Goal: Task Accomplishment & Management: Use online tool/utility

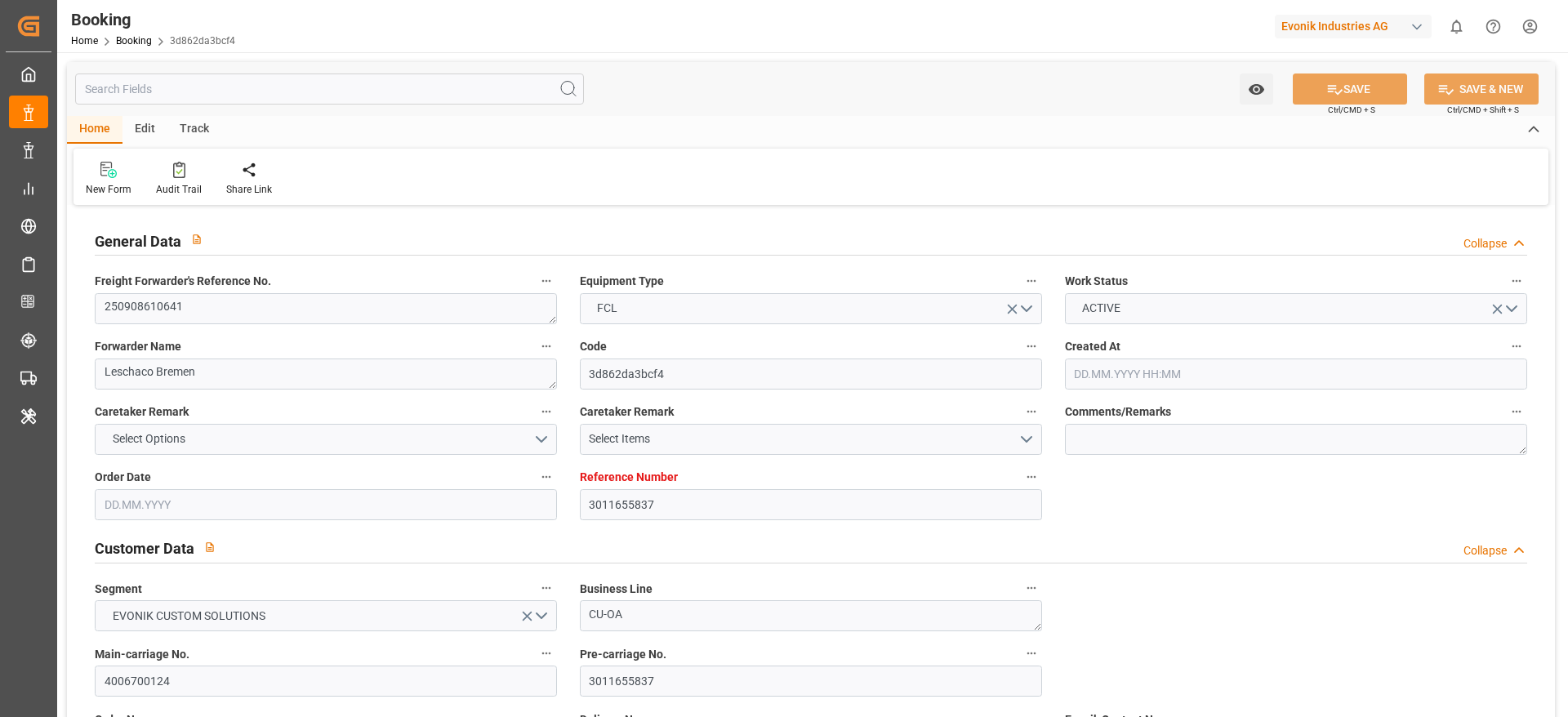
type input "3011655837"
type input "9588093"
type input "ONE"
type input "Ocean Network Express"
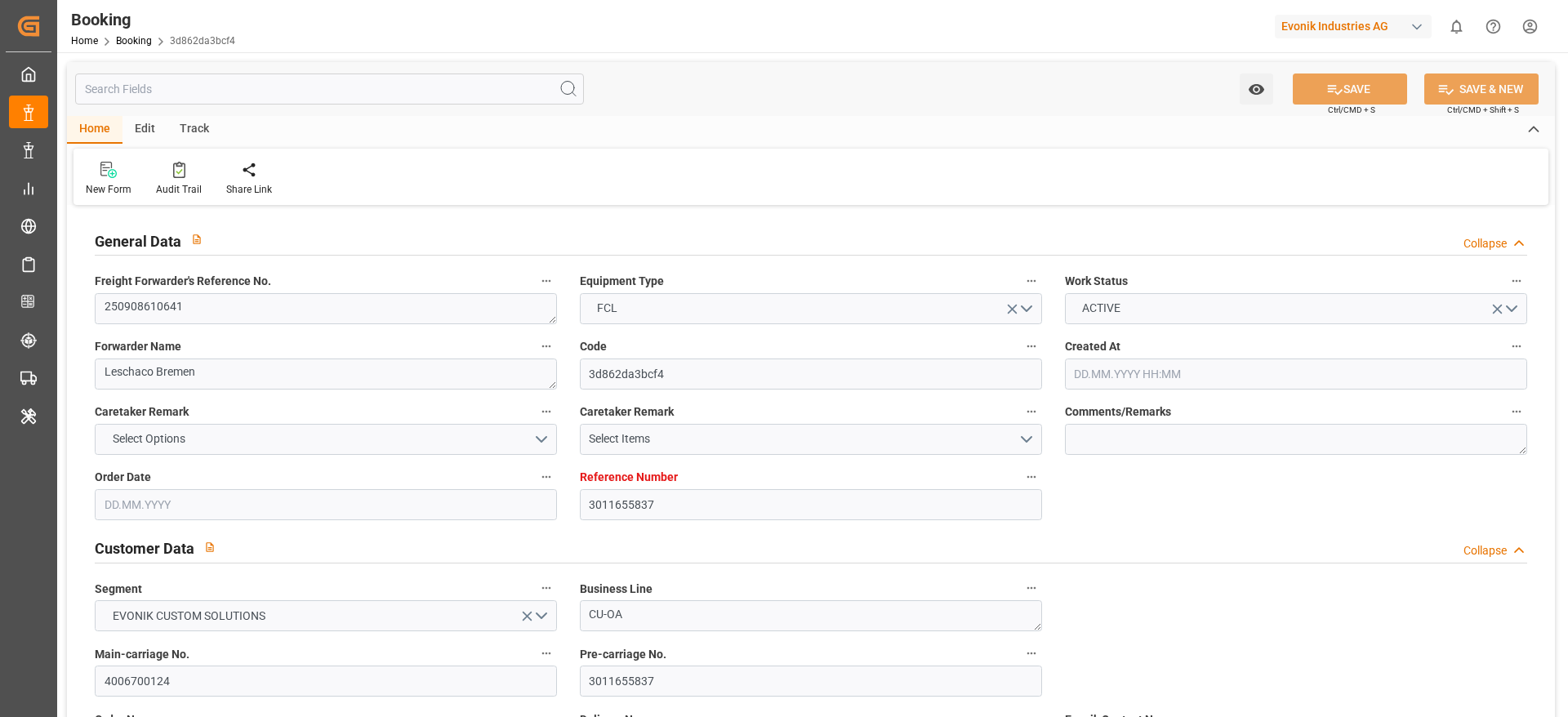
type input "NLRTM"
type input "JPTYO"
type input "0"
type input "NLRTM"
type input "JPTYO"
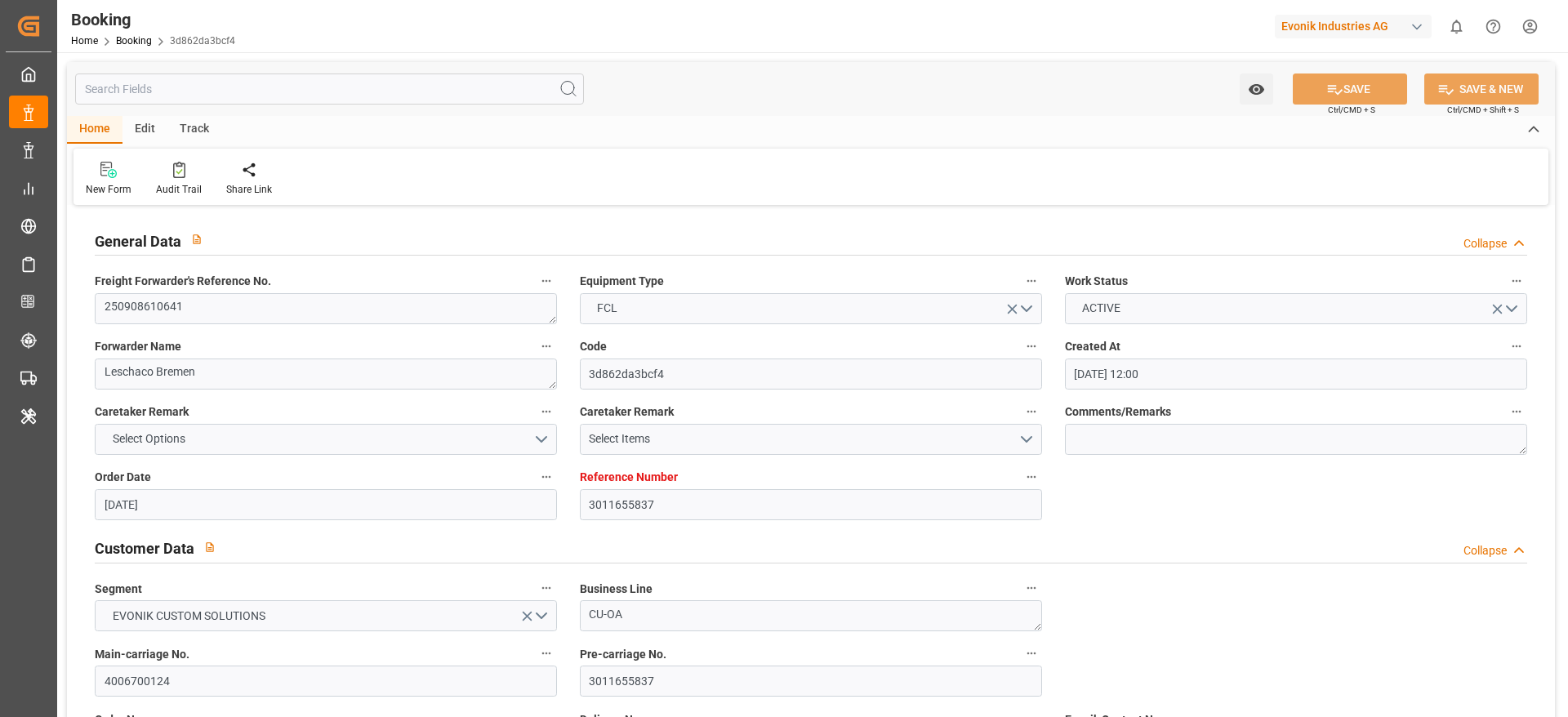
type input "28.08.2025 12:00"
type input "[DATE]"
type input "02.11.2025"
type input "15.09.2025"
type input "15.09.2025 17:14"
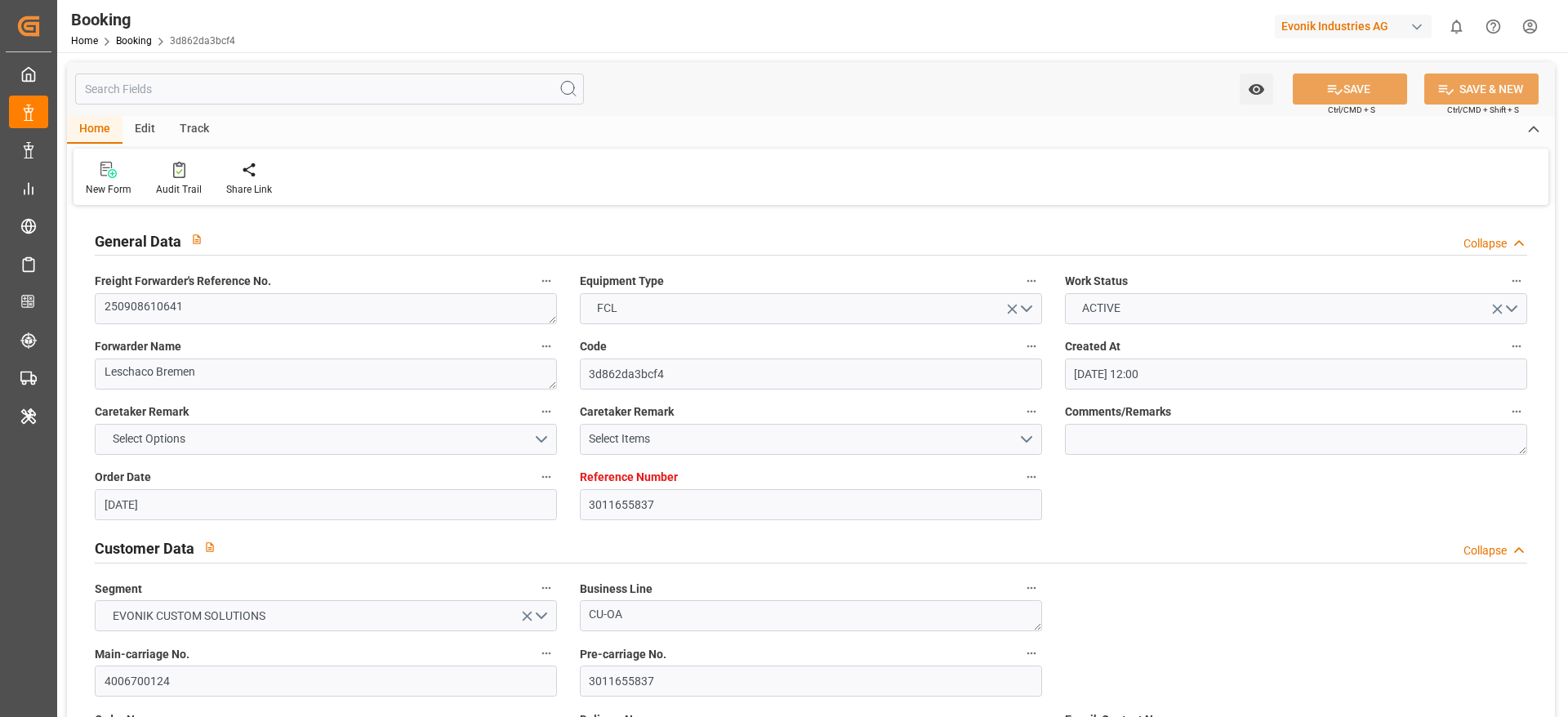
type input "15.09.2025 00:00"
type input "15.09.2025 15:16"
type input "[DATE]"
type input "21.09.2025 00:00"
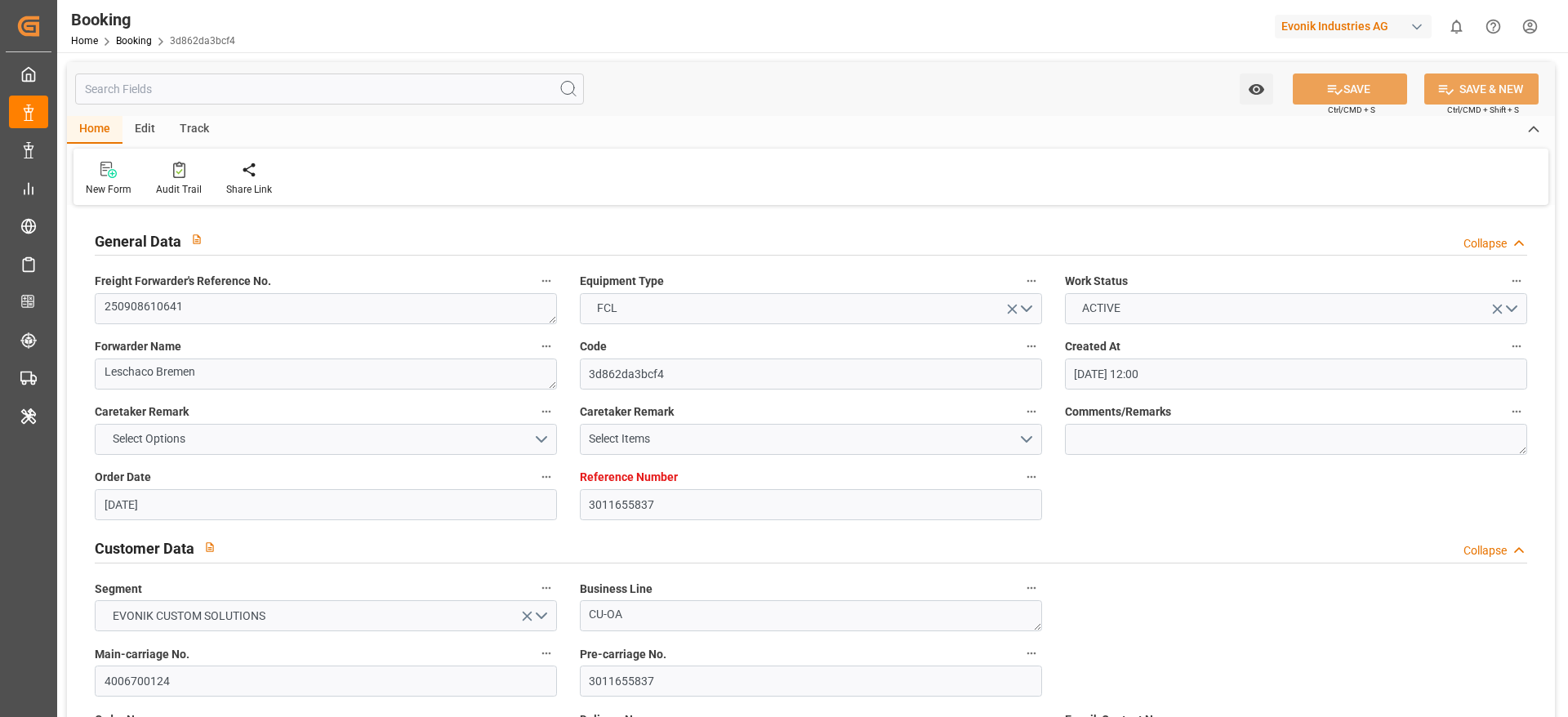
type input "21.09.2025 00:00"
type input "13.11.2025 00:00"
type input "16.09.2025 13:22"
type input "16.09.2025"
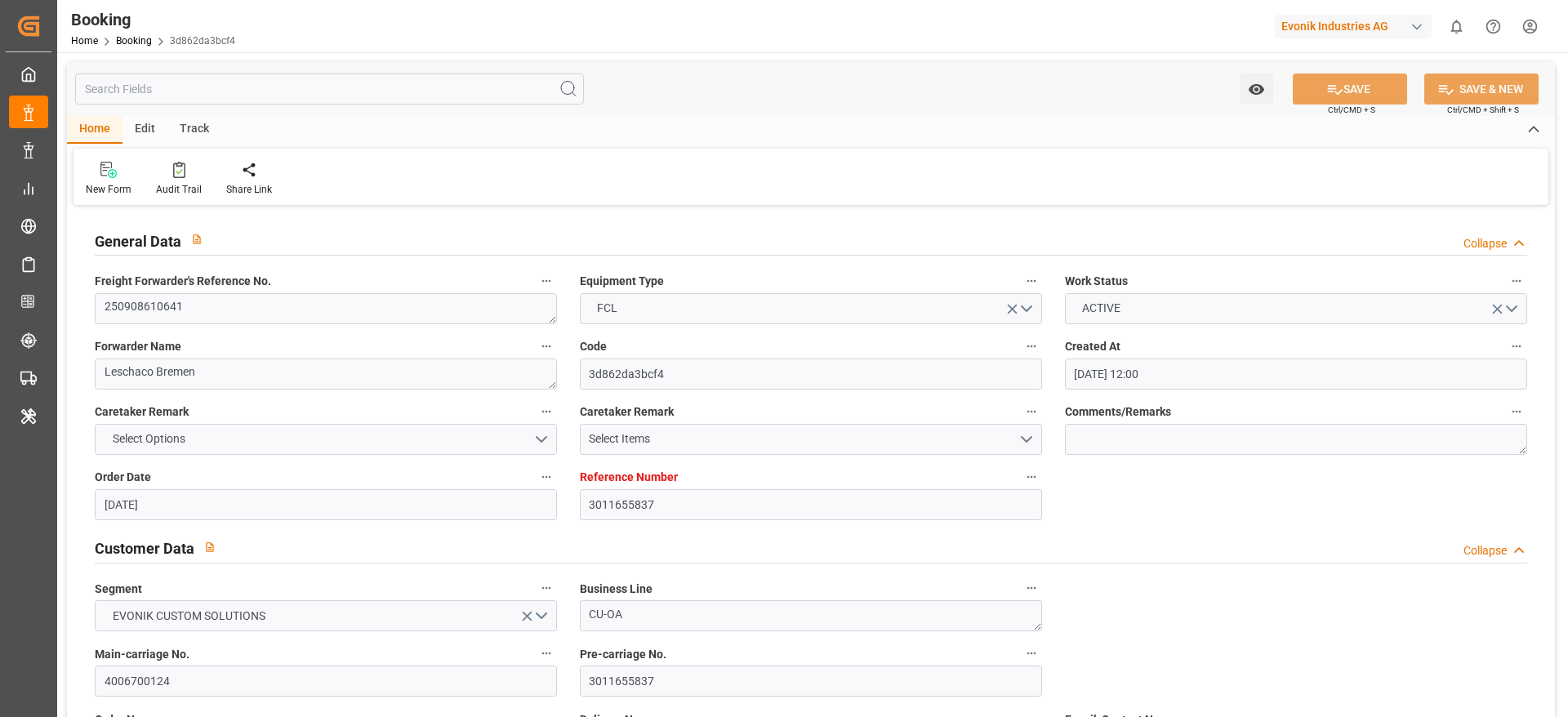
type input "12.09.2025 09:53"
type input "13.09.2025 22:08"
type input "19.09.2025 17:55"
type input "18.09.2025 14:38"
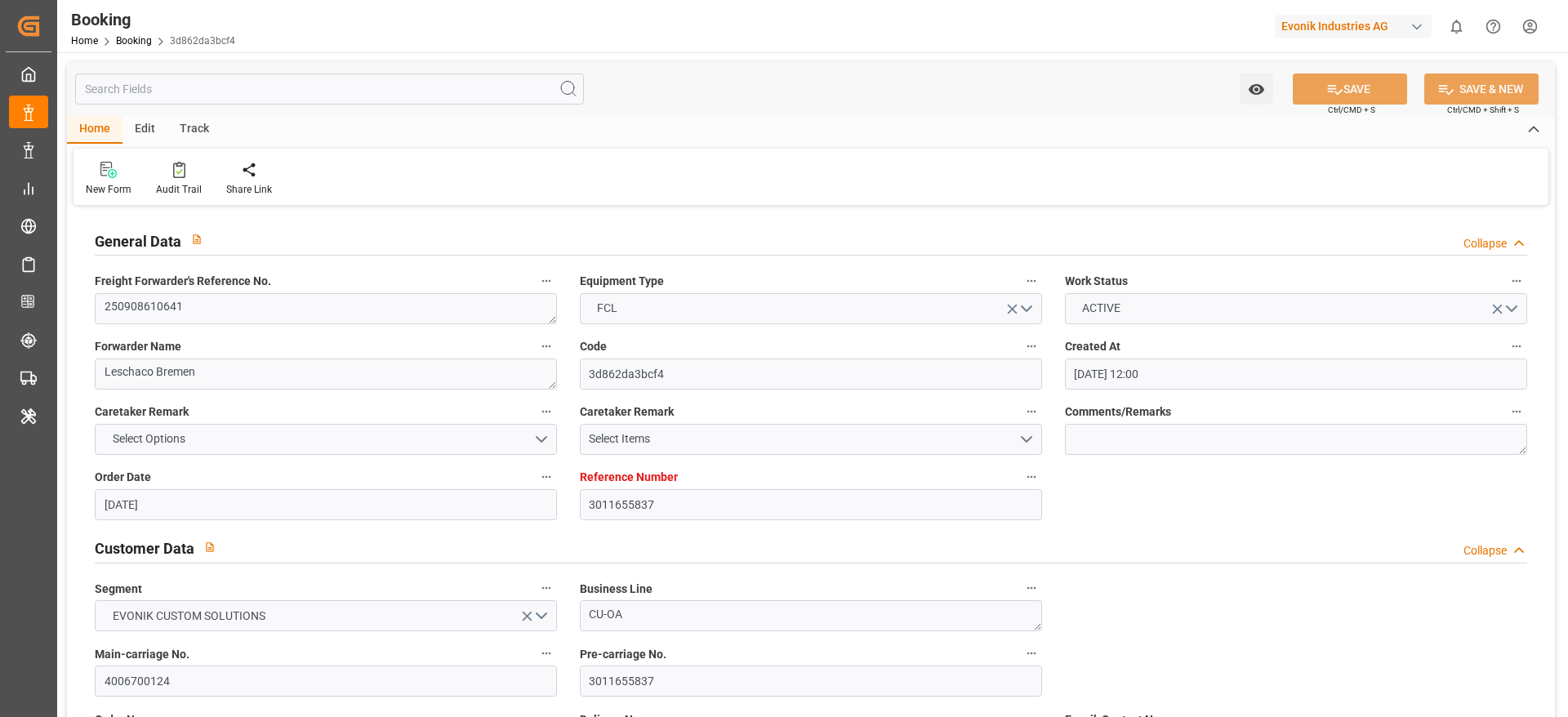
type input "21.09.2025 04:43"
type input "20.09.2025 23:43"
type input "21.09.2025 07:00"
type input "13.11.2025 18:00"
type input "14.11.2025 02:20"
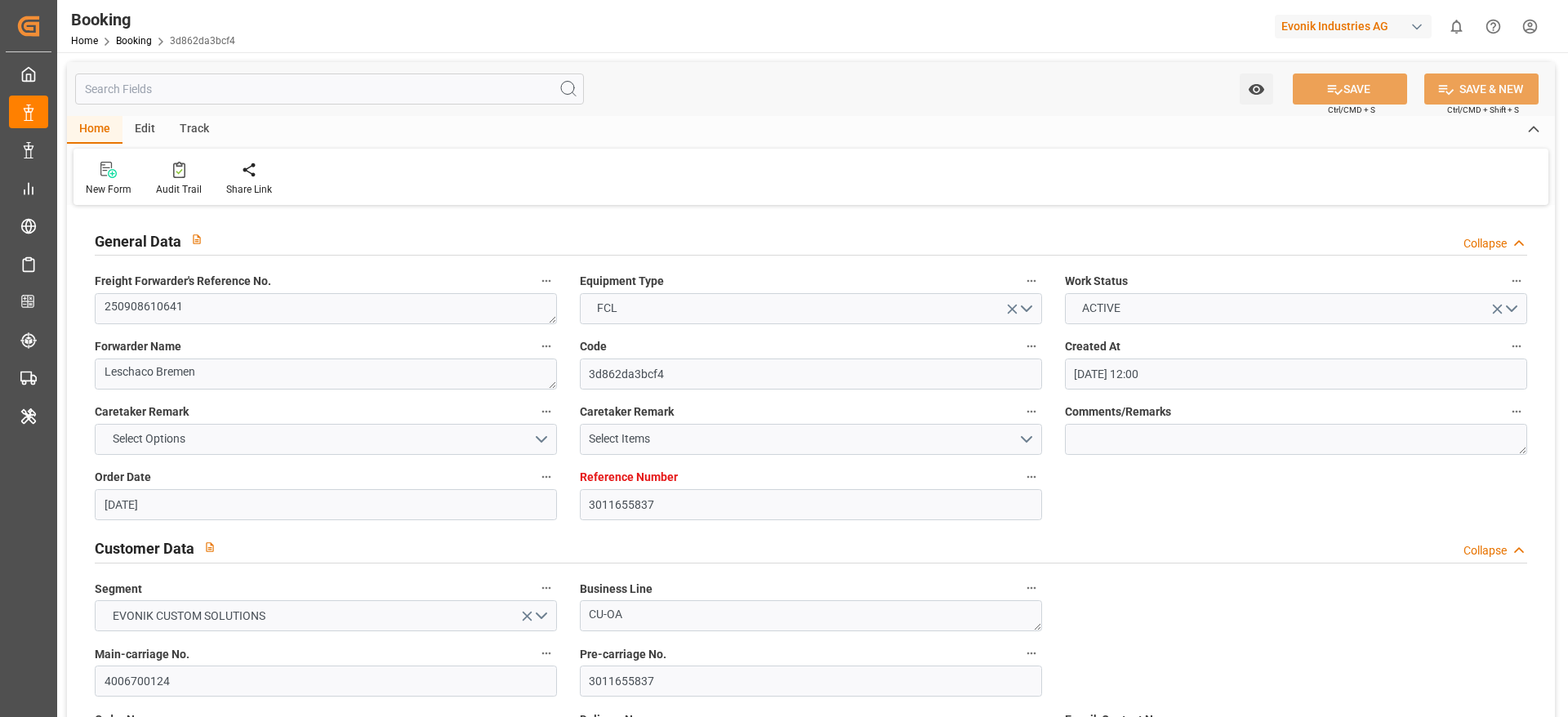
type input "13.11.2025 19:30"
type input "14.11.2025 00:00"
type input "18.11.2025 02:20"
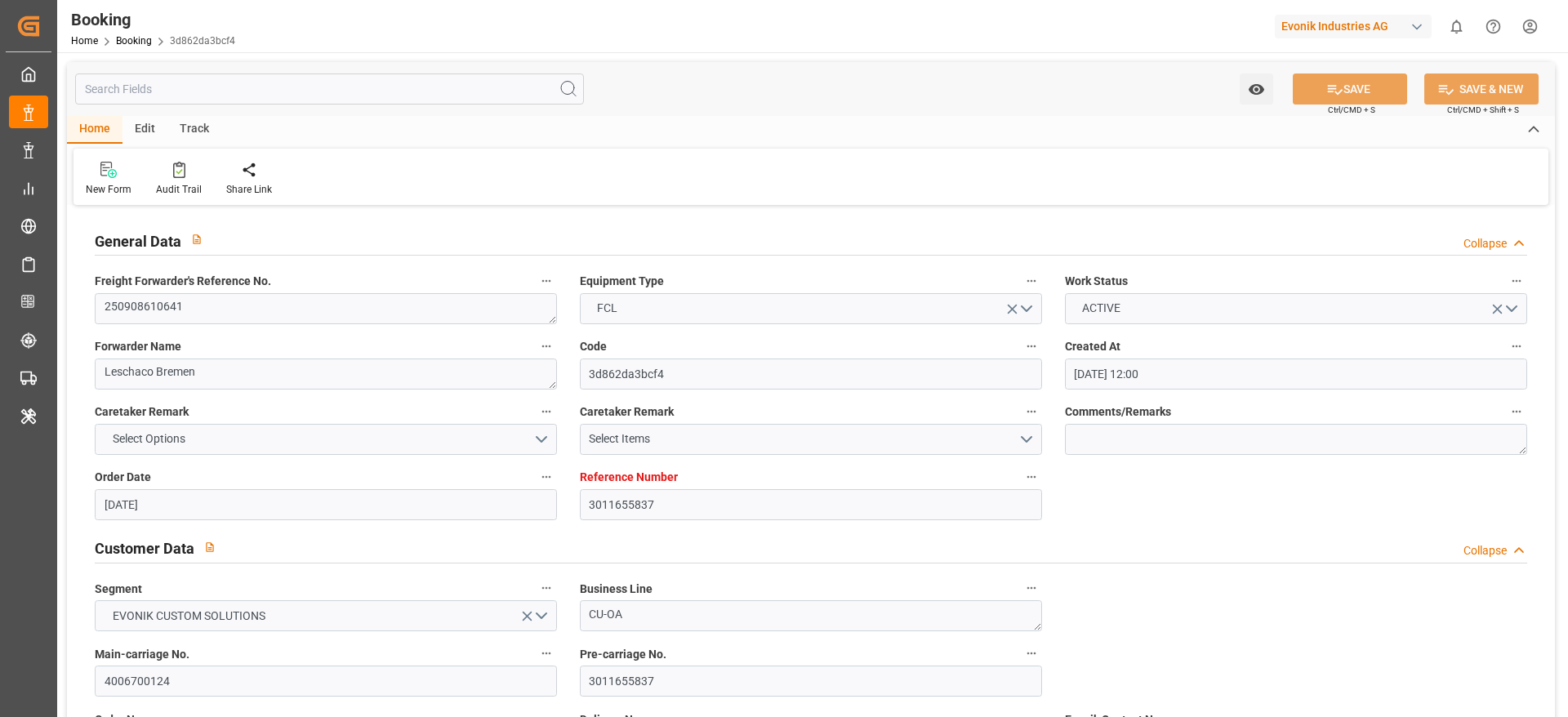
type input "13.11.2025 21:00"
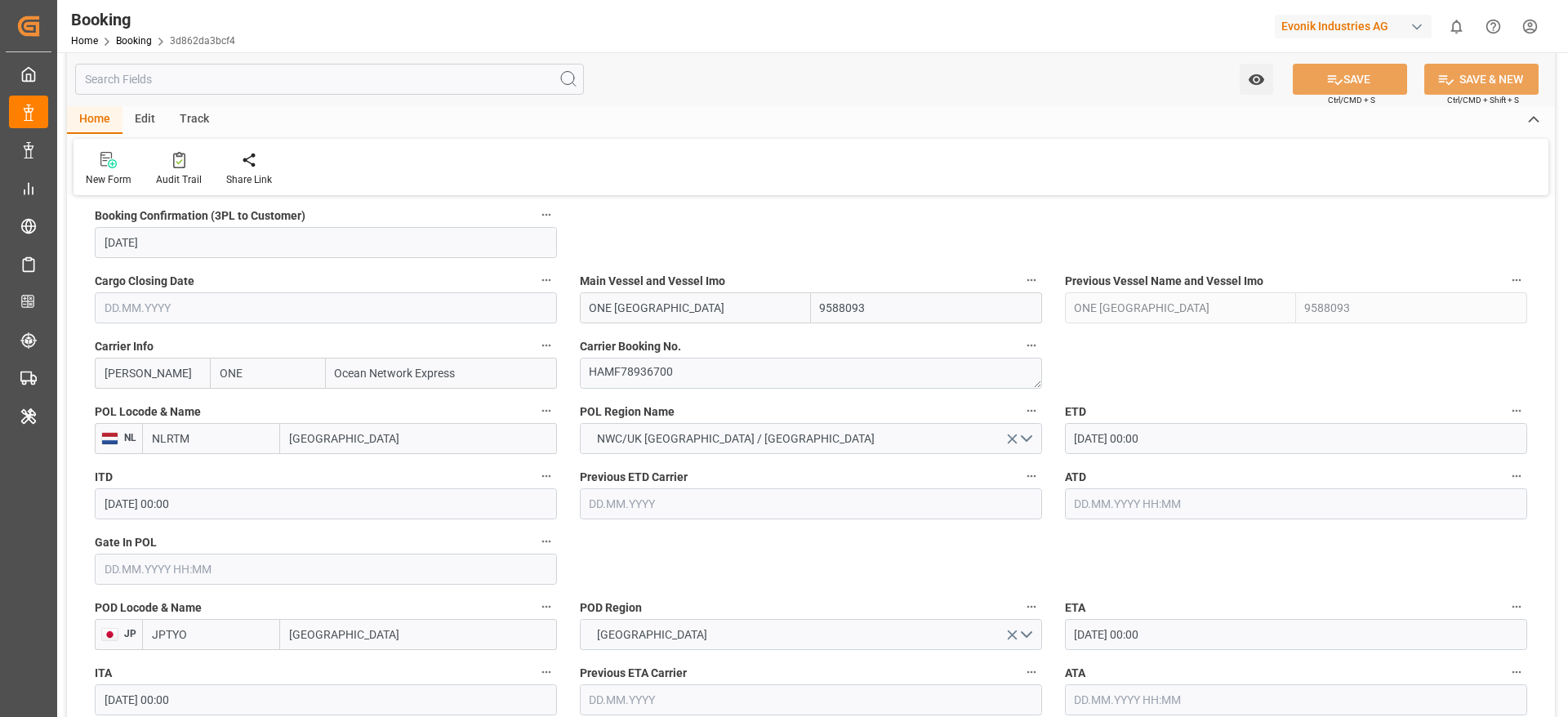
scroll to position [980, 0]
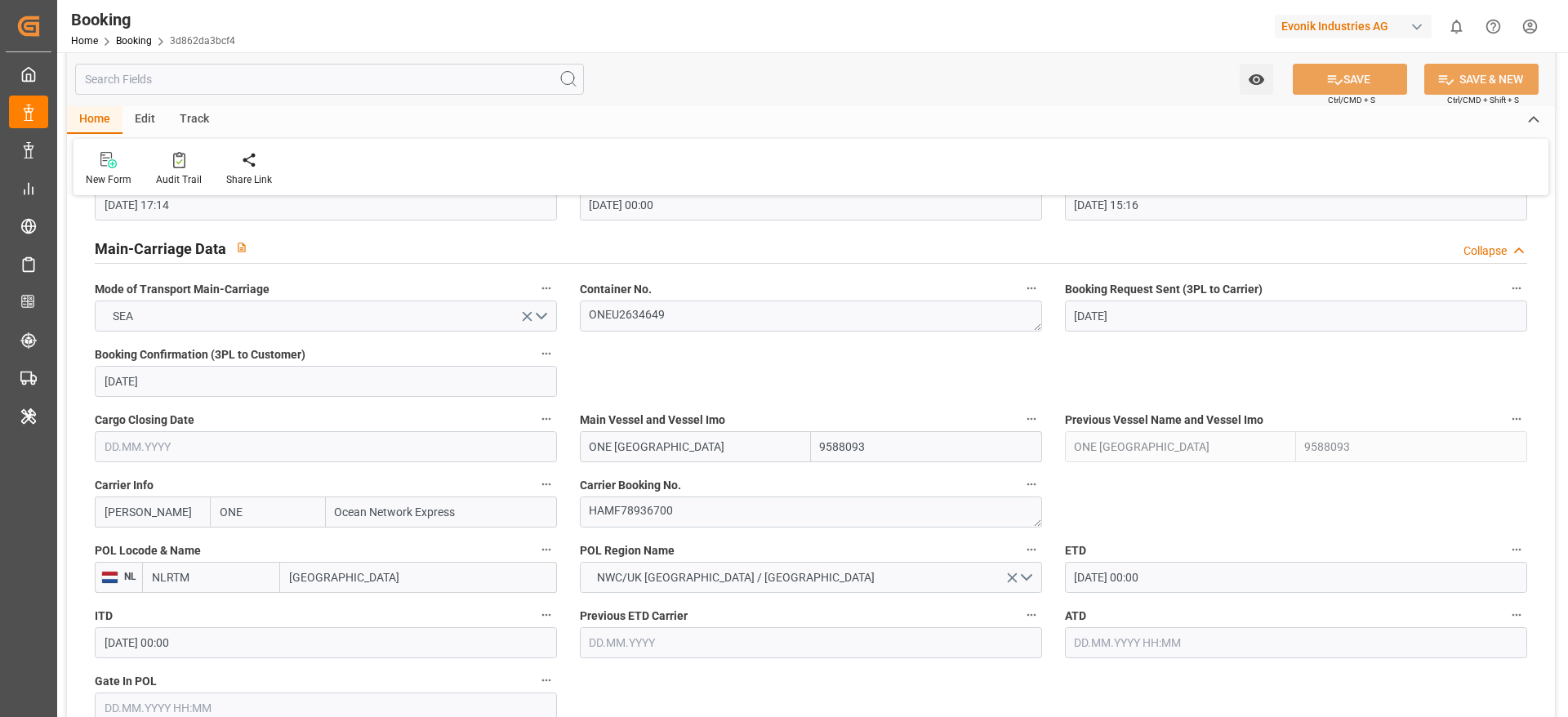
click at [130, 48] on div "Home Booking 3d862da3bcf4" at bounding box center [153, 40] width 164 height 17
click at [129, 45] on link "Booking" at bounding box center [133, 40] width 36 height 12
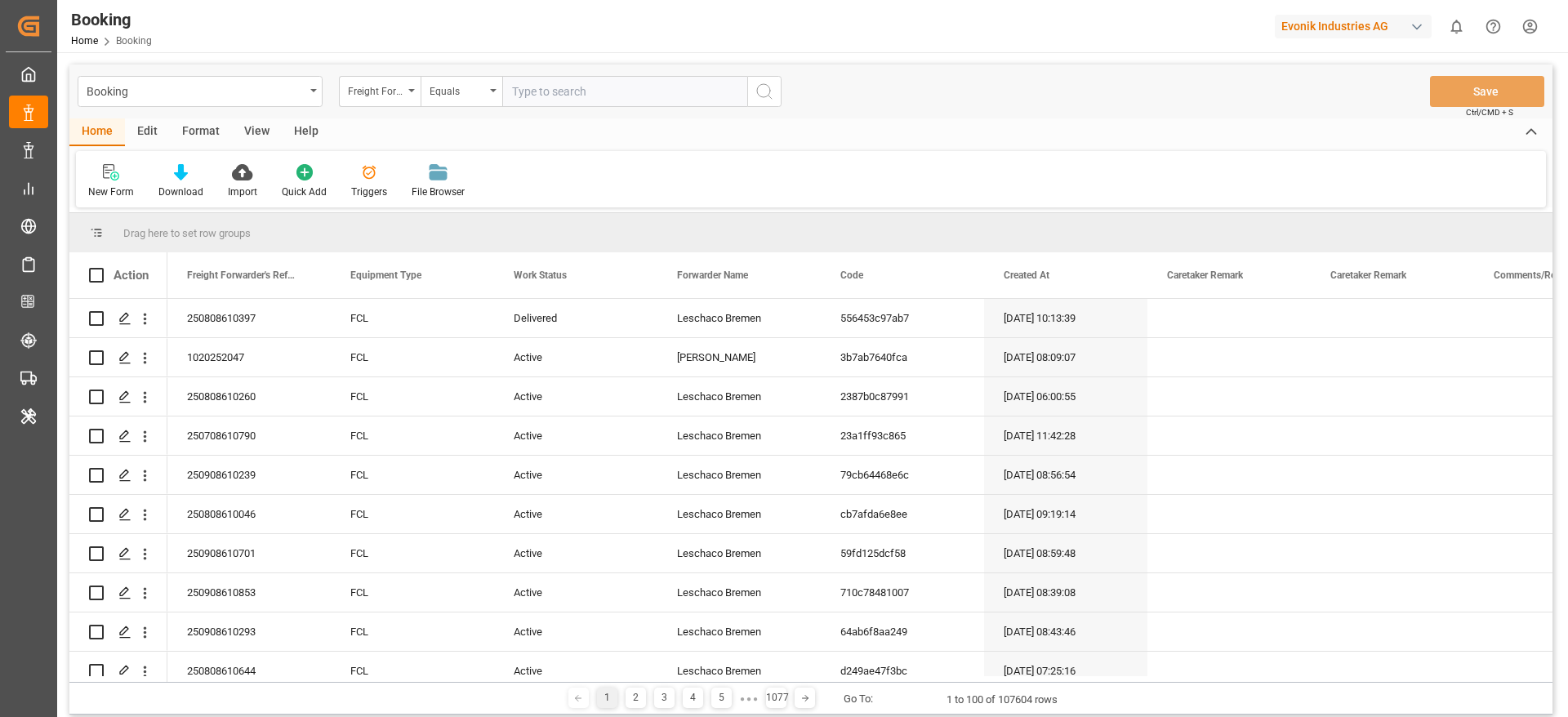
click at [195, 131] on div "Format" at bounding box center [201, 132] width 62 height 27
click at [120, 185] on div "Filter Rows" at bounding box center [112, 192] width 48 height 15
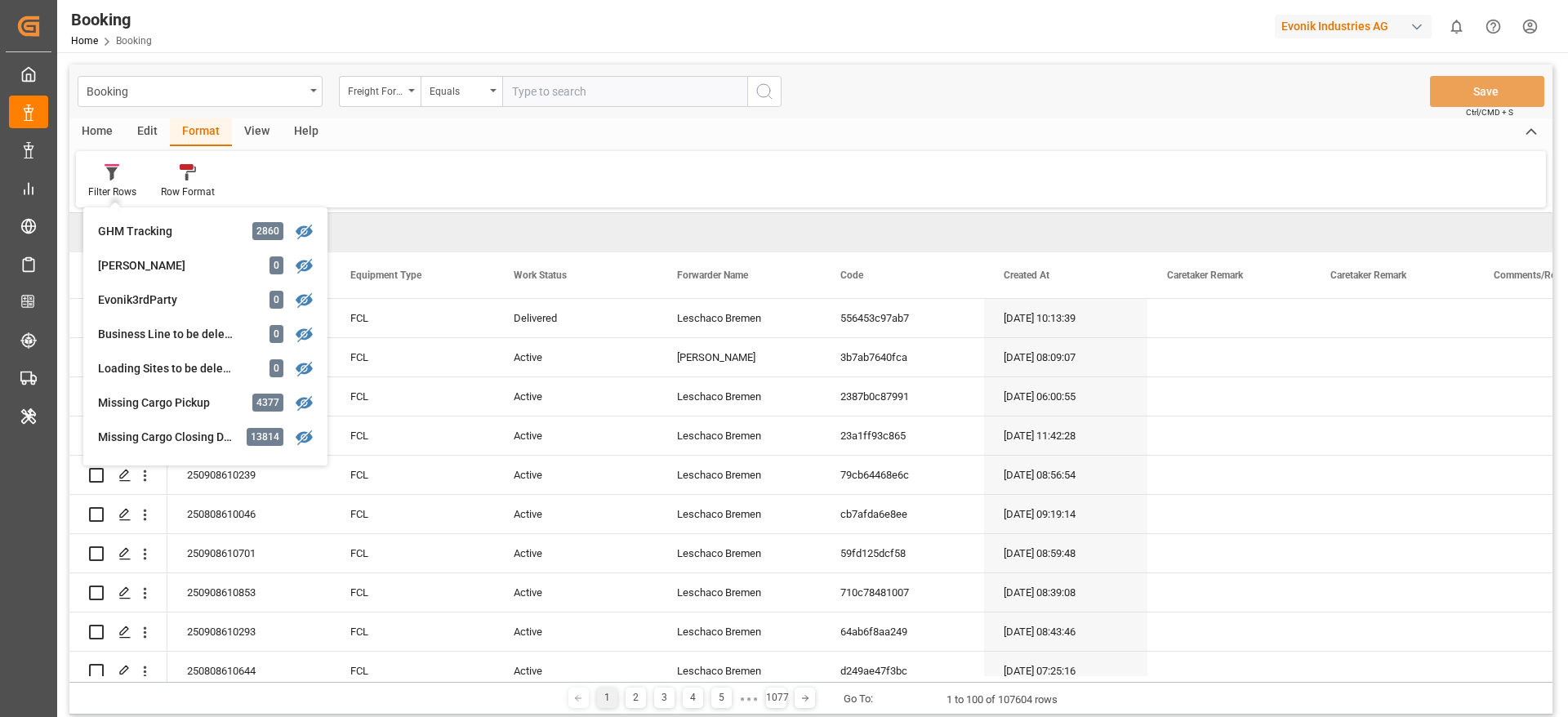
click at [1247, 528] on div "Press SPACE to select this row." at bounding box center [1229, 514] width 163 height 38
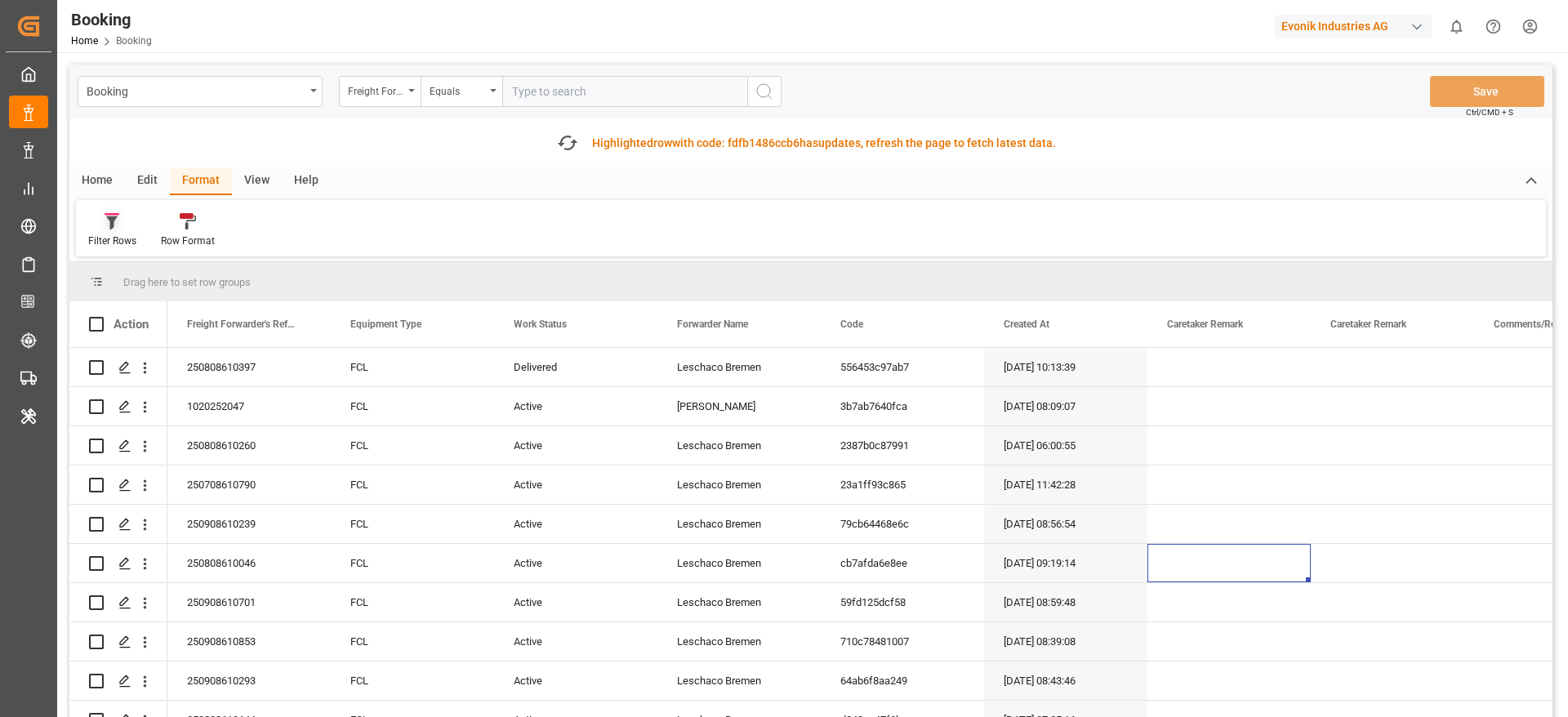
click at [114, 213] on div at bounding box center [112, 221] width 48 height 17
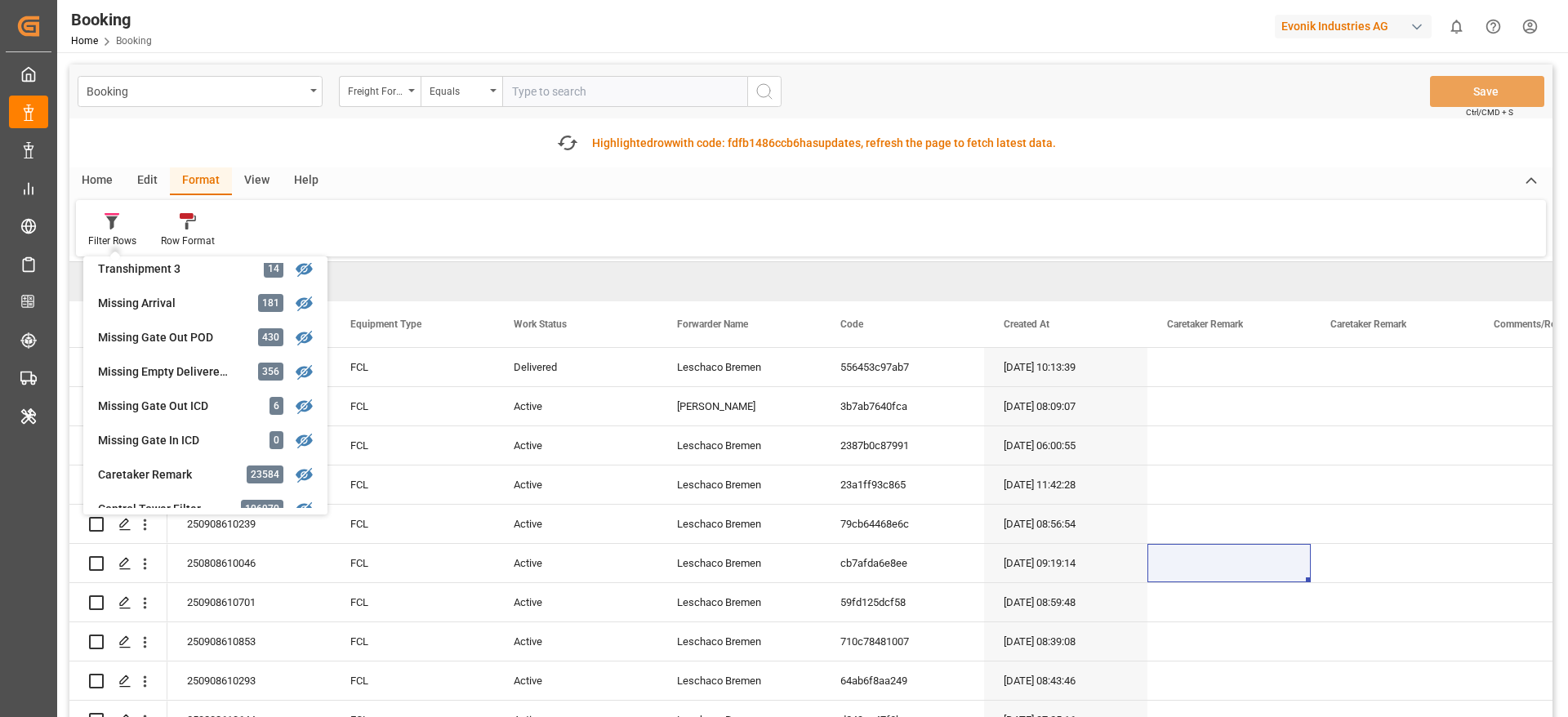
scroll to position [625, 0]
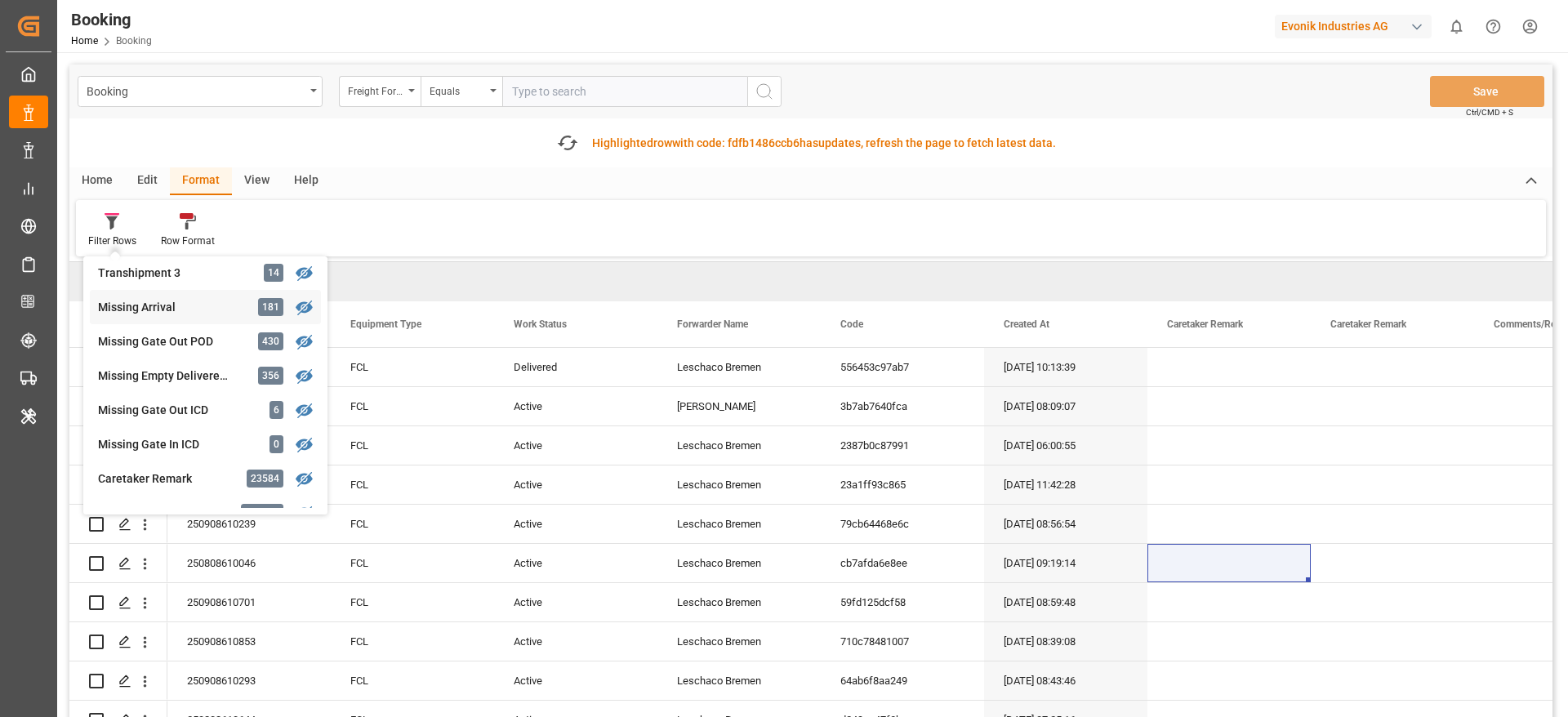
click at [163, 310] on div "Missing Arrival" at bounding box center [169, 307] width 143 height 17
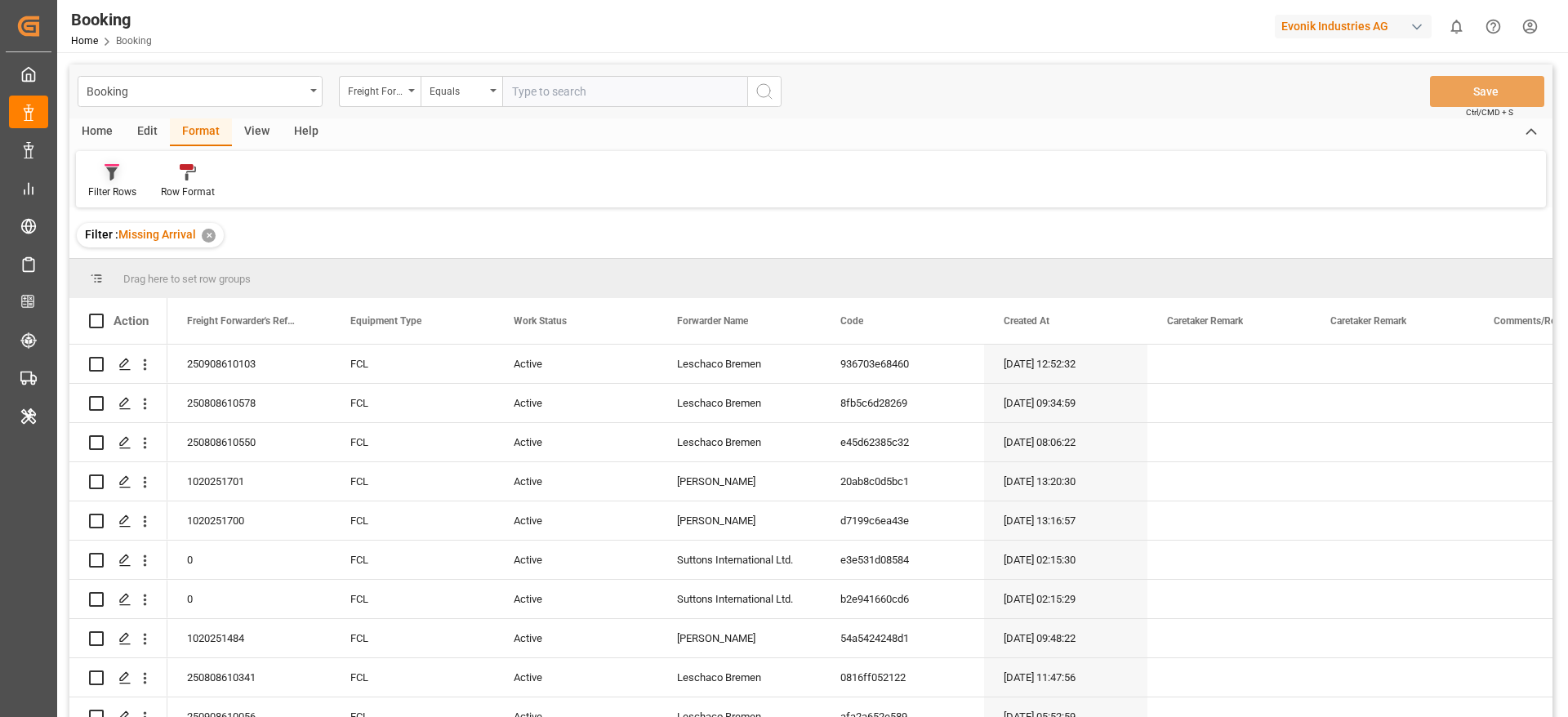
click at [141, 181] on div "Filter Rows" at bounding box center [112, 181] width 73 height 36
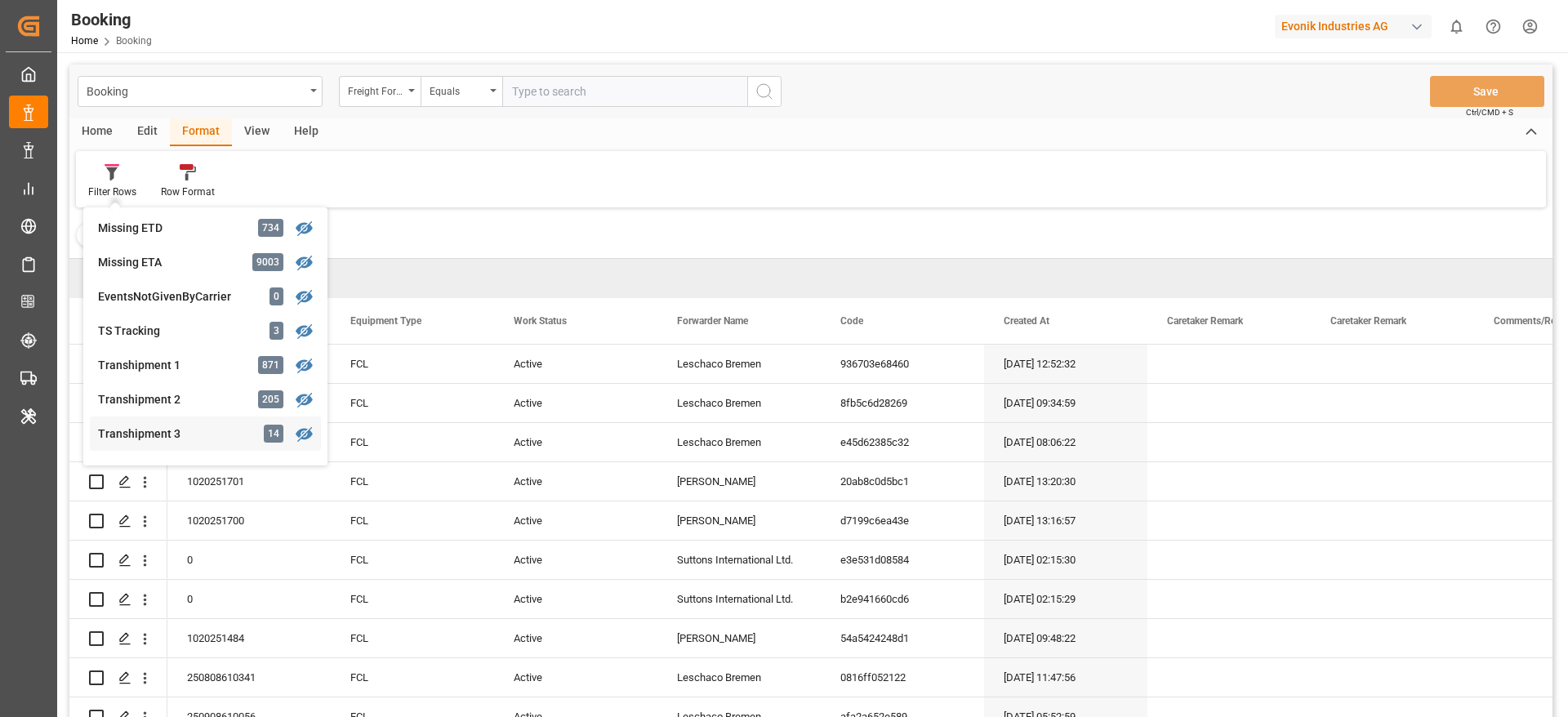
scroll to position [414, 0]
click at [210, 228] on div "Missing ETD" at bounding box center [169, 229] width 143 height 17
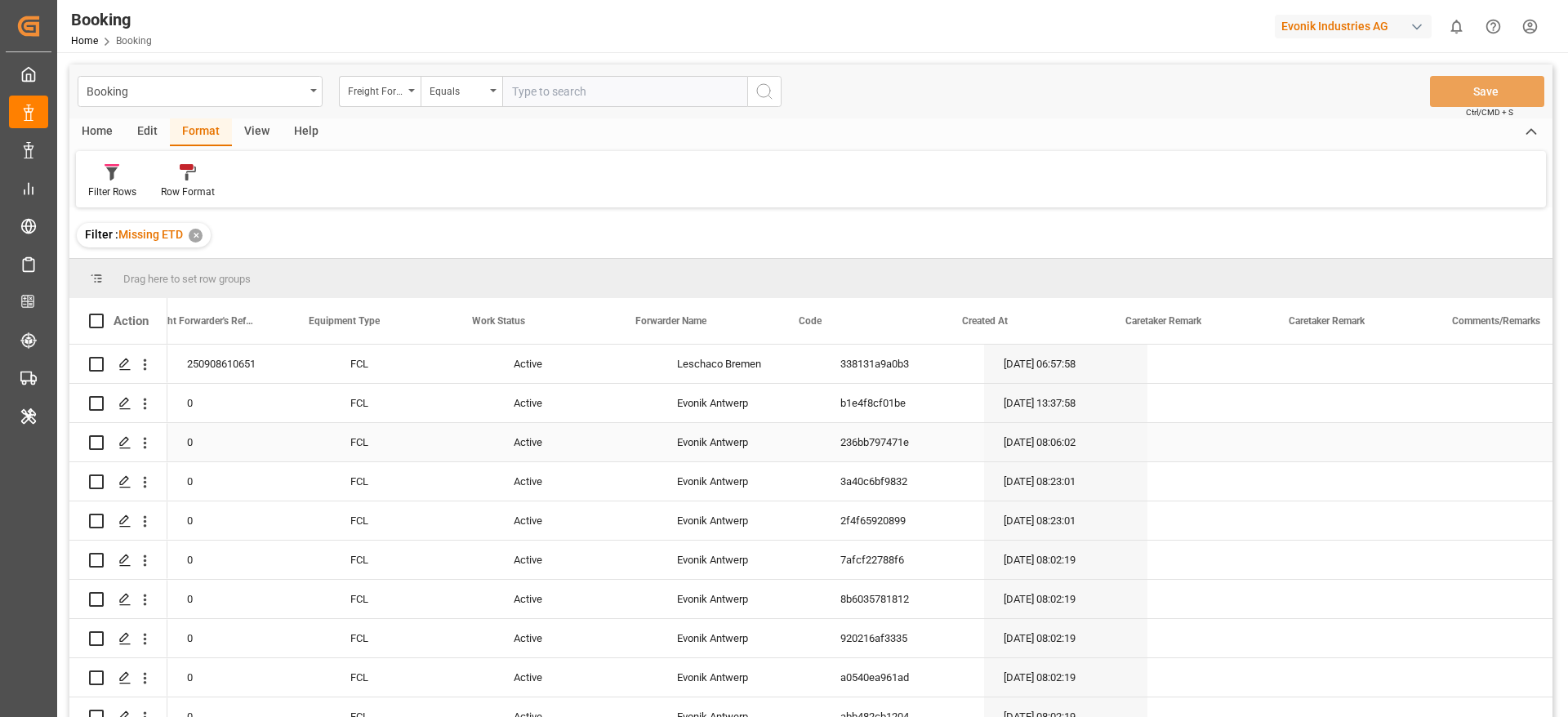
scroll to position [0, 61]
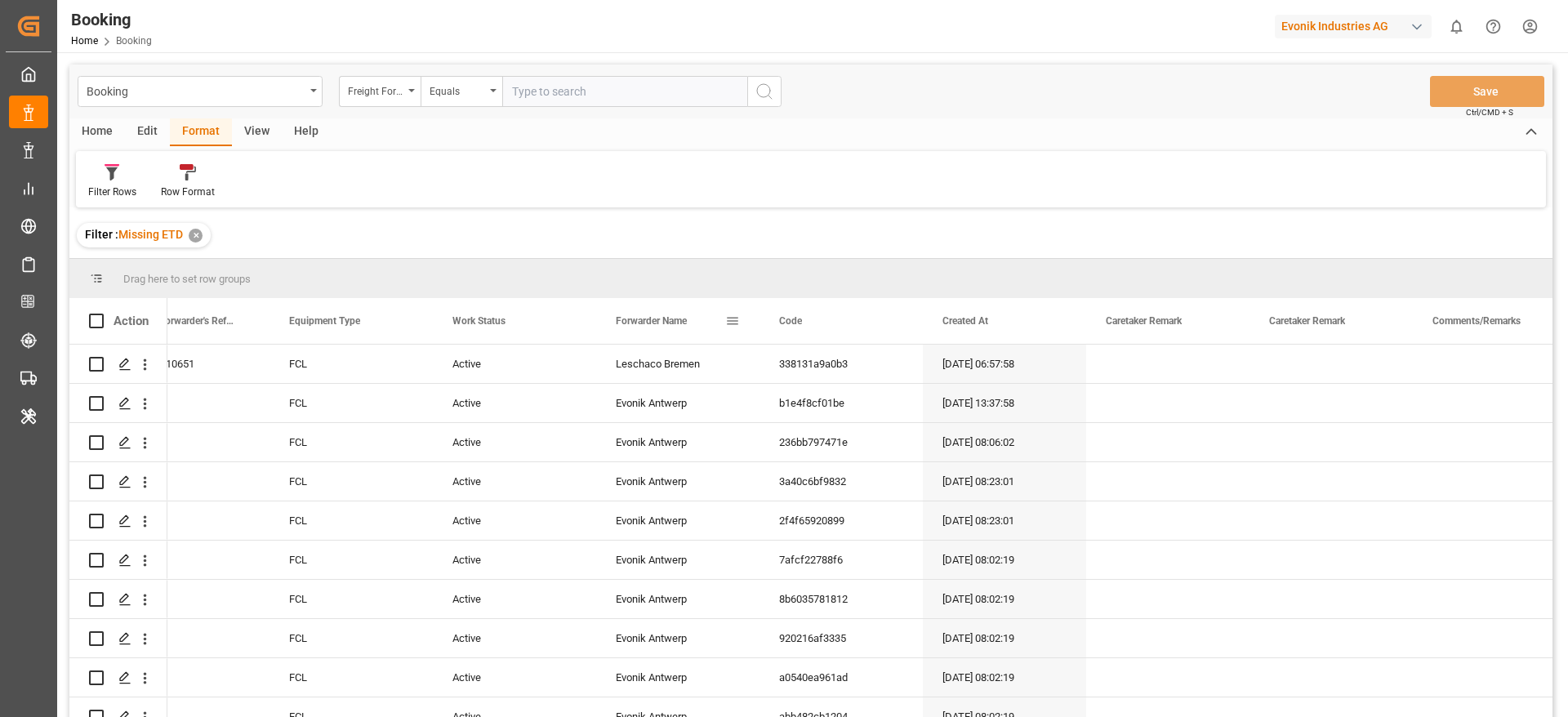
drag, startPoint x: 645, startPoint y: 311, endPoint x: 580, endPoint y: 260, distance: 82.6
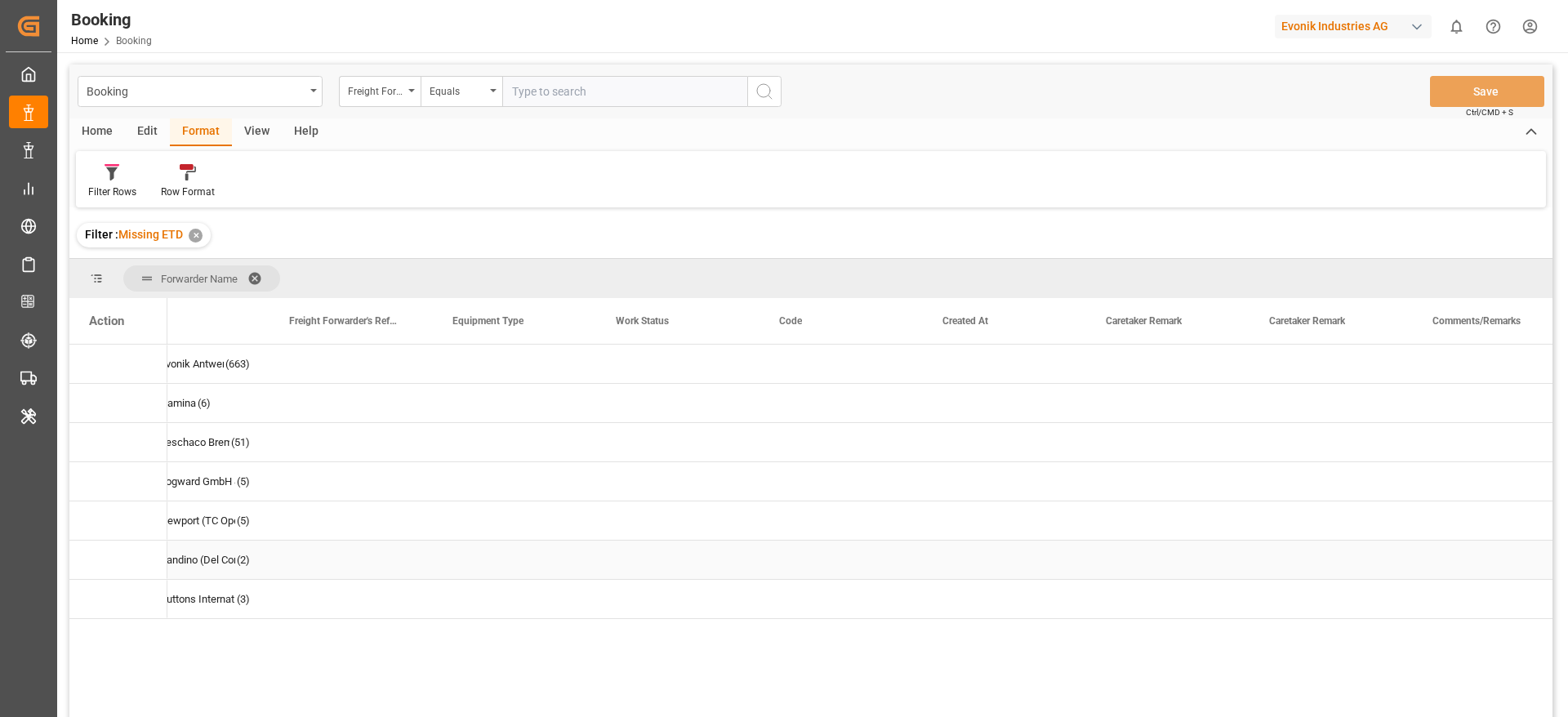
scroll to position [0, 0]
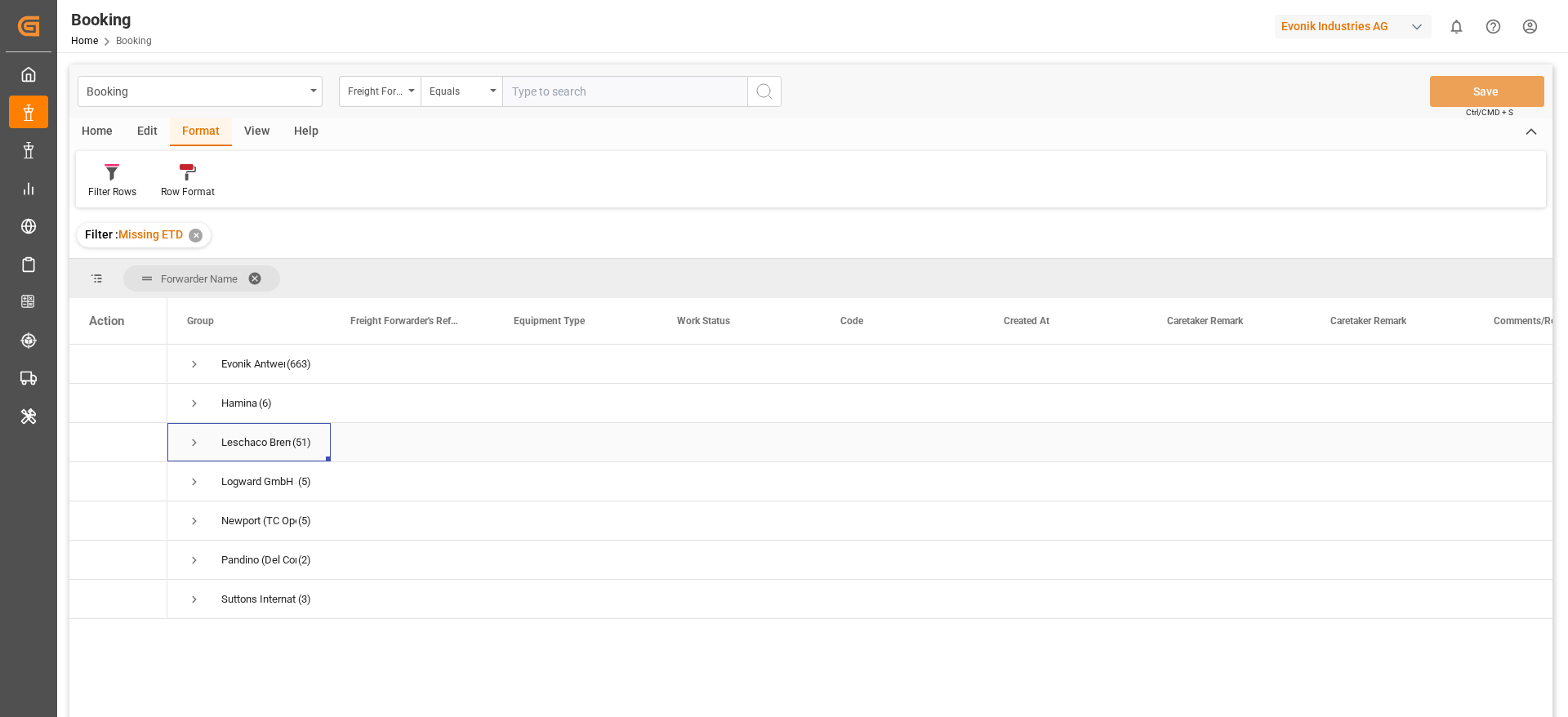
click at [198, 446] on span "Press SPACE to select this row." at bounding box center [195, 443] width 15 height 15
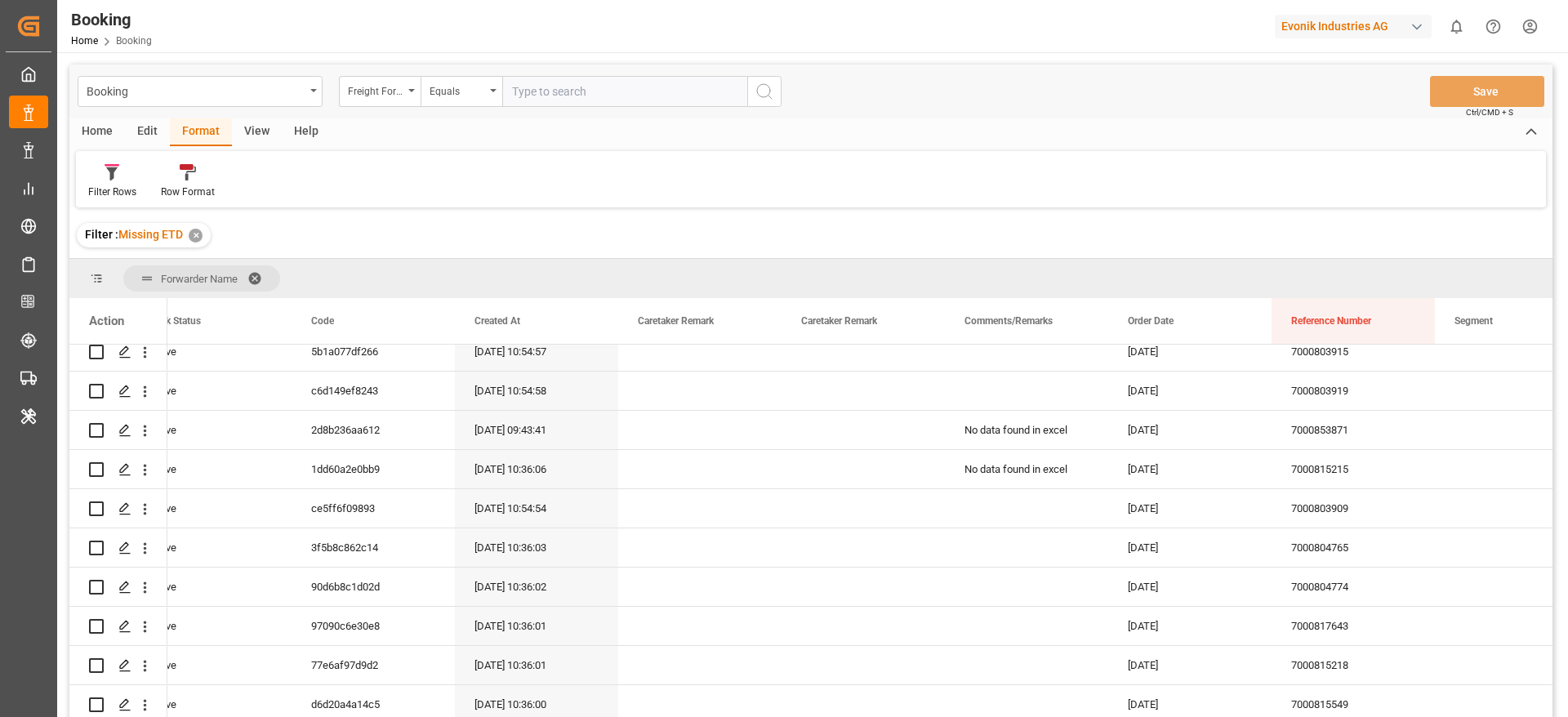
scroll to position [404, 0]
click at [257, 134] on div "View" at bounding box center [257, 132] width 50 height 27
click at [104, 174] on icon at bounding box center [105, 173] width 16 height 16
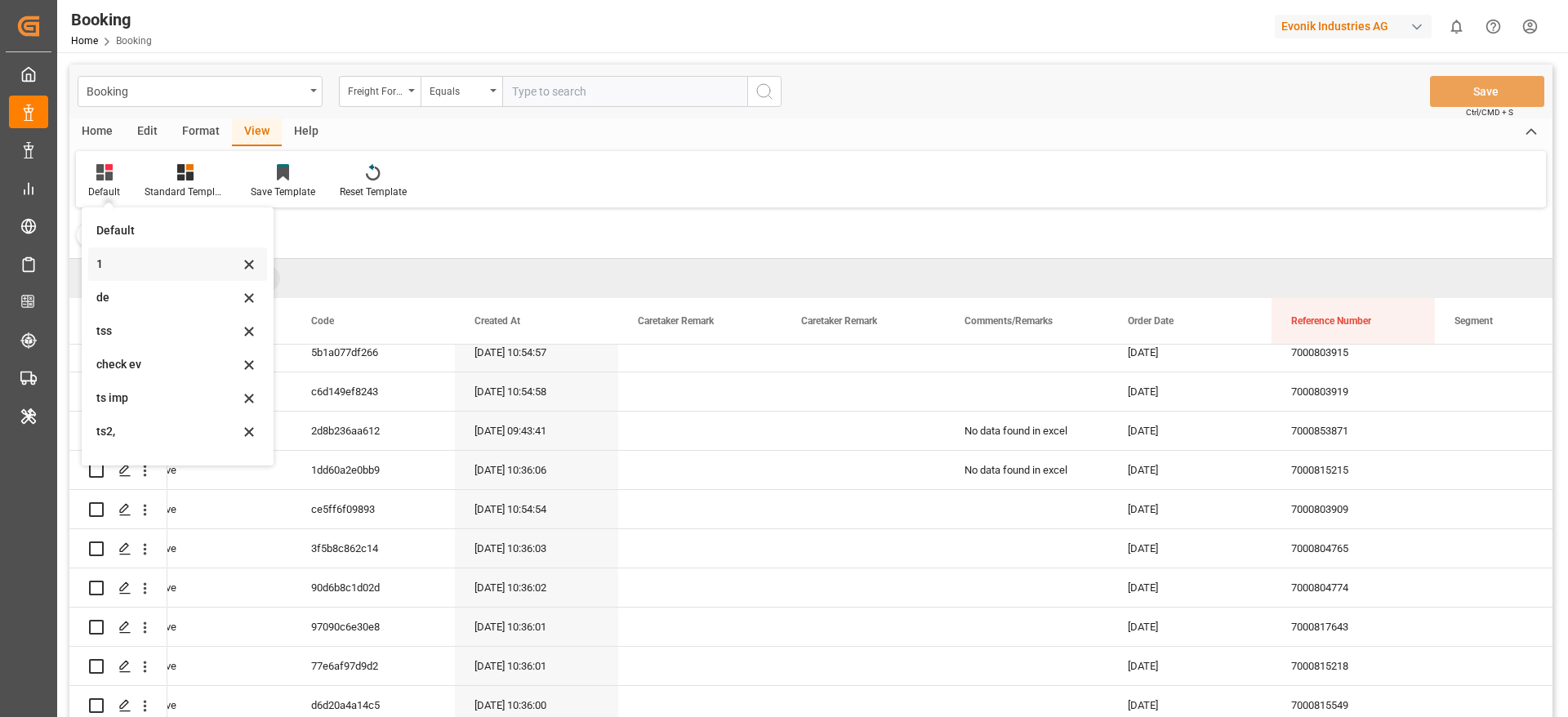
click at [153, 253] on div "1" at bounding box center [178, 264] width 179 height 34
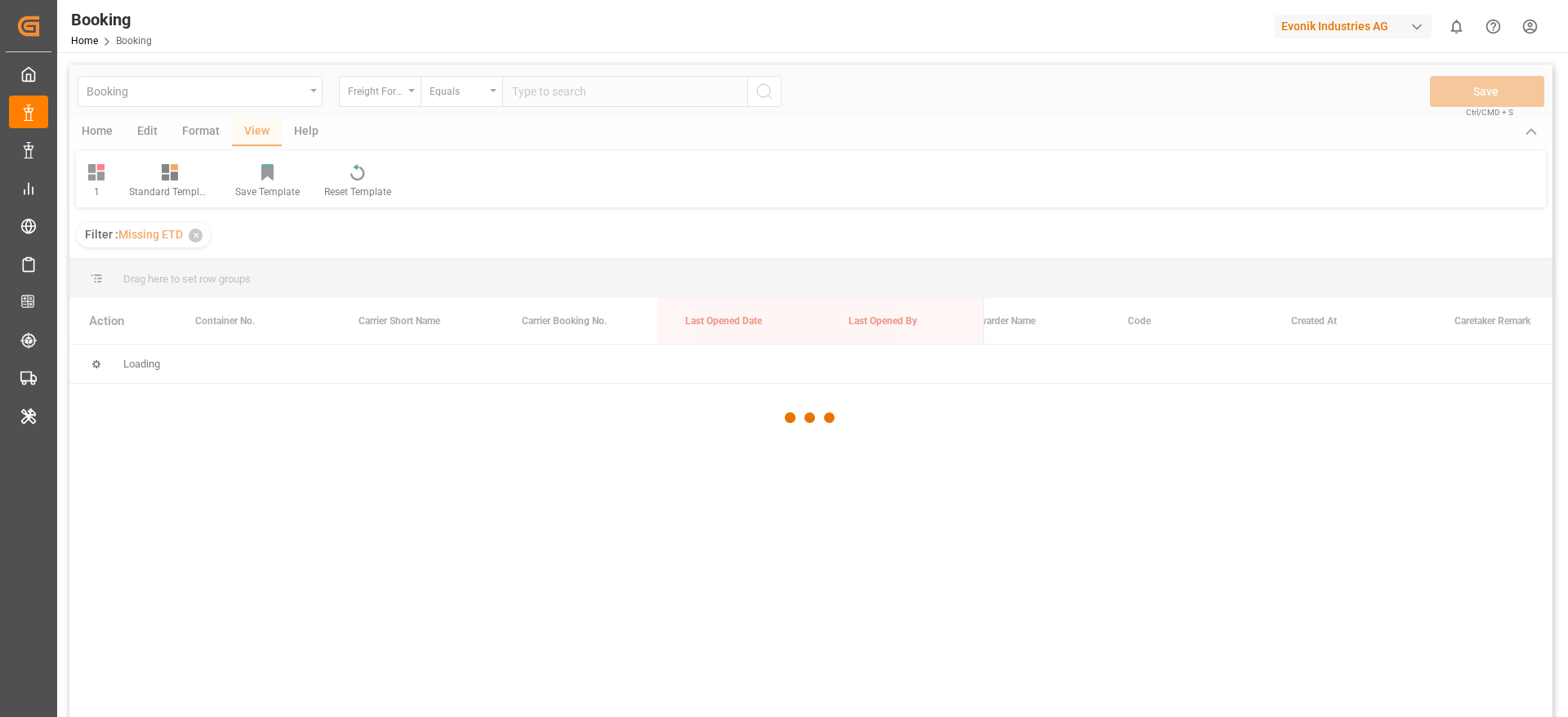
scroll to position [0, 0]
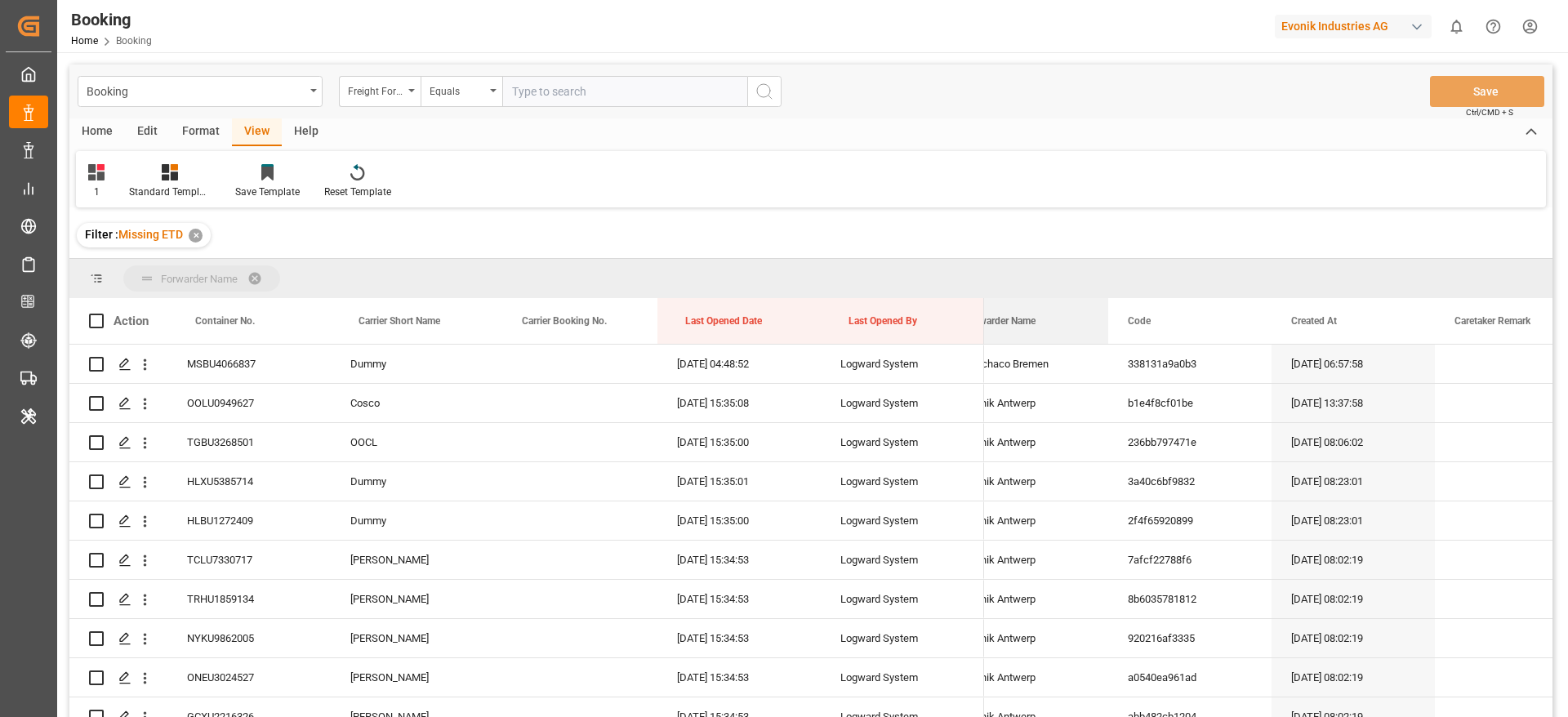
drag, startPoint x: 1030, startPoint y: 307, endPoint x: 1001, endPoint y: 264, distance: 51.9
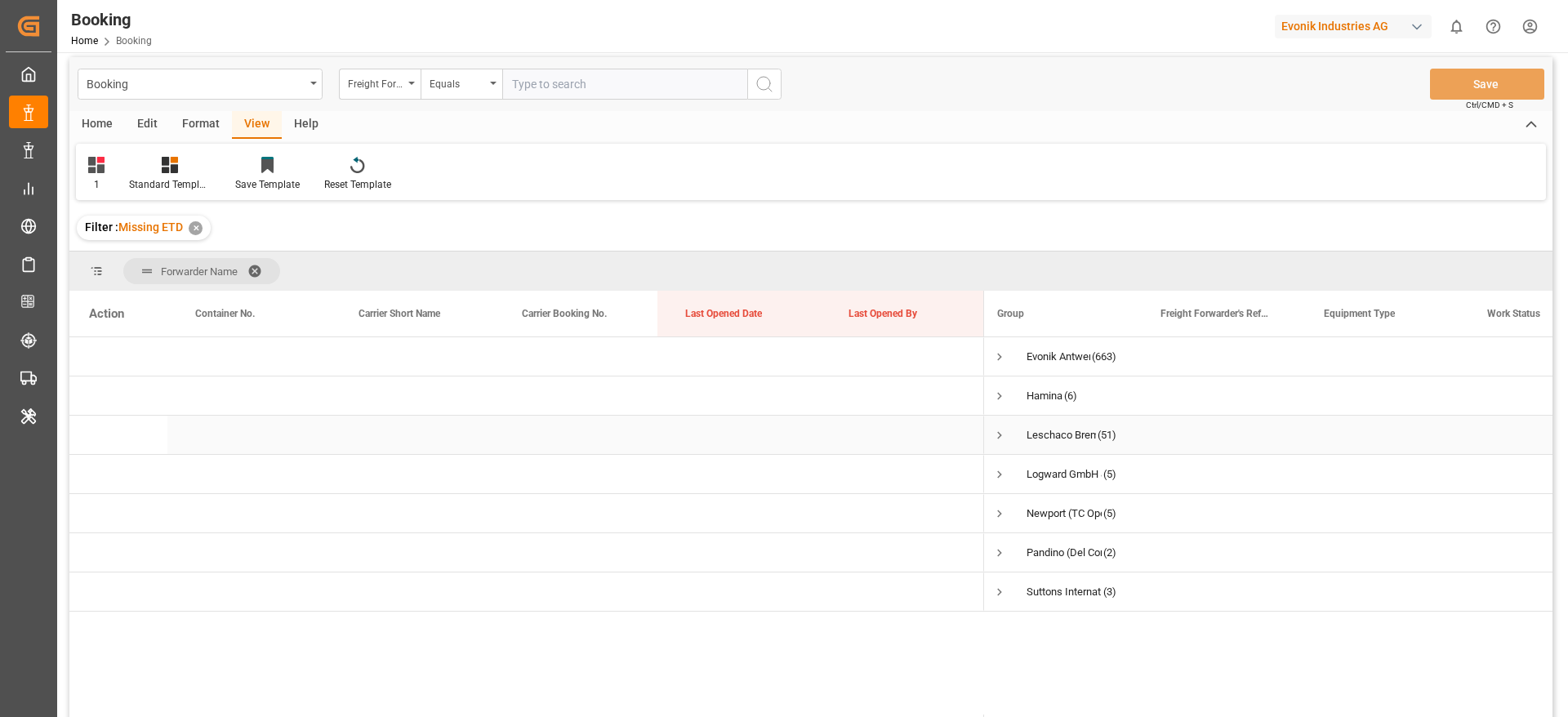
scroll to position [0, 2]
click at [1006, 429] on span "Press SPACE to select this row." at bounding box center [1009, 436] width 15 height 15
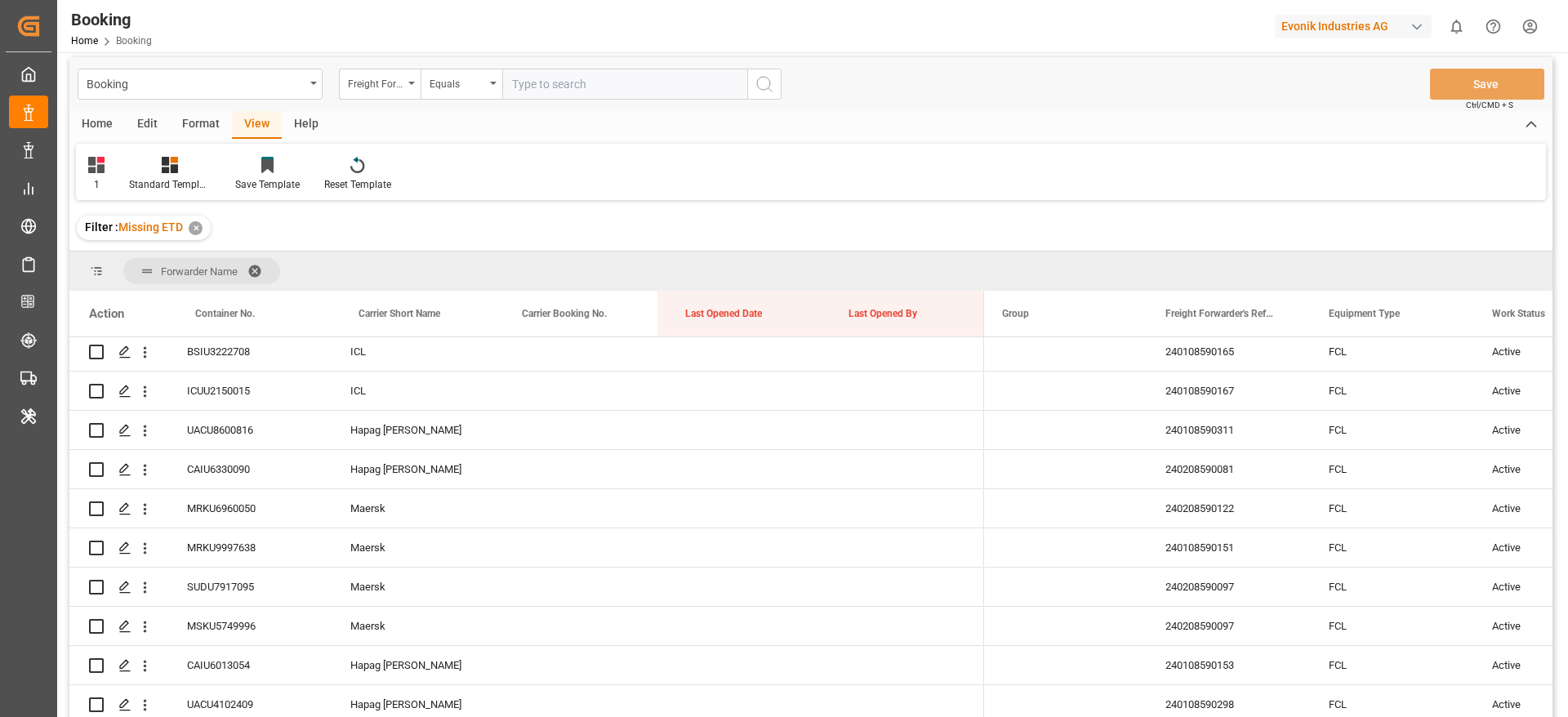
scroll to position [587, 0]
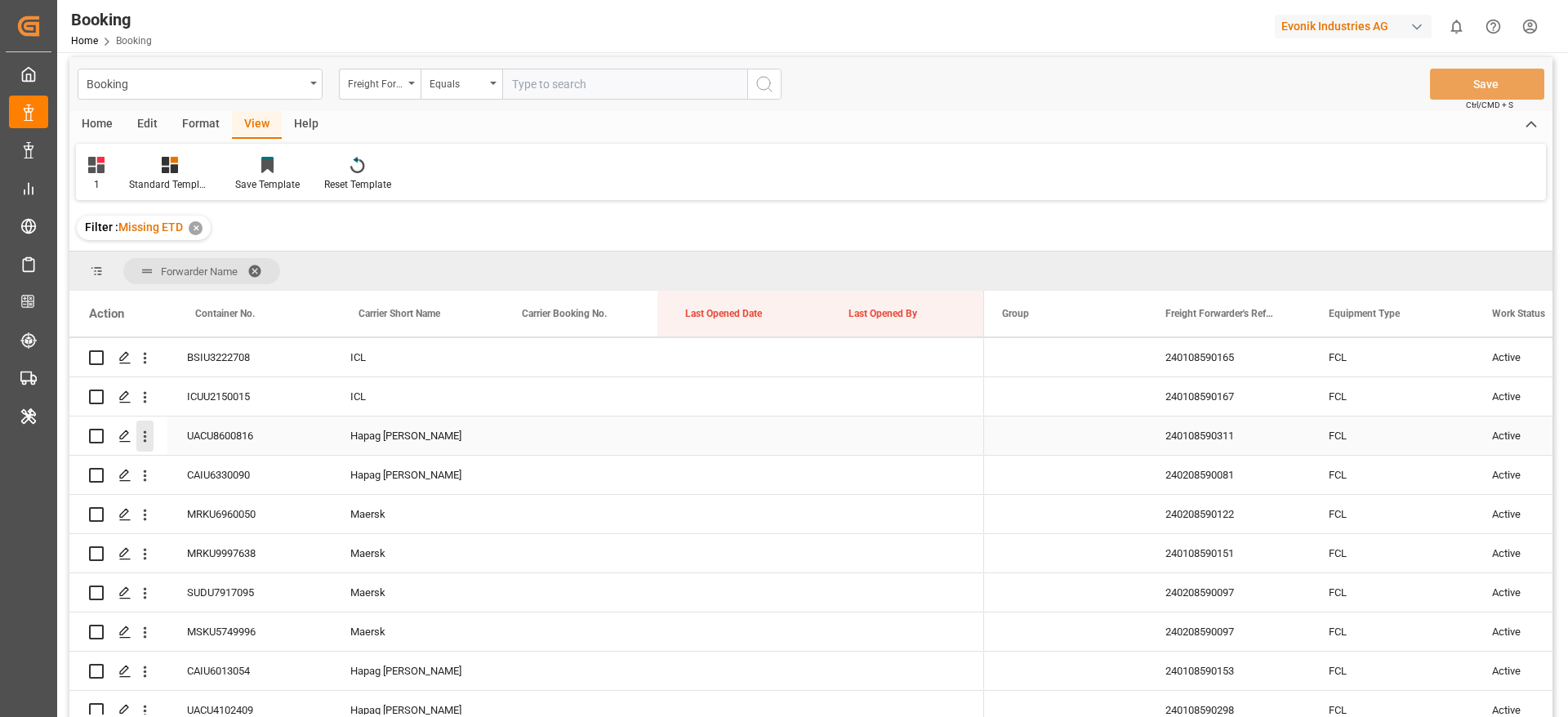
click at [149, 437] on icon "open menu" at bounding box center [144, 437] width 17 height 17
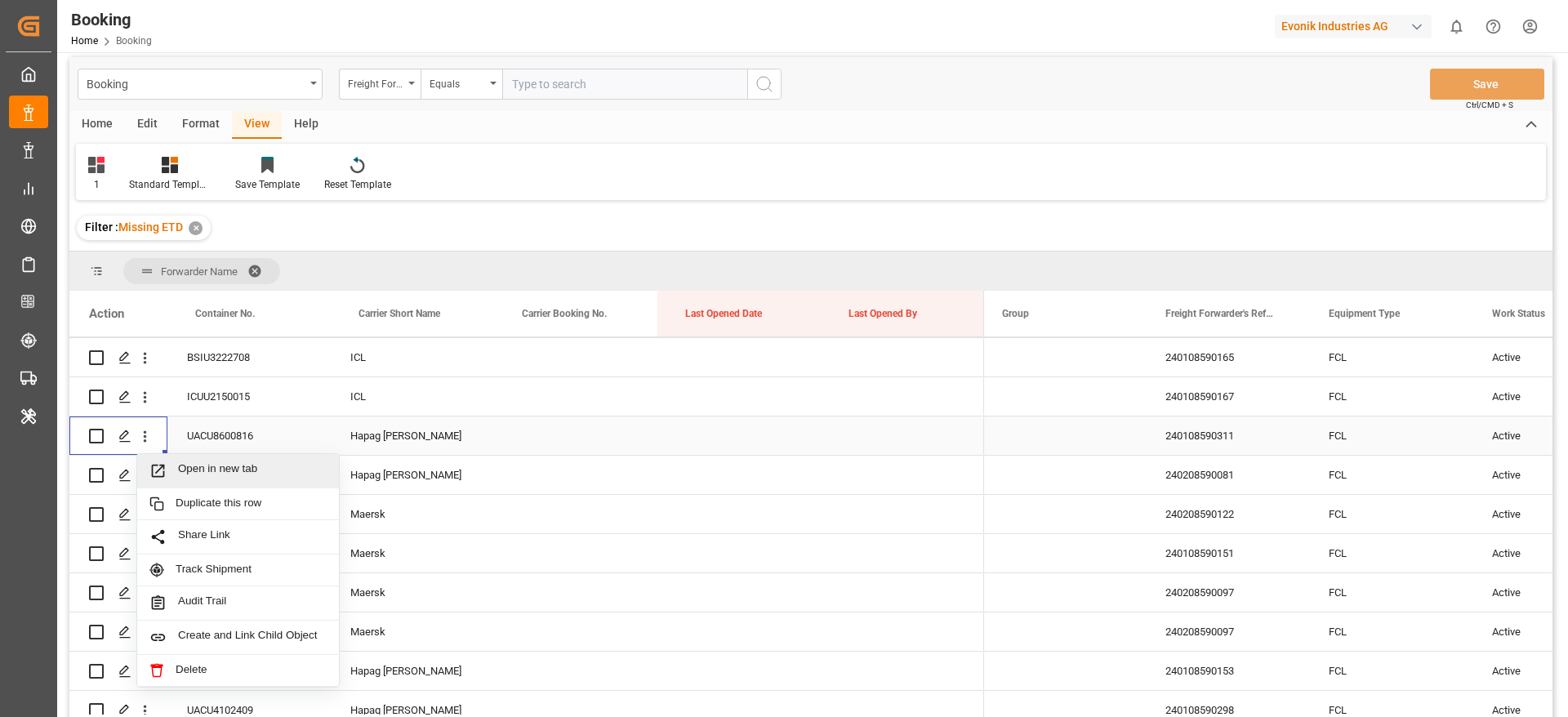
click at [194, 460] on div "Open in new tab" at bounding box center [237, 471] width 202 height 35
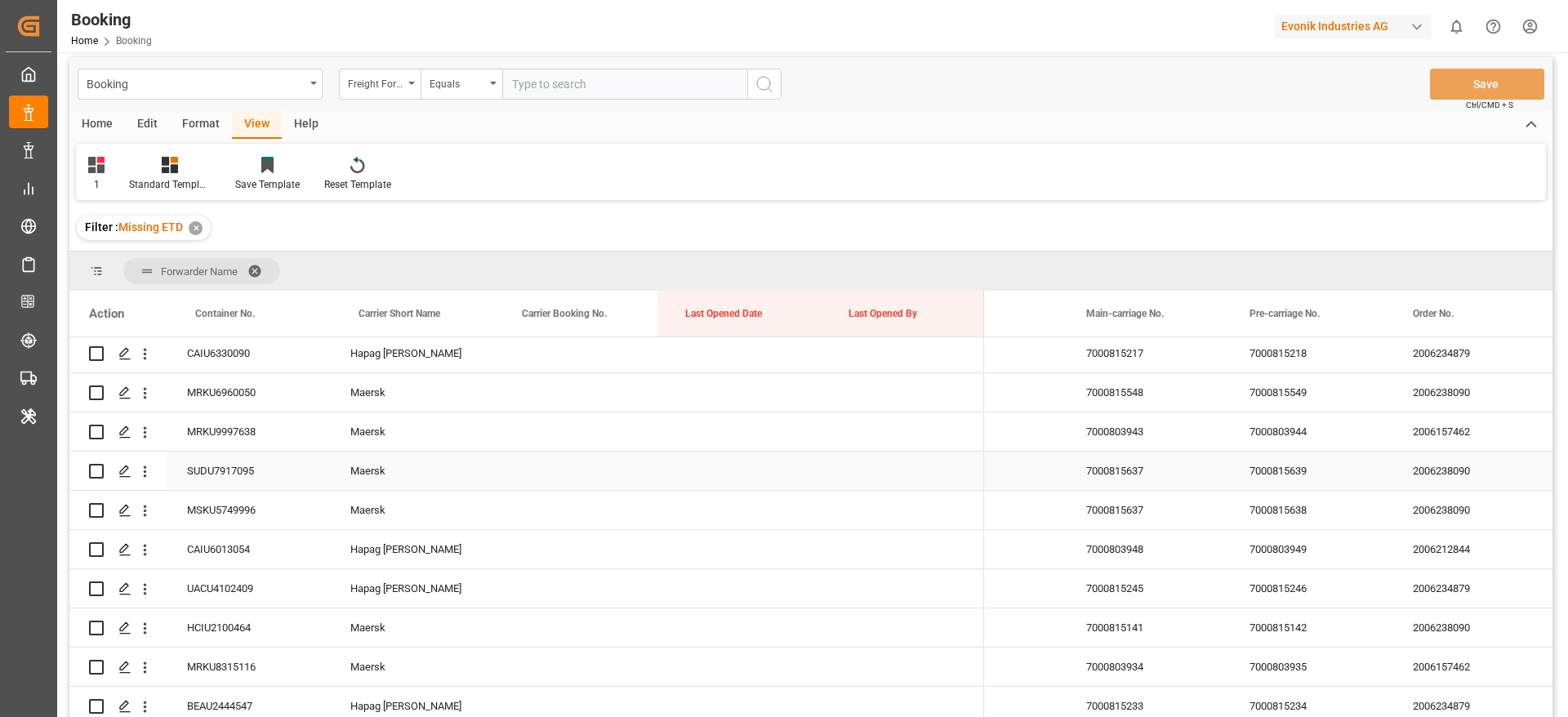
scroll to position [803, 0]
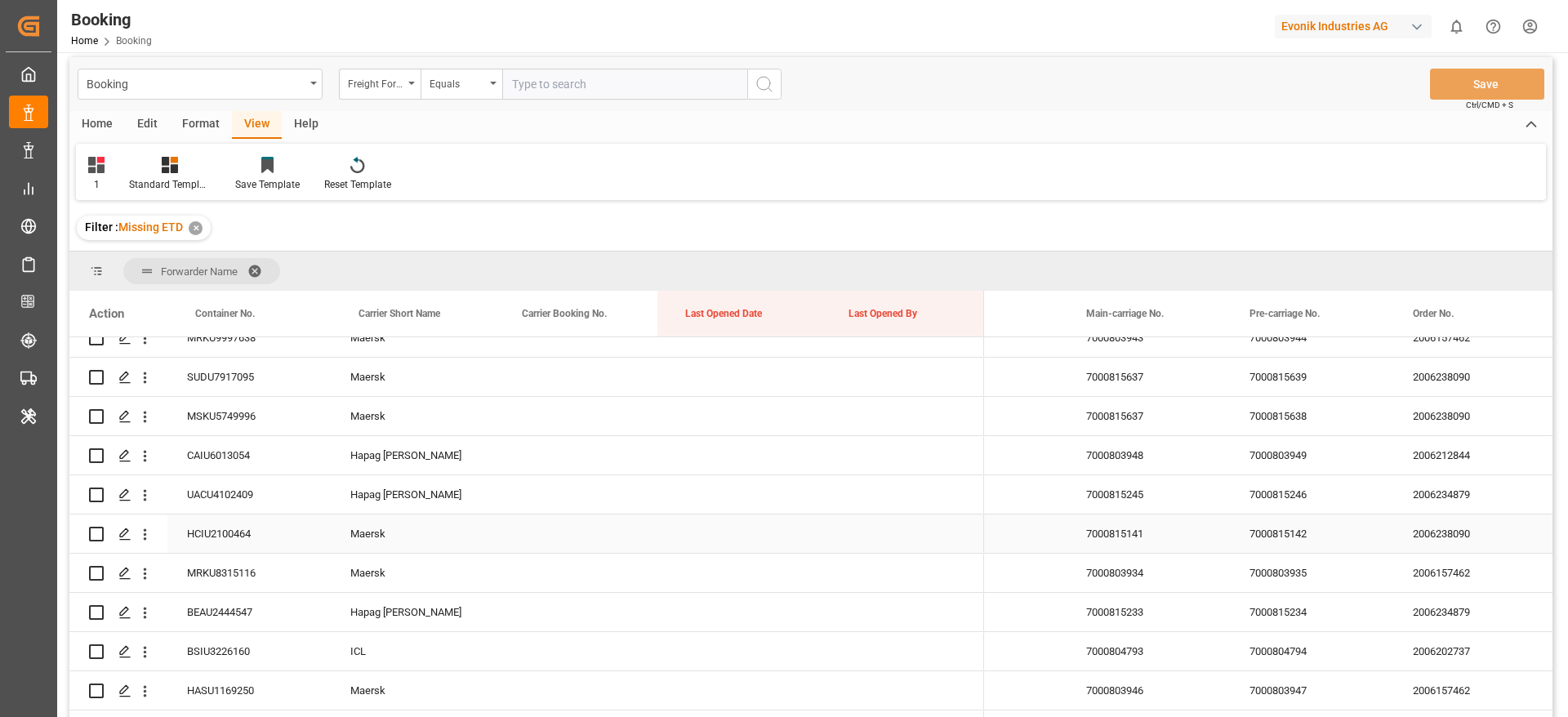
click at [228, 543] on div "HCIU2100464" at bounding box center [248, 534] width 163 height 38
click at [151, 532] on icon "open menu" at bounding box center [144, 534] width 17 height 17
click at [343, 534] on div "Maersk" at bounding box center [412, 534] width 163 height 38
click at [233, 566] on div "MRKU8315116" at bounding box center [248, 573] width 163 height 38
click at [151, 569] on icon "open menu" at bounding box center [144, 574] width 17 height 17
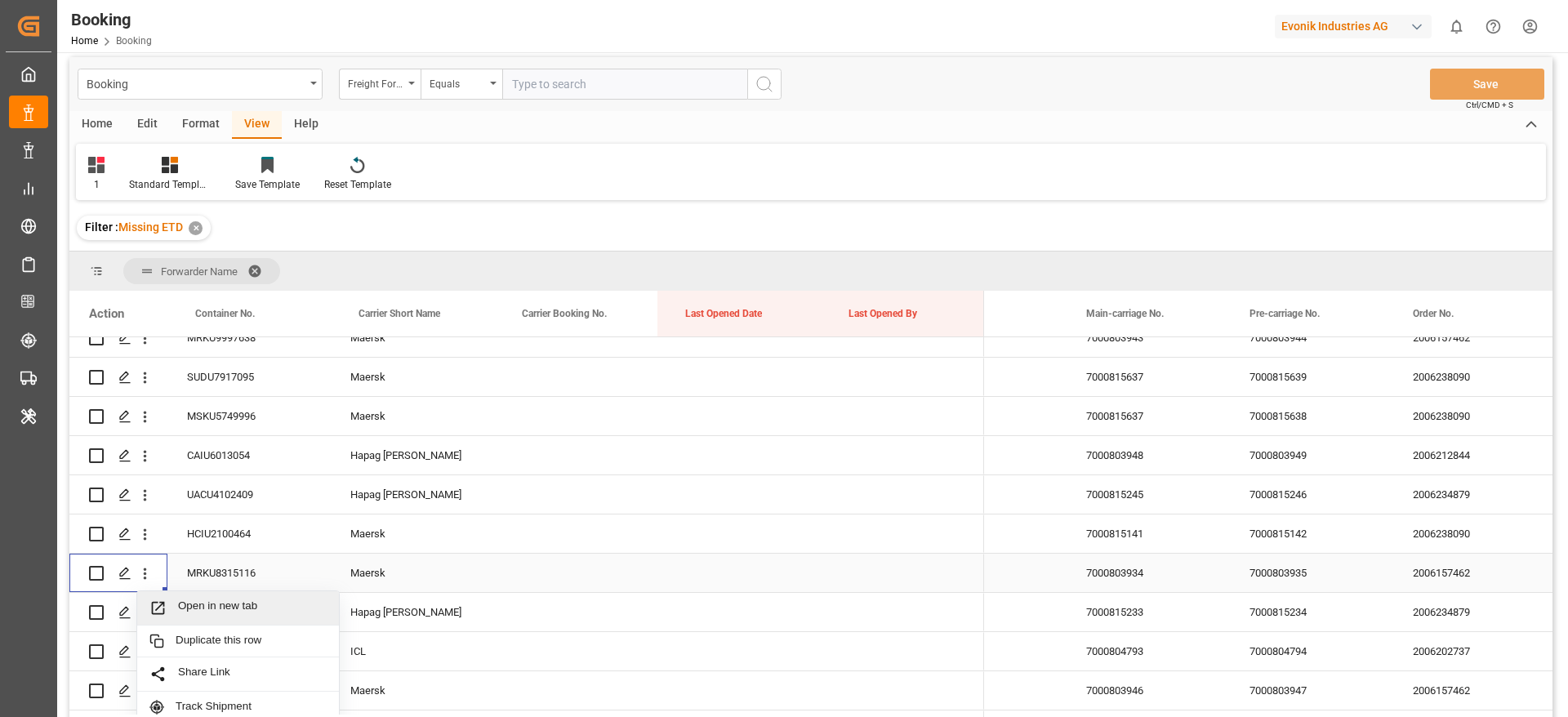
click at [184, 608] on span "Open in new tab" at bounding box center [252, 608] width 149 height 17
click at [200, 121] on div "Format" at bounding box center [201, 125] width 62 height 27
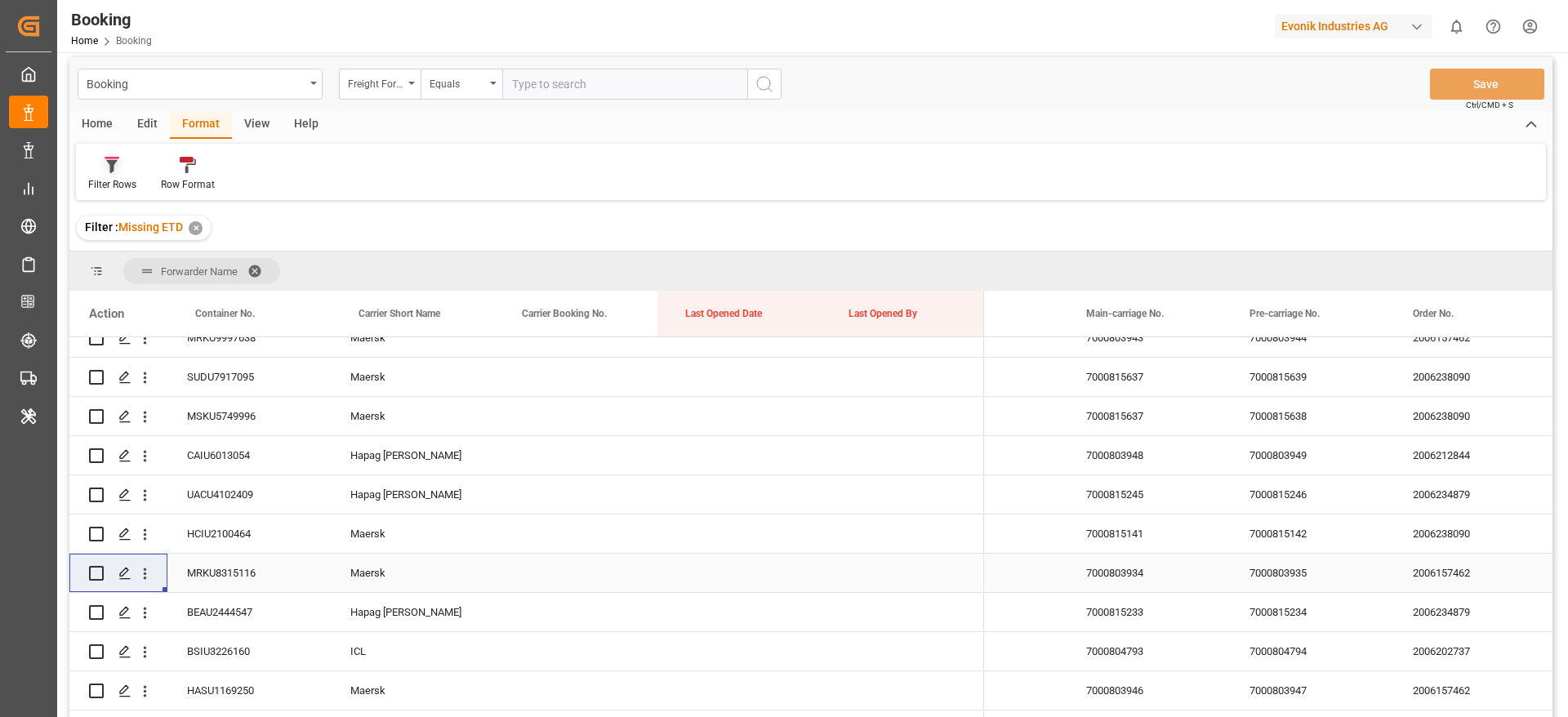
click at [121, 165] on div at bounding box center [112, 164] width 48 height 17
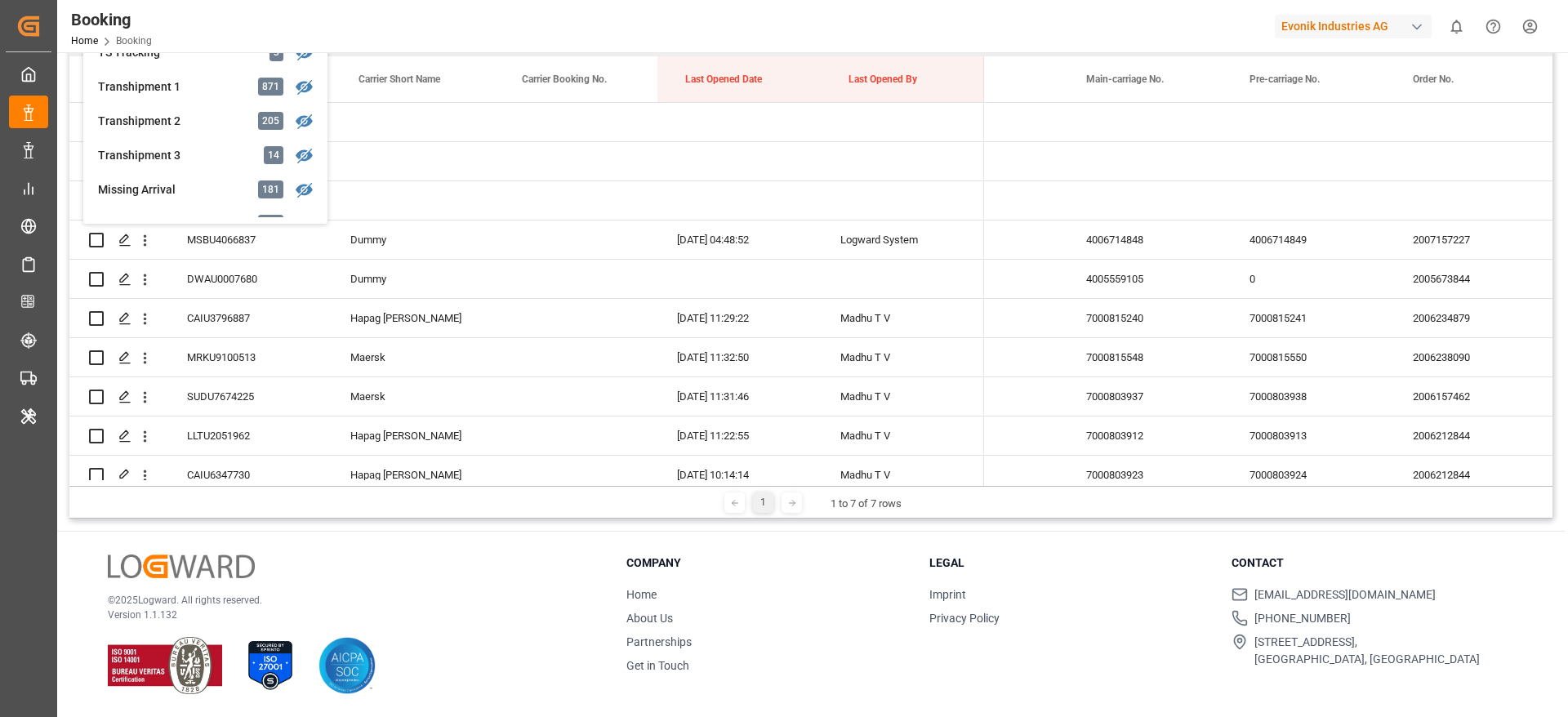
scroll to position [490, 0]
click at [189, 159] on div "Missing Arrival" at bounding box center [169, 152] width 143 height 17
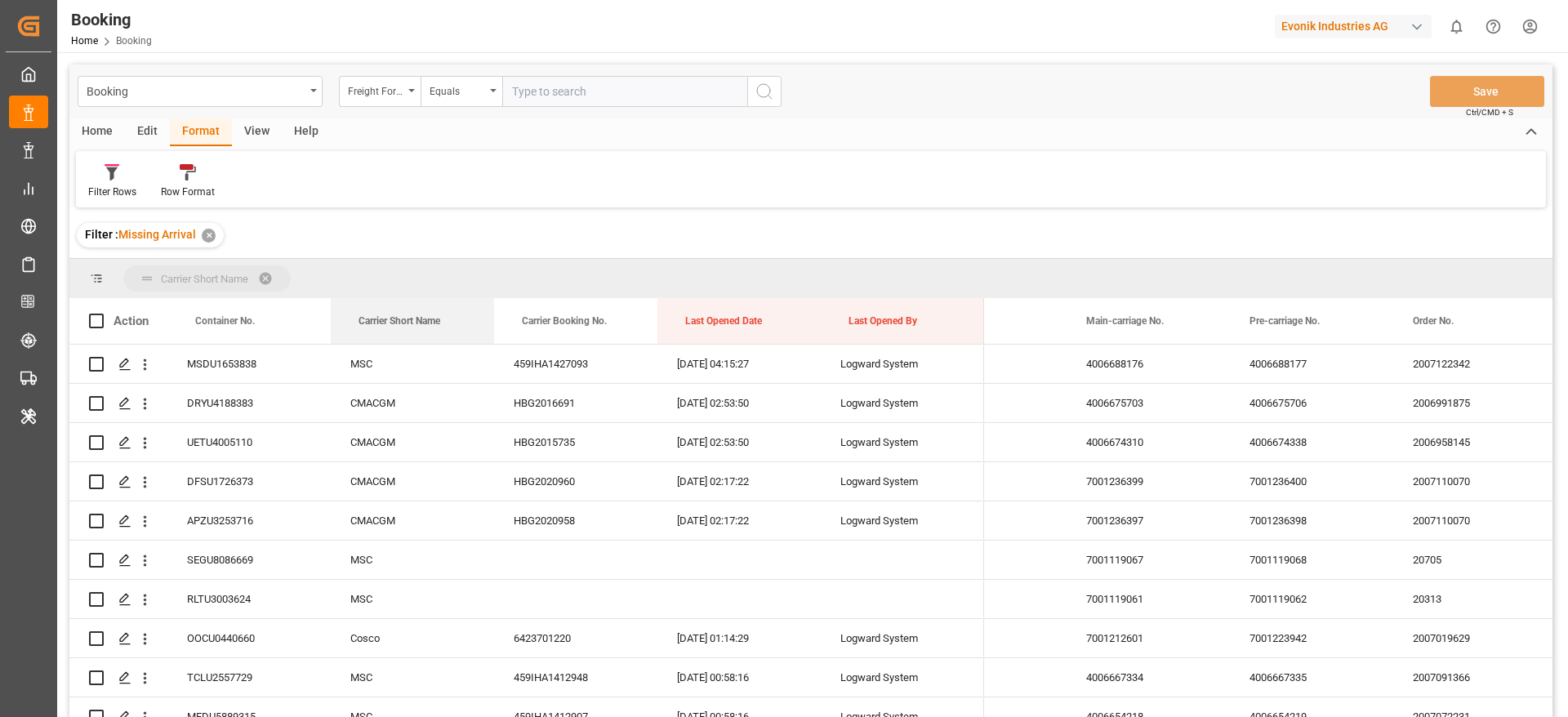
drag, startPoint x: 383, startPoint y: 288, endPoint x: 375, endPoint y: 272, distance: 17.9
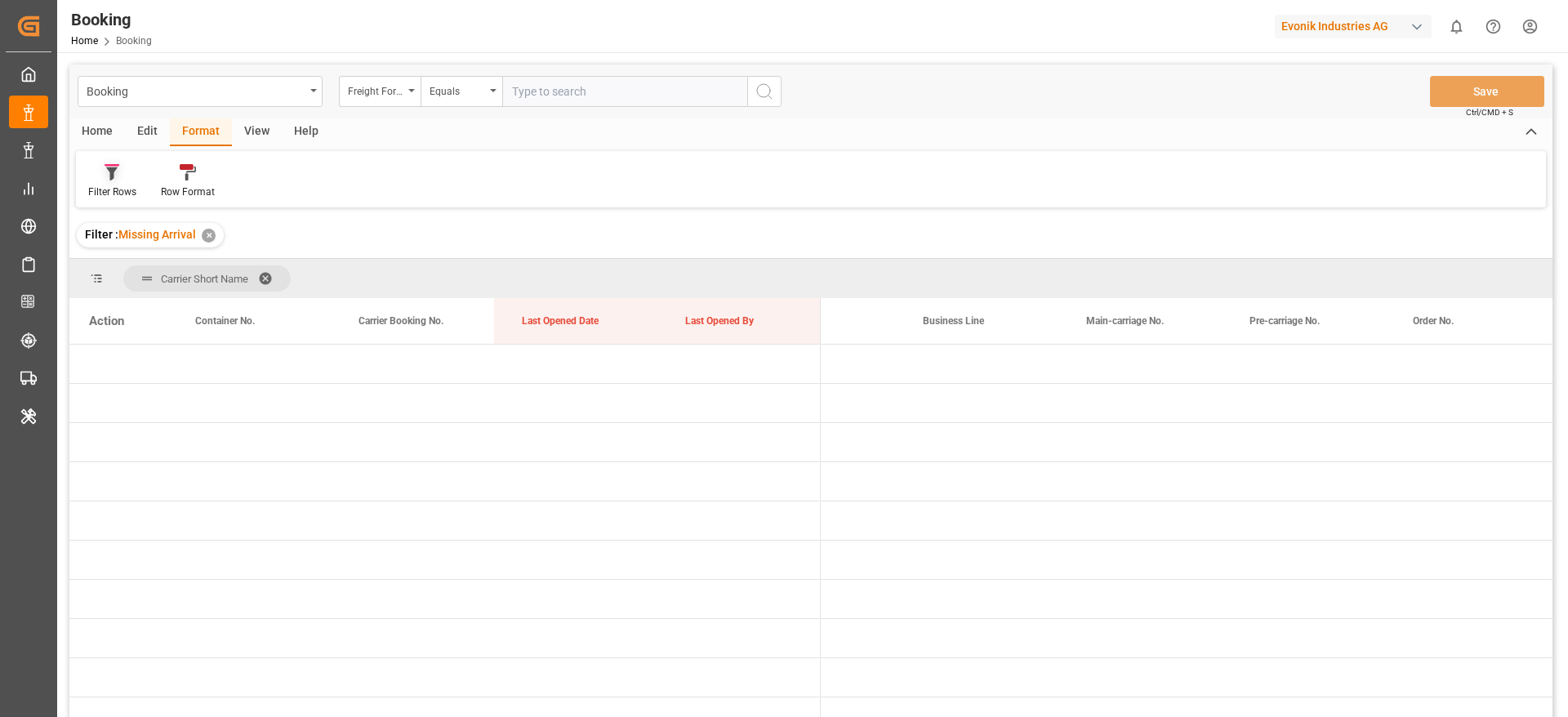
click at [78, 196] on div "Filter Rows" at bounding box center [112, 181] width 73 height 36
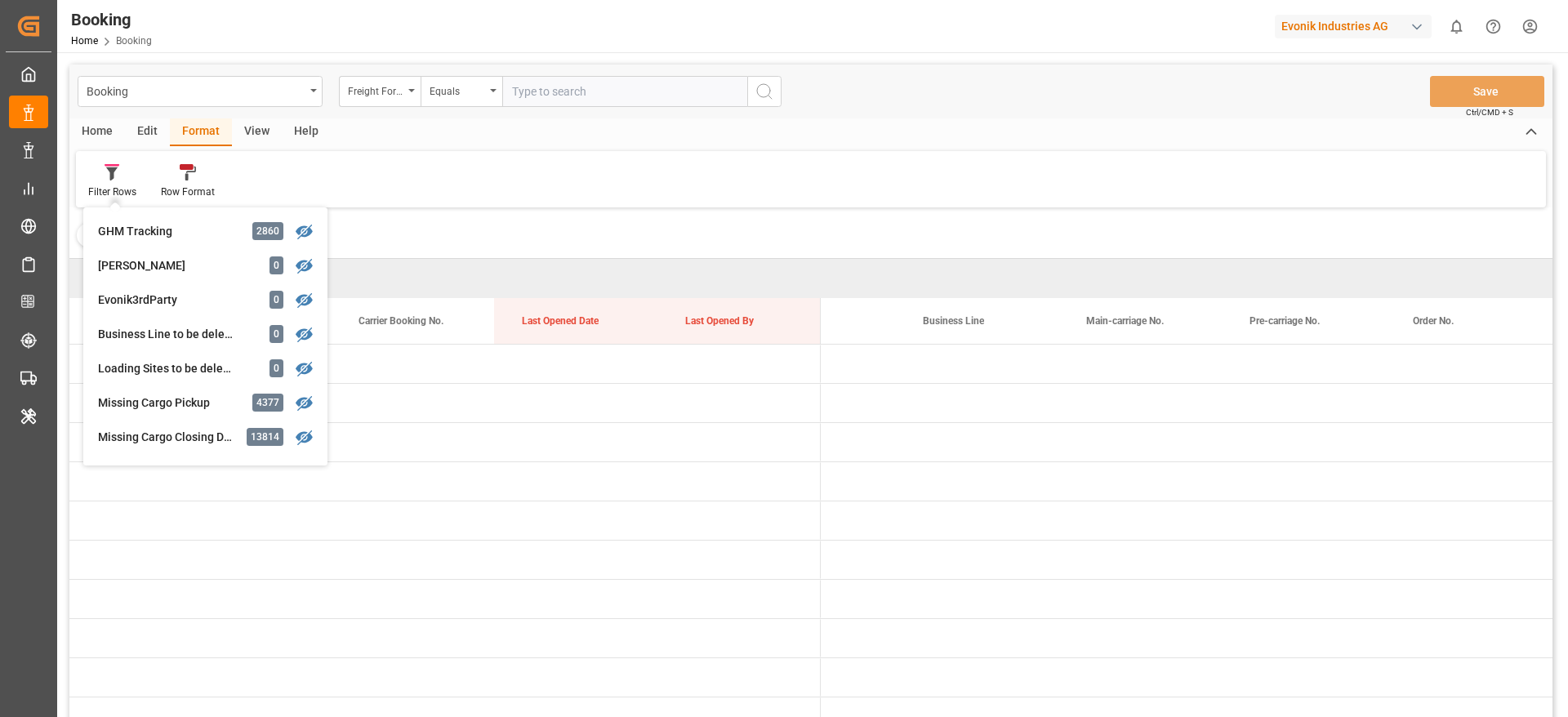
click at [266, 129] on div "View" at bounding box center [257, 132] width 50 height 27
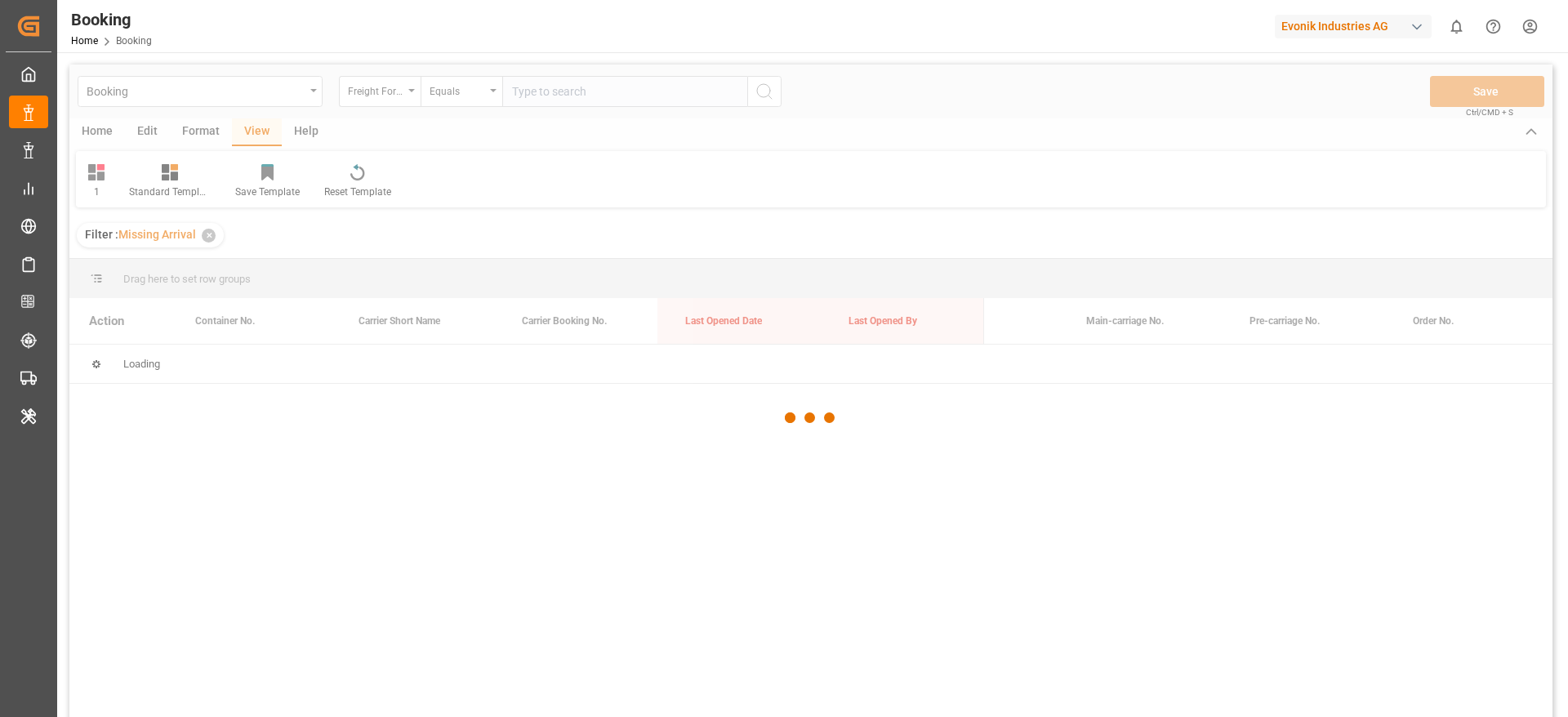
click at [125, 182] on div at bounding box center [811, 418] width 1483 height 708
click at [108, 185] on div at bounding box center [811, 418] width 1483 height 708
click at [101, 182] on div at bounding box center [811, 418] width 1483 height 708
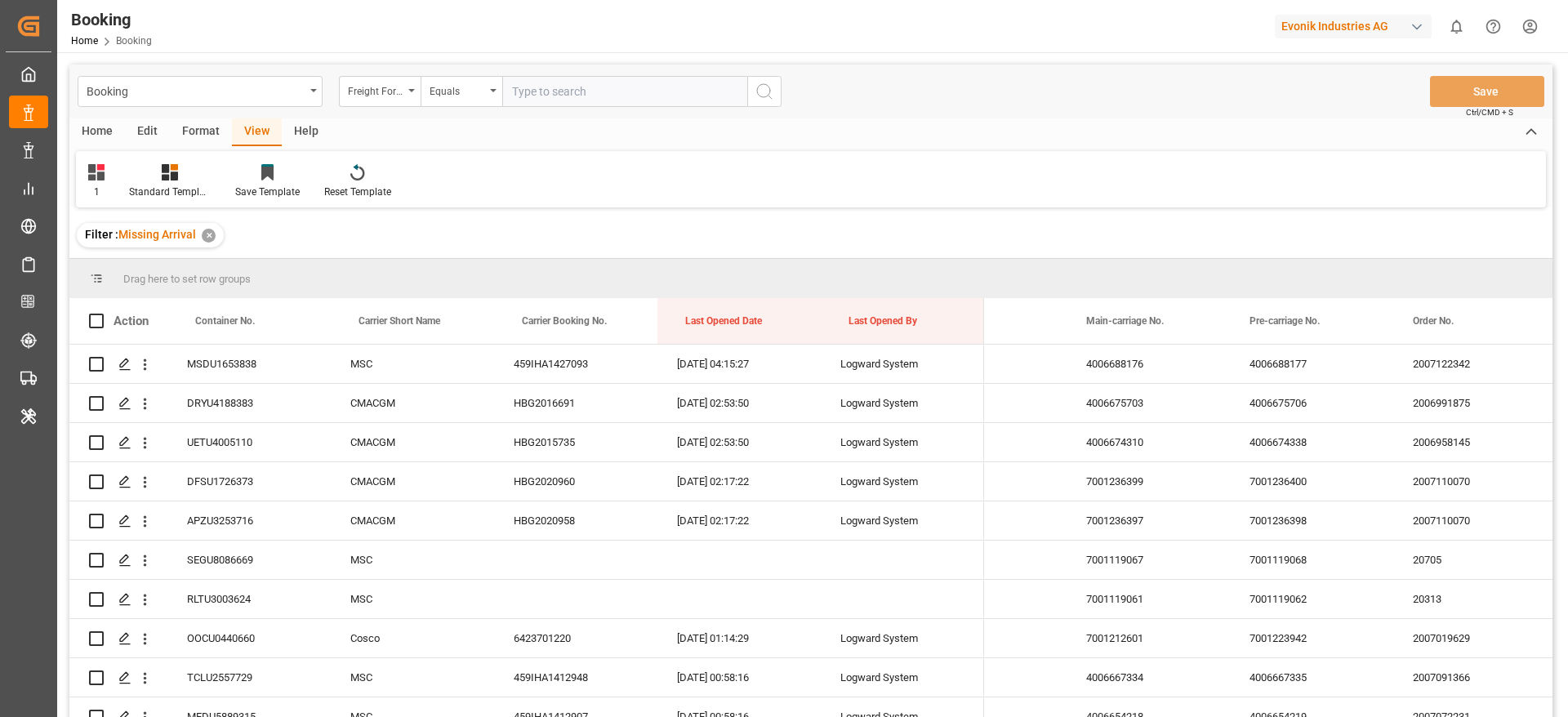
click at [101, 182] on div "1" at bounding box center [96, 181] width 41 height 36
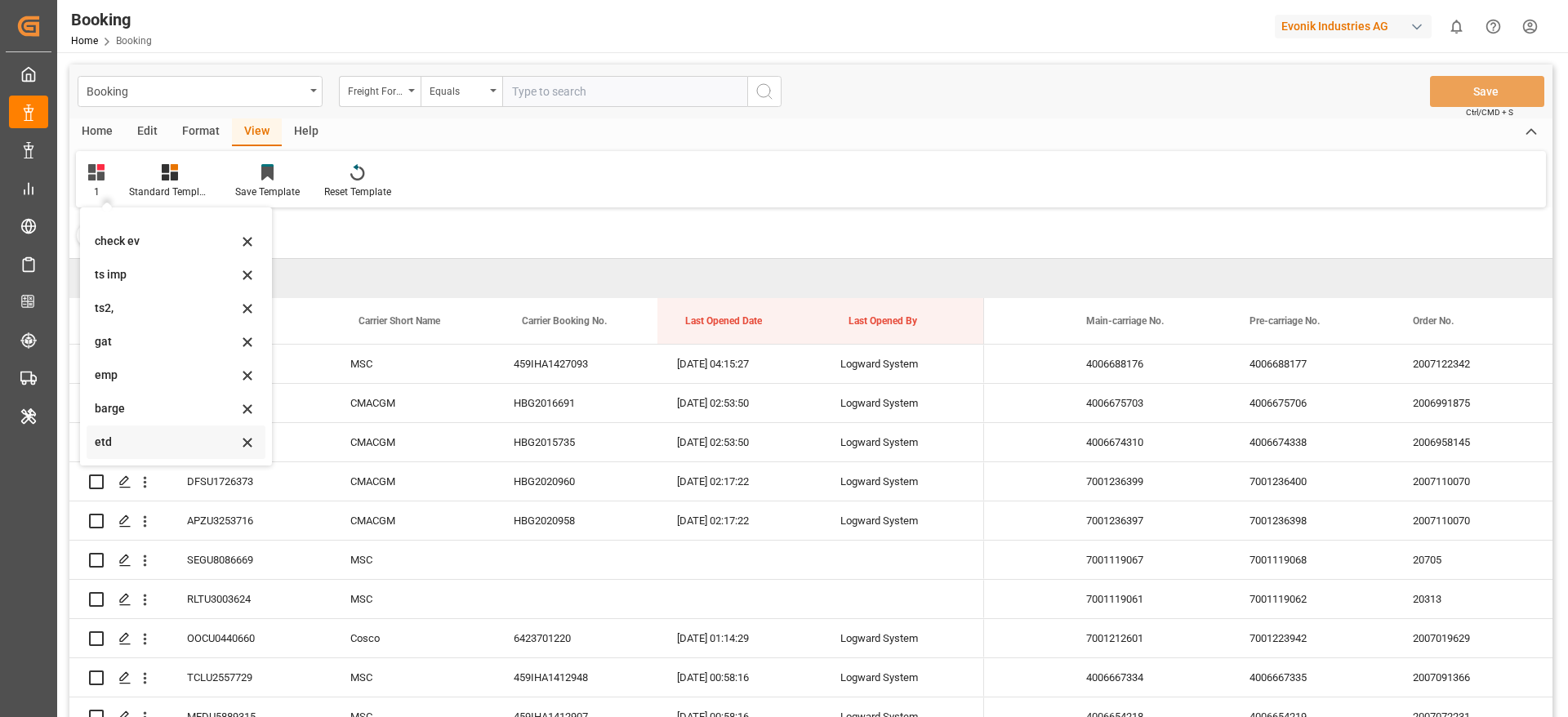
scroll to position [224, 0]
click at [164, 406] on div "ar" at bounding box center [166, 408] width 143 height 17
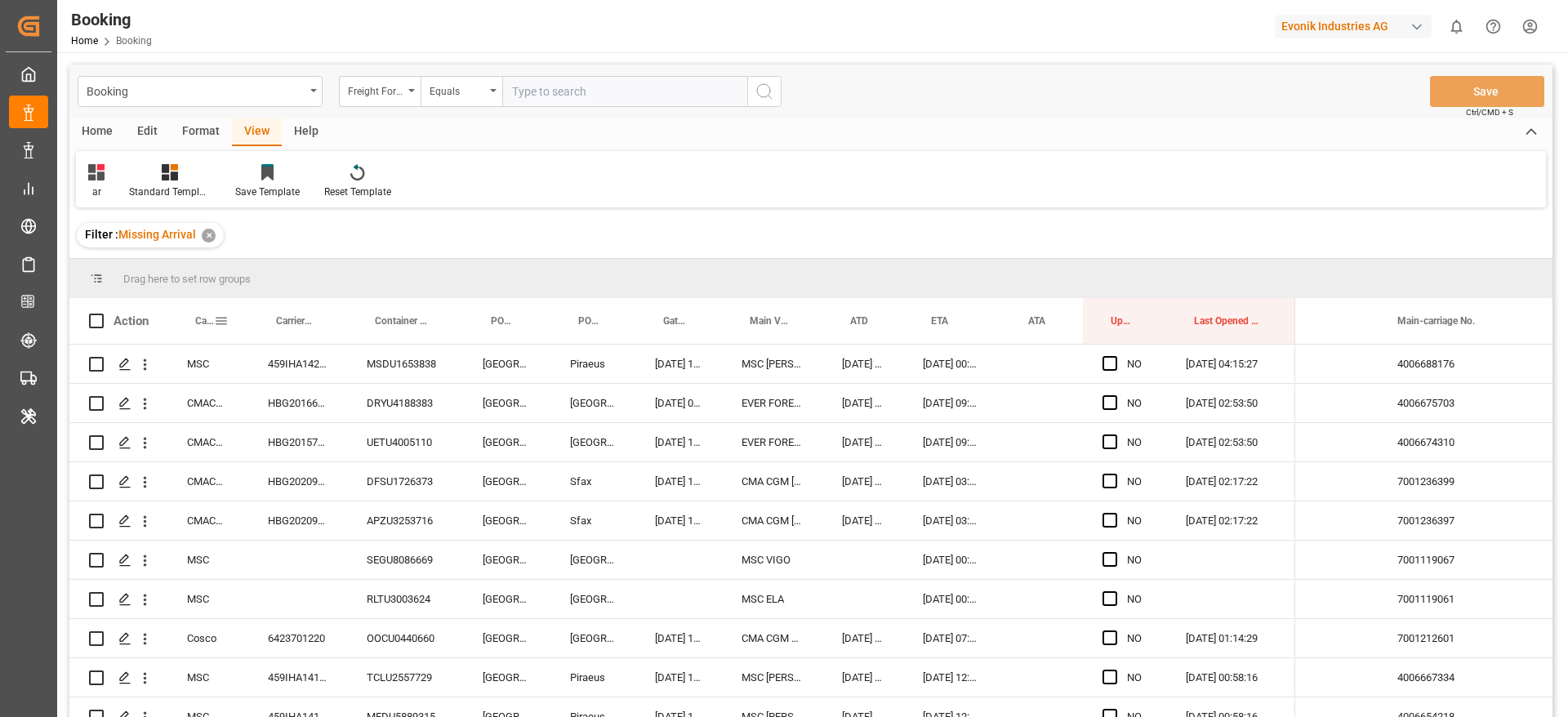
drag, startPoint x: 212, startPoint y: 321, endPoint x: 208, endPoint y: 290, distance: 31.3
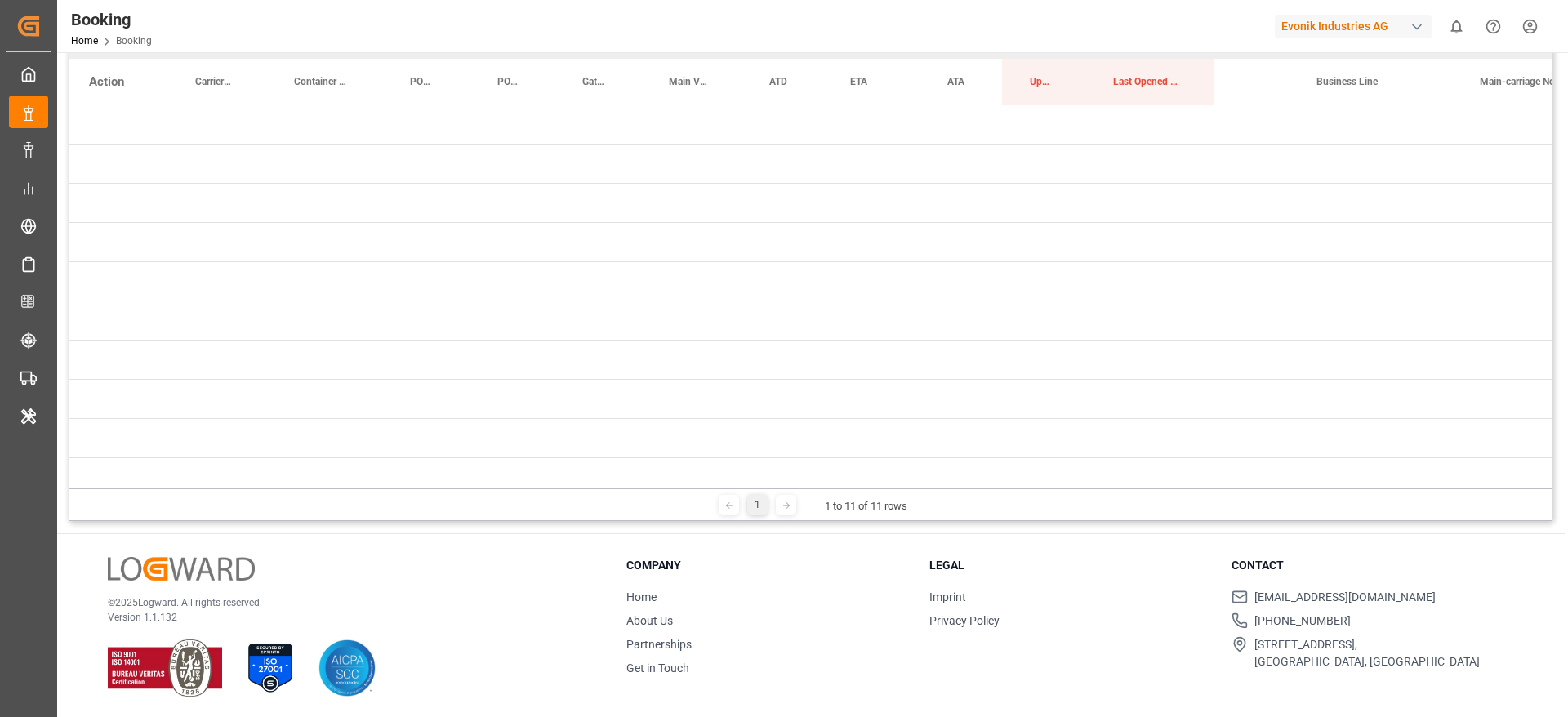
scroll to position [242, 0]
drag, startPoint x: 1237, startPoint y: 485, endPoint x: 1205, endPoint y: 488, distance: 32.1
click at [1205, 488] on div "1 1 to 11 of 11 rows" at bounding box center [811, 502] width 1483 height 33
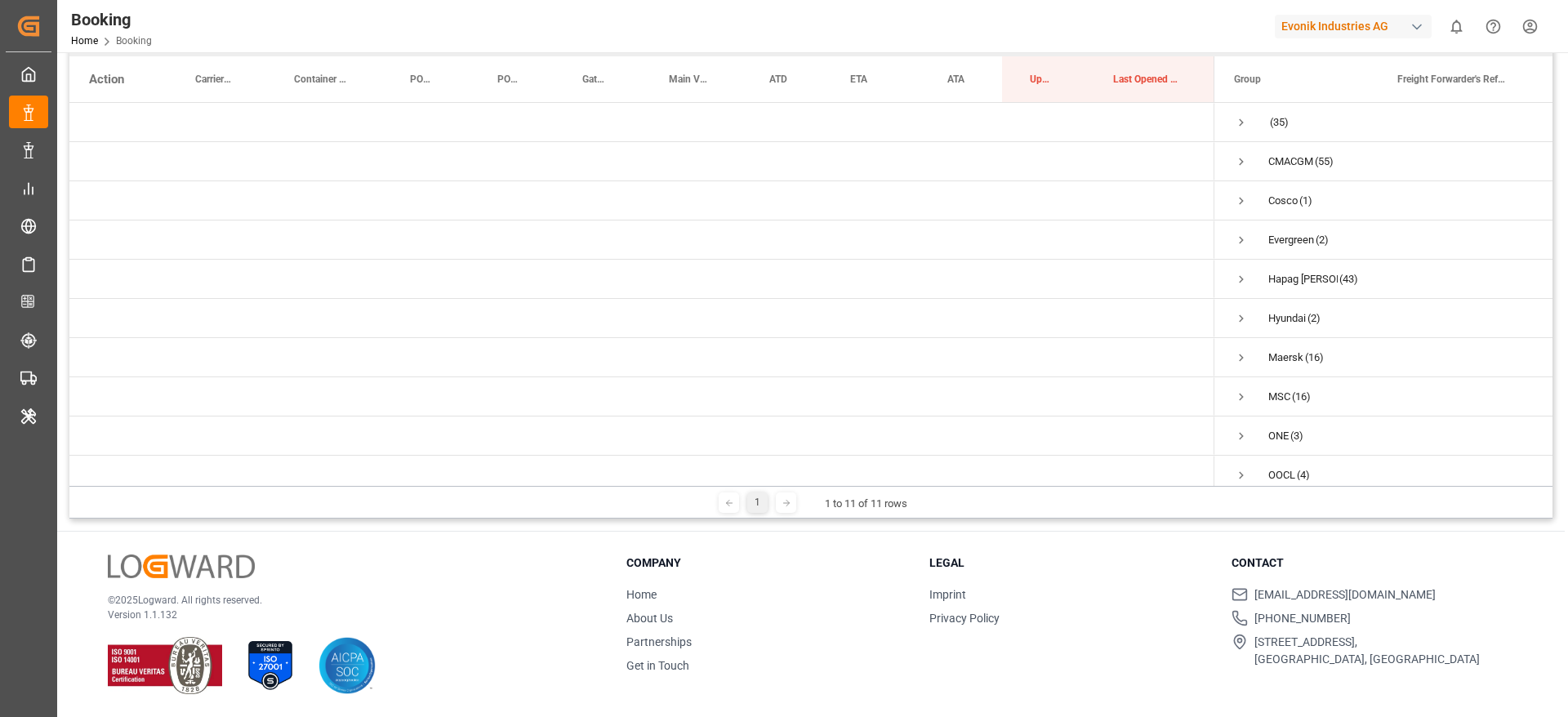
scroll to position [120, 0]
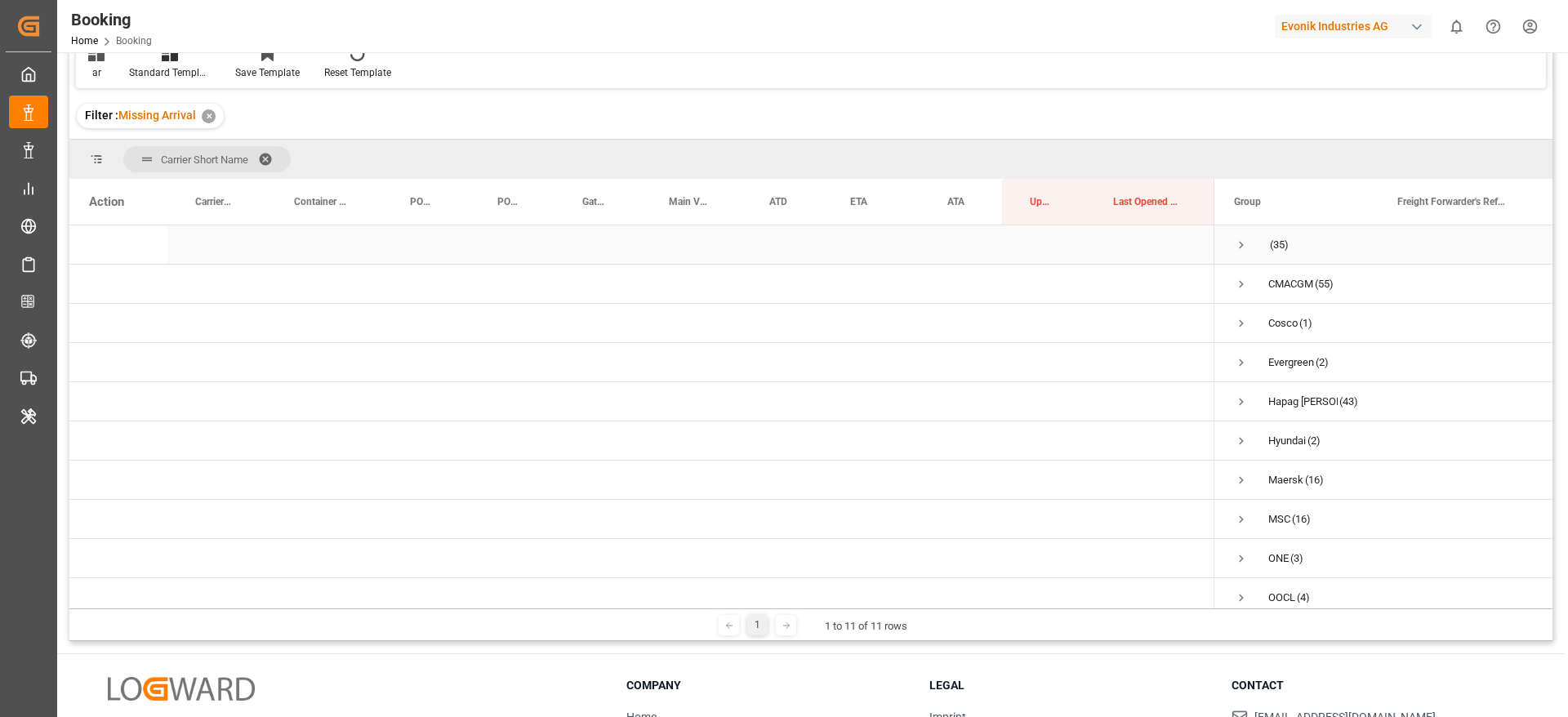
click at [1242, 247] on span "Press SPACE to select this row." at bounding box center [1242, 245] width 15 height 15
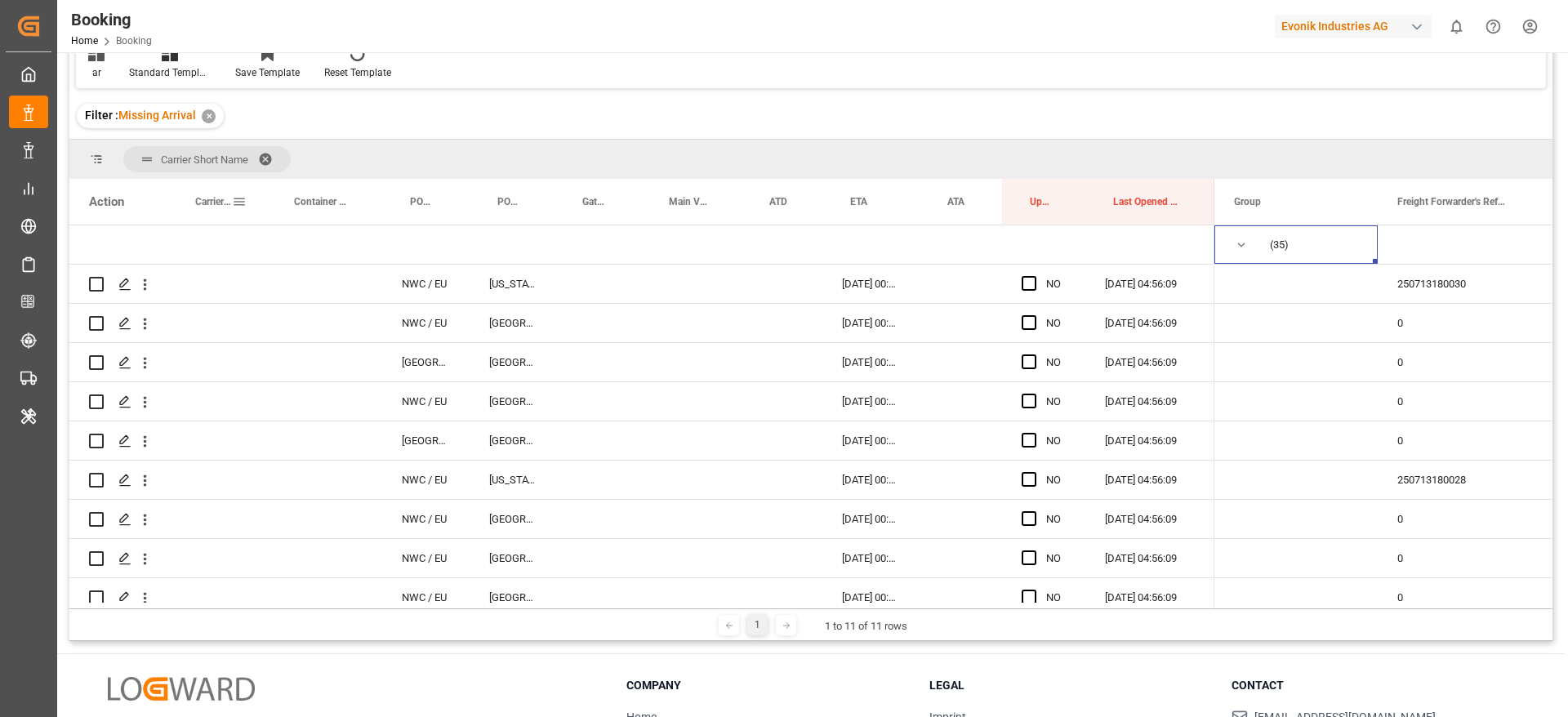
scroll to position [0, 0]
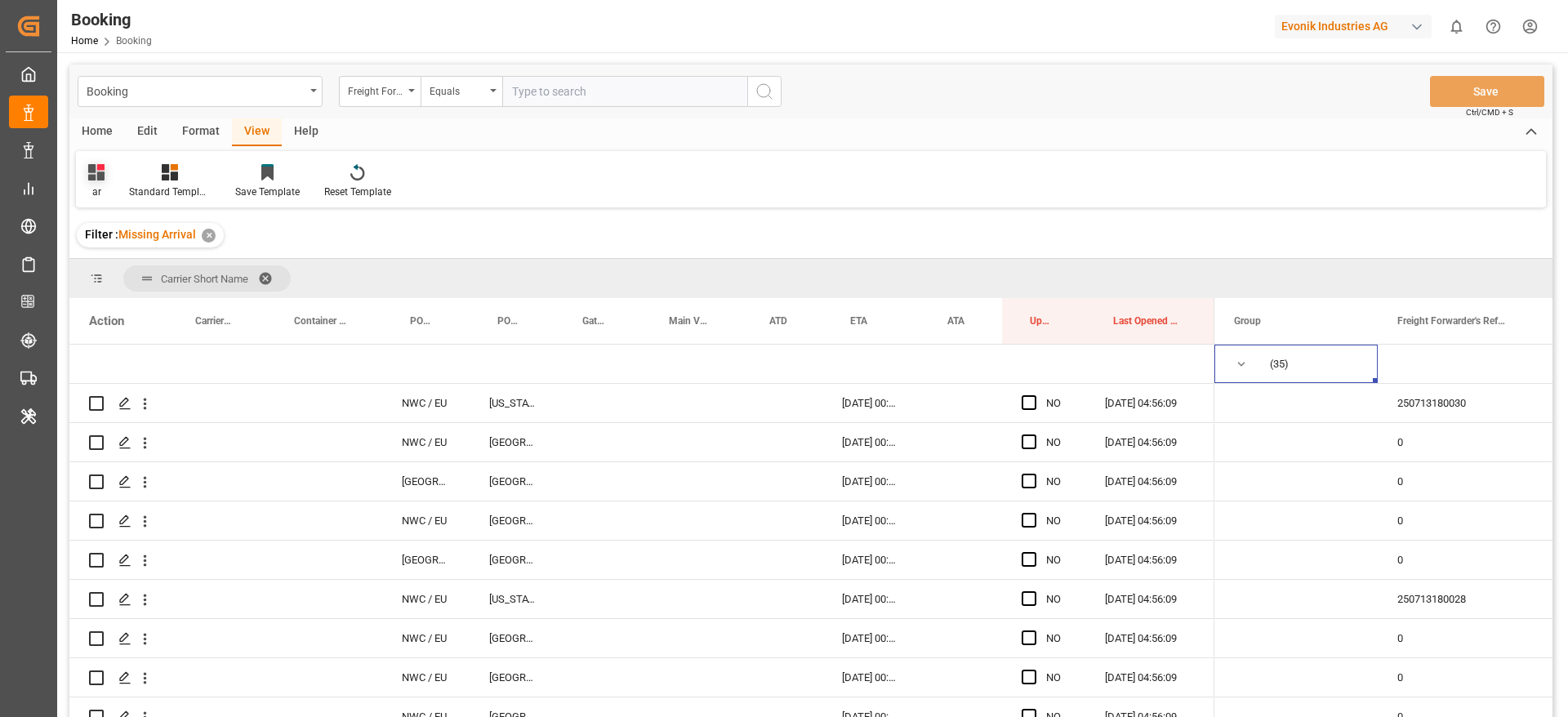
click at [87, 181] on div "ar" at bounding box center [96, 181] width 41 height 36
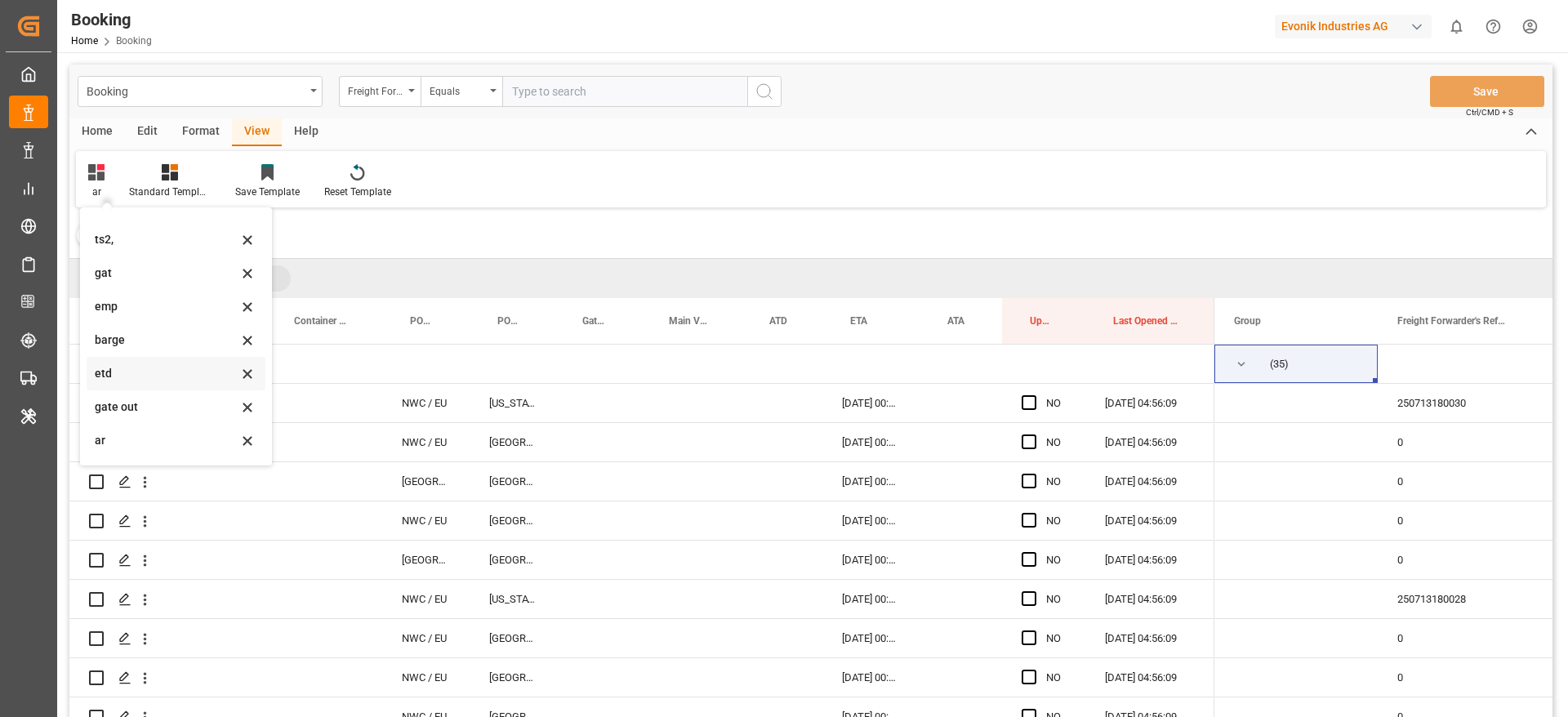
scroll to position [224, 0]
click at [166, 314] on div "barge" at bounding box center [166, 308] width 143 height 17
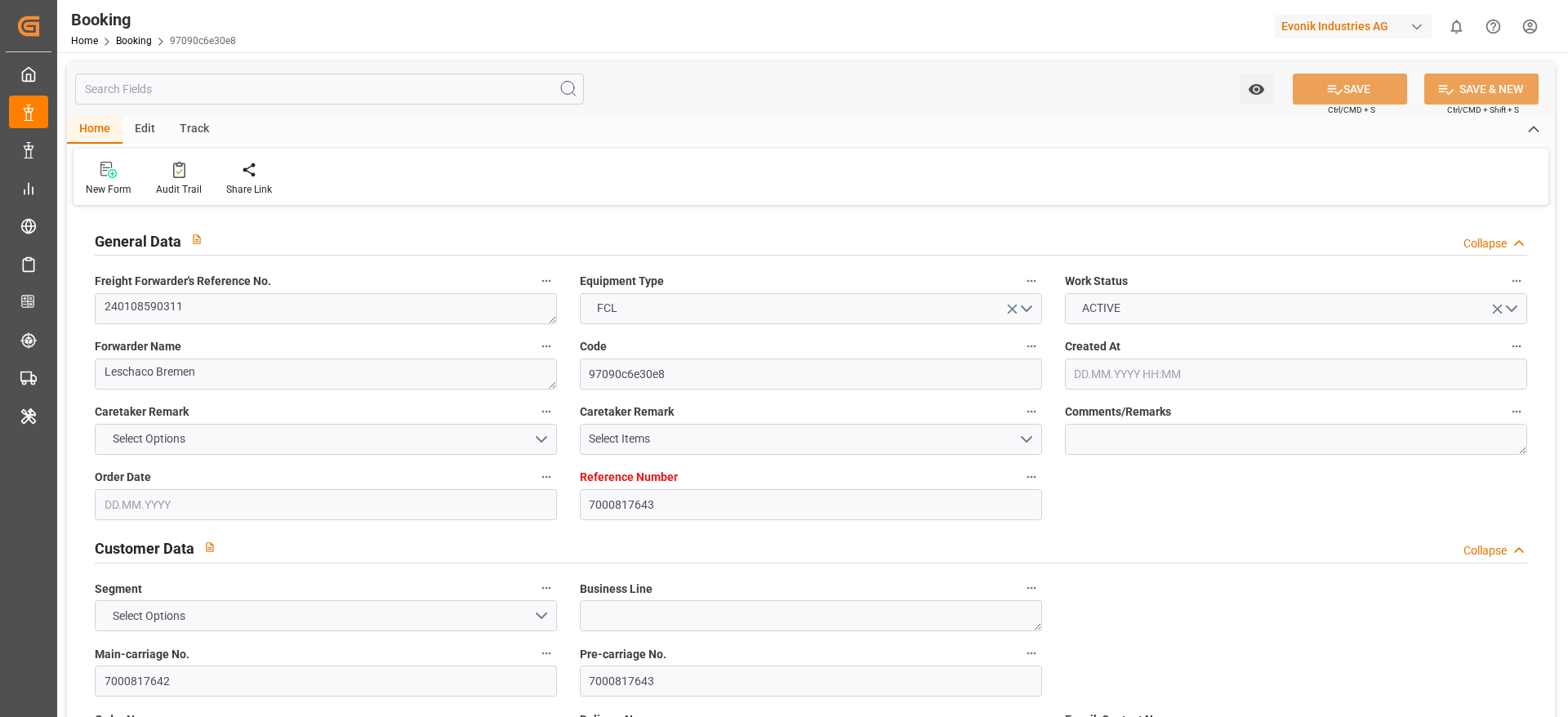
type input "7000817643"
type input "Hapag [PERSON_NAME]"
type input "Hapag Lloyd Aktiengesellschaft"
type input "BEANR"
type input "MXVER"
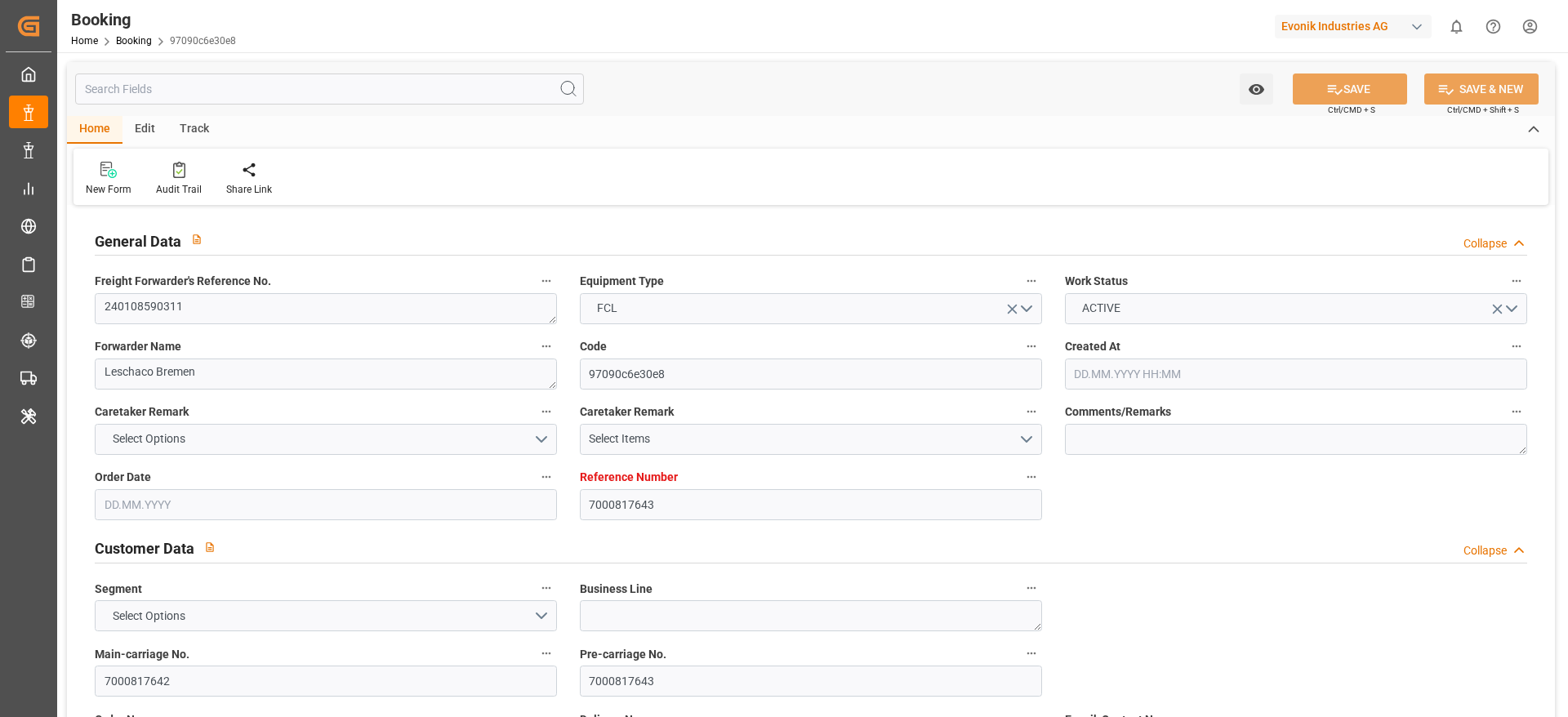
type input "07.08.2025 10:36"
type input "[DATE]"
type input "15.02.2024"
type input "30.01.2024"
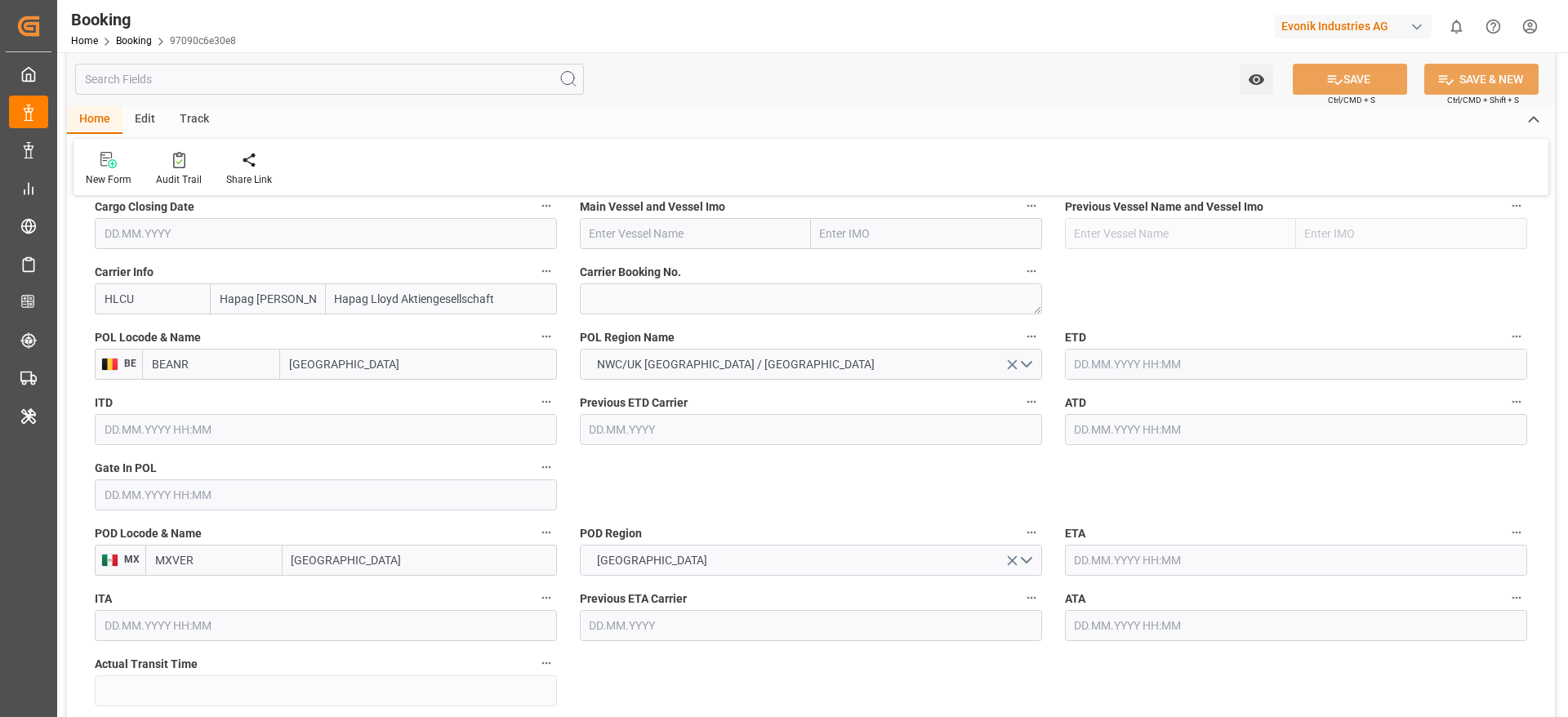
scroll to position [1193, 0]
click at [431, 484] on input "text" at bounding box center [326, 496] width 462 height 31
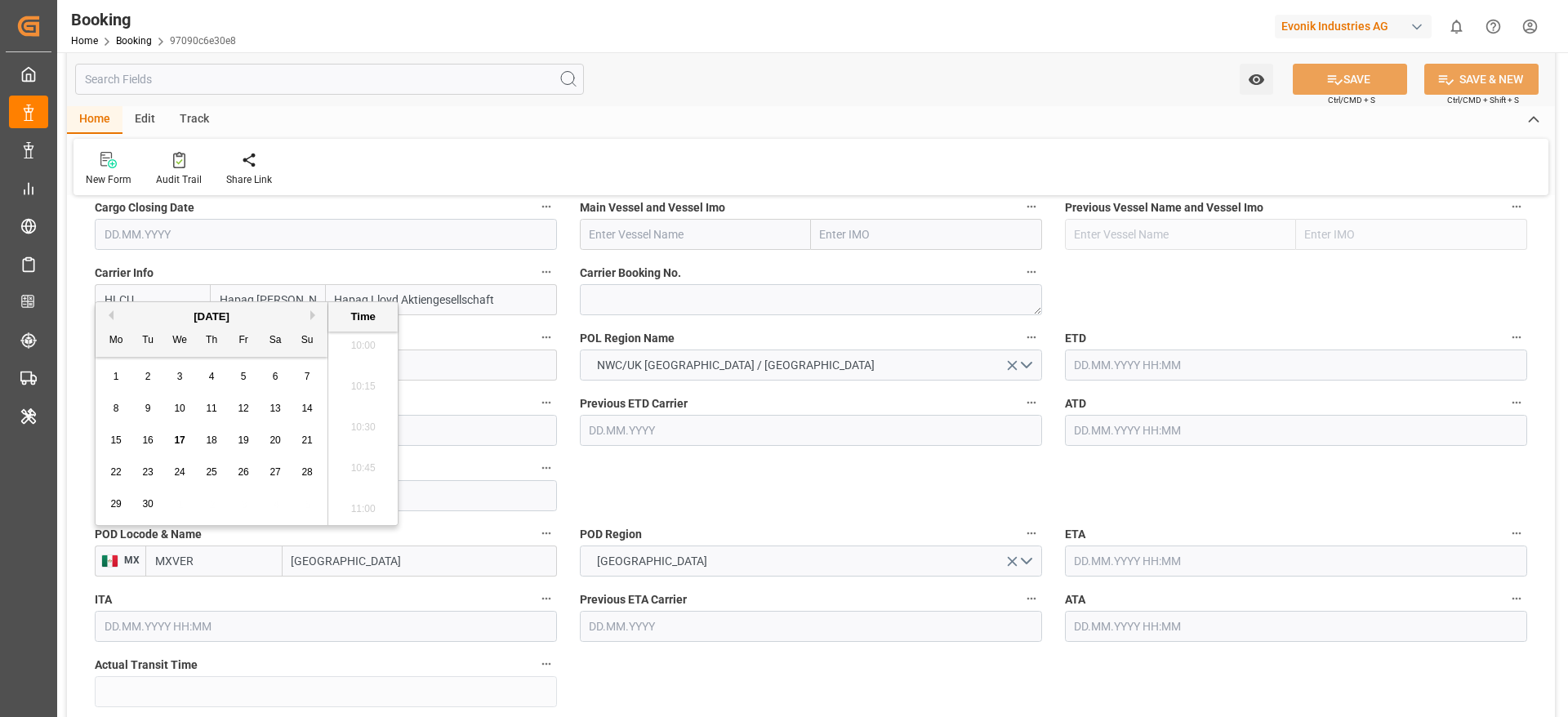
scroll to position [1411, 0]
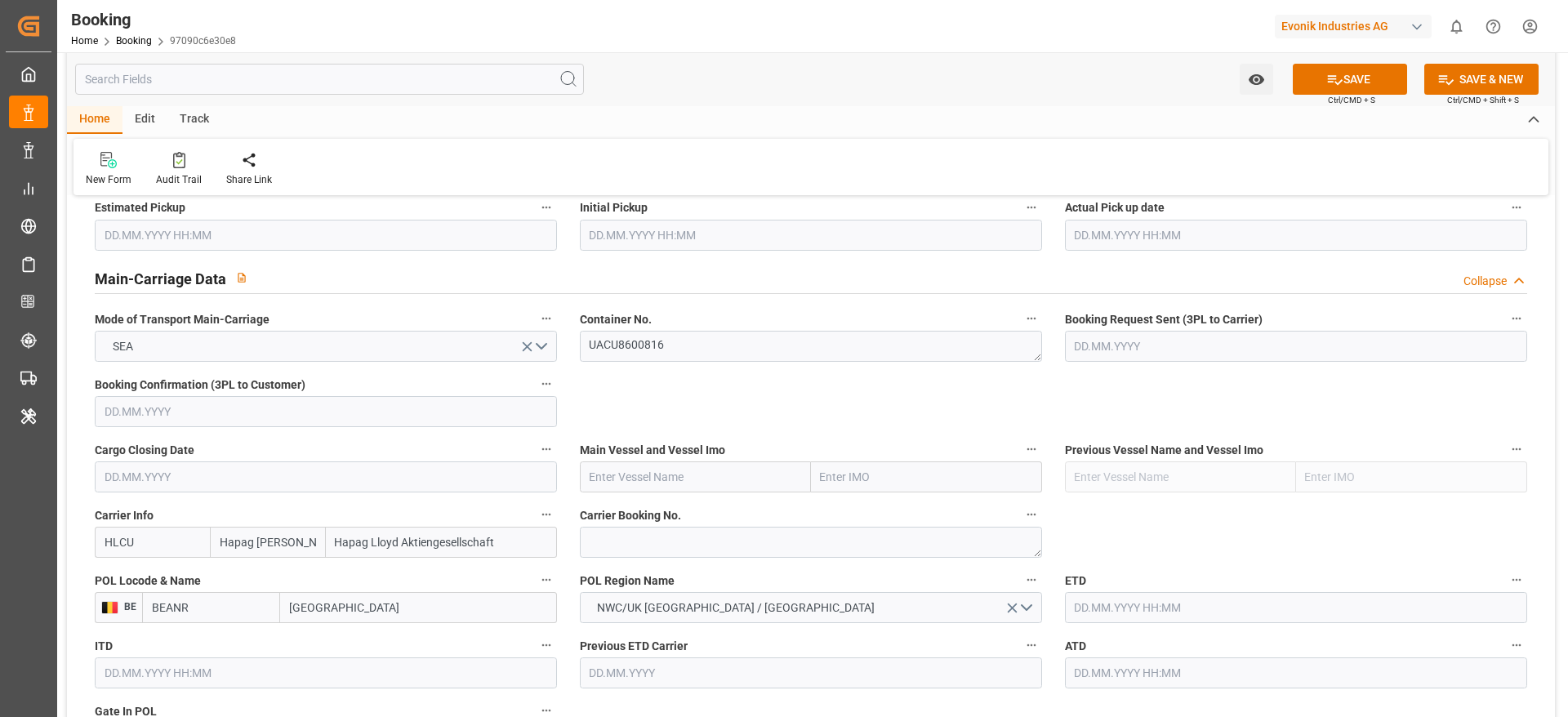
scroll to position [948, 0]
click at [832, 343] on textarea "UACU8600816" at bounding box center [811, 348] width 462 height 31
click at [670, 365] on div "Container No. UACU8600816" at bounding box center [811, 337] width 485 height 66
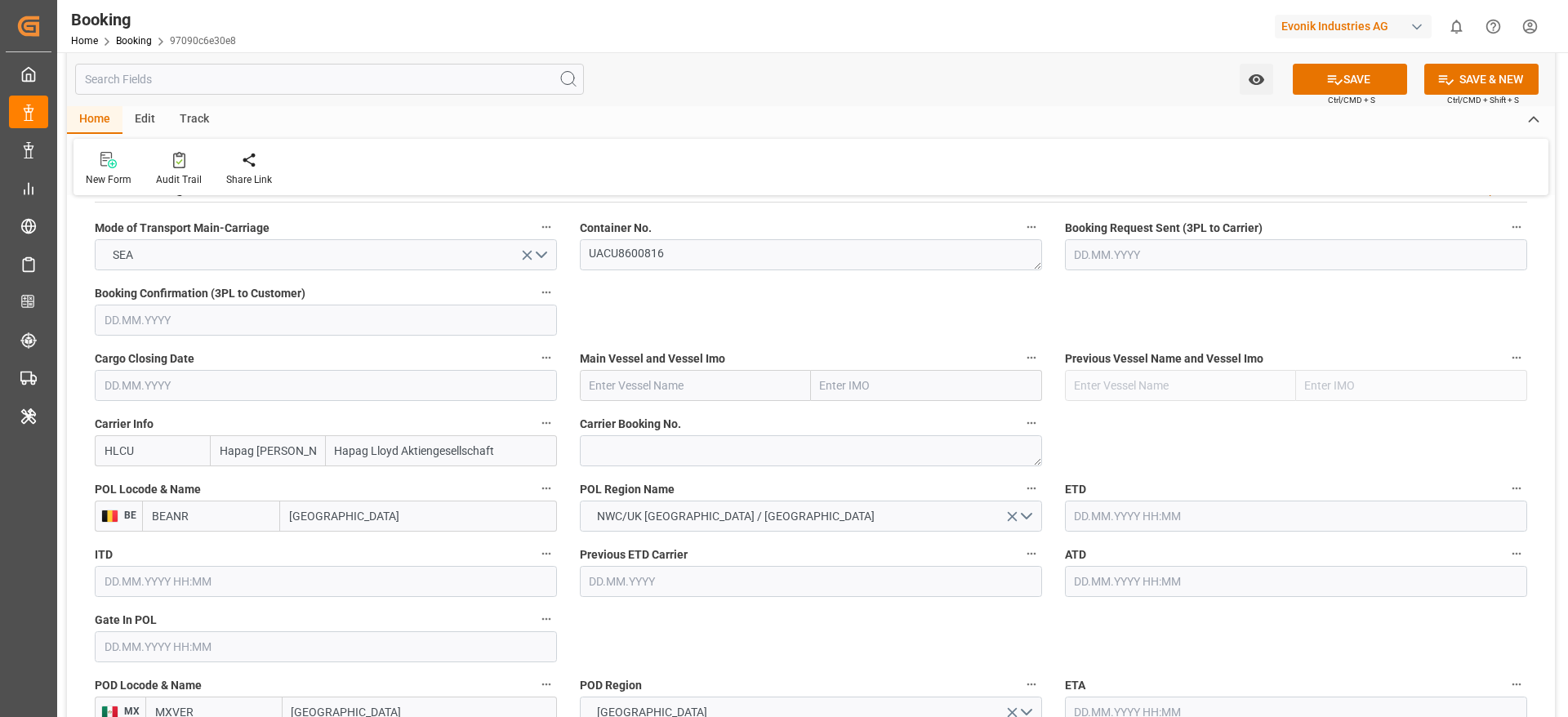
scroll to position [1043, 0]
click at [684, 244] on textarea "UACU8600816" at bounding box center [811, 253] width 462 height 31
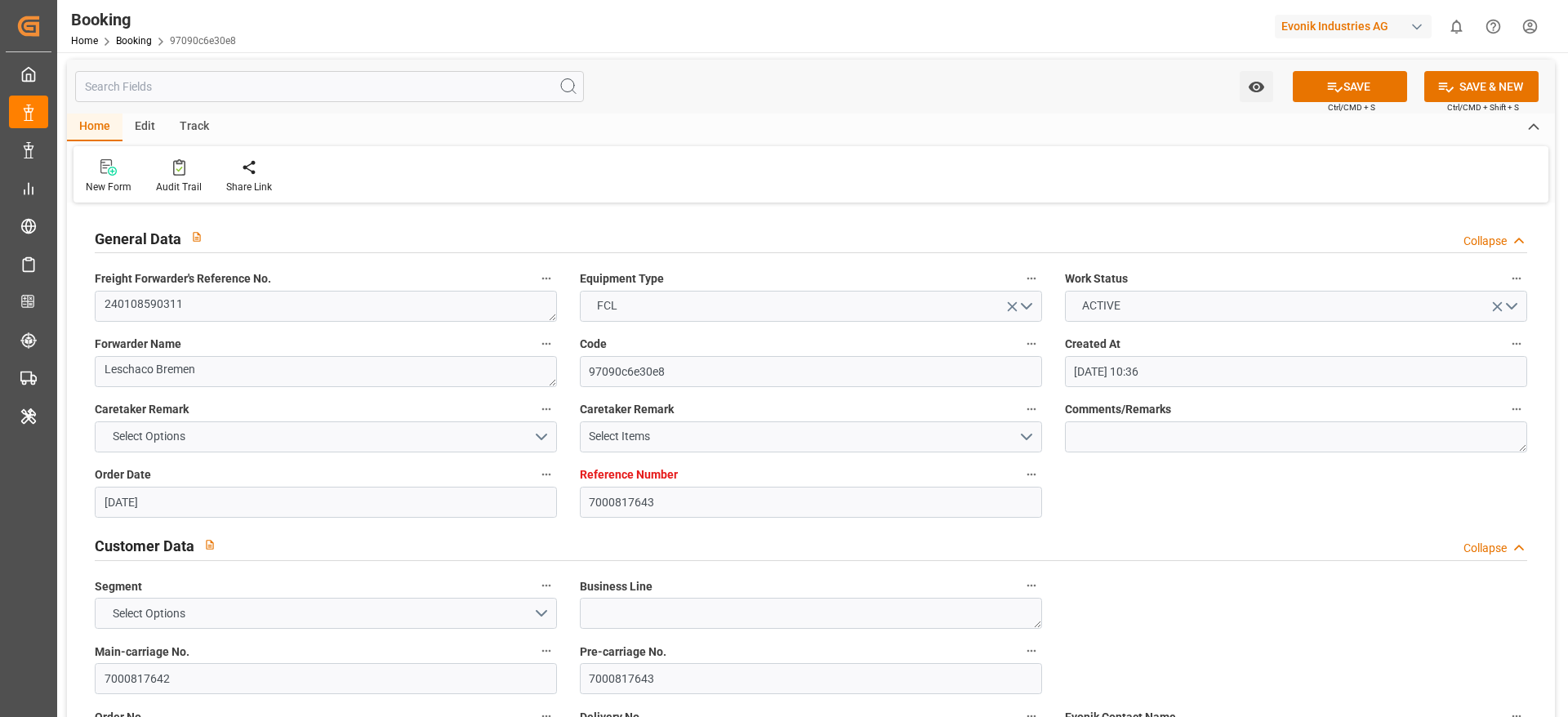
scroll to position [0, 0]
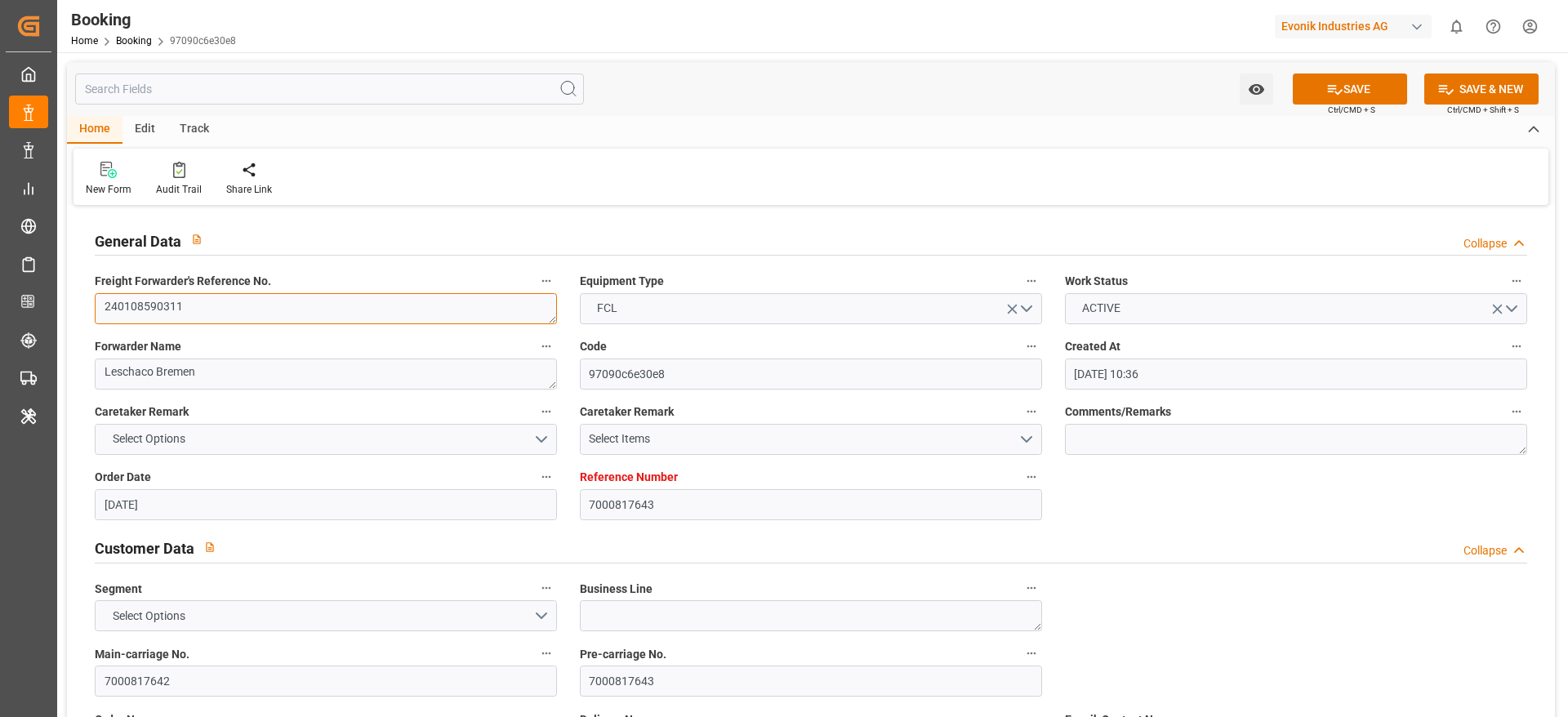
click at [261, 312] on textarea "240108590311" at bounding box center [326, 309] width 462 height 31
click at [262, 311] on textarea "240108590311" at bounding box center [326, 309] width 462 height 31
click at [260, 311] on textarea "240108590311" at bounding box center [326, 309] width 462 height 31
click at [710, 90] on div "Watch Option SAVE Ctrl/CMD + S SAVE & NEW Ctrl/CMD + Shift + S" at bounding box center [811, 89] width 1489 height 54
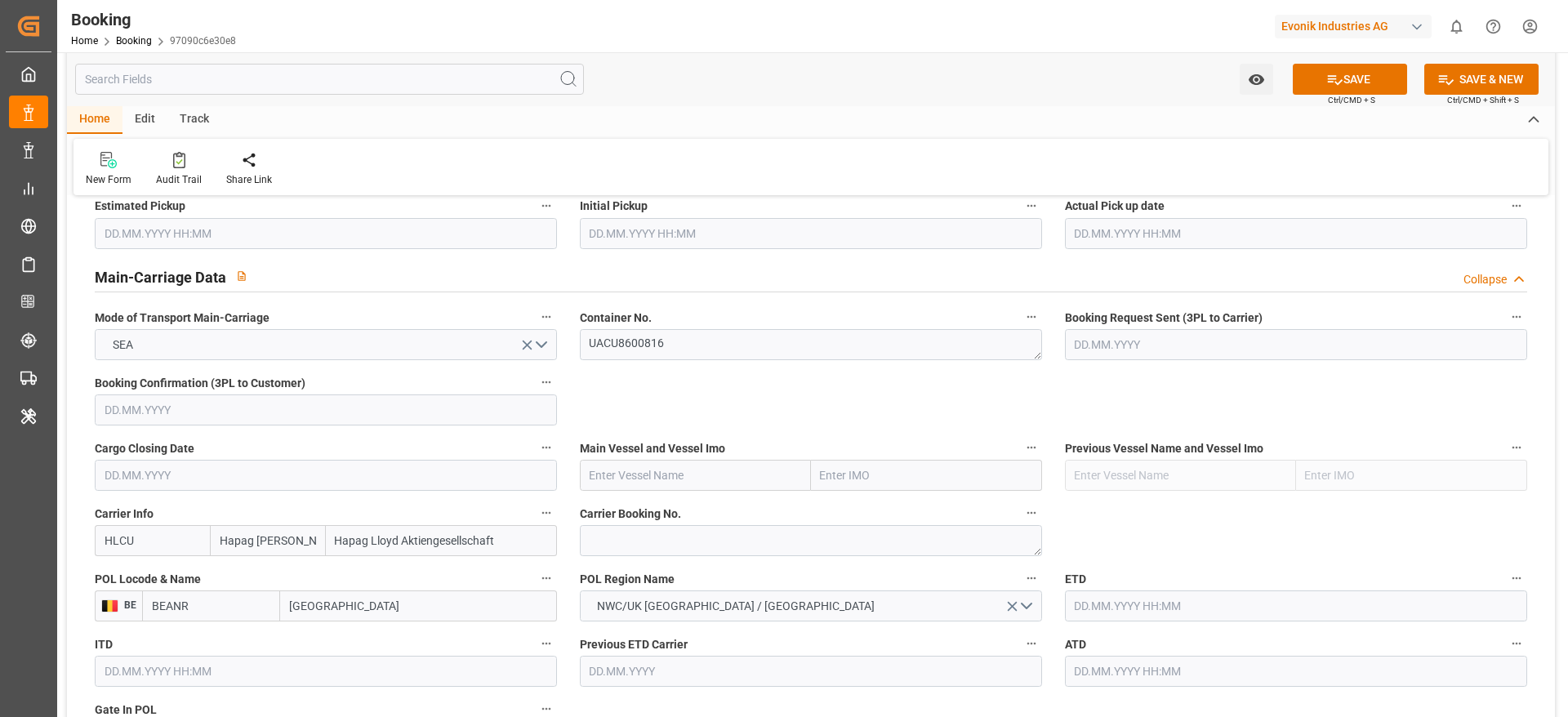
scroll to position [980, 0]
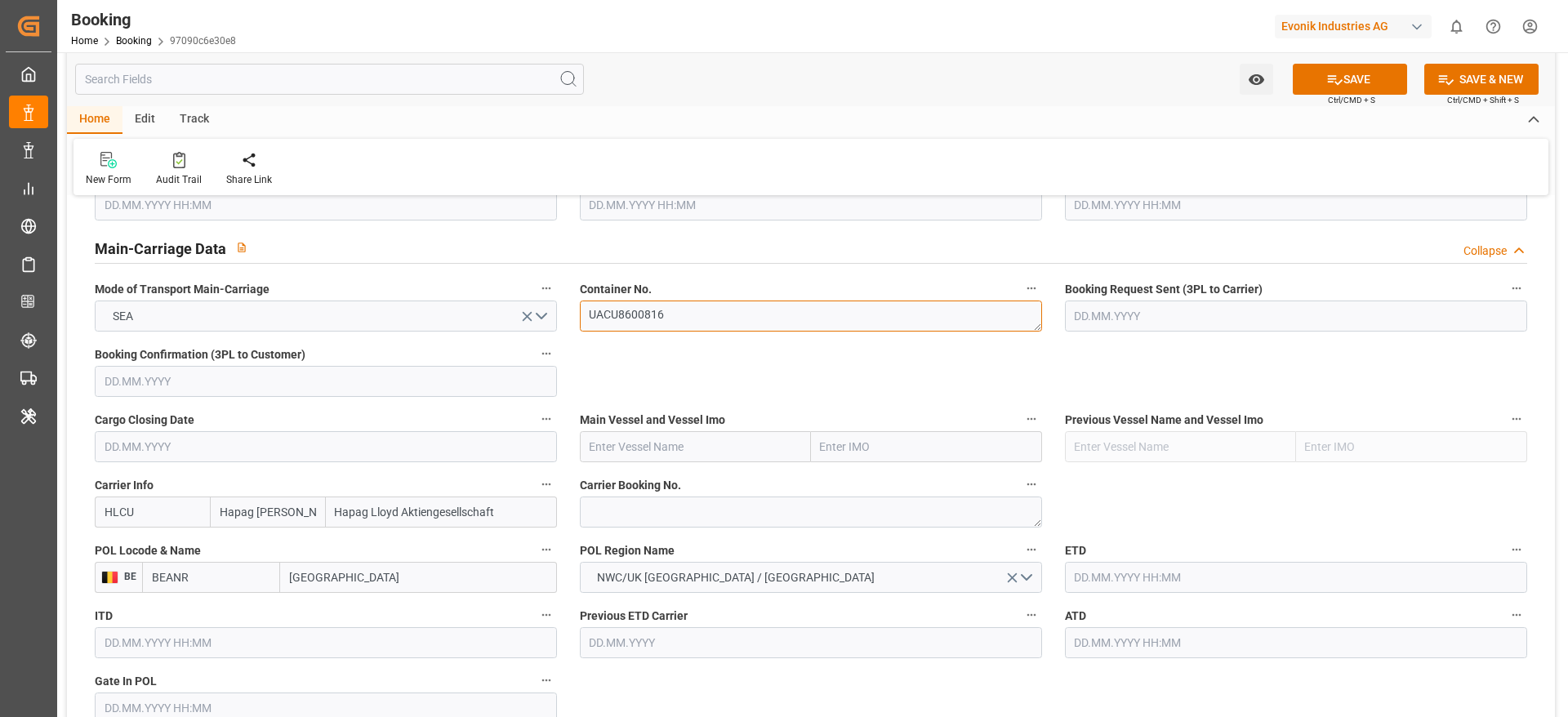
click at [696, 313] on textarea "UACU8600816" at bounding box center [811, 316] width 462 height 31
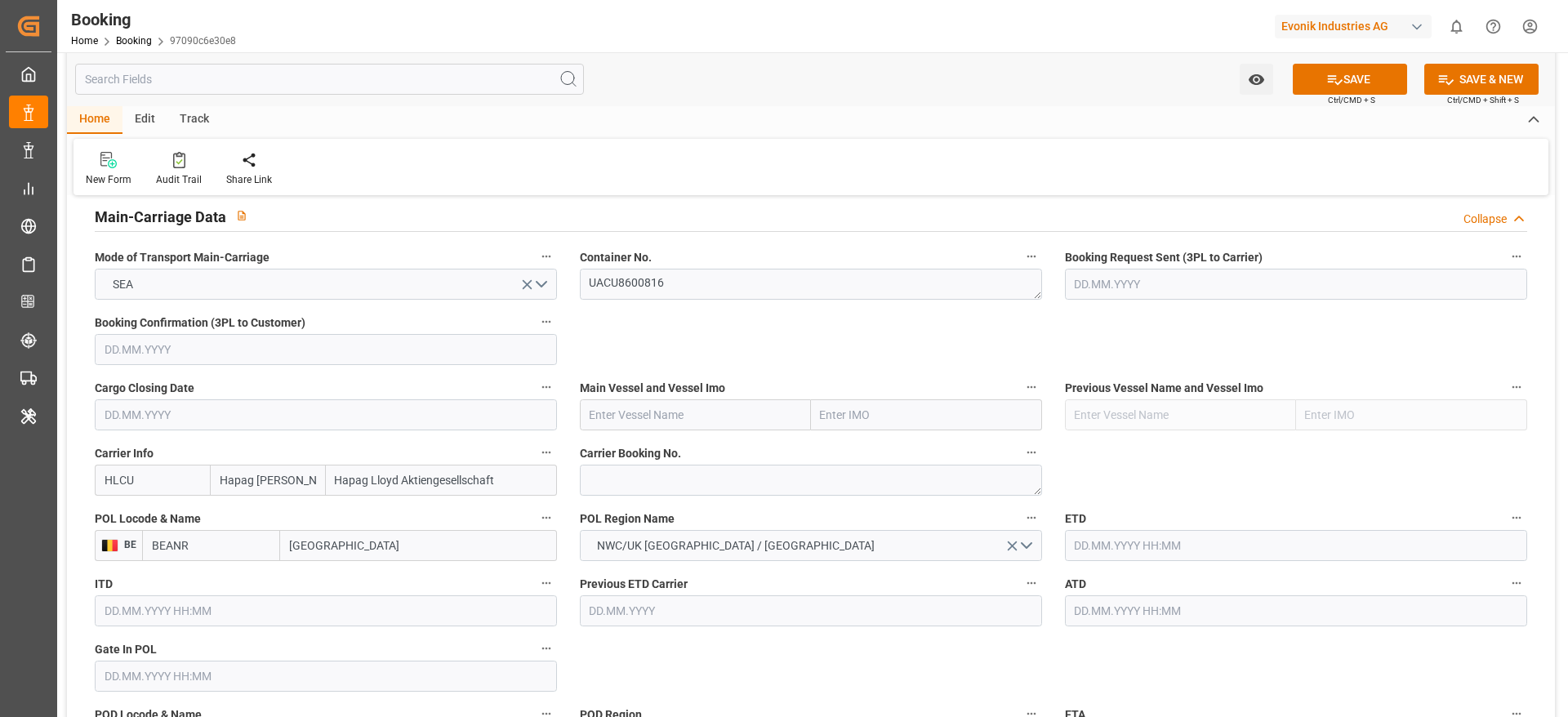
scroll to position [1039, 0]
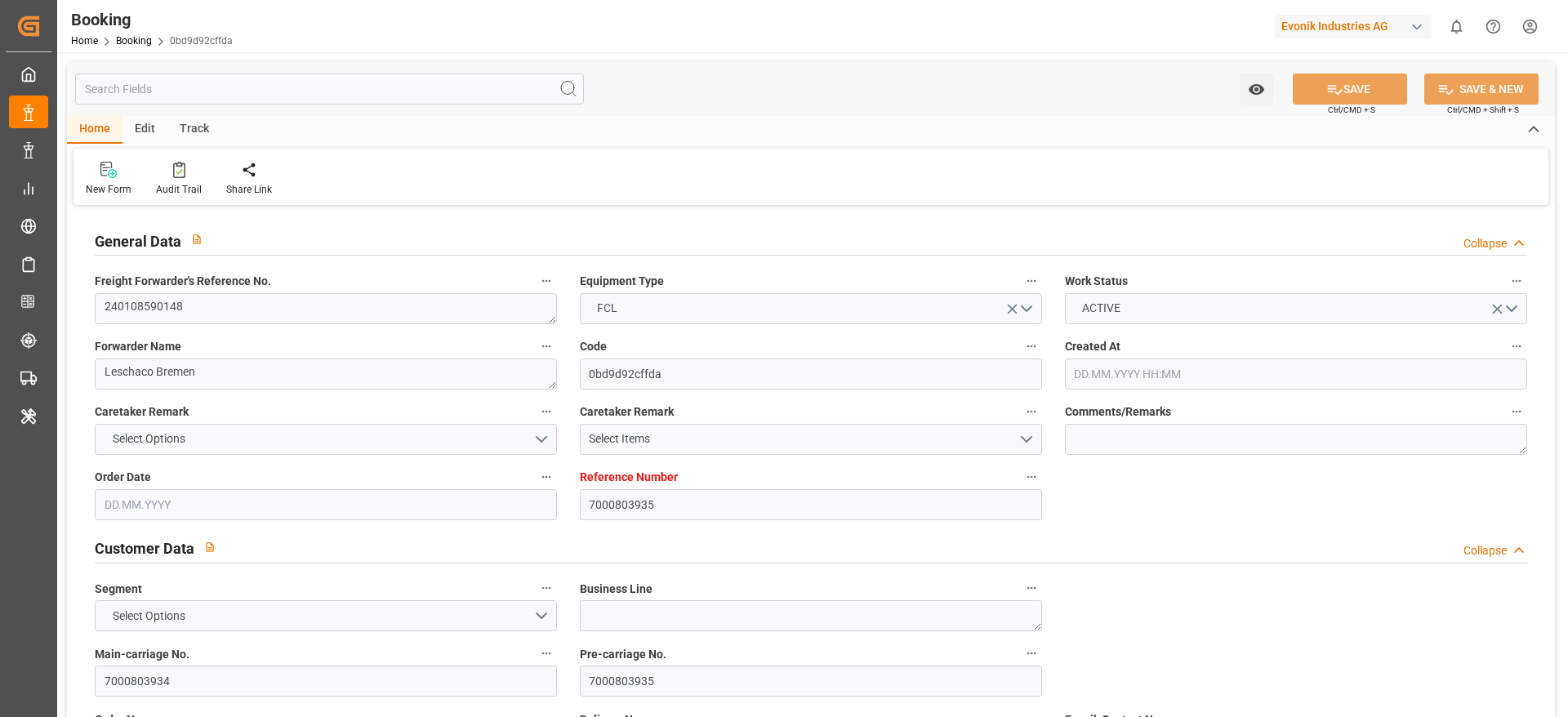
type input "7000803935"
type input "Maersk"
type input "Maersk Line AS"
type input "EUNWC"
type input "ILASH"
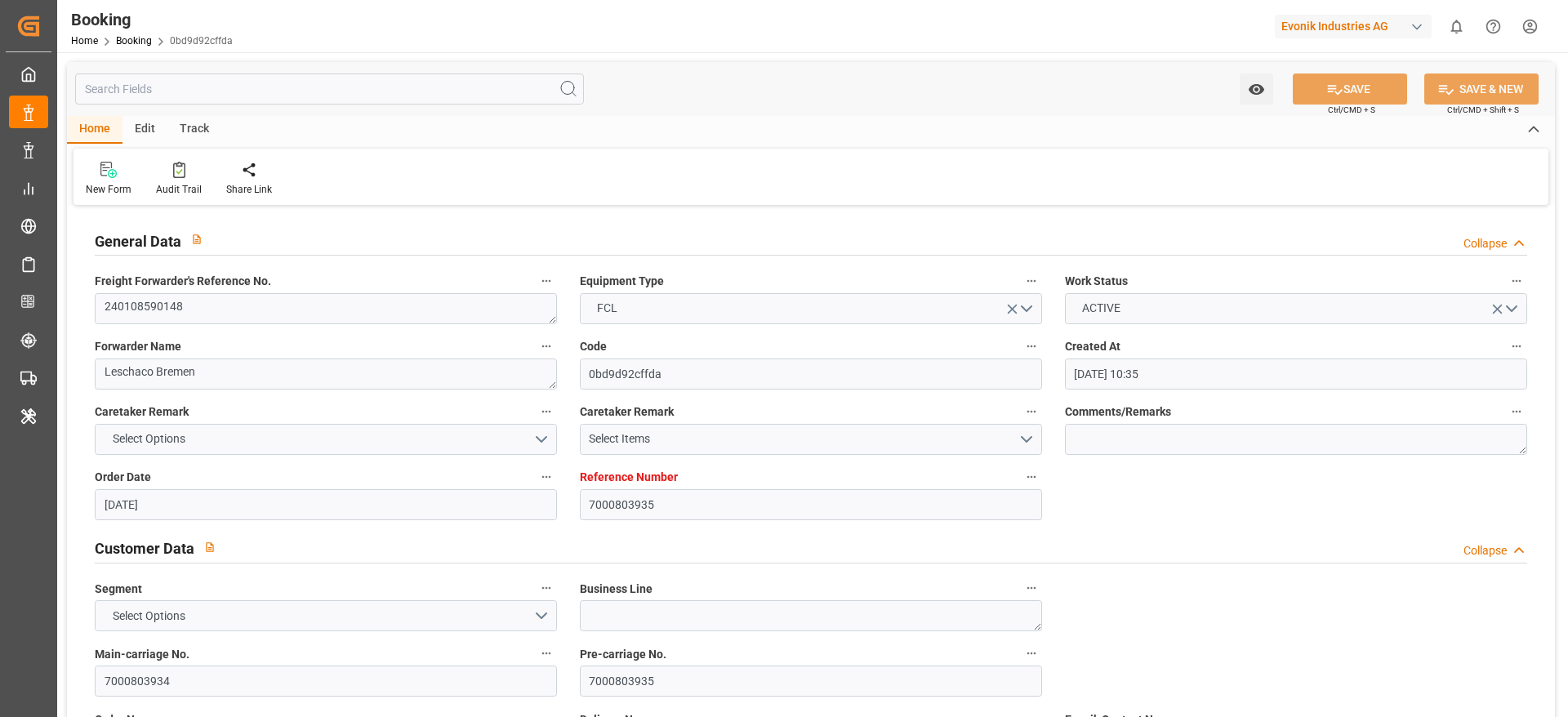
type input "07.08.2025 10:35"
type input "07.08.2025"
type input "31.01.2024"
type input "17.01.2024"
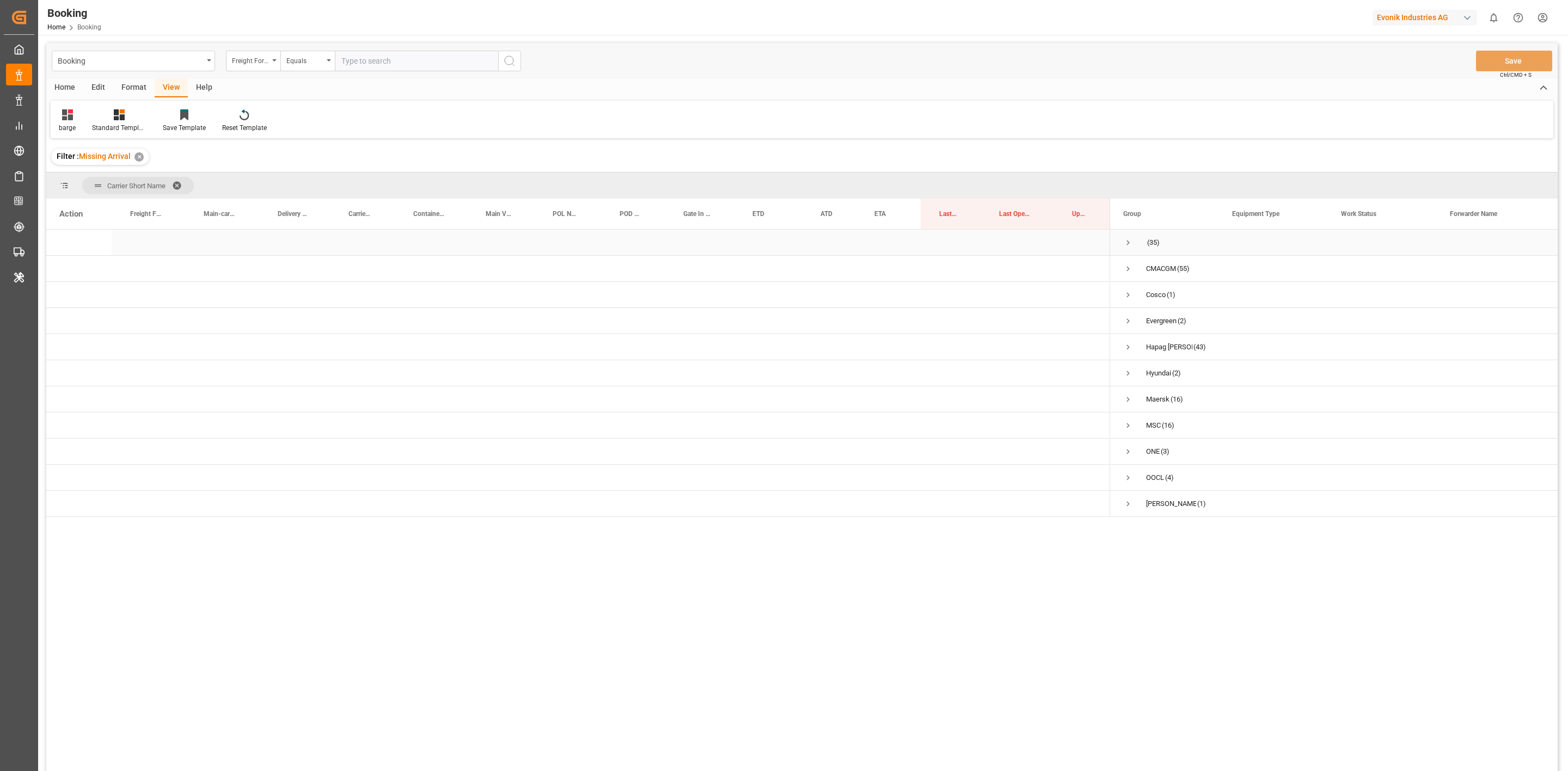
click at [1045, 240] on span "Press SPACE to select this row." at bounding box center [1128, 243] width 10 height 10
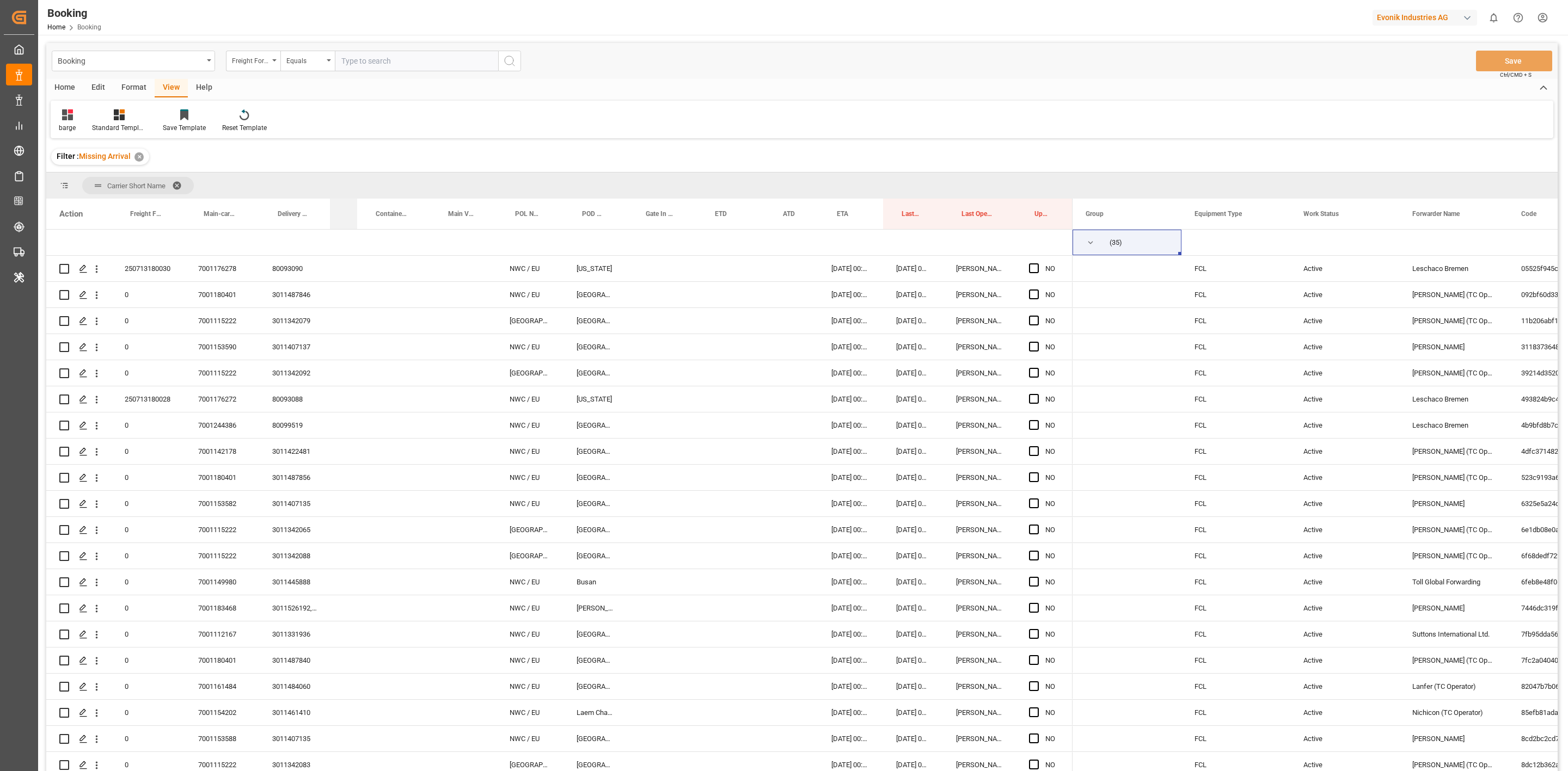
click at [334, 219] on div "Carrier Booking No." at bounding box center [343, 214] width 27 height 30
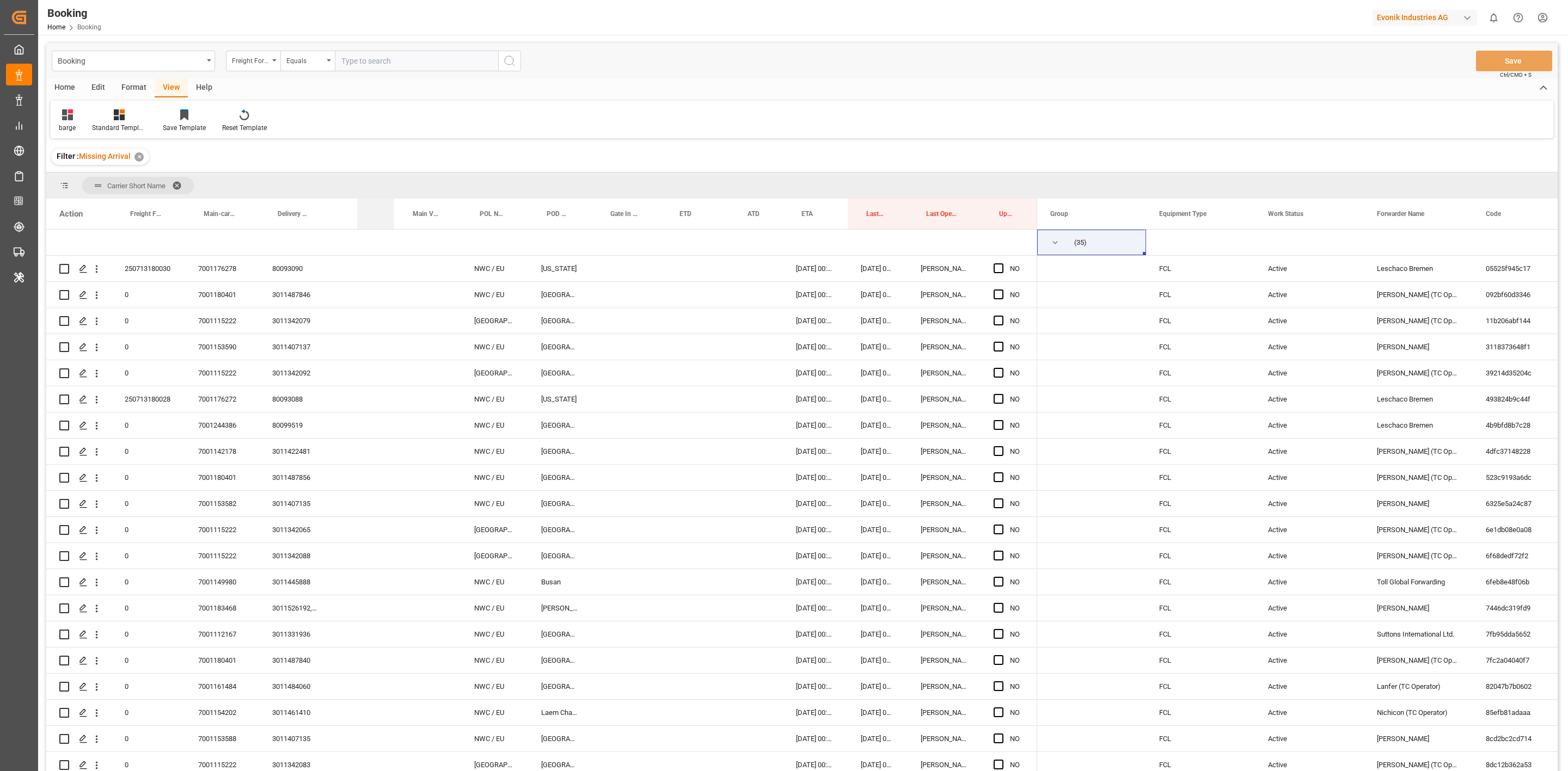
drag, startPoint x: 428, startPoint y: 214, endPoint x: 346, endPoint y: 216, distance: 82.0
click at [346, 216] on div "Action Freight Forwarder's Reference No. Main-carriage No. Delivery No." at bounding box center [542, 214] width 991 height 30
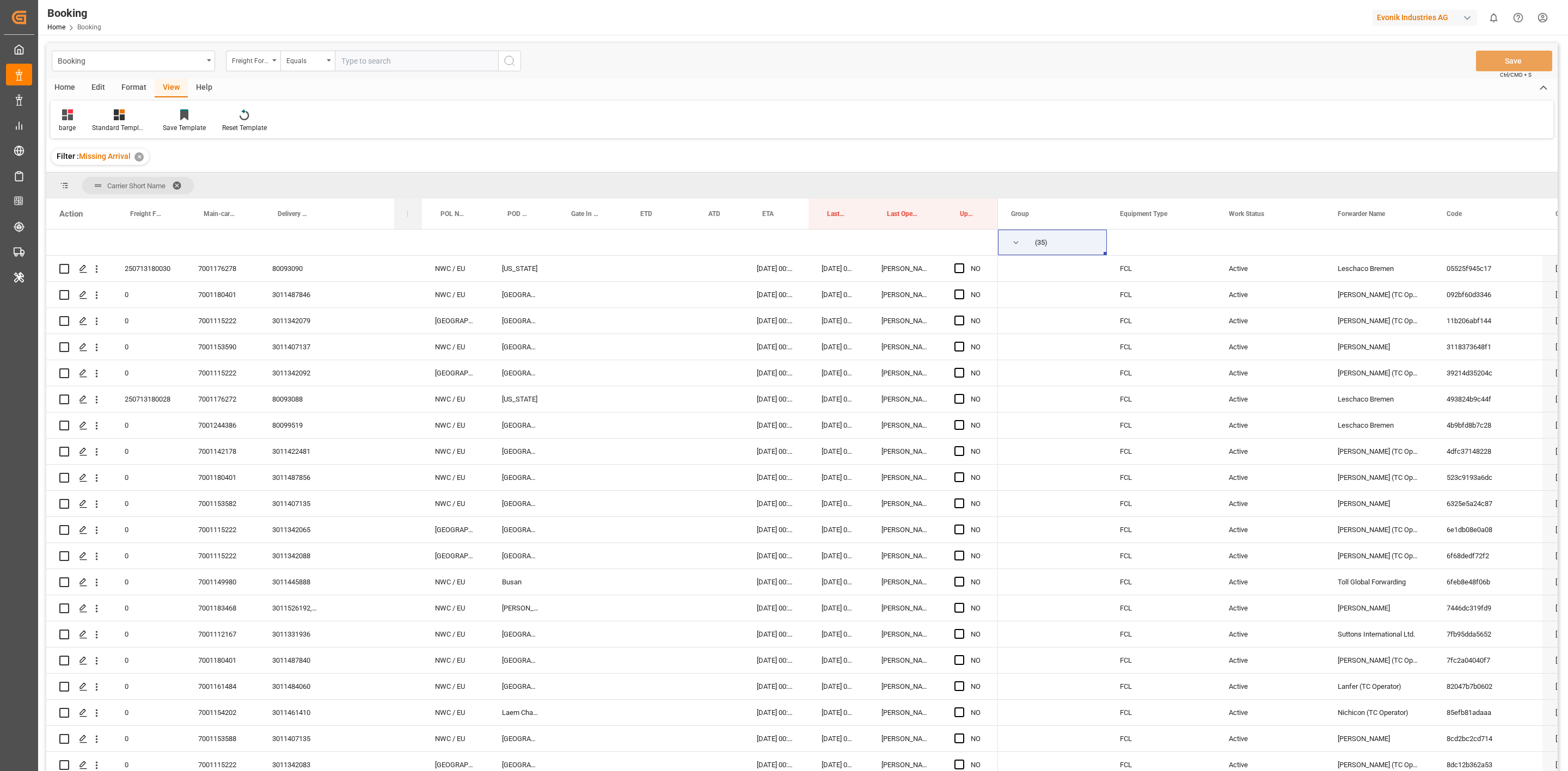
drag, startPoint x: 459, startPoint y: 218, endPoint x: 420, endPoint y: 221, distance: 39.1
click at [420, 221] on div at bounding box center [422, 214] width 4 height 30
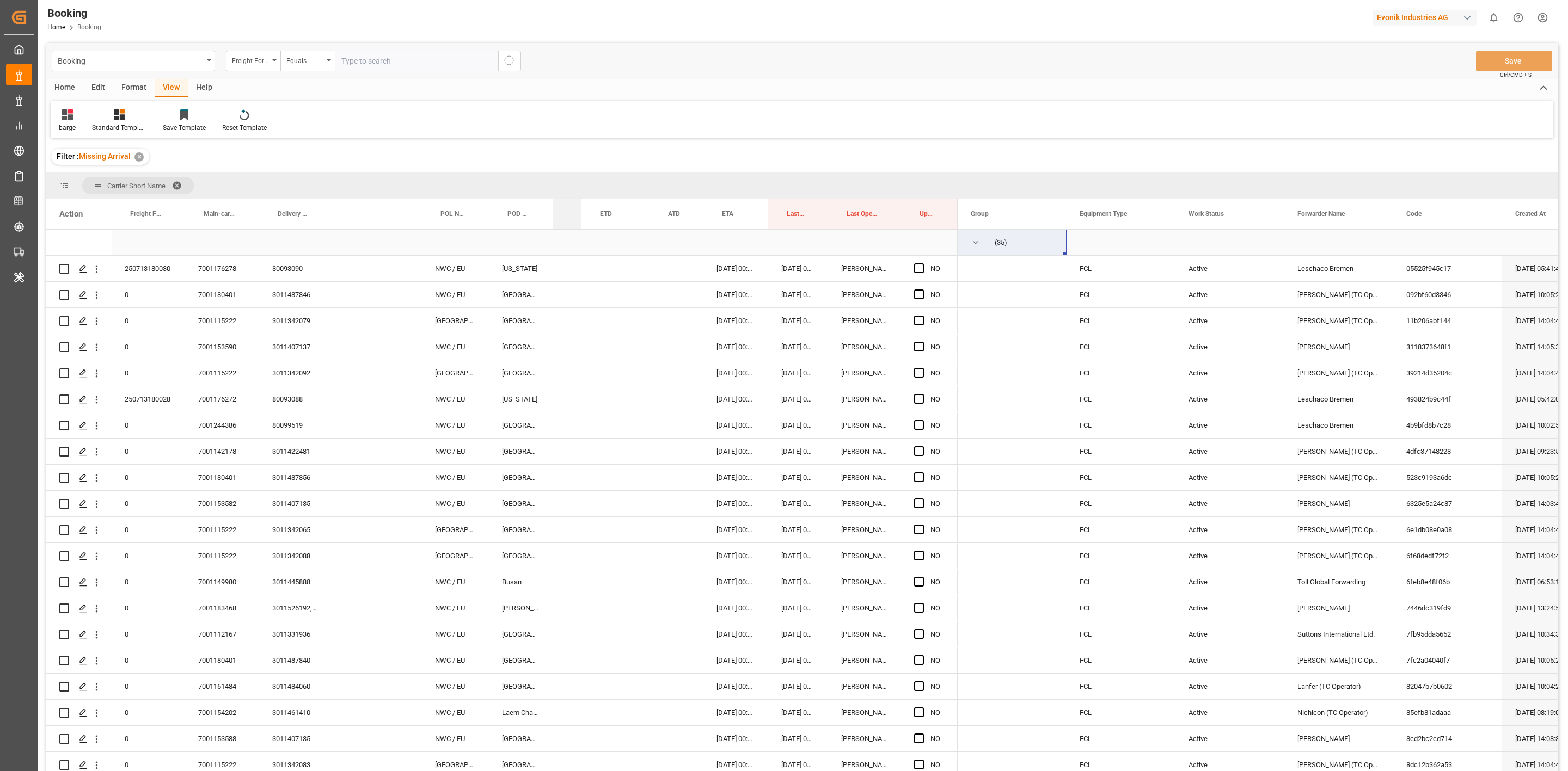
drag, startPoint x: 619, startPoint y: 218, endPoint x: 531, endPoint y: 230, distance: 88.8
click at [531, 230] on div "Action Freight Forwarder's Reference No. Main-carriage No. Delivery No." at bounding box center [802, 488] width 1511 height 580
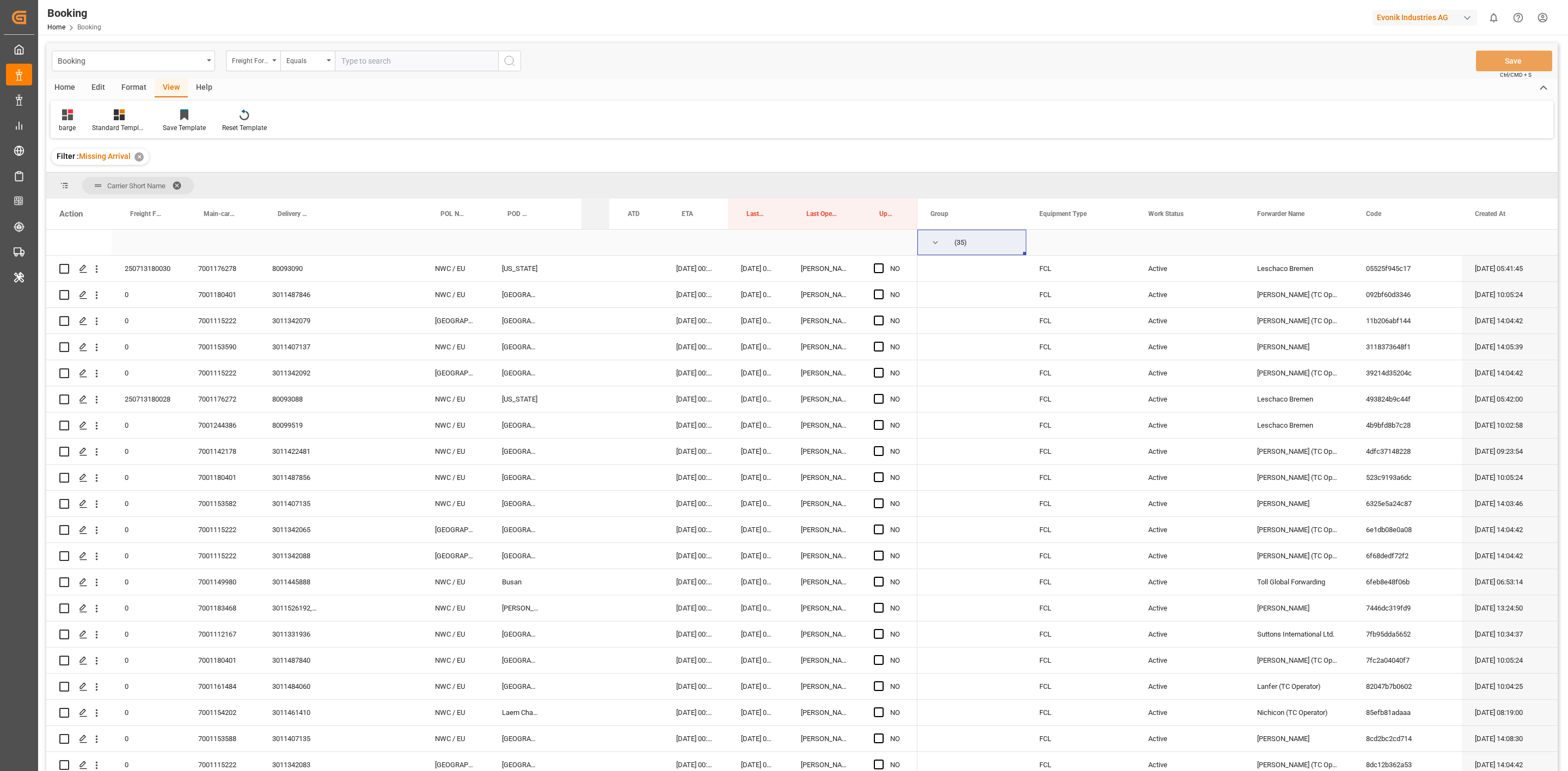
drag, startPoint x: 648, startPoint y: 219, endPoint x: 523, endPoint y: 231, distance: 125.6
click at [523, 231] on div "Action Freight Forwarder's Reference No. Main-carriage No. Delivery No." at bounding box center [802, 488] width 1511 height 580
drag, startPoint x: 662, startPoint y: 221, endPoint x: 564, endPoint y: 232, distance: 98.6
click at [564, 232] on div "Action Freight Forwarder's Reference No. Main-carriage No. Delivery No." at bounding box center [802, 488] width 1511 height 580
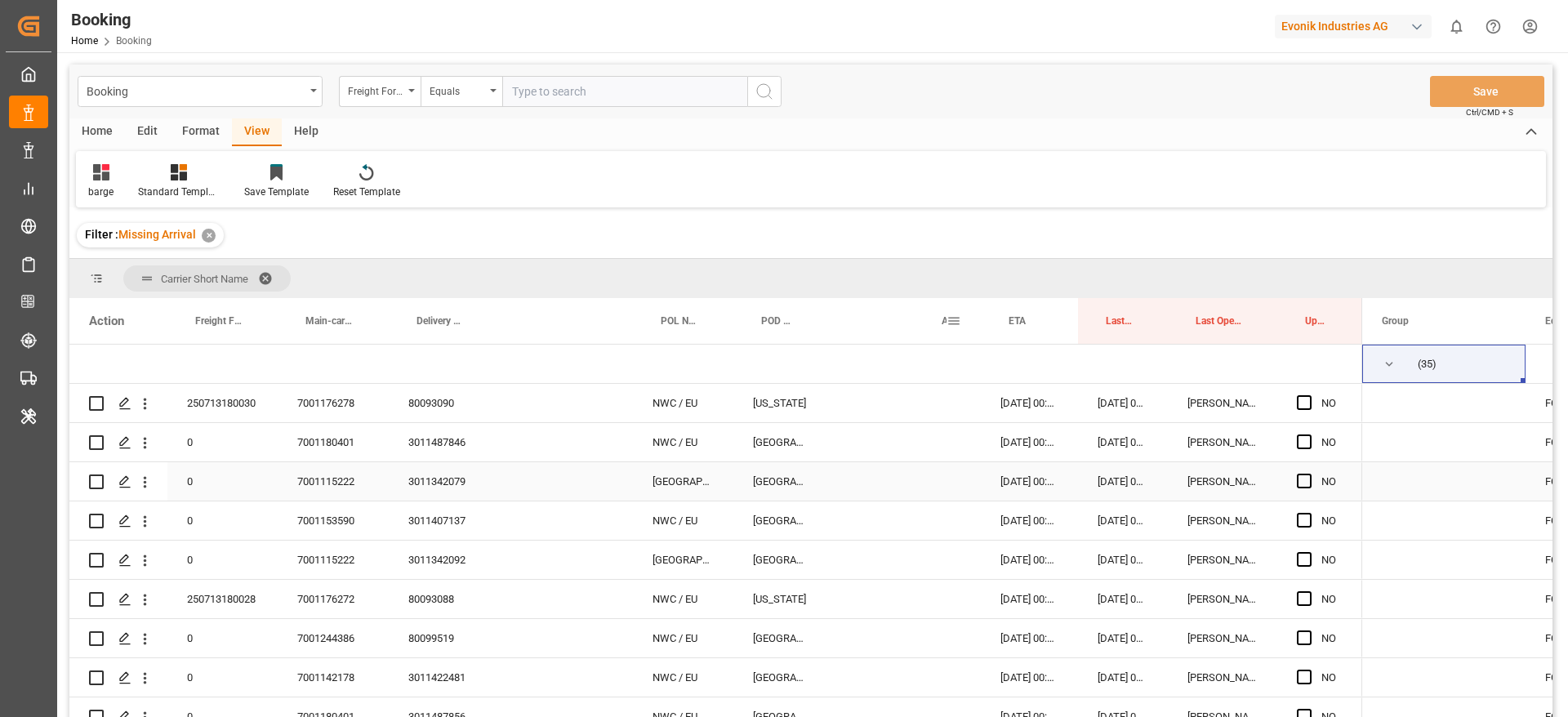
click at [1387, 491] on span "Press SPACE to select this row." at bounding box center [1444, 481] width 124 height 37
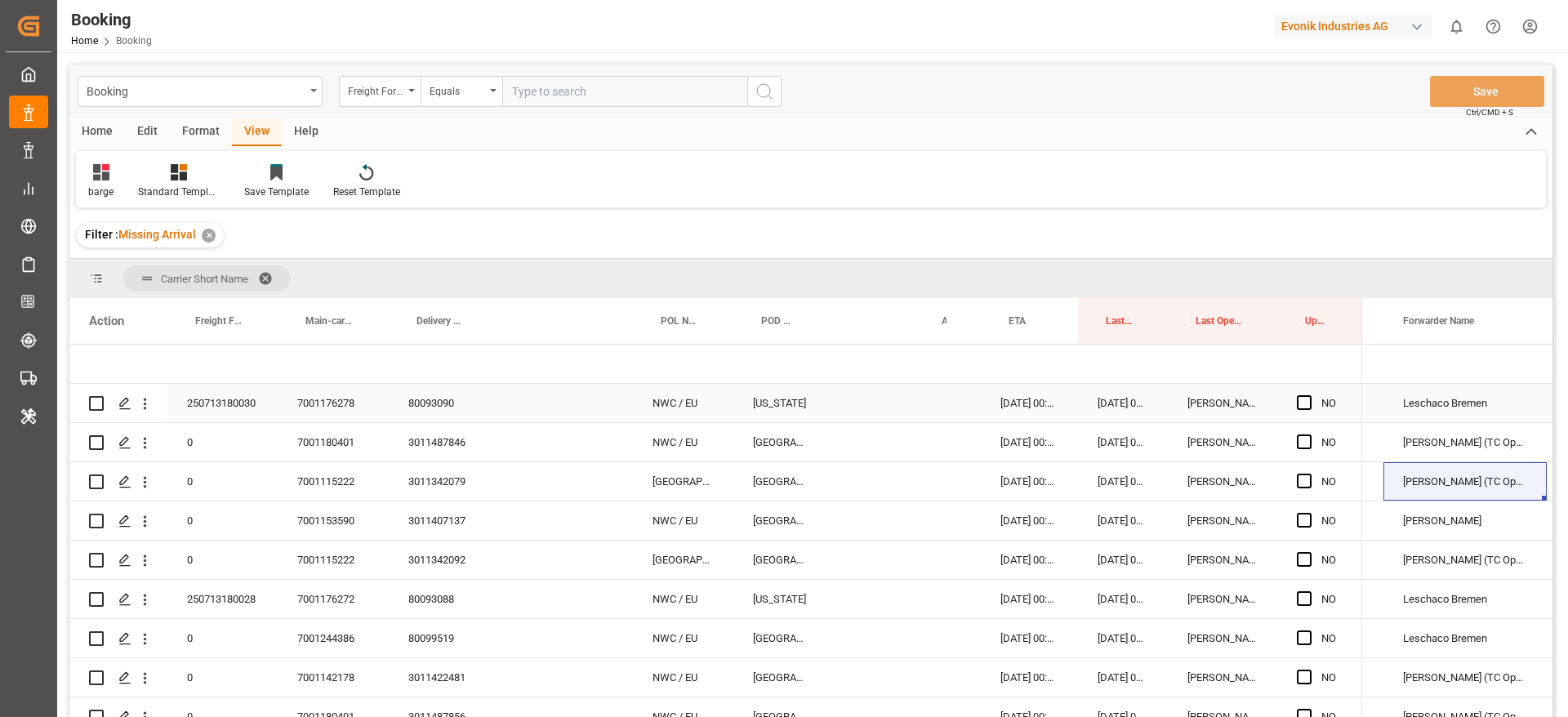
click at [437, 416] on div "80093090" at bounding box center [442, 403] width 106 height 38
click at [409, 434] on div "3011487846" at bounding box center [442, 442] width 106 height 38
click at [435, 489] on div "3011342079" at bounding box center [442, 481] width 106 height 38
click at [463, 528] on div "3011407137" at bounding box center [442, 521] width 106 height 38
click at [453, 576] on div "3011342092" at bounding box center [442, 560] width 106 height 38
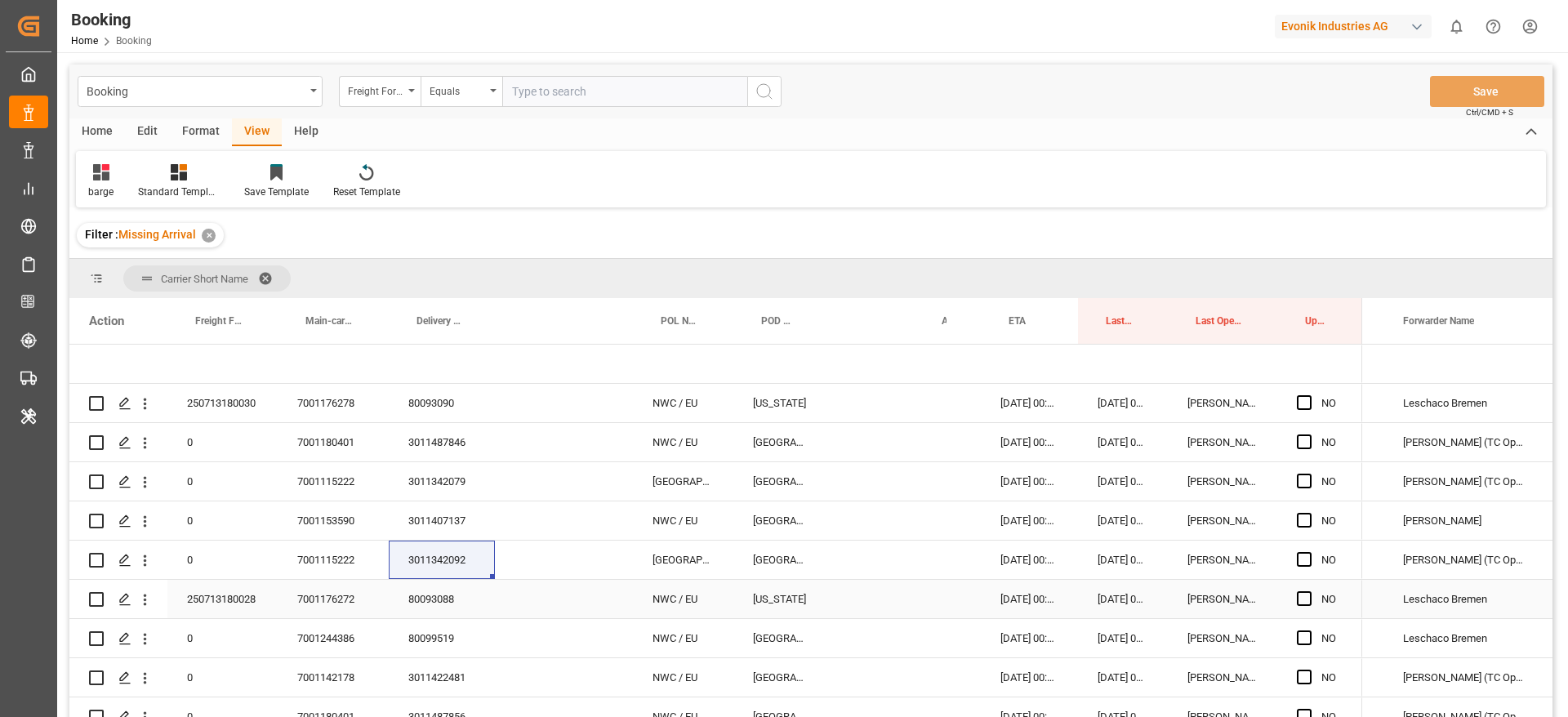
drag, startPoint x: 425, startPoint y: 592, endPoint x: 596, endPoint y: 500, distance: 194.2
click at [425, 592] on div "80093088" at bounding box center [442, 599] width 106 height 38
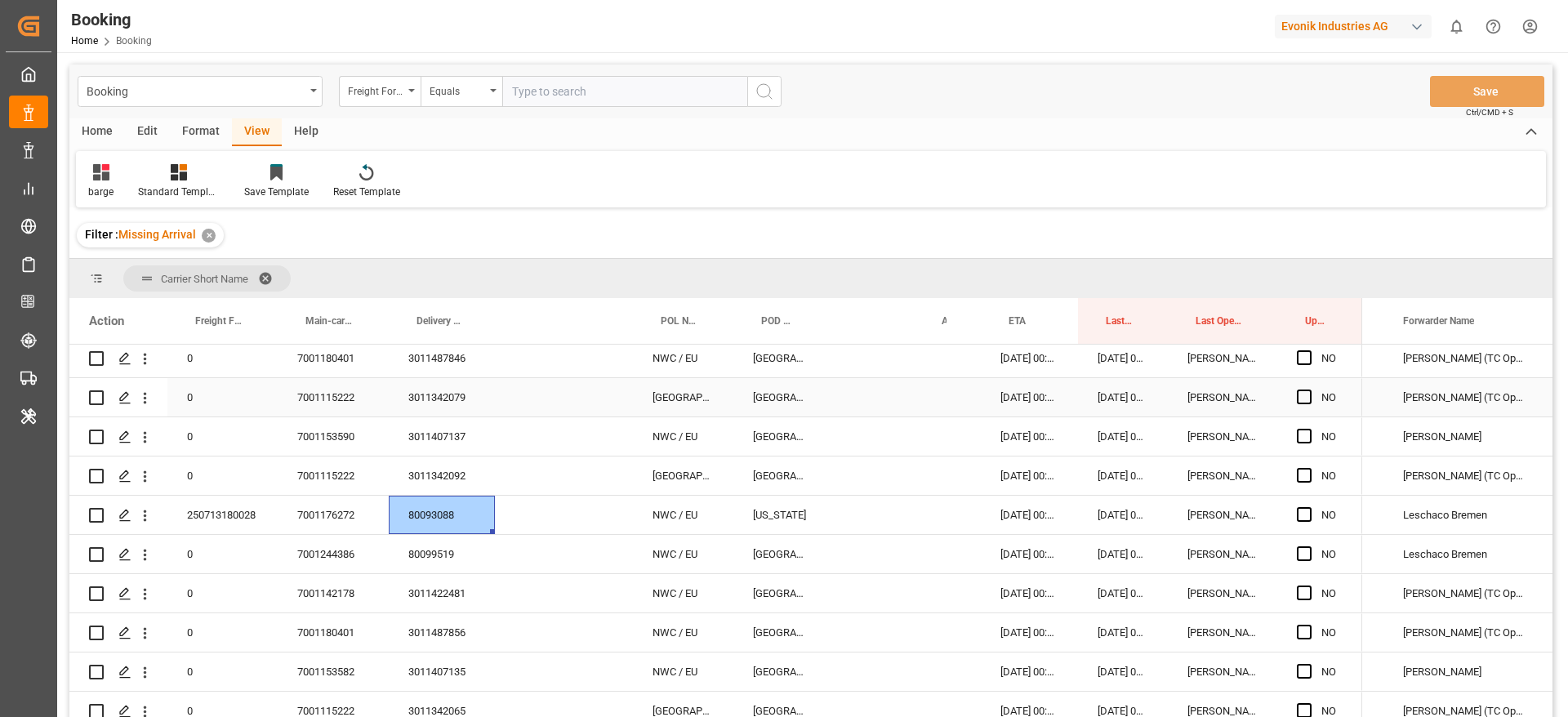
scroll to position [122, 0]
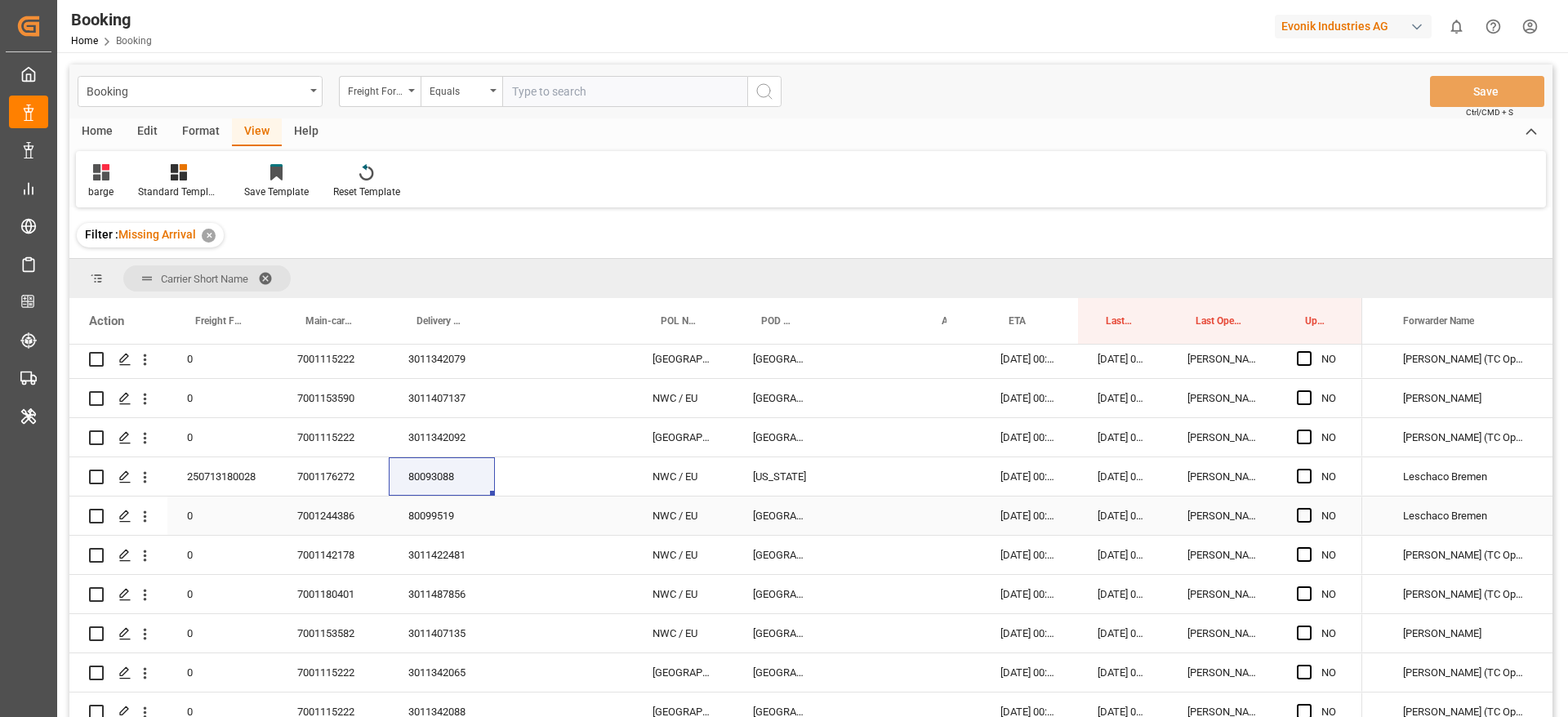
click at [430, 521] on div "80099519" at bounding box center [442, 516] width 106 height 38
drag, startPoint x: 442, startPoint y: 554, endPoint x: 463, endPoint y: 708, distance: 155.4
click at [441, 555] on div "3011422481" at bounding box center [442, 555] width 106 height 38
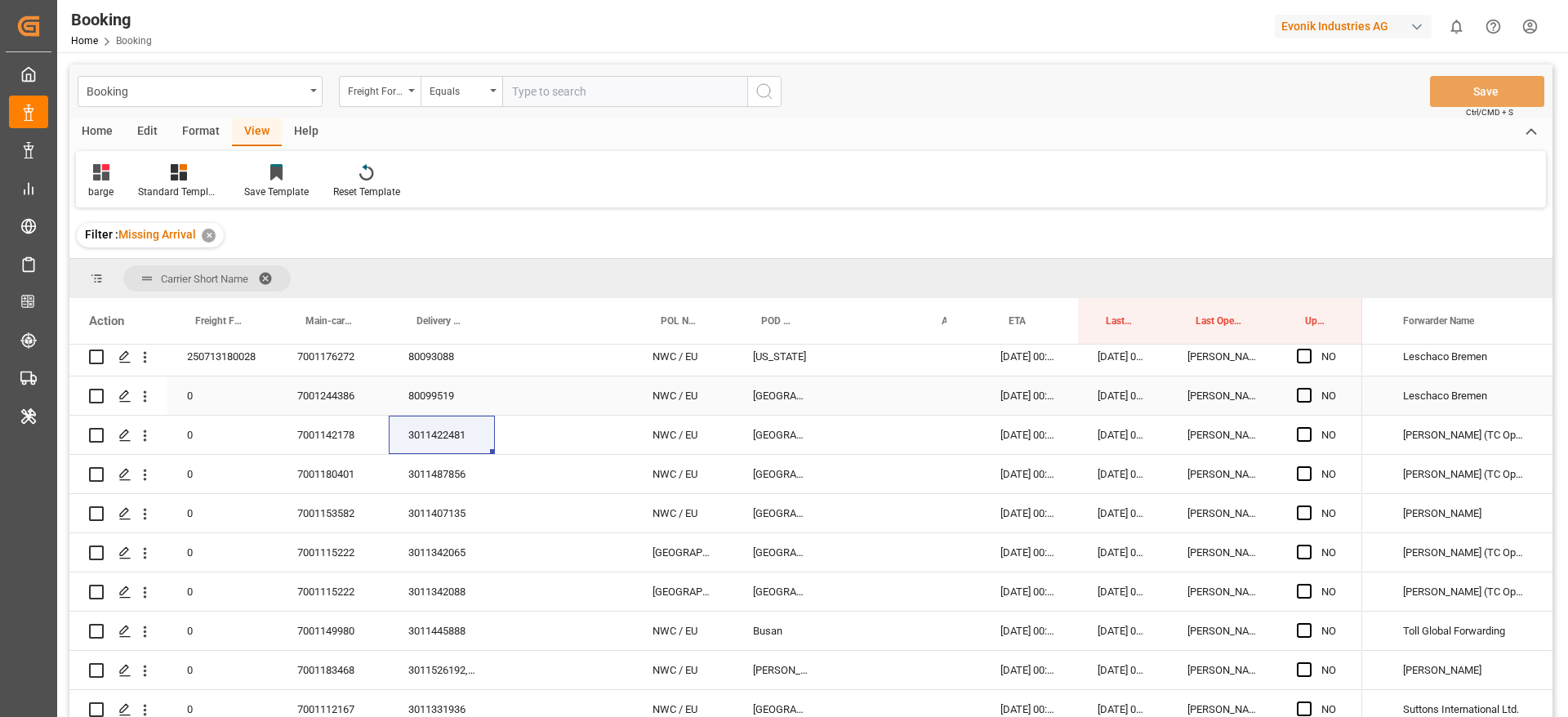
scroll to position [206, 0]
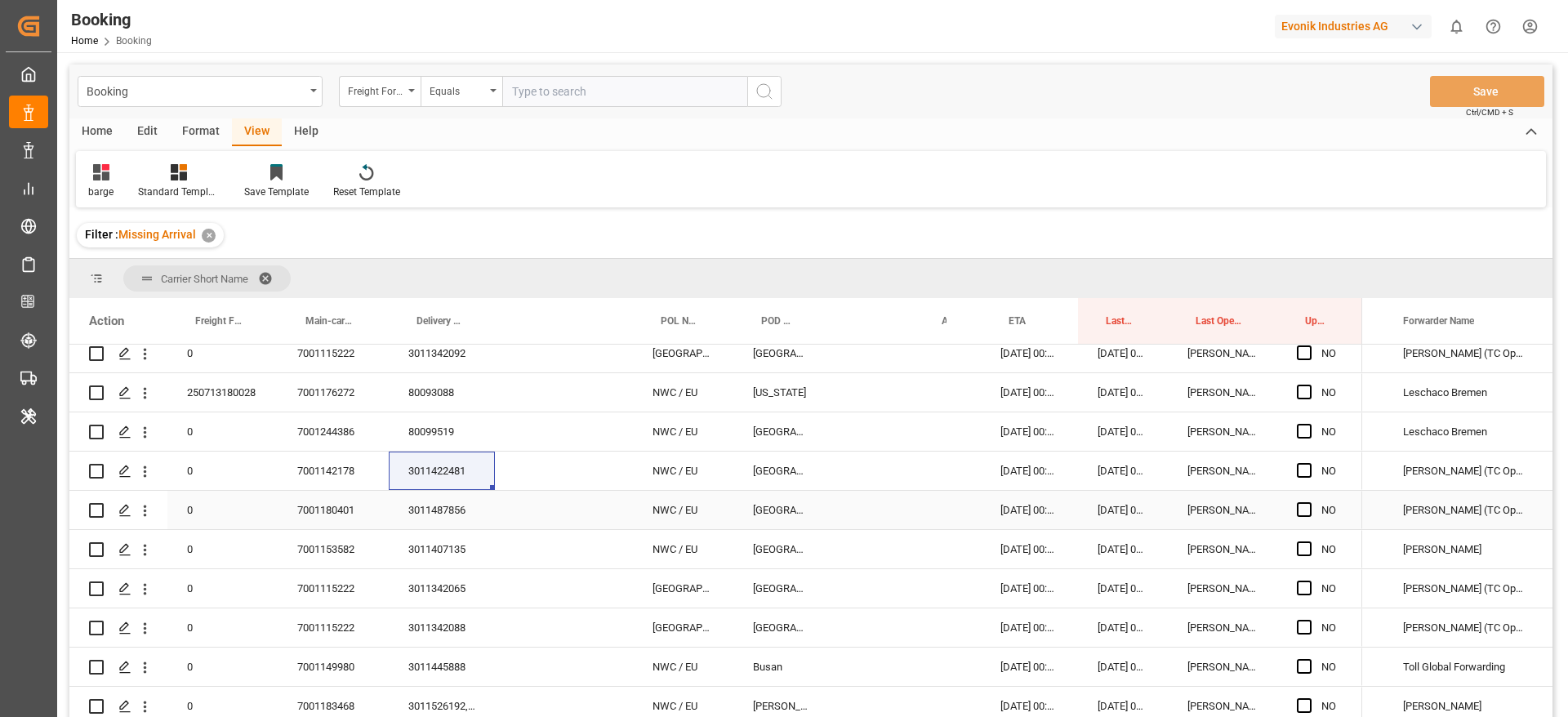
drag, startPoint x: 422, startPoint y: 516, endPoint x: 546, endPoint y: 699, distance: 221.1
click at [422, 516] on div "3011487856" at bounding box center [442, 511] width 106 height 38
drag, startPoint x: 411, startPoint y: 544, endPoint x: 1433, endPoint y: 704, distance: 1034.4
click at [411, 544] on div "3011407135" at bounding box center [442, 549] width 106 height 38
click at [463, 586] on div "3011342065" at bounding box center [442, 588] width 106 height 38
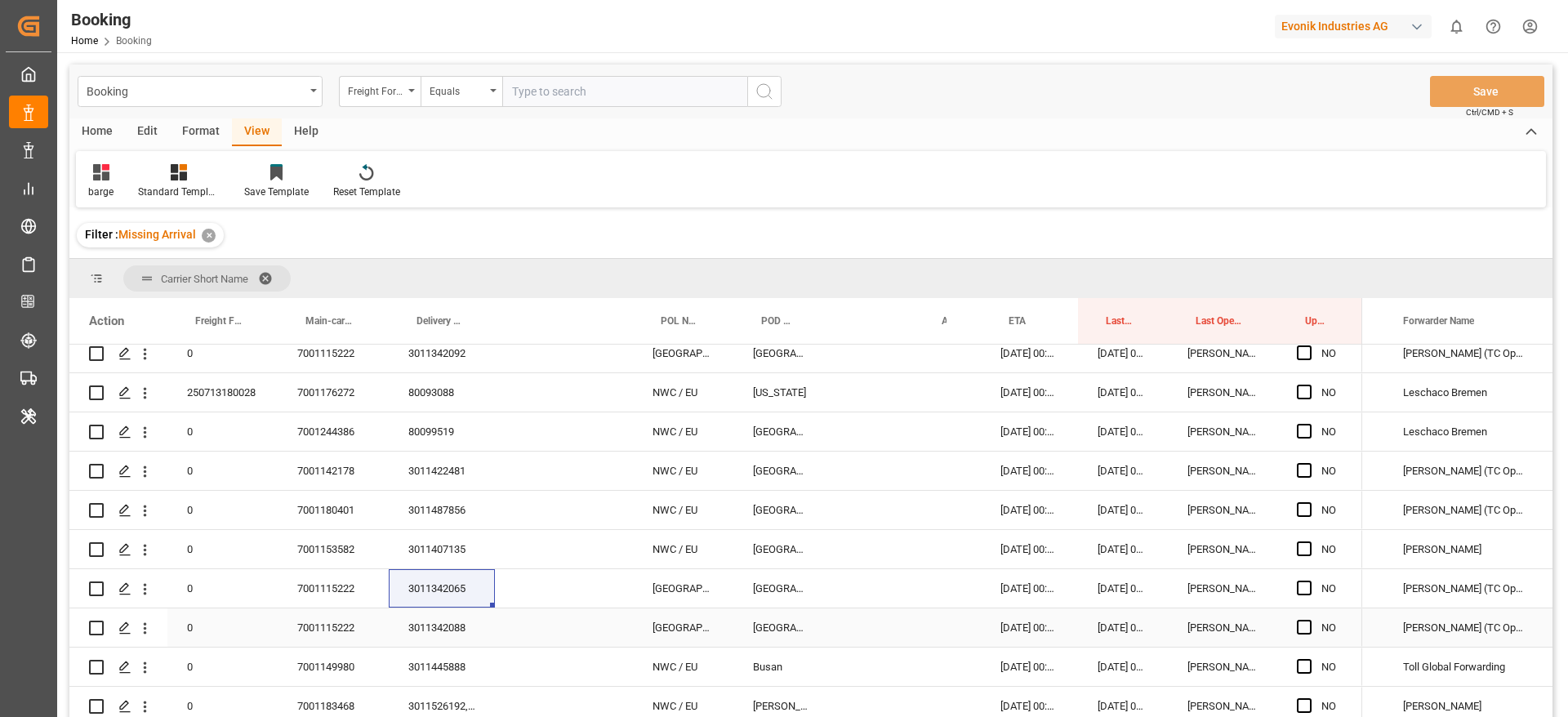
drag, startPoint x: 442, startPoint y: 627, endPoint x: 479, endPoint y: 708, distance: 89.1
click at [442, 627] on div "3011342088" at bounding box center [442, 627] width 106 height 38
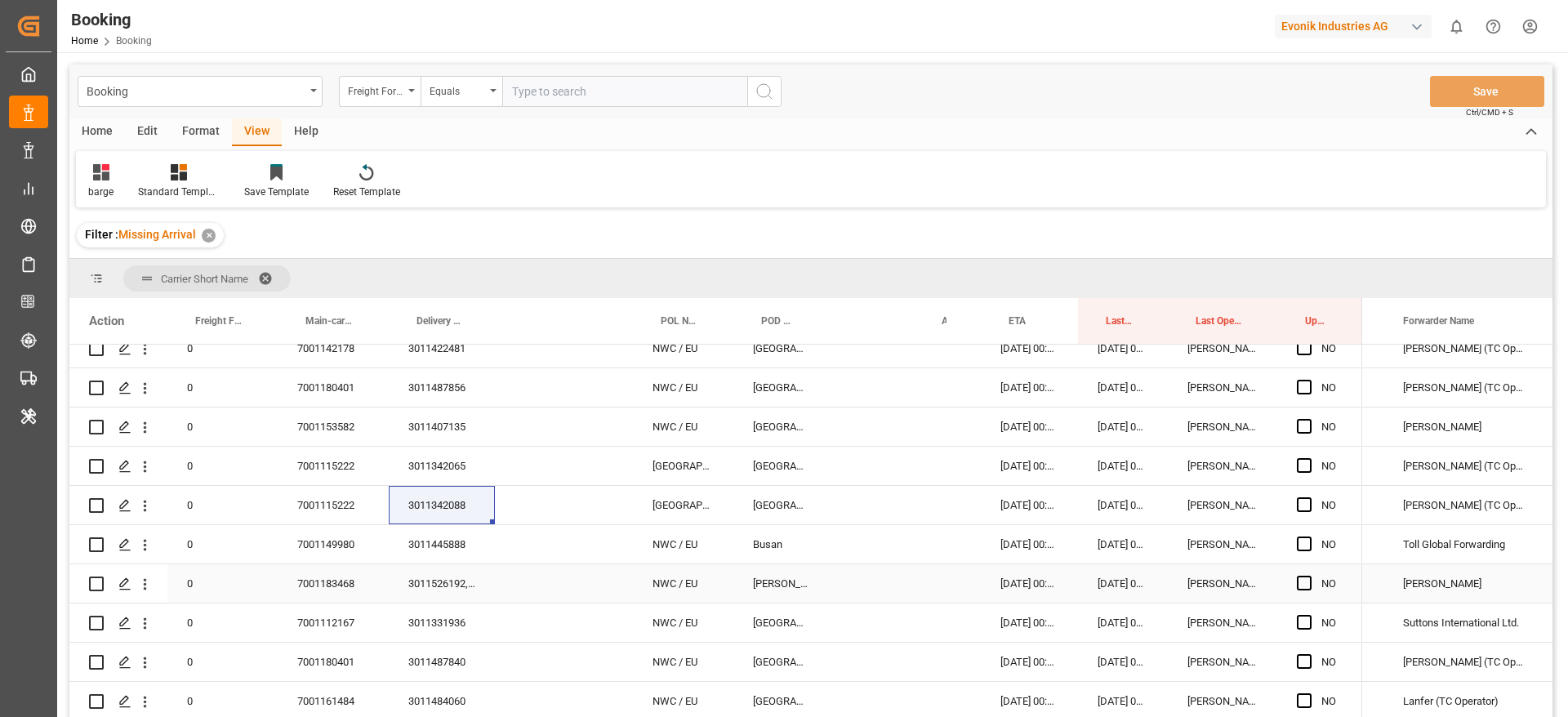
click at [441, 556] on div "3011445888" at bounding box center [442, 544] width 106 height 38
drag, startPoint x: 451, startPoint y: 576, endPoint x: 439, endPoint y: 616, distance: 41.8
click at [451, 576] on div "3011526192, 3011526119, 3011542135, 3011537095, 3011538431" at bounding box center [442, 584] width 106 height 38
click at [421, 629] on div "3011331936" at bounding box center [442, 623] width 106 height 38
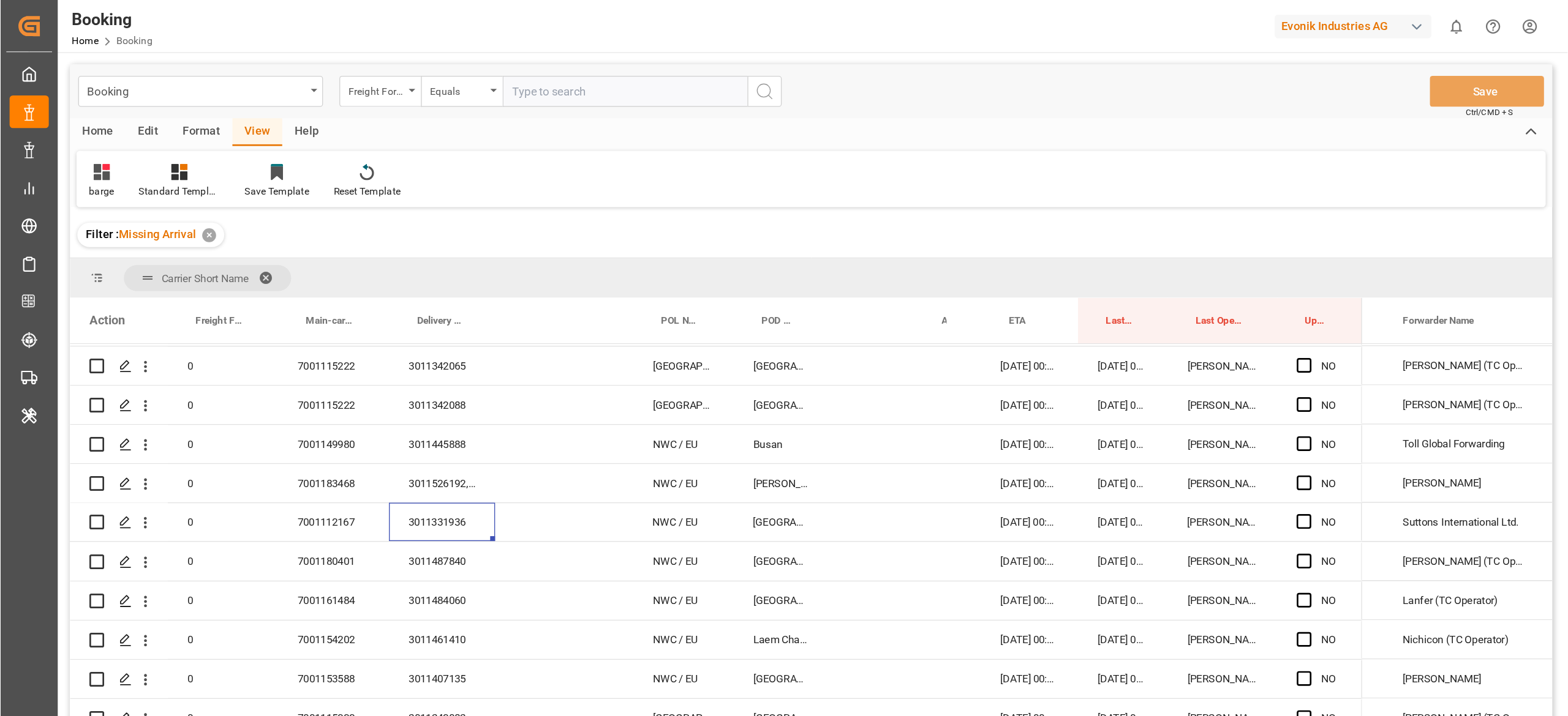
scroll to position [339, 0]
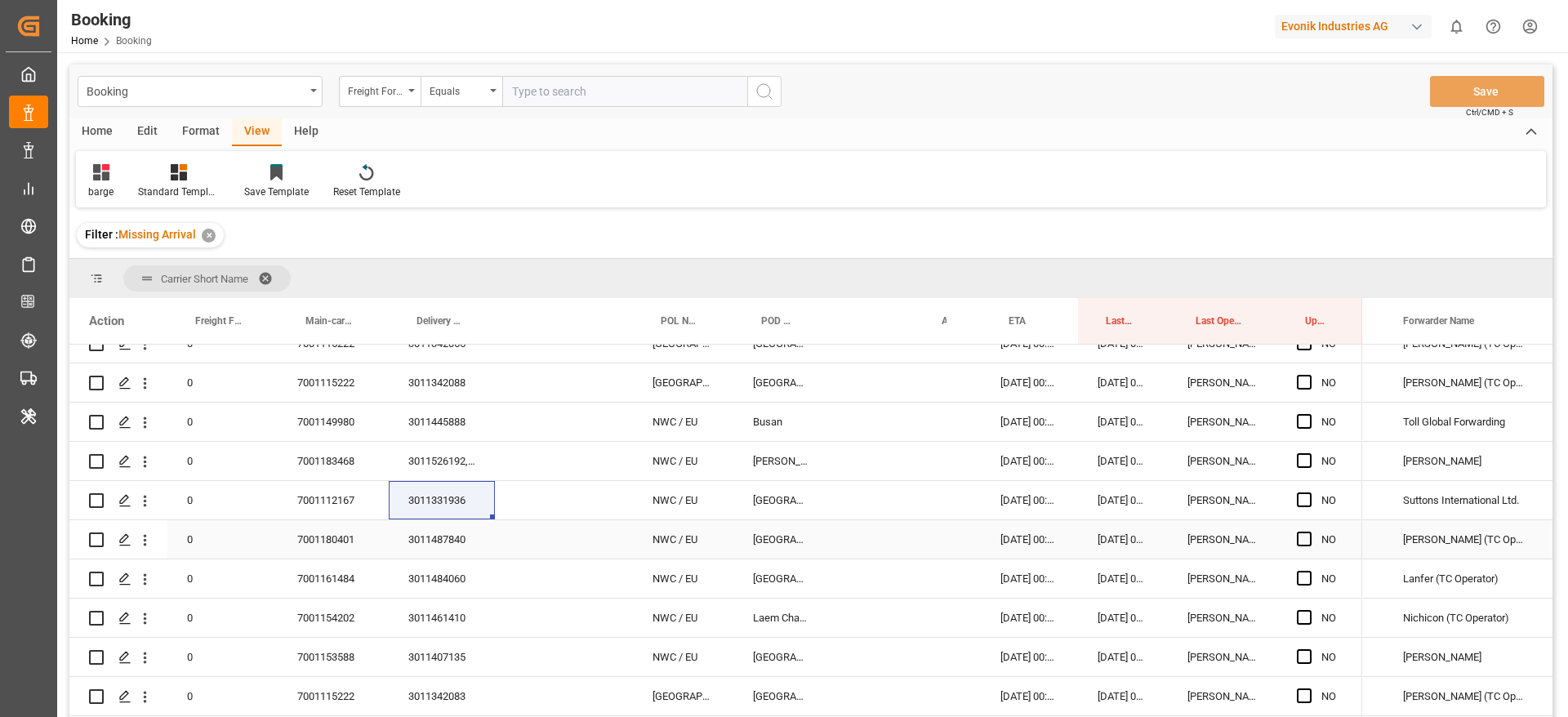
click at [423, 543] on div "3011487840" at bounding box center [442, 540] width 106 height 38
click at [431, 566] on div "3011484060" at bounding box center [442, 579] width 106 height 38
click at [424, 625] on div "3011461410" at bounding box center [442, 618] width 106 height 38
drag, startPoint x: 422, startPoint y: 649, endPoint x: 653, endPoint y: 507, distance: 271.2
click at [422, 649] on div "3011407135" at bounding box center [442, 658] width 106 height 38
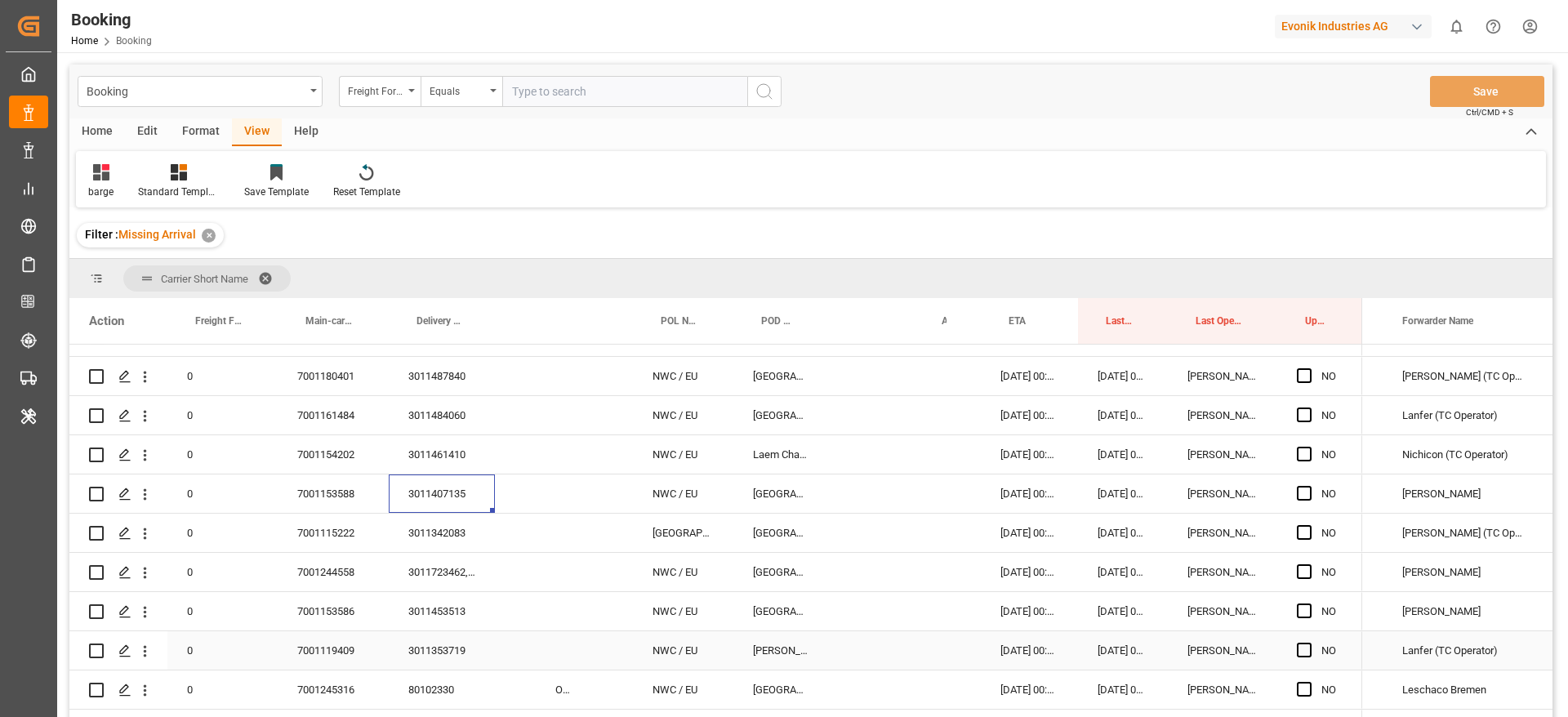
scroll to position [0, 469]
click at [460, 543] on div "3011342083" at bounding box center [442, 533] width 106 height 38
click at [433, 559] on div "3011723462, 3011705888, 3011666652, 3011705887, 3011723461, 3011698292, 3011723…" at bounding box center [442, 573] width 106 height 38
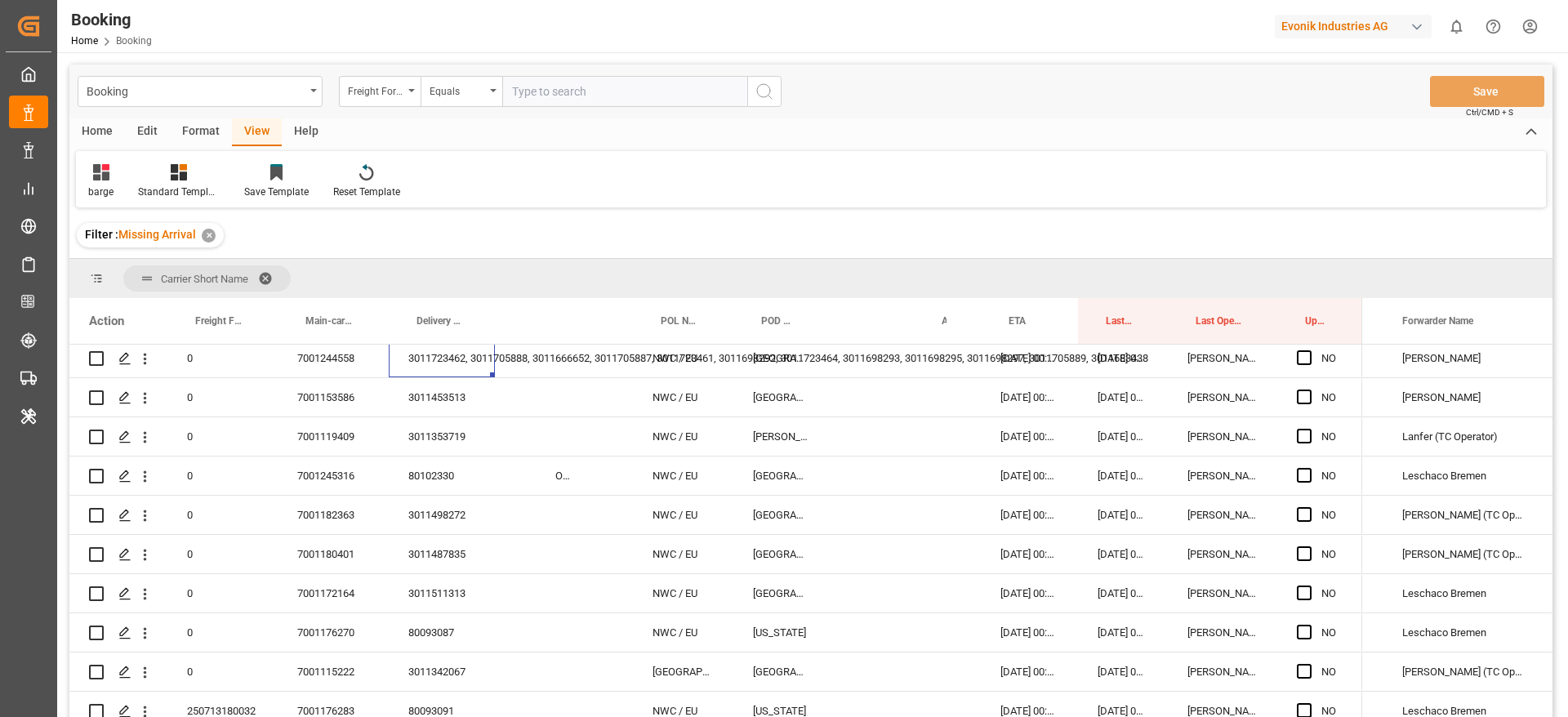
scroll to position [738, 0]
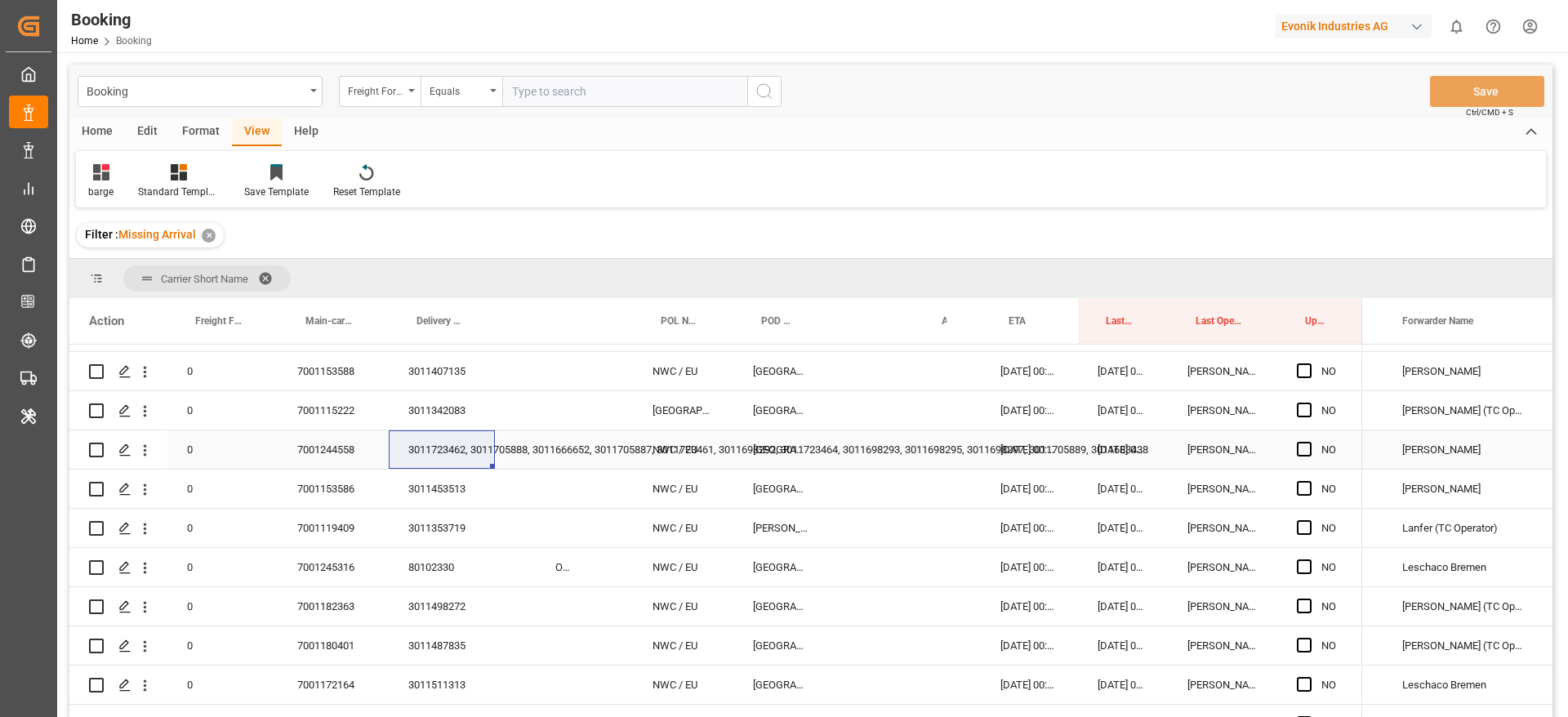
click at [454, 488] on div "3011453513" at bounding box center [442, 489] width 106 height 38
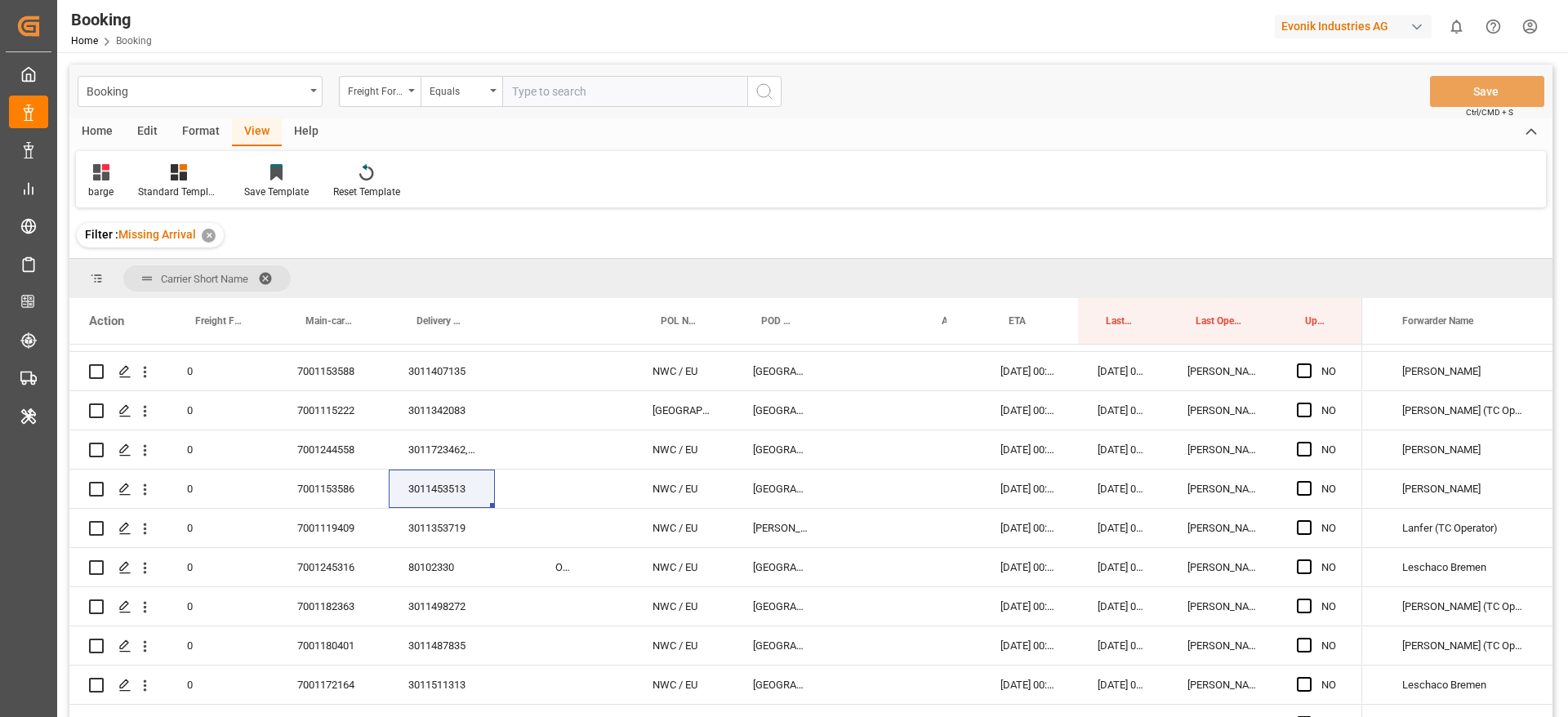
drag, startPoint x: 971, startPoint y: 100, endPoint x: 942, endPoint y: 279, distance: 181.3
click at [971, 100] on div "Booking Freight Forwarder's Reference No. Equals Save Ctrl/CMD + S" at bounding box center [811, 91] width 1483 height 54
click at [453, 532] on div "3011353719" at bounding box center [442, 528] width 106 height 38
drag, startPoint x: 405, startPoint y: 565, endPoint x: 510, endPoint y: 713, distance: 181.5
click at [406, 565] on div "80102330" at bounding box center [442, 567] width 106 height 38
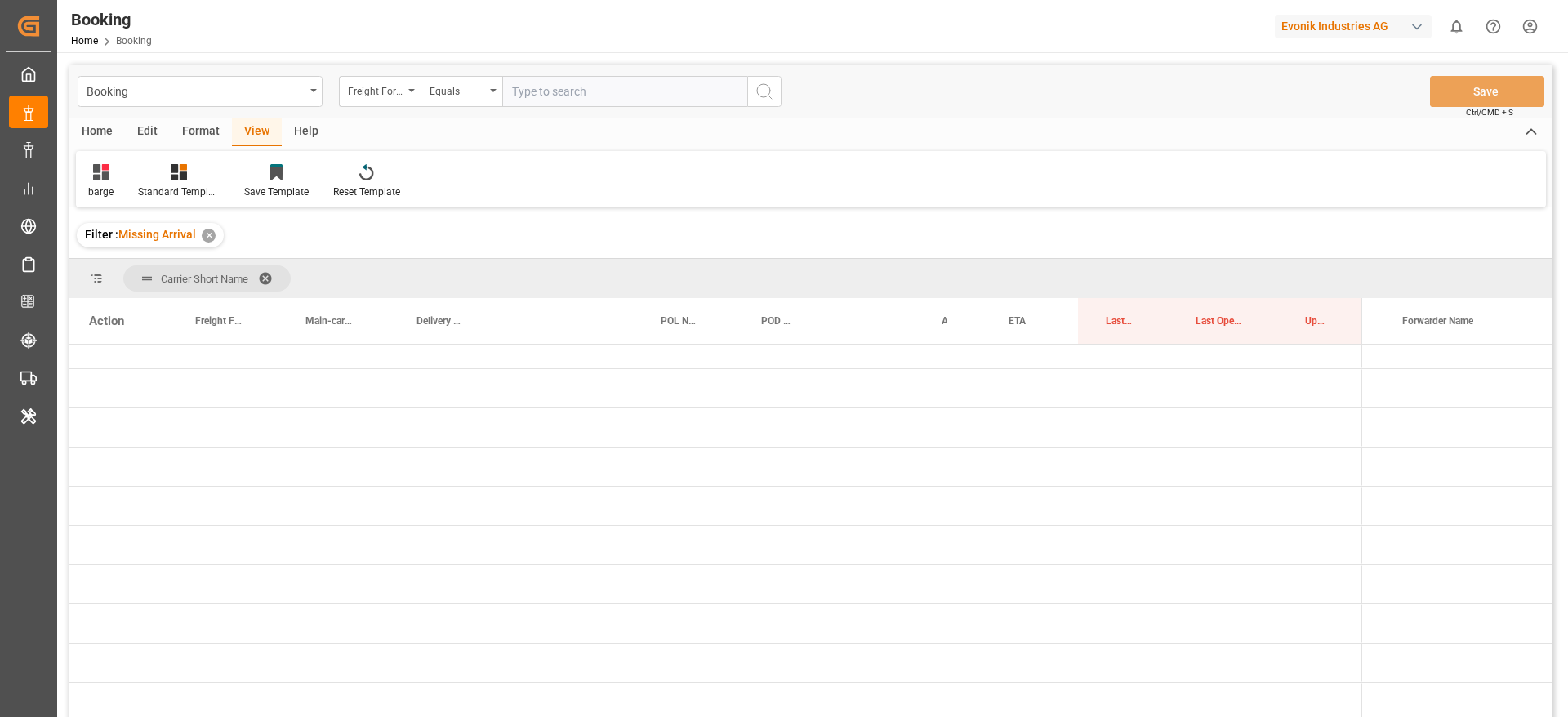
scroll to position [819, 0]
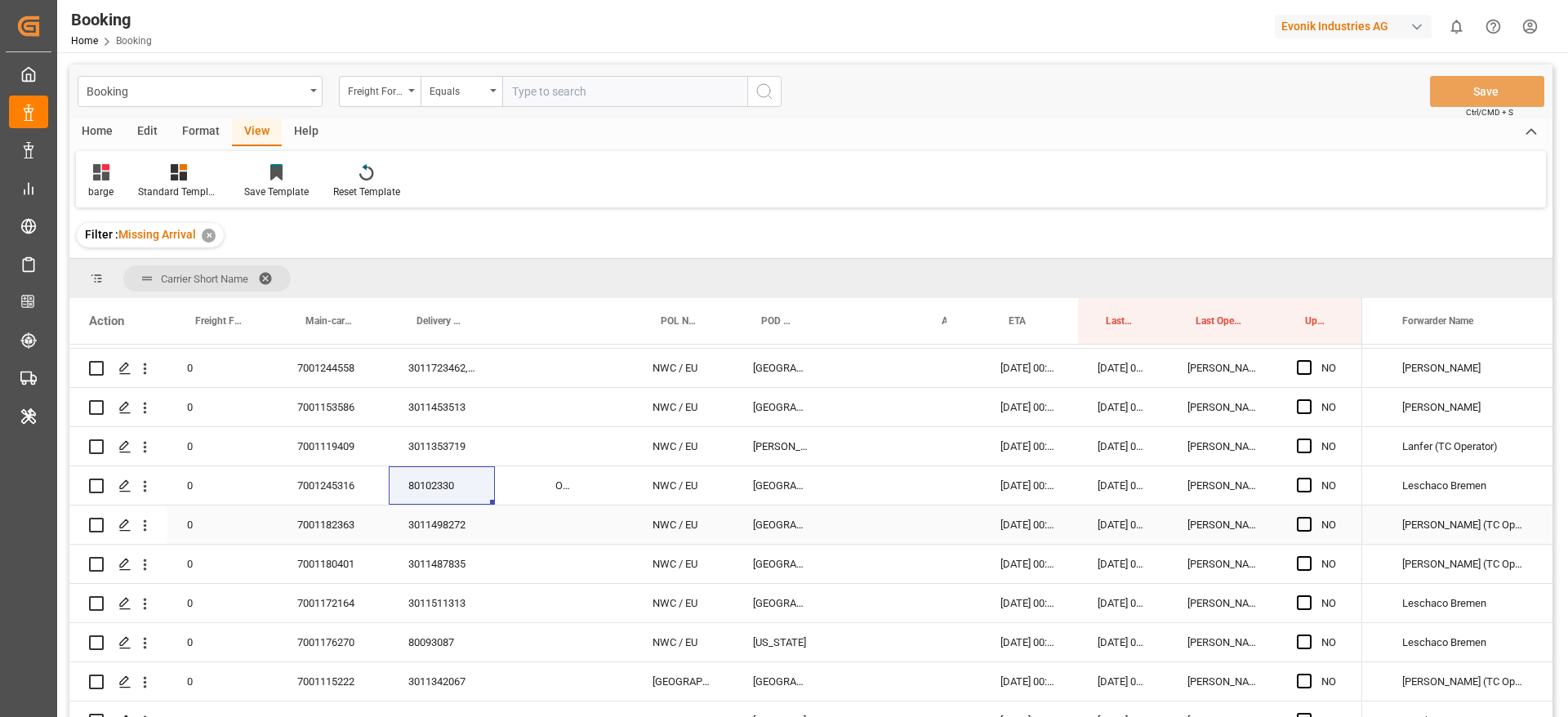
click at [466, 531] on div "3011498272" at bounding box center [442, 525] width 106 height 38
drag, startPoint x: 443, startPoint y: 564, endPoint x: 487, endPoint y: 707, distance: 149.6
click at [443, 565] on div "3011487835" at bounding box center [442, 564] width 106 height 38
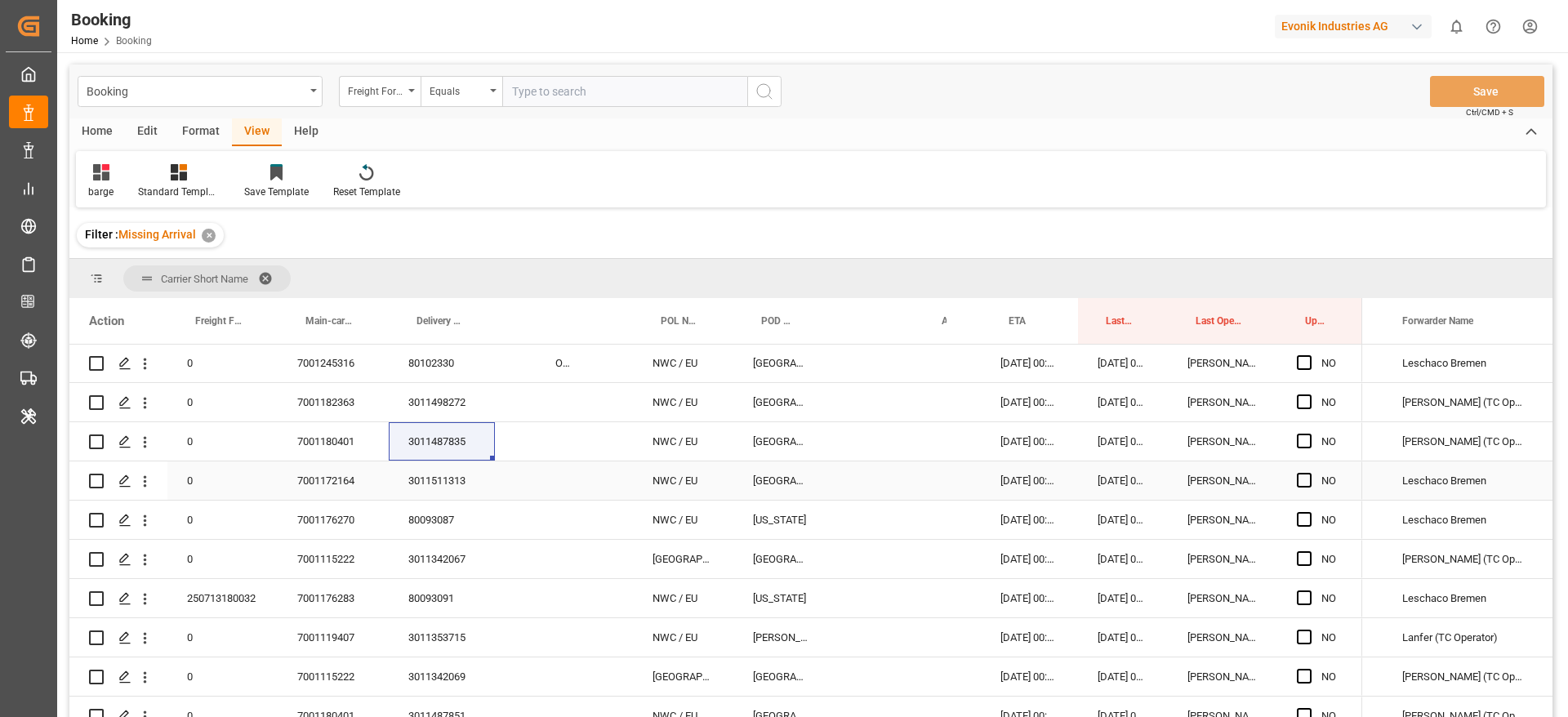
click at [449, 476] on div "3011511313" at bounding box center [442, 480] width 106 height 38
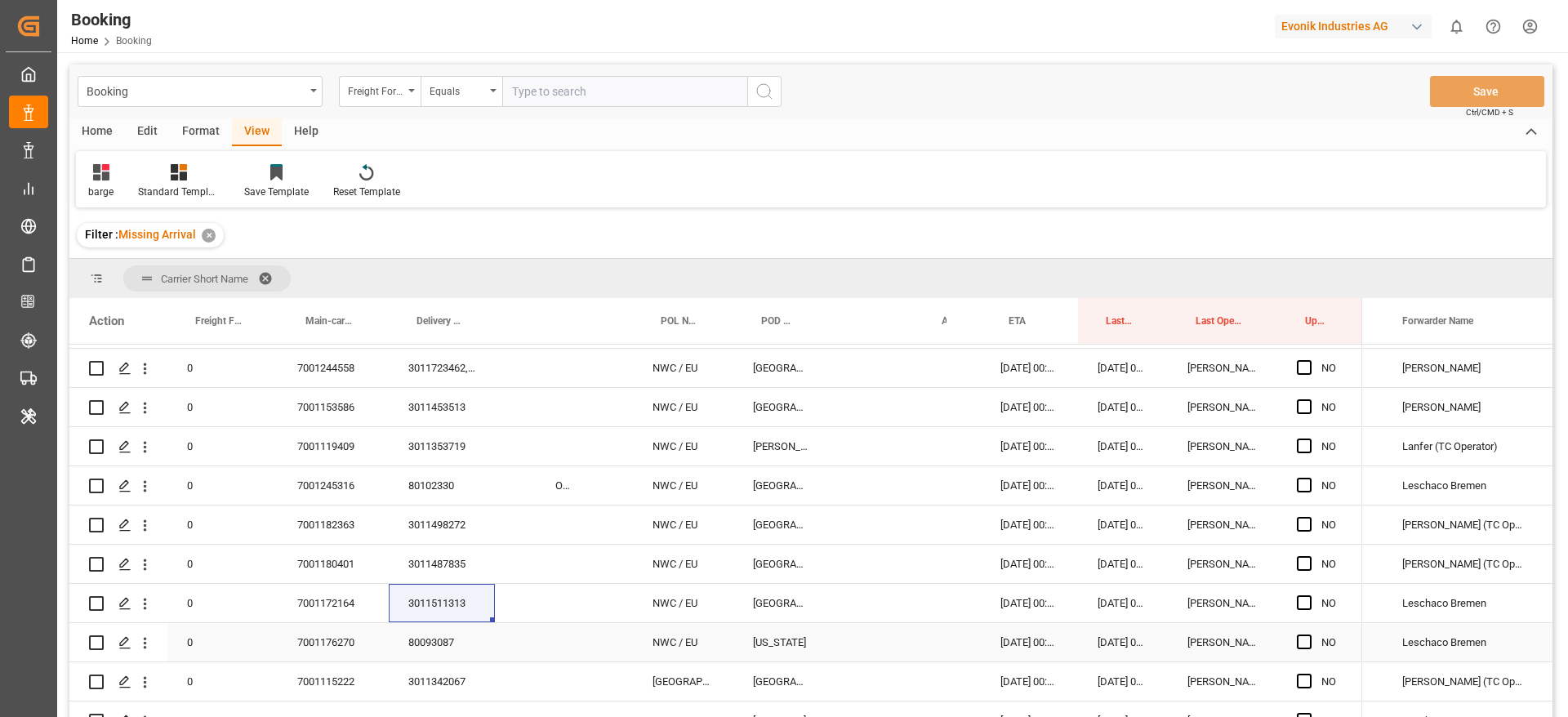
scroll to position [1064, 0]
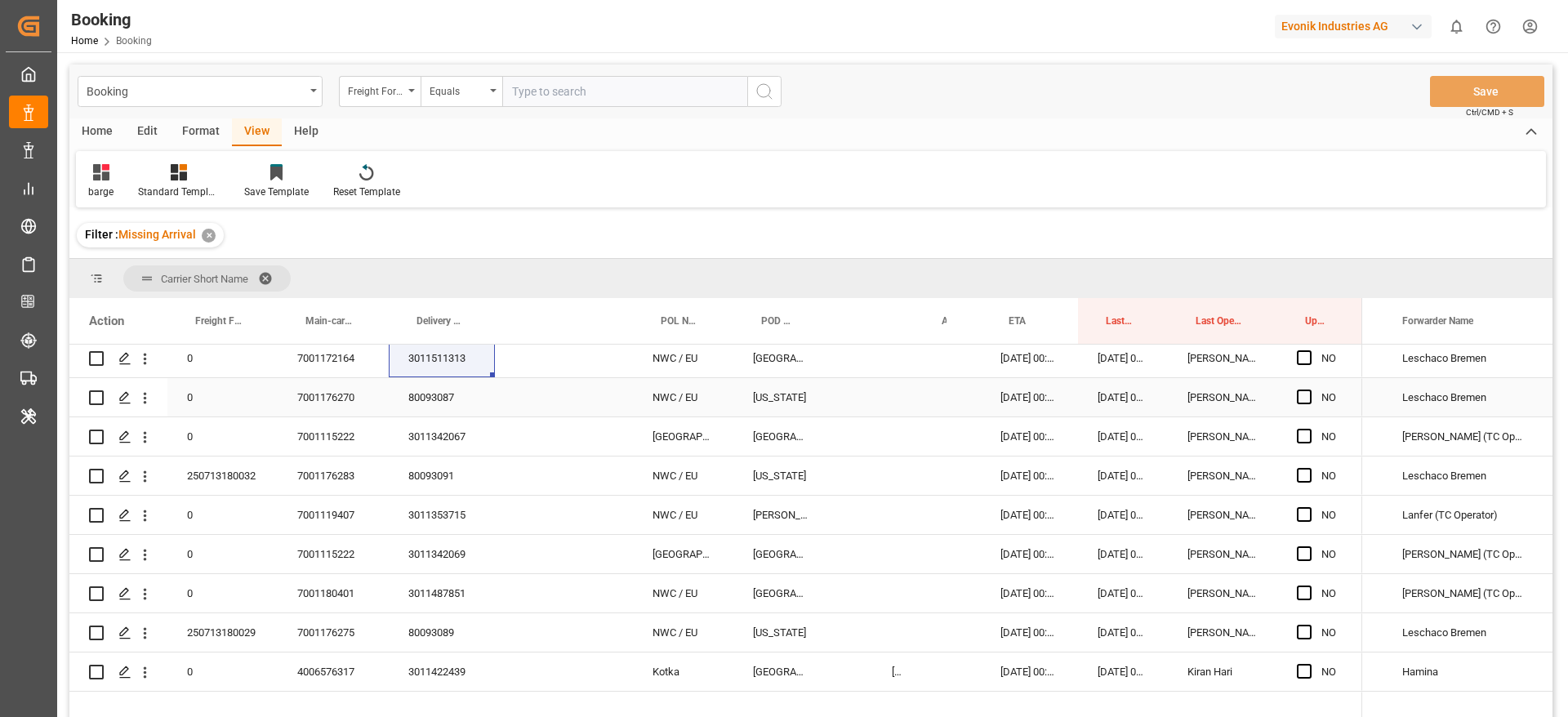
drag, startPoint x: 428, startPoint y: 390, endPoint x: 459, endPoint y: 463, distance: 79.3
click at [428, 390] on div "80093087" at bounding box center [442, 397] width 106 height 38
click at [416, 449] on div "3011342067" at bounding box center [442, 437] width 106 height 38
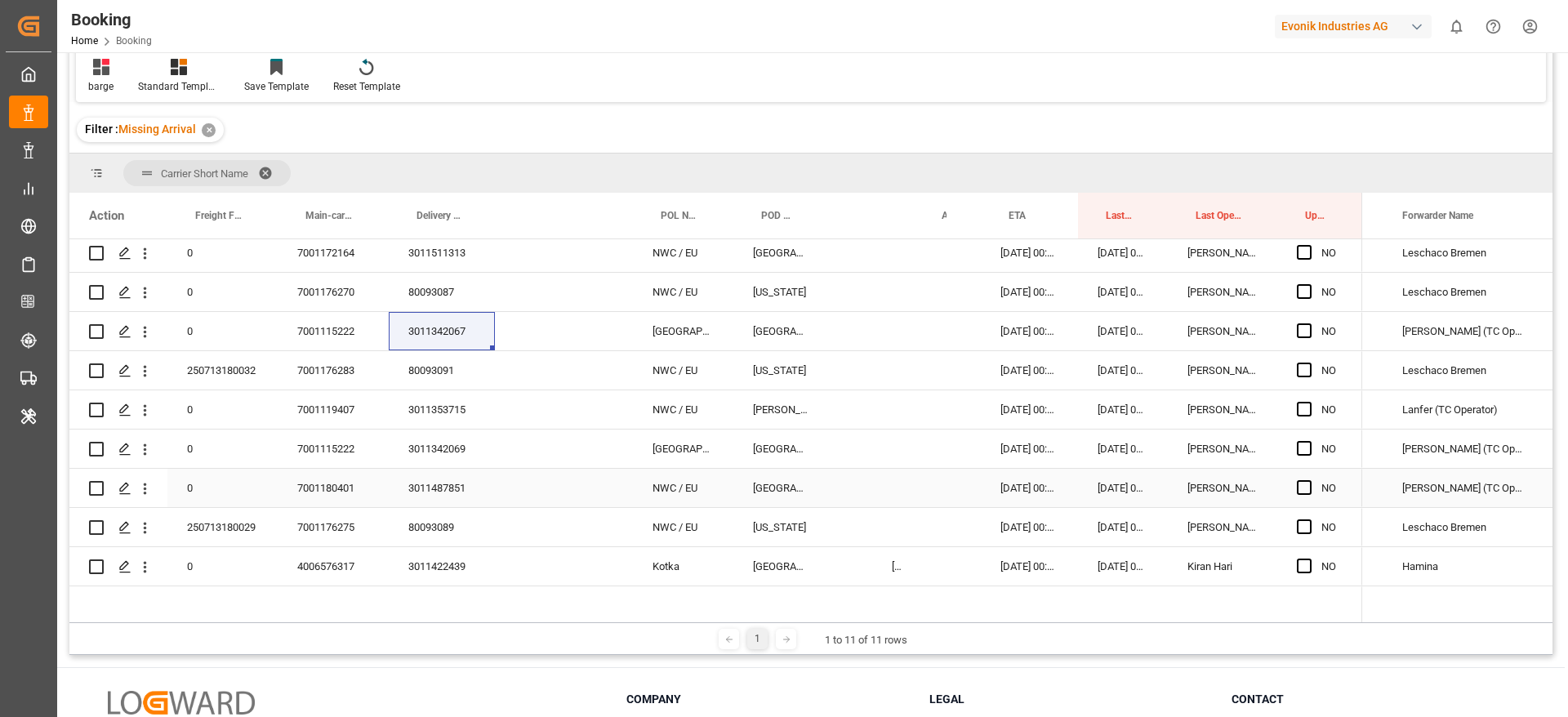
scroll to position [242, 0]
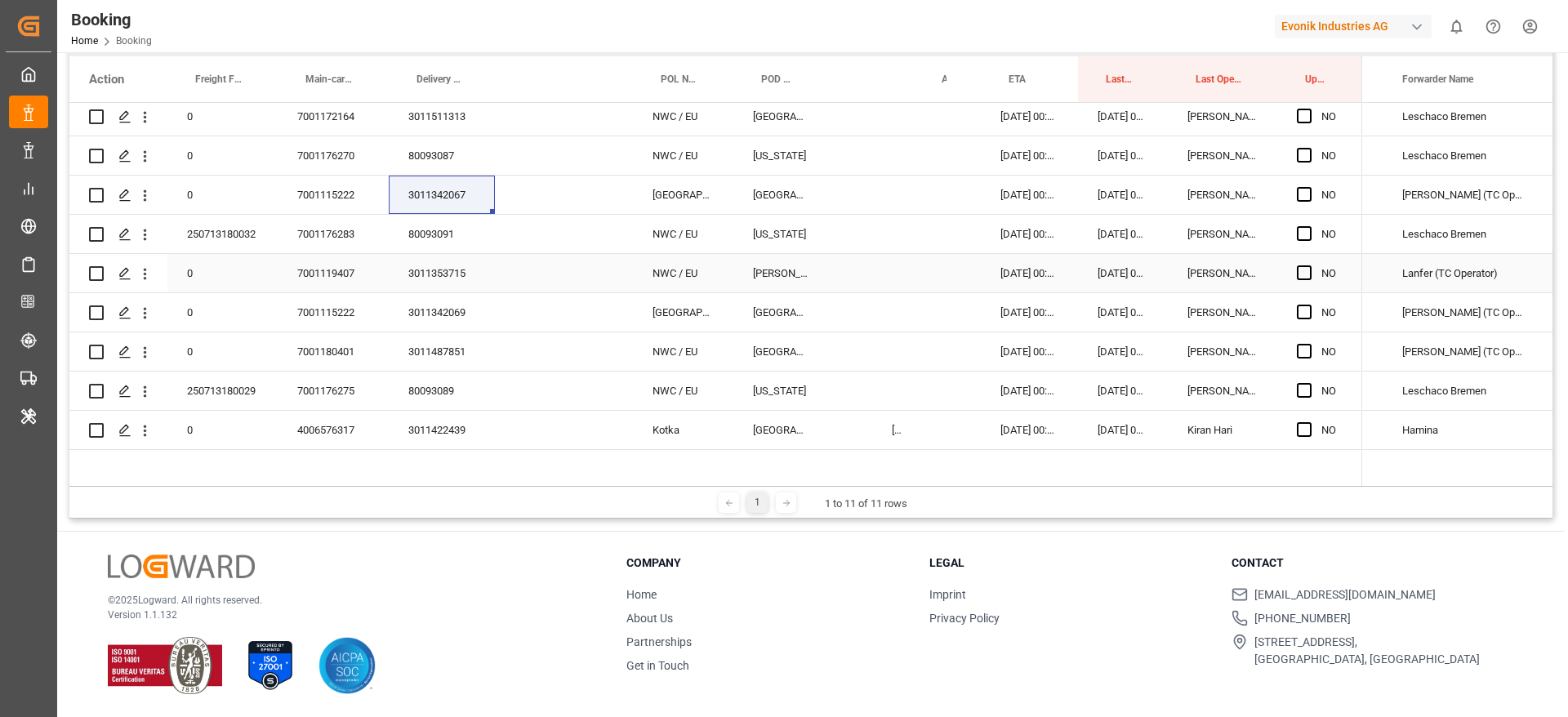
drag, startPoint x: 458, startPoint y: 258, endPoint x: 442, endPoint y: 240, distance: 24.1
click at [458, 258] on div "3011353715" at bounding box center [442, 273] width 106 height 38
click at [453, 251] on div "80093091" at bounding box center [442, 234] width 106 height 38
click at [443, 241] on div "80093091" at bounding box center [442, 234] width 106 height 38
click at [428, 260] on div "3011353715" at bounding box center [442, 273] width 106 height 38
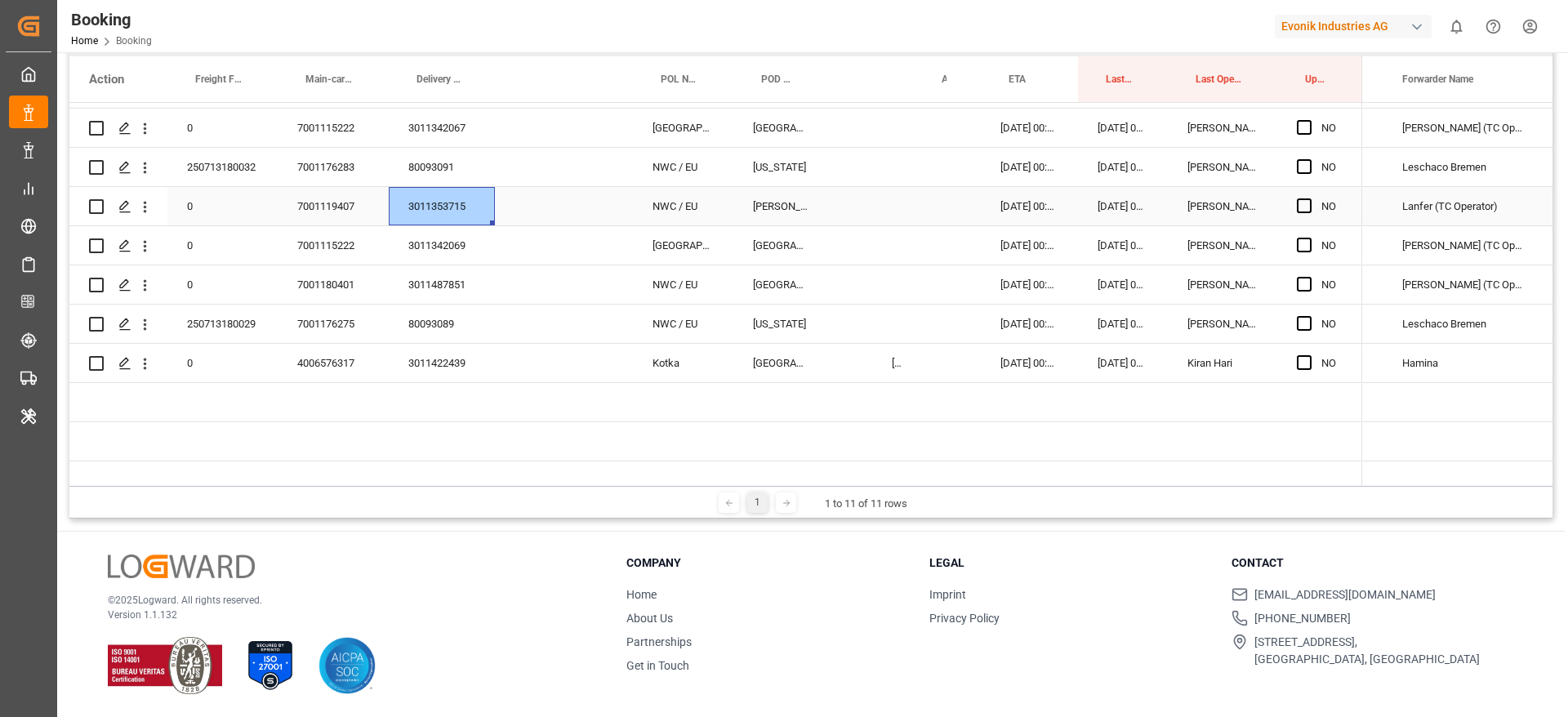
scroll to position [1187, 0]
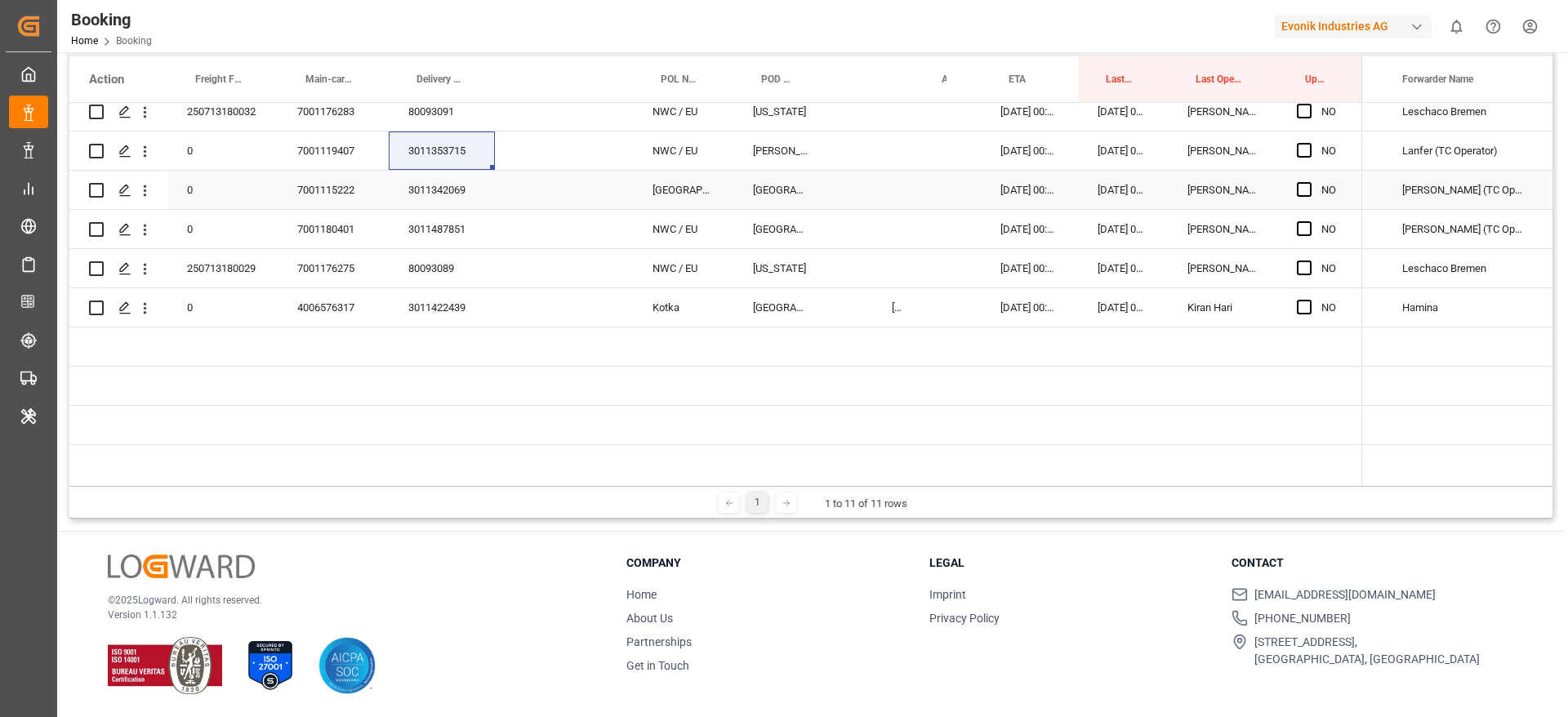
click at [445, 201] on div "3011342069" at bounding box center [442, 190] width 106 height 38
click at [411, 235] on div "3011487851" at bounding box center [442, 229] width 106 height 38
click at [414, 275] on div "80093089" at bounding box center [442, 269] width 106 height 38
click at [429, 309] on div "3011422439" at bounding box center [442, 308] width 106 height 38
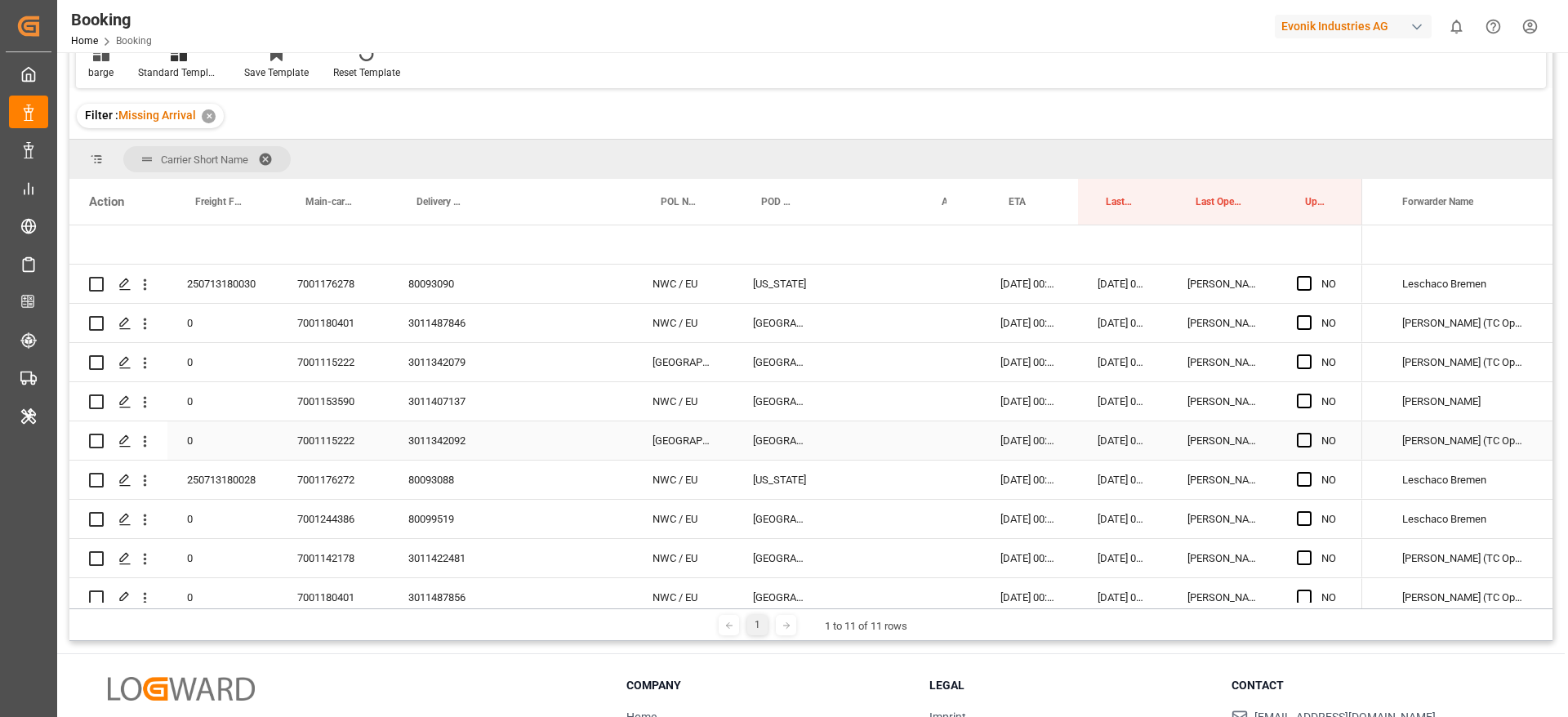
scroll to position [0, 0]
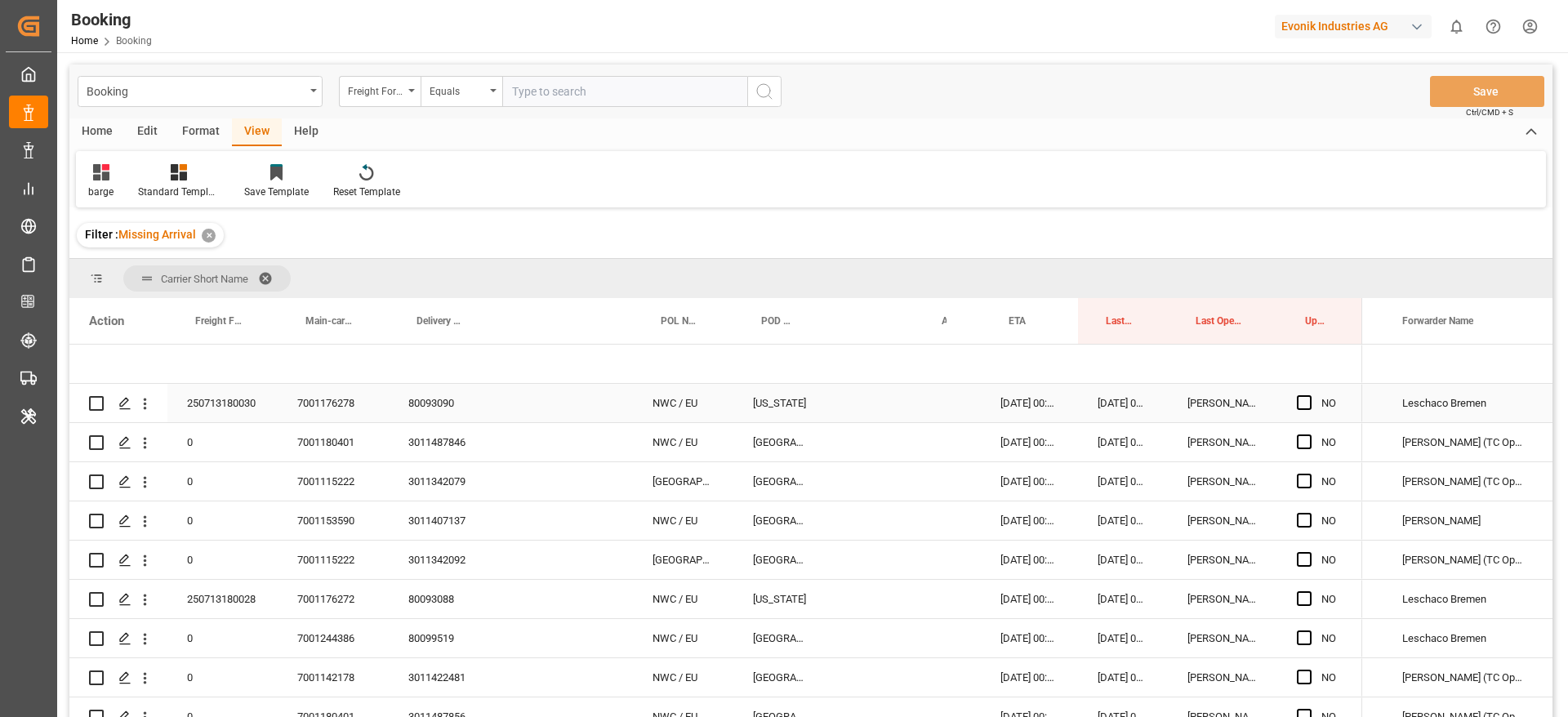
drag, startPoint x: 235, startPoint y: 406, endPoint x: 1566, endPoint y: 363, distance: 1331.7
click at [235, 406] on div "250713180030" at bounding box center [222, 403] width 110 height 38
drag, startPoint x: 430, startPoint y: 400, endPoint x: 432, endPoint y: 435, distance: 35.1
click at [430, 400] on div "80093090" at bounding box center [442, 403] width 106 height 38
click at [1302, 401] on span "Press SPACE to select this row." at bounding box center [1304, 403] width 15 height 15
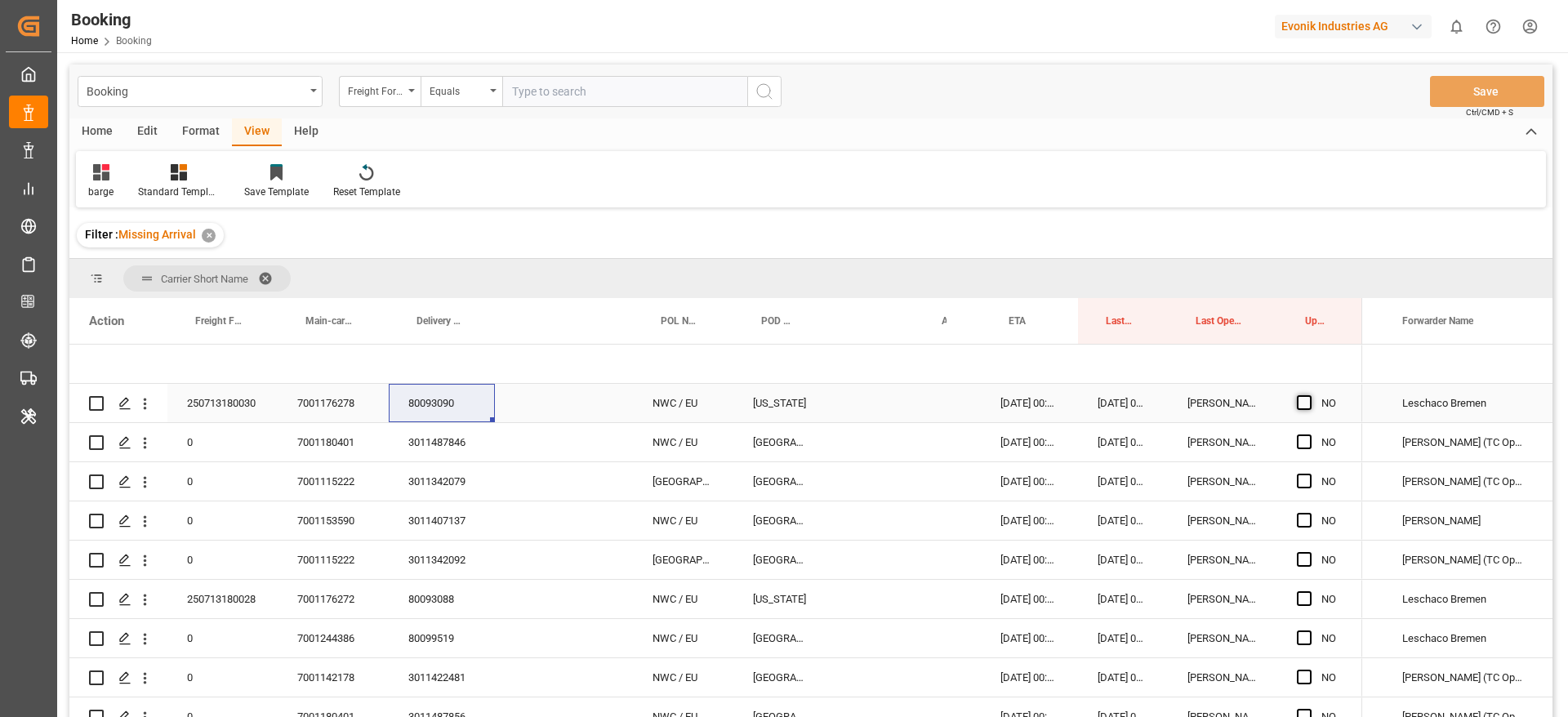
click at [1310, 395] on input "Press SPACE to select this row." at bounding box center [1310, 395] width 0 height 0
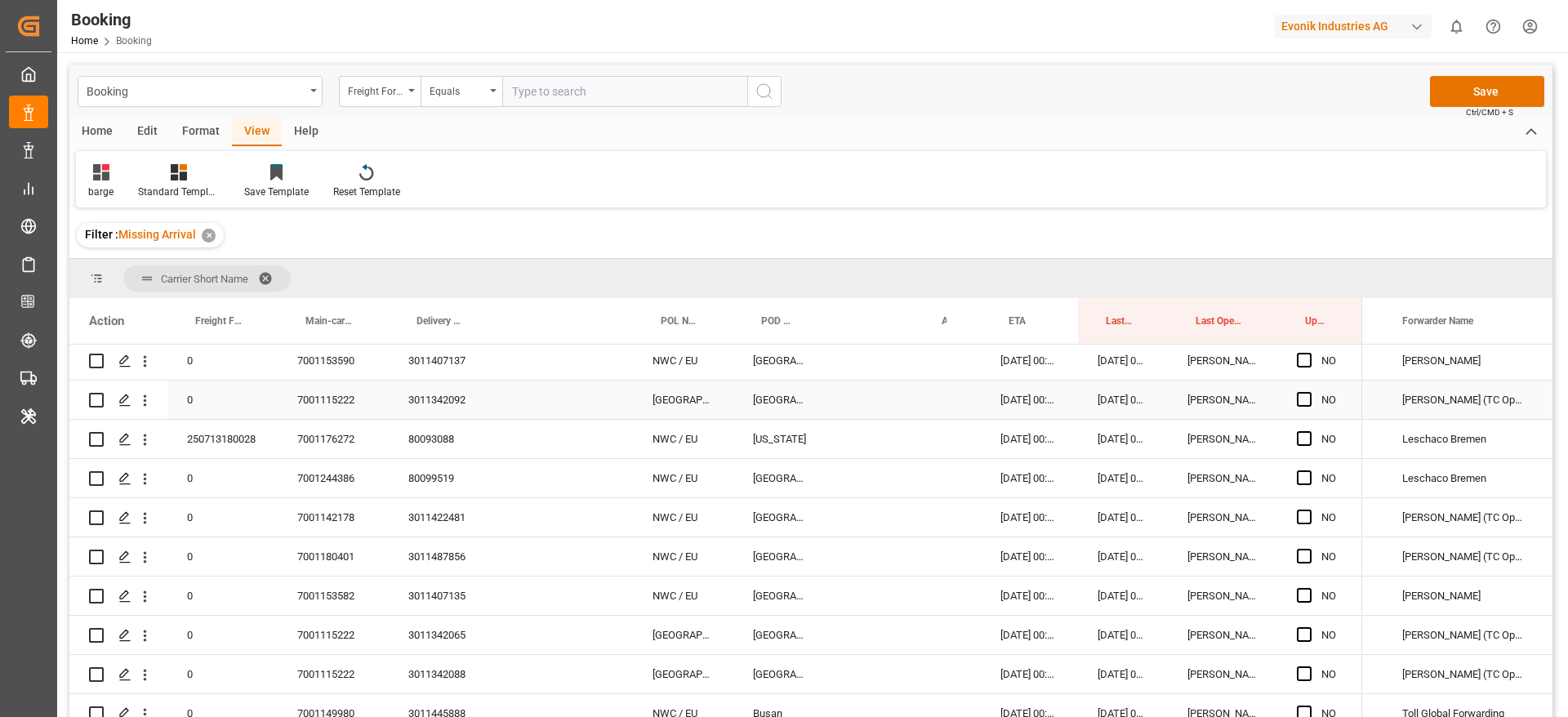
scroll to position [122, 0]
click at [329, 509] on div "7001244386" at bounding box center [333, 516] width 111 height 38
click at [344, 472] on div "7001176272" at bounding box center [333, 477] width 111 height 38
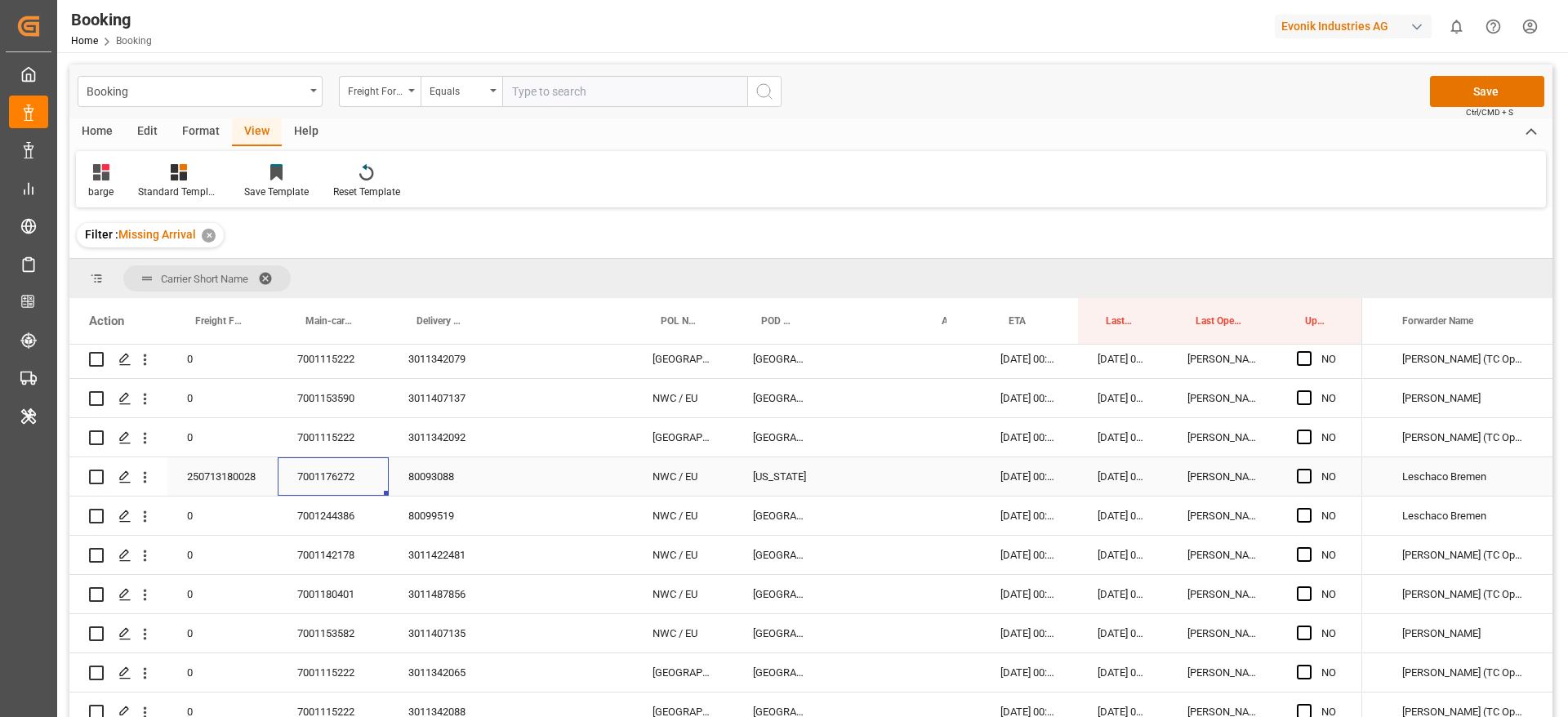
click at [213, 474] on div "250713180028" at bounding box center [222, 477] width 110 height 38
click at [959, 61] on div "Booking Freight Forwarder's Reference No. Equals Save Ctrl/CMD + S Home Edit Fo…" at bounding box center [811, 505] width 1508 height 907
click at [329, 516] on div "7001244386" at bounding box center [333, 516] width 111 height 38
click at [337, 551] on div "7001142178" at bounding box center [333, 555] width 111 height 38
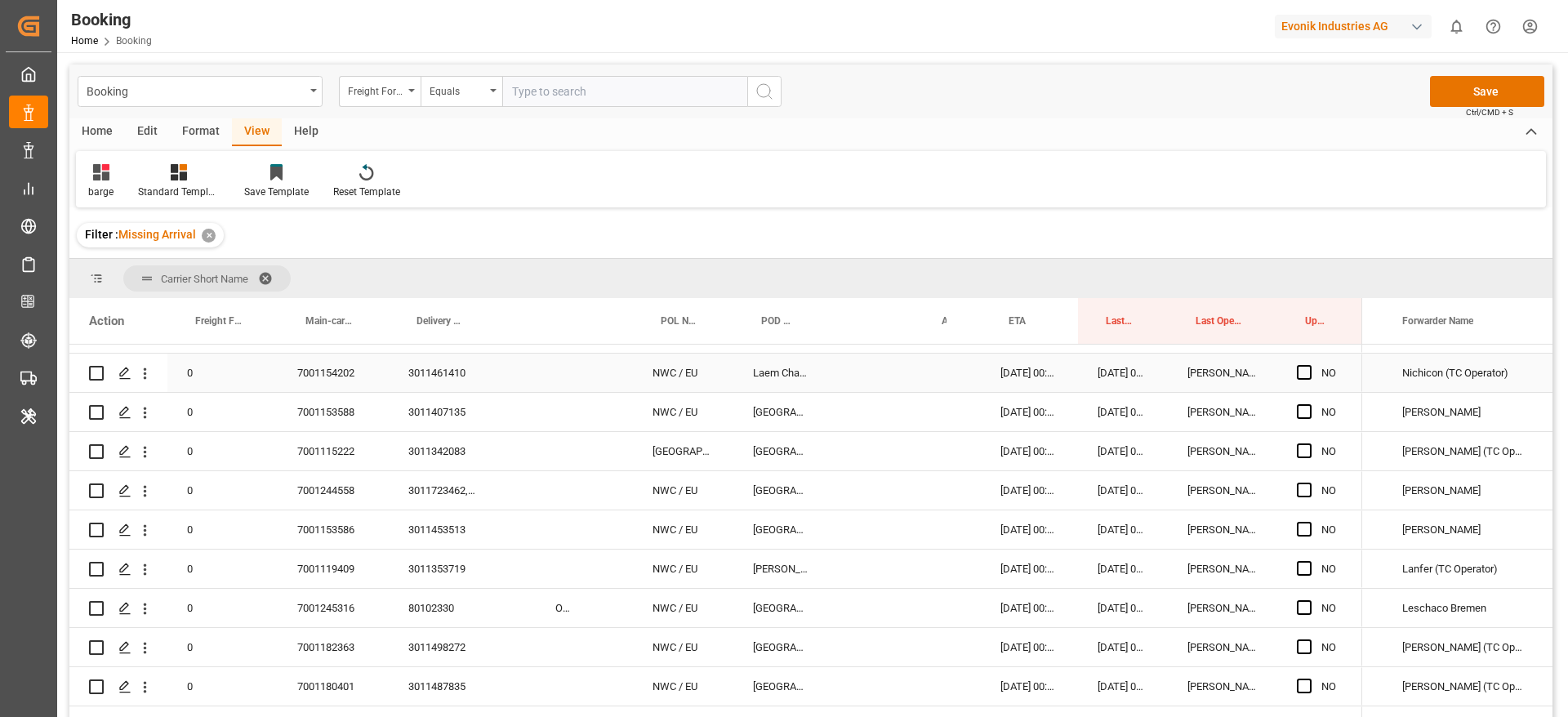
scroll to position [735, 0]
click at [324, 580] on div "7001245316" at bounding box center [333, 570] width 111 height 38
click at [557, 574] on div "ONEU2250941" at bounding box center [563, 570] width 56 height 38
click at [434, 586] on div "80102330" at bounding box center [442, 570] width 106 height 38
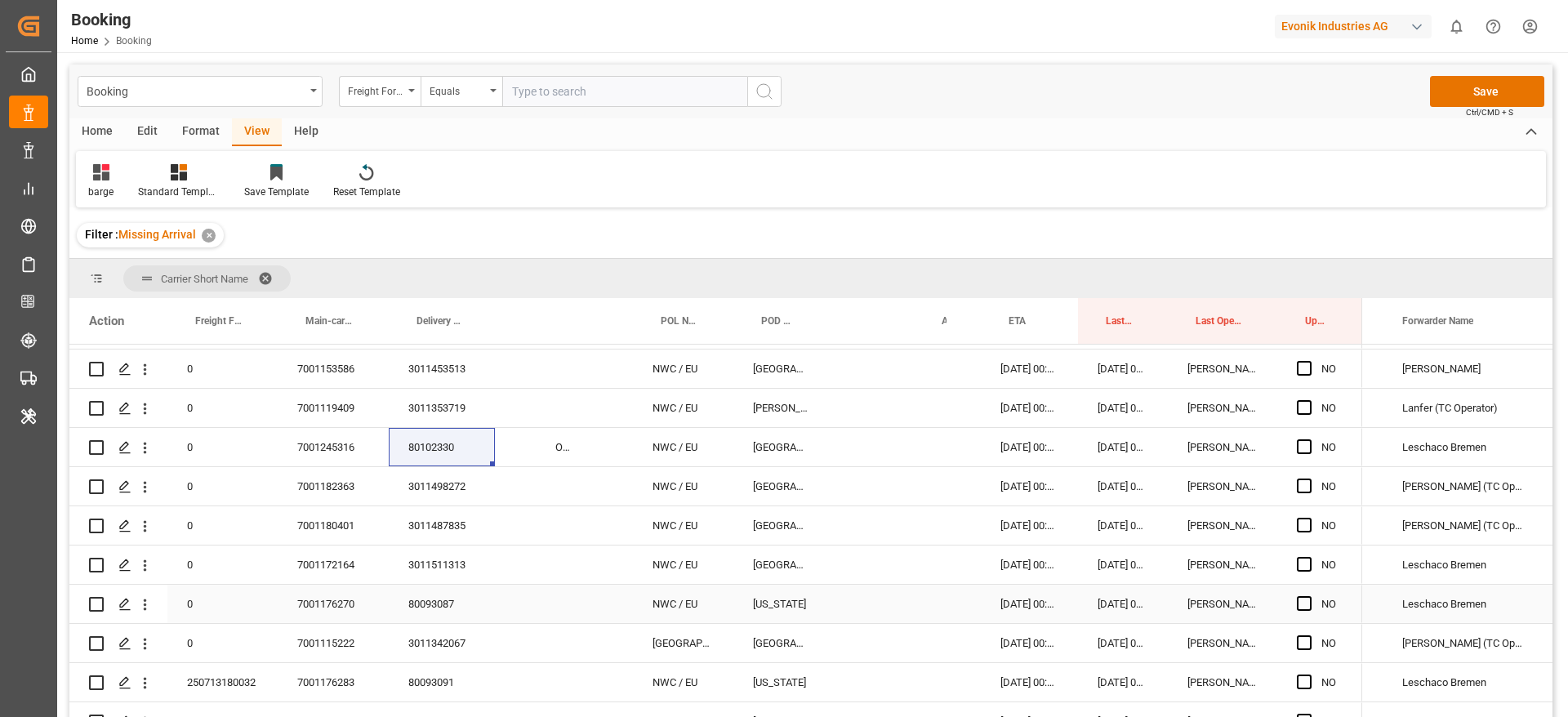
scroll to position [980, 0]
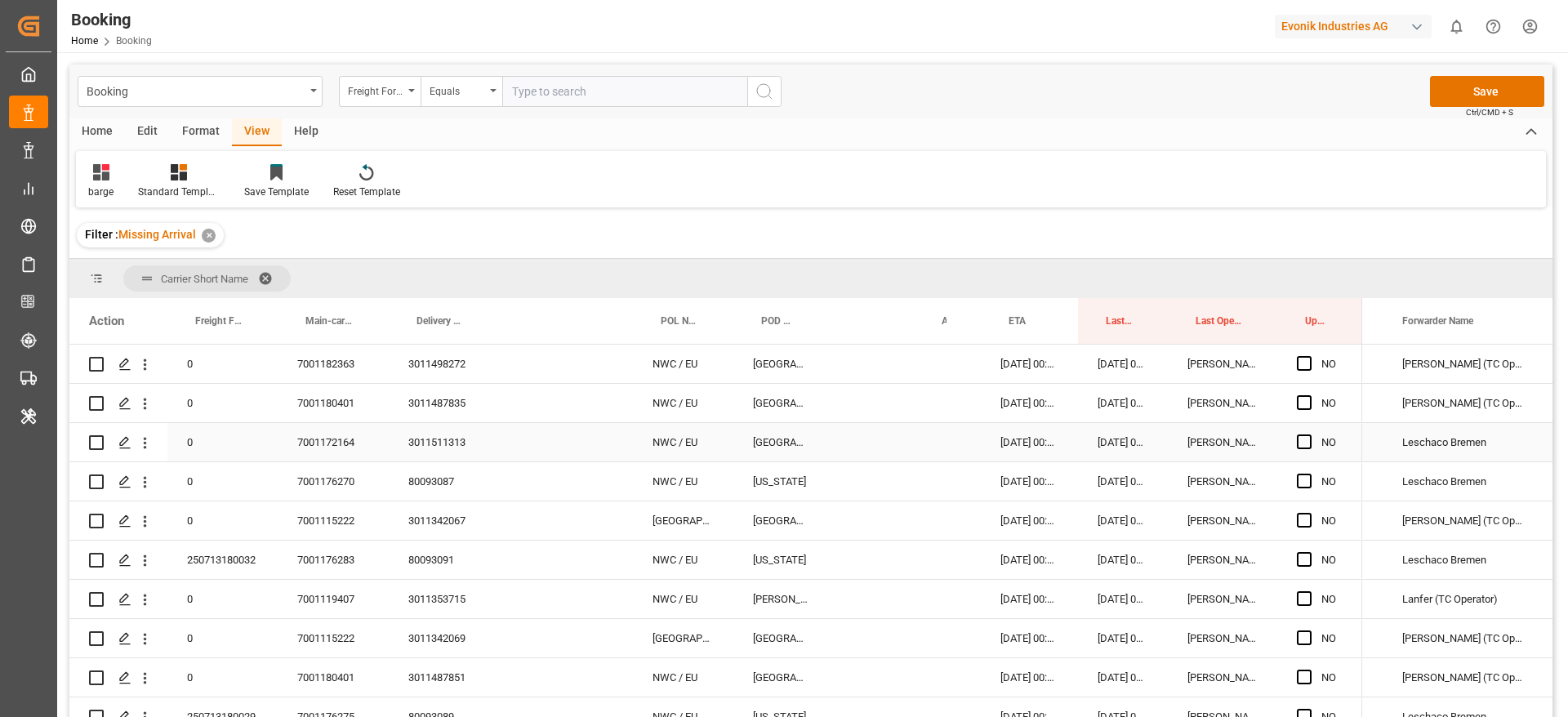
drag, startPoint x: 340, startPoint y: 440, endPoint x: 1510, endPoint y: 468, distance: 1170.3
click at [340, 440] on div "7001172164" at bounding box center [333, 442] width 111 height 38
click at [453, 443] on div "3011511313" at bounding box center [442, 442] width 106 height 38
drag, startPoint x: 349, startPoint y: 484, endPoint x: 1517, endPoint y: 484, distance: 1168.0
click at [348, 484] on div "7001176270" at bounding box center [333, 481] width 111 height 38
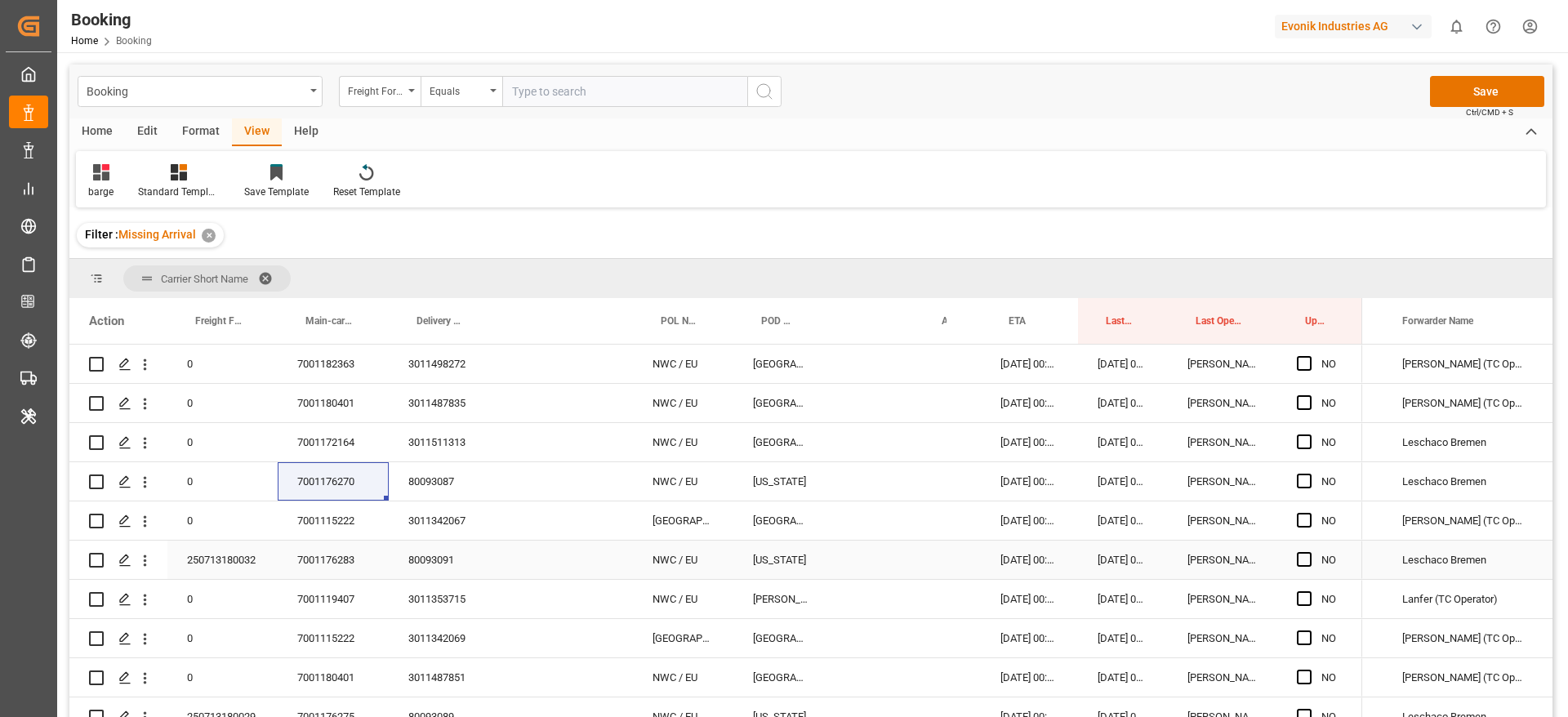
scroll to position [1103, 0]
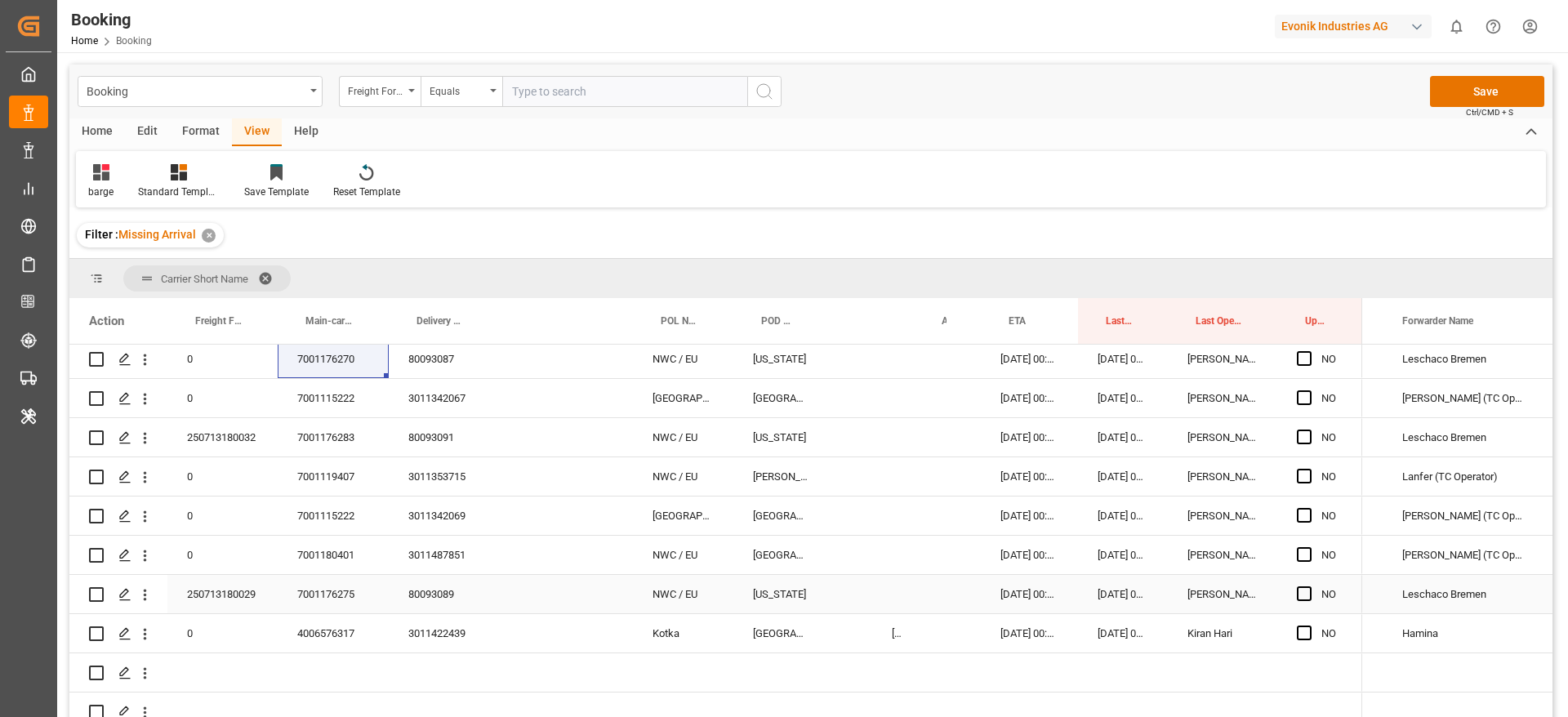
drag, startPoint x: 230, startPoint y: 592, endPoint x: 1491, endPoint y: 545, distance: 1261.9
click at [230, 592] on div "250713180029" at bounding box center [222, 595] width 110 height 38
click at [365, 584] on div "7001176275" at bounding box center [333, 595] width 111 height 38
drag, startPoint x: 439, startPoint y: 607, endPoint x: 1513, endPoint y: 572, distance: 1074.6
click at [439, 606] on div "80093089" at bounding box center [442, 595] width 106 height 38
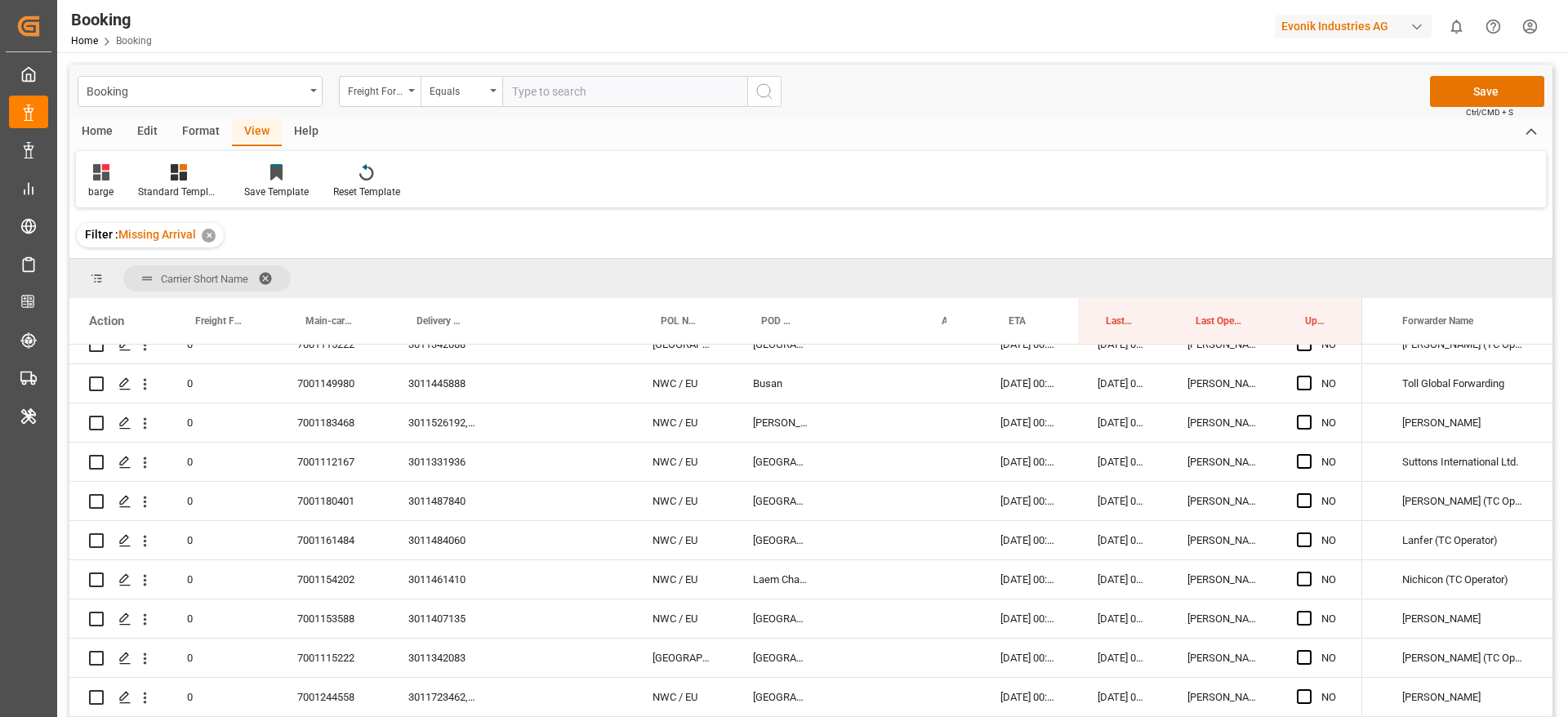
scroll to position [0, 0]
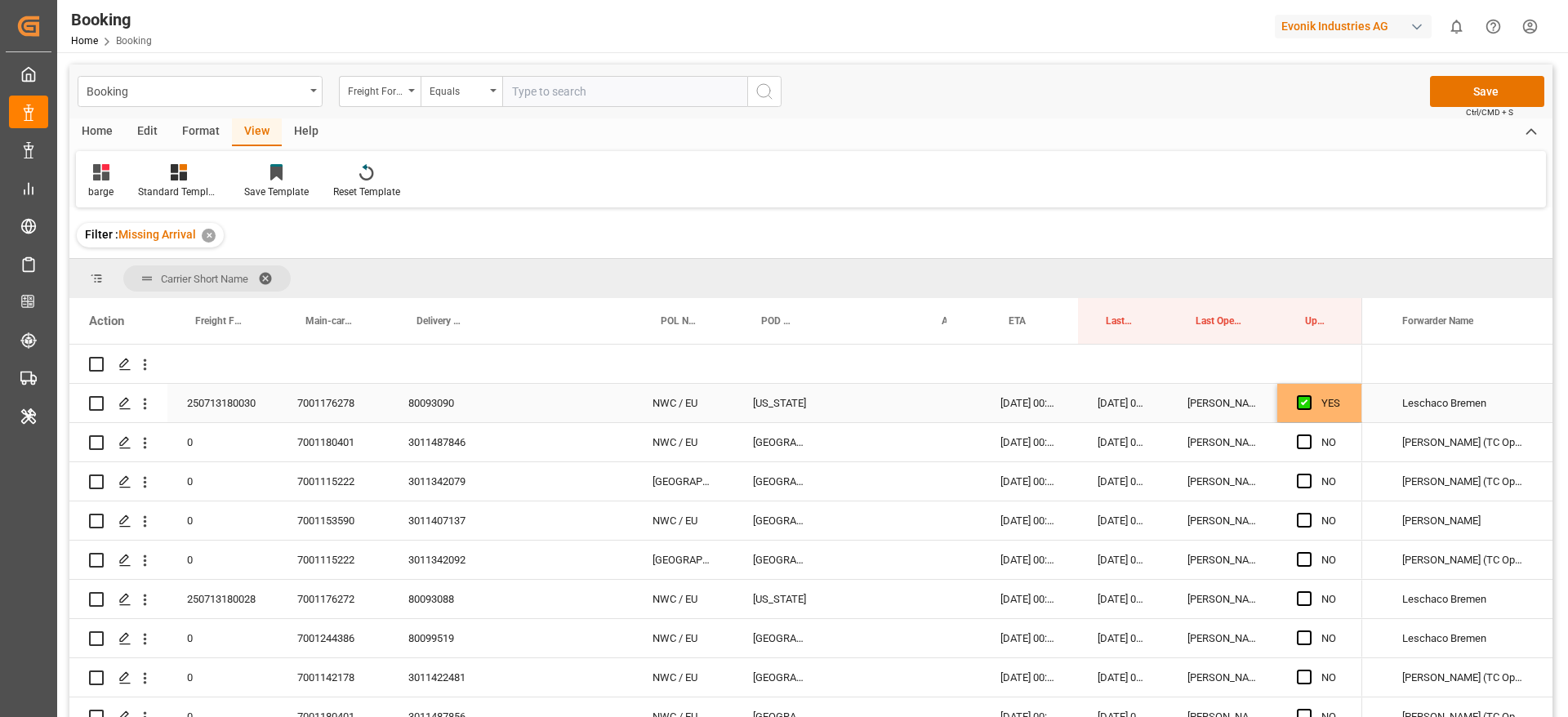
drag, startPoint x: 330, startPoint y: 399, endPoint x: 354, endPoint y: 372, distance: 36.1
click at [330, 399] on div "7001176278" at bounding box center [333, 403] width 111 height 38
click at [197, 392] on div "250713180030" at bounding box center [222, 403] width 110 height 38
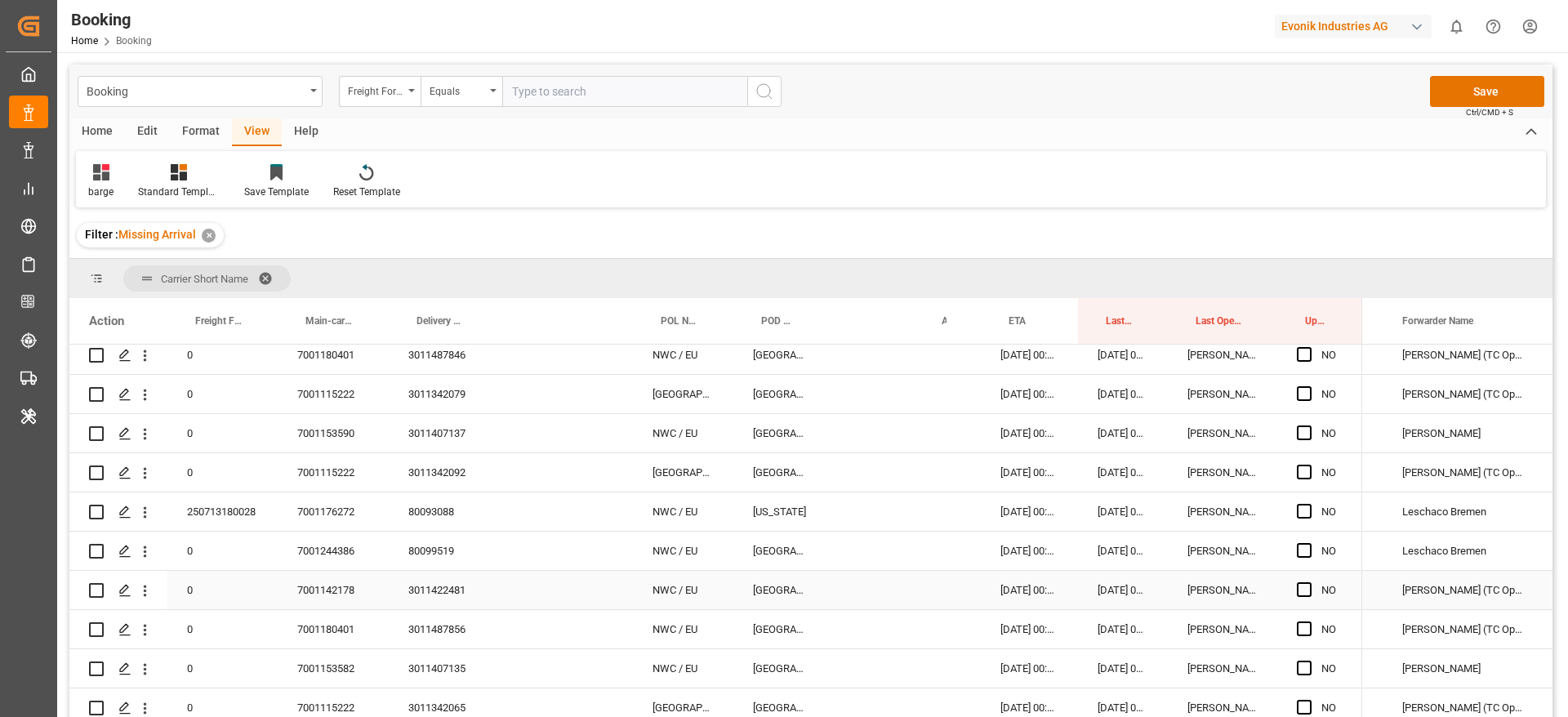
scroll to position [122, 0]
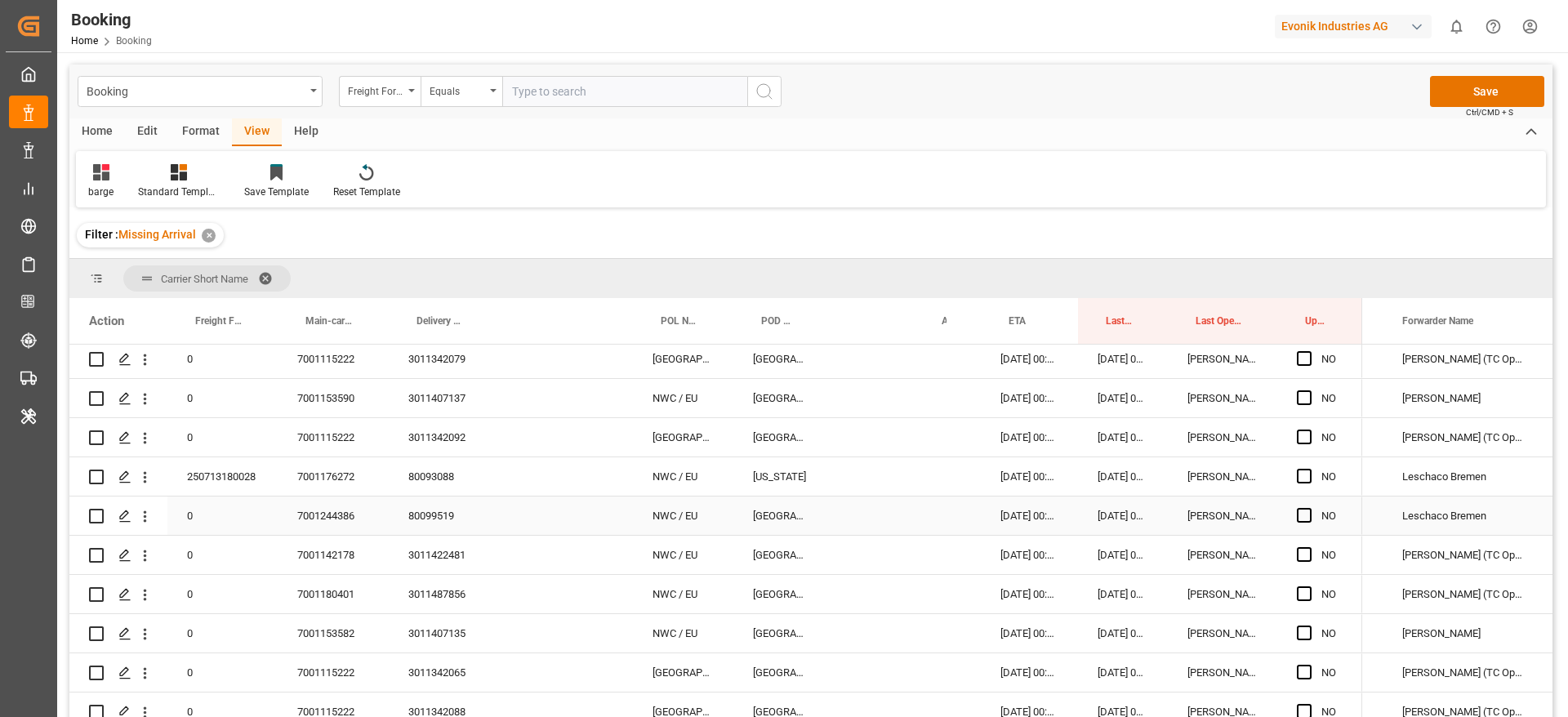
click at [197, 484] on div "250713180028" at bounding box center [222, 477] width 110 height 38
click at [1300, 477] on span "Press SPACE to select this row." at bounding box center [1304, 476] width 15 height 15
click at [1310, 469] on input "Press SPACE to select this row." at bounding box center [1310, 469] width 0 height 0
drag, startPoint x: 1305, startPoint y: 512, endPoint x: 948, endPoint y: 511, distance: 357.0
click at [1304, 513] on span "Press SPACE to select this row." at bounding box center [1304, 515] width 15 height 15
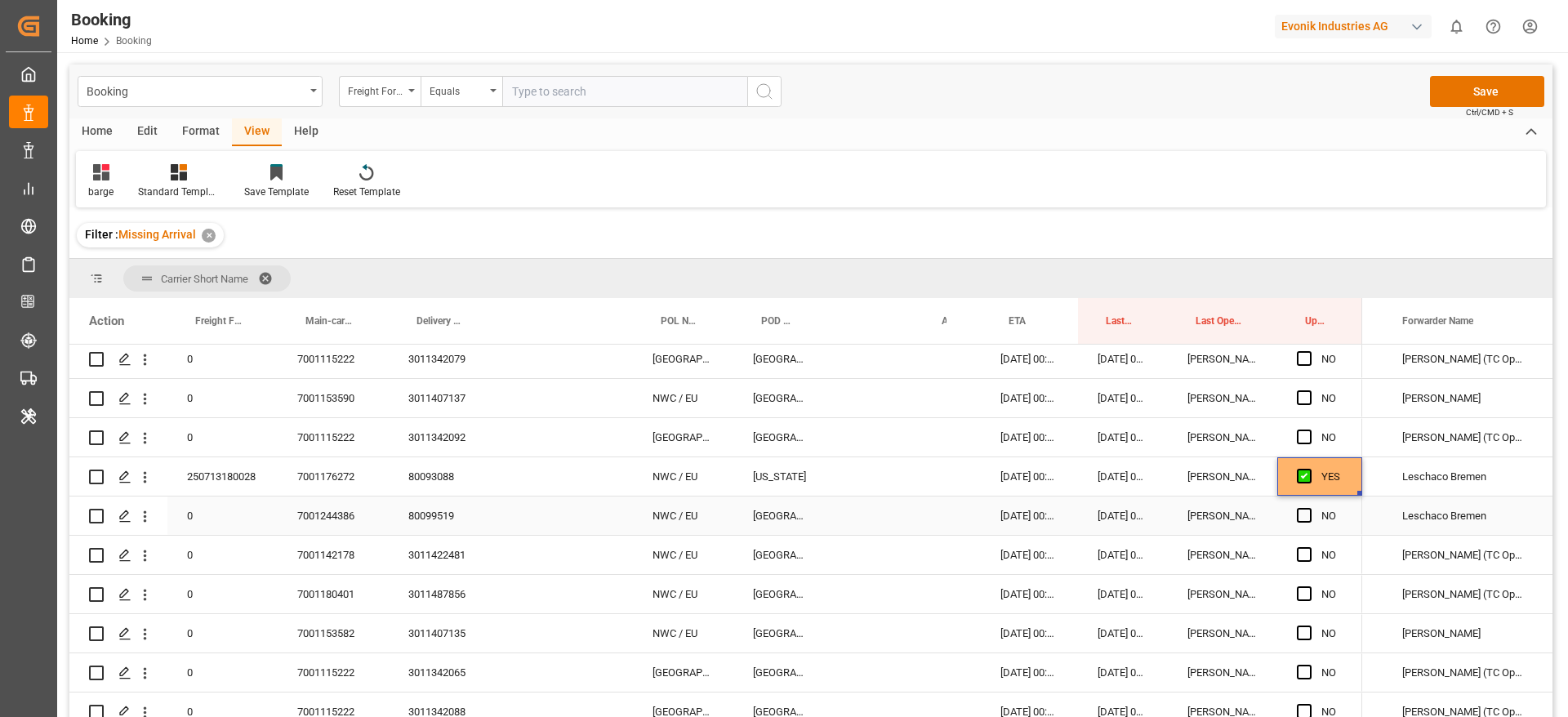
click at [1310, 508] on input "Press SPACE to select this row." at bounding box center [1310, 508] width 0 height 0
click at [332, 525] on div "7001244386" at bounding box center [333, 516] width 111 height 38
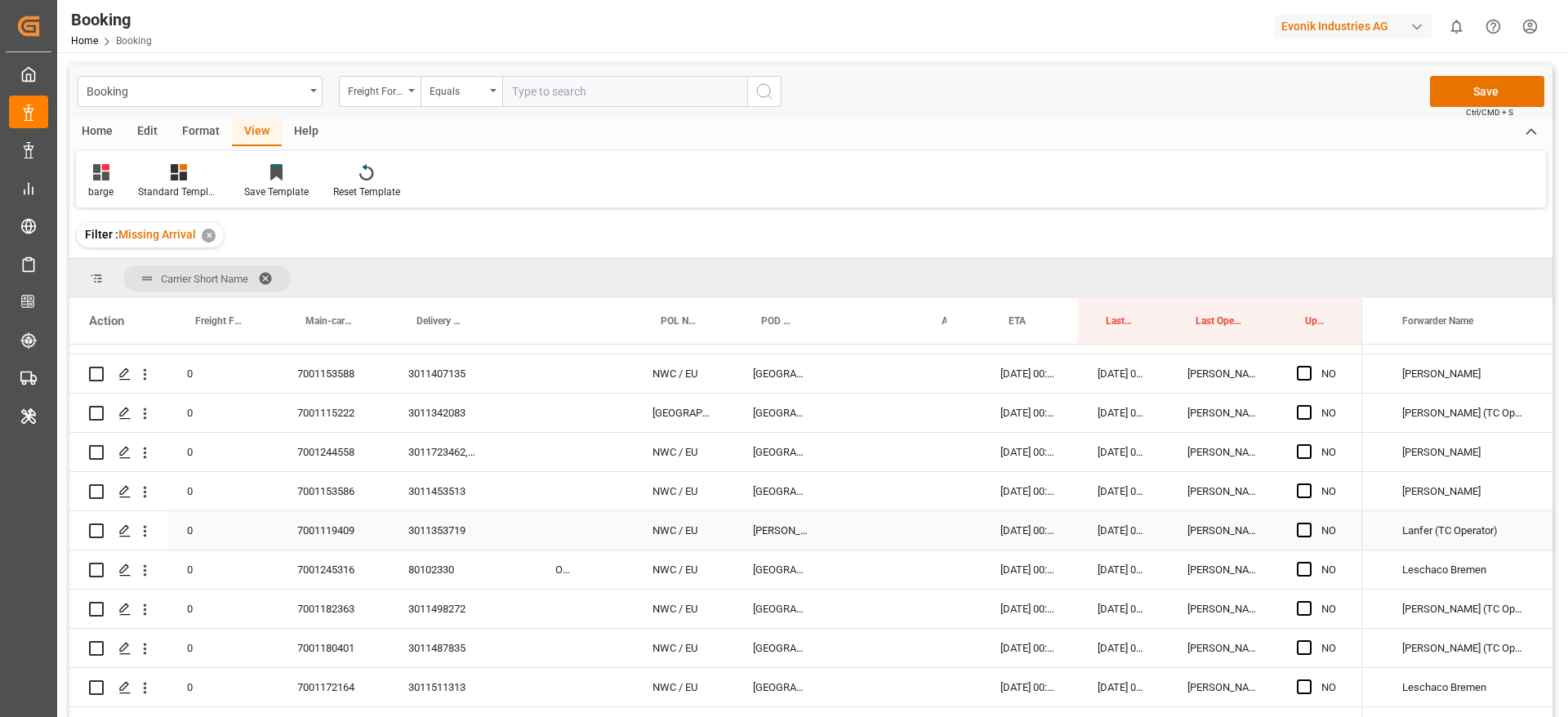
scroll to position [858, 0]
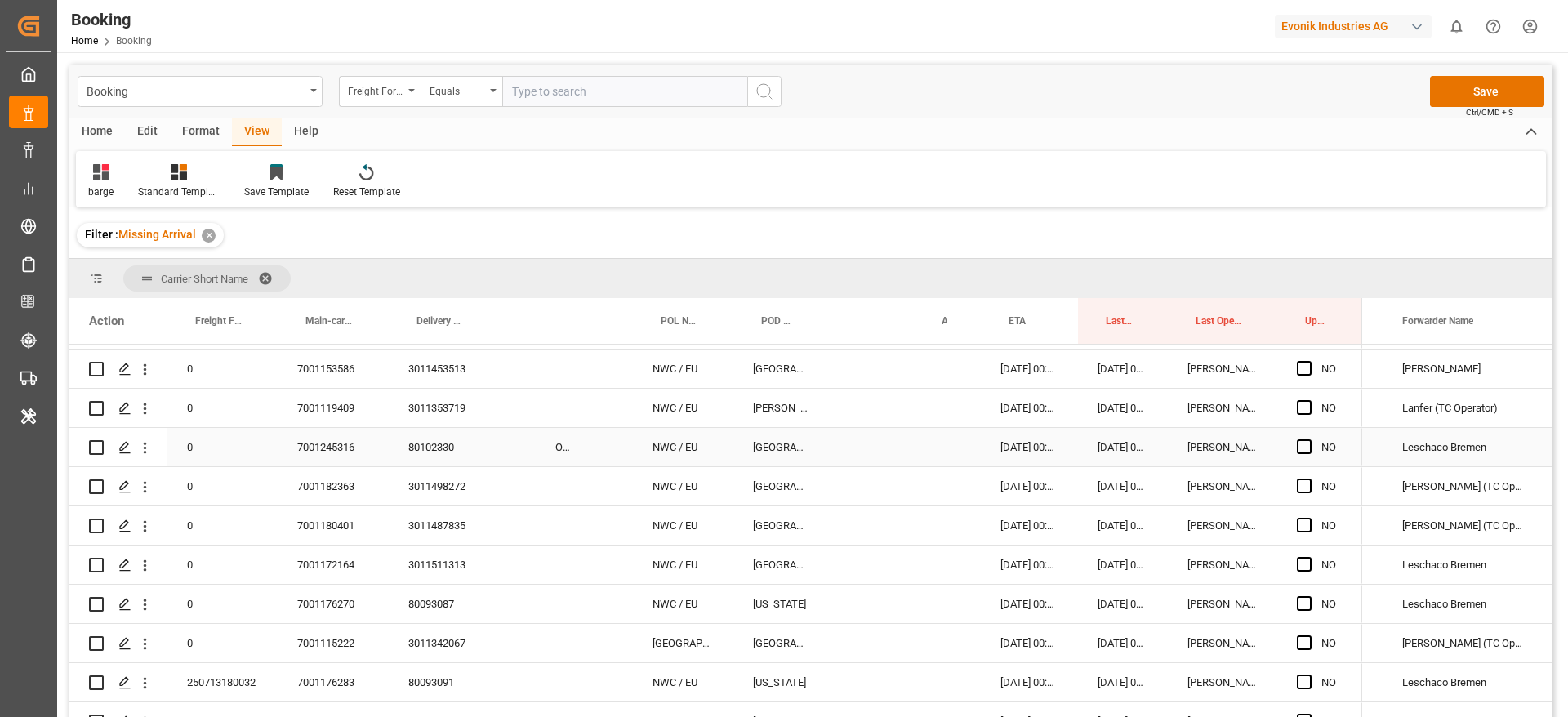
click at [326, 455] on div "7001245316" at bounding box center [333, 448] width 111 height 38
click at [437, 441] on div "80102330" at bounding box center [442, 448] width 106 height 38
click at [583, 430] on div "ONEU2250941" at bounding box center [563, 448] width 56 height 38
click at [1301, 445] on span "Press SPACE to select this row." at bounding box center [1304, 447] width 15 height 15
click at [1310, 439] on input "Press SPACE to select this row." at bounding box center [1310, 439] width 0 height 0
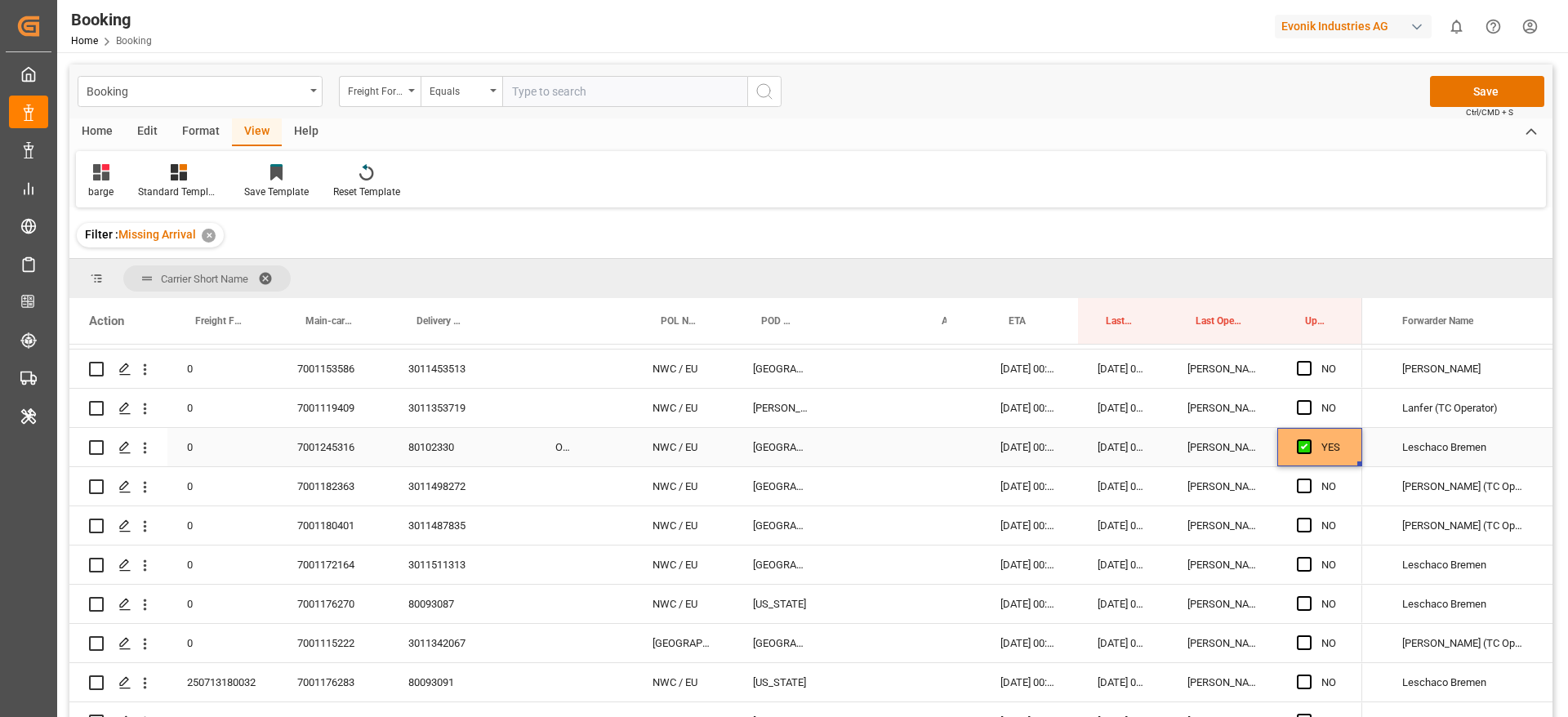
click at [557, 443] on div "ONEU2250941" at bounding box center [563, 448] width 56 height 38
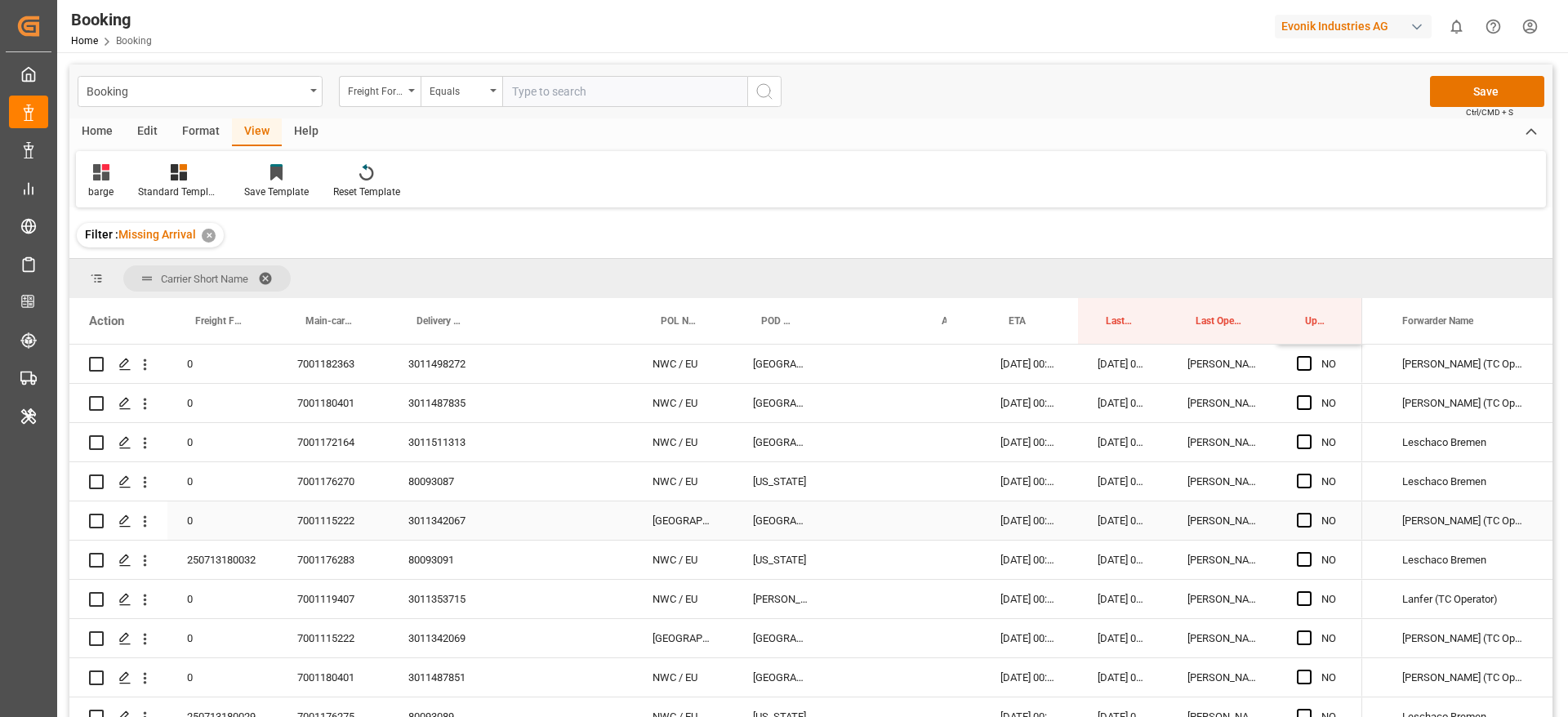
scroll to position [735, 0]
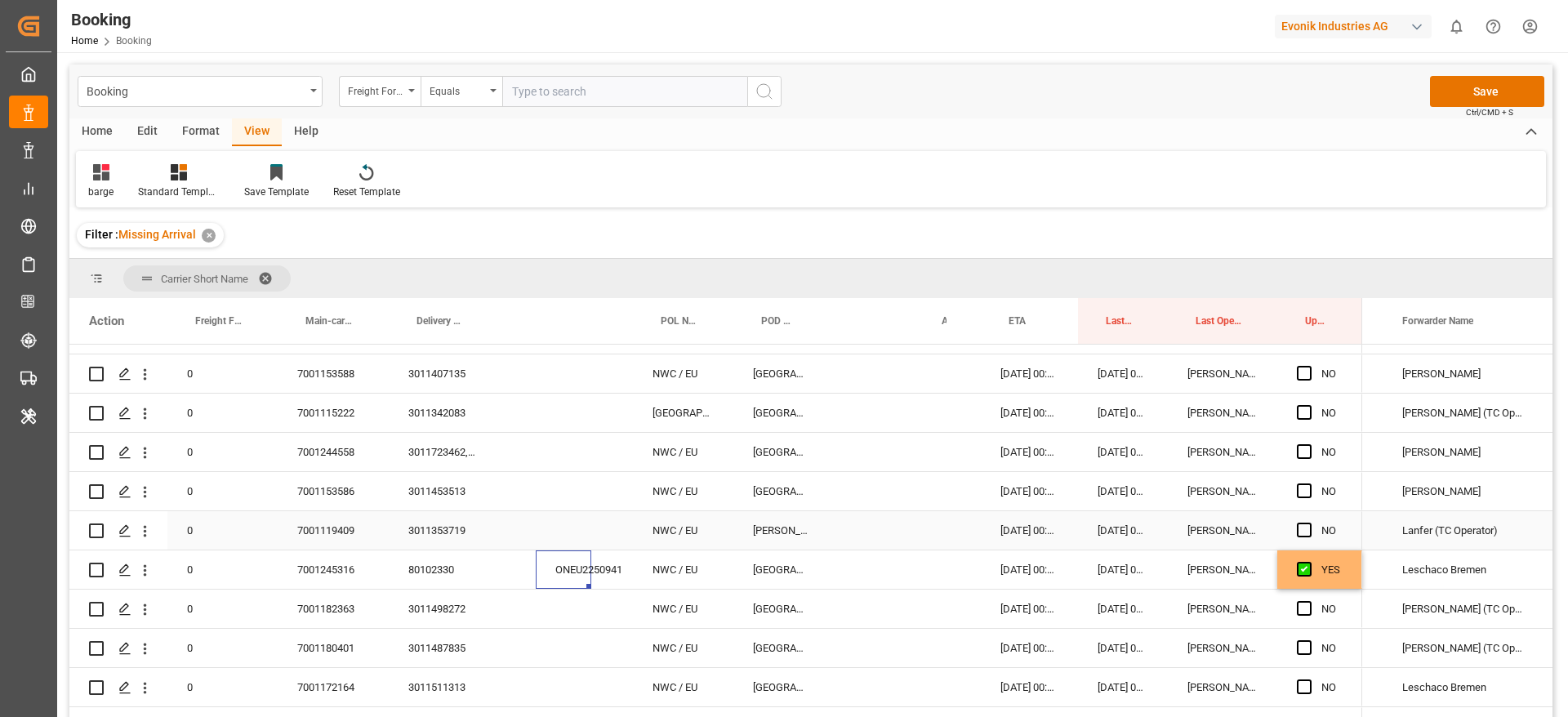
click at [569, 564] on div "ONEU2250941" at bounding box center [563, 570] width 56 height 38
click at [136, 564] on icon "open menu" at bounding box center [144, 570] width 17 height 17
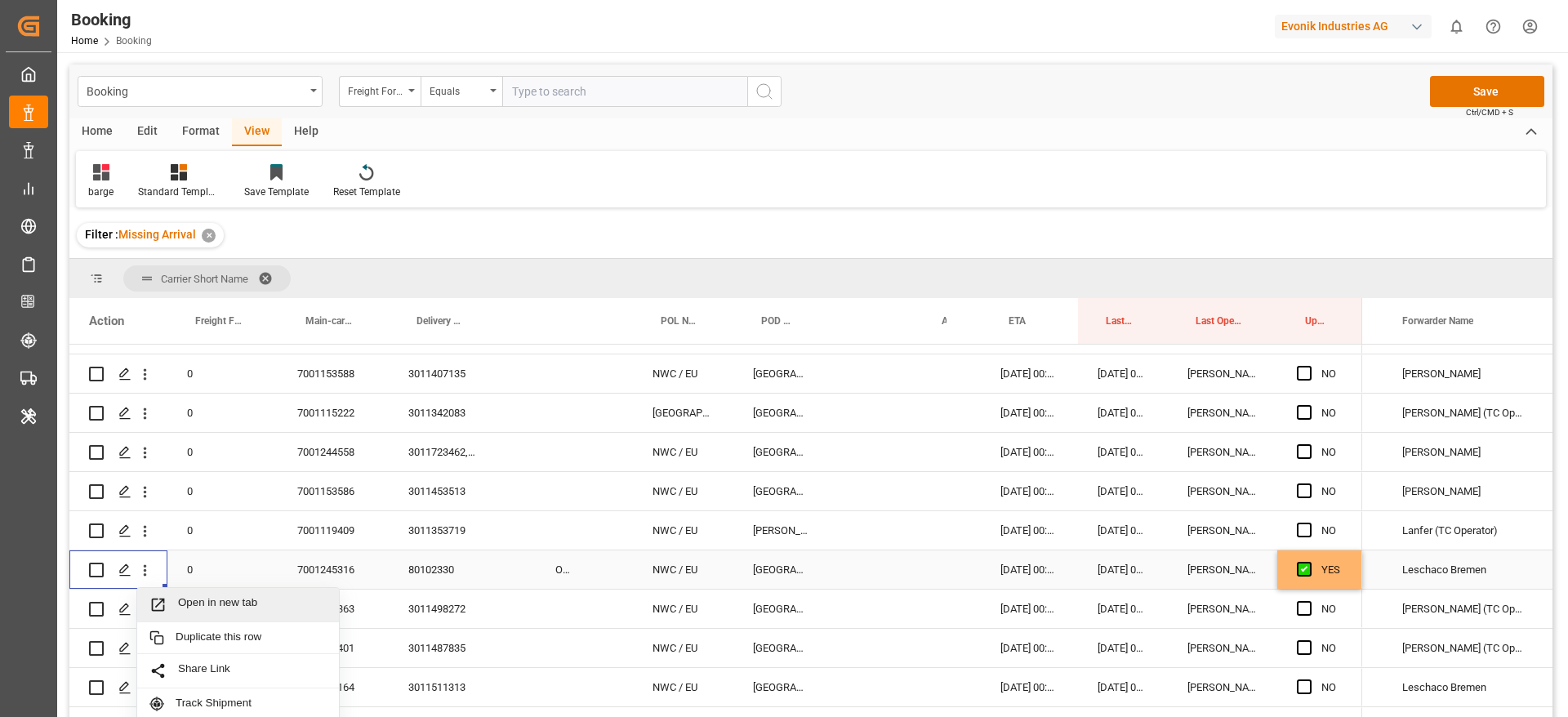
click at [187, 596] on span "Open in new tab" at bounding box center [252, 605] width 149 height 17
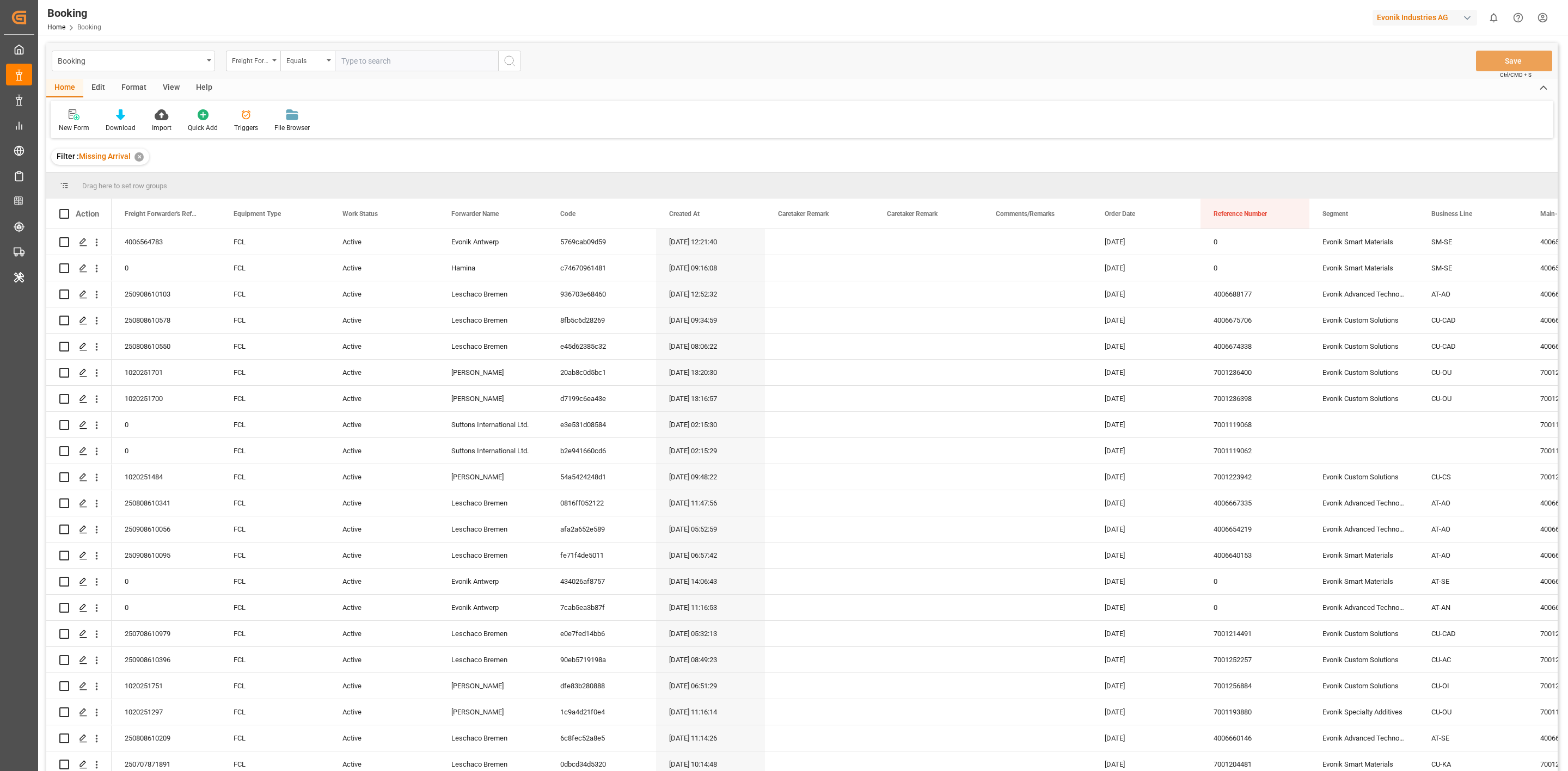
drag, startPoint x: 135, startPoint y: 156, endPoint x: 243, endPoint y: 134, distance: 110.2
click at [135, 156] on div "✕" at bounding box center [139, 156] width 9 height 9
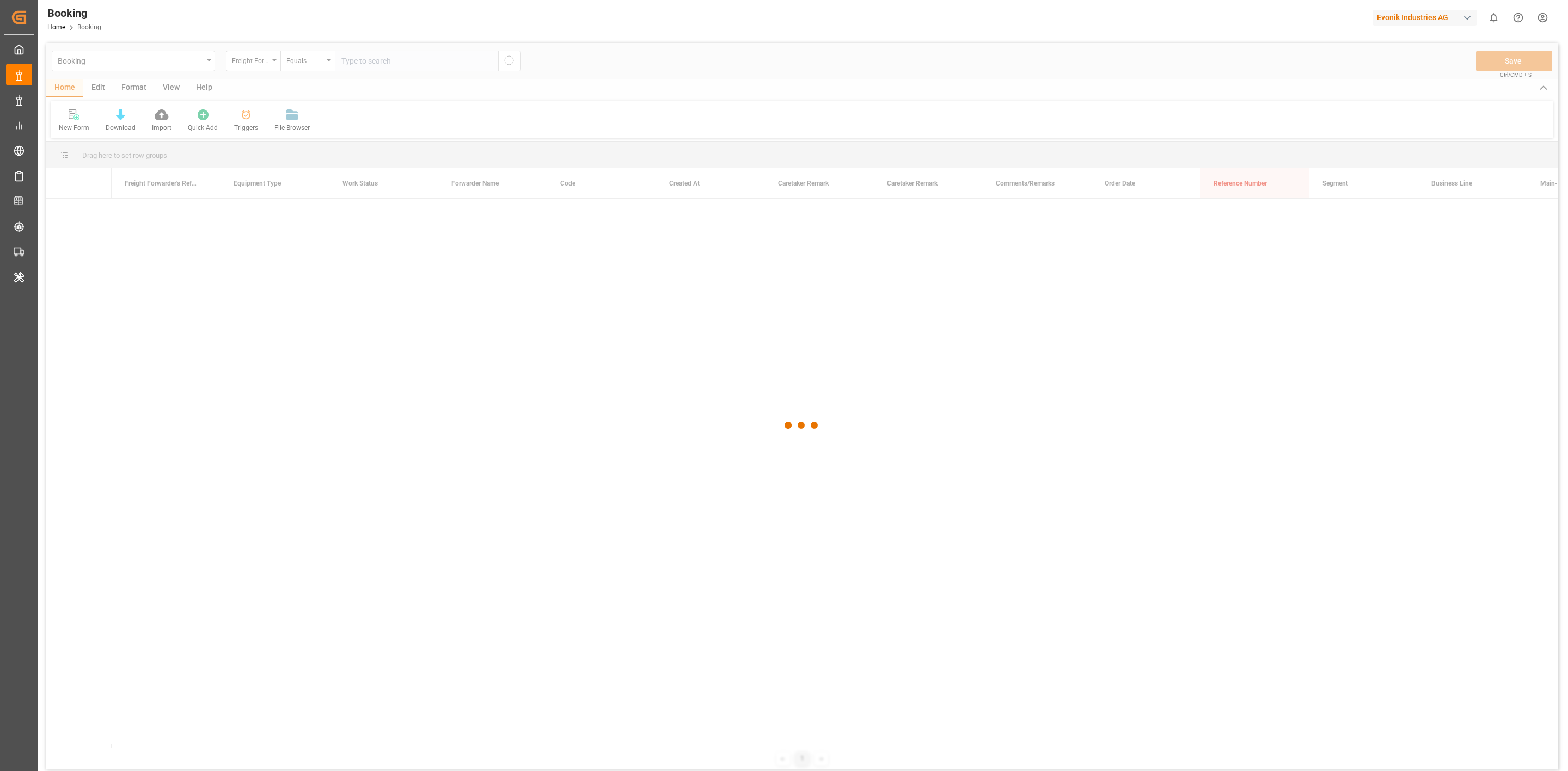
click at [270, 62] on div at bounding box center [802, 425] width 1511 height 765
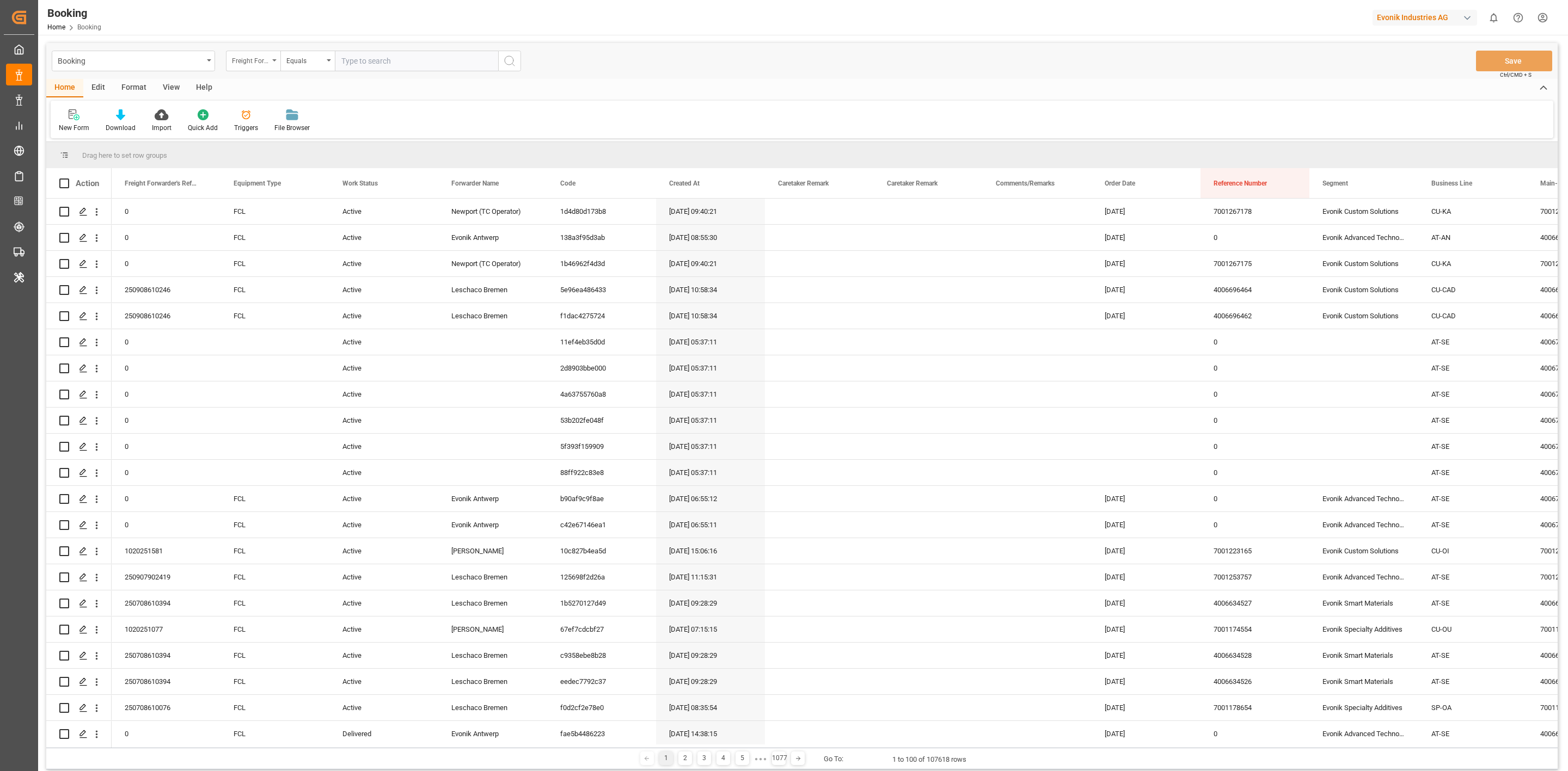
click at [240, 62] on div "Freight Forwarder's Reference No." at bounding box center [250, 60] width 37 height 13
type input "s"
type input "deli"
click at [334, 100] on div "deli" at bounding box center [307, 86] width 163 height 27
click at [266, 90] on input "text" at bounding box center [307, 86] width 153 height 18
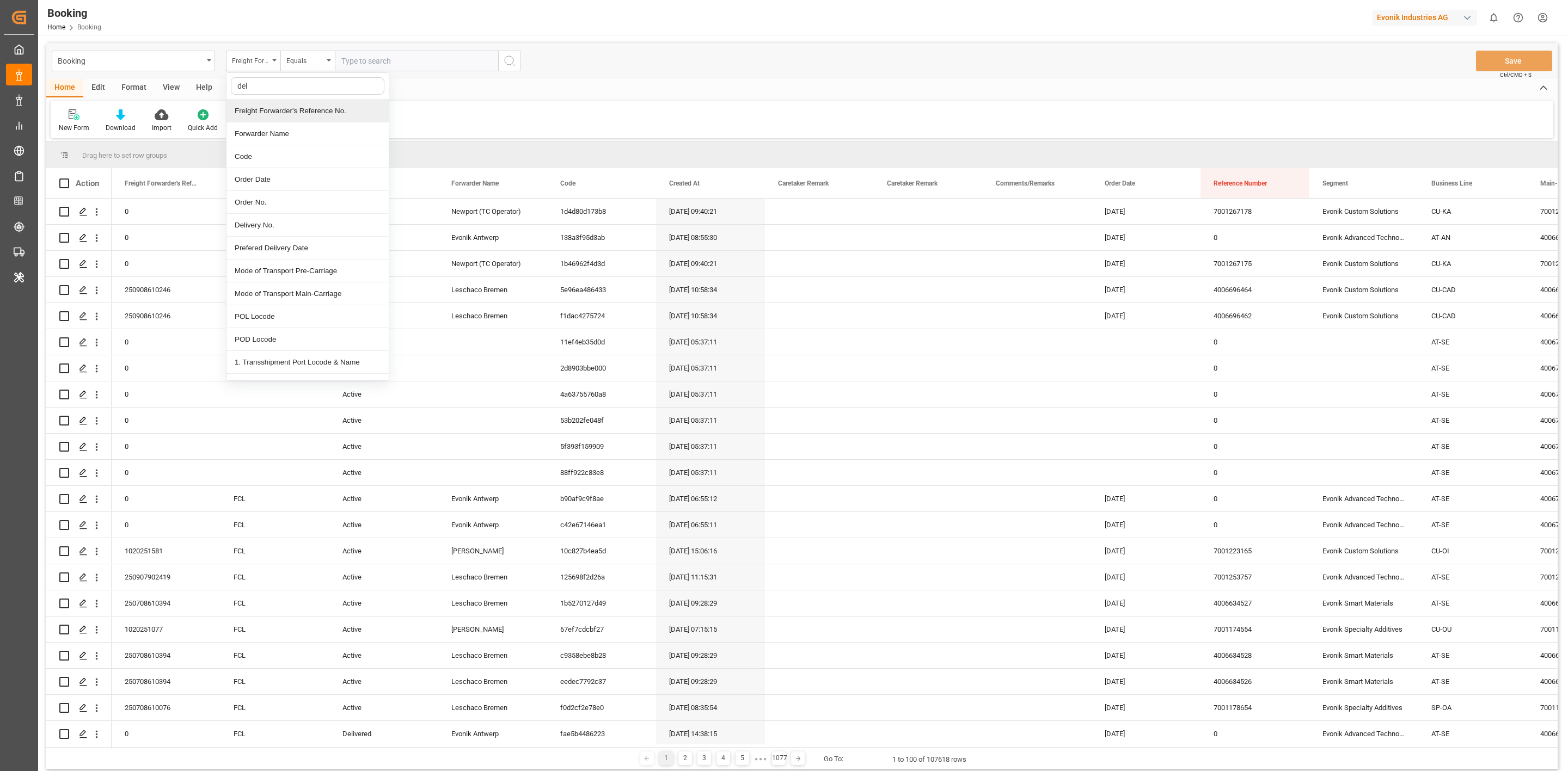
type input "deli"
click at [263, 119] on div "Delivery No." at bounding box center [307, 111] width 163 height 23
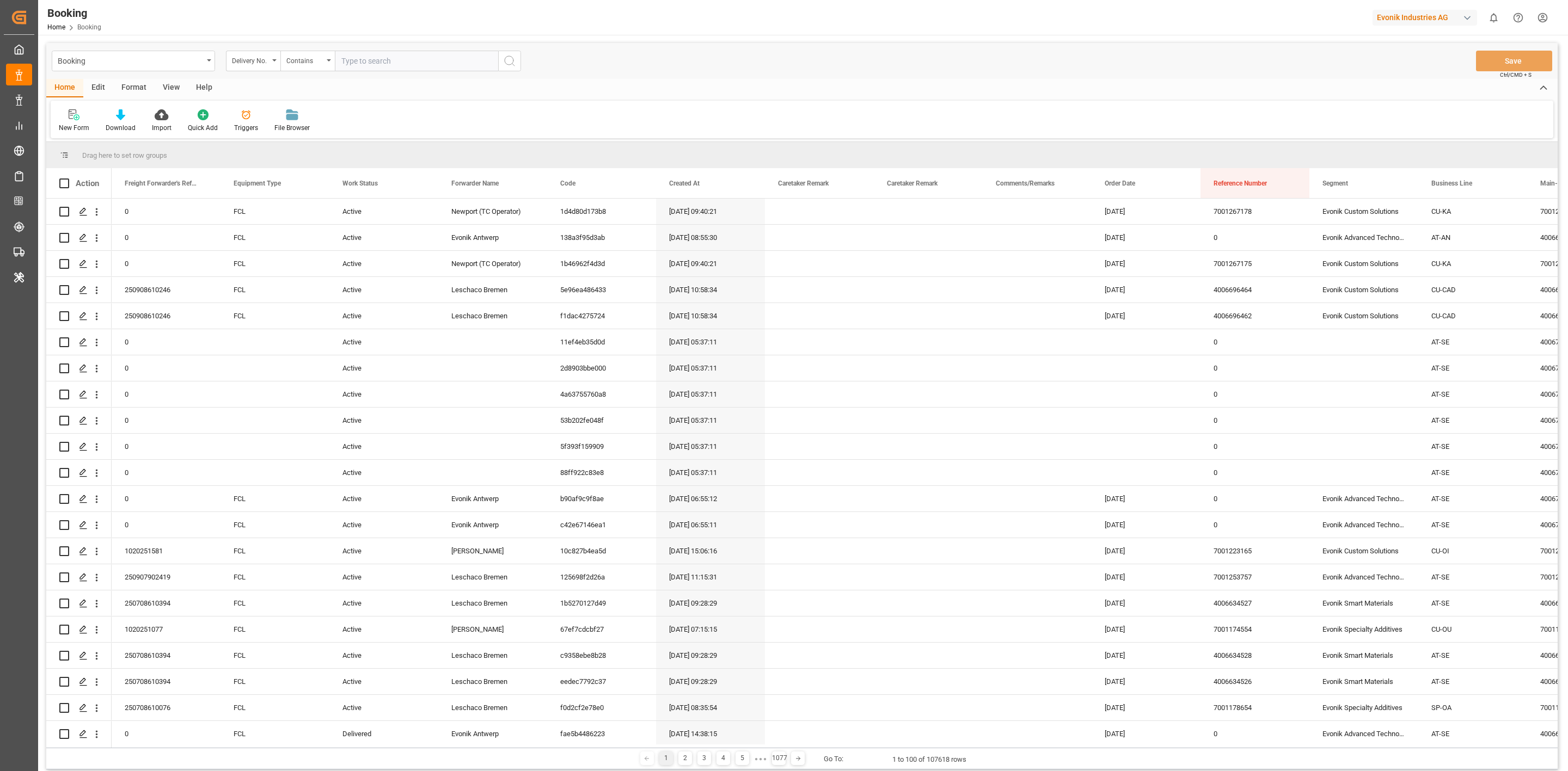
click at [353, 56] on input "text" at bounding box center [416, 61] width 163 height 21
paste input "80093090"
type input "80093090"
click at [508, 62] on icon "search button" at bounding box center [509, 60] width 13 height 13
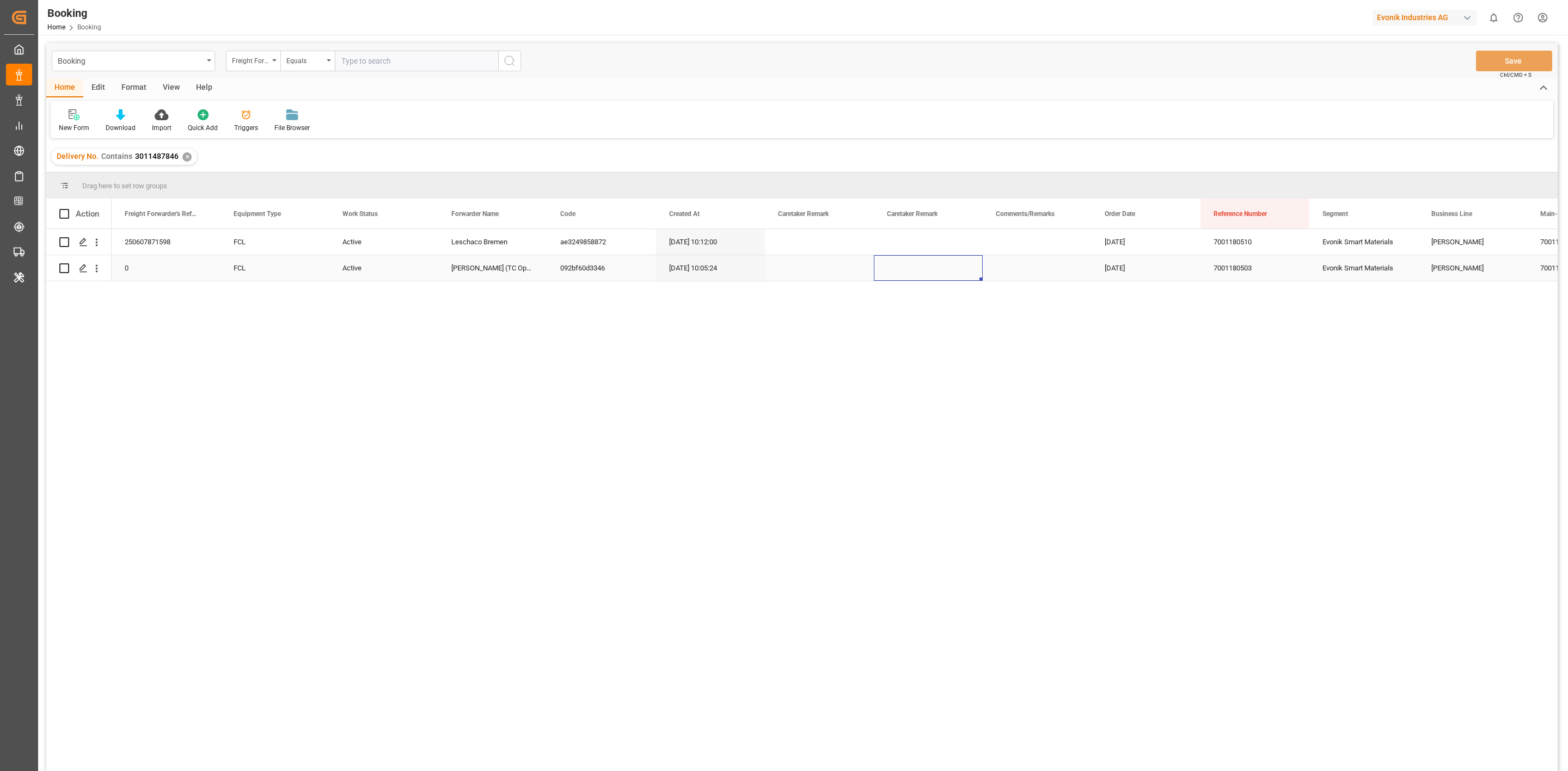
click at [930, 278] on div "Press SPACE to select this row." at bounding box center [928, 268] width 109 height 26
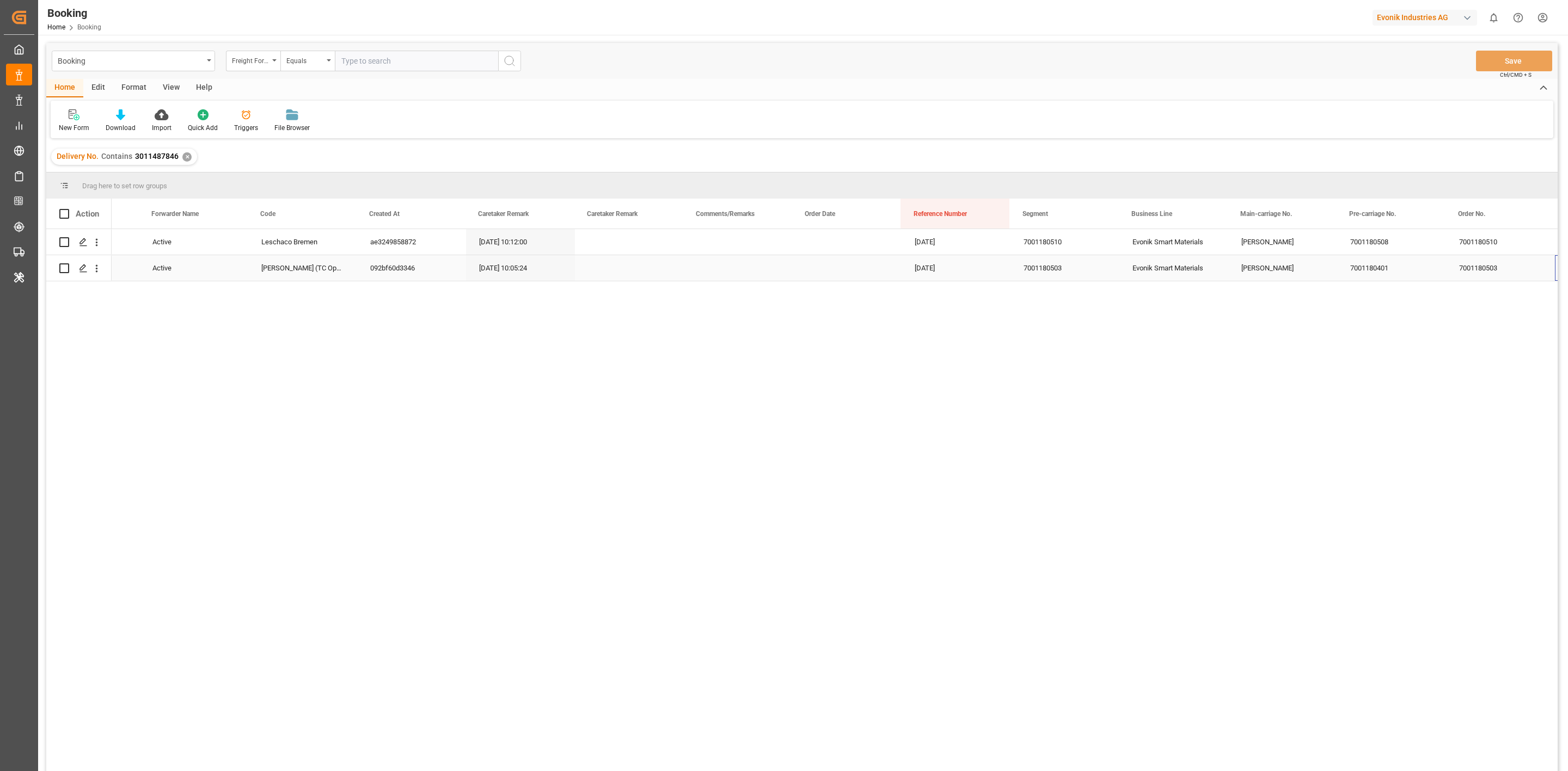
scroll to position [0, 299]
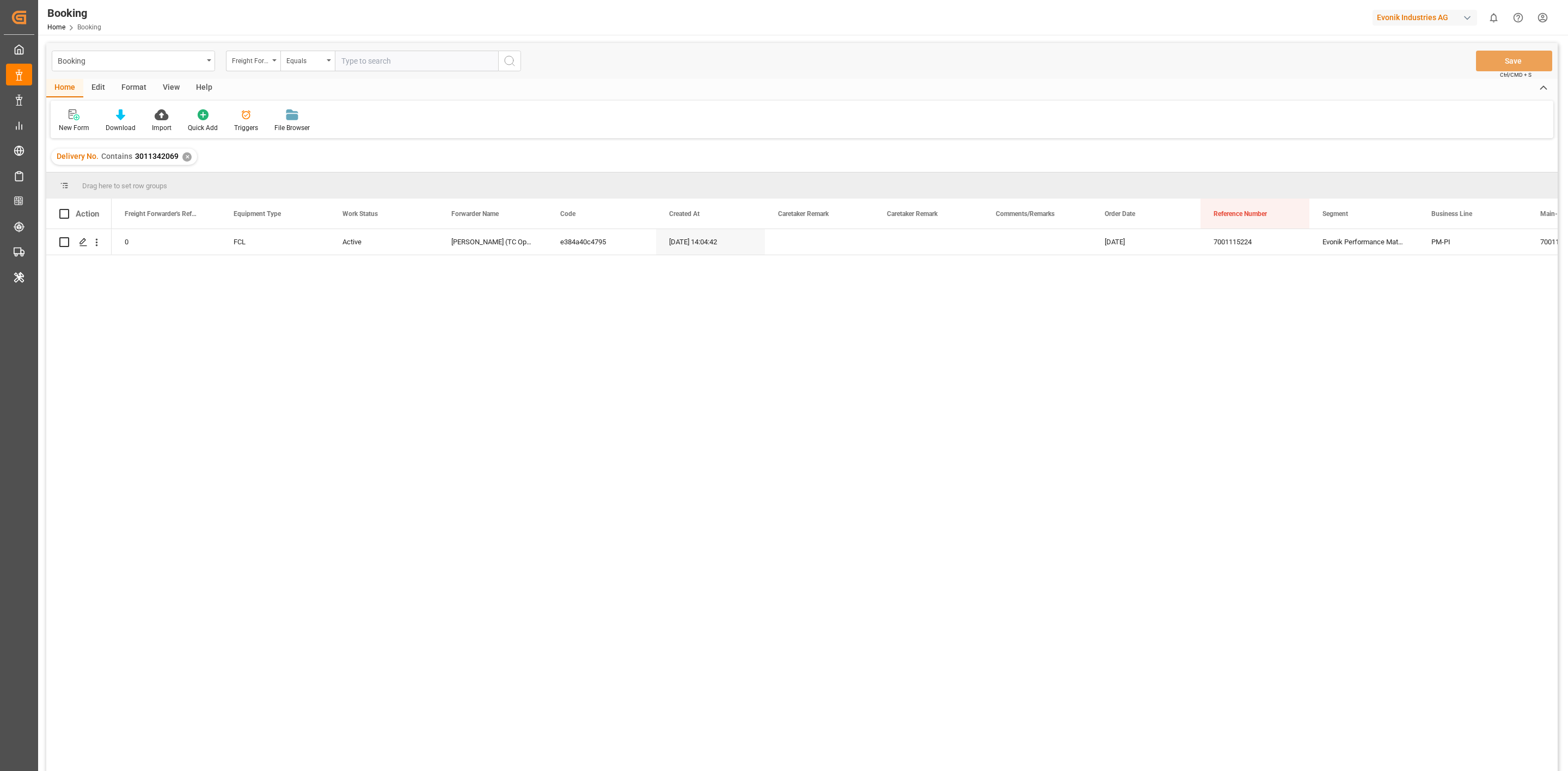
paste input "80093089"
type input "80093089"
click at [386, 533] on div "250713180029 FCL Active Leschaco Bremen f35e761afd1f [DATE] 05:41:53 28.05.2025…" at bounding box center [835, 504] width 1446 height 549
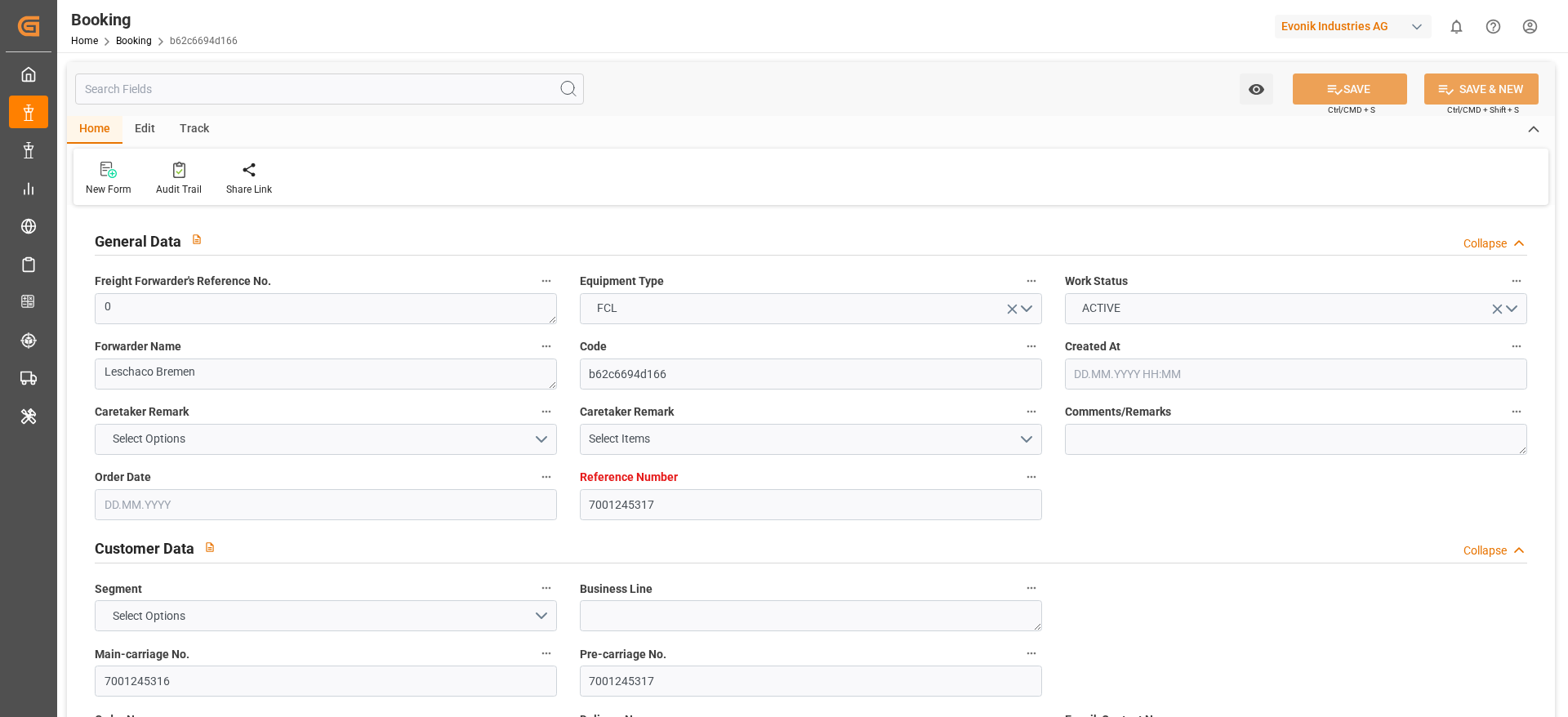
type input "7001245317"
type input "EUNWC"
type input "USCHS"
type input "13.08.2025 11:32"
type input "13.08.2025"
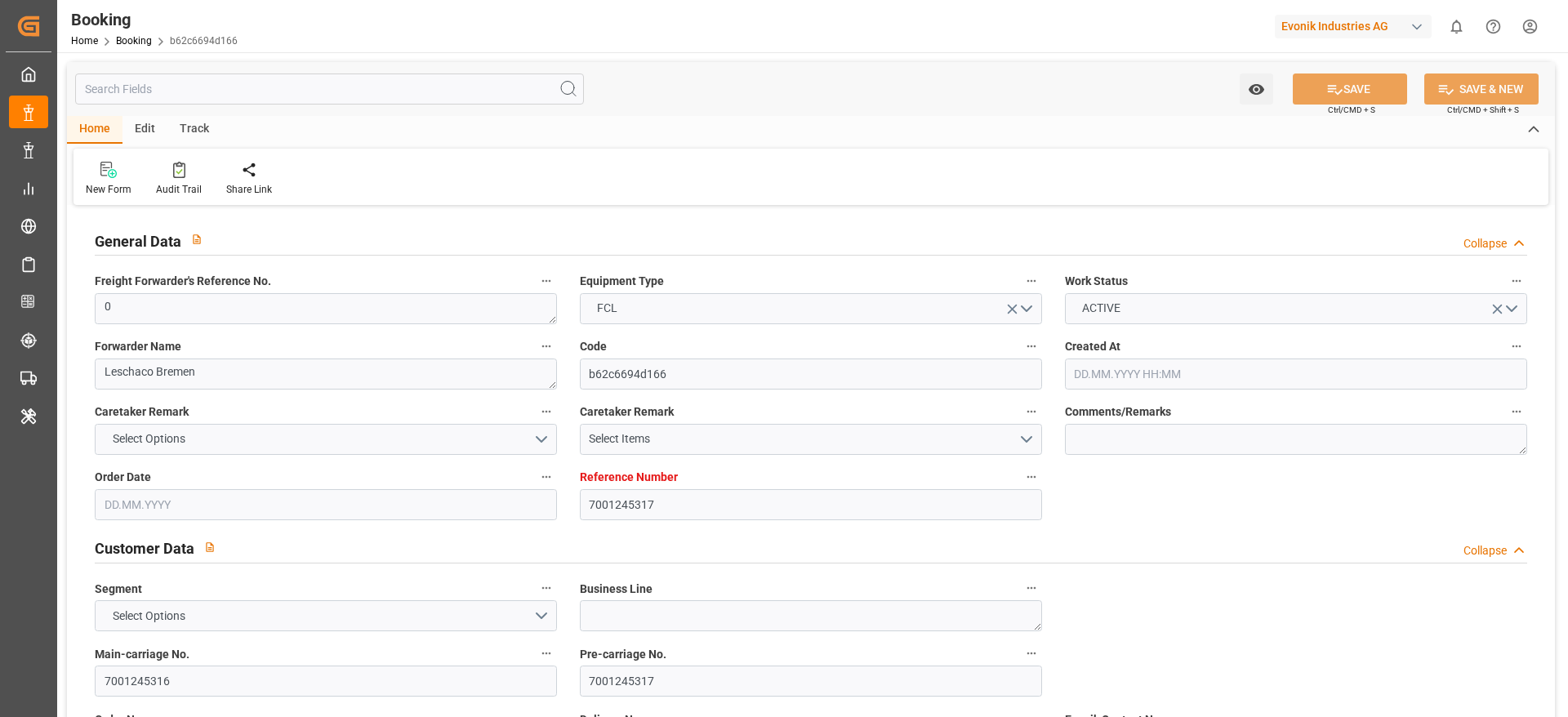
type input "11.09.2025 00:00"
type input "21.08.2025"
type input "16.09.2025 04:56"
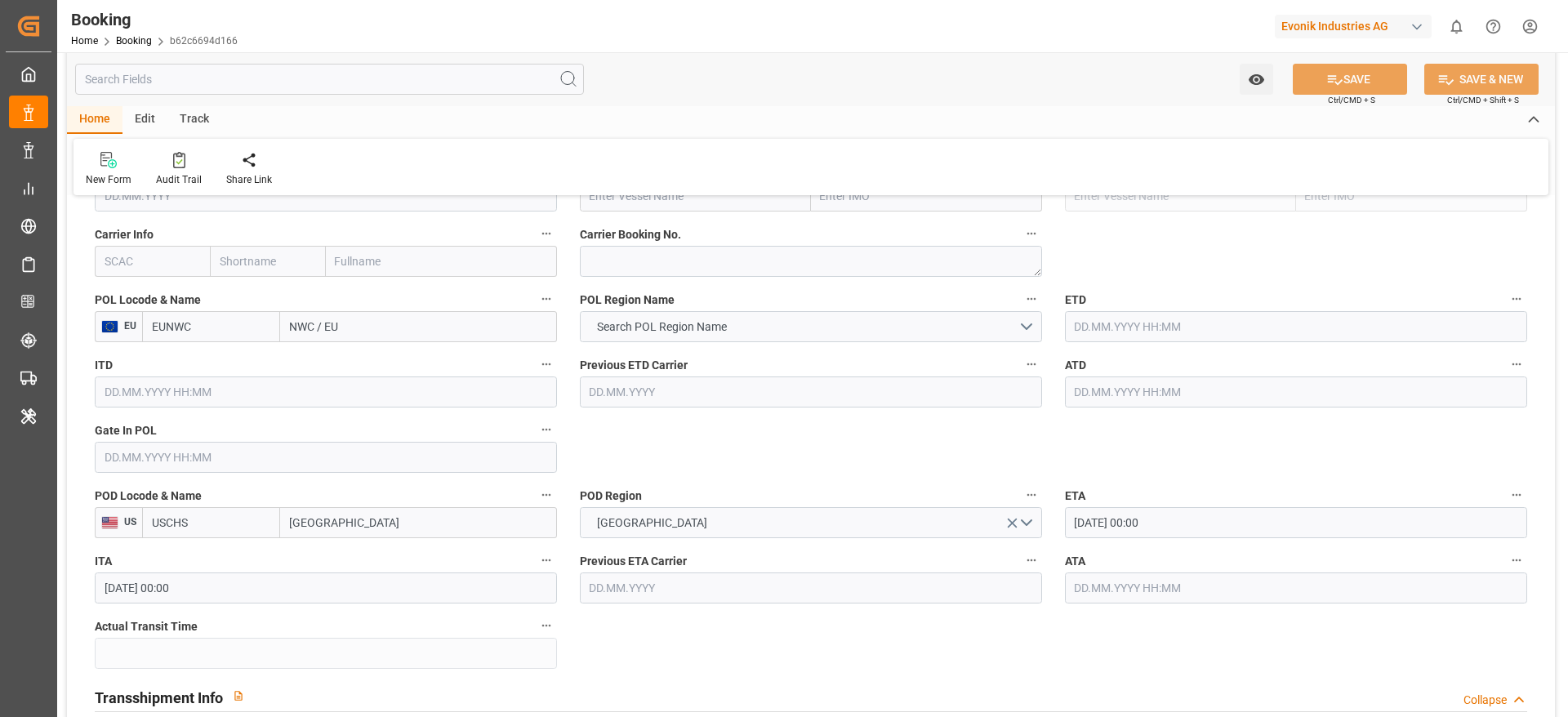
scroll to position [1226, 0]
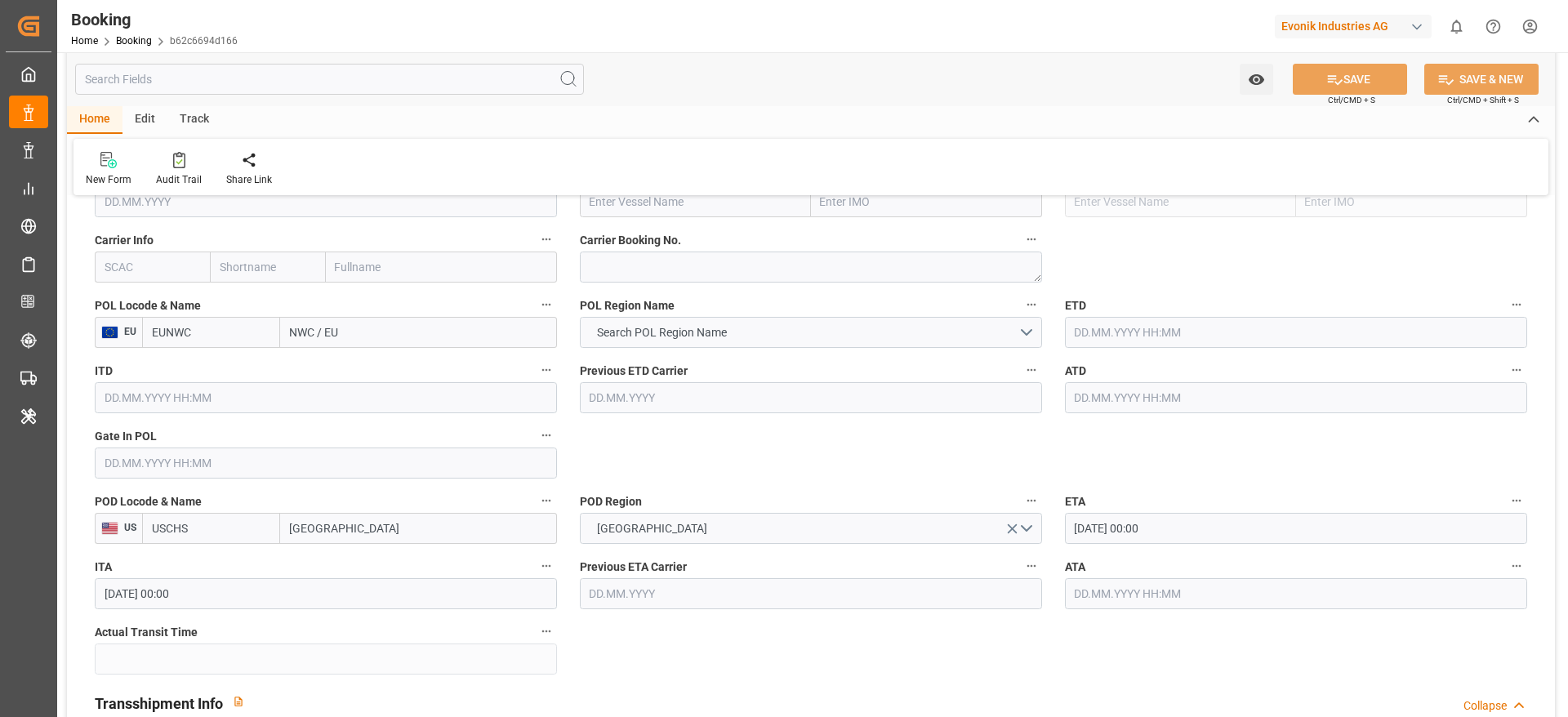
click at [313, 353] on div "POL Locode & Name EU EUNWC NWC / EU" at bounding box center [325, 322] width 485 height 66
click at [321, 341] on input "NWC / EU" at bounding box center [418, 332] width 277 height 31
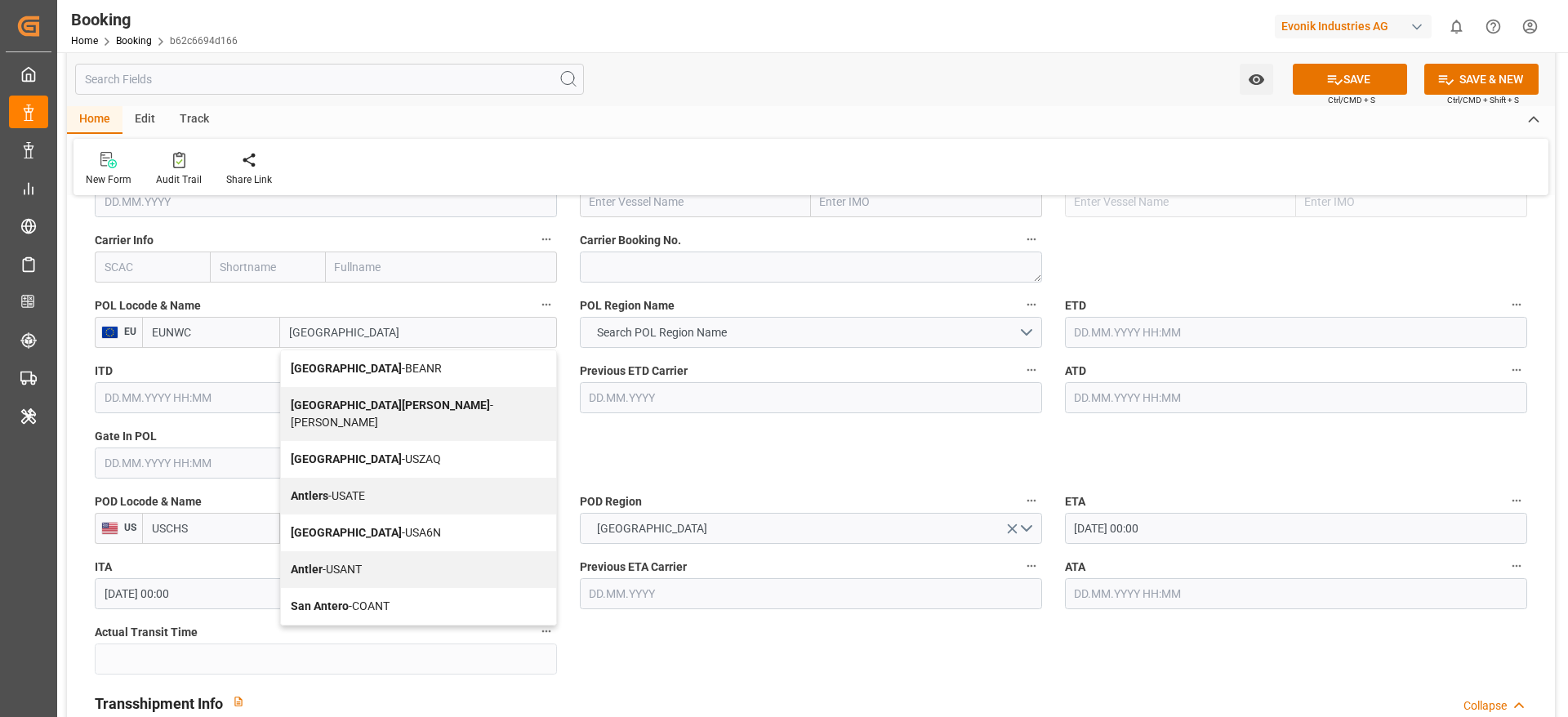
click at [381, 360] on div "Antwerp - BEANR" at bounding box center [418, 369] width 275 height 37
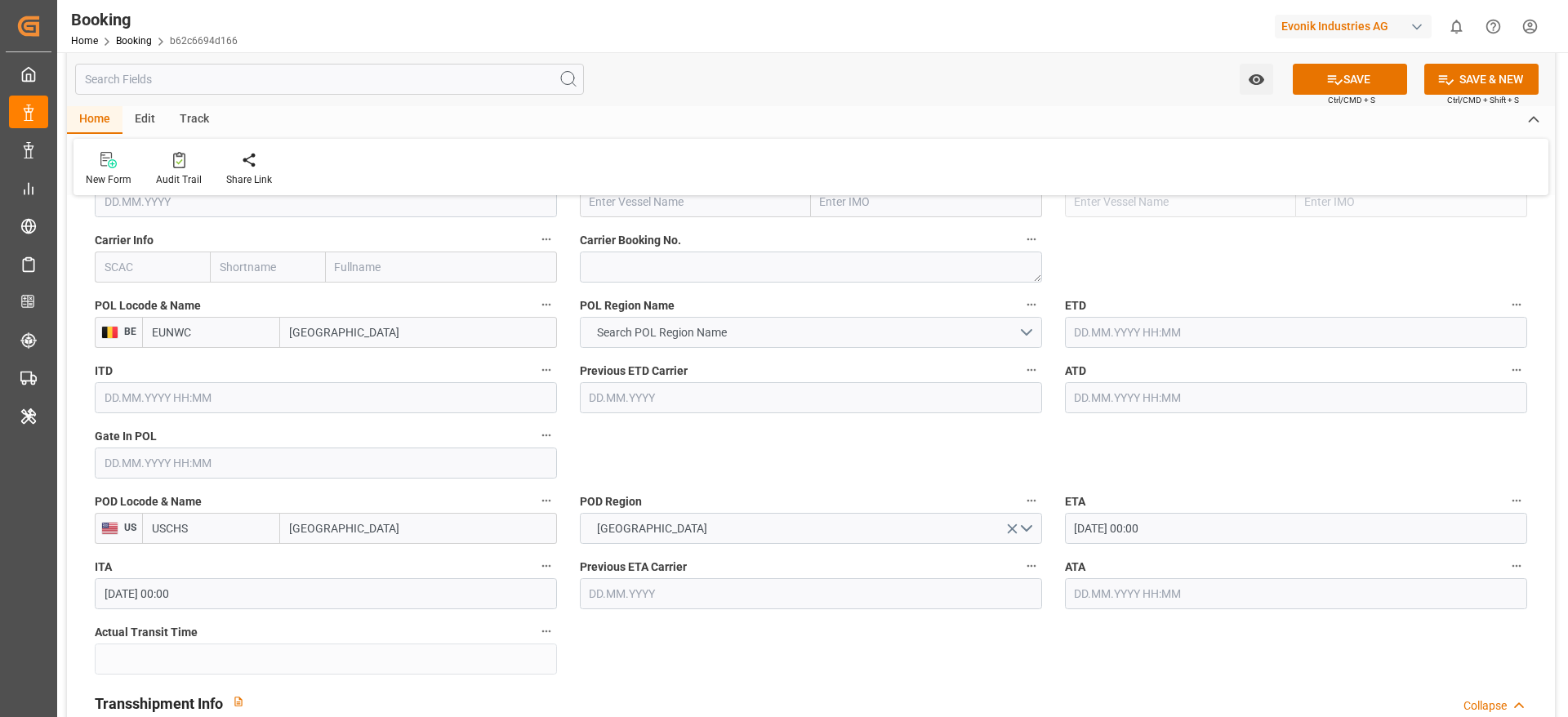
type input "[GEOGRAPHIC_DATA]"
click at [784, 344] on button "Search POL Region Name" at bounding box center [811, 332] width 462 height 31
type input "BEANR"
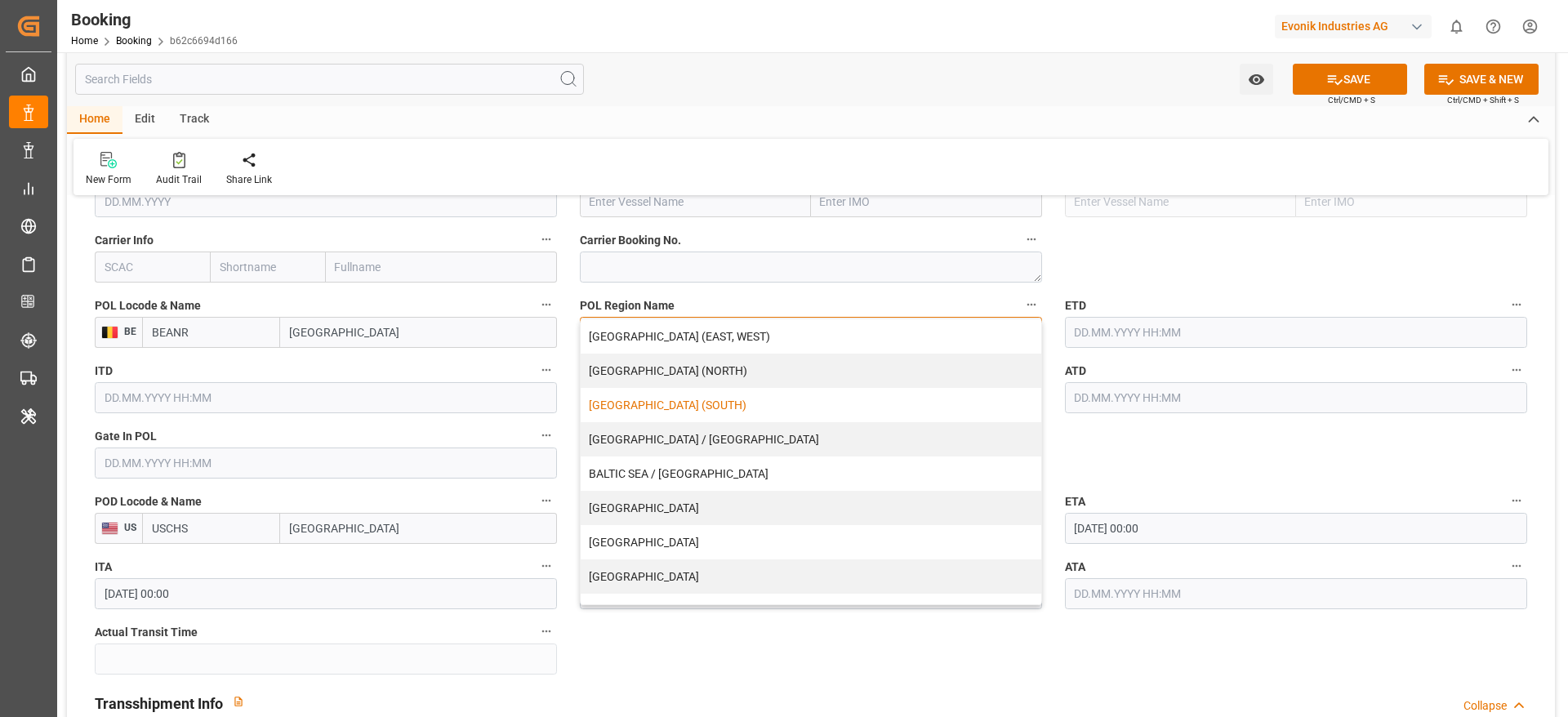
scroll to position [332, 0]
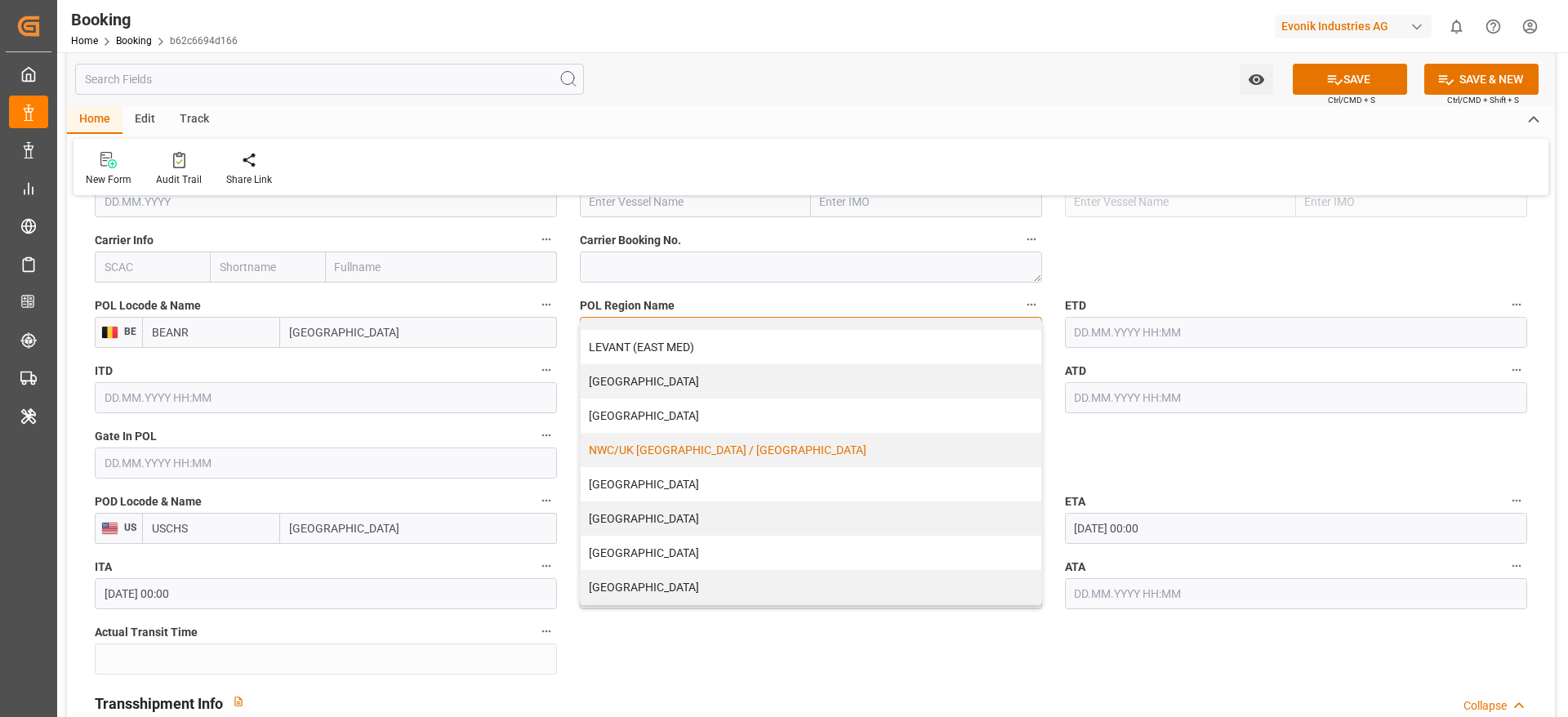
click at [733, 464] on div "NWC/UK NORTH WEST CONTINENT / UK" at bounding box center [811, 450] width 460 height 35
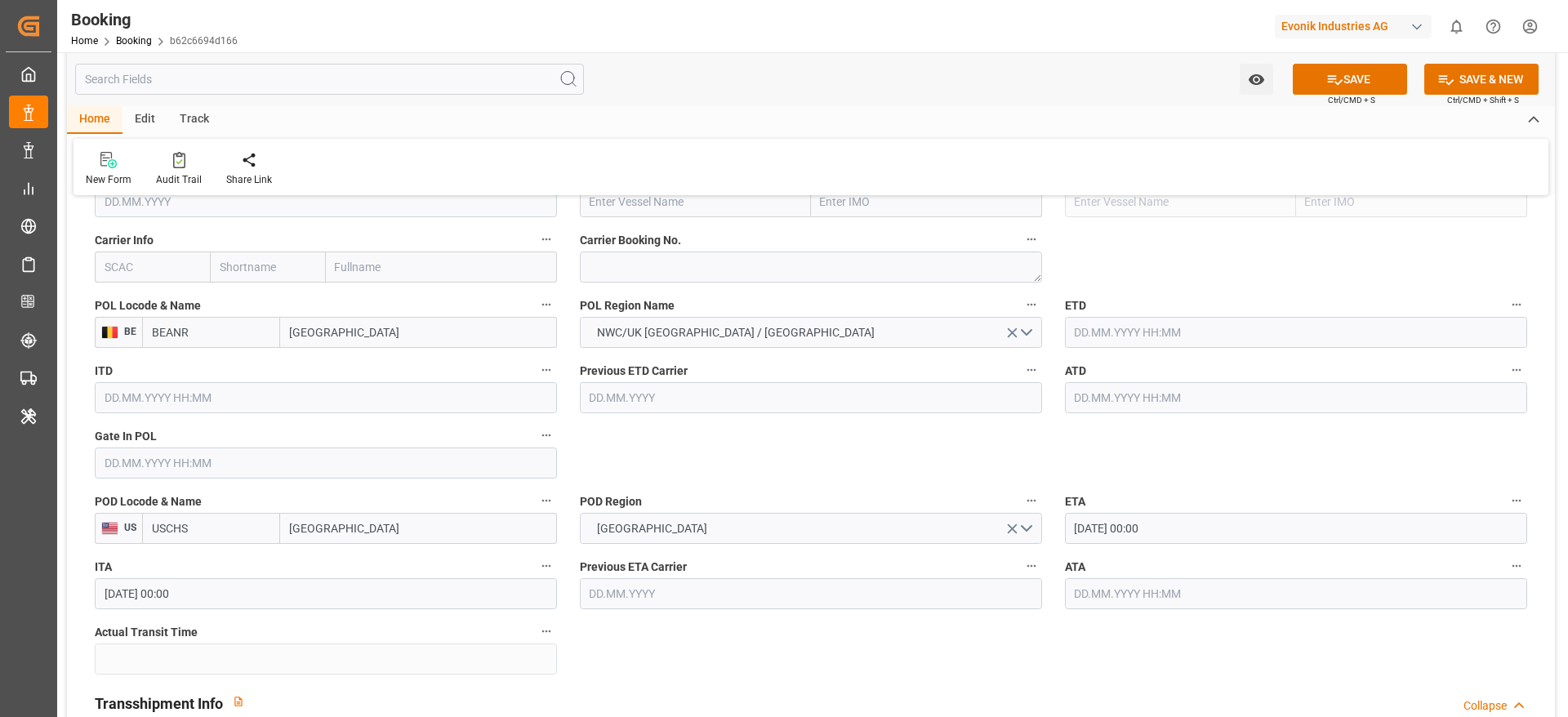
click at [268, 462] on input "text" at bounding box center [326, 463] width 462 height 31
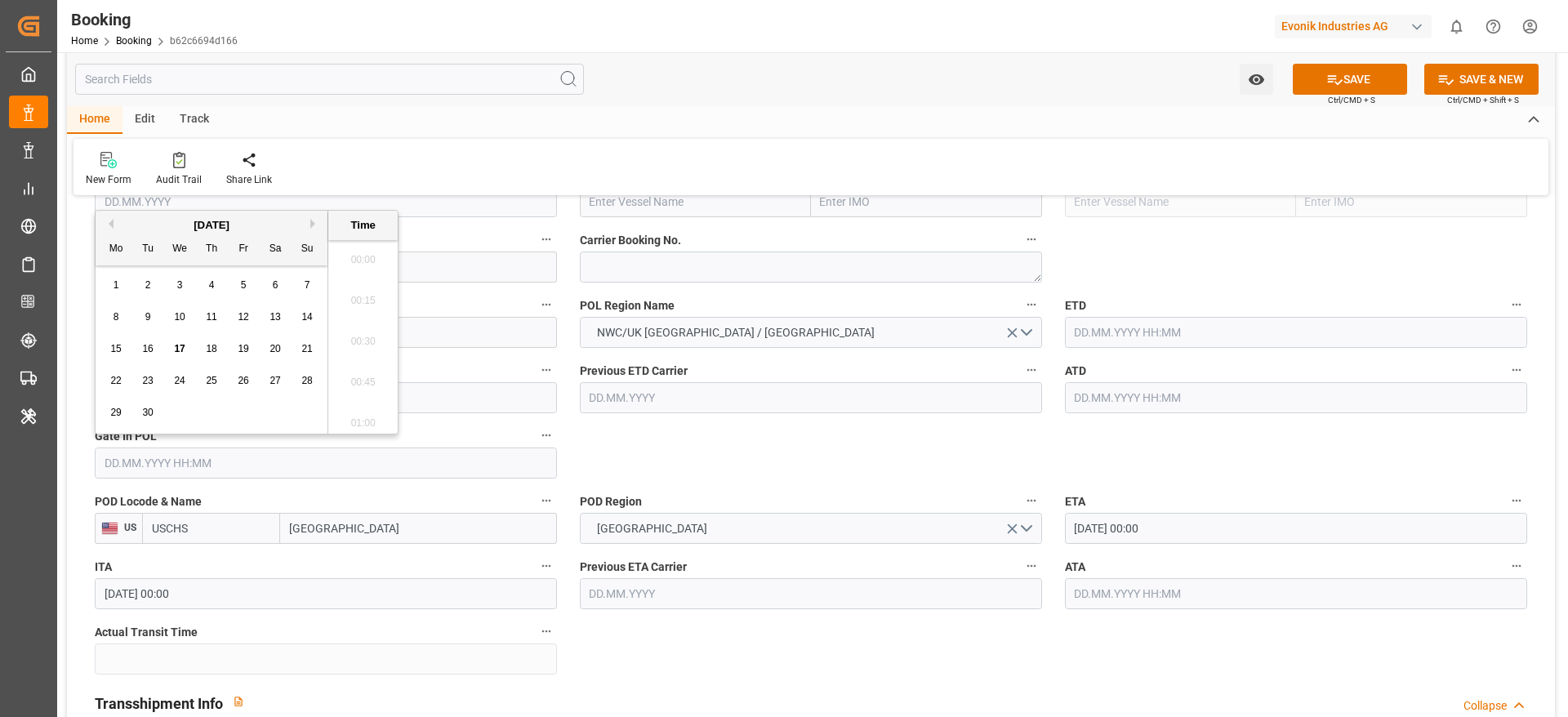
scroll to position [1803, 0]
click at [211, 276] on div "4" at bounding box center [212, 285] width 20 height 19
type input "04.09.2025 00:00"
click at [1118, 332] on input "text" at bounding box center [1296, 332] width 462 height 31
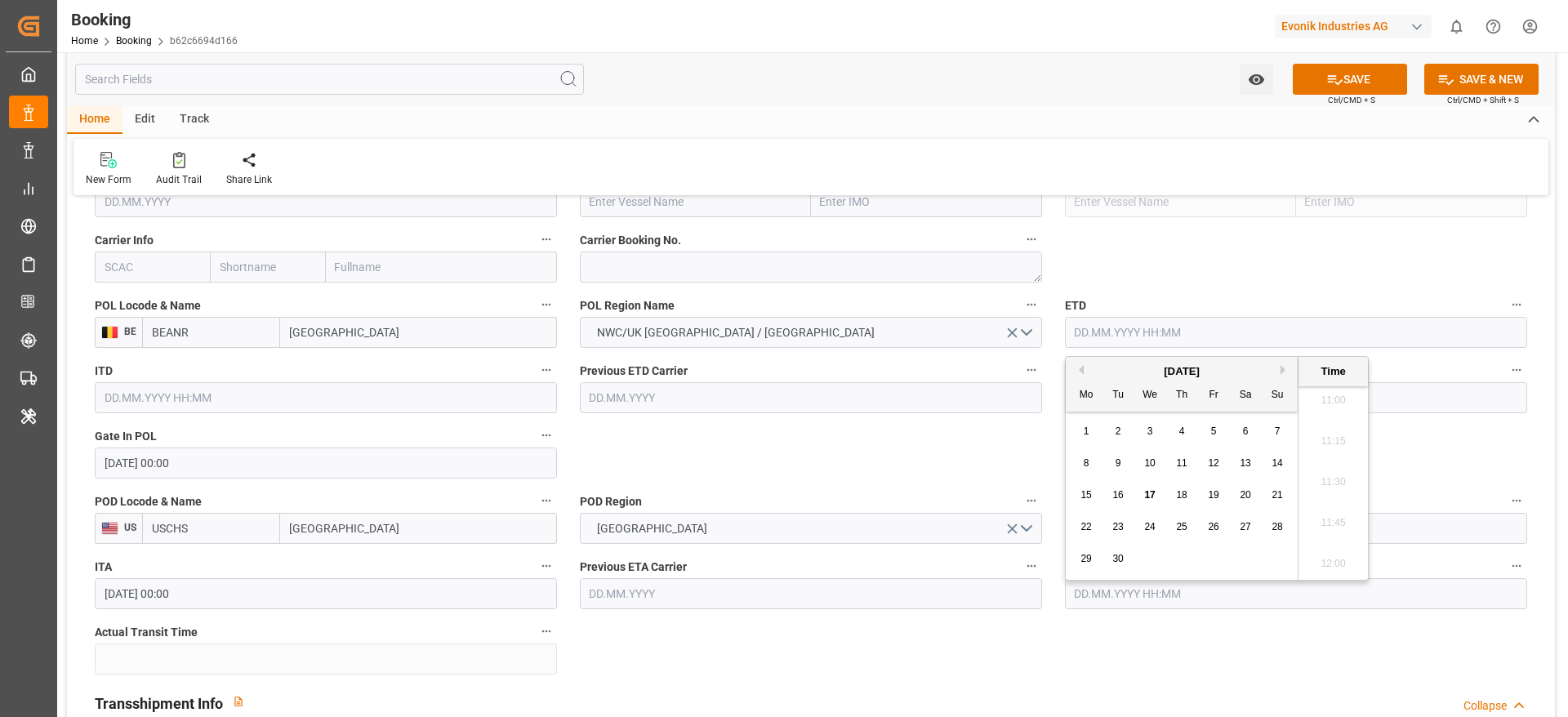
click at [1278, 426] on span "7" at bounding box center [1278, 431] width 5 height 12
type input "07.09.2025 00:00"
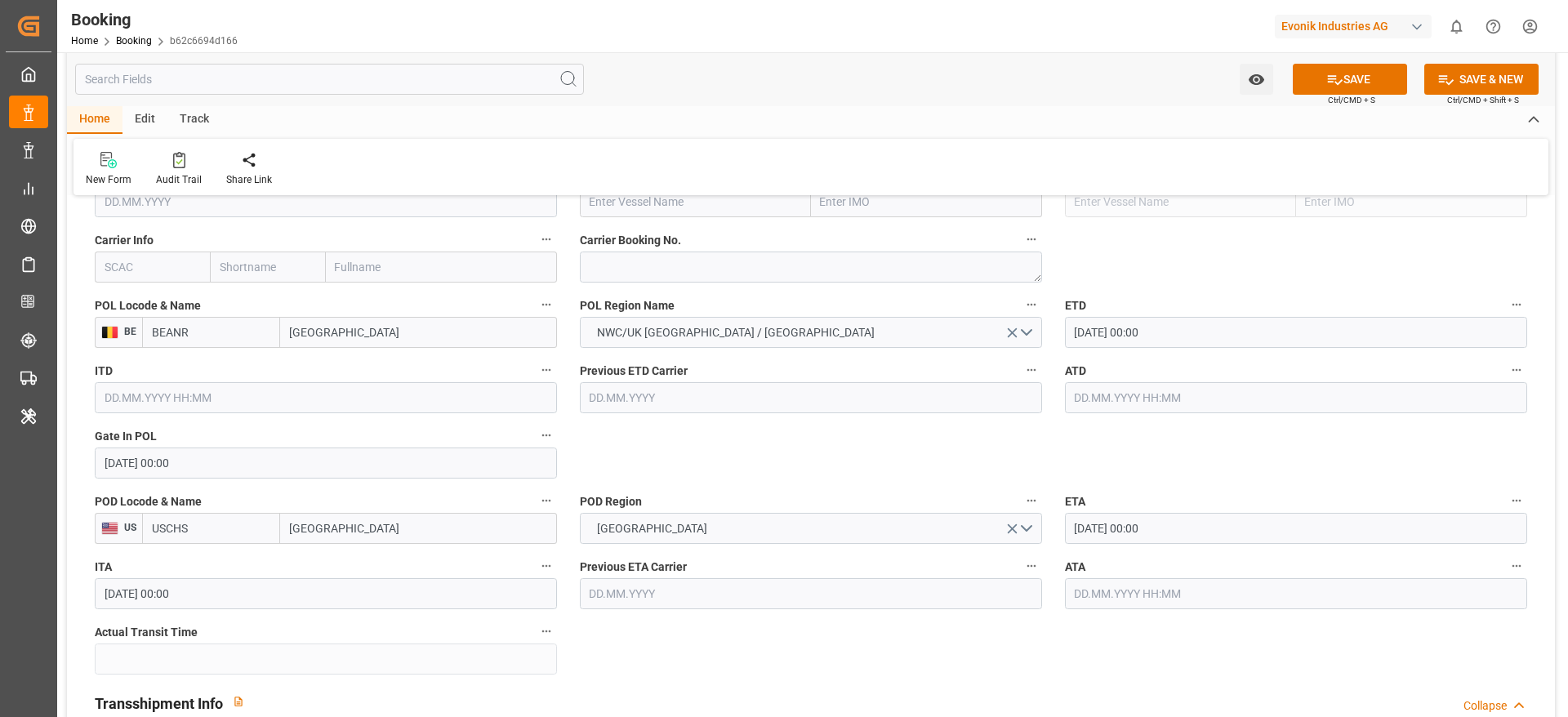
click at [1122, 398] on input "text" at bounding box center [1296, 398] width 462 height 31
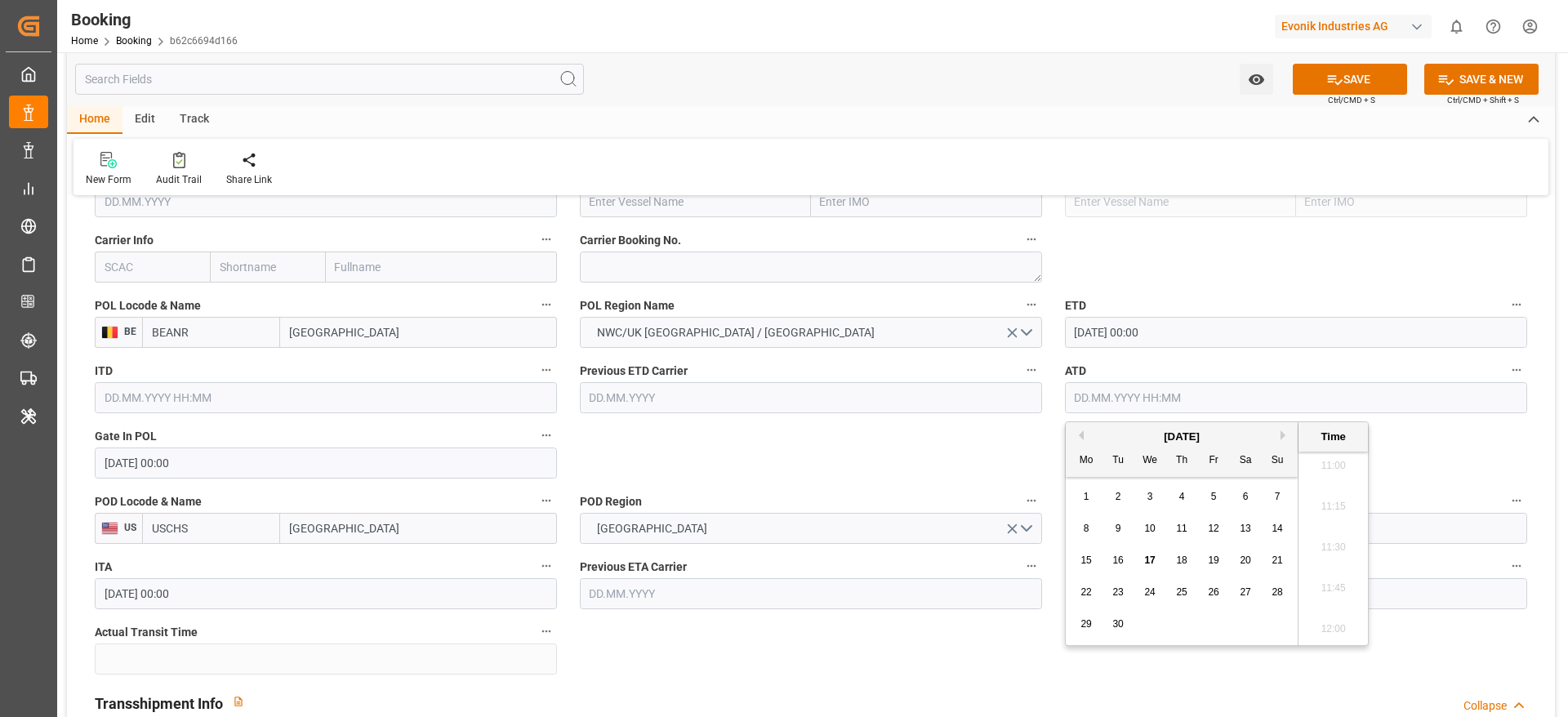
click at [1281, 495] on div "7" at bounding box center [1278, 497] width 20 height 19
type input "07.09.2025 00:00"
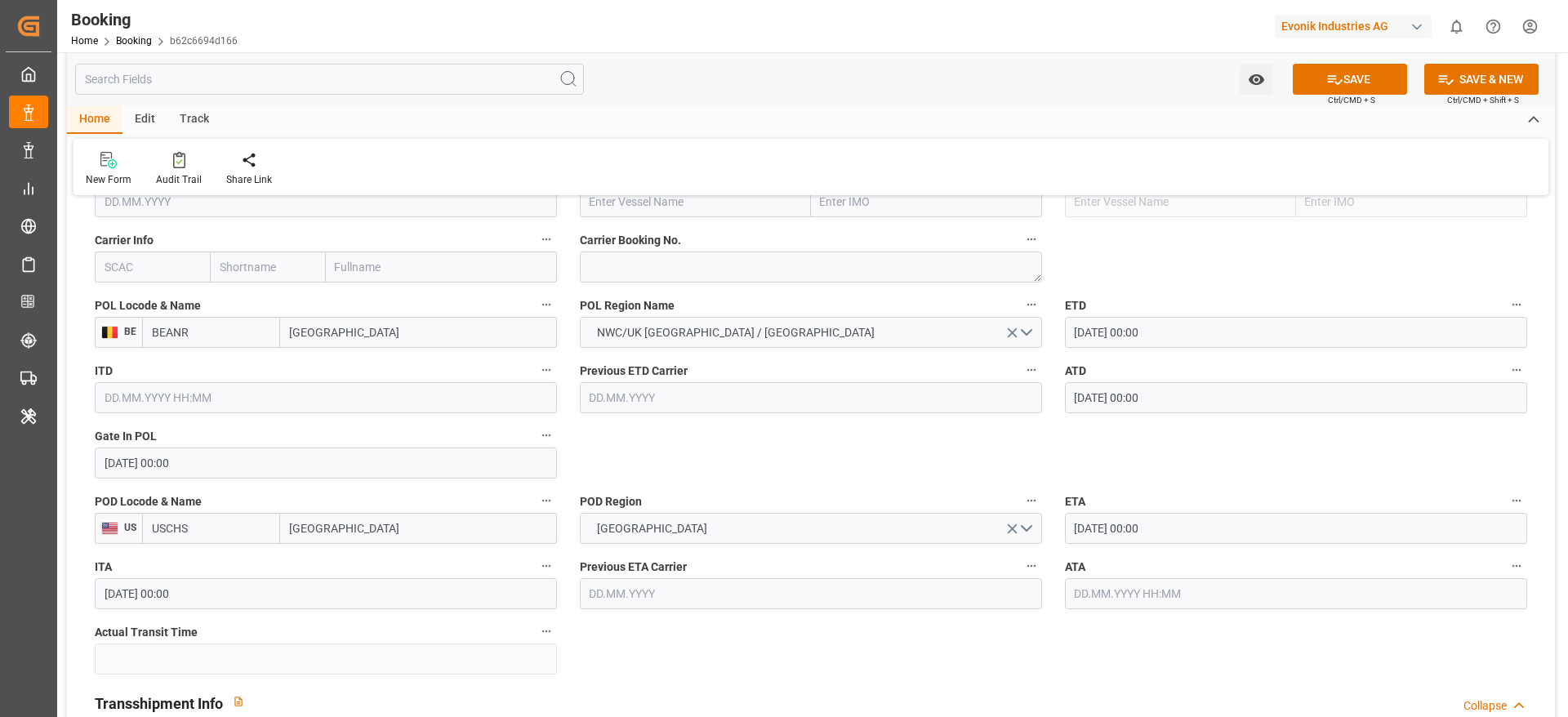
click at [1149, 523] on input "11.09.2025 00:00" at bounding box center [1296, 529] width 462 height 31
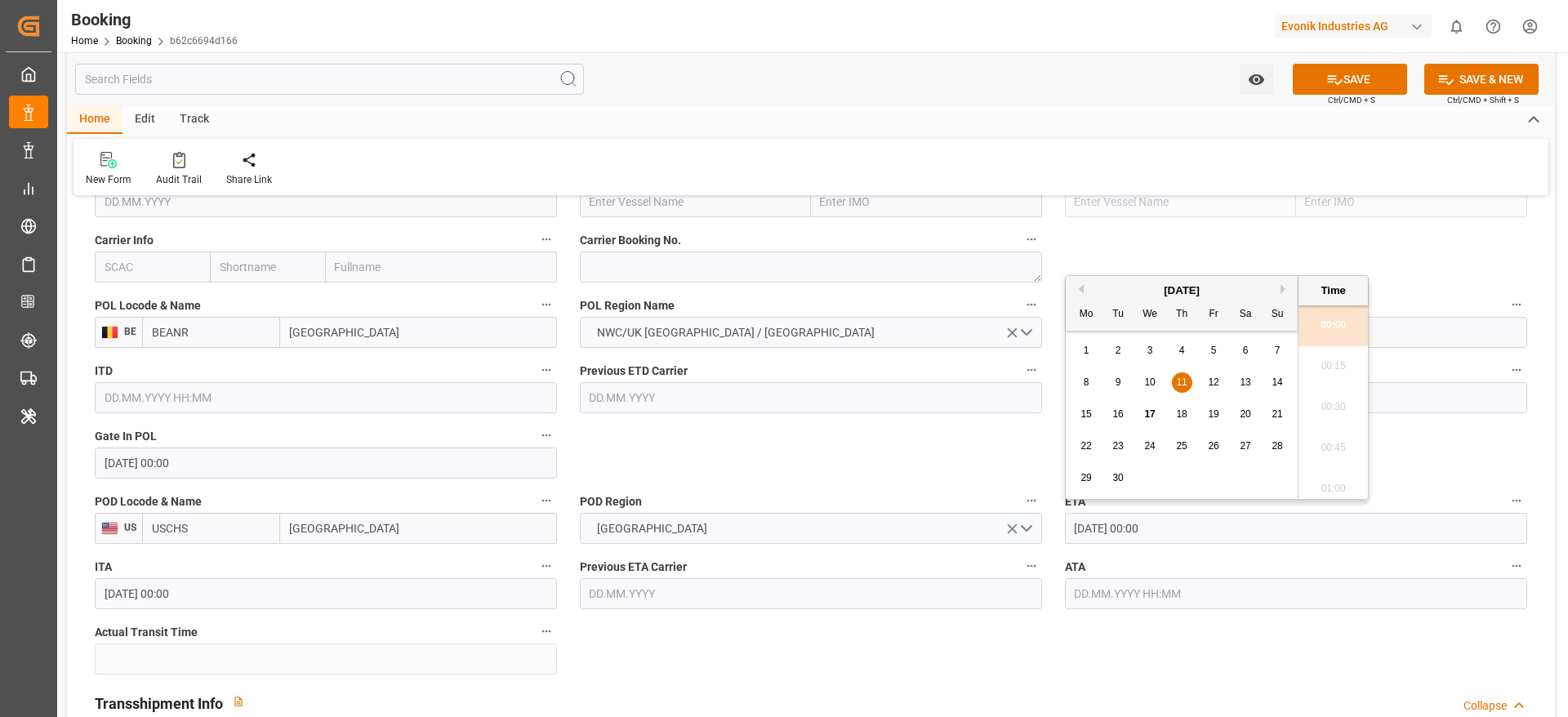
click at [1124, 448] on div "23" at bounding box center [1119, 447] width 20 height 19
type input "23.09.2025 00:00"
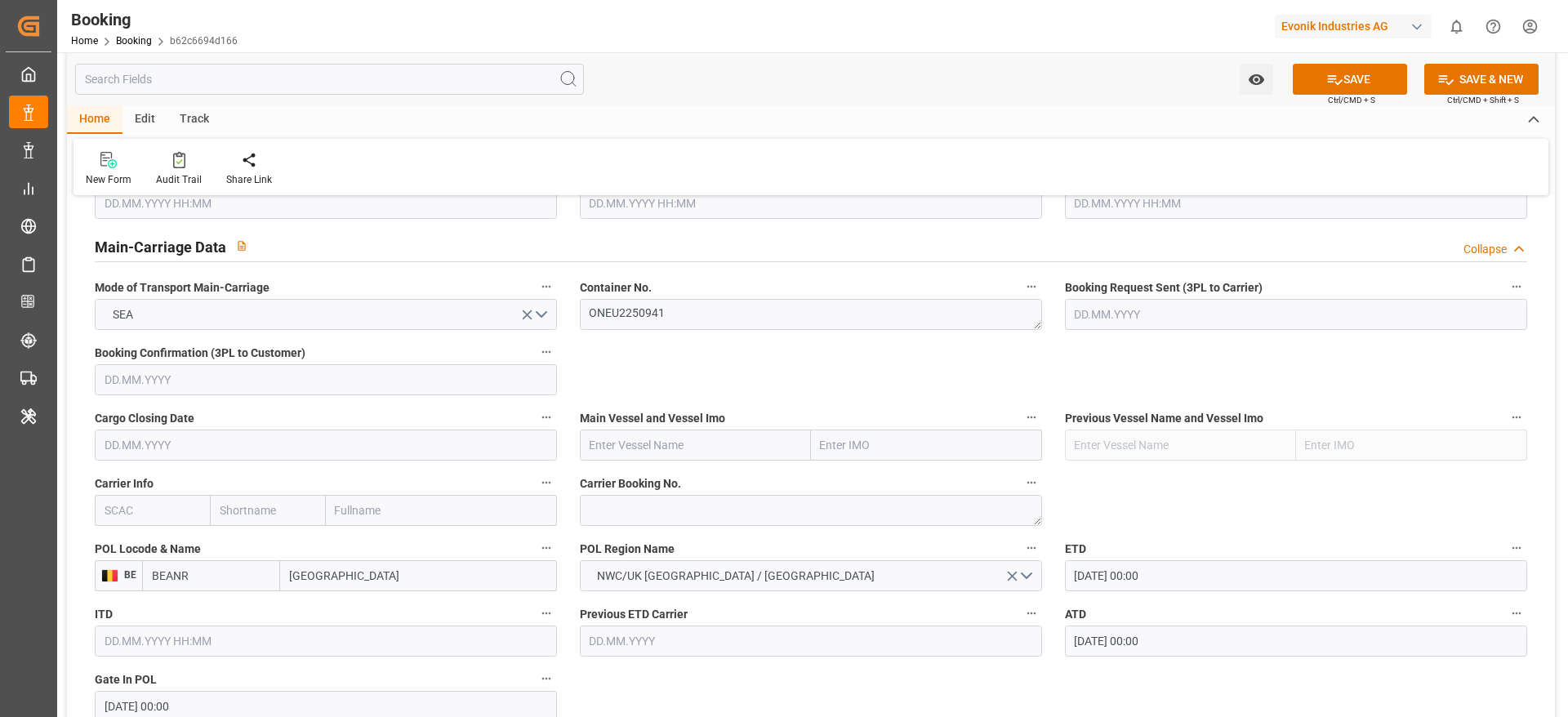
scroll to position [980, 0]
click at [654, 452] on input "text" at bounding box center [695, 447] width 231 height 31
paste input "MOL PROFICIENCY"
type input "MOL PROFICIENCY"
click at [710, 478] on span "MOL PROFICIENCY - 9403619" at bounding box center [665, 482] width 149 height 13
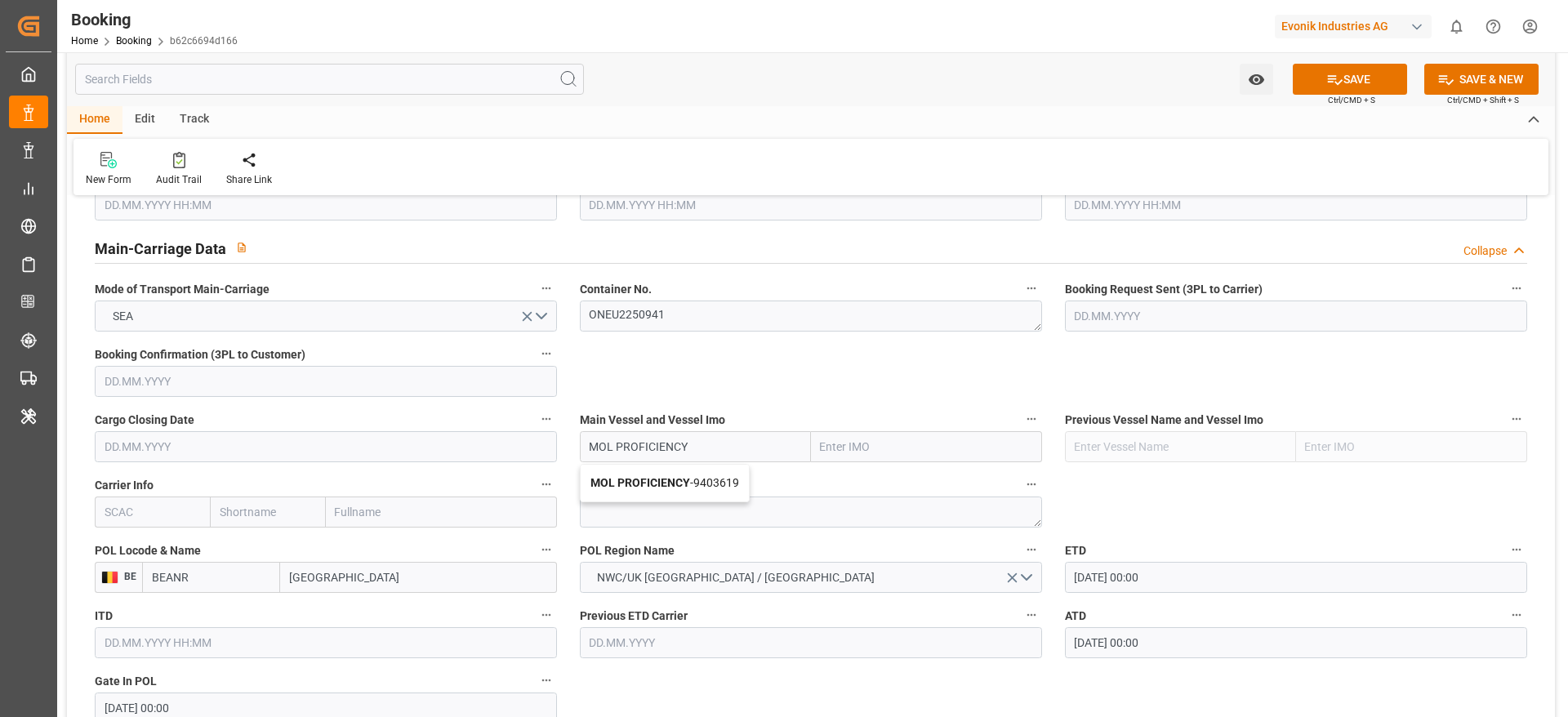
type input "9403619"
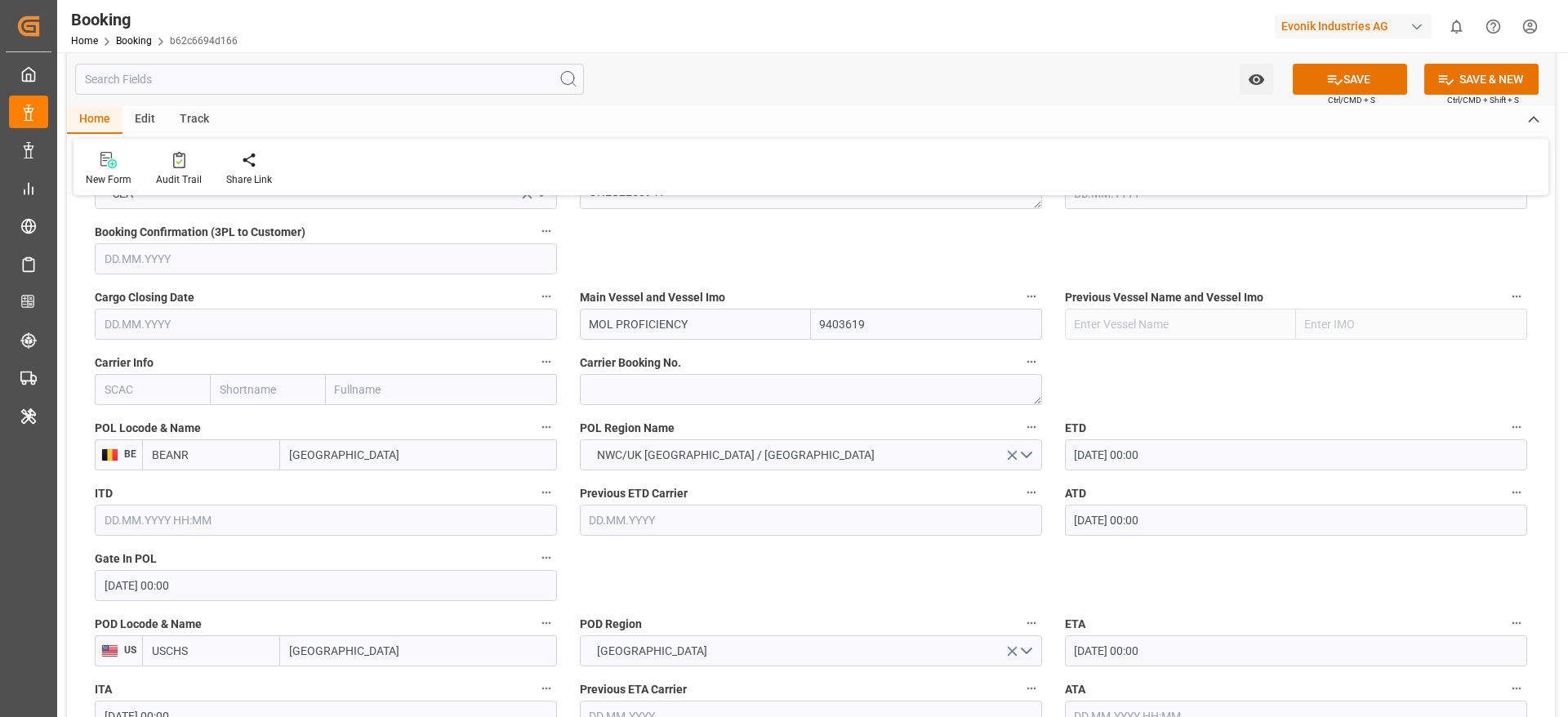
type input "MOL PROFICIENCY"
click at [180, 401] on input "text" at bounding box center [153, 390] width 115 height 31
click at [112, 417] on div "ONEY" at bounding box center [121, 426] width 50 height 37
type input "ONEY"
type input "ONE"
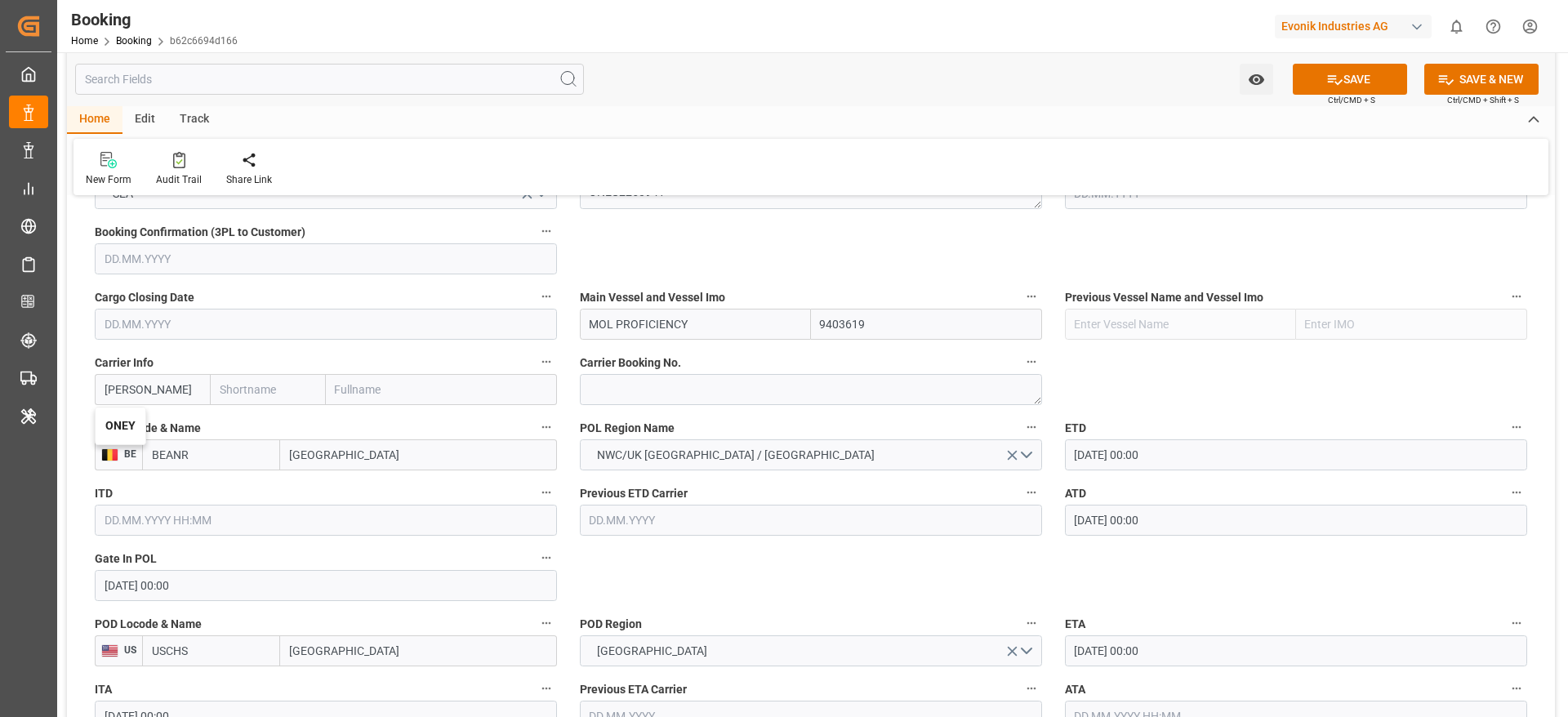
type input "Ocean Network Express"
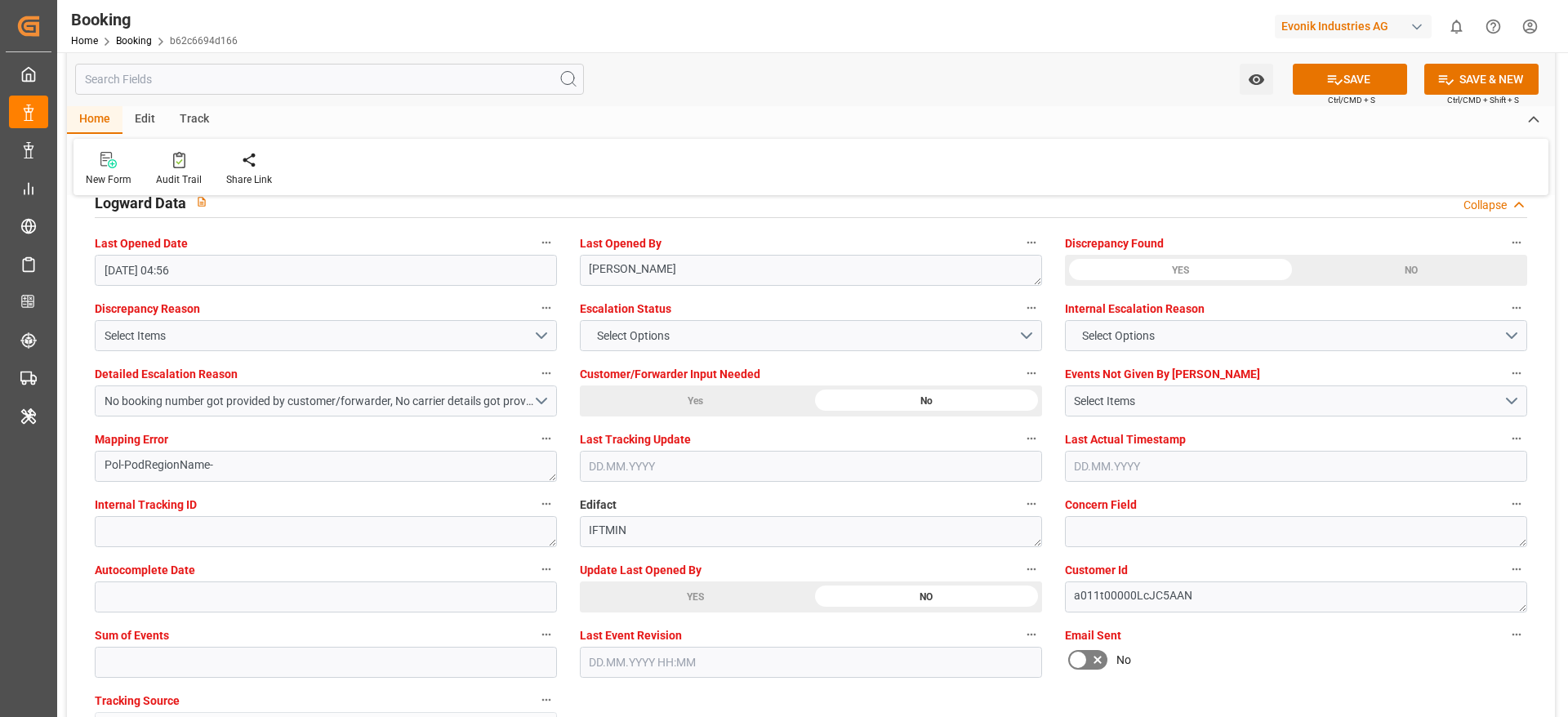
scroll to position [3063, 0]
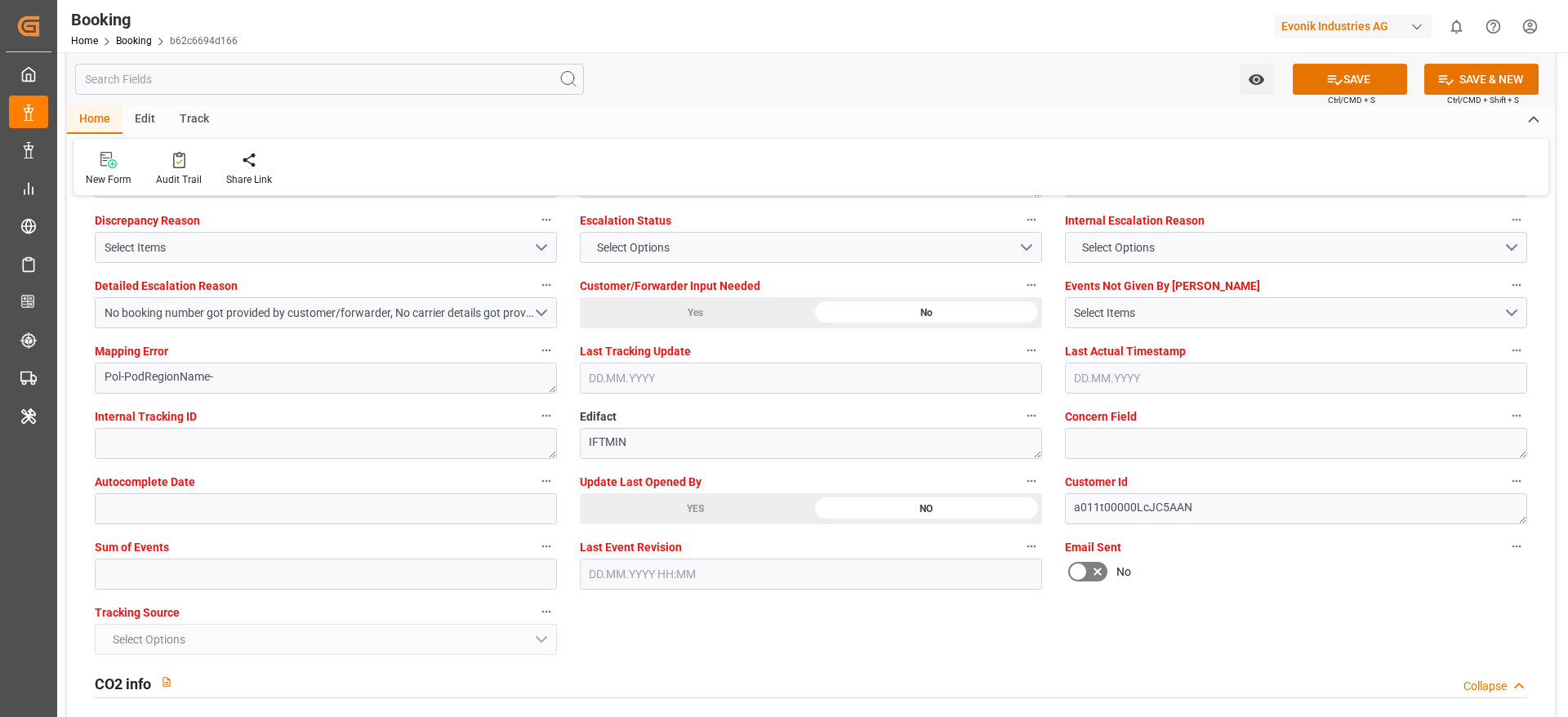
type input "ONEY"
click at [198, 570] on input "text" at bounding box center [326, 575] width 462 height 31
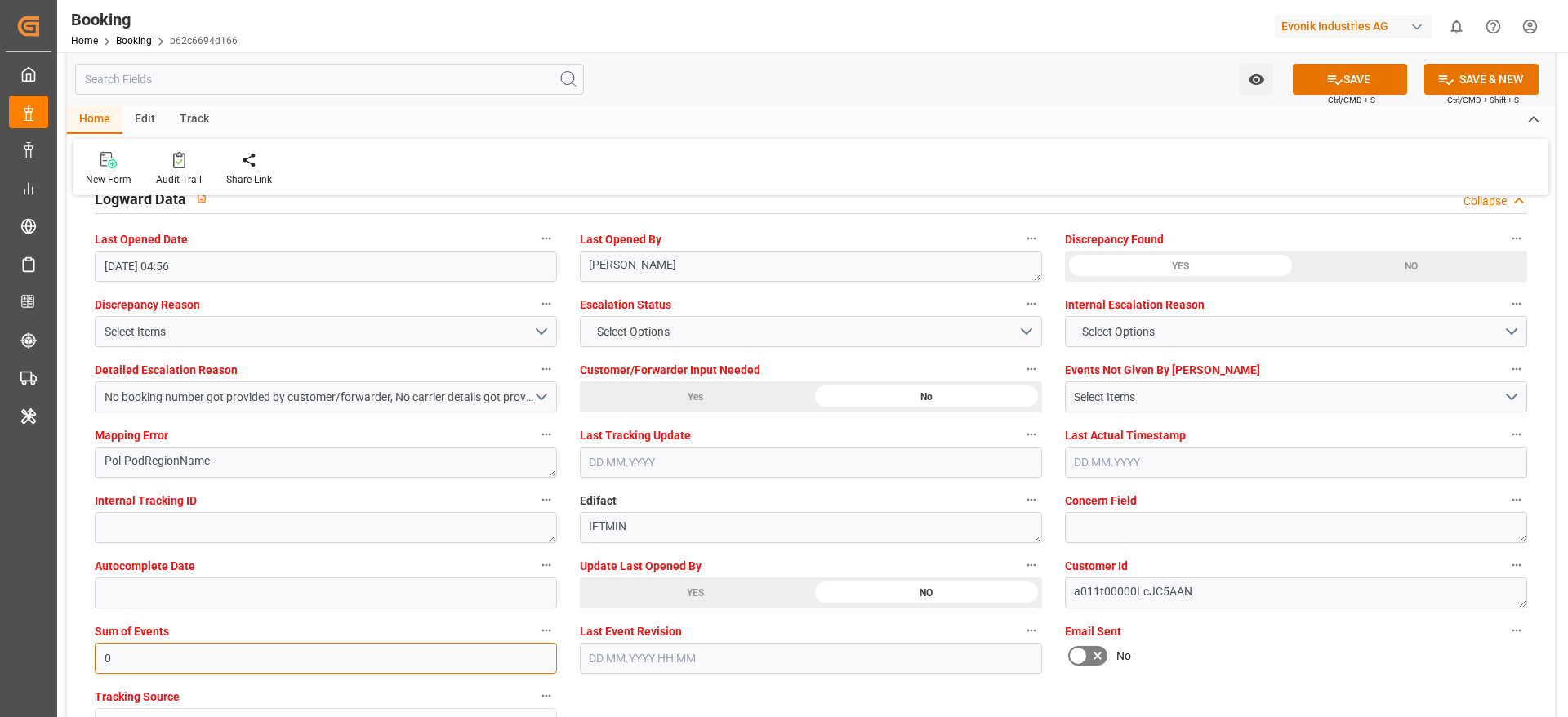
scroll to position [2941, 0]
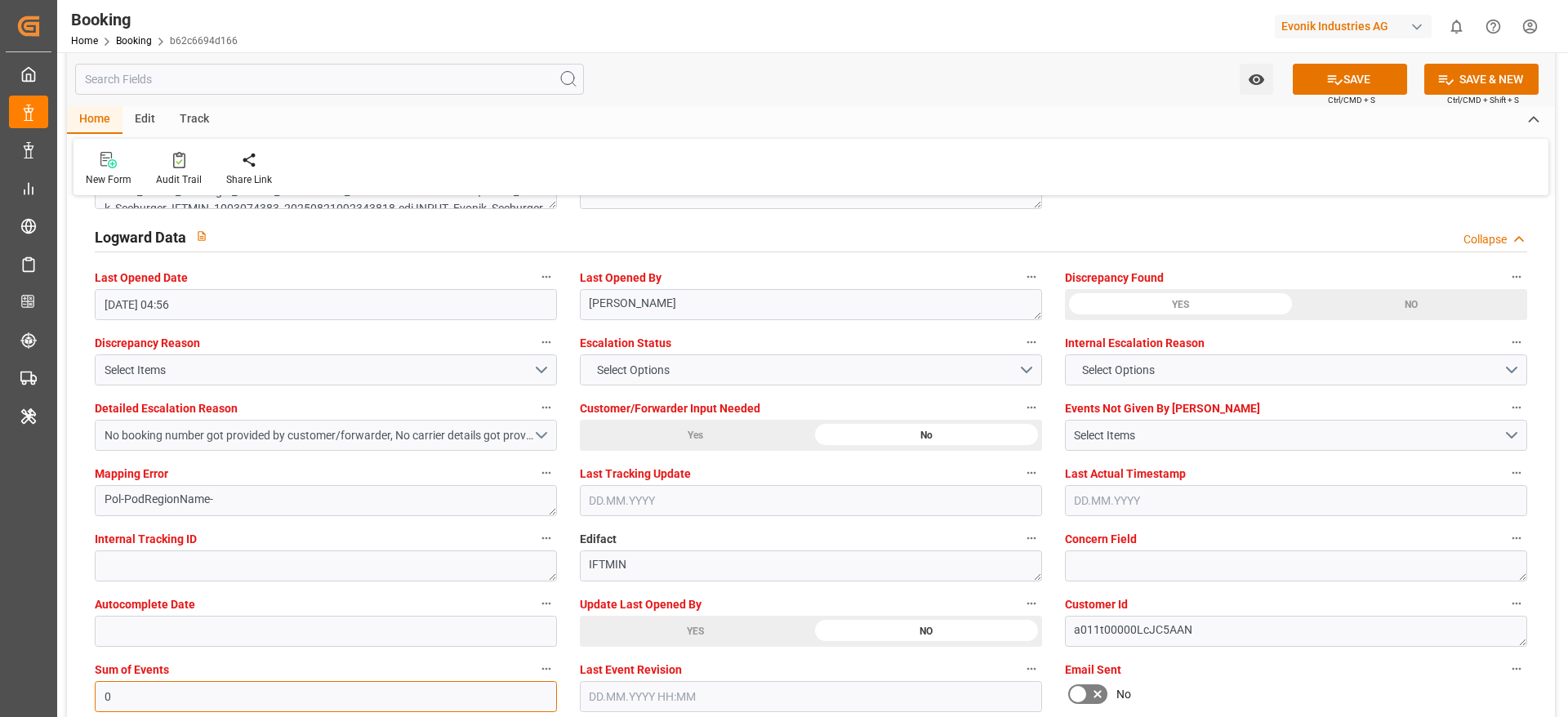
type input "0"
click at [544, 437] on button "No booking number got provided by customer/forwarder, No carrier details got pr…" at bounding box center [326, 436] width 462 height 31
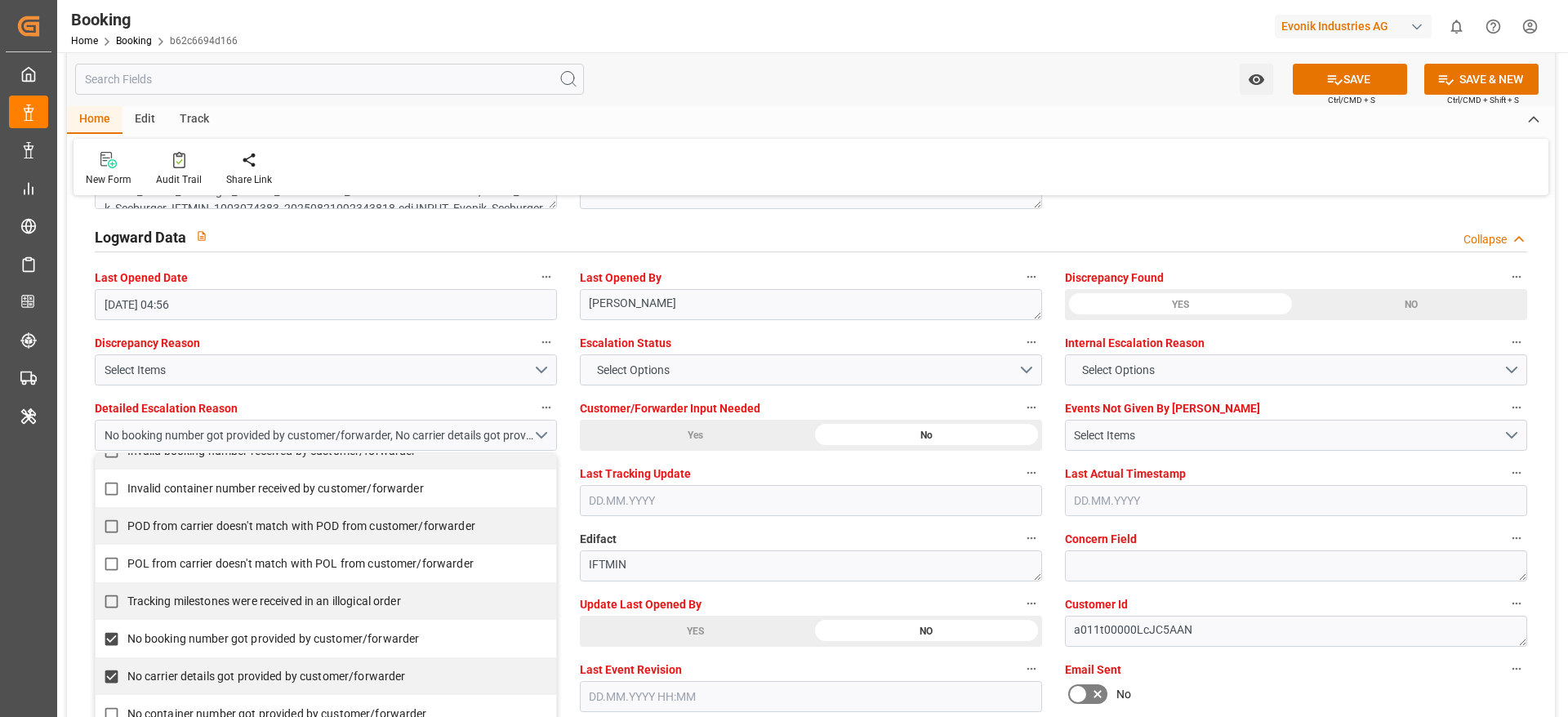
scroll to position [396, 0]
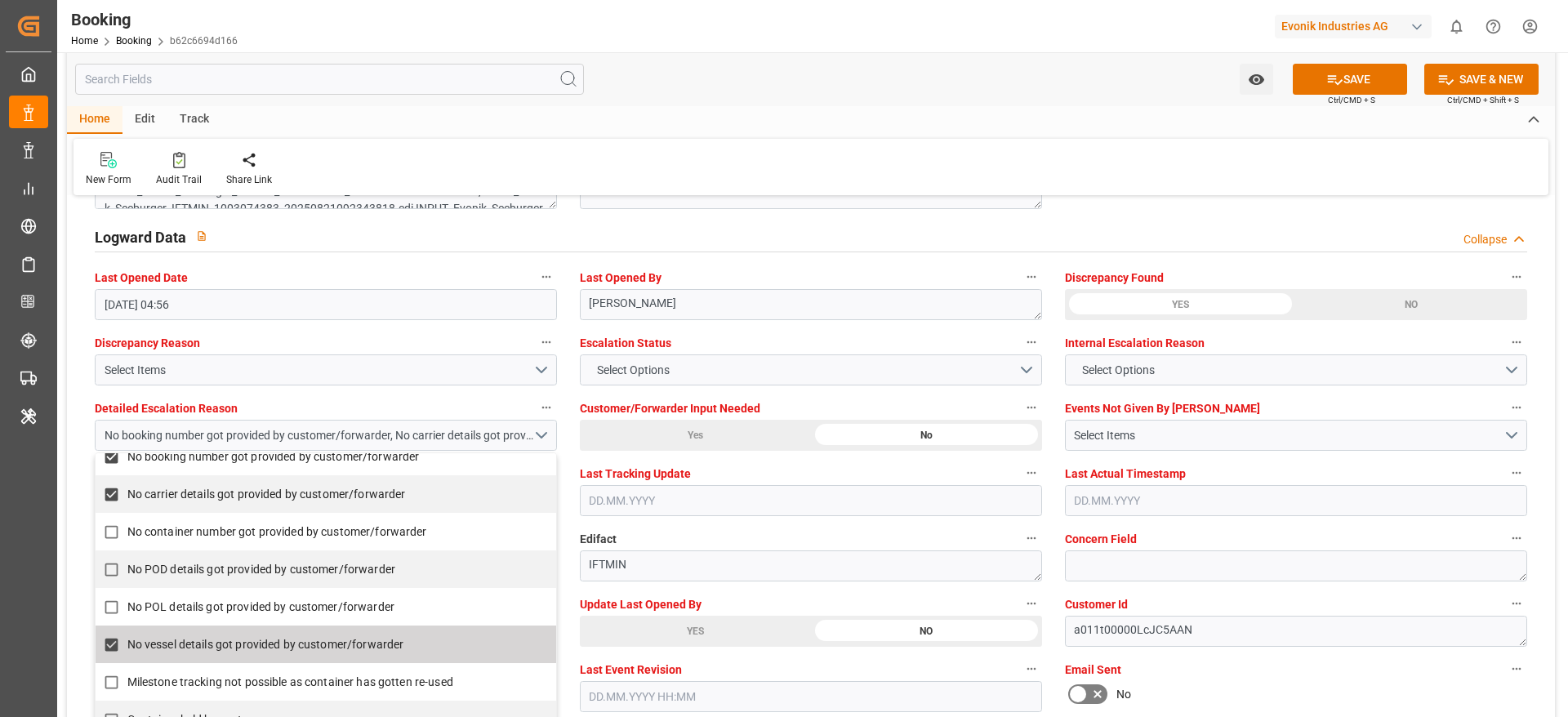
click at [205, 643] on span "No vessel details got provided by customer/forwarder" at bounding box center [266, 645] width 277 height 13
checkbox input "false"
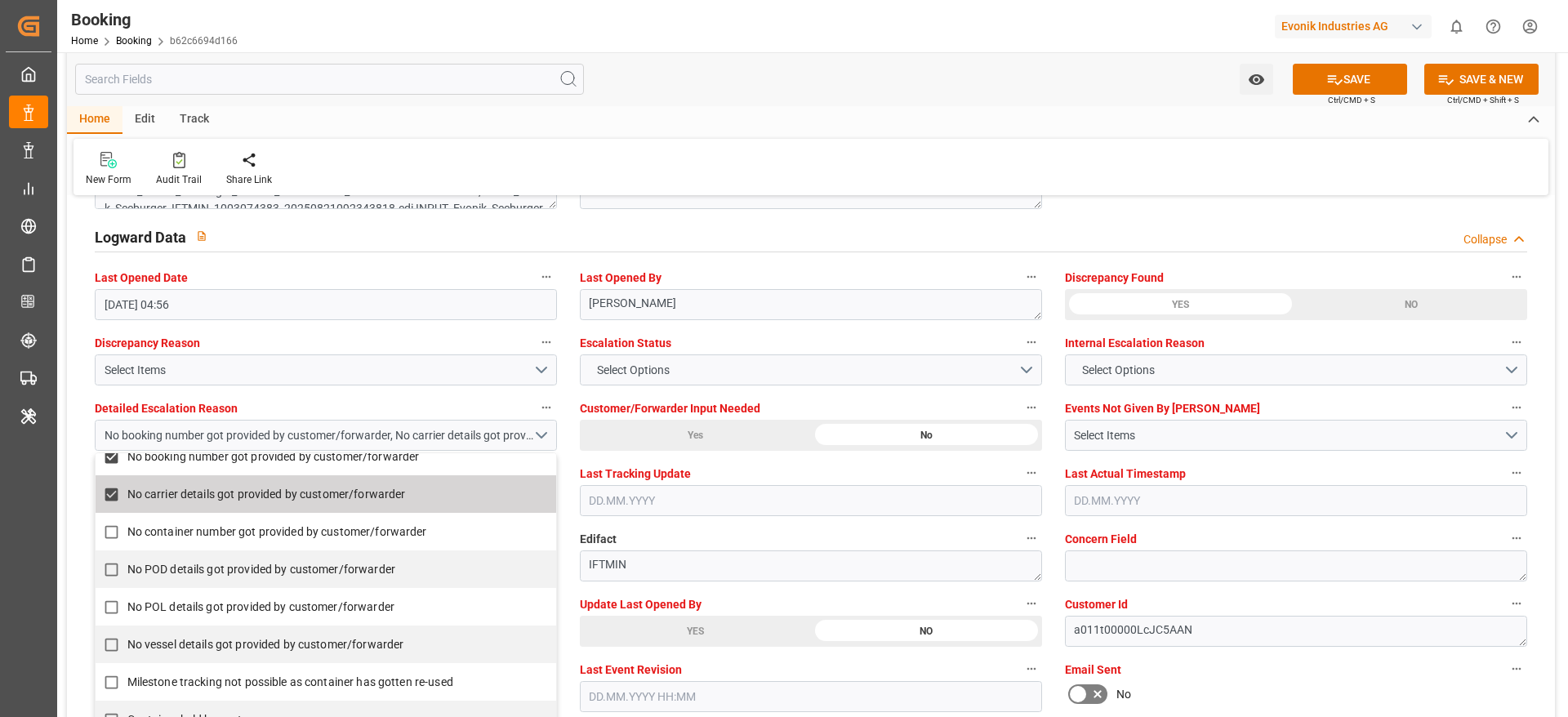
click at [185, 500] on span "No carrier details got provided by customer/forwarder" at bounding box center [267, 494] width 279 height 13
checkbox input "false"
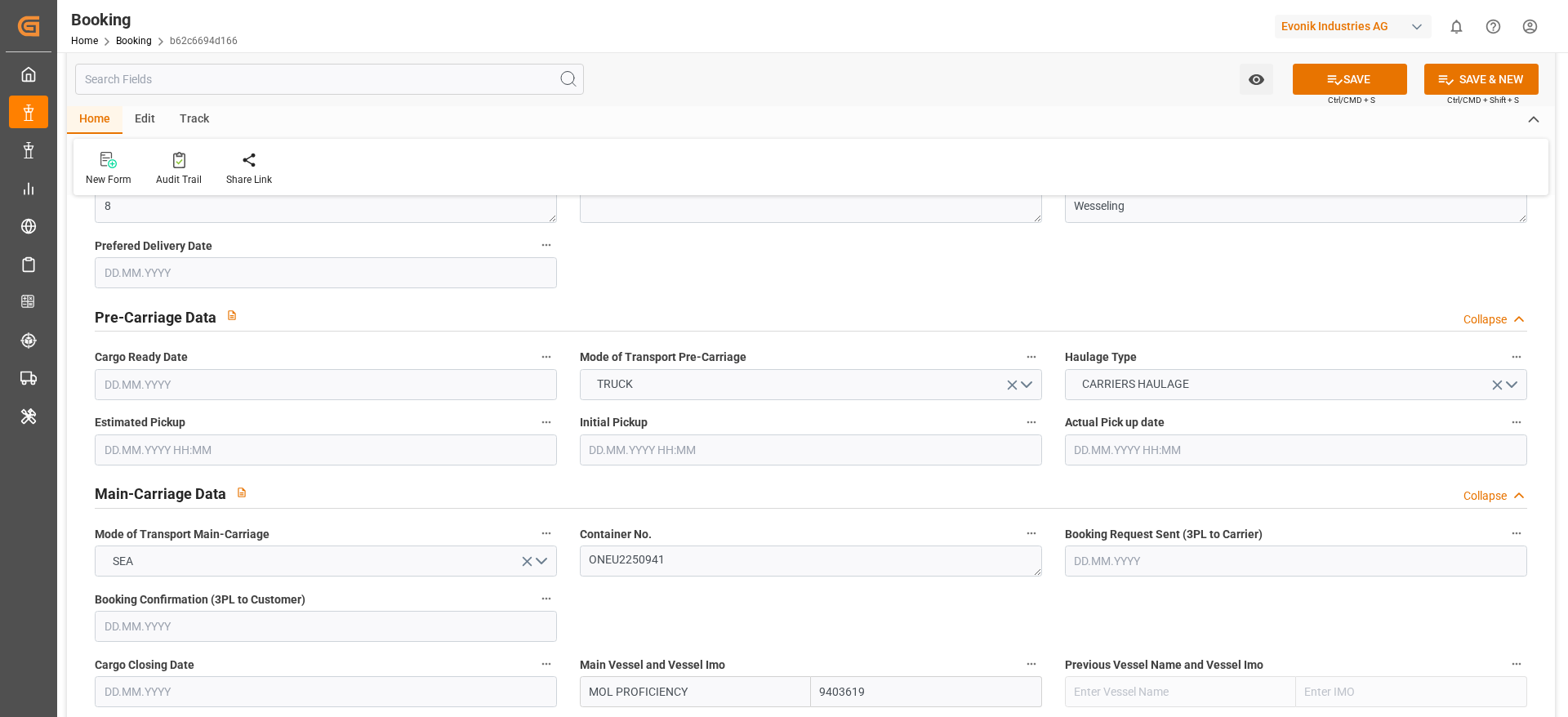
scroll to position [0, 0]
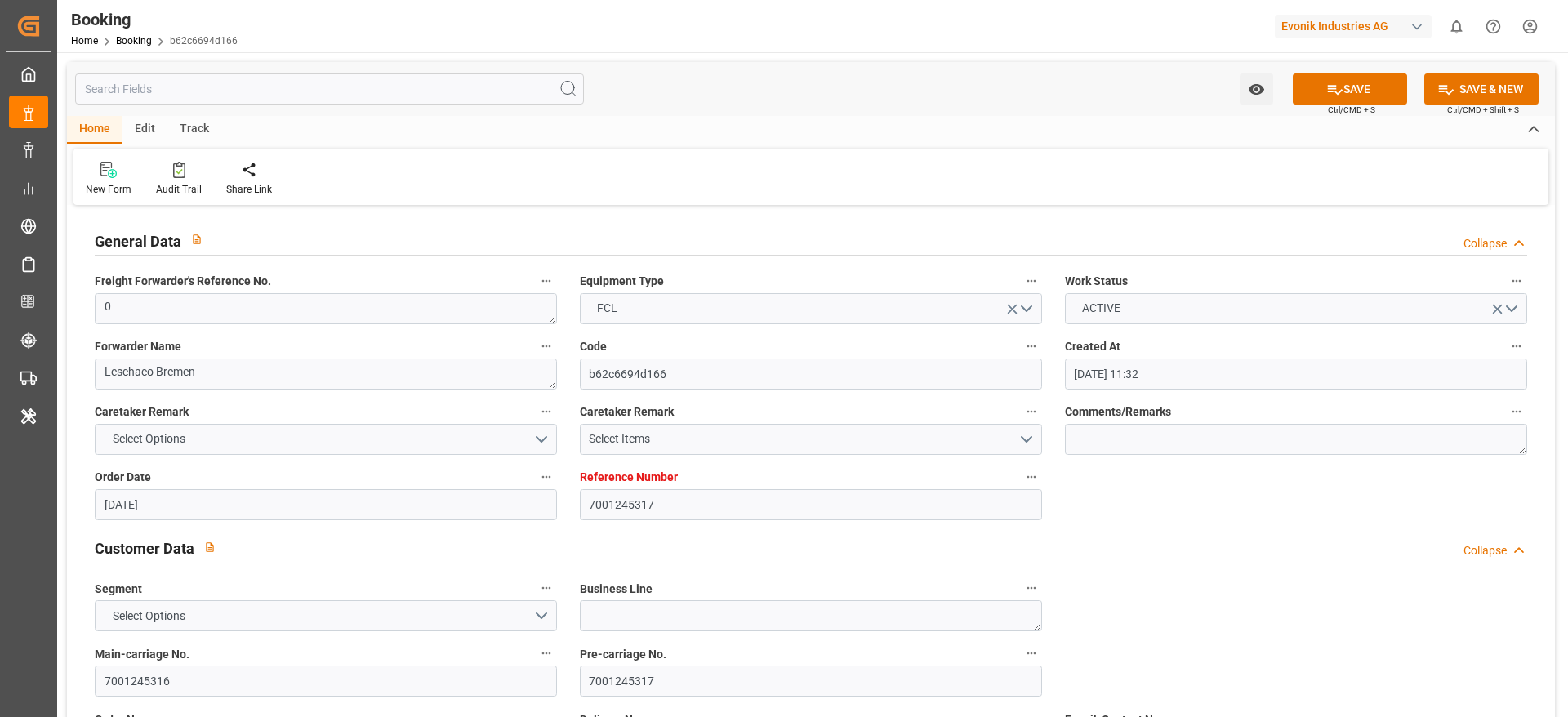
click at [1282, 93] on div "SAVE Ctrl/CMD + S" at bounding box center [1350, 89] width 149 height 31
click at [1303, 91] on button "SAVE" at bounding box center [1350, 89] width 114 height 31
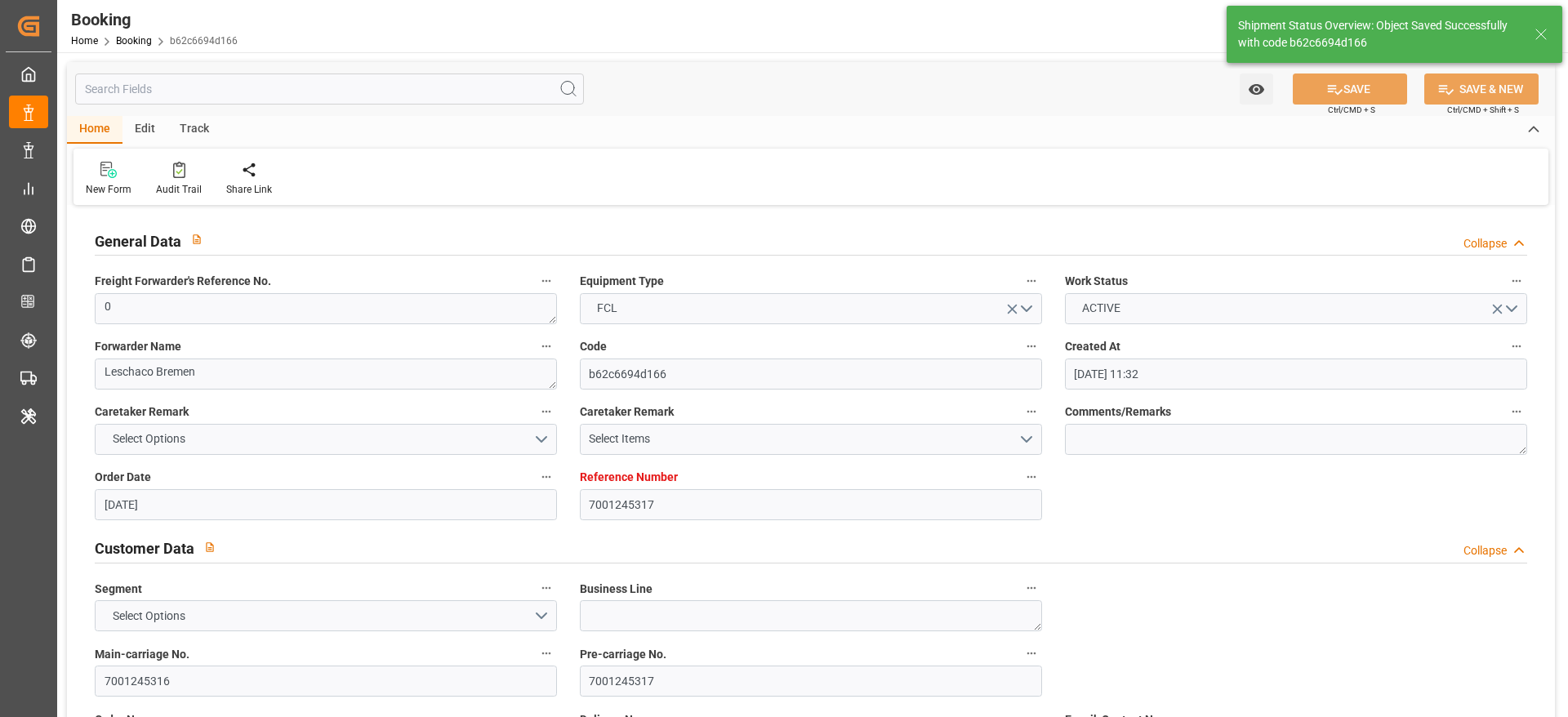
type textarea "sateesh godewar"
type input "07.09.2025 00:00"
type input "17.09.2025 06:12"
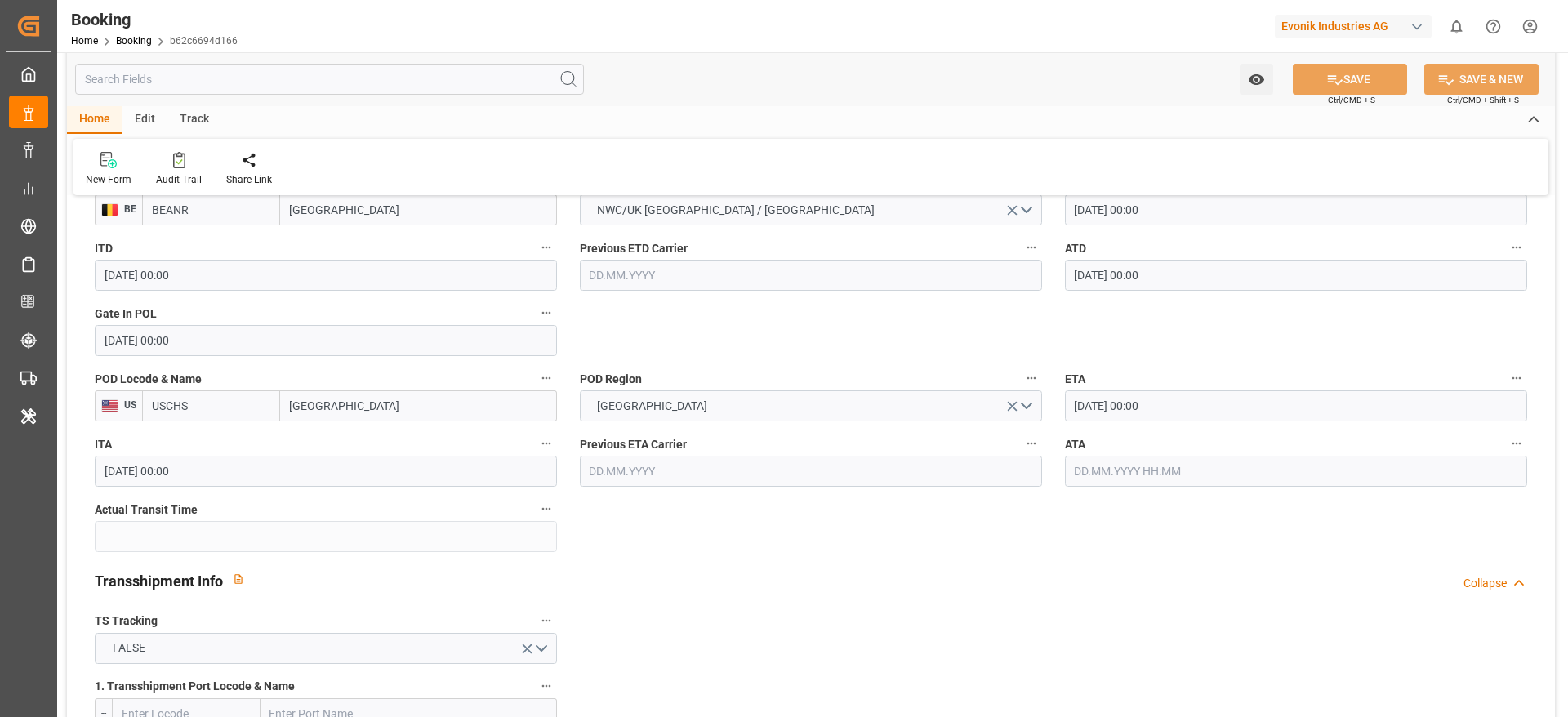
scroll to position [1348, 0]
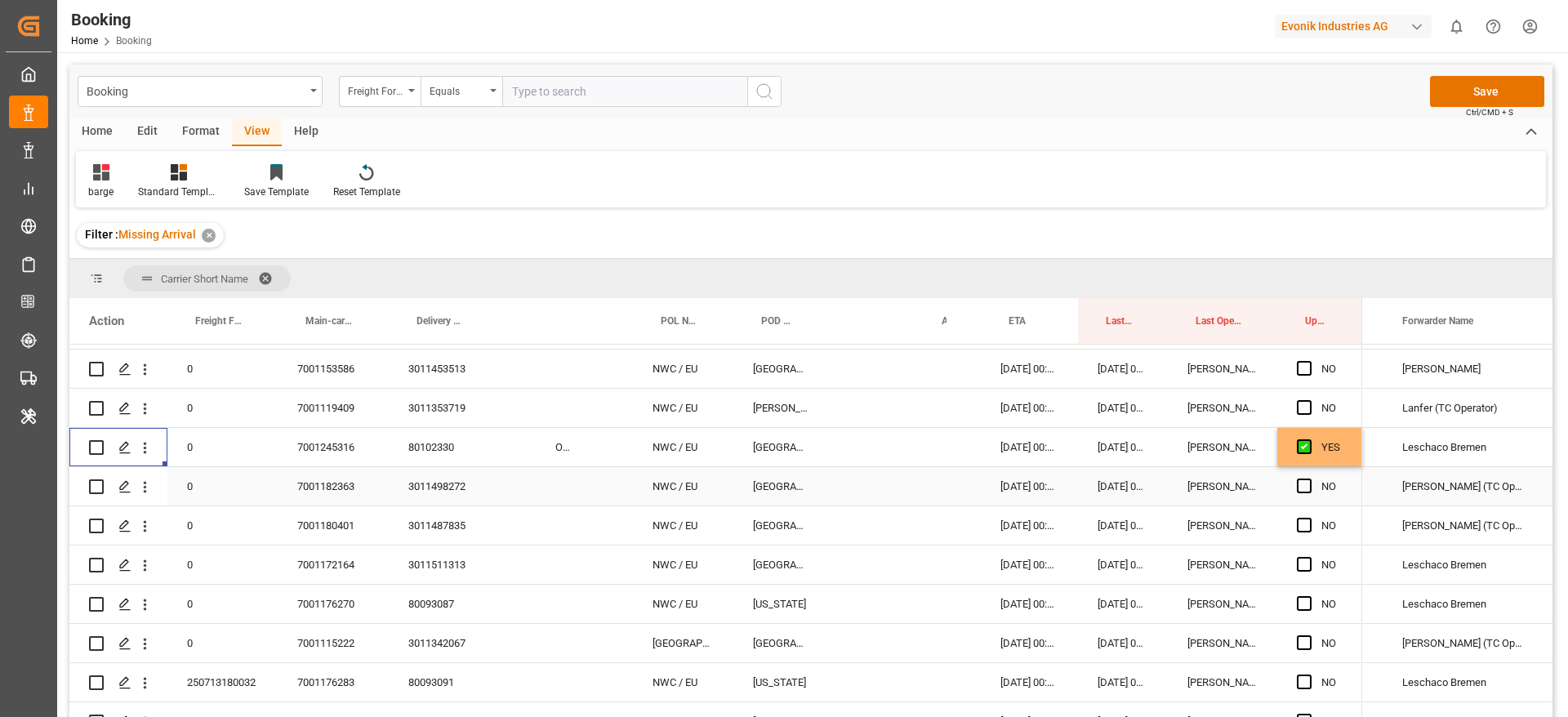
scroll to position [980, 0]
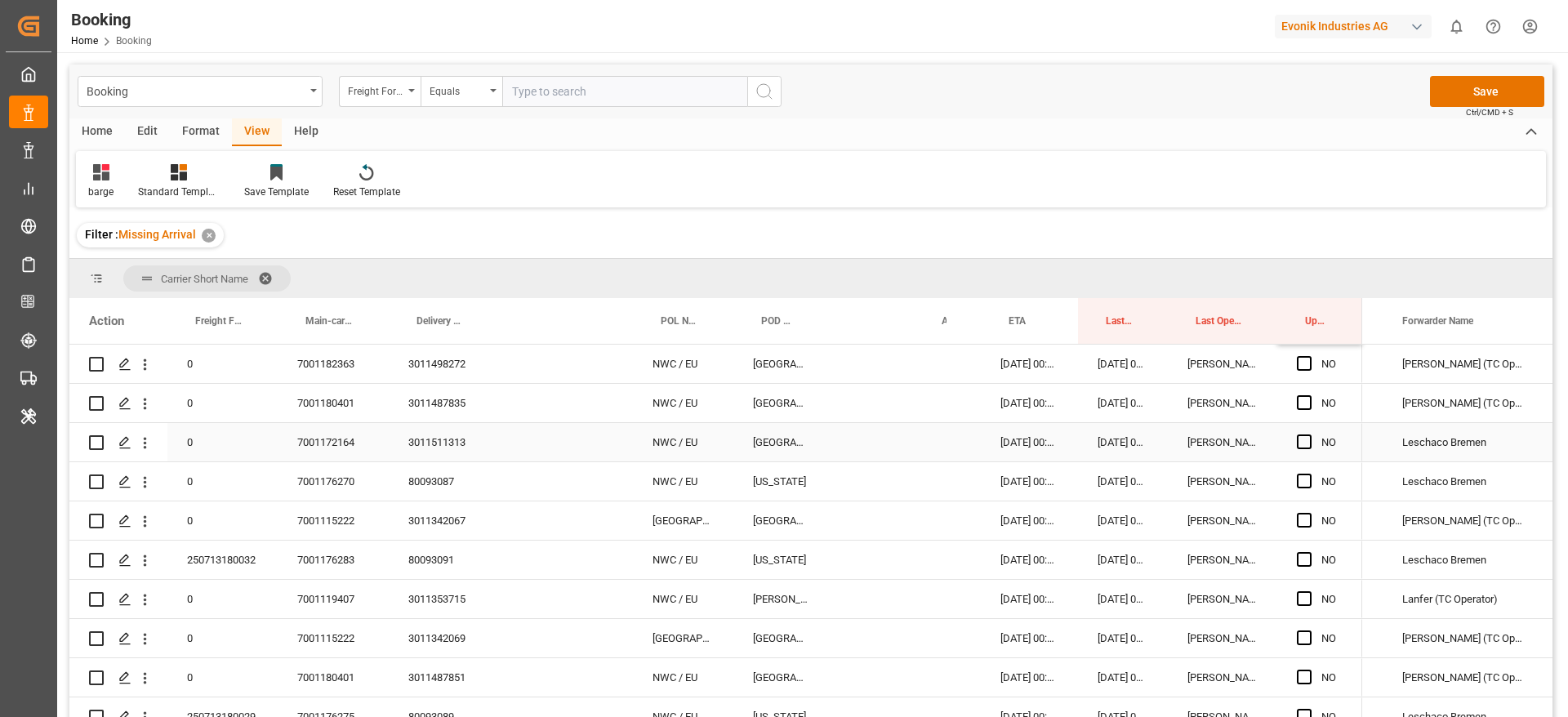
click at [290, 447] on div "7001172164" at bounding box center [333, 442] width 111 height 38
click at [435, 437] on div "3011511313" at bounding box center [442, 442] width 106 height 38
click at [1299, 441] on span "Press SPACE to select this row." at bounding box center [1304, 442] width 15 height 15
click at [1310, 435] on input "Press SPACE to select this row." at bounding box center [1310, 435] width 0 height 0
click at [1310, 481] on span "Press SPACE to select this row." at bounding box center [1304, 481] width 15 height 15
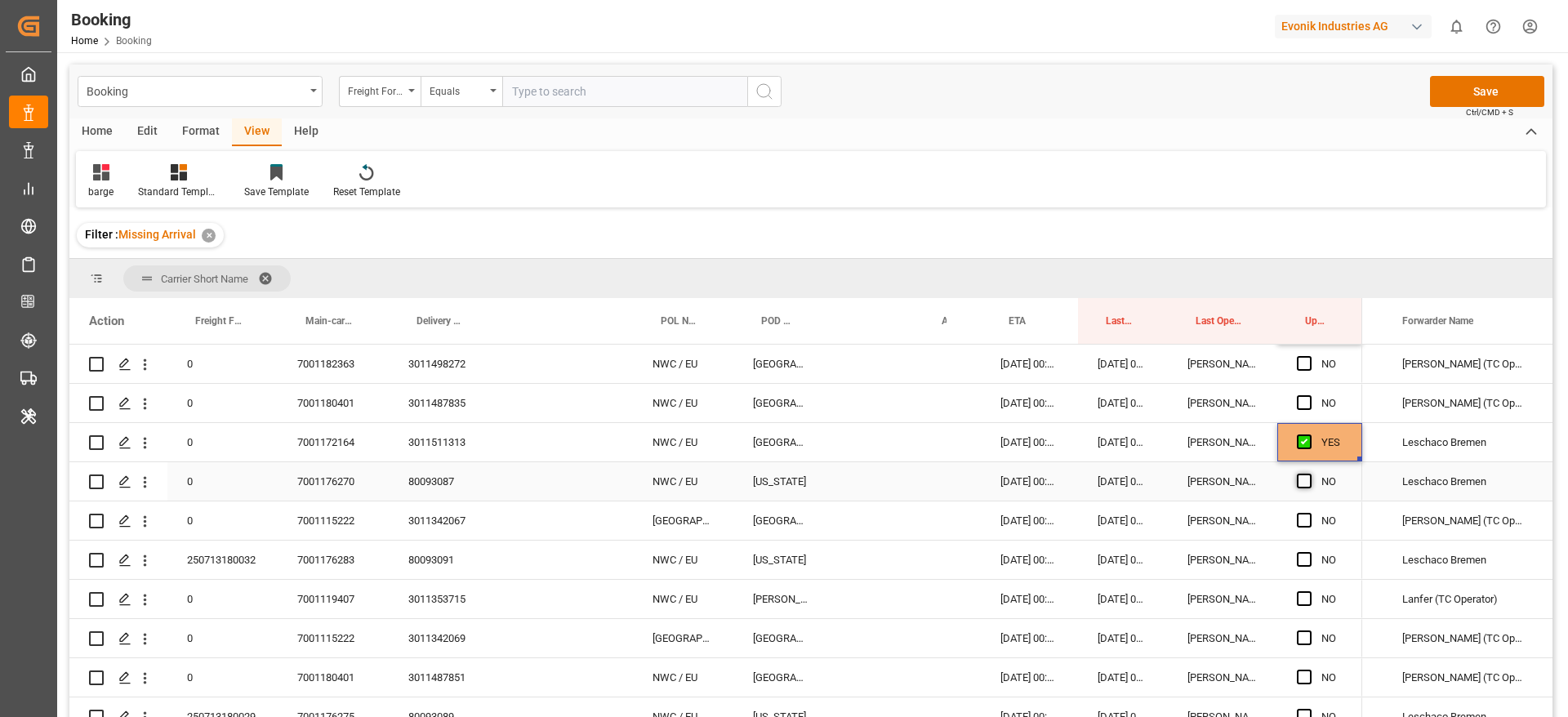
click at [1310, 474] on input "Press SPACE to select this row." at bounding box center [1310, 474] width 0 height 0
click at [344, 476] on div "7001176270" at bounding box center [333, 481] width 111 height 38
click at [430, 474] on div "80093087" at bounding box center [442, 481] width 106 height 38
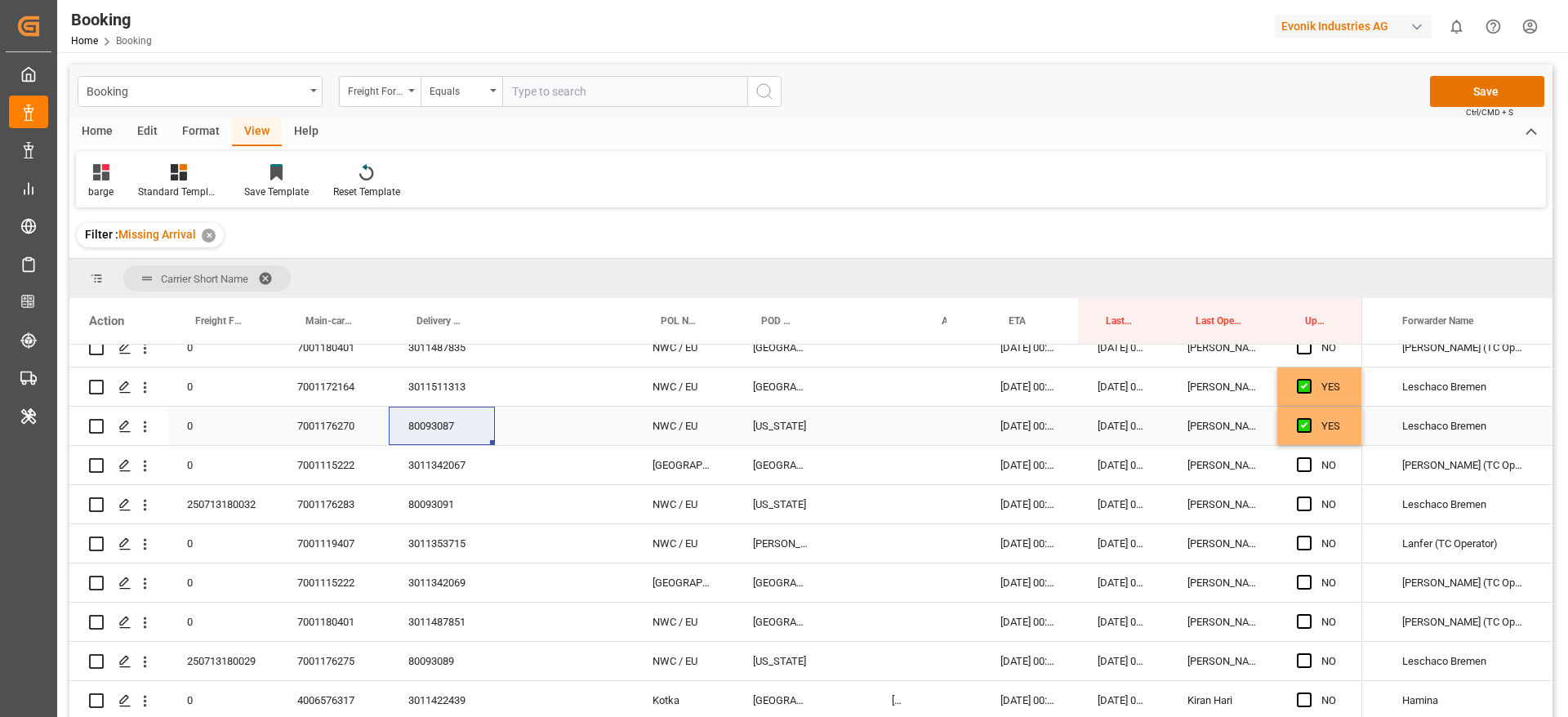
scroll to position [1226, 0]
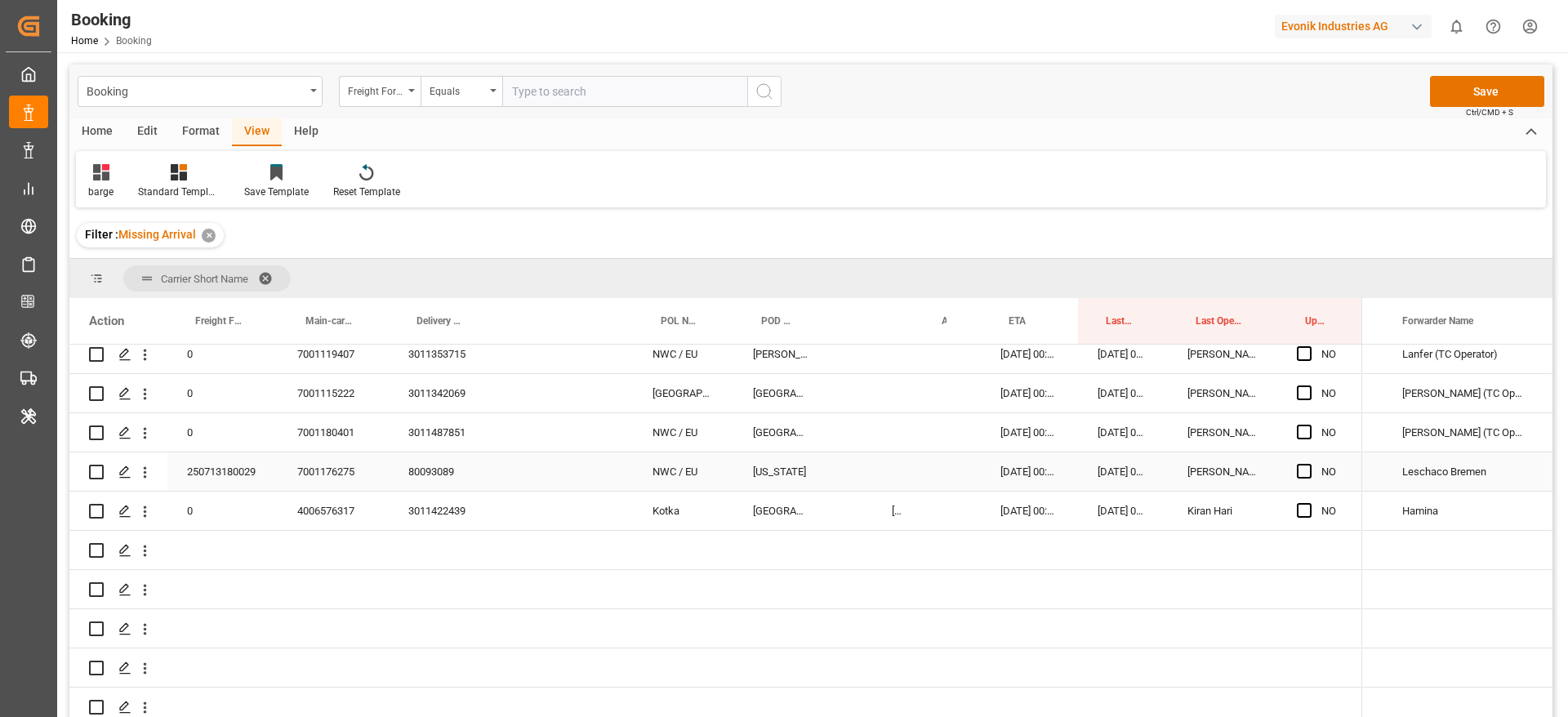
drag, startPoint x: 426, startPoint y: 474, endPoint x: 546, endPoint y: 480, distance: 120.1
click at [427, 474] on div "80093089" at bounding box center [442, 472] width 106 height 38
click at [1302, 470] on span "Press SPACE to select this row." at bounding box center [1304, 471] width 15 height 15
click at [1310, 464] on input "Press SPACE to select this row." at bounding box center [1310, 464] width 0 height 0
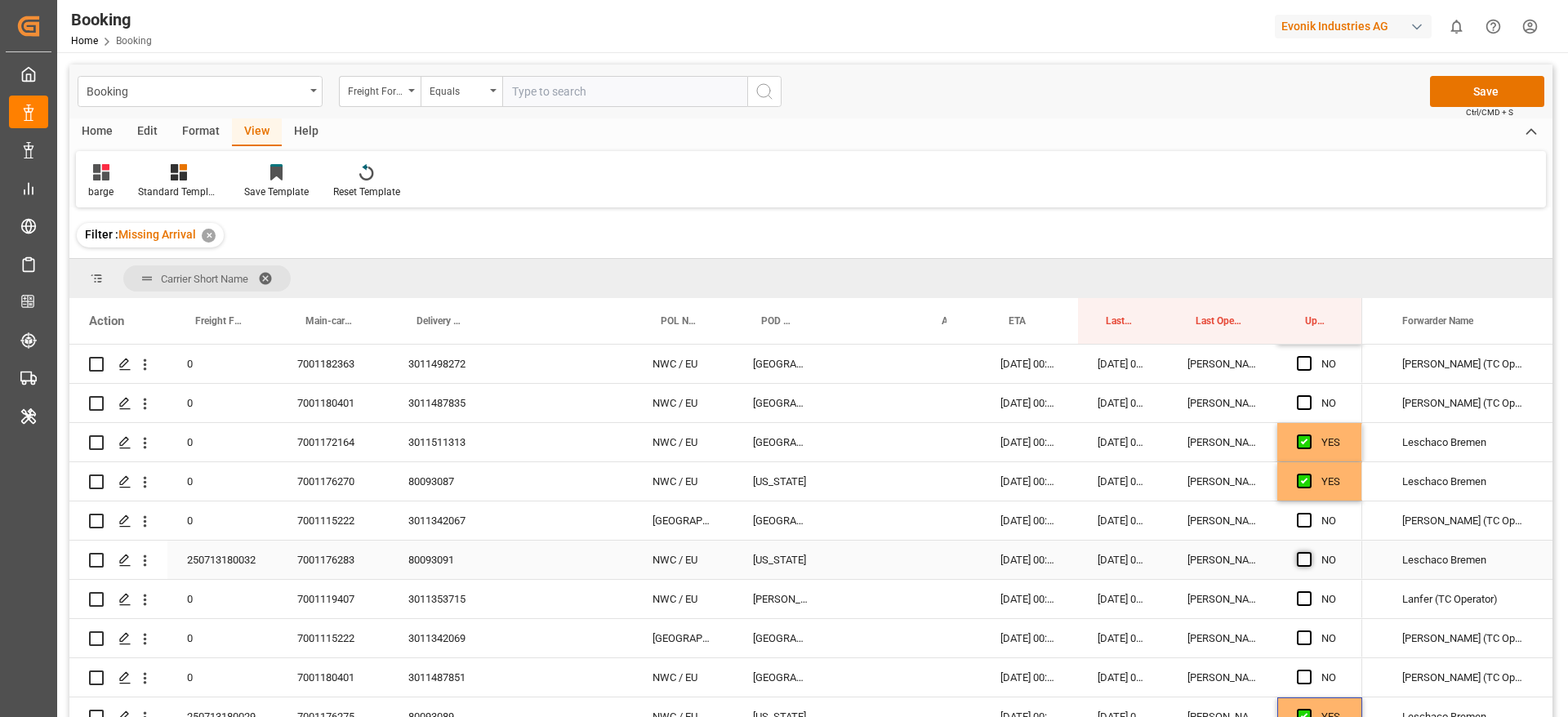
click at [1301, 562] on span "Press SPACE to select this row." at bounding box center [1304, 560] width 15 height 15
click at [1310, 553] on input "Press SPACE to select this row." at bounding box center [1310, 553] width 0 height 0
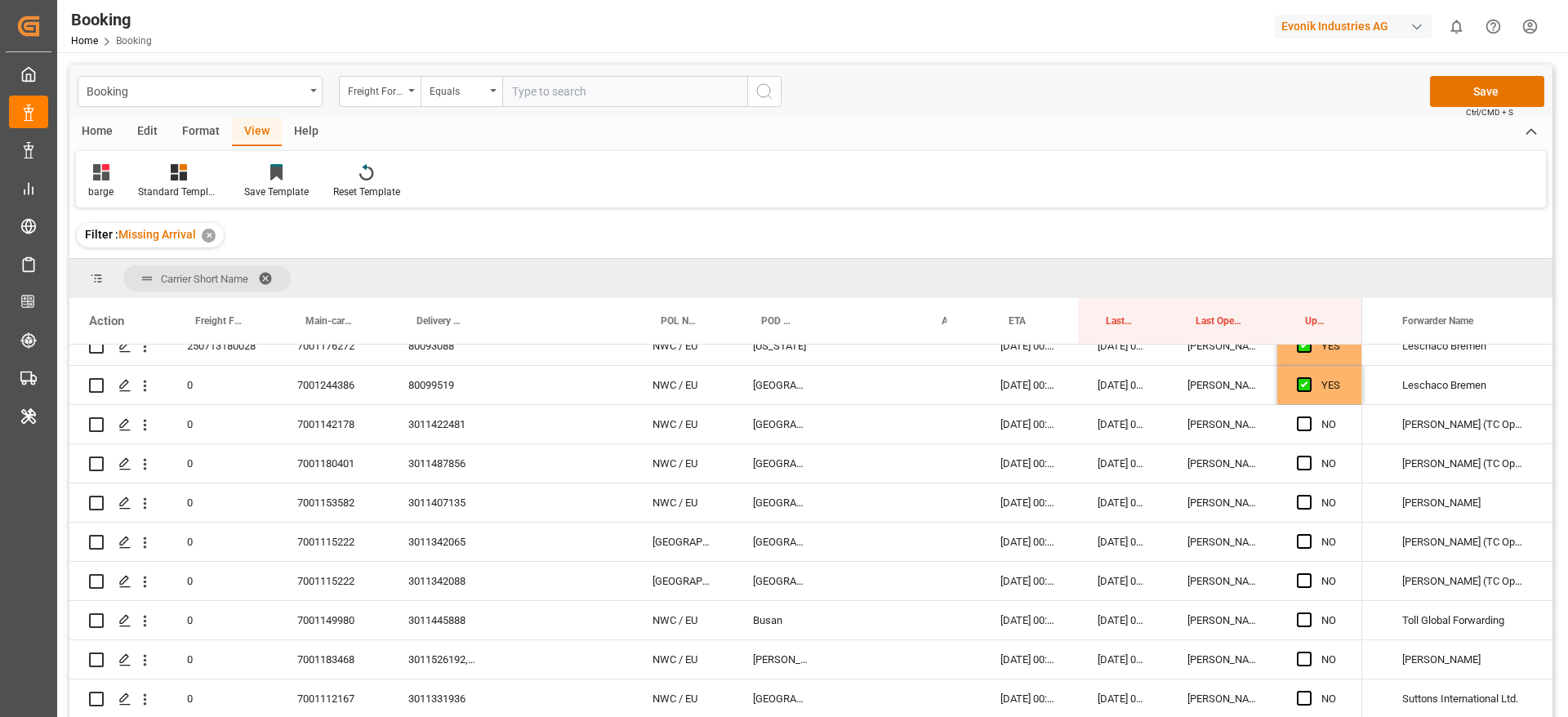
scroll to position [245, 0]
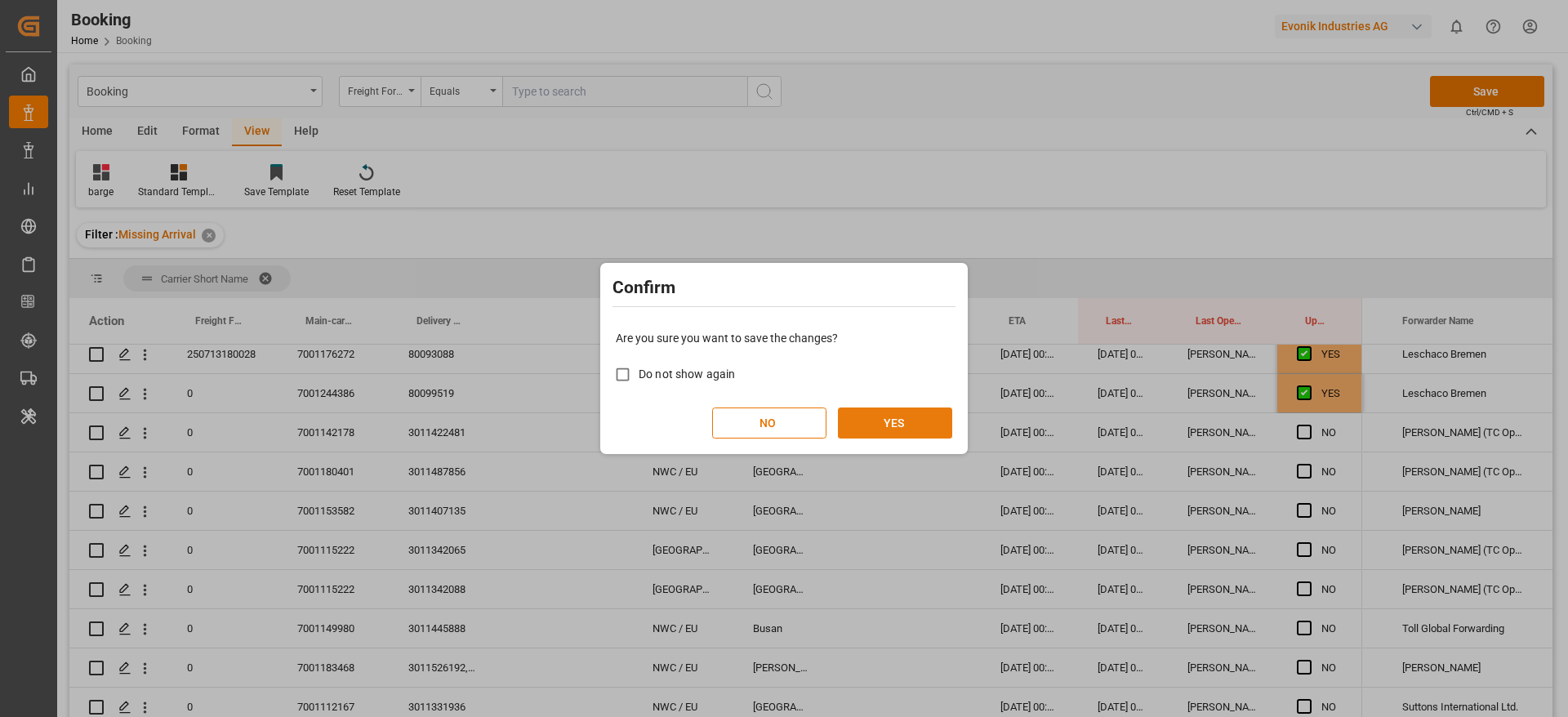
click at [891, 433] on button "YES" at bounding box center [895, 423] width 114 height 31
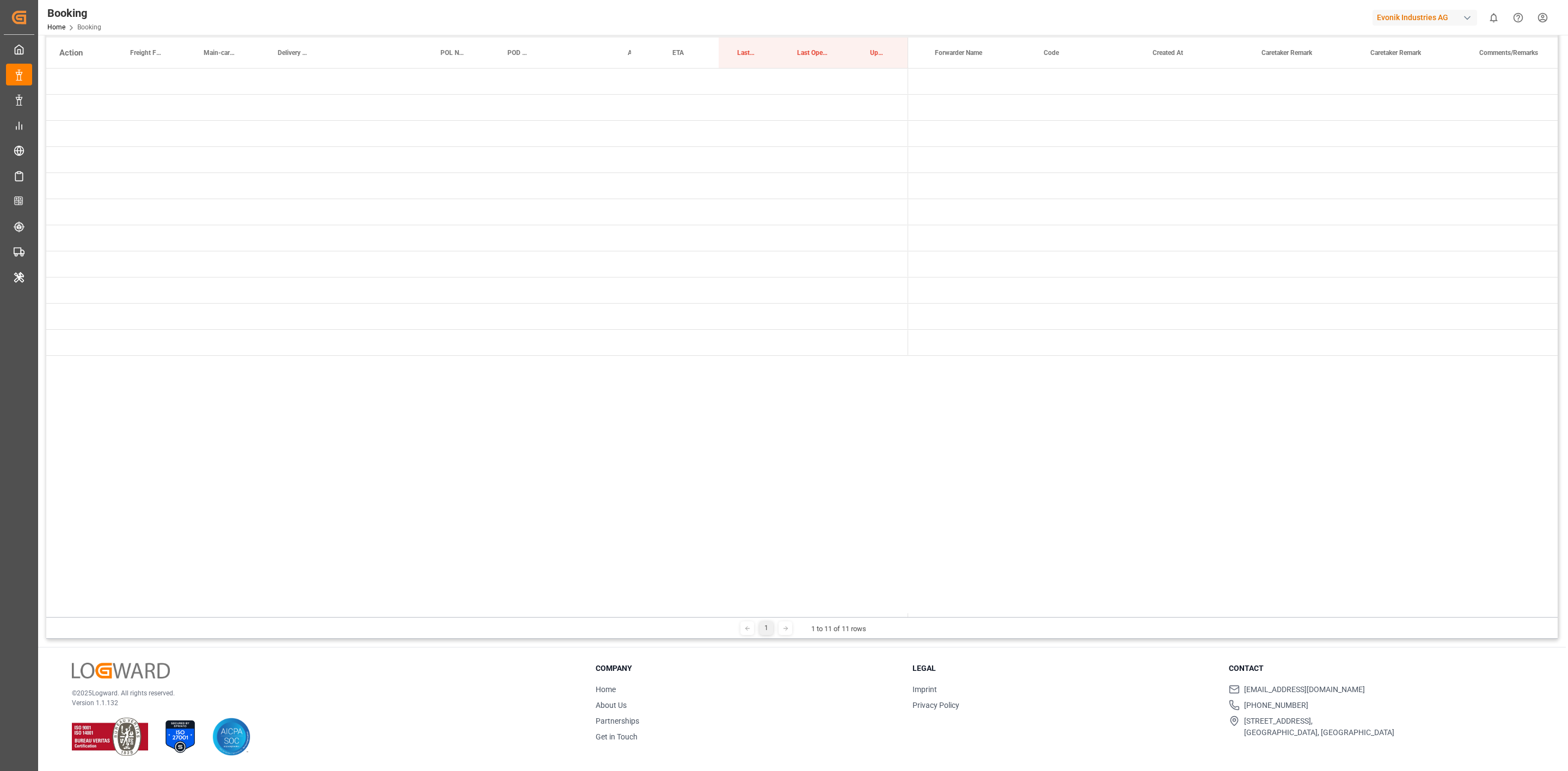
scroll to position [0, 0]
click at [926, 80] on span "Press SPACE to select this row." at bounding box center [926, 82] width 10 height 10
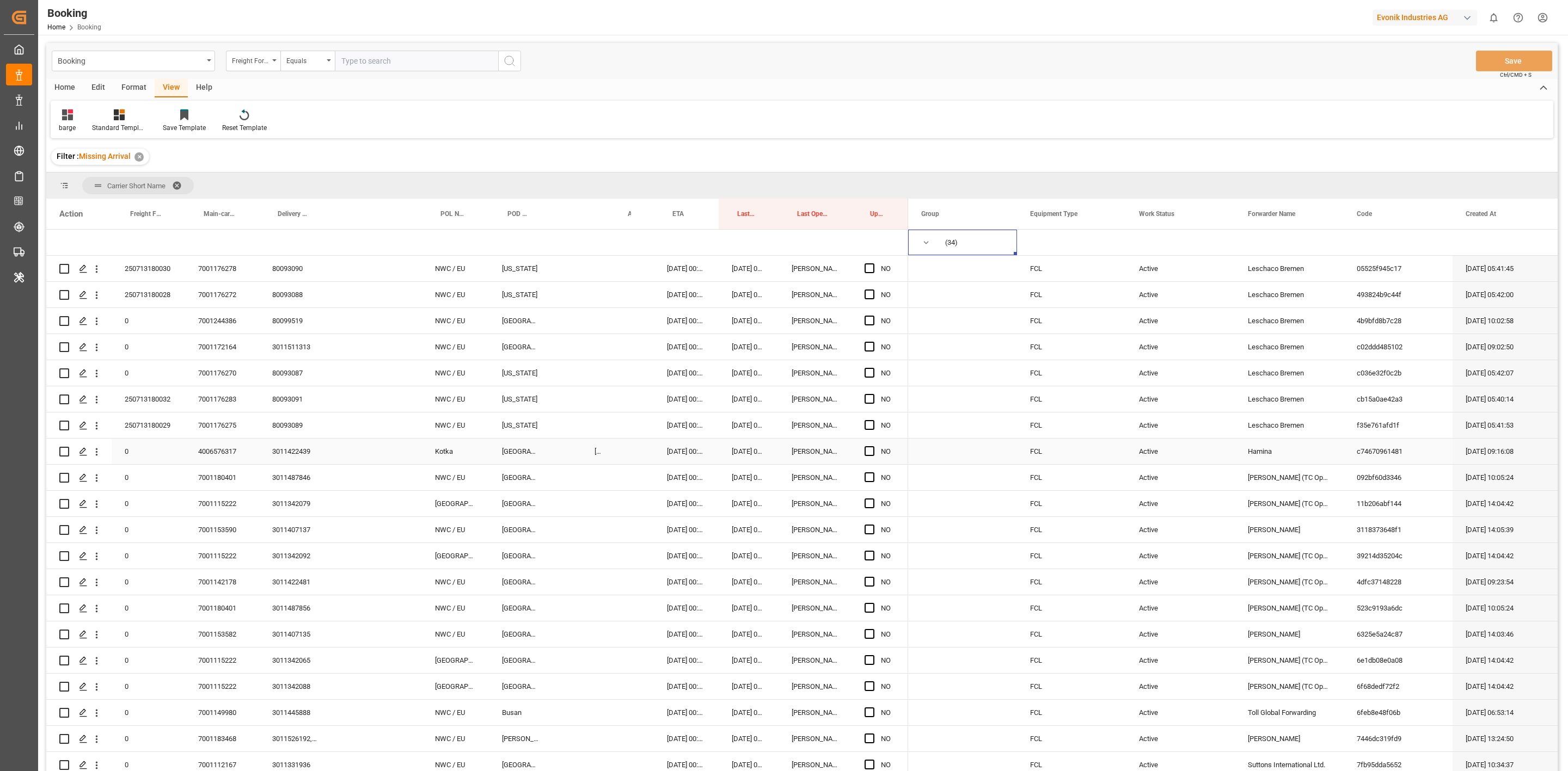
click at [601, 456] on div "[DATE] 00:00:00" at bounding box center [595, 452] width 28 height 26
click at [348, 451] on div "Press SPACE to select this row." at bounding box center [343, 452] width 27 height 26
click at [408, 462] on div "Press SPACE to select this row." at bounding box center [408, 452] width 28 height 26
click at [601, 455] on div "[DATE] 00:00:00" at bounding box center [595, 452] width 28 height 26
click at [609, 223] on div at bounding box center [610, 214] width 4 height 30
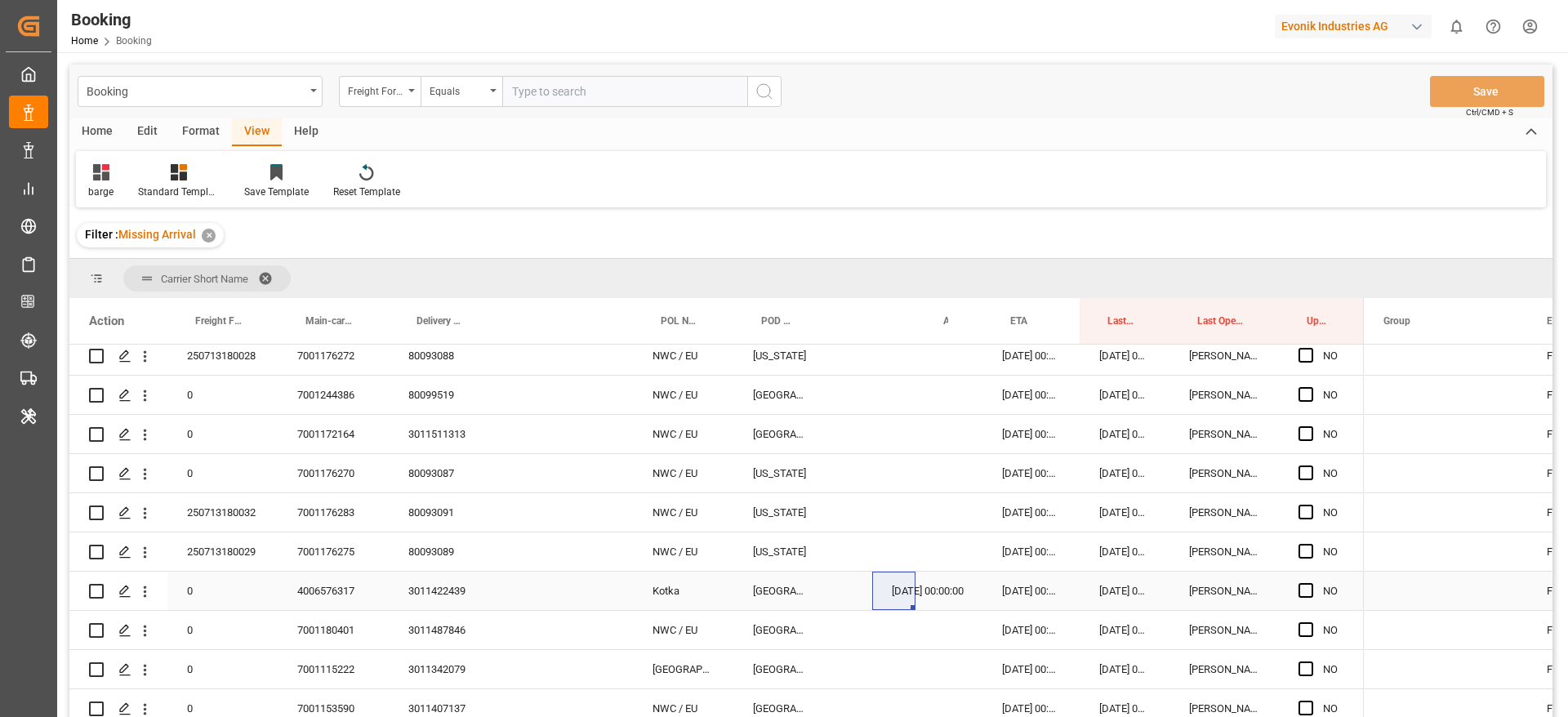
scroll to position [122, 0]
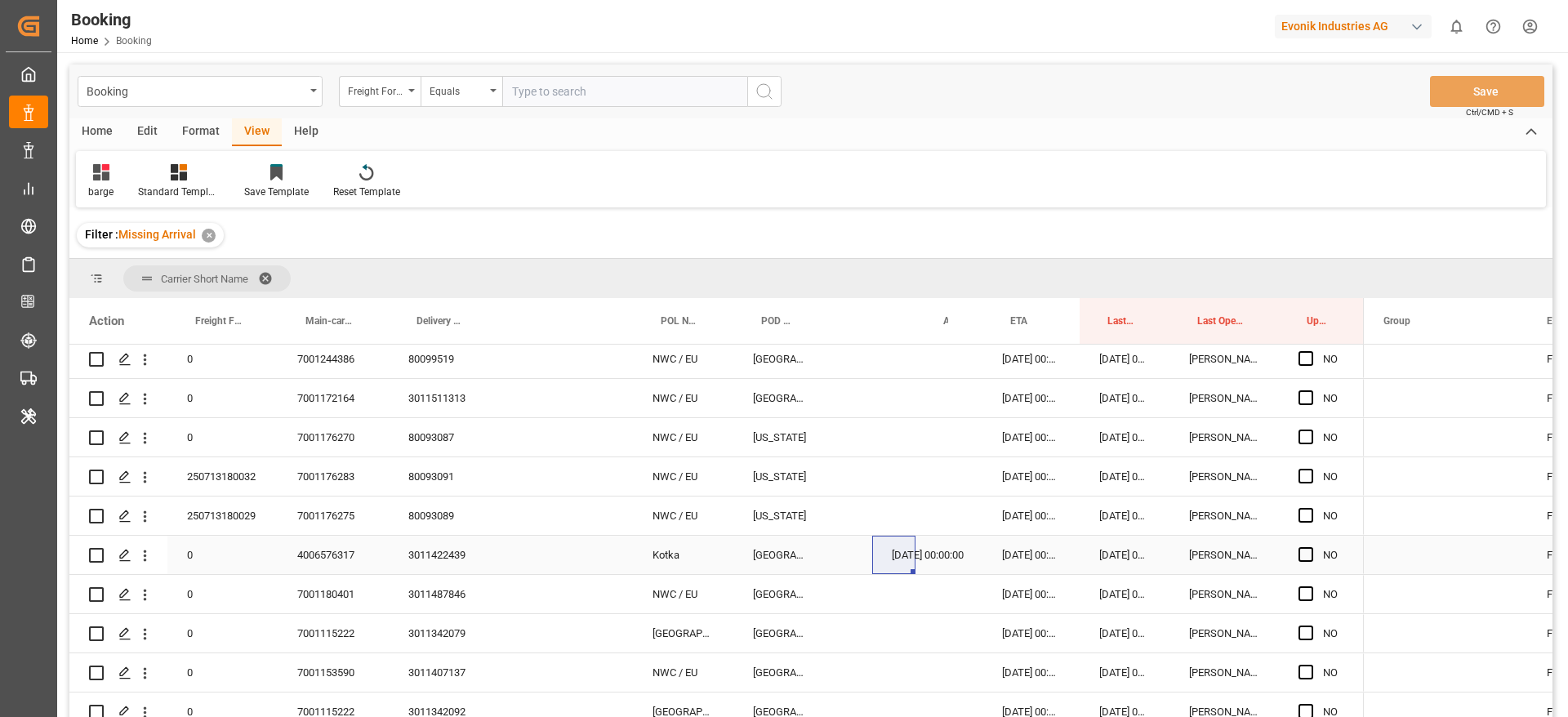
click at [431, 560] on div "3011422439" at bounding box center [442, 555] width 106 height 38
click at [353, 550] on div "4006576317" at bounding box center [333, 555] width 111 height 38
click at [1305, 552] on span "Press SPACE to select this row." at bounding box center [1306, 554] width 15 height 15
click at [1311, 547] on input "Press SPACE to select this row." at bounding box center [1311, 547] width 0 height 0
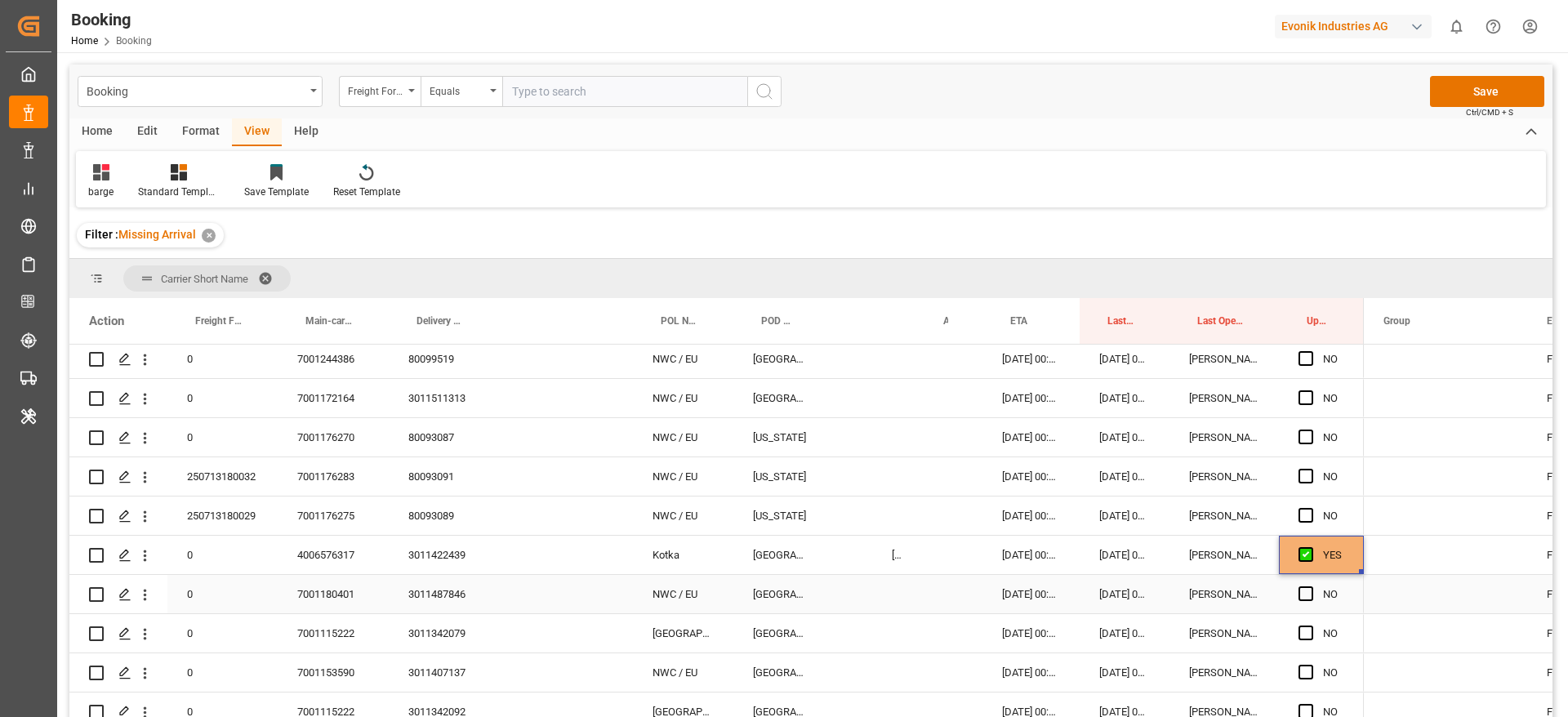
click at [352, 592] on div "7001180401" at bounding box center [333, 595] width 111 height 38
click at [1305, 593] on span "Press SPACE to select this row." at bounding box center [1306, 594] width 15 height 15
click at [1311, 586] on input "Press SPACE to select this row." at bounding box center [1311, 586] width 0 height 0
click at [361, 627] on div "7001115222" at bounding box center [333, 634] width 111 height 38
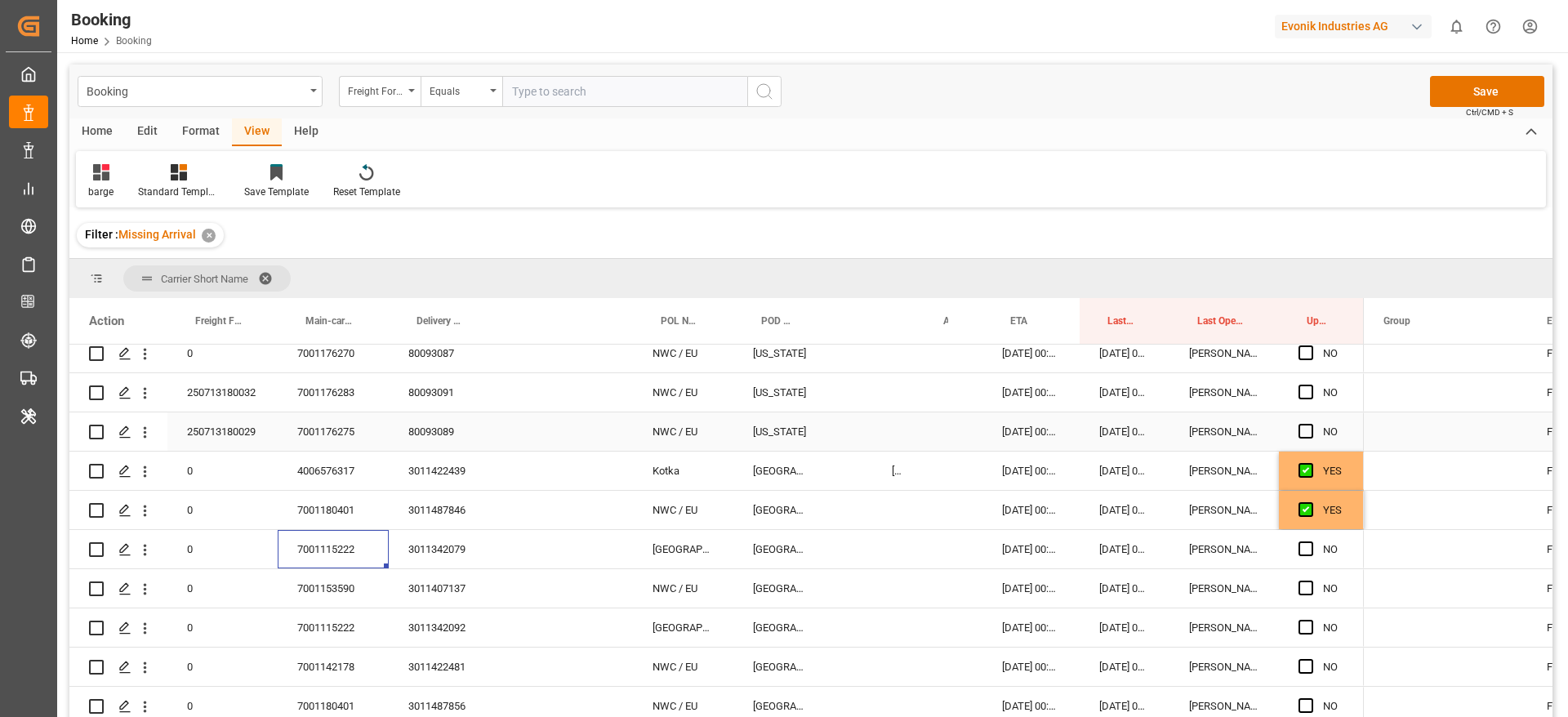
scroll to position [245, 0]
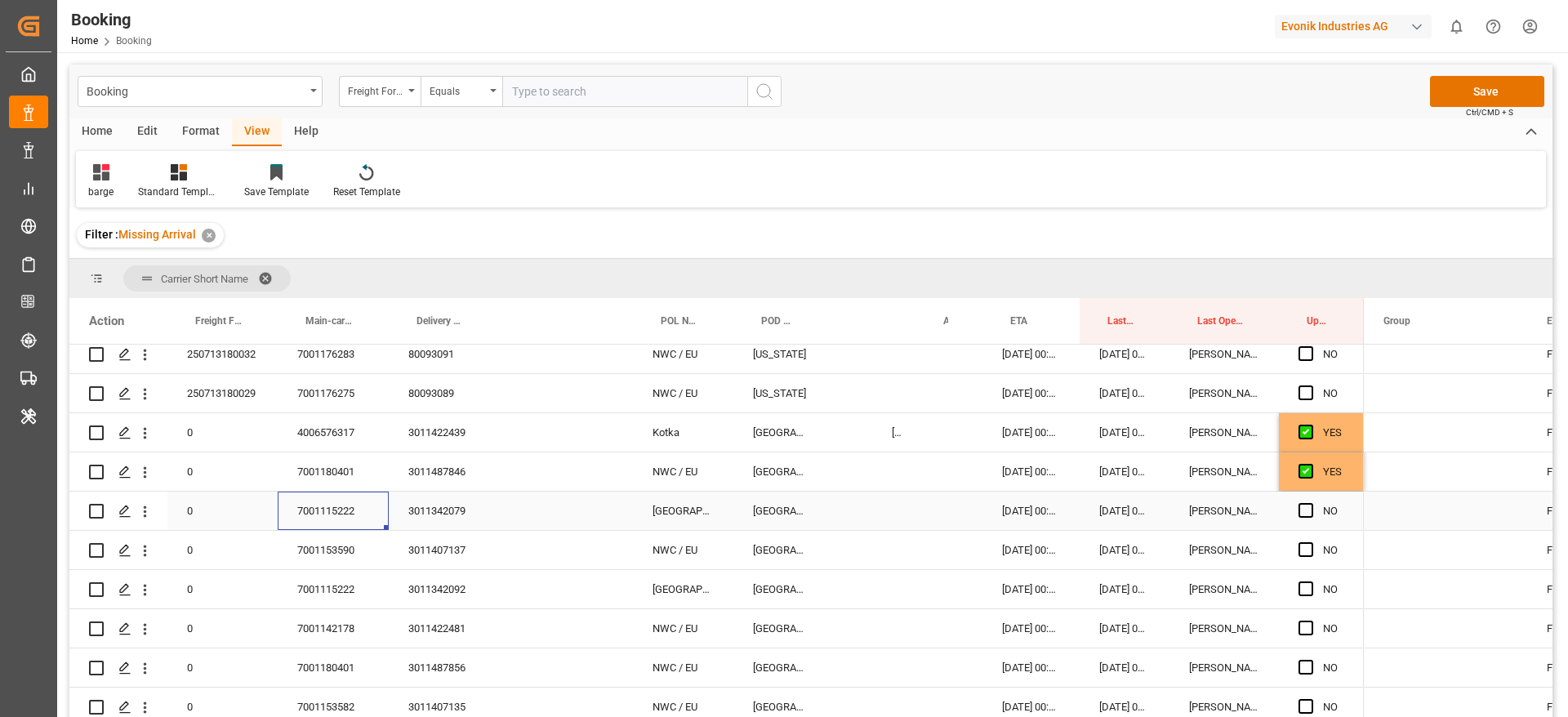
click at [1466, 476] on span "Press SPACE to select this row." at bounding box center [1446, 471] width 124 height 37
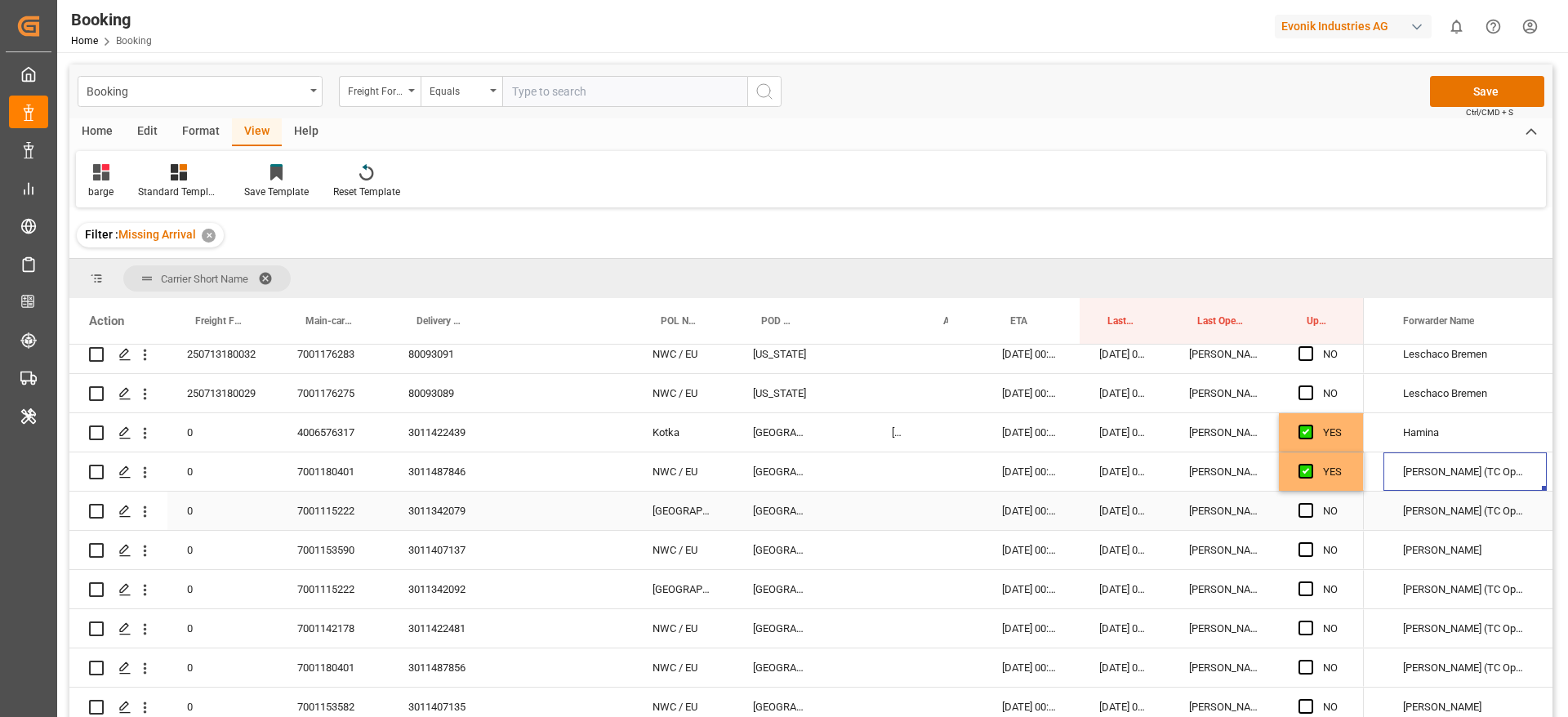
click at [338, 503] on div "7001115222" at bounding box center [333, 511] width 111 height 38
click at [1300, 509] on span "Press SPACE to select this row." at bounding box center [1306, 511] width 15 height 15
click at [1311, 503] on input "Press SPACE to select this row." at bounding box center [1311, 503] width 0 height 0
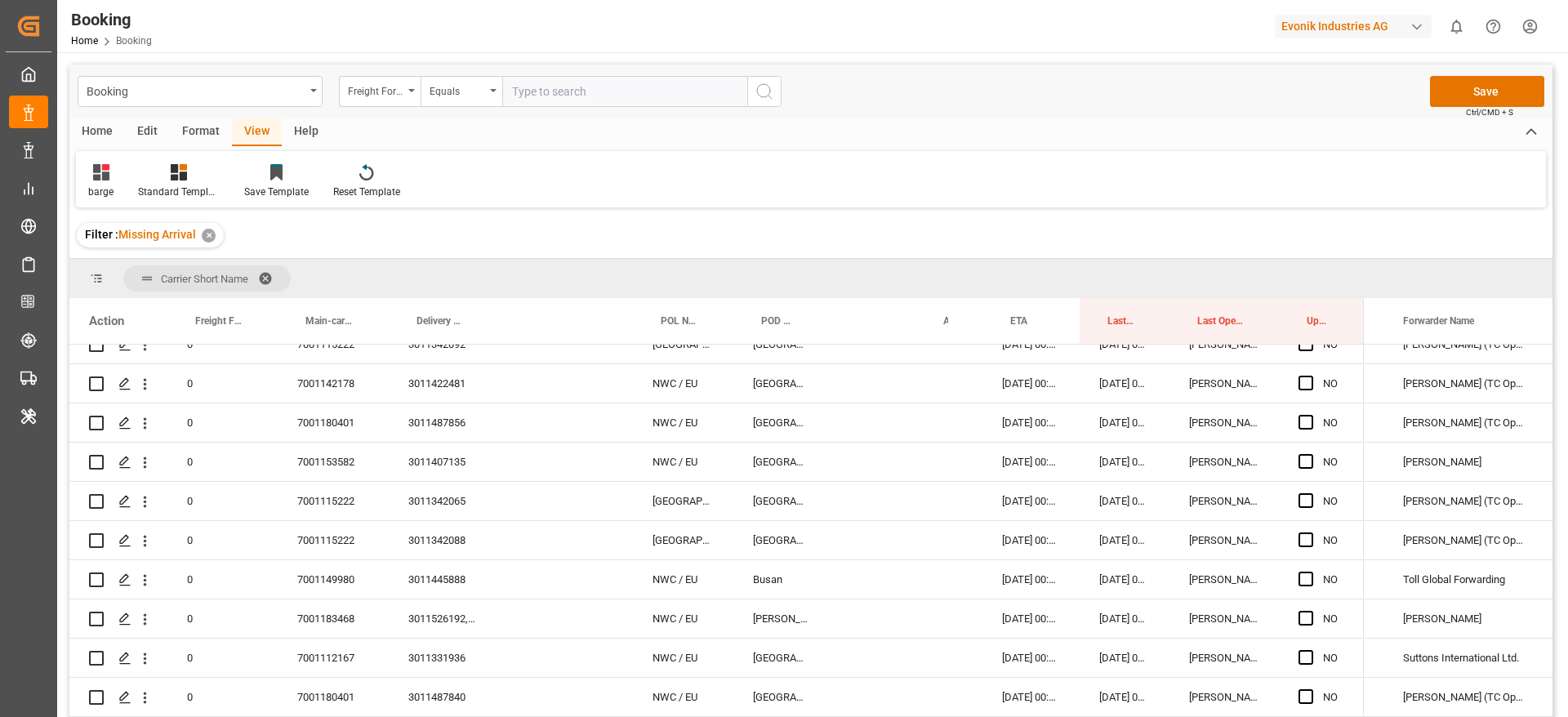
scroll to position [367, 0]
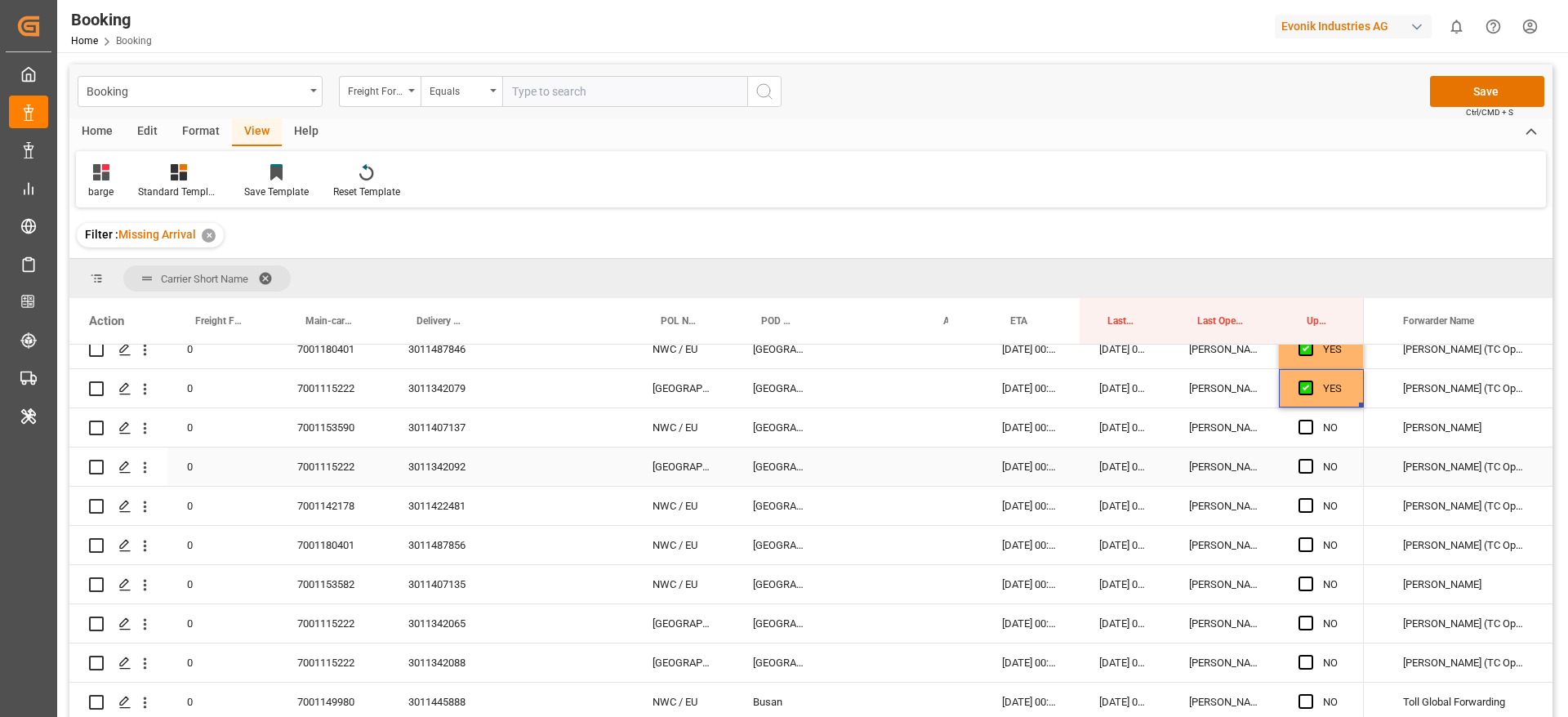
click at [324, 468] on div "7001115222" at bounding box center [333, 467] width 111 height 38
click at [1305, 463] on span "Press SPACE to select this row." at bounding box center [1306, 467] width 15 height 15
click at [1311, 459] on input "Press SPACE to select this row." at bounding box center [1311, 459] width 0 height 0
click at [1302, 501] on span "Press SPACE to select this row." at bounding box center [1306, 506] width 15 height 15
click at [1311, 499] on input "Press SPACE to select this row." at bounding box center [1311, 499] width 0 height 0
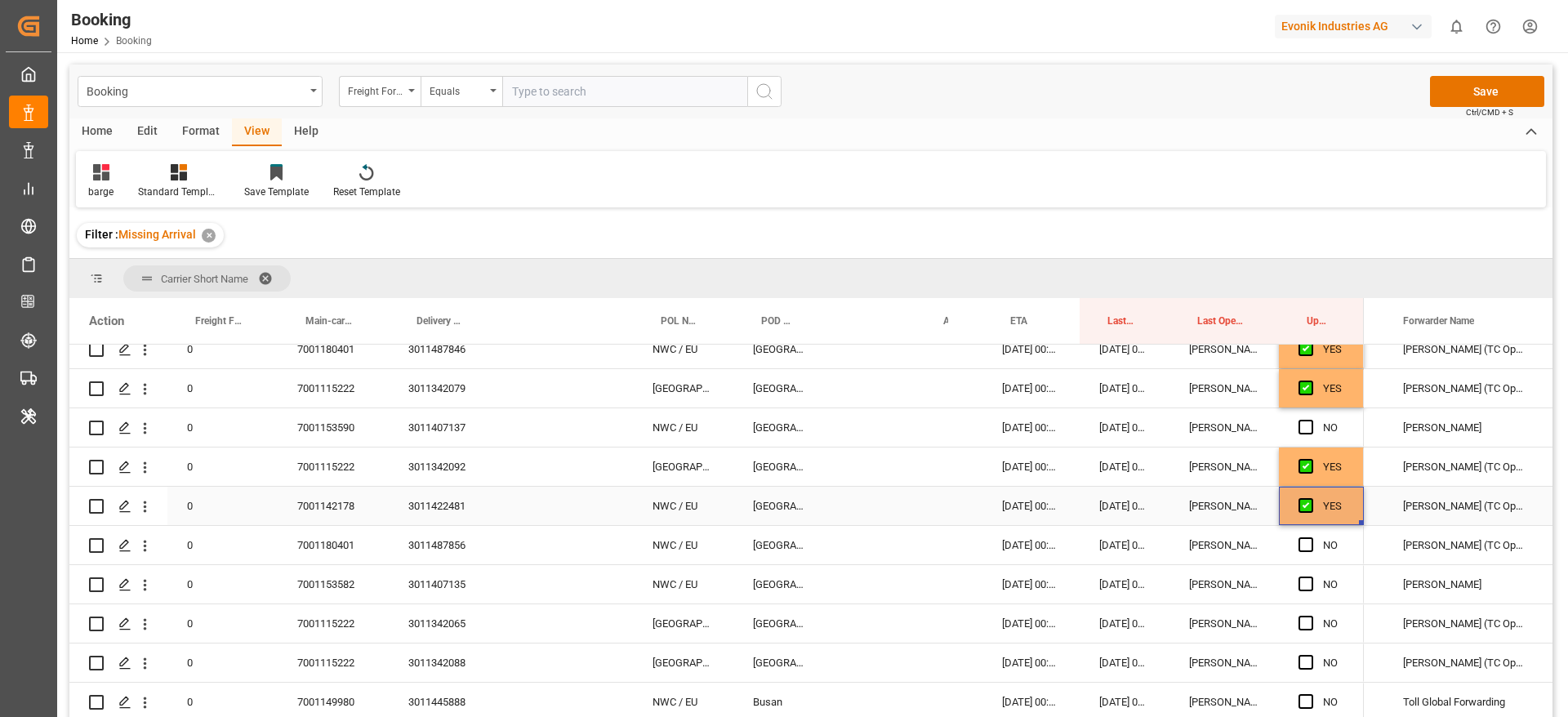
click at [289, 506] on div "7001142178" at bounding box center [333, 506] width 111 height 38
click at [317, 510] on div "7001142178" at bounding box center [333, 506] width 111 height 38
click at [1304, 540] on span "Press SPACE to select this row." at bounding box center [1306, 545] width 15 height 15
click at [1311, 538] on input "Press SPACE to select this row." at bounding box center [1311, 538] width 0 height 0
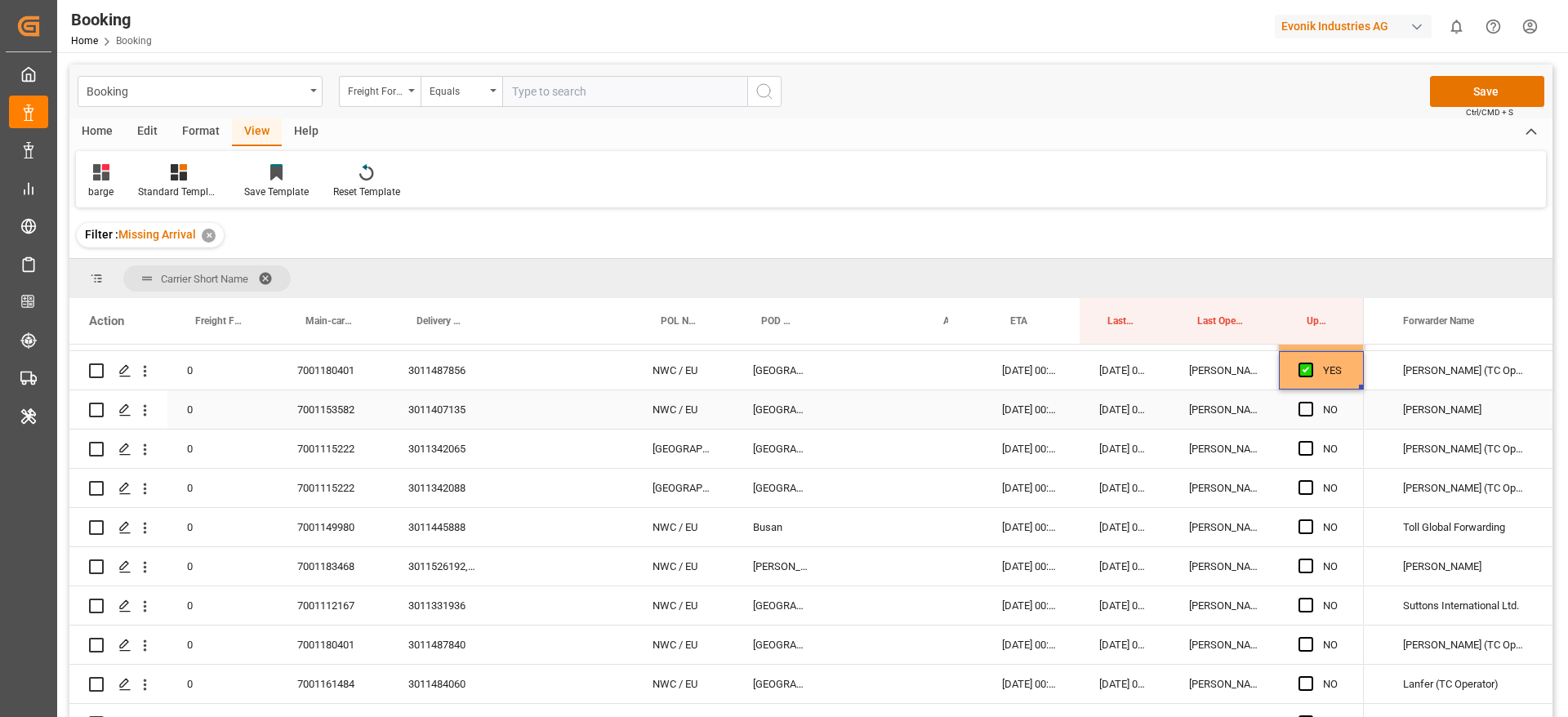
scroll to position [490, 0]
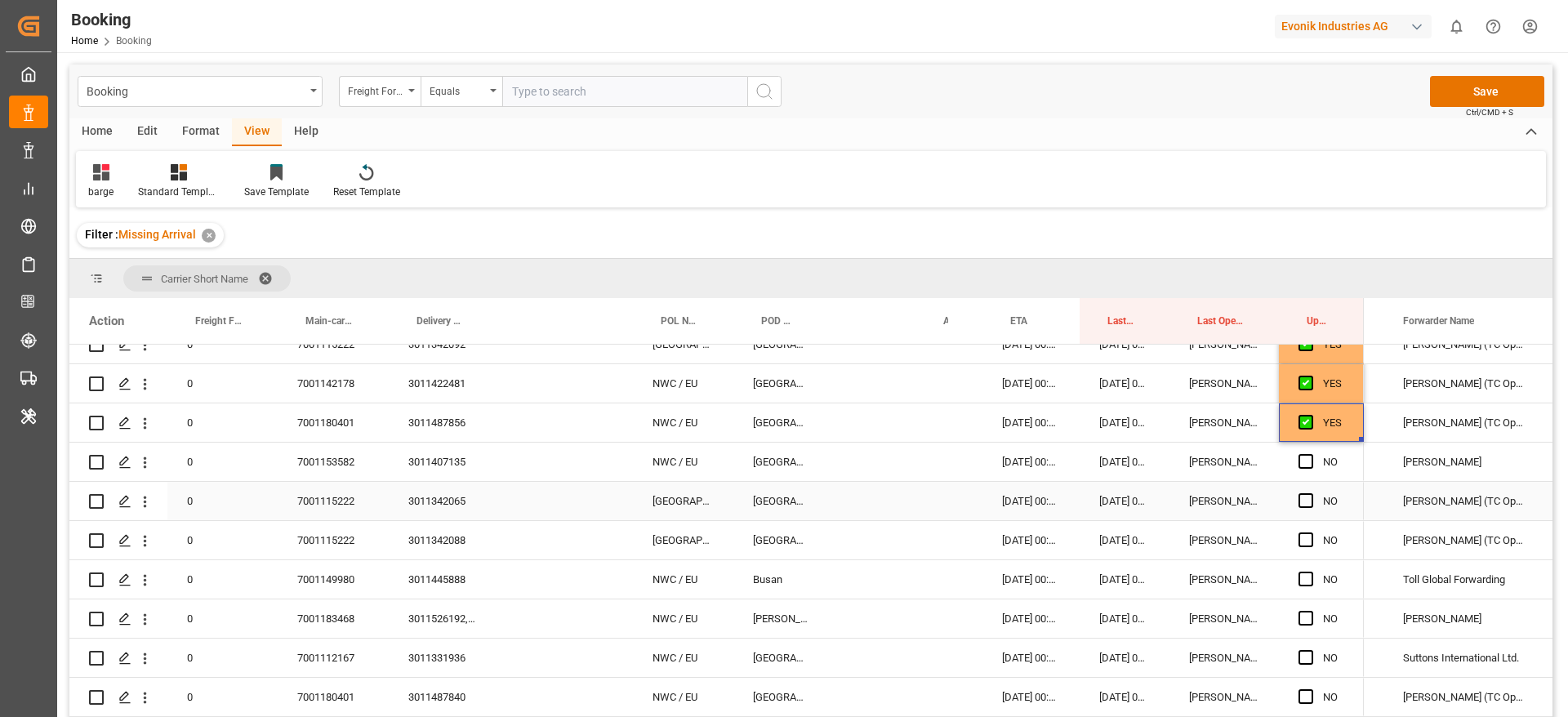
click at [328, 500] on div "7001115222" at bounding box center [333, 501] width 111 height 38
click at [1310, 511] on div "Press SPACE to select this row." at bounding box center [1310, 501] width 25 height 37
click at [1311, 501] on span "Press SPACE to select this row." at bounding box center [1306, 501] width 15 height 15
click at [1311, 493] on input "Press SPACE to select this row." at bounding box center [1311, 493] width 0 height 0
click at [329, 545] on div "7001115222" at bounding box center [333, 541] width 111 height 38
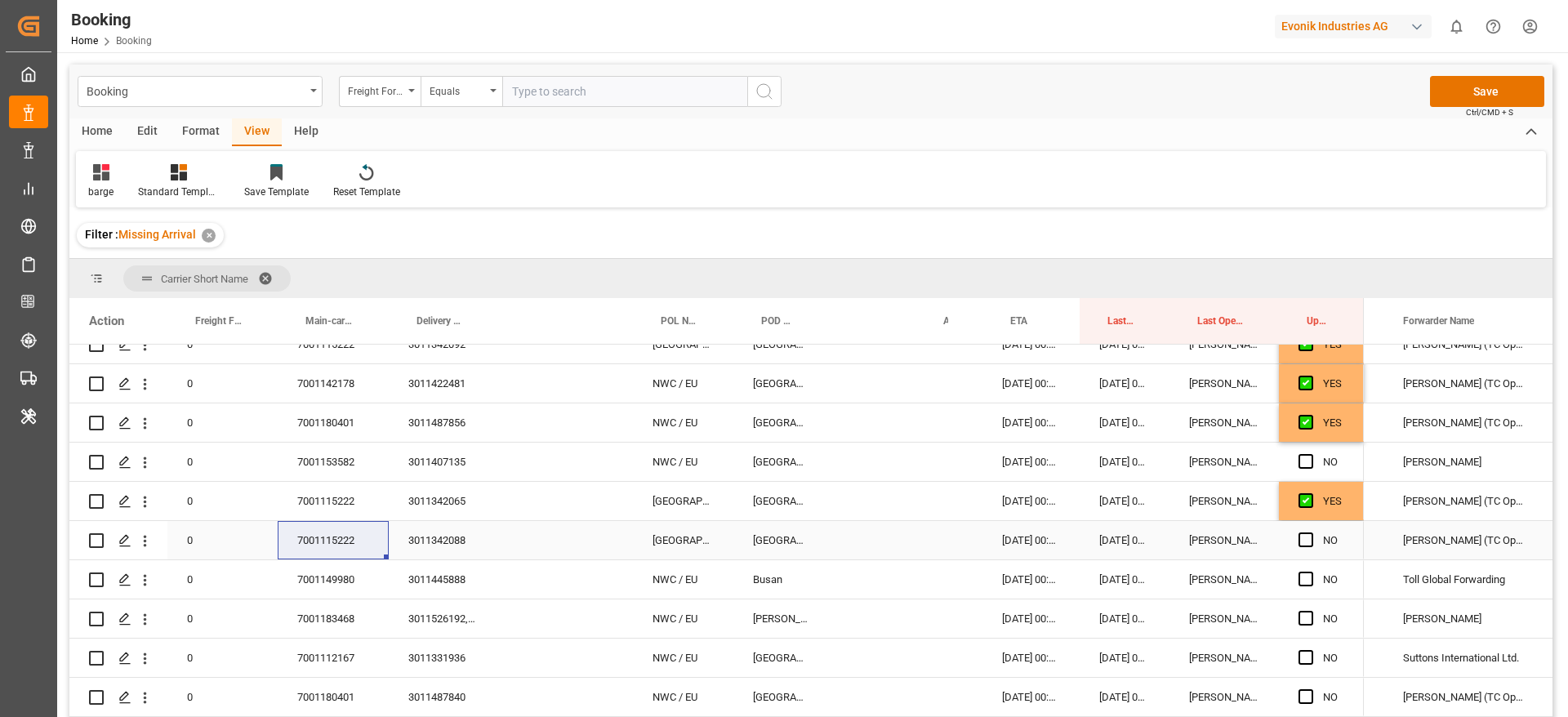
drag, startPoint x: 1307, startPoint y: 538, endPoint x: 1301, endPoint y: 567, distance: 29.6
click at [1307, 538] on span "Press SPACE to select this row." at bounding box center [1306, 540] width 15 height 15
click at [1311, 532] on input "Press SPACE to select this row." at bounding box center [1311, 532] width 0 height 0
click at [350, 583] on div "7001149980" at bounding box center [333, 580] width 111 height 38
click at [1312, 579] on span "Press SPACE to select this row." at bounding box center [1306, 579] width 15 height 15
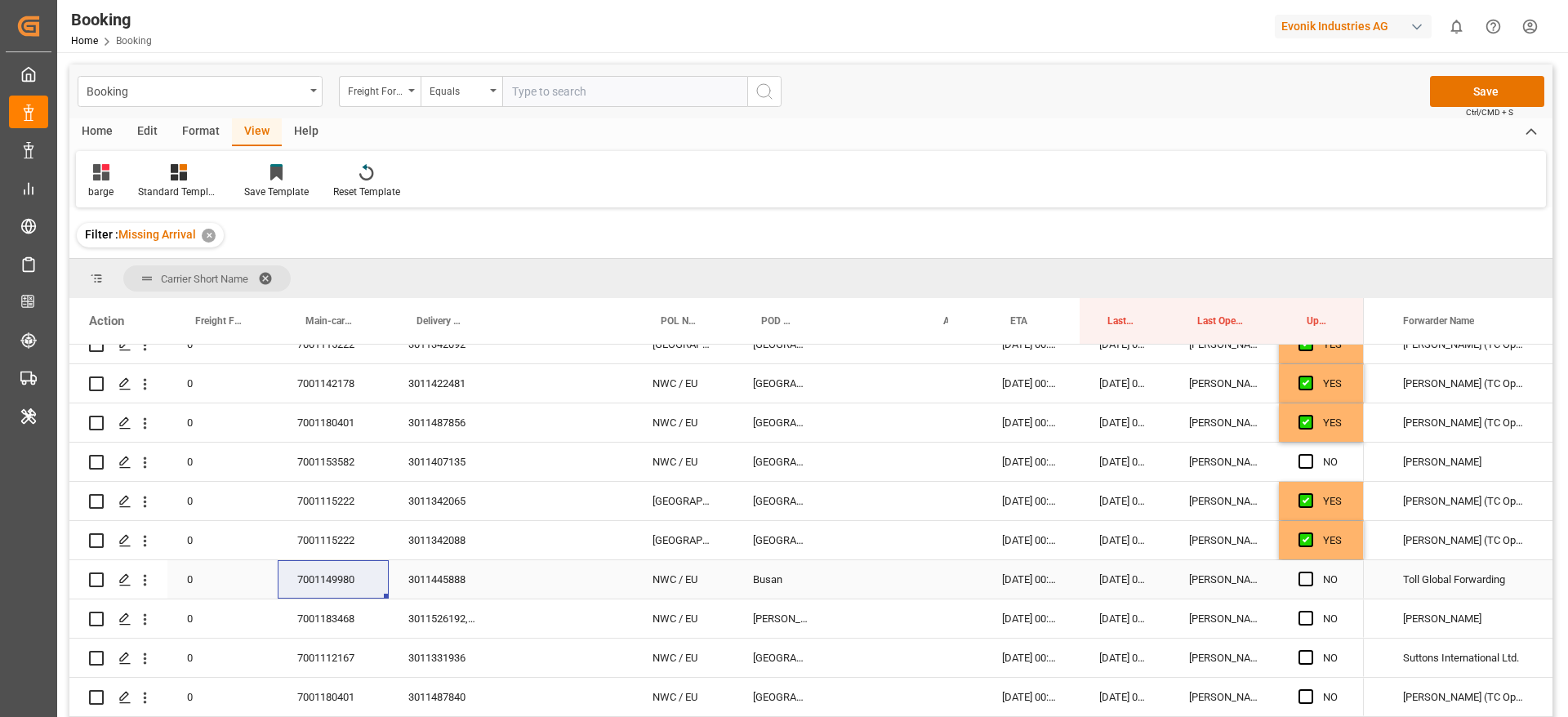
click at [1311, 572] on input "Press SPACE to select this row." at bounding box center [1311, 572] width 0 height 0
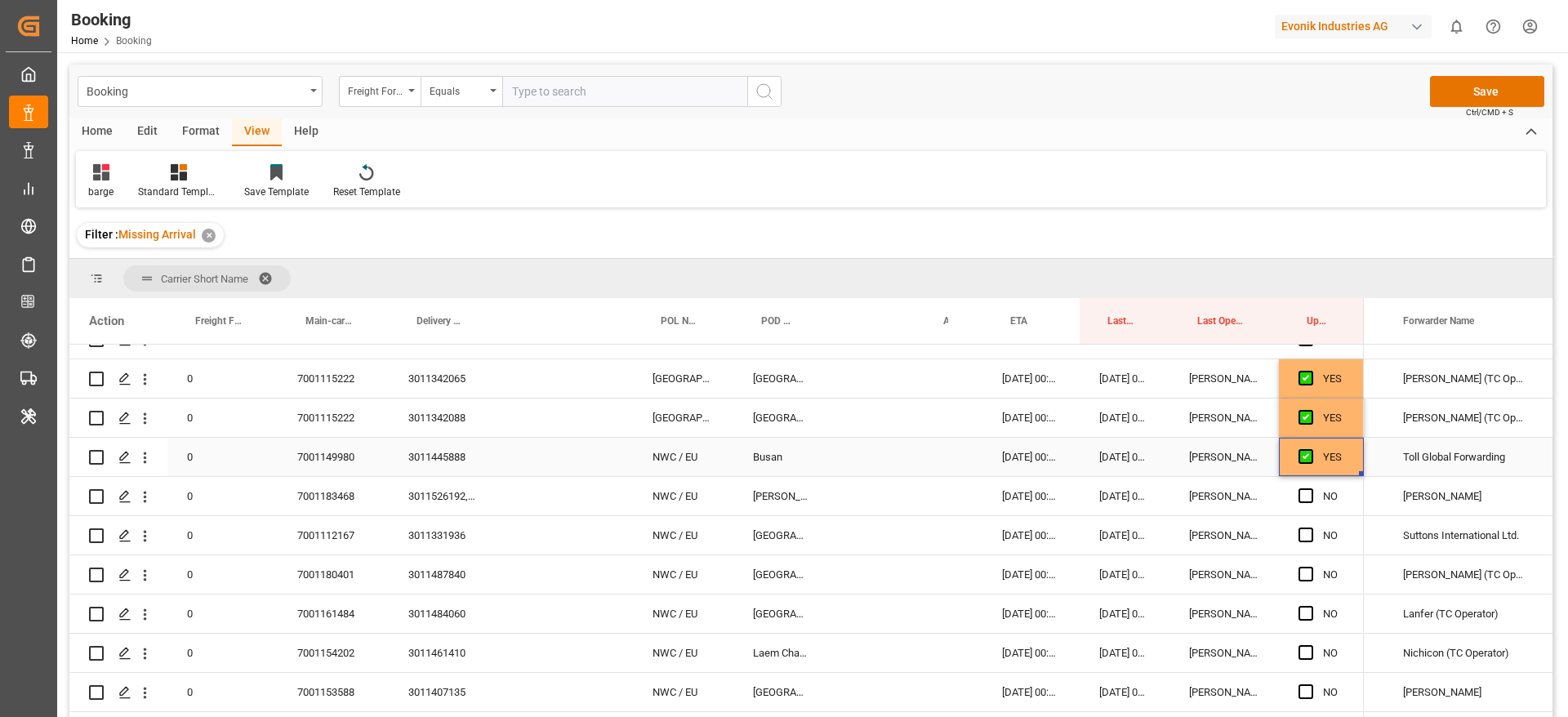
scroll to position [735, 0]
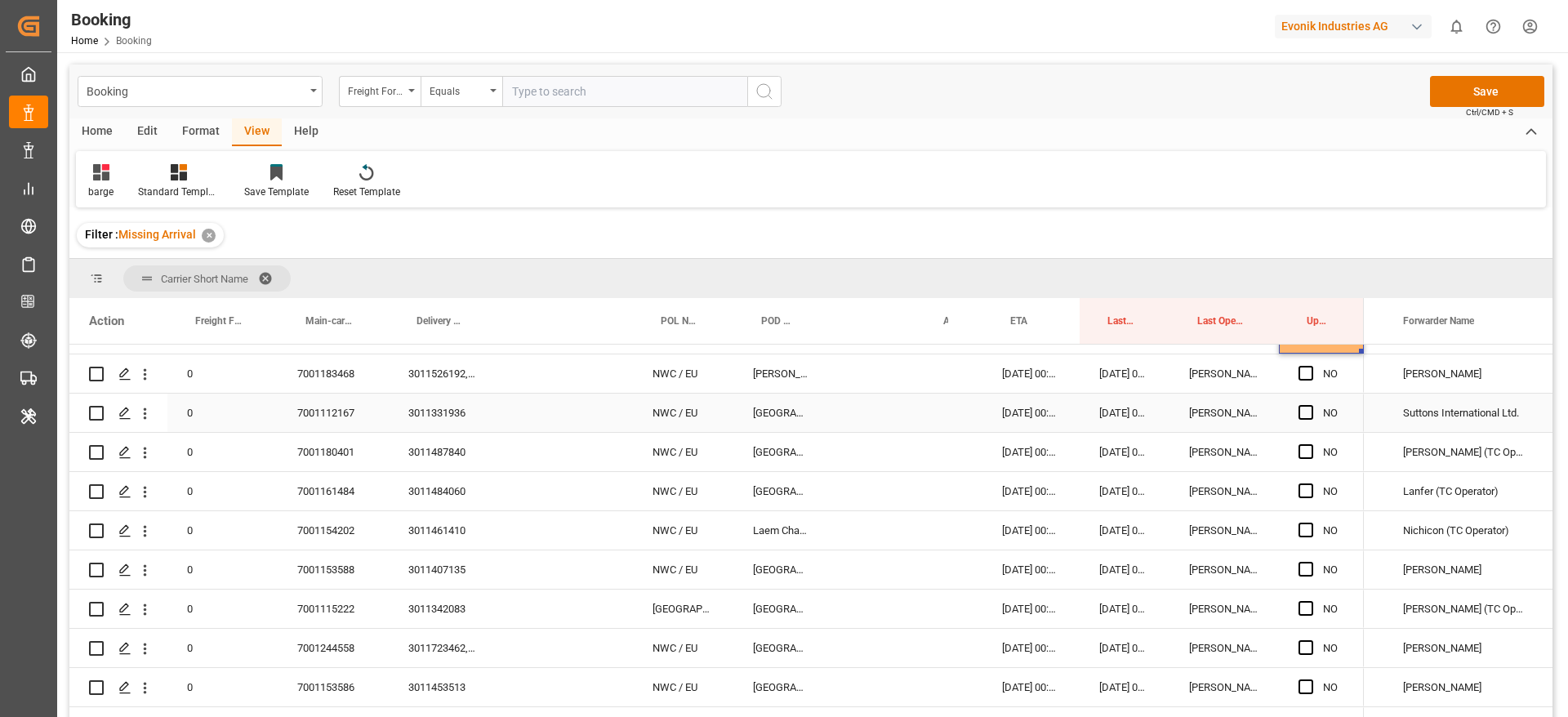
click at [323, 410] on div "7001112167" at bounding box center [333, 413] width 111 height 38
click at [367, 414] on div "7001112167" at bounding box center [333, 413] width 111 height 38
click at [1312, 406] on span "Press SPACE to select this row." at bounding box center [1306, 413] width 15 height 15
click at [1311, 406] on input "Press SPACE to select this row." at bounding box center [1311, 406] width 0 height 0
click at [1308, 447] on span "Press SPACE to select this row." at bounding box center [1306, 452] width 15 height 15
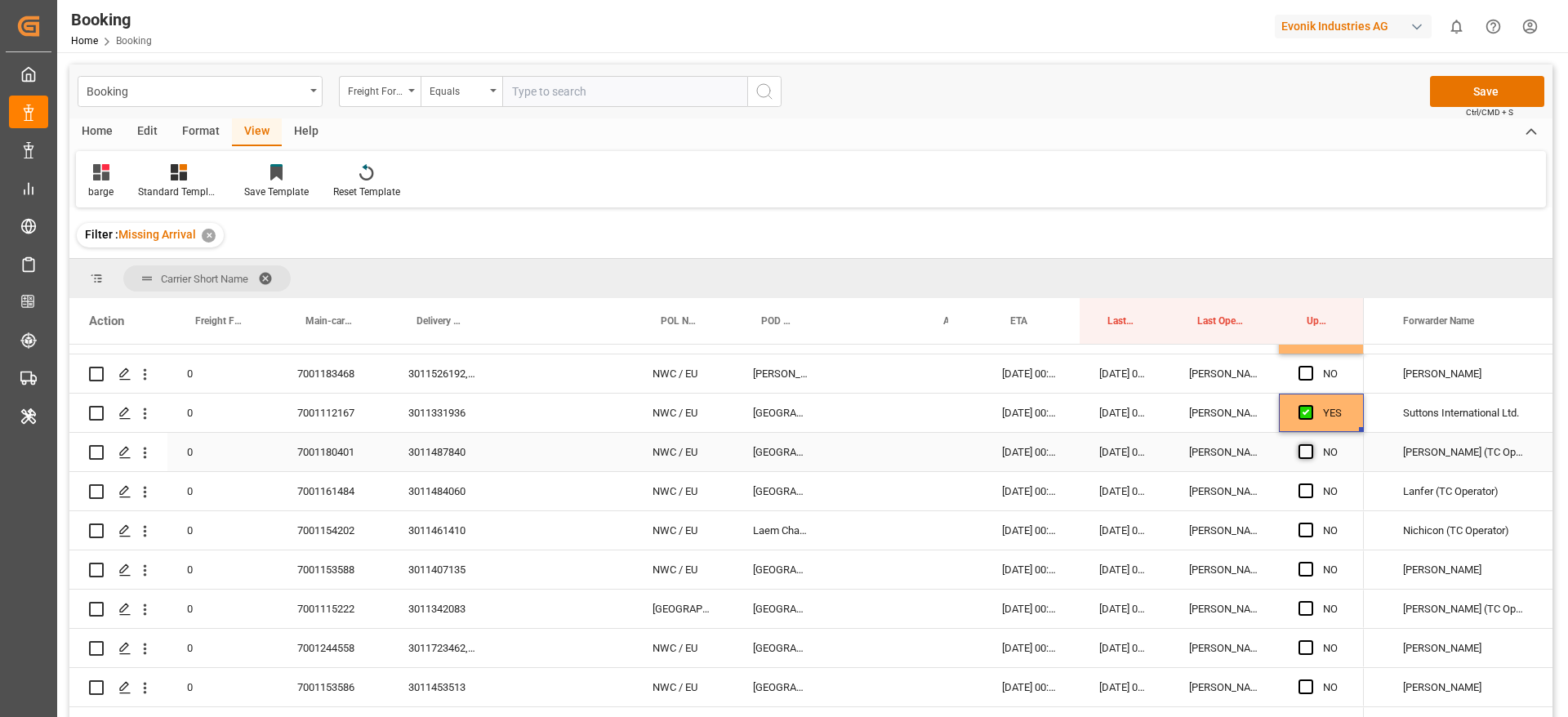
click at [1311, 445] on input "Press SPACE to select this row." at bounding box center [1311, 445] width 0 height 0
click at [360, 455] on div "7001180401" at bounding box center [333, 452] width 111 height 38
drag, startPoint x: 310, startPoint y: 499, endPoint x: 1542, endPoint y: 608, distance: 1236.8
click at [310, 500] on div "7001161484" at bounding box center [333, 491] width 111 height 38
click at [1298, 489] on div "NO" at bounding box center [1321, 491] width 85 height 38
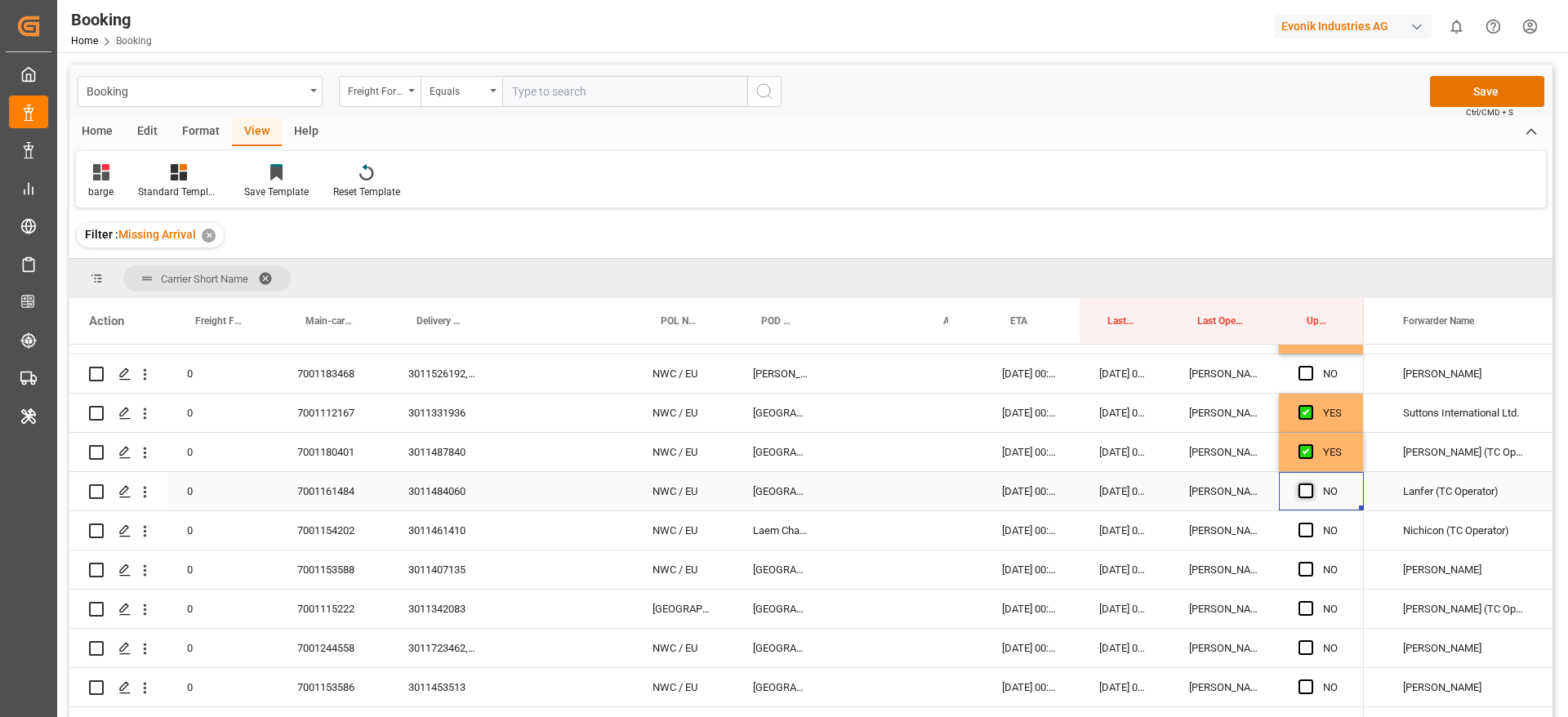
click at [1299, 490] on div "NO" at bounding box center [1321, 491] width 85 height 38
click at [1310, 490] on span "Press SPACE to select this row." at bounding box center [1306, 491] width 15 height 15
click at [1311, 484] on input "Press SPACE to select this row." at bounding box center [1311, 484] width 0 height 0
click at [324, 533] on div "7001154202" at bounding box center [333, 531] width 111 height 38
click at [1306, 528] on span "Press SPACE to select this row." at bounding box center [1306, 530] width 15 height 15
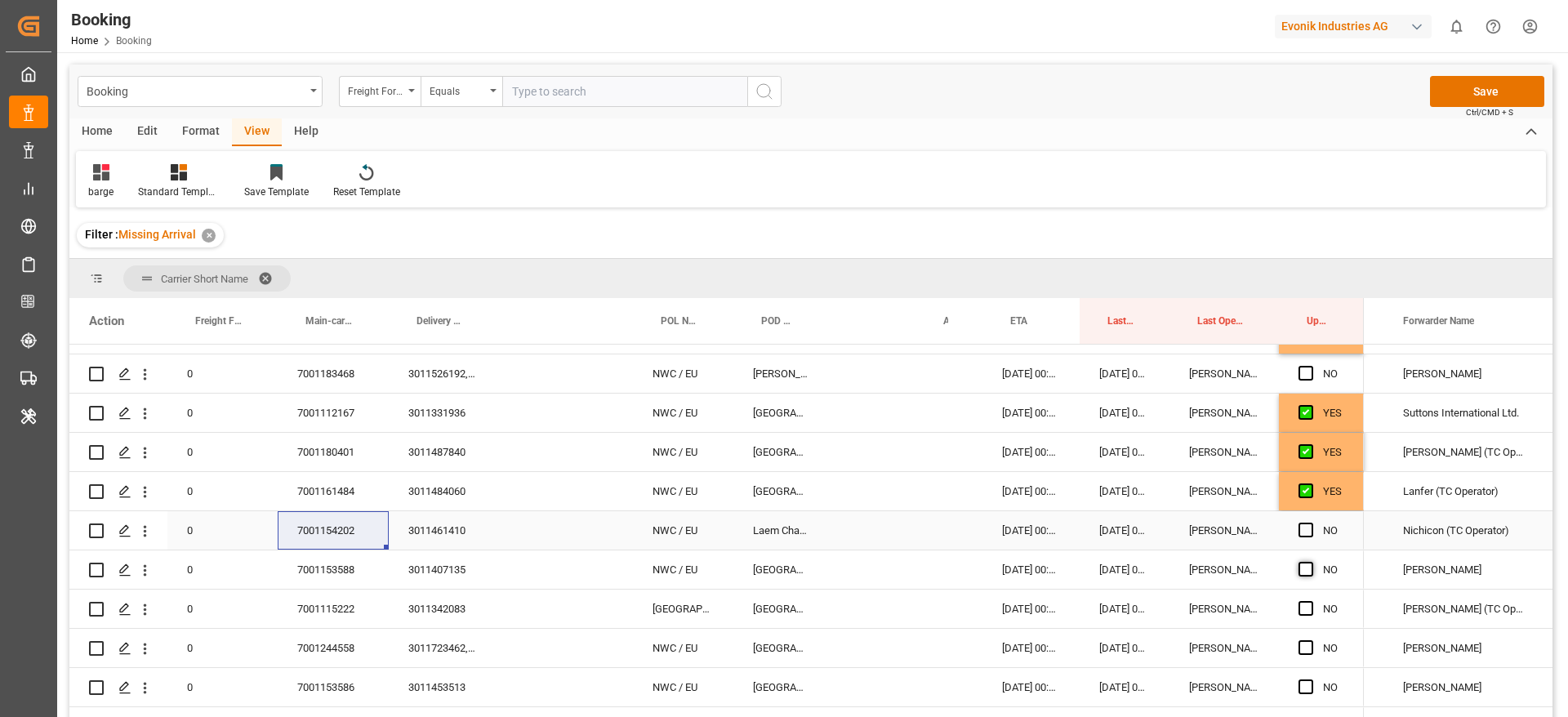
click at [1311, 522] on input "Press SPACE to select this row." at bounding box center [1311, 522] width 0 height 0
click at [1304, 564] on span "Press SPACE to select this row." at bounding box center [1306, 569] width 15 height 15
click at [1311, 562] on input "Press SPACE to select this row." at bounding box center [1311, 562] width 0 height 0
click at [339, 568] on div "7001153588" at bounding box center [333, 570] width 111 height 38
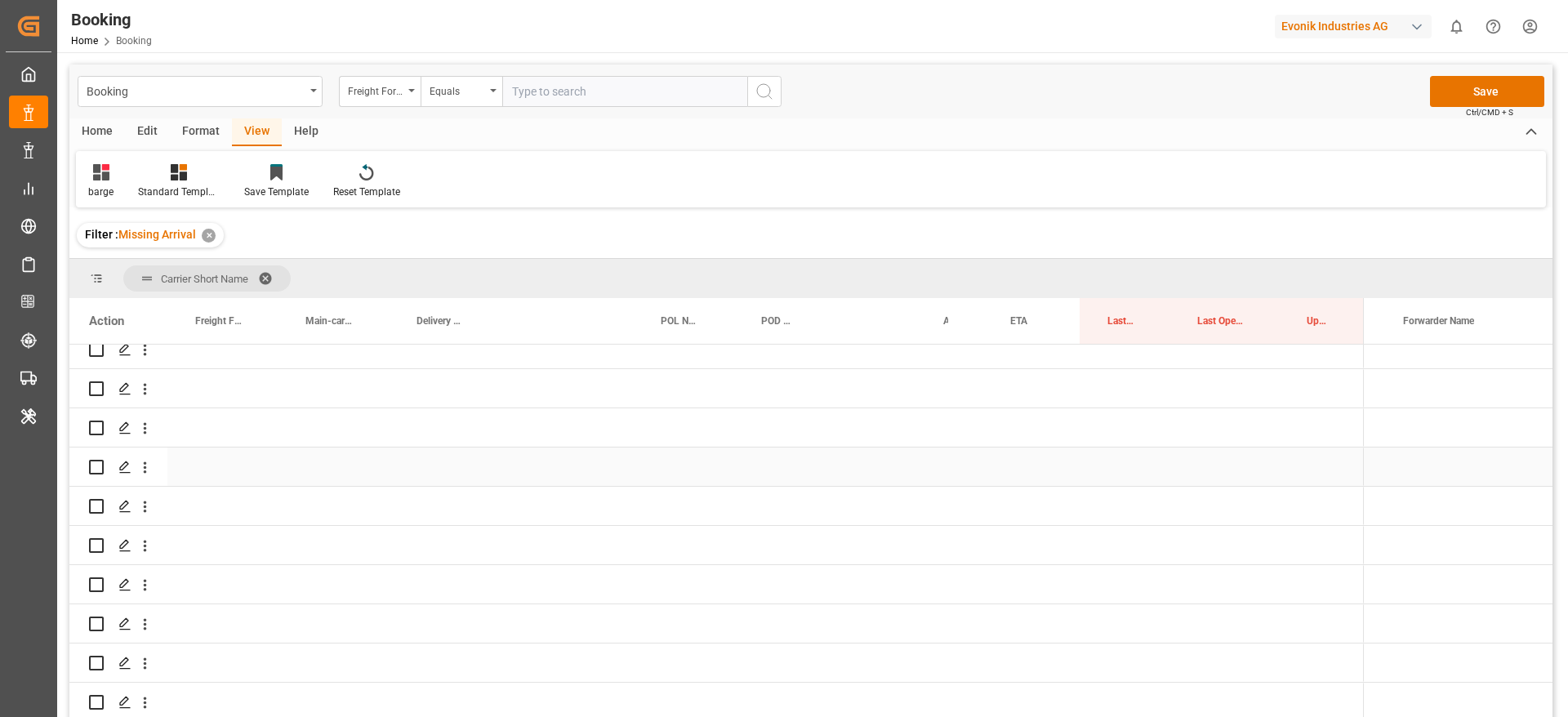
scroll to position [1026, 0]
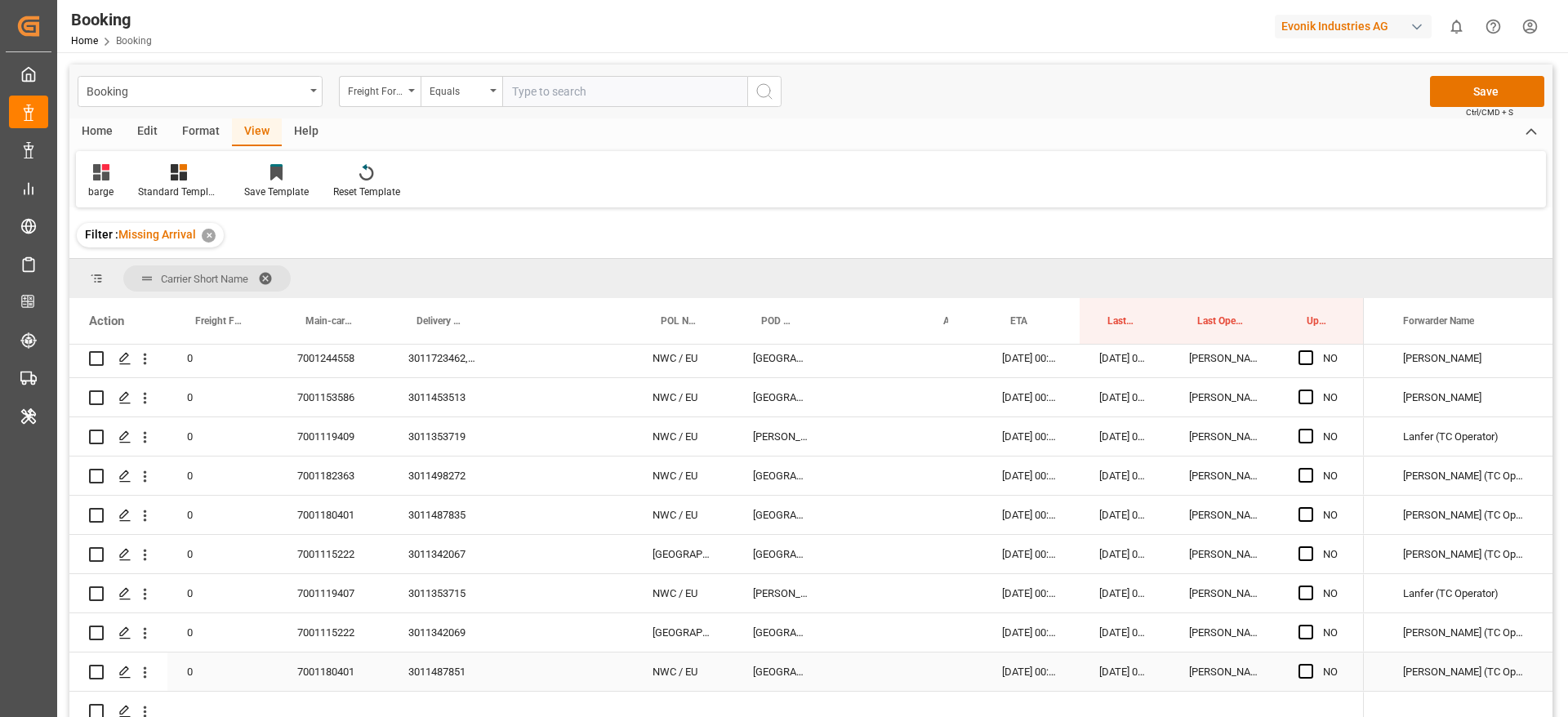
drag, startPoint x: 335, startPoint y: 665, endPoint x: 617, endPoint y: 523, distance: 315.7
click at [335, 666] on div "7001180401" at bounding box center [333, 672] width 111 height 38
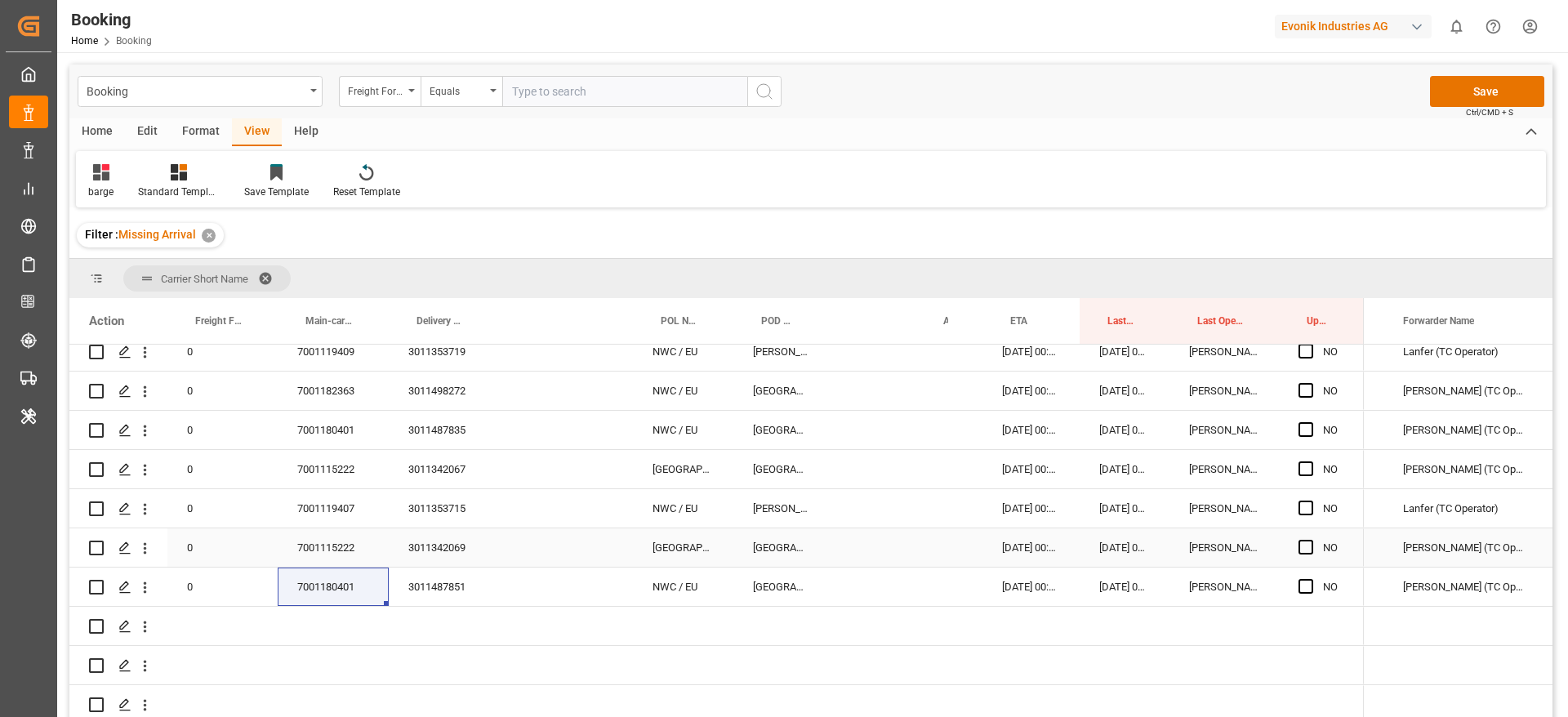
scroll to position [1148, 0]
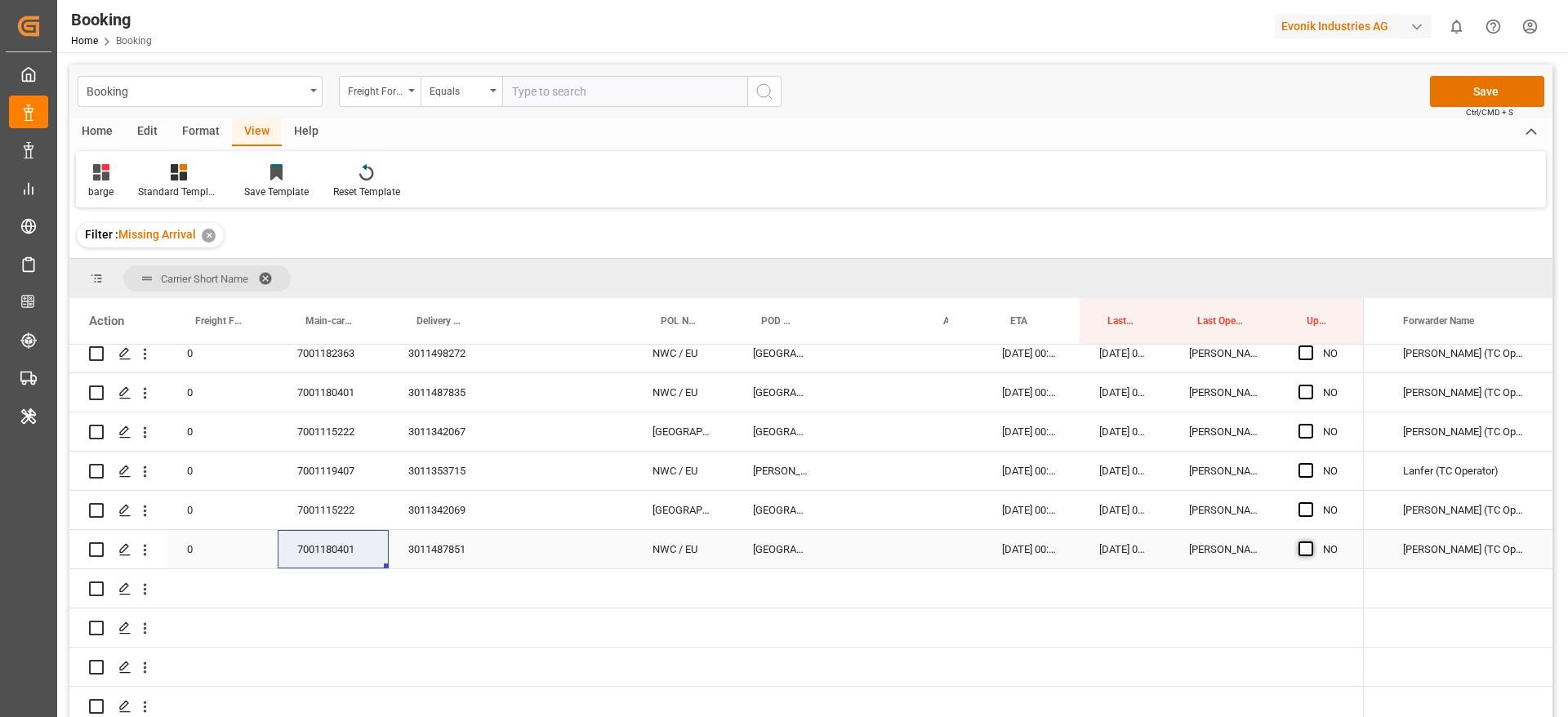
click at [1311, 543] on span "Press SPACE to select this row." at bounding box center [1306, 549] width 15 height 15
click at [1311, 542] on input "Press SPACE to select this row." at bounding box center [1311, 542] width 0 height 0
click at [339, 510] on div "7001115222" at bounding box center [333, 511] width 111 height 38
drag, startPoint x: 1305, startPoint y: 508, endPoint x: 361, endPoint y: 522, distance: 944.1
click at [1305, 508] on span "Press SPACE to select this row." at bounding box center [1306, 510] width 15 height 15
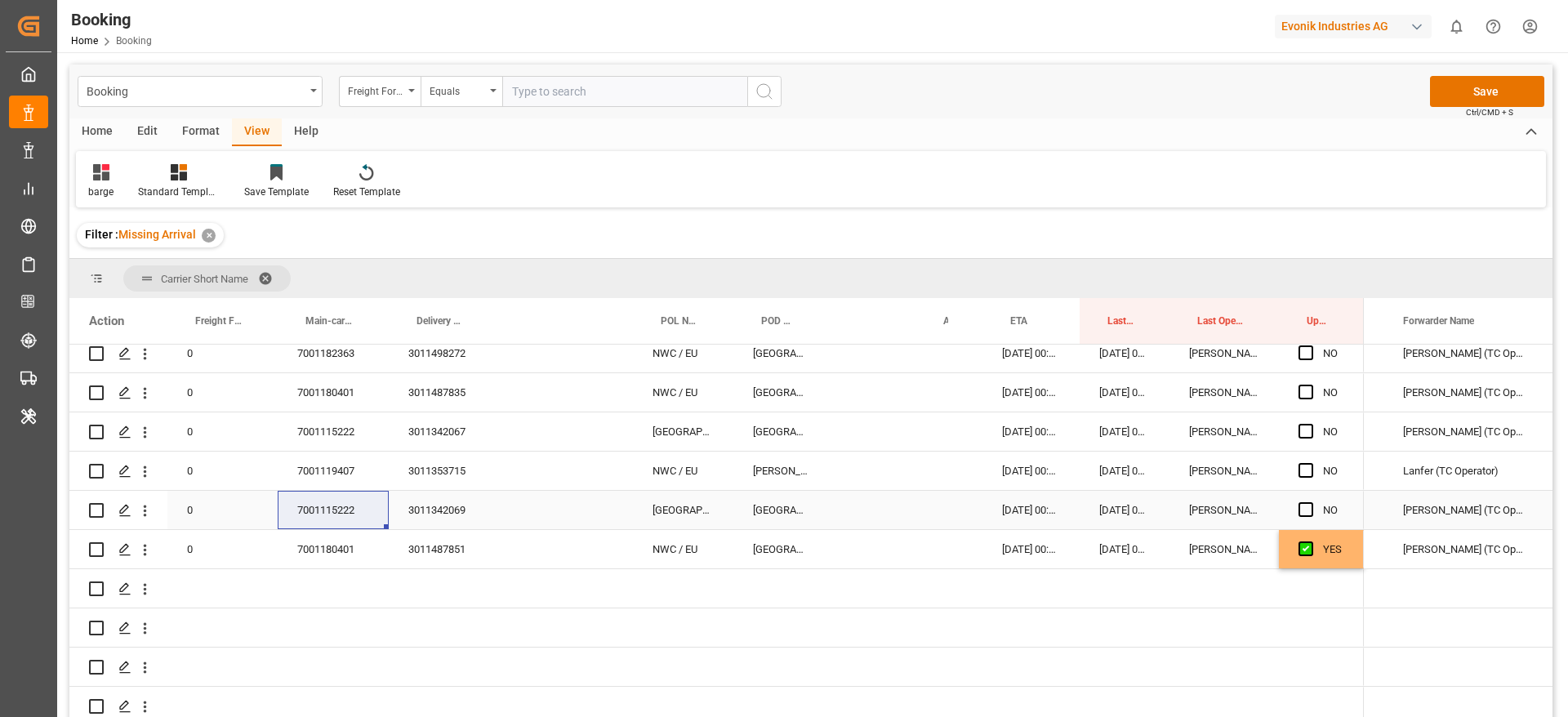
click at [1311, 502] on input "Press SPACE to select this row." at bounding box center [1311, 502] width 0 height 0
click at [349, 486] on div "7001119407" at bounding box center [333, 471] width 111 height 38
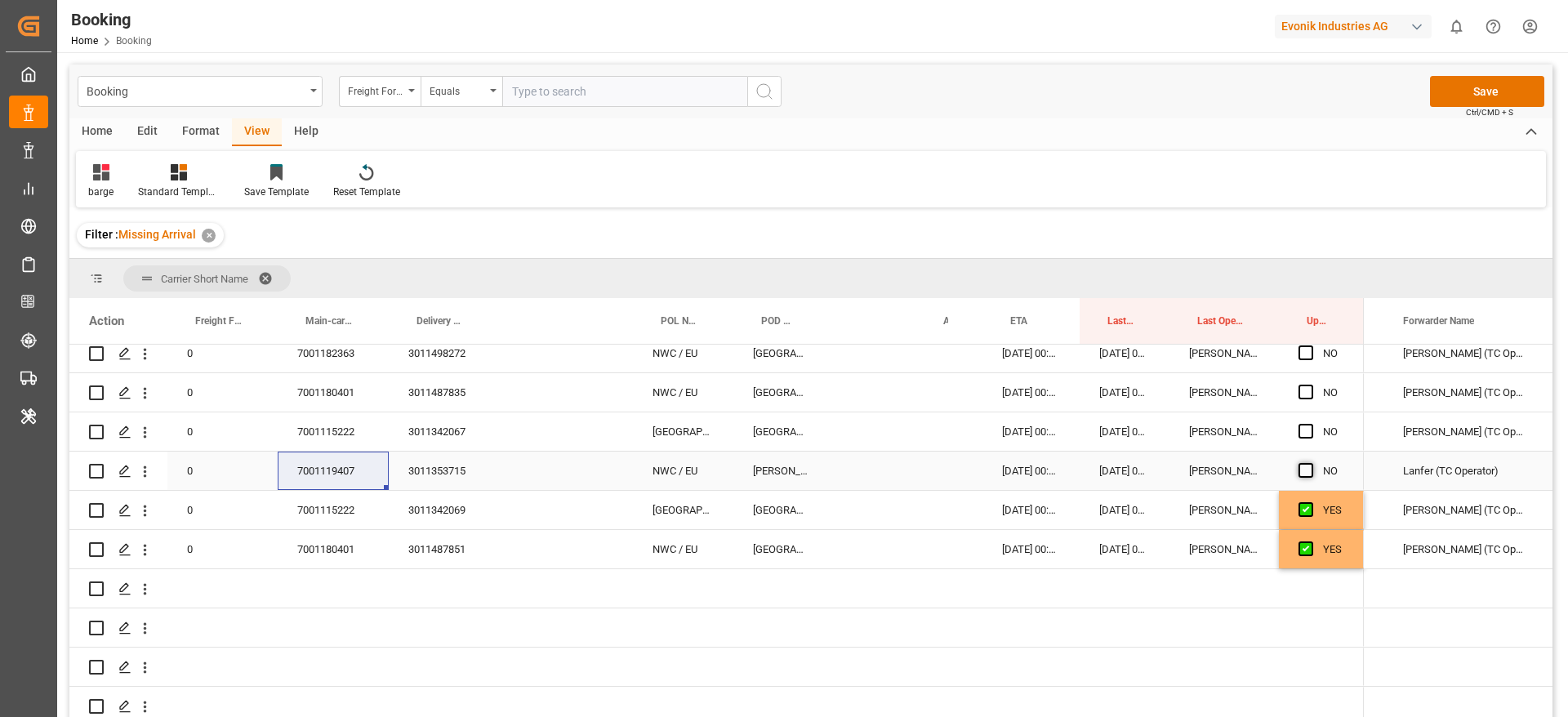
click at [1305, 467] on span "Press SPACE to select this row." at bounding box center [1306, 470] width 15 height 15
click at [1311, 463] on input "Press SPACE to select this row." at bounding box center [1311, 463] width 0 height 0
click at [358, 423] on div "7001115222" at bounding box center [333, 432] width 111 height 38
drag, startPoint x: 1309, startPoint y: 429, endPoint x: 1305, endPoint y: 396, distance: 33.2
click at [1311, 429] on span "Press SPACE to select this row." at bounding box center [1306, 431] width 15 height 15
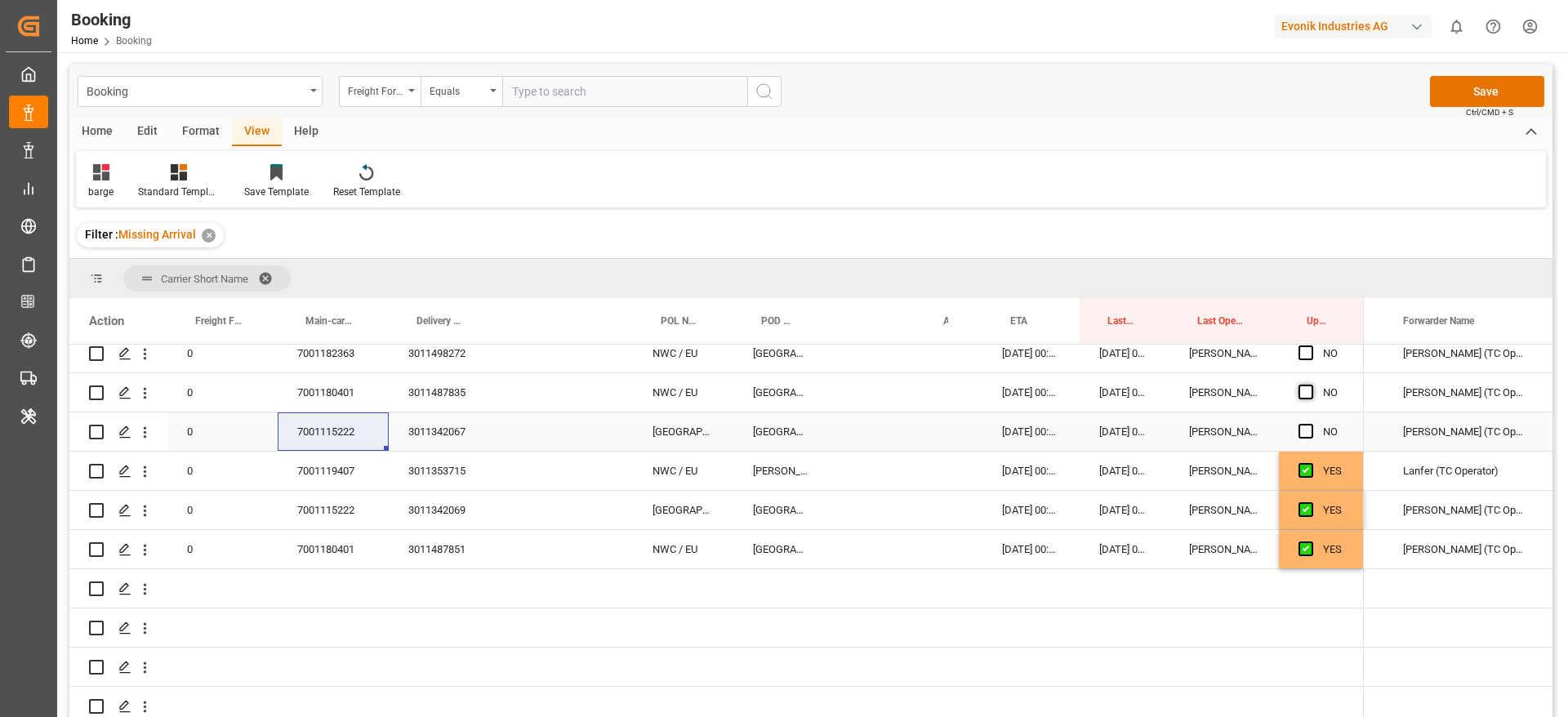
click at [1311, 424] on input "Press SPACE to select this row." at bounding box center [1311, 424] width 0 height 0
click at [1304, 391] on span "Press SPACE to select this row." at bounding box center [1306, 392] width 15 height 15
click at [1311, 385] on input "Press SPACE to select this row." at bounding box center [1311, 385] width 0 height 0
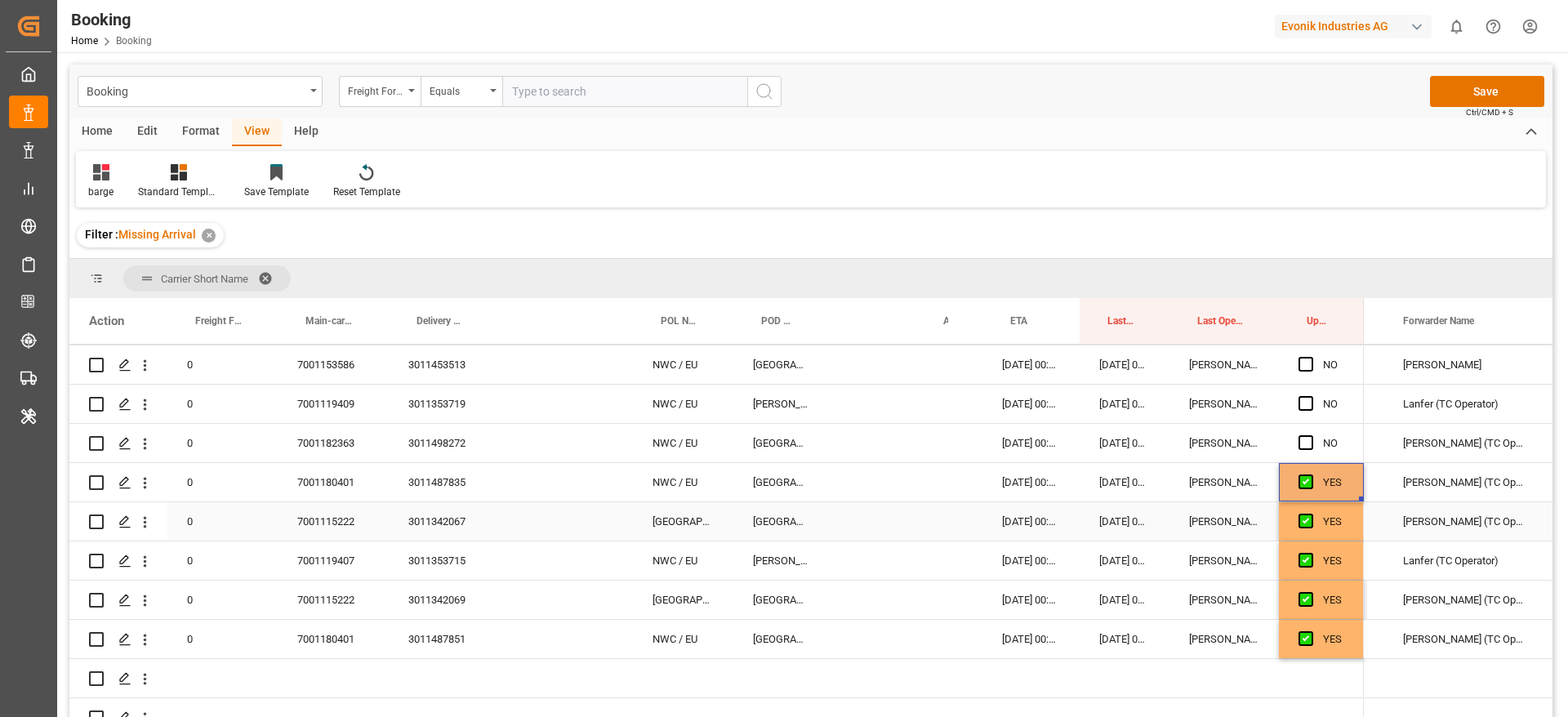
scroll to position [1026, 0]
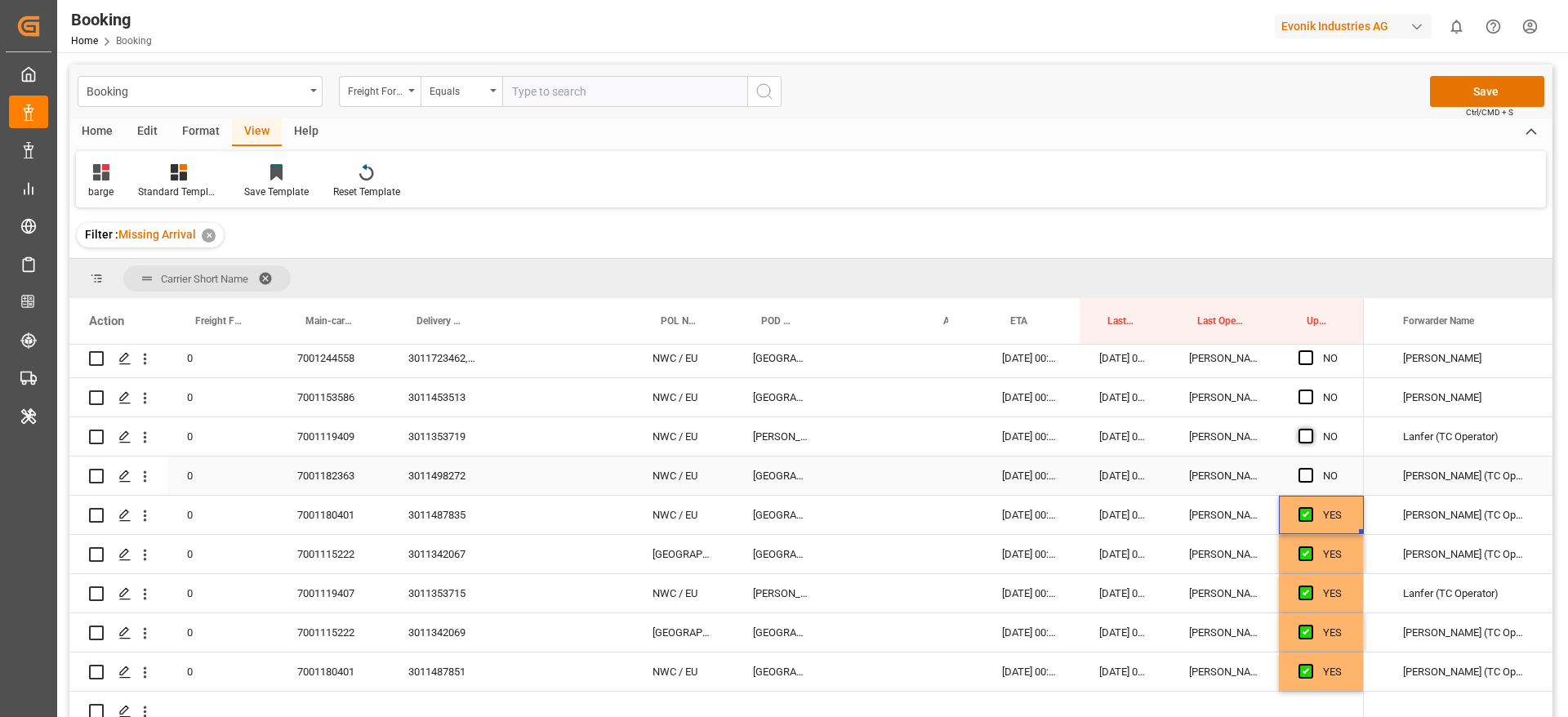
click at [1311, 472] on span "Press SPACE to select this row." at bounding box center [1306, 476] width 15 height 15
click at [1311, 469] on input "Press SPACE to select this row." at bounding box center [1311, 469] width 0 height 0
click at [1307, 439] on span "Press SPACE to select this row." at bounding box center [1306, 437] width 15 height 15
click at [1311, 429] on input "Press SPACE to select this row." at bounding box center [1311, 429] width 0 height 0
click at [350, 429] on div "7001119409" at bounding box center [333, 437] width 111 height 38
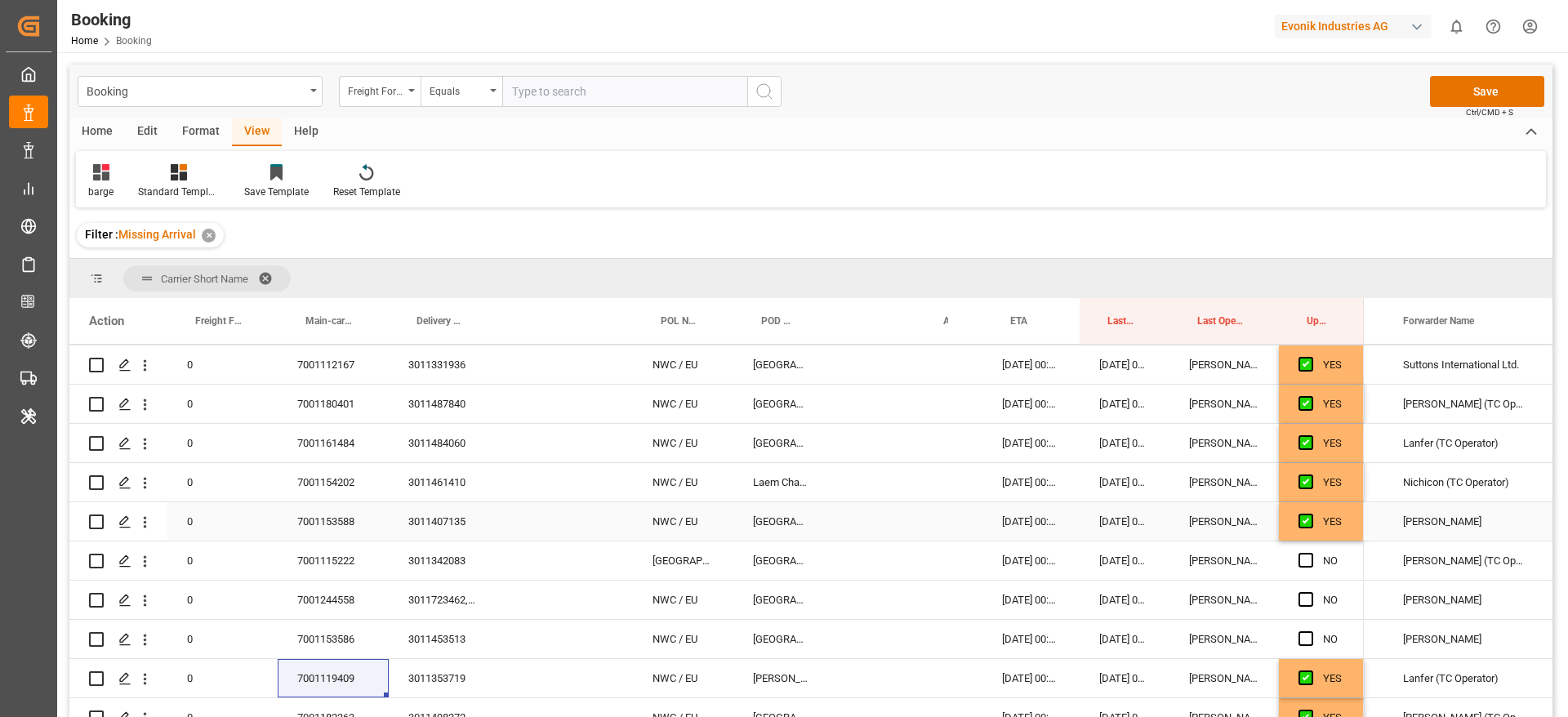
scroll to position [780, 0]
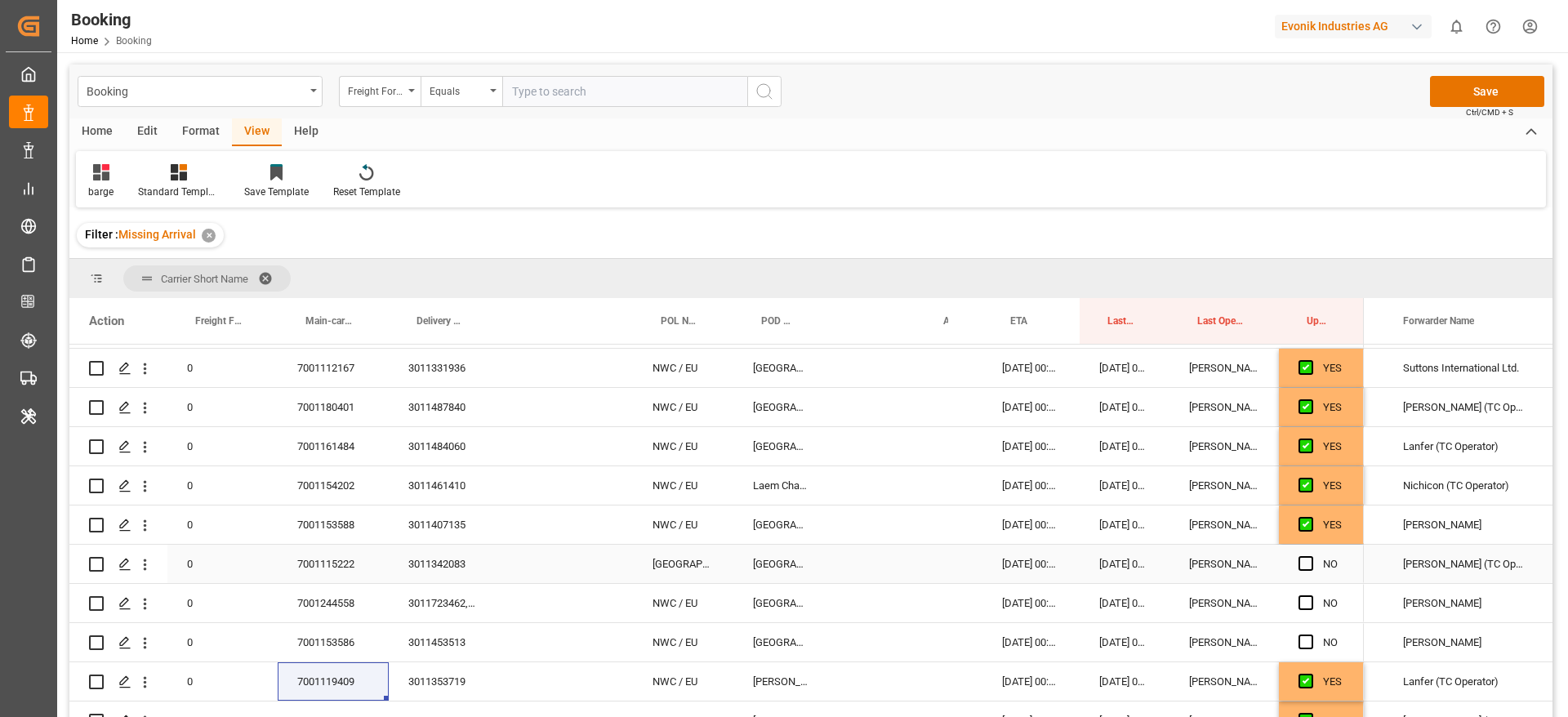
drag, startPoint x: 342, startPoint y: 562, endPoint x: 1565, endPoint y: 440, distance: 1229.1
click at [341, 562] on div "7001115222" at bounding box center [333, 564] width 111 height 38
drag, startPoint x: 1304, startPoint y: 553, endPoint x: 1306, endPoint y: 568, distance: 15.1
click at [1304, 555] on div "Press SPACE to select this row." at bounding box center [1310, 564] width 25 height 37
click at [1306, 568] on span "Press SPACE to select this row." at bounding box center [1306, 564] width 15 height 15
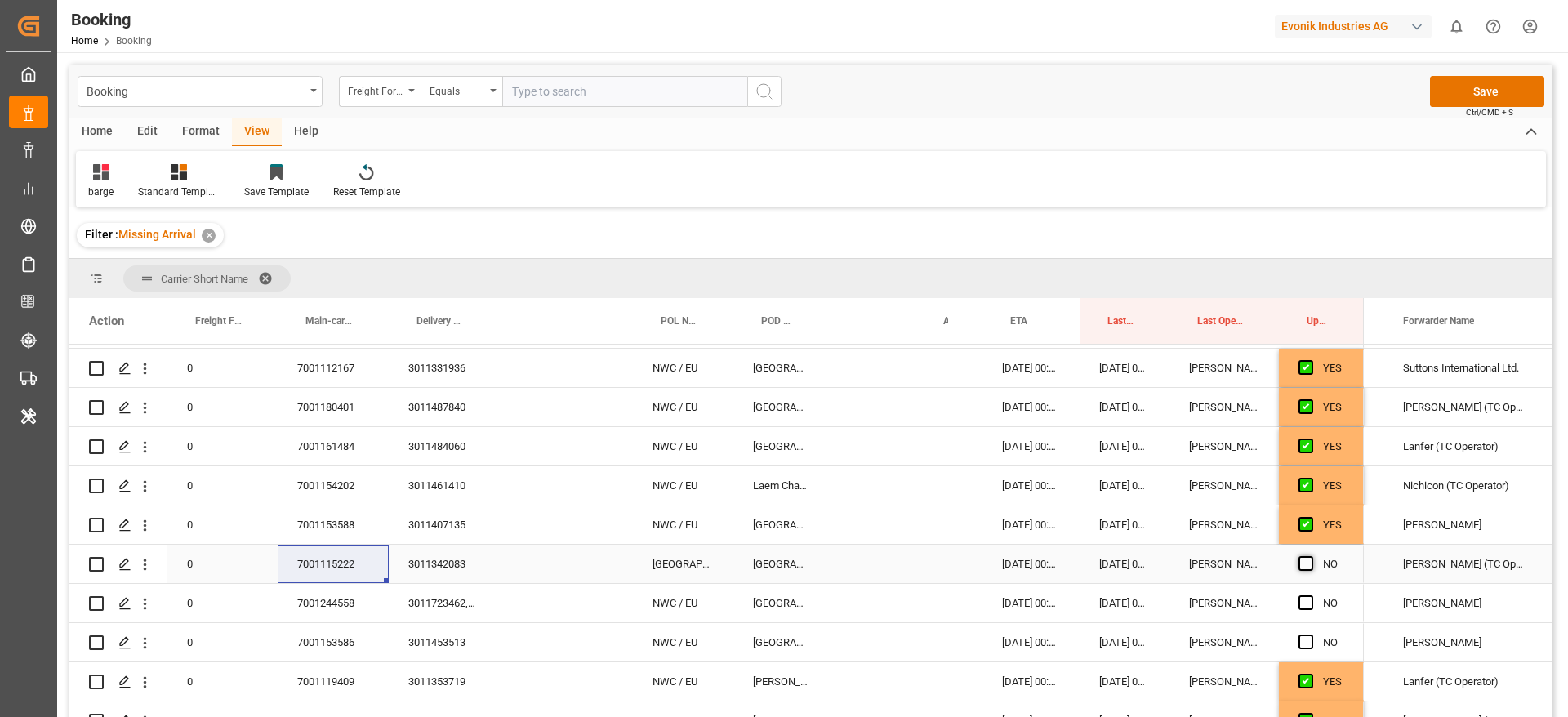
click at [1311, 556] on input "Press SPACE to select this row." at bounding box center [1311, 556] width 0 height 0
click at [317, 598] on div "7001244558" at bounding box center [333, 604] width 111 height 38
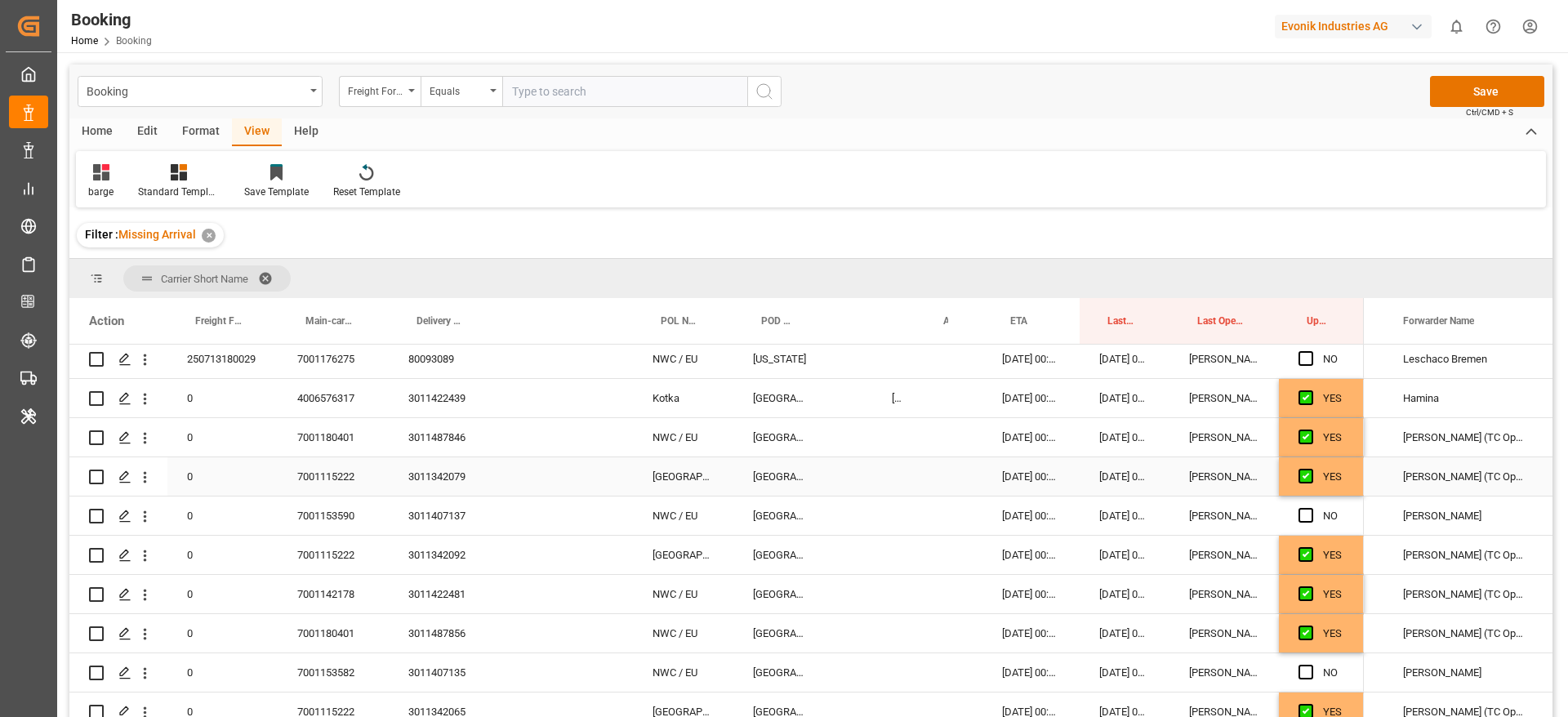
scroll to position [290, 0]
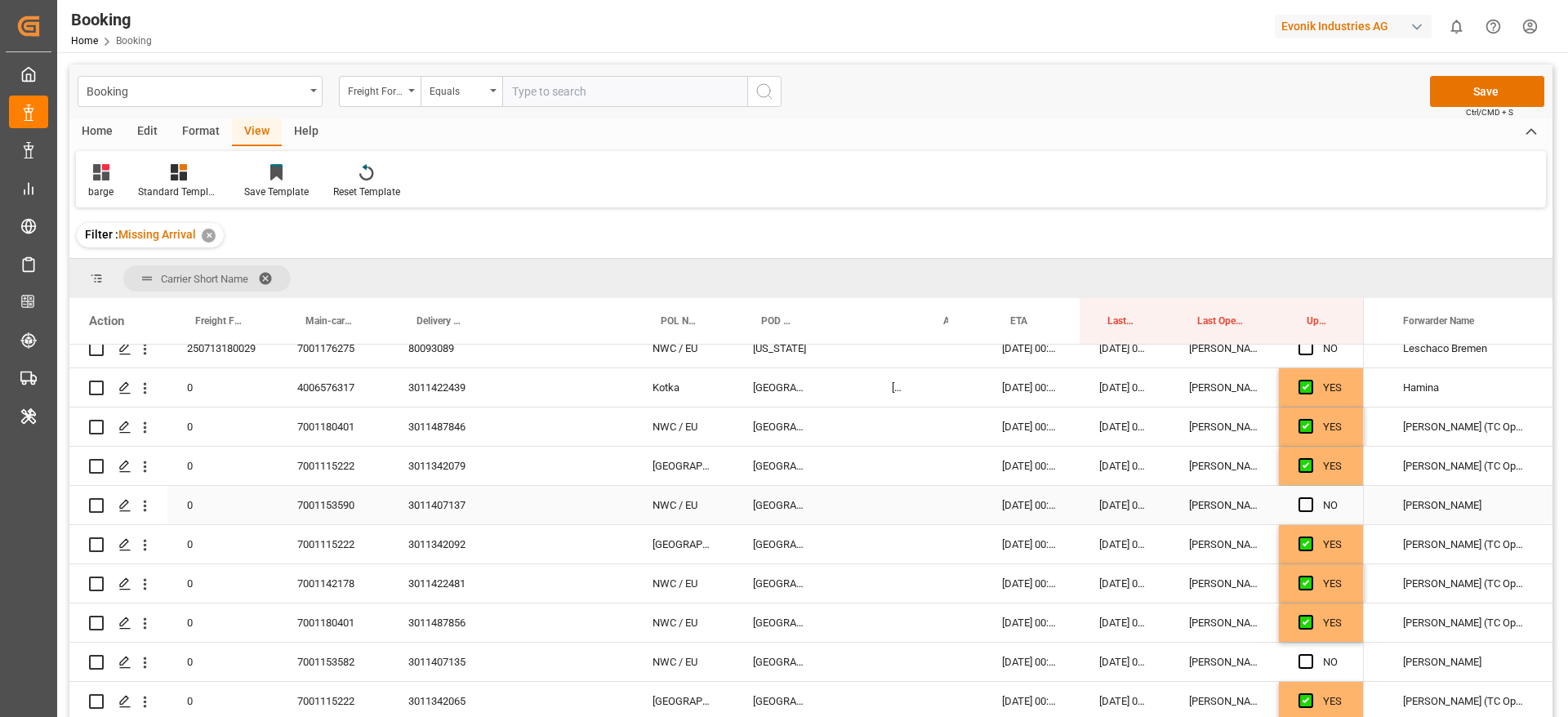
drag, startPoint x: 329, startPoint y: 496, endPoint x: 1549, endPoint y: 646, distance: 1229.2
click at [329, 496] on div "7001153590" at bounding box center [333, 505] width 111 height 38
click at [1307, 506] on span "Press SPACE to select this row." at bounding box center [1306, 505] width 15 height 15
click at [1311, 498] on input "Press SPACE to select this row." at bounding box center [1311, 498] width 0 height 0
click at [434, 501] on div "3011407137" at bounding box center [442, 505] width 106 height 38
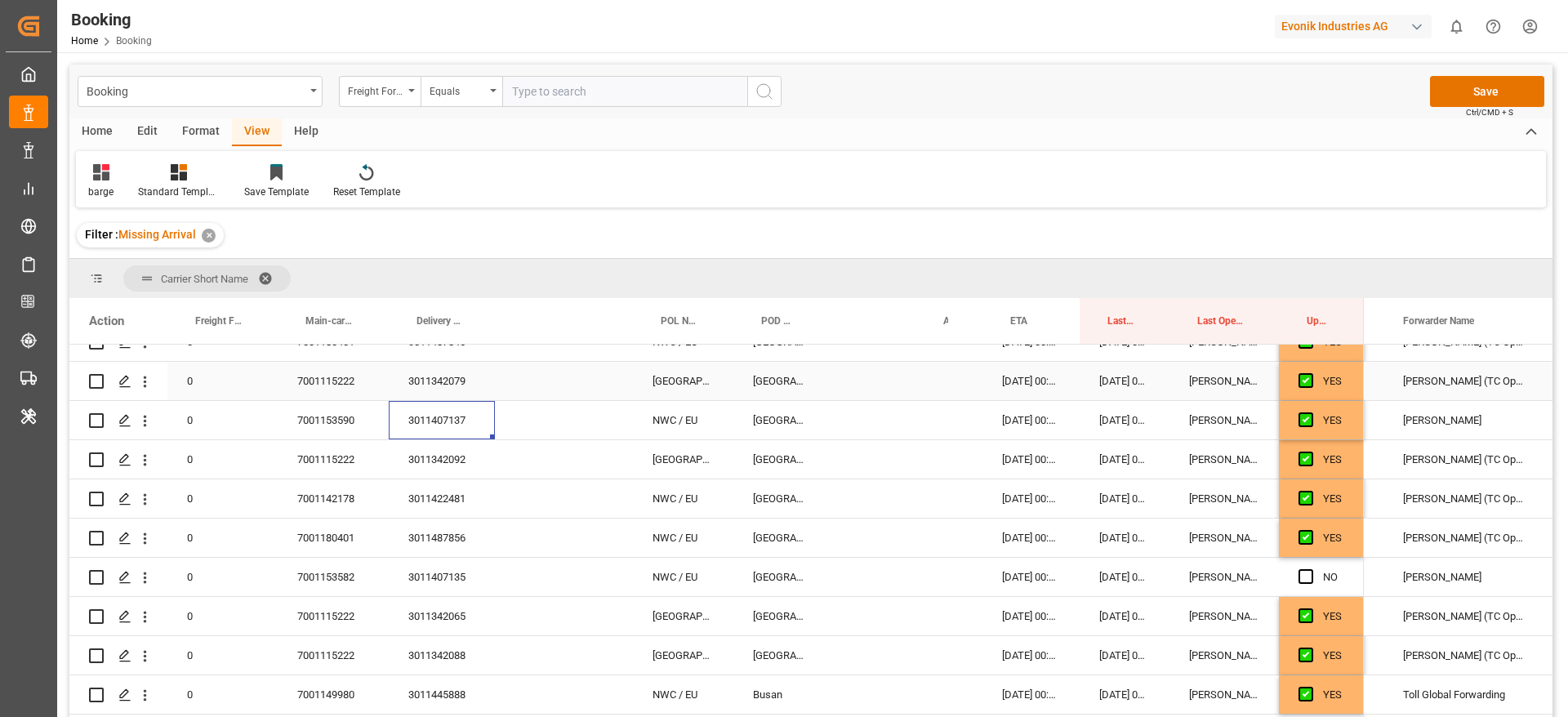
scroll to position [413, 0]
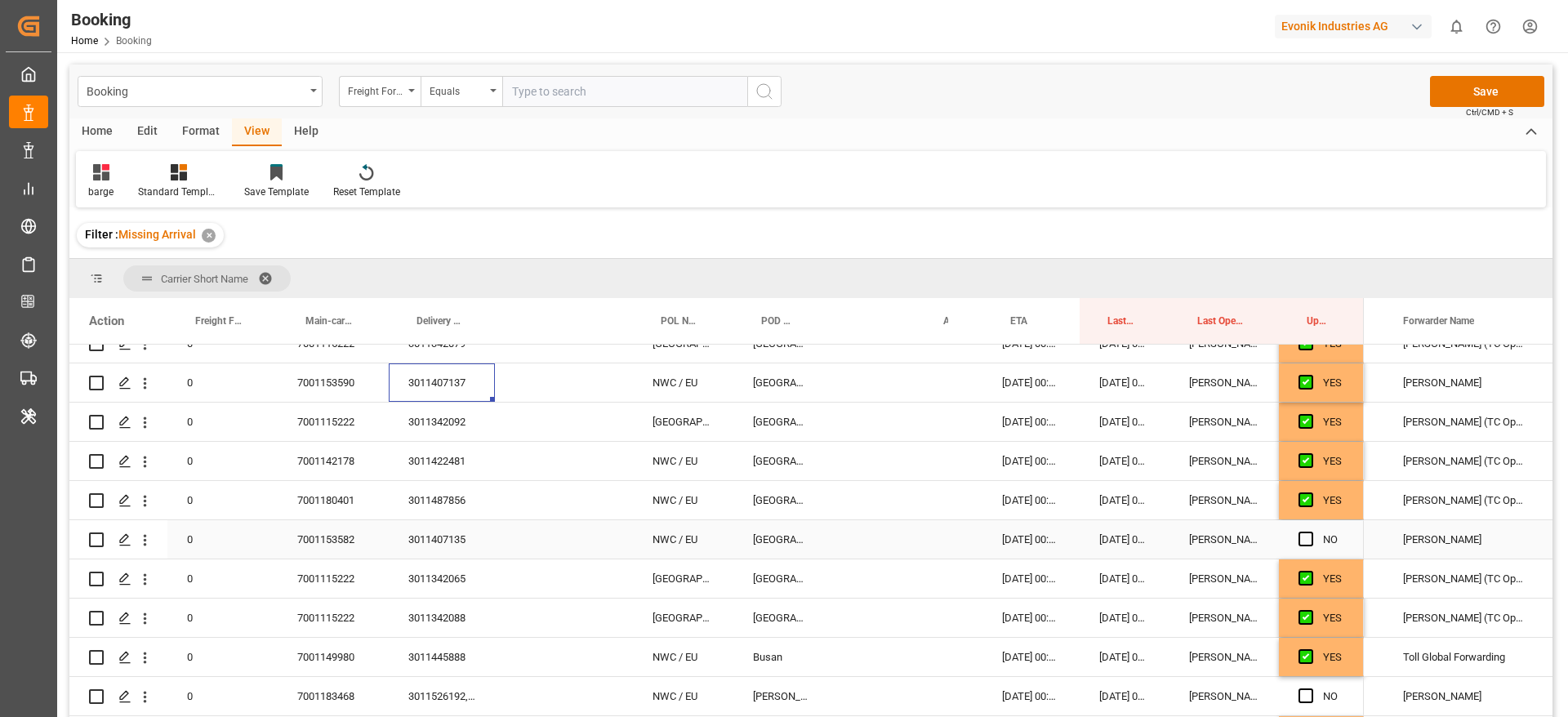
click at [337, 534] on div "7001153582" at bounding box center [333, 540] width 111 height 38
click at [1304, 539] on span "Press SPACE to select this row." at bounding box center [1306, 539] width 15 height 15
click at [1311, 532] on input "Press SPACE to select this row." at bounding box center [1311, 532] width 0 height 0
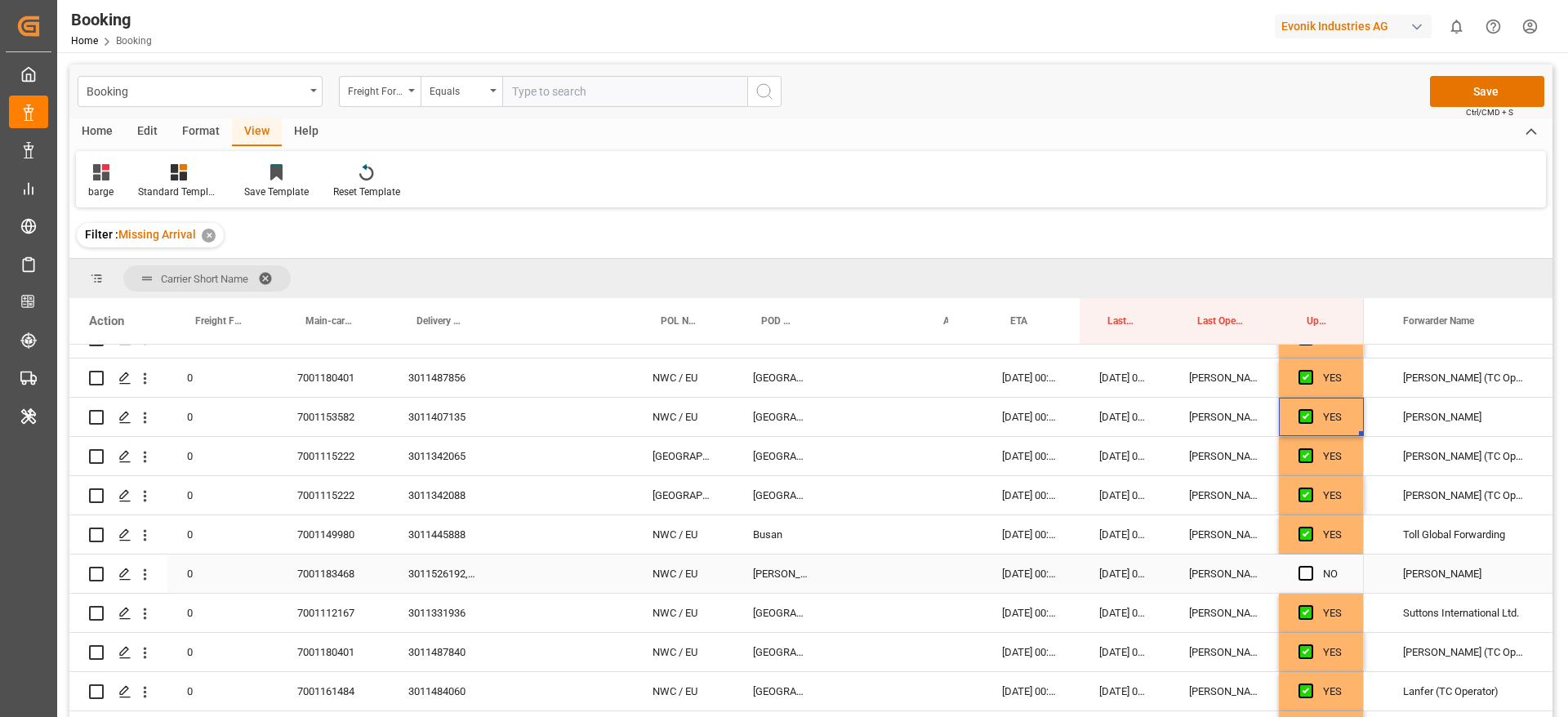
click at [313, 574] on div "7001183468" at bounding box center [333, 574] width 111 height 38
drag, startPoint x: 1309, startPoint y: 577, endPoint x: 842, endPoint y: 606, distance: 467.9
click at [1310, 577] on span "Press SPACE to select this row." at bounding box center [1306, 574] width 15 height 15
click at [1311, 566] on input "Press SPACE to select this row." at bounding box center [1311, 566] width 0 height 0
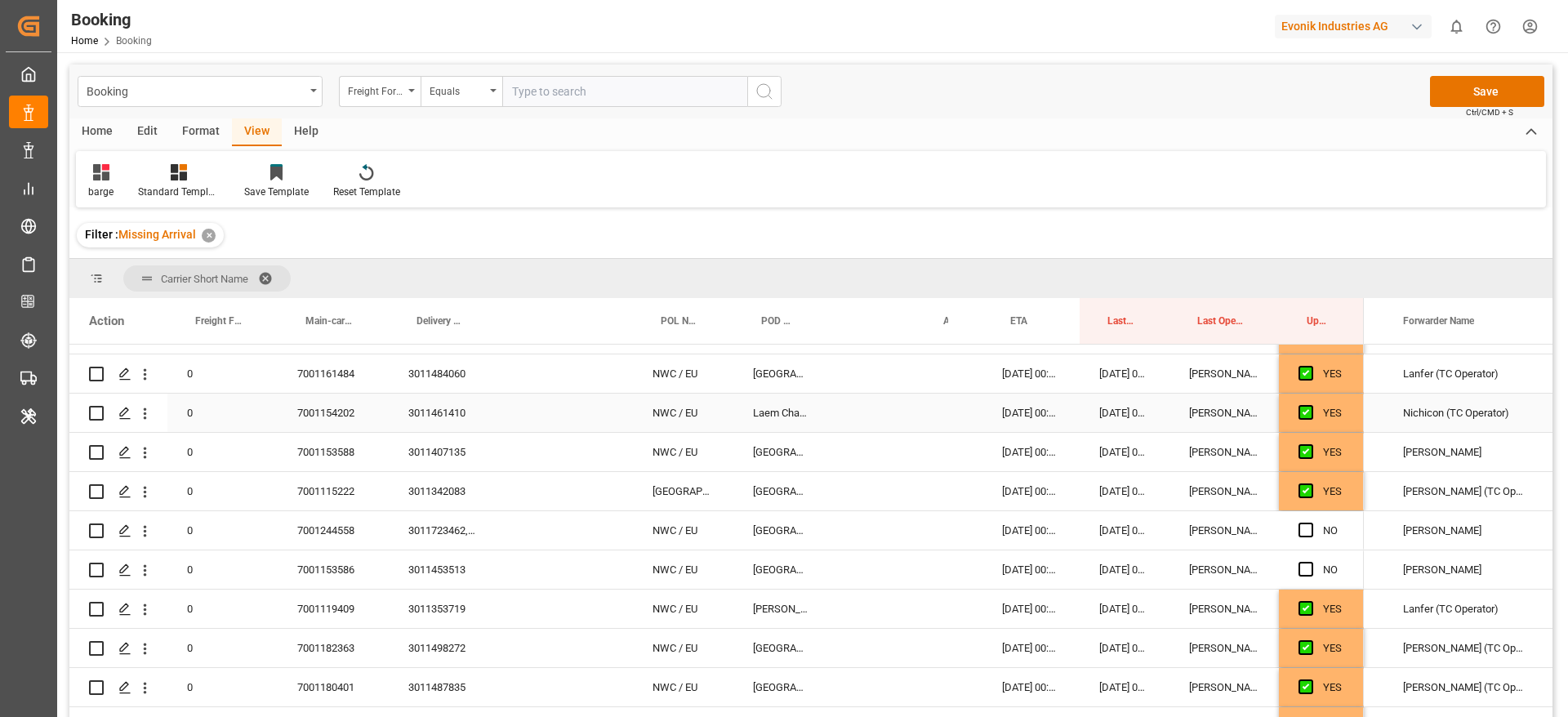
scroll to position [902, 0]
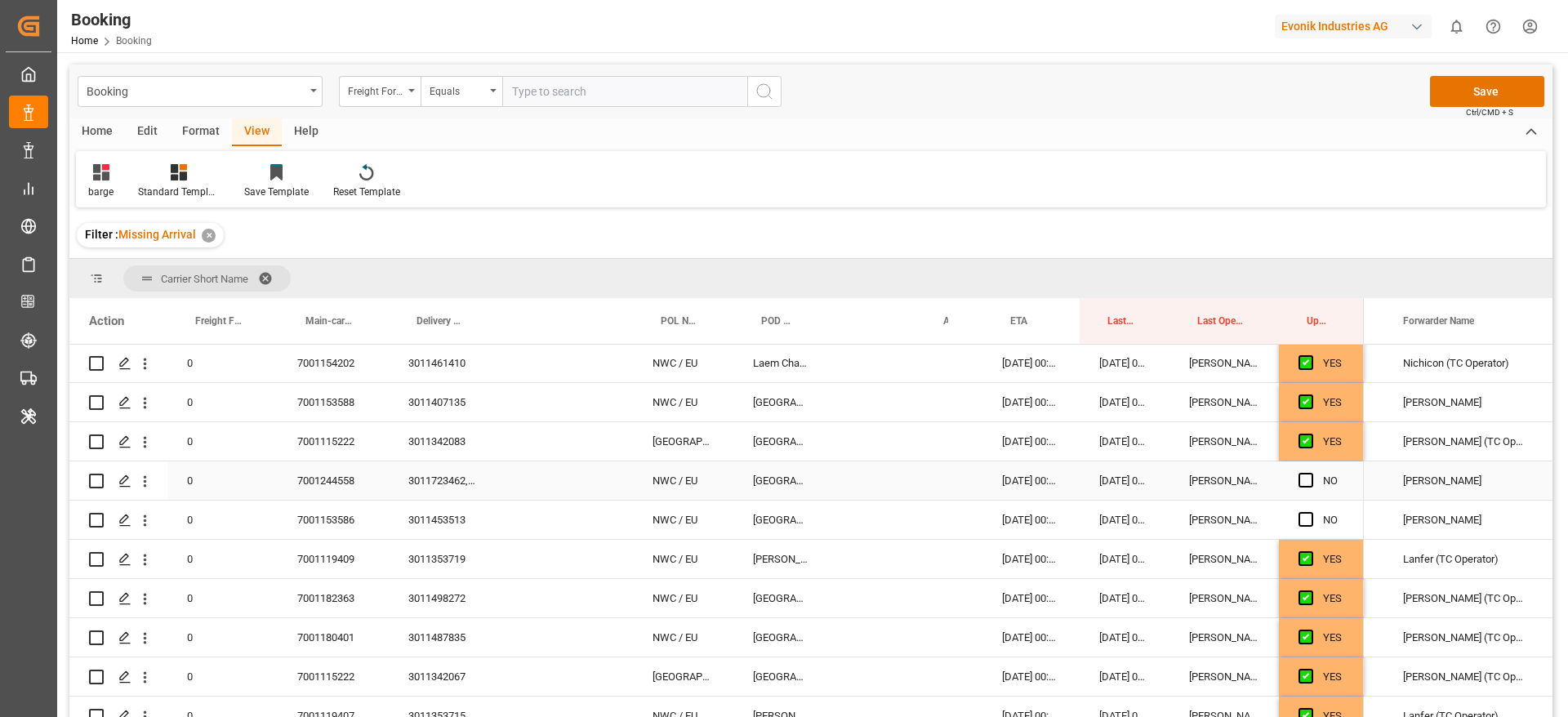
click at [329, 484] on div "7001244558" at bounding box center [333, 480] width 111 height 38
drag, startPoint x: 1301, startPoint y: 481, endPoint x: 1305, endPoint y: 522, distance: 41.2
click at [1302, 484] on span "Press SPACE to select this row." at bounding box center [1306, 480] width 15 height 15
click at [1311, 473] on input "Press SPACE to select this row." at bounding box center [1311, 473] width 0 height 0
click at [1305, 522] on span "Press SPACE to select this row." at bounding box center [1306, 520] width 15 height 15
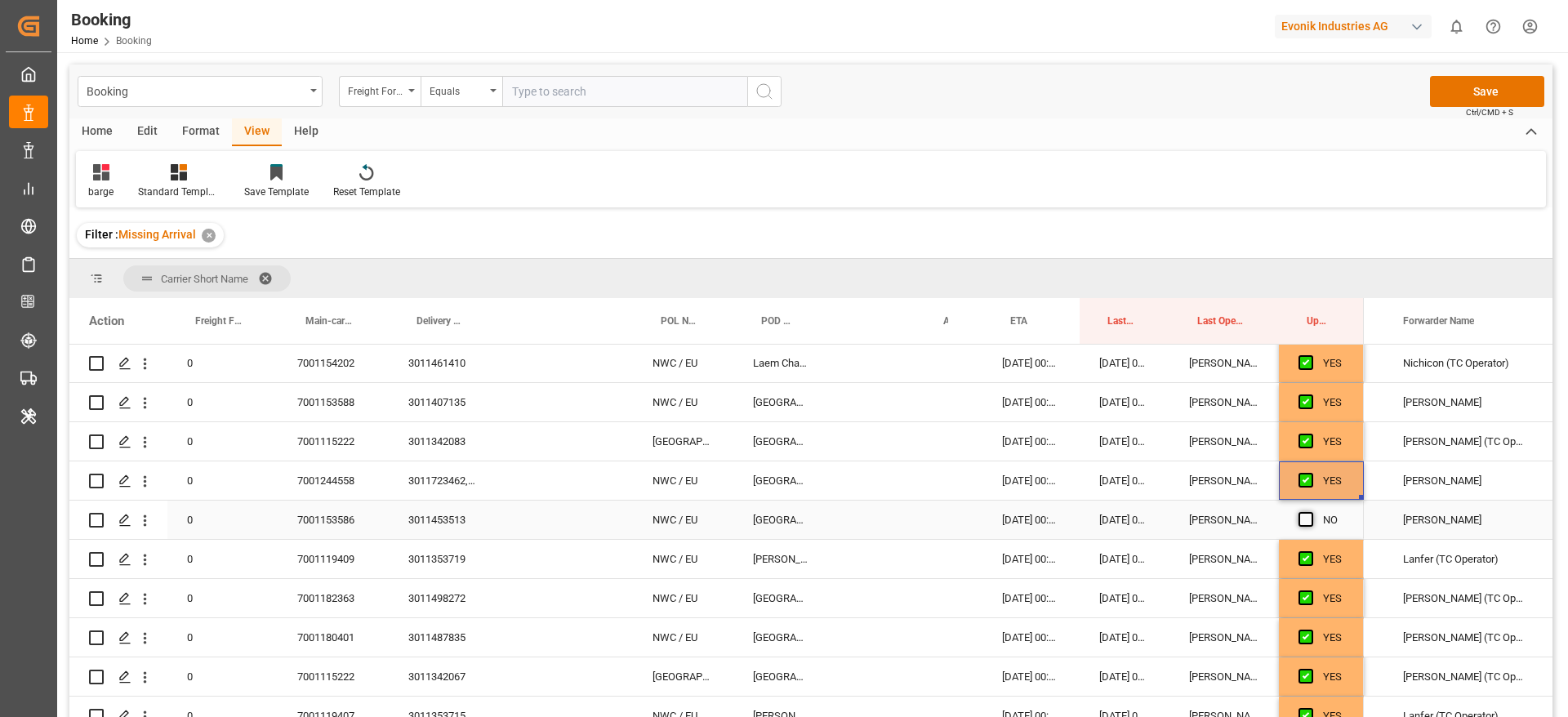
click at [1311, 512] on input "Press SPACE to select this row." at bounding box center [1311, 512] width 0 height 0
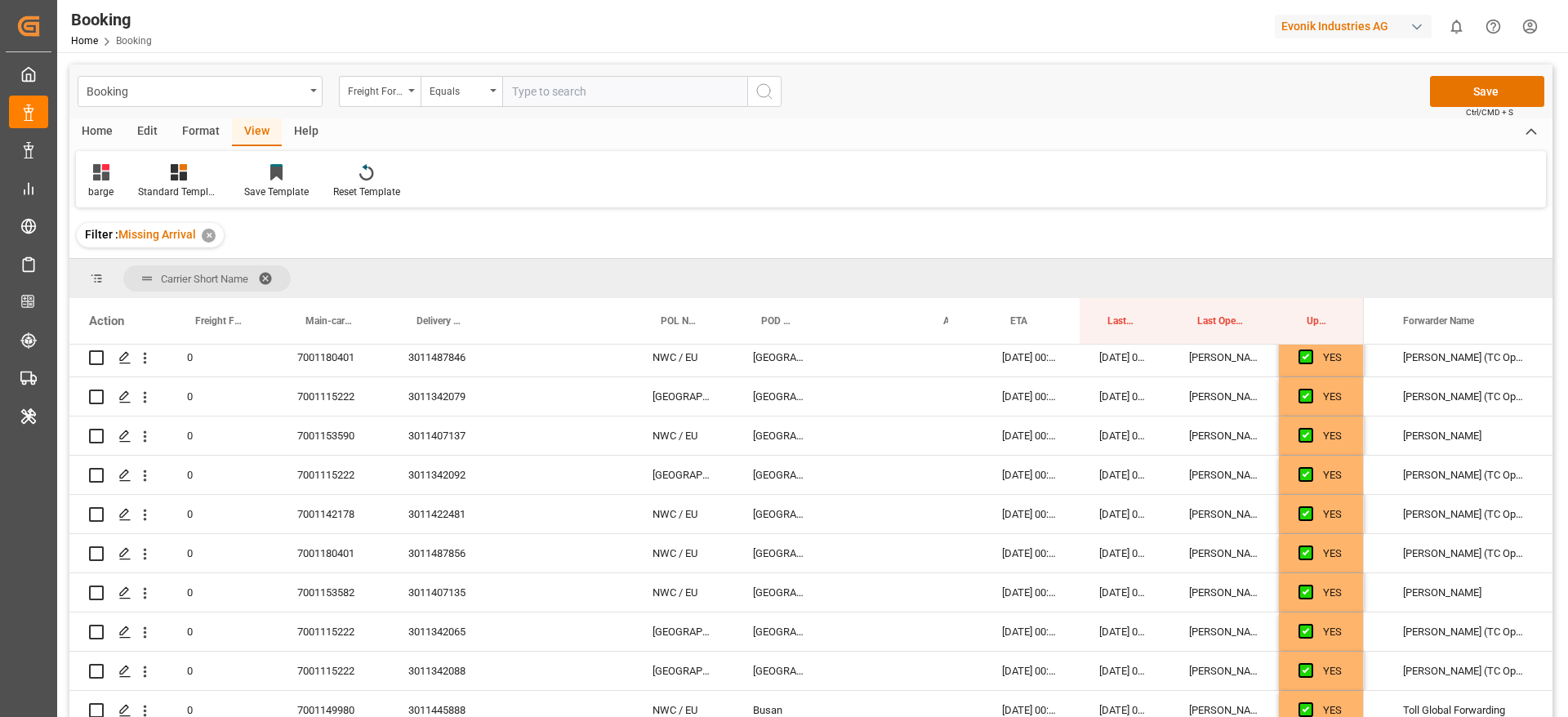
scroll to position [167, 0]
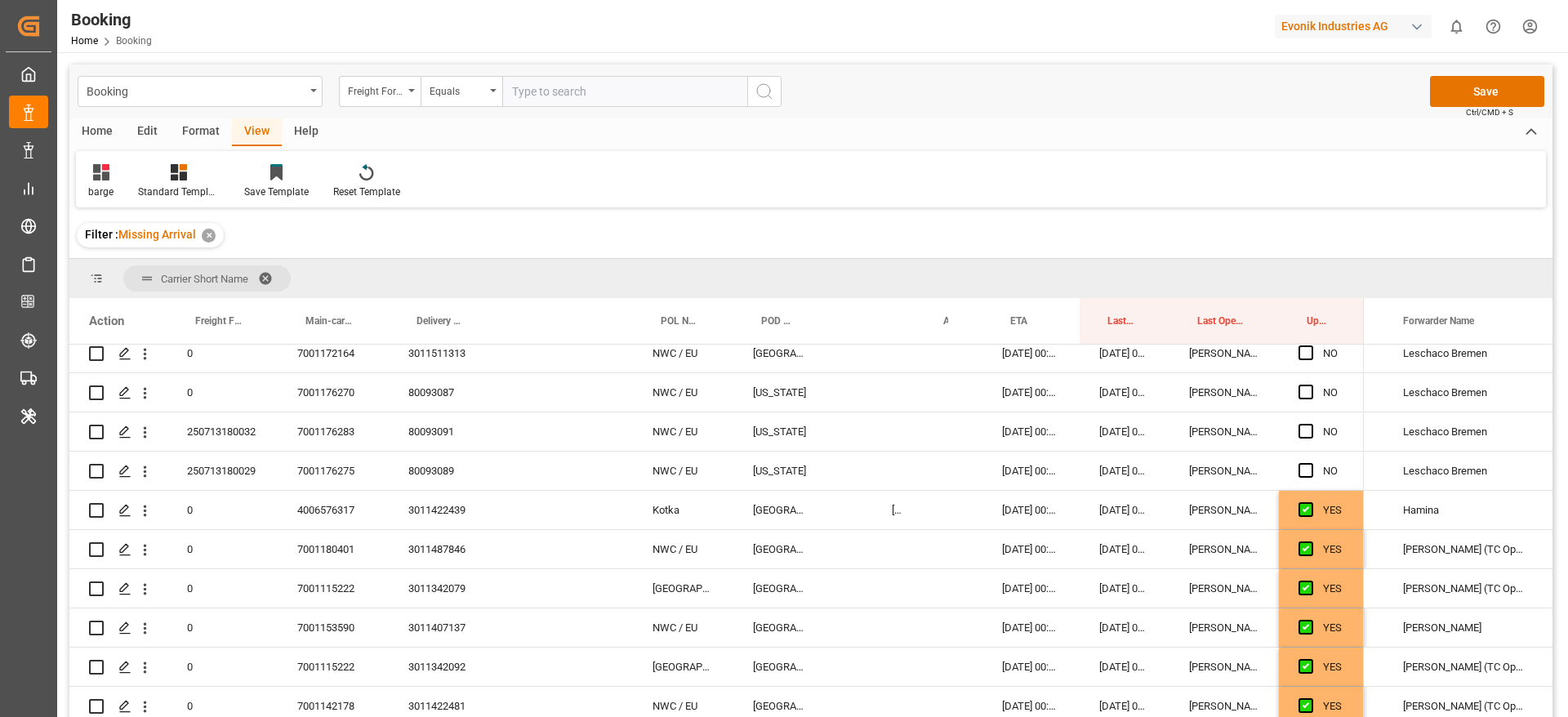
click at [973, 165] on div "barge Standard Templates Save Template Reset Template" at bounding box center [811, 179] width 1470 height 57
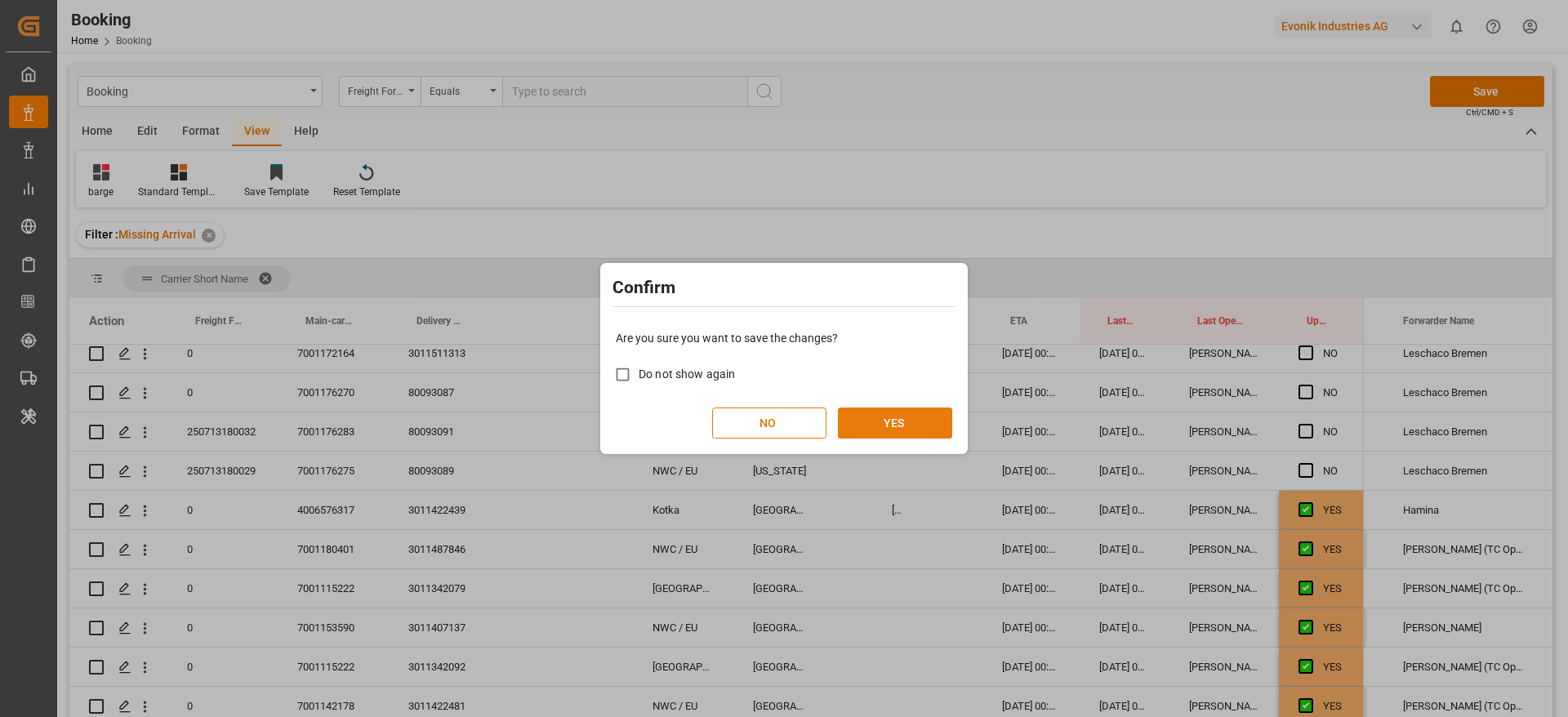
click at [910, 422] on button "YES" at bounding box center [895, 423] width 114 height 31
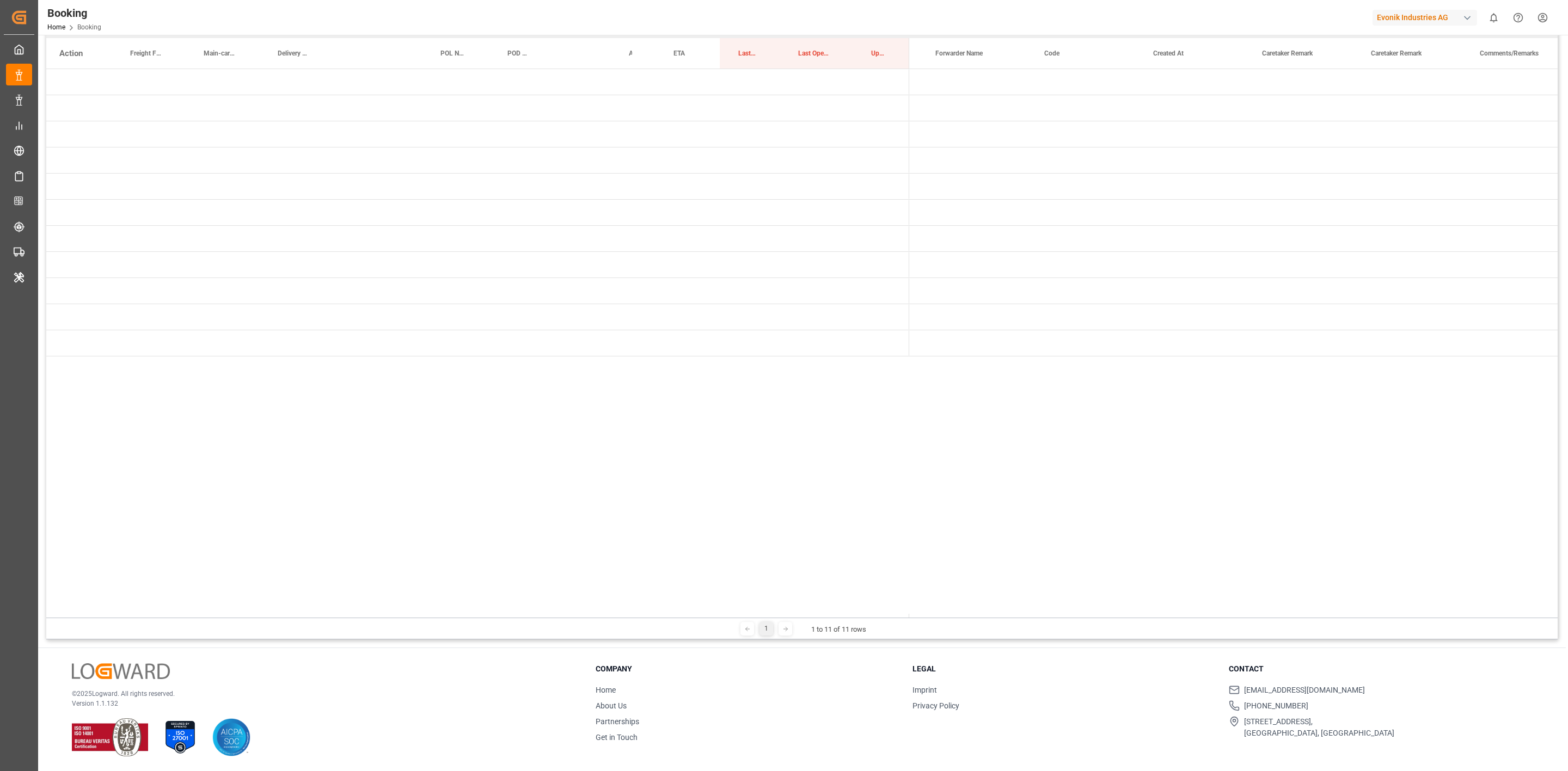
scroll to position [162, 0]
drag, startPoint x: 922, startPoint y: 617, endPoint x: 863, endPoint y: 613, distance: 59.1
drag, startPoint x: 863, startPoint y: 613, endPoint x: 841, endPoint y: 528, distance: 87.8
click at [765, 477] on div at bounding box center [802, 341] width 1511 height 545
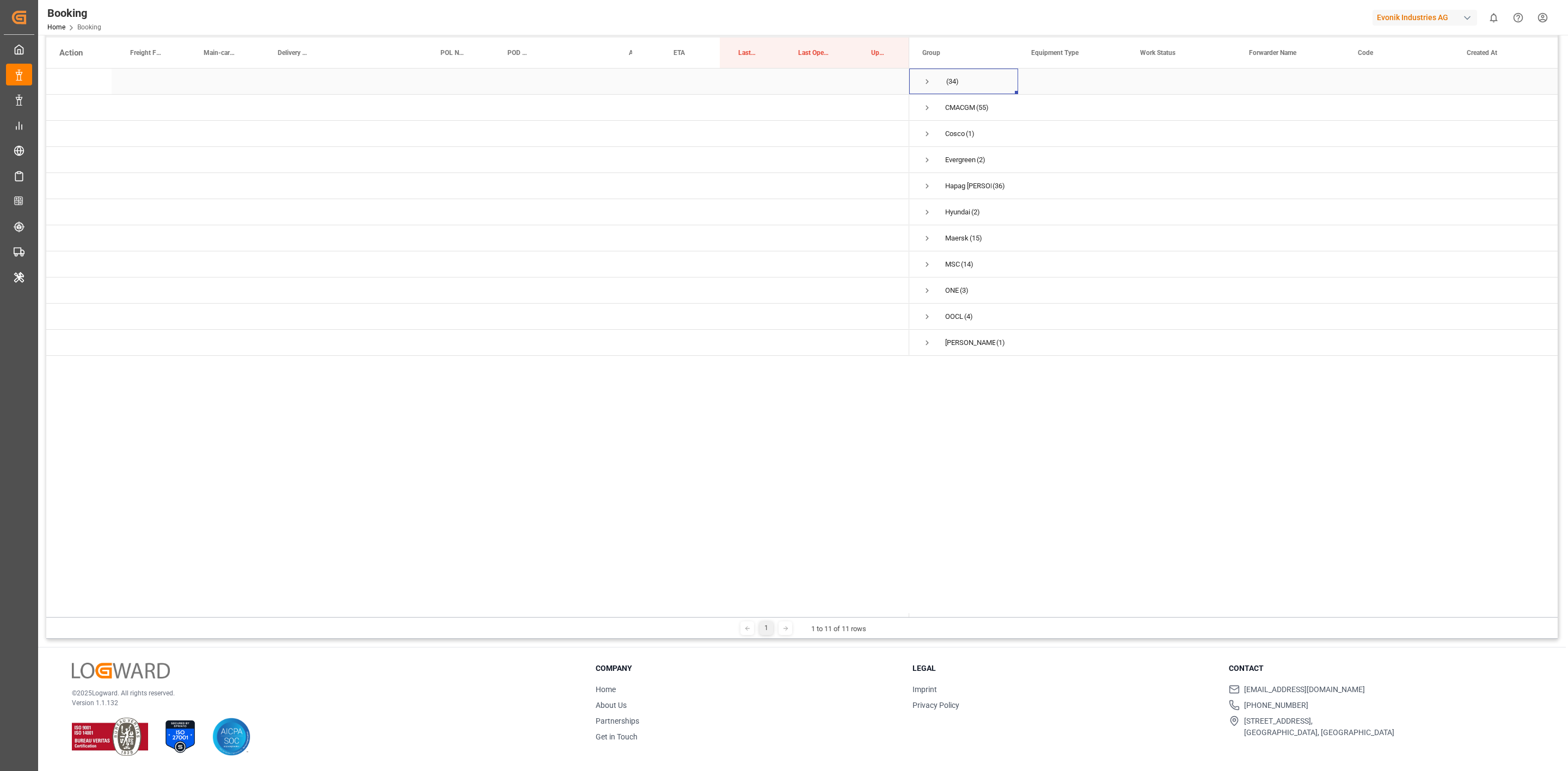
click at [926, 77] on span "Press SPACE to select this row." at bounding box center [927, 82] width 10 height 10
click at [926, 77] on div at bounding box center [802, 264] width 1511 height 765
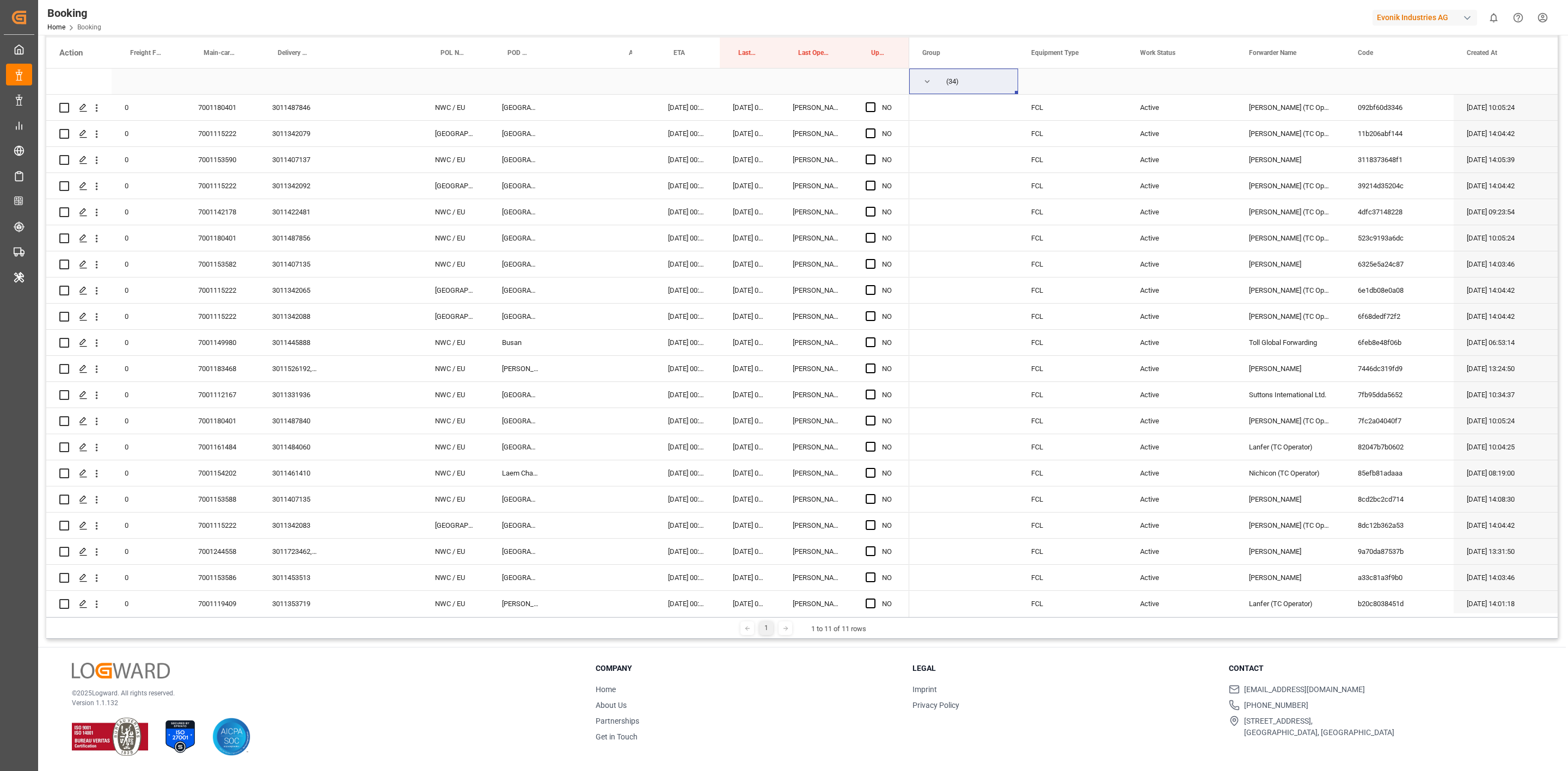
click at [920, 86] on div "(34)" at bounding box center [964, 82] width 109 height 26
click at [921, 80] on div "(34)" at bounding box center [964, 82] width 109 height 26
click at [926, 80] on span "Press SPACE to select this row." at bounding box center [927, 82] width 10 height 10
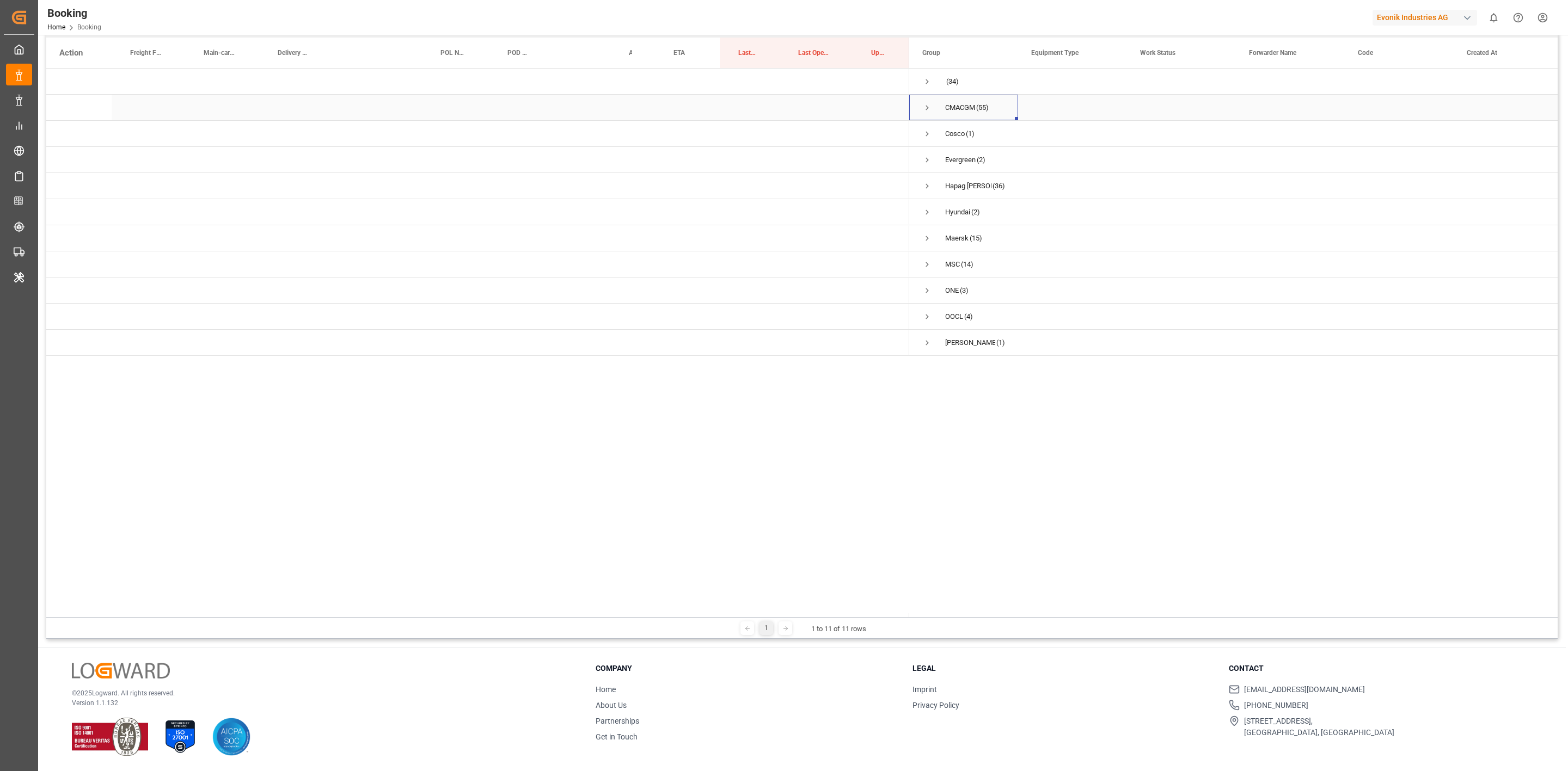
click at [928, 106] on span "Press SPACE to select this row." at bounding box center [927, 108] width 10 height 10
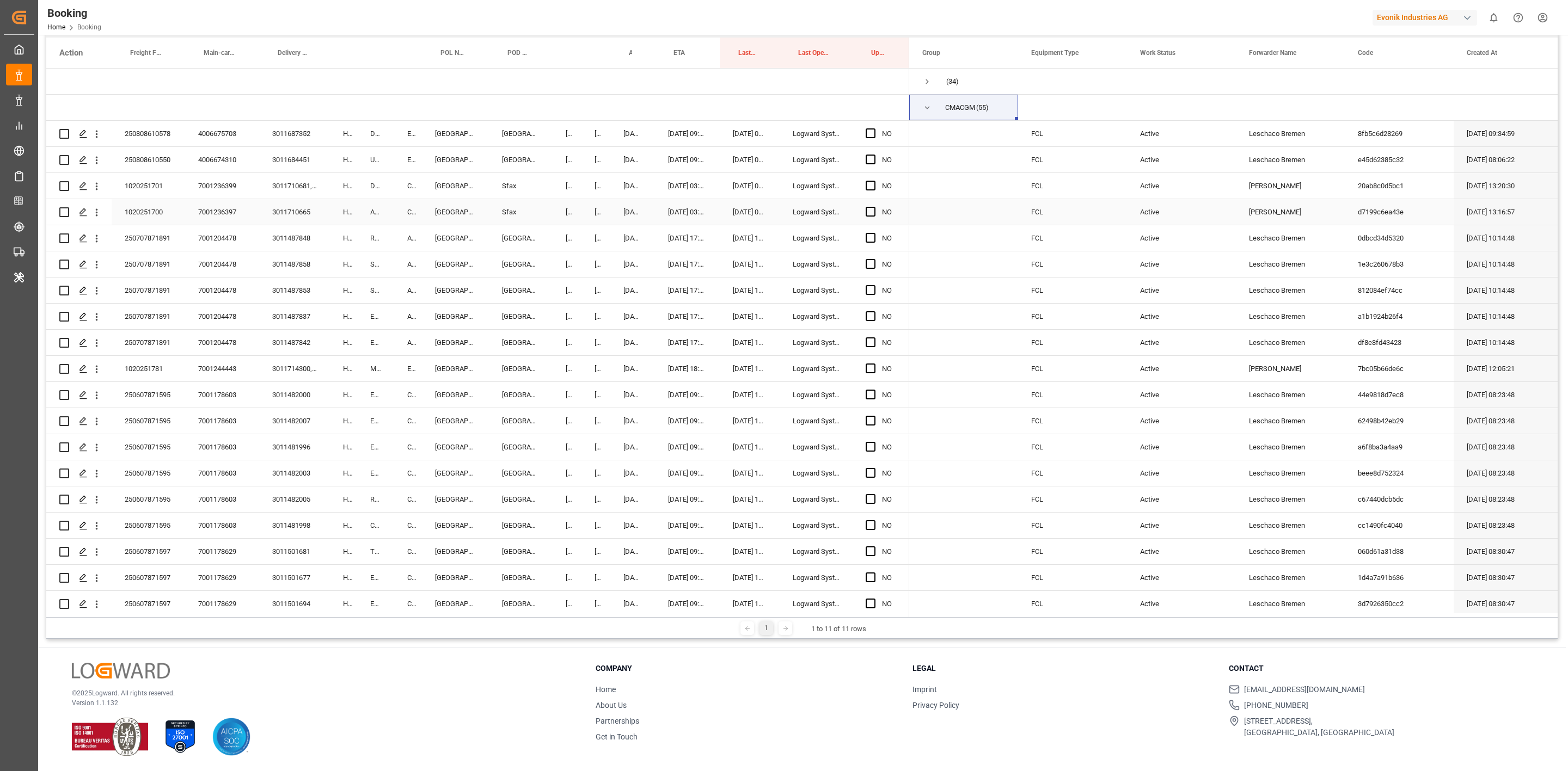
click at [1045, 220] on div "FCL" at bounding box center [1073, 212] width 109 height 26
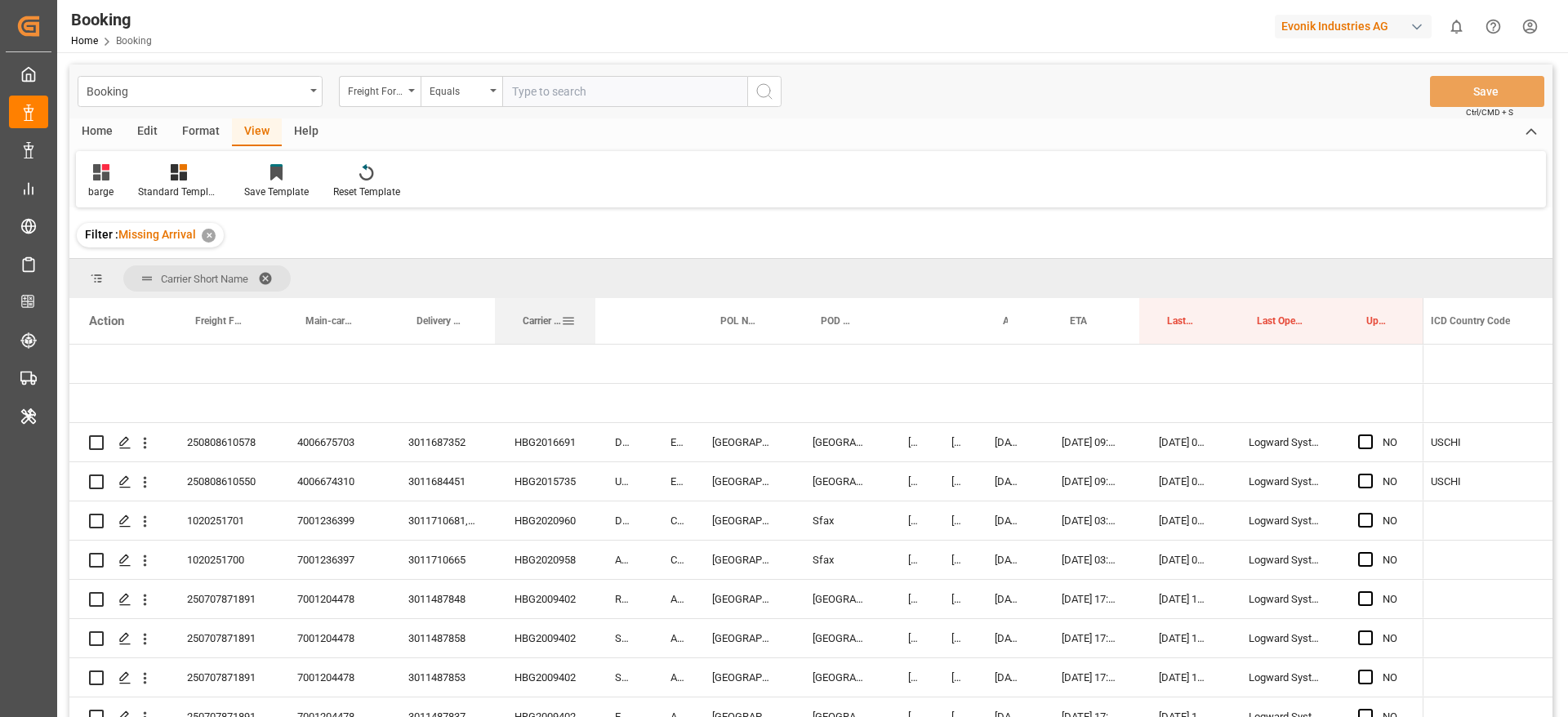
drag, startPoint x: 533, startPoint y: 317, endPoint x: 593, endPoint y: 342, distance: 65.0
click at [593, 342] on div at bounding box center [595, 321] width 6 height 46
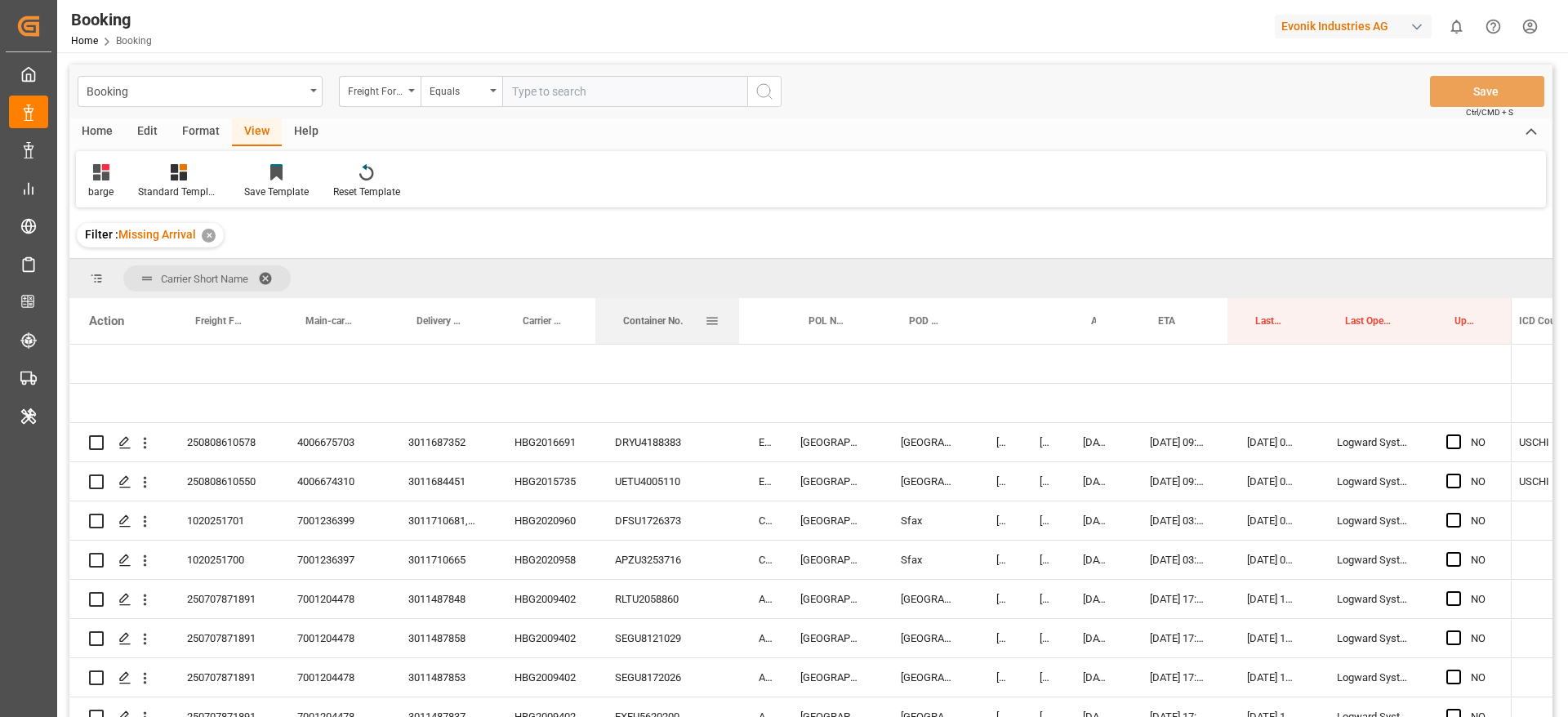
drag, startPoint x: 648, startPoint y: 323, endPoint x: 737, endPoint y: 332, distance: 89.5
click at [737, 332] on div at bounding box center [739, 321] width 6 height 46
click at [554, 431] on div "HBG2016691" at bounding box center [545, 442] width 100 height 38
click at [151, 445] on icon "open menu" at bounding box center [144, 443] width 17 height 17
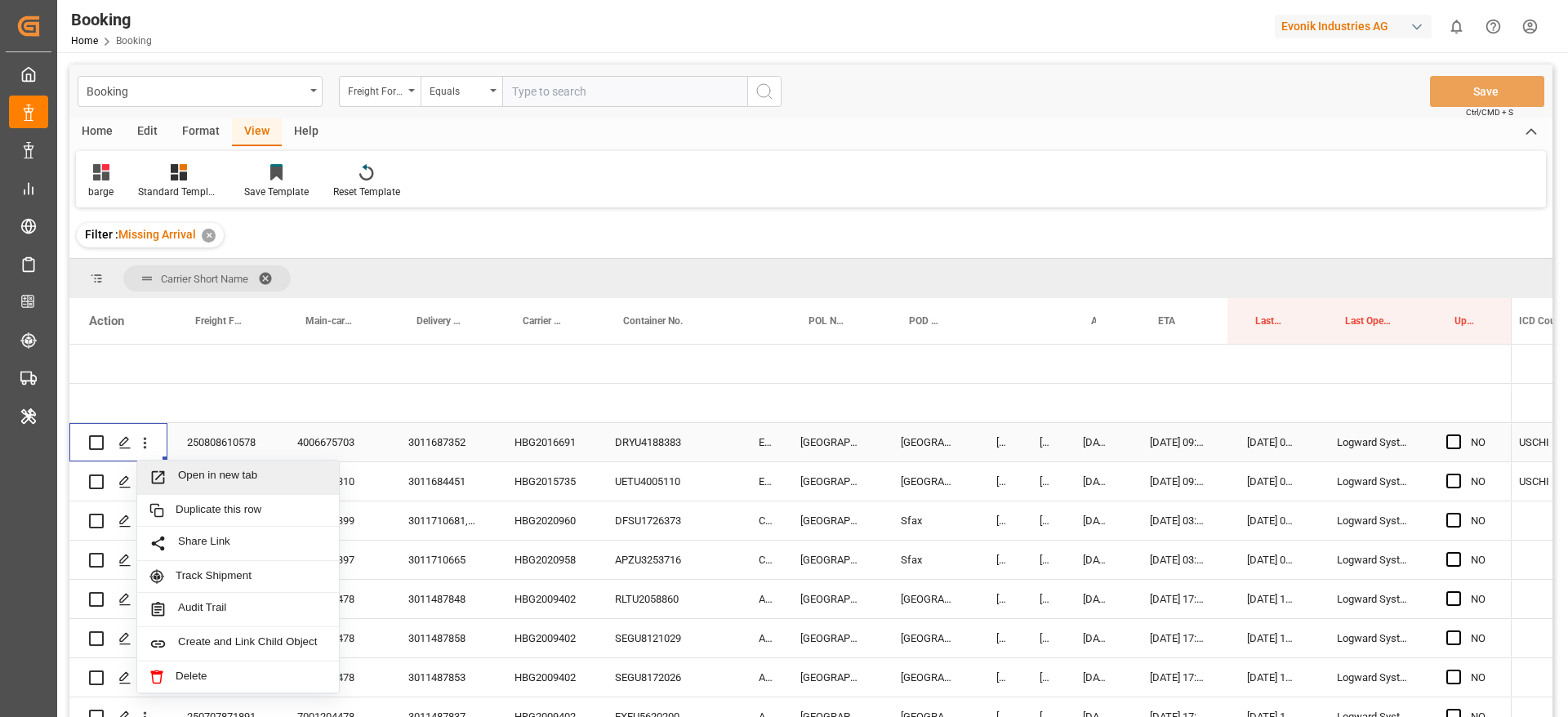
click at [205, 470] on span "Open in new tab" at bounding box center [252, 477] width 149 height 17
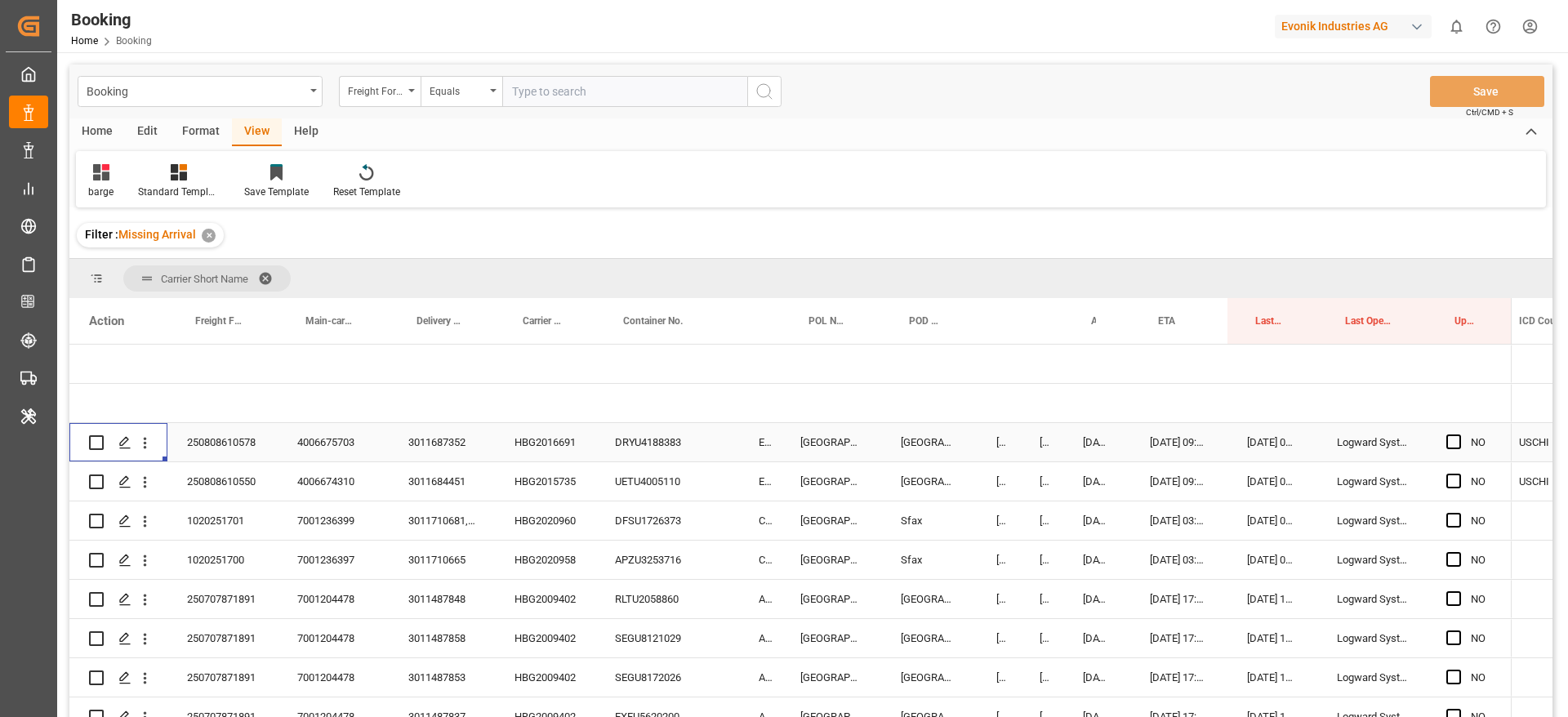
scroll to position [0, 8017]
click at [533, 455] on div "HBG2016691" at bounding box center [545, 442] width 100 height 38
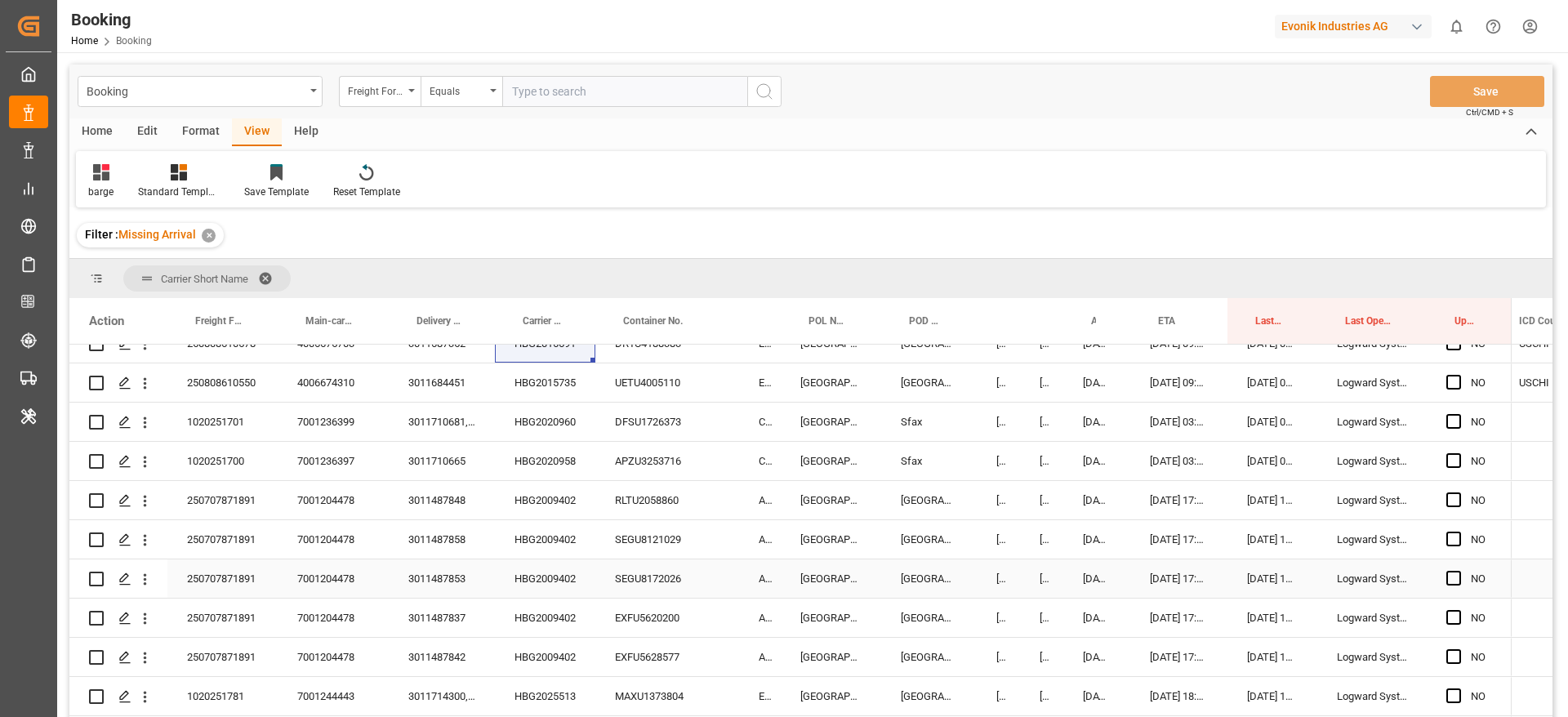
scroll to position [0, 0]
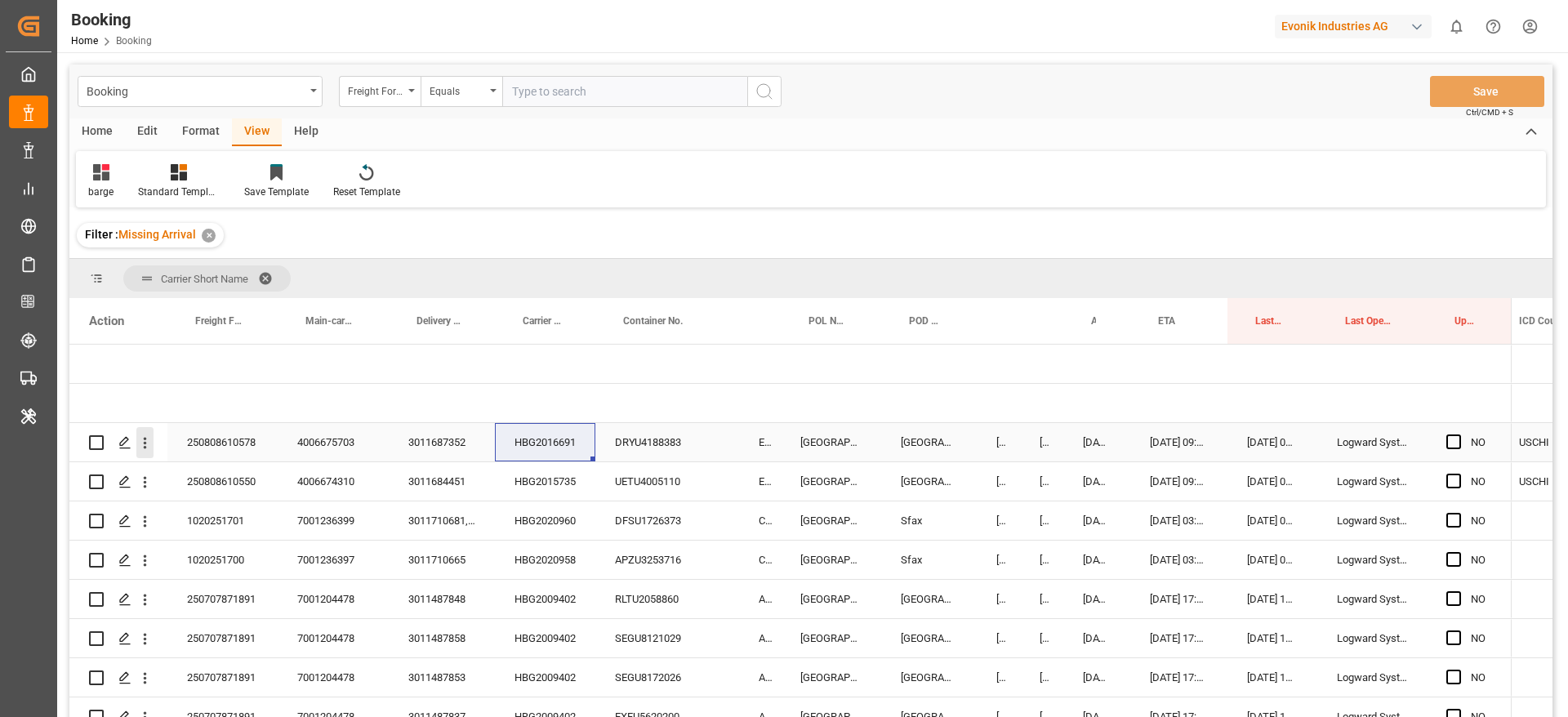
click at [155, 444] on div "Press SPACE to select this row." at bounding box center [145, 443] width 42 height 31
click at [149, 445] on icon "open menu" at bounding box center [144, 443] width 17 height 17
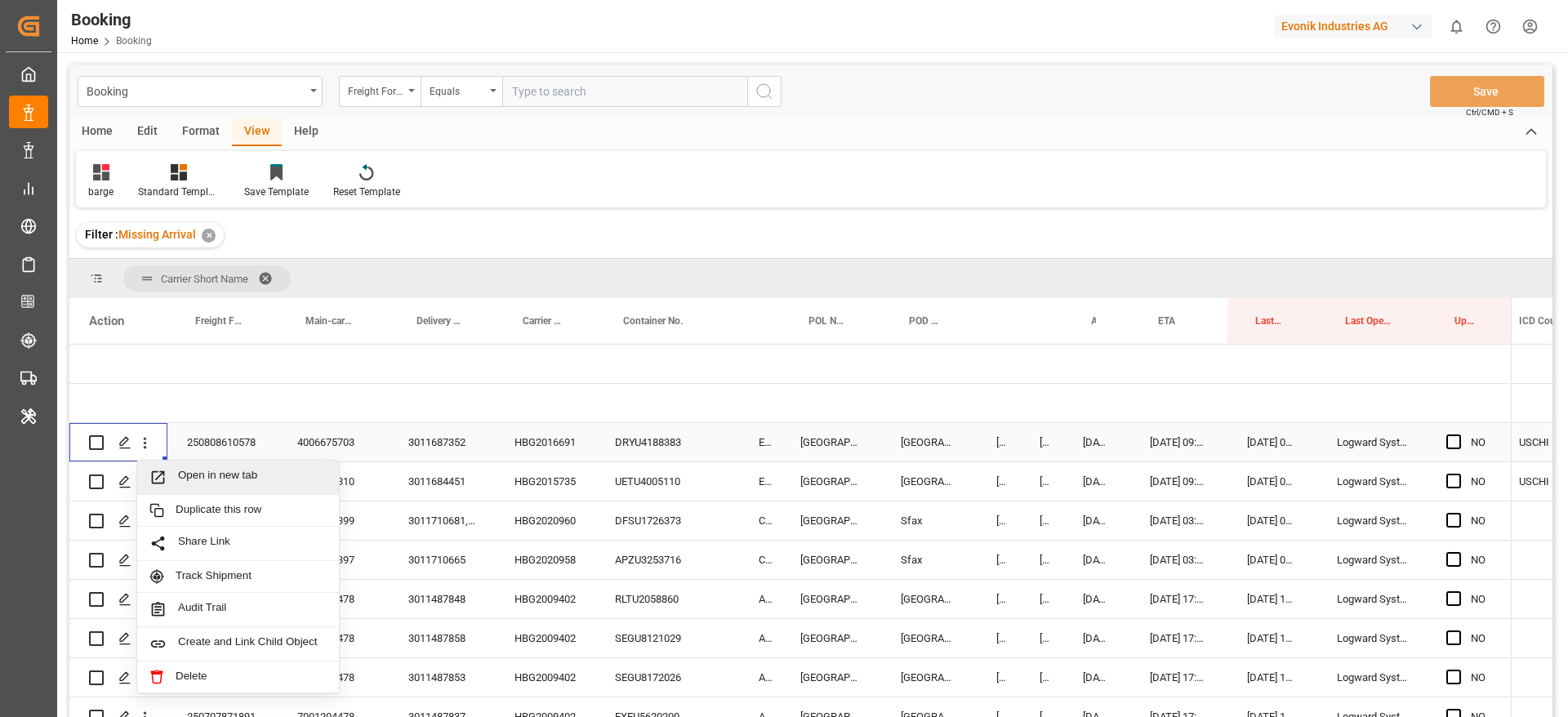
click at [182, 474] on span "Open in new tab" at bounding box center [252, 477] width 149 height 17
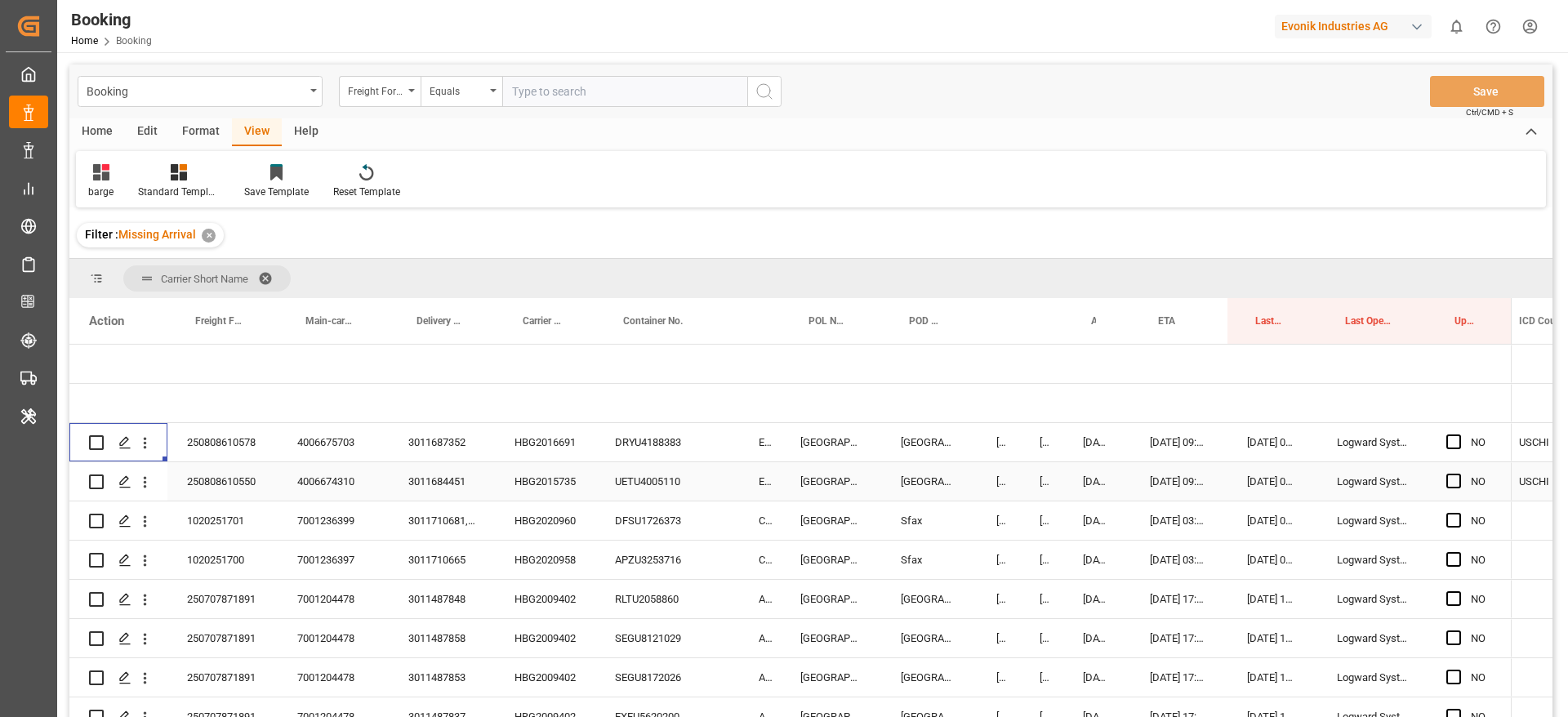
click at [579, 483] on div "HBG2015735" at bounding box center [545, 481] width 100 height 38
drag, startPoint x: 146, startPoint y: 482, endPoint x: 164, endPoint y: 500, distance: 25.5
click at [146, 482] on icon "open menu" at bounding box center [145, 482] width 4 height 12
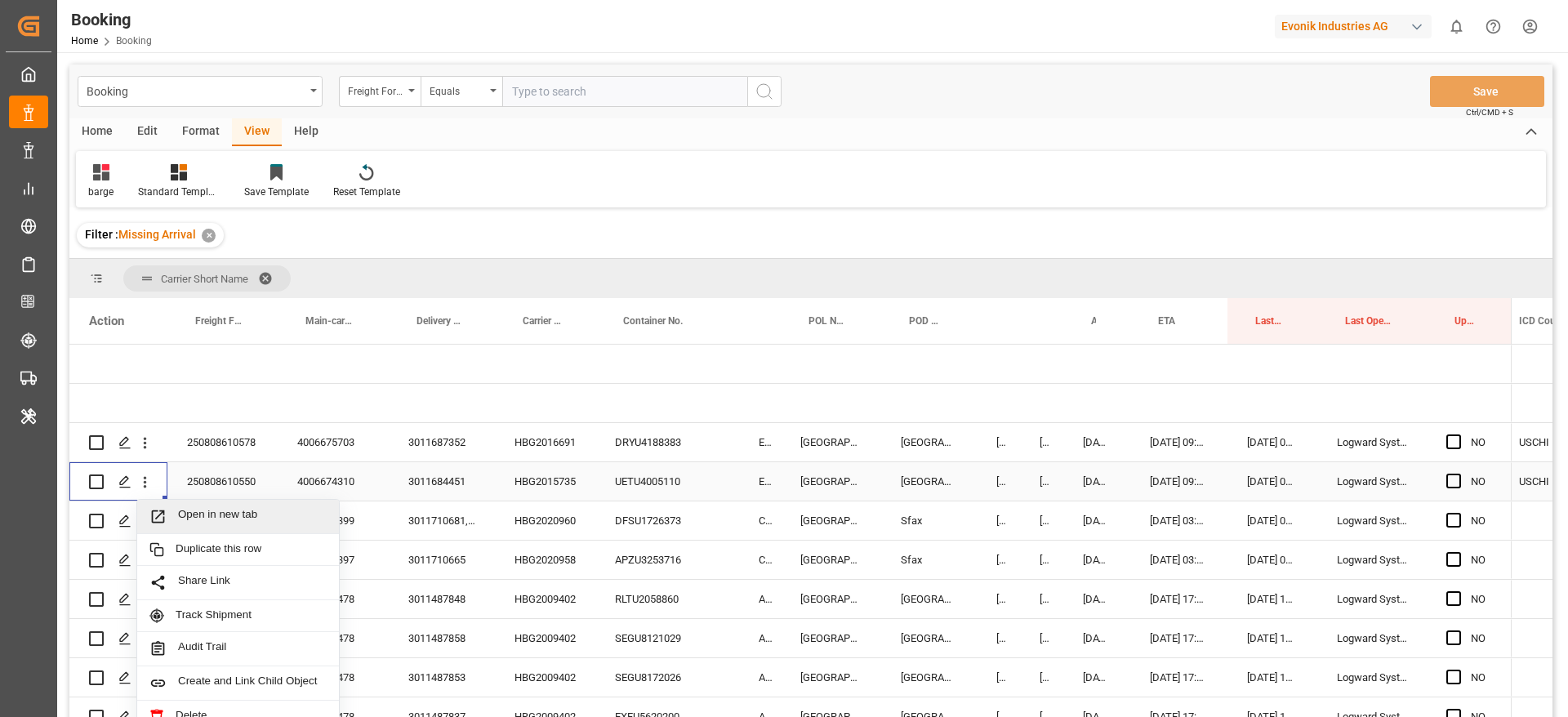
click at [182, 517] on span "Open in new tab" at bounding box center [252, 516] width 149 height 17
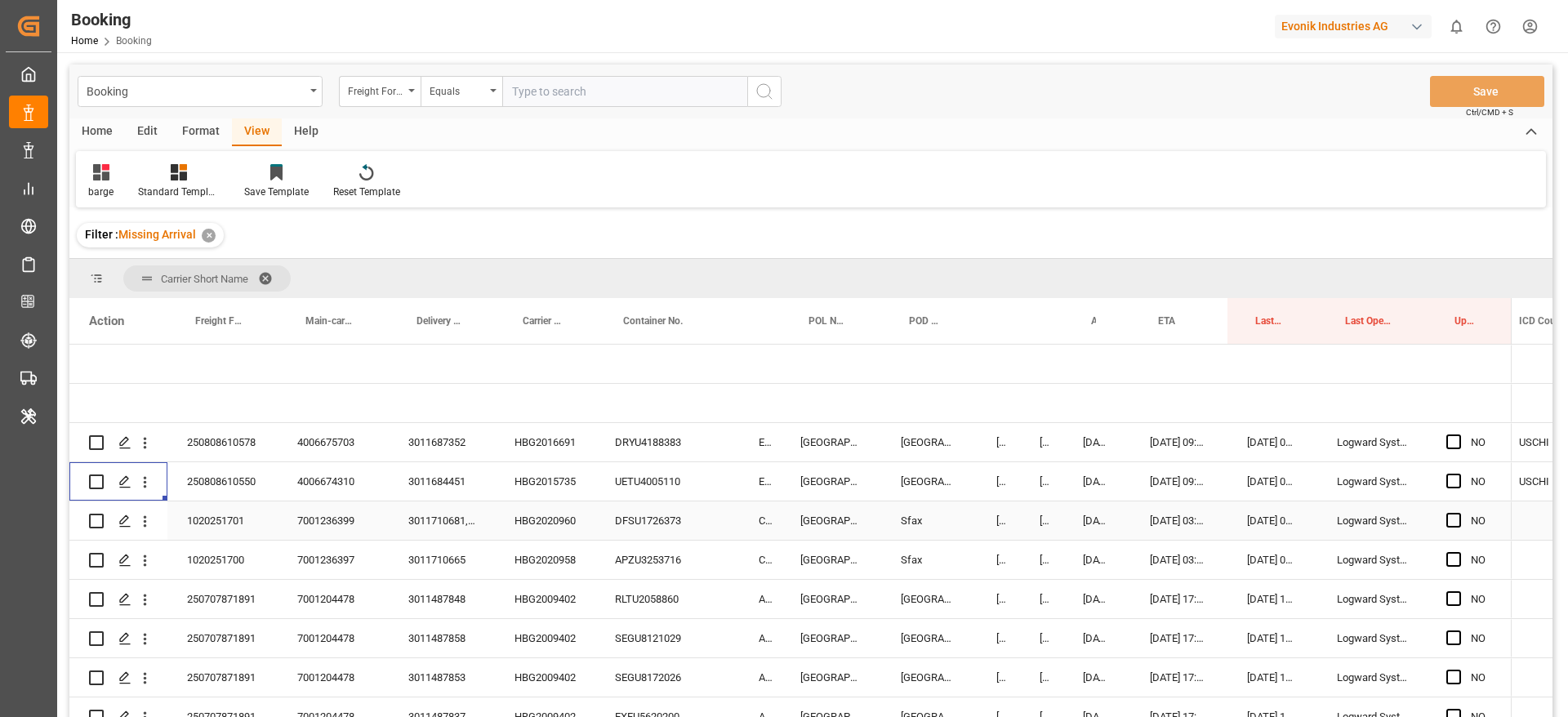
click at [554, 522] on div "HBG2020960" at bounding box center [545, 521] width 100 height 38
drag, startPoint x: 1173, startPoint y: 125, endPoint x: 560, endPoint y: 454, distance: 695.7
click at [1173, 125] on div "Home Edit Format View Help" at bounding box center [811, 132] width 1483 height 27
click at [553, 532] on div "HBG2020960" at bounding box center [545, 521] width 100 height 38
click at [142, 524] on icon "open menu" at bounding box center [144, 522] width 17 height 17
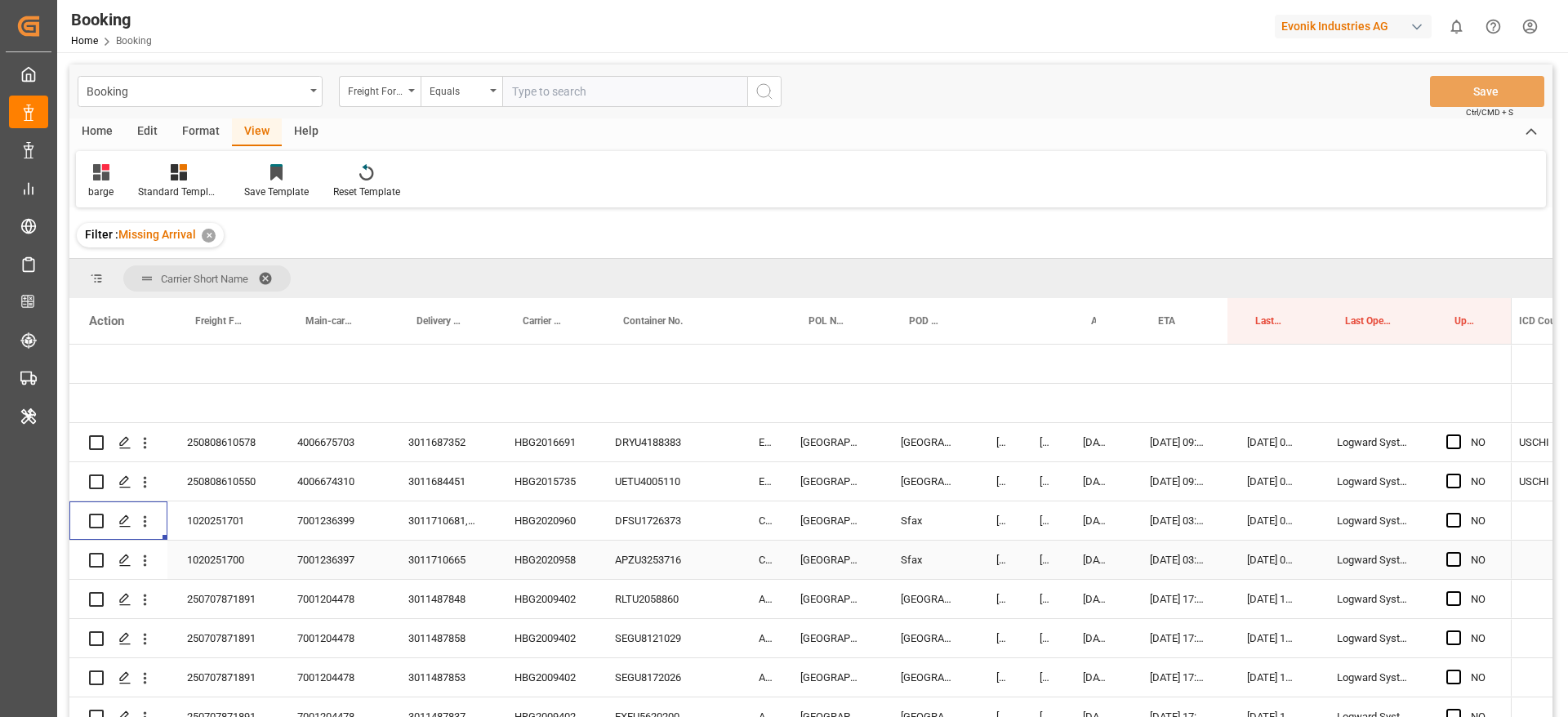
click at [457, 556] on div "3011710665" at bounding box center [442, 560] width 106 height 38
click at [538, 562] on div "HBG2020958" at bounding box center [545, 560] width 100 height 38
click at [151, 564] on icon "open menu" at bounding box center [144, 561] width 17 height 17
click at [144, 561] on icon "open menu" at bounding box center [145, 561] width 4 height 12
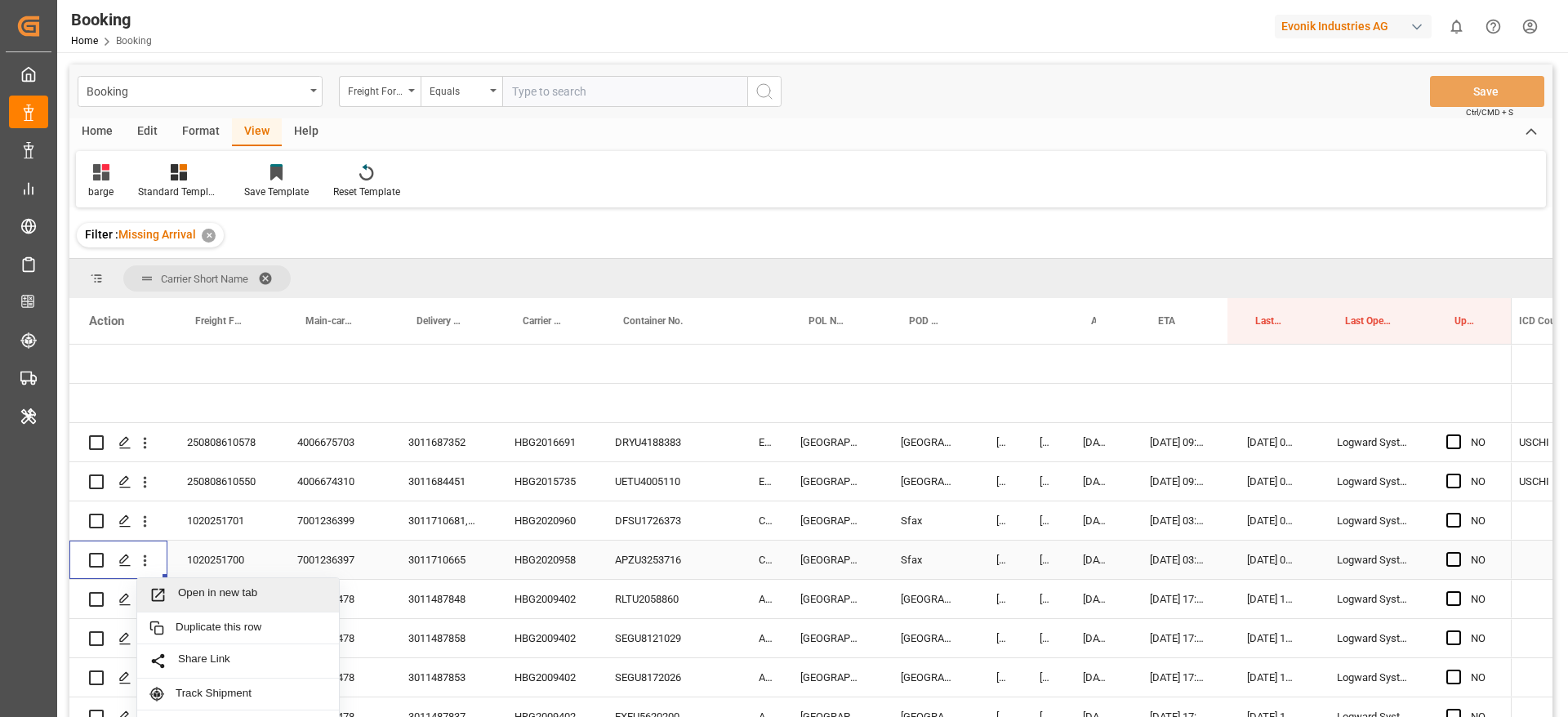
click at [206, 586] on span "Open in new tab" at bounding box center [252, 595] width 149 height 17
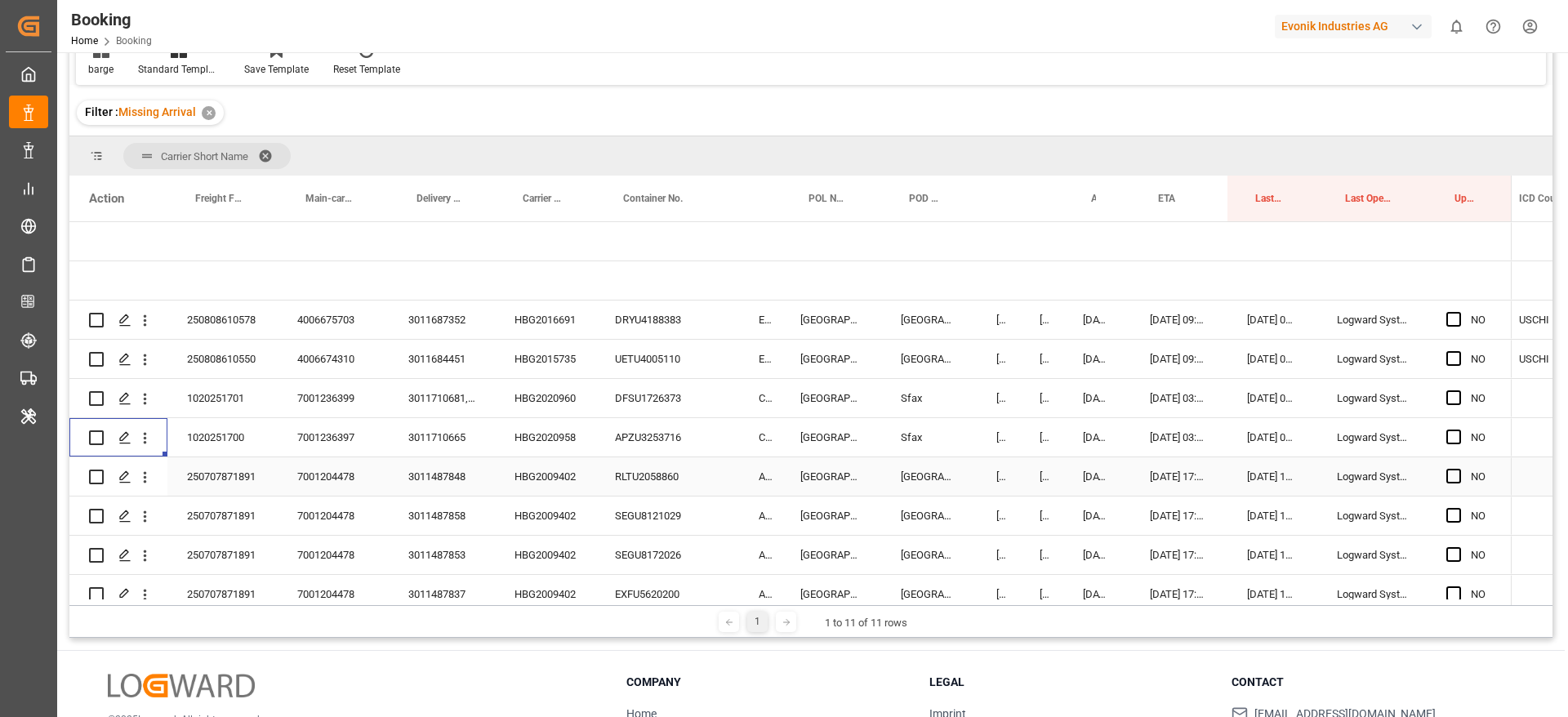
click at [548, 488] on div "HBG2009402" at bounding box center [545, 477] width 100 height 38
click at [144, 483] on icon "open menu" at bounding box center [144, 477] width 17 height 17
click at [184, 507] on span "Open in new tab" at bounding box center [252, 511] width 149 height 17
click at [768, 68] on div "barge Standard Templates Save Template Reset Template" at bounding box center [811, 57] width 1470 height 57
click at [145, 480] on icon "open menu" at bounding box center [145, 478] width 4 height 12
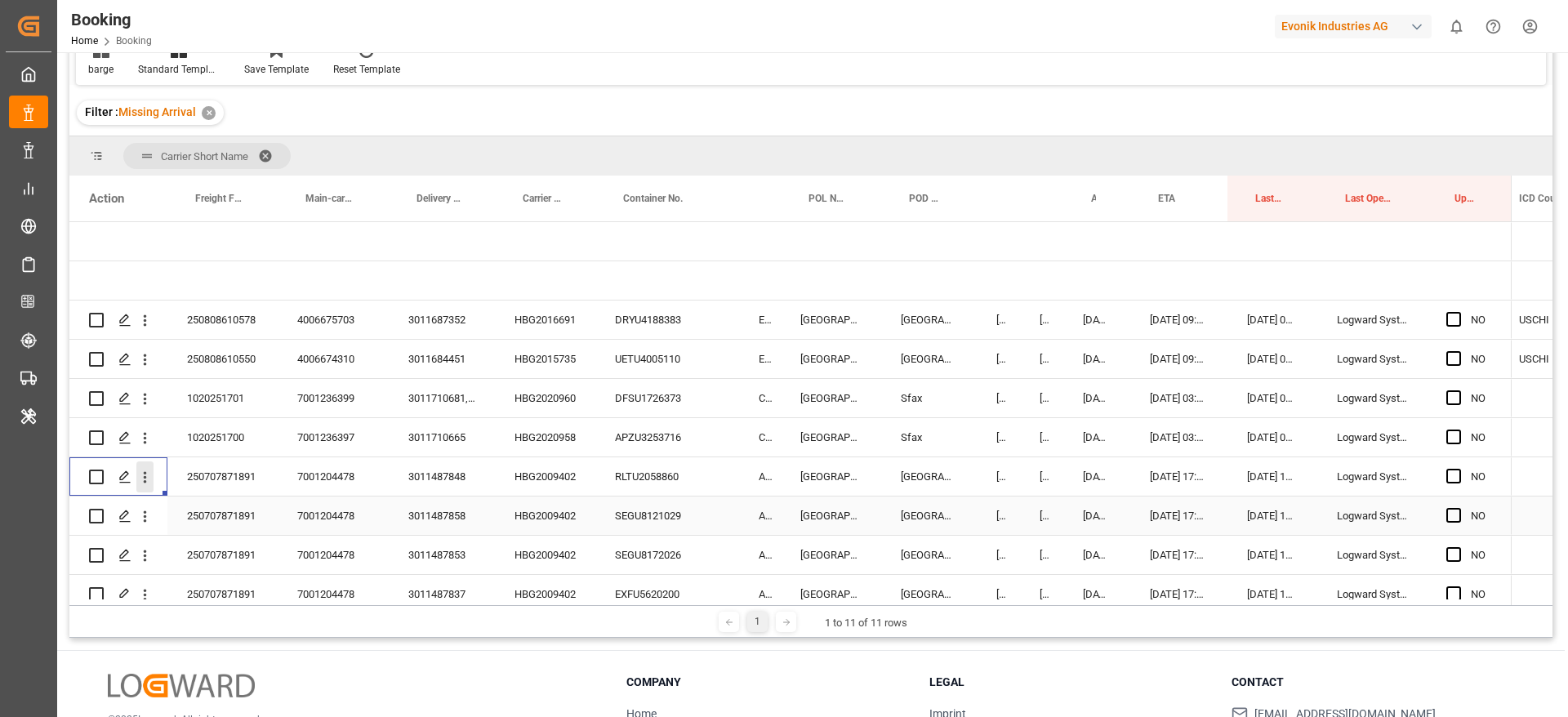
click at [149, 476] on icon "open menu" at bounding box center [144, 477] width 17 height 17
click at [148, 478] on icon "open menu" at bounding box center [144, 477] width 17 height 17
click at [190, 504] on span "Open in new tab" at bounding box center [252, 511] width 149 height 17
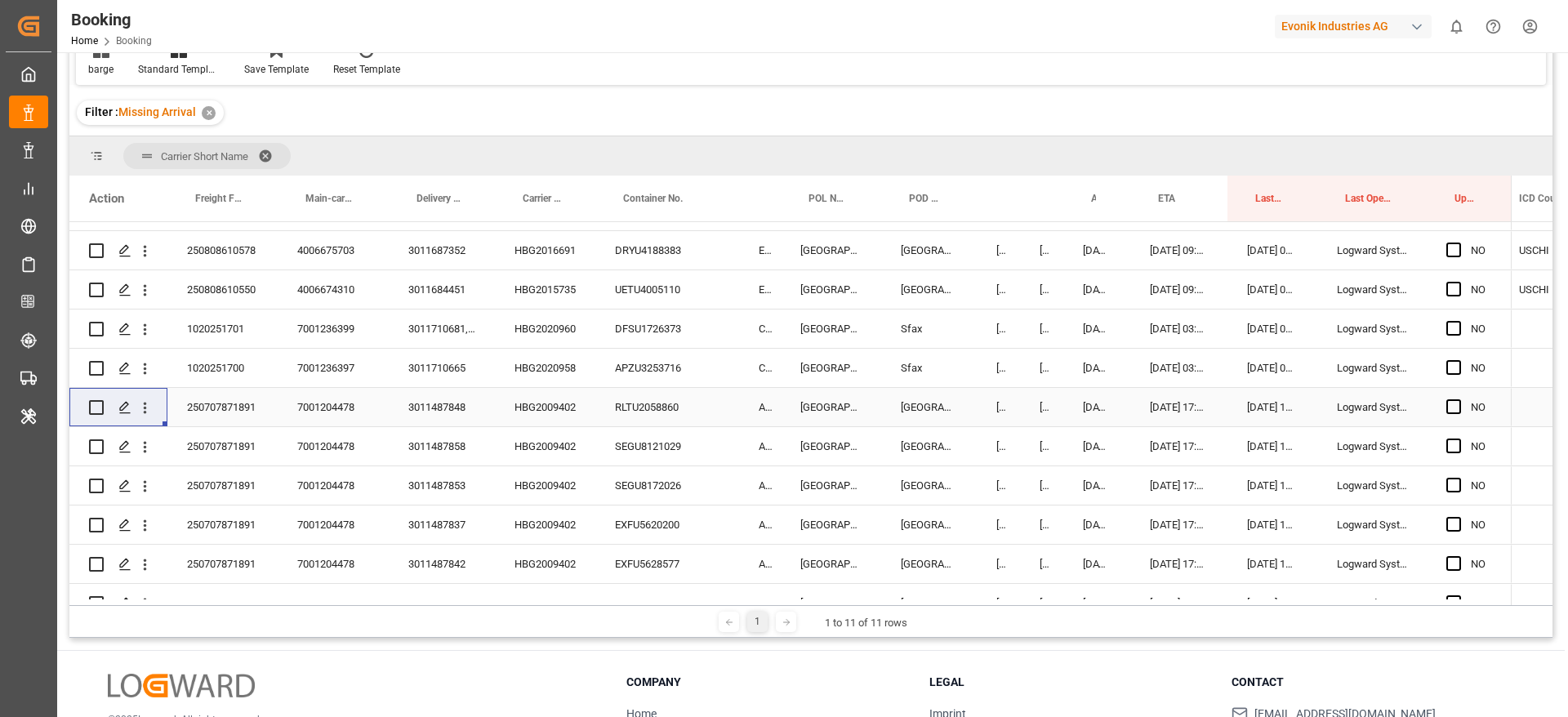
scroll to position [122, 0]
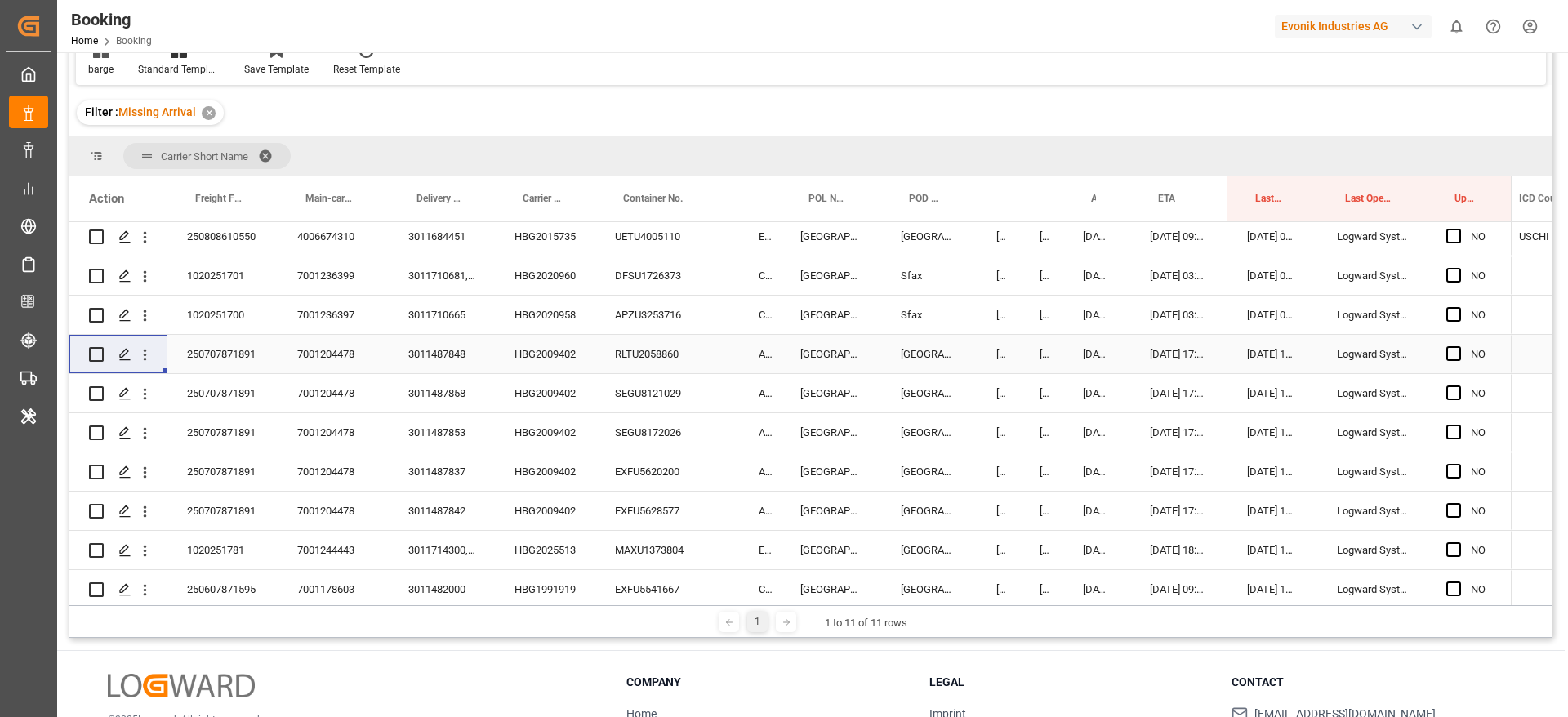
click at [1455, 362] on div "Press SPACE to select this row." at bounding box center [1458, 354] width 25 height 37
click at [1458, 386] on span "Press SPACE to select this row." at bounding box center [1454, 393] width 15 height 15
click at [1458, 385] on input "Press SPACE to select this row." at bounding box center [1458, 385] width 0 height 0
click at [1458, 398] on span "Press SPACE to select this row." at bounding box center [1454, 393] width 15 height 15
click at [1458, 385] on input "Press SPACE to select this row." at bounding box center [1458, 385] width 0 height 0
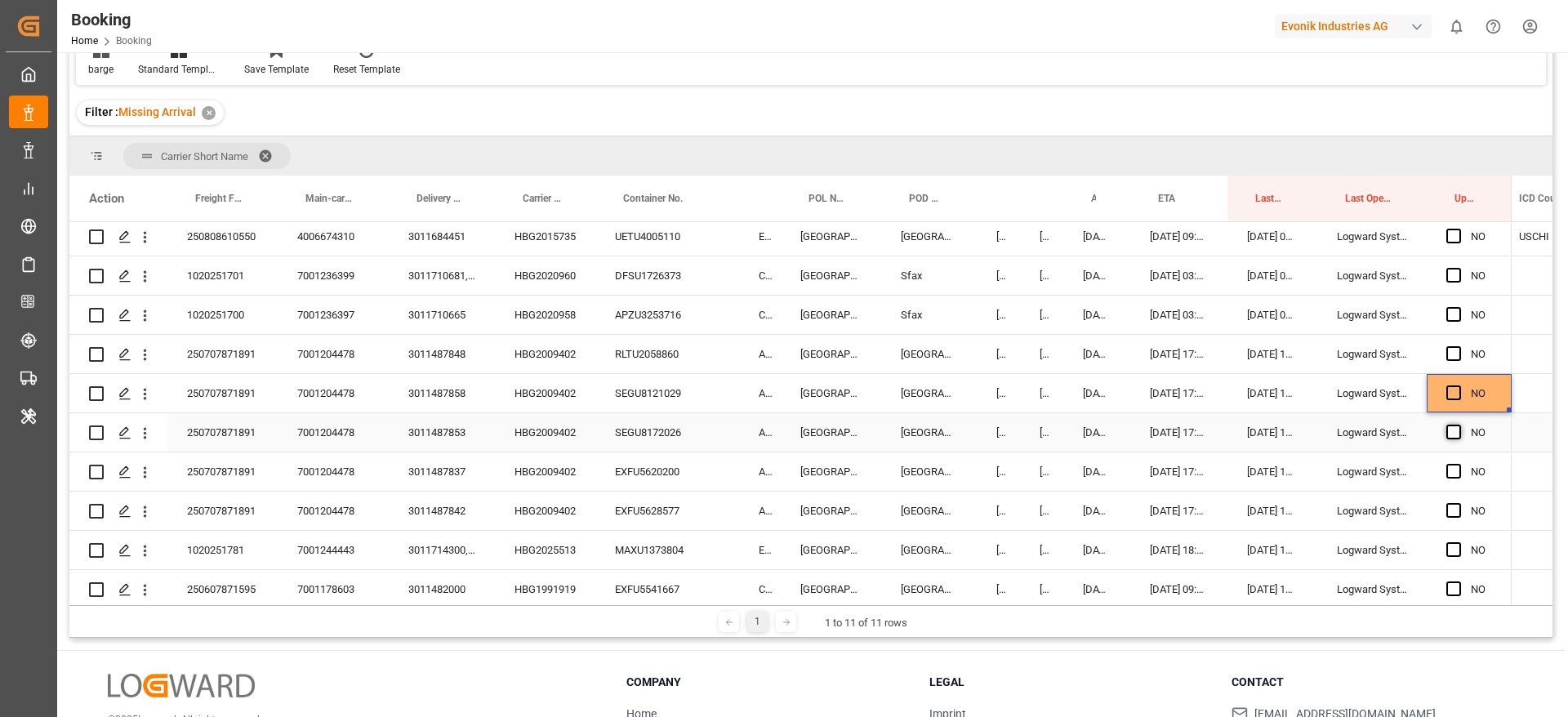
click at [1456, 436] on span "Press SPACE to select this row." at bounding box center [1454, 432] width 15 height 15
click at [1458, 425] on input "Press SPACE to select this row." at bounding box center [1458, 425] width 0 height 0
click at [1456, 359] on span "Press SPACE to select this row." at bounding box center [1454, 353] width 15 height 15
click at [1458, 346] on input "Press SPACE to select this row." at bounding box center [1458, 346] width 0 height 0
click at [1455, 391] on span "Press SPACE to select this row." at bounding box center [1454, 393] width 15 height 15
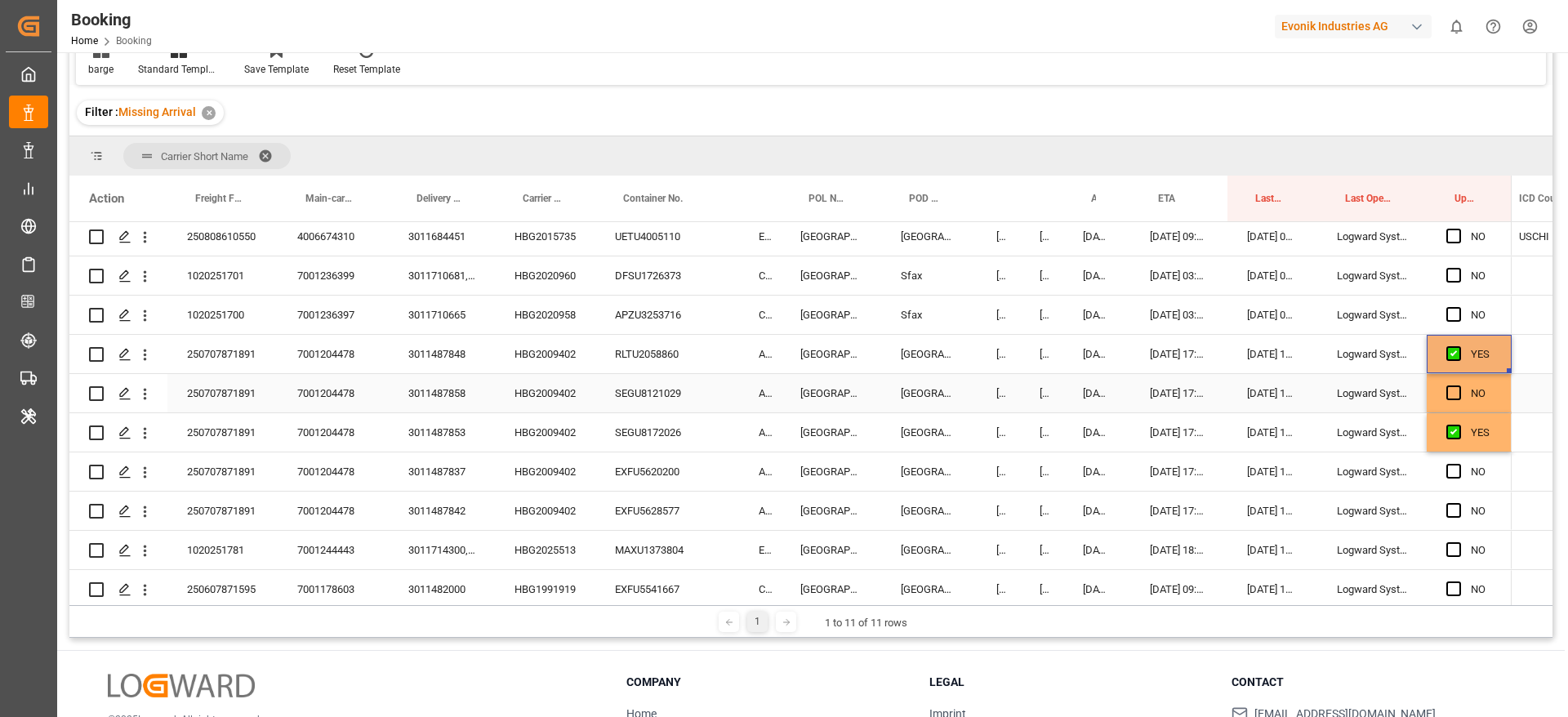
click at [1458, 385] on input "Press SPACE to select this row." at bounding box center [1458, 385] width 0 height 0
click at [1452, 480] on div "Press SPACE to select this row." at bounding box center [1458, 471] width 25 height 37
click at [1455, 500] on div "Press SPACE to select this row." at bounding box center [1458, 511] width 25 height 37
click at [1458, 477] on span "Press SPACE to select this row." at bounding box center [1454, 471] width 15 height 15
click at [1458, 464] on input "Press SPACE to select this row." at bounding box center [1458, 464] width 0 height 0
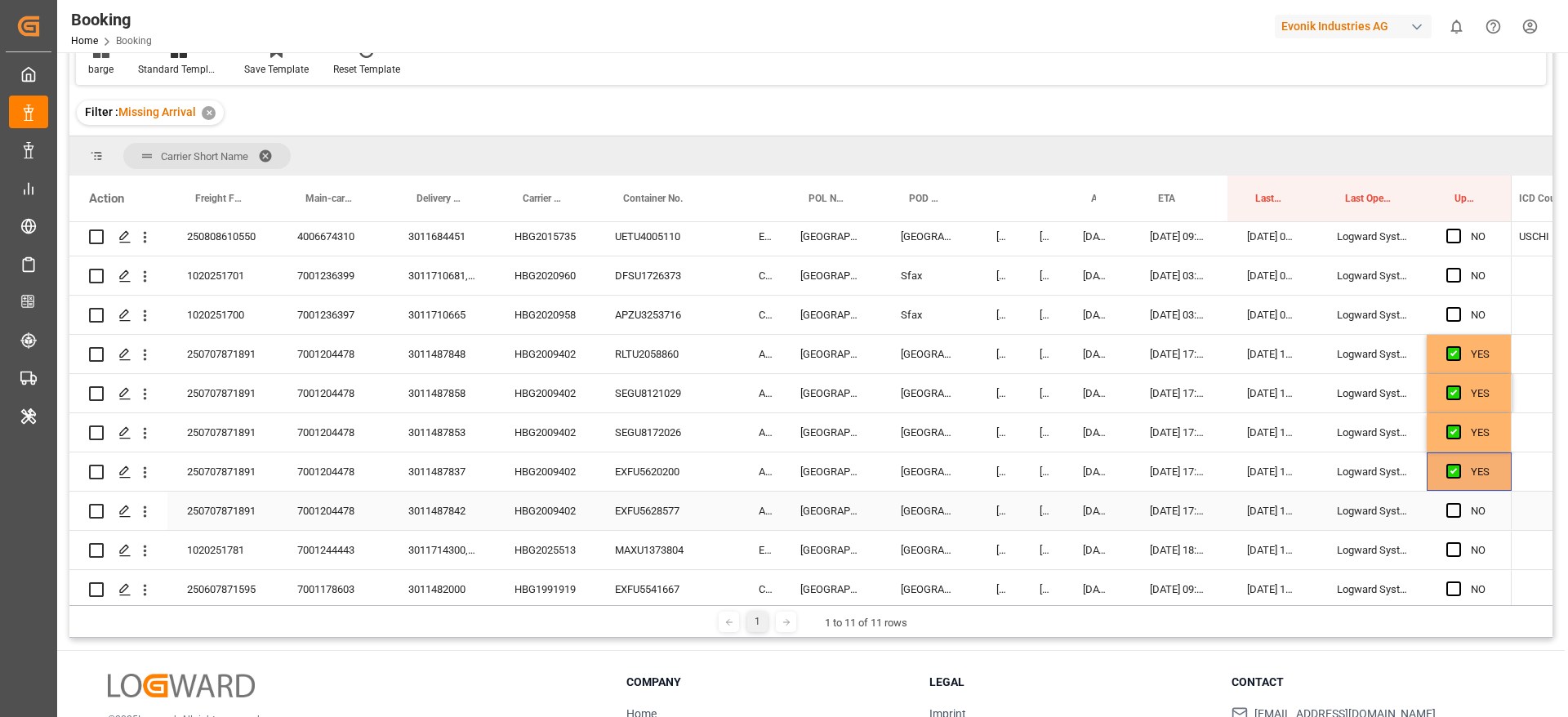
click at [1457, 500] on div "Press SPACE to select this row." at bounding box center [1458, 511] width 25 height 37
click at [1457, 506] on span "Press SPACE to select this row." at bounding box center [1454, 511] width 15 height 15
click at [1458, 503] on input "Press SPACE to select this row." at bounding box center [1458, 503] width 0 height 0
drag, startPoint x: 873, startPoint y: 13, endPoint x: 0, endPoint y: 530, distance: 1014.6
click at [873, 13] on div "Booking Home Booking Evonik Industries AG 0 Notifications Only show unread All …" at bounding box center [806, 26] width 1522 height 52
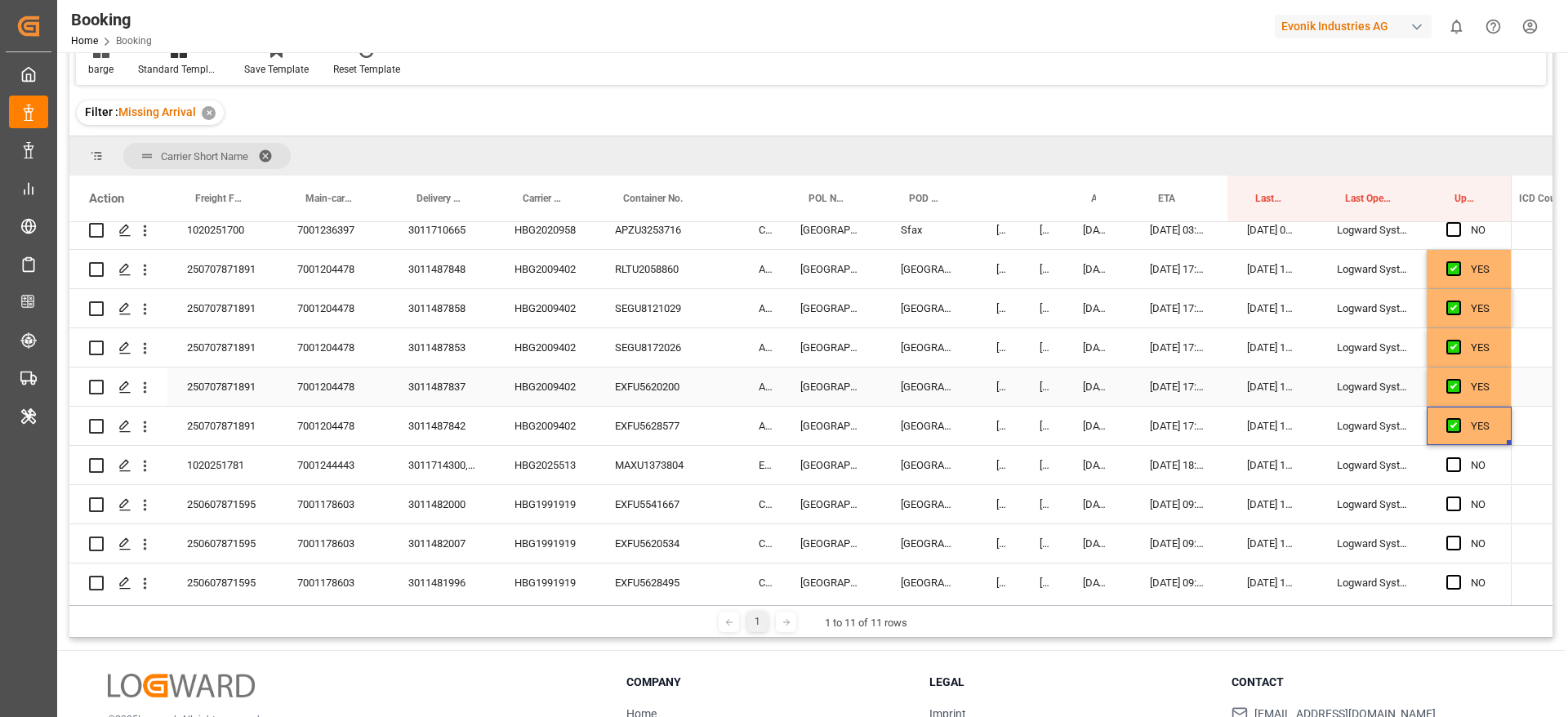
scroll to position [245, 0]
click at [543, 432] on div "HBG2025513" at bounding box center [545, 427] width 100 height 38
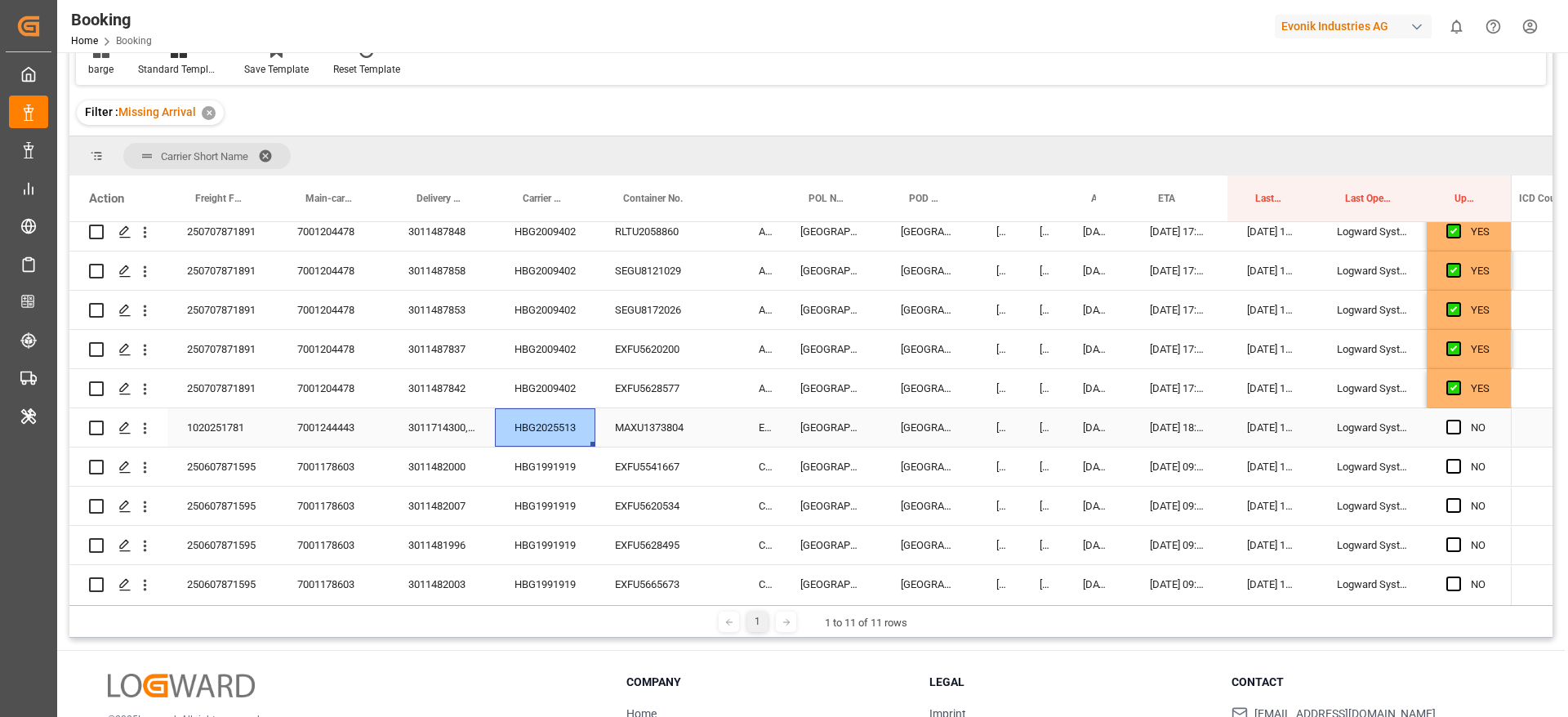
click at [543, 432] on div "HBG2025513" at bounding box center [545, 427] width 100 height 38
click at [547, 331] on div "HBG2009402" at bounding box center [545, 349] width 100 height 38
click at [544, 420] on div "HBG2025513" at bounding box center [545, 427] width 100 height 38
click at [143, 438] on button "open menu" at bounding box center [144, 428] width 17 height 31
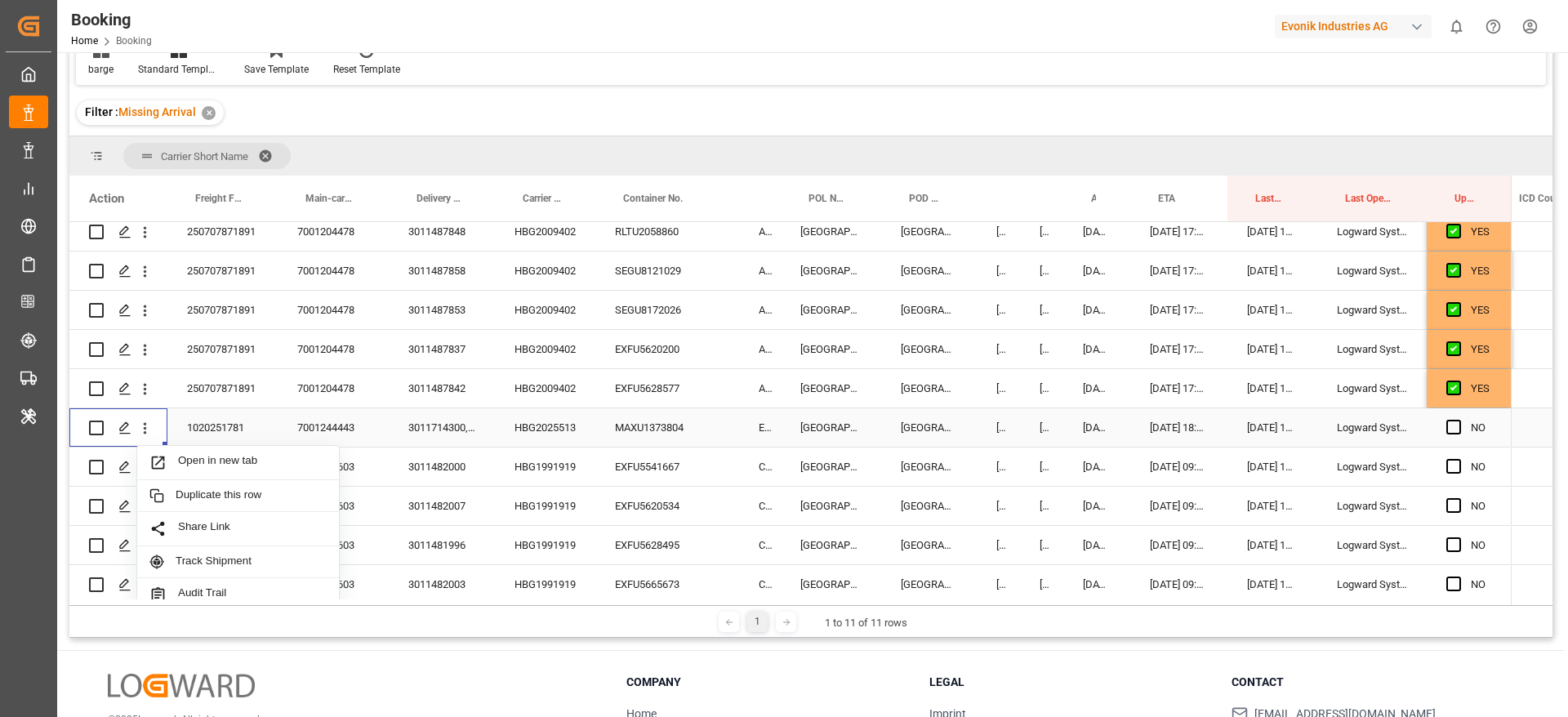
click at [193, 459] on span "Open in new tab" at bounding box center [252, 462] width 149 height 17
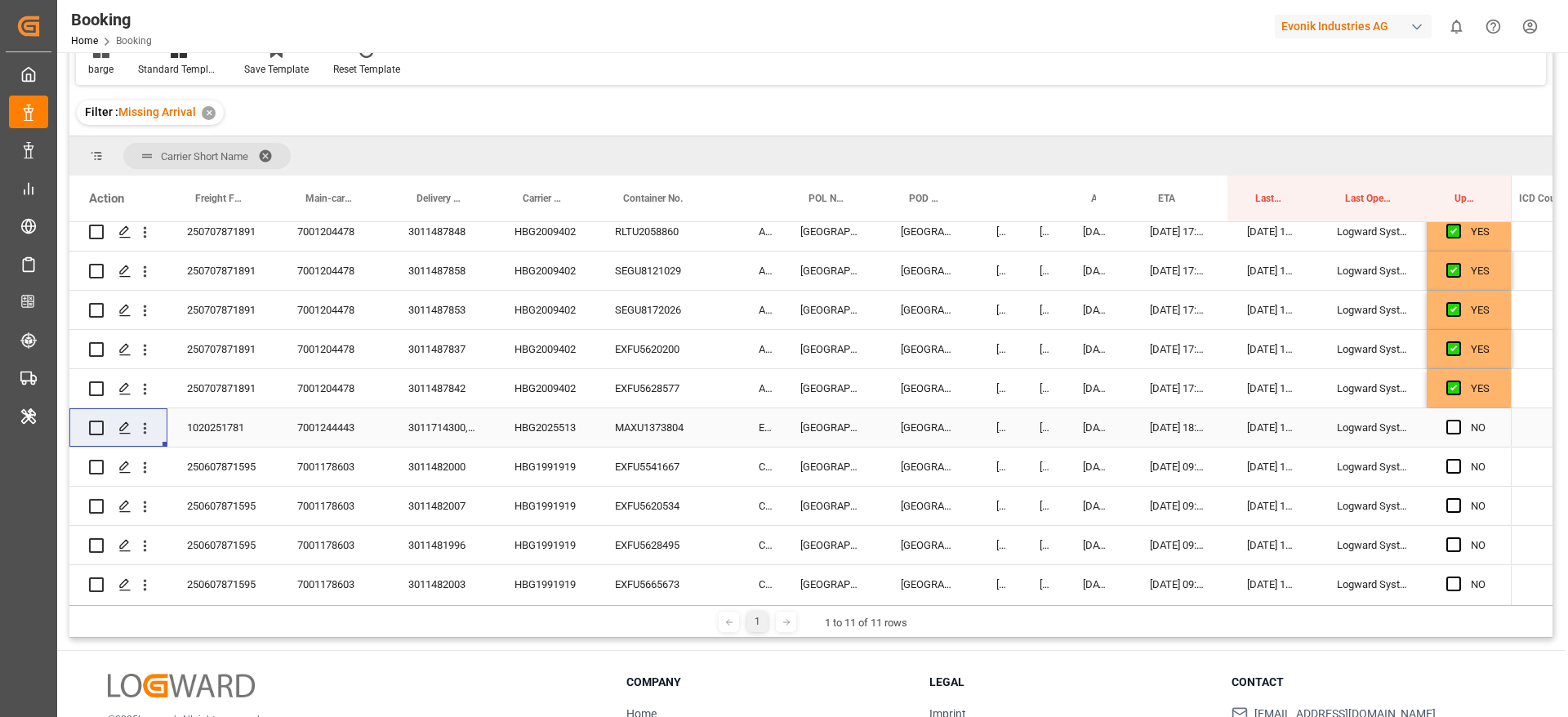
click at [513, 460] on div "HBG1991919" at bounding box center [545, 467] width 100 height 38
click at [546, 469] on div "HBG1991919" at bounding box center [545, 467] width 100 height 38
click at [538, 463] on div "HBG1991919" at bounding box center [545, 467] width 100 height 38
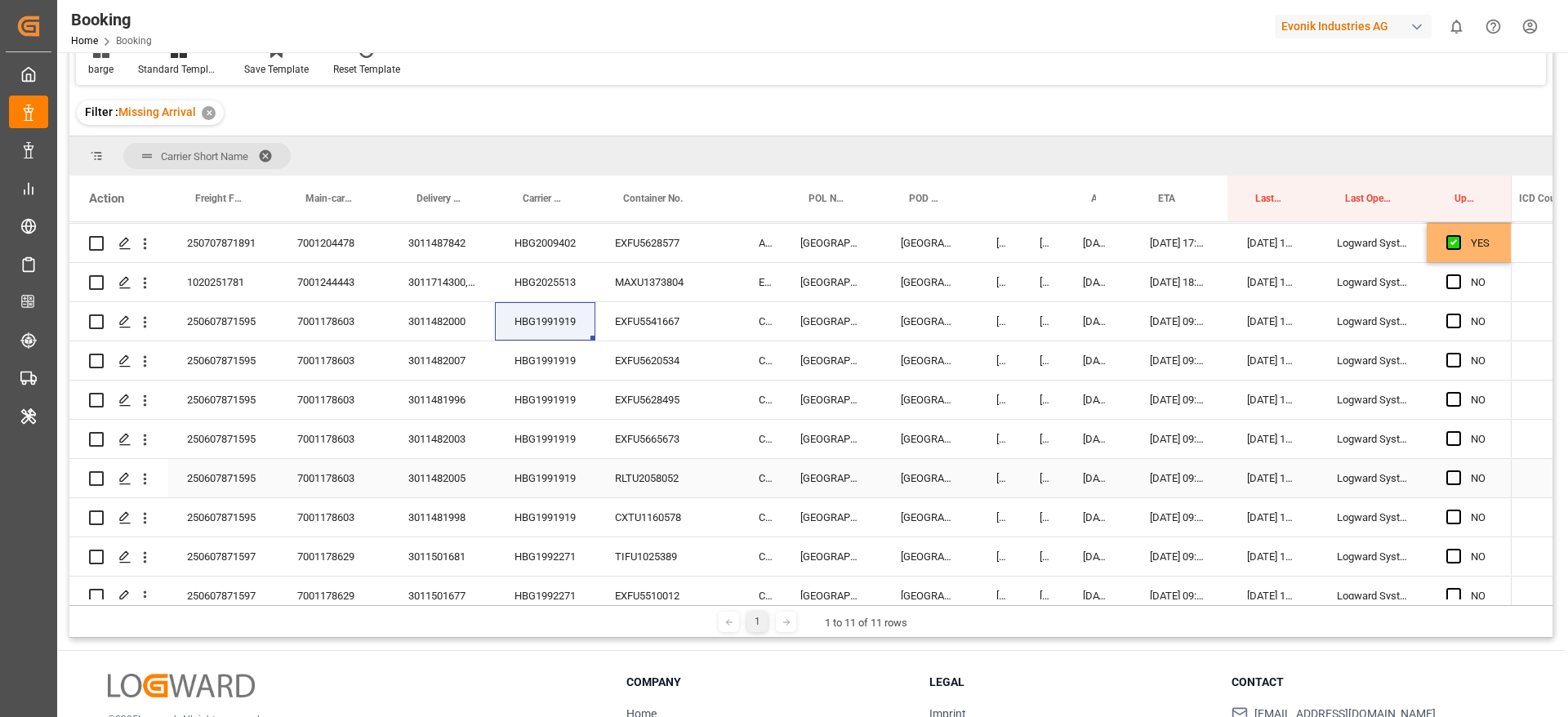
scroll to position [367, 0]
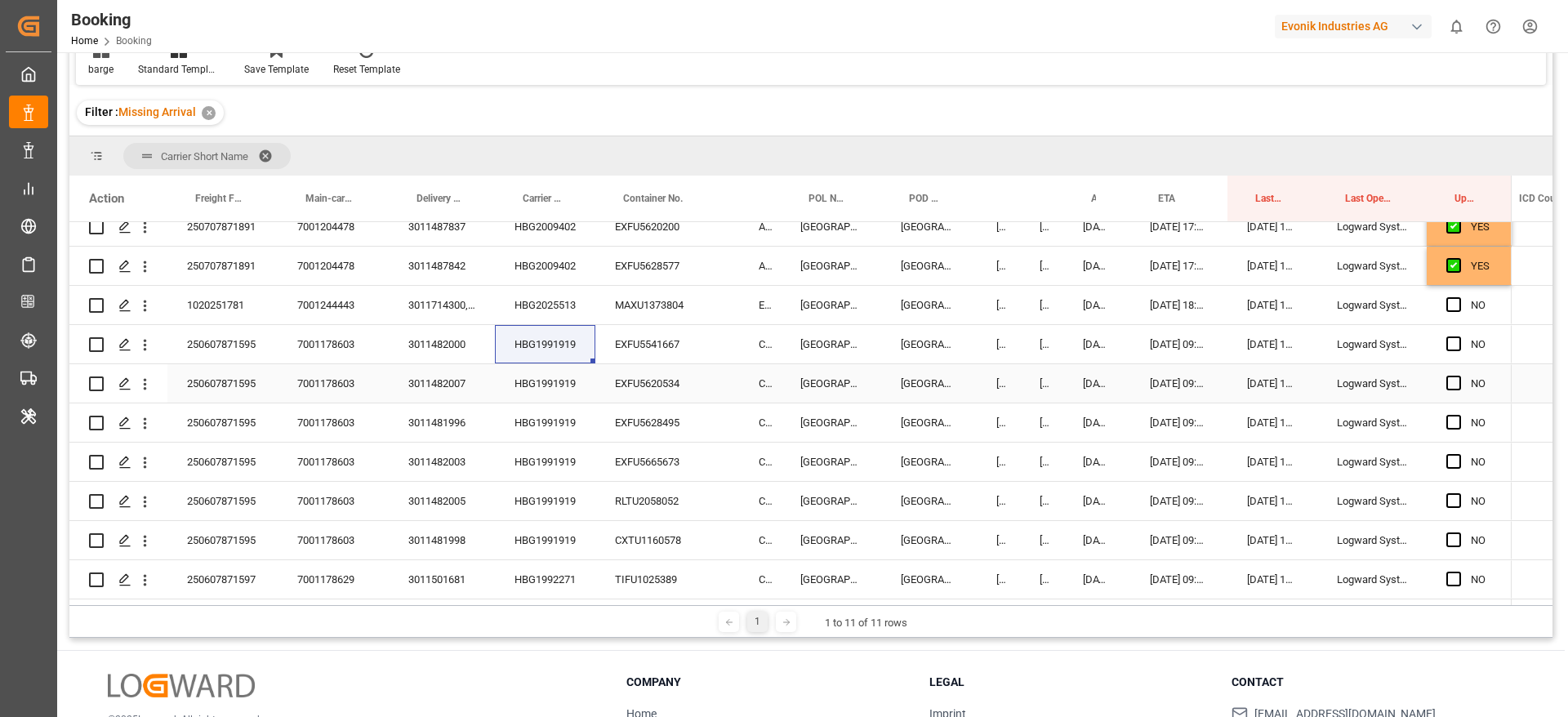
click at [559, 344] on div "HBG1991919" at bounding box center [545, 344] width 100 height 38
click at [1452, 384] on span "Press SPACE to select this row." at bounding box center [1454, 383] width 15 height 15
click at [1458, 375] on input "Press SPACE to select this row." at bounding box center [1458, 375] width 0 height 0
click at [1454, 429] on span "Press SPACE to select this row." at bounding box center [1454, 422] width 15 height 15
click at [1458, 415] on input "Press SPACE to select this row." at bounding box center [1458, 415] width 0 height 0
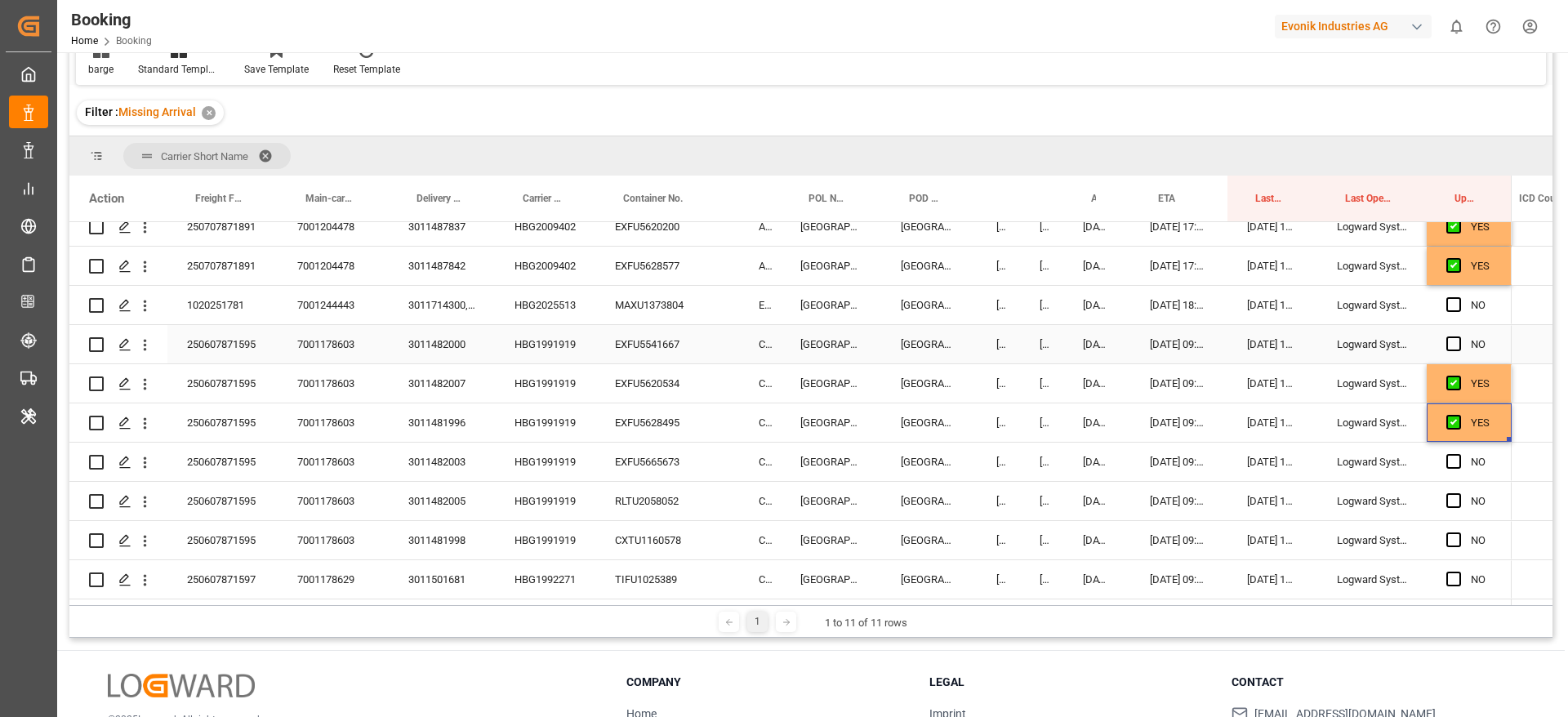
click at [1458, 337] on span "Press SPACE to select this row." at bounding box center [1454, 344] width 15 height 15
click at [1458, 337] on input "Press SPACE to select this row." at bounding box center [1458, 337] width 0 height 0
click at [1453, 459] on span "Press SPACE to select this row." at bounding box center [1454, 461] width 15 height 15
click at [1458, 454] on input "Press SPACE to select this row." at bounding box center [1458, 454] width 0 height 0
drag, startPoint x: 1451, startPoint y: 507, endPoint x: 1453, endPoint y: 544, distance: 37.1
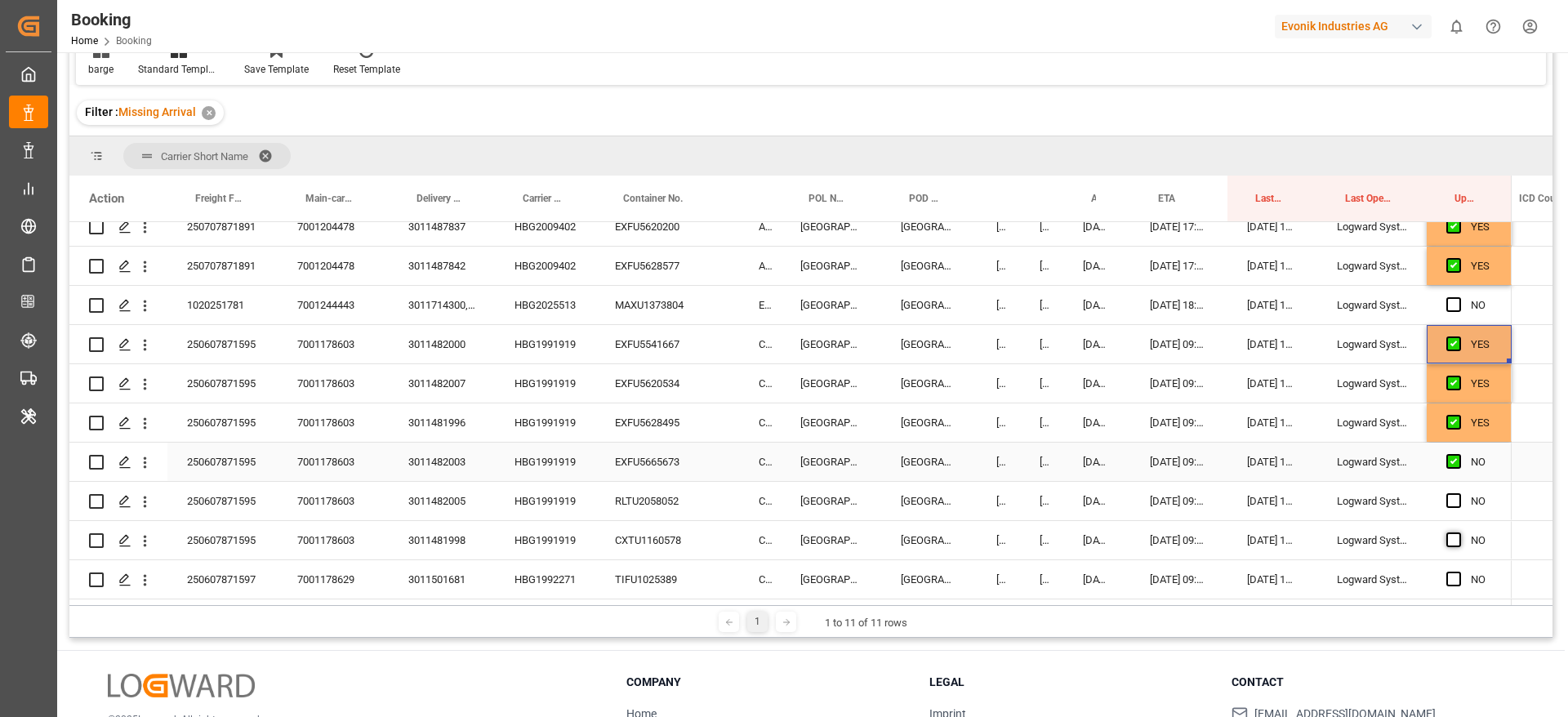
click at [1451, 509] on div "Press SPACE to select this row." at bounding box center [1458, 501] width 25 height 37
click at [1453, 544] on span "Press SPACE to select this row." at bounding box center [1454, 540] width 15 height 15
click at [1458, 532] on input "Press SPACE to select this row." at bounding box center [1458, 532] width 0 height 0
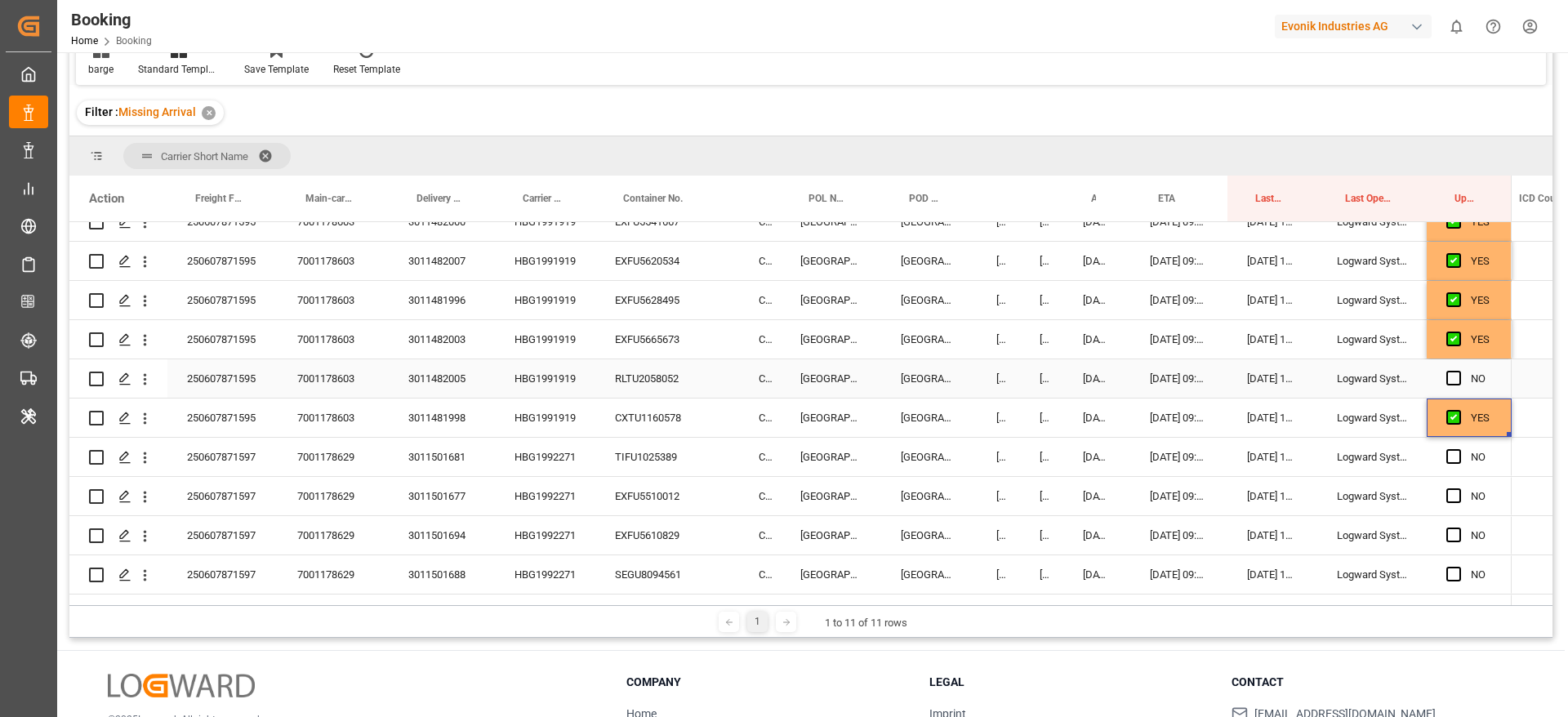
click at [1443, 375] on div "NO" at bounding box center [1469, 379] width 85 height 38
click at [1459, 378] on span "Press SPACE to select this row." at bounding box center [1454, 378] width 15 height 15
click at [1458, 371] on input "Press SPACE to select this row." at bounding box center [1458, 371] width 0 height 0
click at [553, 464] on div "HBG1992271" at bounding box center [545, 457] width 100 height 38
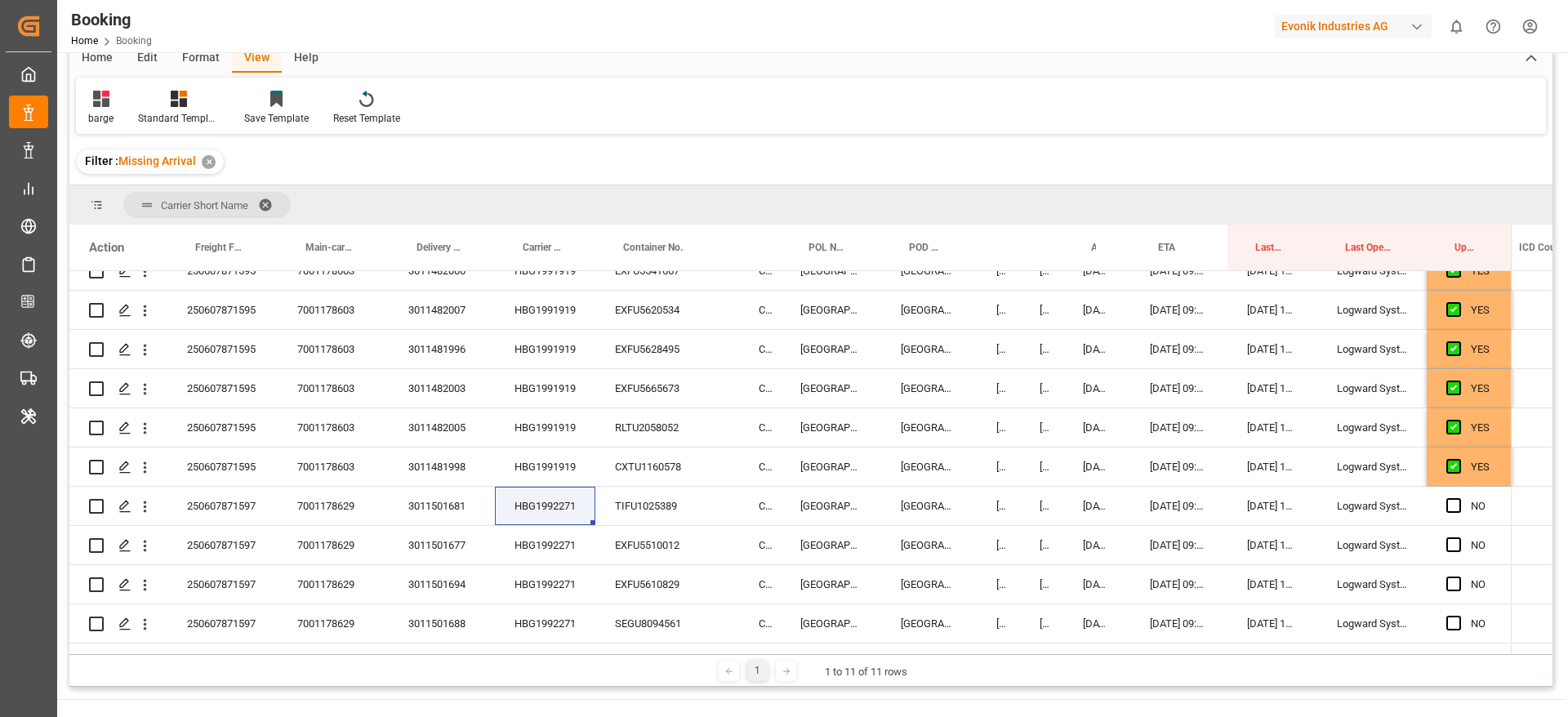
scroll to position [0, 0]
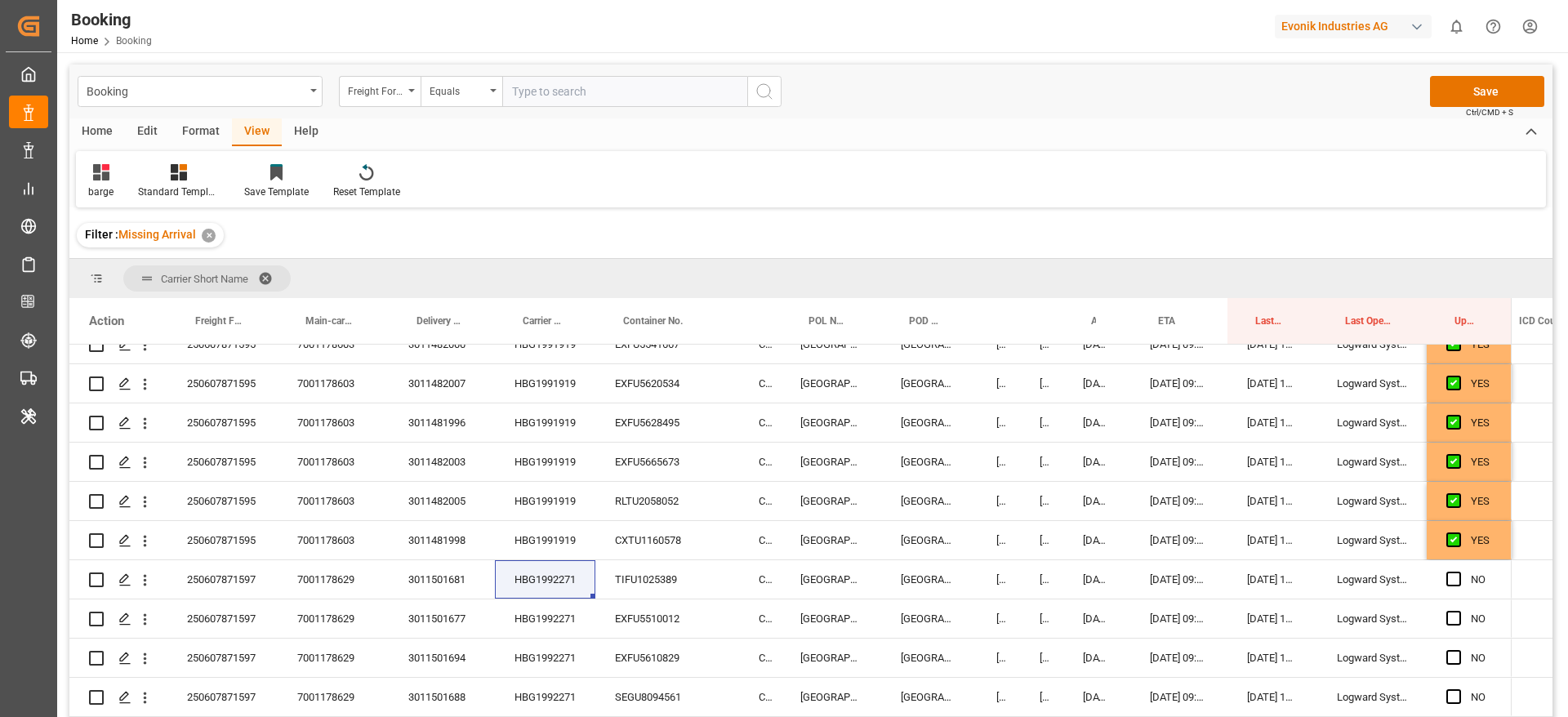
click at [1554, 517] on main "Booking Freight Forwarder's Reference No. Equals Save Ctrl/CMD + S Home Edit Fo…" at bounding box center [811, 413] width 1508 height 696
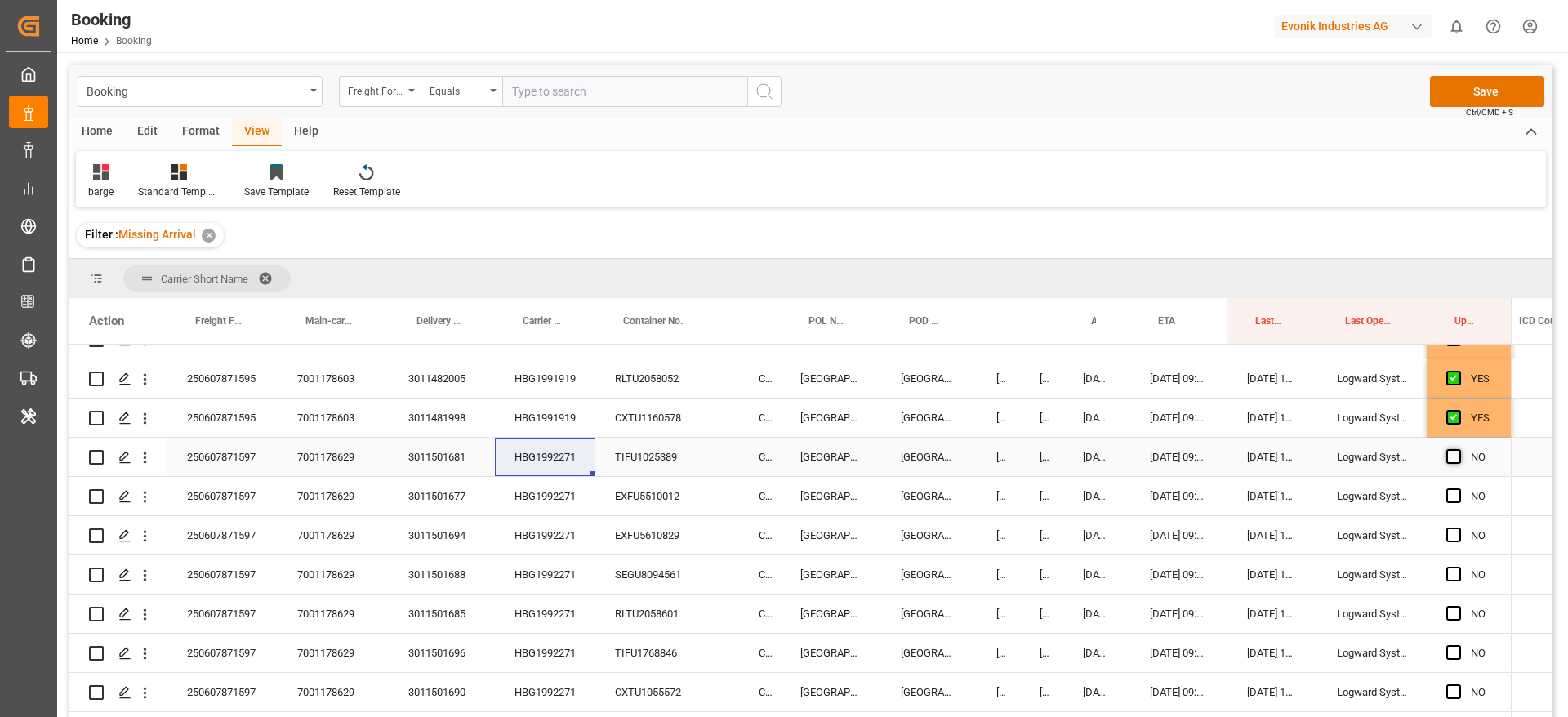
drag, startPoint x: 1452, startPoint y: 460, endPoint x: 1454, endPoint y: 540, distance: 80.0
click at [1452, 459] on span "Press SPACE to select this row." at bounding box center [1454, 457] width 15 height 15
click at [1458, 449] on input "Press SPACE to select this row." at bounding box center [1458, 449] width 0 height 0
click at [1454, 495] on span "Press SPACE to select this row." at bounding box center [1454, 496] width 15 height 15
click at [1458, 489] on input "Press SPACE to select this row." at bounding box center [1458, 489] width 0 height 0
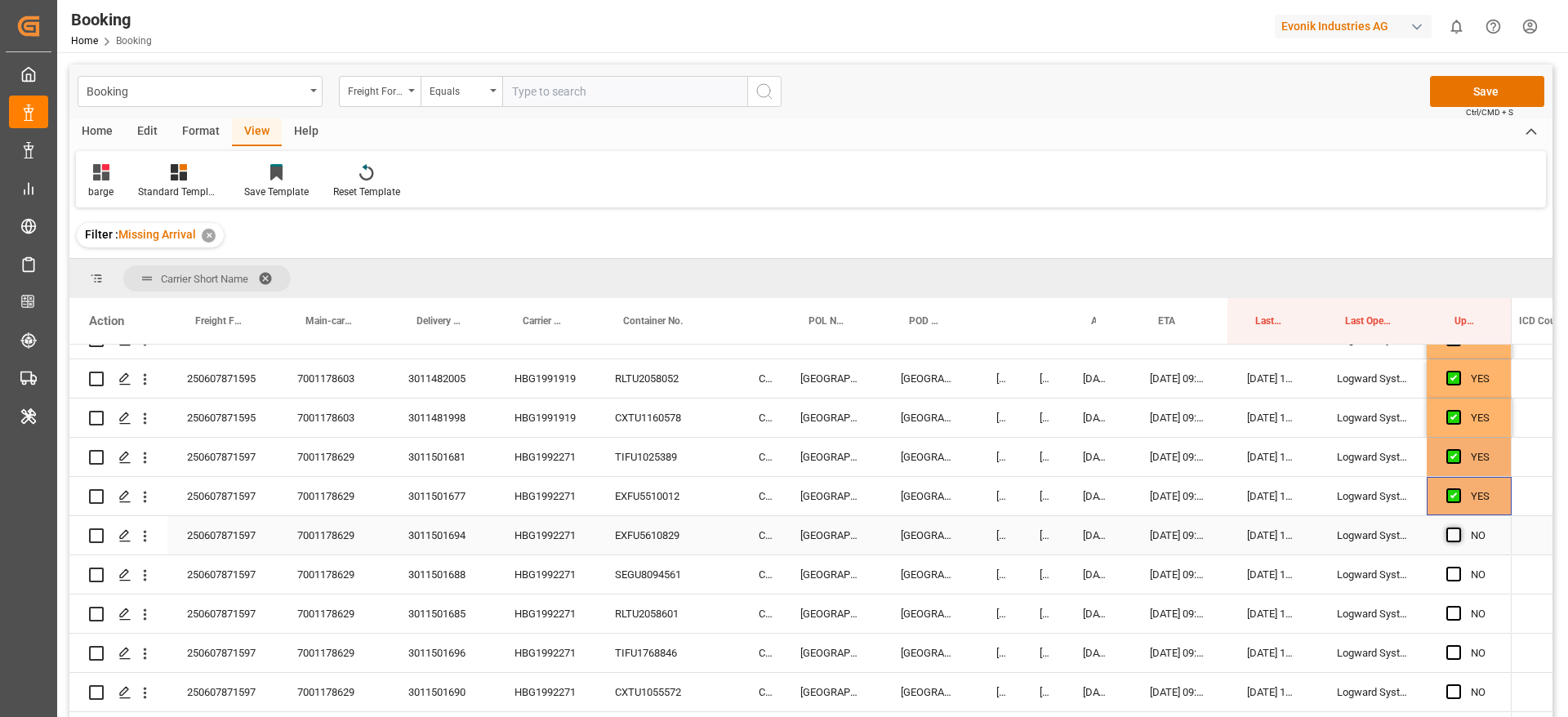
click at [1454, 541] on span "Press SPACE to select this row." at bounding box center [1454, 535] width 15 height 15
click at [1458, 528] on input "Press SPACE to select this row." at bounding box center [1458, 528] width 0 height 0
click at [1453, 577] on span "Press SPACE to select this row." at bounding box center [1454, 575] width 15 height 15
click at [1458, 567] on input "Press SPACE to select this row." at bounding box center [1458, 567] width 0 height 0
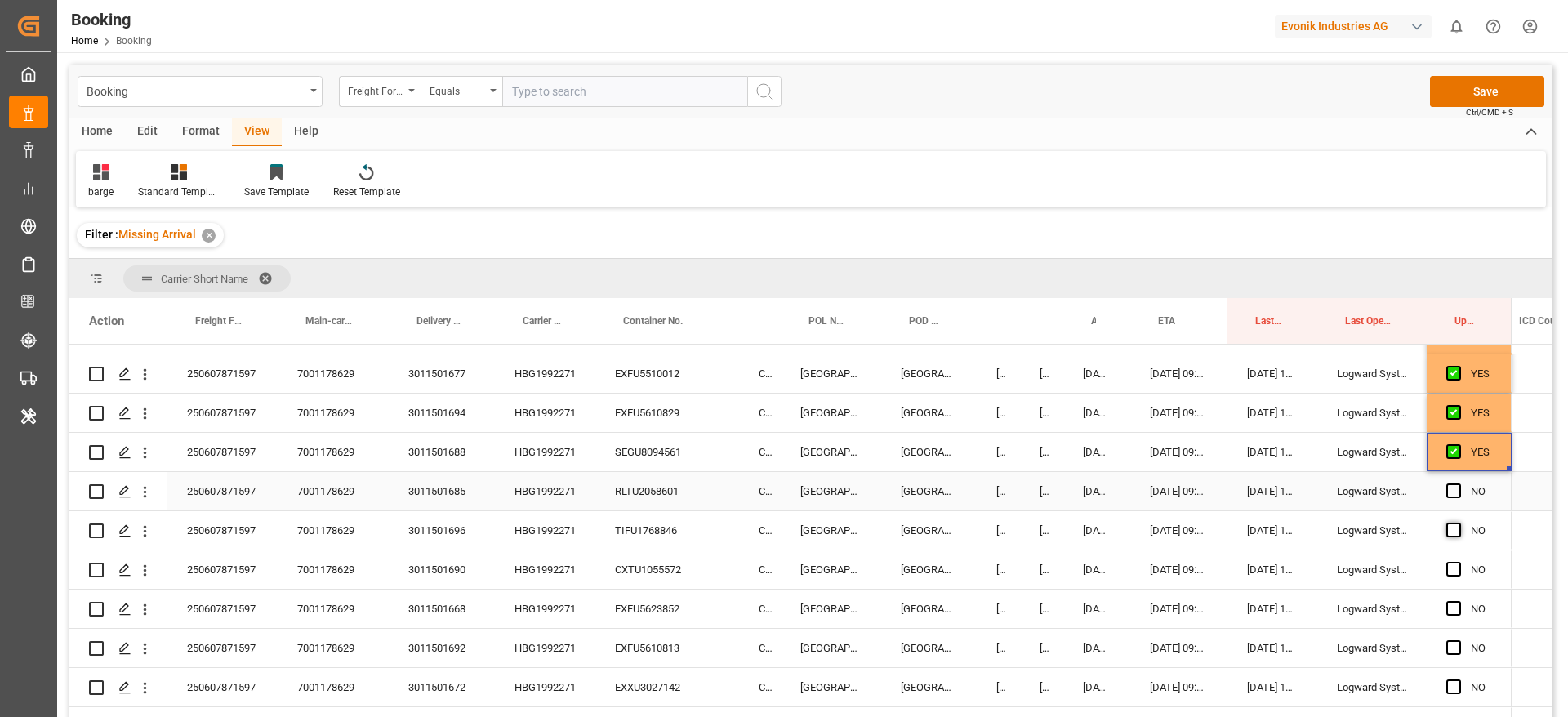
click at [1456, 495] on span "Press SPACE to select this row." at bounding box center [1454, 491] width 15 height 15
click at [1458, 484] on input "Press SPACE to select this row." at bounding box center [1458, 484] width 0 height 0
click at [1451, 529] on span "Press SPACE to select this row." at bounding box center [1454, 530] width 15 height 15
click at [1458, 522] on input "Press SPACE to select this row." at bounding box center [1458, 522] width 0 height 0
click at [1453, 565] on span "Press SPACE to select this row." at bounding box center [1454, 569] width 15 height 15
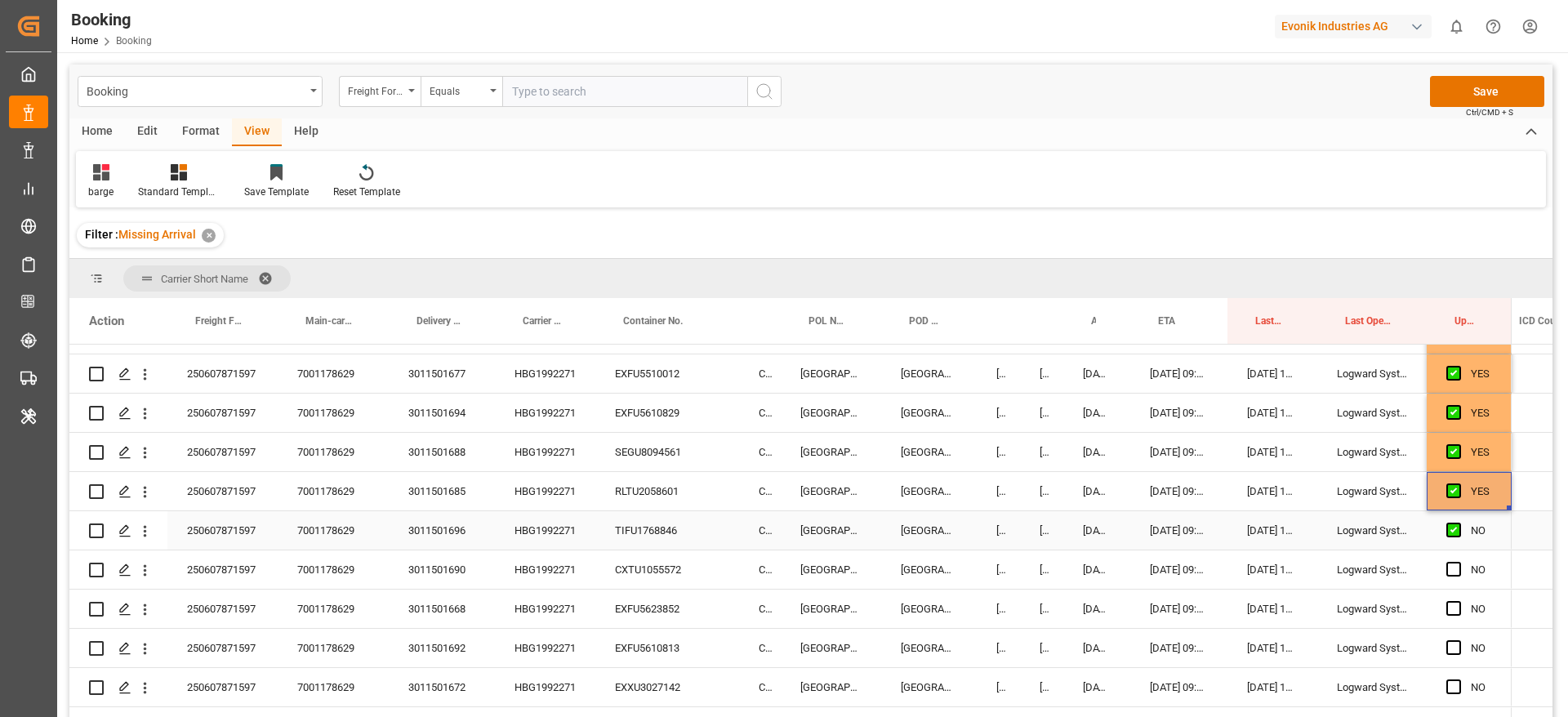
click at [1458, 562] on input "Press SPACE to select this row." at bounding box center [1458, 562] width 0 height 0
click at [1456, 623] on div "Press SPACE to select this row." at bounding box center [1458, 609] width 25 height 37
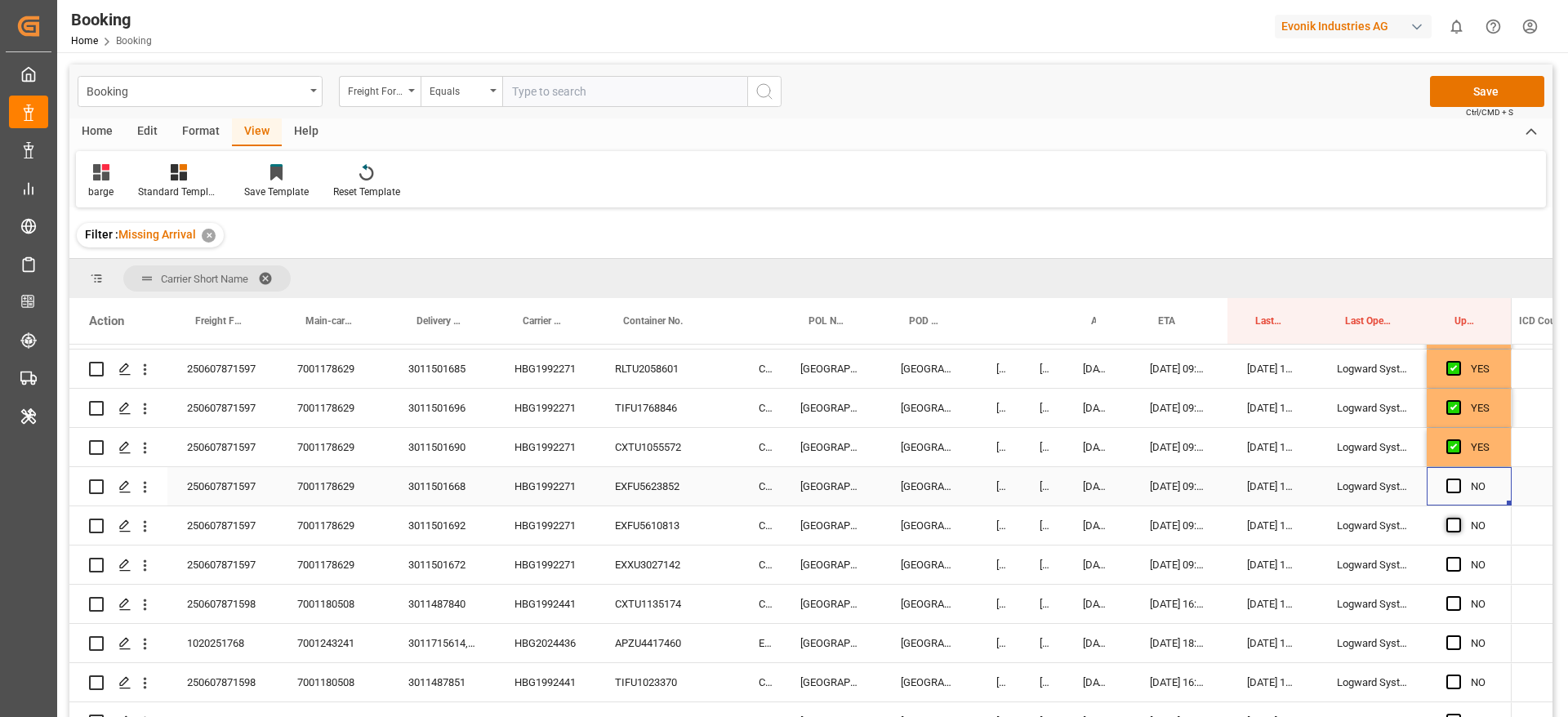
click at [1455, 481] on span "Press SPACE to select this row." at bounding box center [1454, 486] width 15 height 15
click at [1458, 479] on input "Press SPACE to select this row." at bounding box center [1458, 479] width 0 height 0
click at [1455, 520] on span "Press SPACE to select this row." at bounding box center [1454, 525] width 15 height 15
click at [1458, 518] on input "Press SPACE to select this row." at bounding box center [1458, 518] width 0 height 0
click at [1455, 554] on div "Press SPACE to select this row." at bounding box center [1458, 564] width 25 height 37
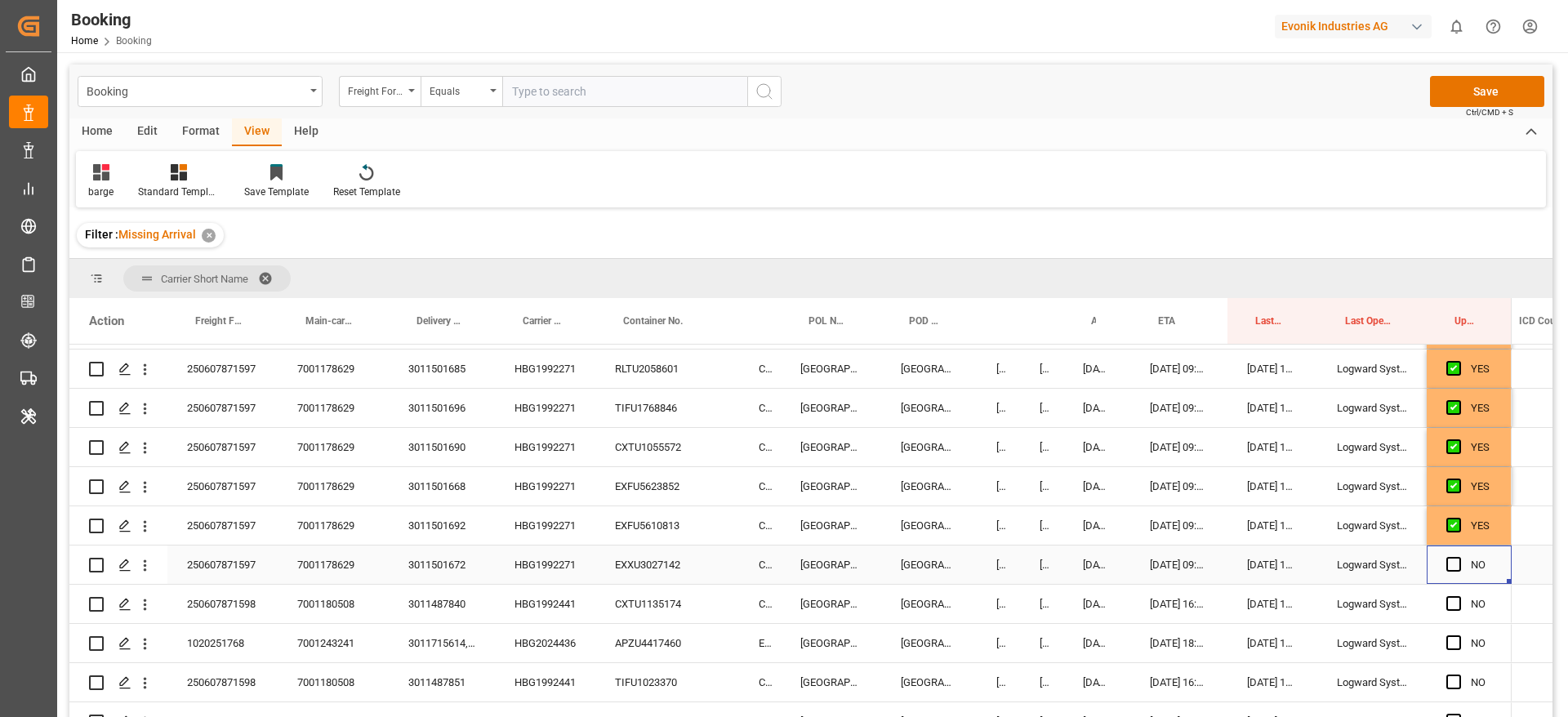
click at [1453, 574] on div "Press SPACE to select this row." at bounding box center [1458, 564] width 25 height 37
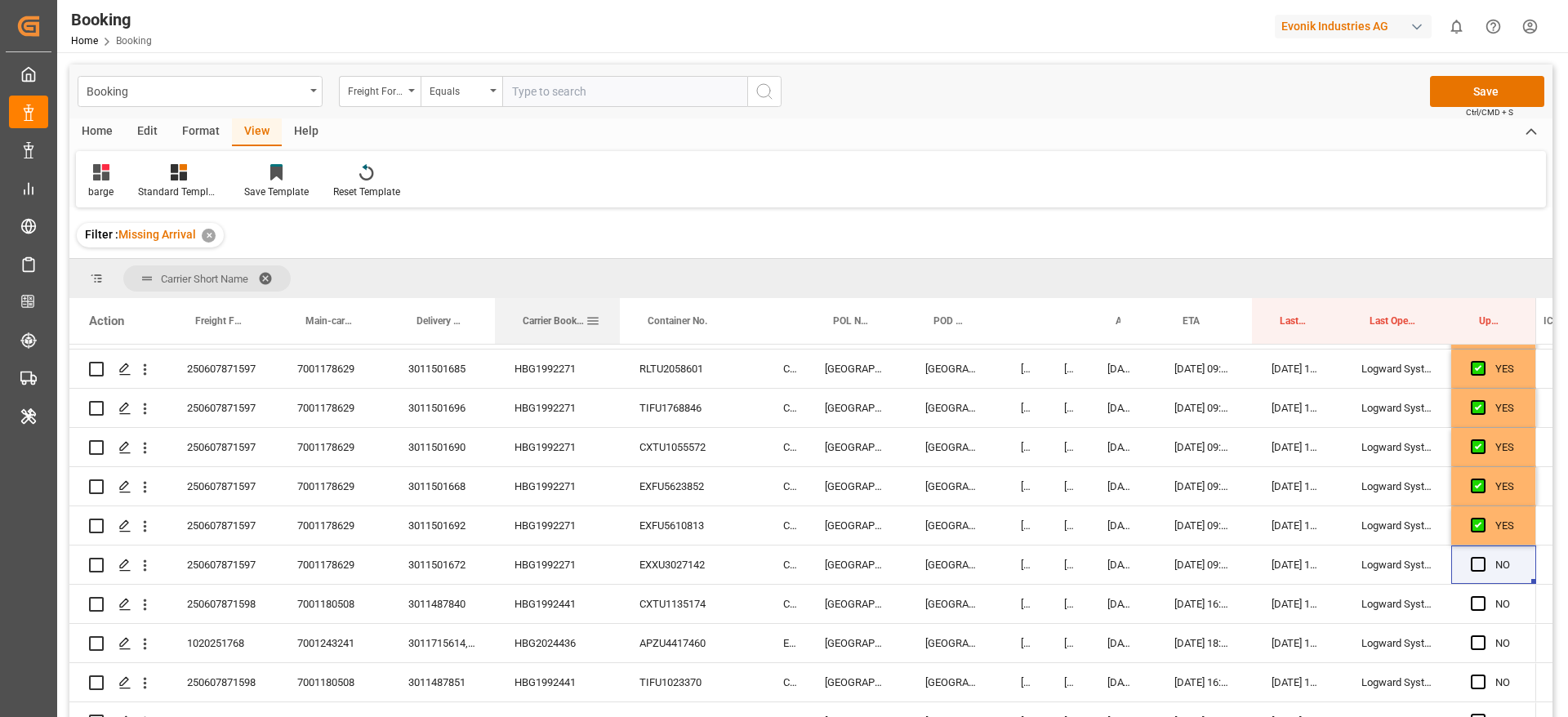
drag, startPoint x: 592, startPoint y: 332, endPoint x: 616, endPoint y: 334, distance: 24.1
click at [616, 334] on div at bounding box center [619, 321] width 6 height 46
click at [1482, 567] on span "Press SPACE to select this row." at bounding box center [1479, 564] width 15 height 15
click at [1483, 557] on input "Press SPACE to select this row." at bounding box center [1483, 557] width 0 height 0
click at [542, 607] on div "HBG1992441" at bounding box center [557, 604] width 125 height 38
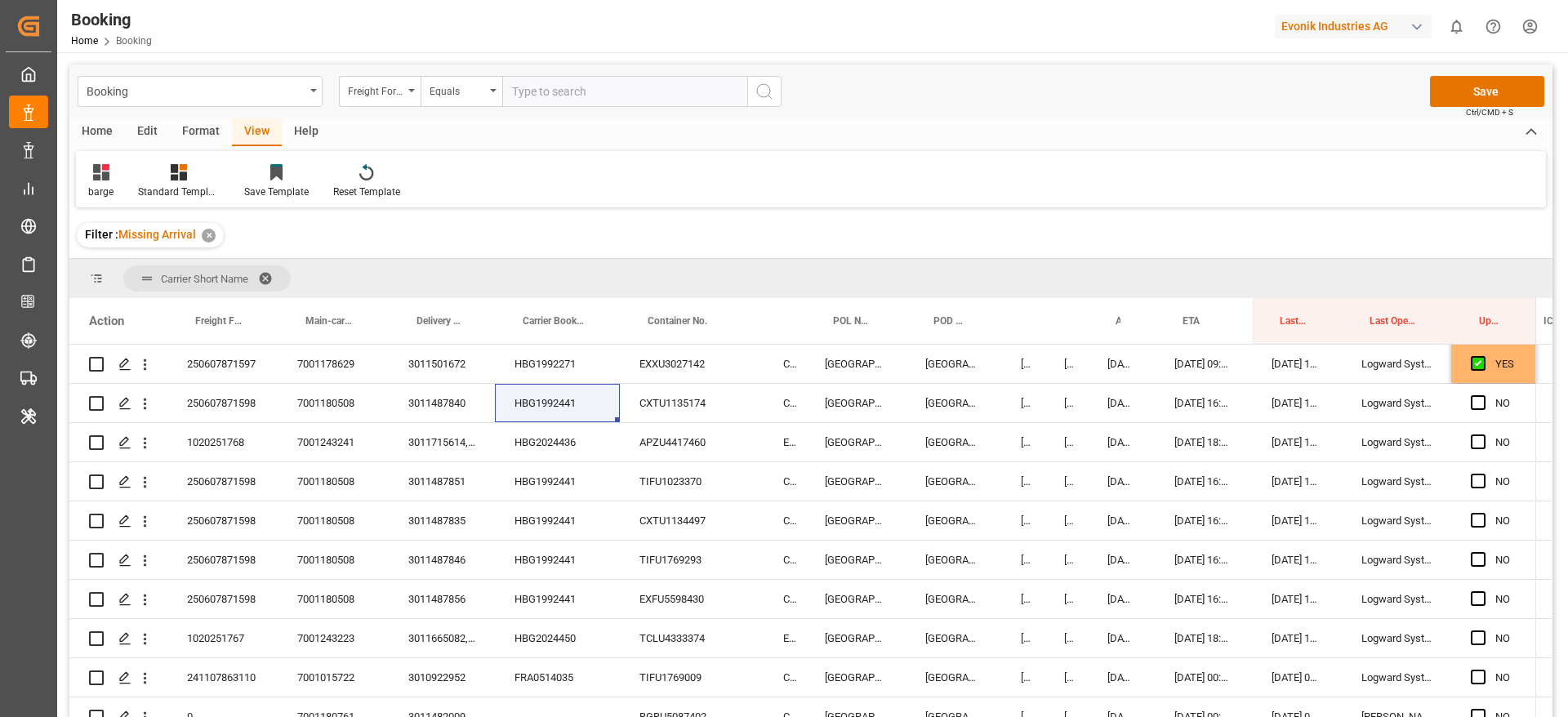
scroll to position [1059, 0]
click at [151, 406] on icon "open menu" at bounding box center [144, 404] width 17 height 17
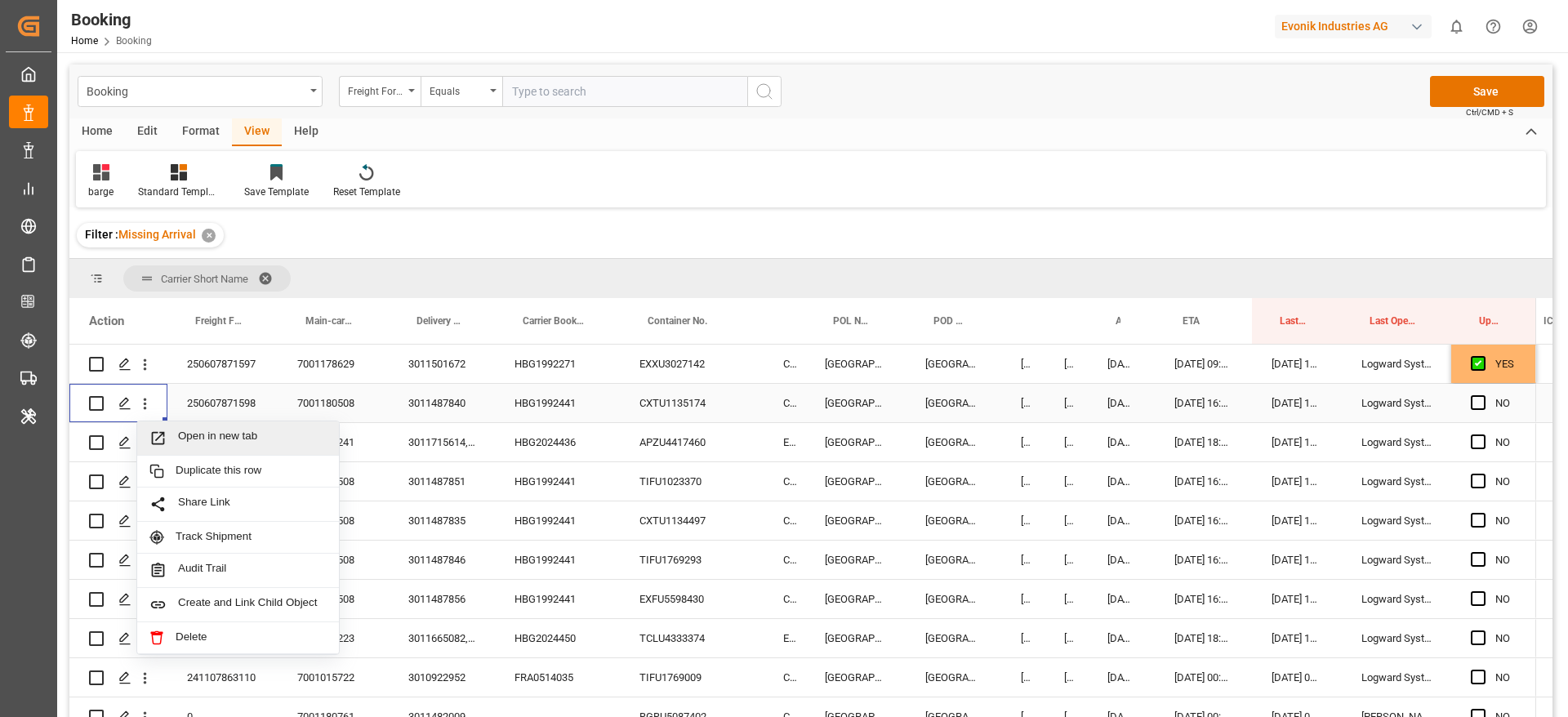
click at [221, 433] on span "Open in new tab" at bounding box center [252, 438] width 149 height 17
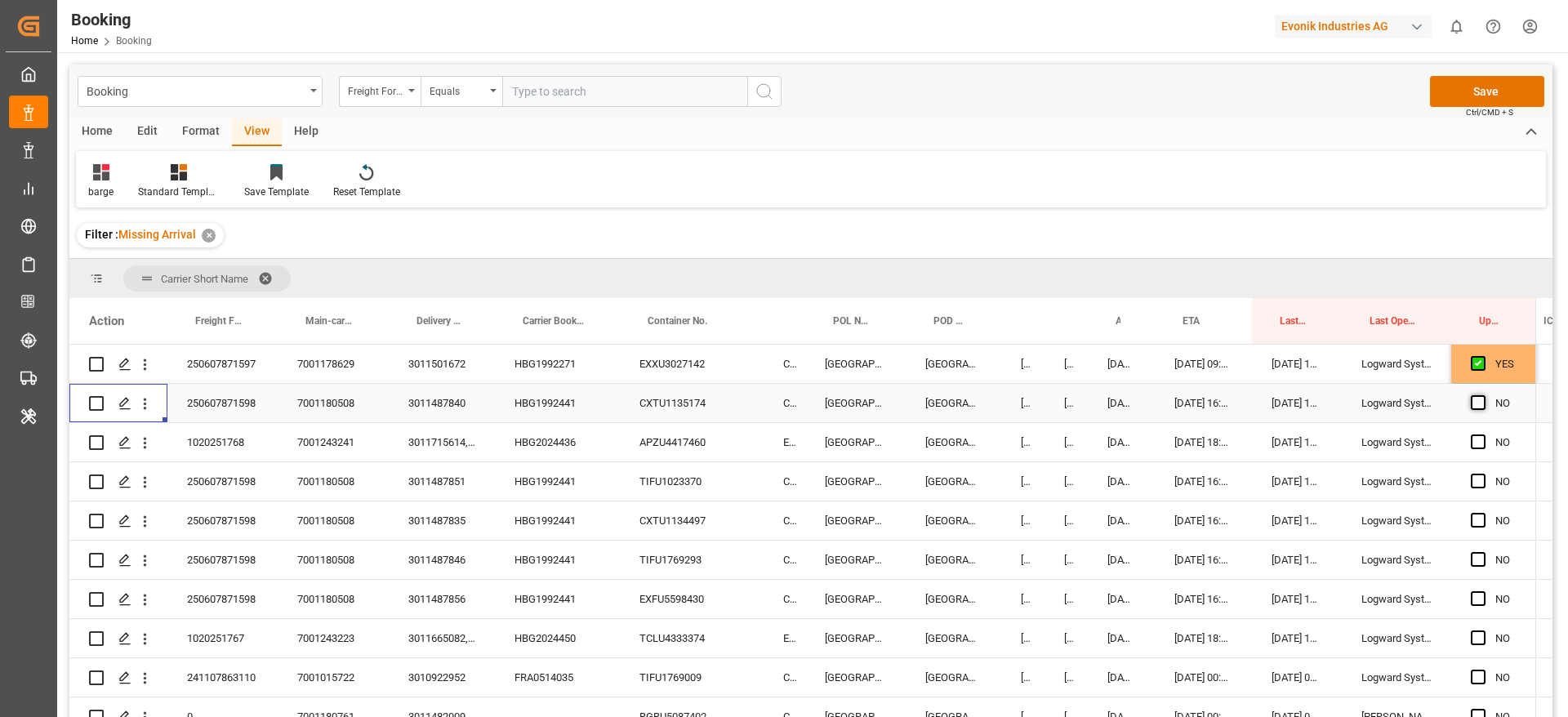
click at [1482, 401] on span "Press SPACE to select this row." at bounding box center [1479, 403] width 15 height 15
click at [1483, 395] on input "Press SPACE to select this row." at bounding box center [1483, 395] width 0 height 0
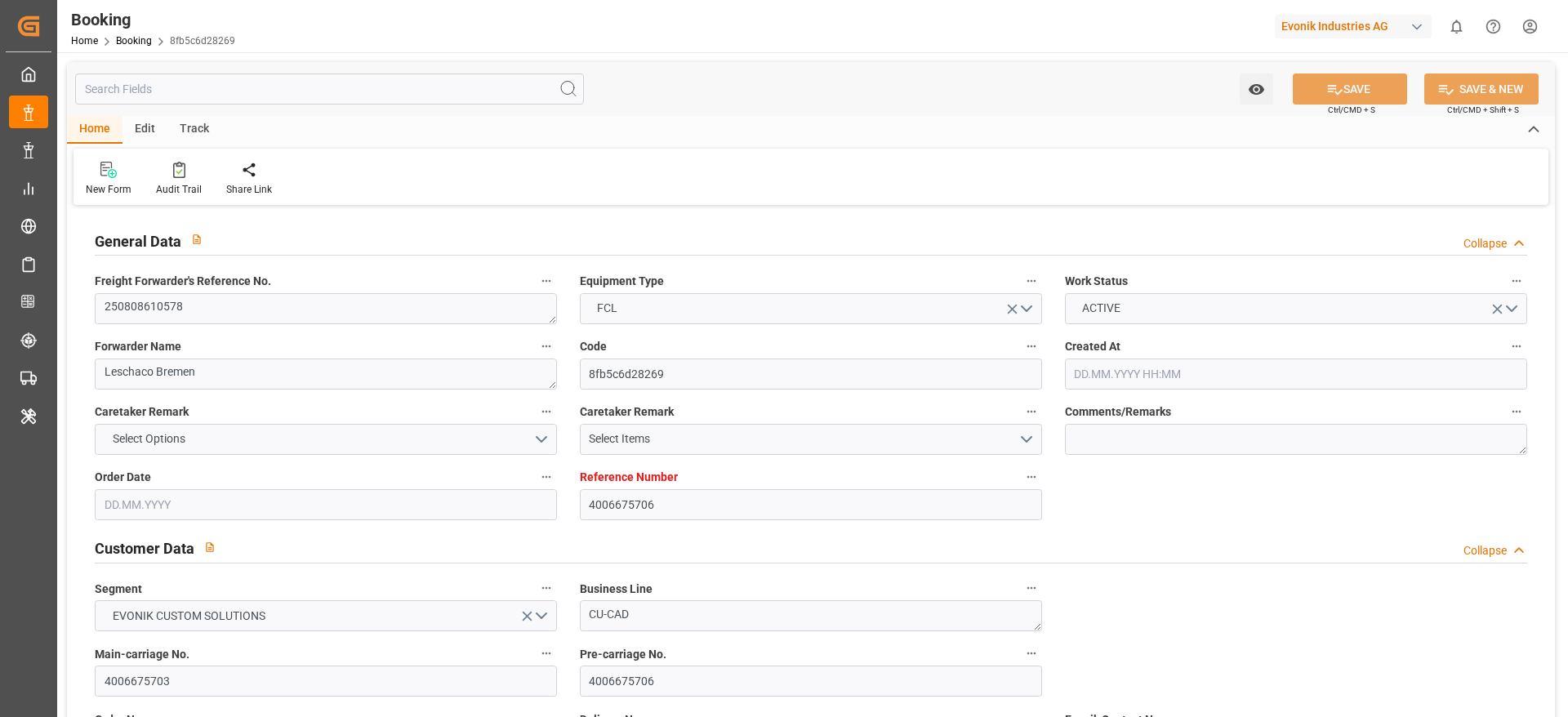
type input "4006675706"
type input "9850575"
type input "CMACGM"
type input "CMA CGM Group"
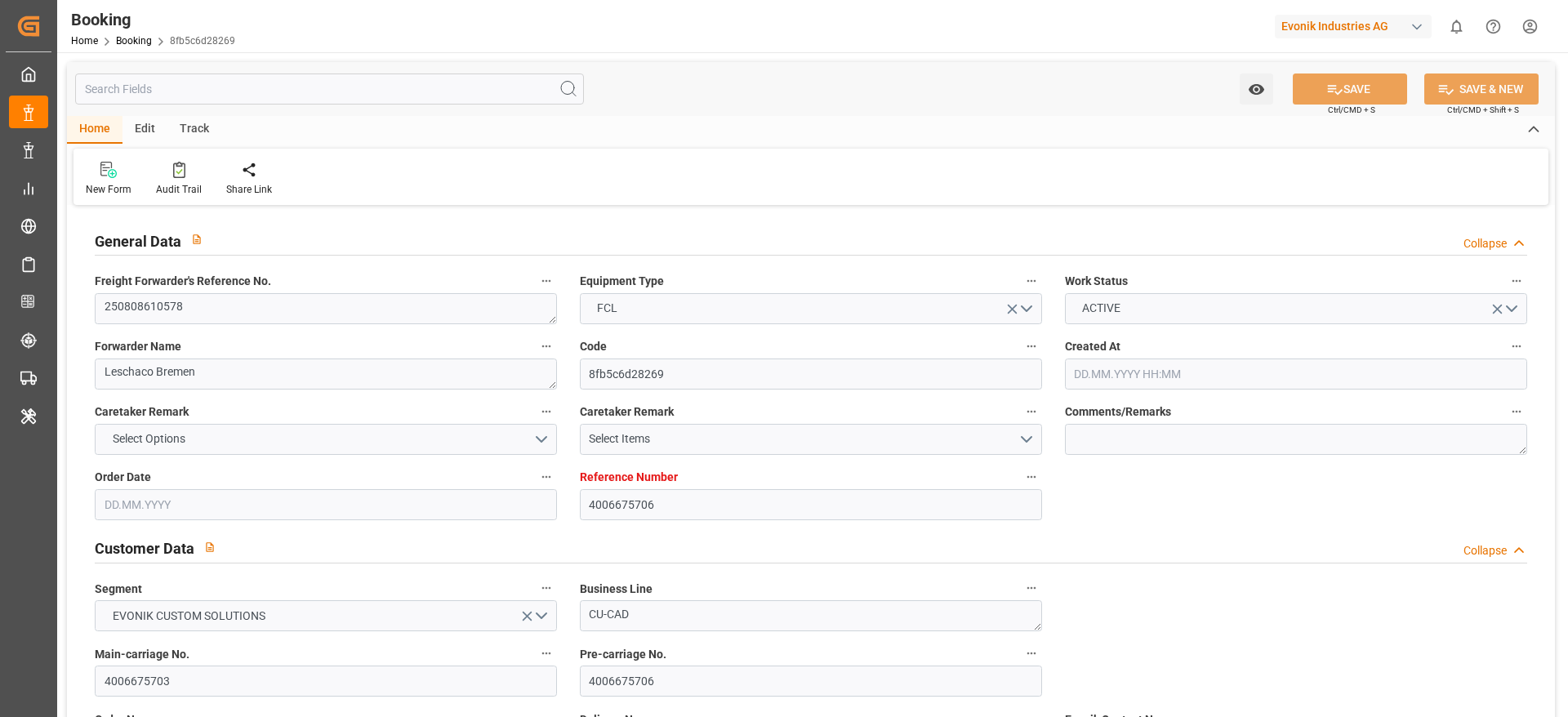
type input "DEBRV"
type input "USORF"
type input "USCHI"
type input "0"
type input "DEBRV"
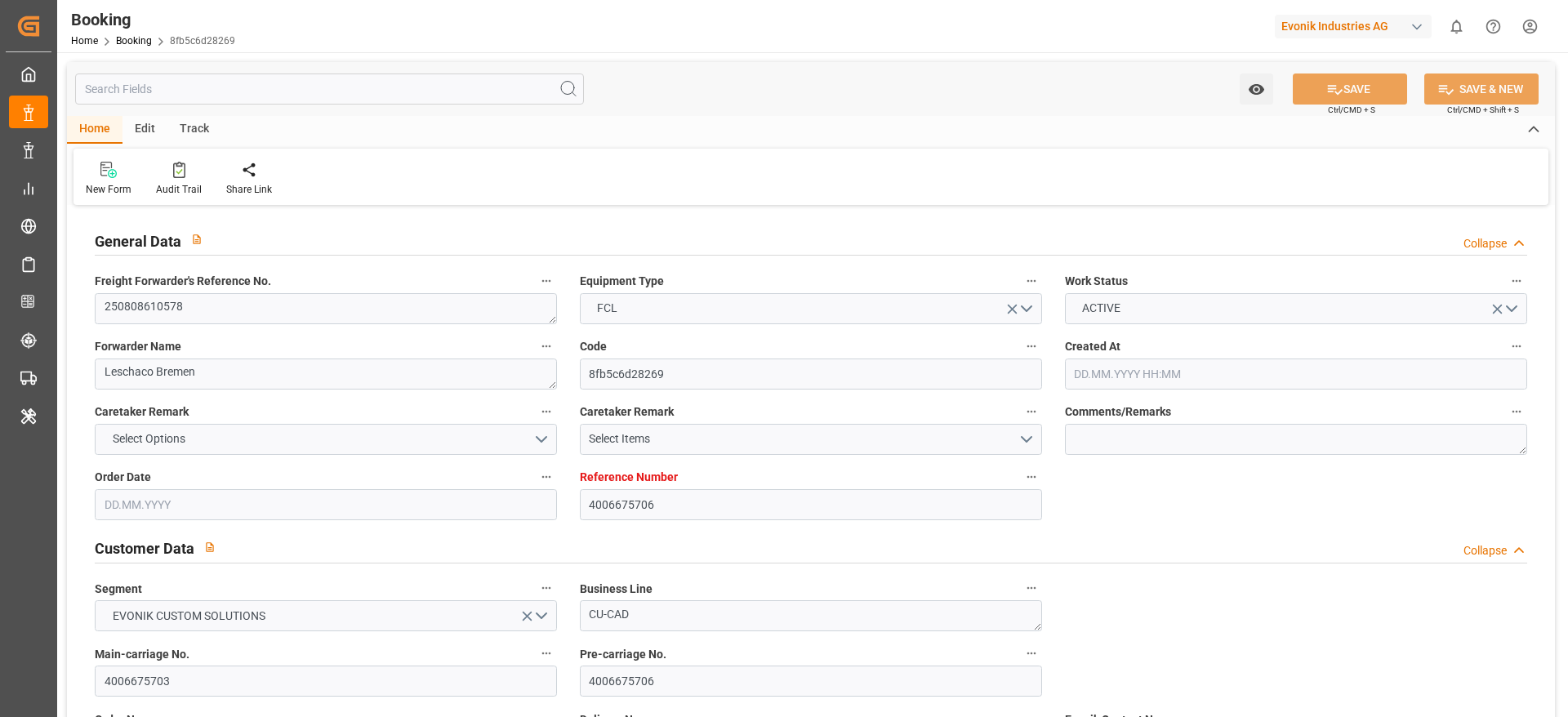
type input "USORF"
type input "[DATE] 09:34"
type input "[DATE]"
type input "19.09.2025"
type input "[DATE]"
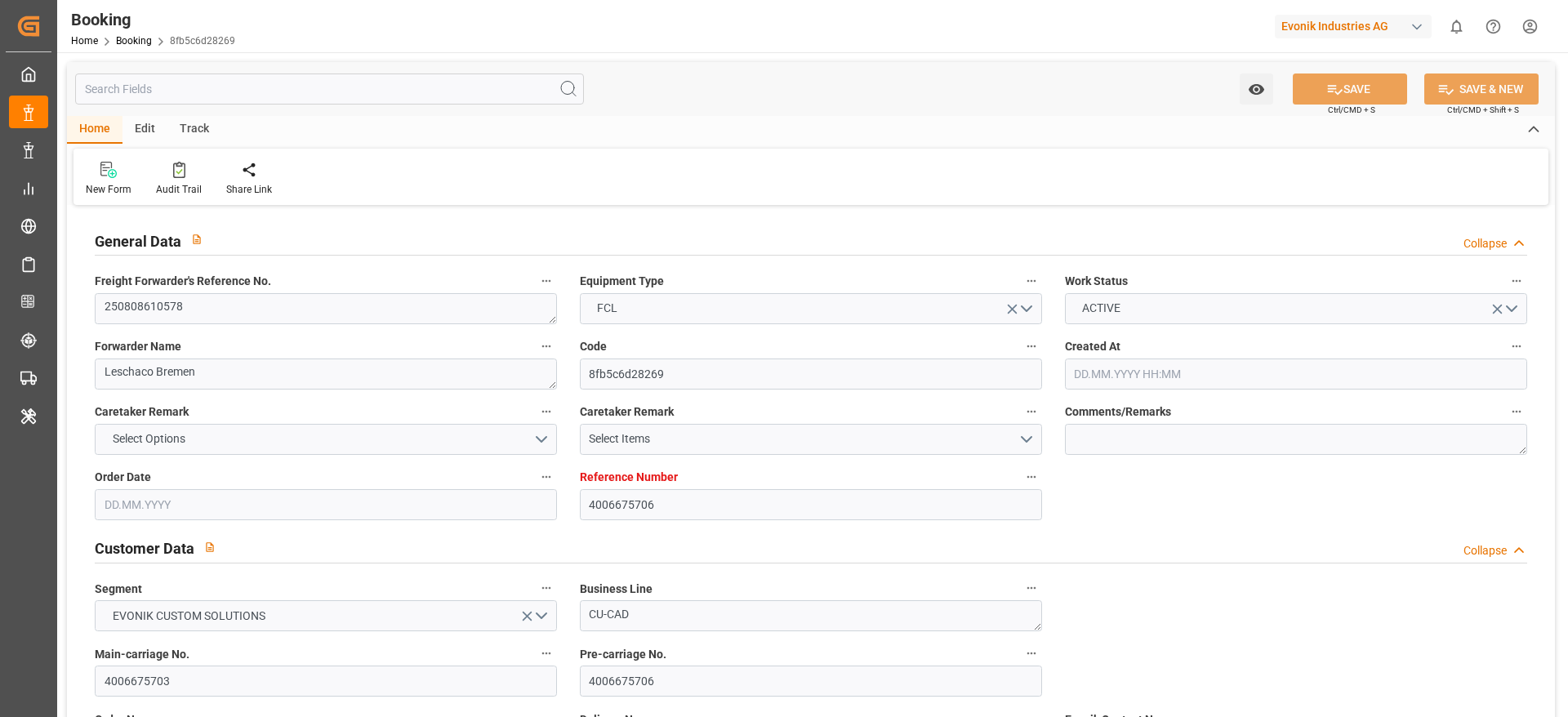
type input "02.09.2025 00:00"
type input "02.09.2025 06:46"
type input "28.08.2025 00:00"
type input "16.09.2025 09:00"
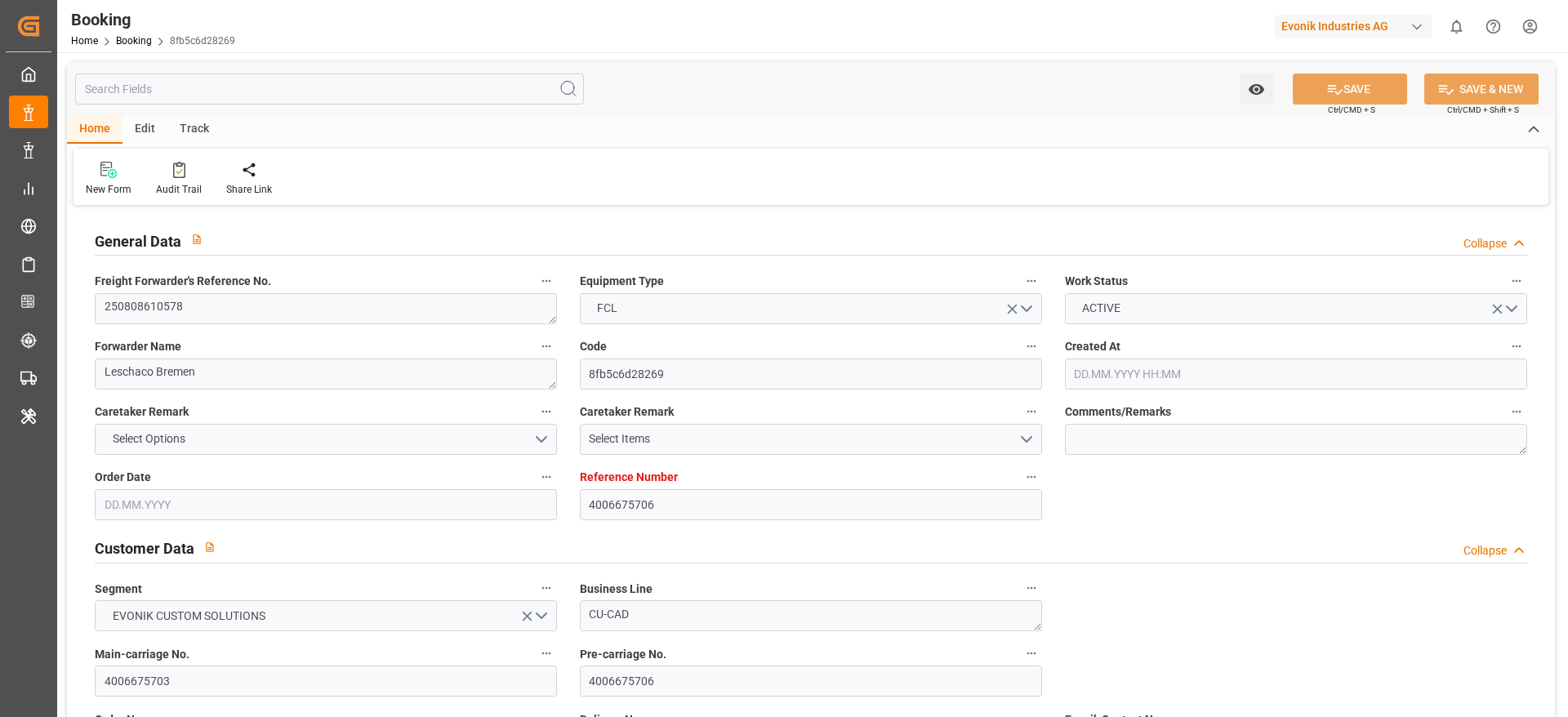
type input "16.09.2025 00:00"
type input "17.09.2025 02:53"
type input "[DATE]"
type input "02.09.2025 06:44"
type input "16.09.2025 09:00"
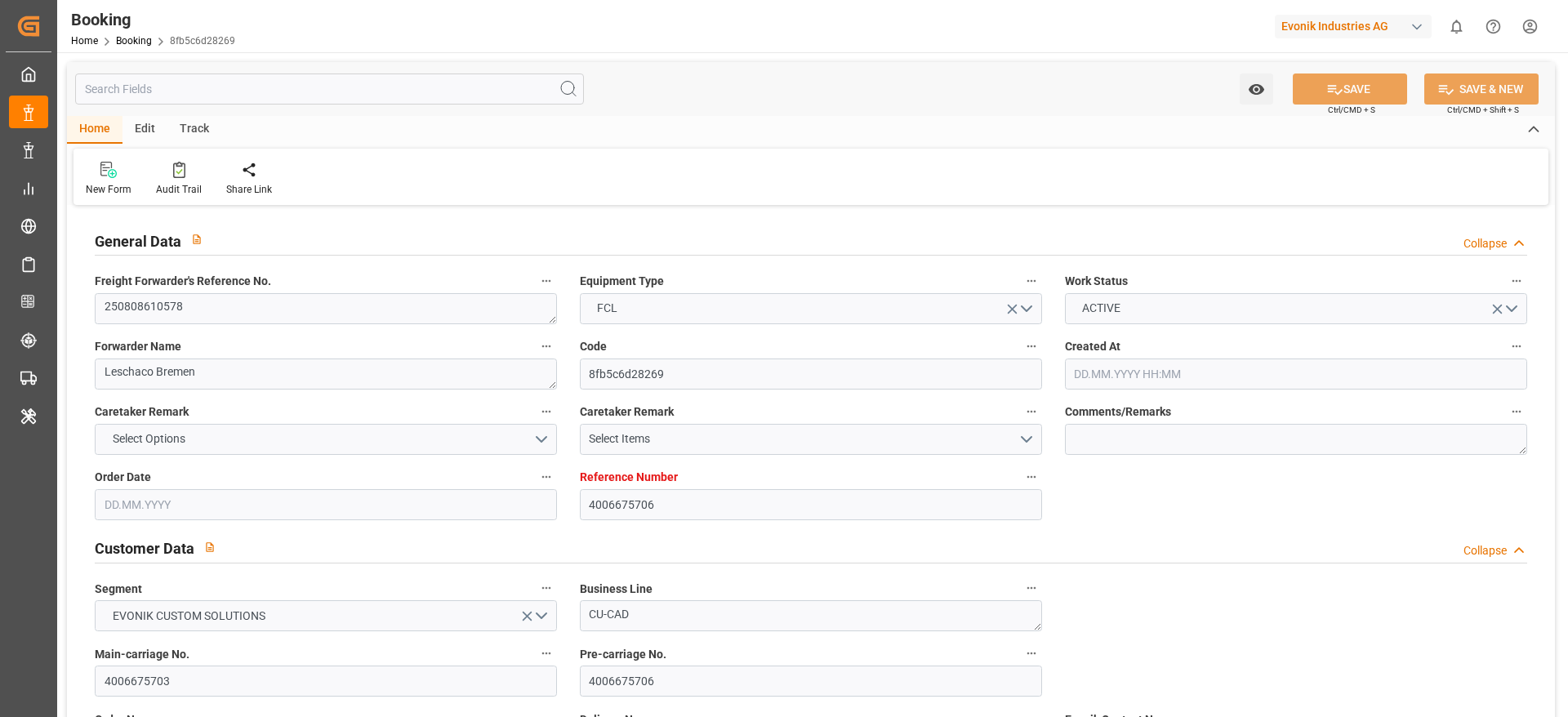
type input "16.09.2025 12:10"
type input "18.09.2025 00:00"
type textarea "250808610578"
type textarea "Leschaco Bremen"
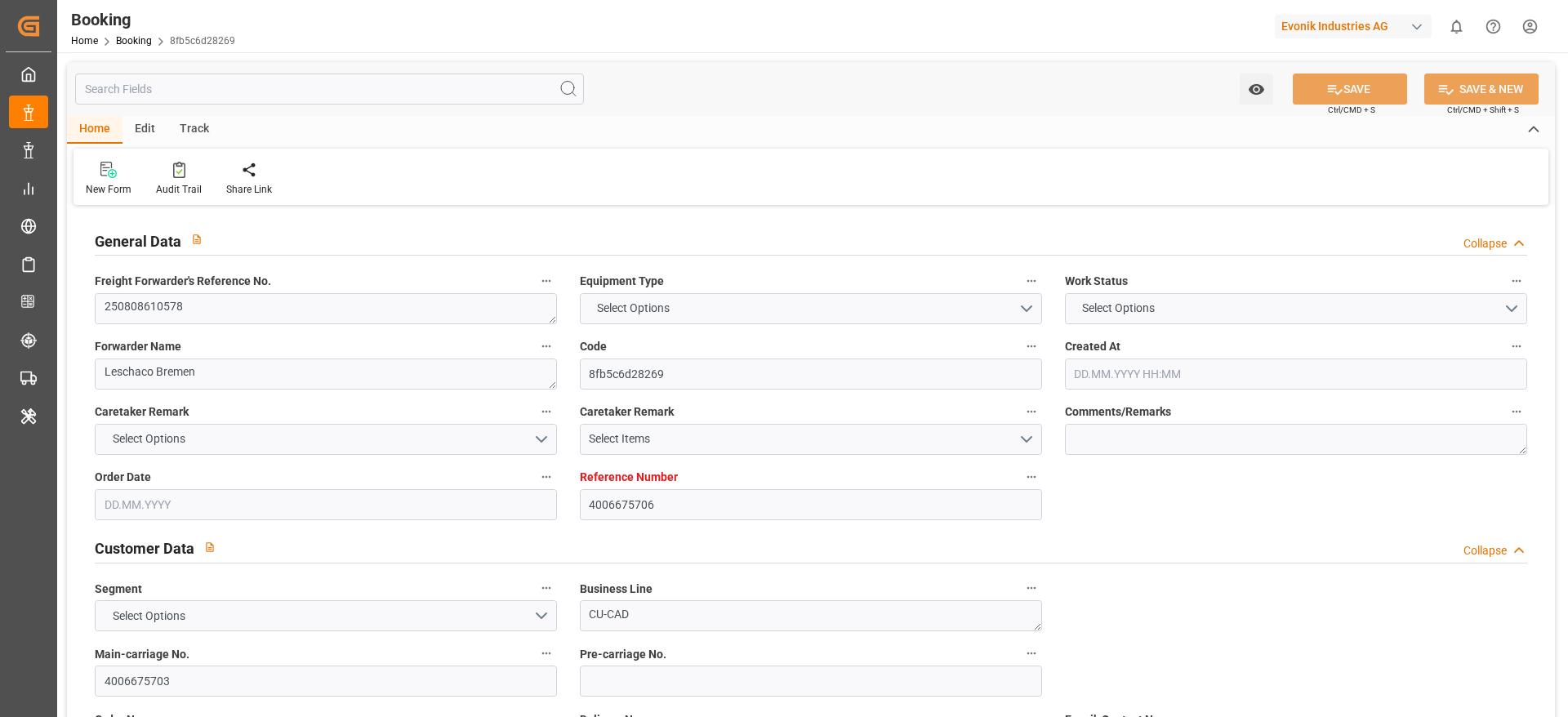
type input "8fb5c6d28269"
type input "4006675706"
type textarea "CU-CAD"
type input "4006675703"
type textarea "[EMAIL_ADDRESS][DOMAIN_NAME]"
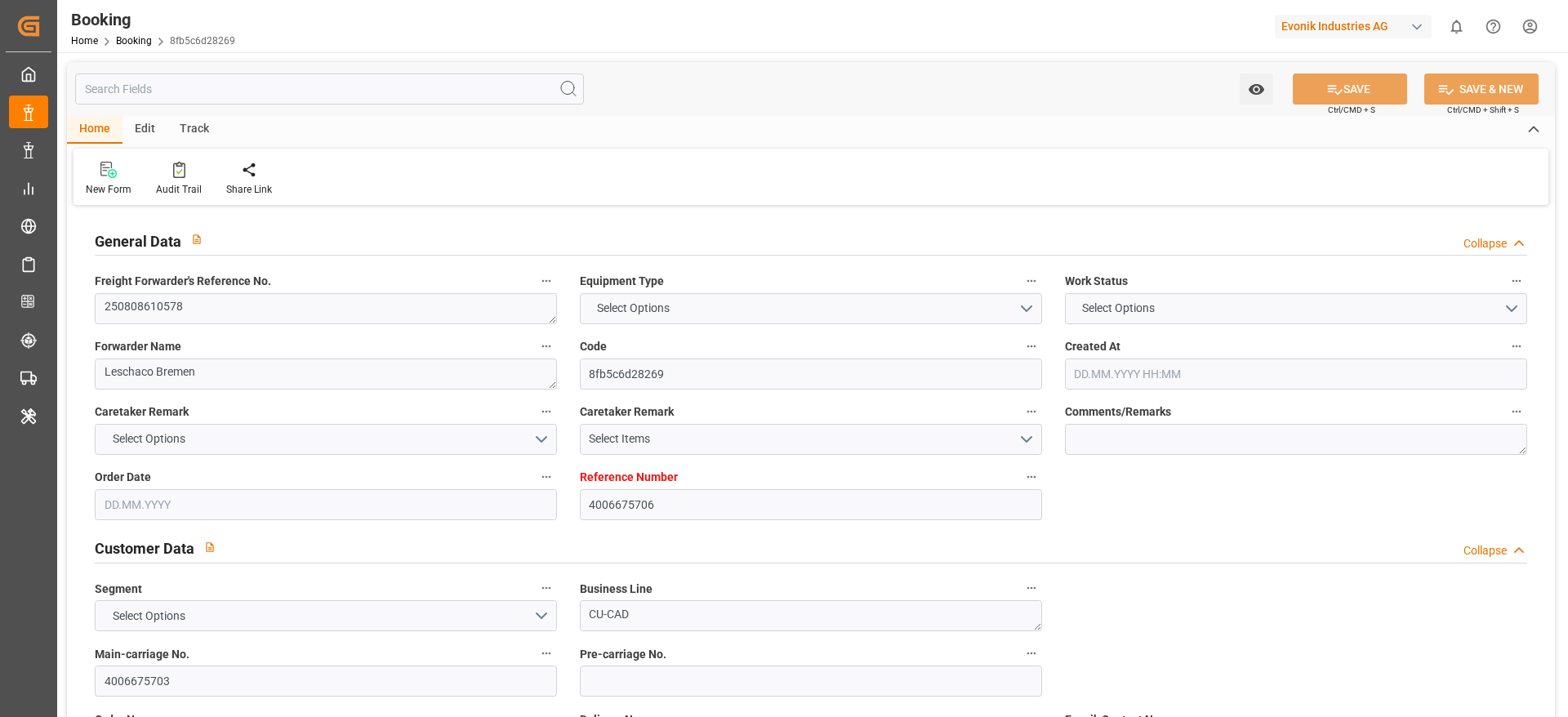
type textarea "DAP"
type textarea "[GEOGRAPHIC_DATA], [GEOGRAPHIC_DATA]"
type textarea "Evonik Plant 7250075169"
type textarea "Hombourg"
type textarea "DRYU4188383"
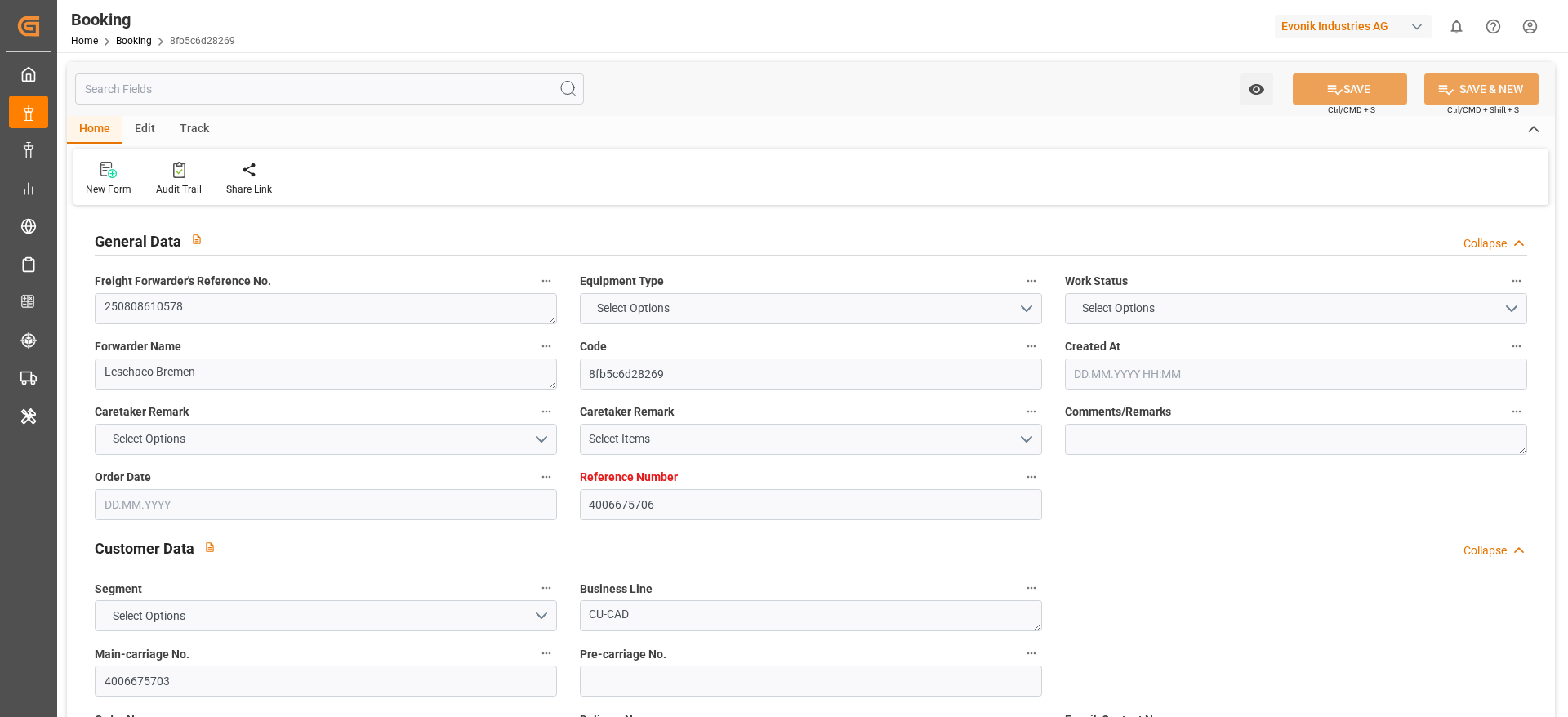
type input "EVER FOREVER"
type input "CMDU"
type textarea "HBG2016691"
type input "[GEOGRAPHIC_DATA]"
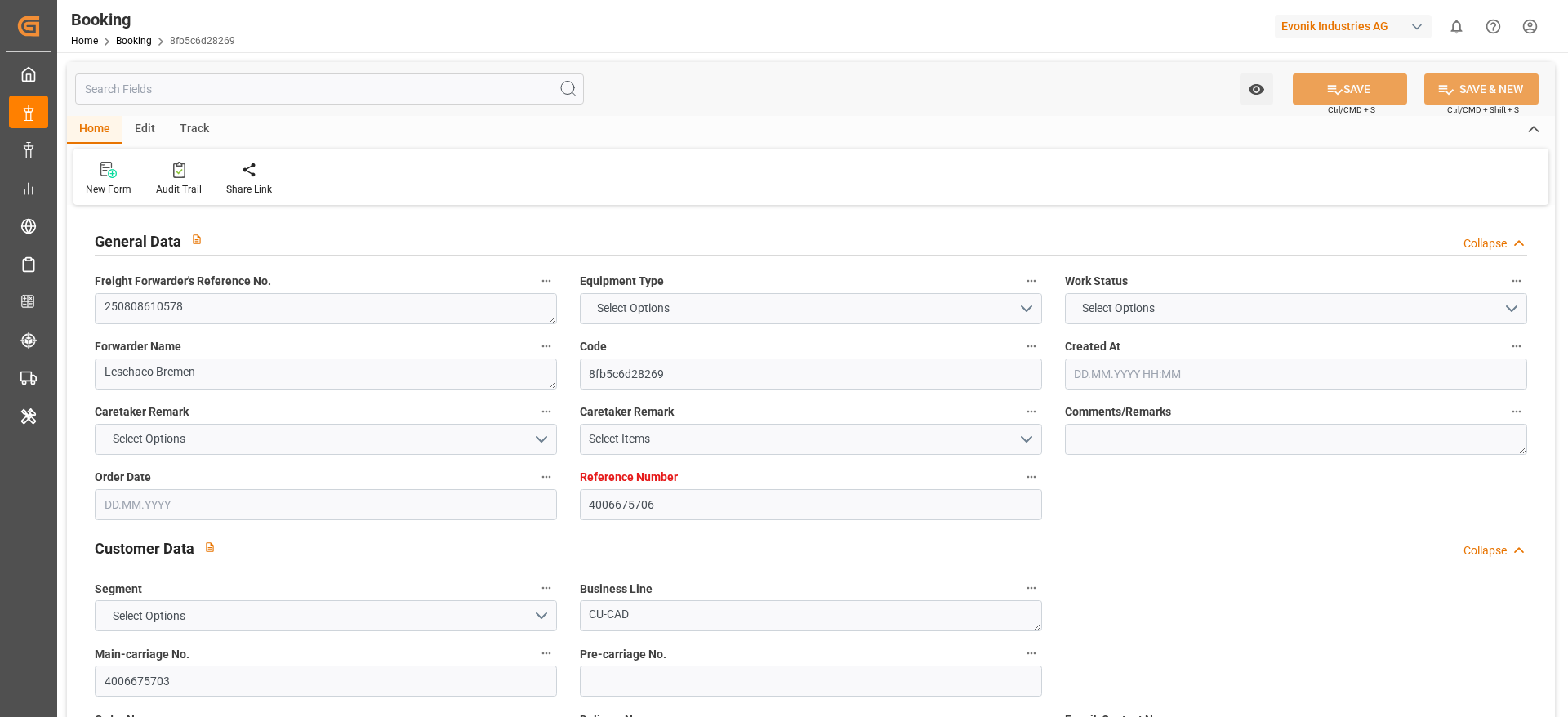
type input "[GEOGRAPHIC_DATA]"
type textarea "INPUT_Evonik_Seeburger_LoadTenderOcean_1003103414_20250901072619001.xml"
type textarea "NWC/[GEOGRAPHIC_DATA] [GEOGRAPHIC_DATA] Continent / [GEOGRAPHIC_DATA]-CAD"
type textarea "INPUT_Evonik_Seeburger_LoadTenderOcean_1002983563_20250723113048945.xml,INPUT_E…"
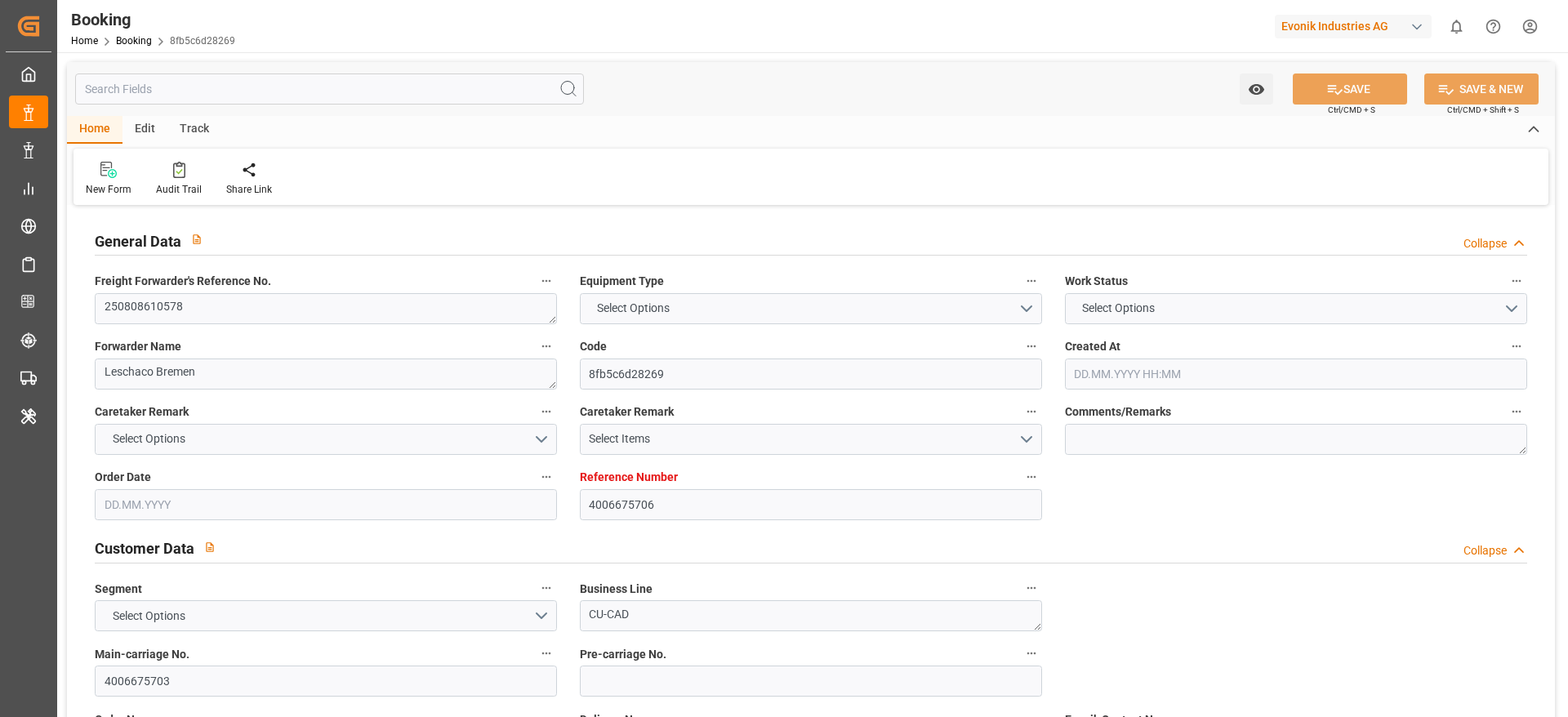
type textarea "1003103414"
type textarea "Logward System"
type textarea "businessDivision-businessLine-"
type textarea "IFTSTA"
type textarea "a011t00000LcJC5AAN"
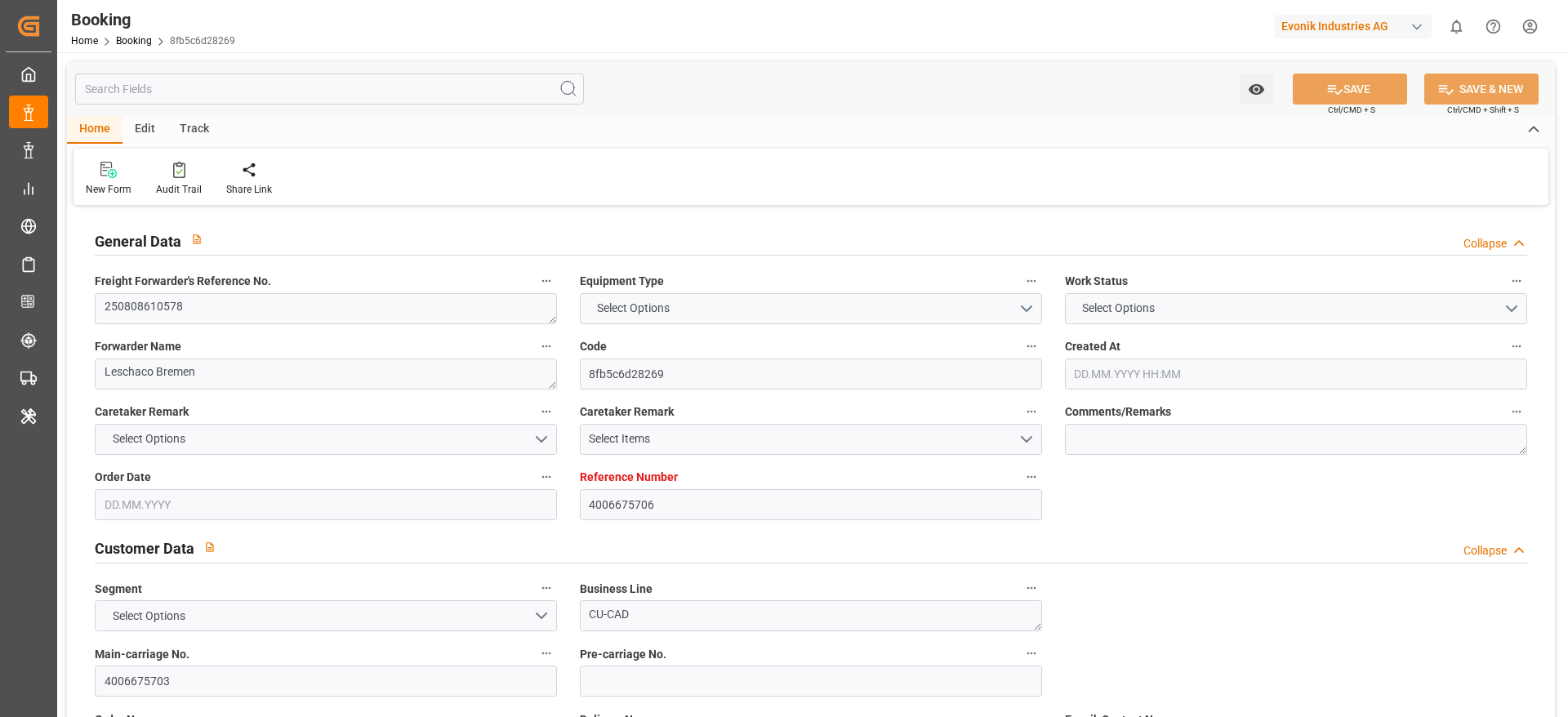
type textarea "No"
type input "[GEOGRAPHIC_DATA]"
type input "0LBKFW1MA"
type input "VESSEL"
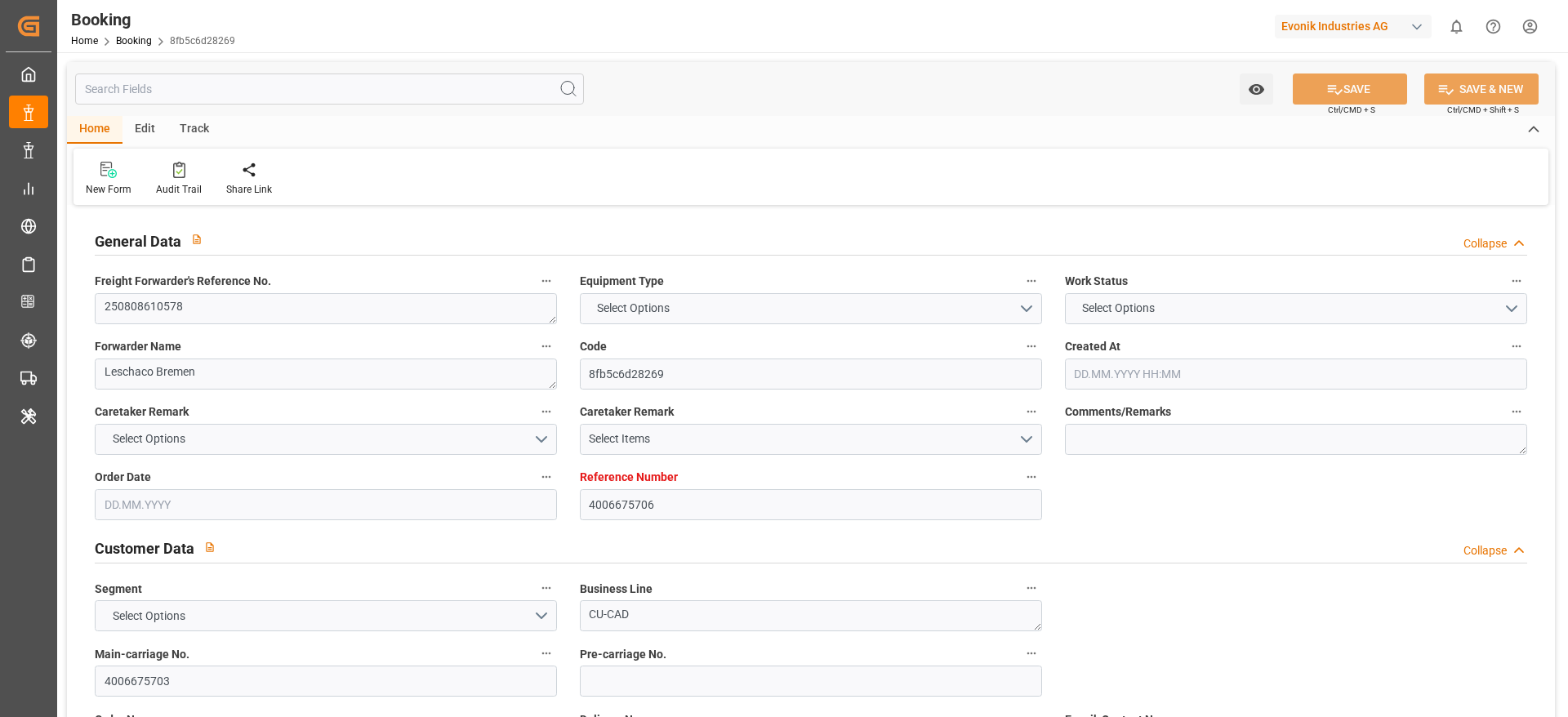
type input "RAIL"
type input "4006675706"
type input "9850575"
type input "CMACGM"
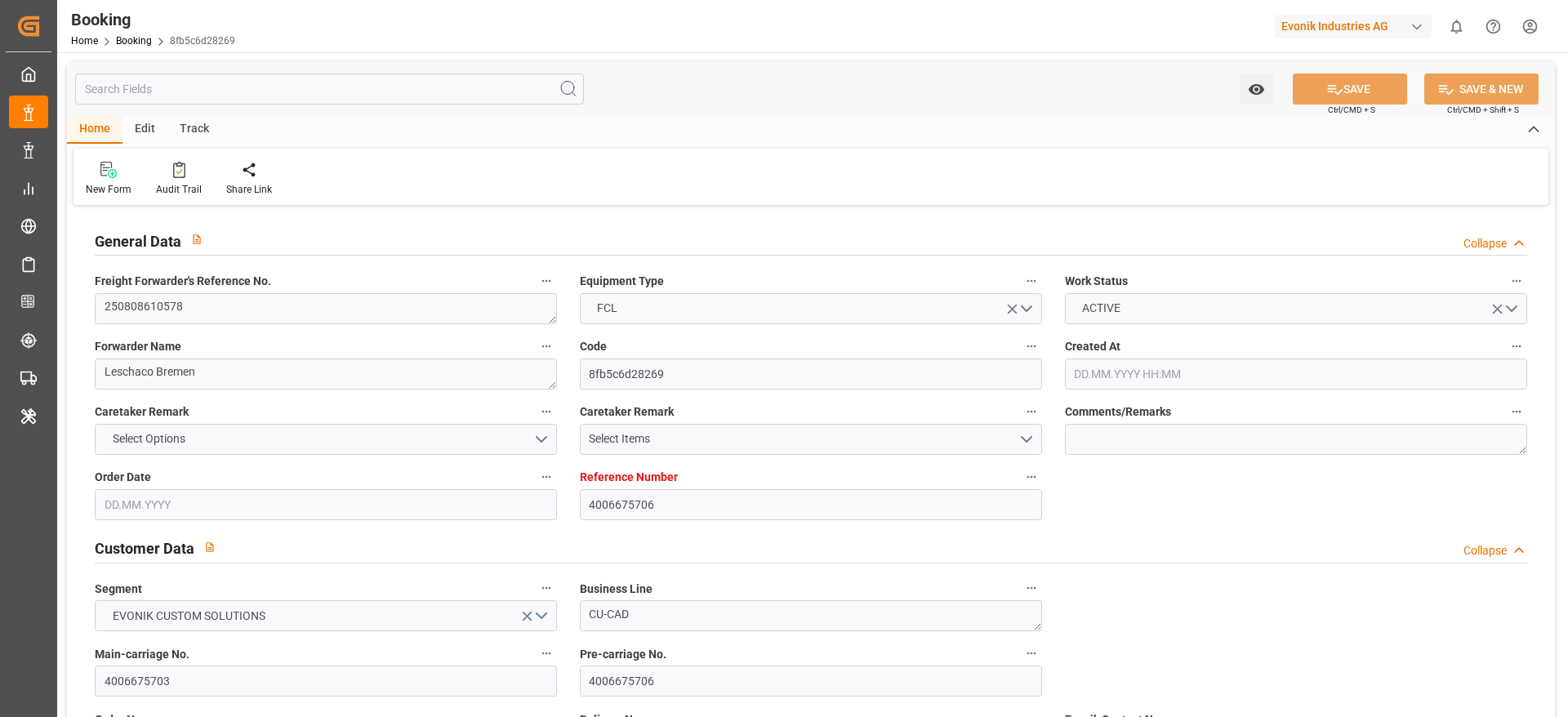
type input "CMA CGM Group"
type input "DEBRV"
type input "USORF"
type input "USCHI"
type input "0"
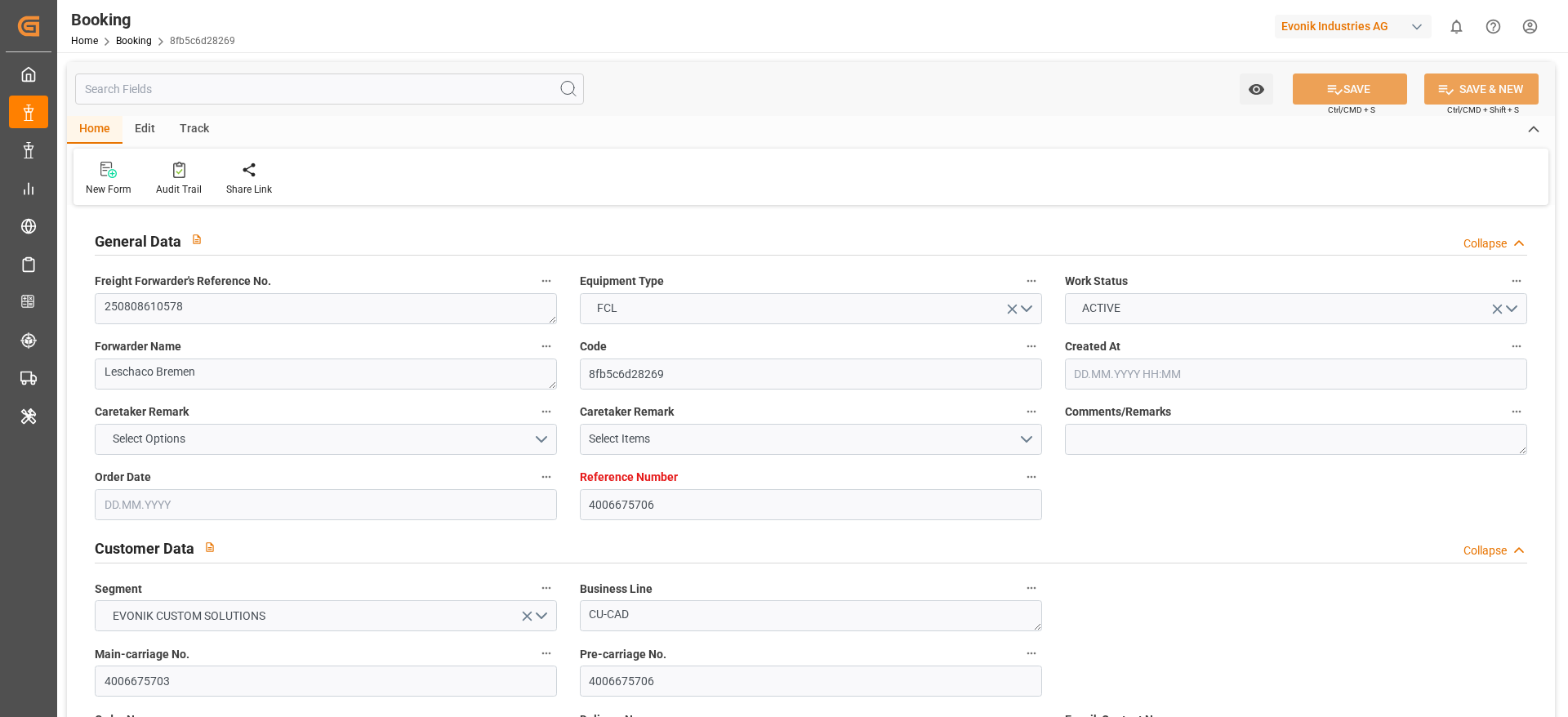
type input "DEBRV"
type input "USORF"
type input "23.07.2025 09:34"
type input "23.07.2025"
type input "19.09.2025"
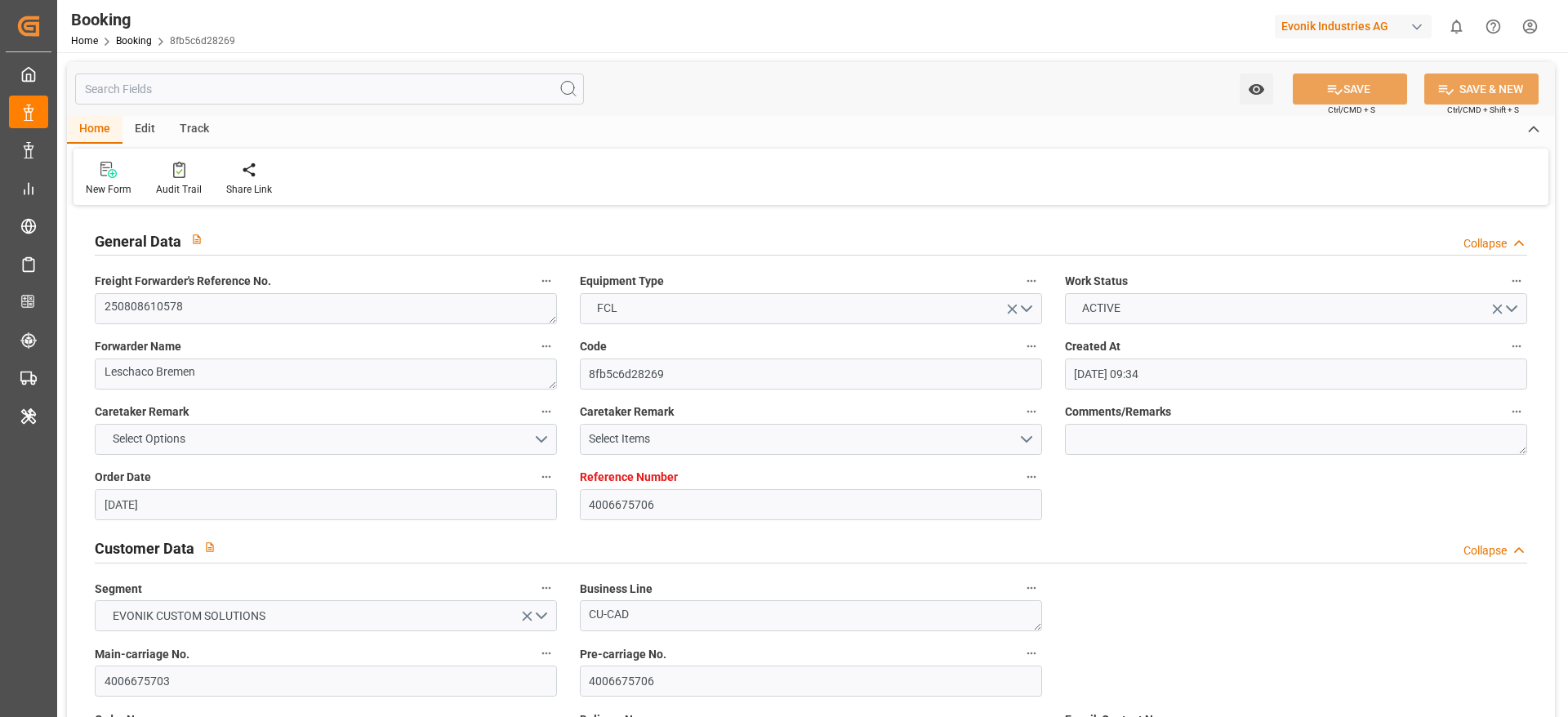
type input "[DATE]"
type input "02.09.2025 00:00"
type input "02.09.2025 06:46"
type input "28.08.2025 00:00"
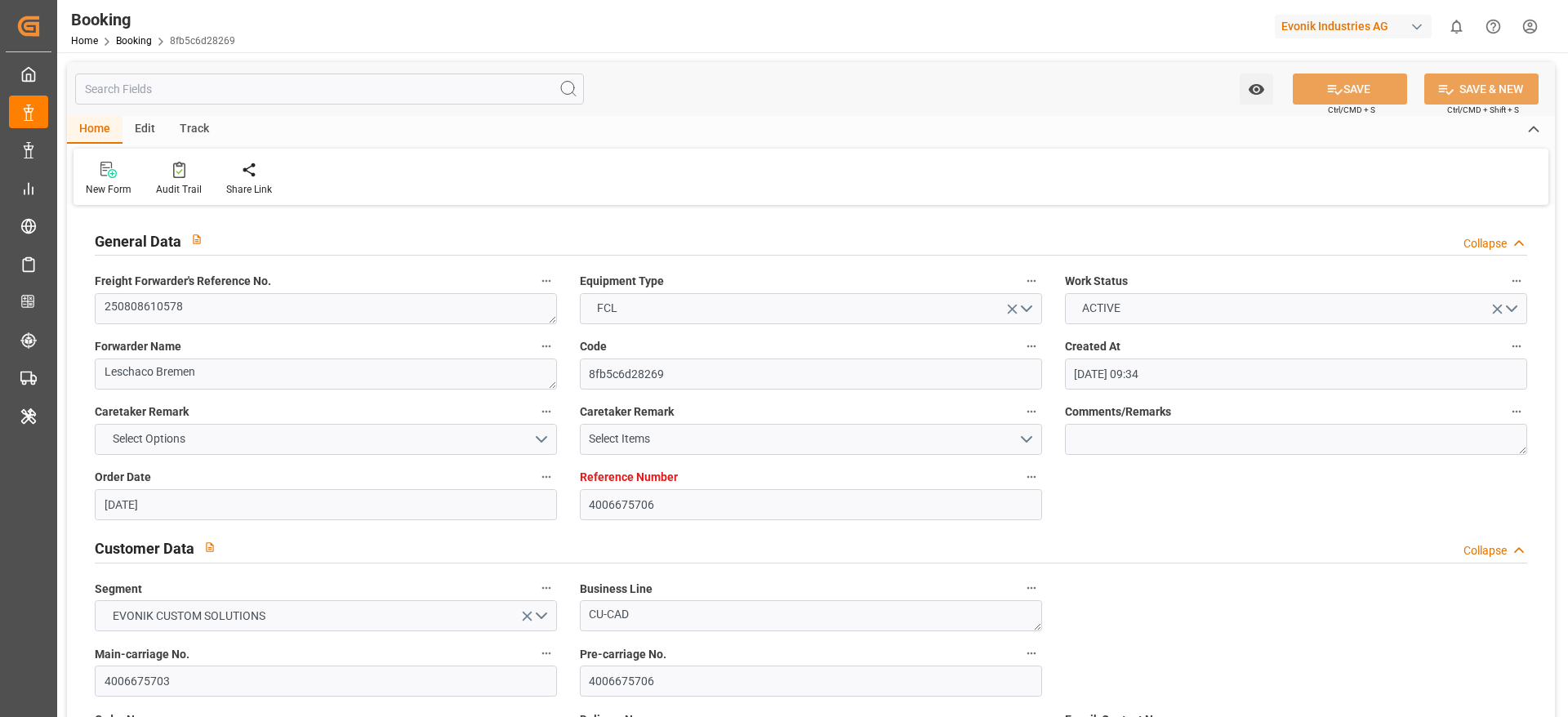
type input "16.09.2025 09:00"
type input "16.09.2025 00:00"
type input "17.09.2025 02:53"
type input "[DATE]"
type input "02.09.2025 06:44"
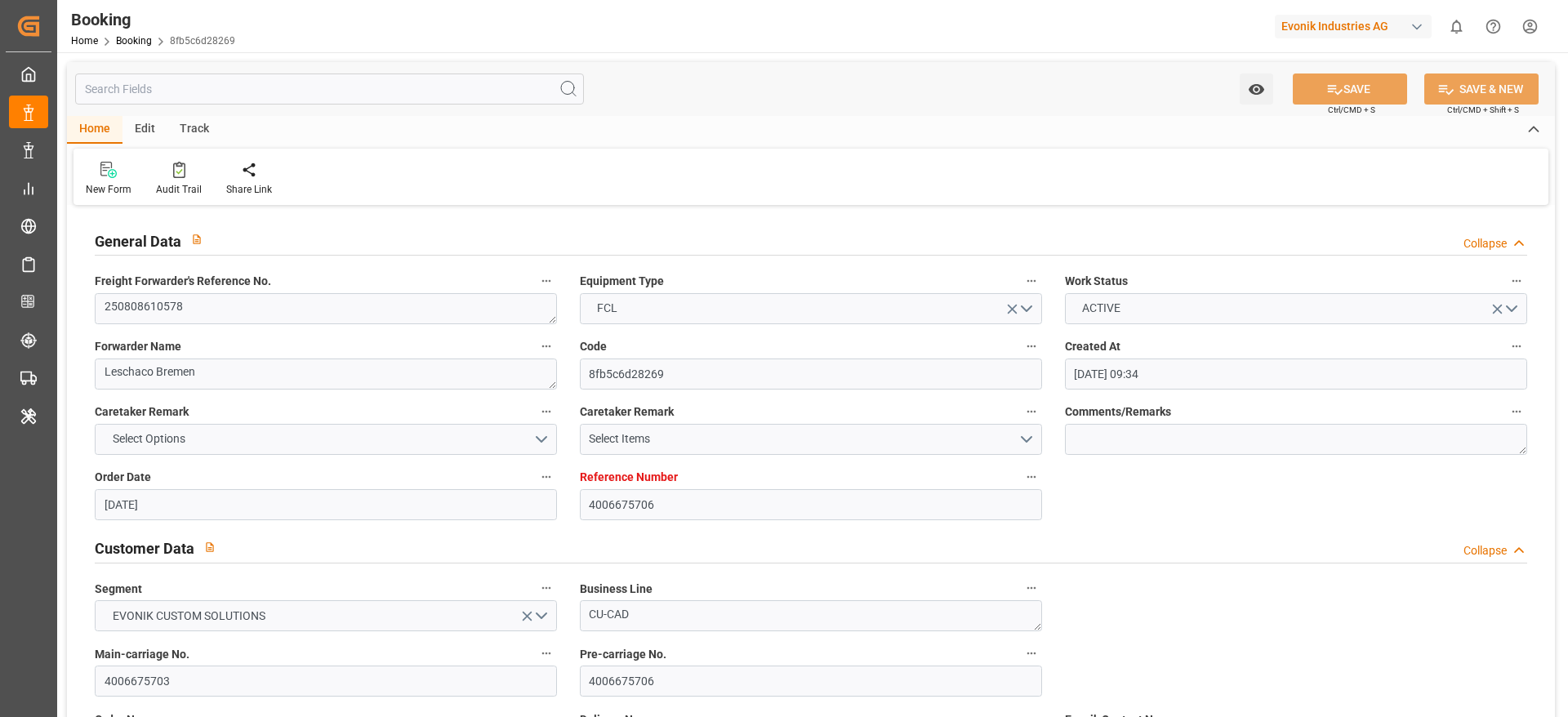
type input "16.09.2025 09:00"
type input "16.09.2025 12:10"
type input "18.09.2025 00:00"
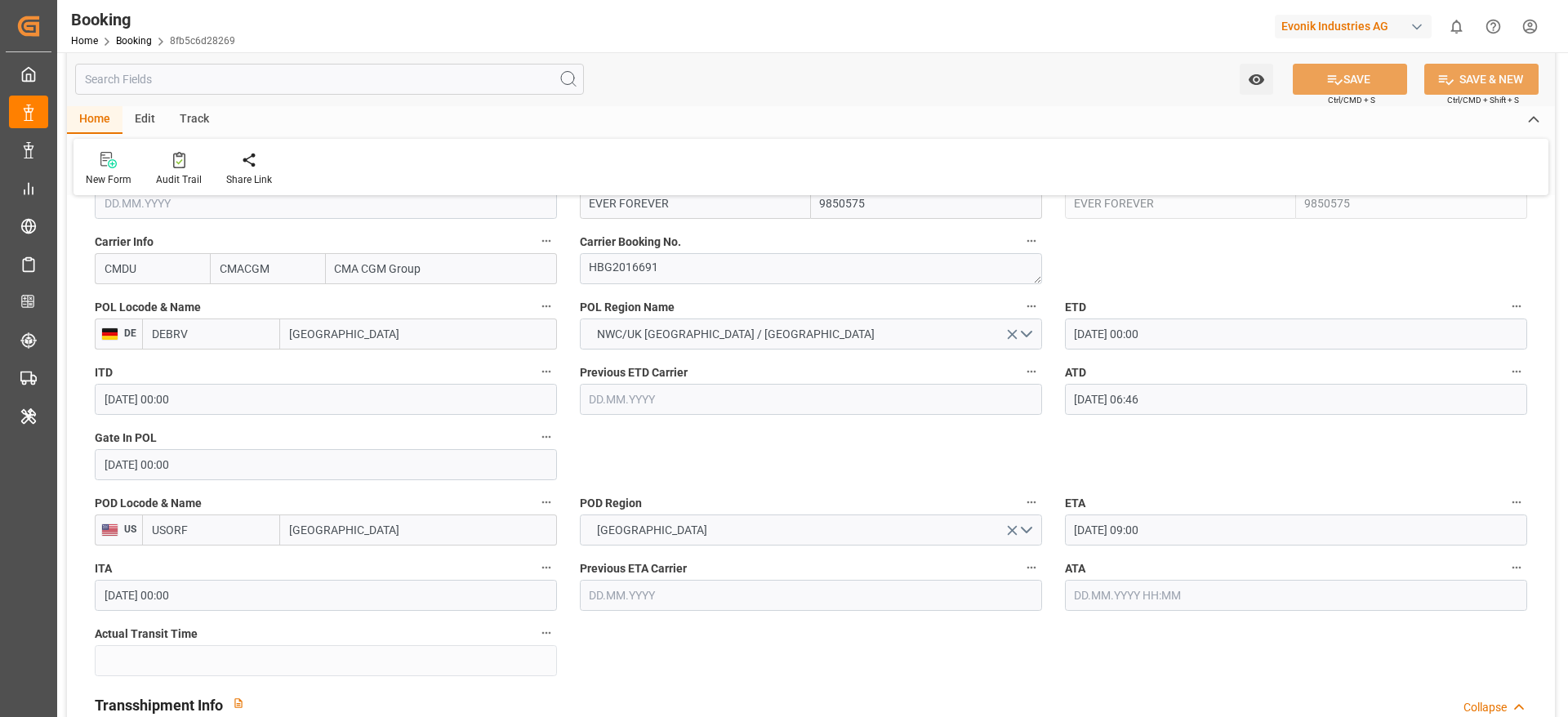
scroll to position [1226, 0]
click at [1150, 588] on input "text" at bounding box center [1296, 594] width 462 height 31
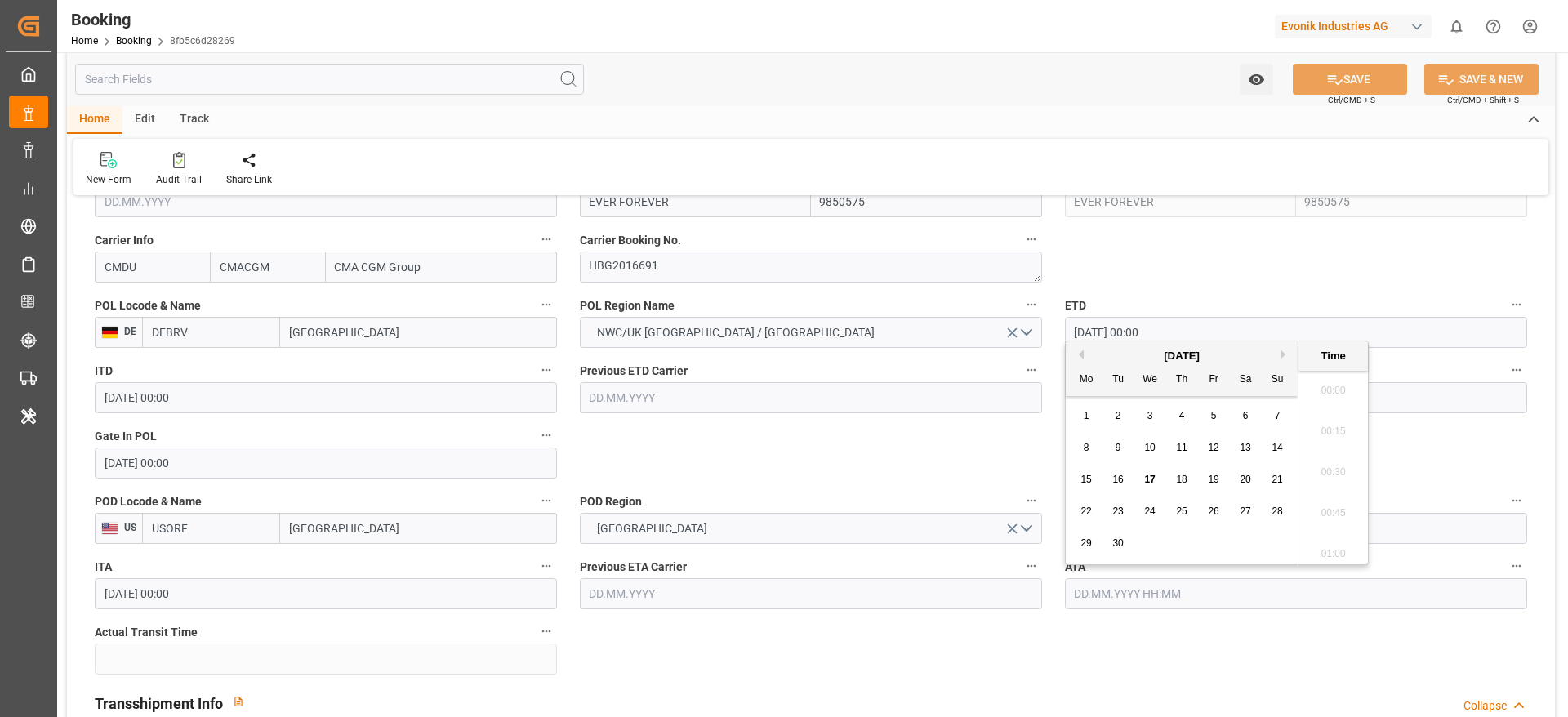
scroll to position [1884, 0]
drag, startPoint x: 1128, startPoint y: 482, endPoint x: 942, endPoint y: 469, distance: 186.5
click at [1126, 482] on div "16" at bounding box center [1119, 480] width 20 height 19
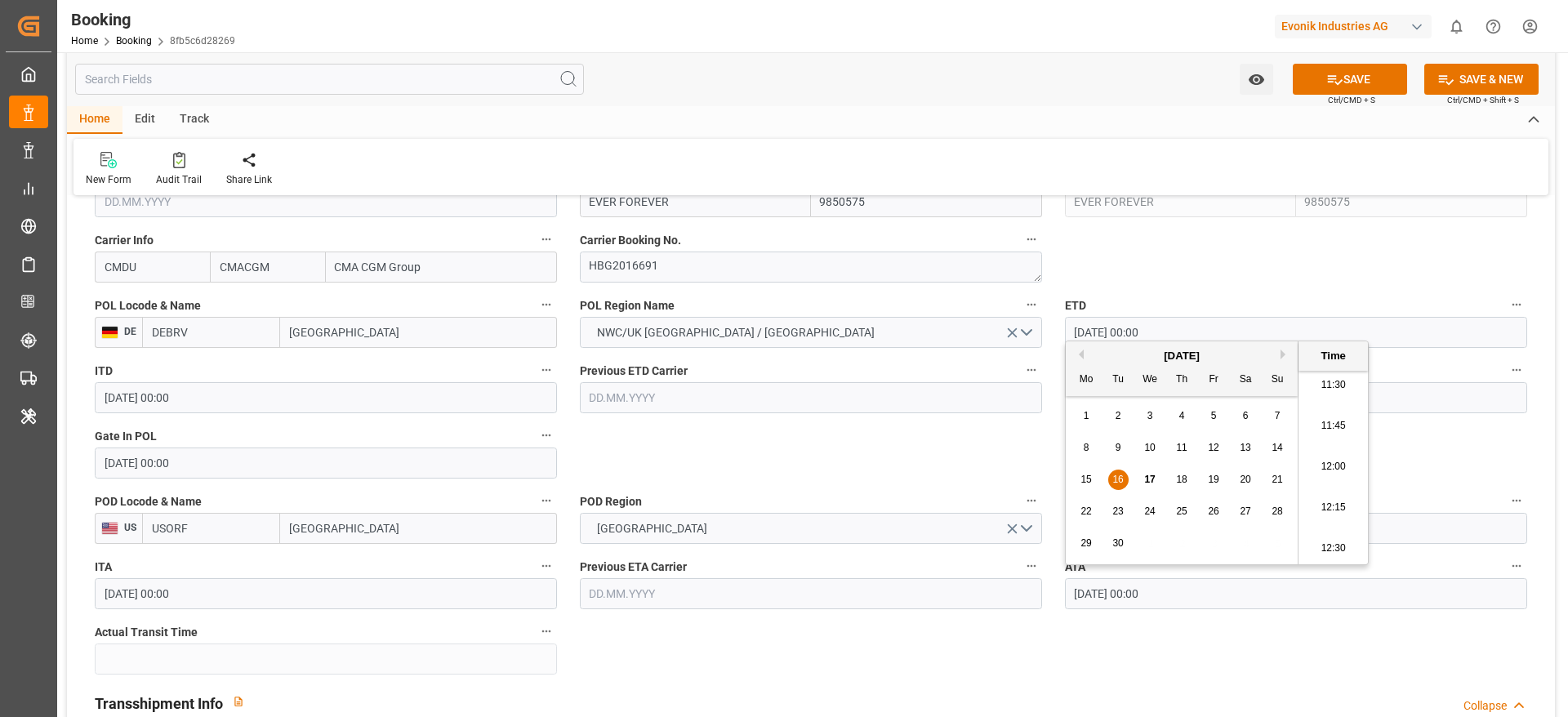
type input "16.09.2025 00:00"
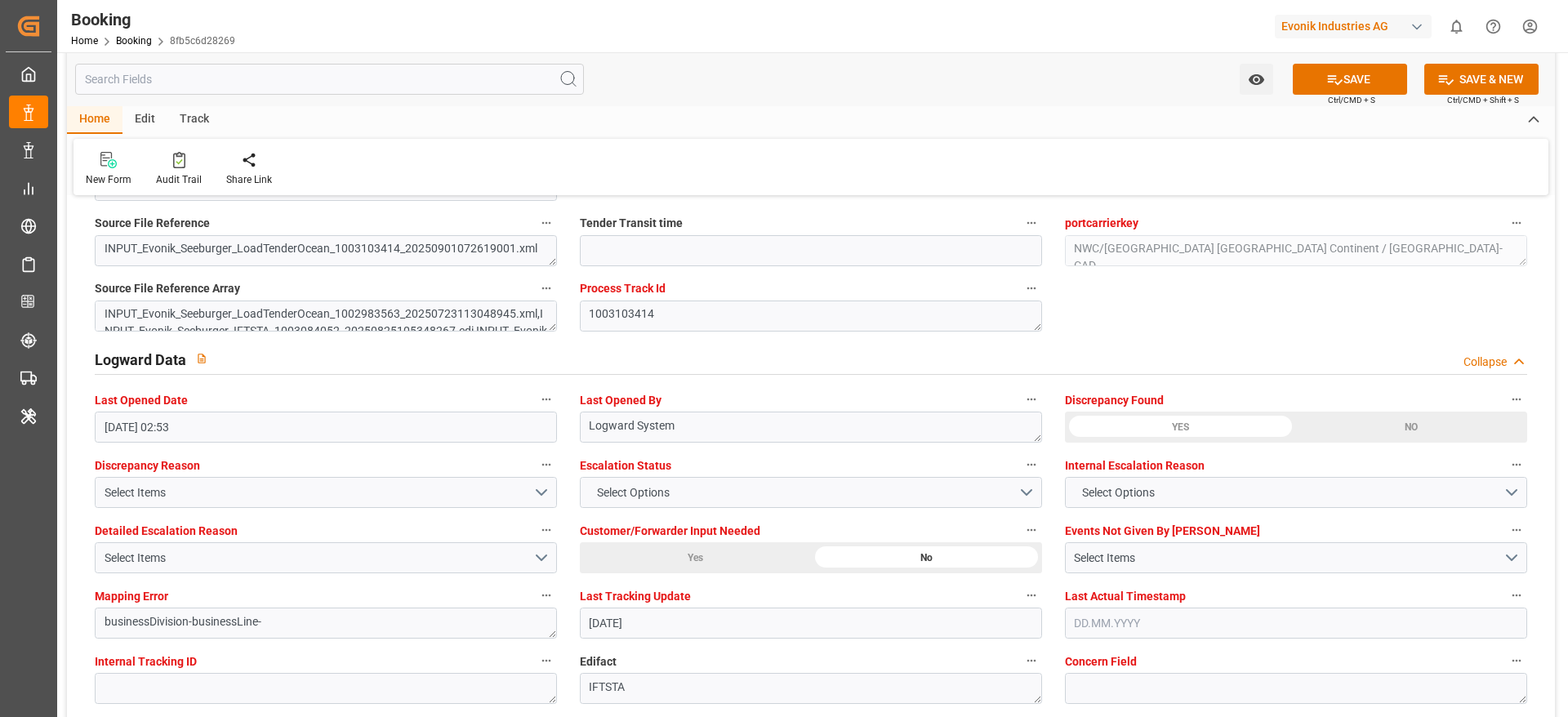
scroll to position [2920, 0]
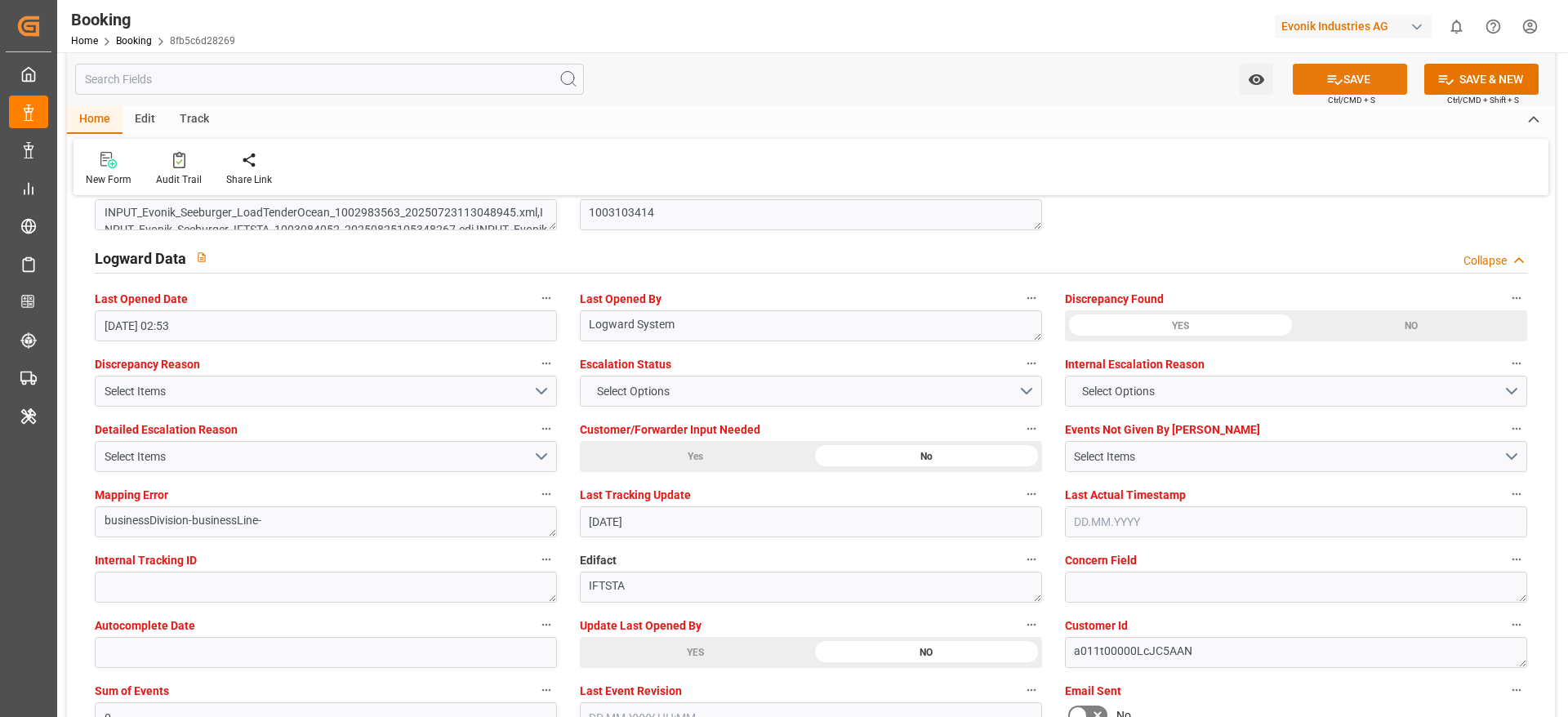
click at [1311, 89] on button "SAVE" at bounding box center [1350, 79] width 114 height 31
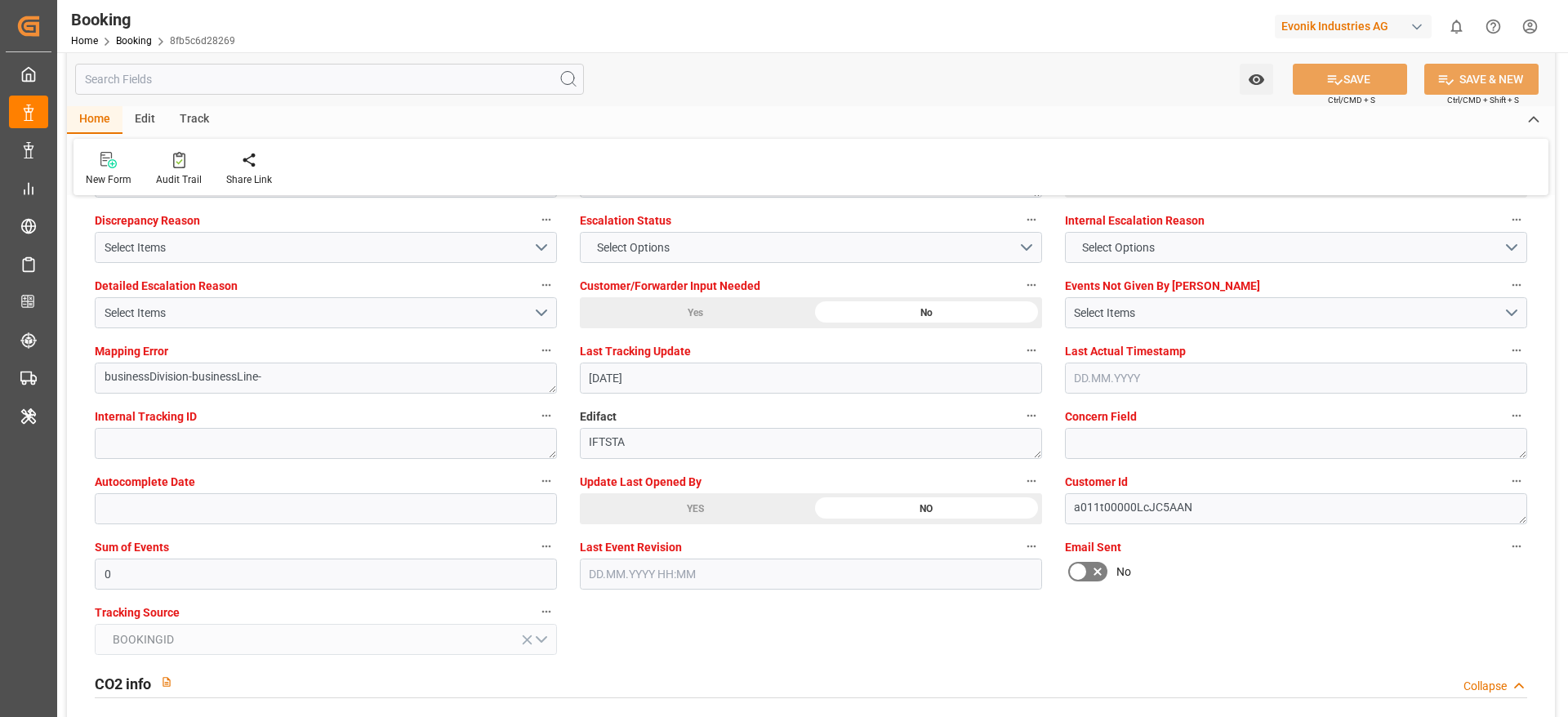
scroll to position [2604, 0]
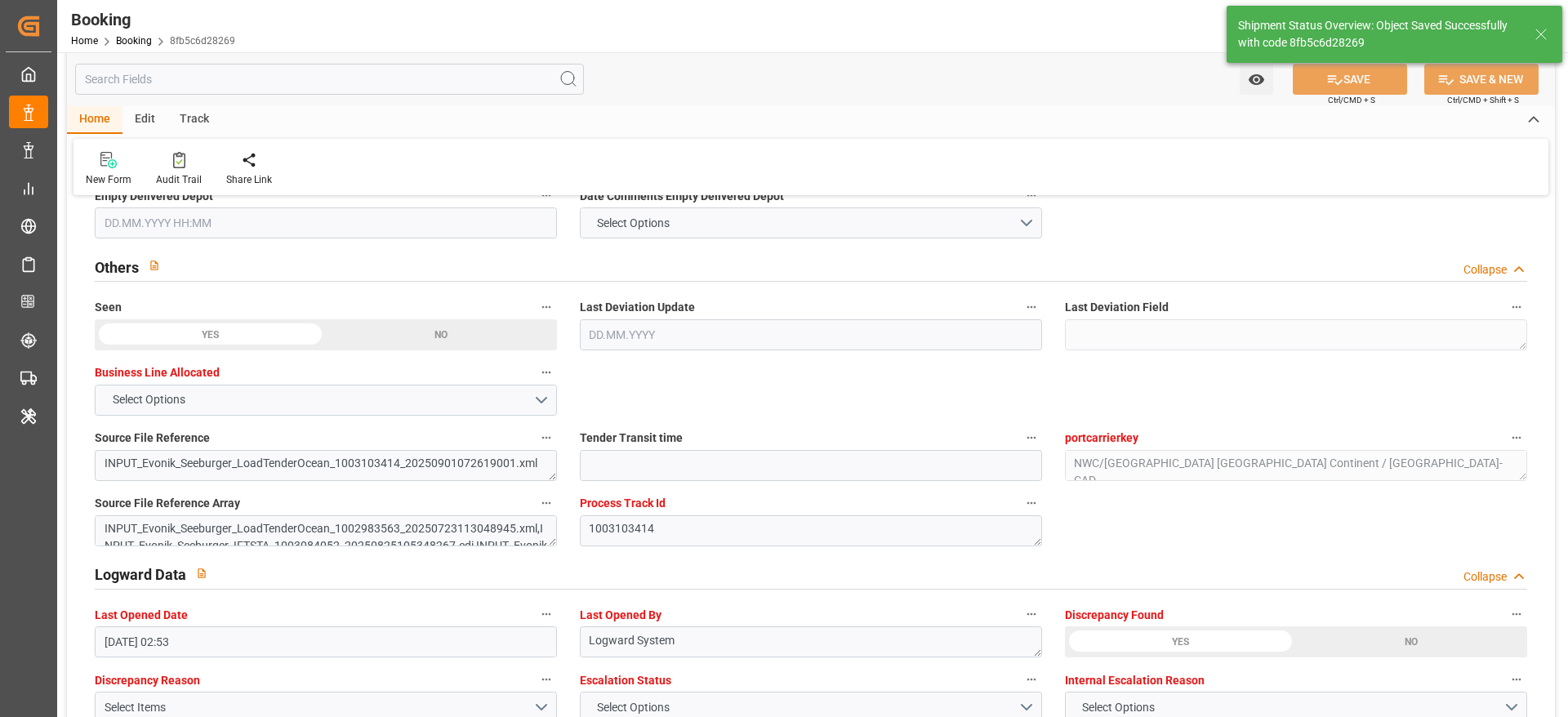
type textarea "sateesh godewar"
type input "14"
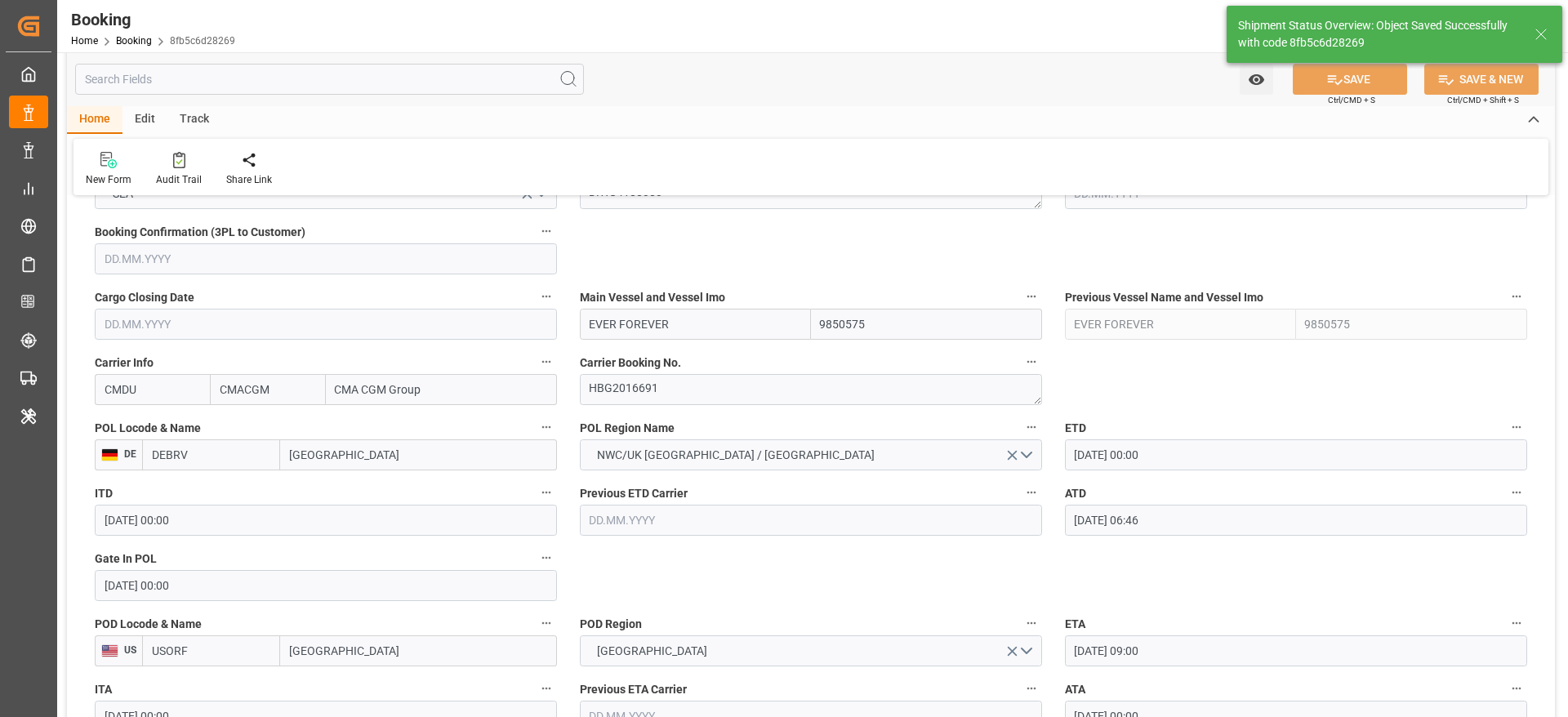
type input "17.09.2025 06:44"
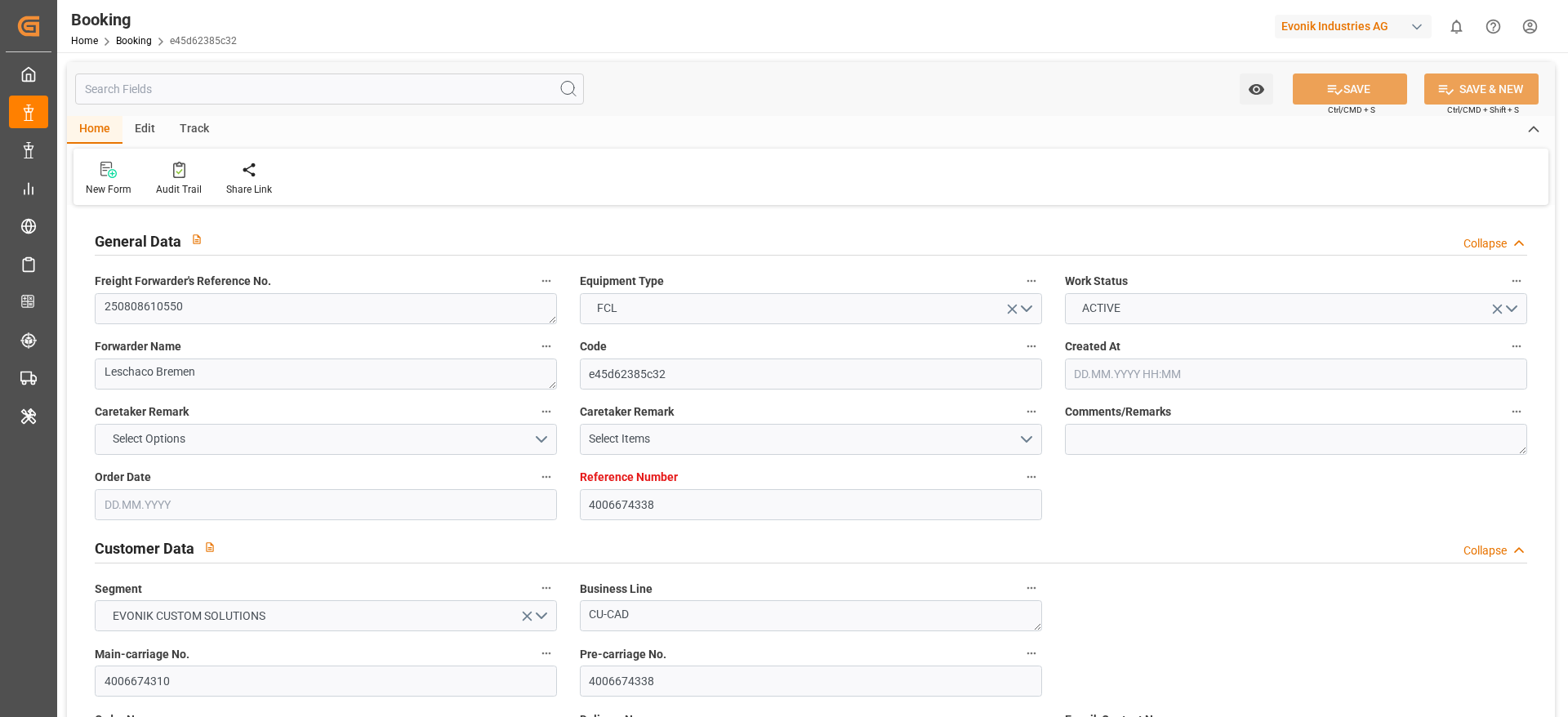
type input "4006674338"
type input "9850575"
type input "CMACGM"
type input "CMA CGM Group"
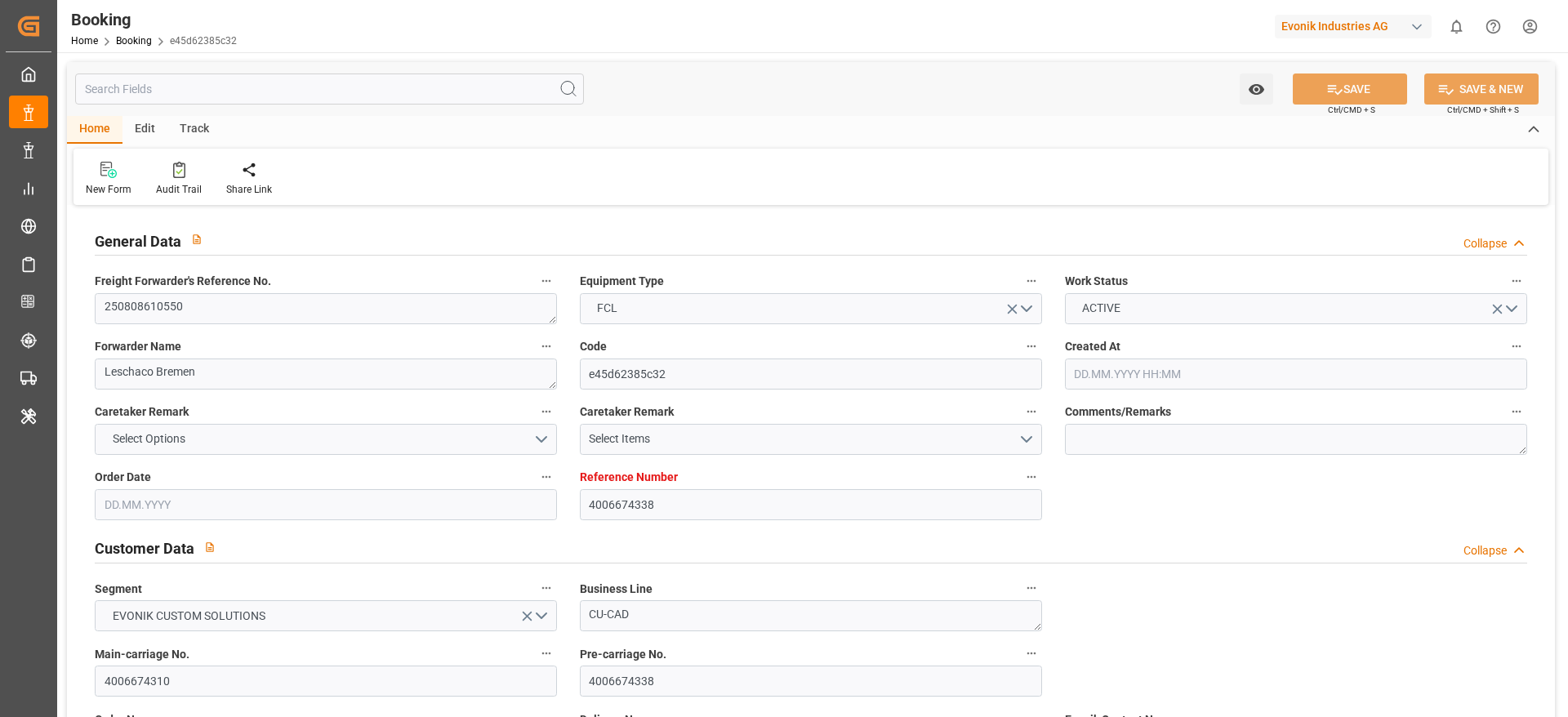
type input "DEBRV"
type input "USORF"
type input "USCHI"
type input "0"
type input "DEBRV"
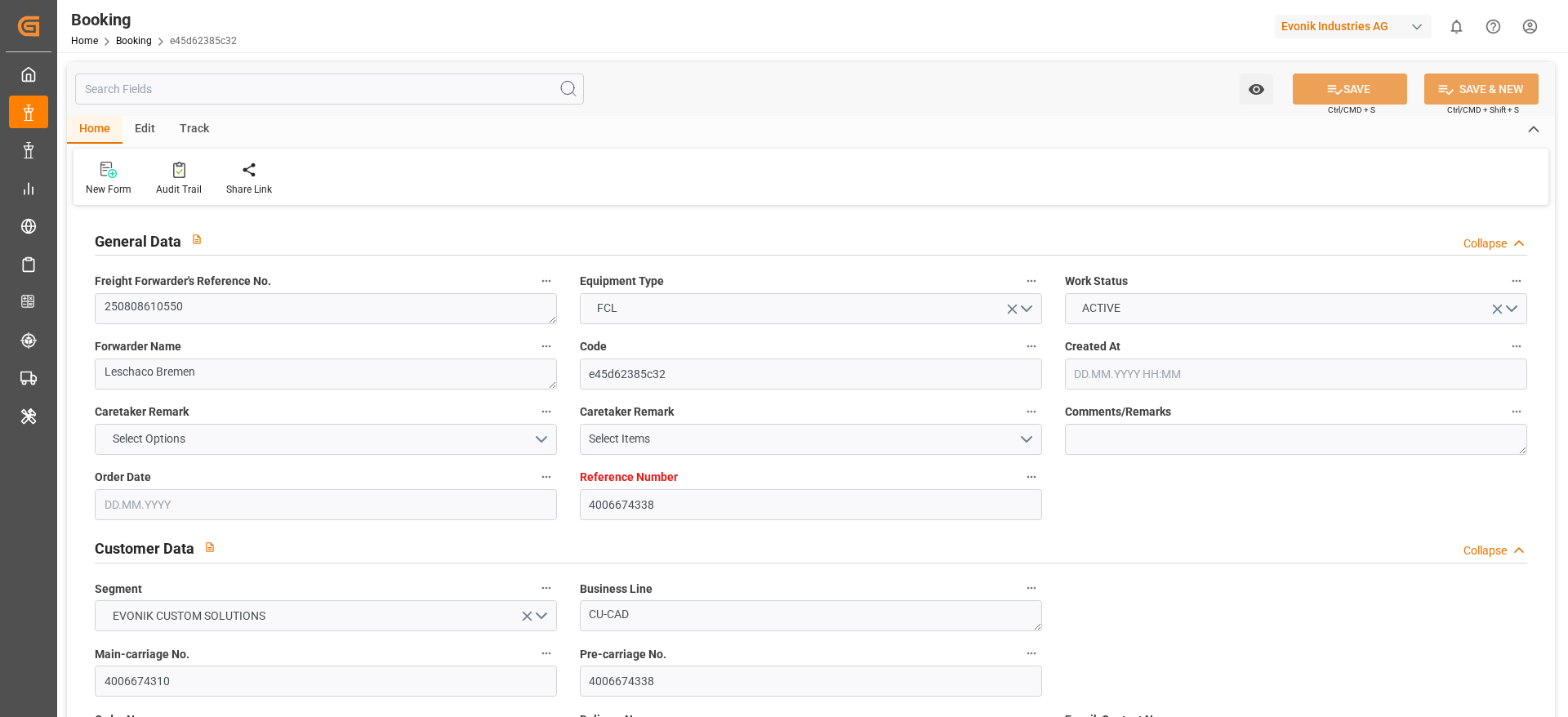
type input "USORF"
type input "22.07.2025 08:06"
type input "22.07.2025"
type input "22.09.2025"
type input "[DATE]"
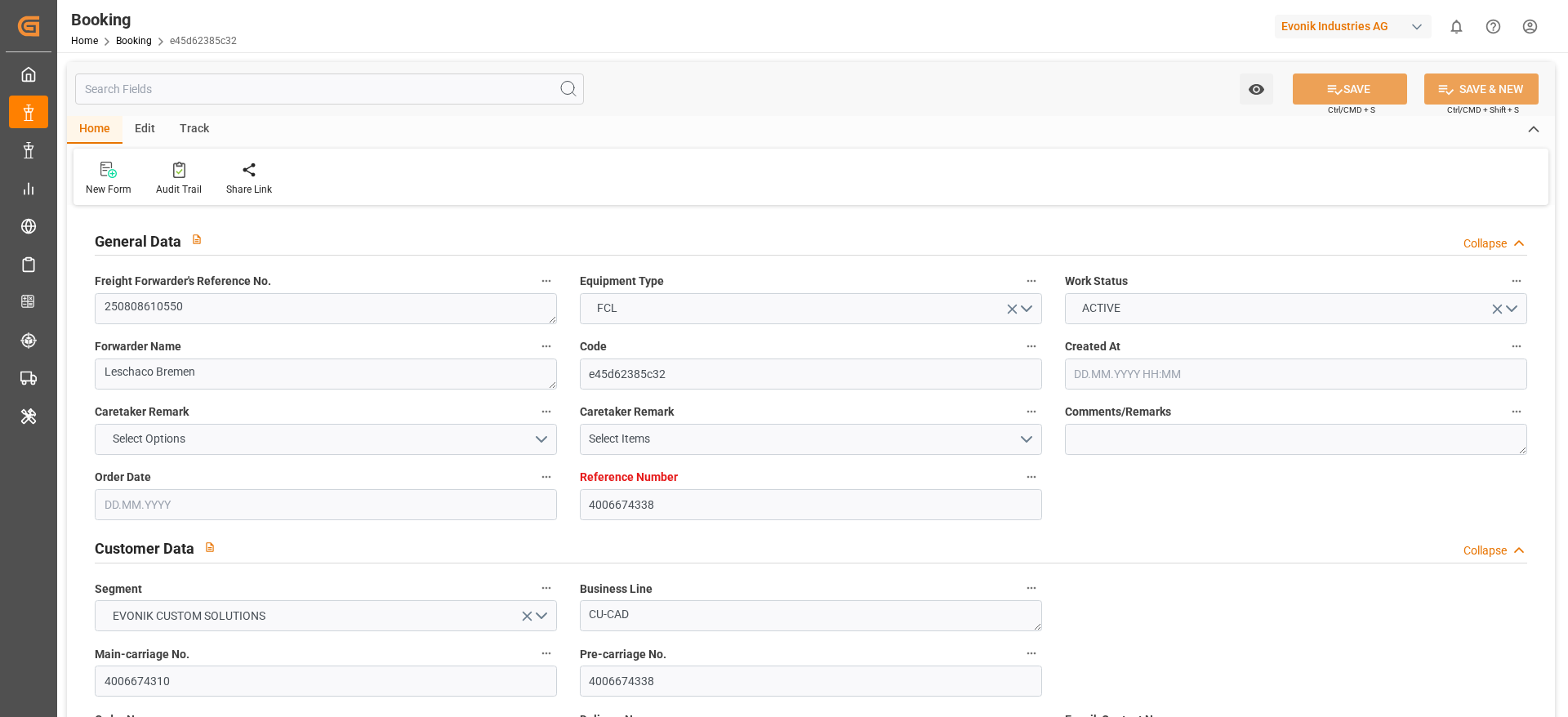
type input "02.09.2025 00:00"
type input "02.09.2025 06:46"
type input "25.08.2025 12:20"
type input "16.09.2025 09:00"
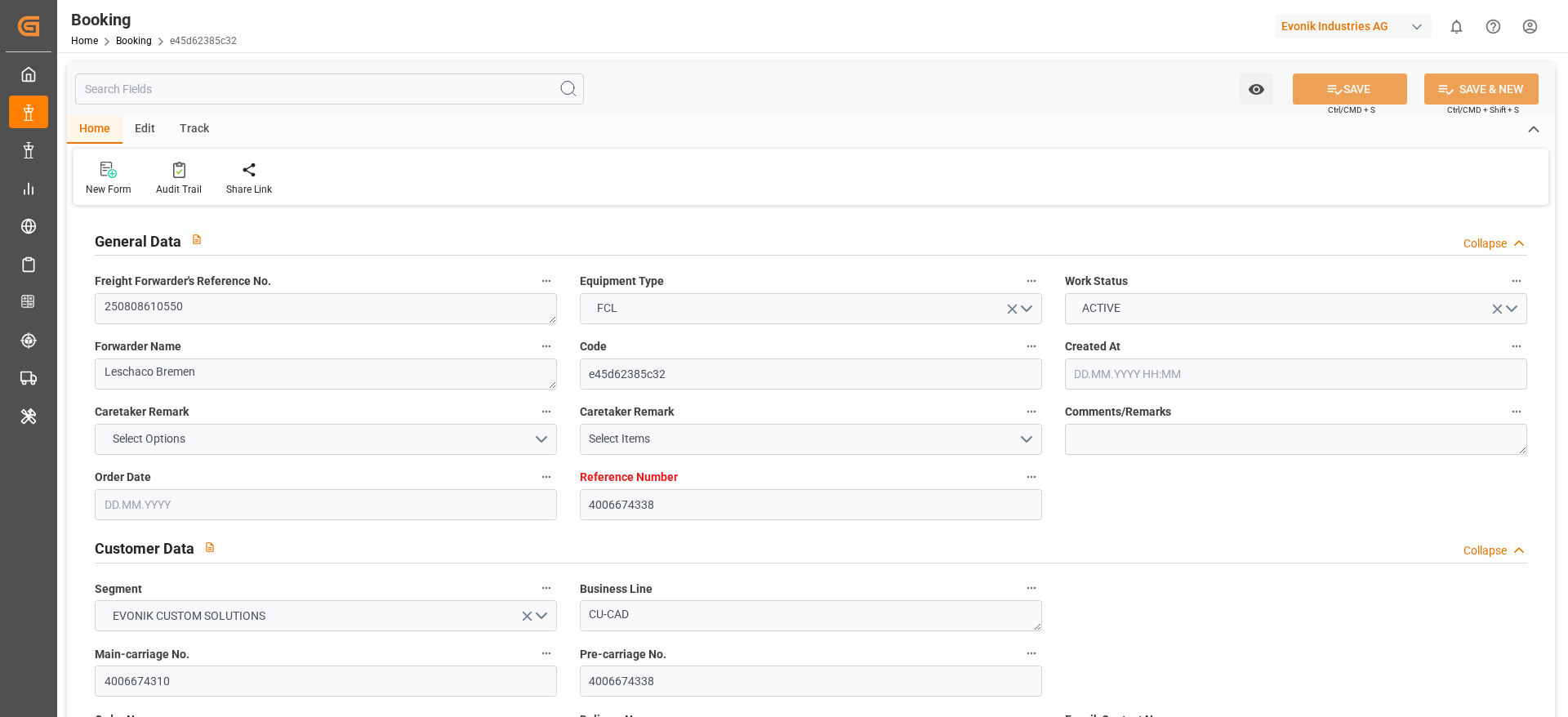
type input "16.09.2025 00:00"
type input "17.09.2025 02:53"
type input "[DATE]"
type input "02.09.2025 03:03"
type input "02.09.2025 06:44"
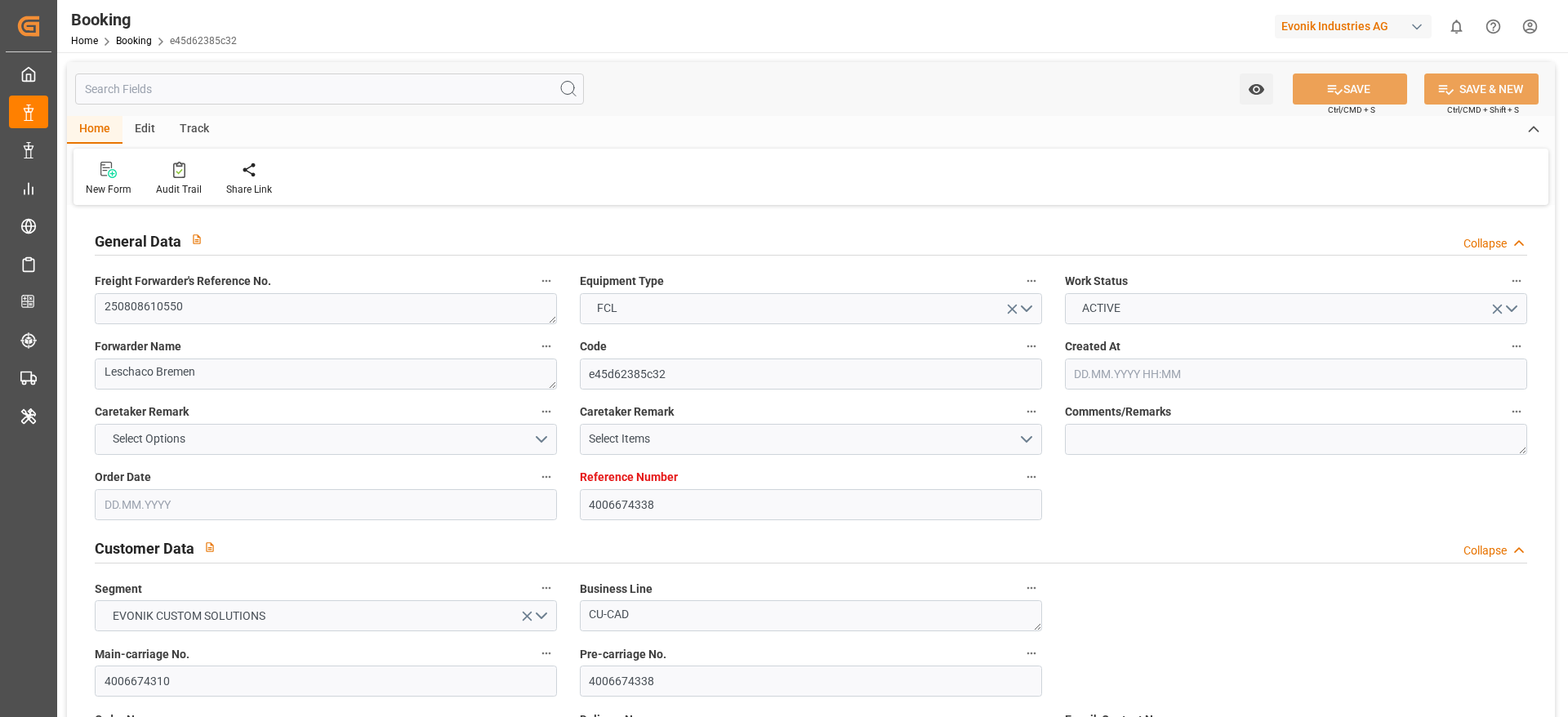
type input "16.09.2025 09:00"
type input "16.09.2025 12:10"
type input "16.09.2025 20:08"
type input "16.09.2025 19:42"
type input "20.09.2025 19:42"
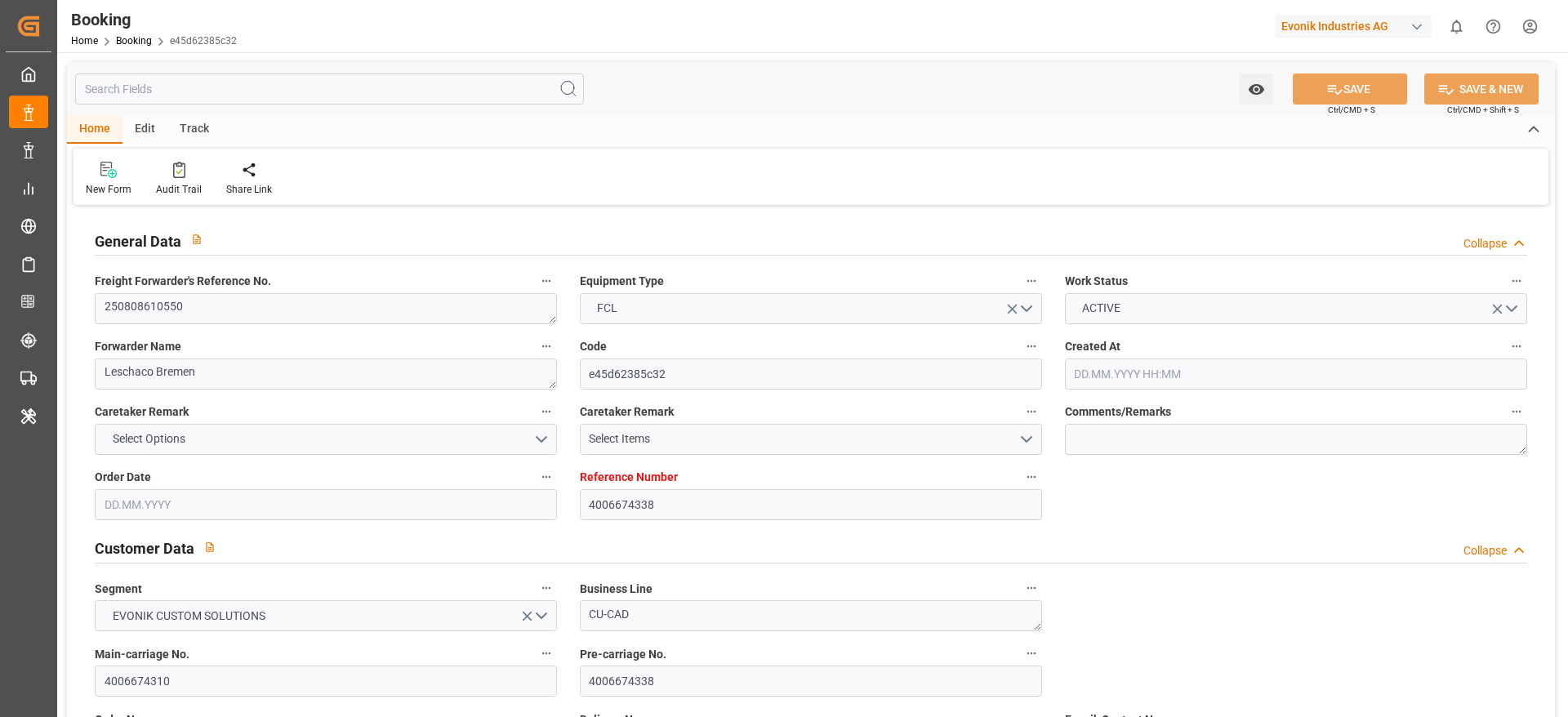
type input "18.09.2025 00:00"
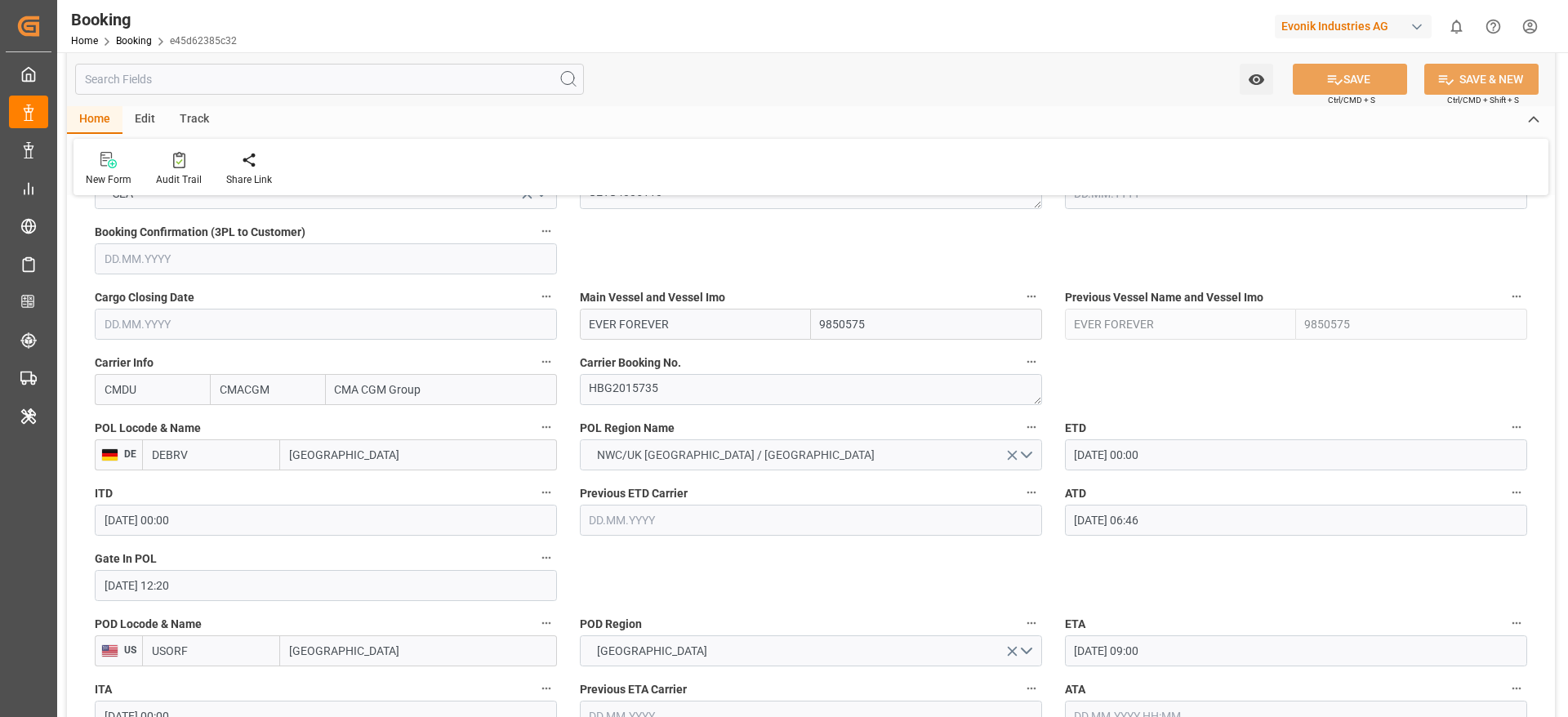
scroll to position [1226, 0]
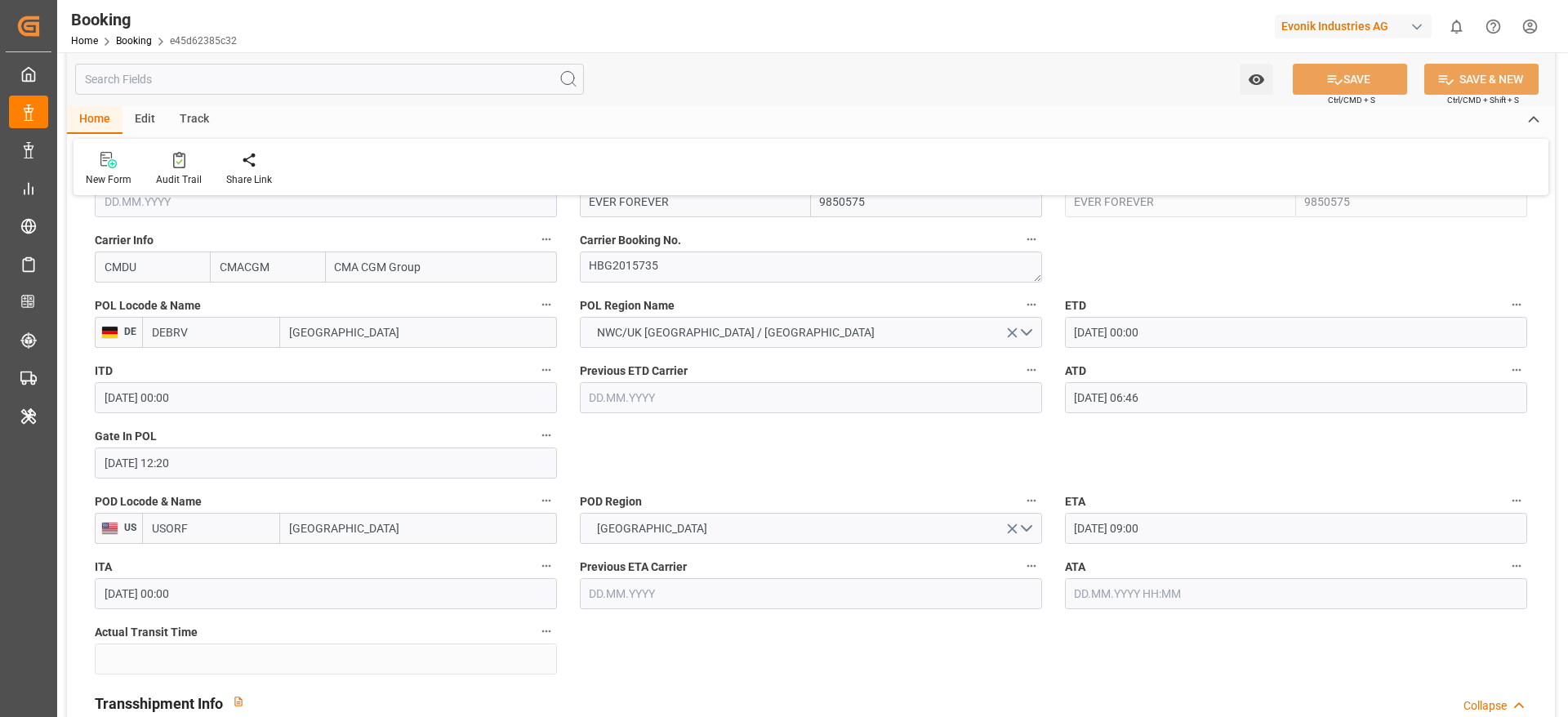
click at [1115, 605] on input "text" at bounding box center [1296, 594] width 462 height 31
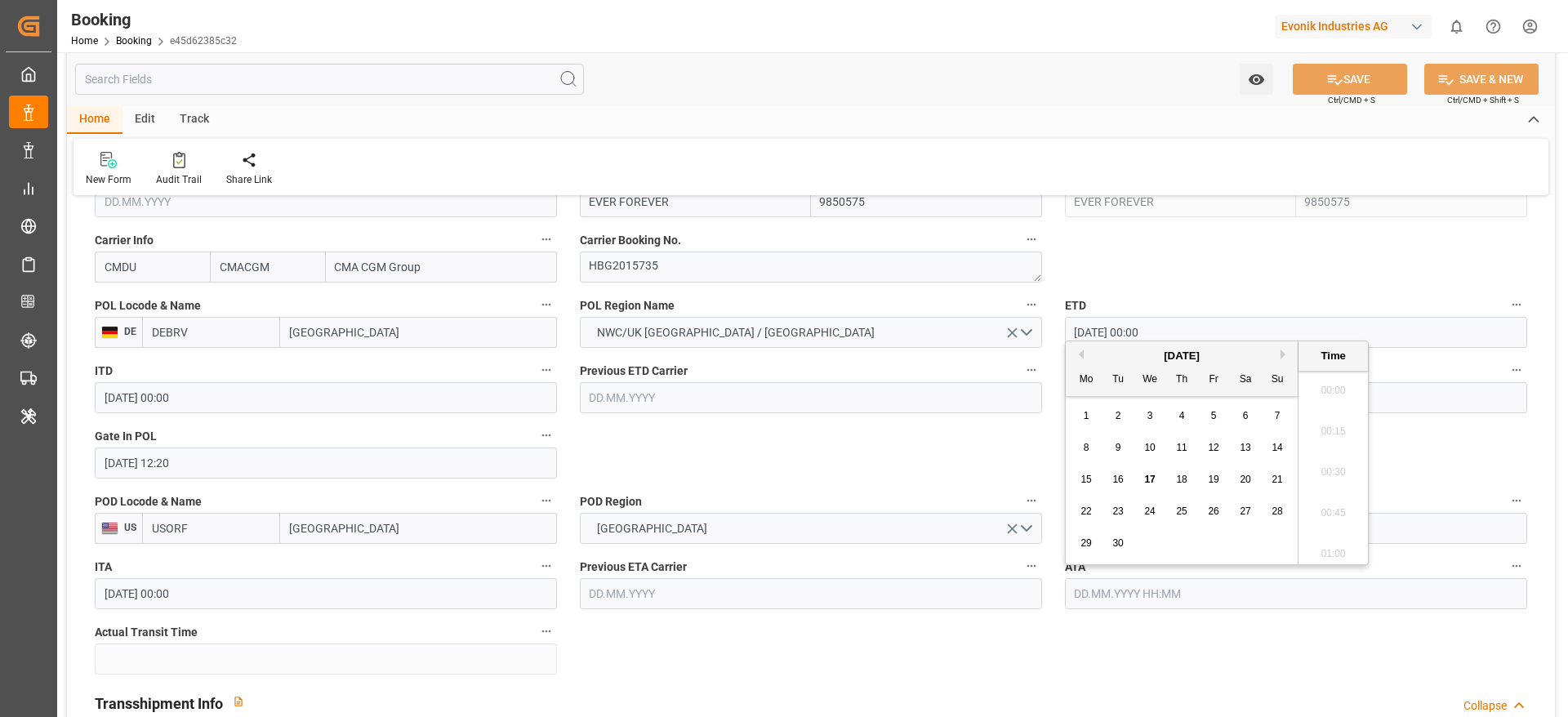
scroll to position [1884, 0]
click at [1116, 487] on div "16" at bounding box center [1119, 480] width 20 height 19
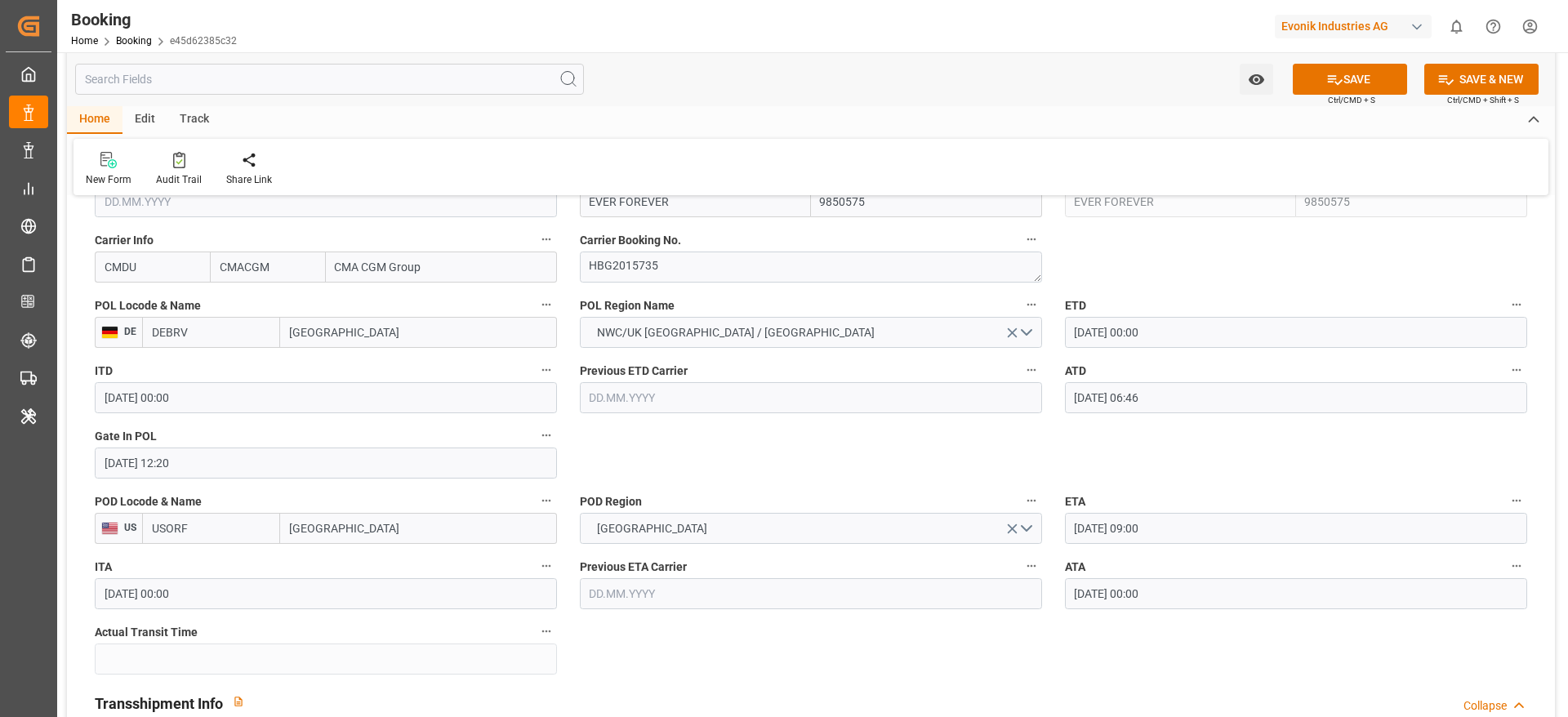
type input "16.09.2025 00:00"
click at [1327, 88] on button "SAVE" at bounding box center [1350, 79] width 114 height 31
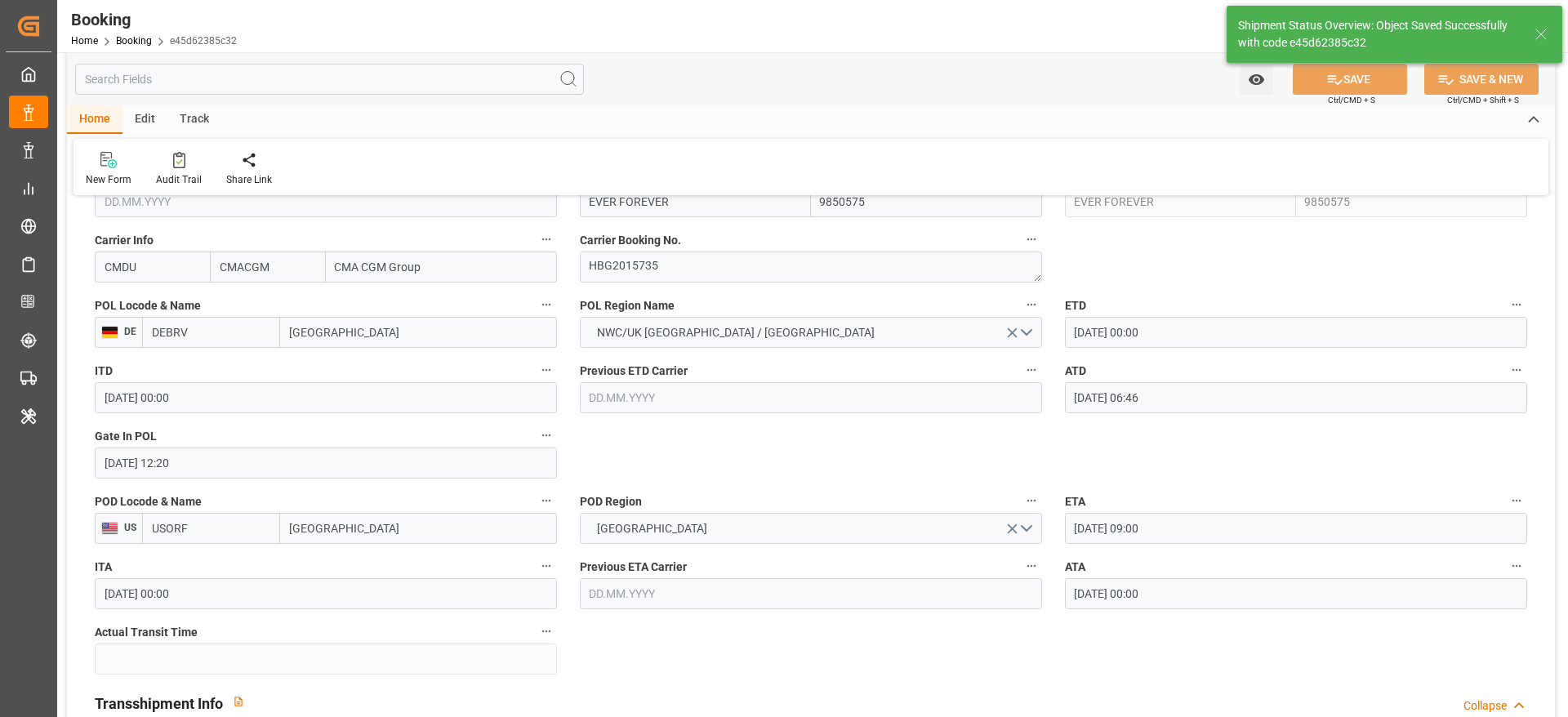
type textarea "[PERSON_NAME]"
type input "14"
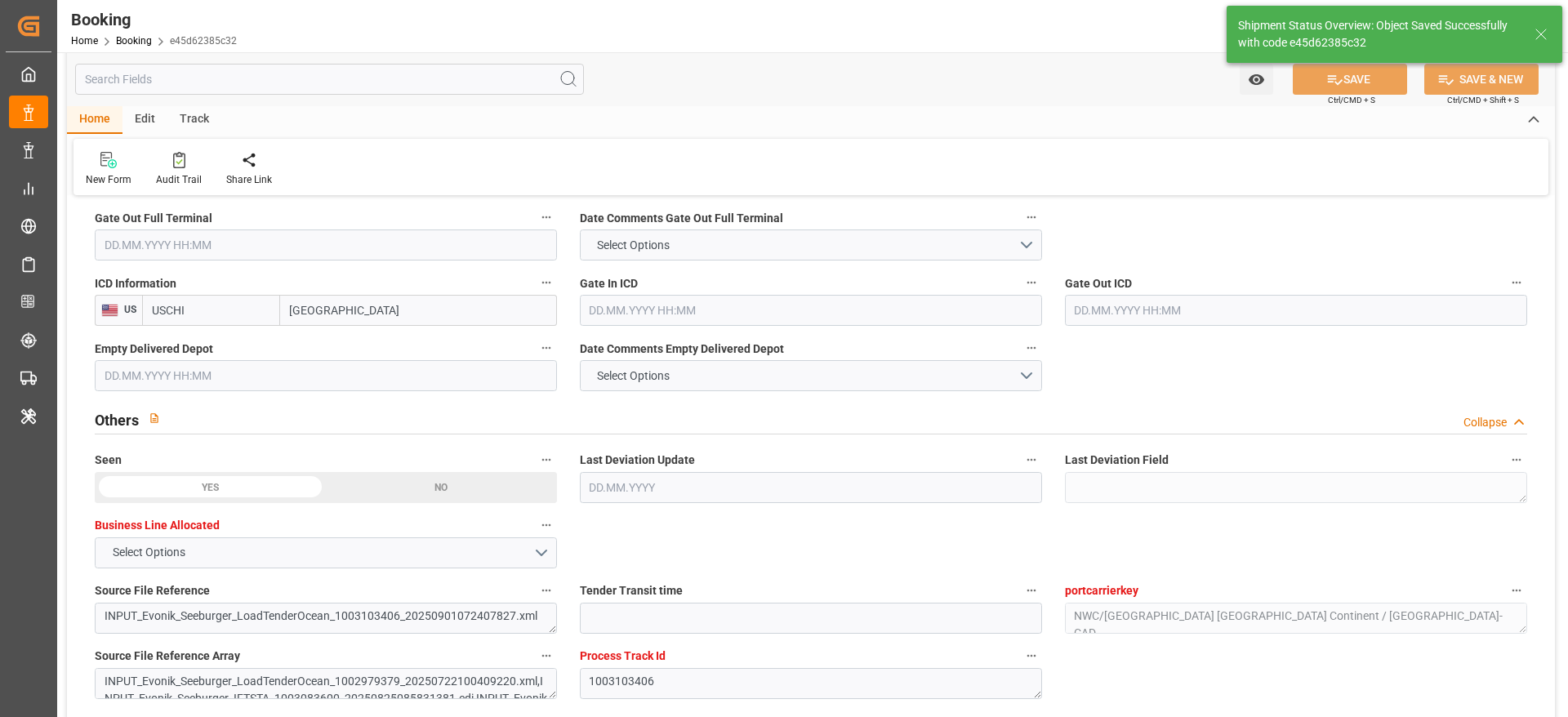
type input "17.09.2025 06:44"
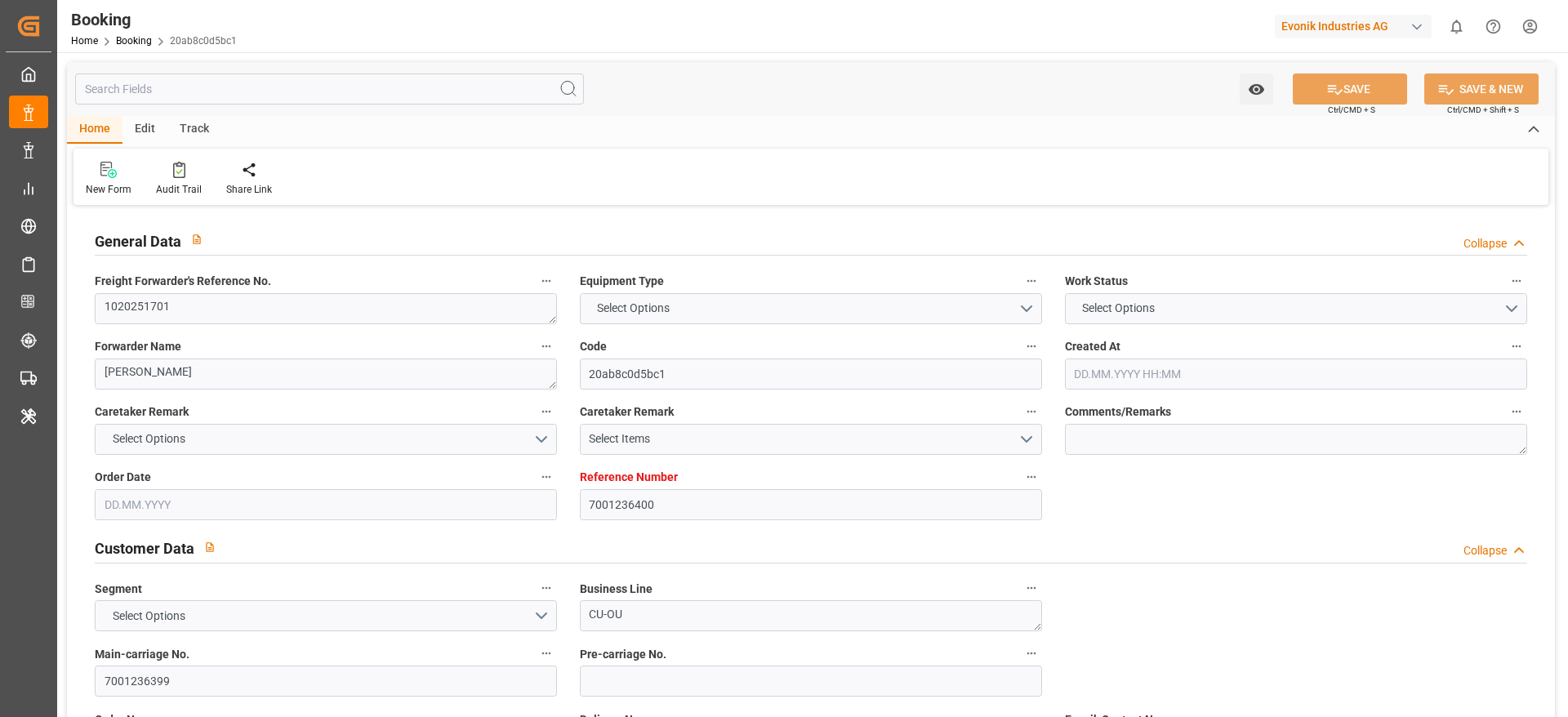
type textarea "1020251701"
type textarea "[PERSON_NAME]"
type input "20ab8c0d5bc1"
type input "7001236400"
type textarea "CU-OU"
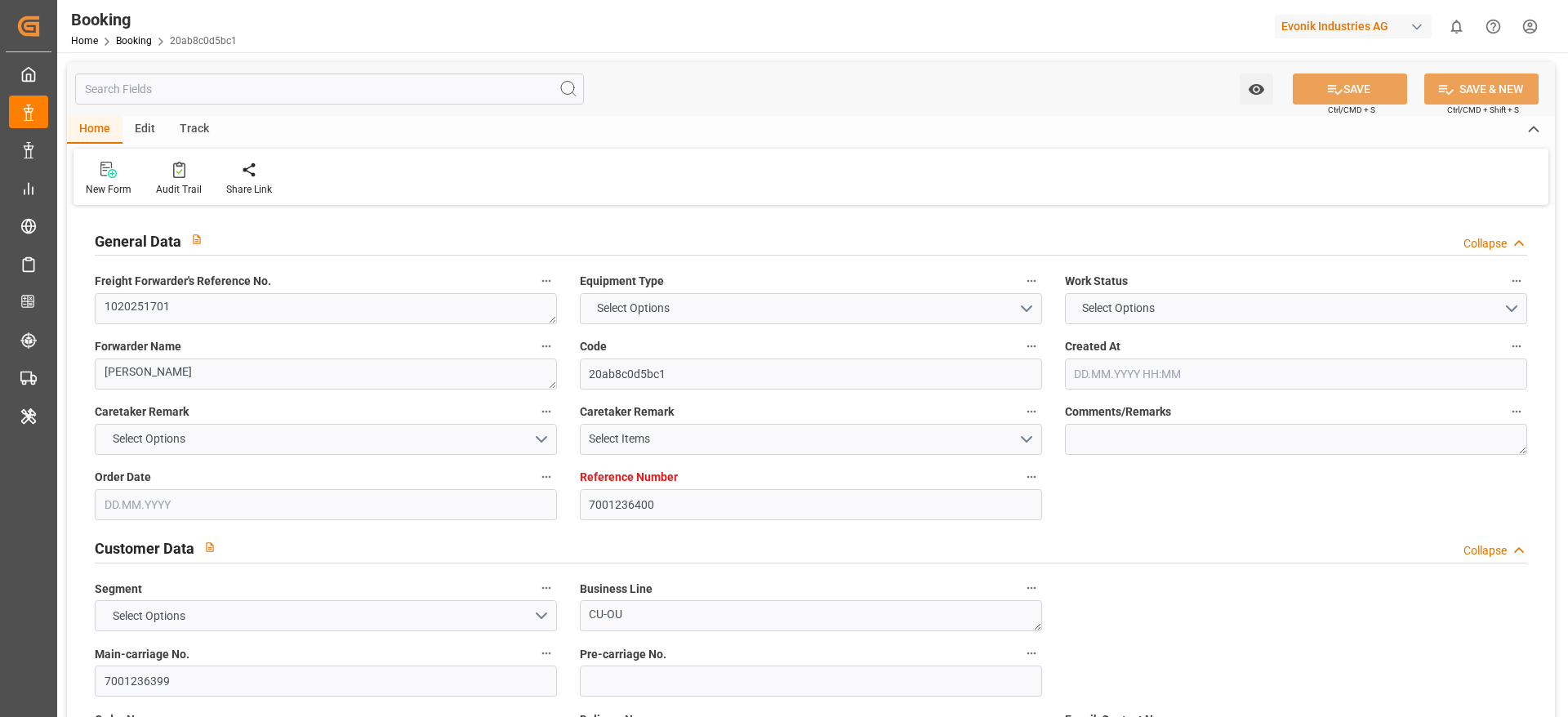
type input "7001236399"
type textarea "[PERSON_NAME][EMAIL_ADDRESS][DOMAIN_NAME]"
type textarea "CFR"
type textarea "SFAX"
type textarea "Essen"
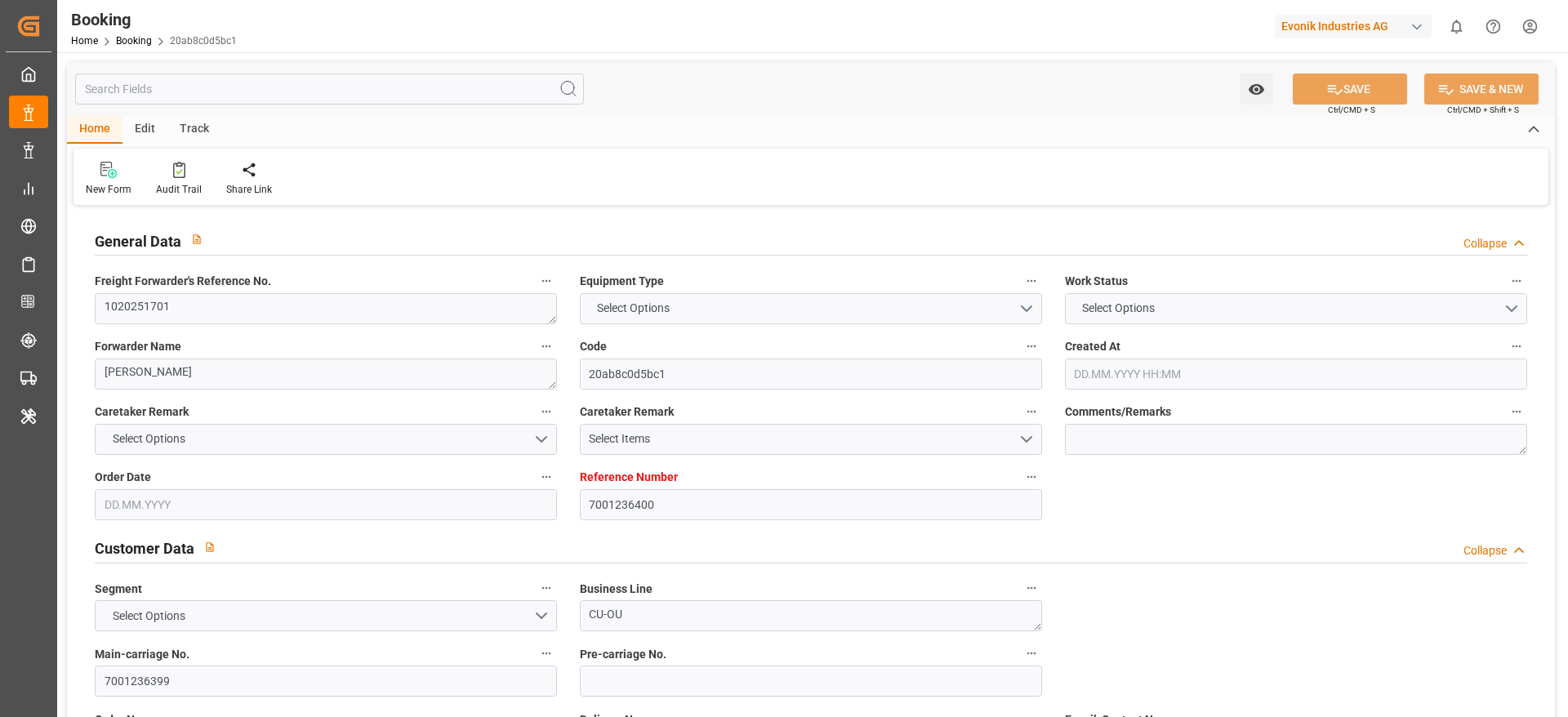
type textarea "DFSU1726373"
type input "CMA CGM [GEOGRAPHIC_DATA]"
type input "CMDU"
type textarea "HBG2020960"
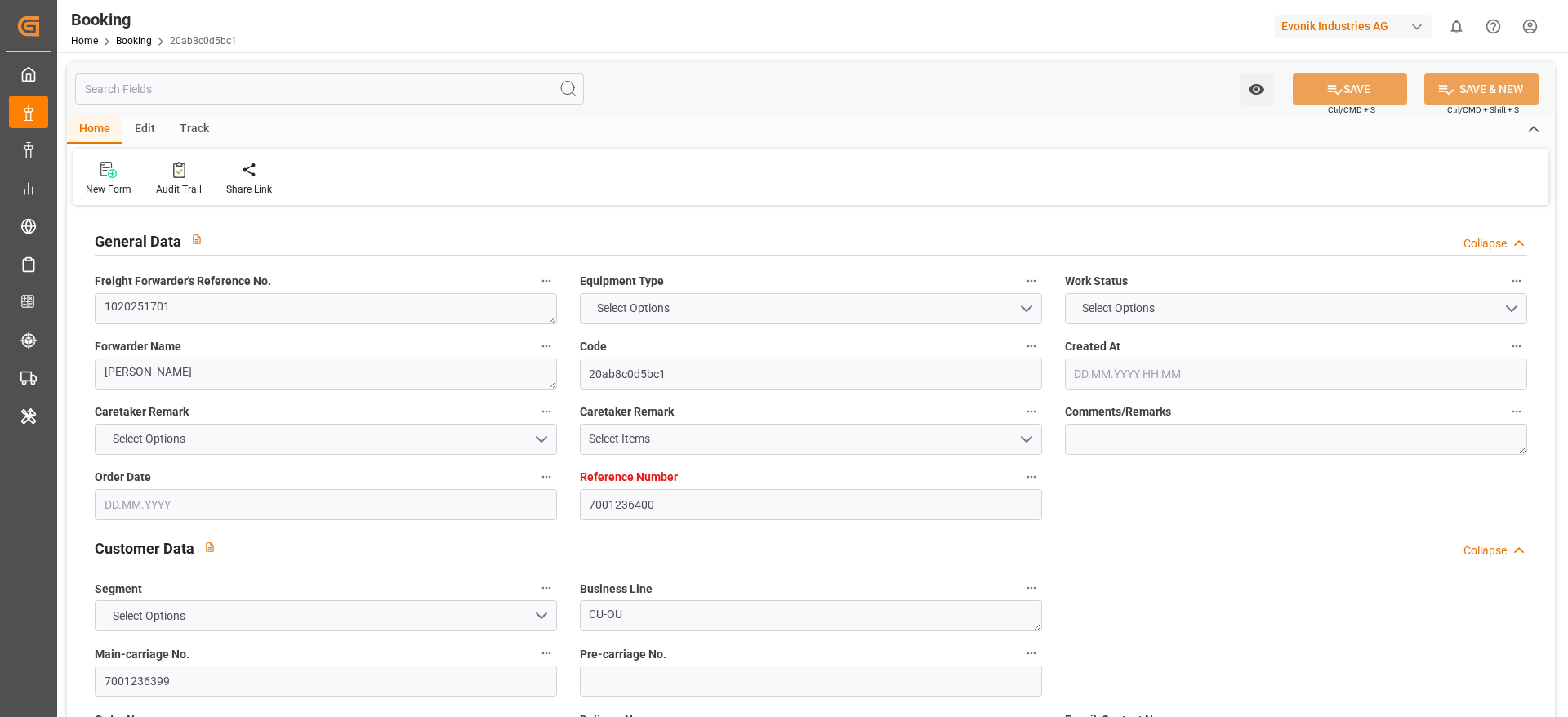
type input "[GEOGRAPHIC_DATA]"
type input "Sfax"
type input "MALTA FREEPORT DISTRIPARK"
type textarea "vesselName etd [PERSON_NAME]"
type textarea "INPUT_Evonik_Seeburger_IFTMIN_1003095324_20250828162933895.edi"
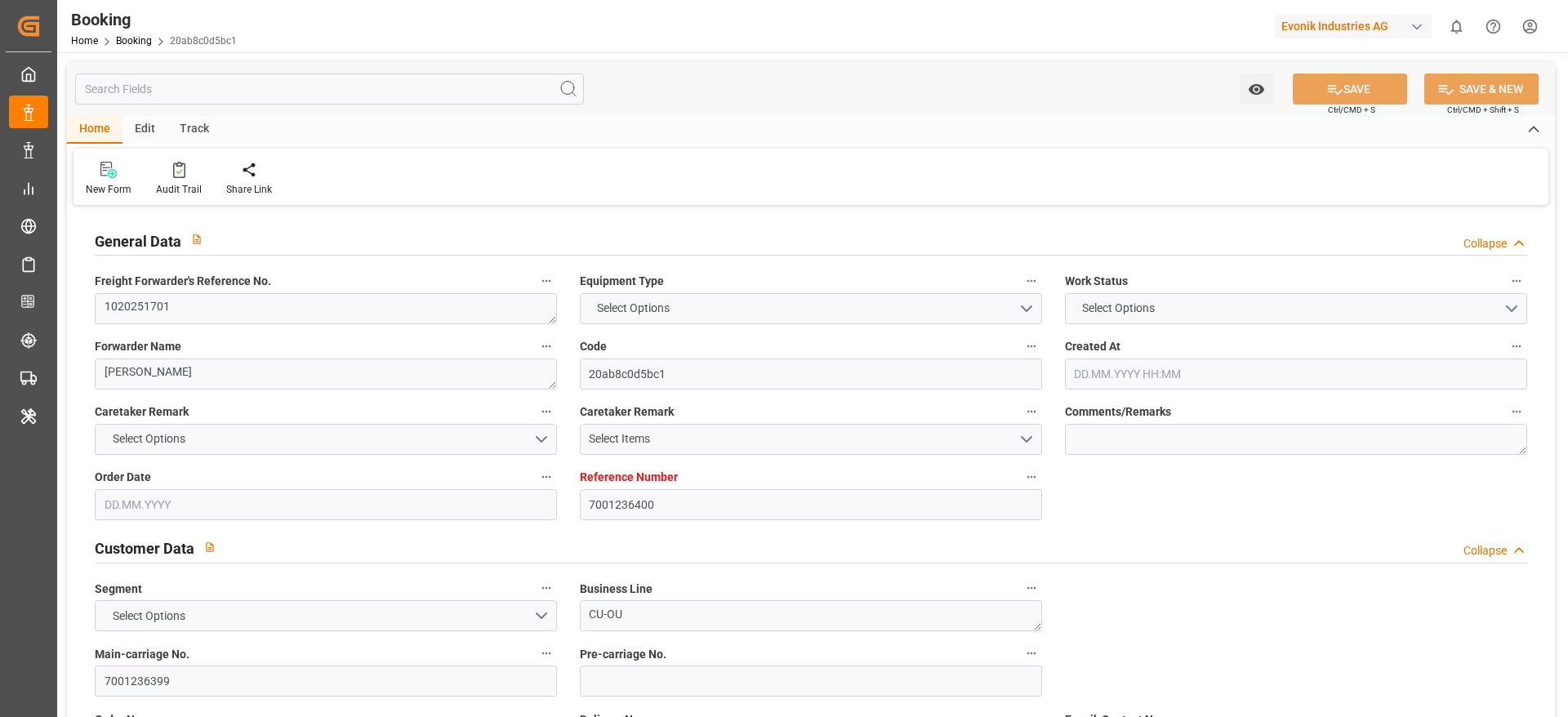
type textarea "NWC/[GEOGRAPHIC_DATA] [GEOGRAPHIC_DATA] Continent / [GEOGRAPHIC_DATA]-OU"
type textarea "INPUT_Evonik_Seeburger_IFTMIN_1003005095_20250730151808499.edi,INPUT_Evonik_See…"
type textarea "1003095324"
type textarea "Logward System"
type textarea "businessDivision-businessLine-"
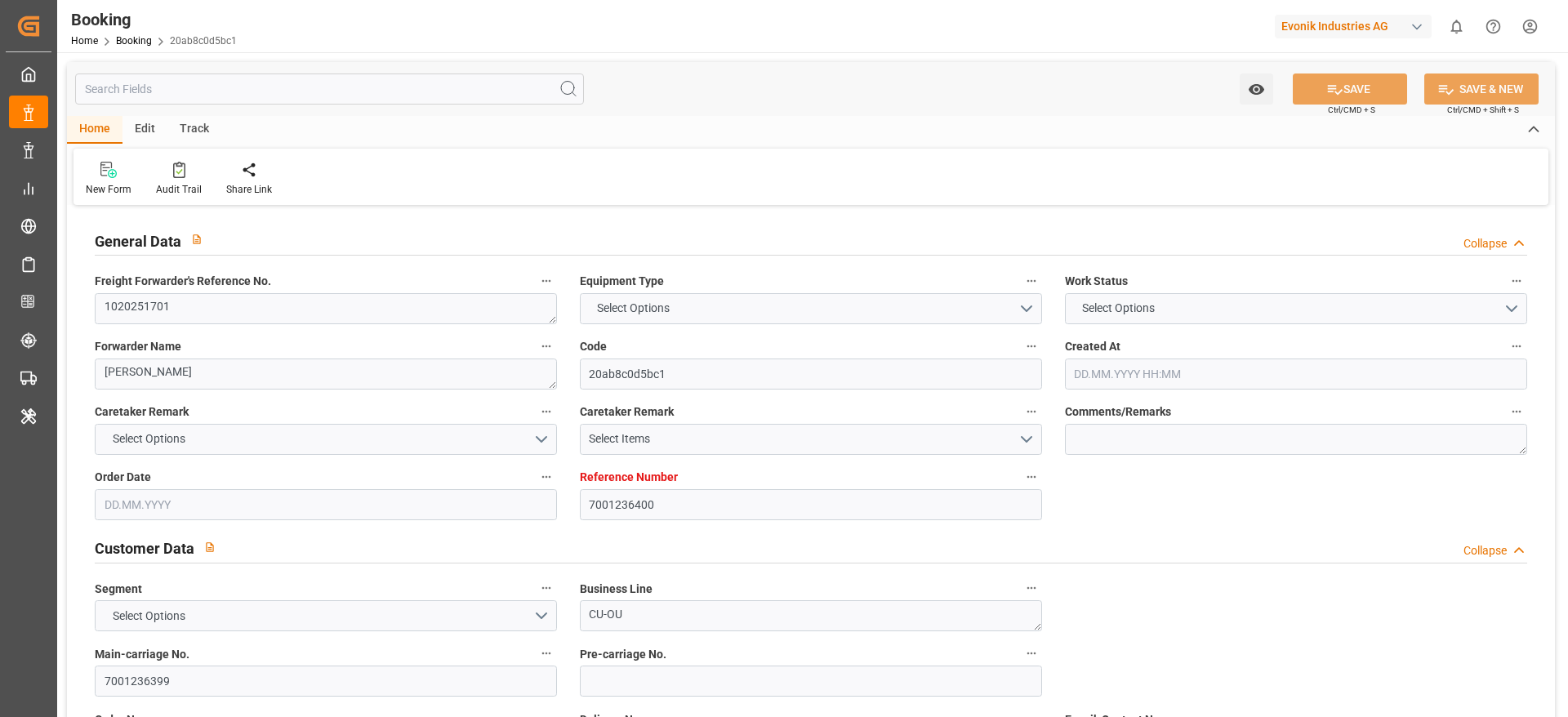
type textarea "IFTMIN"
type textarea "a011t00000LcJC5AAN"
type textarea "Yes"
type input "[GEOGRAPHIC_DATA]"
type input "SFAX"
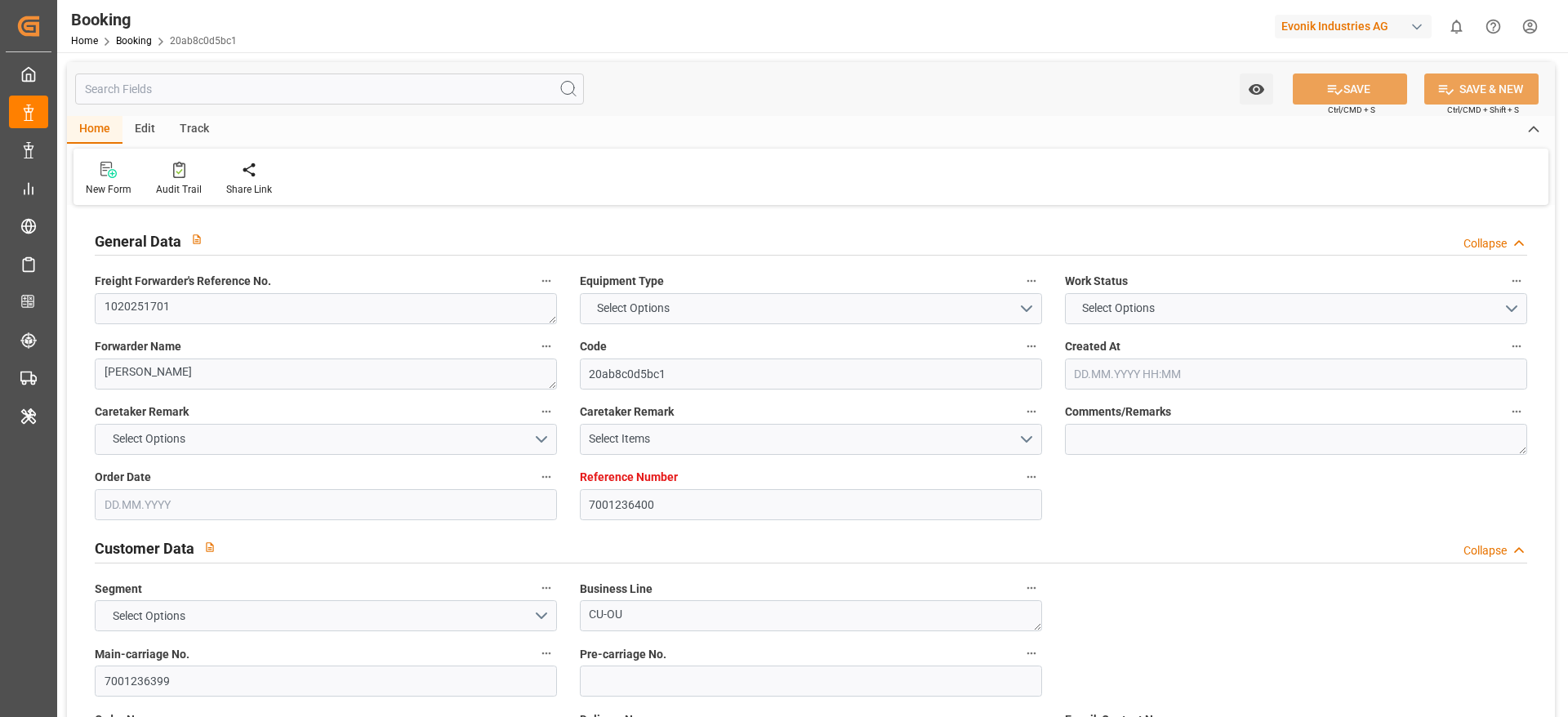
type input "[GEOGRAPHIC_DATA]"
type input "DE"
type input "TRUCK"
type input "[GEOGRAPHIC_DATA]"
type input "DE"
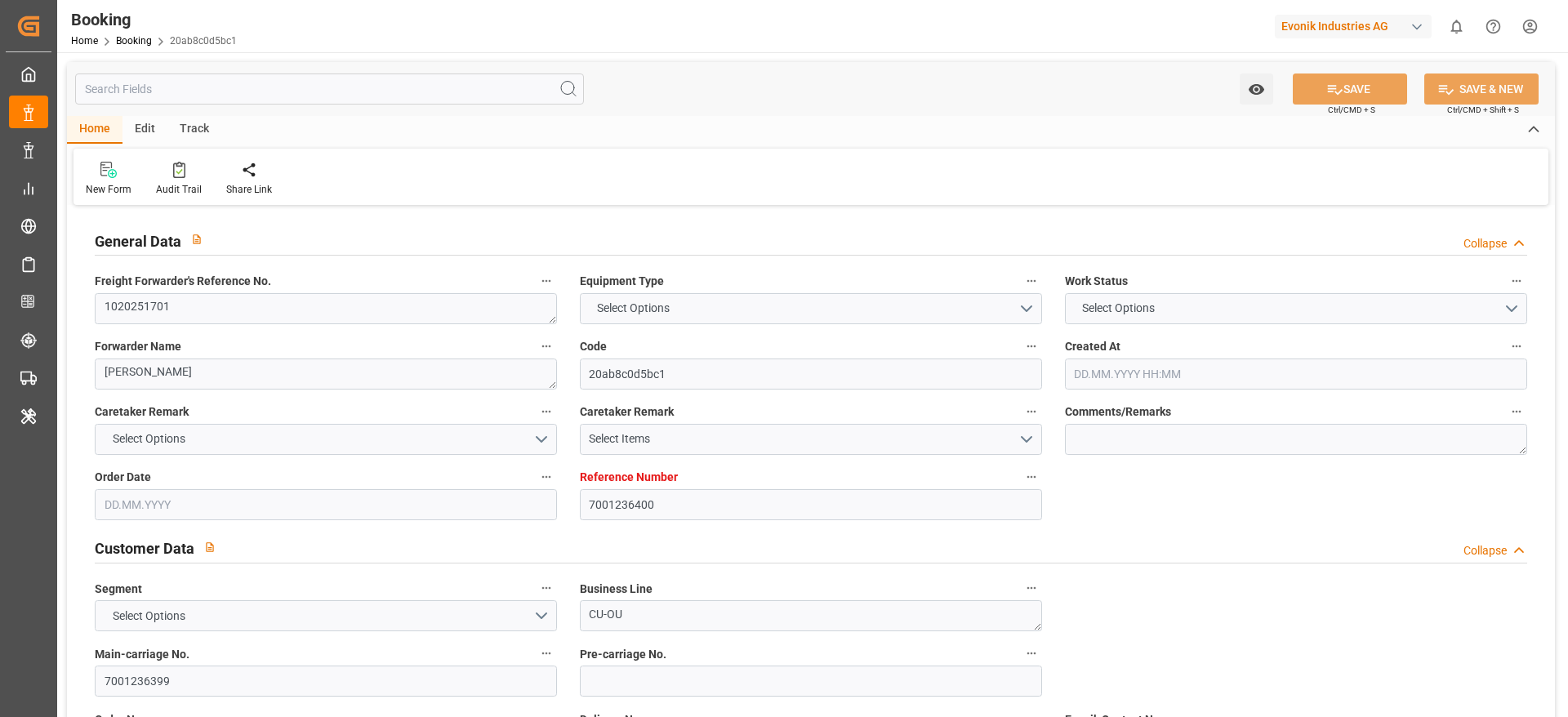
type input "BARGE"
type input "0HFLBS1MA"
type input "VESSEL"
type input "NAF TS SFAX"
type input "9VZ8OS1MA"
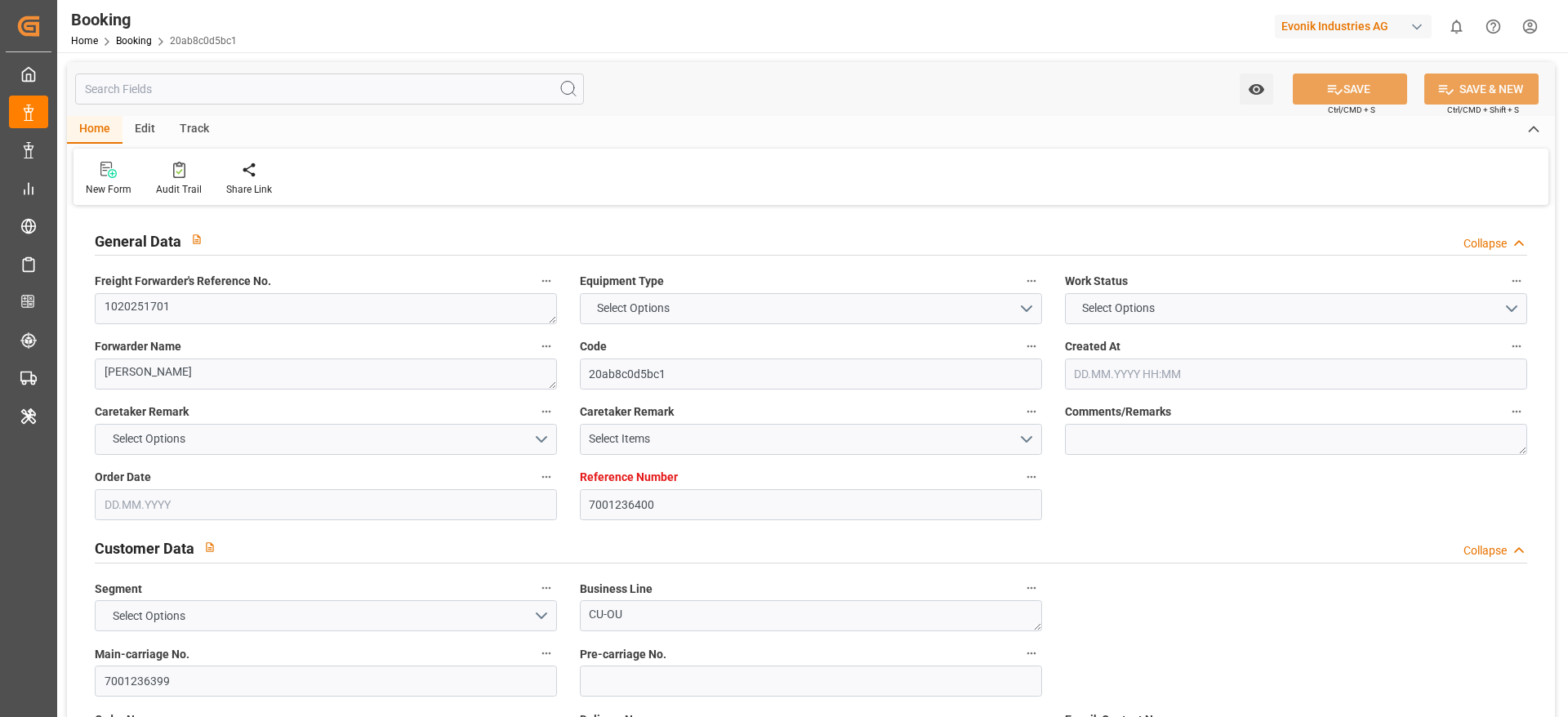
type input "NAF TS SFAX"
type input "TRUCK"
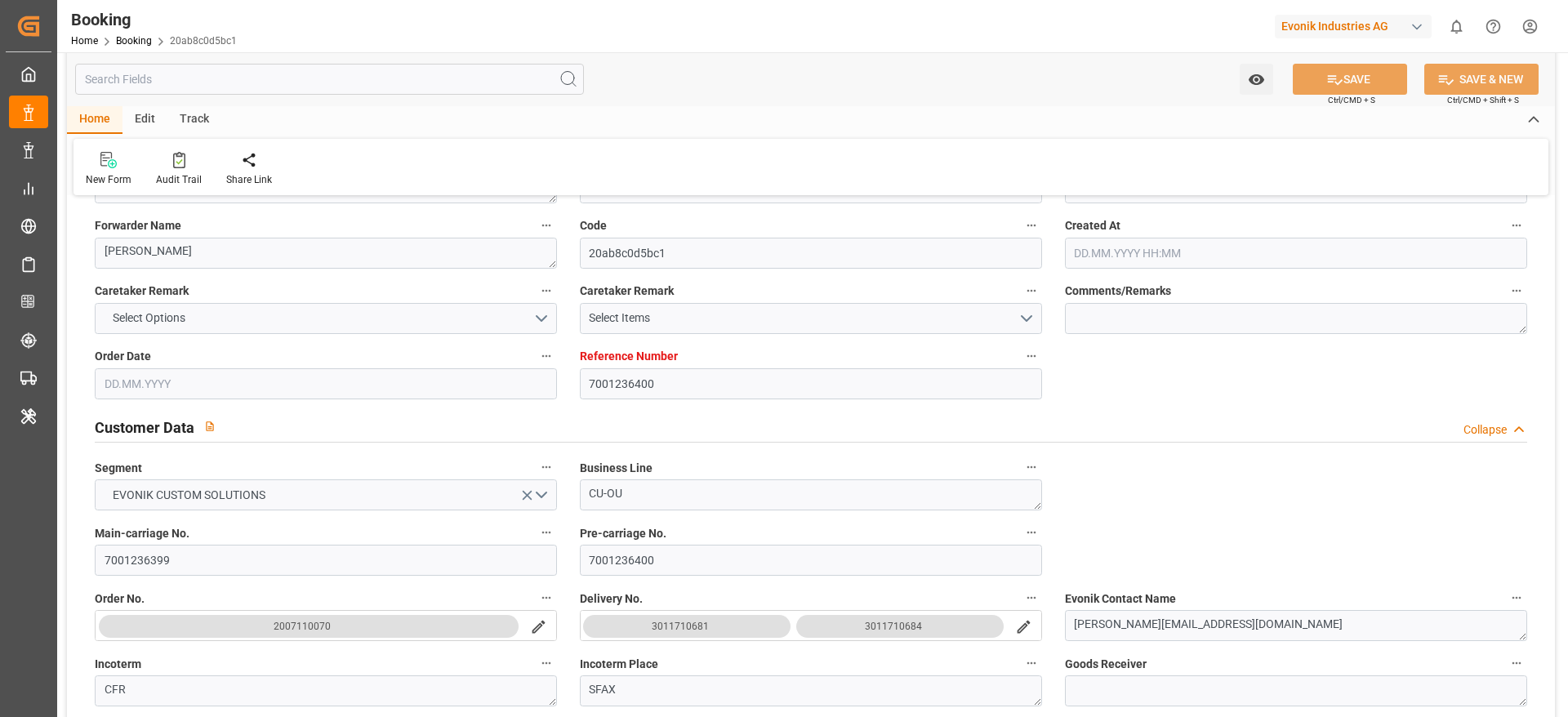
type input "7001236400"
type input "9315953"
type input "CMACGM"
type input "CMA CGM Group"
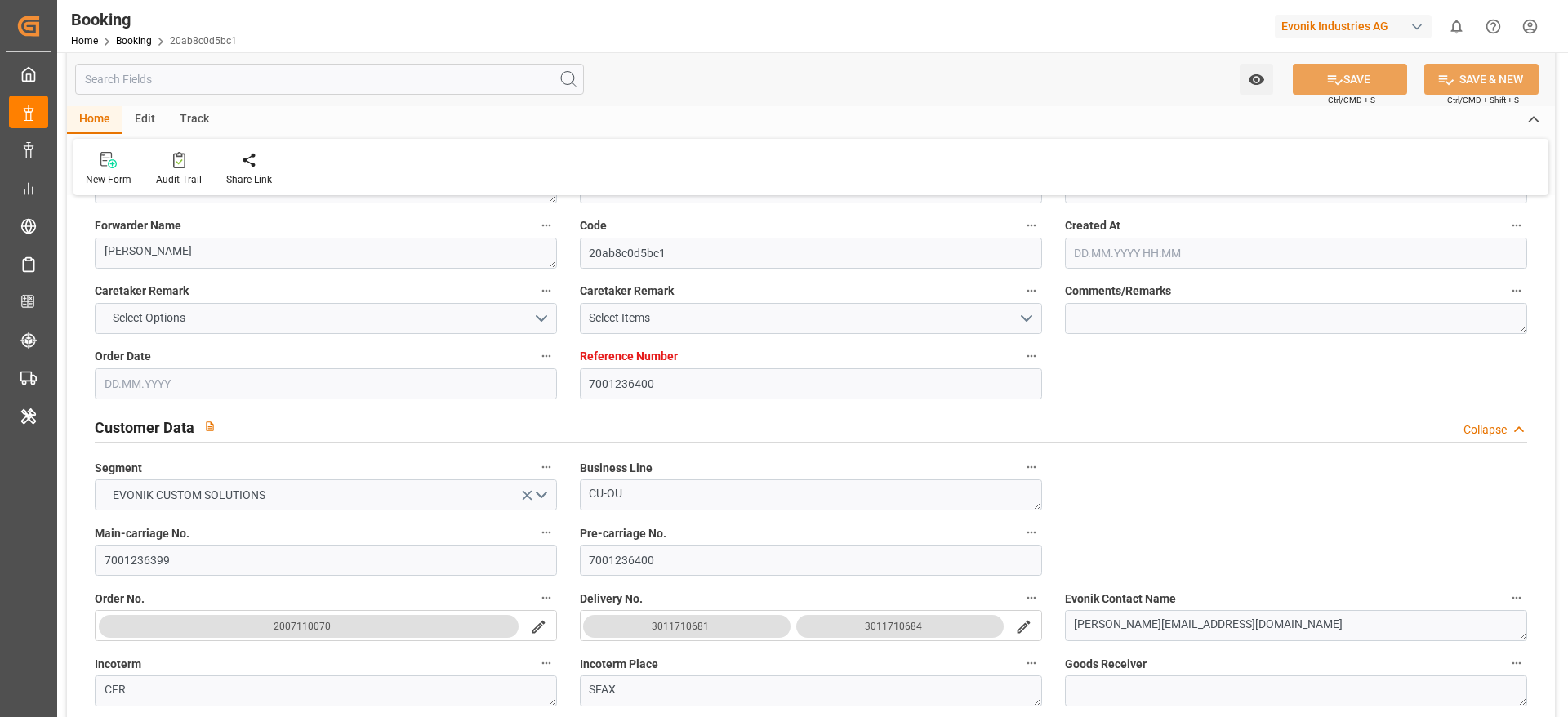
type input "BEANR"
type input "TNSFA"
type input "MTDIS"
type input "0"
type input "BEANR"
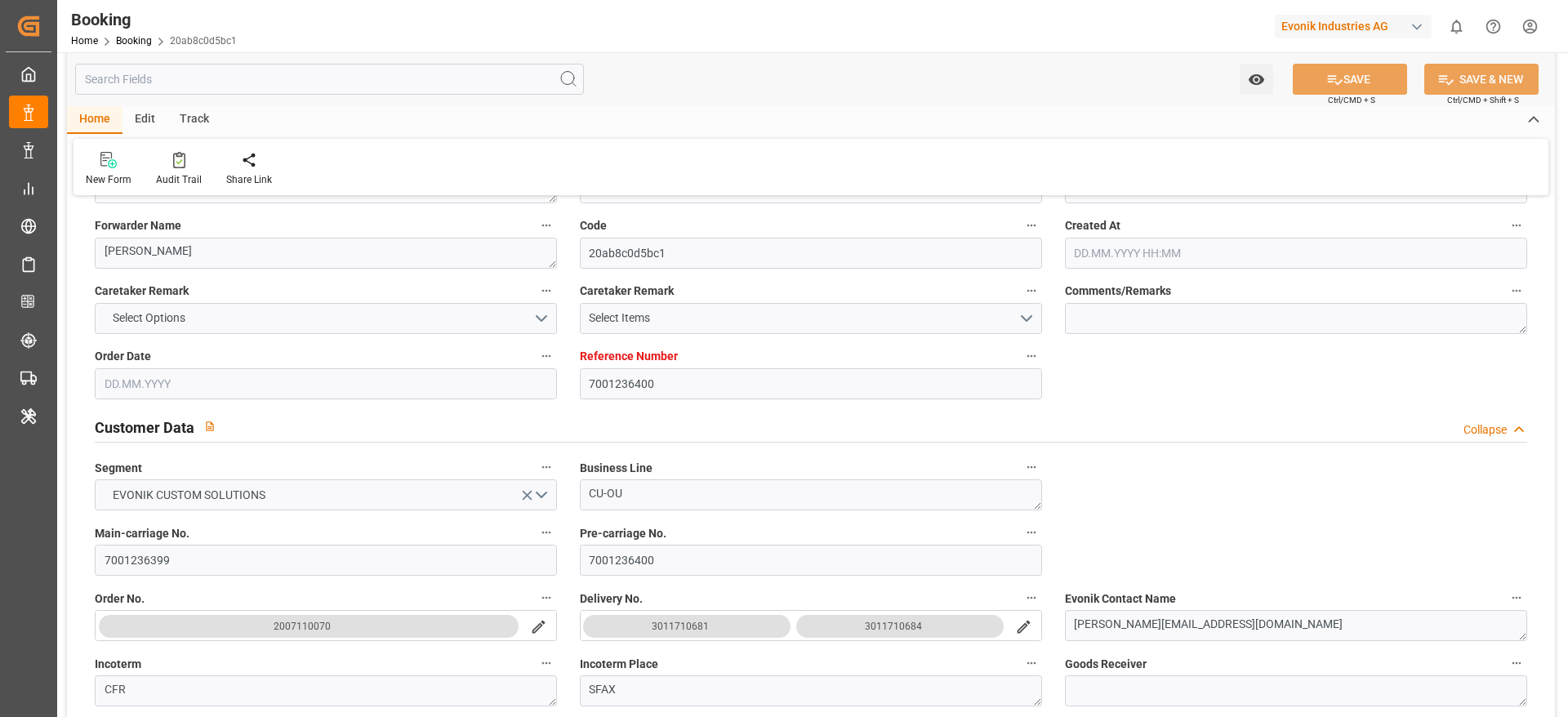
type input "TNSFA"
type input "[DATE] 13:20"
type input "[DATE]"
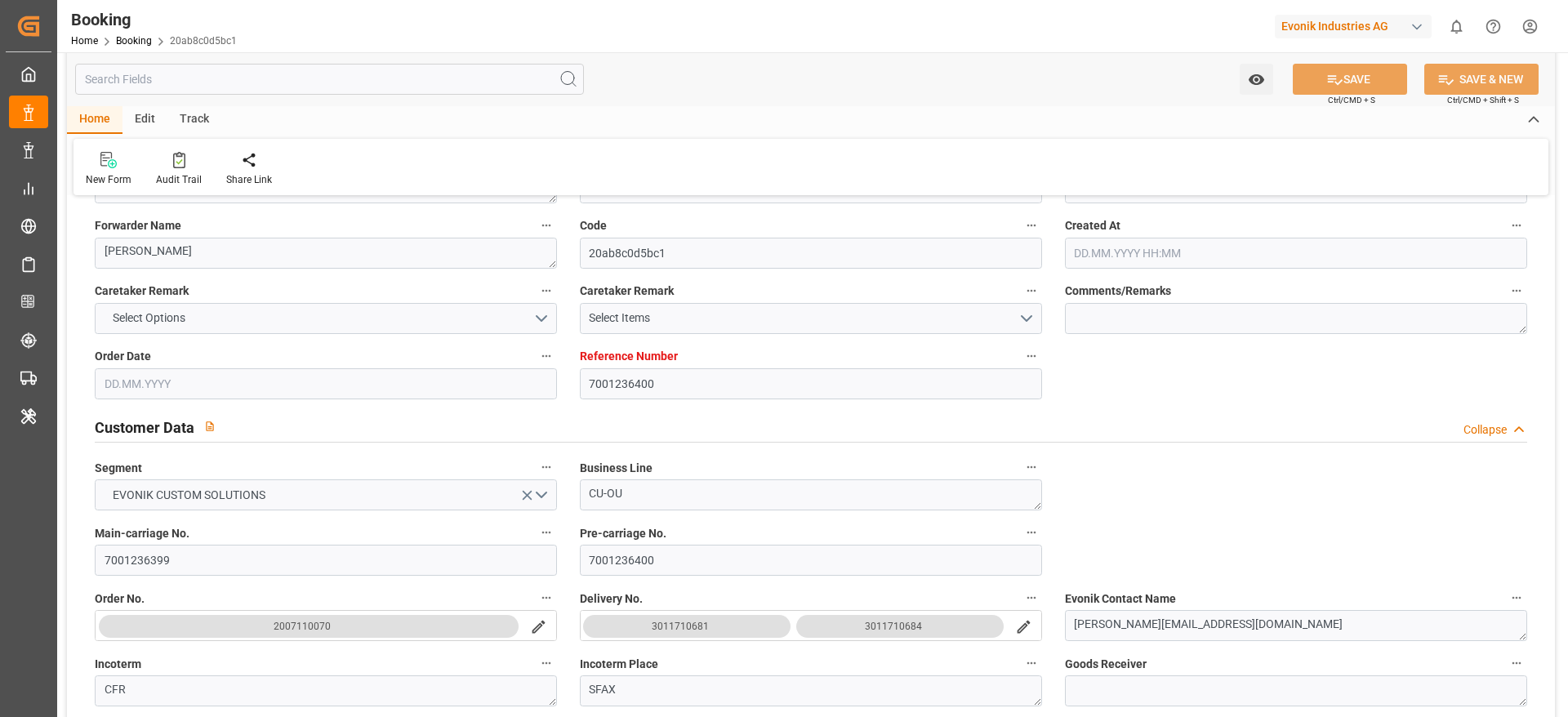
type input "[DATE] 00:00"
type input "[DATE] 14:06"
type input "[DATE] 00:00"
type input "[DATE] 17:43"
type input "[DATE] 12:46"
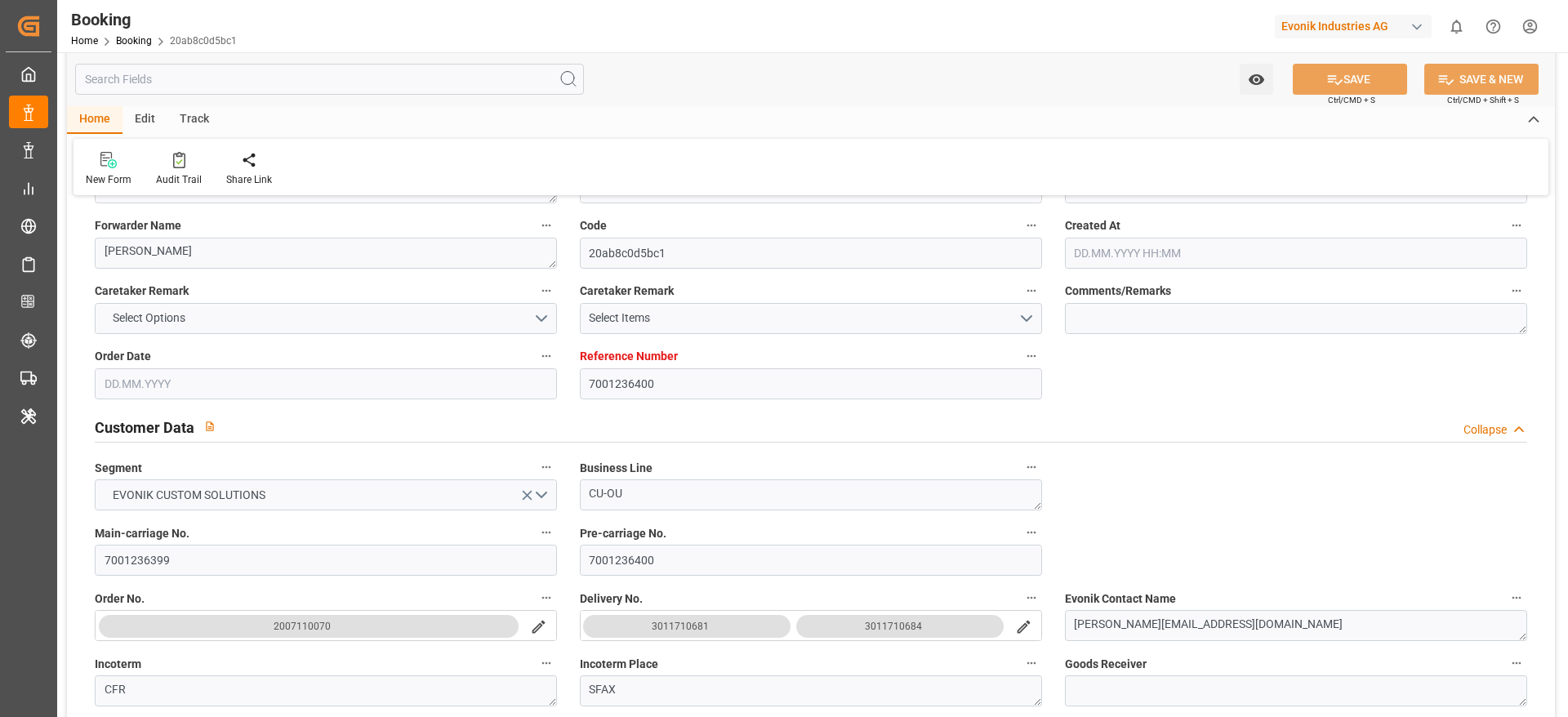
type input "[DATE] 03:00"
type input "[DATE] 00:00"
type input "[DATE] 01:00"
type input "[DATE] 00:00"
type input "[DATE] 14:00"
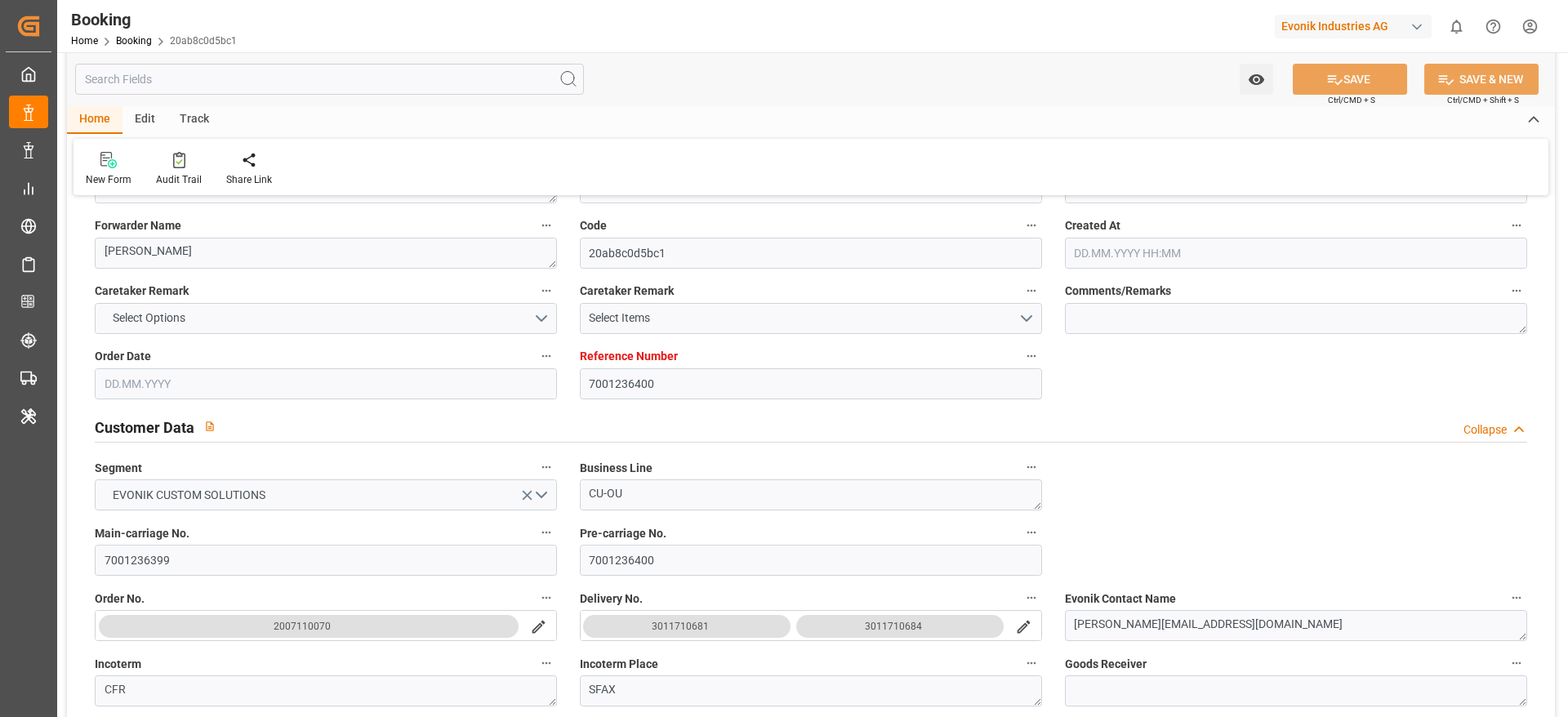
type input "[DATE] 00:00"
type input "[DATE]"
type input "[DATE] 02:17"
type input "[DATE]"
type input "[DATE] 14:57"
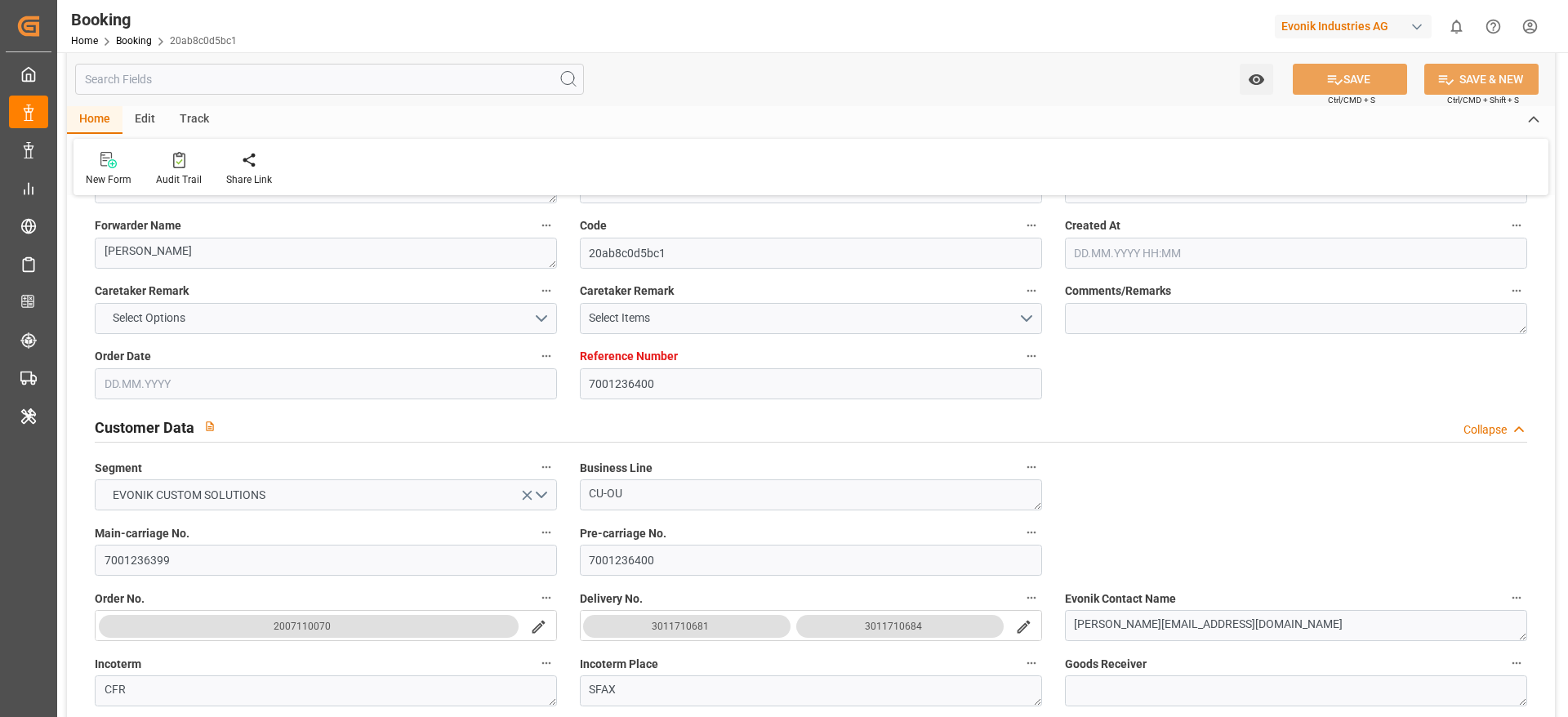
type input "[DATE] 21:00"
type input "[DATE] 08:14"
type input "[DATE] 14:06"
type input "[DATE] 19:22"
type input "[DATE] 01:00"
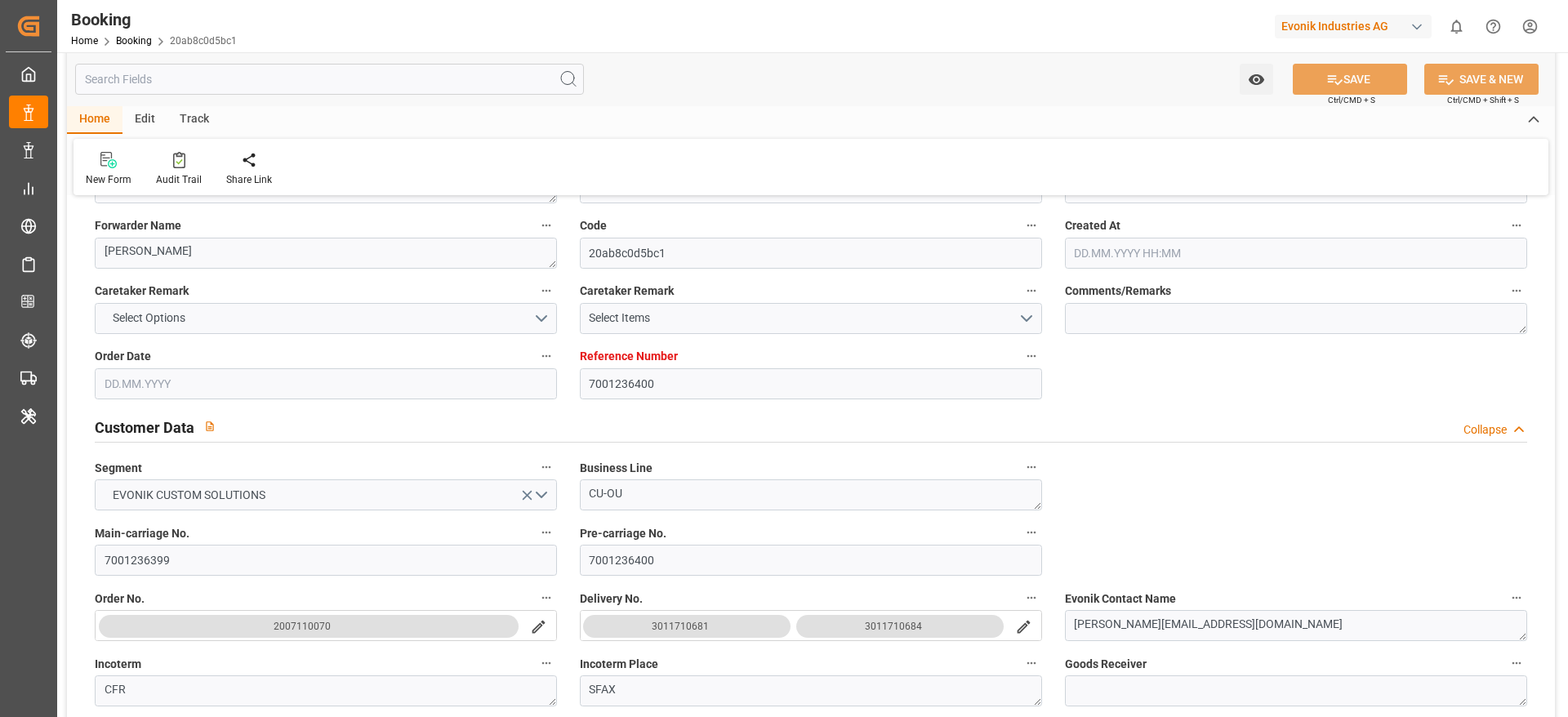
type input "[DATE] 17:58"
type input "[DATE] 14:00"
type input "[DATE] 03:00"
type input "[DATE] 05:10"
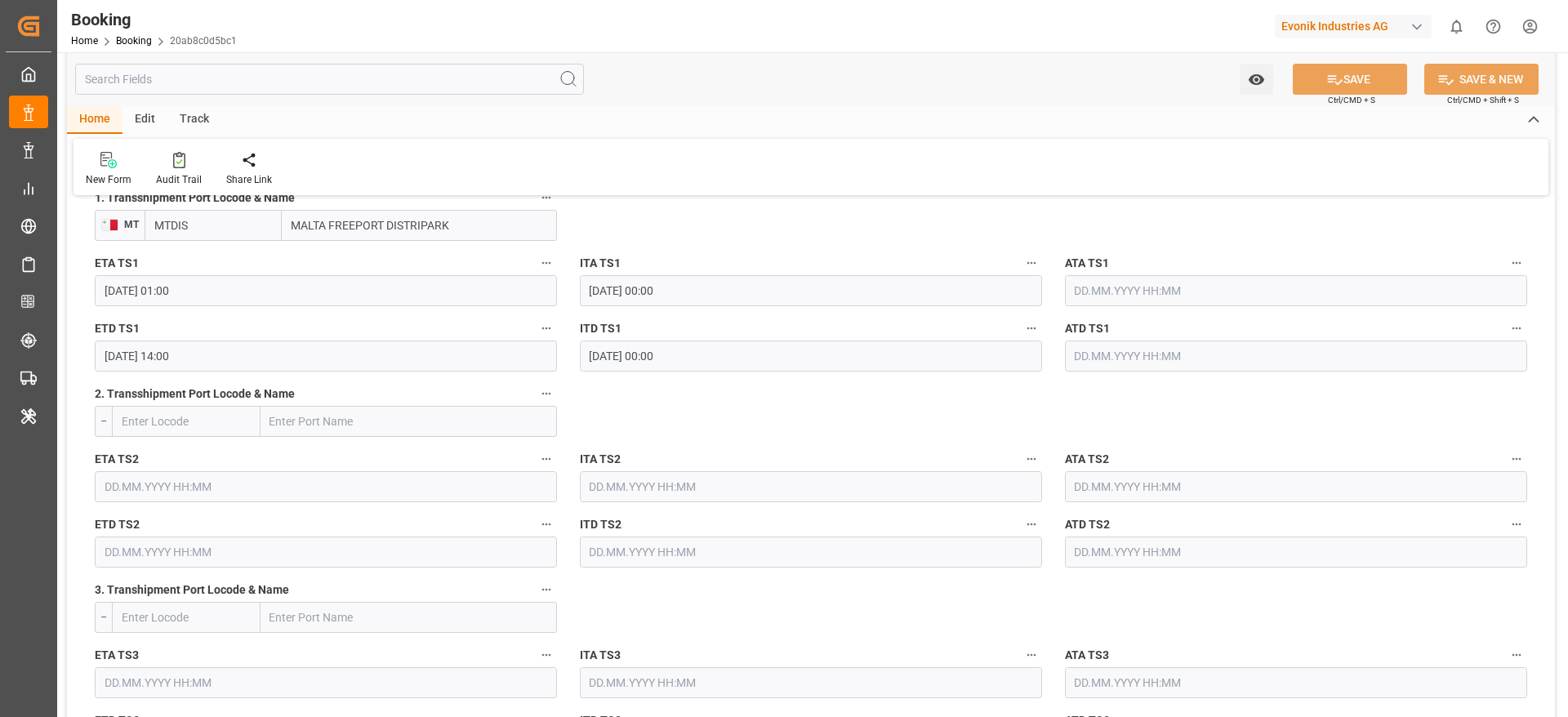
scroll to position [1714, 0]
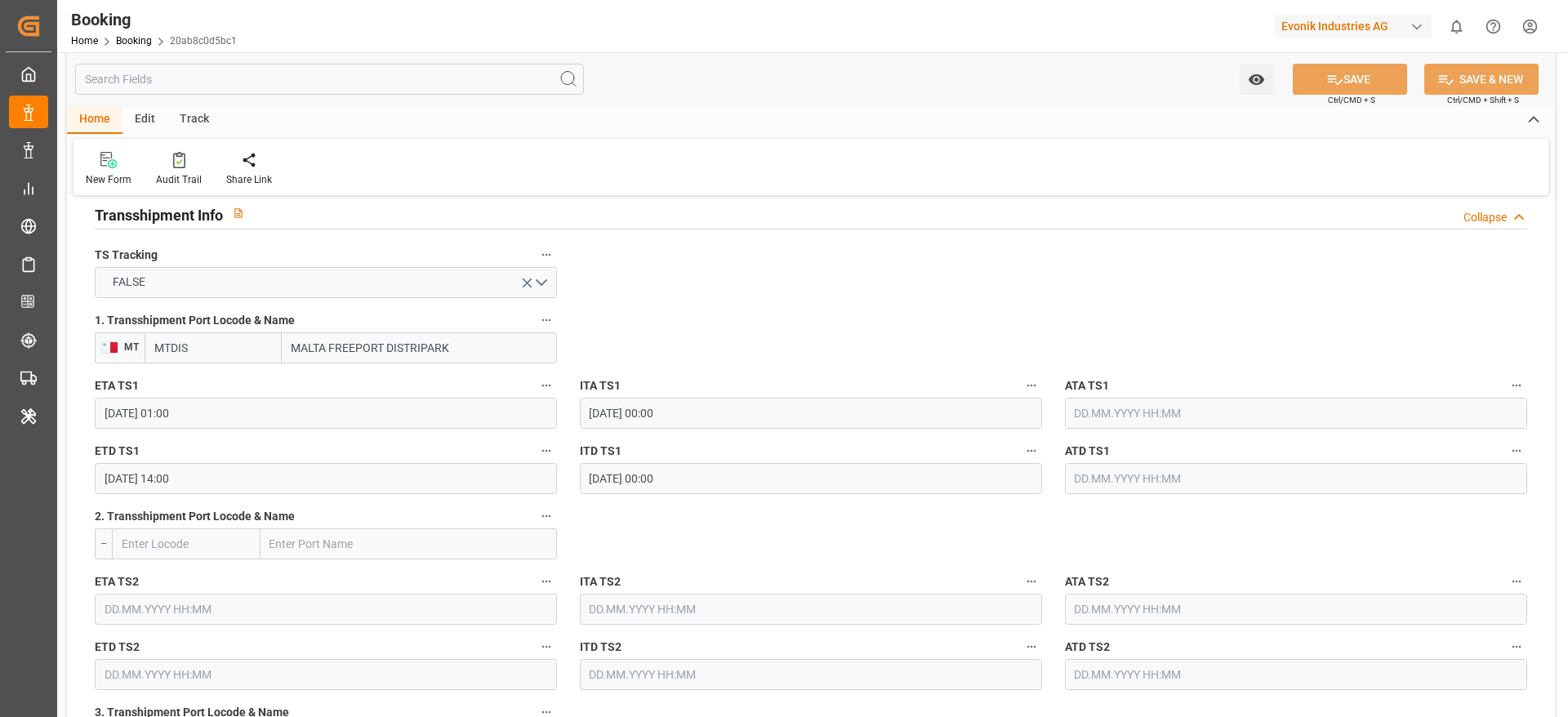
click at [1216, 379] on label "ATA TS1" at bounding box center [1296, 386] width 462 height 23
click at [1506, 379] on button "ATA TS1" at bounding box center [1516, 385] width 21 height 21
click at [1181, 413] on div at bounding box center [784, 358] width 1568 height 717
click at [1235, 404] on input "text" at bounding box center [1296, 414] width 462 height 31
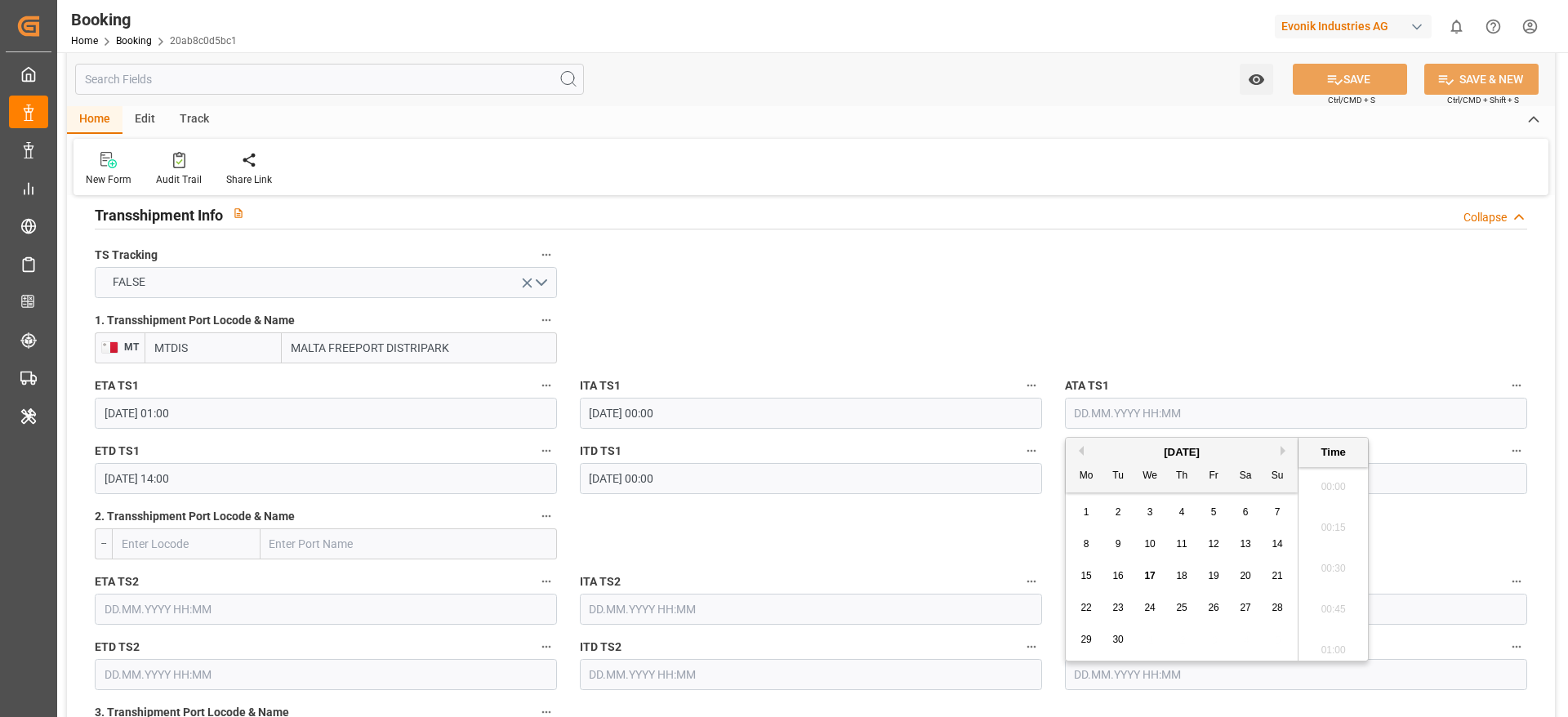
scroll to position [1925, 0]
click at [1149, 578] on span "17" at bounding box center [1150, 575] width 11 height 12
type input "[DATE] 00:00"
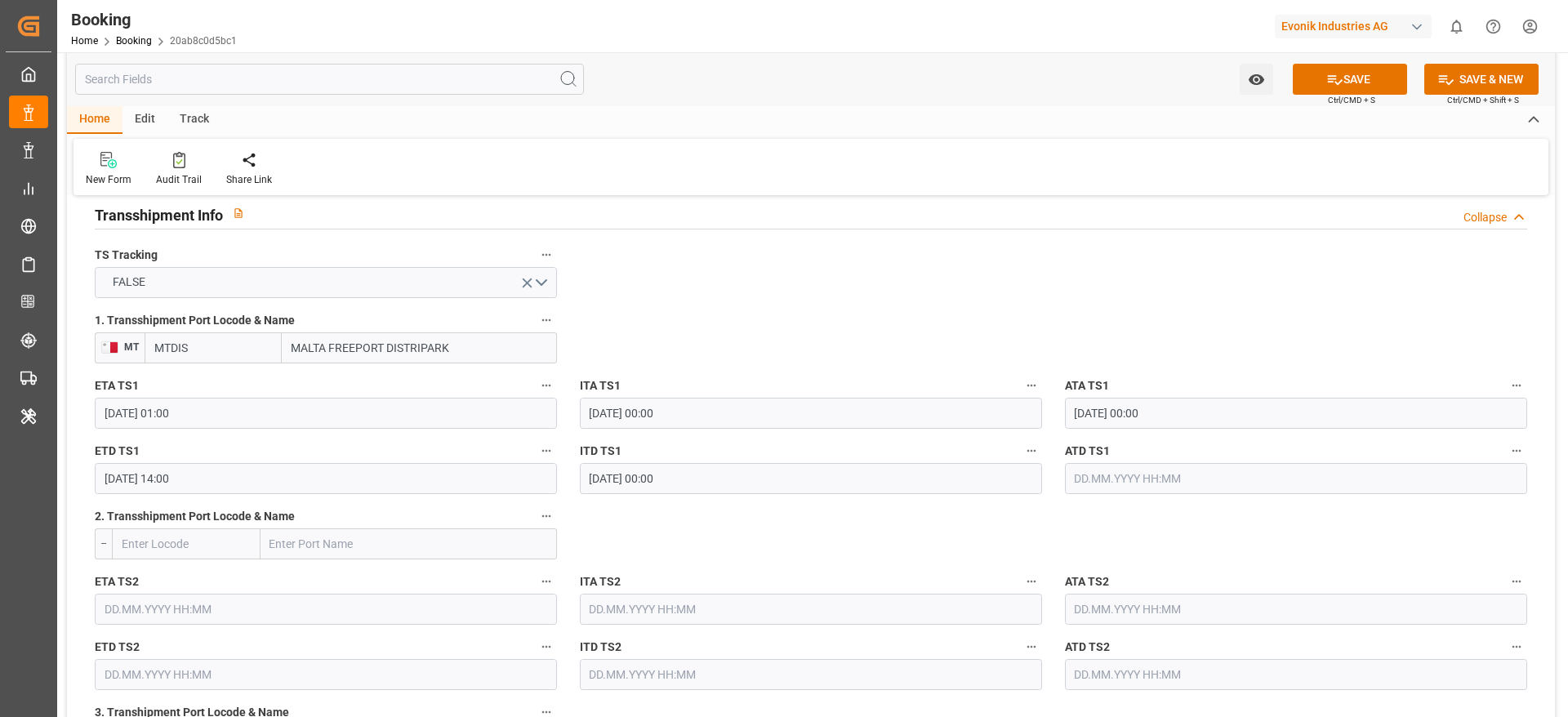
click at [249, 492] on input "[DATE] 14:00" at bounding box center [326, 479] width 462 height 31
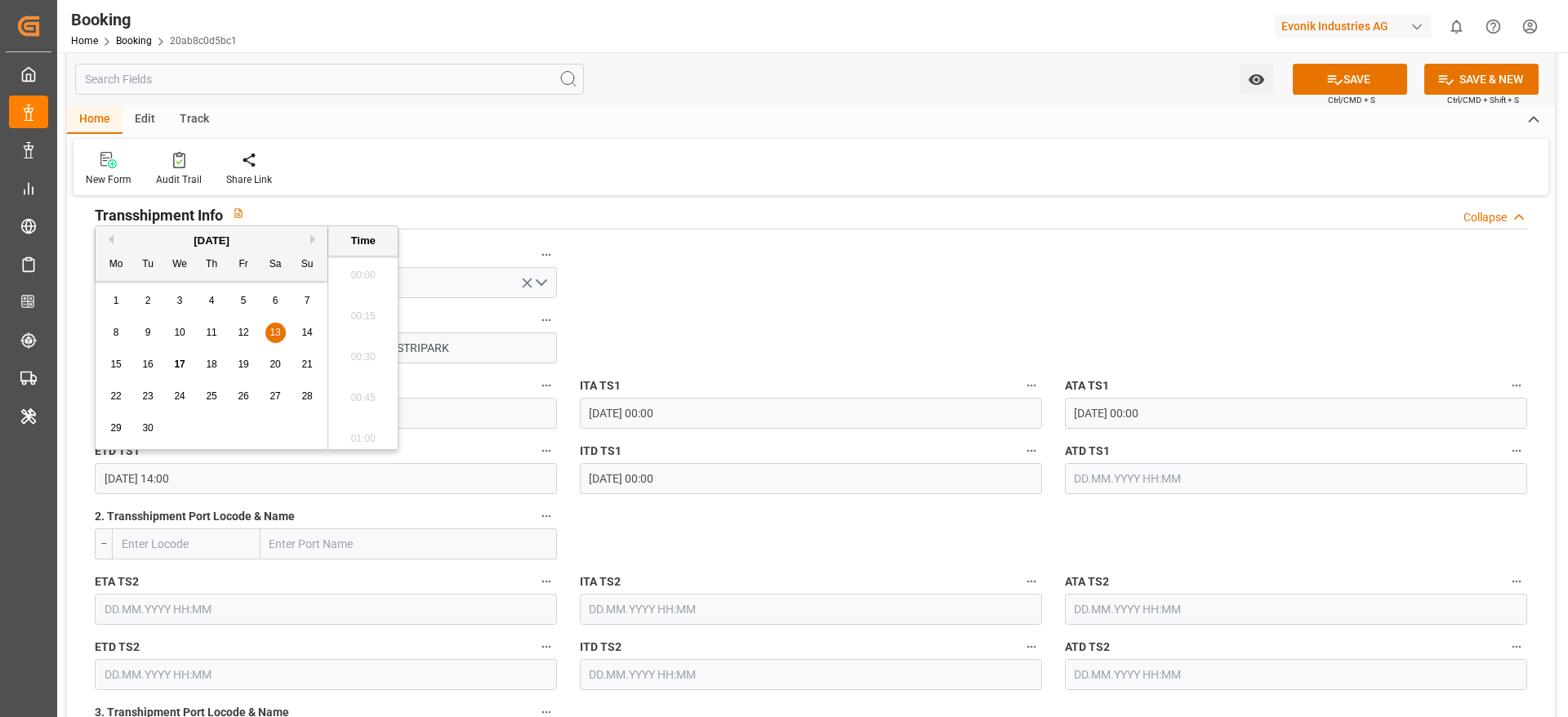
scroll to position [2211, 0]
click at [208, 364] on span "18" at bounding box center [211, 364] width 11 height 12
type input "[DATE] 14:00"
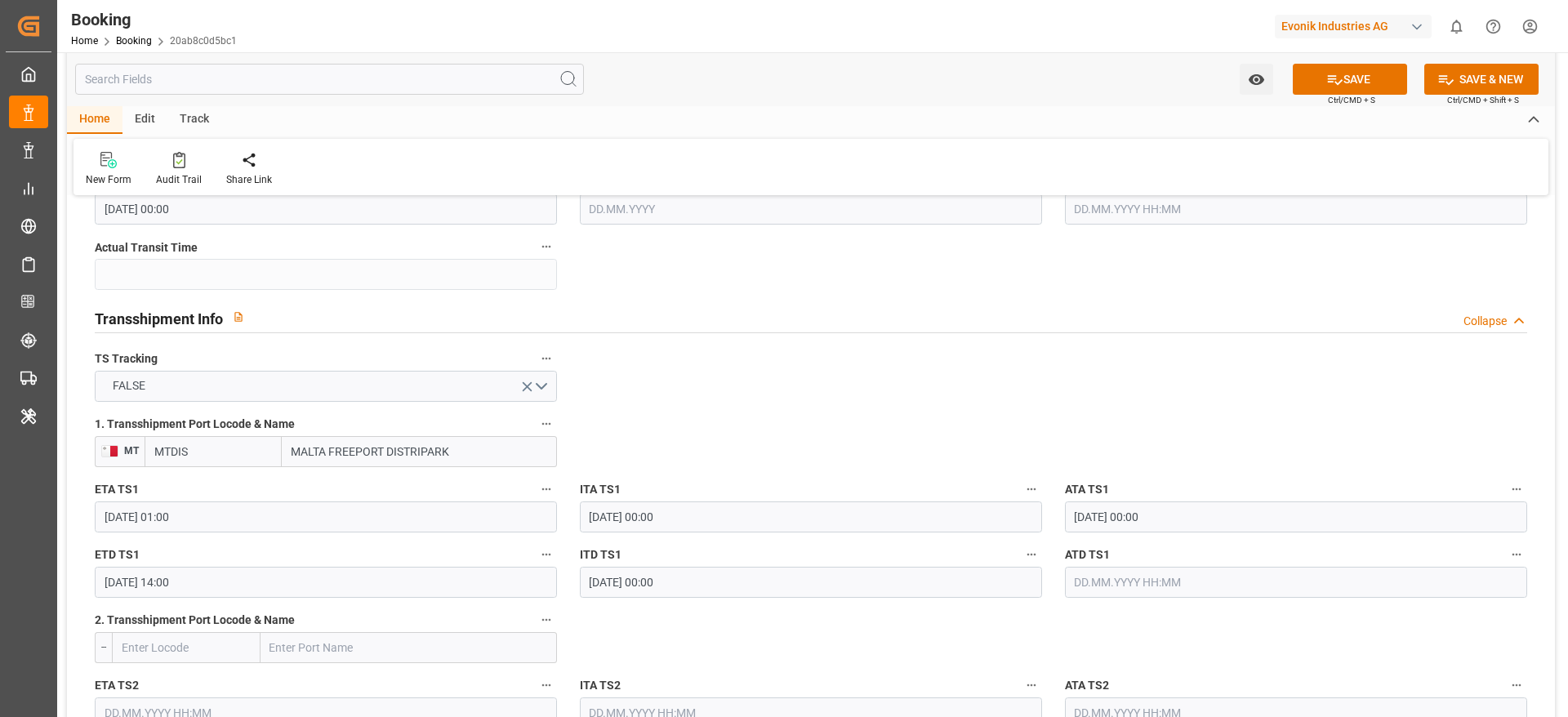
scroll to position [1469, 0]
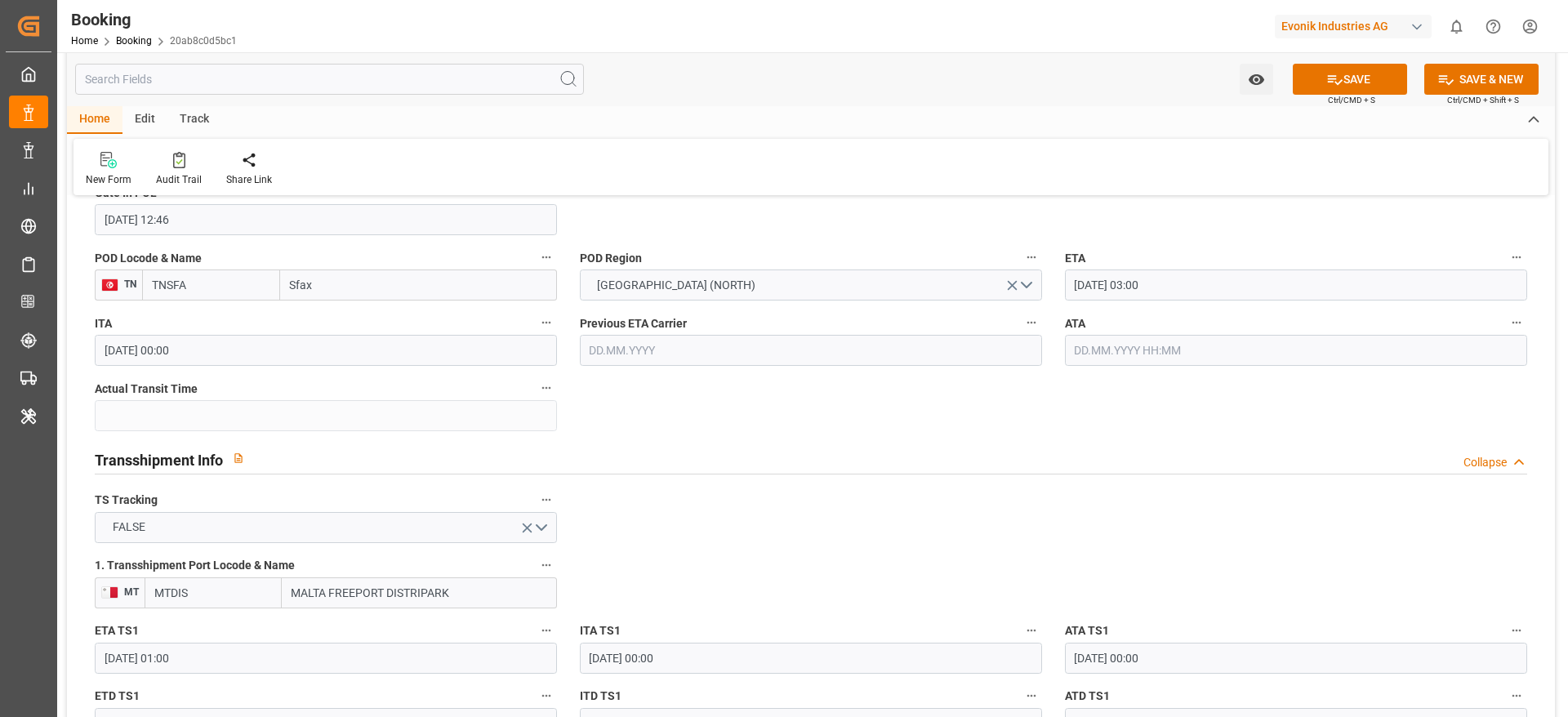
click at [1121, 288] on input "[DATE] 03:00" at bounding box center [1296, 285] width 462 height 31
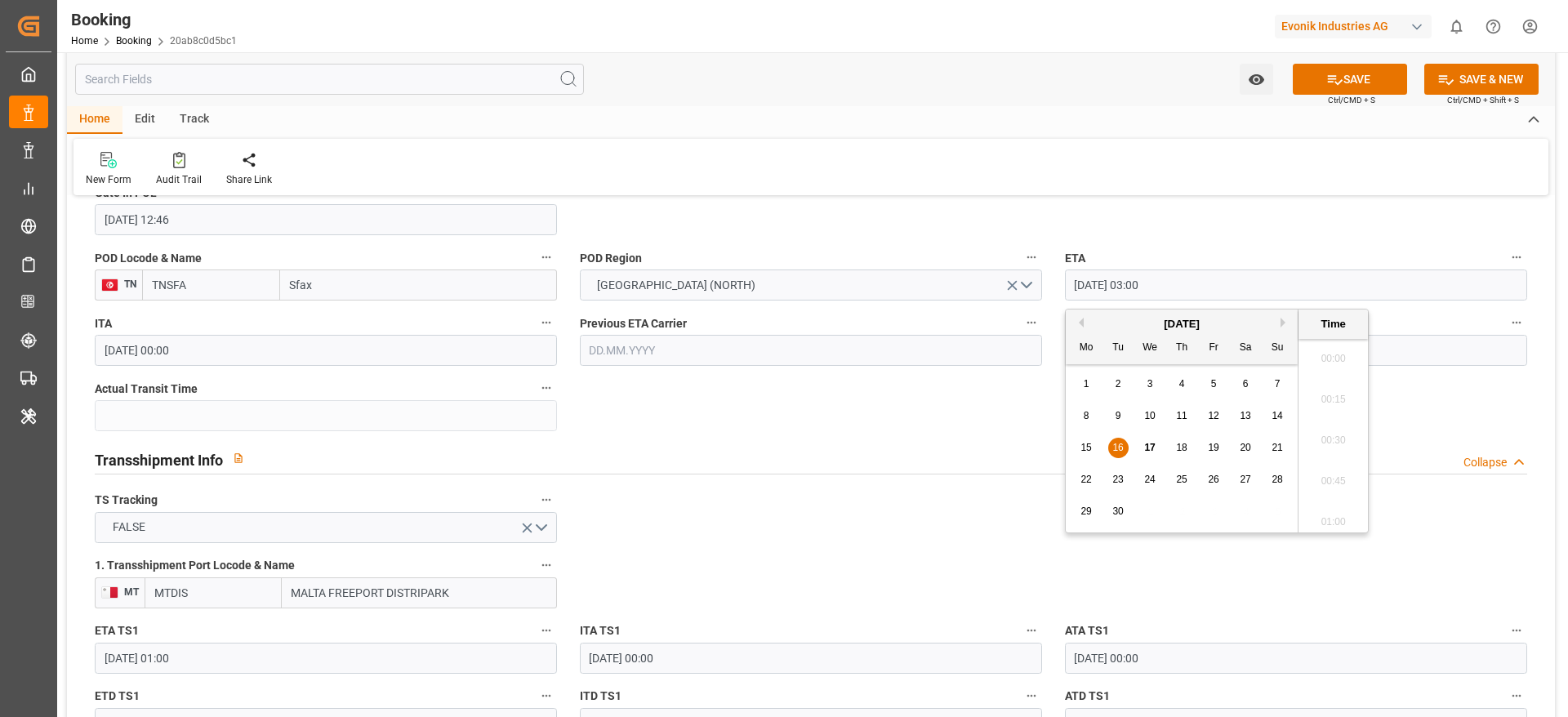
scroll to position [414, 0]
click at [1116, 480] on span "23" at bounding box center [1118, 480] width 11 height 12
type input "[DATE] 03:00"
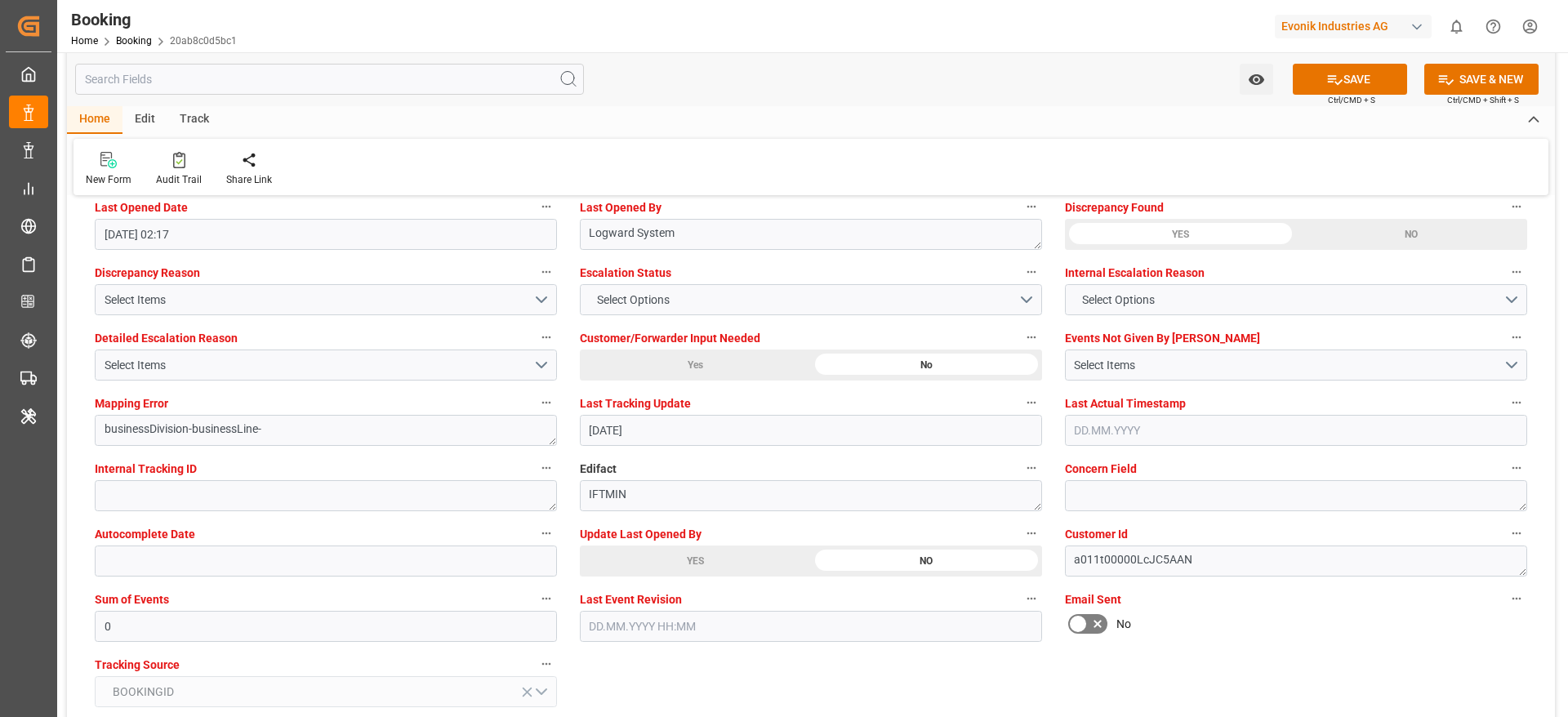
scroll to position [3062, 0]
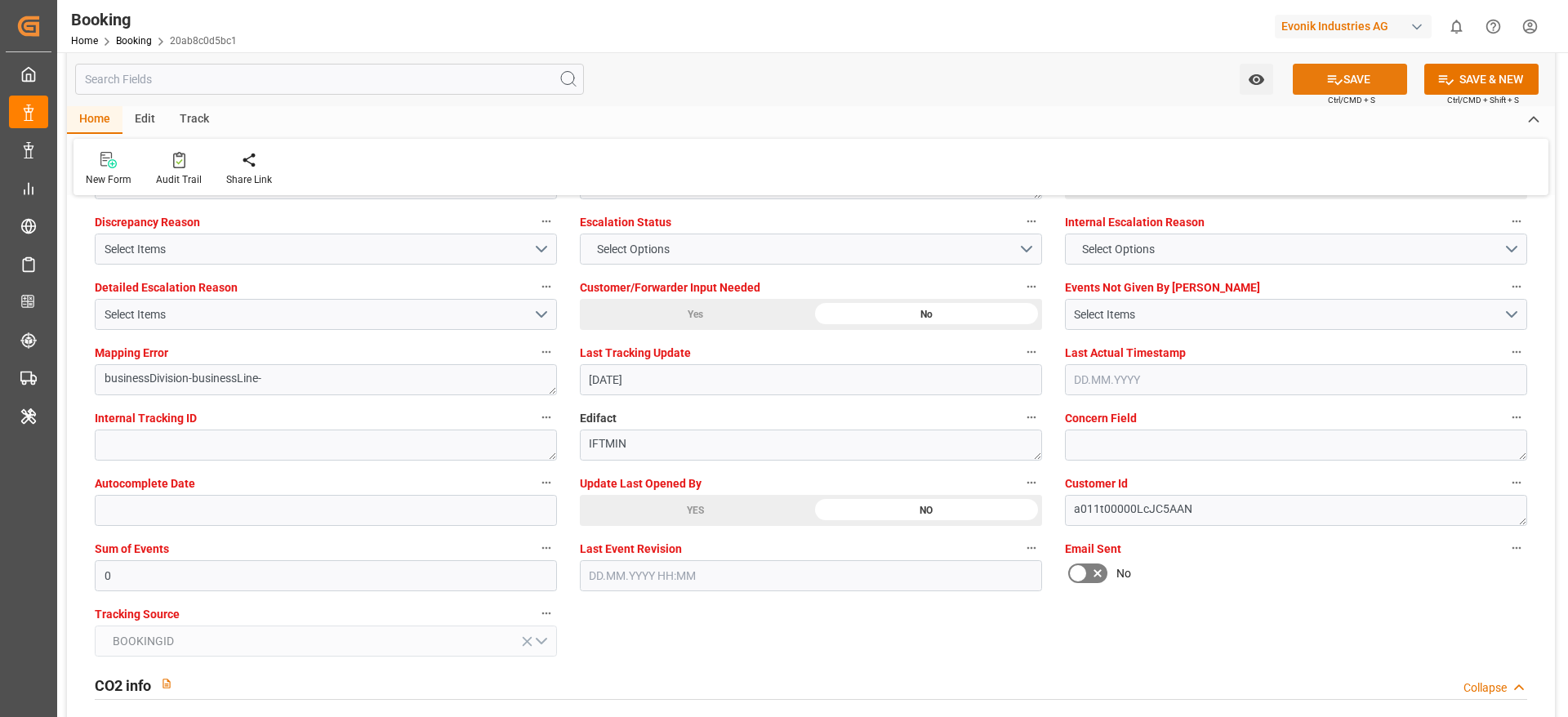
click at [1327, 83] on icon at bounding box center [1335, 79] width 17 height 17
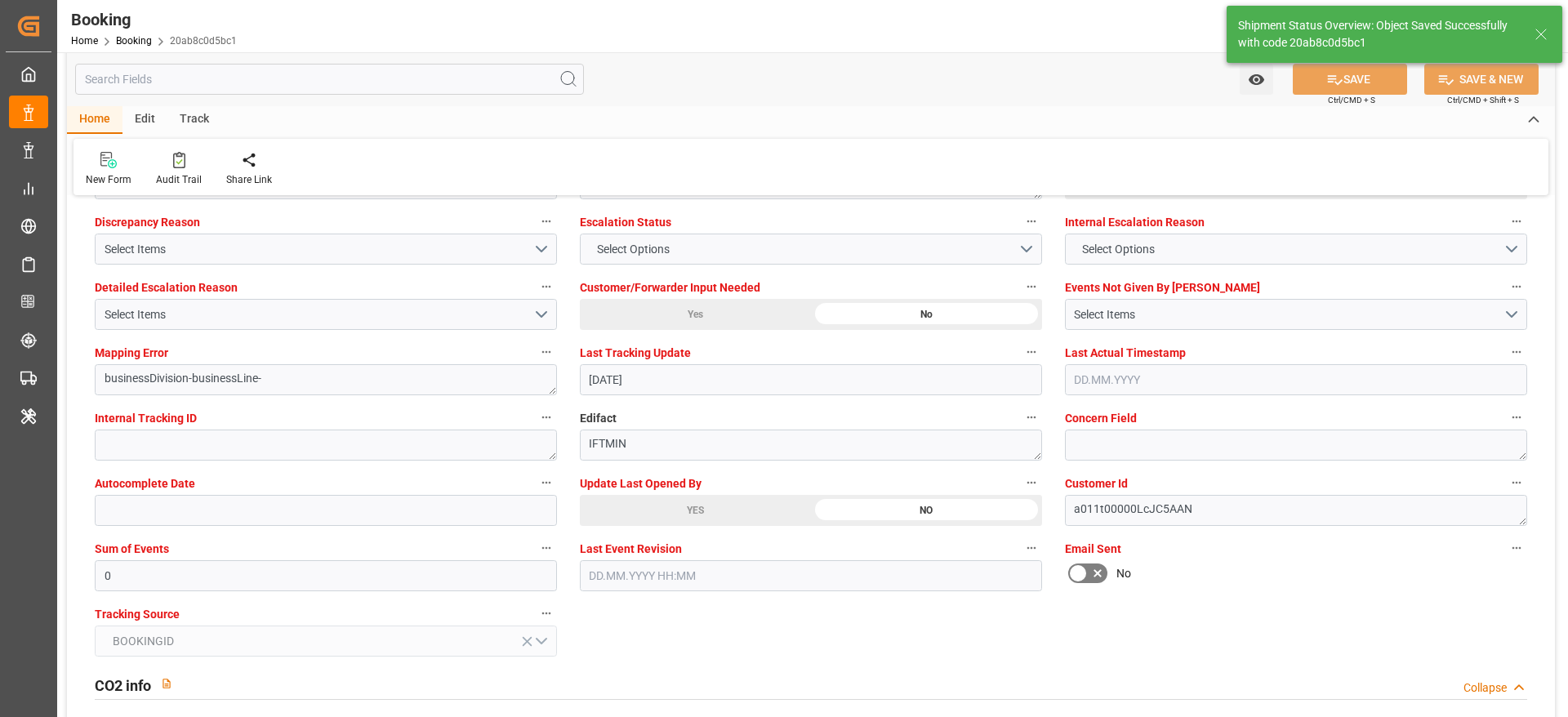
type textarea "[PERSON_NAME]"
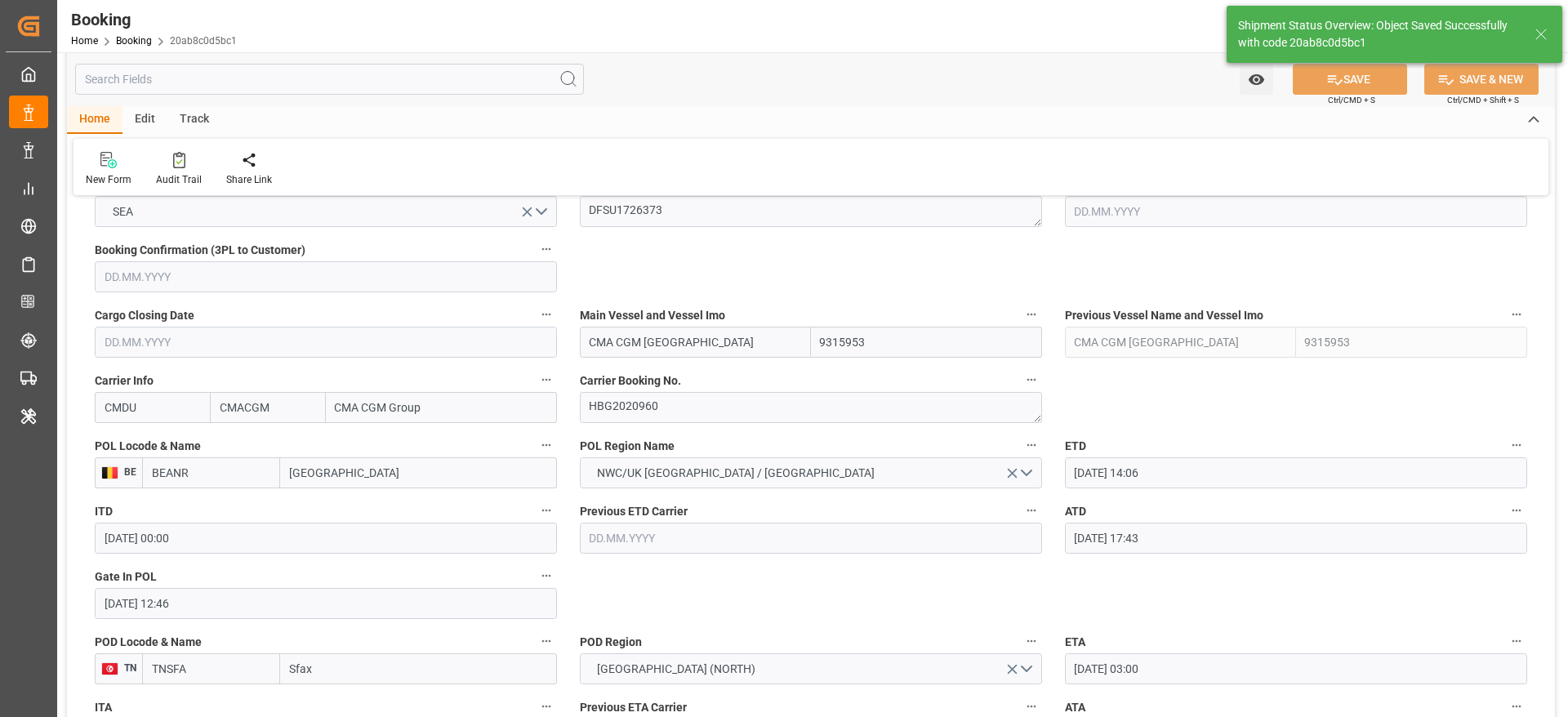
type input "[DATE] 06:46"
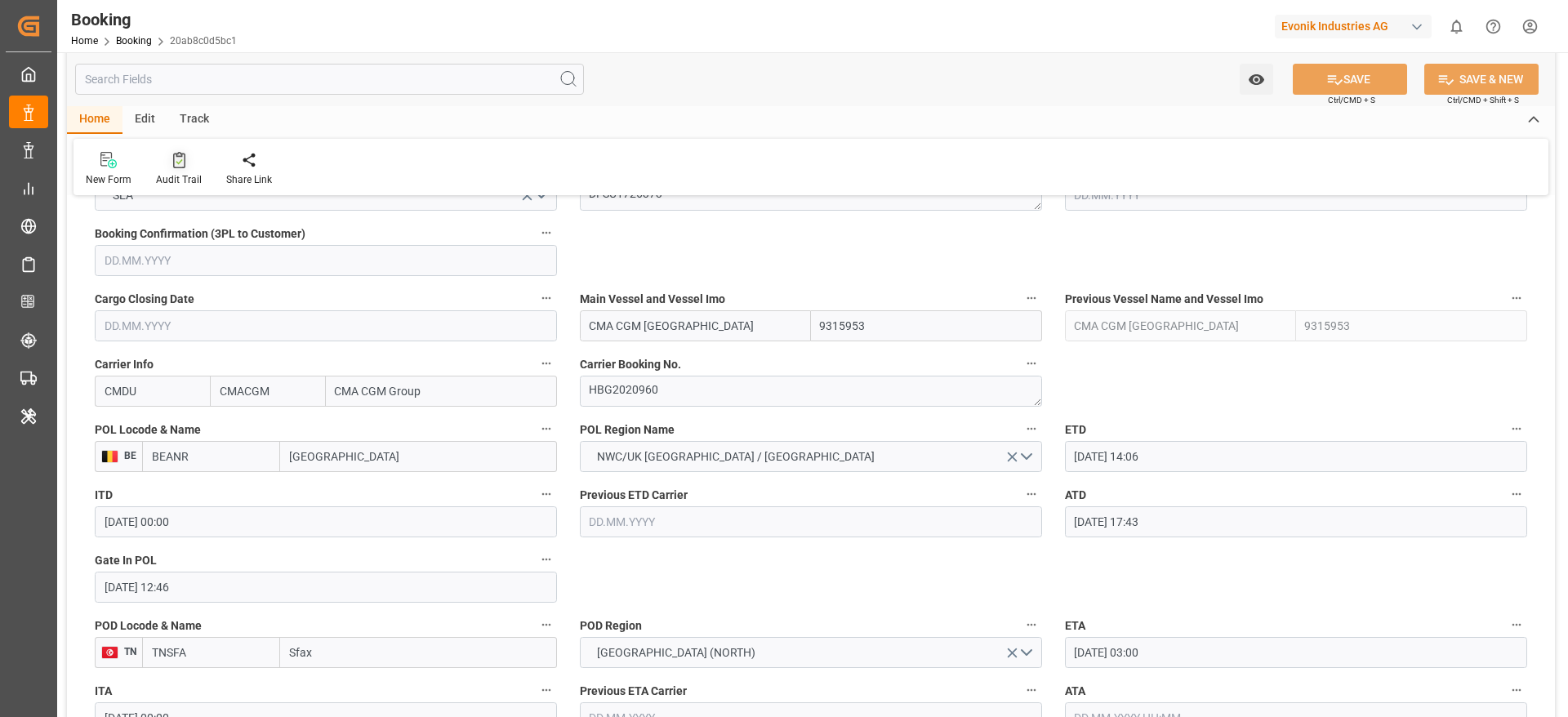
click at [174, 166] on icon at bounding box center [179, 160] width 12 height 16
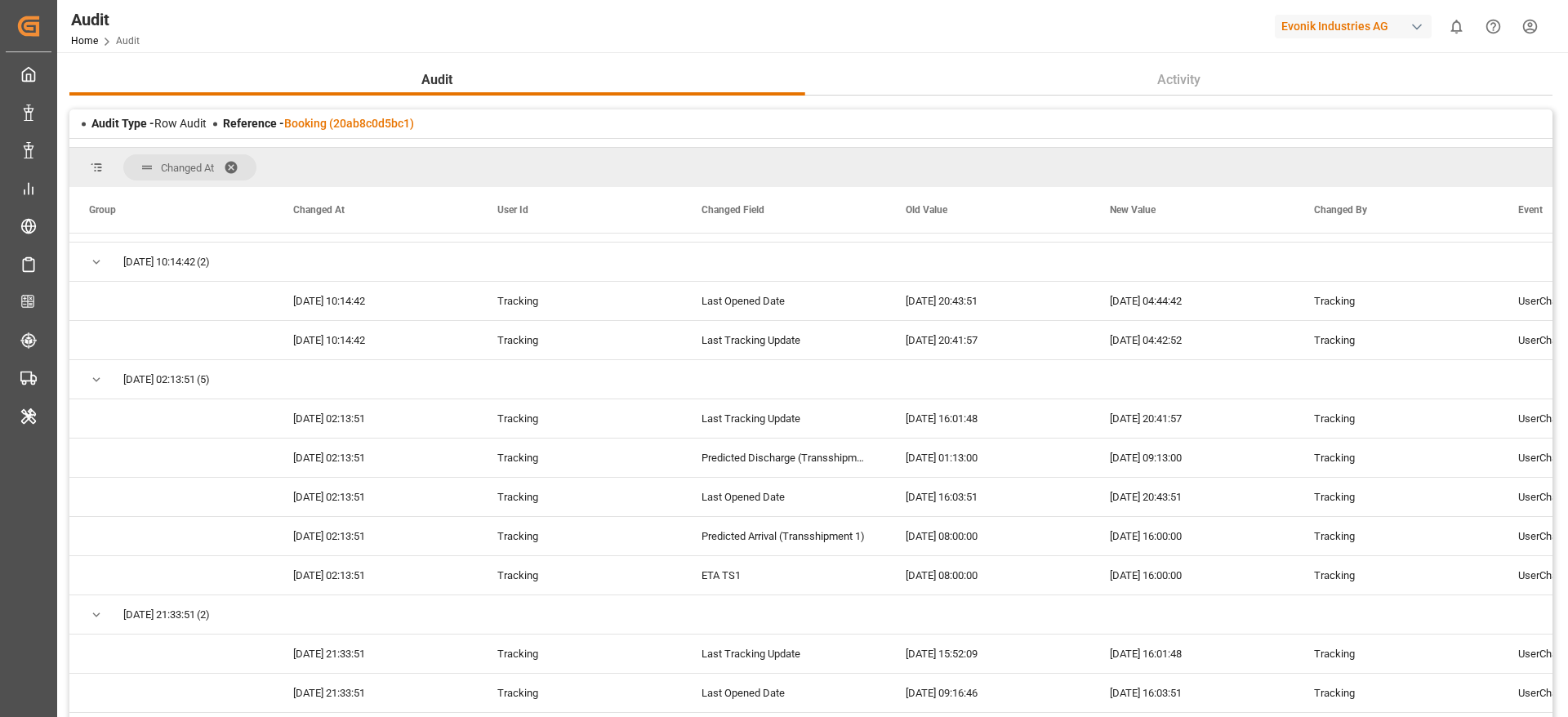
scroll to position [2574, 0]
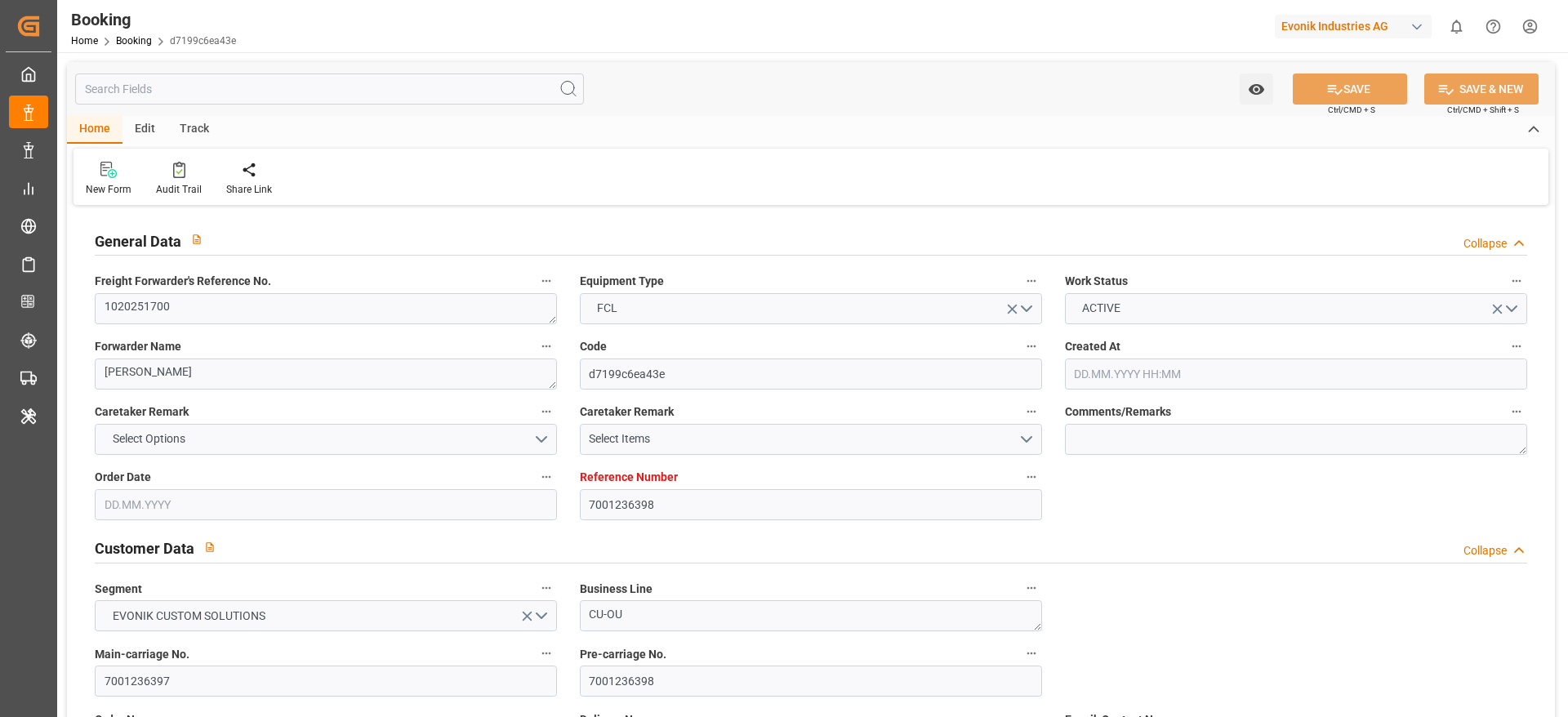
type input "7001236398"
type input "9315953"
type input "CMACGM"
type input "CMA CGM Group"
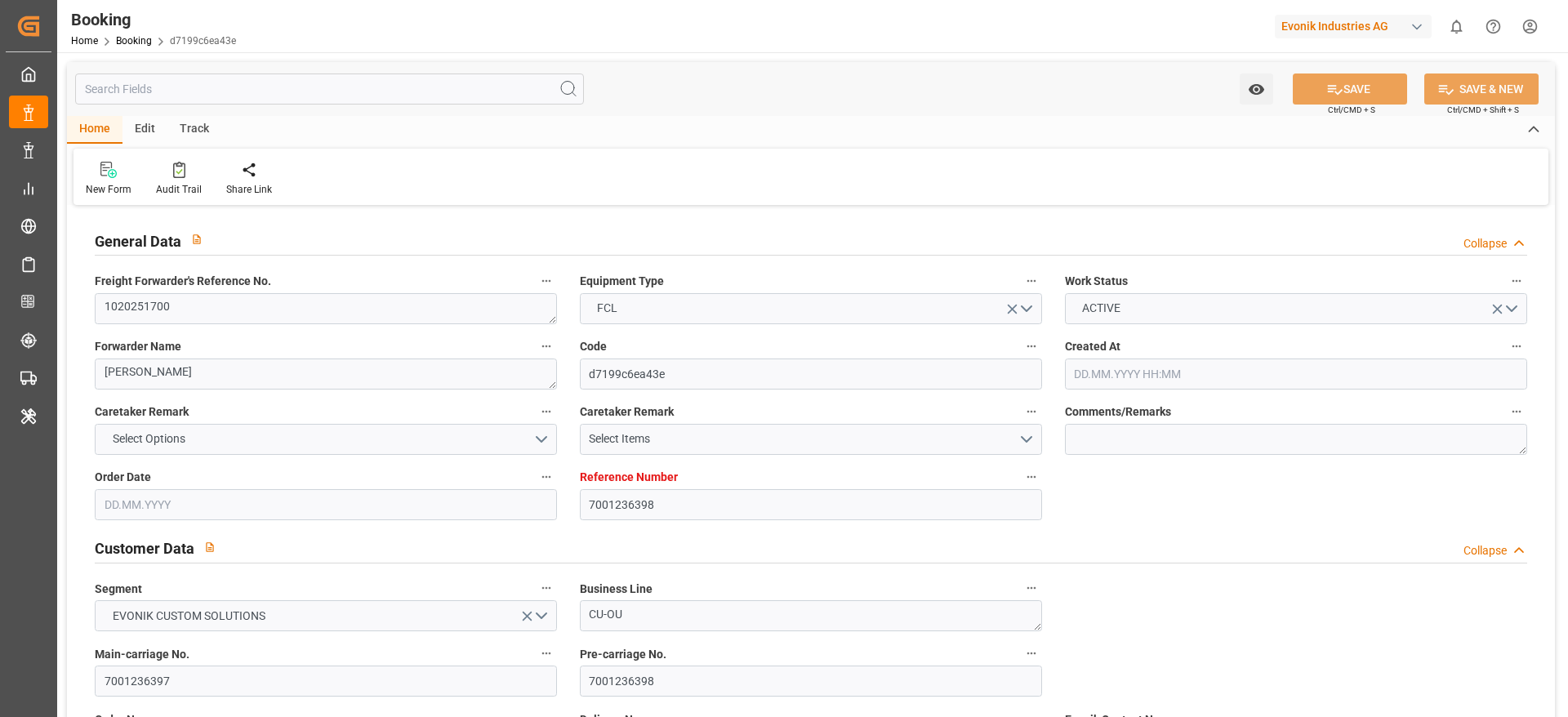
type input "BEANR"
type input "TNSFA"
type input "MTDIS"
type input "0"
type input "BEANR"
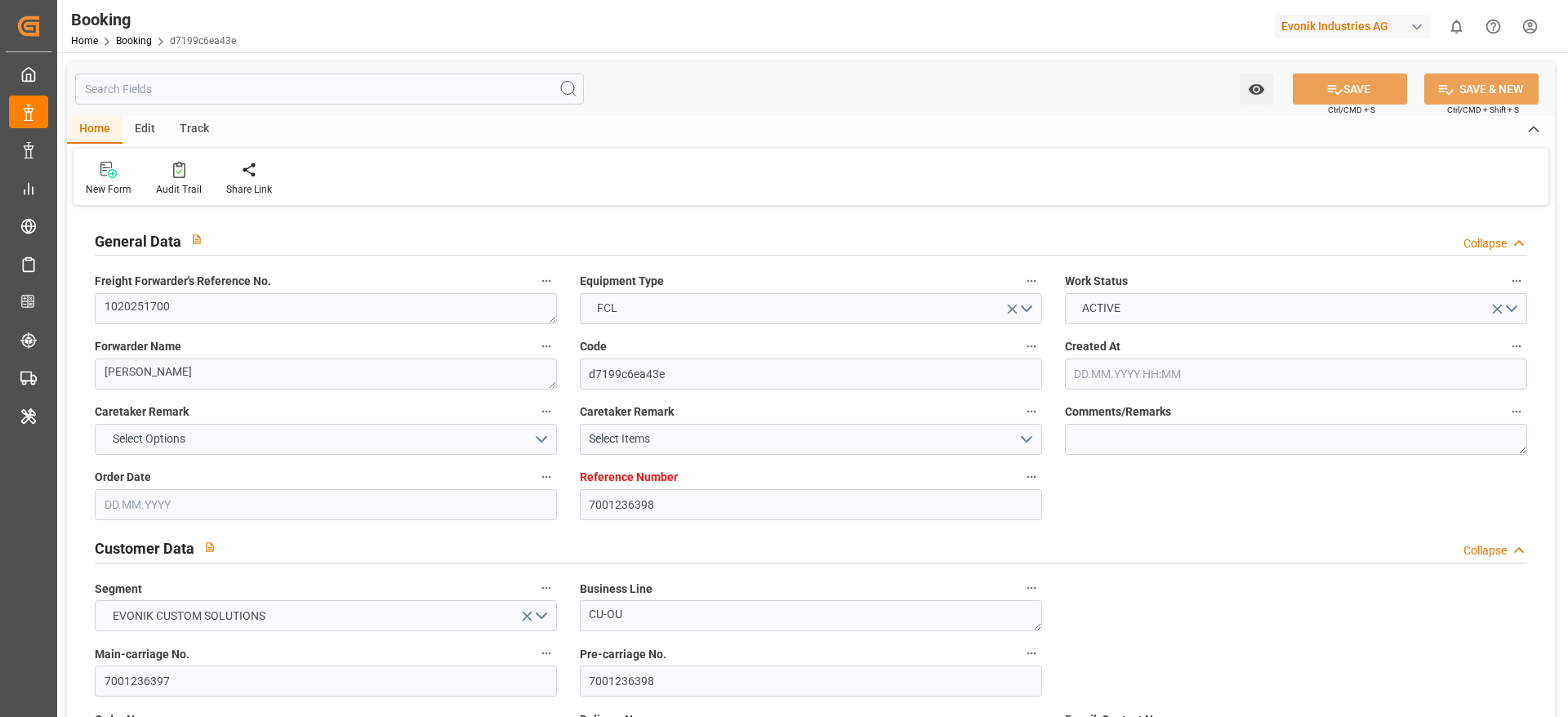
type input "TNSFA"
type input "[DATE] 13:16"
type input "[DATE]"
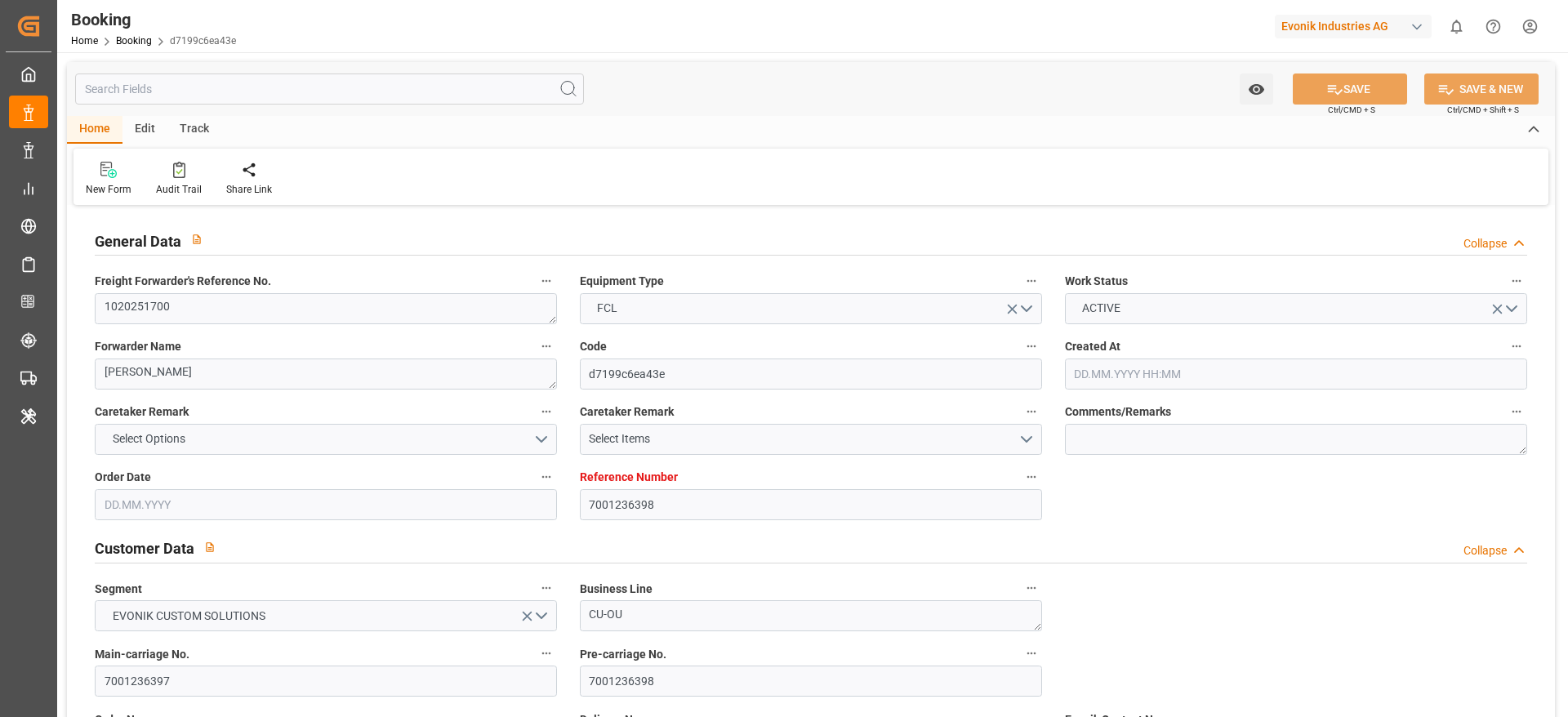
type input "[DATE] 00:00"
type input "[DATE] 14:06"
type input "[DATE] 00:00"
type input "[DATE] 17:43"
type input "[DATE] 12:51"
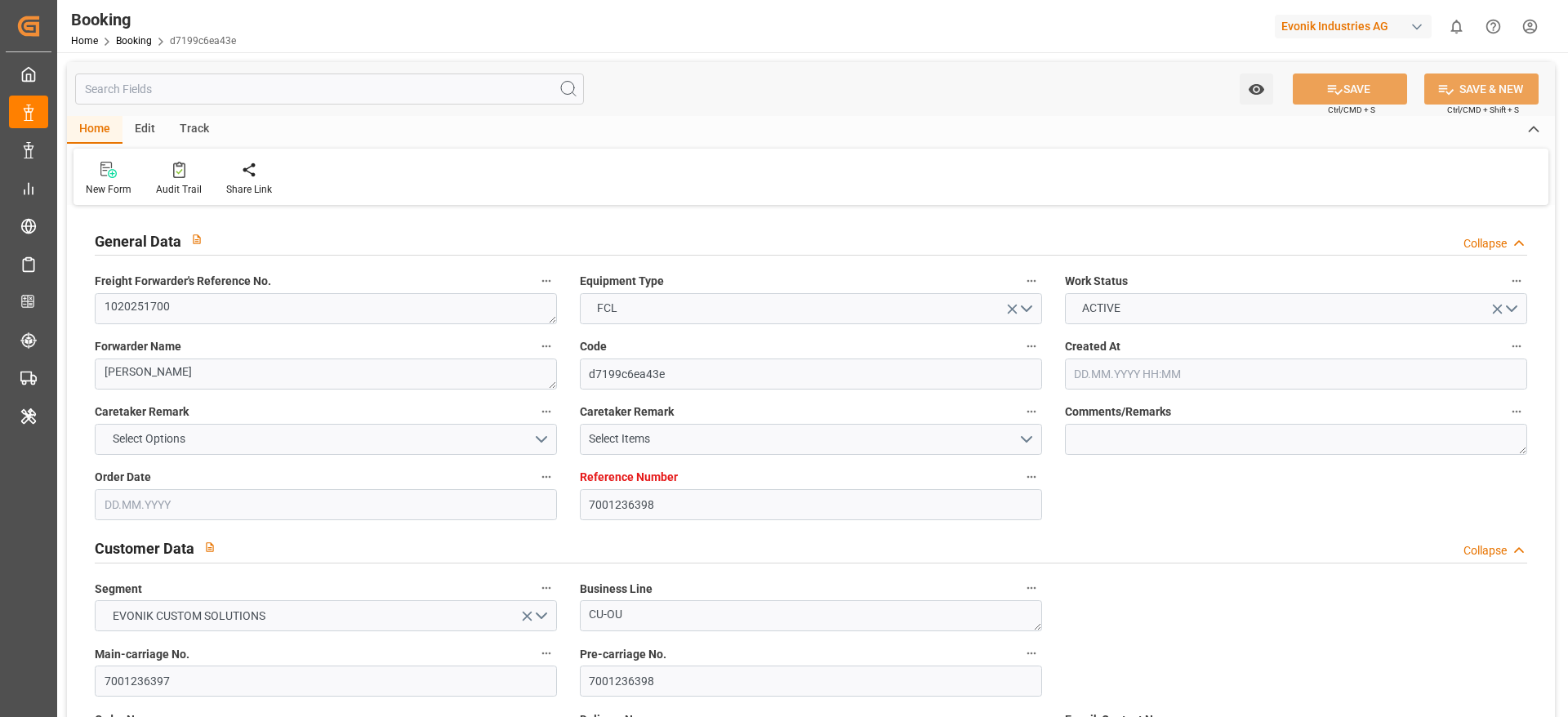
type input "[DATE] 03:00"
type input "[DATE] 00:00"
type input "[DATE] 01:00"
type input "[DATE] 00:00"
type input "[DATE] 14:00"
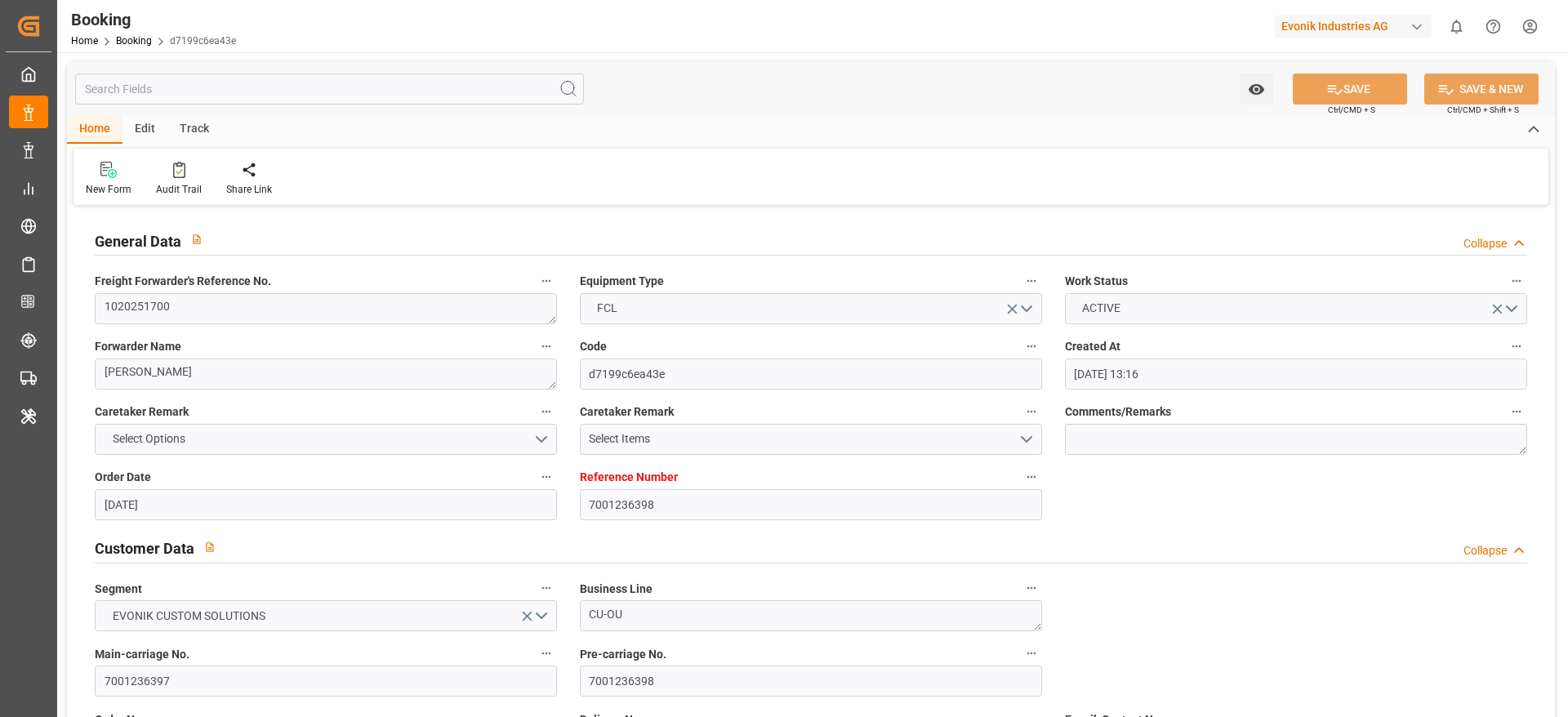
type input "[DATE] 00:00"
type input "[DATE]"
type input "[DATE] 02:17"
type input "[DATE]"
type input "[DATE] 14:16"
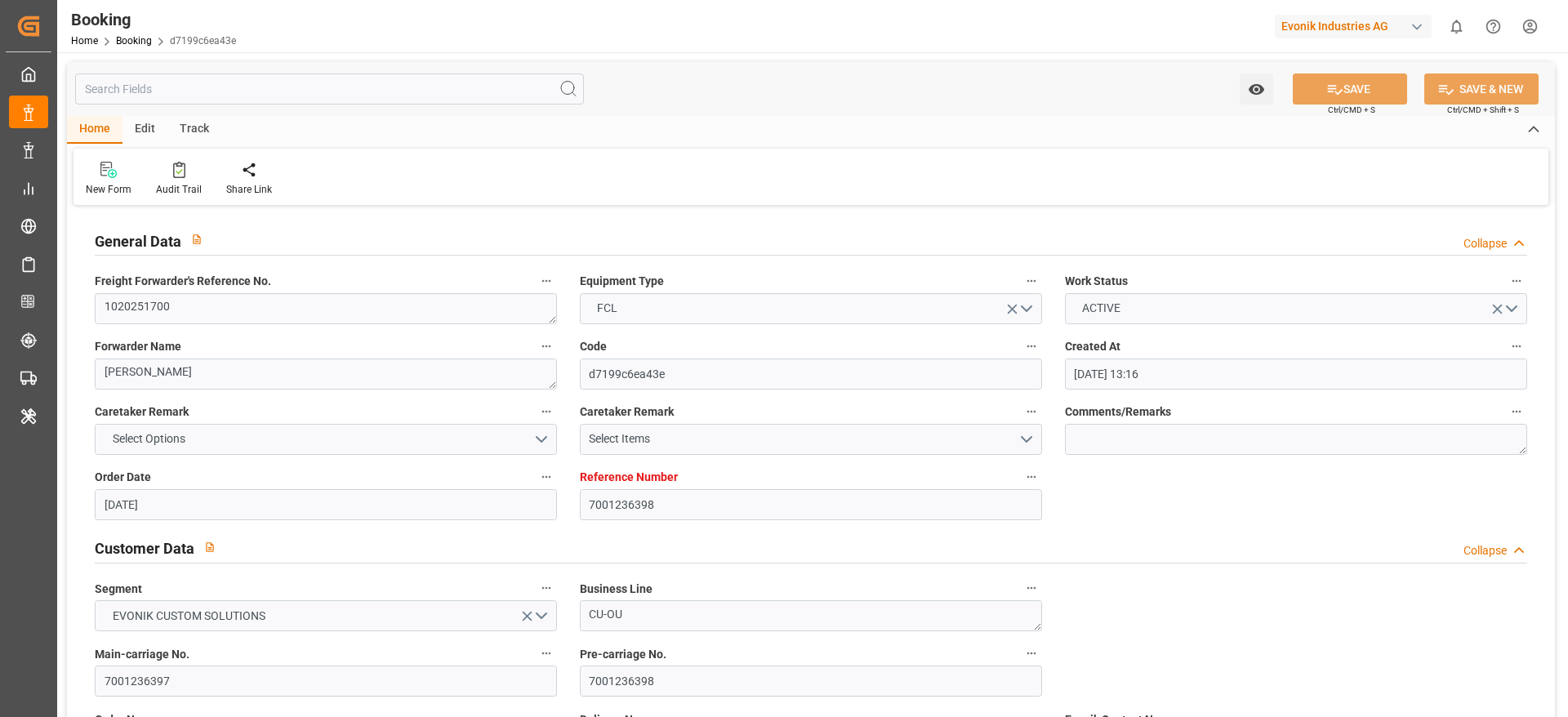
type input "[DATE] 21:00"
type input "[DATE] 08:52"
type input "[DATE] 14:06"
type input "[DATE] 19:22"
type input "[DATE] 16:00"
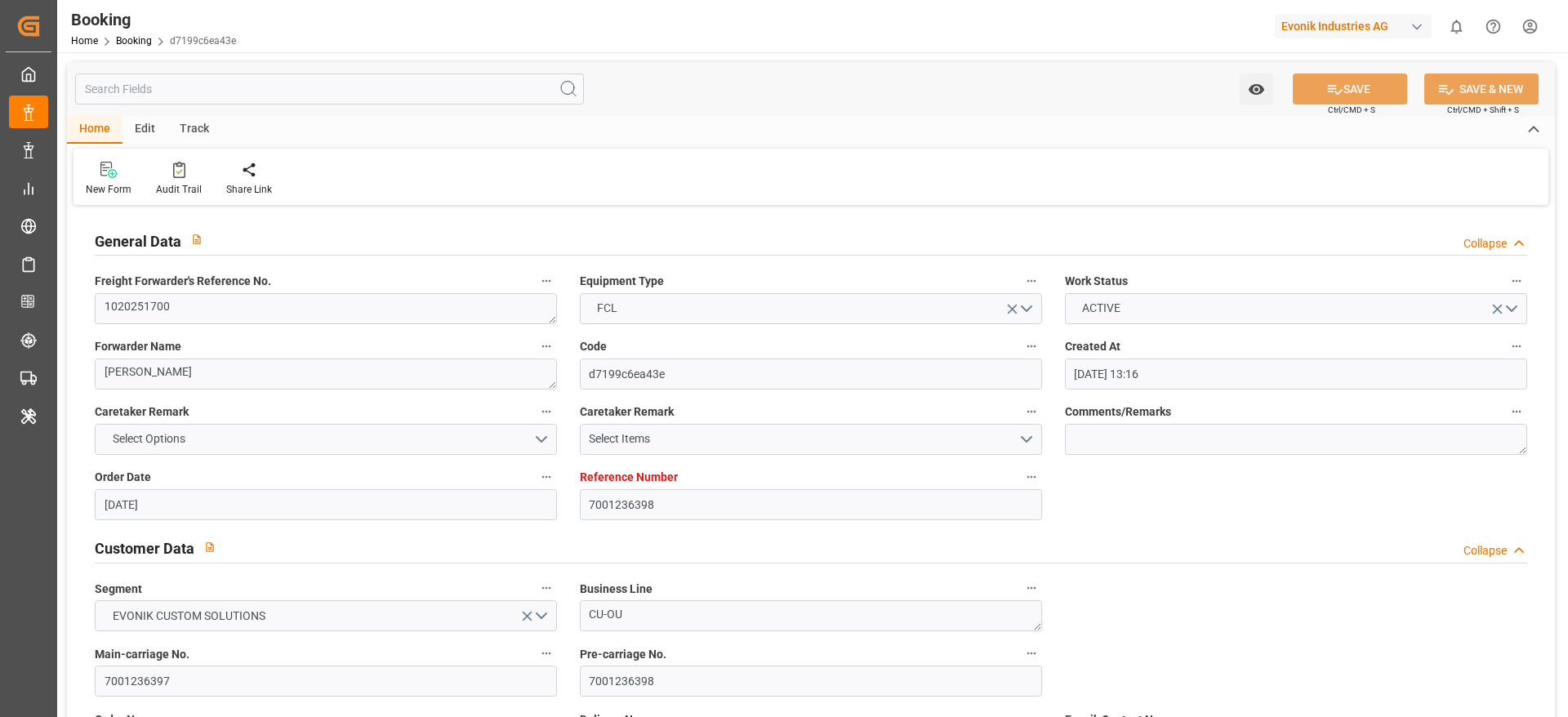
type input "[DATE] 09:13"
type input "[DATE] 14:00"
type input "[DATE] 03:00"
type input "[DATE] 05:10"
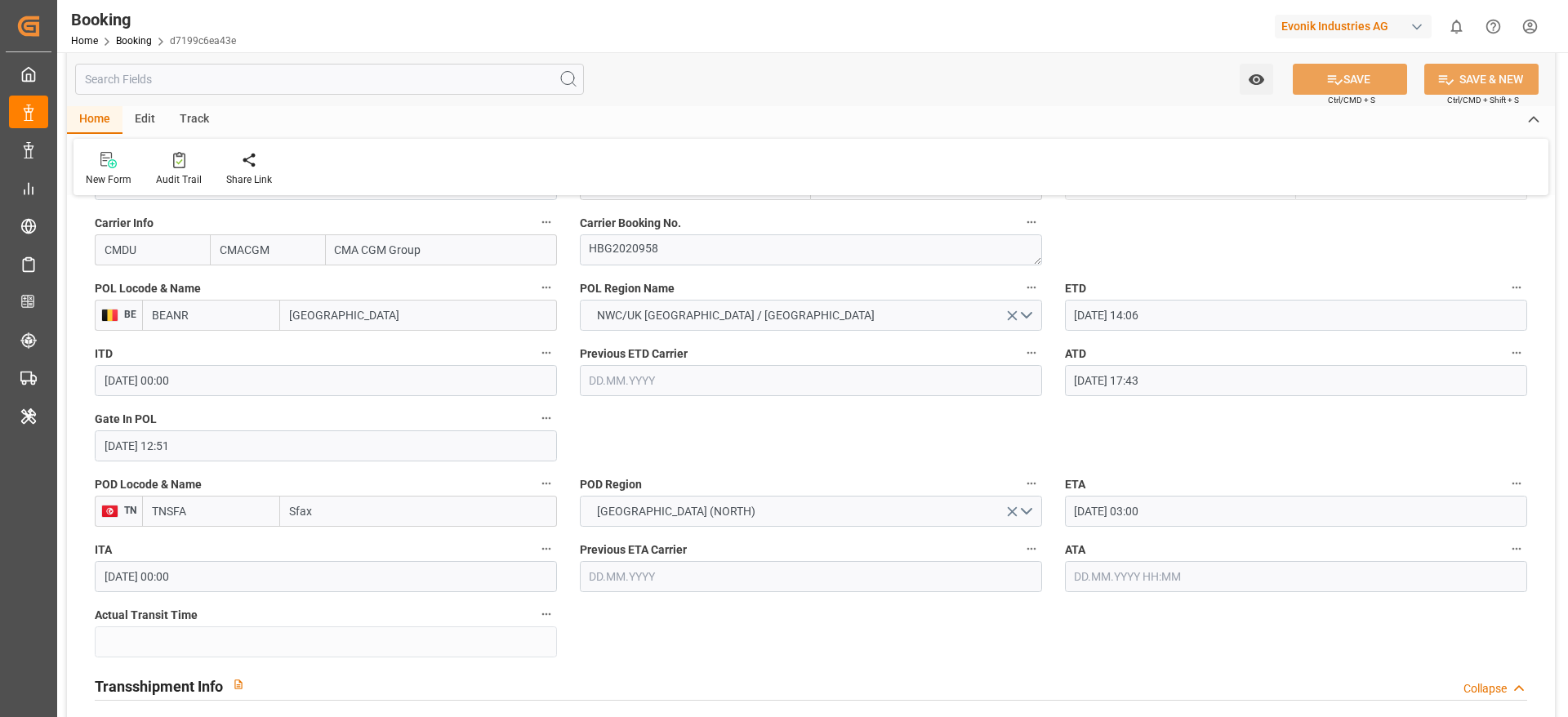
scroll to position [1348, 0]
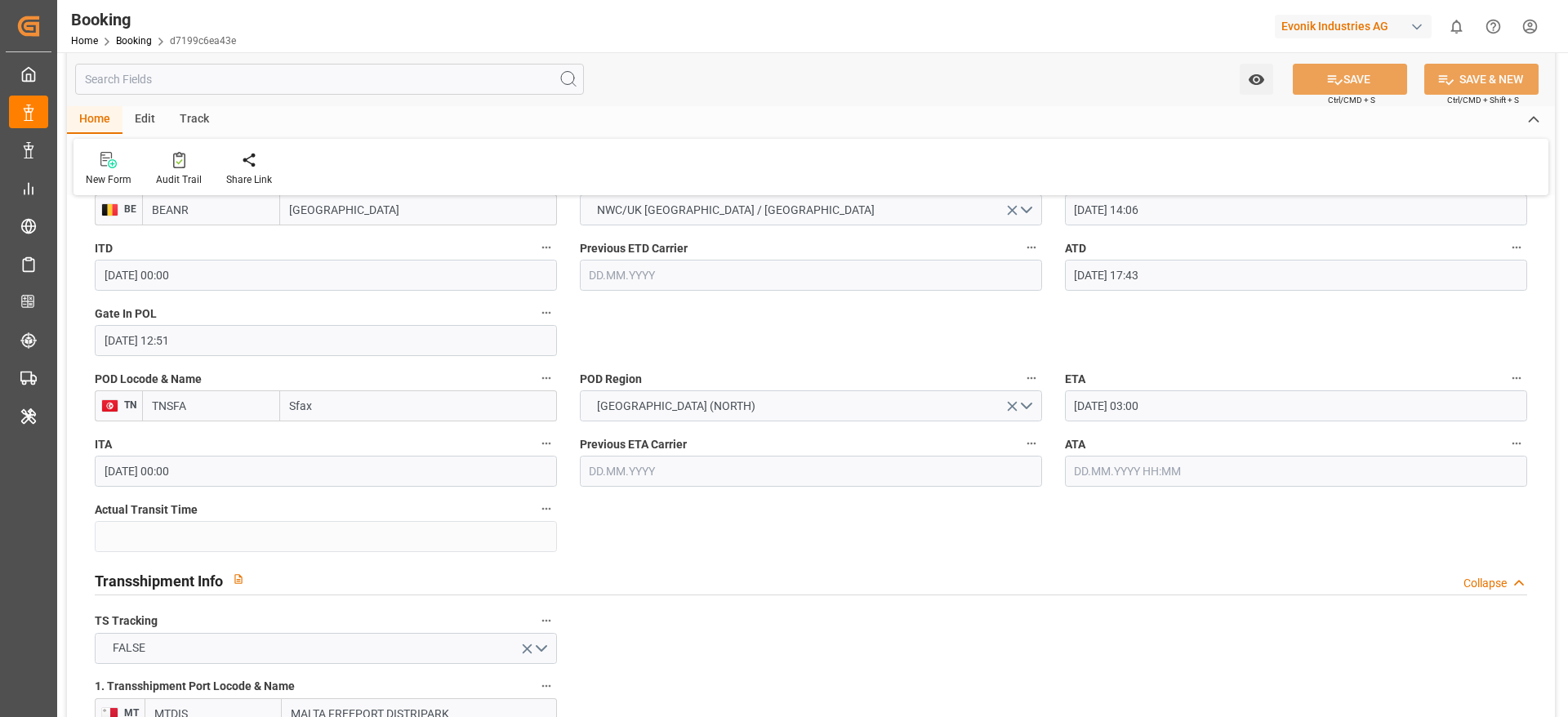
click at [1128, 404] on input "16.09.2025 03:00" at bounding box center [1296, 406] width 462 height 31
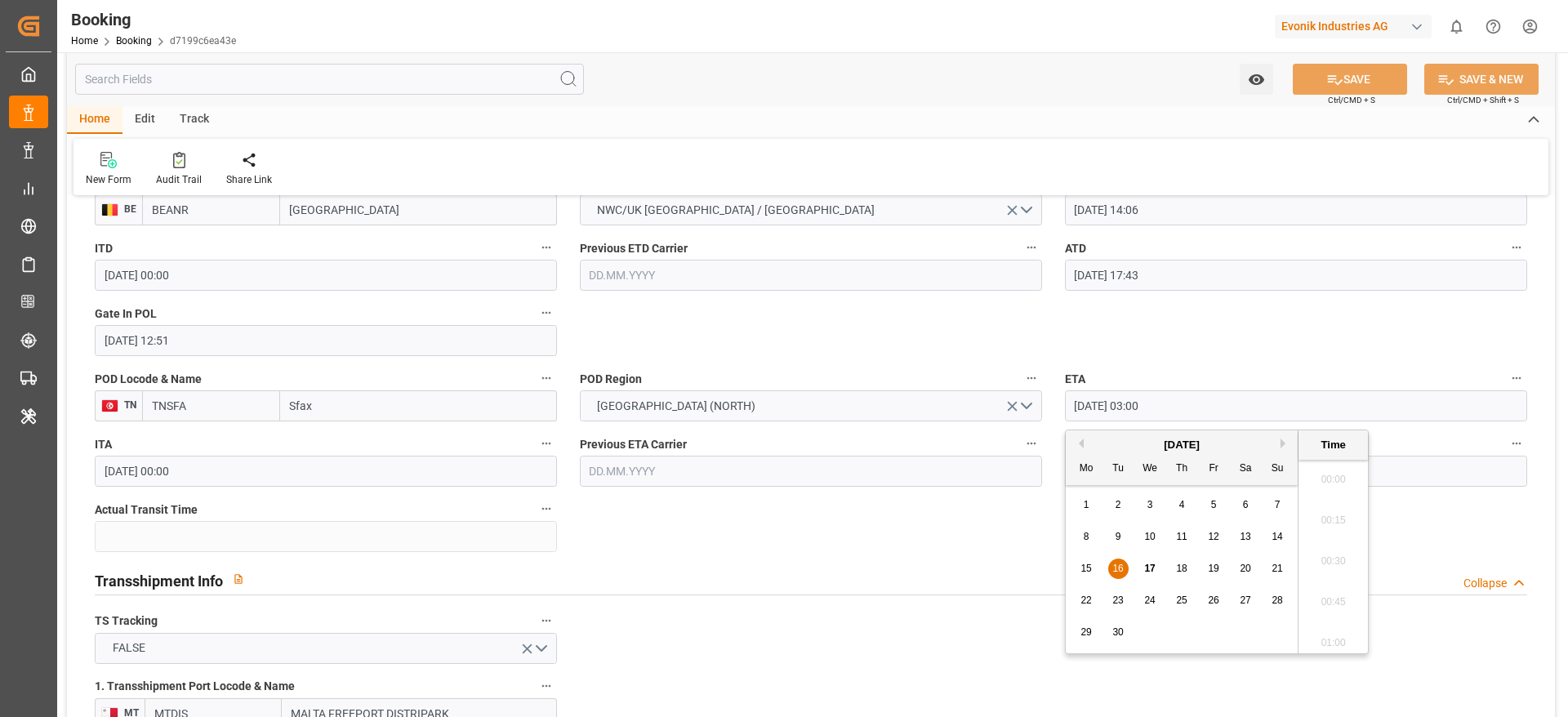
scroll to position [414, 0]
click at [1115, 596] on span "23" at bounding box center [1118, 600] width 11 height 12
type input "23.09.2025 03:00"
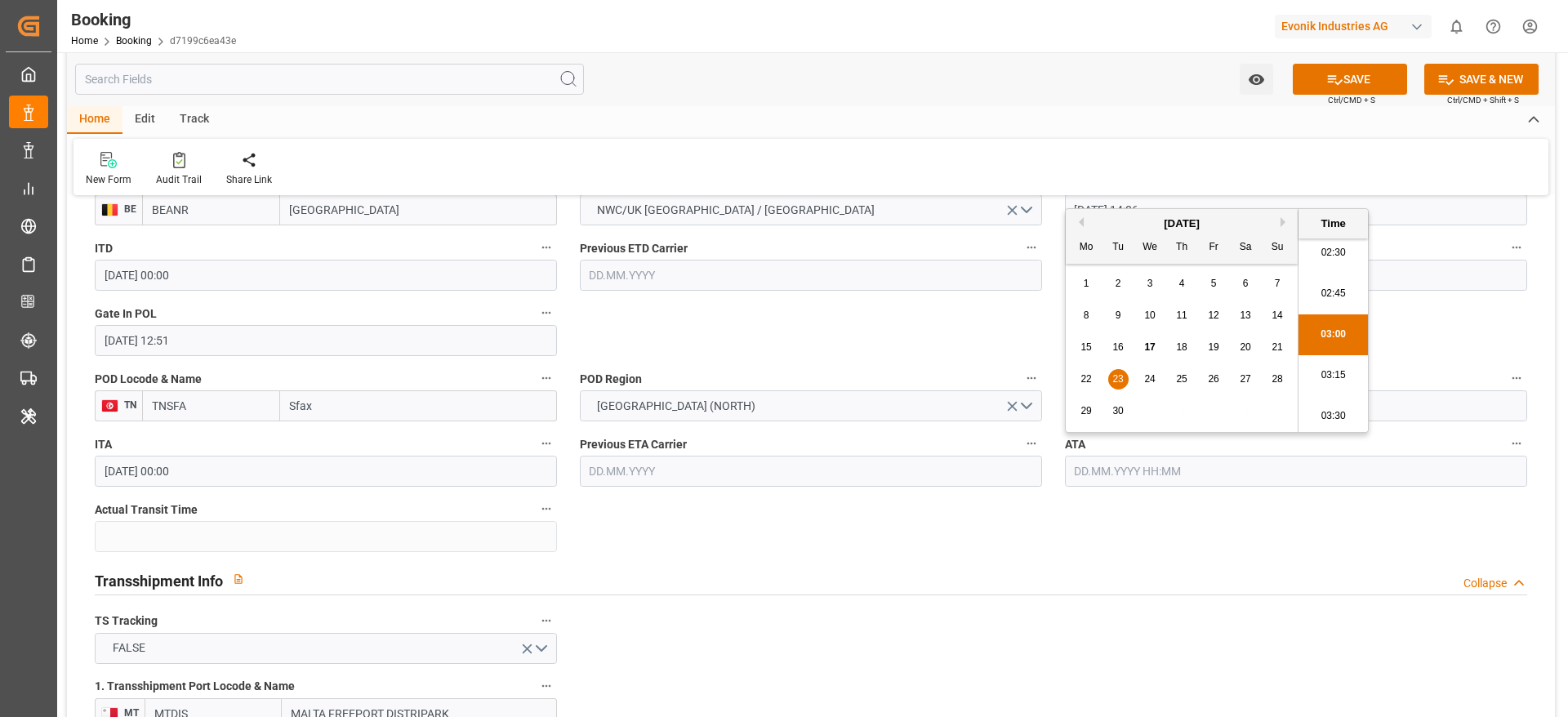
scroll to position [1593, 0]
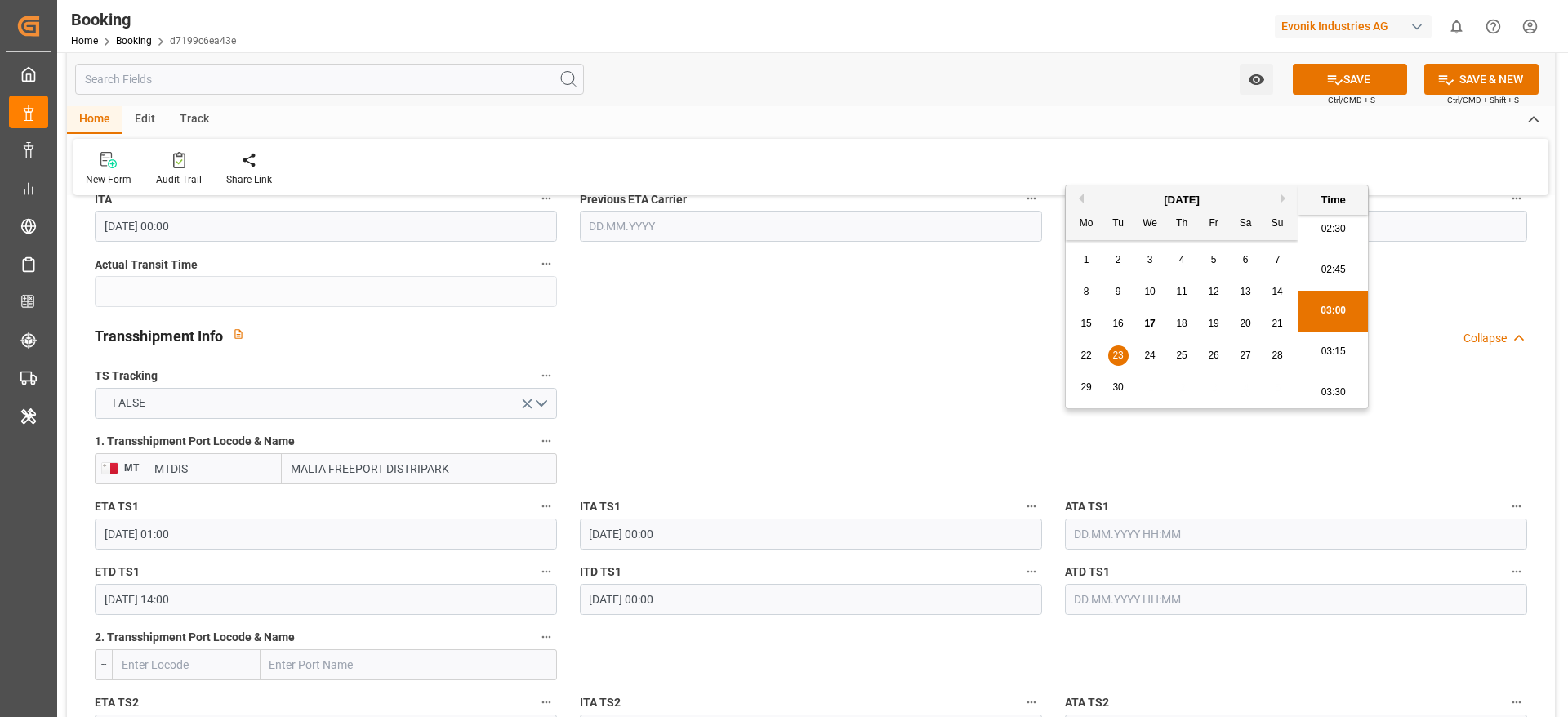
click at [237, 539] on input "16.09.2025 01:00" at bounding box center [326, 534] width 462 height 31
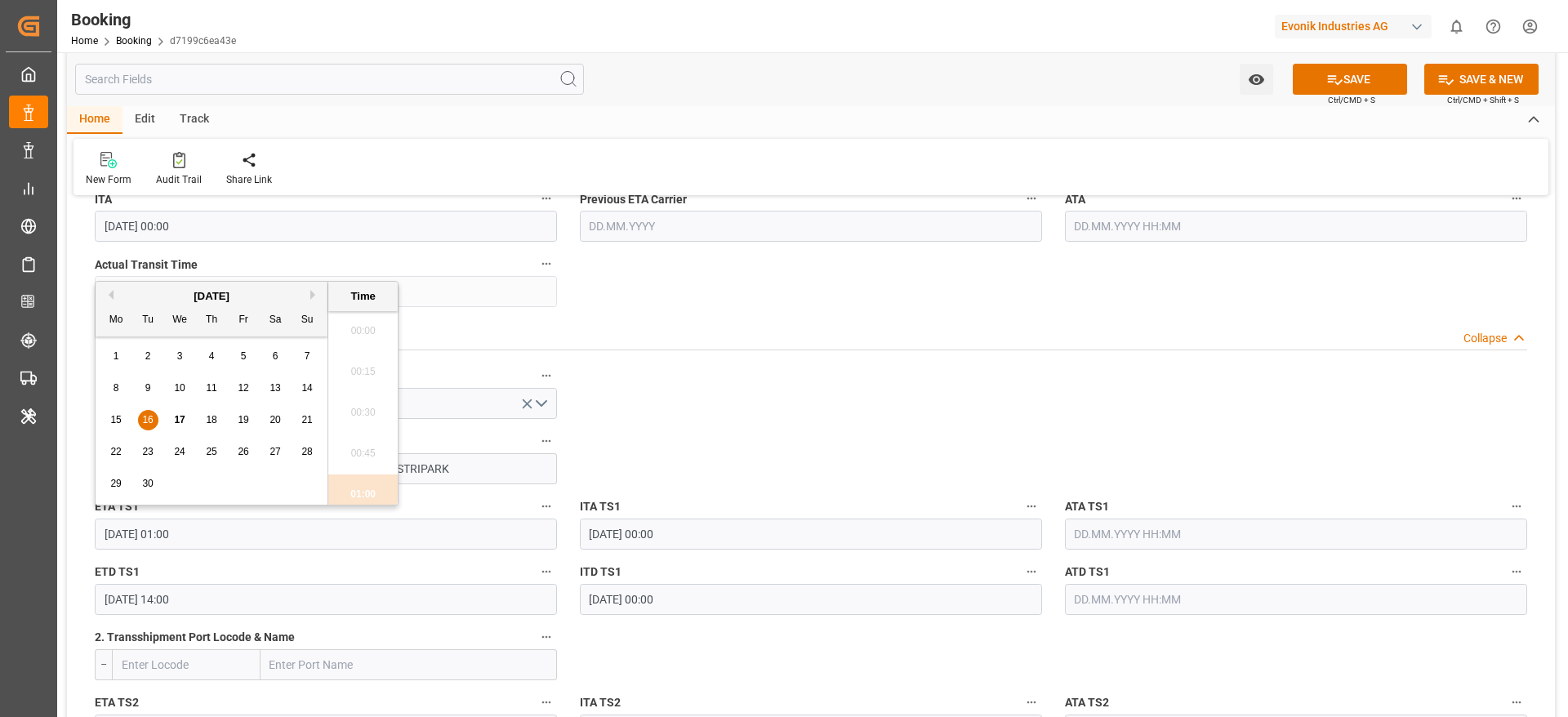
scroll to position [88, 0]
click at [277, 617] on div "ETD TS1 13.09.2025 14:00" at bounding box center [325, 588] width 485 height 66
click at [274, 596] on input "13.09.2025 14:00" at bounding box center [326, 600] width 462 height 31
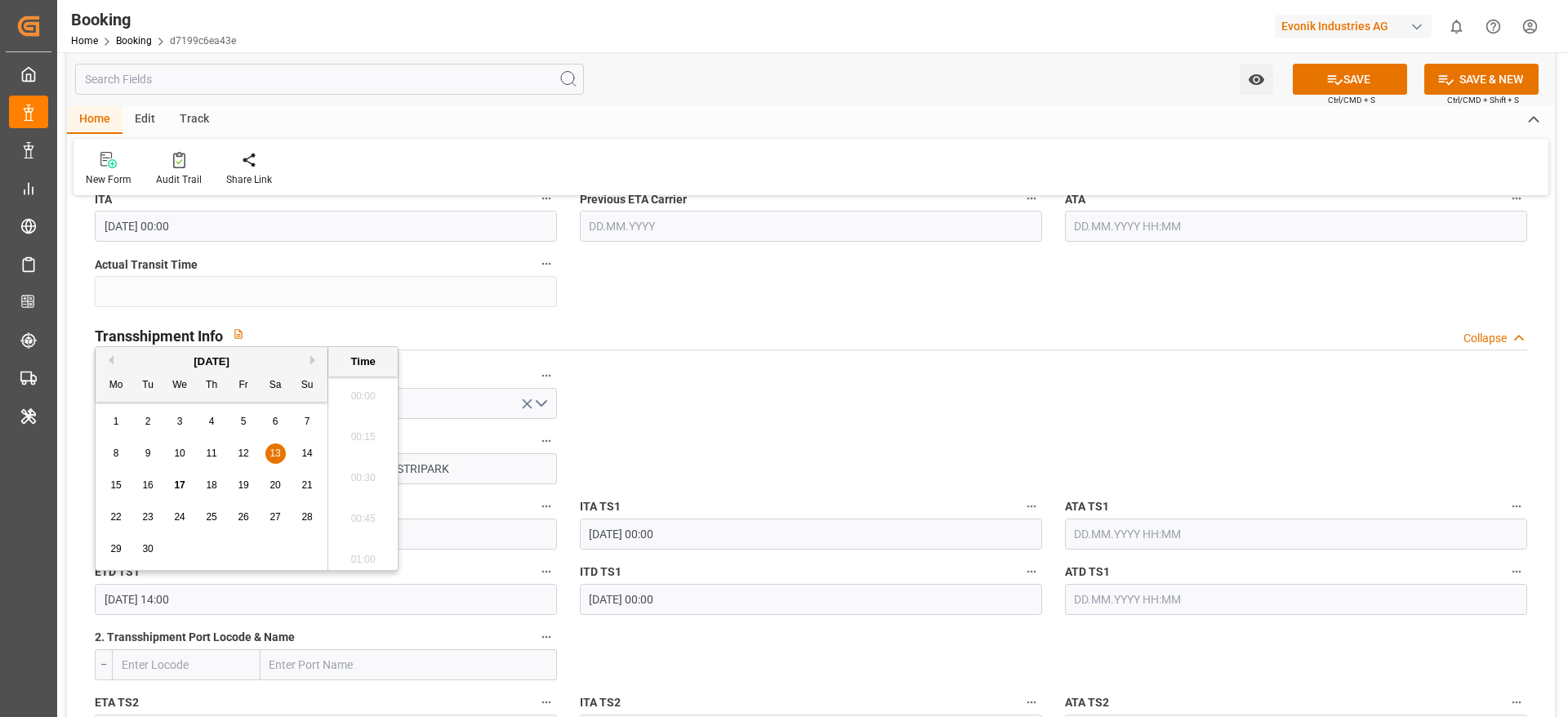
scroll to position [2211, 0]
click at [216, 489] on span "18" at bounding box center [211, 485] width 11 height 12
type input "18.09.2025 14:00"
click at [1188, 526] on input "text" at bounding box center [1296, 534] width 462 height 31
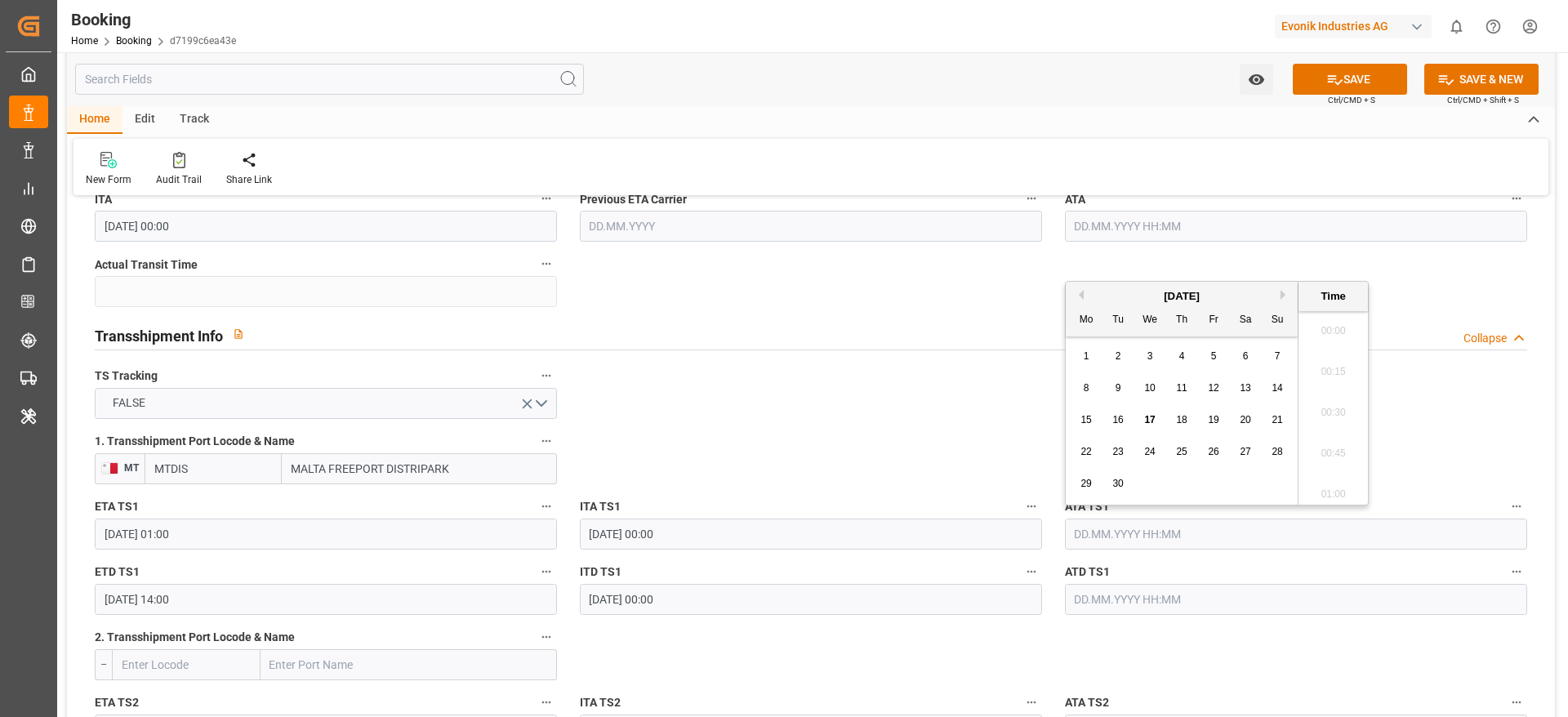
scroll to position [1925, 0]
click at [1143, 427] on div "17" at bounding box center [1151, 420] width 20 height 19
type input "17.09.2025 00:00"
click at [1147, 424] on span "17" at bounding box center [1150, 419] width 11 height 12
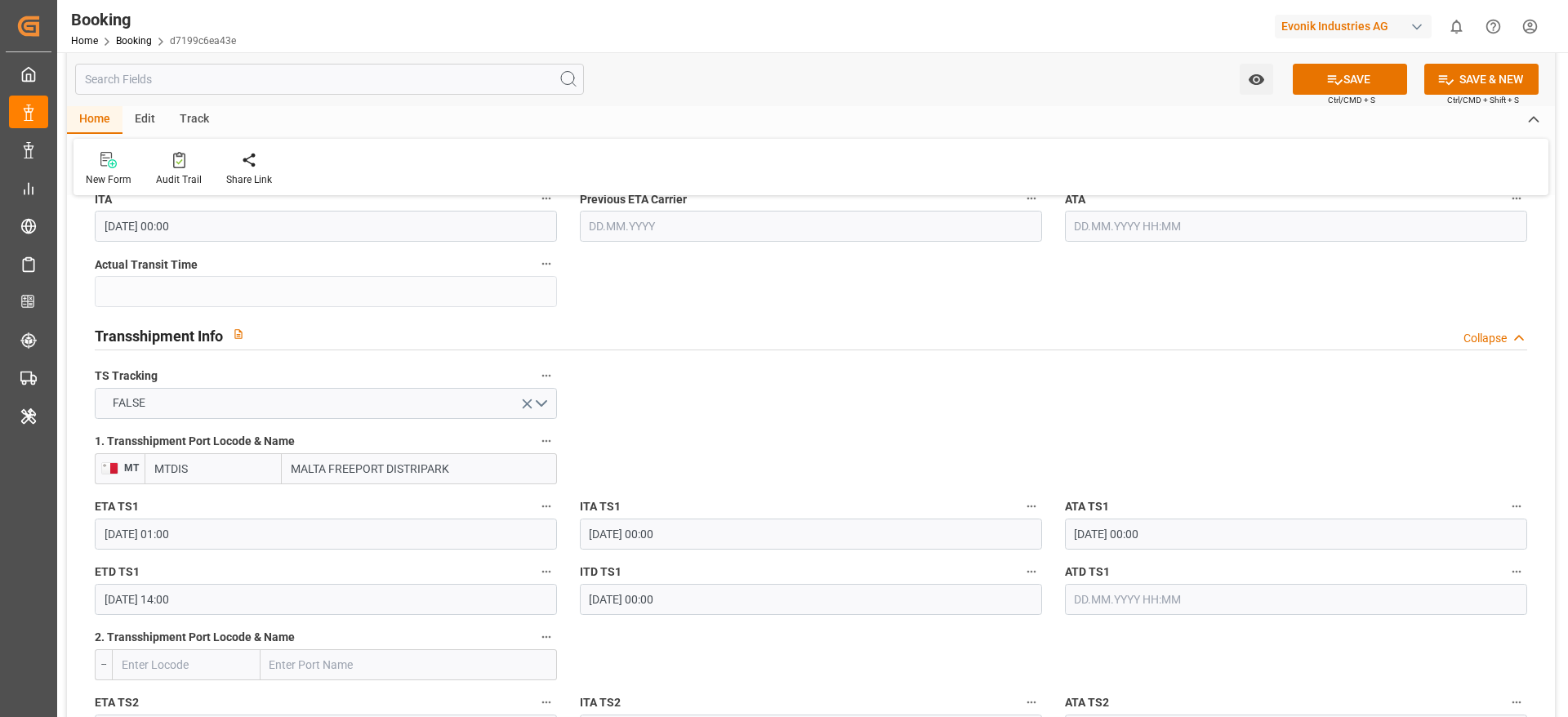
click at [1301, 80] on button "SAVE" at bounding box center [1350, 79] width 114 height 31
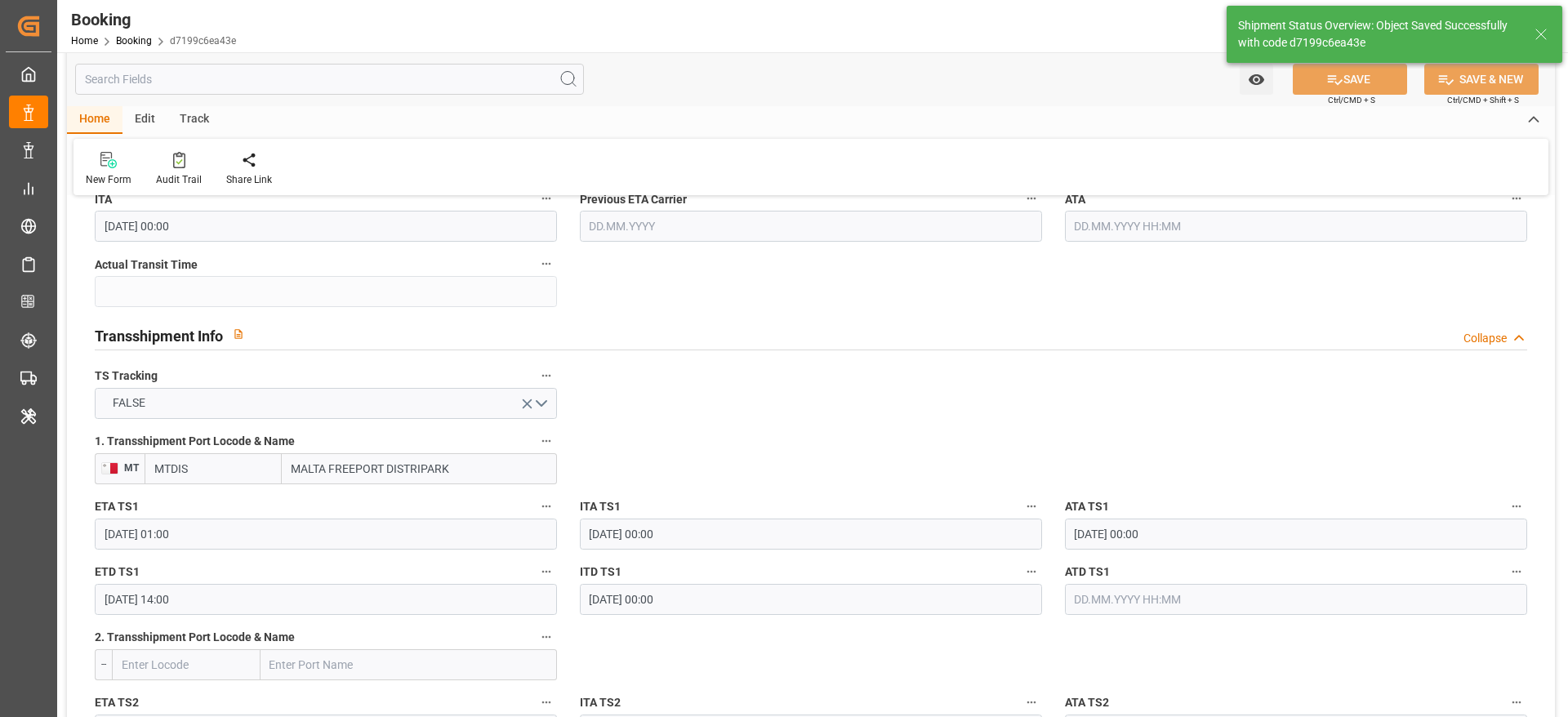
type textarea "sateesh godewar"
type input "17.09.2025 06:47"
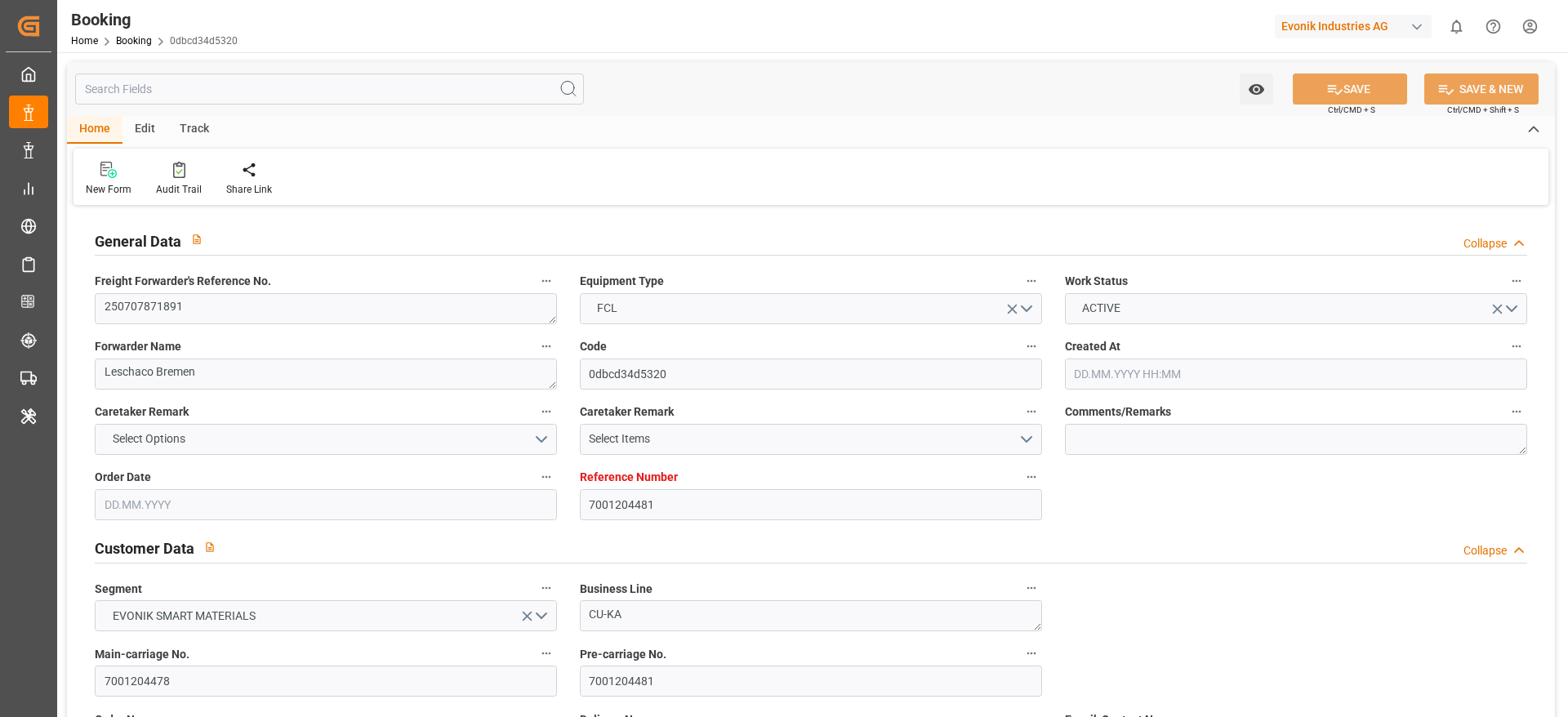
type input "7001204481"
type input "9631967"
type input "CMACGM"
type input "CMA CGM Group"
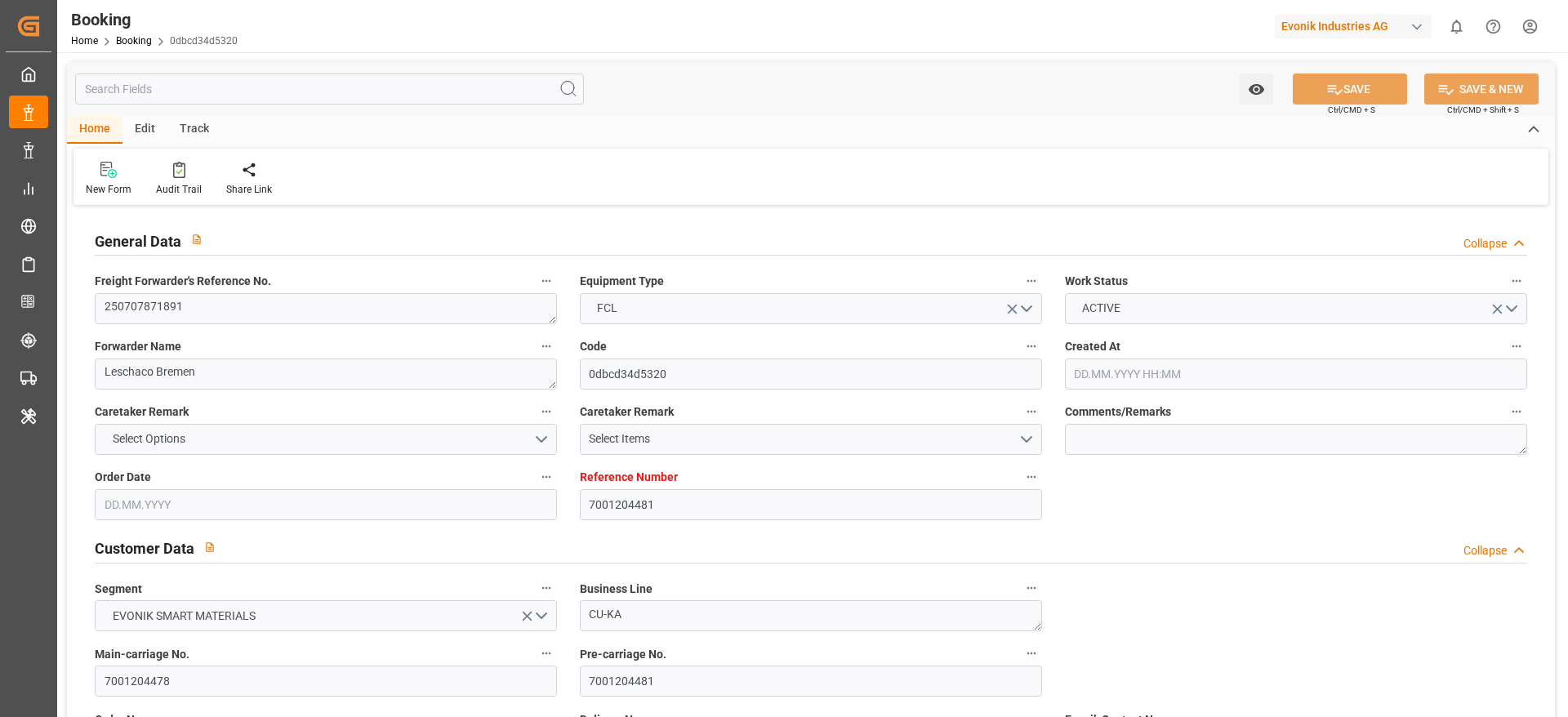
type input "NLRTM"
type input "IDBDJ"
type input "MYPKG"
type input "IDJKT"
type input "0"
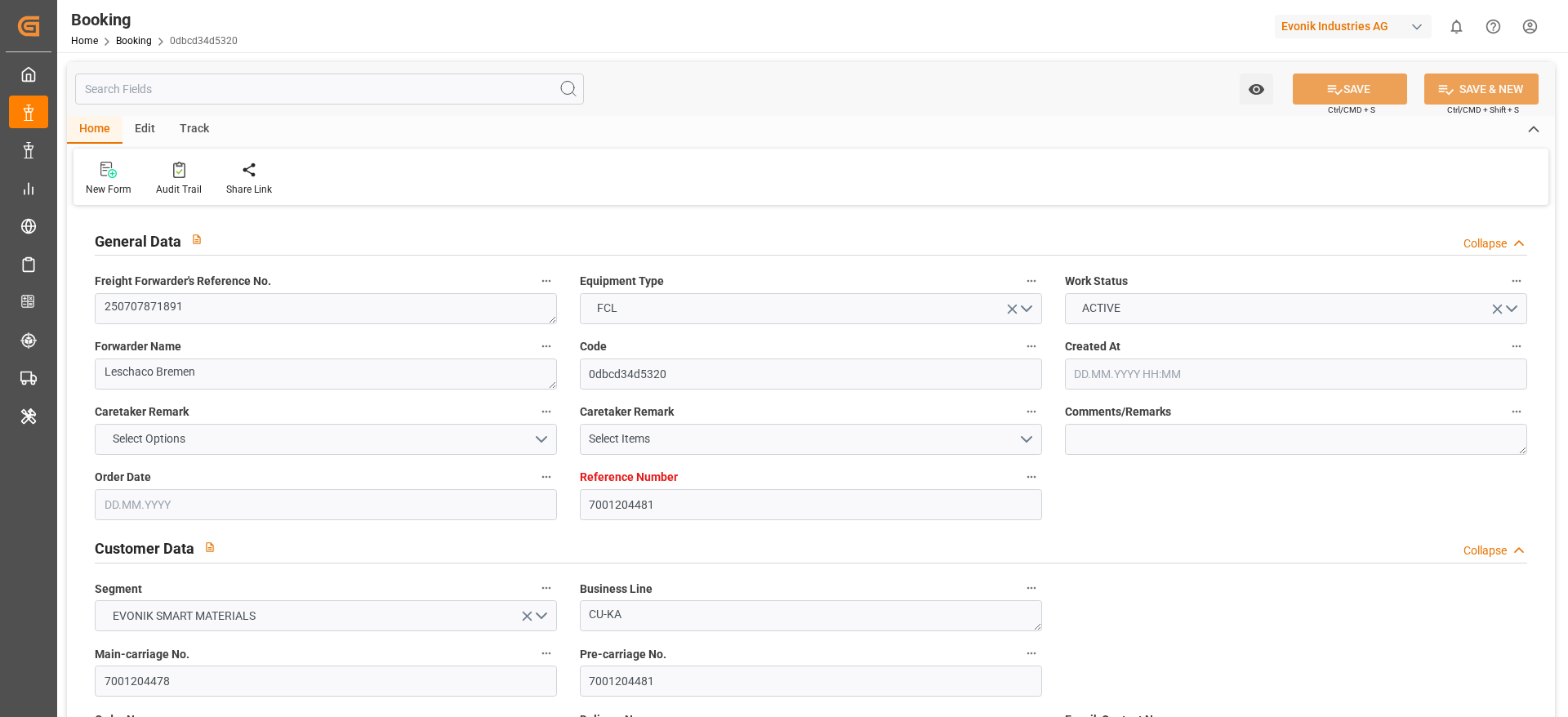
type input "NLRTM"
type input "IDBDJ"
type input "9326421"
type input "9410739"
type input "9810082"
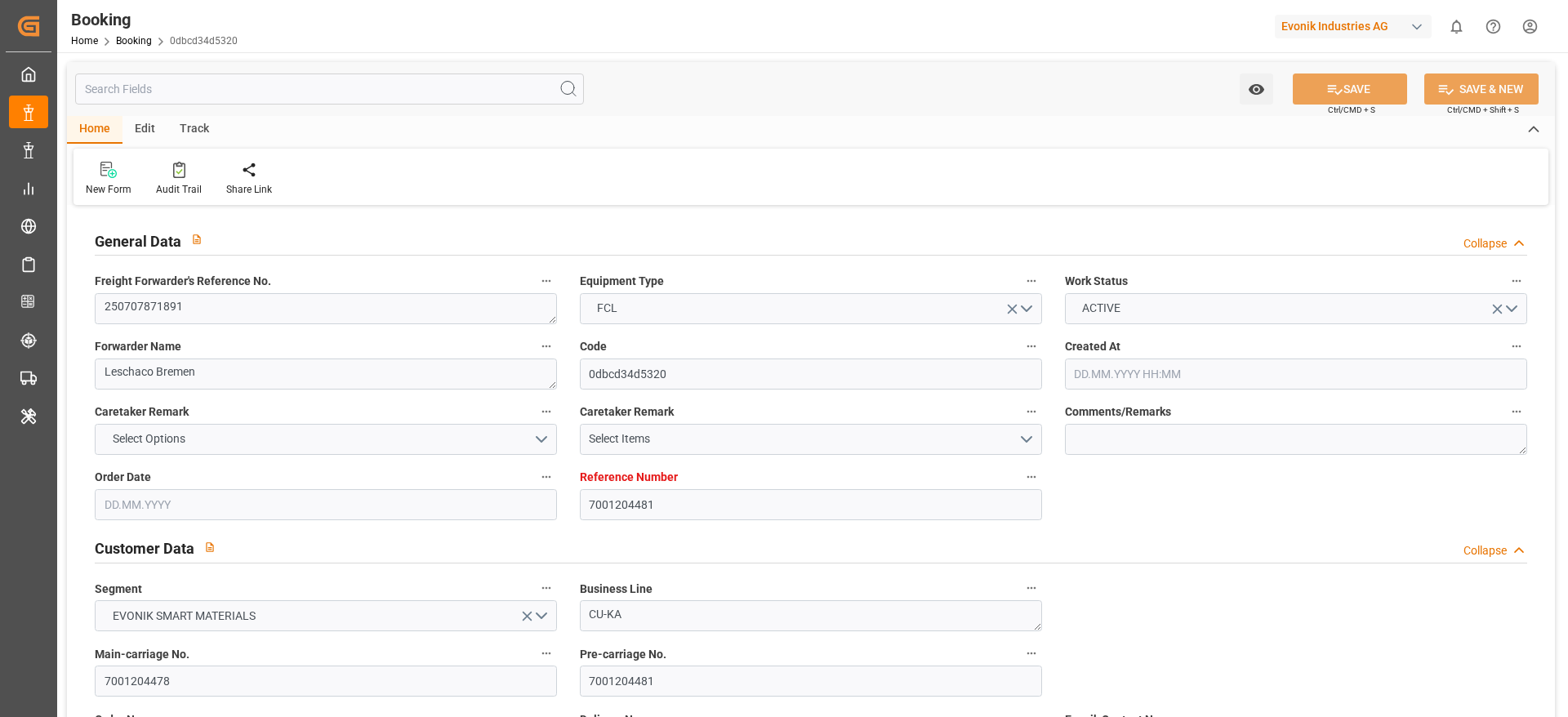
type input "25.06.2025 10:14"
type input "25.06.2025"
type input "26.08.2025"
type input "30.06.2025"
type input "07.07.2025"
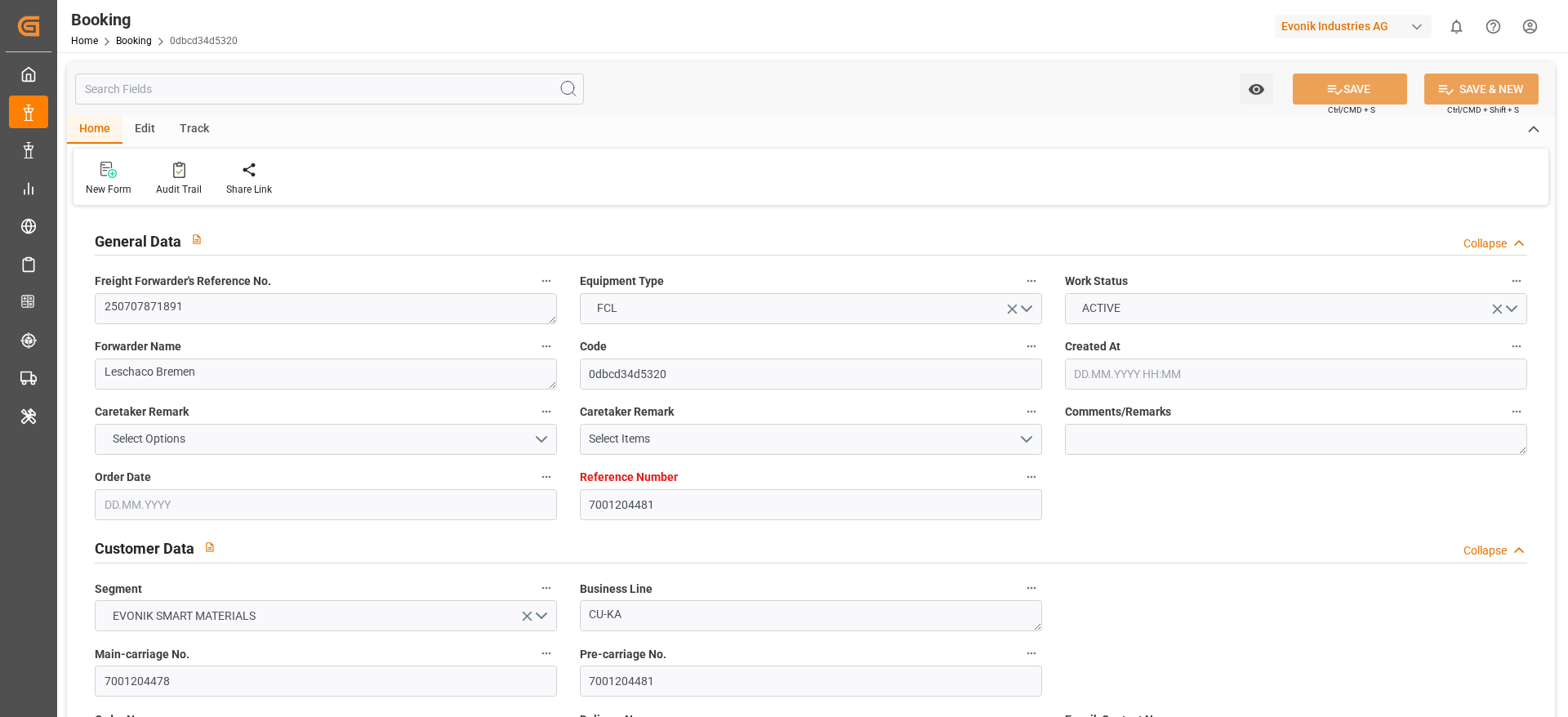
type input "09.07.2025"
type input "21.07.2025 00:00"
type input "21.07.2025 00:16"
type input "17.07.2025 10:46"
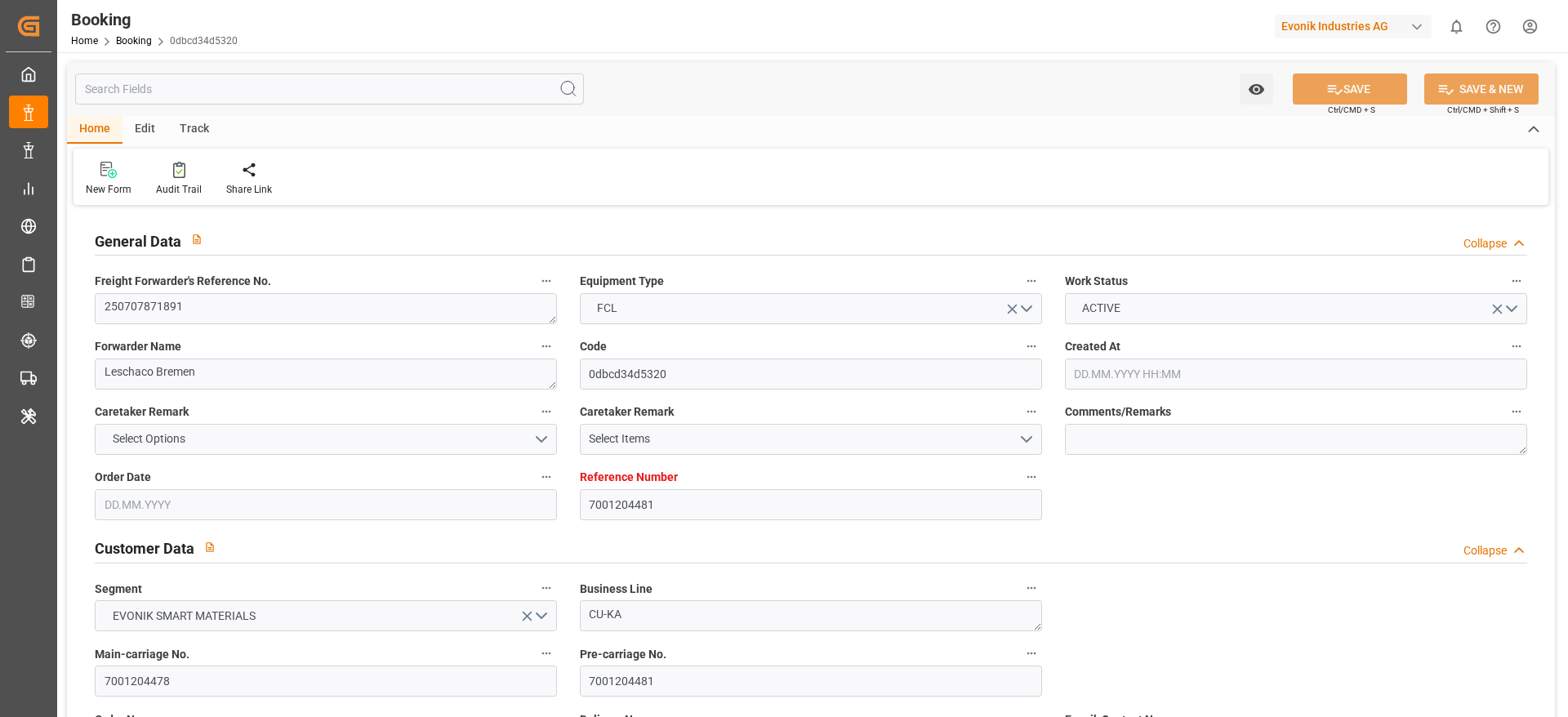
type input "14.09.2025 17:00"
type input "12.09.2025 00:00"
type input "30.08.2025 14:00"
type input "27.08.2025 00:00"
type input "30.08.2025 20:36"
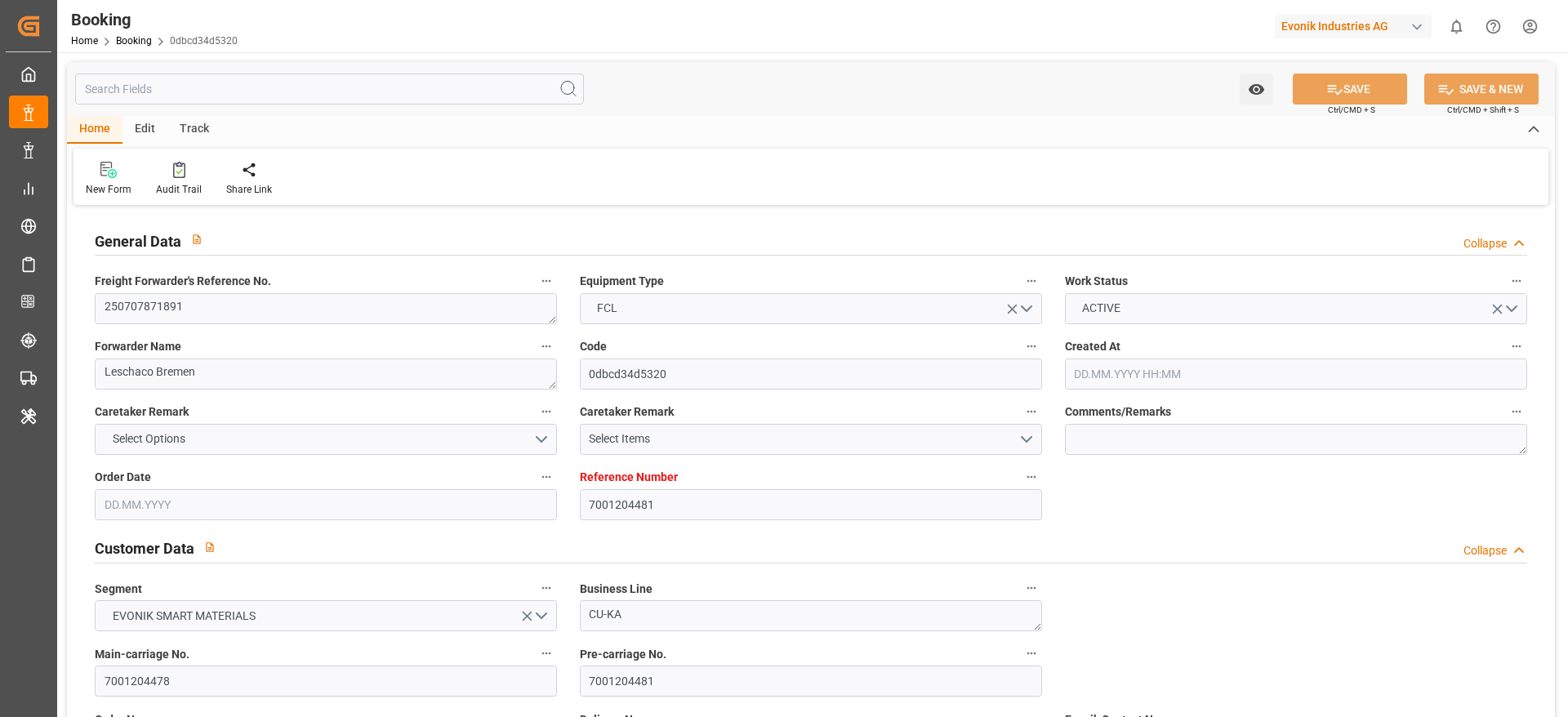
type input "12.09.2025 06:00"
type input "04.09.2025 00:00"
type input "03.09.2025 06:00"
type input "06.09.2025 08:00"
type input "06.09.2025 00:00"
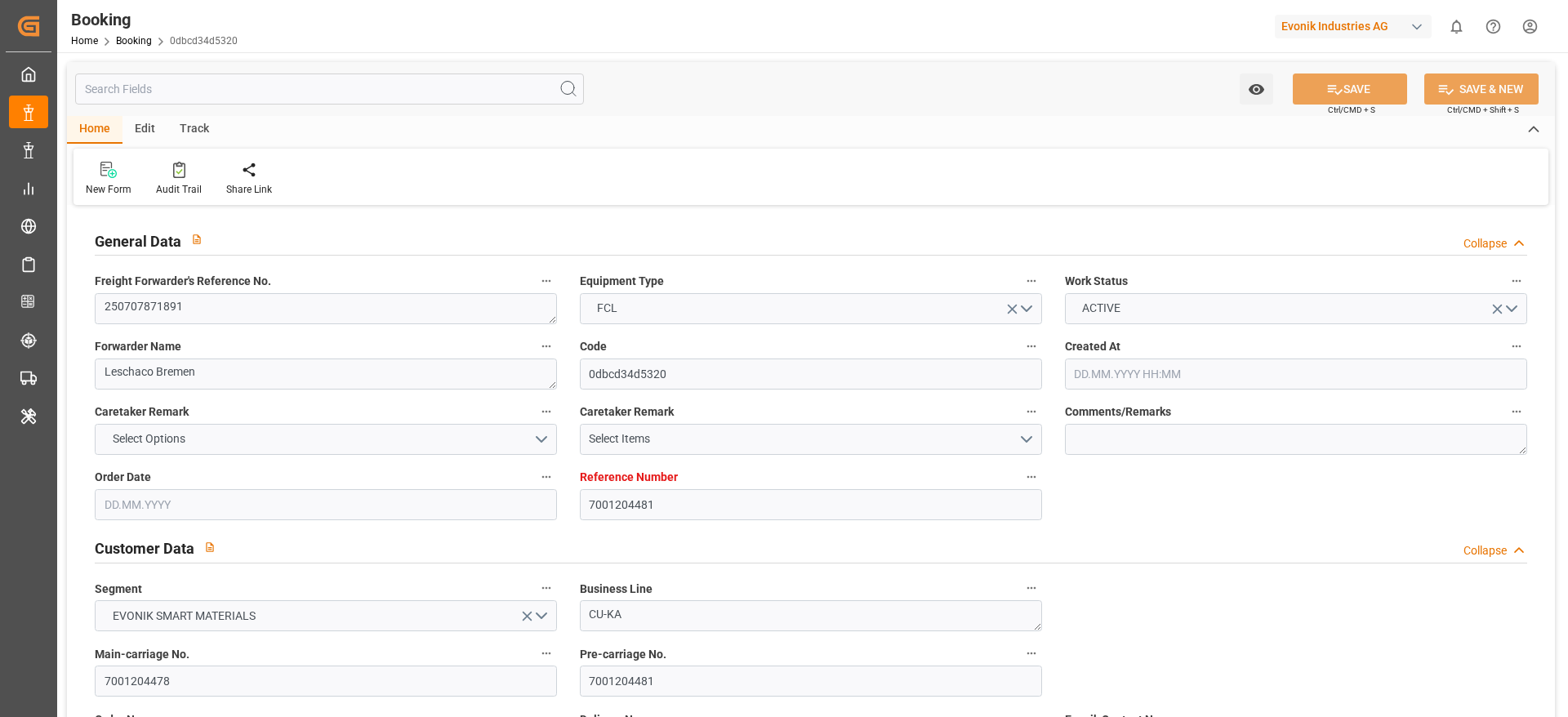
type input "06.09.2025 08:00"
type input "11.09.2025 14:00"
type input "09.09.2025 00:00"
type input "12.09.2025 00:00"
type input "18.08.2025"
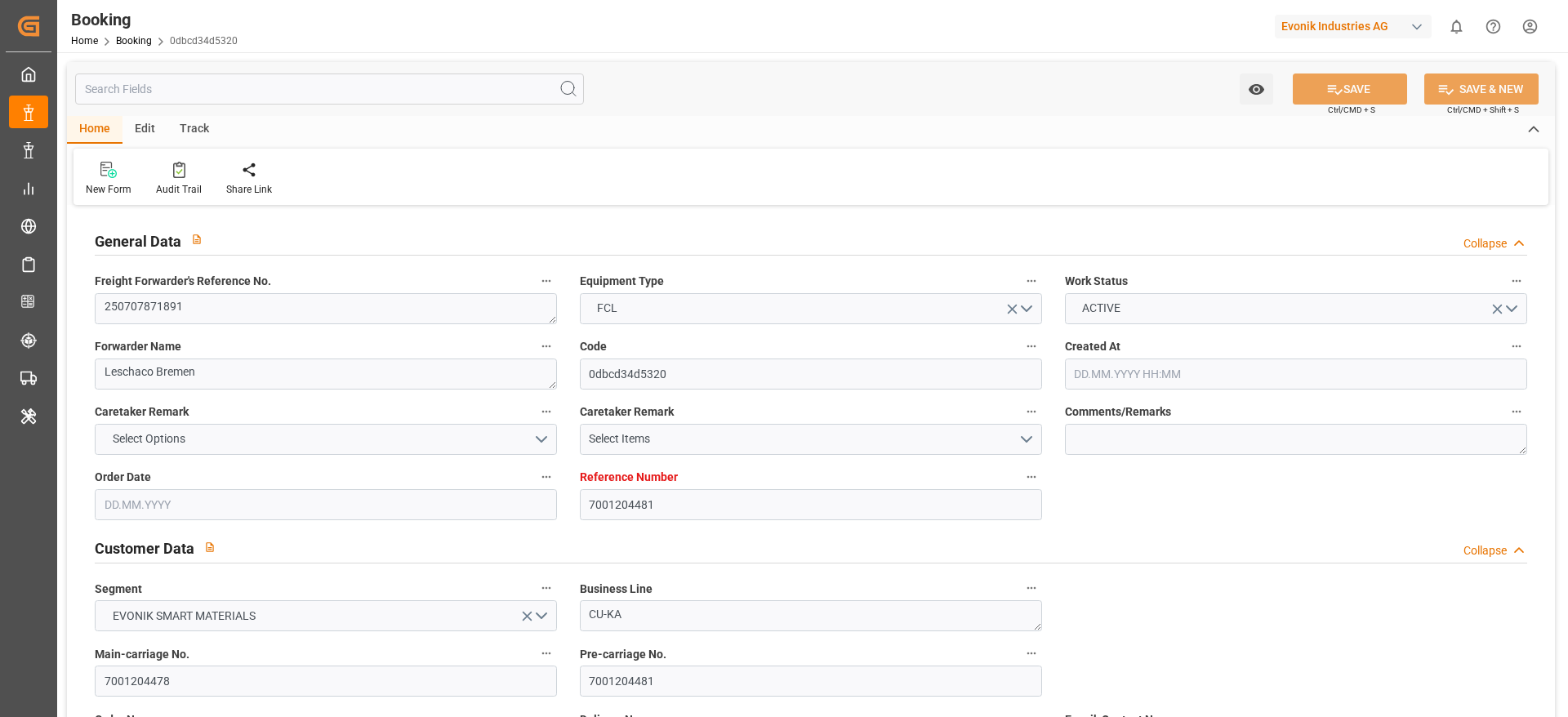
type input "16.09.2025 15:43"
type input "[DATE]"
type input "20.07.2025 03:31"
type input "21.07.2025 02:03"
type input "30.08.2025 14:00"
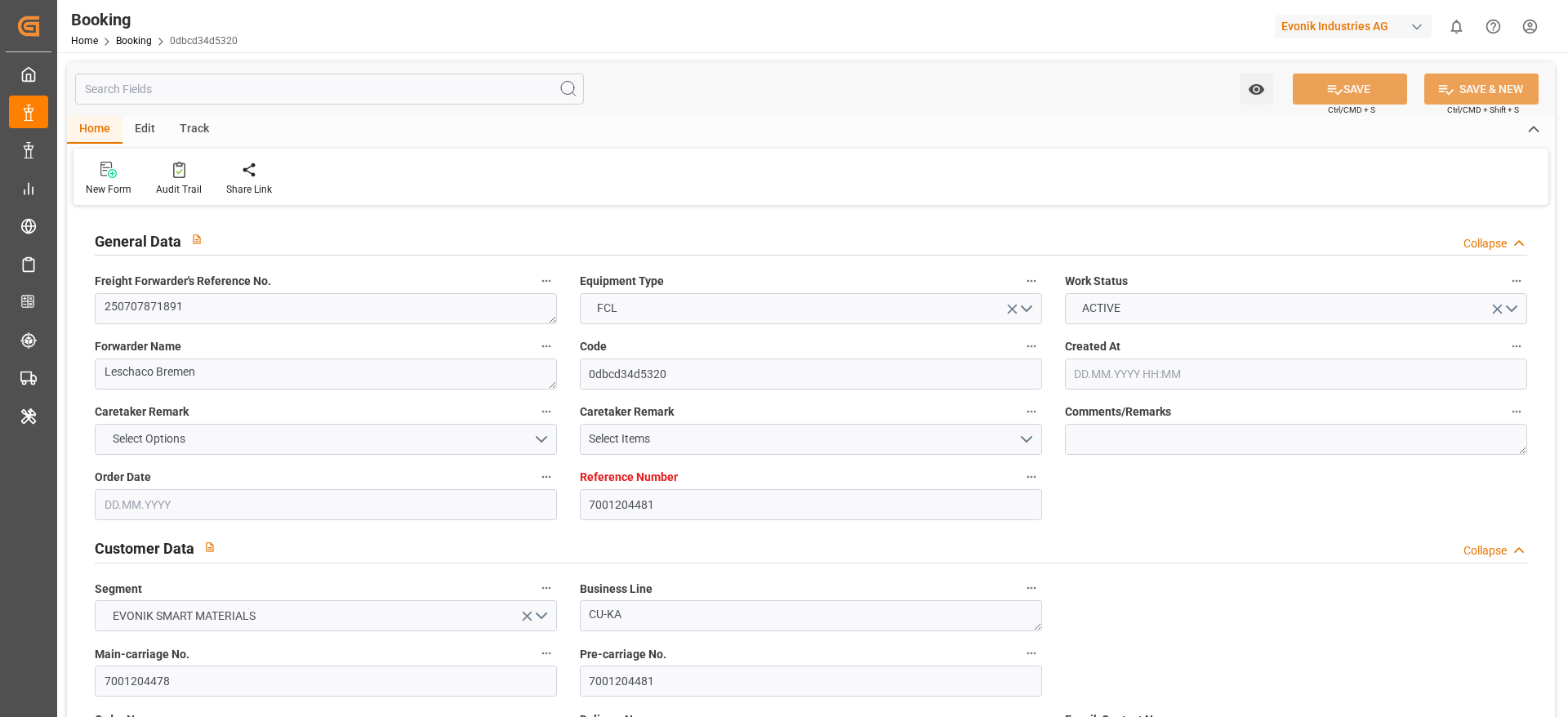
type input "30.08.2025 12:32"
type input "30.08.2025 23:02"
type input "31.08.2025 07:30"
type input "03.09.2025 05:56"
type input "03.09.2025 06:00"
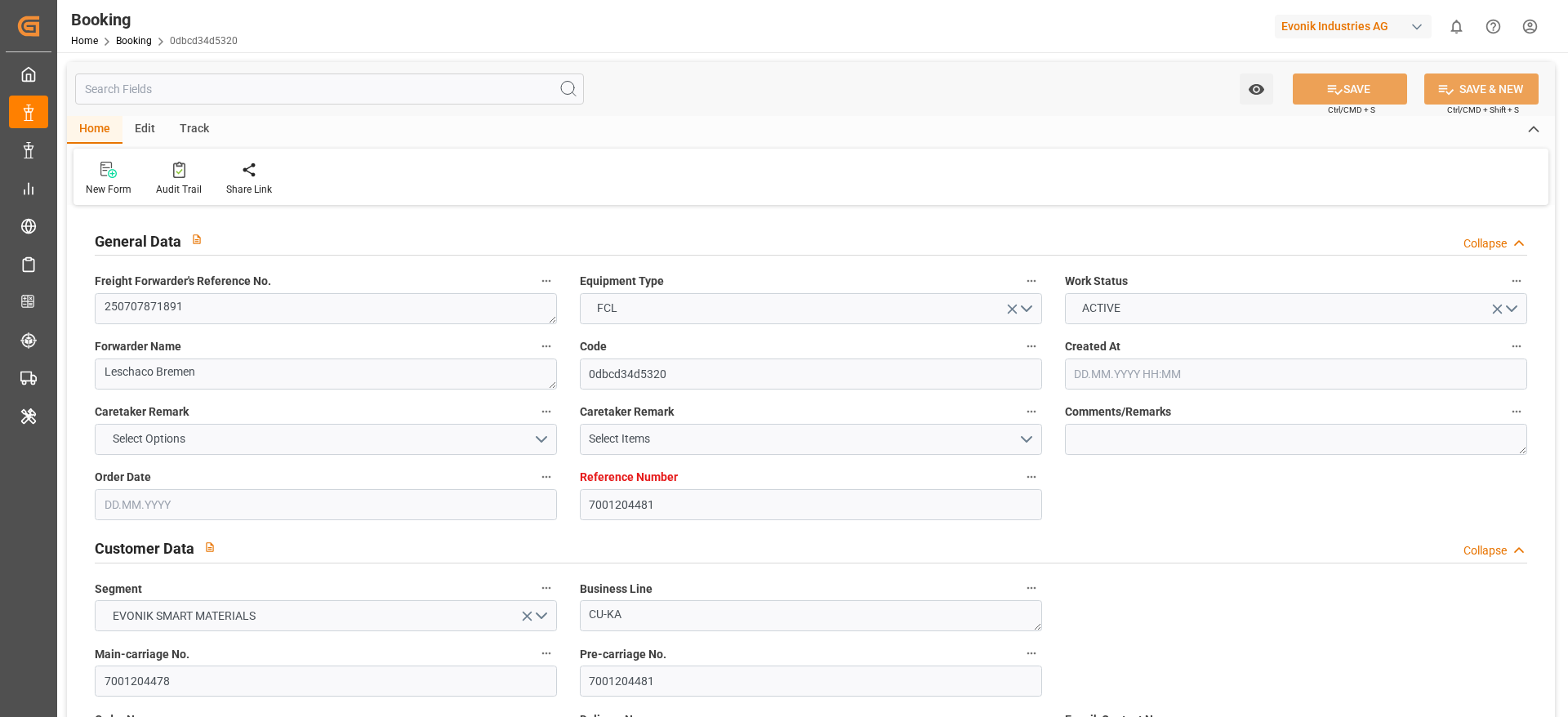
type input "03.09.2025 11:01"
type input "06.09.2025 08:00"
type input "06.09.2025 07:27"
type input "06.09.2025 18:04"
type input "06.09.2025 18:09"
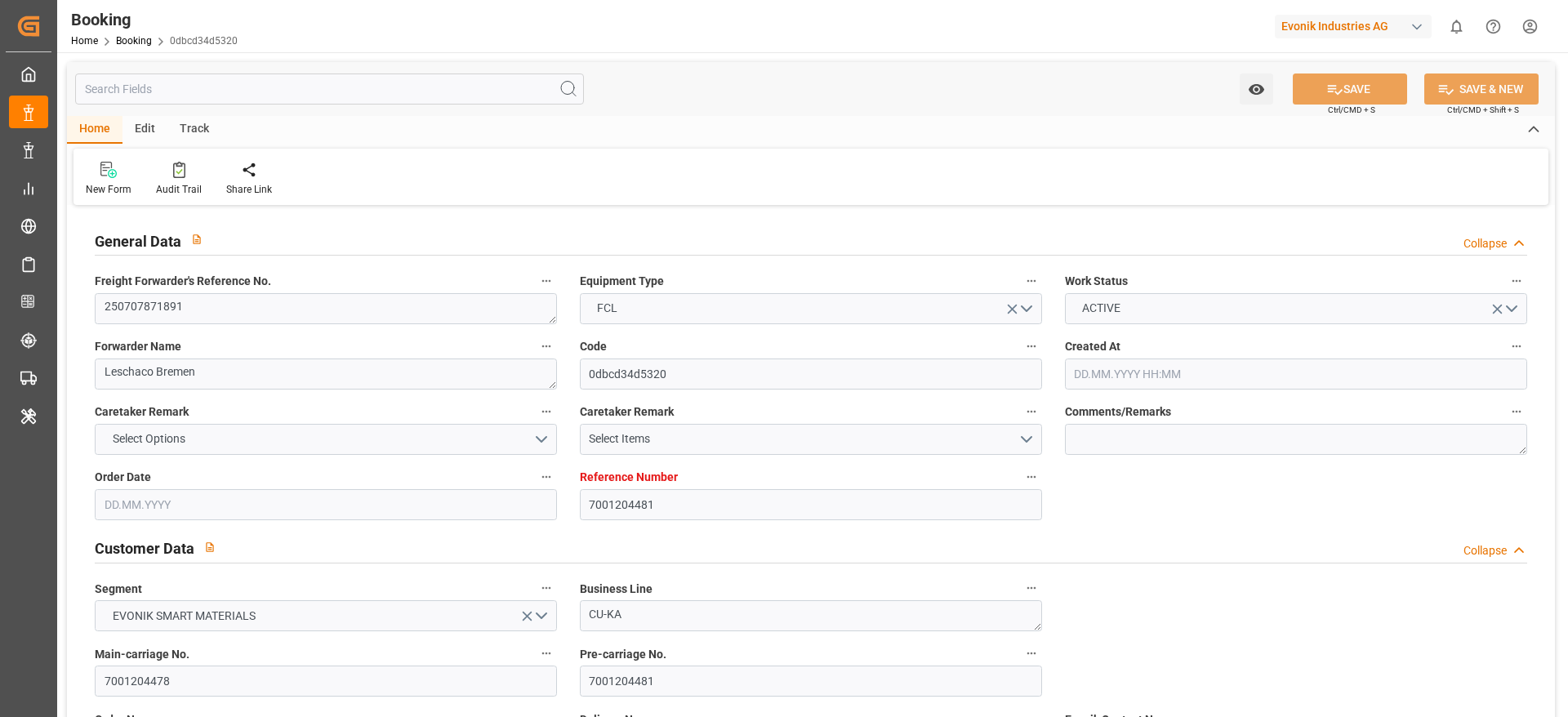
type input "12.09.2025 09:00"
type input "11.09.2025 14:00"
type input "12.09.2025 09:14"
type input "14.09.2025 17:00"
type input "15.09.2025 13:23"
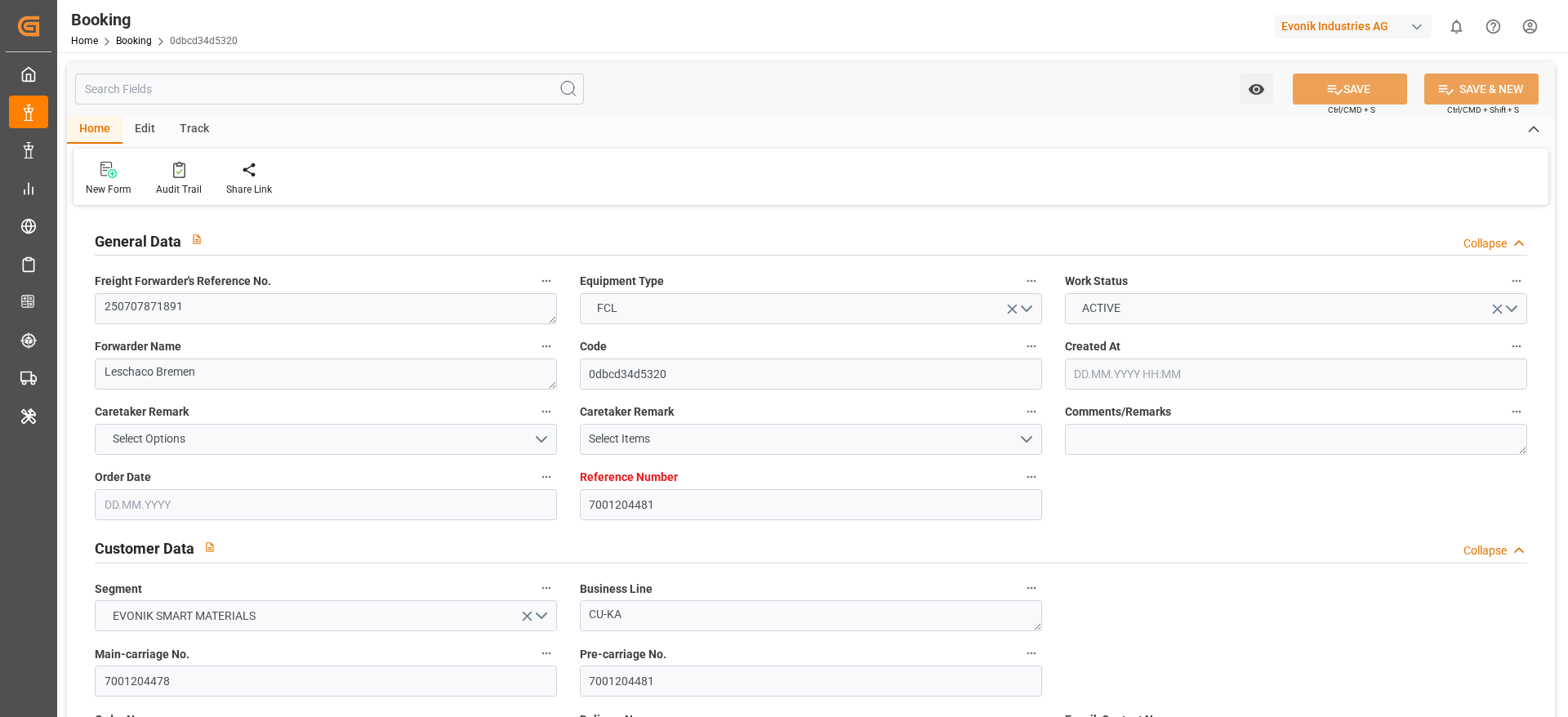
type input "15.09.2025 18:56"
type input "19.09.2025 18:56"
click at [677, 147] on div "Home Edit Track New Form Audit Trail Share Link" at bounding box center [811, 160] width 1489 height 89
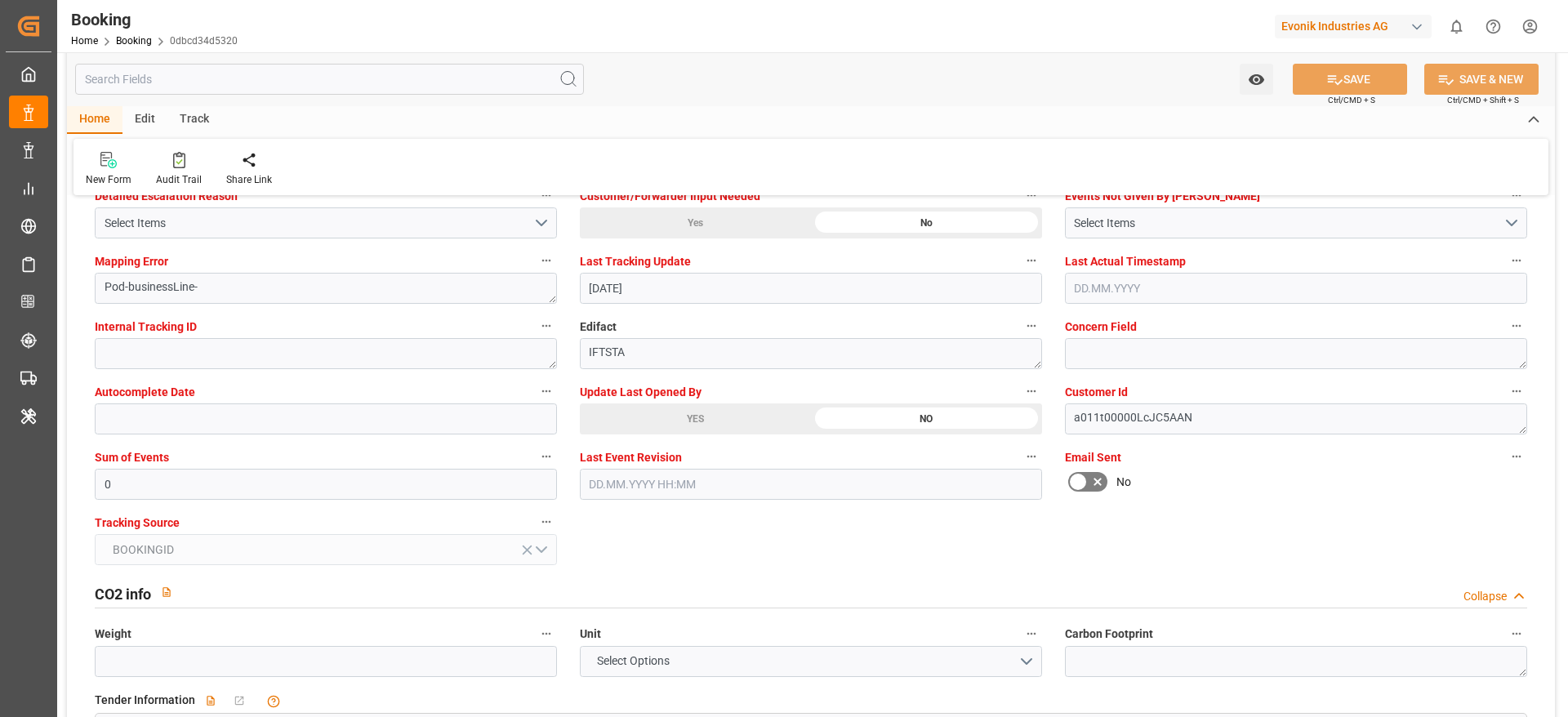
scroll to position [2821, 0]
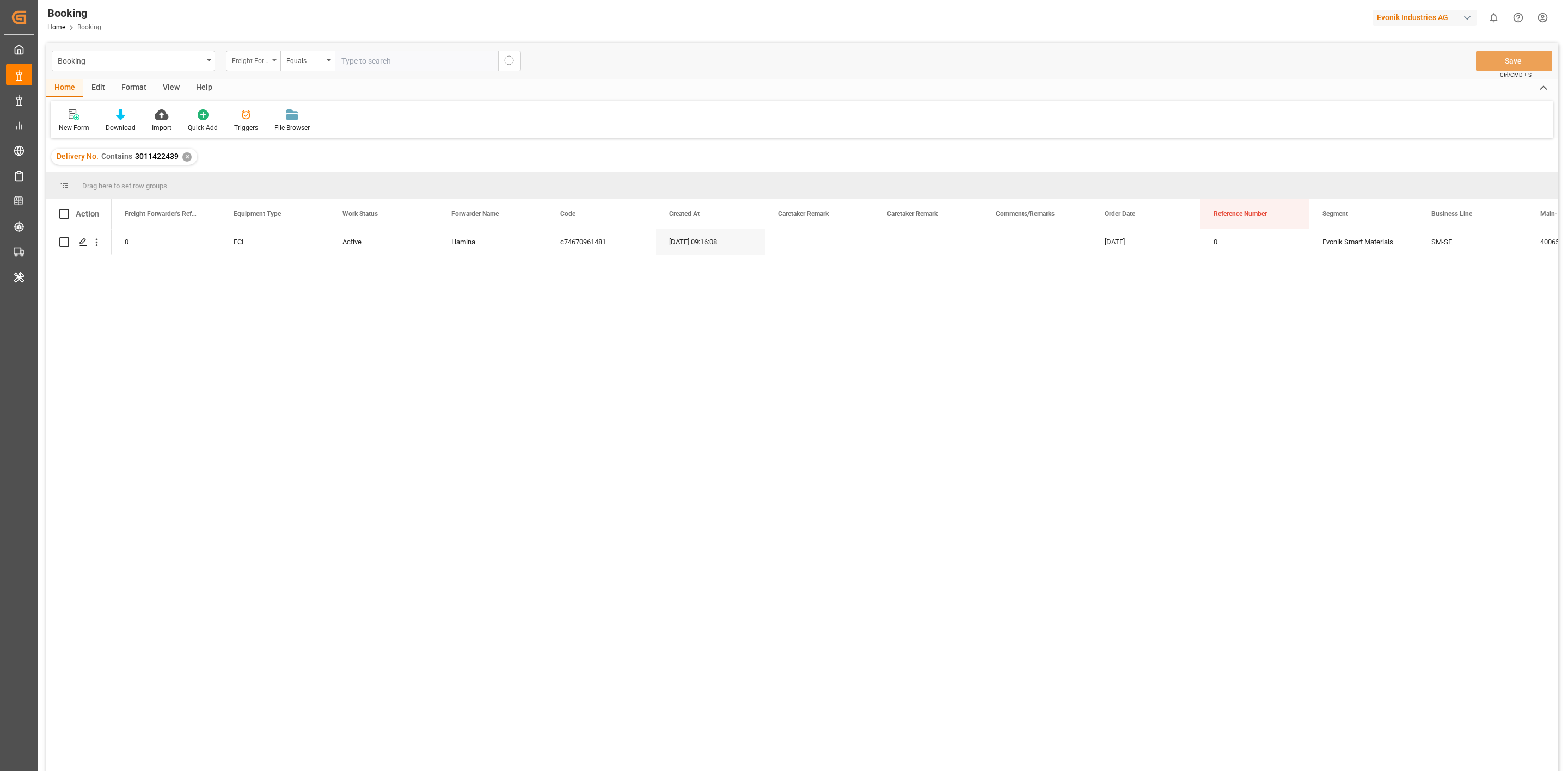
click at [268, 64] on div "Freight Forwarder's Reference No." at bounding box center [250, 60] width 37 height 13
type input "b"
type input "book"
click at [242, 166] on div "Carrier Booking No." at bounding box center [307, 157] width 163 height 23
click at [383, 71] on input "text" at bounding box center [416, 61] width 163 height 21
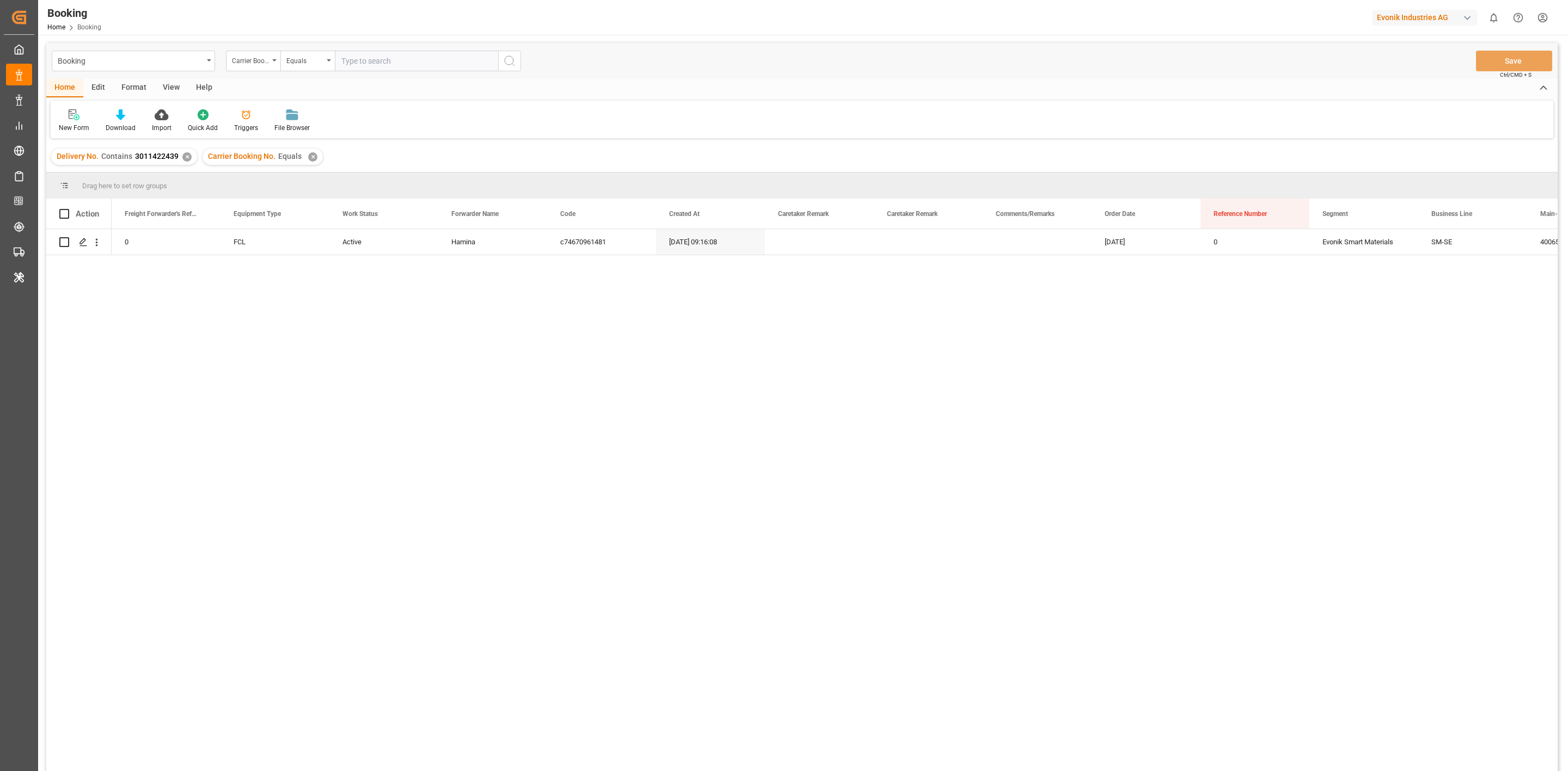
click at [384, 56] on input "text" at bounding box center [416, 61] width 163 height 21
type input "HBG2009402"
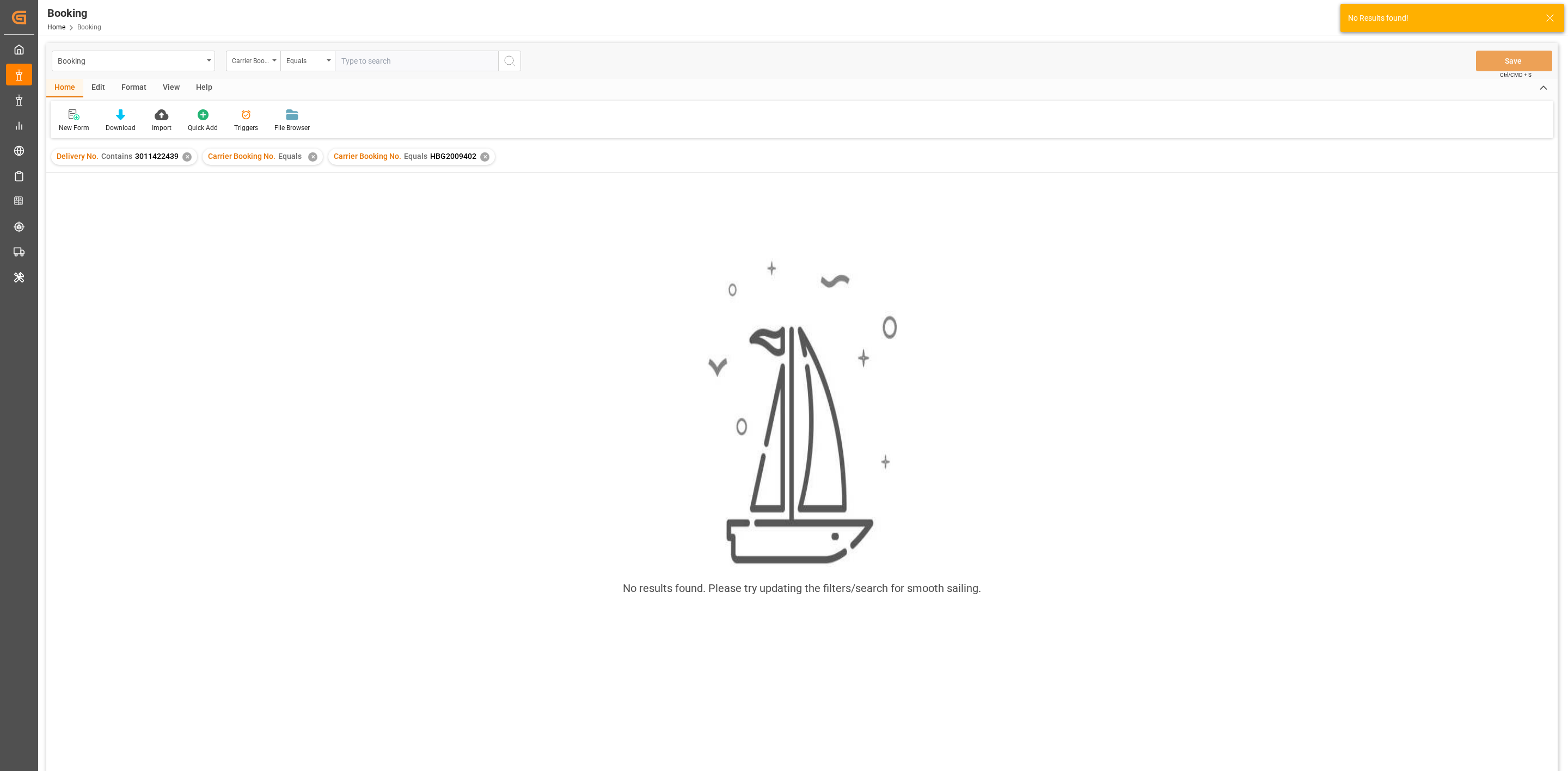
click at [188, 162] on div "Delivery No. Contains 3011422439 ✕" at bounding box center [124, 156] width 146 height 16
click at [187, 157] on div "✕" at bounding box center [187, 156] width 9 height 9
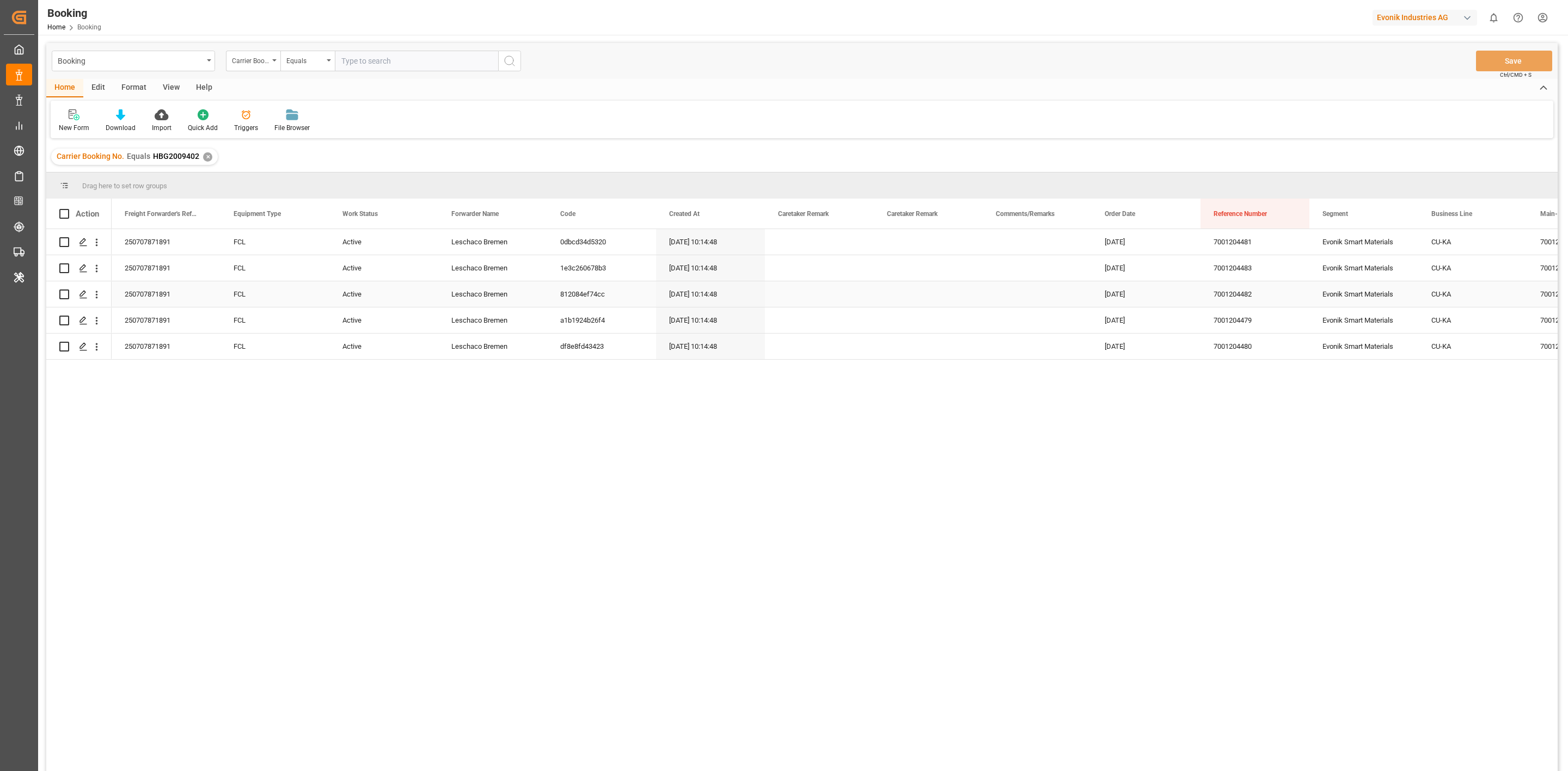
click at [947, 307] on div "Press SPACE to select this row." at bounding box center [928, 294] width 109 height 26
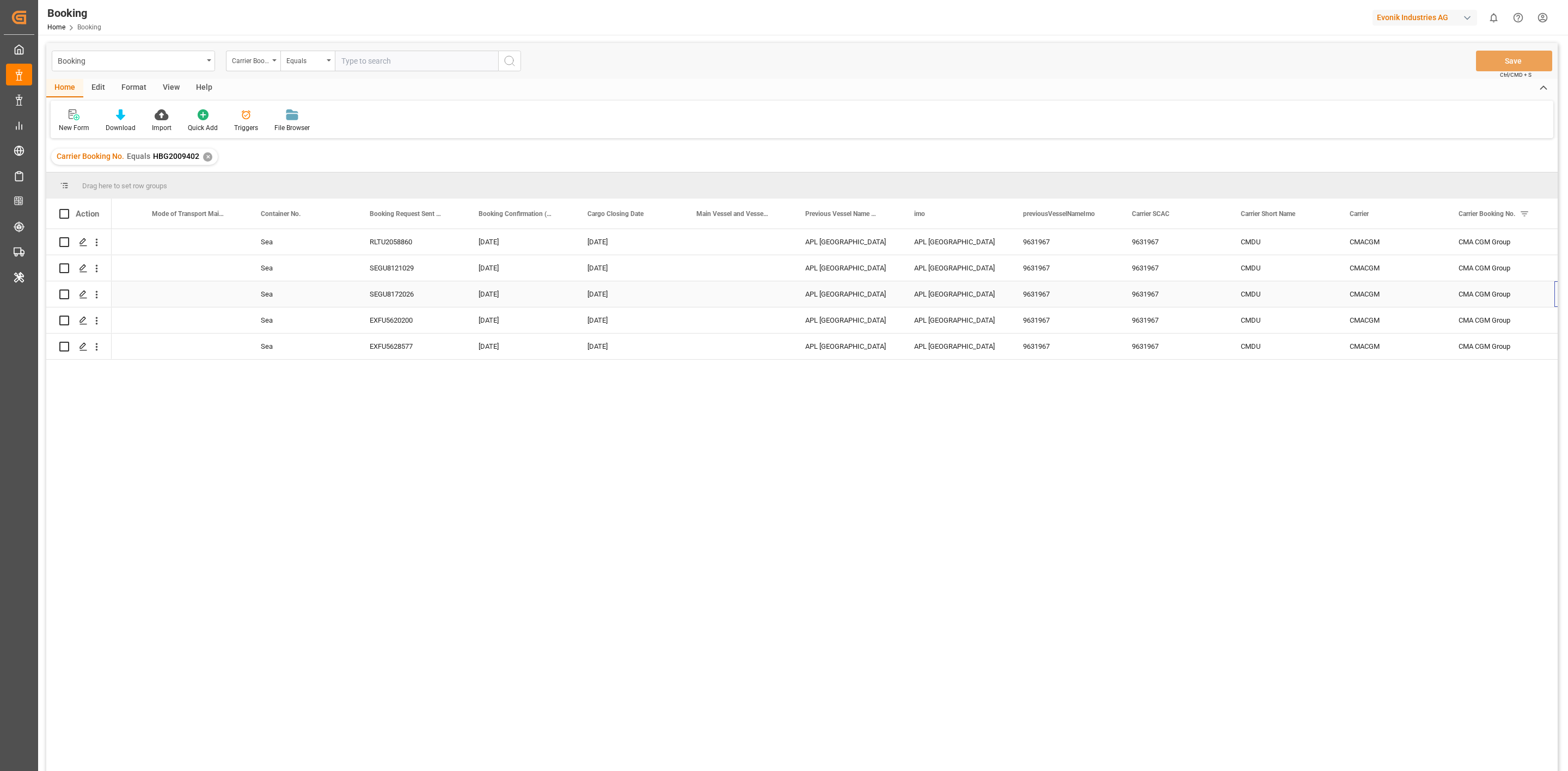
scroll to position [0, 3675]
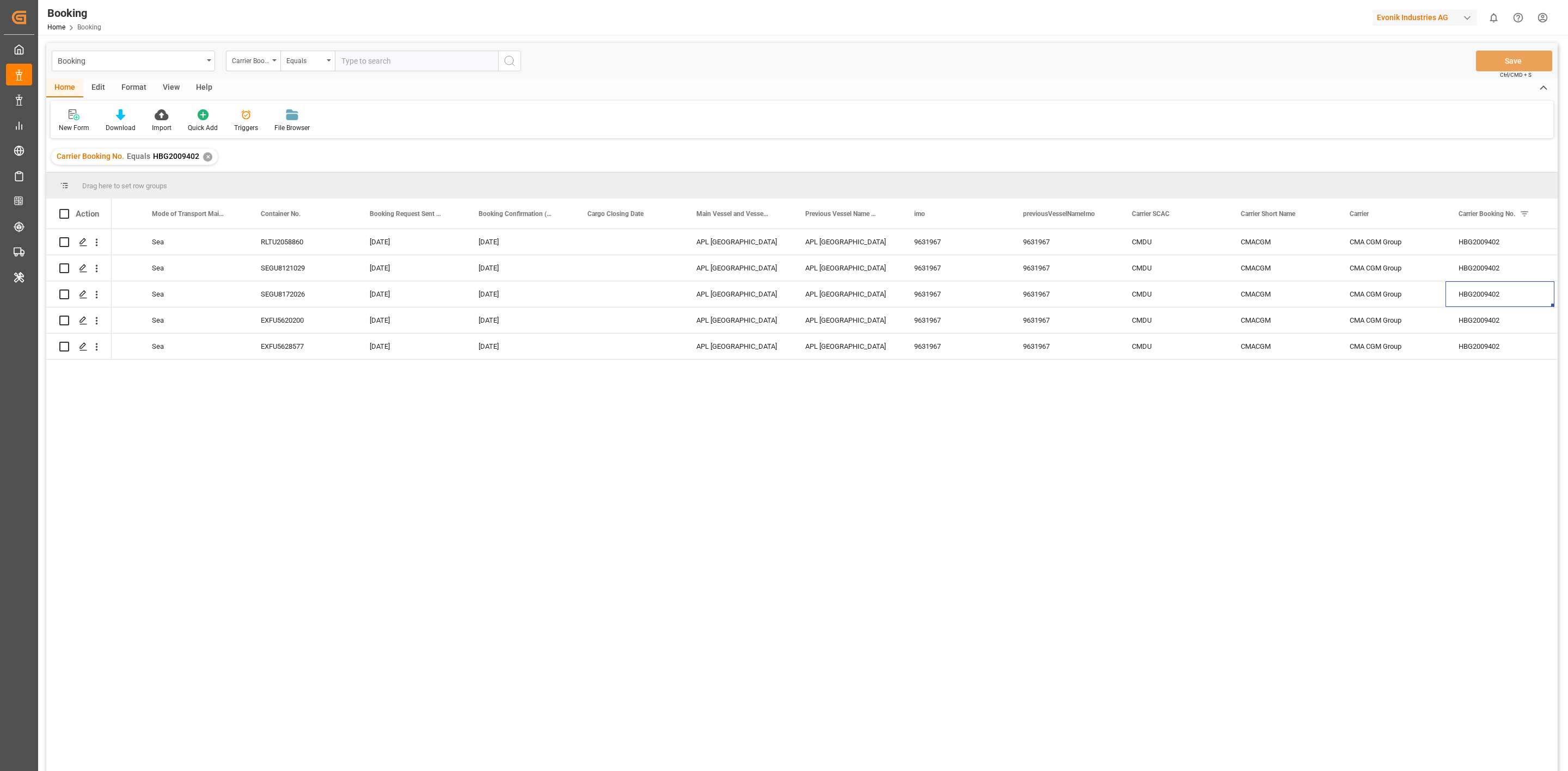
click at [654, 309] on div "Press SPACE to select this row." at bounding box center [629, 320] width 109 height 26
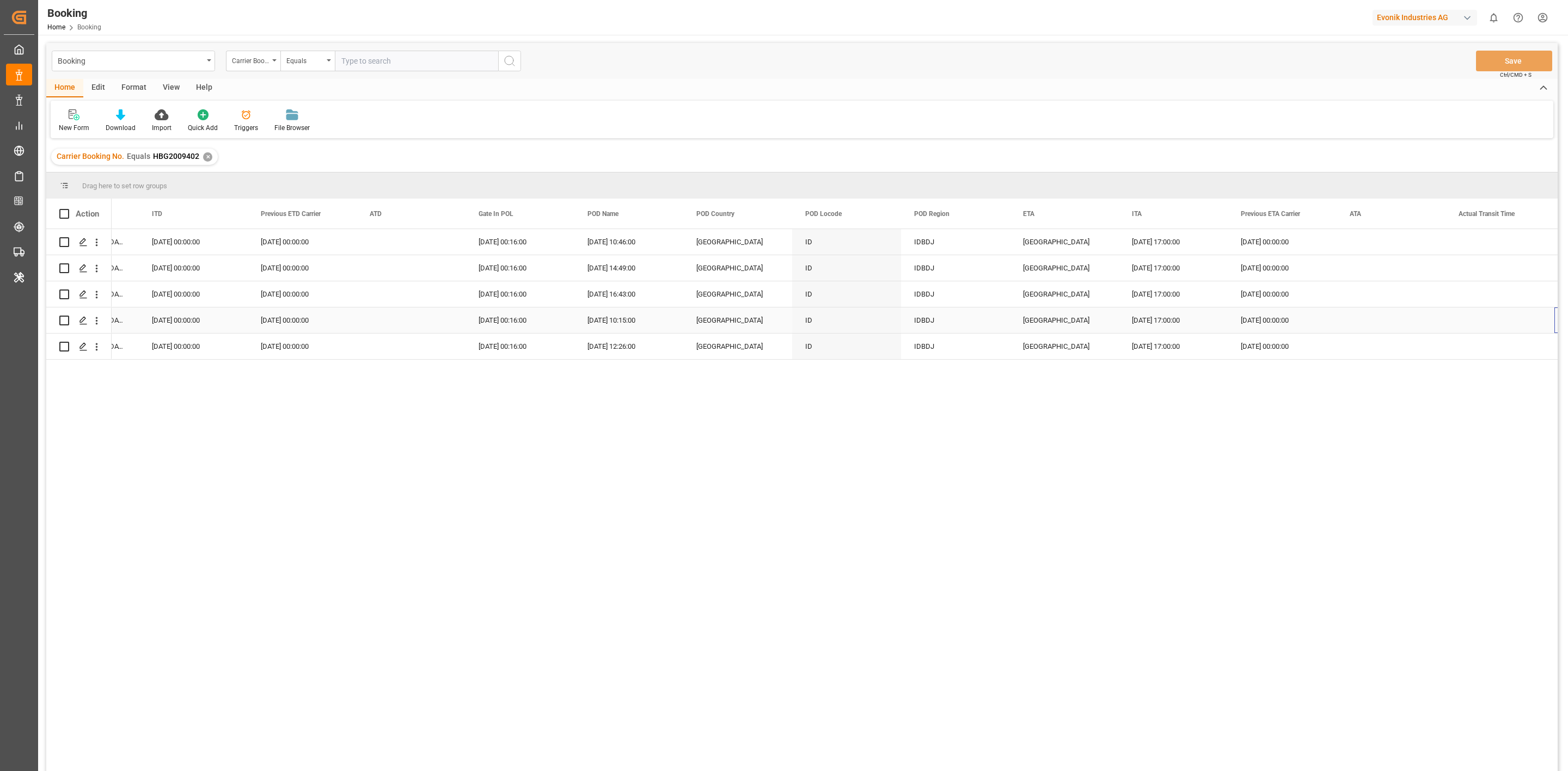
scroll to position [0, 5635]
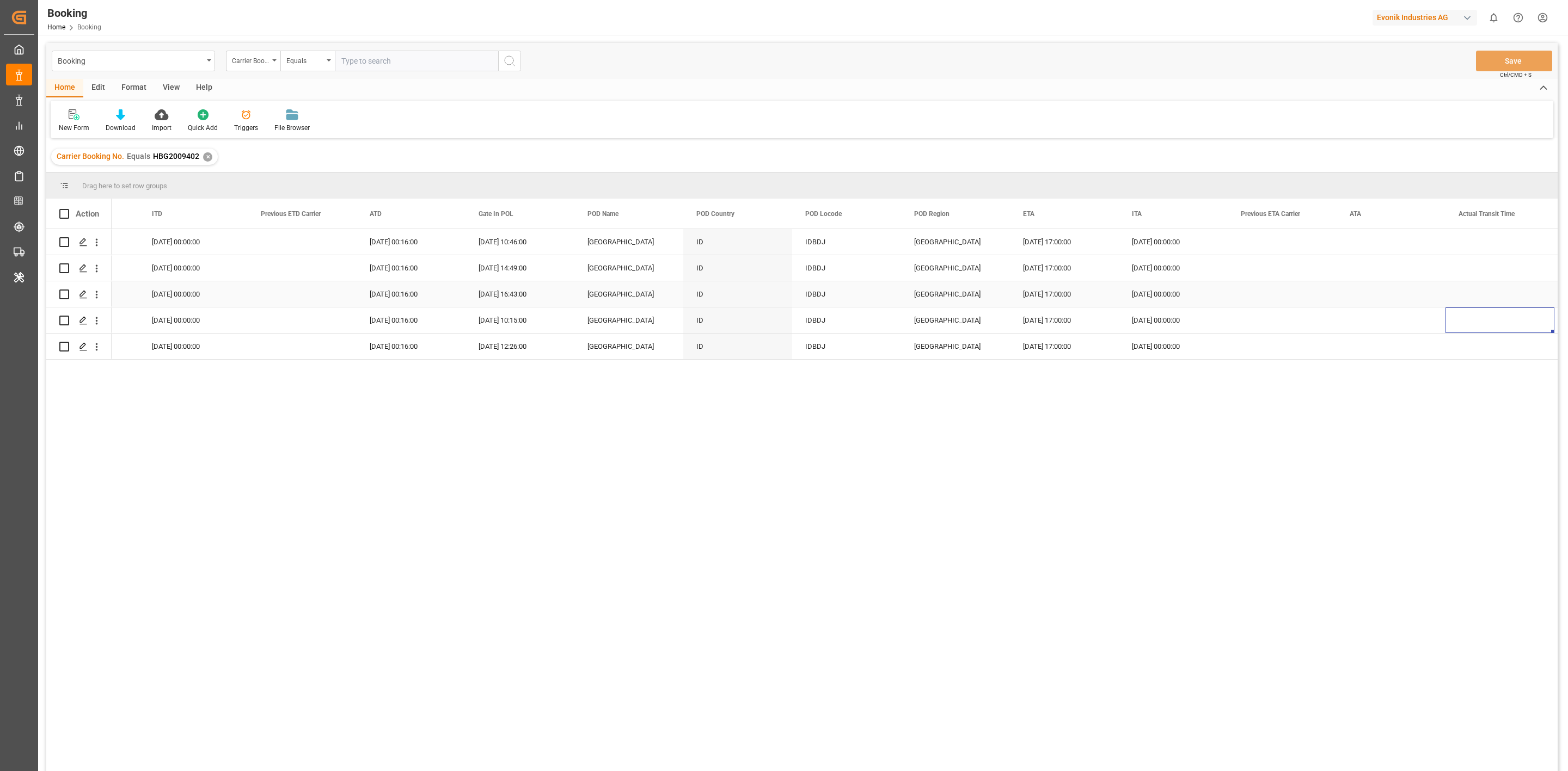
click at [1277, 304] on div "Press SPACE to select this row." at bounding box center [1282, 294] width 109 height 26
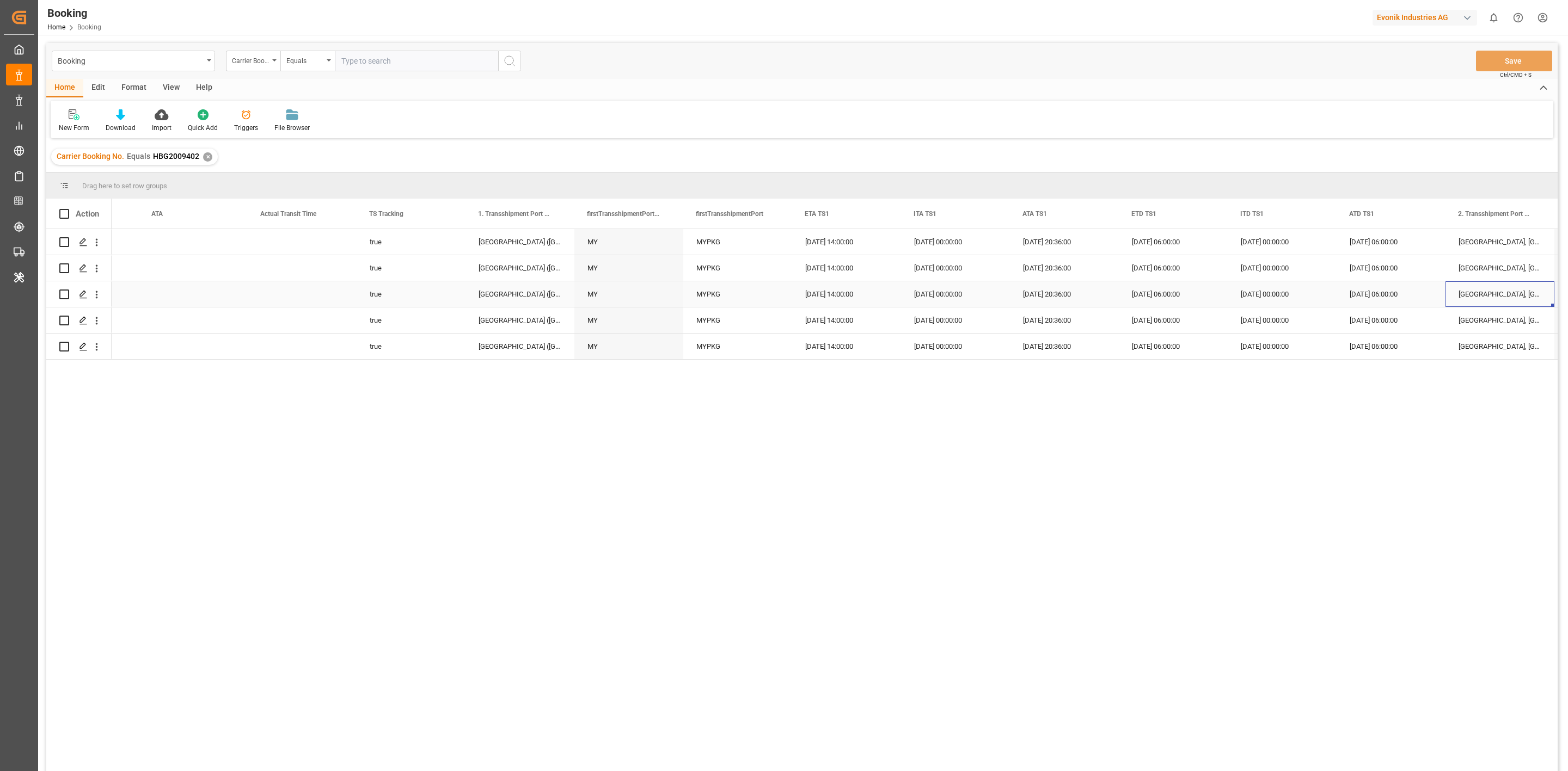
scroll to position [0, 6833]
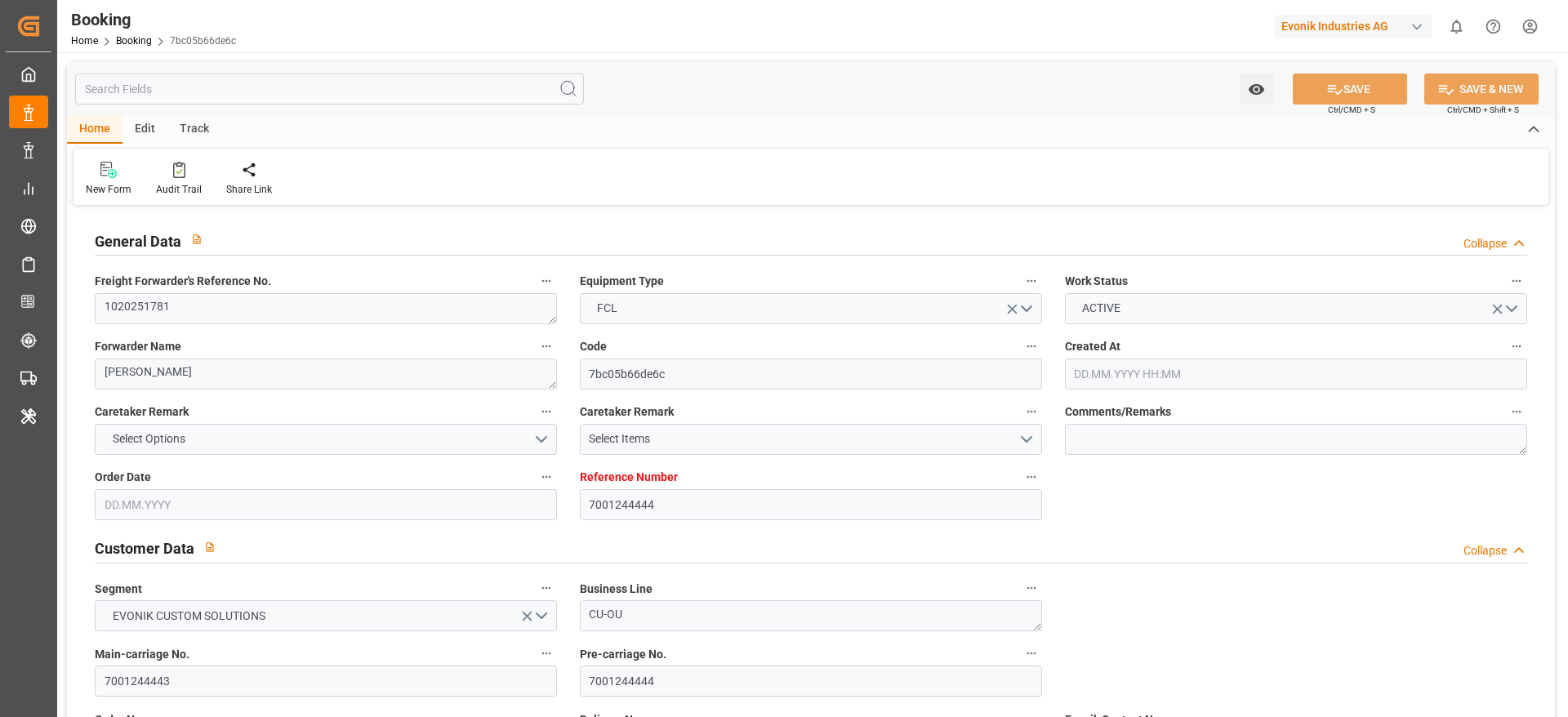
type input "7001244444"
type input "9338967"
type input "CMACGM"
type input "CMA CGM Group"
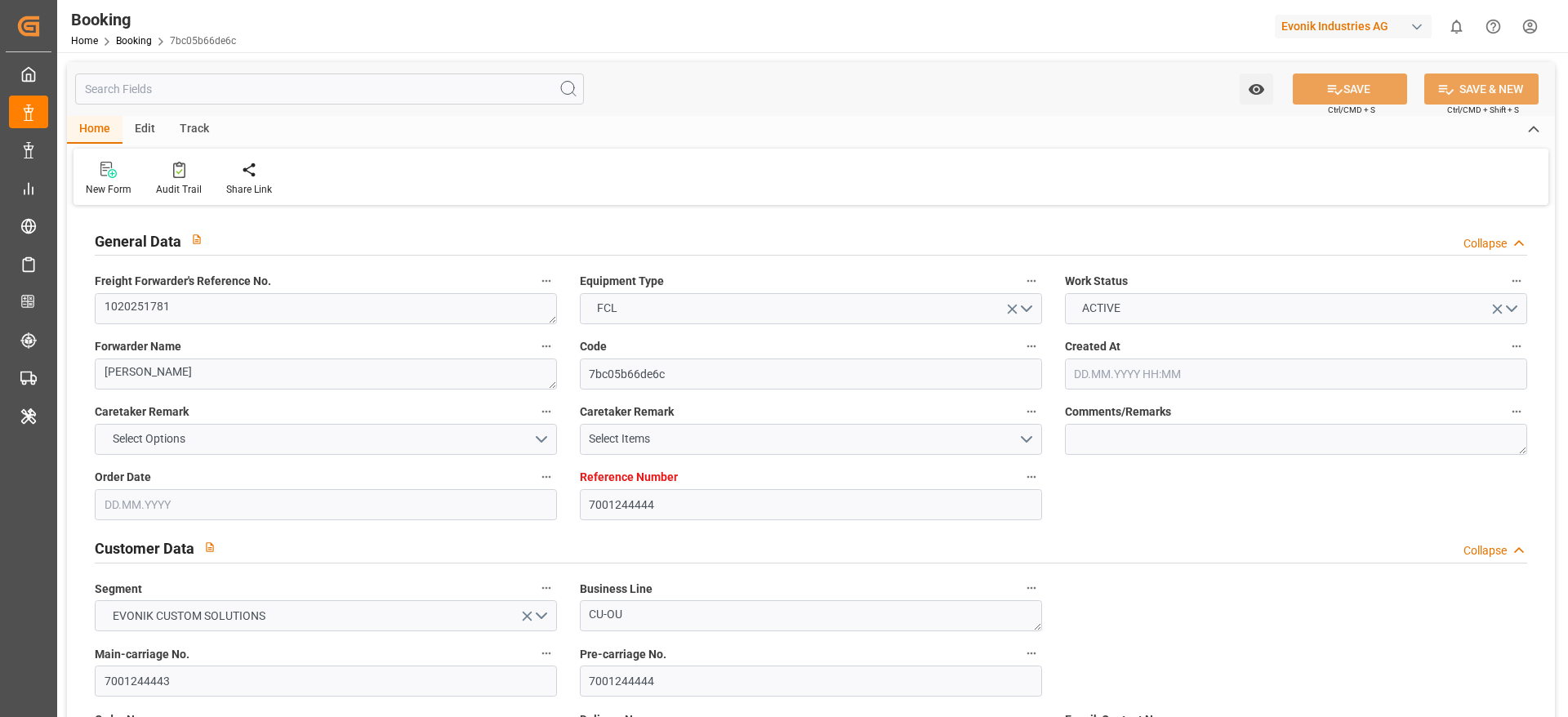
type input "BEANR"
type input "MACAS"
type input "0"
type input "BEANR"
type input "MACAS"
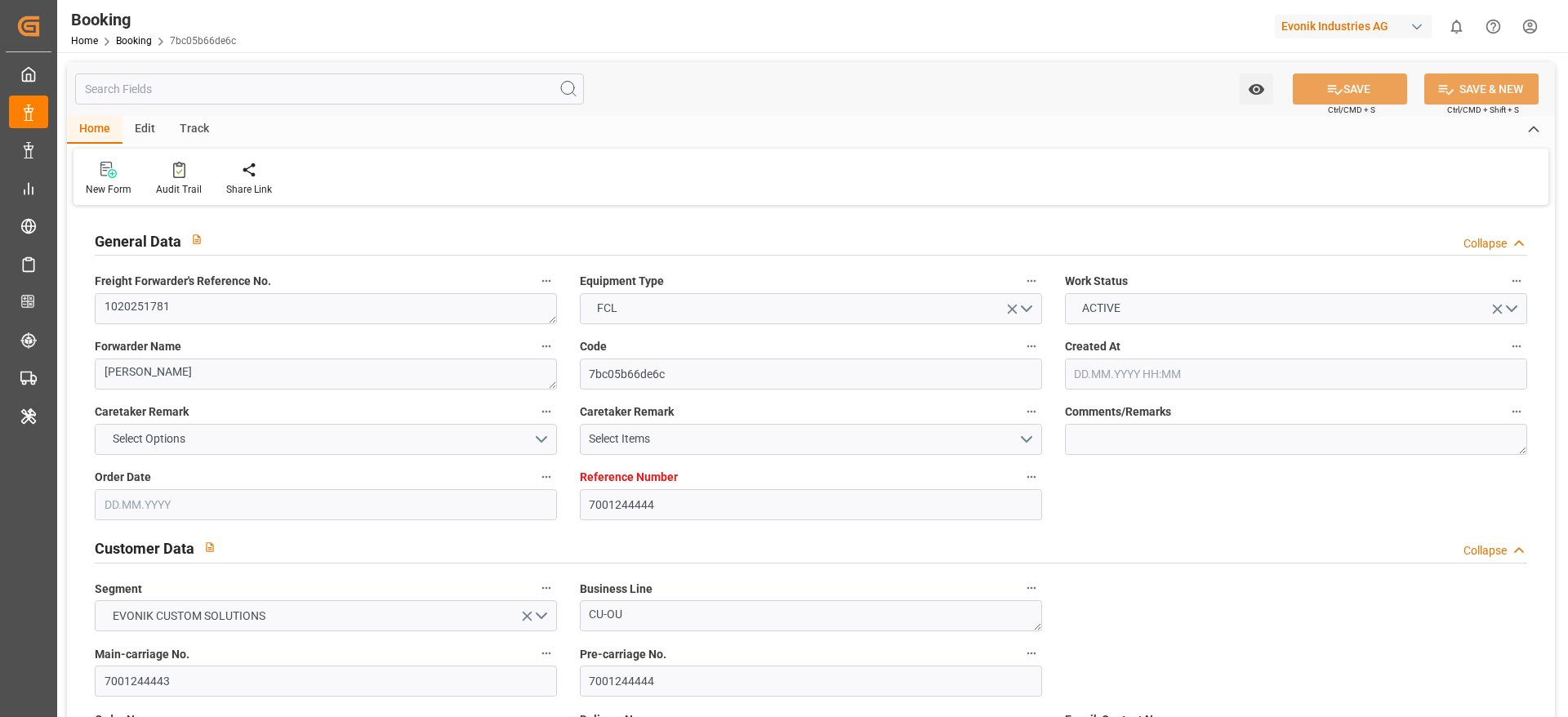
type input "[DATE] 12:05"
type input "[DATE]"
type input "[DATE] 00:00"
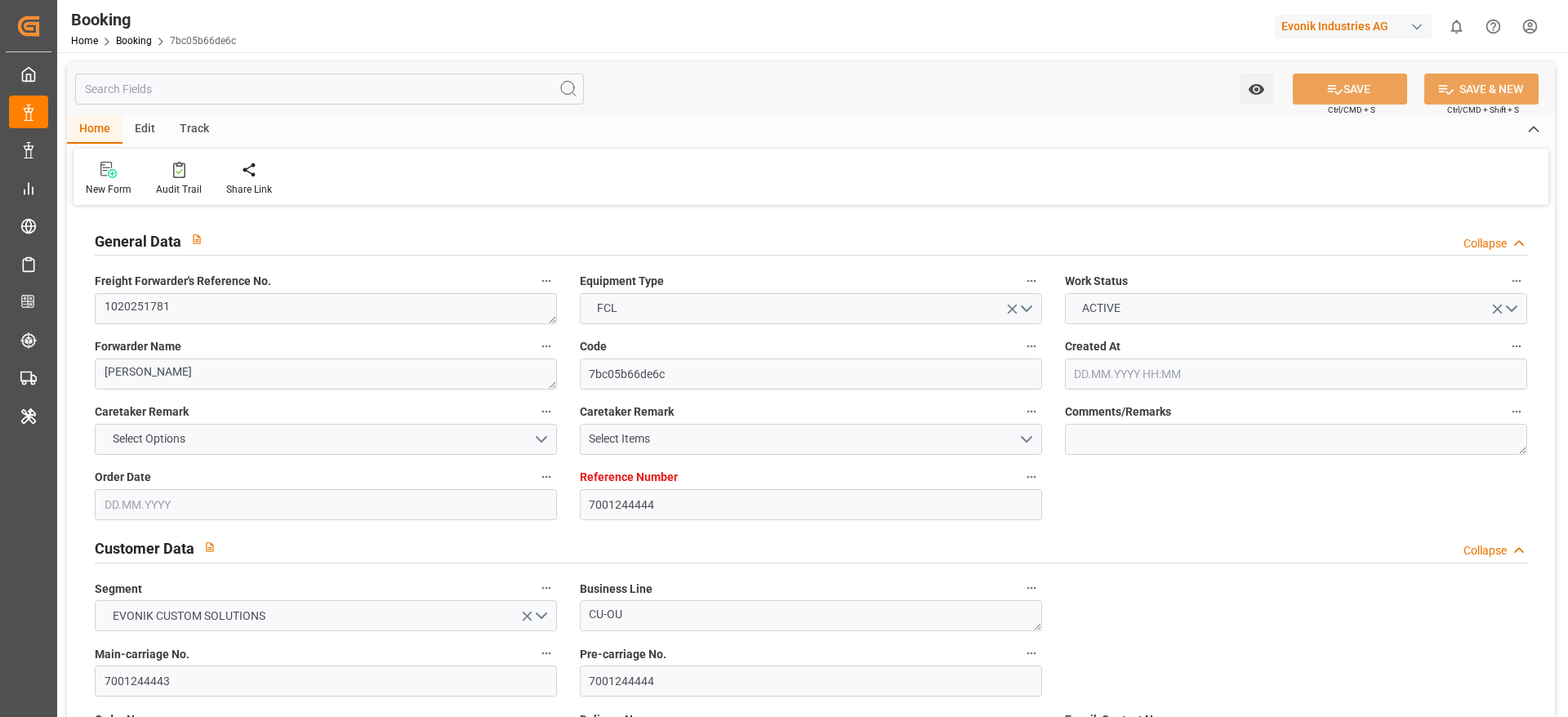
type input "[DATE] 19:35"
type input "08.09.2025 00:00"
type input "07.09.2025 23:54"
type input "04.09.2025 16:12"
type input "16.09.2025 18:18"
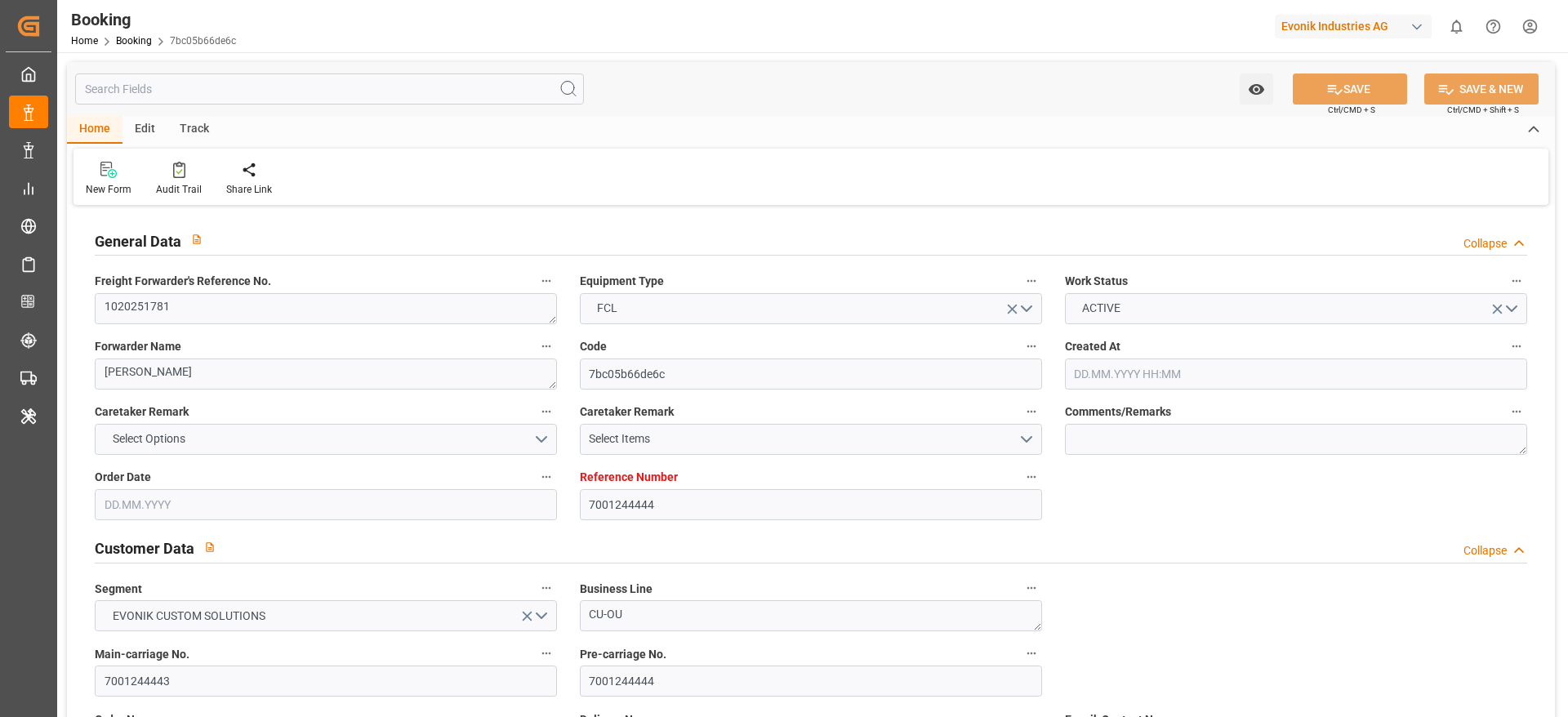
type input "16.09.2025 00:00"
type input "18.08.2025"
type input "16.09.2025 14:33"
type input "16.09.2025"
type input "07.09.2025 16:22"
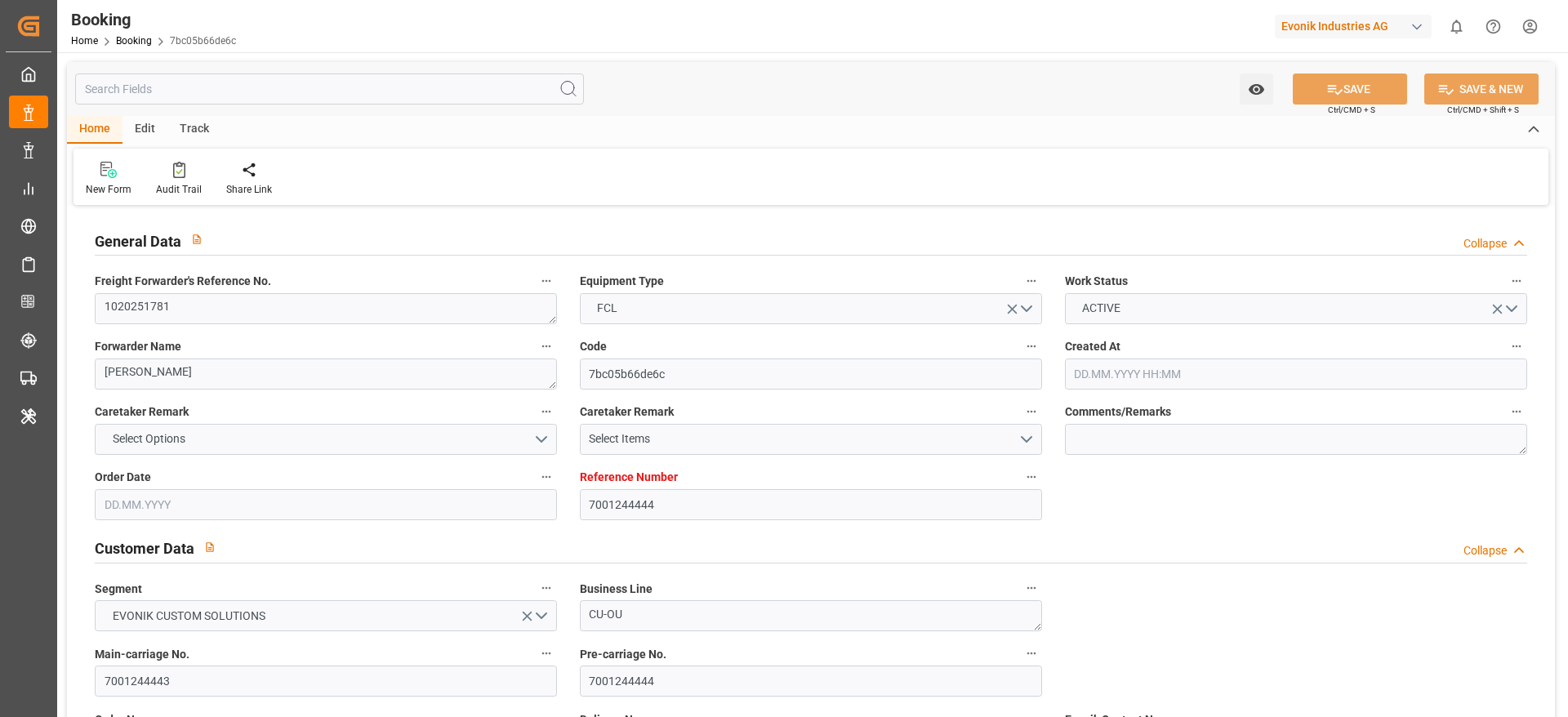
type input "07.09.2025 19:35"
type input "07.09.2025 22:38"
type input "16.09.2025 18:18"
type input "16.09.2025 21:16"
type input "20.09.2025 21:16"
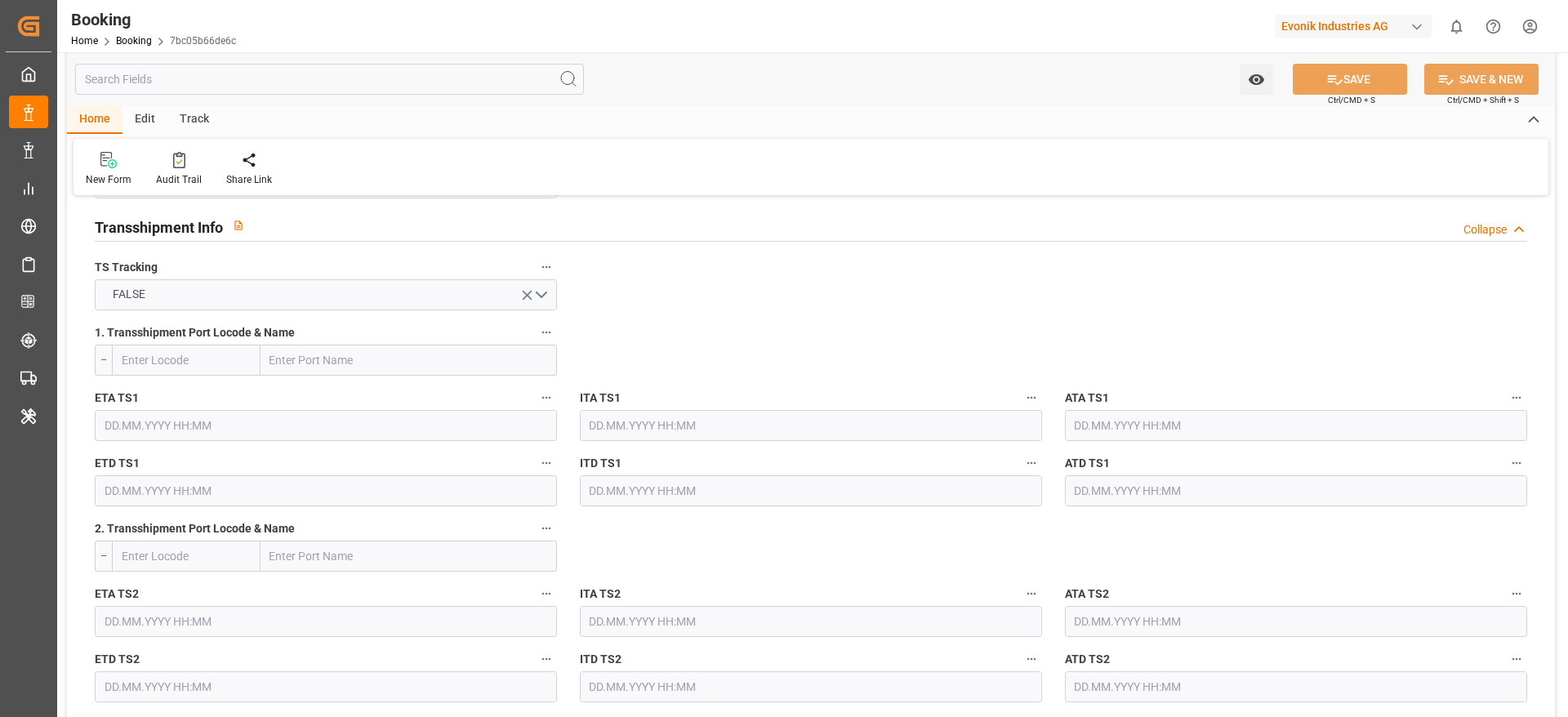
scroll to position [1471, 0]
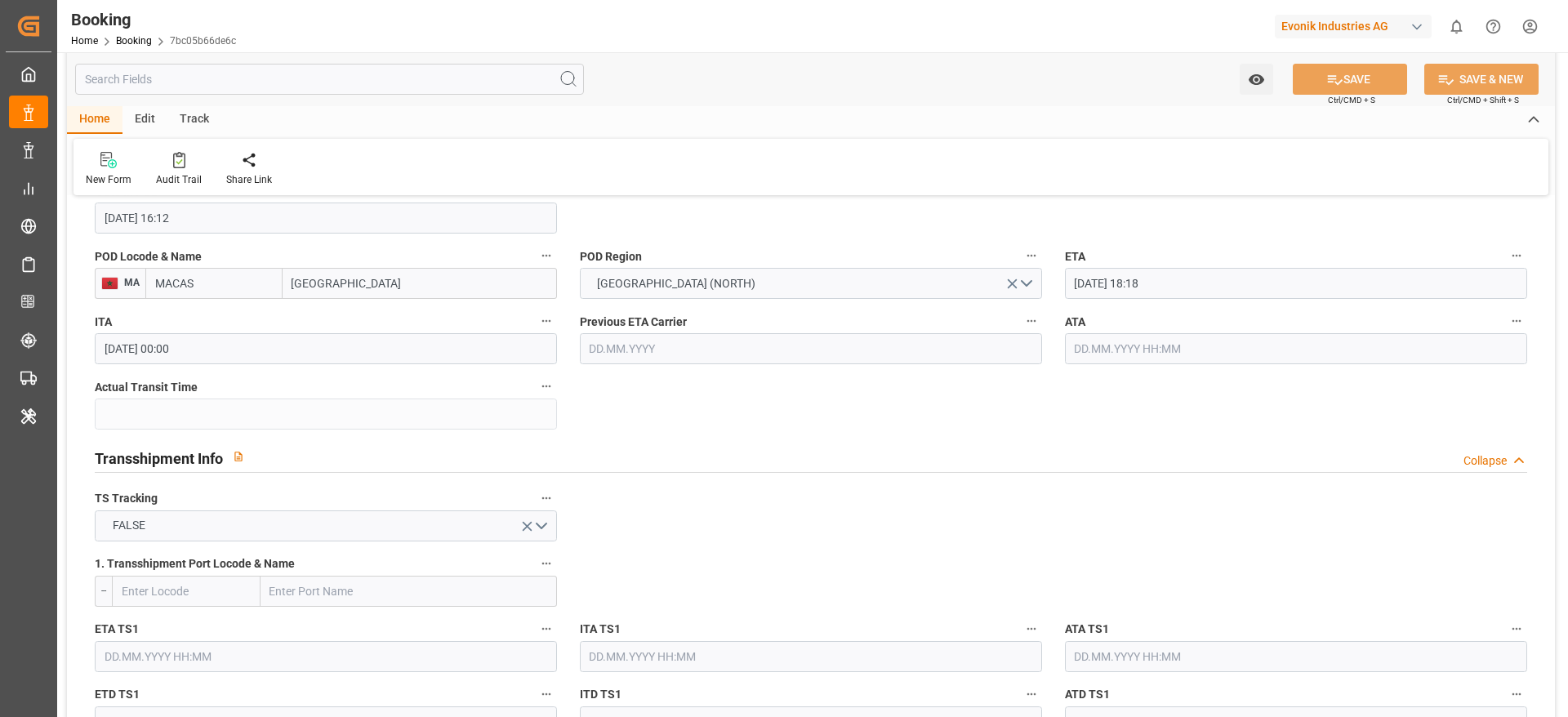
click at [1169, 277] on input "16.09.2025 18:18" at bounding box center [1296, 283] width 462 height 31
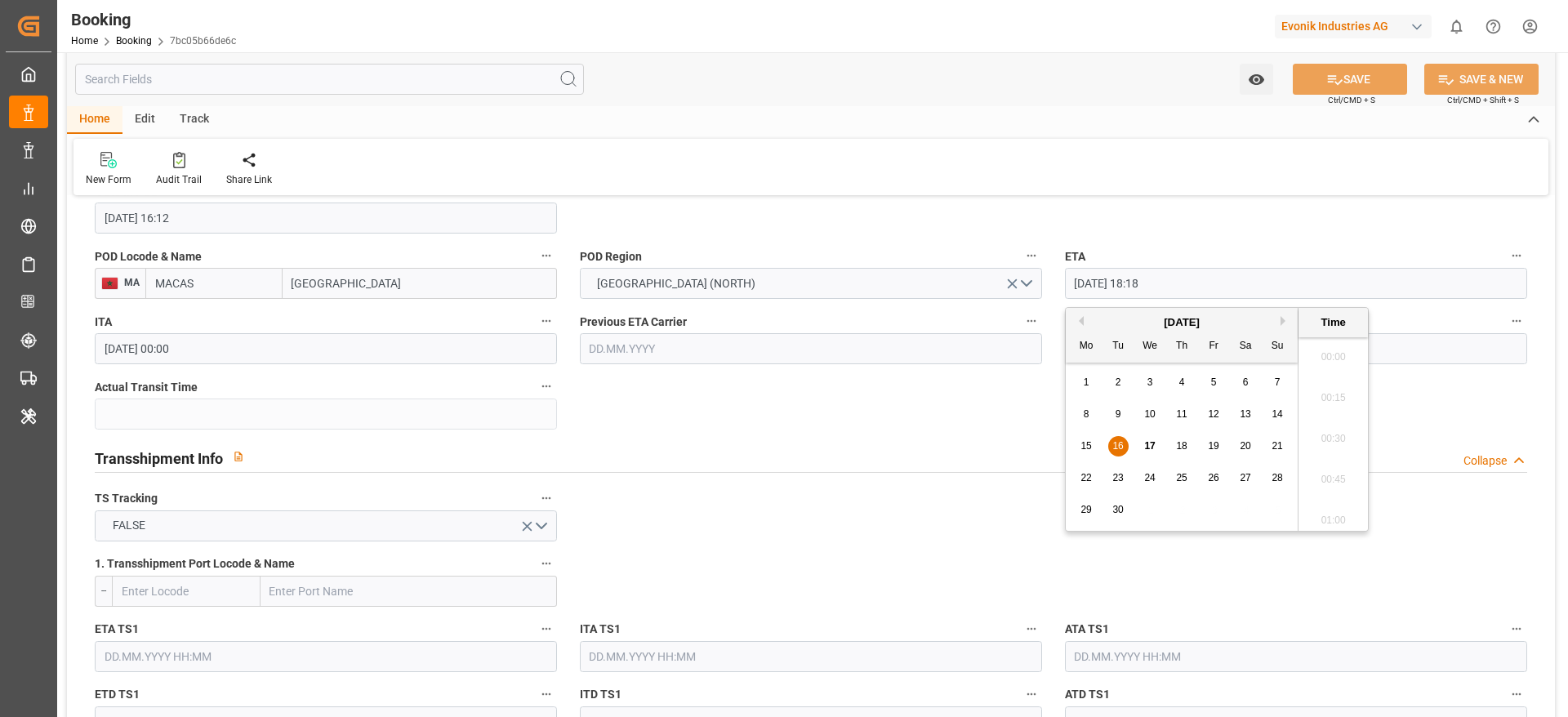
scroll to position [2906, 0]
click at [1152, 443] on span "17" at bounding box center [1150, 446] width 11 height 12
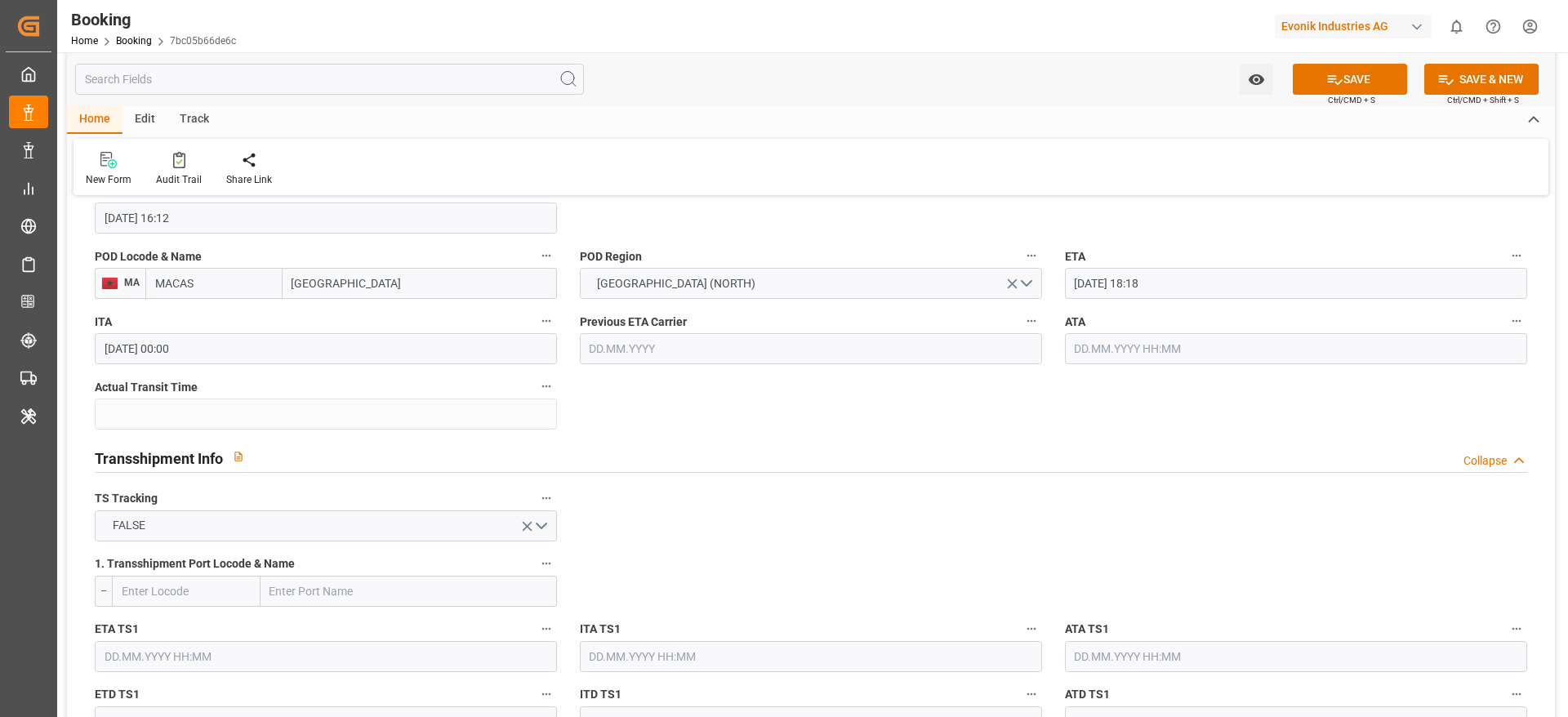
type input "17.09.2025 18:18"
click at [1337, 98] on span "Ctrl/CMD + S" at bounding box center [1352, 100] width 47 height 12
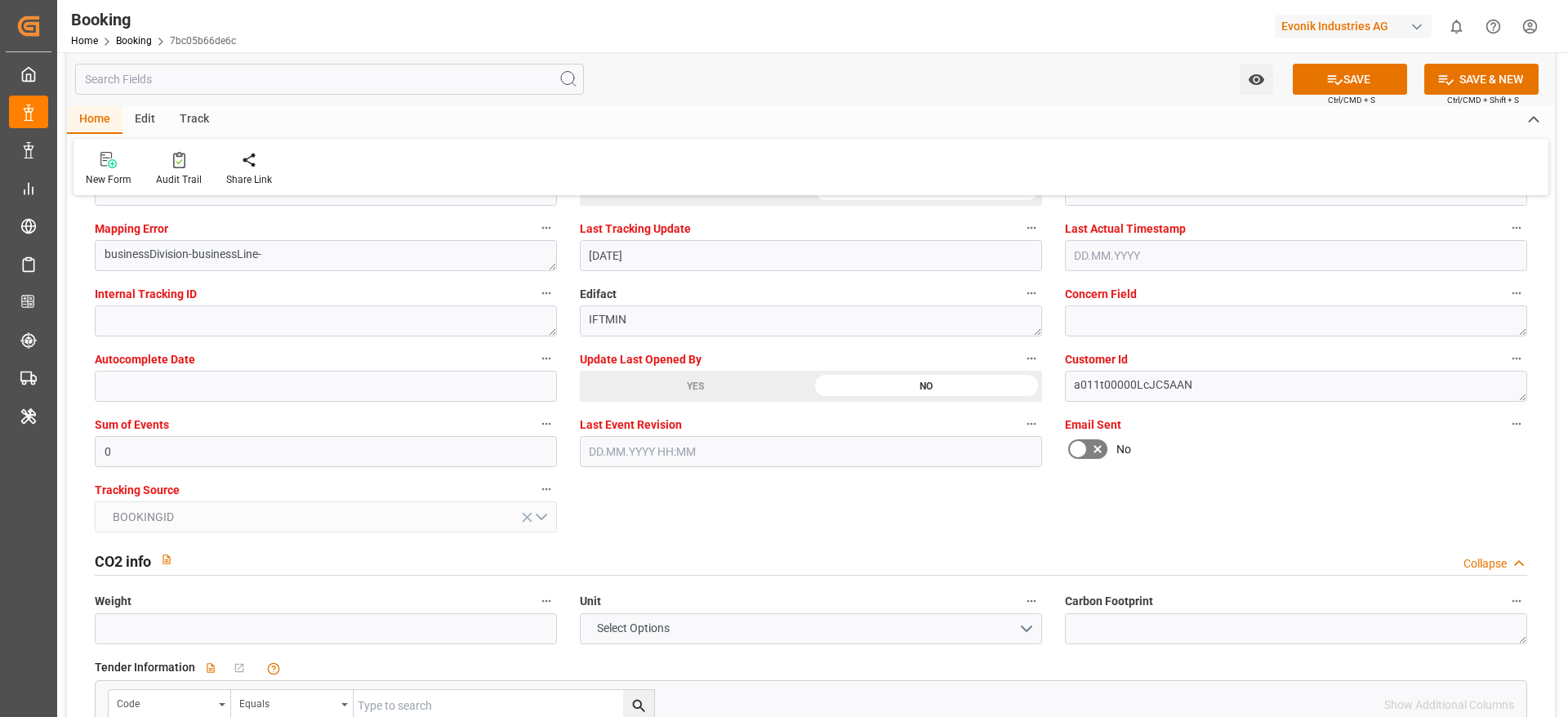
click at [1332, 91] on button "SAVE" at bounding box center [1350, 79] width 114 height 31
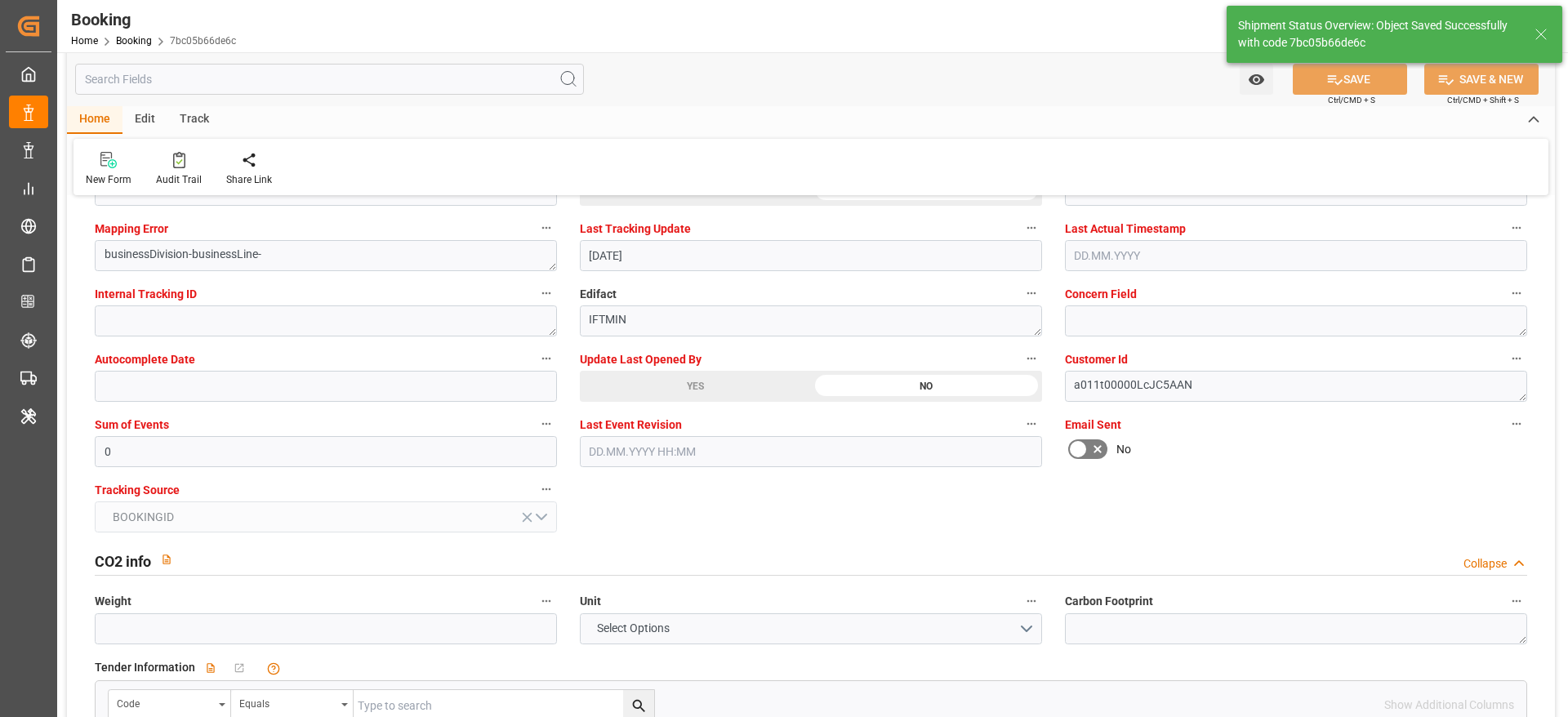
type textarea "sateesh godewar"
type input "17.09.2025 07:02"
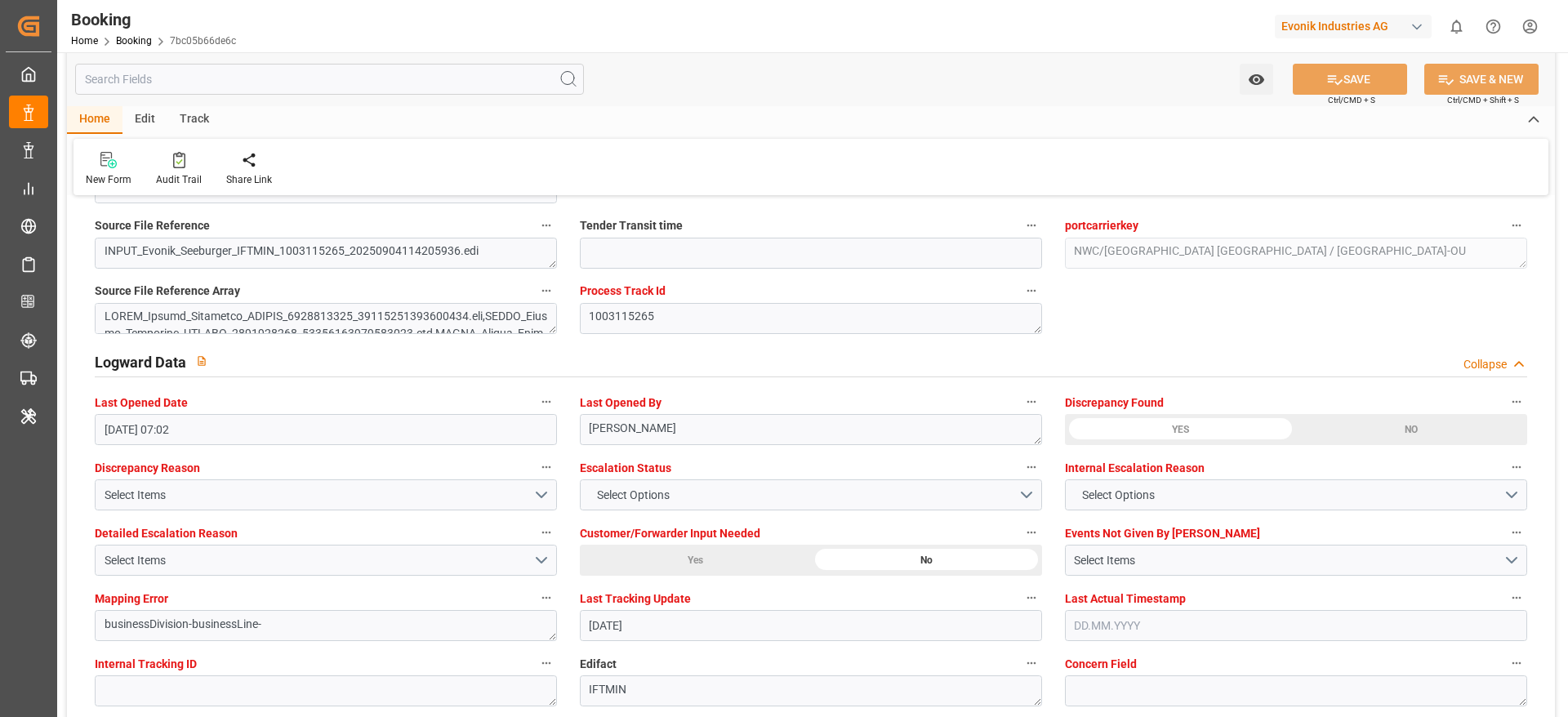
scroll to position [2696, 0]
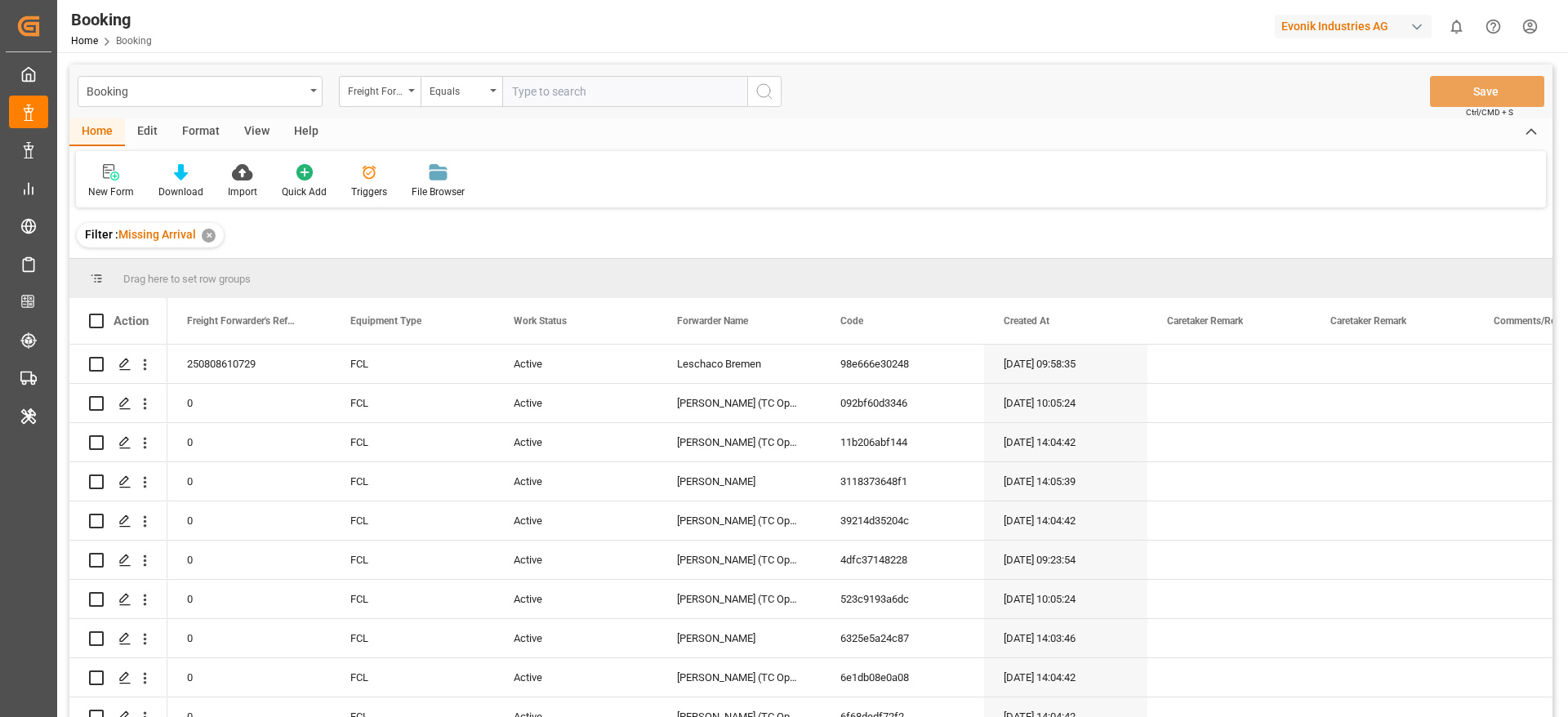
click at [249, 124] on div "View" at bounding box center [257, 132] width 50 height 27
click at [202, 136] on div "Format" at bounding box center [201, 132] width 62 height 27
click at [256, 135] on div "View" at bounding box center [257, 132] width 50 height 27
click at [115, 185] on div "Default" at bounding box center [104, 192] width 32 height 15
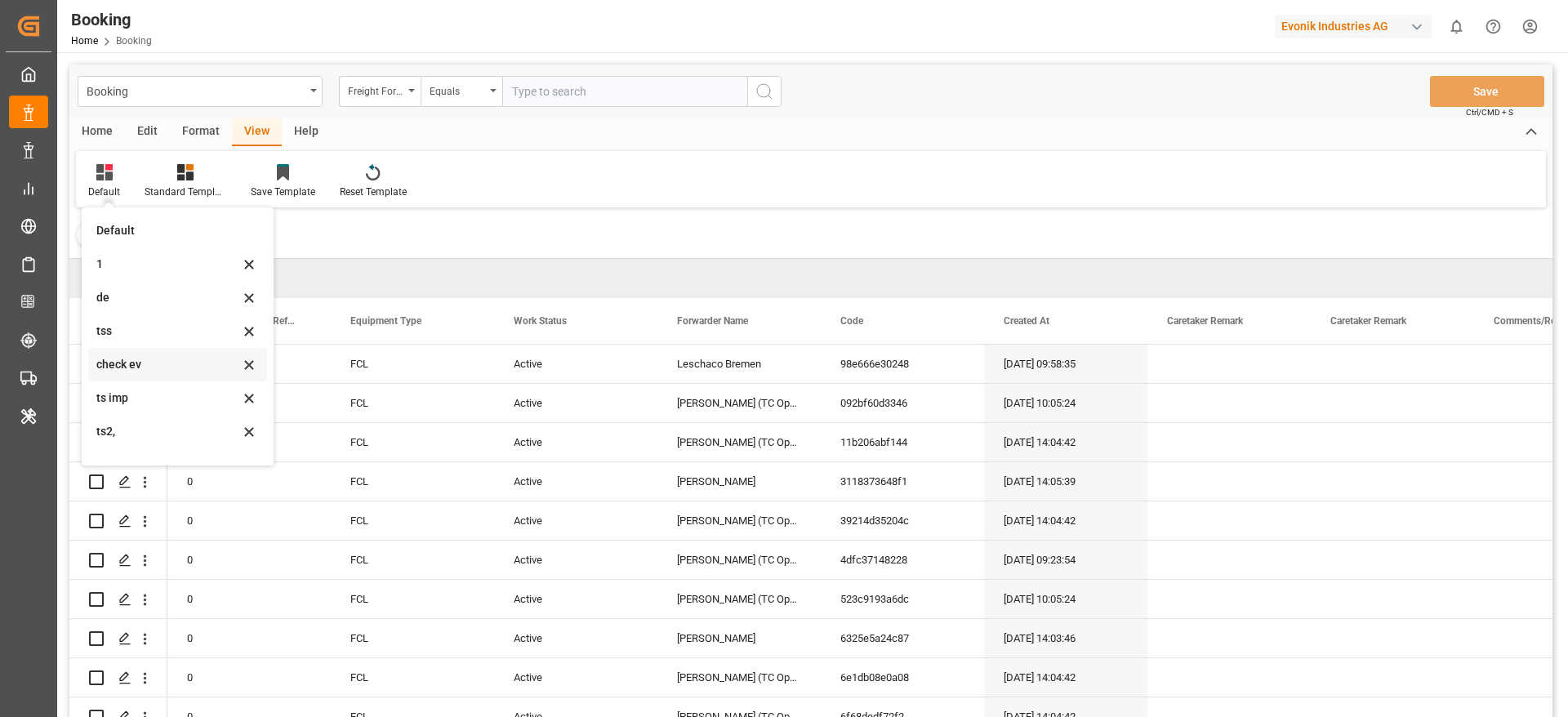
click at [168, 365] on div "check ev" at bounding box center [168, 364] width 143 height 17
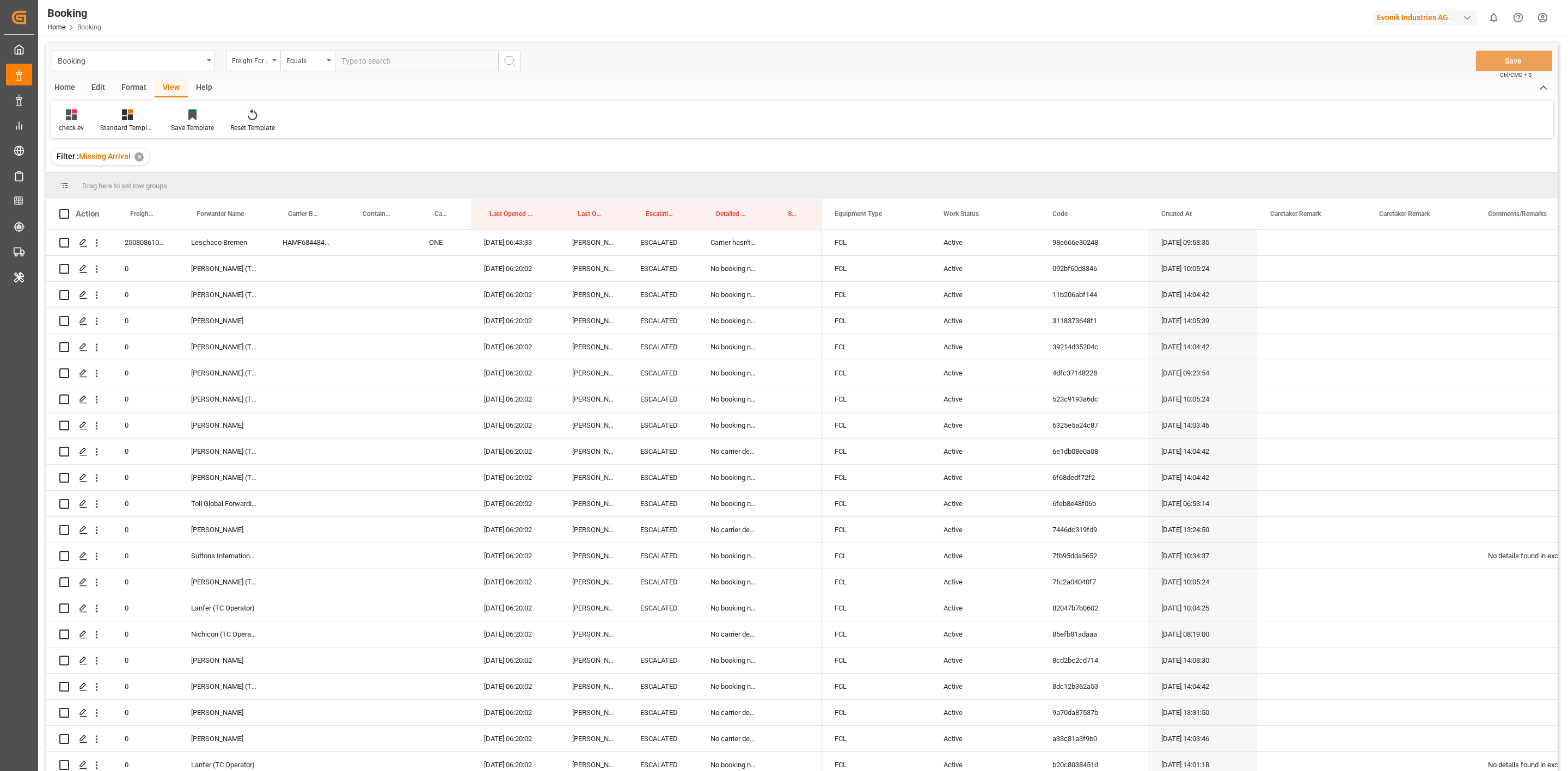
drag, startPoint x: 428, startPoint y: 209, endPoint x: 415, endPoint y: 195, distance: 19.1
click at [415, 195] on div "Drag here to set row groups Drag here to set column labels Action Freight Forwa…" at bounding box center [802, 476] width 1511 height 606
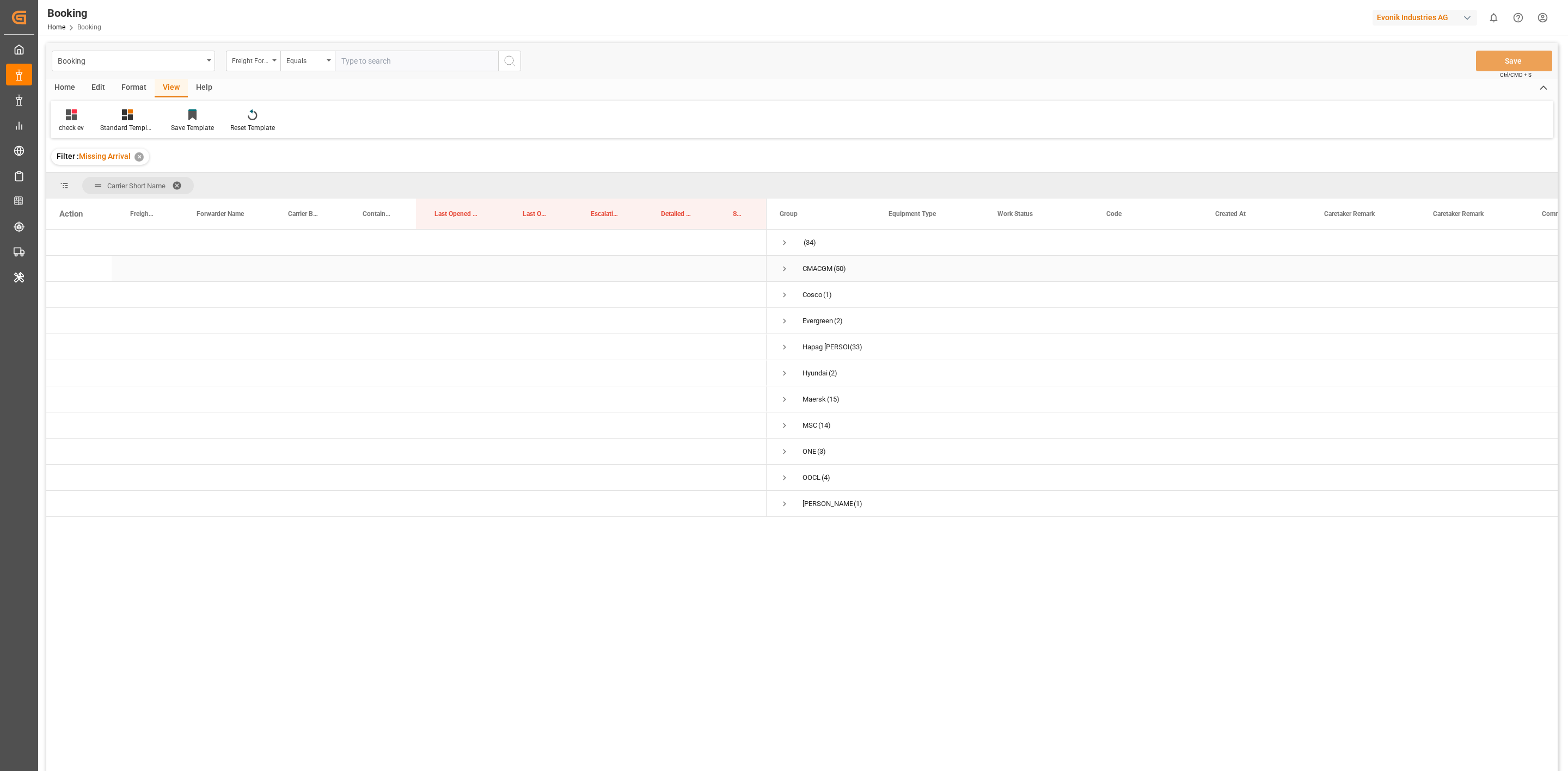
click at [781, 268] on span "Press SPACE to select this row." at bounding box center [785, 269] width 10 height 10
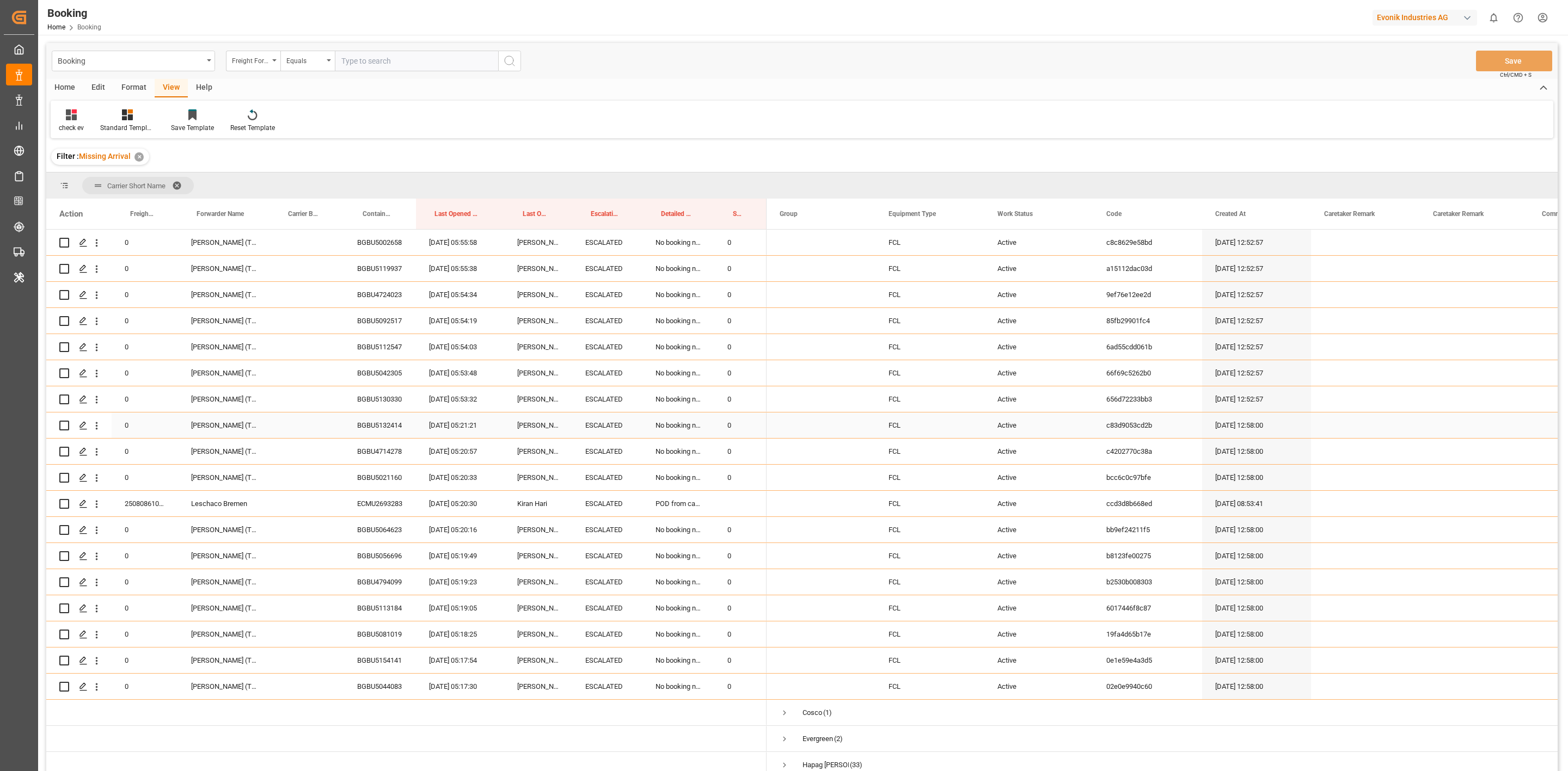
scroll to position [1052, 0]
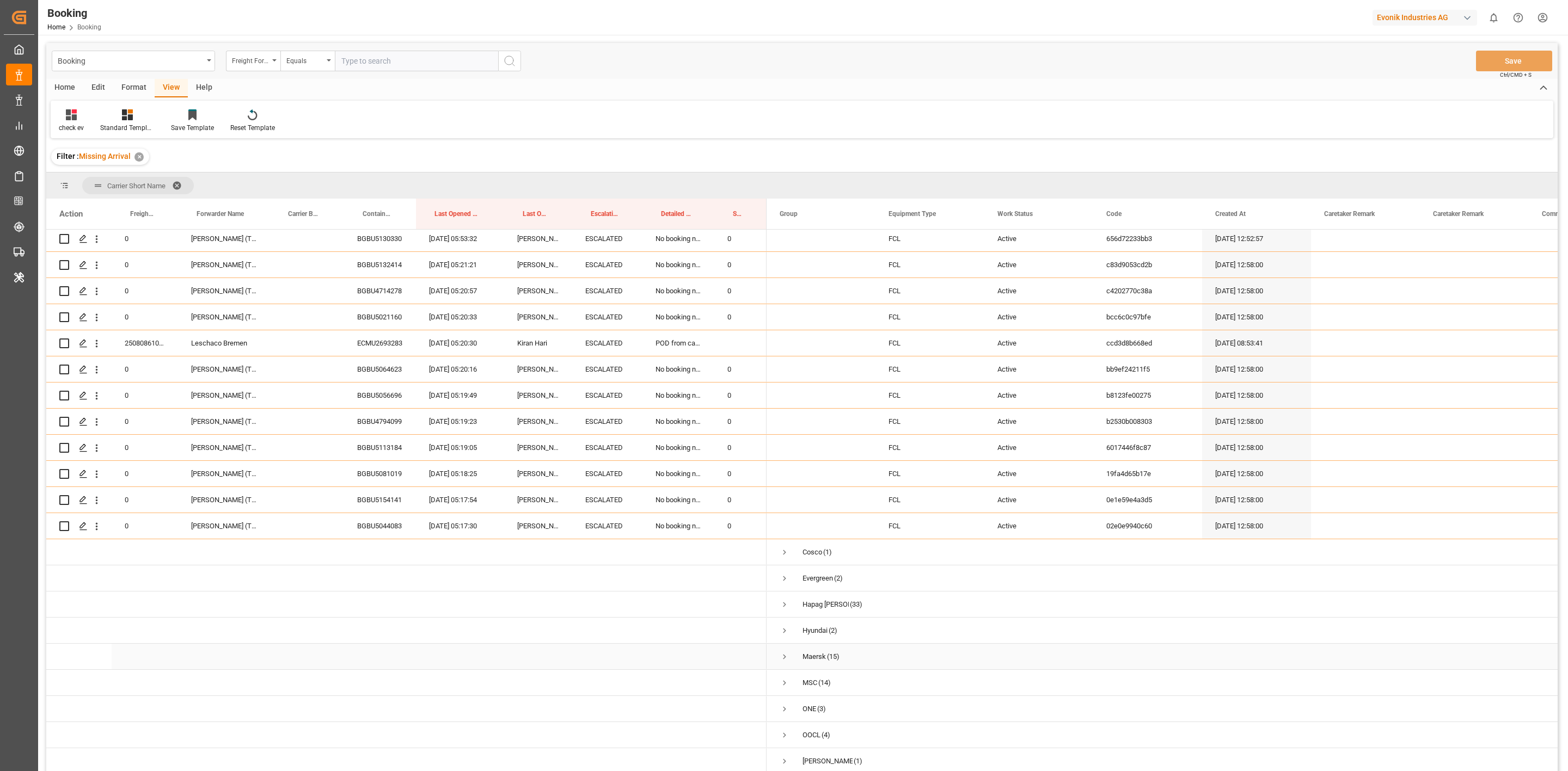
click at [782, 477] on span "Press SPACE to select this row." at bounding box center [785, 657] width 10 height 10
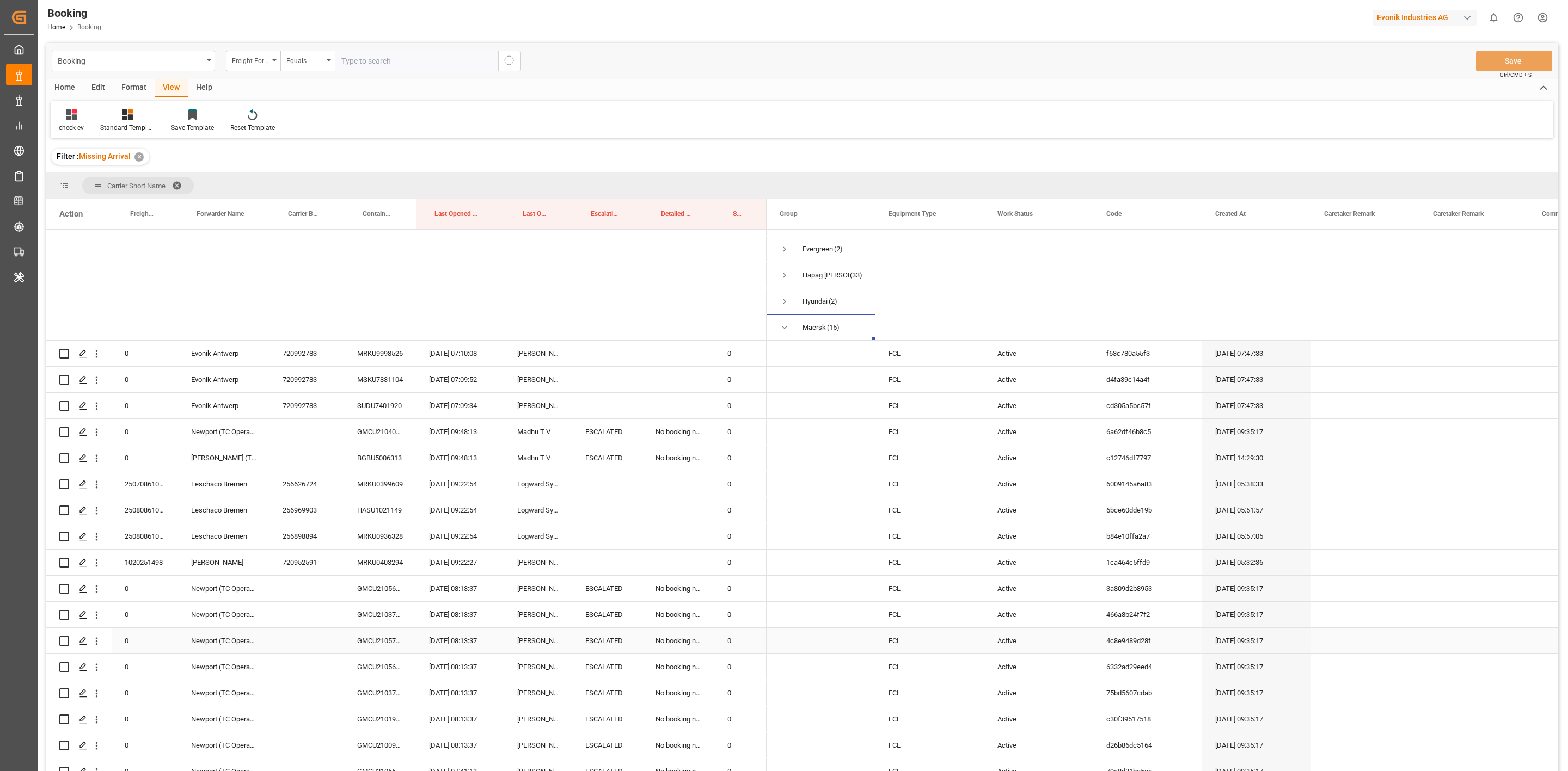
scroll to position [1522, 0]
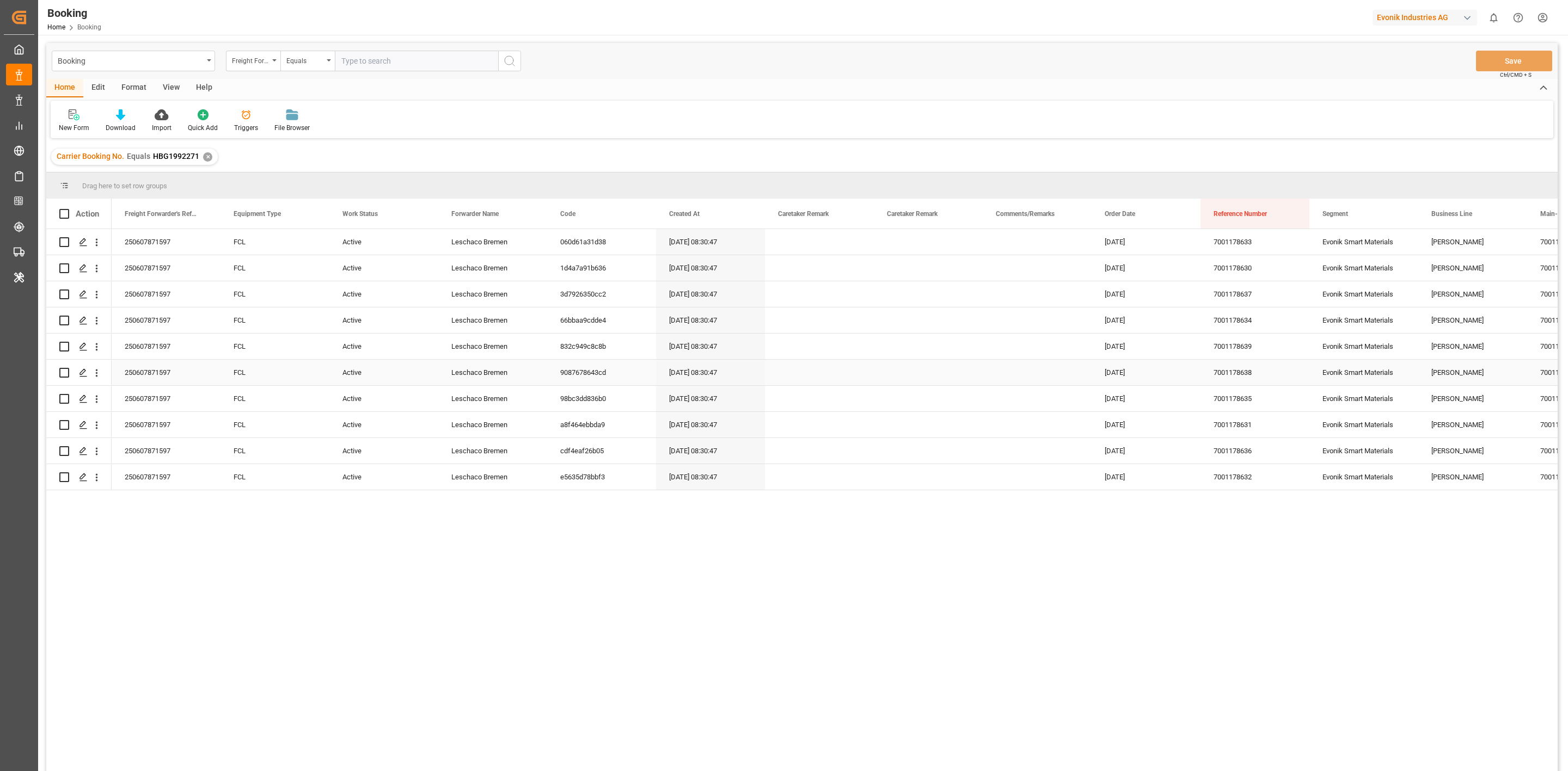
click at [863, 388] on div "Press SPACE to select this row." at bounding box center [819, 399] width 109 height 26
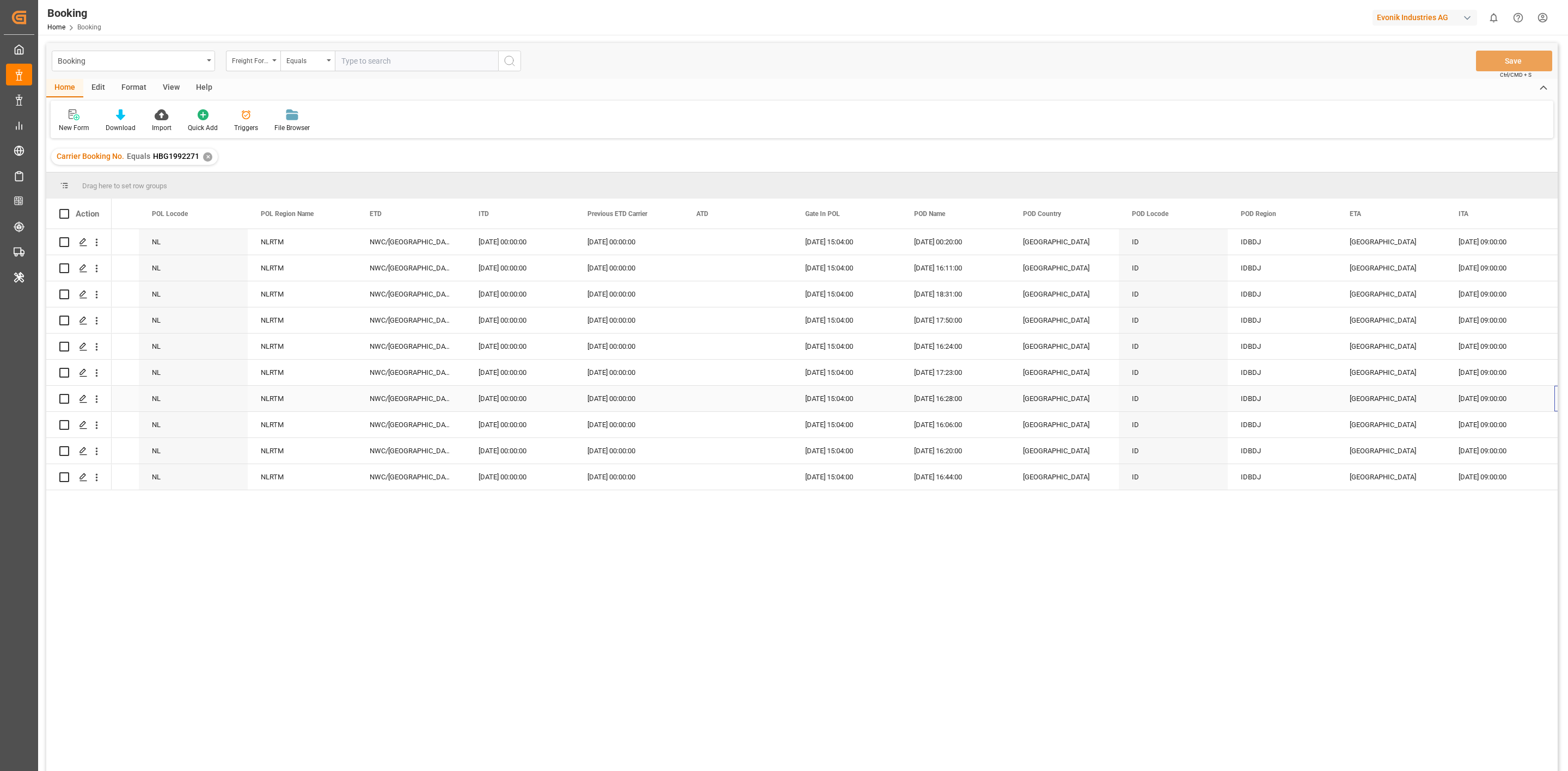
scroll to position [0, 5417]
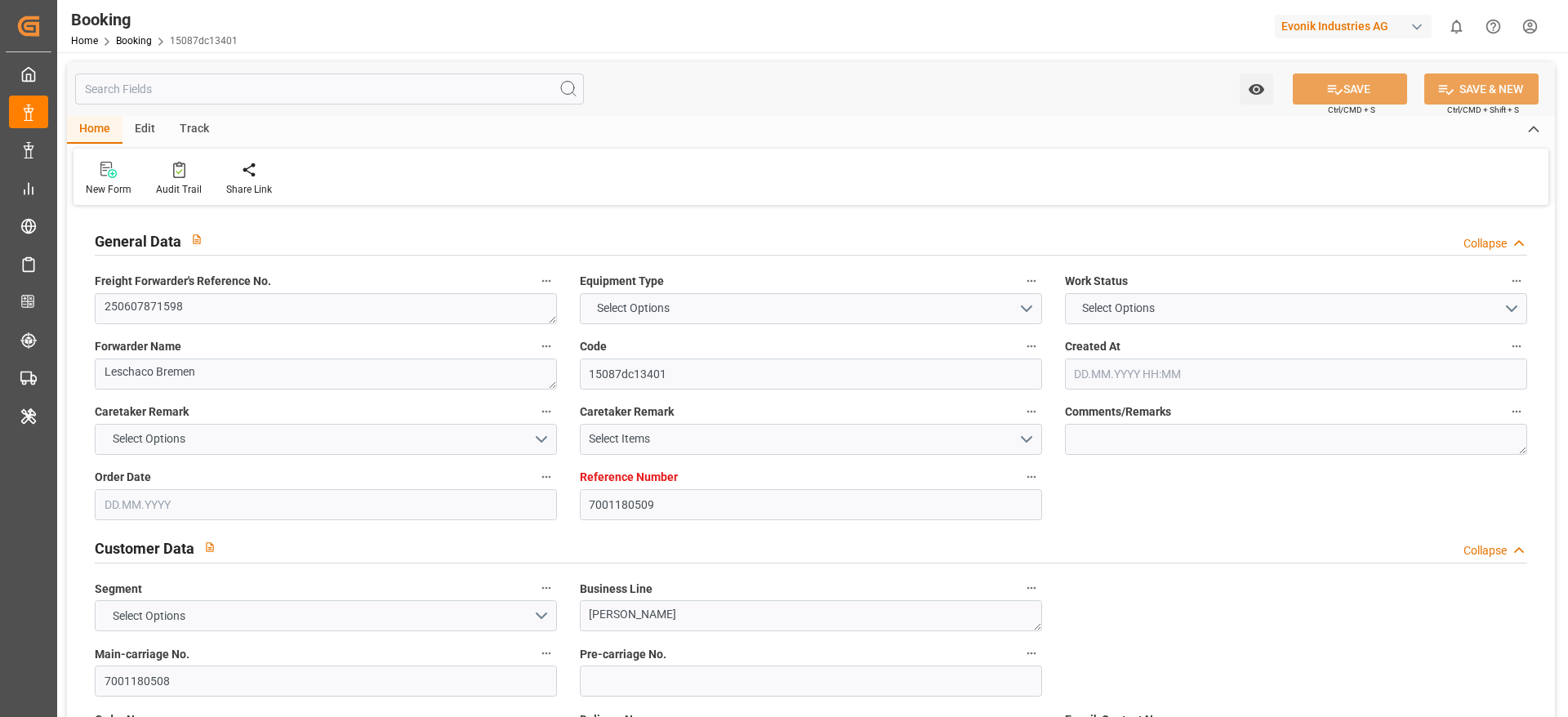
type textarea "250607871598"
type textarea "Leschaco Bremen"
type input "15087dc13401"
type input "7001180509"
type textarea "[PERSON_NAME]"
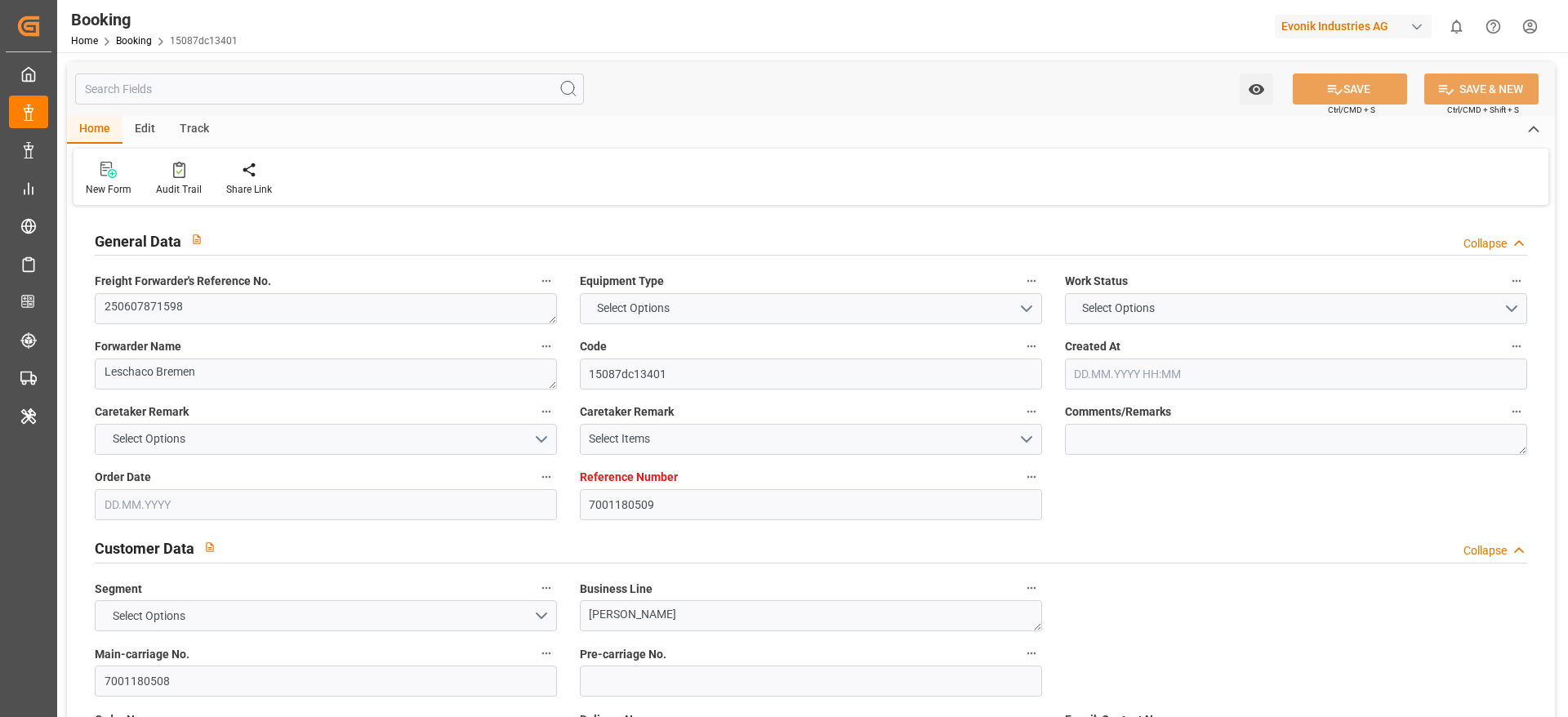
type input "7001180508"
type textarea "[EMAIL_ADDRESS][DOMAIN_NAME]"
type textarea "CIF"
type textarea "BANJARMASIN"
type textarea "3"
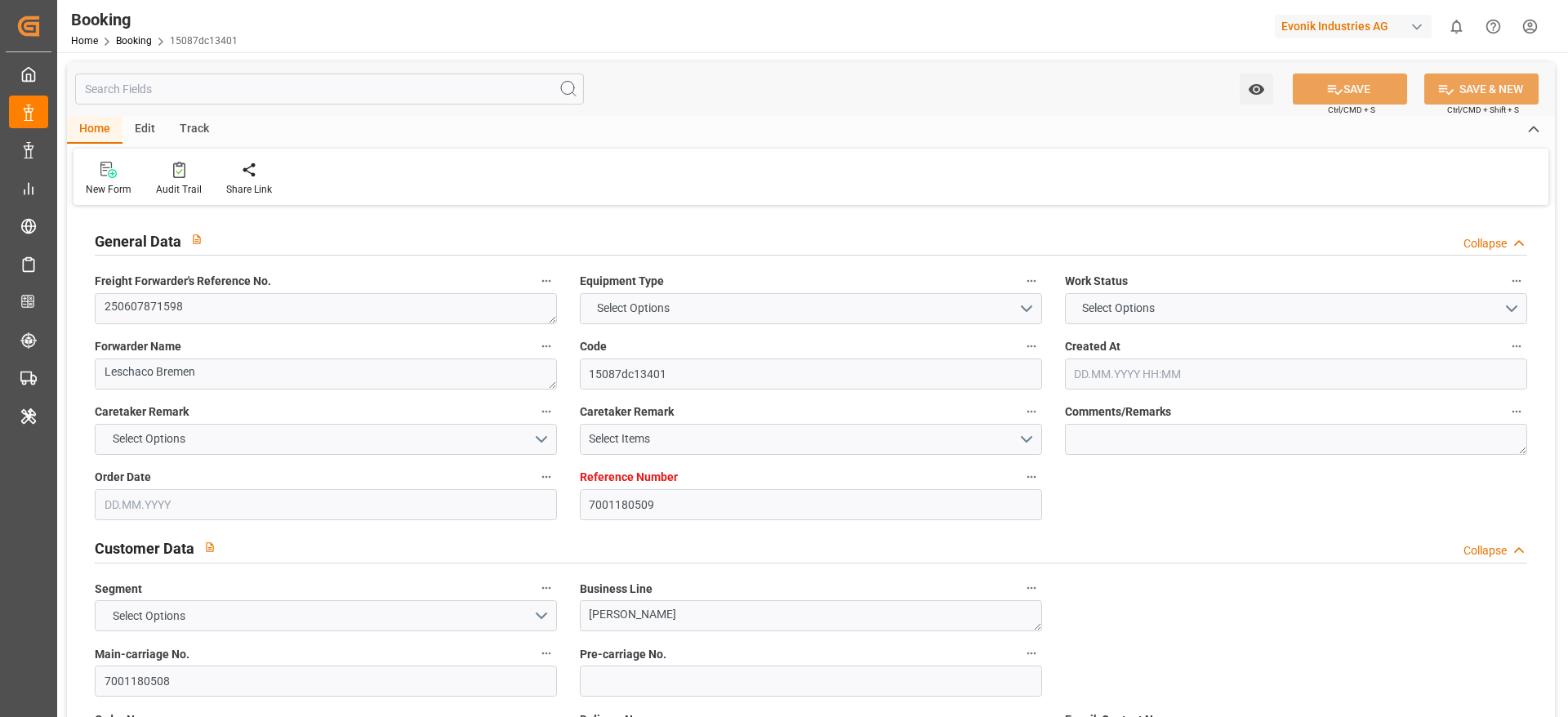
type textarea "Niederkassel"
type textarea "CXTU1135174"
type input "CMA CGM RIVOLI"
type input "CMA CGM Rivoli"
type input "CMDU"
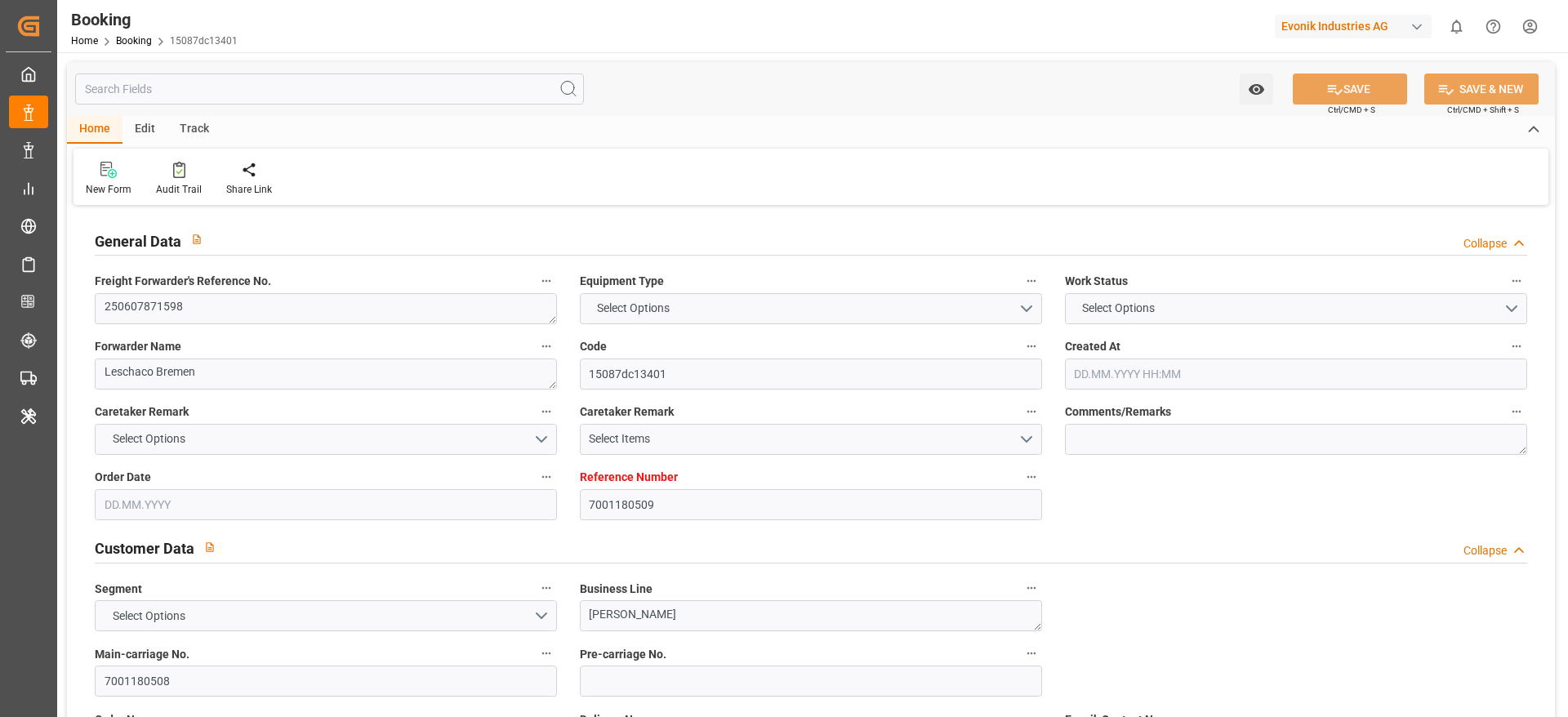
type textarea "HBG1992441"
type input "[GEOGRAPHIC_DATA]"
type input "[GEOGRAPHIC_DATA] ([GEOGRAPHIC_DATA])"
type input "[GEOGRAPHIC_DATA], [GEOGRAPHIC_DATA]"
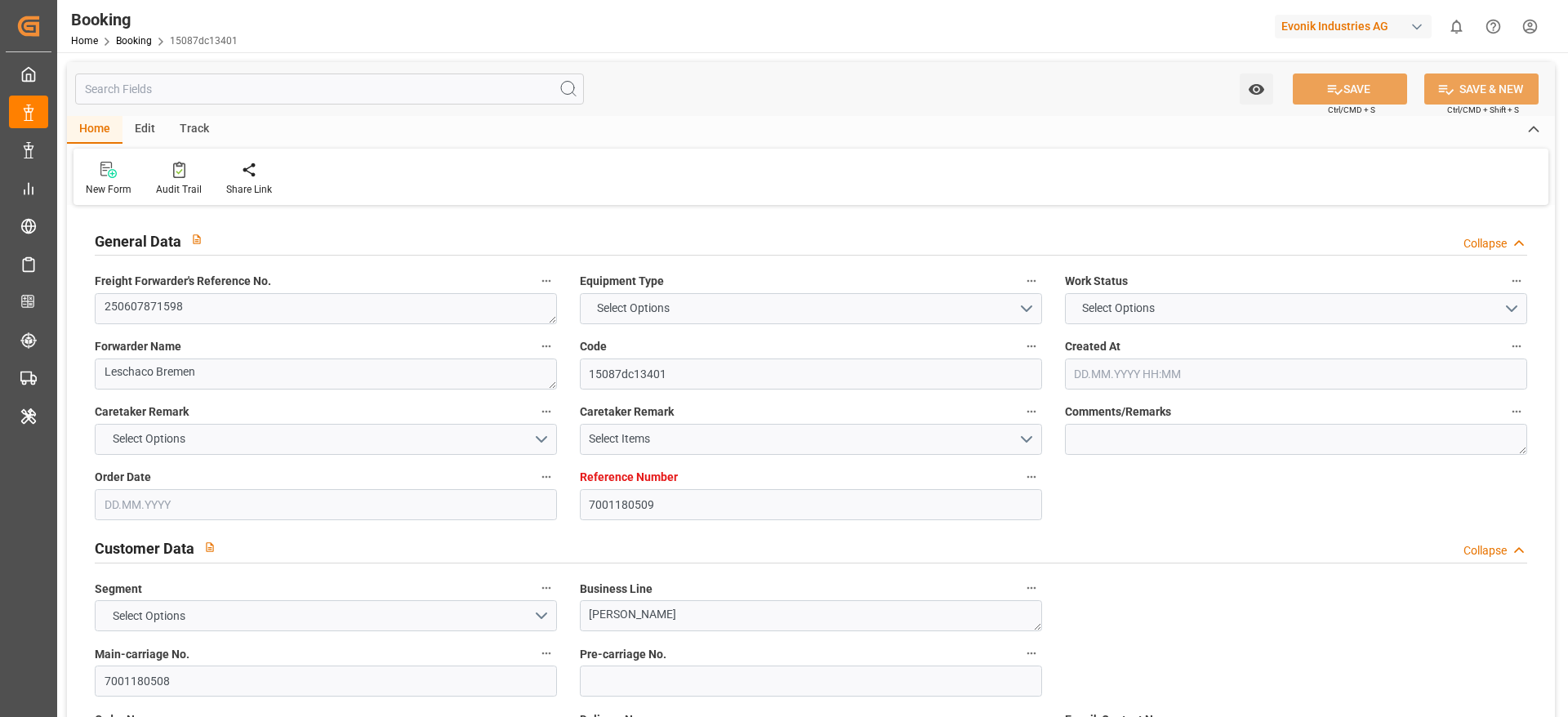
type textarea "vesselName"
type textarea "INPUT_Evonik_Seeburger_IFTSTA_1002832730_20250605111524944.edi"
type textarea "NWC/[GEOGRAPHIC_DATA] [GEOGRAPHIC_DATA] Continent / [GEOGRAPHIC_DATA]-KA"
type textarea "INPUT_Evonik_Seeburger_IFTMIN_1002802807_20250527120807011.edi,INPUT_Evonik_See…"
type textarea "1002832730"
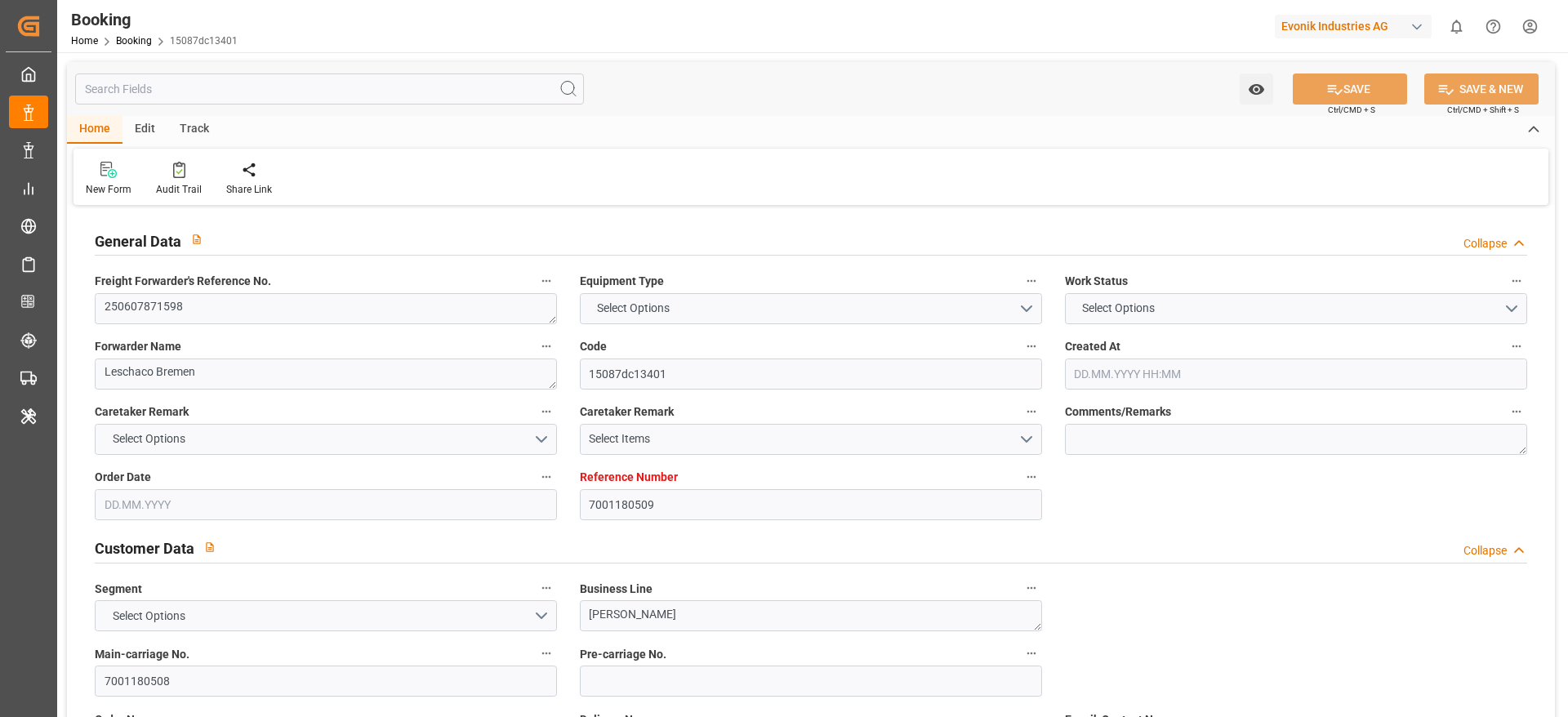
type textarea "Logward System"
type textarea "Pod-"
type textarea "IFTSTA"
type textarea "a016N000000wbCAQAY"
type textarea "Yes"
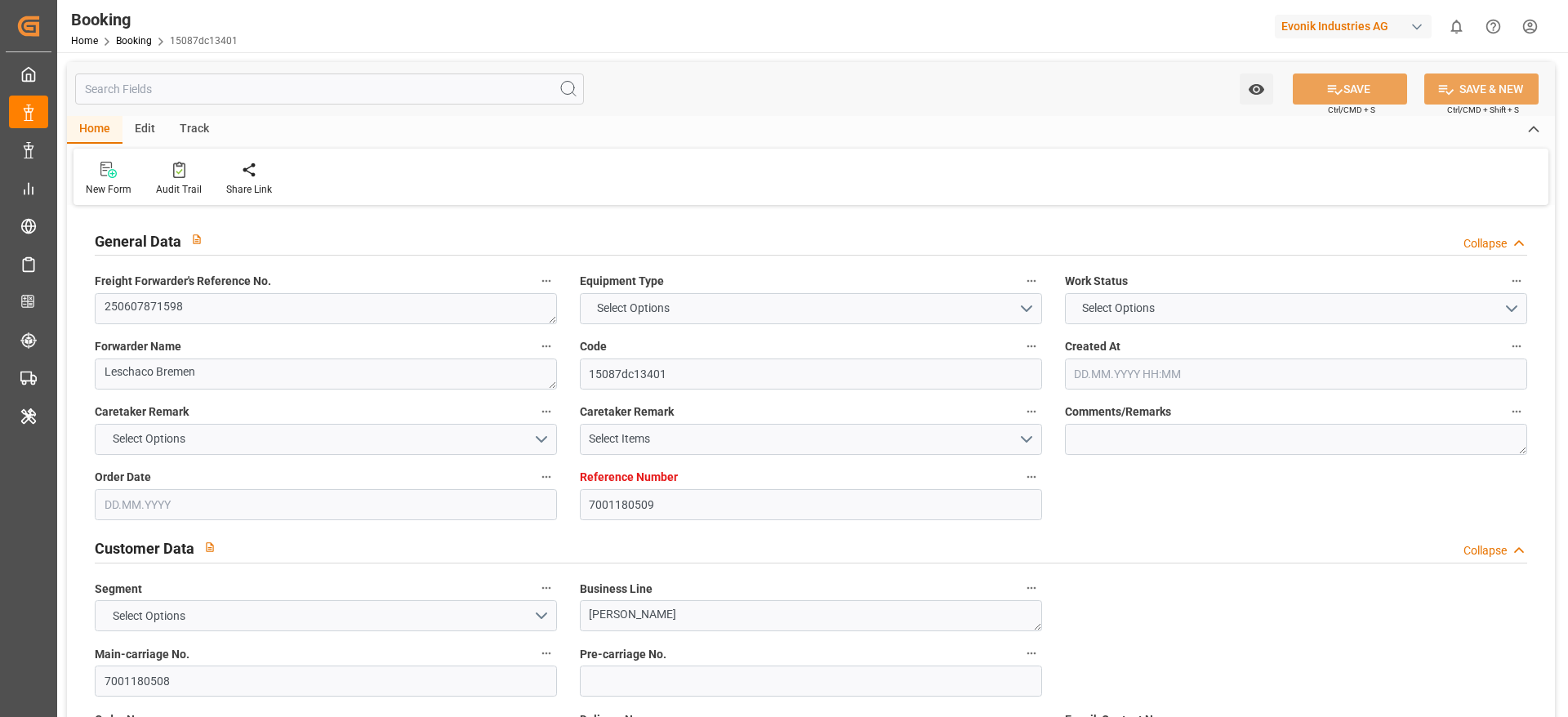
type input "ROTTERDAM"
type input "BANJARMASIN"
type input "0FMJJE1MA"
type input "VESSEL"
type input "CMA CGM GEORGE SAND"
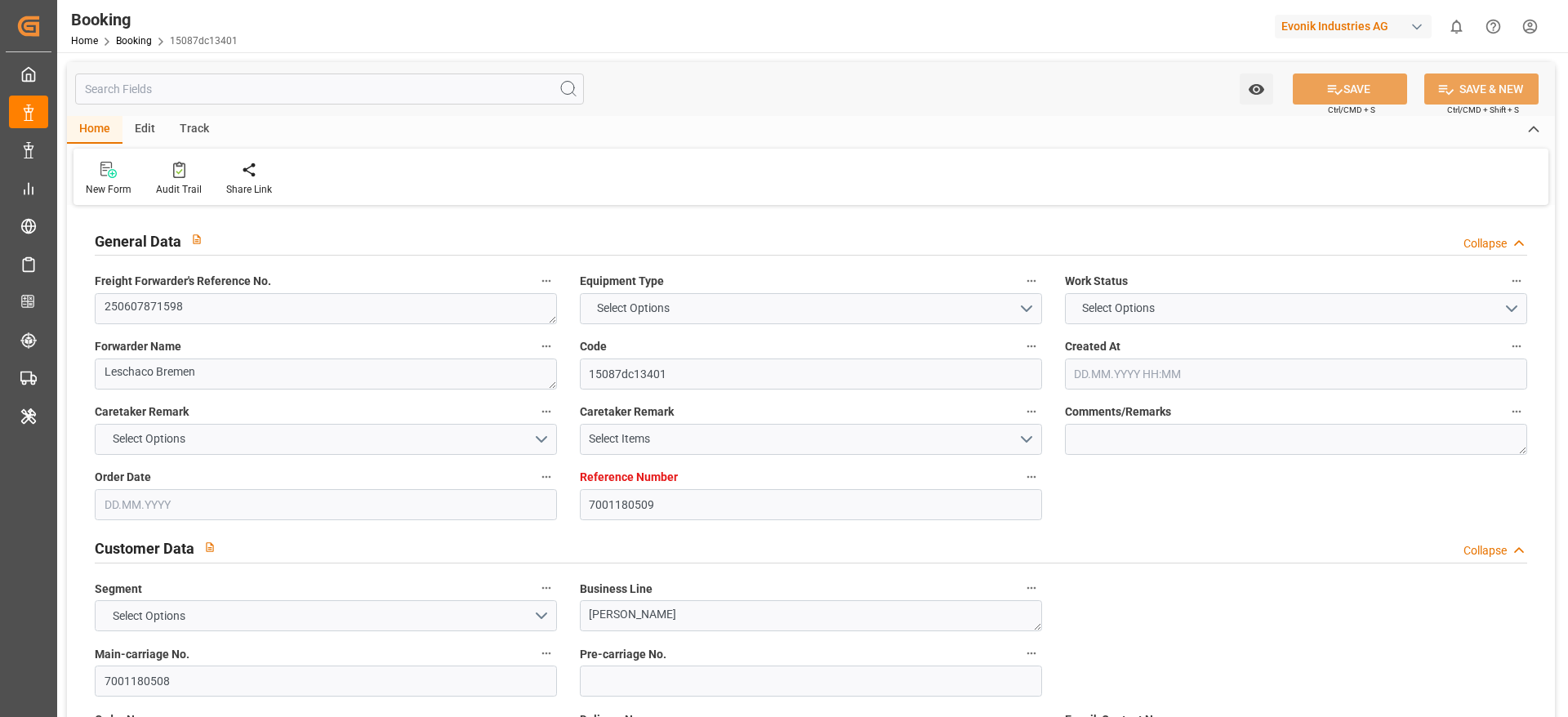
type input "PULAU NUNUKAN"
type input "0XLTYN1MA"
type input "326S0R"
type input "PULAU NUNUKAN"
type input "328S0R"
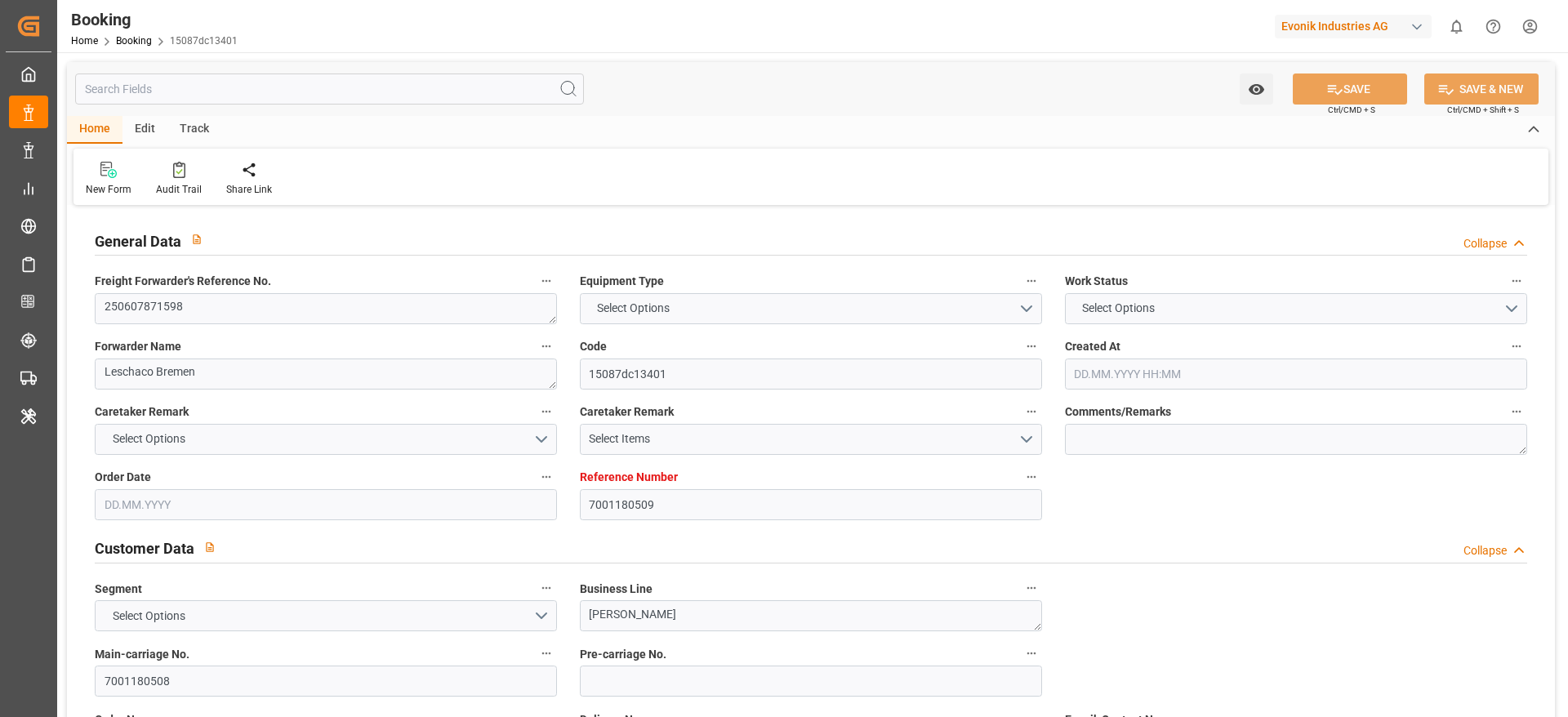
type input "PULAU NUNUKAN"
type input "TRUCK"
type input "7001180509"
type input "9839193"
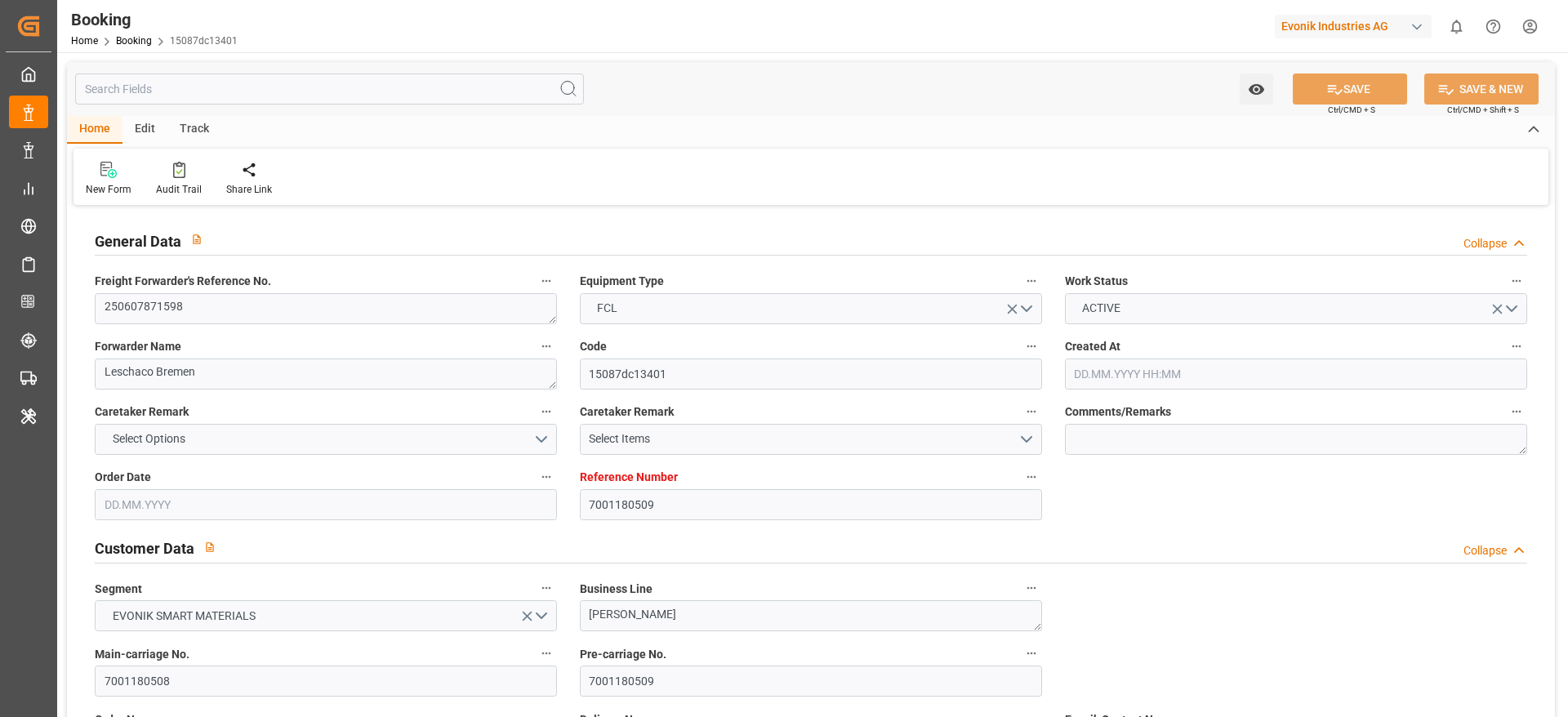
type input "CMACGM"
type input "CMA CGM Group"
type input "NLRTM"
type input "IDBDJ"
type input "MYPKG"
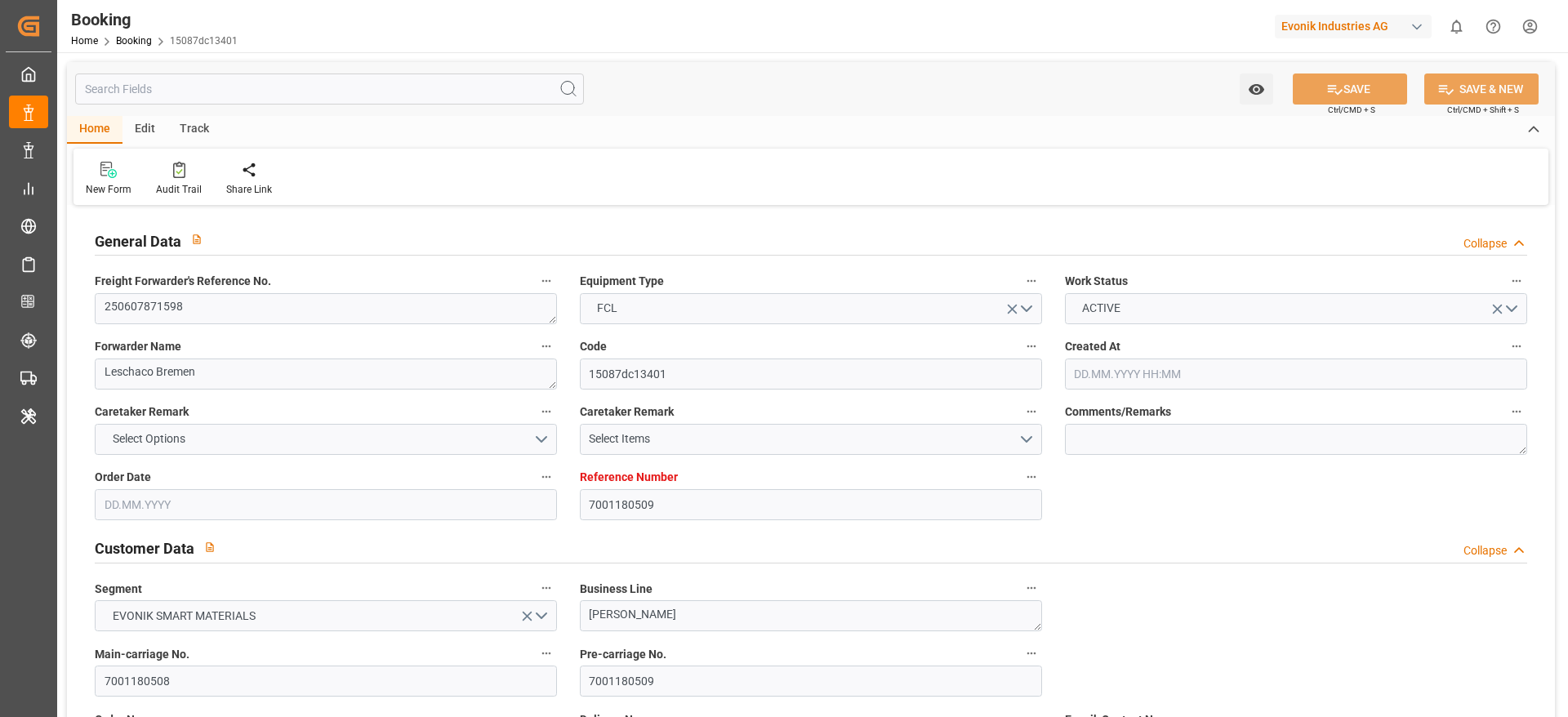
type input "IDJKT"
type input "49"
type input "0"
type input "-59"
type input "NLRTM"
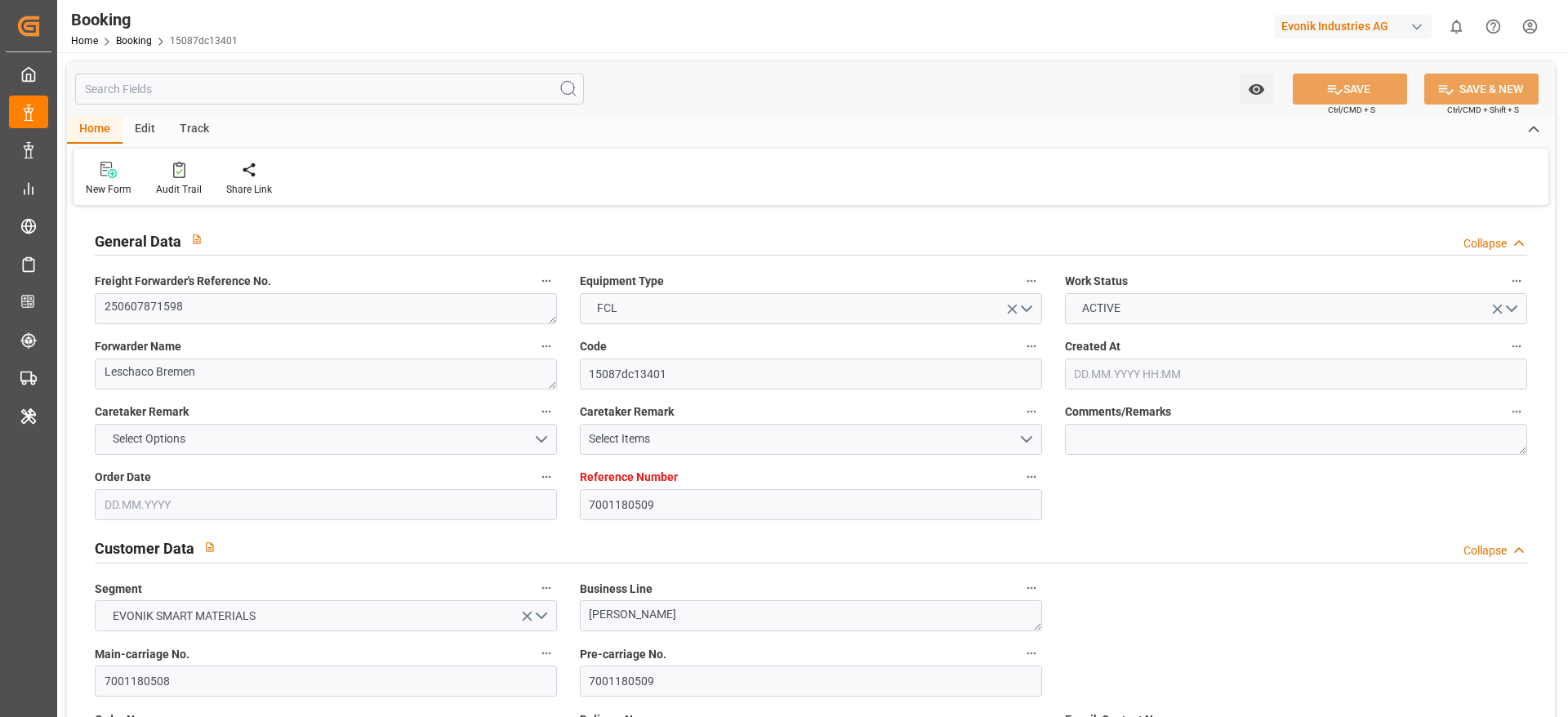
type input "IDBDJ"
type input "9332884"
type input "9649598"
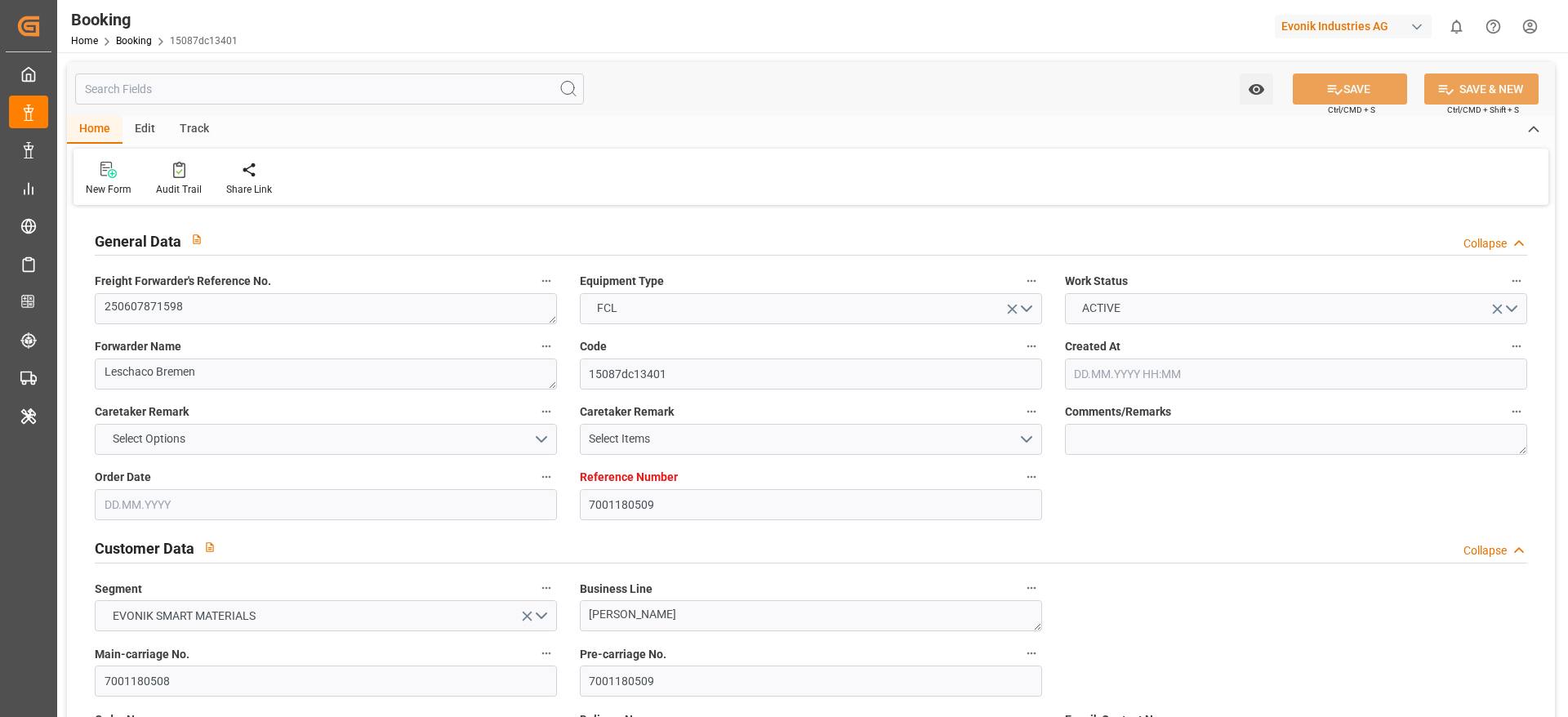
type input "27.05.2025 10:12"
type input "27.05.2025"
type input "12.08.2025"
type input "16.06.2025"
type input "05.06.2025 00:00"
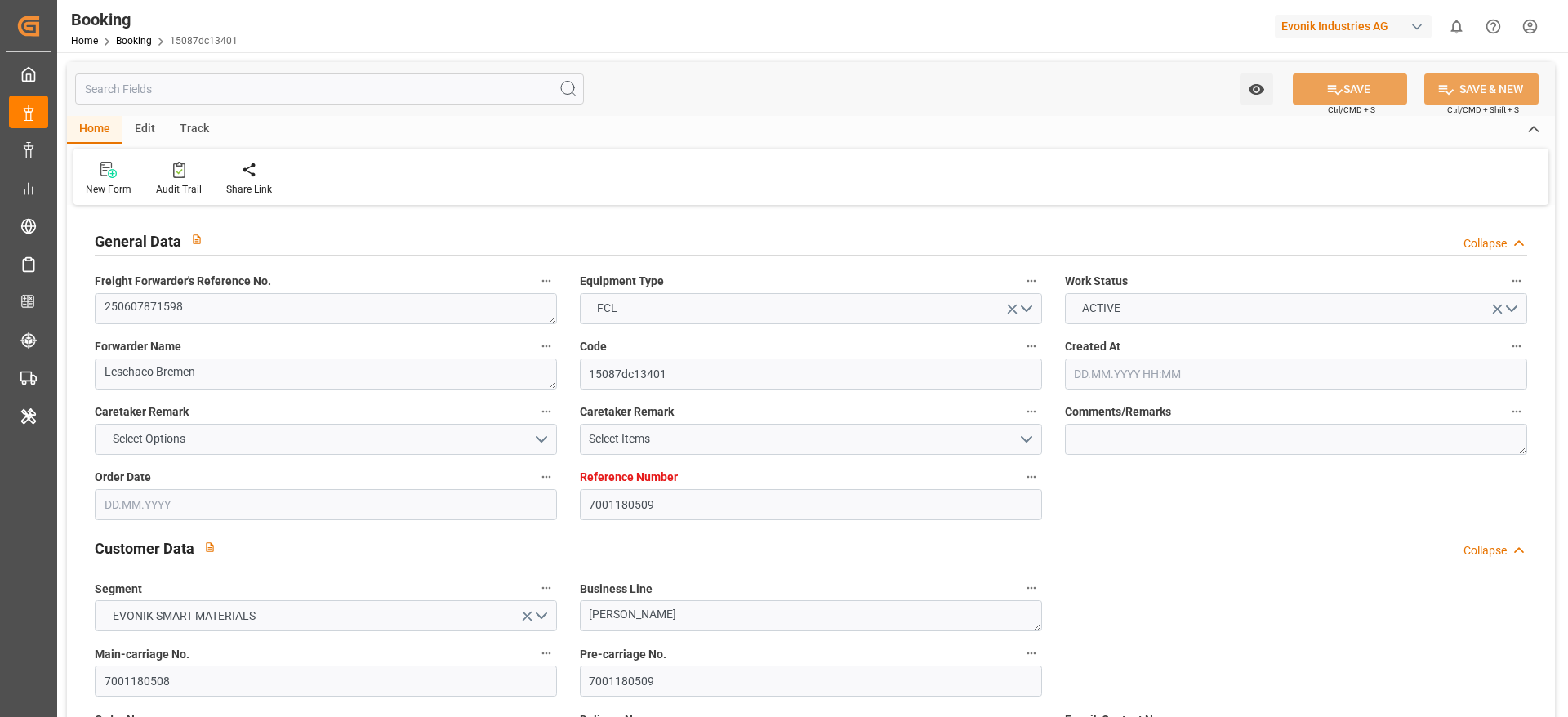
type input "16.06.2025 00:00"
type input "28.05.2025"
type input "14.06.2025 00:00"
type input "14.06.2025 07:57"
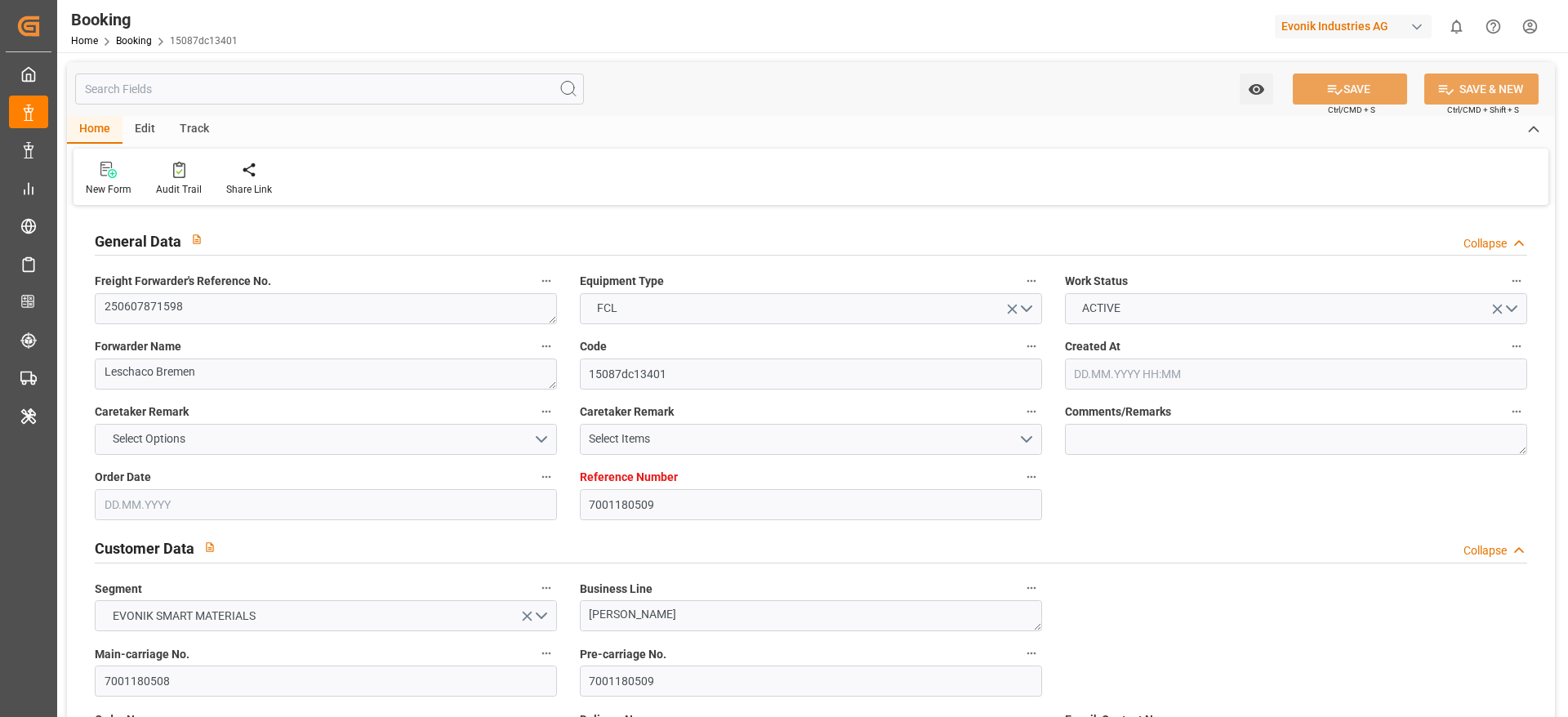
type input "05.06.2025 17:19"
type input "19.08.2025 16:00"
type input "12.08.2025 00:00"
type input "12.08.2025"
type input "30.07.2025 00:00"
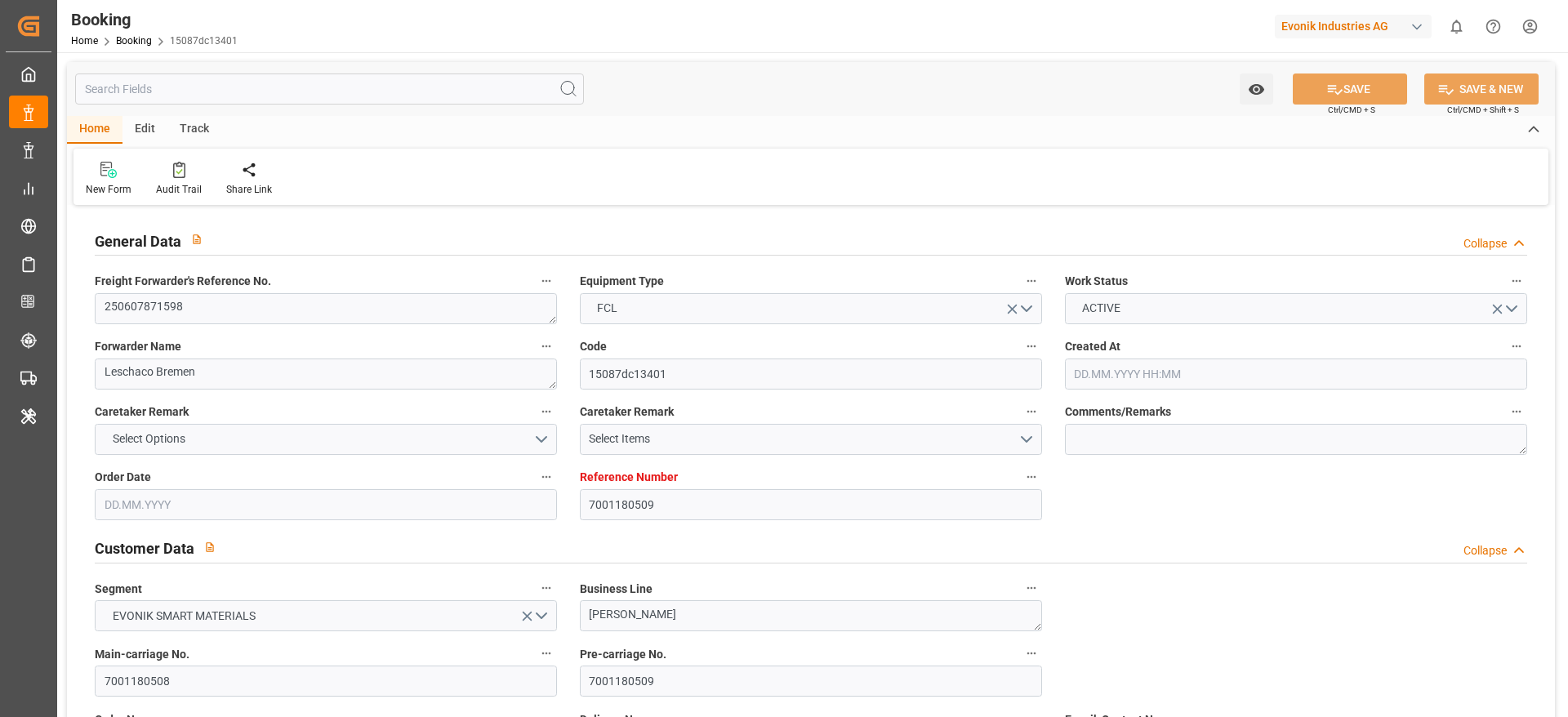
type input "30.07.2025 00:00"
type input "30.07.2025 00:30"
type input "31.07.2025 00:00"
type input "31.07.2025 21:17"
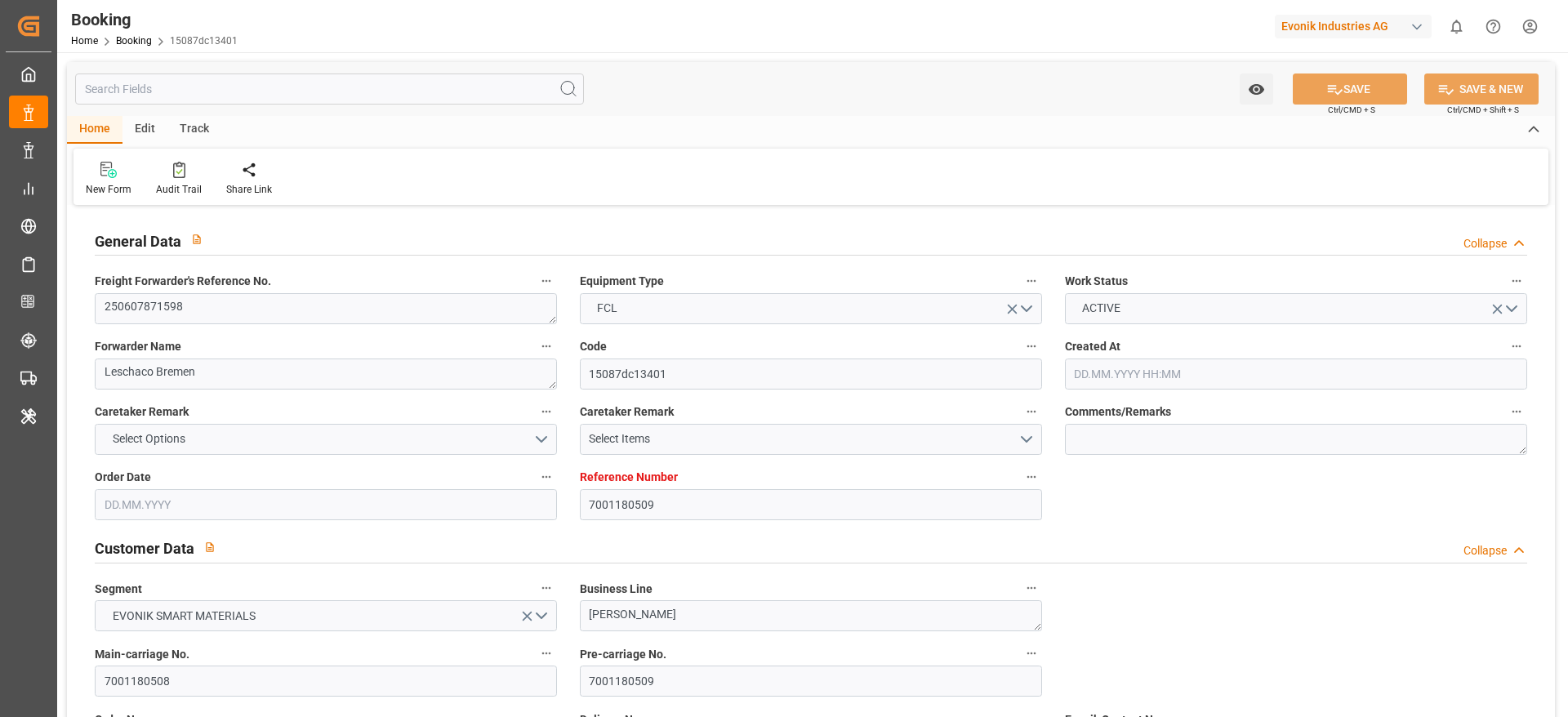
type input "07.08.2025 00:01"
type input "07.08.2025 00:00"
type input "07.08.2025 04:25"
type input "16.08.2025 11:00"
type input "16.08.2025 00:00"
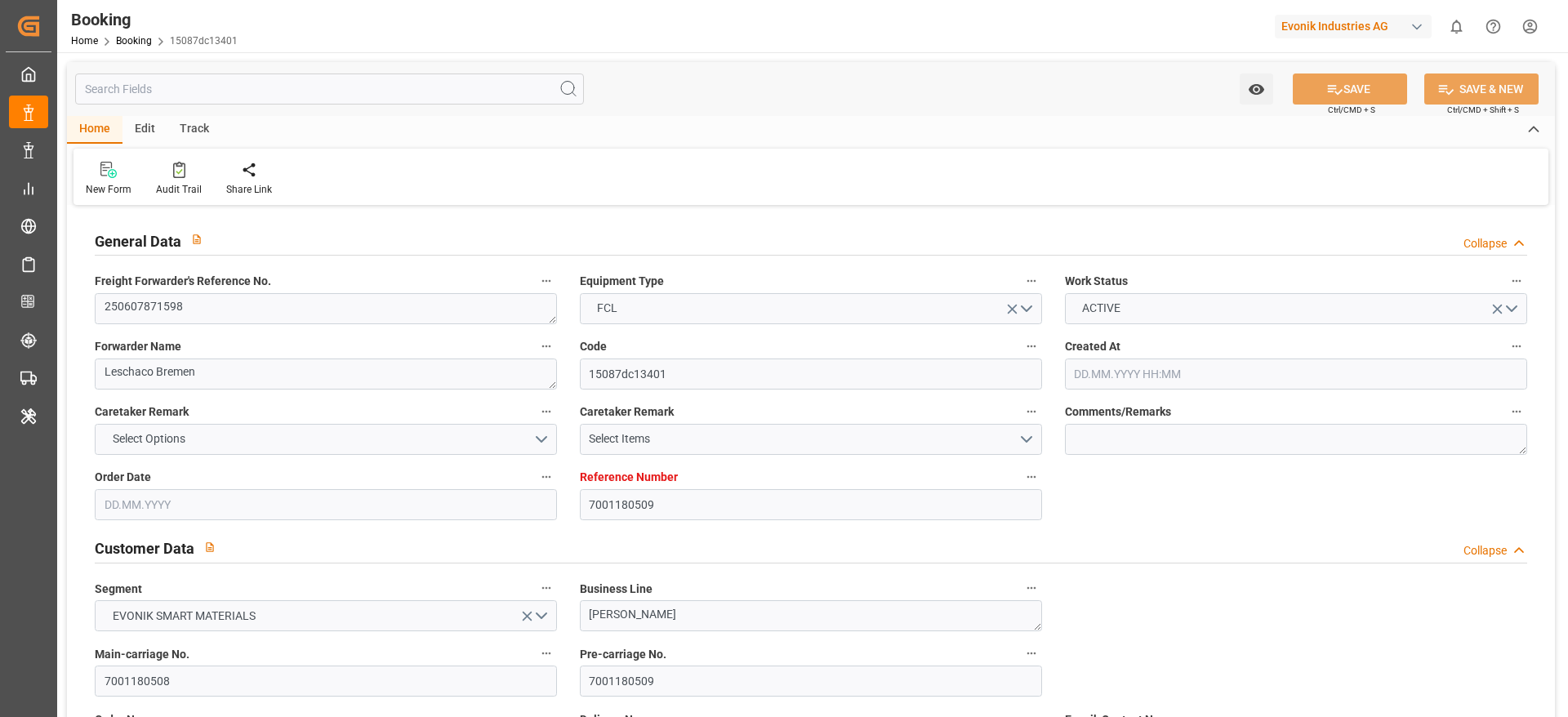
type input "16.08.2025 00:00"
type input "16.08.2025 11:00"
type input "05.06.2025"
type input "16.09.2025 11:13"
type input "16.09.2025"
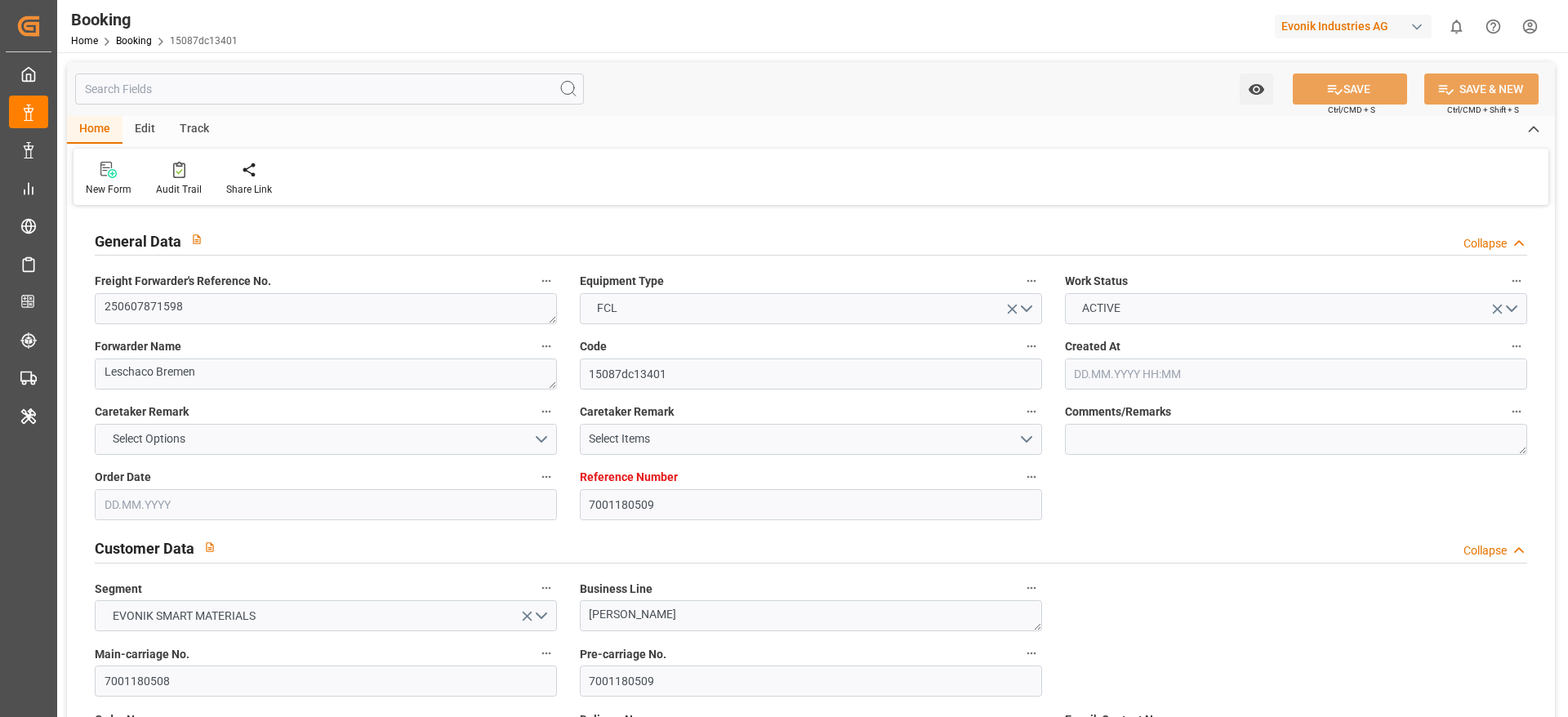
type input "13.06.2025 09:27"
type input "14.06.2025 09:18"
type input "29.07.2025 23:49"
type input "30.07.2025 17:57"
type input "31.07.2025 07:50"
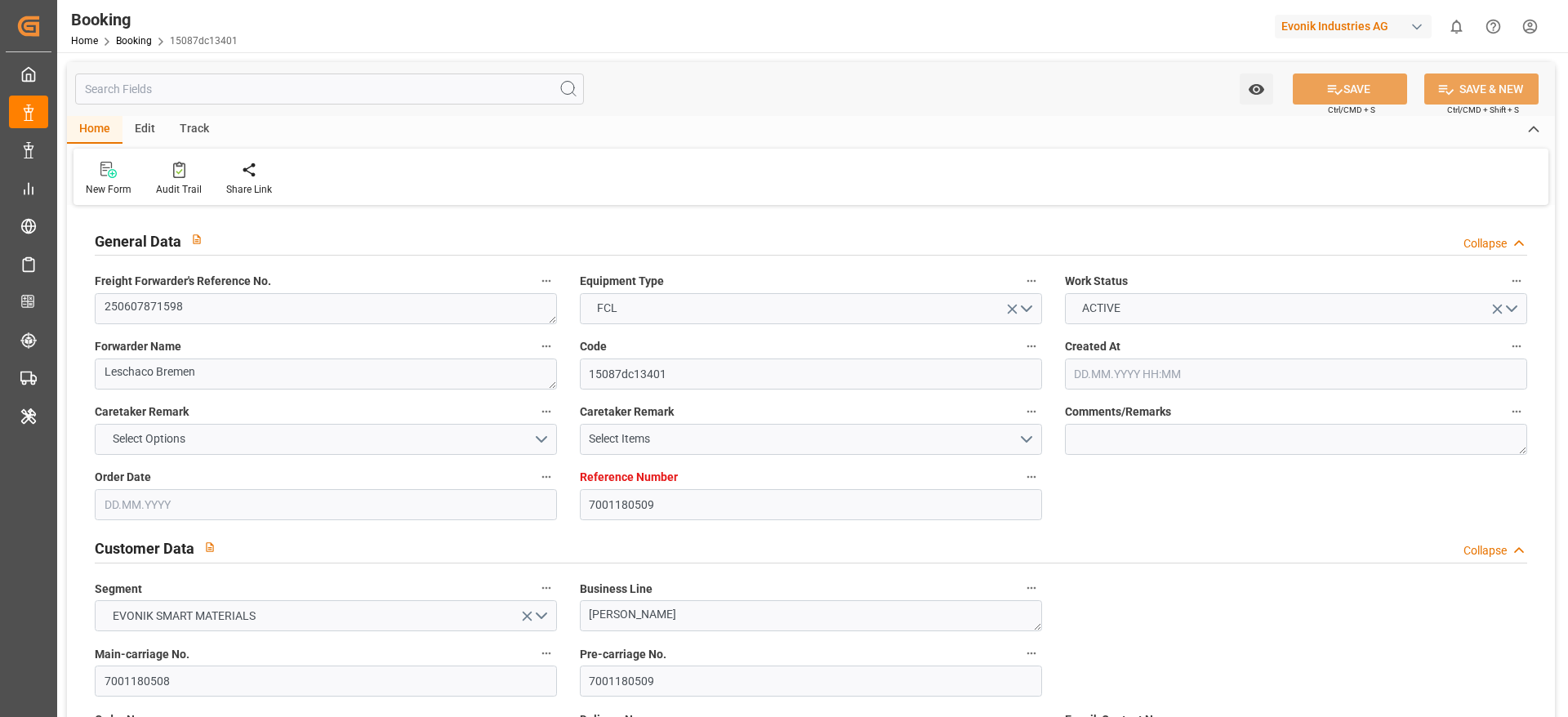
type input "31.07.2025 13:35"
type input "07.08.2025 00:01"
type input "06.08.2025 20:02"
type input "07.08.2025 10:52"
type input "07.08.2025 04:22"
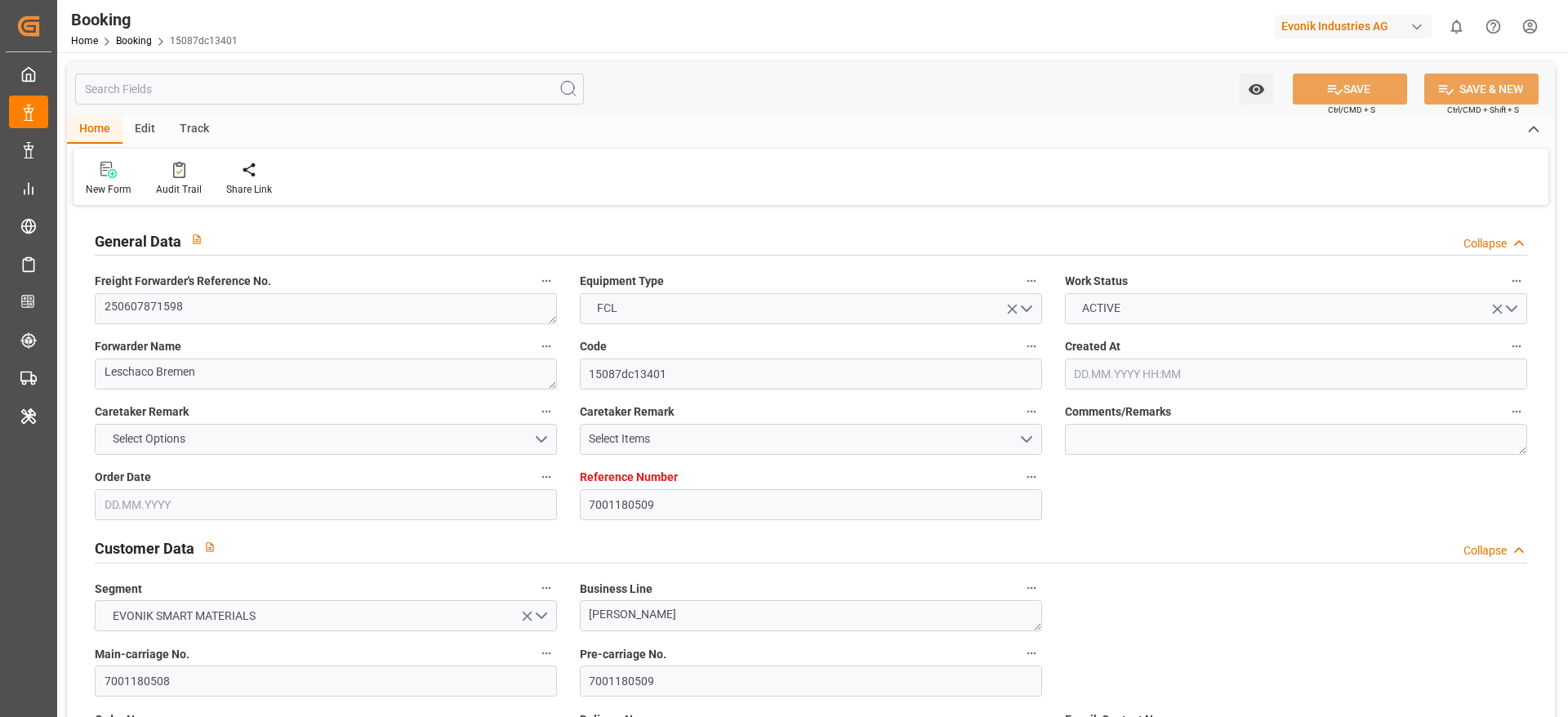
type input "16.08.2025 11:00"
type input "14.08.2025 12:00"
type input "17.08.2025 03:58"
type input "19.08.2025 16:00"
type input "20.08.2025 04:12"
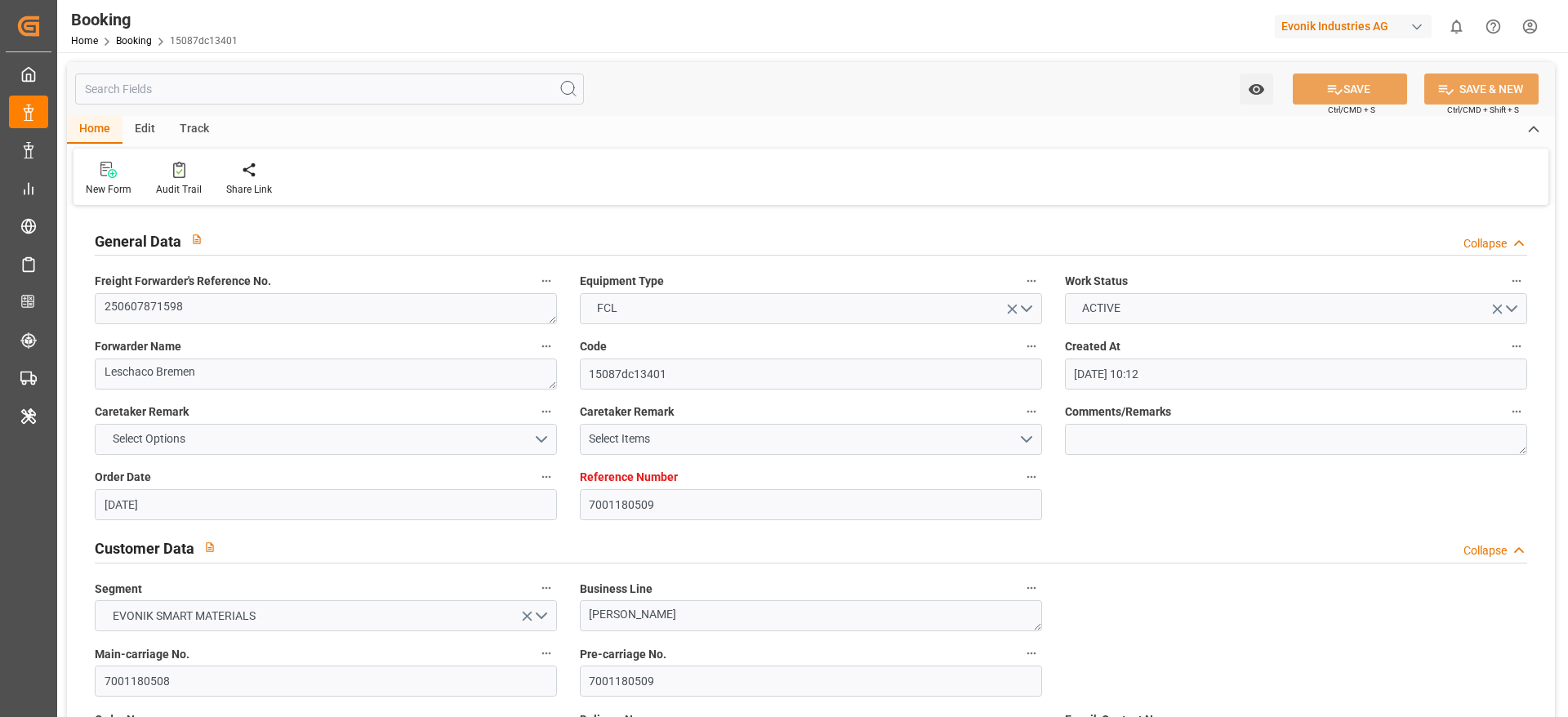
type input "19.08.2025 17:13"
type input "23.08.2025 17:13"
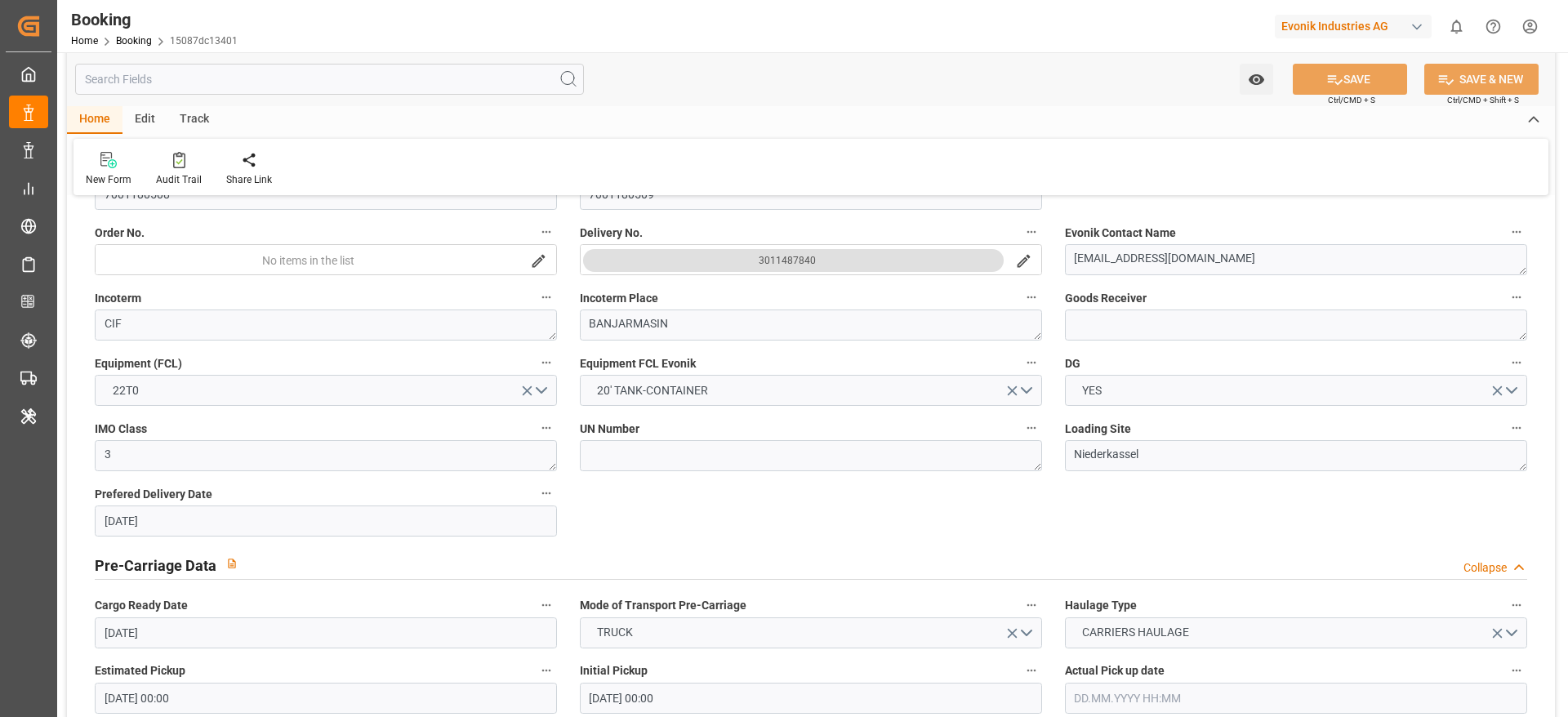
scroll to position [184, 0]
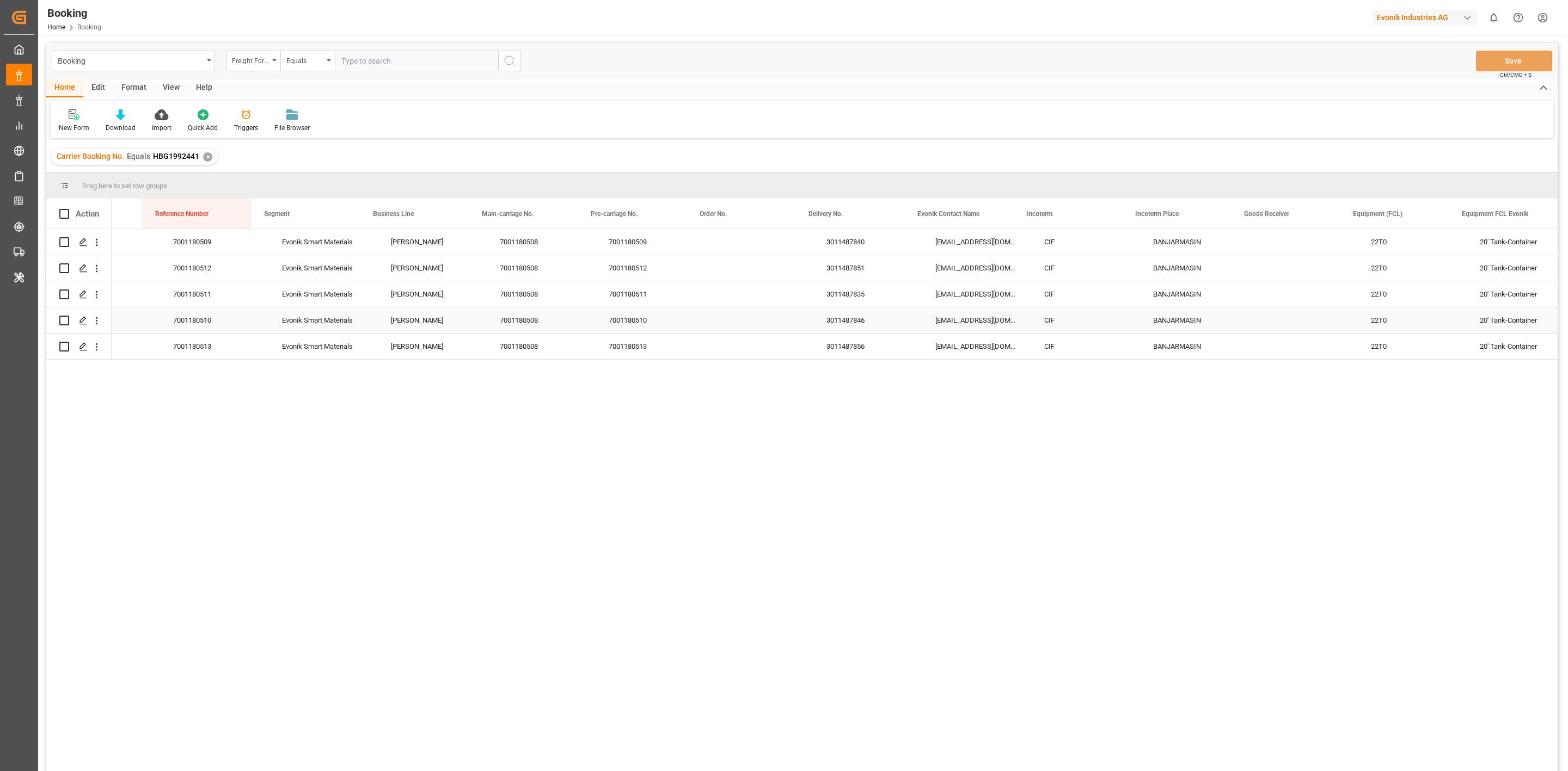
scroll to position [0, 1078]
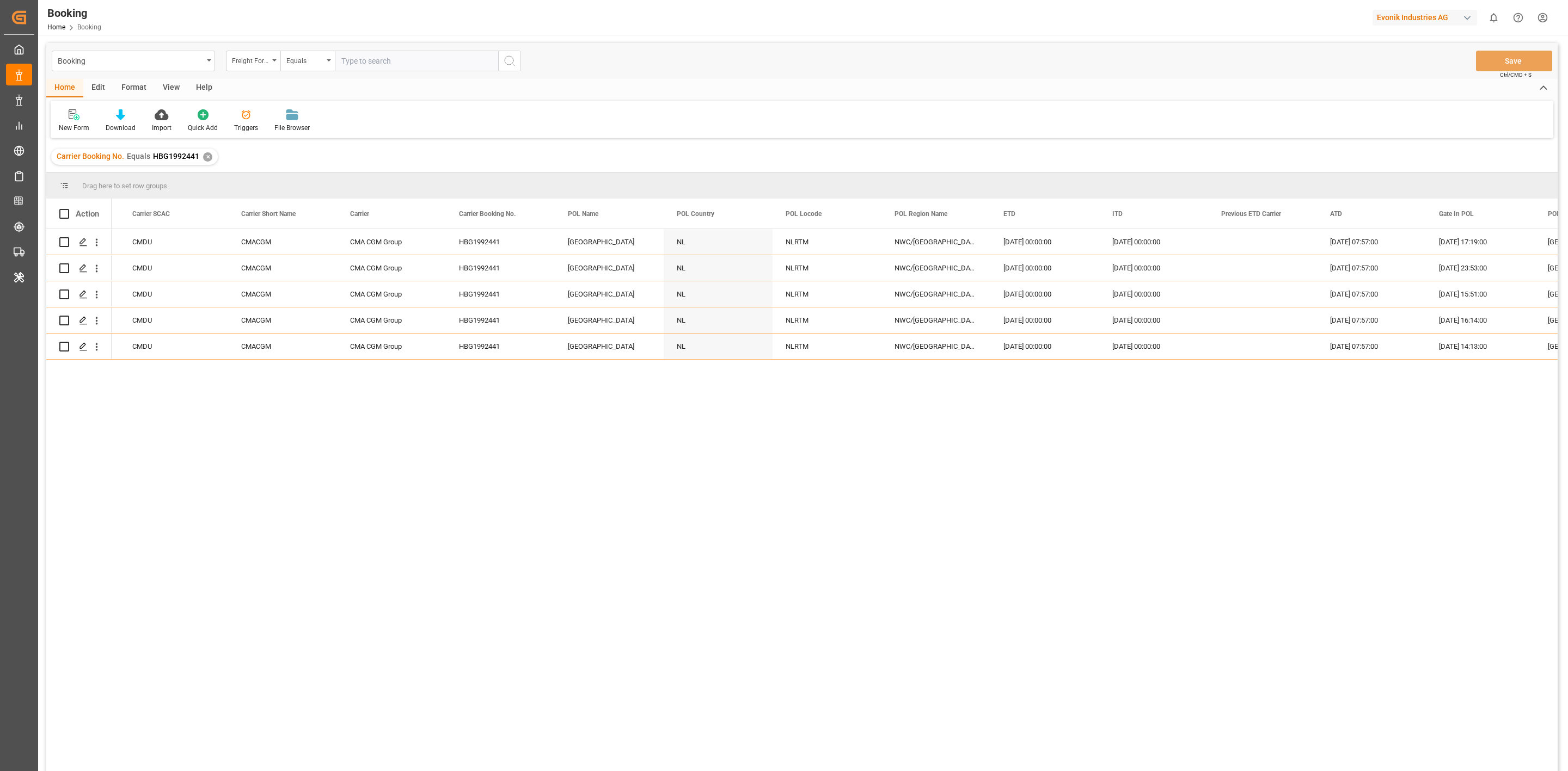
click at [252, 75] on div "Booking Freight Forwarder's Reference No. Equals Save Ctrl/CMD + S" at bounding box center [802, 61] width 1511 height 36
click at [244, 68] on div "Freight Forwarder's Reference No." at bounding box center [253, 61] width 54 height 21
type input "main"
click at [320, 116] on div "Main-carriage No." at bounding box center [307, 111] width 163 height 23
click at [397, 53] on input "text" at bounding box center [416, 61] width 163 height 21
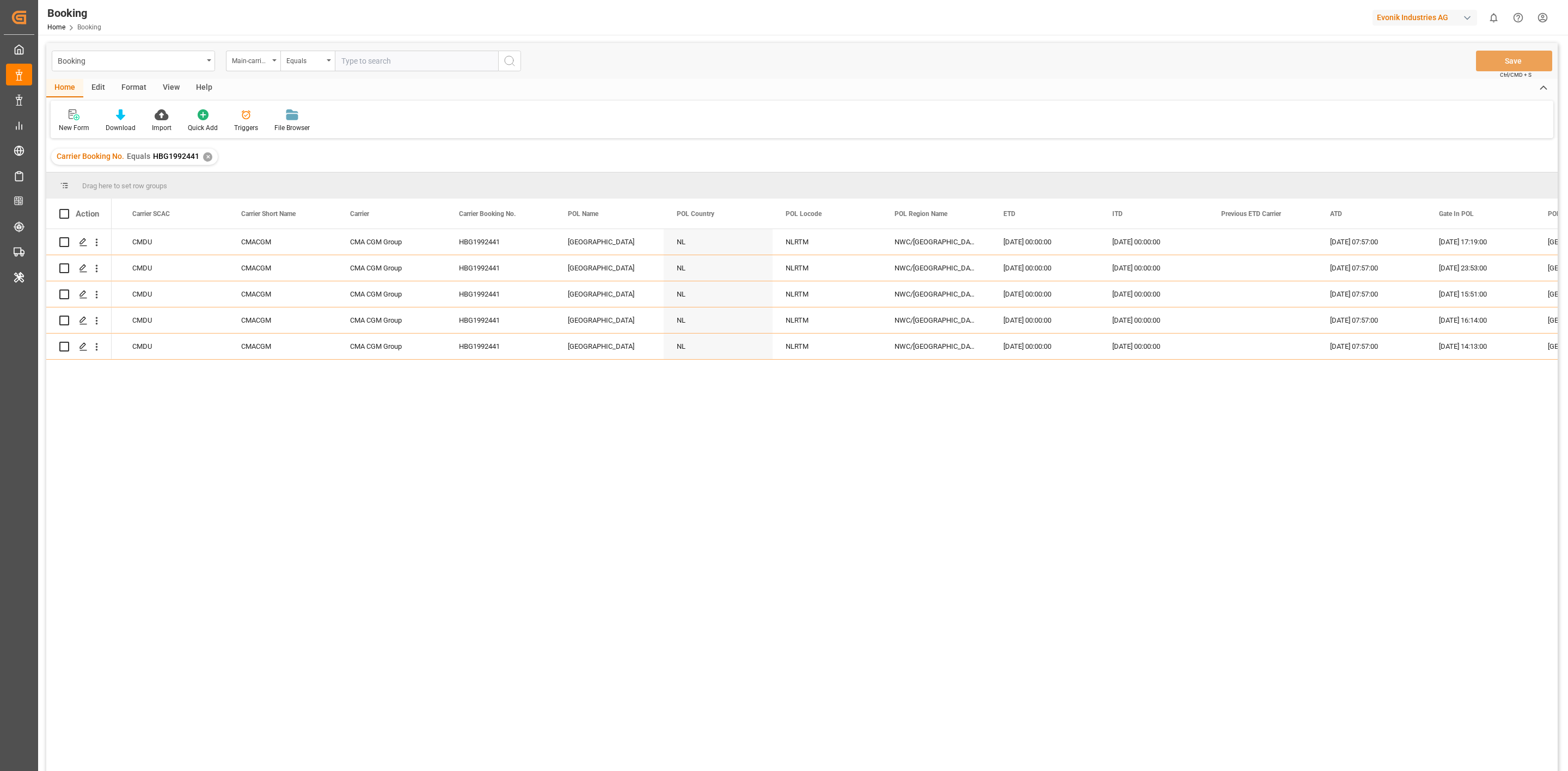
paste input "7001218954"
type input "7001218954"
click at [506, 59] on icon "search button" at bounding box center [509, 60] width 13 height 13
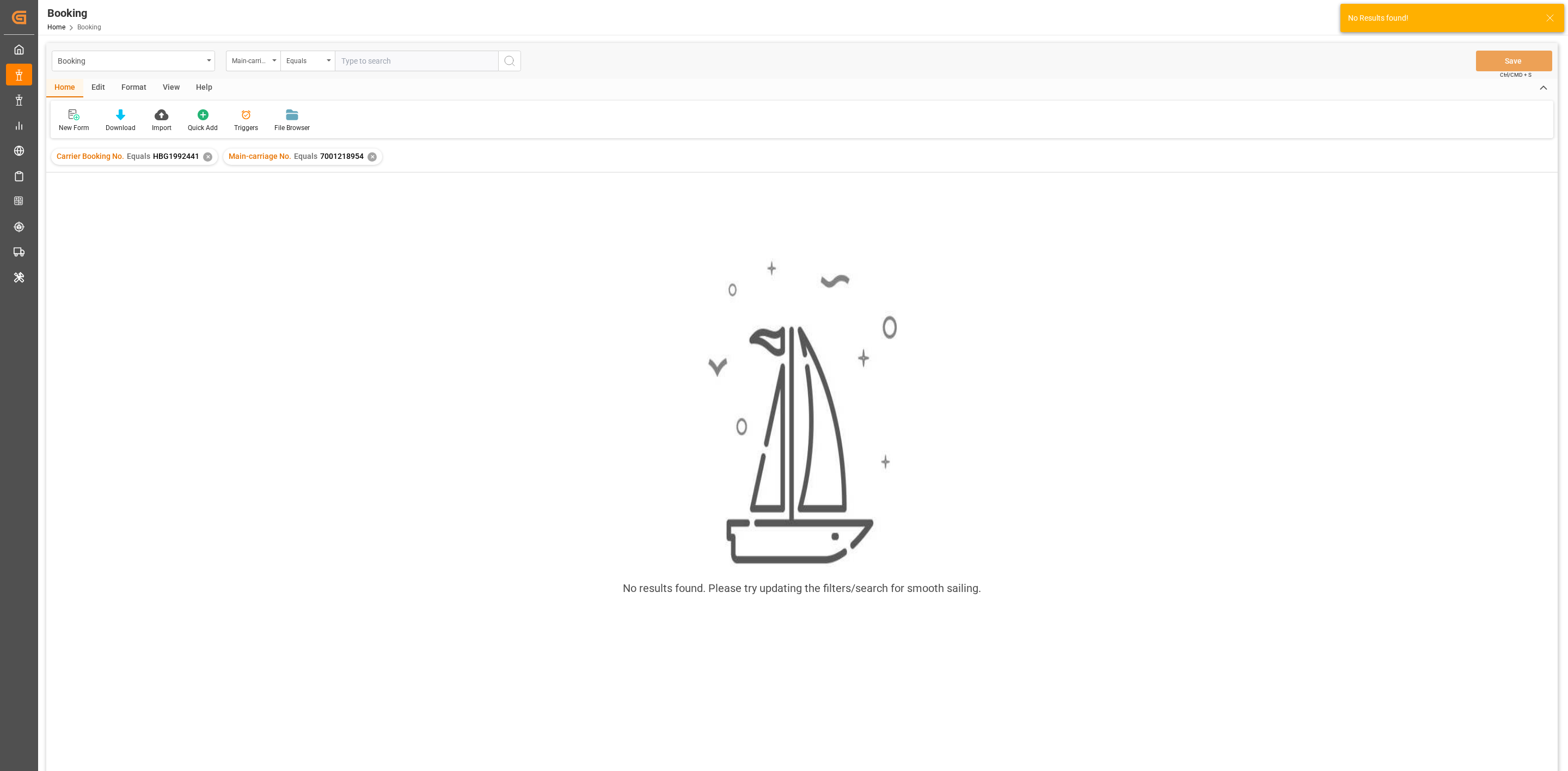
click at [206, 158] on div "✕" at bounding box center [208, 156] width 9 height 9
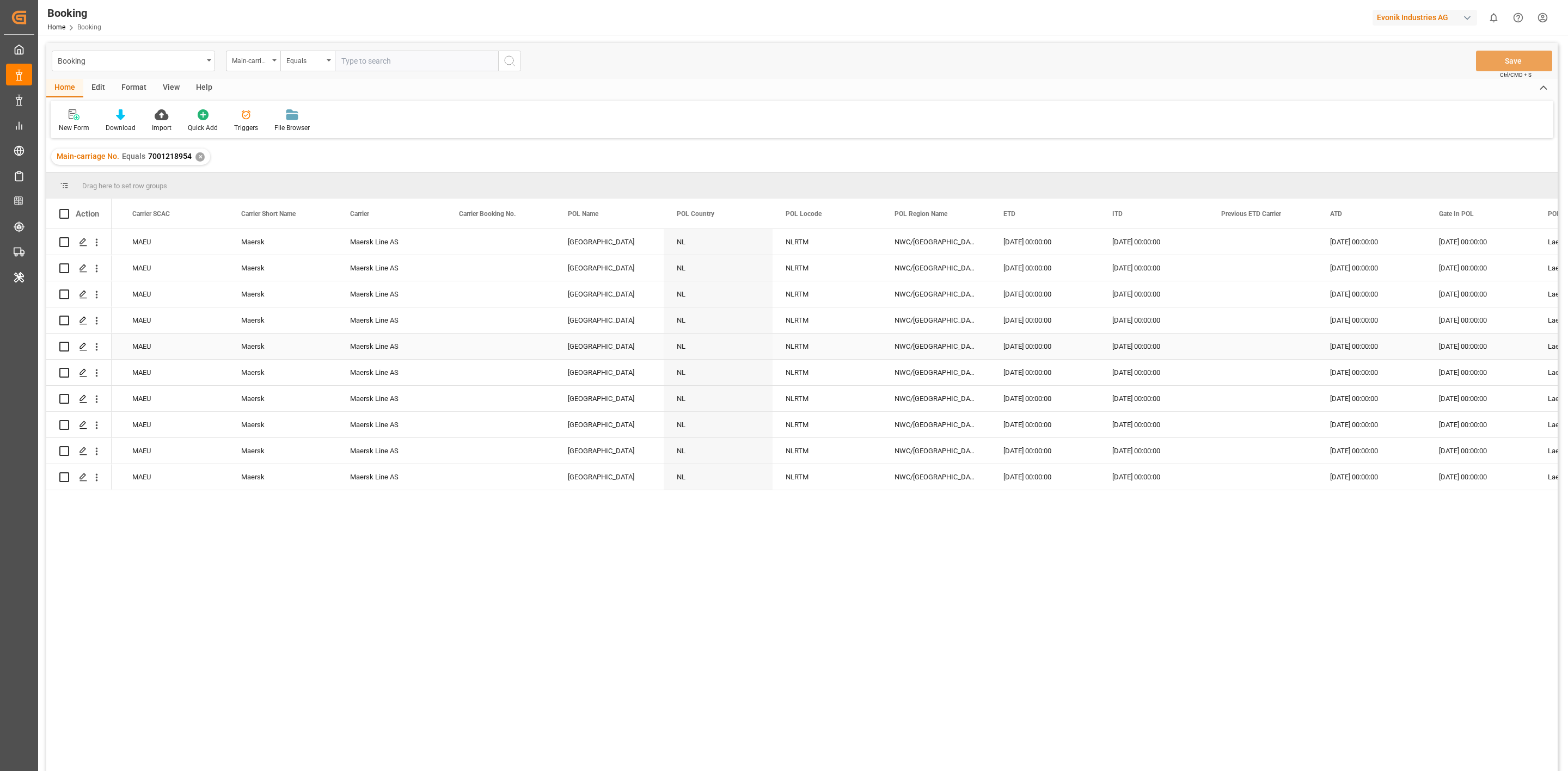
click at [972, 353] on div "NWC/[GEOGRAPHIC_DATA] [GEOGRAPHIC_DATA] / [GEOGRAPHIC_DATA]" at bounding box center [936, 346] width 109 height 26
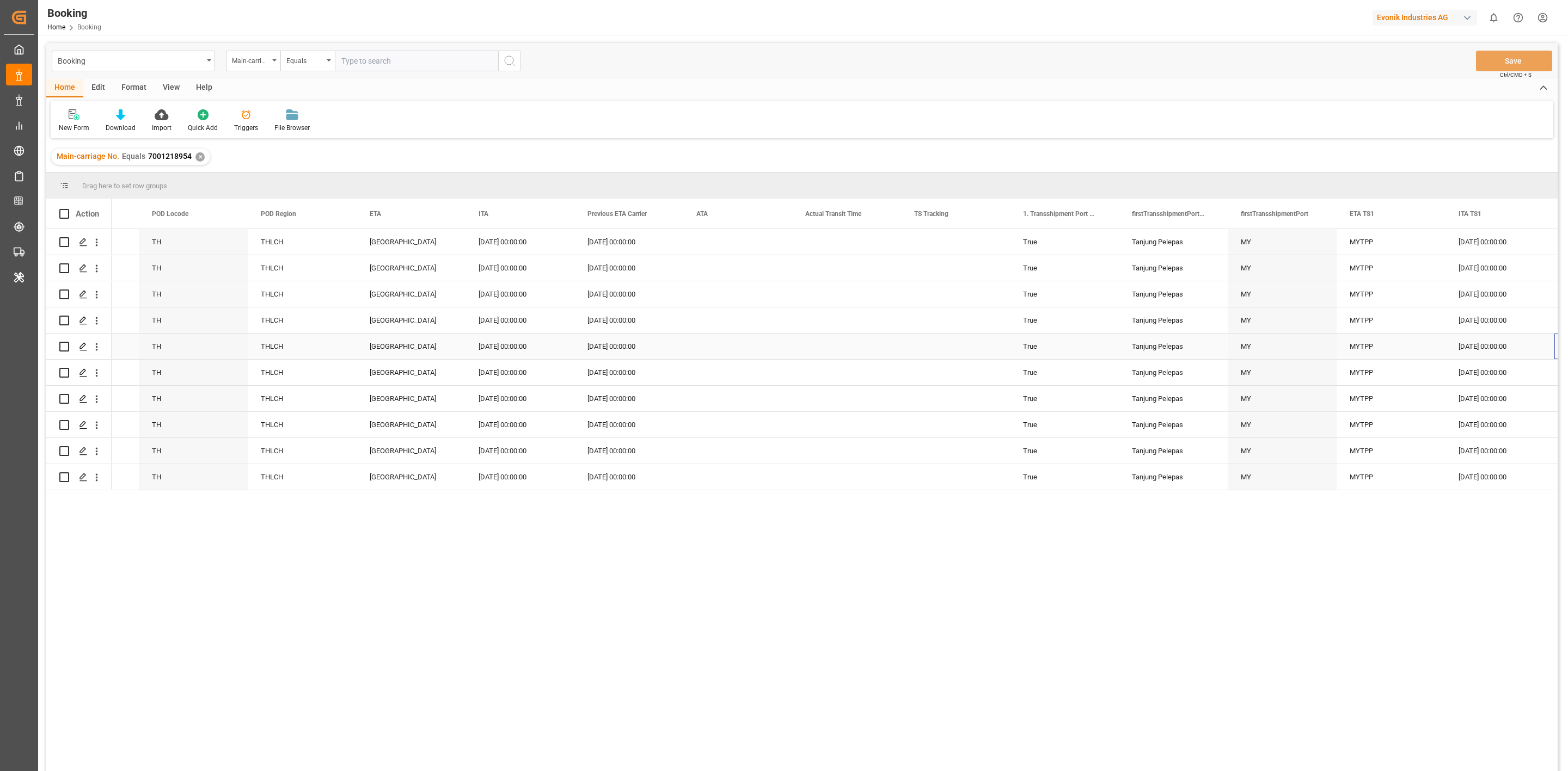
scroll to position [0, 6288]
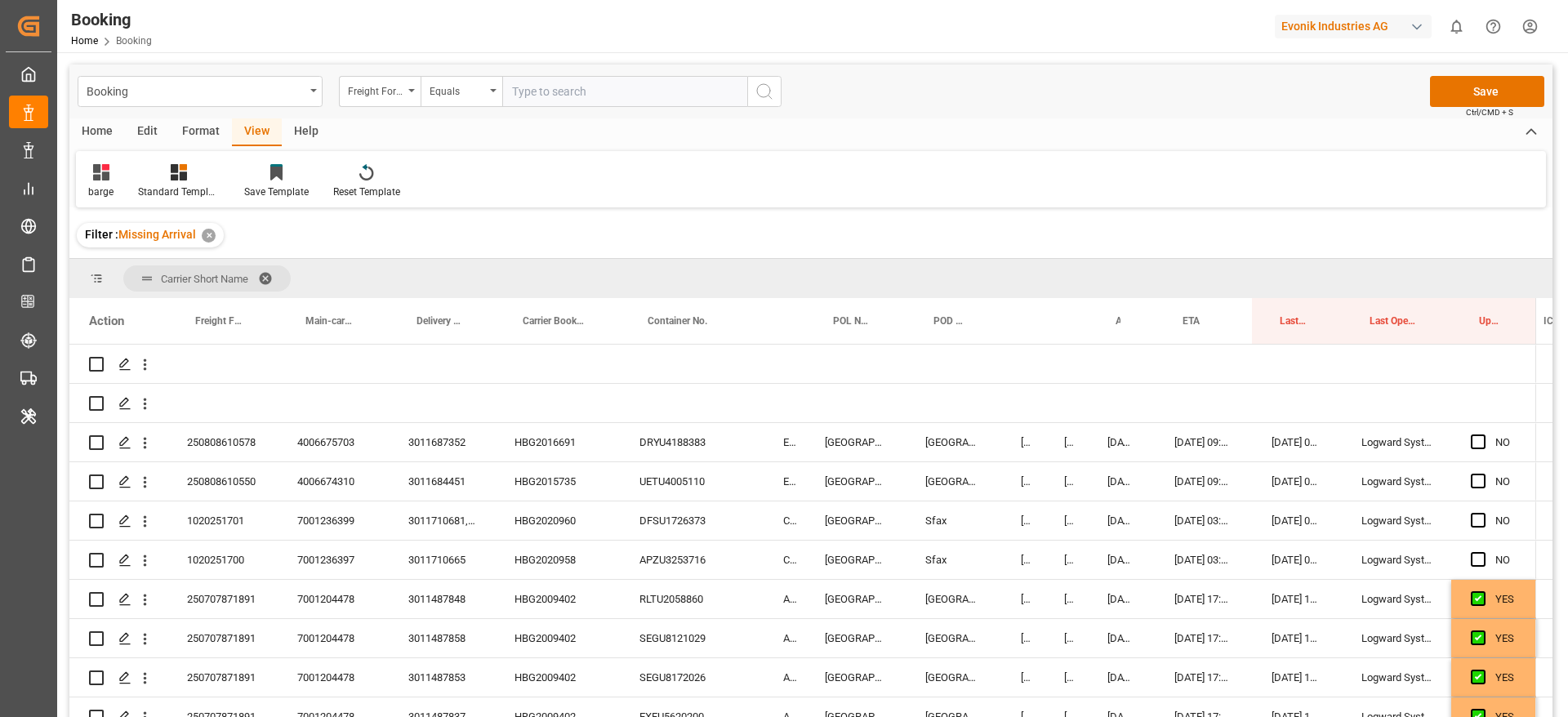
scroll to position [0, 8017]
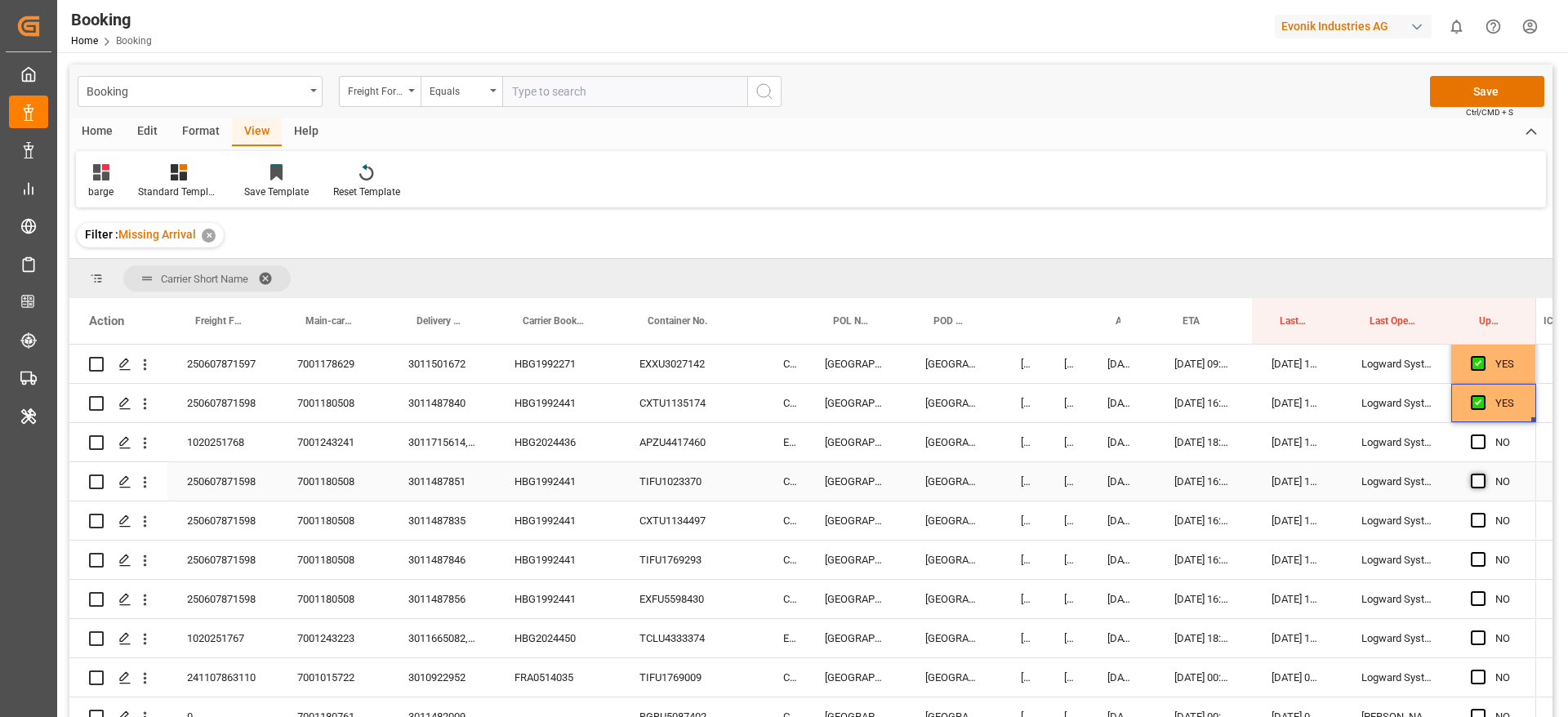
click at [1483, 476] on span "Press SPACE to select this row." at bounding box center [1479, 481] width 15 height 15
click at [1483, 474] on input "Press SPACE to select this row." at bounding box center [1483, 474] width 0 height 0
click at [1470, 516] on div "NO" at bounding box center [1493, 521] width 85 height 38
click at [1482, 554] on span "Press SPACE to select this row." at bounding box center [1479, 560] width 15 height 15
click at [1483, 553] on input "Press SPACE to select this row." at bounding box center [1483, 553] width 0 height 0
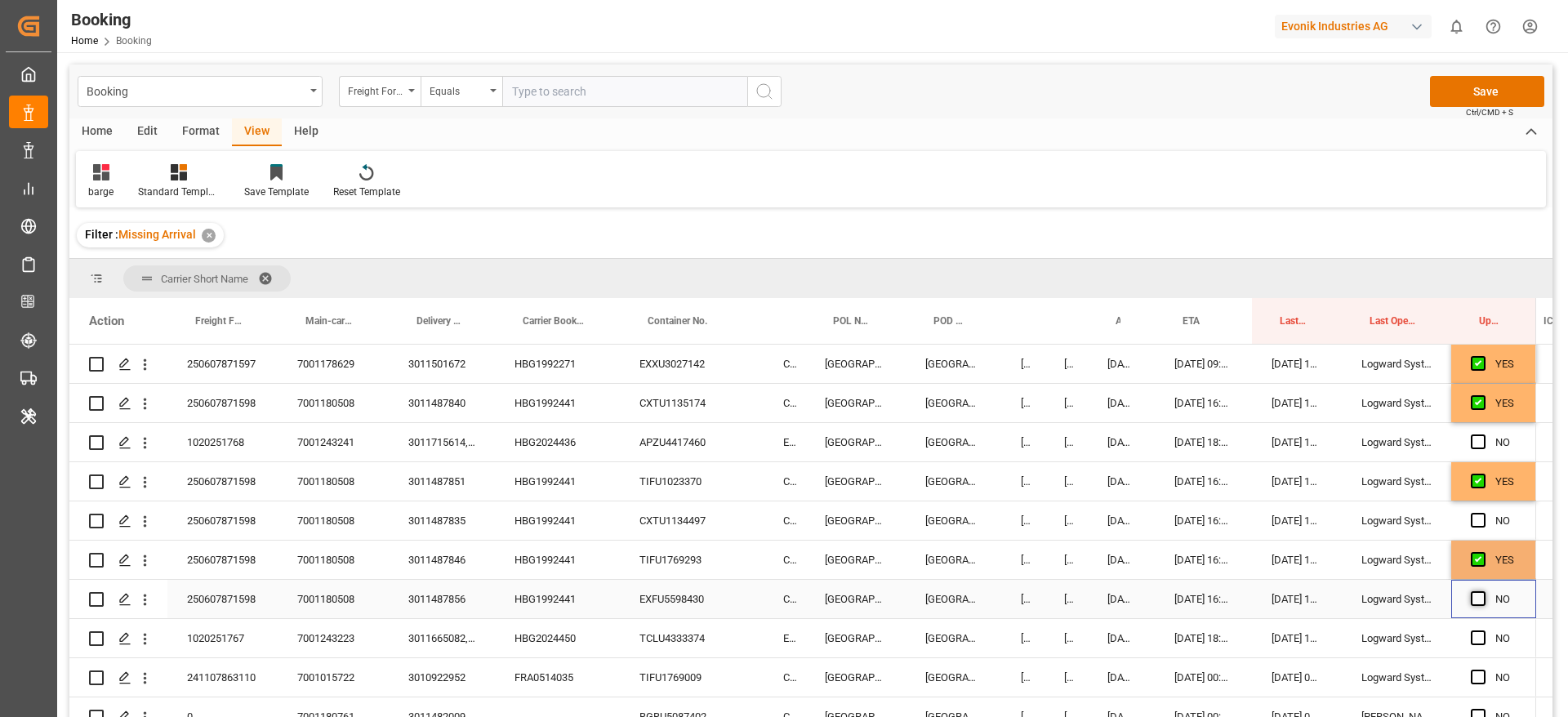
click at [1482, 598] on span "Press SPACE to select this row." at bounding box center [1479, 599] width 15 height 15
click at [1483, 592] on input "Press SPACE to select this row." at bounding box center [1483, 592] width 0 height 0
click at [1479, 522] on span "Press SPACE to select this row." at bounding box center [1479, 521] width 15 height 15
click at [1483, 513] on input "Press SPACE to select this row." at bounding box center [1483, 513] width 0 height 0
click at [554, 448] on div "HBG2024436" at bounding box center [557, 442] width 125 height 38
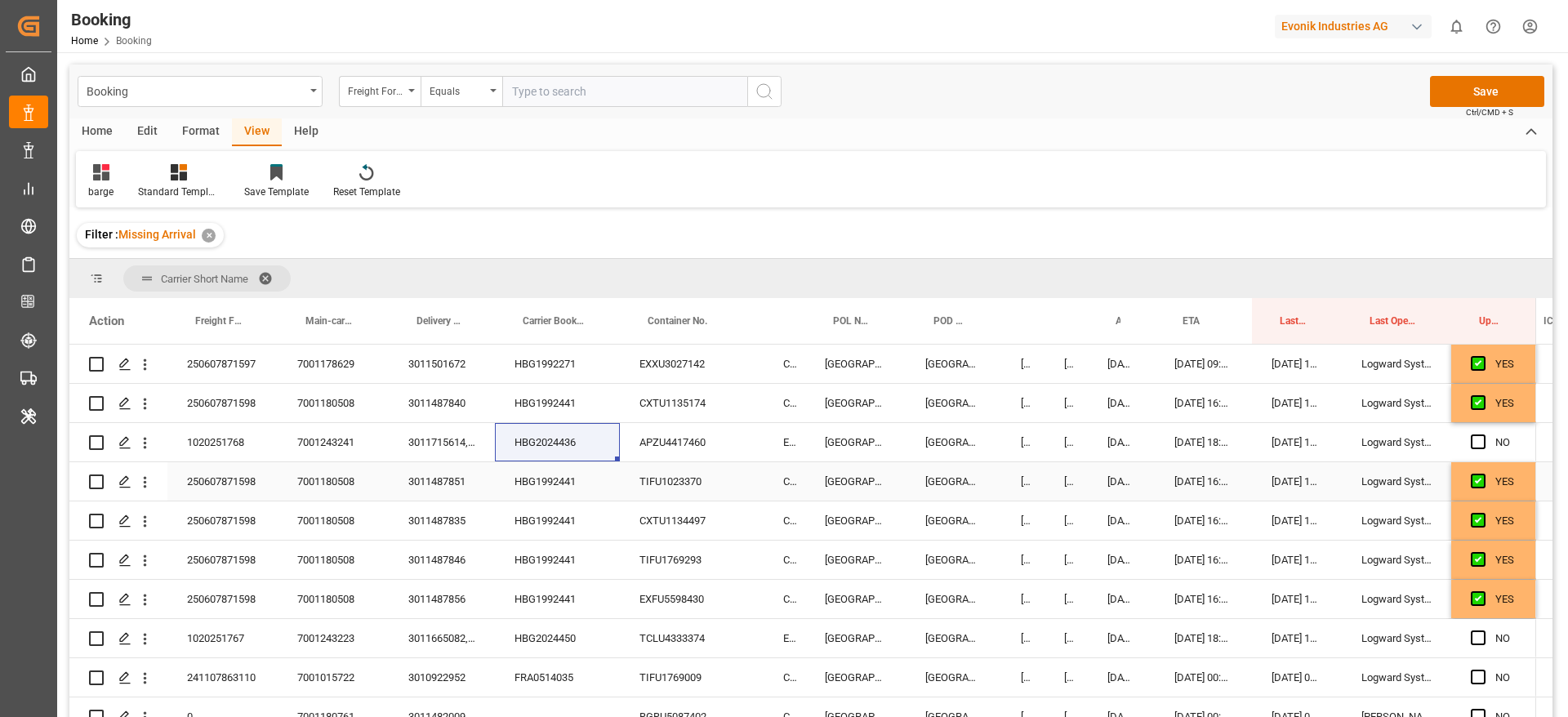
click at [1067, 475] on div "[DATE] 00:00:00" at bounding box center [1066, 481] width 43 height 38
click at [1108, 481] on div "[DATE] 07:57:00" at bounding box center [1121, 481] width 67 height 38
click at [1127, 447] on div "[DATE] 23:54:00" at bounding box center [1121, 442] width 67 height 38
click at [1289, 450] on div "[DATE] 11:13:57" at bounding box center [1297, 442] width 89 height 38
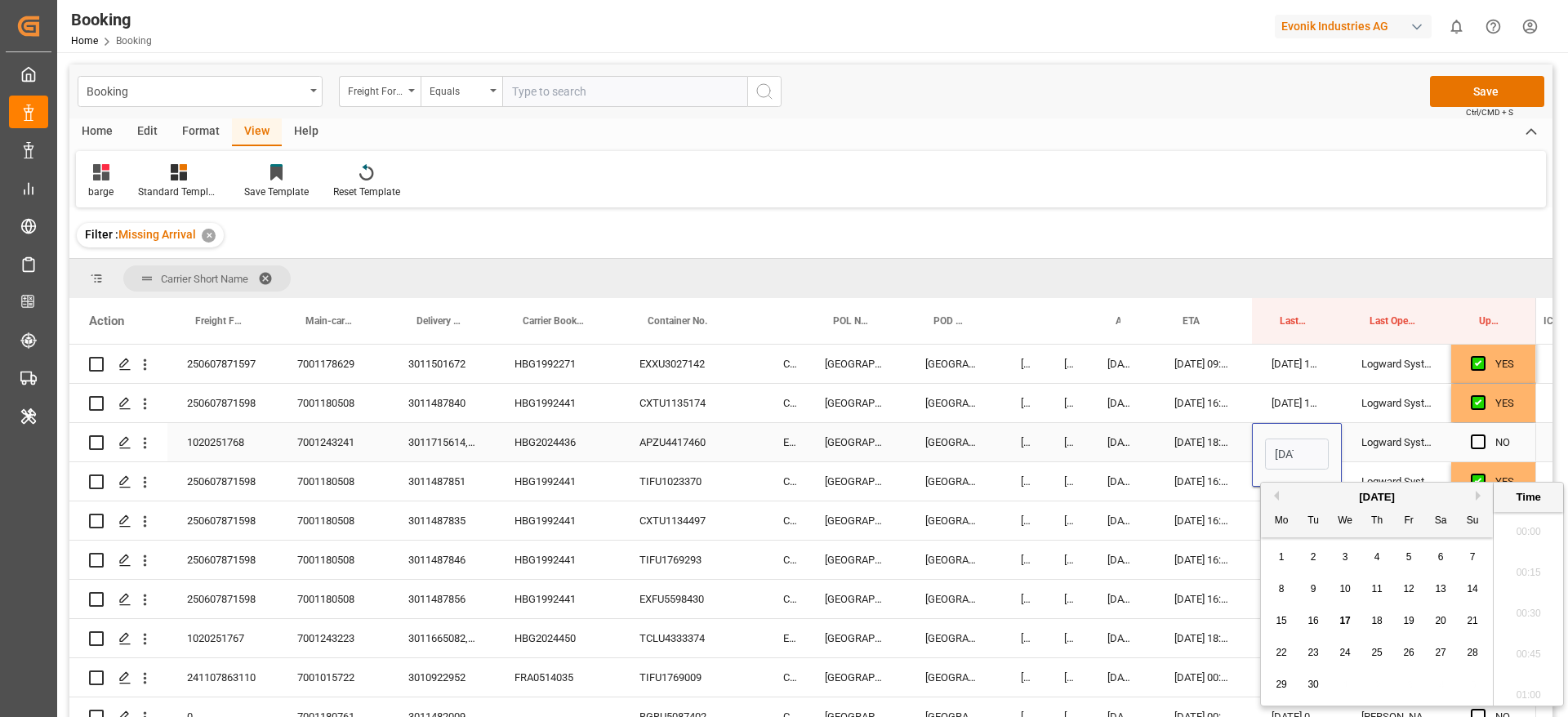
scroll to position [1966, 0]
click at [1349, 621] on span "17" at bounding box center [1345, 621] width 11 height 12
type input "[DATE] 11:13"
click at [1099, 546] on div "[DATE] 07:57:00" at bounding box center [1121, 560] width 67 height 38
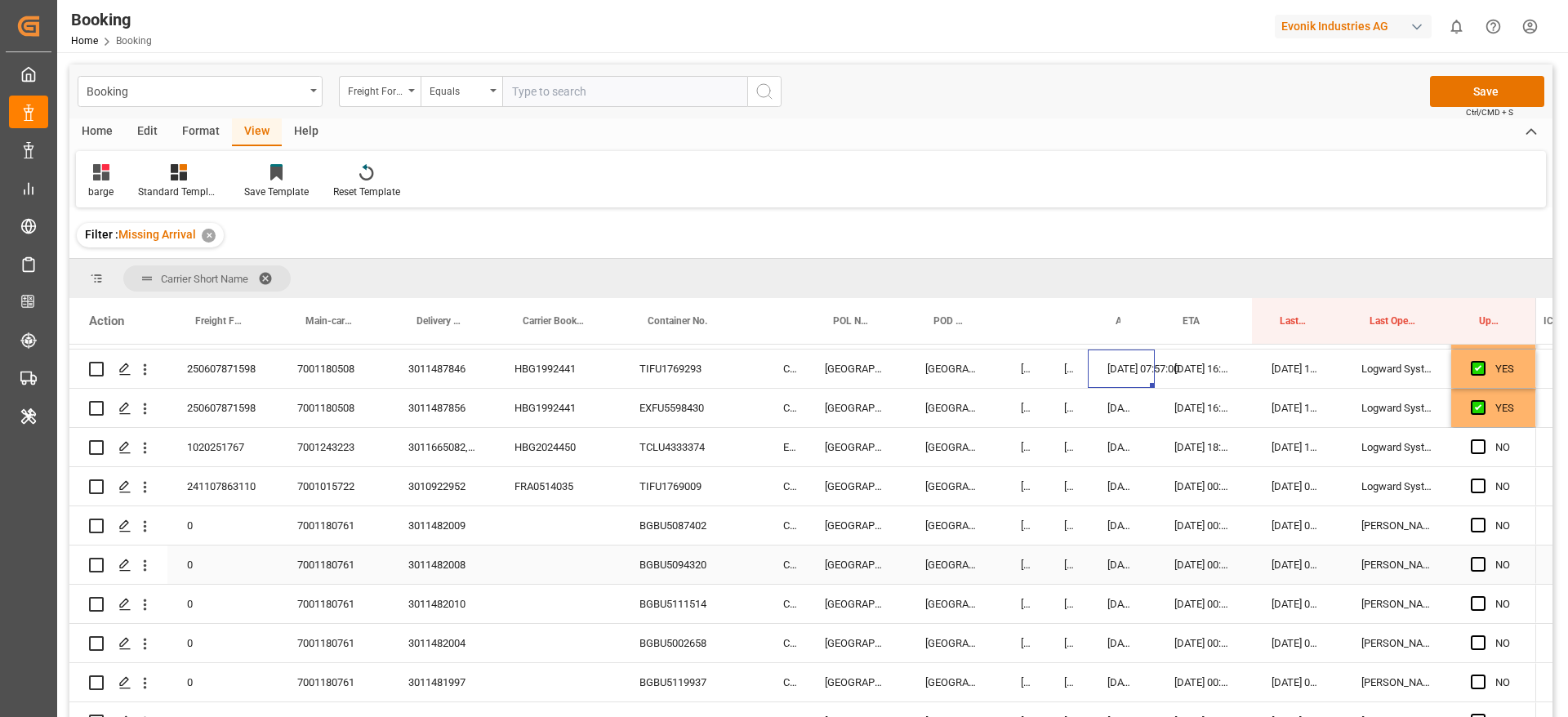
scroll to position [1251, 0]
click at [556, 440] on div "HBG2024450" at bounding box center [557, 446] width 125 height 38
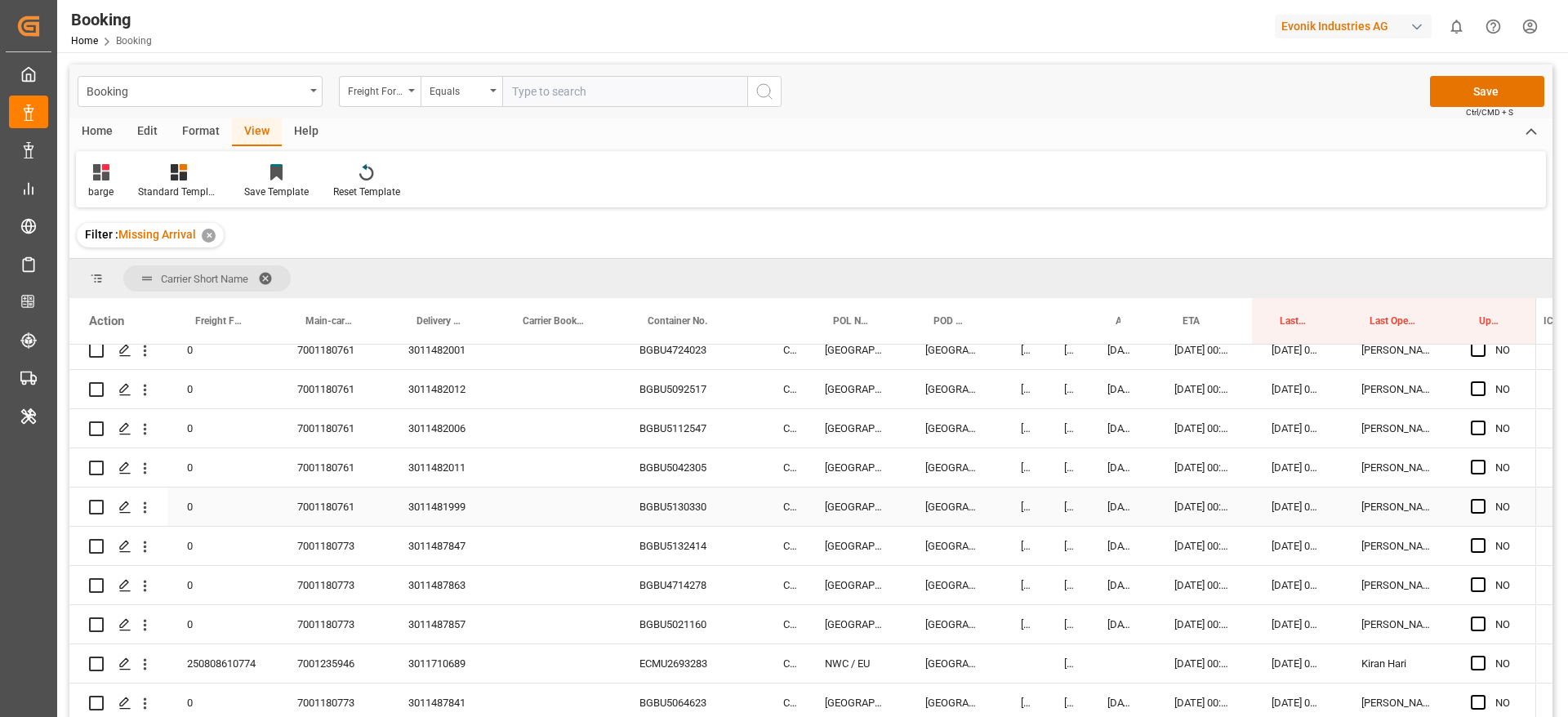
scroll to position [1279, 0]
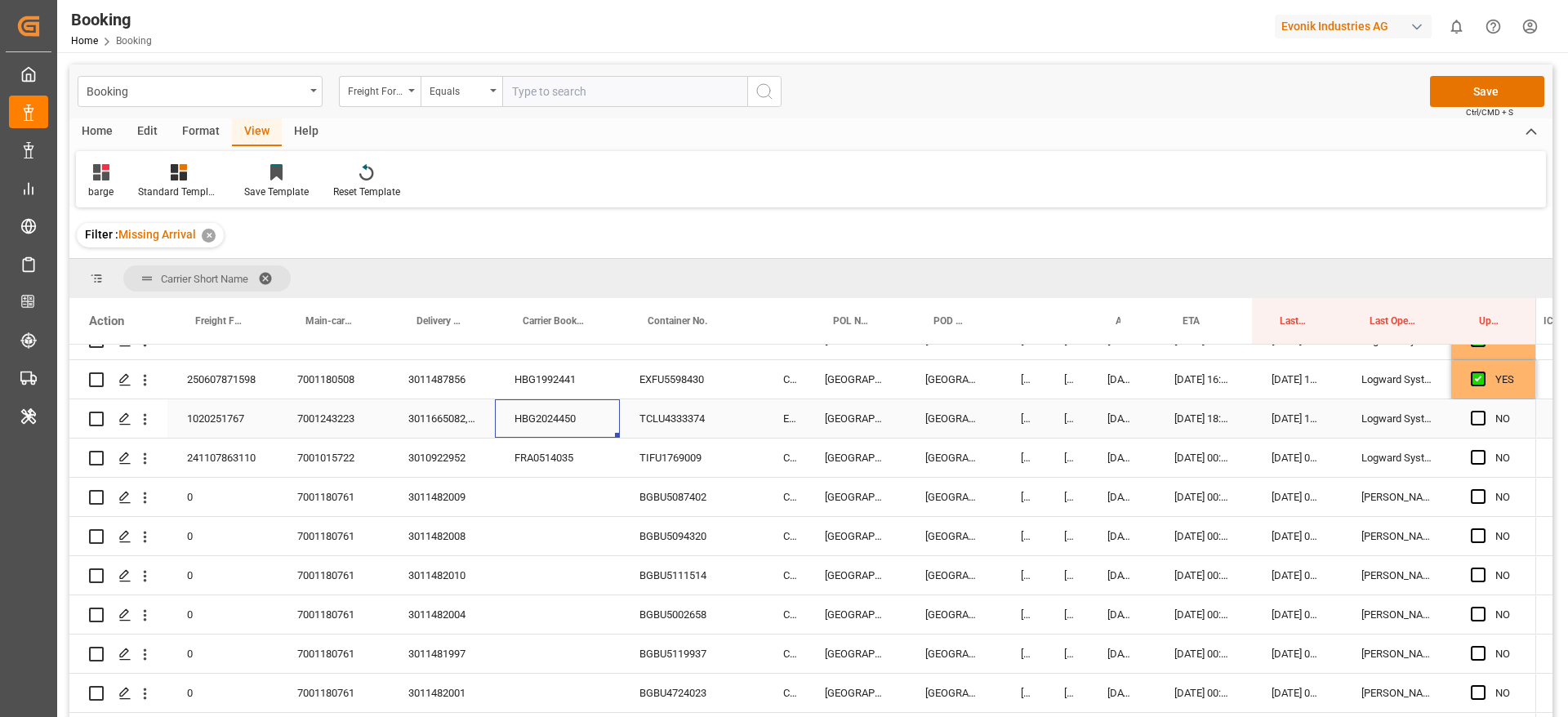
click at [573, 422] on div "HBG2024450" at bounding box center [557, 418] width 125 height 38
click at [1190, 419] on div "[DATE] 18:18:00" at bounding box center [1204, 418] width 97 height 38
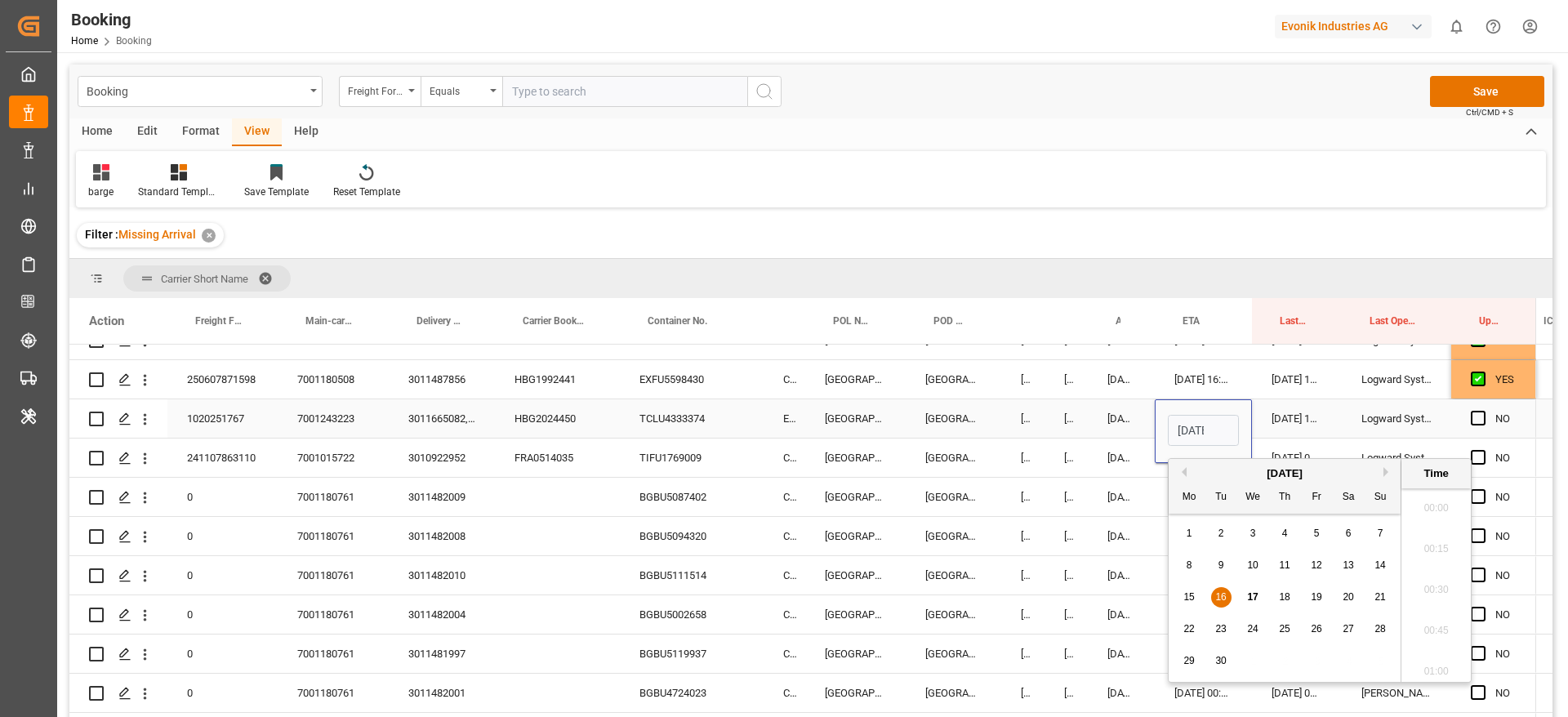
scroll to position [1966, 0]
click at [1247, 596] on span "17" at bounding box center [1253, 597] width 11 height 12
type input "[DATE] 18:18"
click at [575, 424] on div "HBG2024450" at bounding box center [557, 418] width 125 height 38
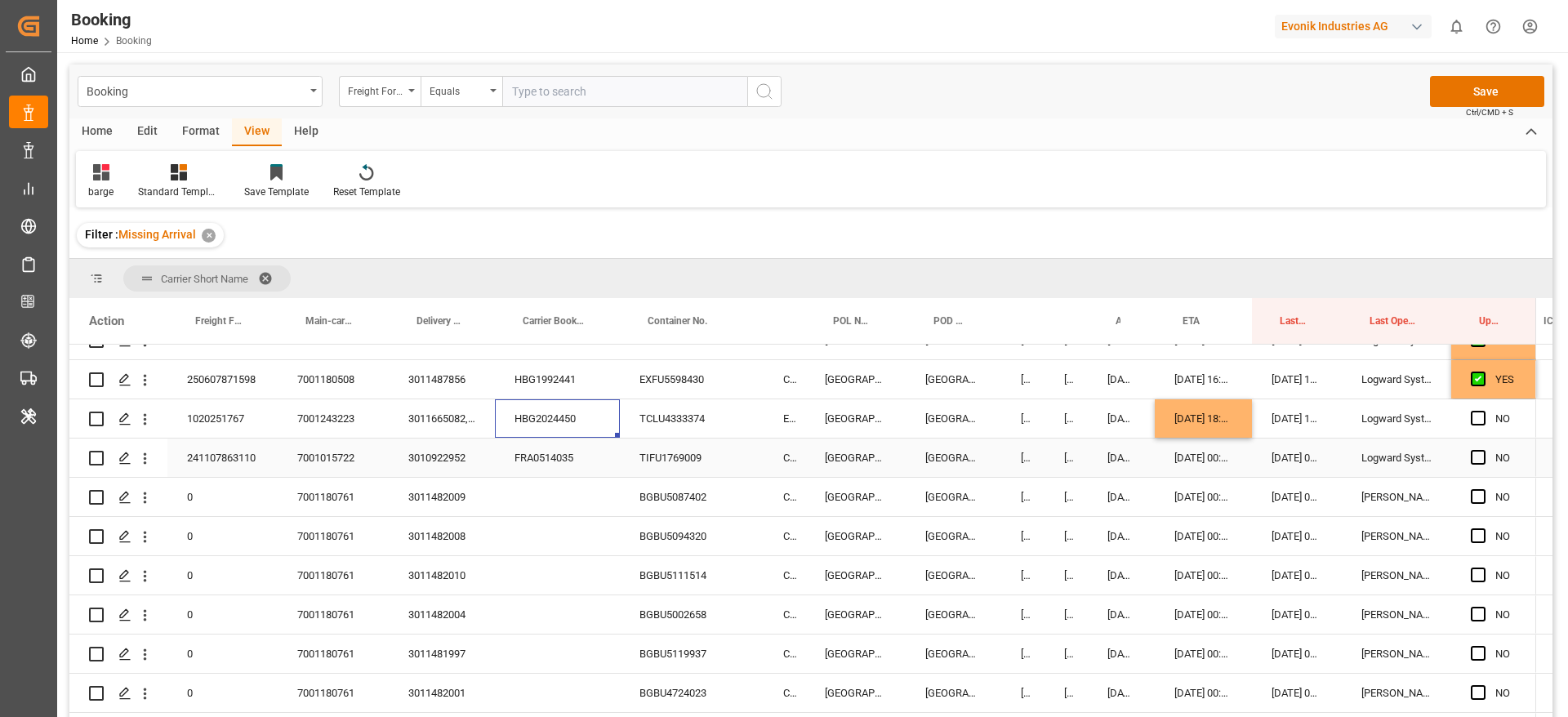
click at [539, 440] on div "FRA0514035" at bounding box center [557, 458] width 125 height 38
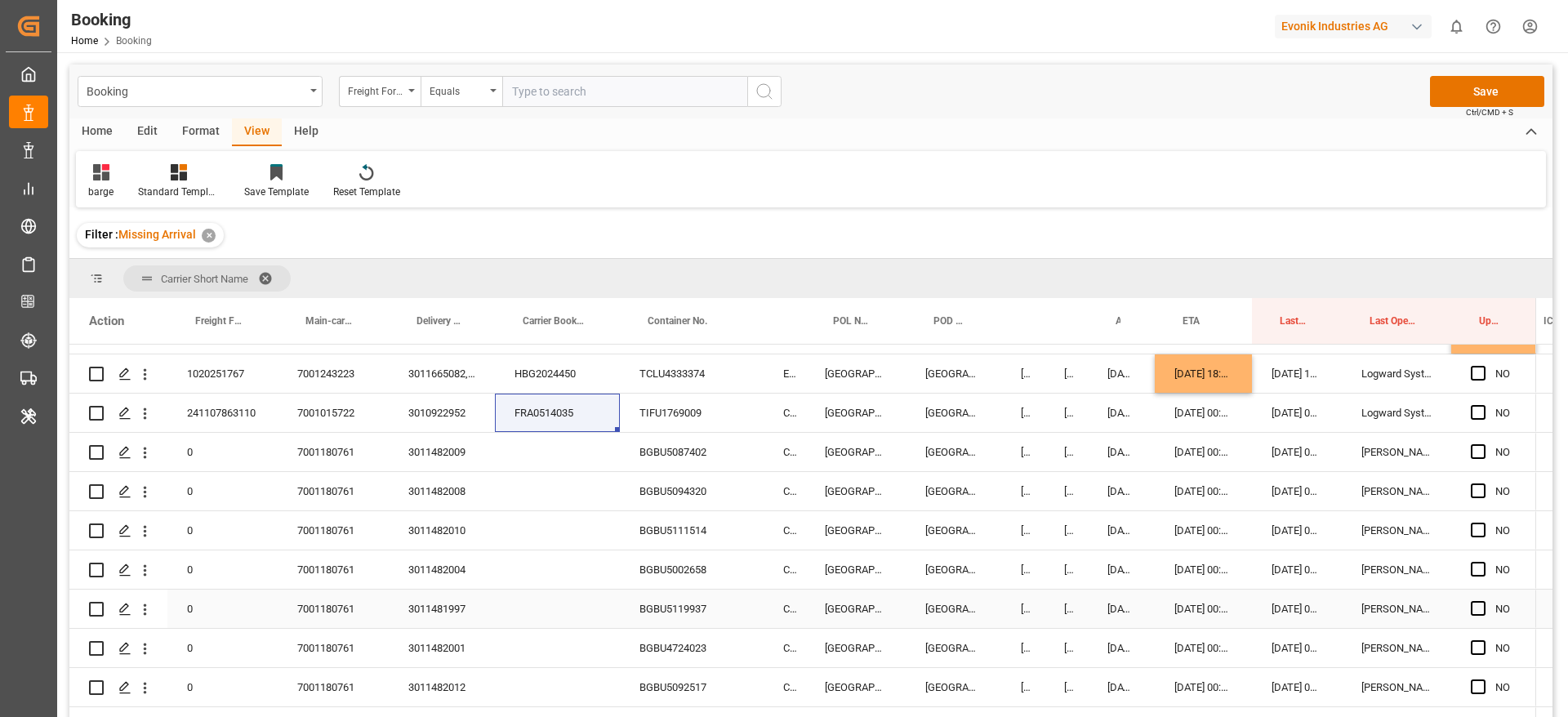
scroll to position [1279, 0]
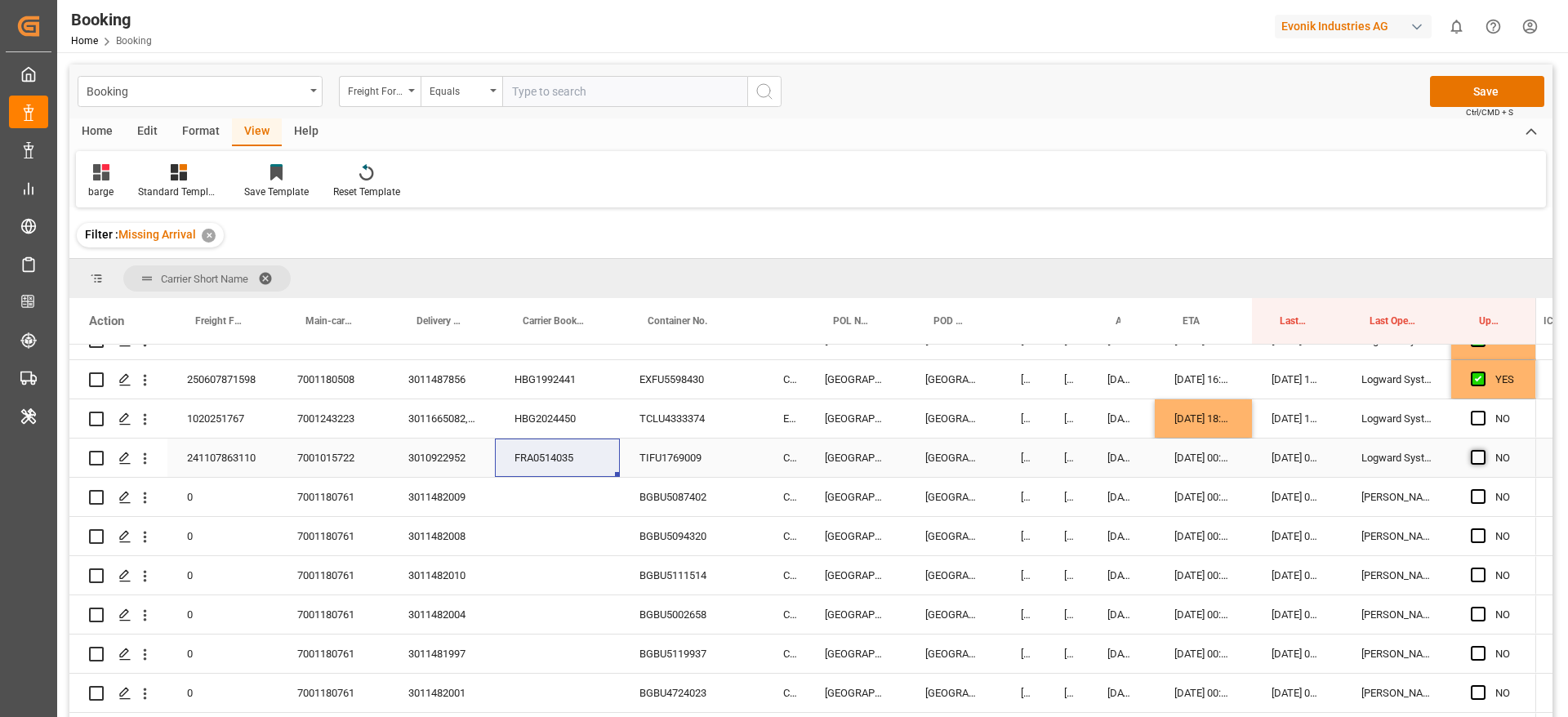
drag, startPoint x: 1475, startPoint y: 453, endPoint x: 656, endPoint y: 473, distance: 819.2
click at [1475, 453] on span "Press SPACE to select this row." at bounding box center [1479, 458] width 15 height 15
click at [1483, 450] on input "Press SPACE to select this row." at bounding box center [1483, 450] width 0 height 0
click at [693, 500] on div "BGBU5087402" at bounding box center [691, 497] width 143 height 38
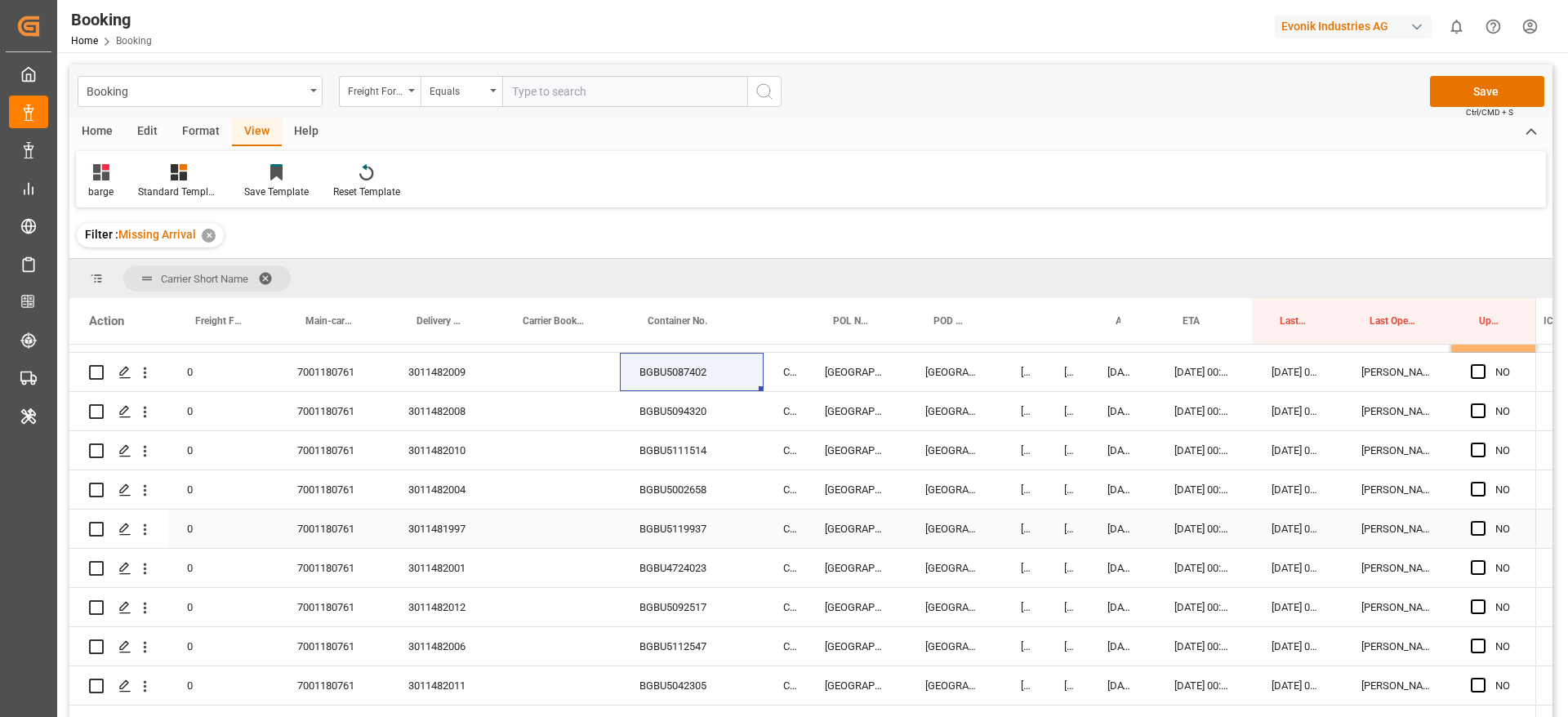
scroll to position [1358, 0]
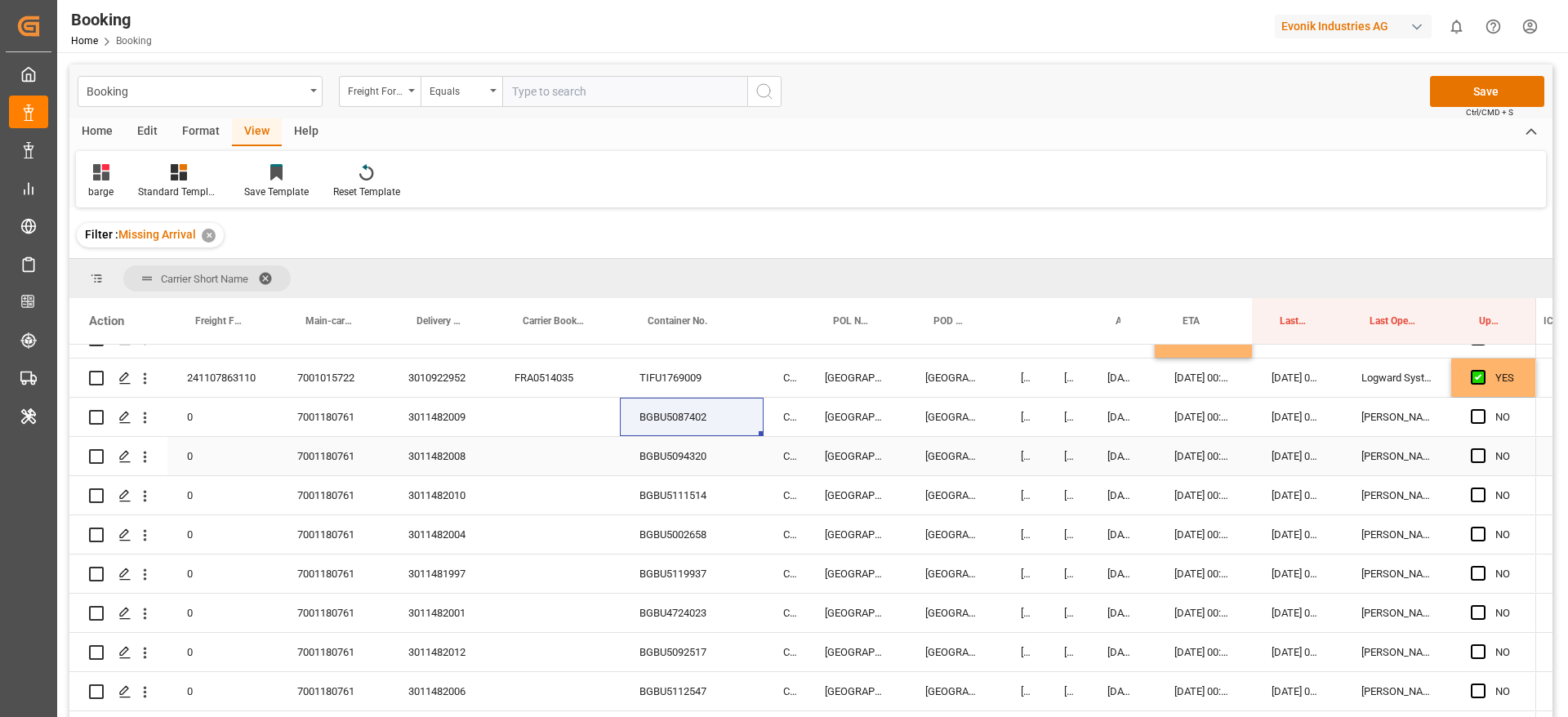
drag, startPoint x: 670, startPoint y: 453, endPoint x: 688, endPoint y: 476, distance: 29.2
click at [670, 453] on div "BGBU5094320" at bounding box center [691, 457] width 143 height 38
click at [687, 419] on div "BGBU5087402" at bounding box center [691, 417] width 143 height 38
drag, startPoint x: 1473, startPoint y: 423, endPoint x: 1477, endPoint y: 452, distance: 29.3
click at [1474, 423] on span "Press SPACE to select this row." at bounding box center [1479, 416] width 15 height 15
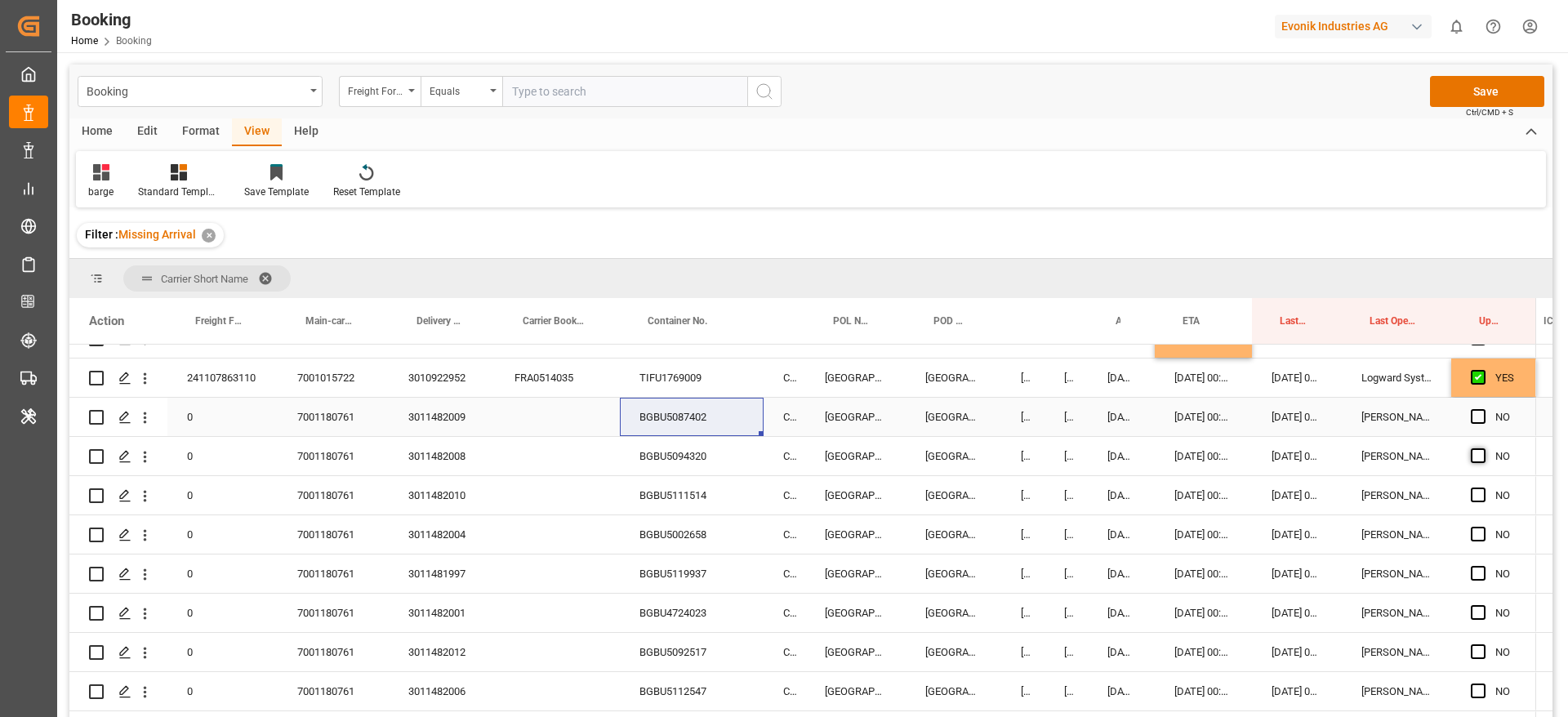
click at [1483, 409] on input "Press SPACE to select this row." at bounding box center [1483, 409] width 0 height 0
click at [1477, 459] on span "Press SPACE to select this row." at bounding box center [1479, 456] width 15 height 15
click at [1483, 448] on input "Press SPACE to select this row." at bounding box center [1483, 448] width 0 height 0
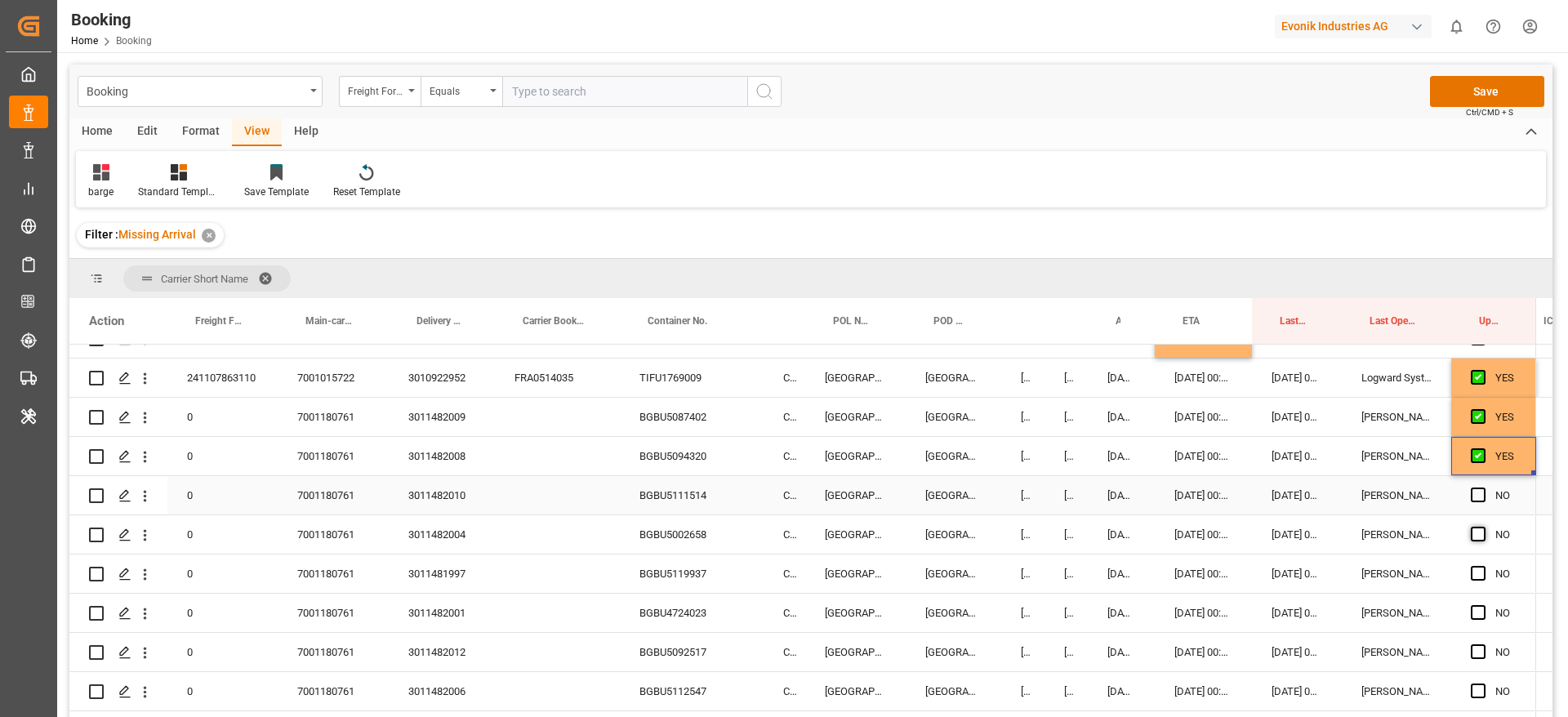
click at [1480, 496] on span "Press SPACE to select this row." at bounding box center [1479, 495] width 15 height 15
click at [1483, 488] on input "Press SPACE to select this row." at bounding box center [1483, 488] width 0 height 0
click at [1473, 533] on span "Press SPACE to select this row." at bounding box center [1479, 534] width 15 height 15
click at [1483, 527] on input "Press SPACE to select this row." at bounding box center [1483, 527] width 0 height 0
click at [1474, 577] on span "Press SPACE to select this row." at bounding box center [1479, 574] width 15 height 15
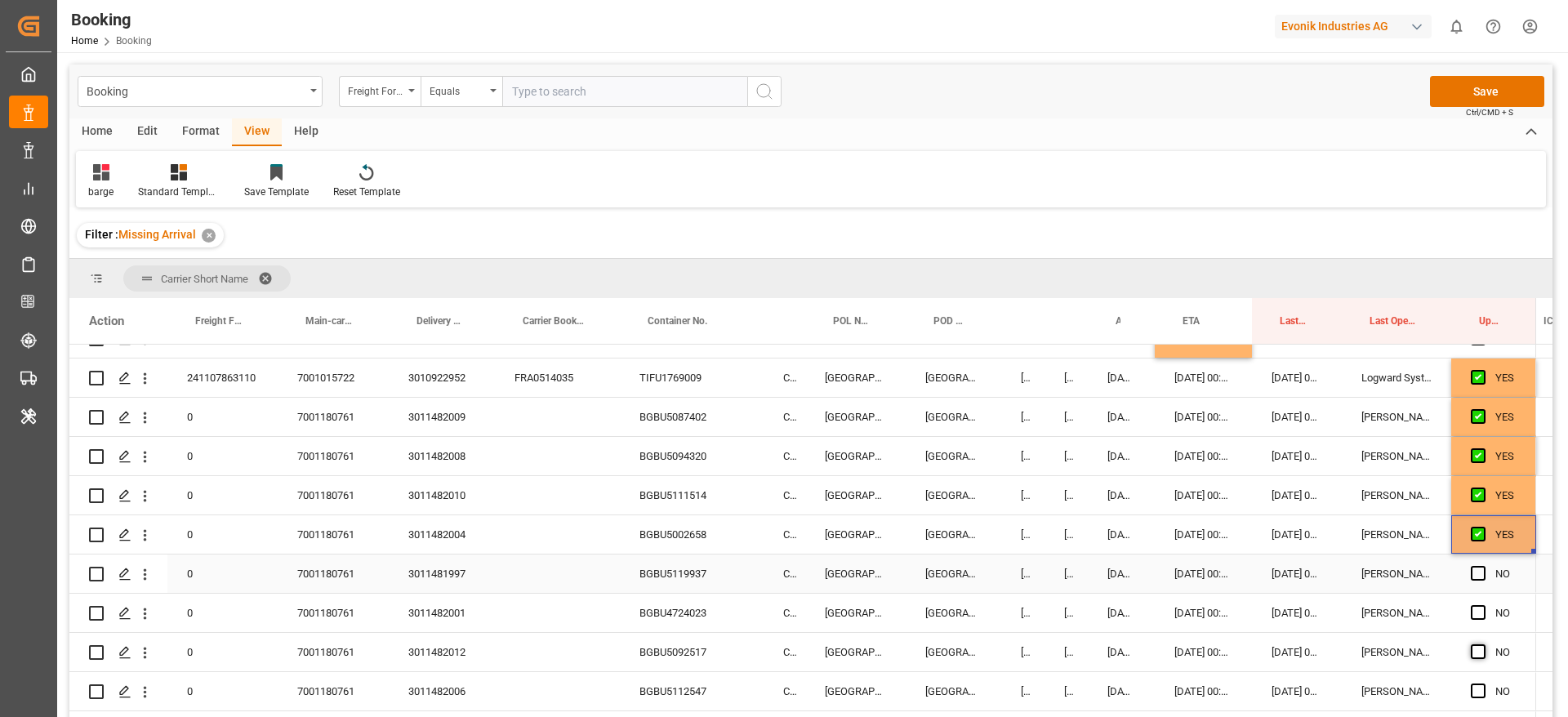
click at [1483, 566] on input "Press SPACE to select this row." at bounding box center [1483, 566] width 0 height 0
click at [1474, 614] on span "Press SPACE to select this row." at bounding box center [1479, 613] width 15 height 15
click at [1483, 606] on input "Press SPACE to select this row." at bounding box center [1483, 606] width 0 height 0
click at [1479, 647] on span "Press SPACE to select this row." at bounding box center [1479, 652] width 15 height 15
click at [1483, 645] on input "Press SPACE to select this row." at bounding box center [1483, 645] width 0 height 0
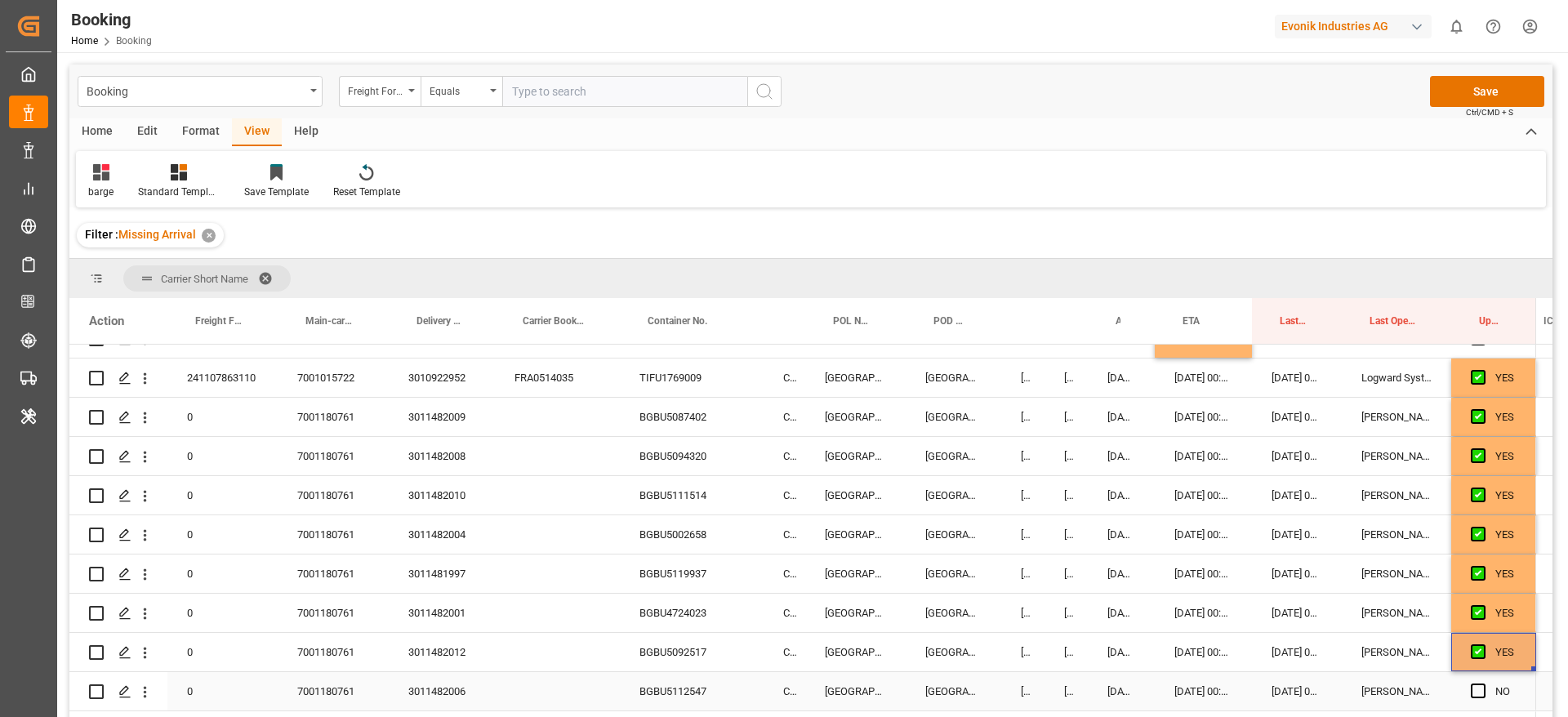
scroll to position [1481, 0]
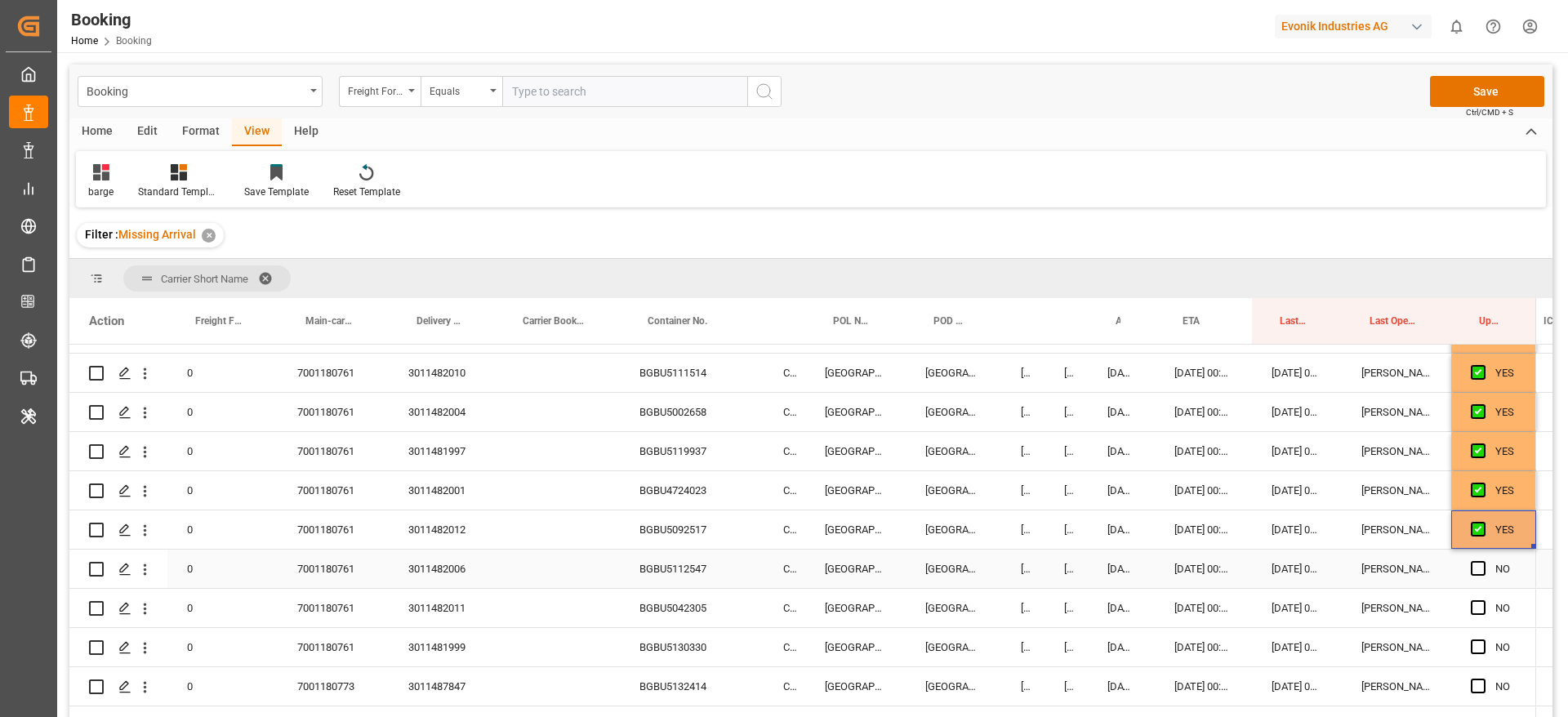
click at [1473, 568] on span "Press SPACE to select this row." at bounding box center [1479, 568] width 15 height 15
click at [1483, 561] on input "Press SPACE to select this row." at bounding box center [1483, 561] width 0 height 0
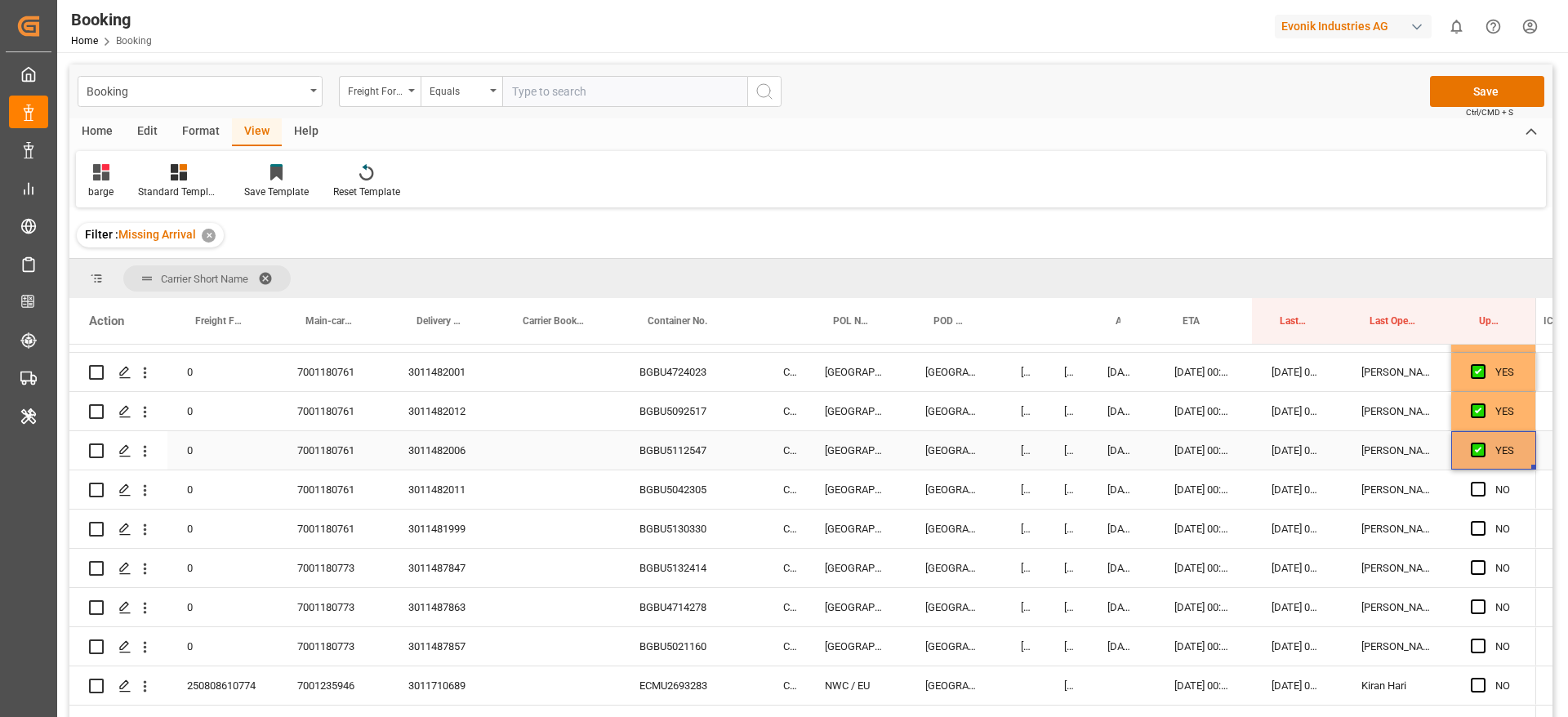
scroll to position [1604, 0]
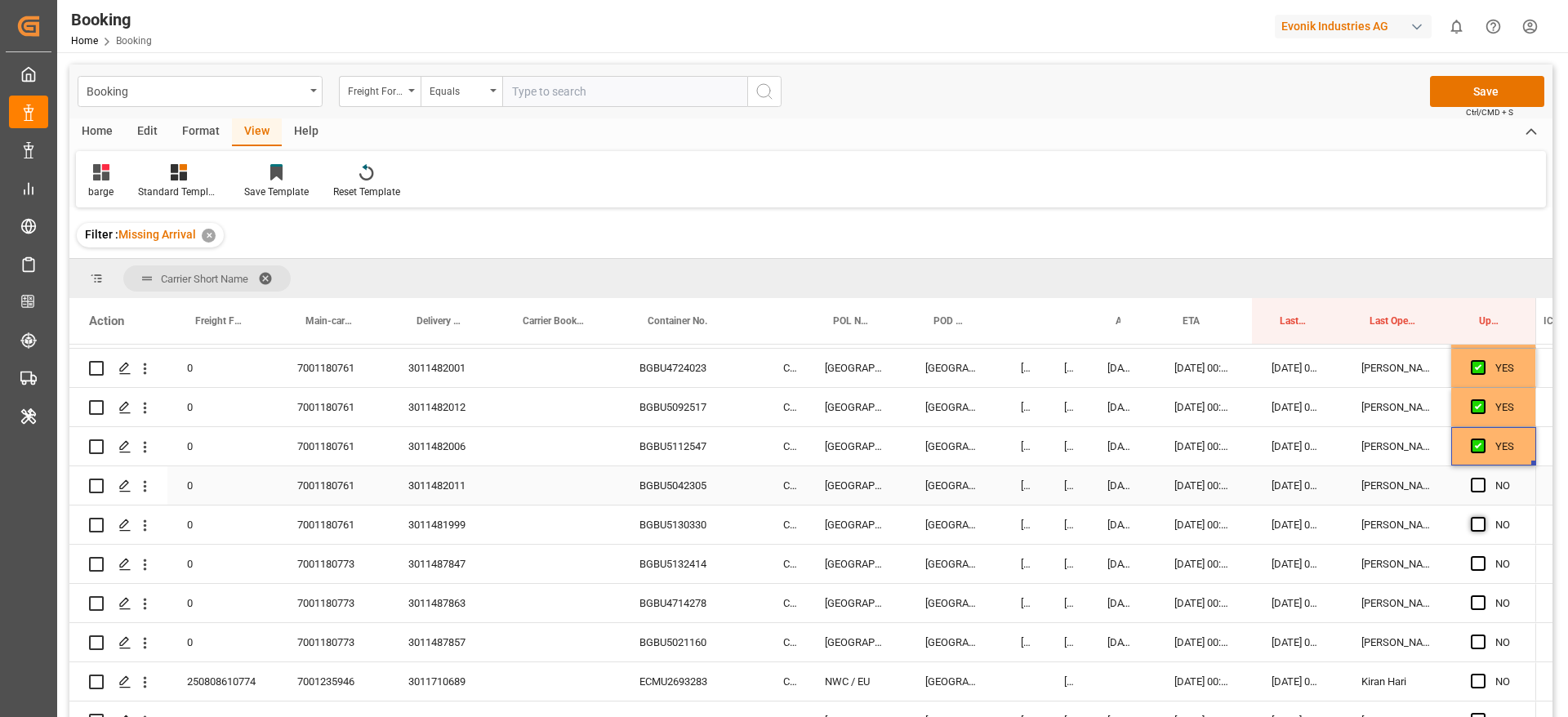
click at [1481, 489] on span "Press SPACE to select this row." at bounding box center [1479, 485] width 15 height 15
click at [1483, 478] on input "Press SPACE to select this row." at bounding box center [1483, 478] width 0 height 0
click at [1480, 529] on span "Press SPACE to select this row." at bounding box center [1479, 524] width 15 height 15
click at [1483, 517] on input "Press SPACE to select this row." at bounding box center [1483, 517] width 0 height 0
click at [1482, 569] on span "Press SPACE to select this row." at bounding box center [1479, 564] width 15 height 15
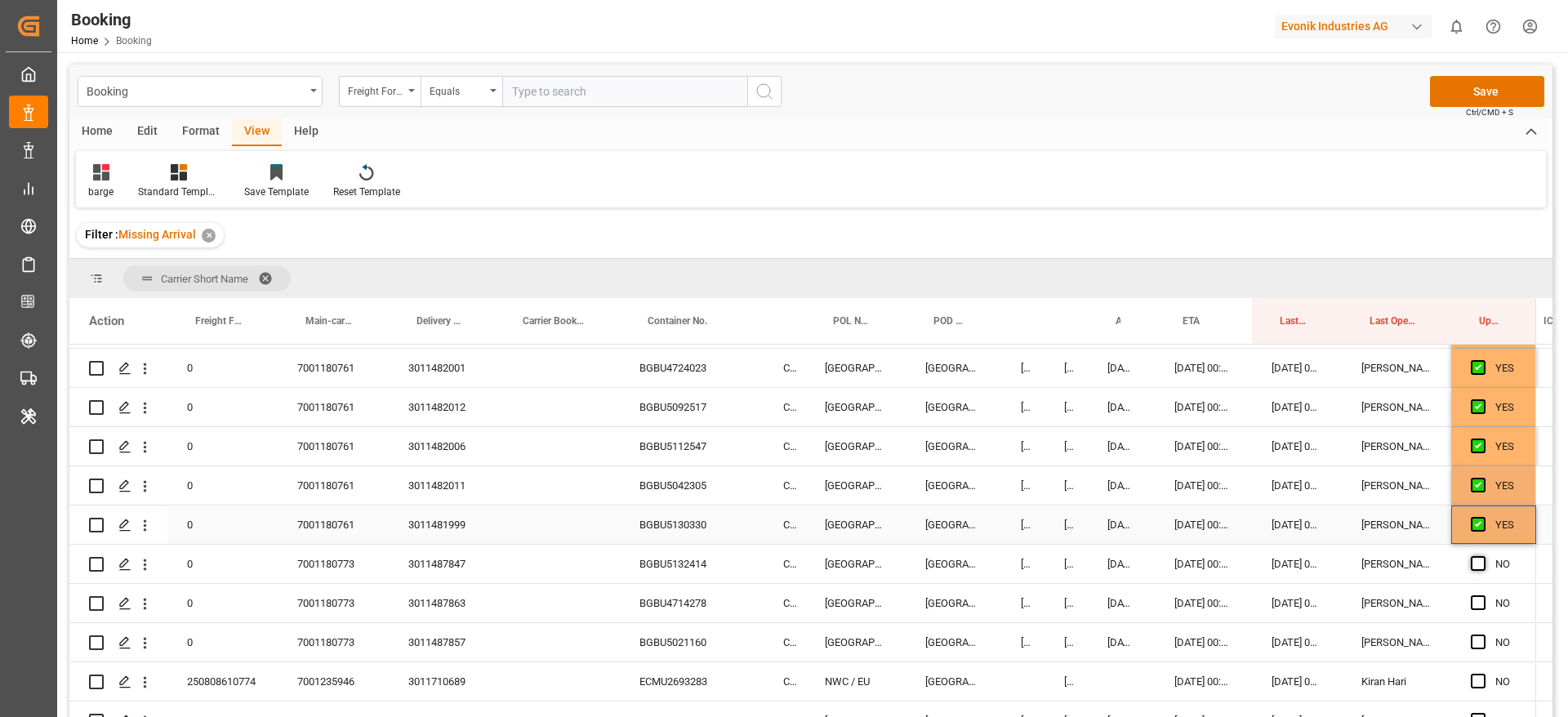
click at [1483, 556] on input "Press SPACE to select this row." at bounding box center [1483, 556] width 0 height 0
click at [1483, 599] on span "Press SPACE to select this row." at bounding box center [1479, 603] width 15 height 15
click at [1483, 596] on input "Press SPACE to select this row." at bounding box center [1483, 596] width 0 height 0
click at [1474, 635] on span "Press SPACE to select this row." at bounding box center [1479, 642] width 15 height 15
click at [1483, 635] on input "Press SPACE to select this row." at bounding box center [1483, 635] width 0 height 0
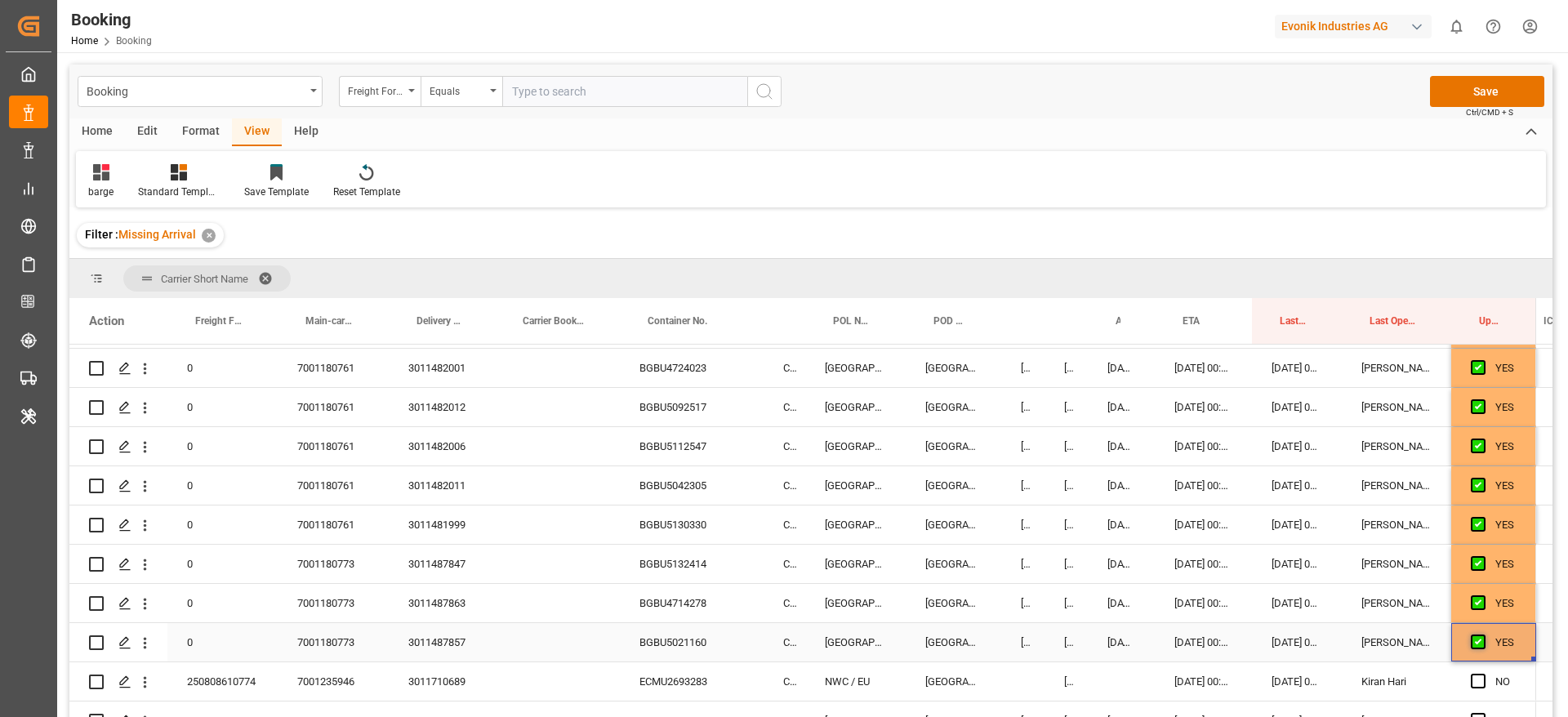
click at [1476, 647] on span "Press SPACE to select this row." at bounding box center [1479, 642] width 15 height 15
click at [1483, 635] on input "Press SPACE to select this row." at bounding box center [1483, 635] width 0 height 0
click at [1475, 647] on span "Press SPACE to select this row." at bounding box center [1479, 642] width 15 height 15
click at [1483, 635] on input "Press SPACE to select this row." at bounding box center [1483, 635] width 0 height 0
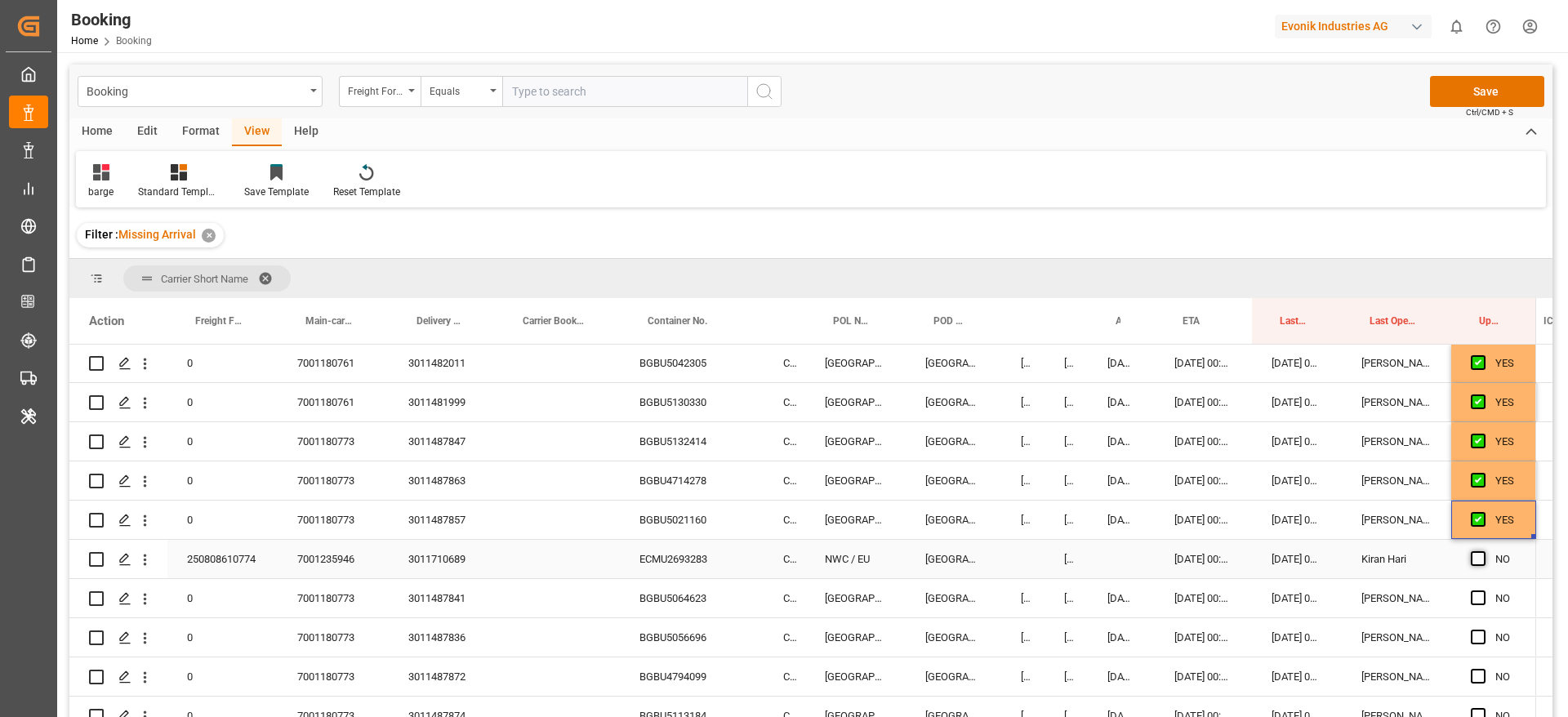
click at [1472, 558] on span "Press SPACE to select this row." at bounding box center [1479, 559] width 15 height 15
click at [1483, 552] on input "Press SPACE to select this row." at bounding box center [1483, 552] width 0 height 0
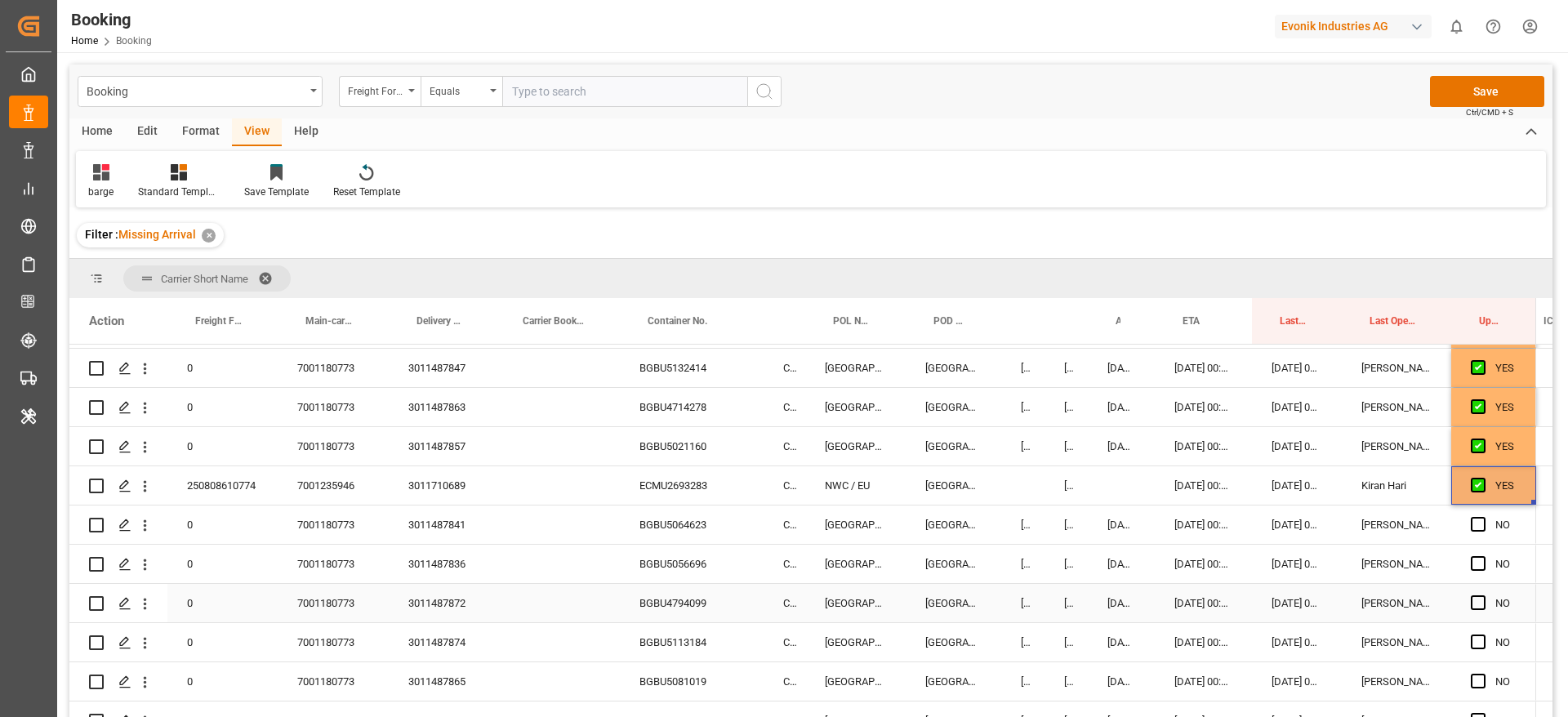
scroll to position [1849, 0]
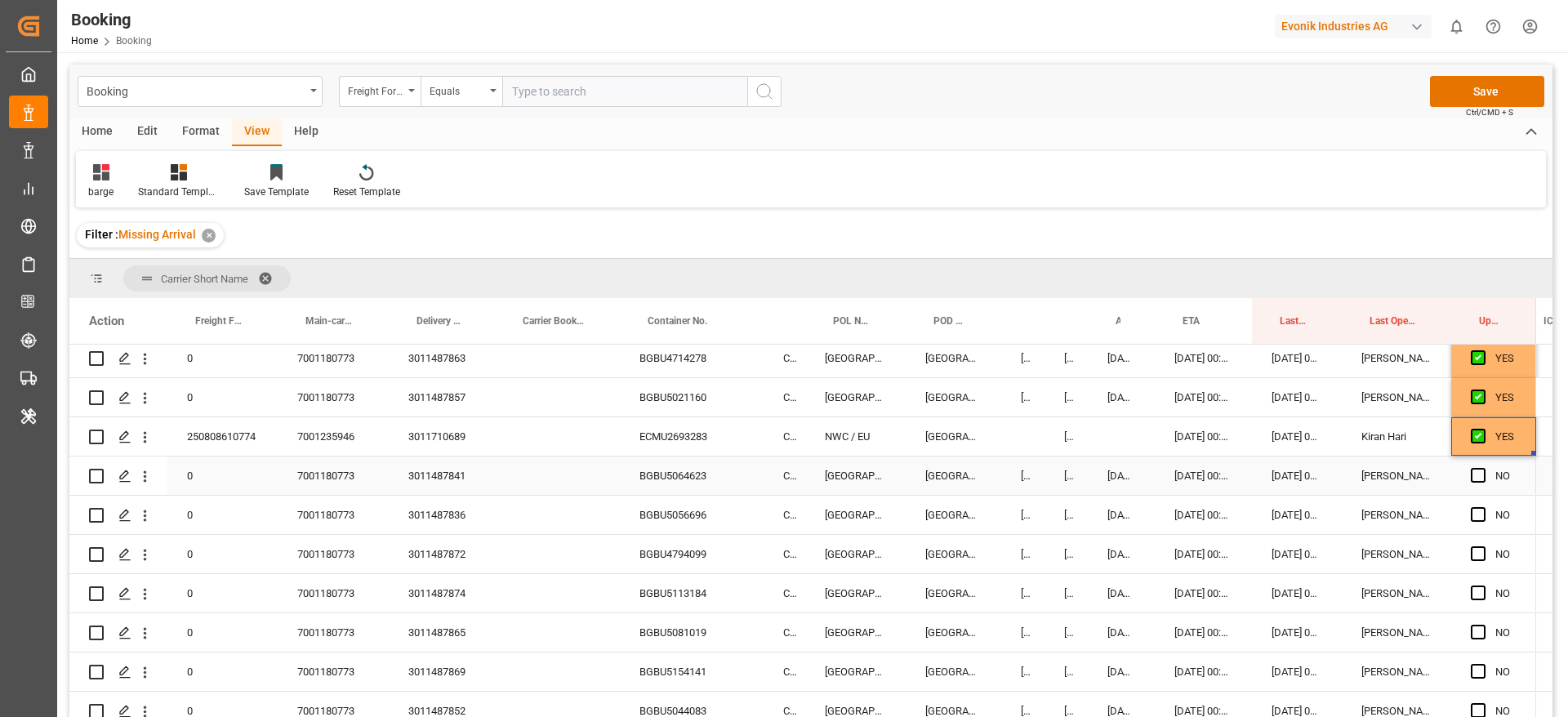
click at [680, 477] on div "BGBU5064623" at bounding box center [691, 476] width 143 height 38
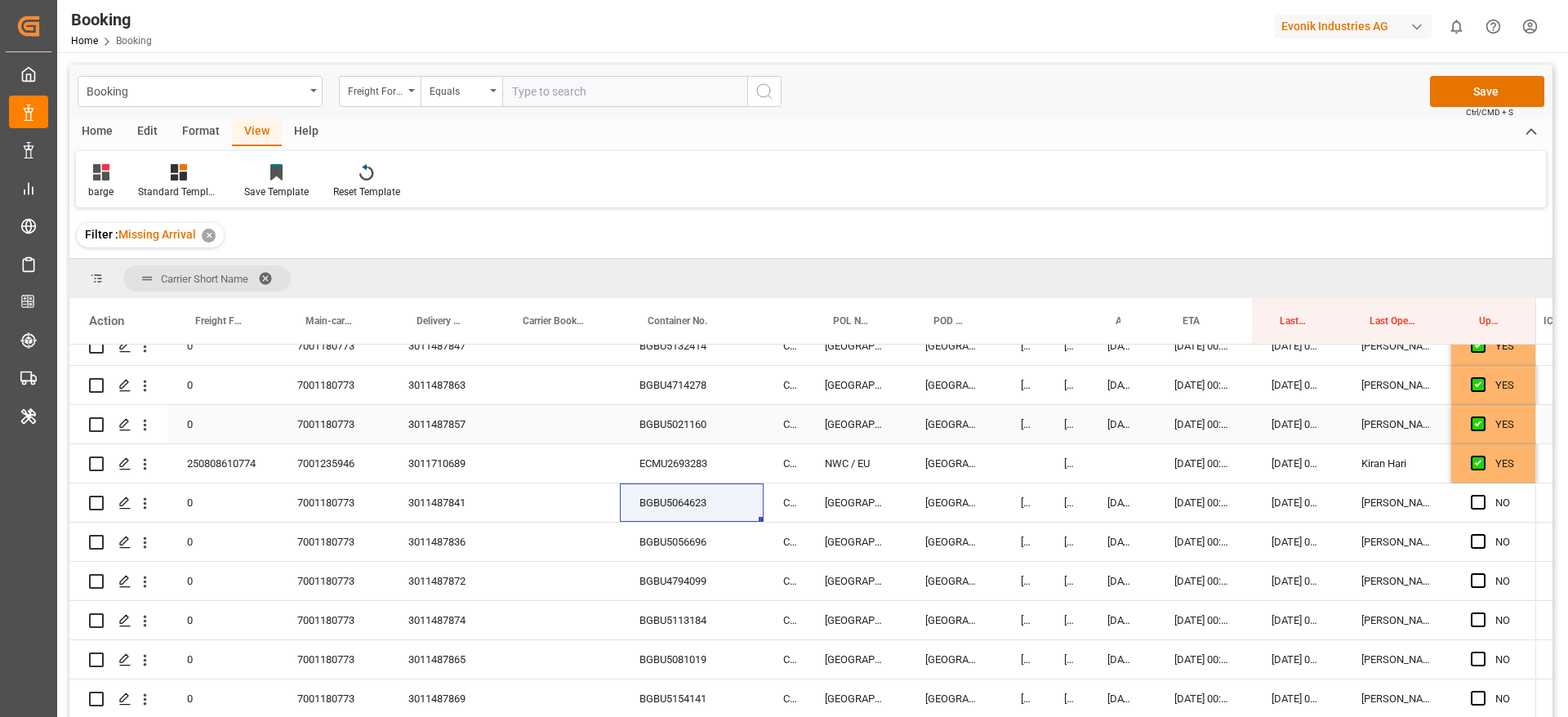
scroll to position [1726, 0]
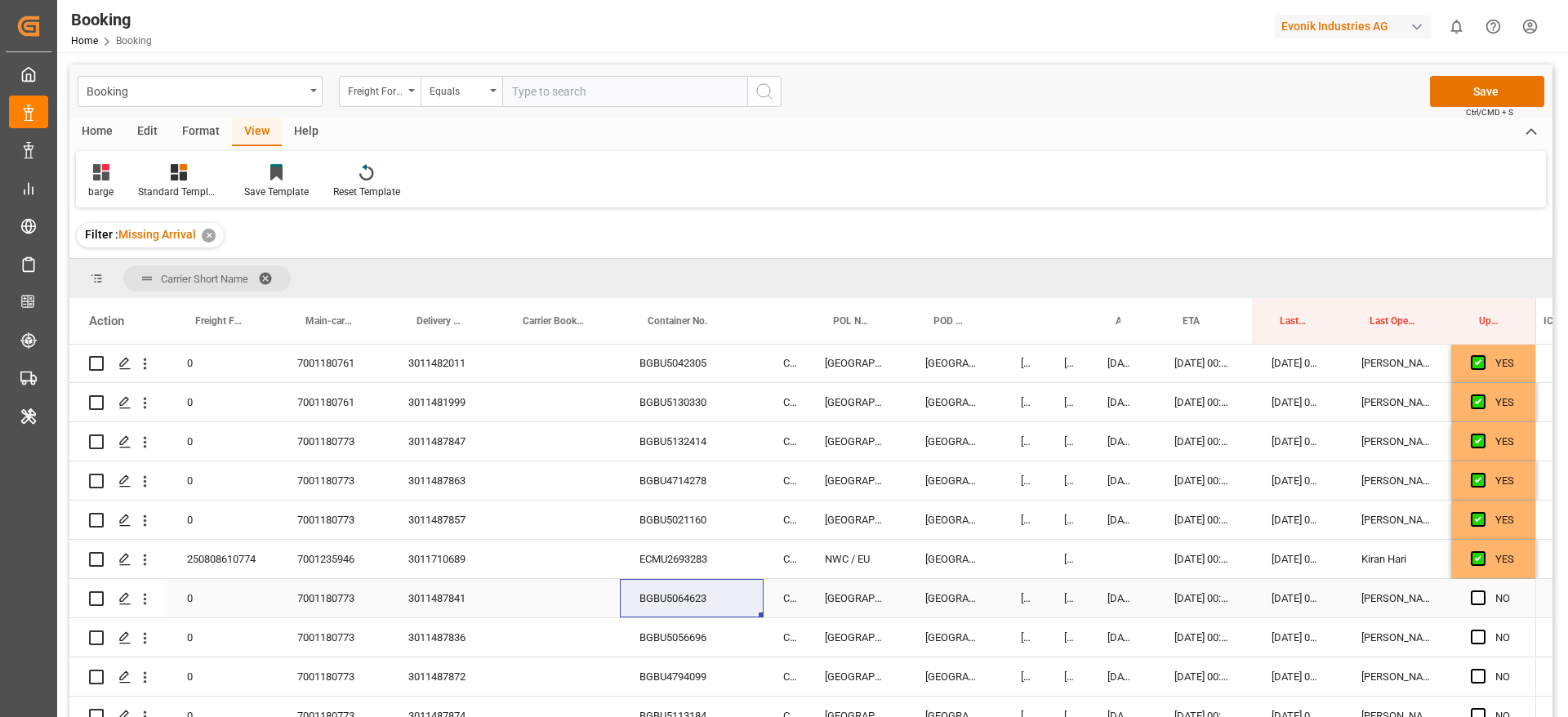
click at [684, 588] on div "BGBU5064623" at bounding box center [691, 598] width 143 height 38
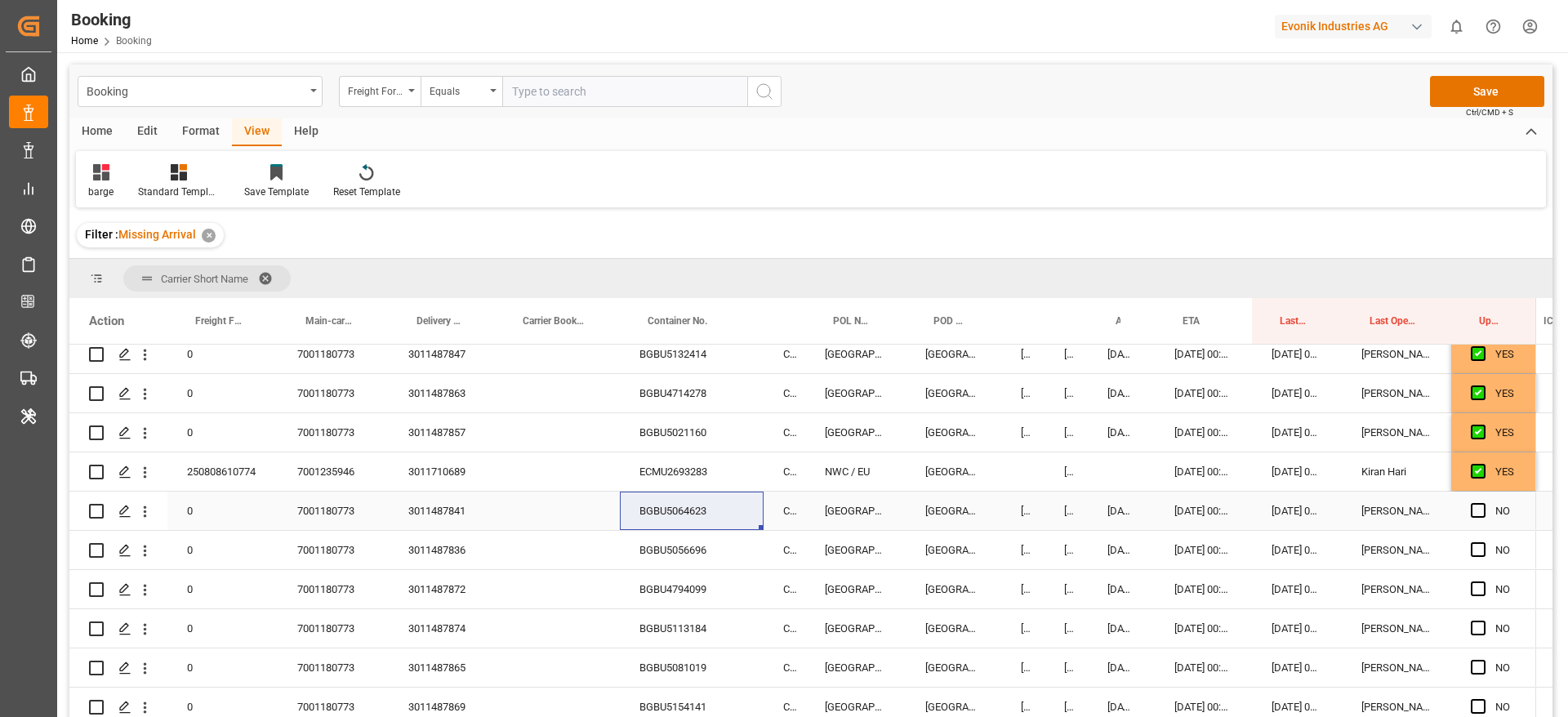
scroll to position [1849, 0]
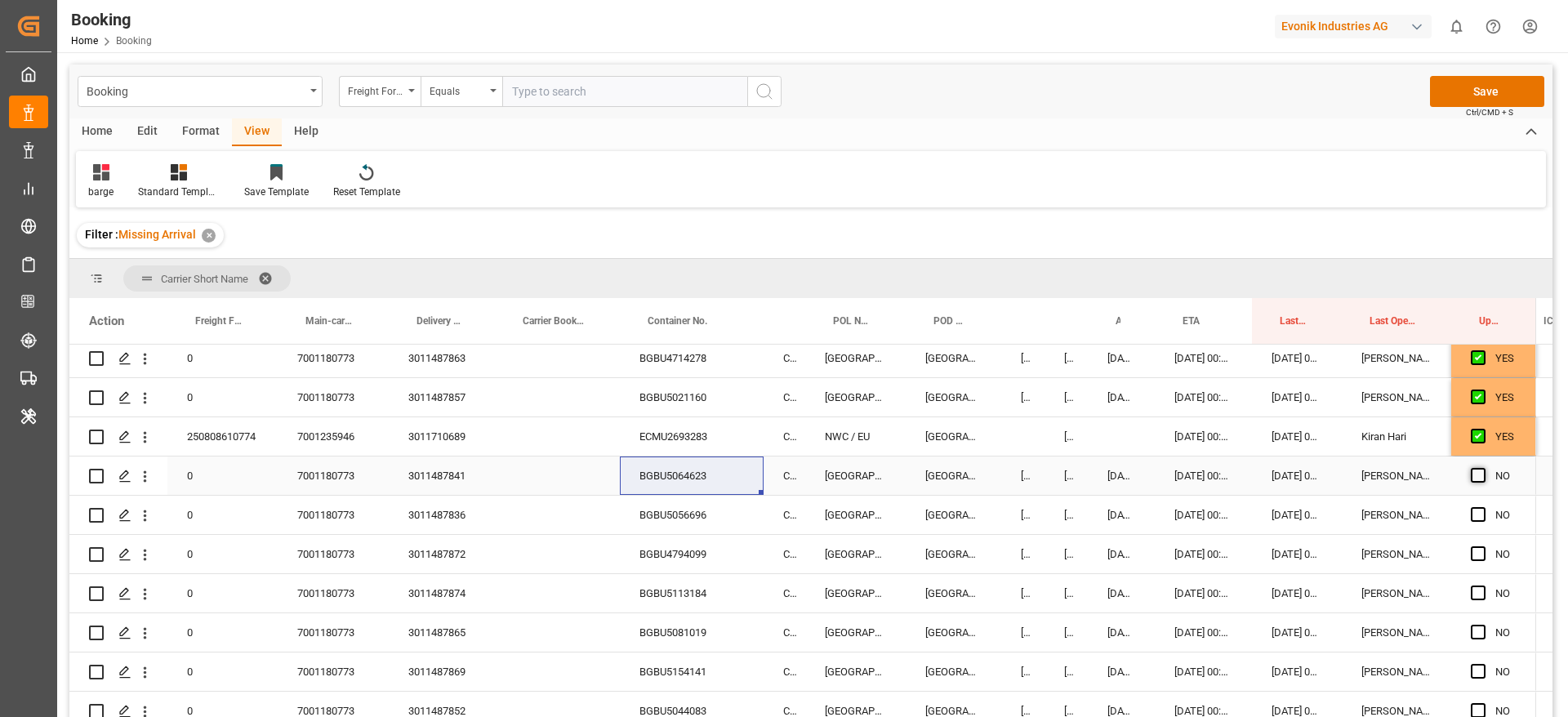
drag, startPoint x: 1480, startPoint y: 473, endPoint x: 1482, endPoint y: 508, distance: 35.1
click at [1480, 473] on span "Press SPACE to select this row." at bounding box center [1479, 476] width 15 height 15
click at [1483, 469] on input "Press SPACE to select this row." at bounding box center [1483, 469] width 0 height 0
click at [1482, 509] on span "Press SPACE to select this row." at bounding box center [1479, 514] width 15 height 15
click at [1483, 507] on input "Press SPACE to select this row." at bounding box center [1483, 507] width 0 height 0
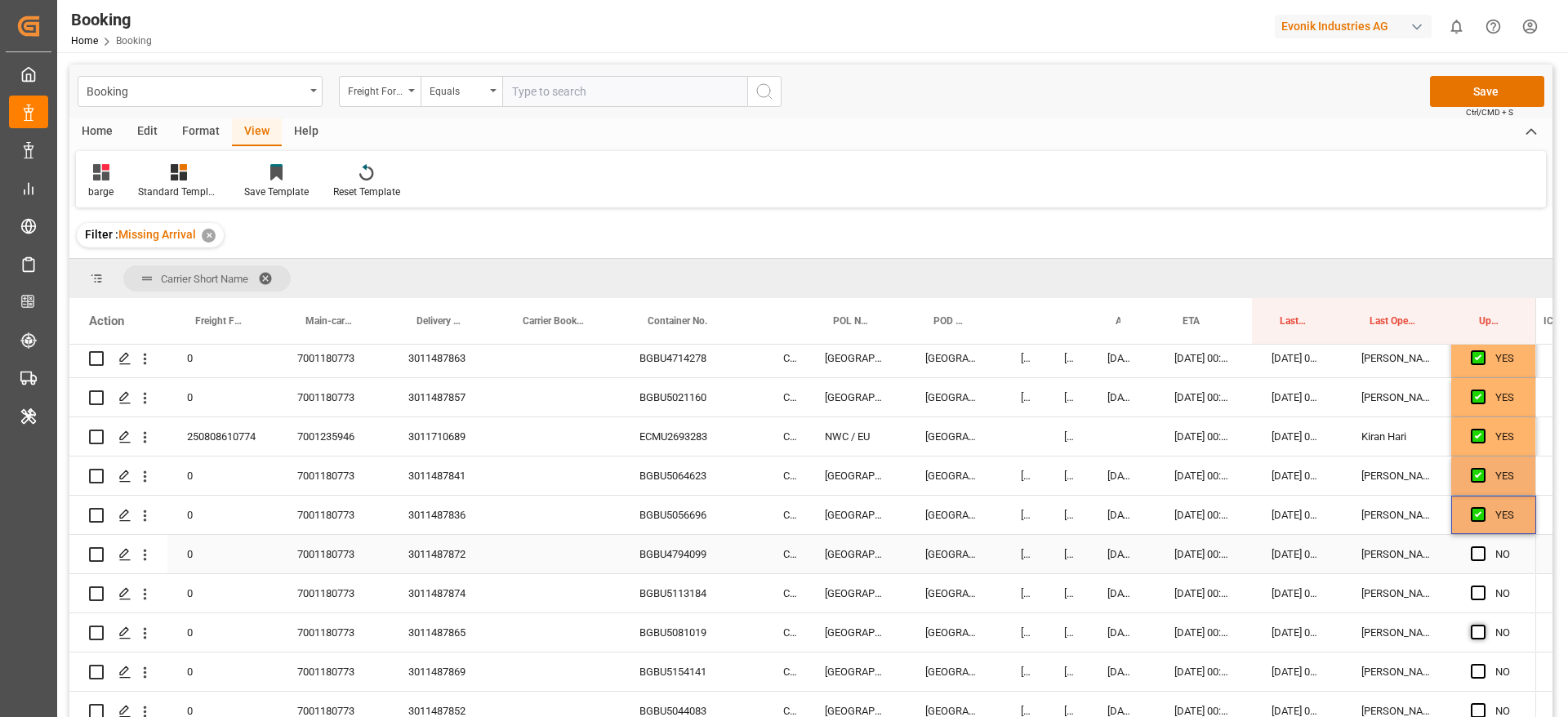
click at [1477, 553] on span "Press SPACE to select this row." at bounding box center [1479, 554] width 15 height 15
click at [1483, 546] on input "Press SPACE to select this row." at bounding box center [1483, 546] width 0 height 0
click at [1483, 598] on span "Press SPACE to select this row." at bounding box center [1479, 593] width 15 height 15
click at [1483, 585] on input "Press SPACE to select this row." at bounding box center [1483, 585] width 0 height 0
drag, startPoint x: 1479, startPoint y: 628, endPoint x: 1479, endPoint y: 664, distance: 36.0
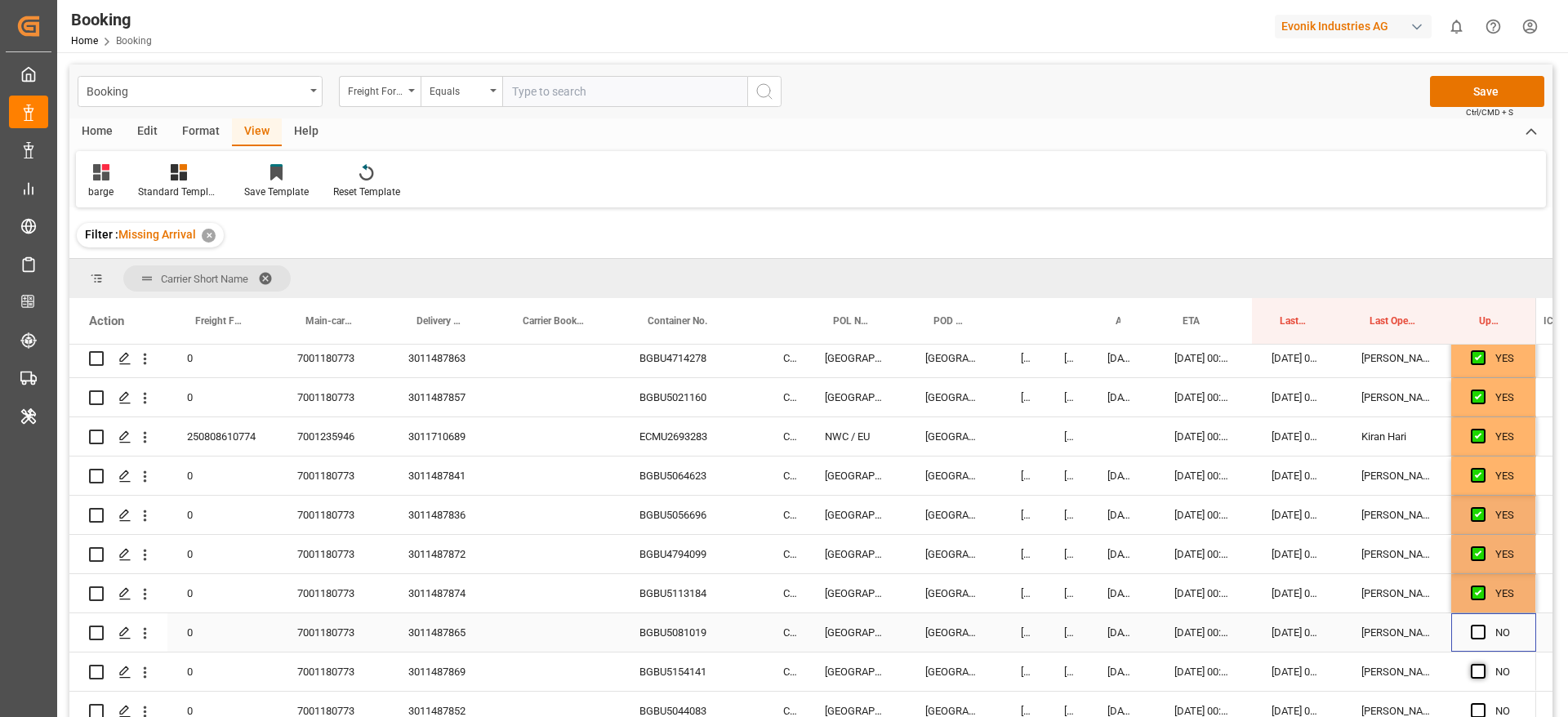
click at [1478, 628] on span "Press SPACE to select this row." at bounding box center [1479, 632] width 15 height 15
click at [1483, 625] on input "Press SPACE to select this row." at bounding box center [1483, 625] width 0 height 0
click at [1479, 670] on span "Press SPACE to select this row." at bounding box center [1479, 671] width 15 height 15
click at [1483, 664] on input "Press SPACE to select this row." at bounding box center [1483, 664] width 0 height 0
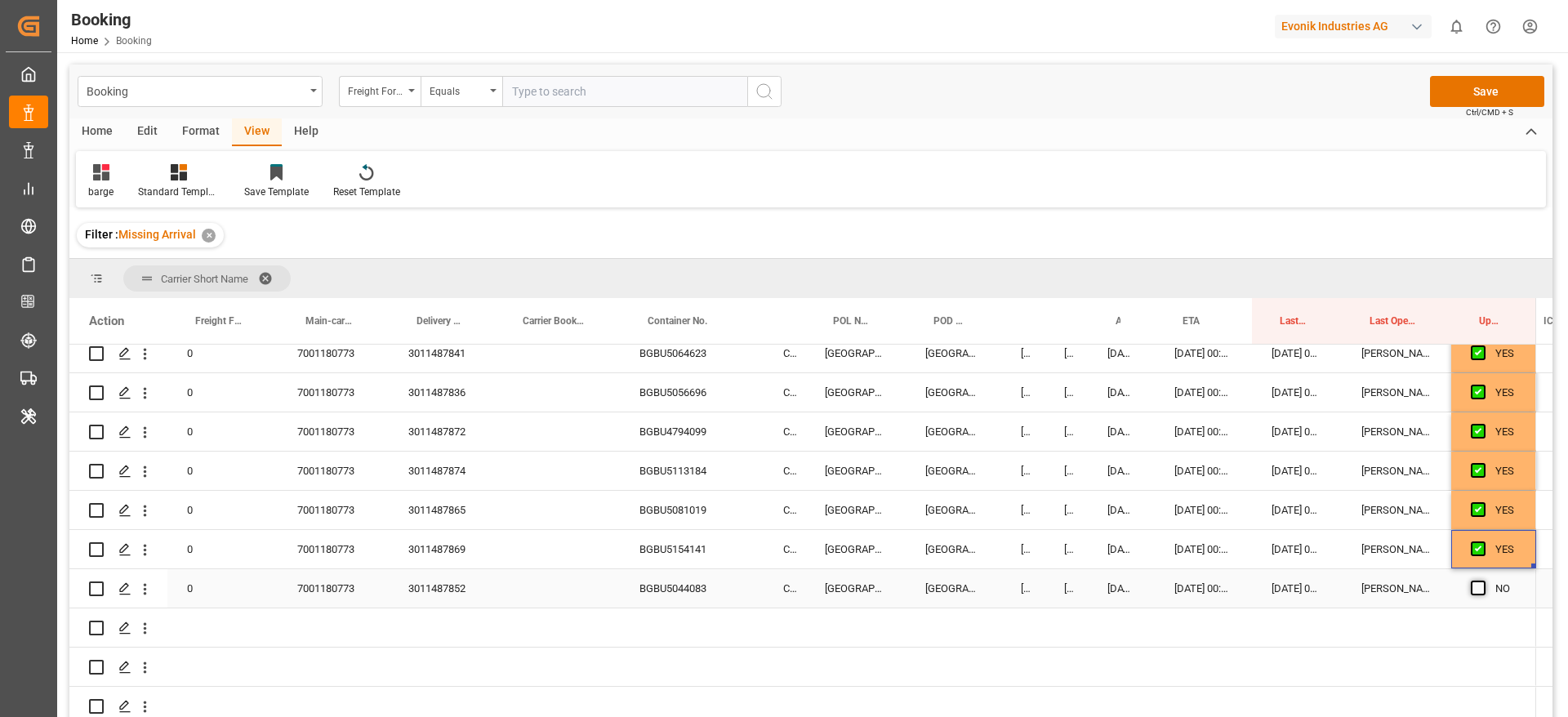
click at [1475, 585] on span "Press SPACE to select this row." at bounding box center [1479, 588] width 15 height 15
click at [1483, 581] on input "Press SPACE to select this row." at bounding box center [1483, 581] width 0 height 0
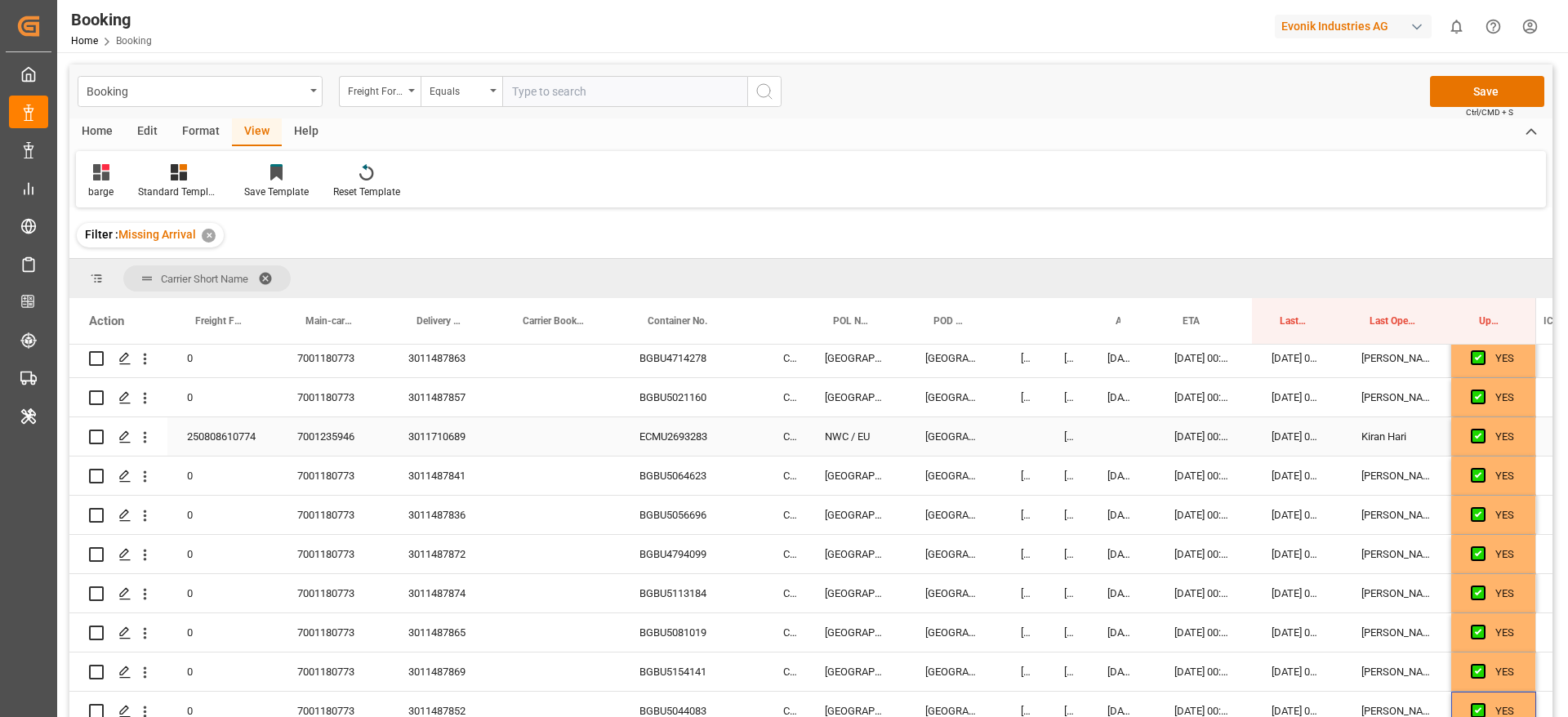
click at [678, 449] on div "ECMU2693283" at bounding box center [691, 437] width 143 height 38
click at [232, 435] on div "250808610774" at bounding box center [222, 437] width 110 height 38
click at [672, 432] on div "ECMU2693283" at bounding box center [691, 437] width 143 height 38
drag, startPoint x: 151, startPoint y: 438, endPoint x: 226, endPoint y: 436, distance: 75.0
click at [151, 438] on icon "open menu" at bounding box center [144, 438] width 17 height 17
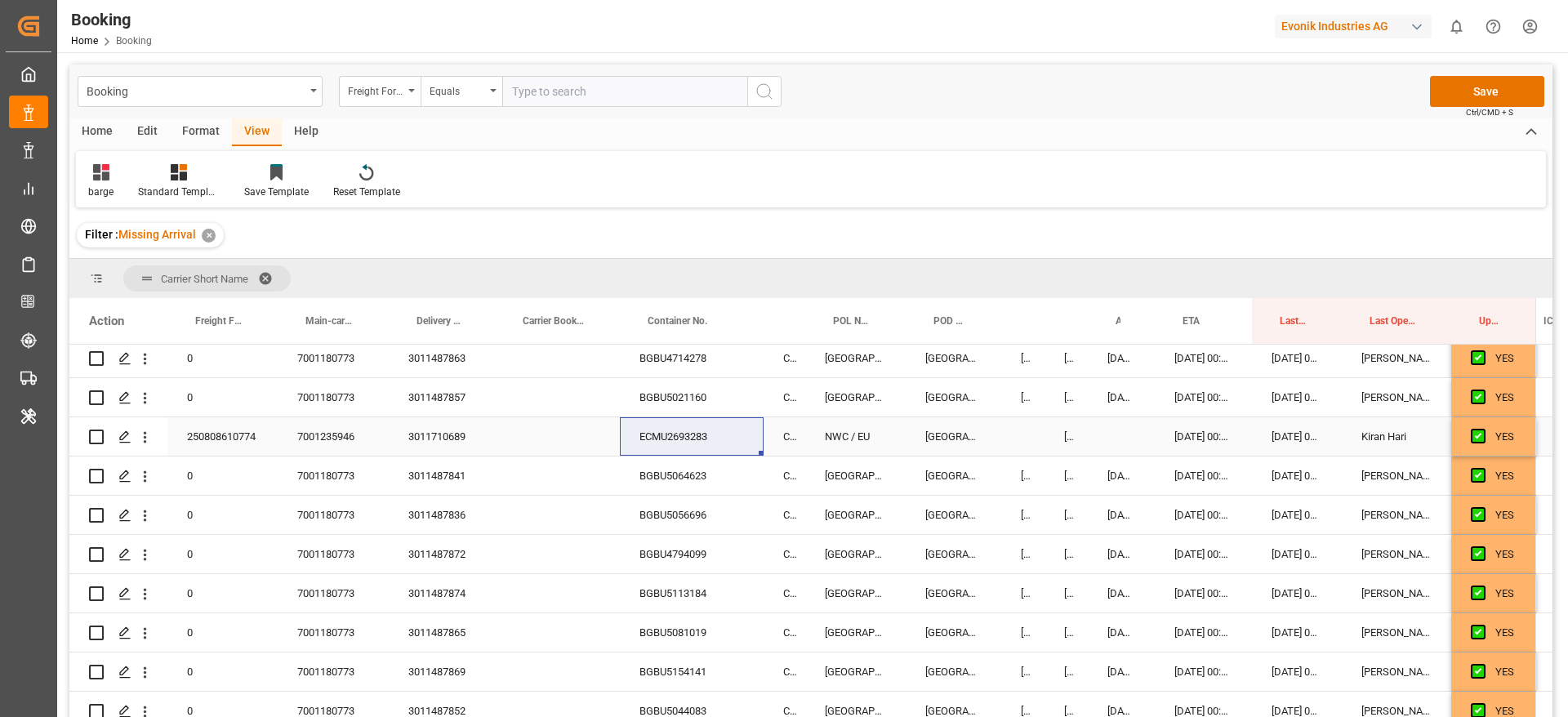
click at [226, 436] on div "250808610774" at bounding box center [222, 437] width 110 height 38
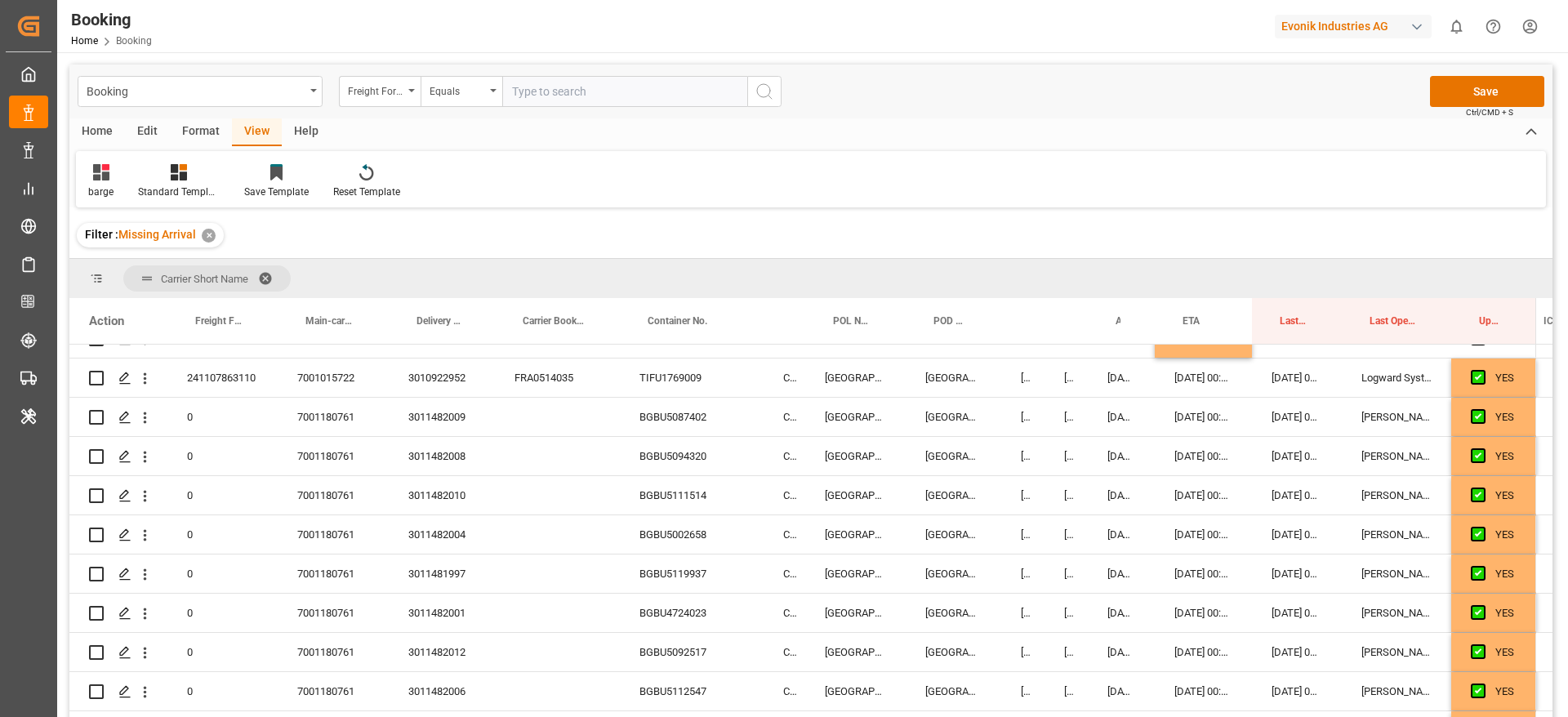
click at [811, 219] on div "Filter : Missing Arrival ✕" at bounding box center [811, 236] width 1483 height 46
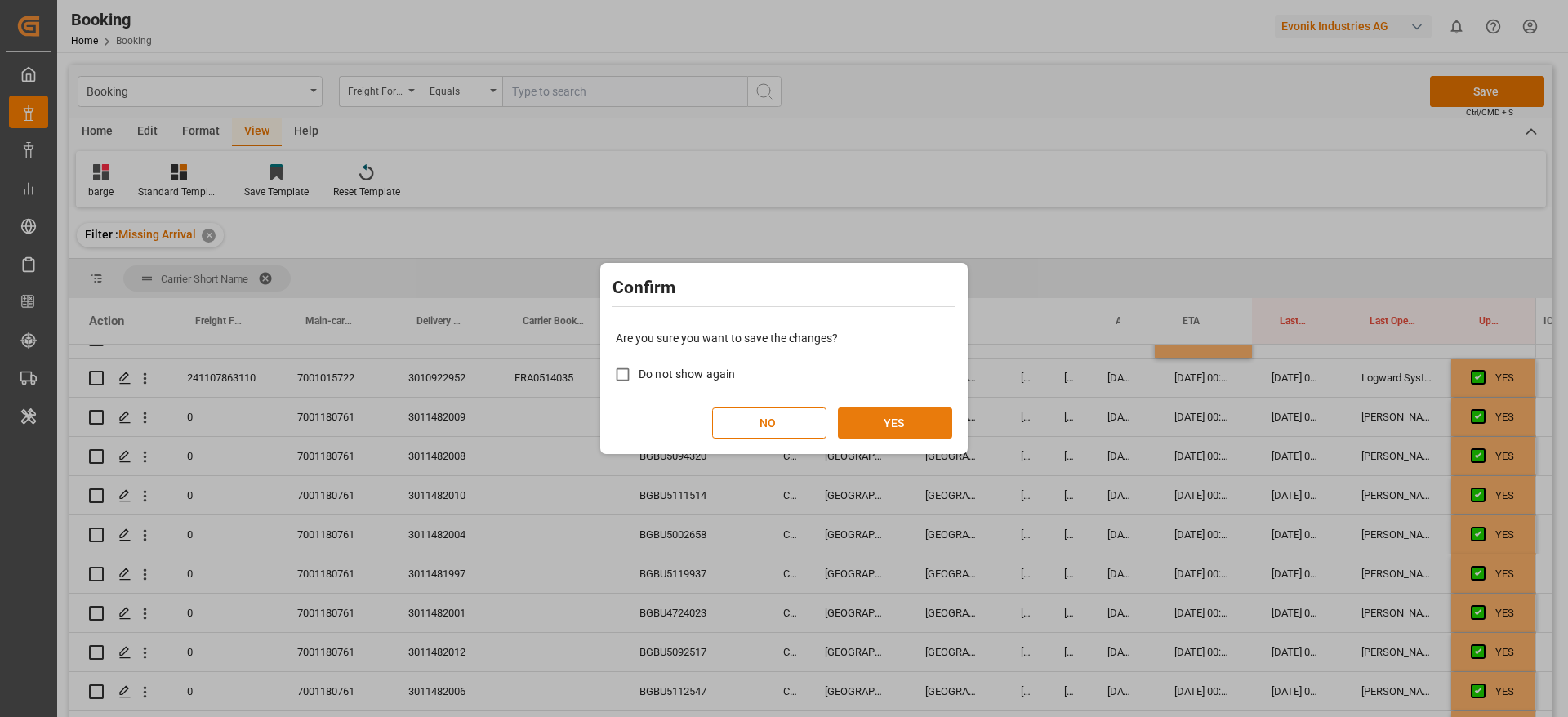
click at [896, 430] on button "YES" at bounding box center [895, 423] width 114 height 31
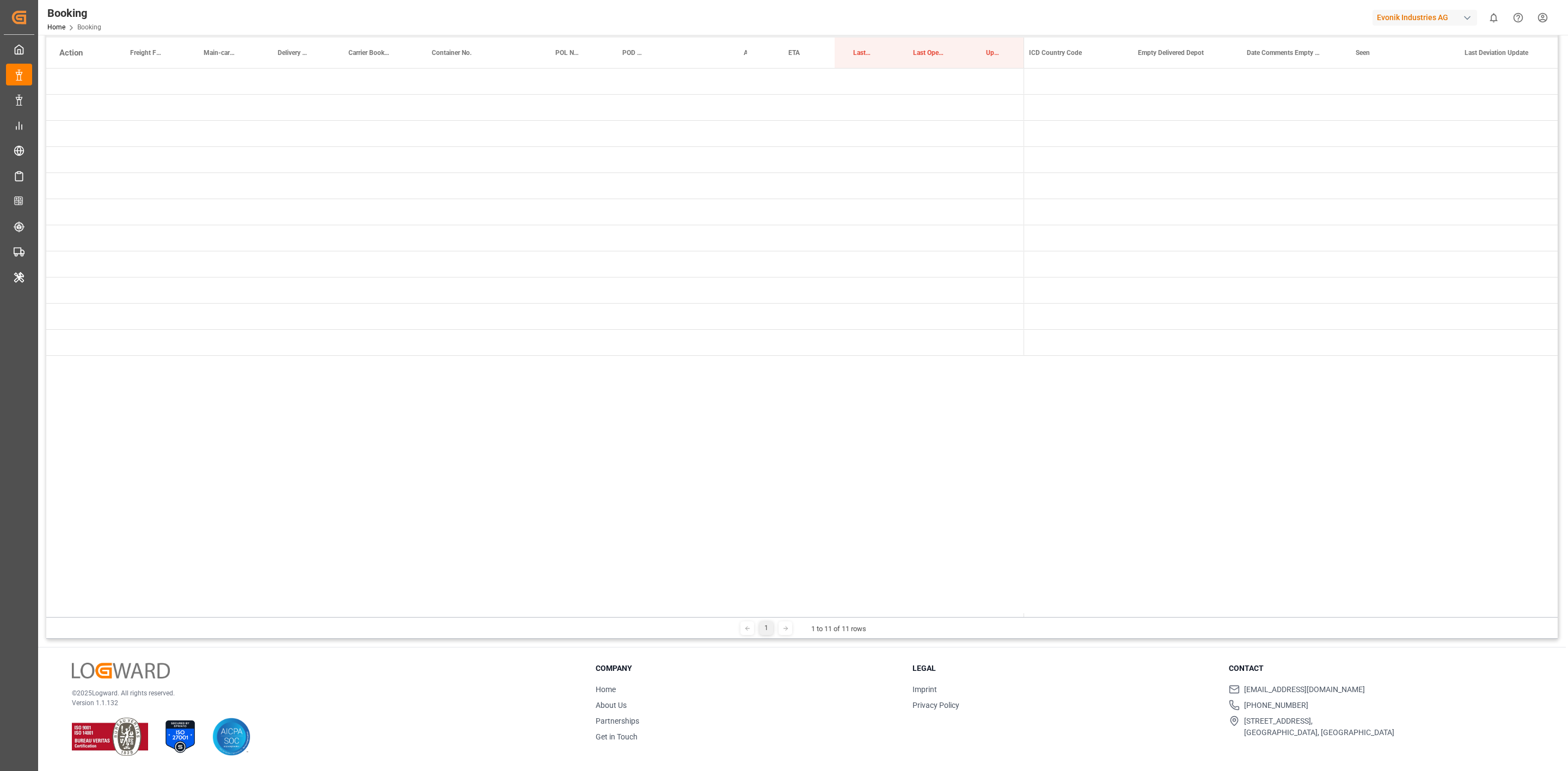
scroll to position [0, 5343]
drag, startPoint x: 1125, startPoint y: 615, endPoint x: 913, endPoint y: 606, distance: 212.2
click at [913, 477] on div "Action Freight Forwarder's Reference No. Main-carriage No. Delivery No." at bounding box center [802, 328] width 1511 height 580
click at [1045, 103] on span "Press SPACE to select this row." at bounding box center [1042, 108] width 10 height 10
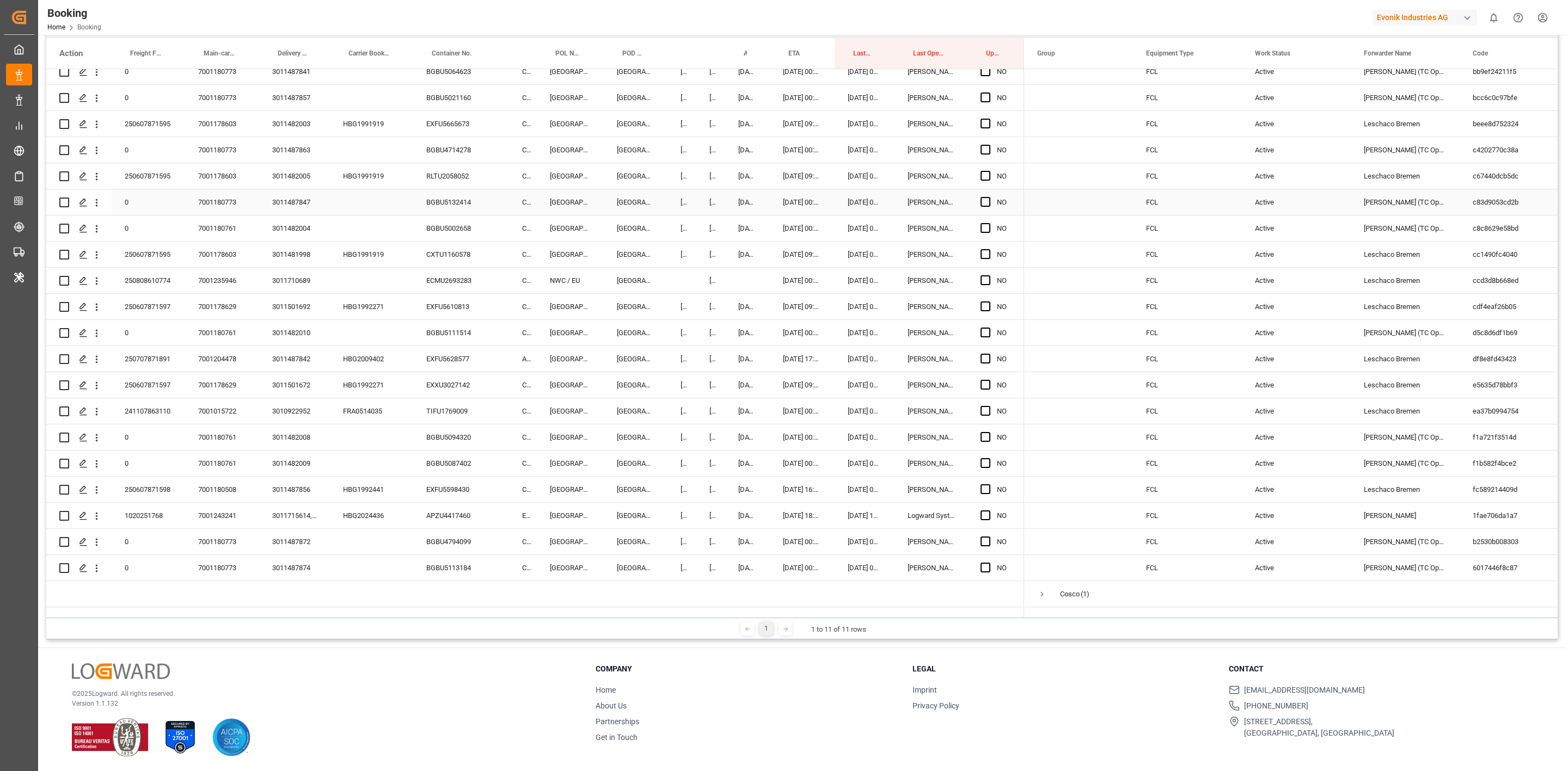
scroll to position [1025, 0]
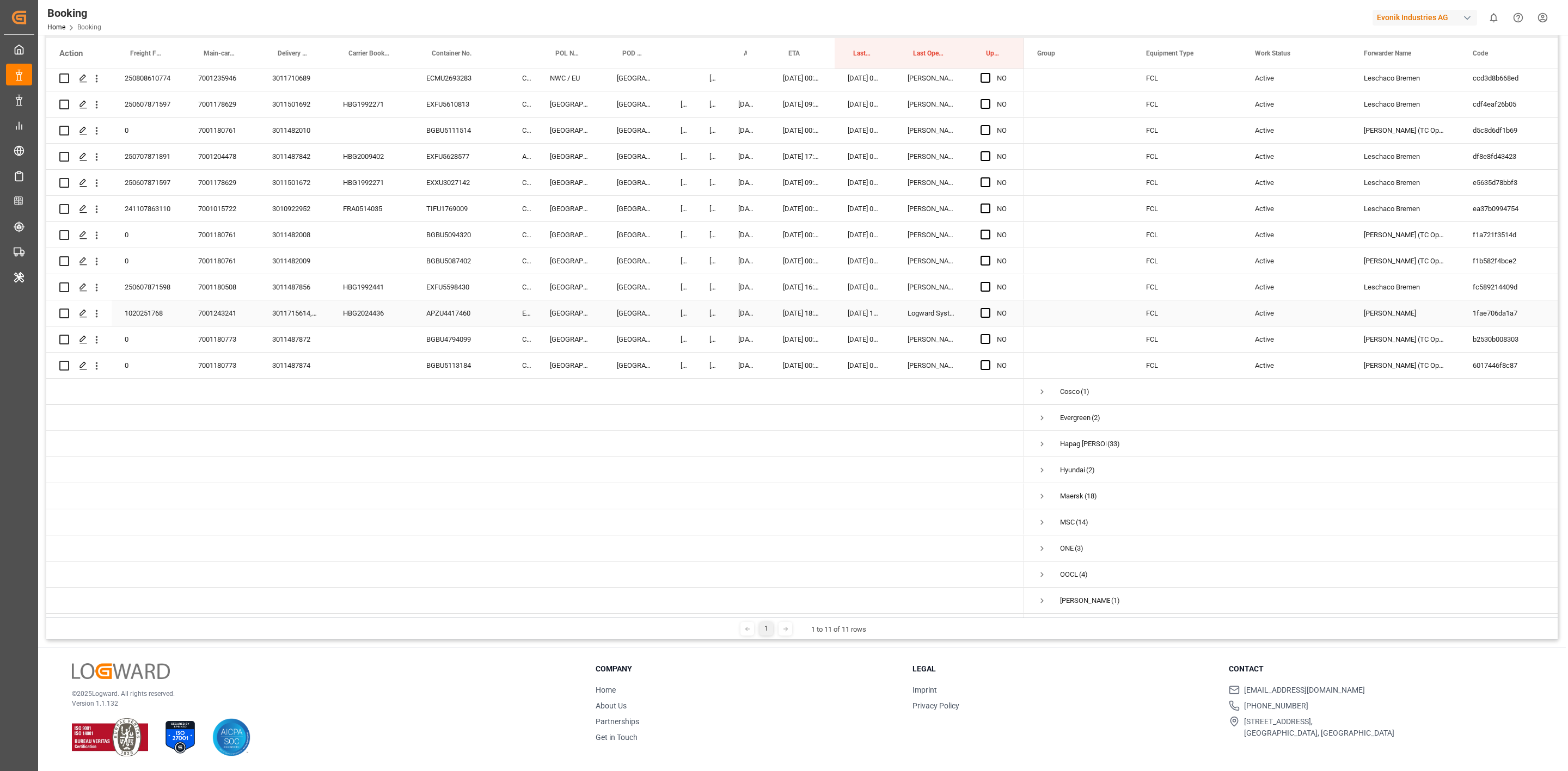
click at [366, 310] on div "HBG2024436" at bounding box center [371, 313] width 83 height 26
click at [789, 309] on div "16.09.2025 18:18:00" at bounding box center [802, 313] width 65 height 26
type input "16.09.2025 18:18"
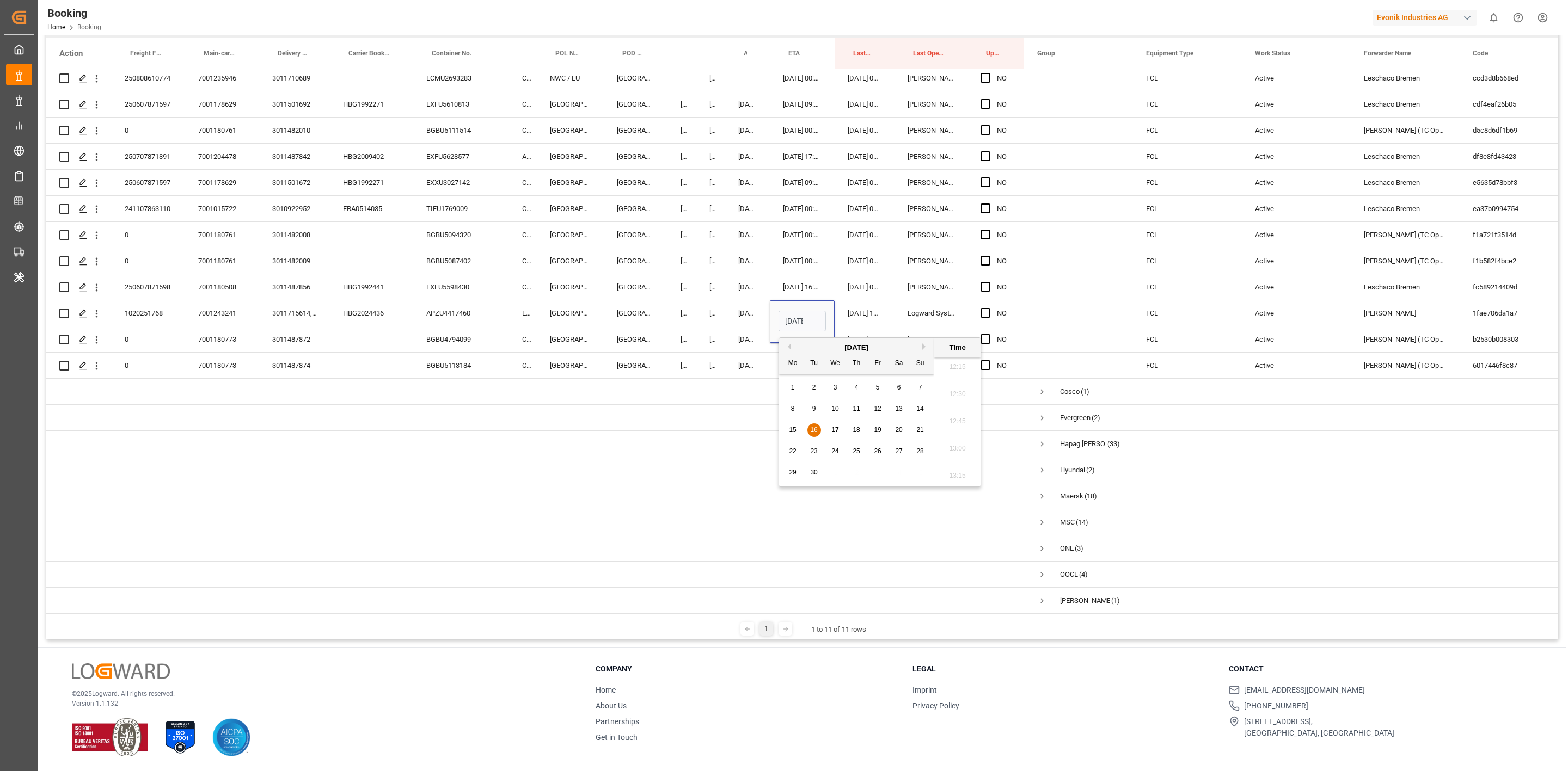
click at [838, 430] on span "17" at bounding box center [835, 430] width 7 height 8
click at [704, 431] on div "Press SPACE to select this row." at bounding box center [710, 444] width 29 height 26
click at [981, 335] on span "Press SPACE to select this row." at bounding box center [985, 339] width 10 height 10
click at [989, 334] on input "Press SPACE to select this row." at bounding box center [989, 334] width 0 height 0
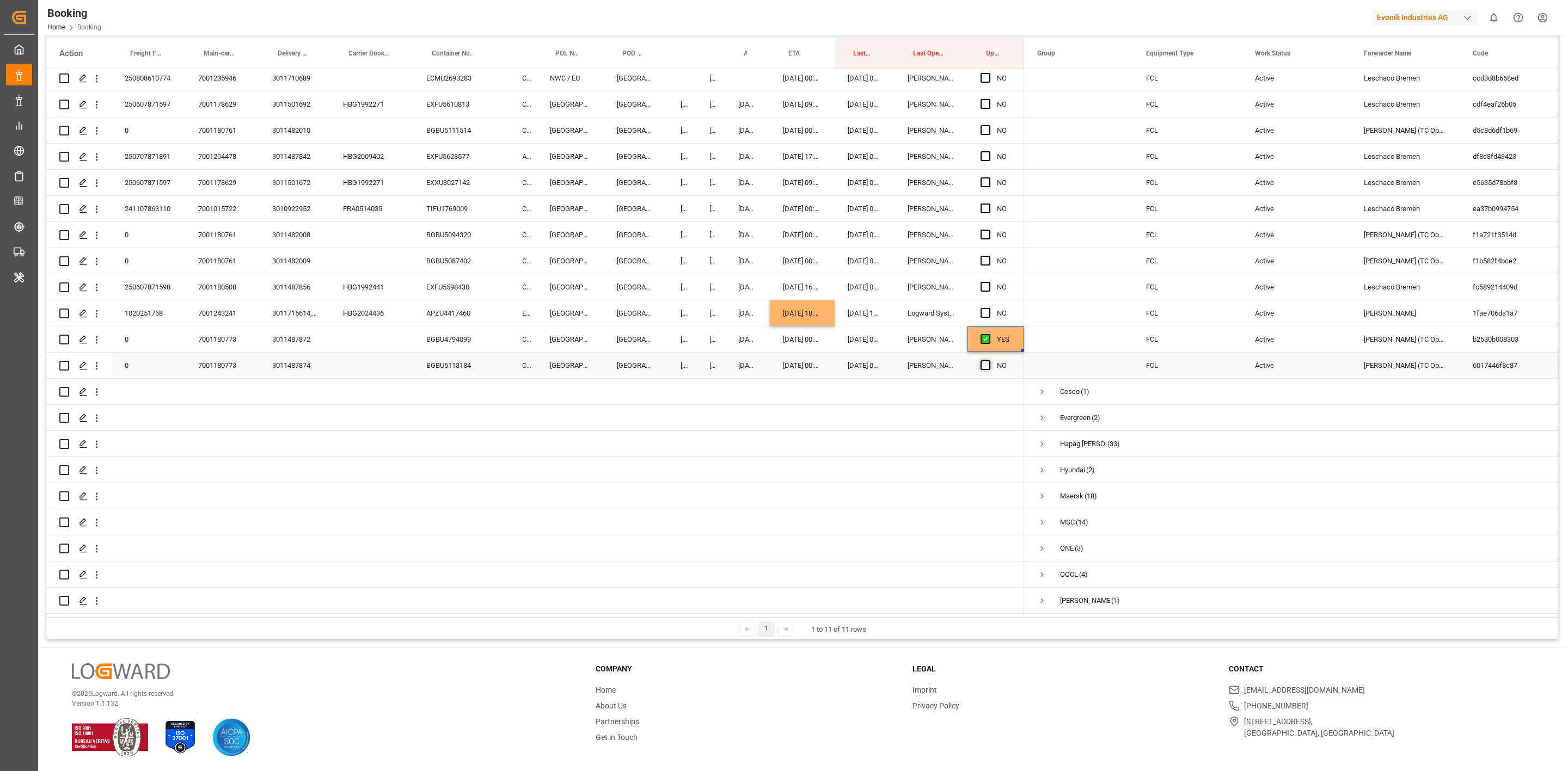
click at [982, 368] on span "Press SPACE to select this row." at bounding box center [985, 365] width 10 height 10
click at [989, 360] on input "Press SPACE to select this row." at bounding box center [989, 360] width 0 height 0
click at [983, 361] on span "Press SPACE to select this row." at bounding box center [985, 365] width 10 height 10
click at [989, 360] on input "Press SPACE to select this row." at bounding box center [989, 360] width 0 height 0
click at [985, 363] on span "Press SPACE to select this row." at bounding box center [985, 365] width 10 height 10
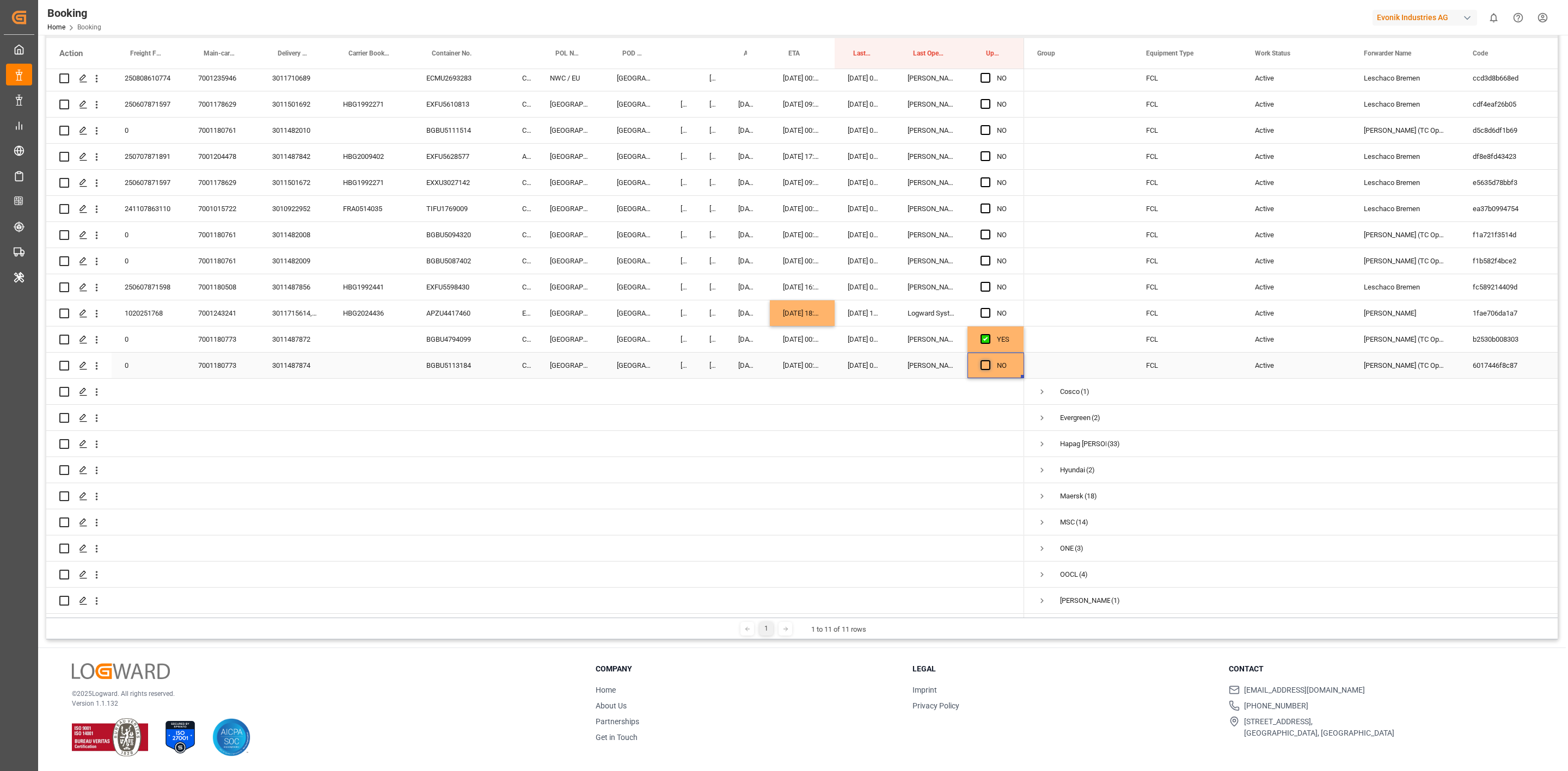
click at [989, 360] on input "Press SPACE to select this row." at bounding box center [989, 360] width 0 height 0
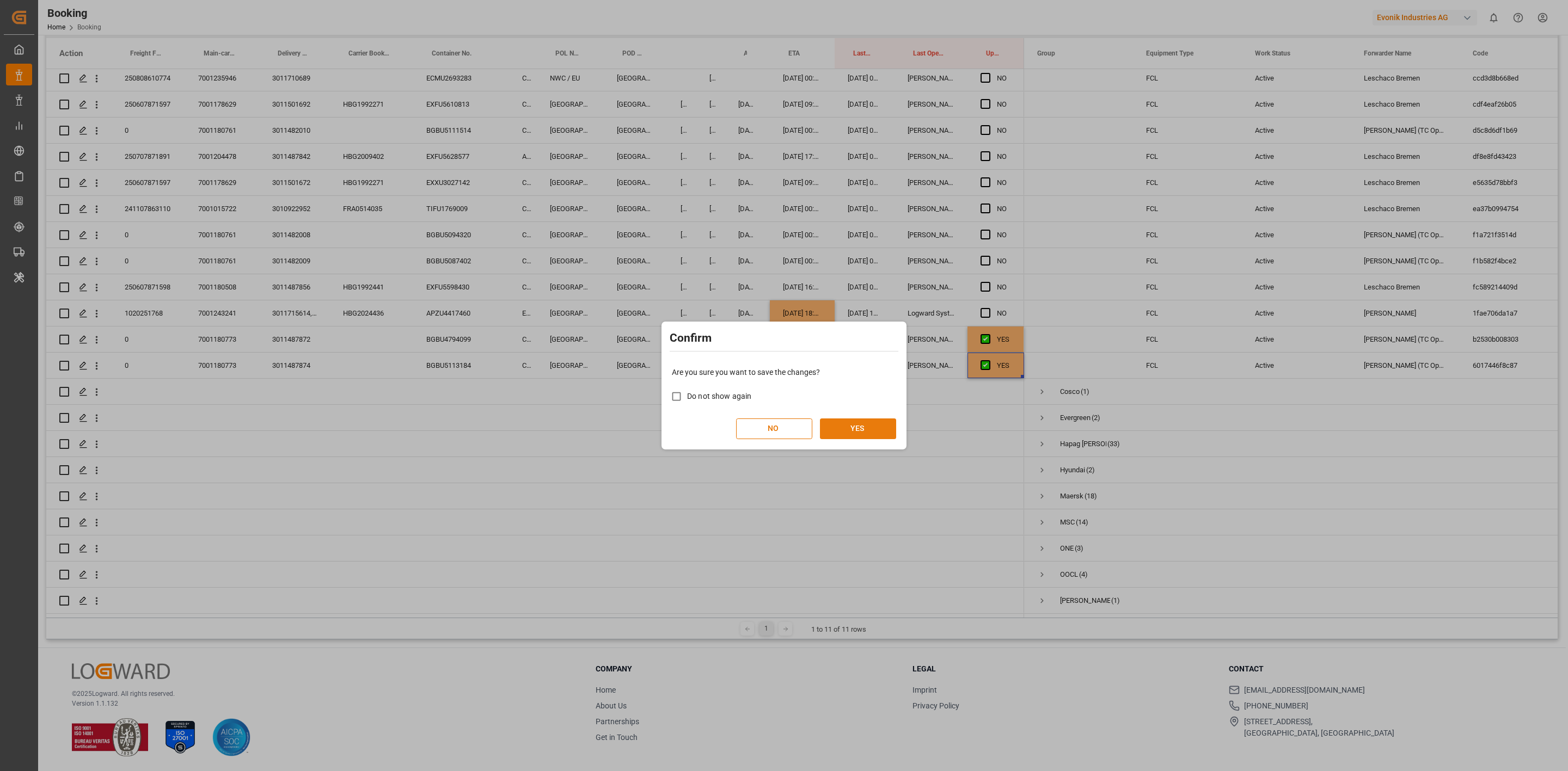
click at [869, 433] on button "YES" at bounding box center [858, 429] width 76 height 21
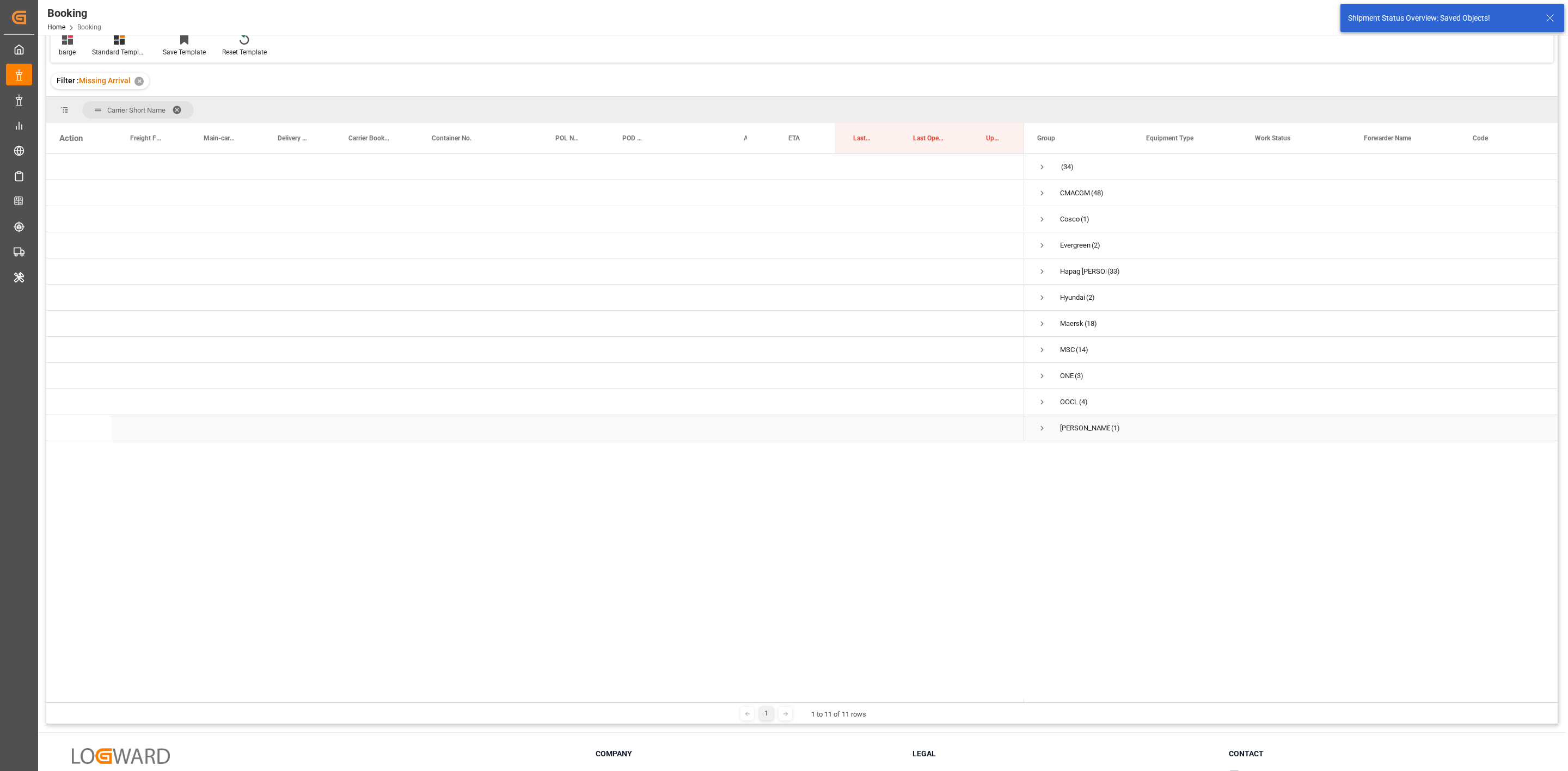
scroll to position [0, 0]
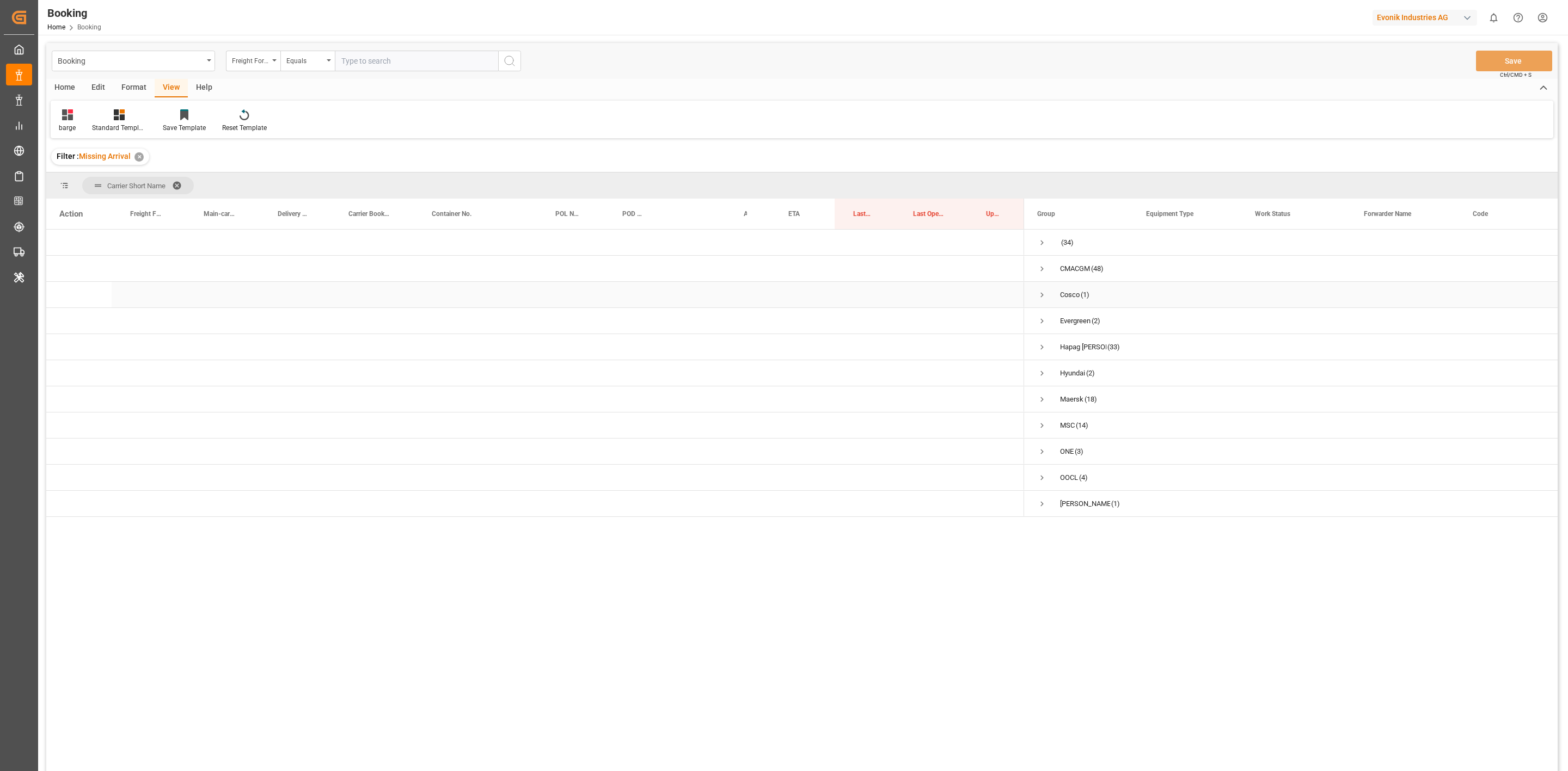
click at [1042, 294] on span "Press SPACE to select this row." at bounding box center [1042, 295] width 10 height 10
click at [1044, 348] on span "Press SPACE to select this row." at bounding box center [1042, 347] width 10 height 10
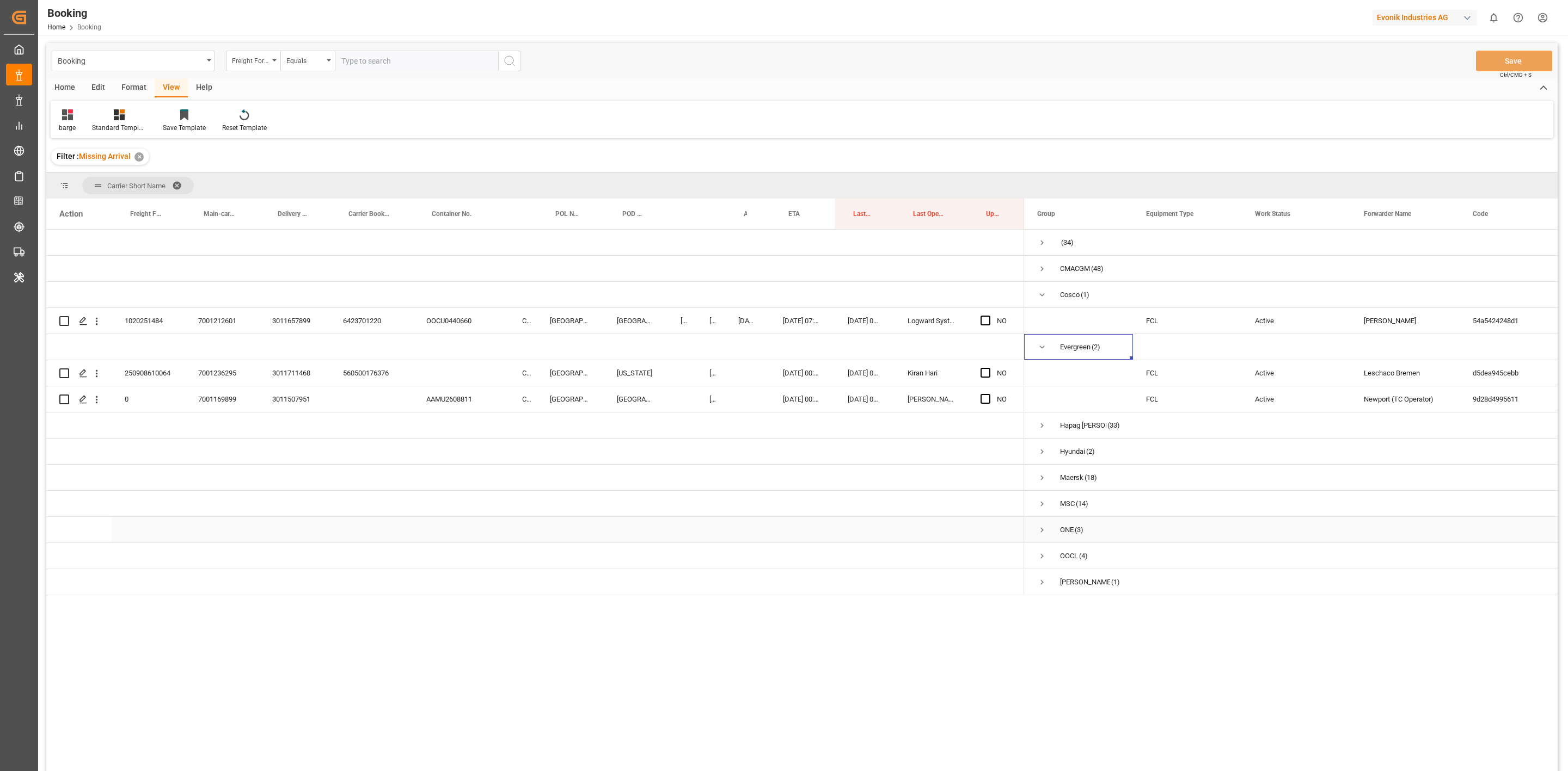
click at [1040, 477] on span "Press SPACE to select this row." at bounding box center [1042, 530] width 10 height 10
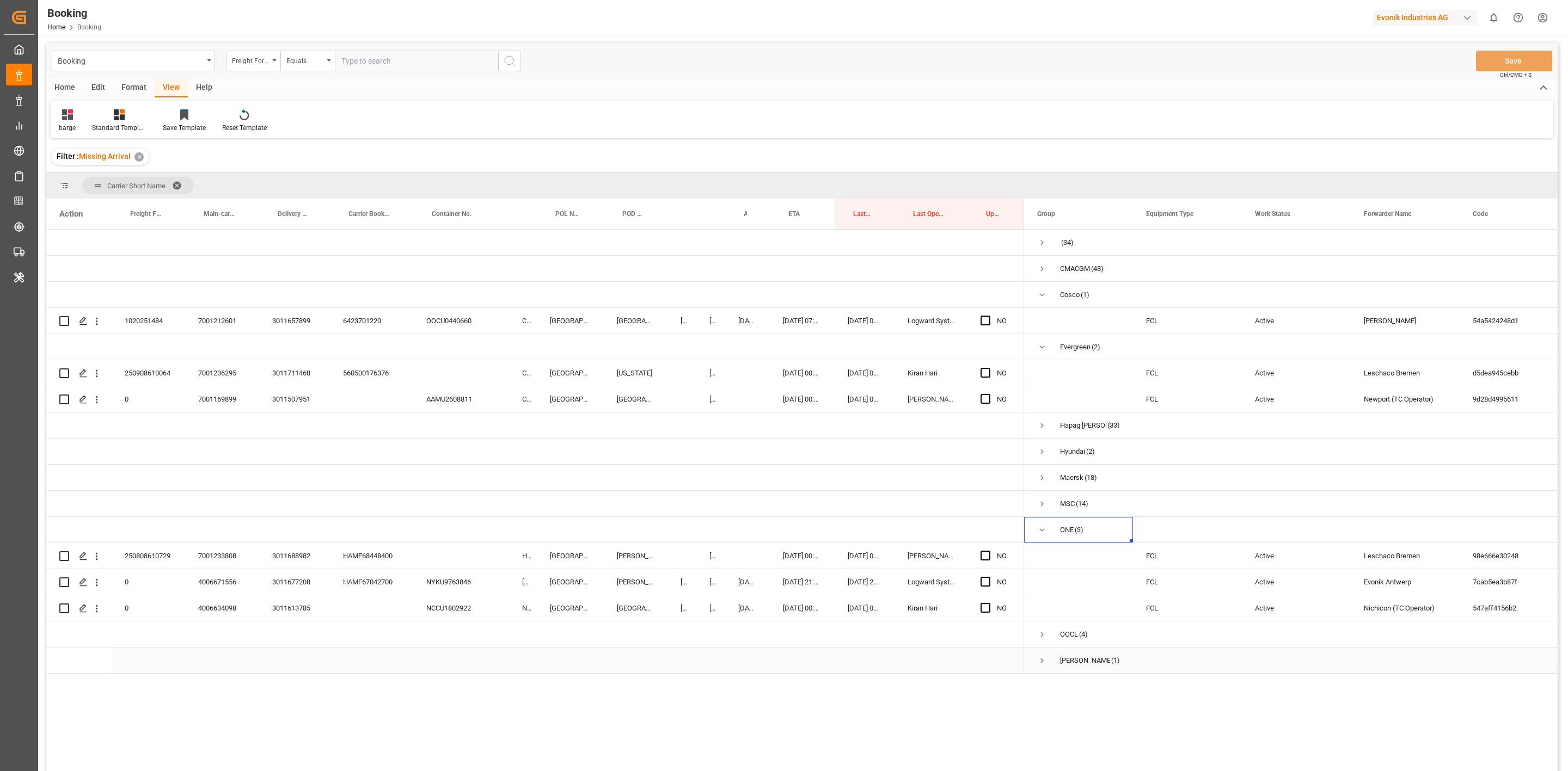
click at [1041, 477] on span "Press SPACE to select this row." at bounding box center [1042, 661] width 10 height 10
click at [366, 315] on div "6423701220" at bounding box center [371, 321] width 83 height 26
drag, startPoint x: 97, startPoint y: 322, endPoint x: 133, endPoint y: 340, distance: 40.2
click at [97, 322] on icon "open menu" at bounding box center [97, 321] width 2 height 8
click at [459, 374] on div "Press SPACE to select this row." at bounding box center [461, 373] width 96 height 26
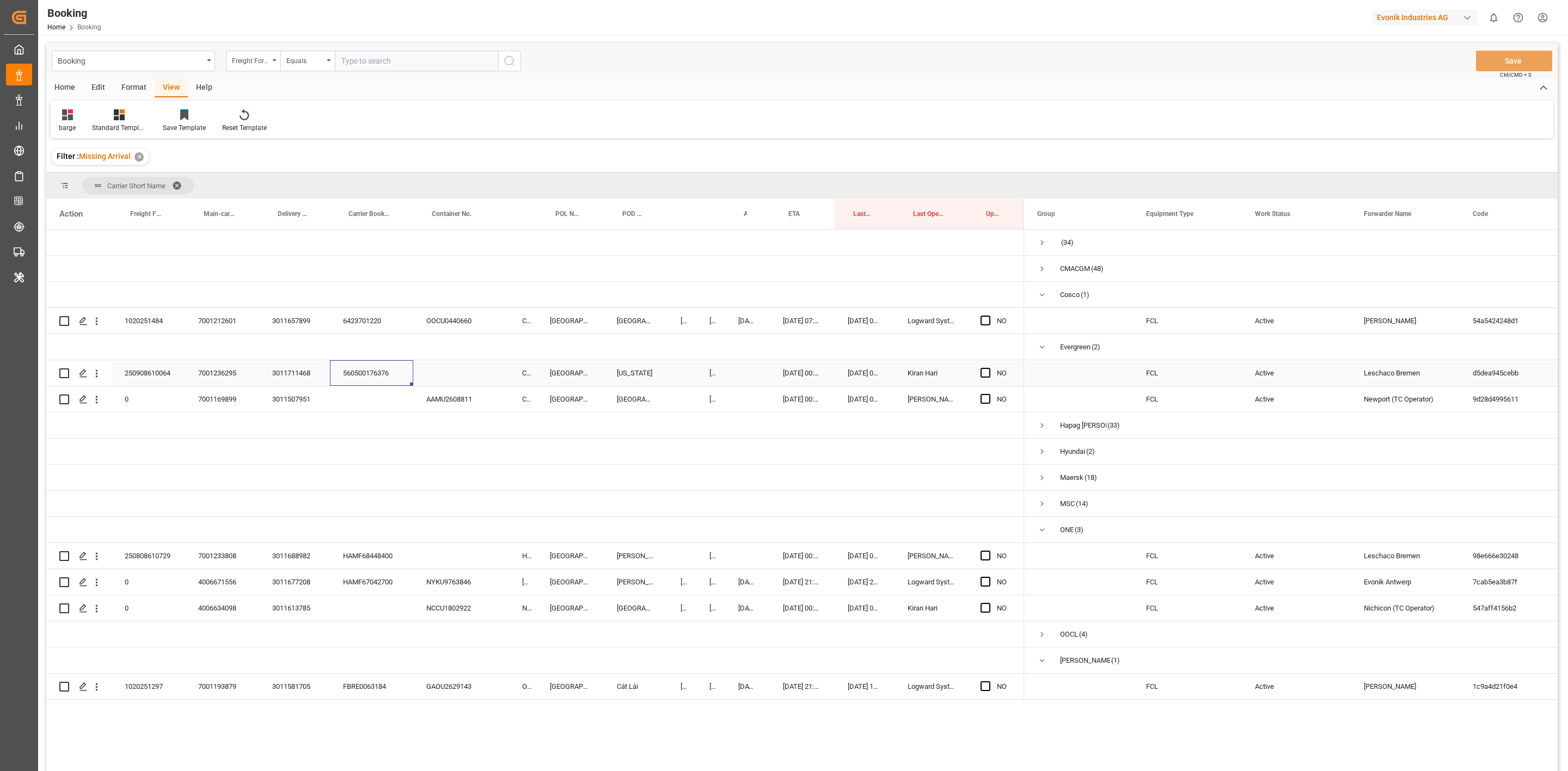
click at [378, 384] on div "560500176376" at bounding box center [371, 373] width 83 height 26
click at [164, 371] on div "250908610064" at bounding box center [148, 373] width 74 height 26
click at [98, 371] on icon "open menu" at bounding box center [96, 374] width 12 height 12
click at [128, 397] on span "Open in new tab" at bounding box center [168, 396] width 99 height 12
click at [982, 369] on span "Press SPACE to select this row." at bounding box center [985, 373] width 10 height 10
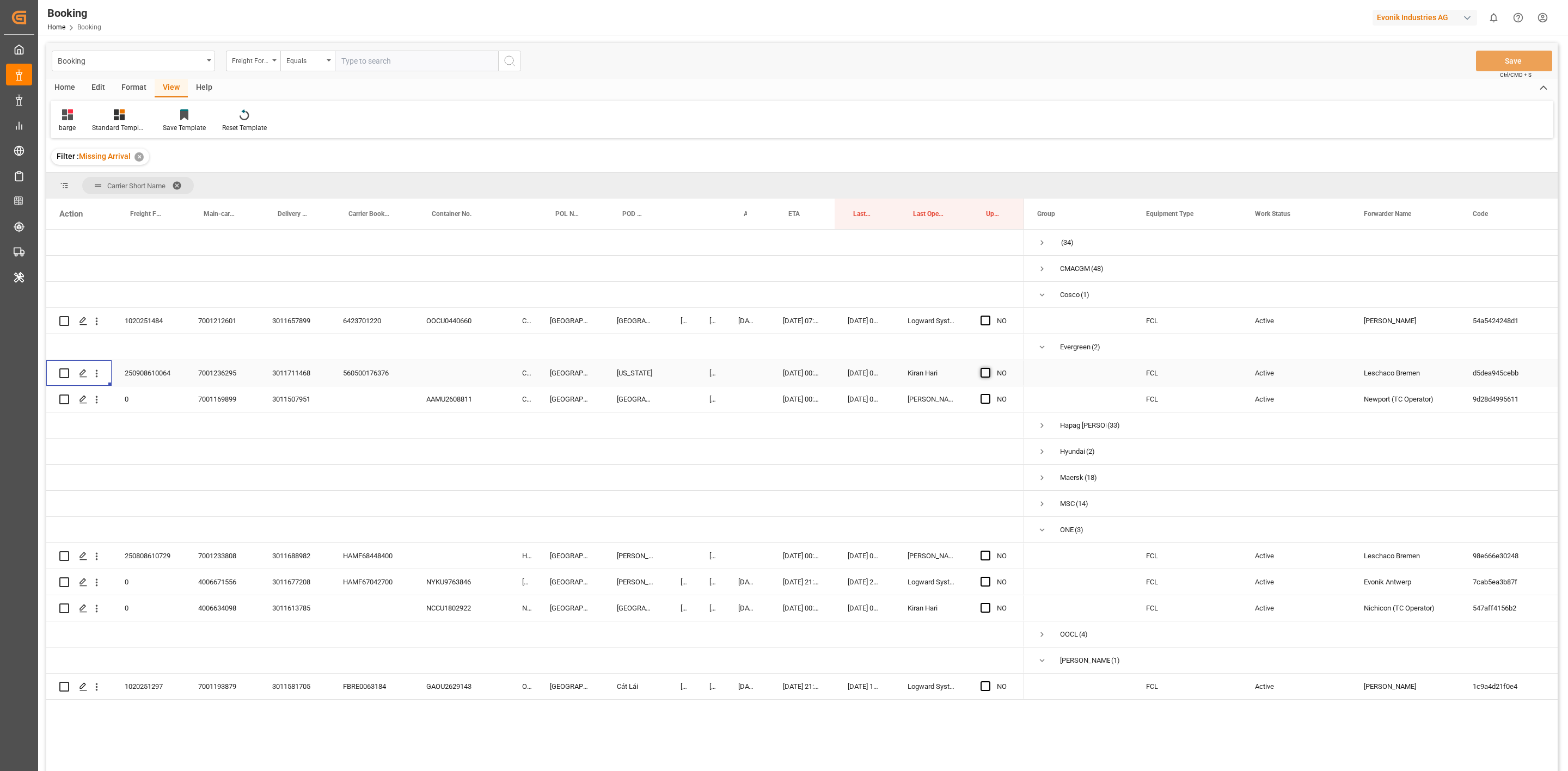
click at [989, 368] on input "Press SPACE to select this row." at bounding box center [989, 368] width 0 height 0
click at [464, 406] on div "AAMU2608811" at bounding box center [461, 399] width 96 height 26
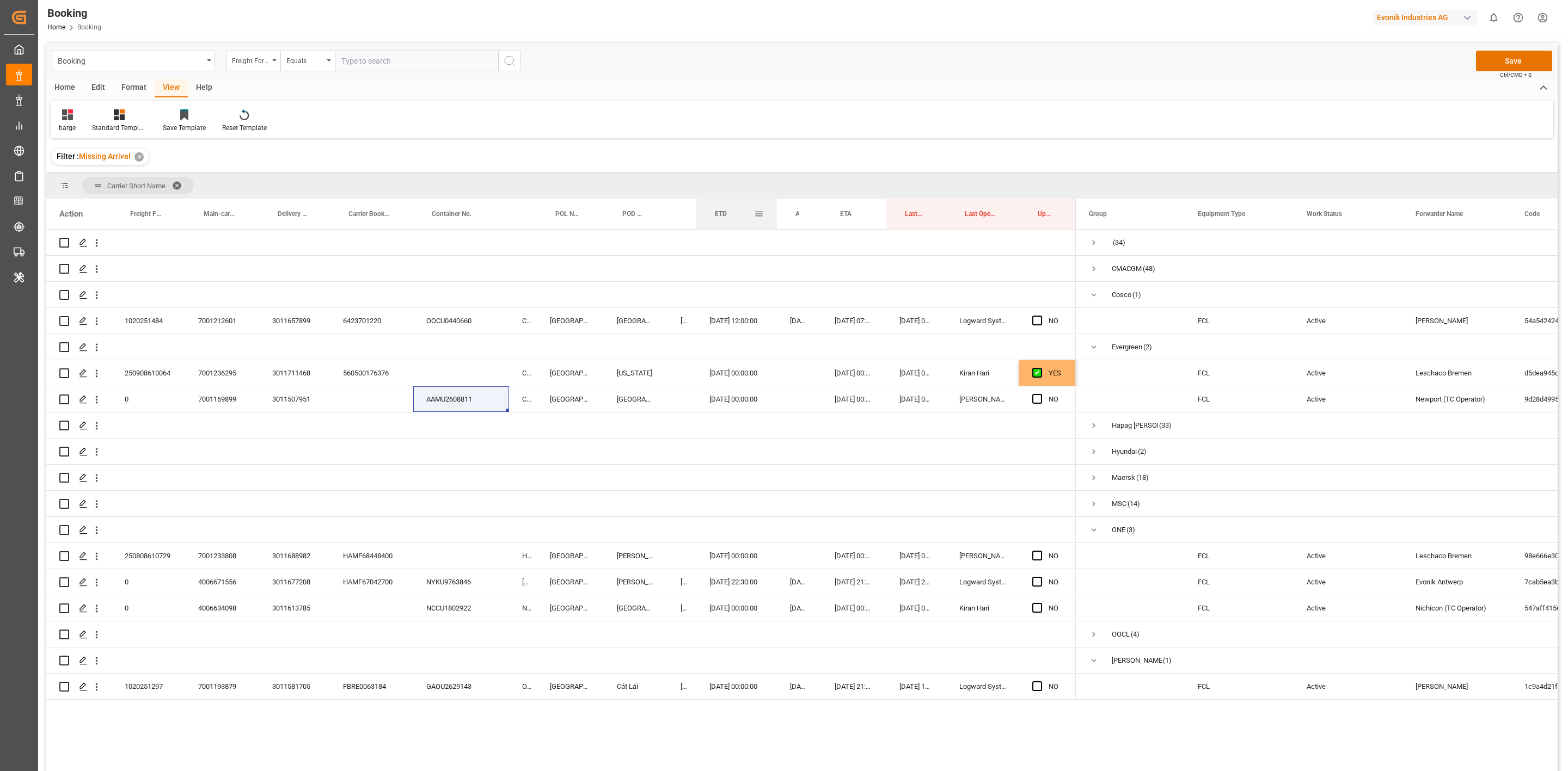
drag, startPoint x: 724, startPoint y: 216, endPoint x: 776, endPoint y: 220, distance: 52.2
click at [776, 220] on div at bounding box center [777, 214] width 4 height 30
click at [1034, 399] on span "Press SPACE to select this row." at bounding box center [1037, 399] width 10 height 10
click at [1040, 394] on input "Press SPACE to select this row." at bounding box center [1040, 394] width 0 height 0
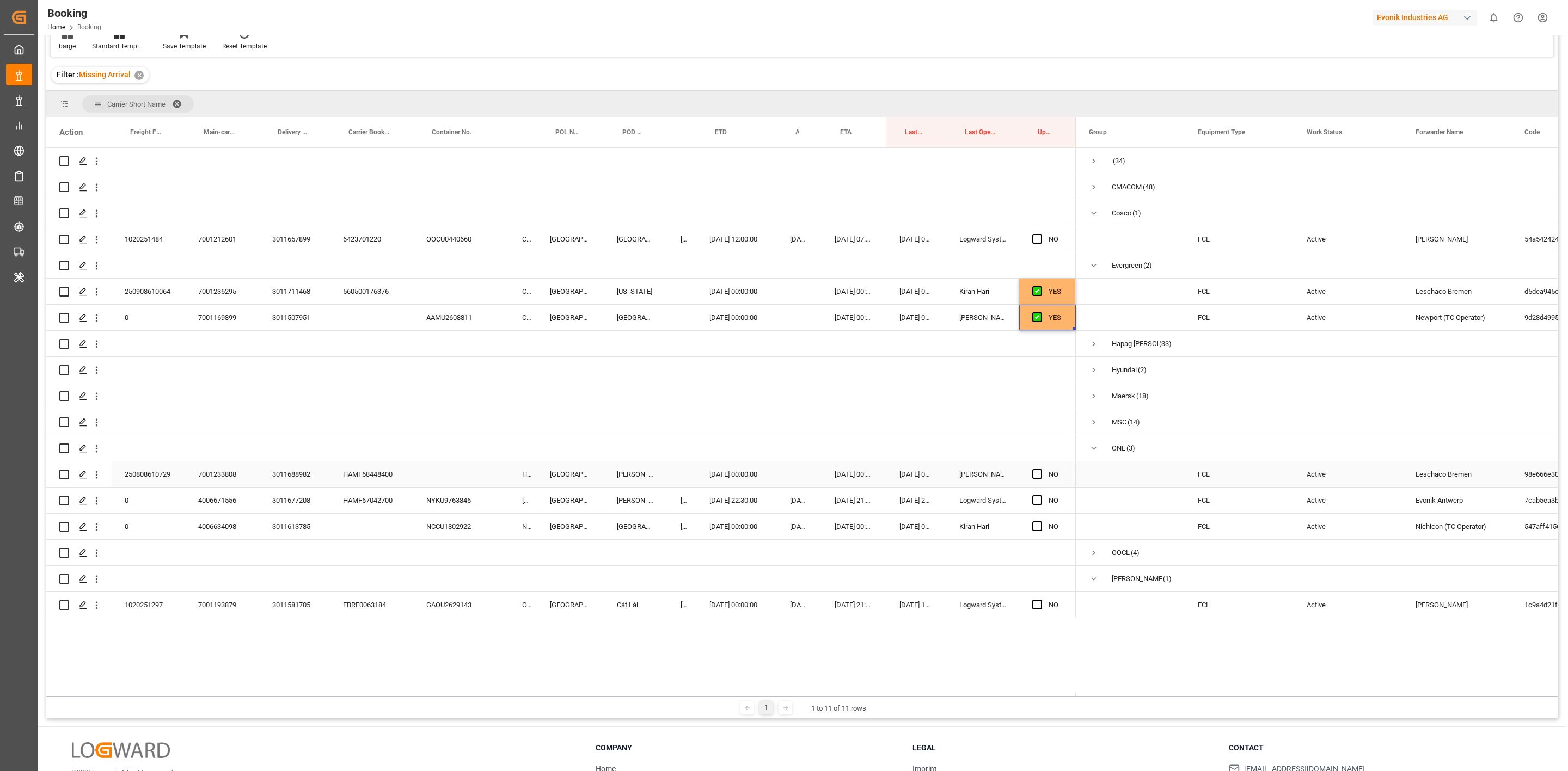
click at [369, 477] on div "HAMF68448400" at bounding box center [371, 474] width 83 height 26
click at [1032, 472] on span "Press SPACE to select this row." at bounding box center [1037, 474] width 10 height 10
click at [1040, 469] on input "Press SPACE to select this row." at bounding box center [1040, 469] width 0 height 0
click at [379, 477] on div "HAMF67042700" at bounding box center [371, 500] width 83 height 26
click at [101, 477] on icon "open menu" at bounding box center [96, 501] width 12 height 12
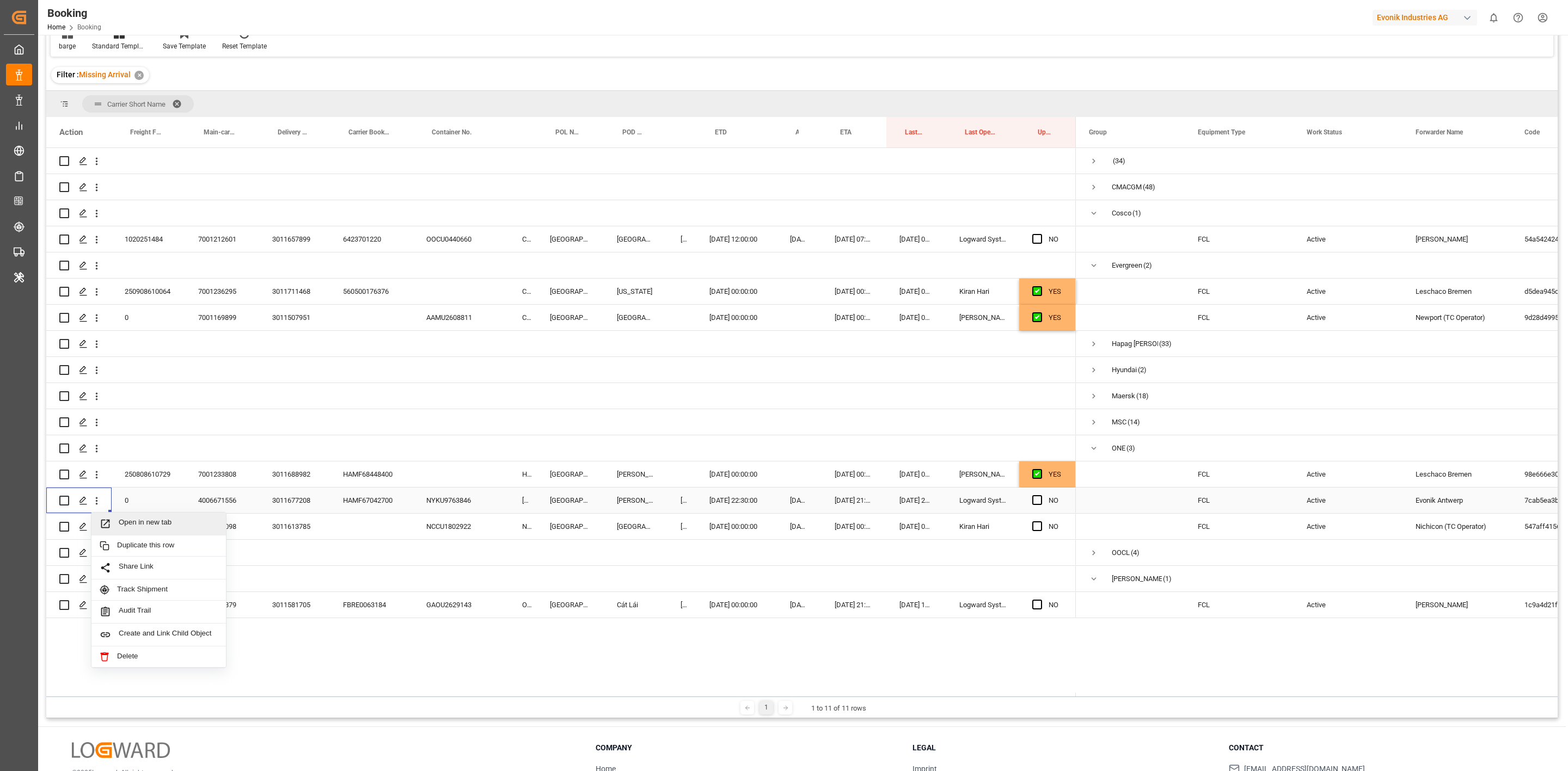
click at [115, 477] on div "Open in new tab" at bounding box center [158, 525] width 135 height 23
click at [461, 477] on div "NCCU1802922" at bounding box center [461, 526] width 96 height 26
click at [103, 477] on div "Press SPACE to select this row." at bounding box center [97, 527] width 28 height 21
click at [99, 477] on icon "open menu" at bounding box center [96, 527] width 12 height 12
click at [99, 477] on icon "close menu" at bounding box center [96, 527] width 12 height 12
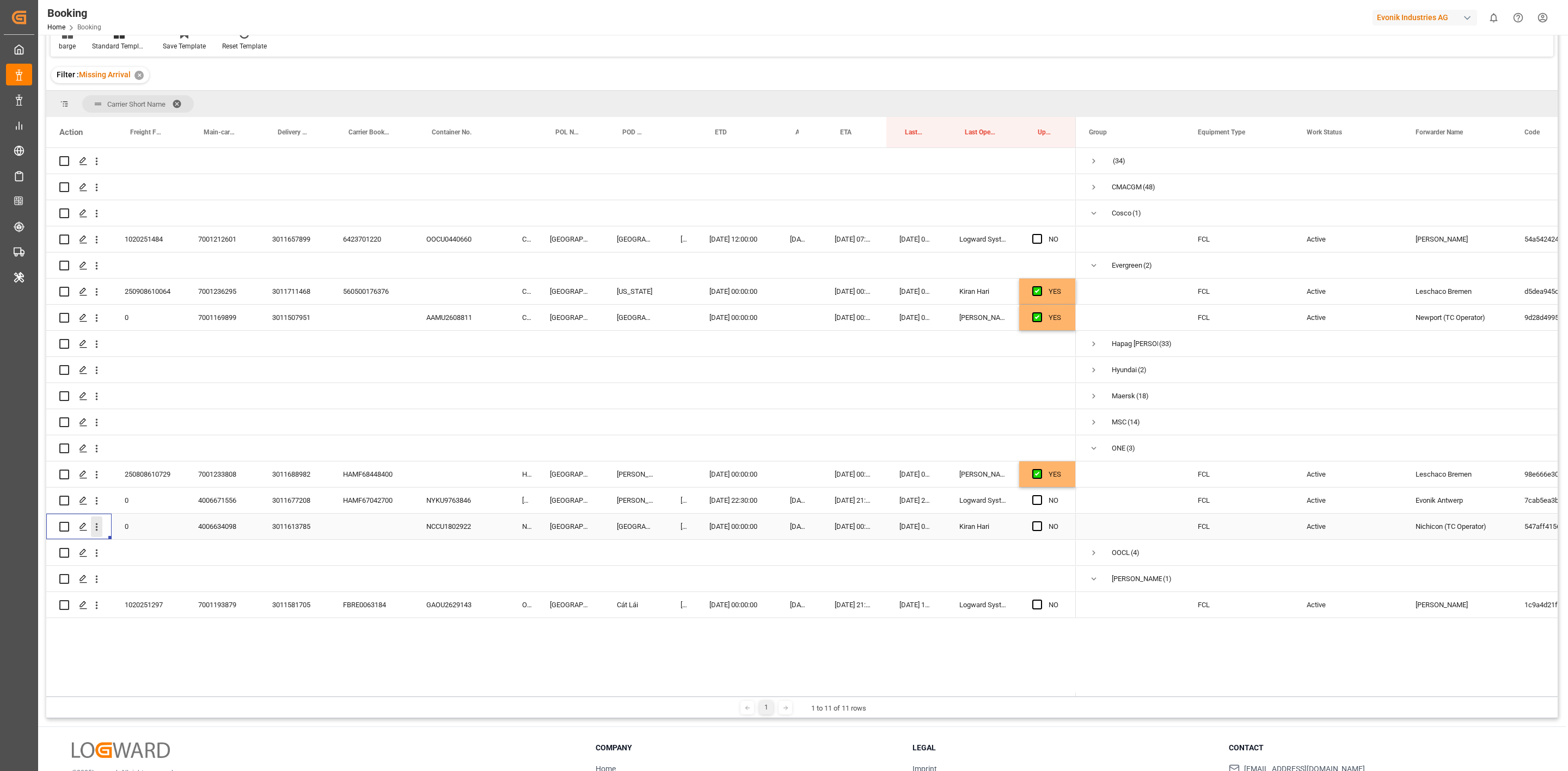
click at [99, 477] on icon "open menu" at bounding box center [96, 527] width 12 height 12
click at [113, 477] on div "Open in new tab" at bounding box center [158, 551] width 135 height 23
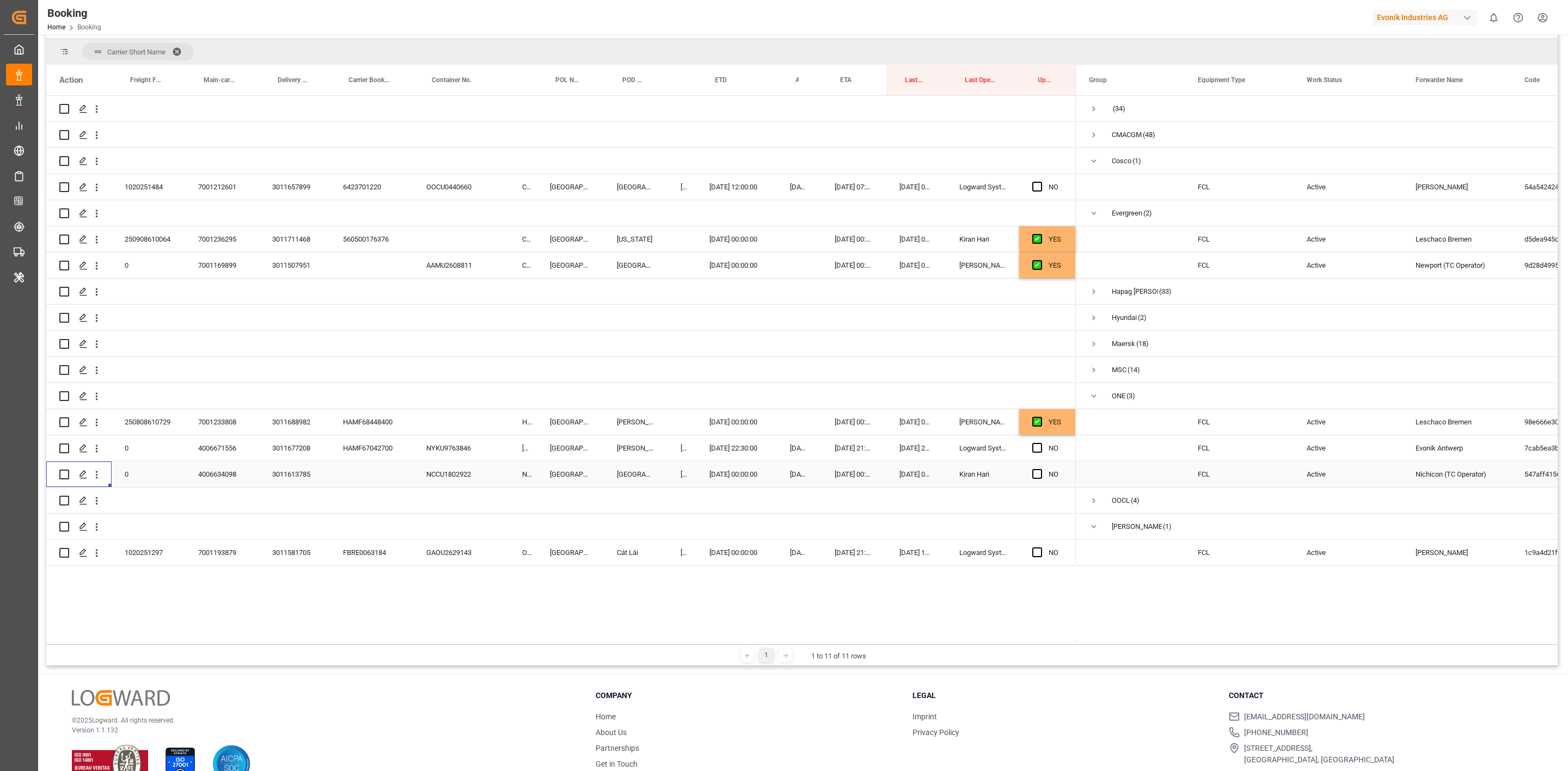
scroll to position [162, 0]
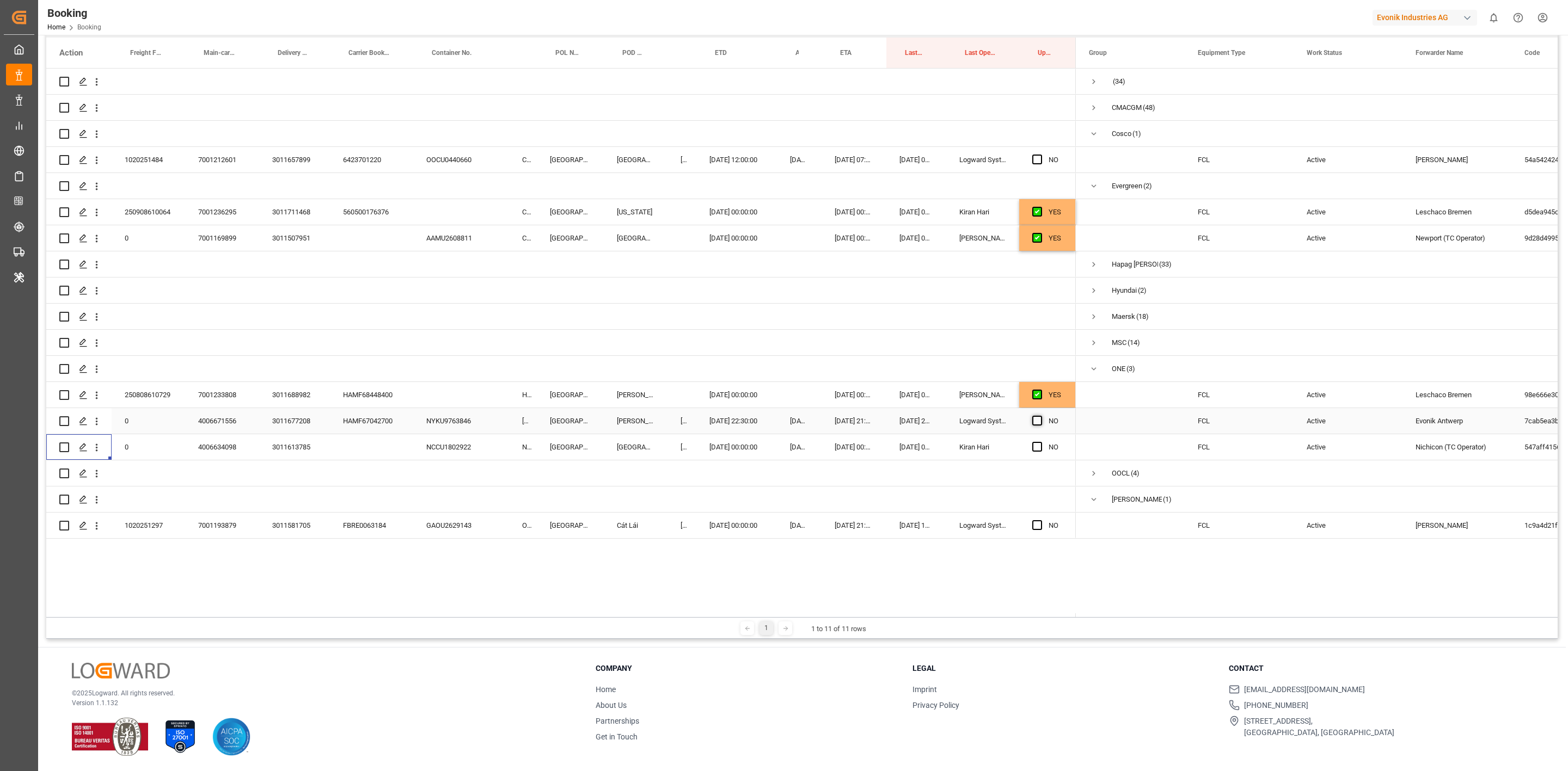
click at [1034, 420] on span "Press SPACE to select this row." at bounding box center [1037, 420] width 10 height 10
click at [1040, 416] on input "Press SPACE to select this row." at bounding box center [1040, 416] width 0 height 0
click at [381, 477] on div "FBRE0063184" at bounding box center [371, 526] width 83 height 26
click at [95, 477] on icon "open menu" at bounding box center [96, 526] width 12 height 12
click at [127, 477] on div "Open in new tab" at bounding box center [158, 549] width 135 height 23
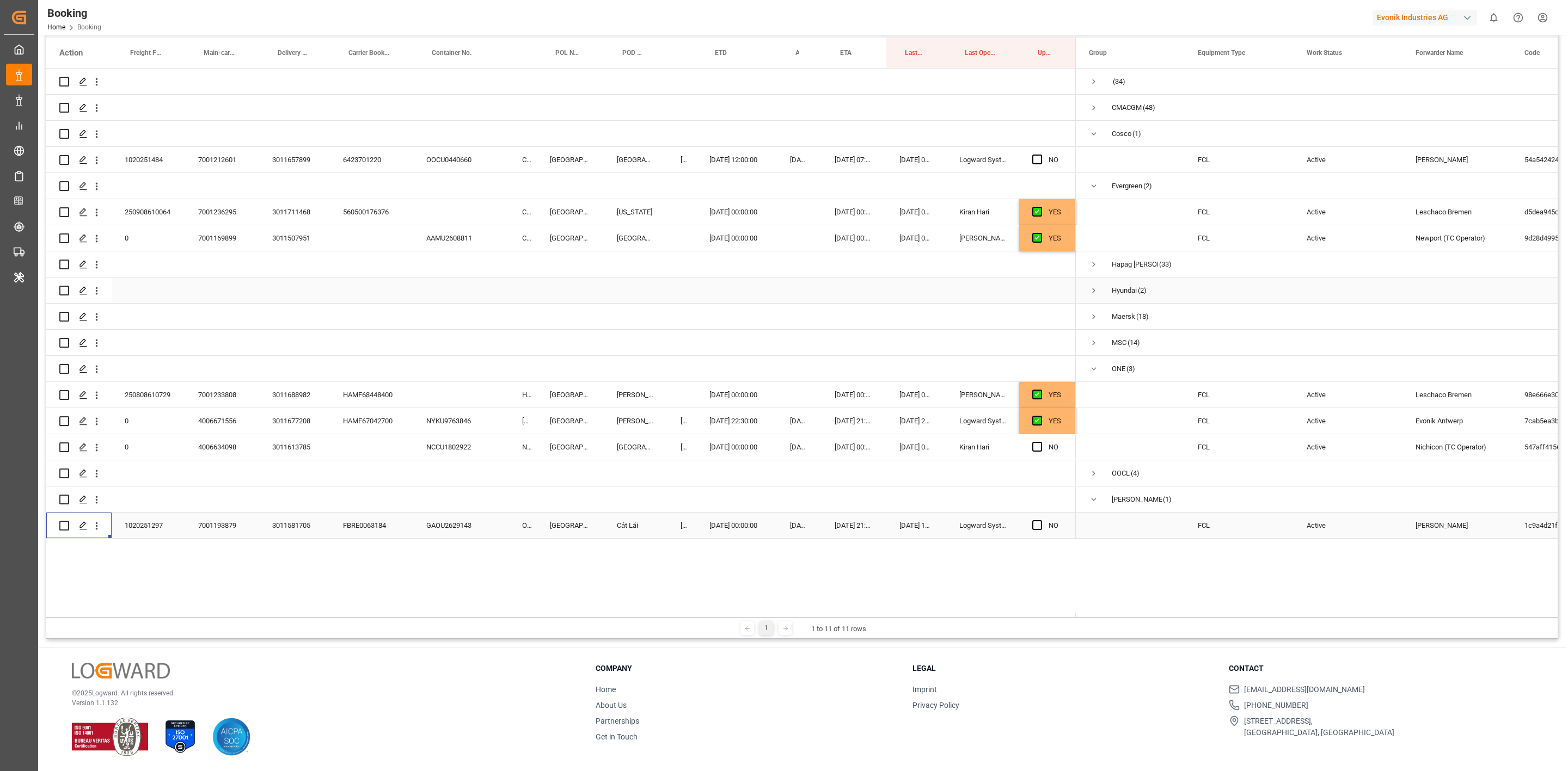
click at [1045, 287] on span "Press SPACE to select this row." at bounding box center [1094, 291] width 10 height 10
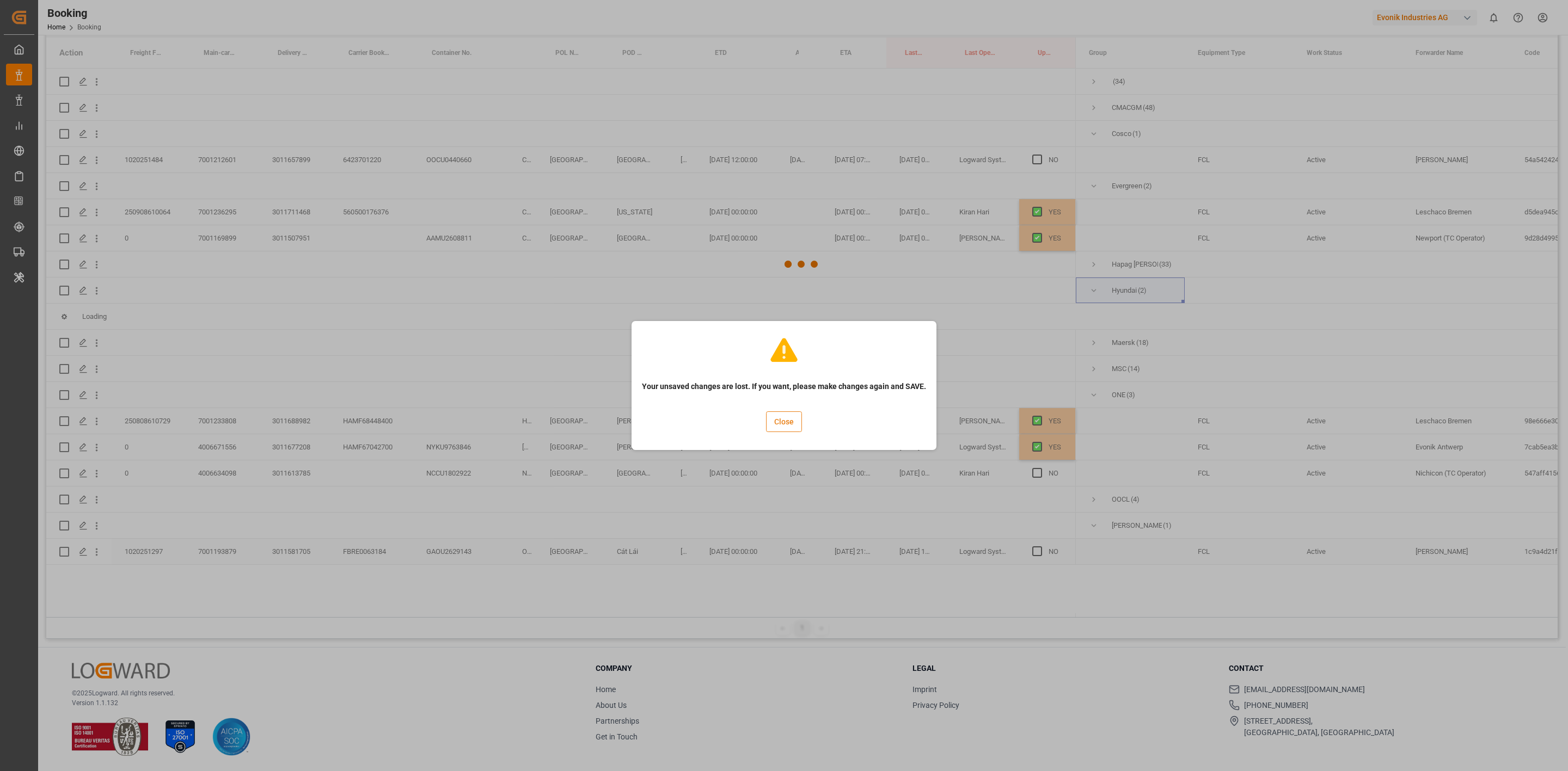
click at [788, 426] on button "Close" at bounding box center [783, 422] width 36 height 21
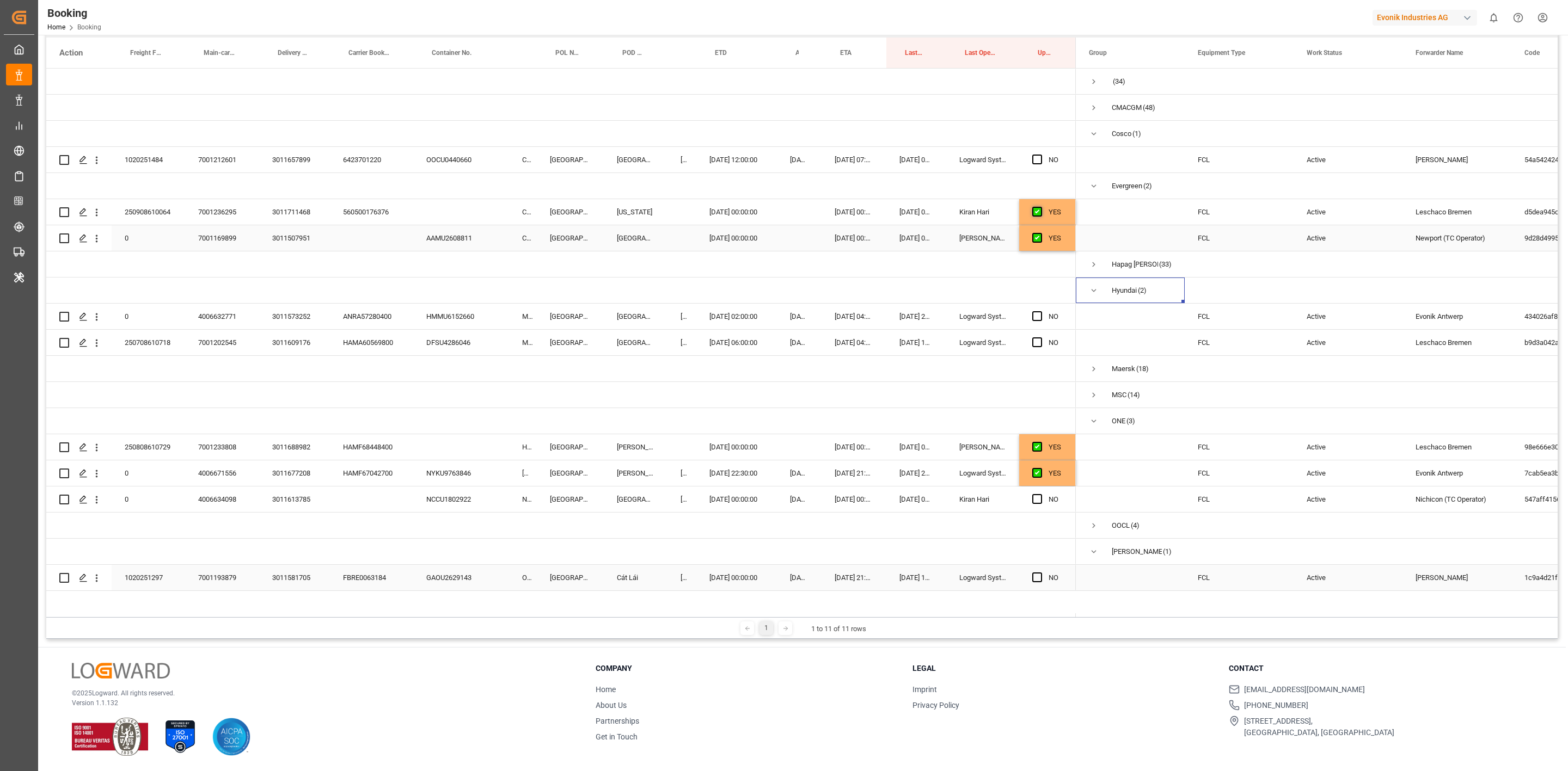
click at [1037, 214] on span "Press SPACE to select this row." at bounding box center [1037, 212] width 10 height 10
click at [1040, 207] on input "Press SPACE to select this row." at bounding box center [1040, 207] width 0 height 0
click at [1037, 214] on span "Press SPACE to select this row." at bounding box center [1037, 212] width 10 height 10
click at [1040, 207] on input "Press SPACE to select this row." at bounding box center [1040, 207] width 0 height 0
click at [1016, 270] on div "Press SPACE to select this row." at bounding box center [983, 264] width 73 height 26
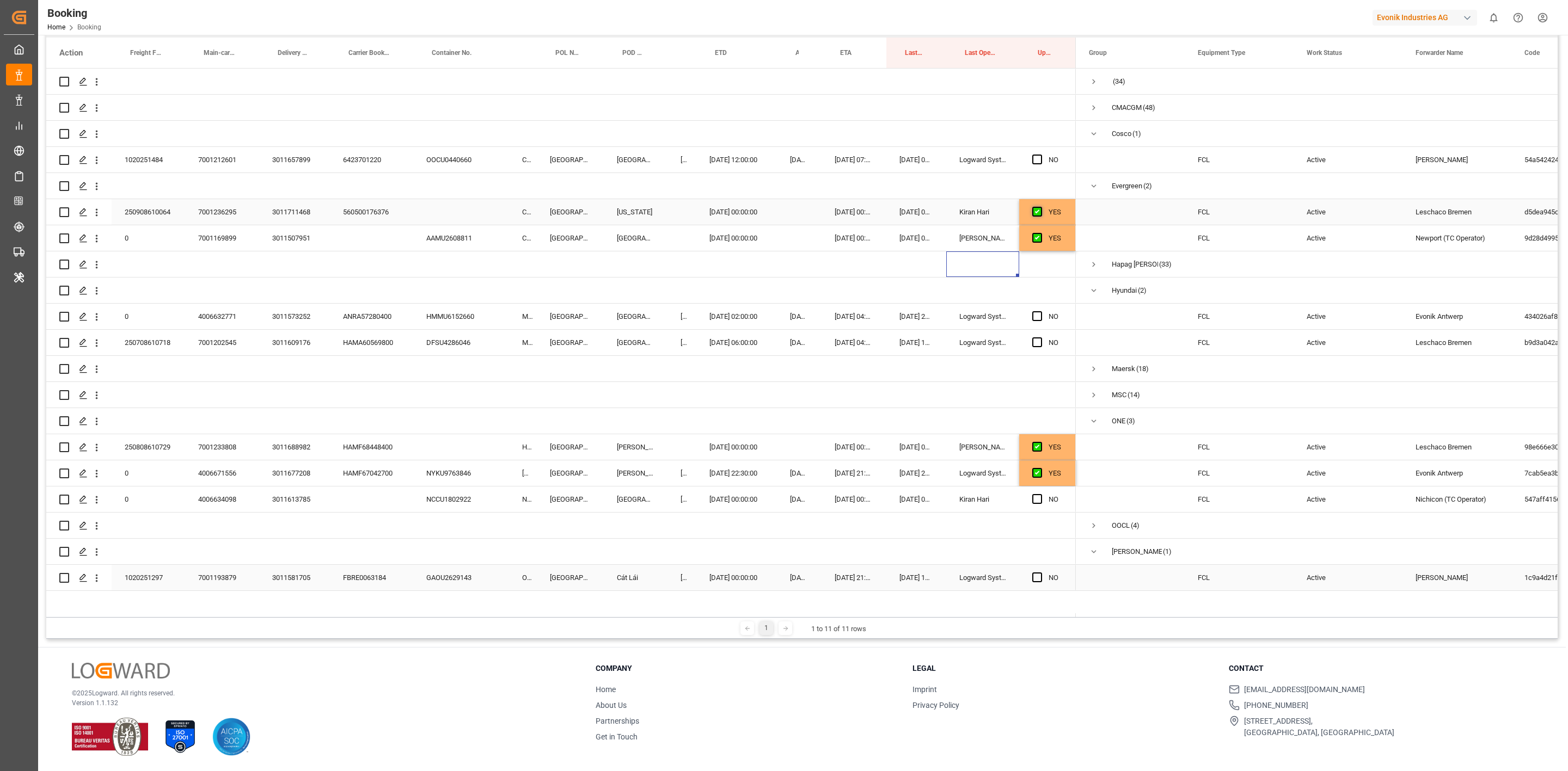
click at [1034, 212] on span "Press SPACE to select this row." at bounding box center [1037, 212] width 10 height 10
click at [1040, 207] on input "Press SPACE to select this row." at bounding box center [1040, 207] width 0 height 0
click at [1034, 211] on span "Press SPACE to select this row." at bounding box center [1037, 212] width 10 height 10
click at [1040, 207] on input "Press SPACE to select this row." at bounding box center [1040, 207] width 0 height 0
click at [1036, 239] on span "Press SPACE to select this row." at bounding box center [1037, 238] width 10 height 10
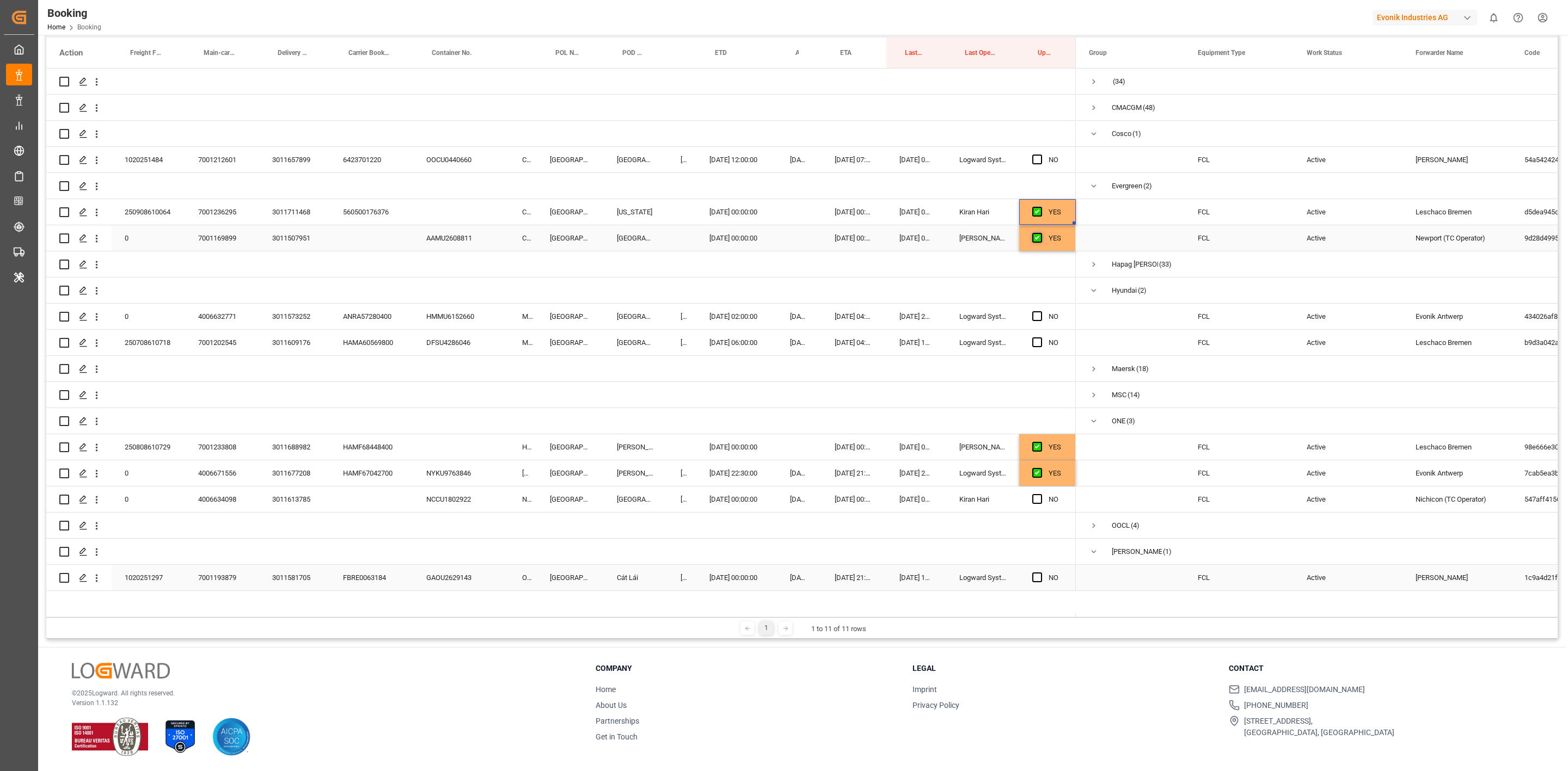
click at [1040, 233] on input "Press SPACE to select this row." at bounding box center [1040, 233] width 0 height 0
click at [1036, 239] on span "Press SPACE to select this row." at bounding box center [1037, 238] width 10 height 10
click at [1040, 233] on input "Press SPACE to select this row." at bounding box center [1040, 233] width 0 height 0
click at [383, 315] on div "ANRA57280400" at bounding box center [371, 316] width 83 height 26
click at [357, 347] on div "HAMA60569800" at bounding box center [371, 343] width 83 height 26
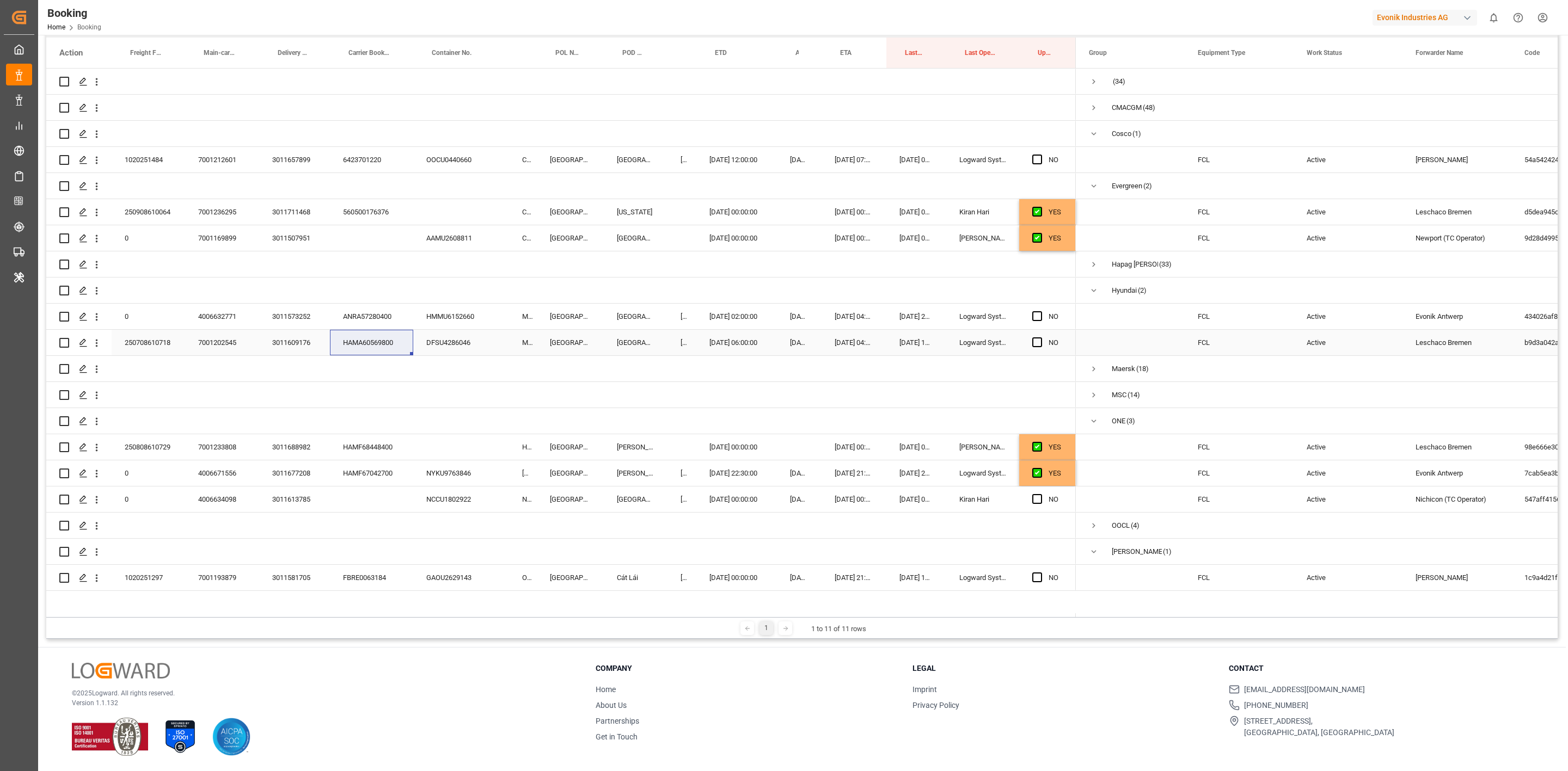
click at [96, 319] on icon "open menu" at bounding box center [96, 317] width 12 height 12
click at [97, 316] on icon "close menu" at bounding box center [97, 317] width 2 height 8
click at [121, 334] on span "Open in new tab" at bounding box center [168, 340] width 99 height 12
click at [355, 345] on div "HAMA60569800" at bounding box center [371, 343] width 83 height 26
click at [98, 342] on icon "open menu" at bounding box center [96, 343] width 12 height 12
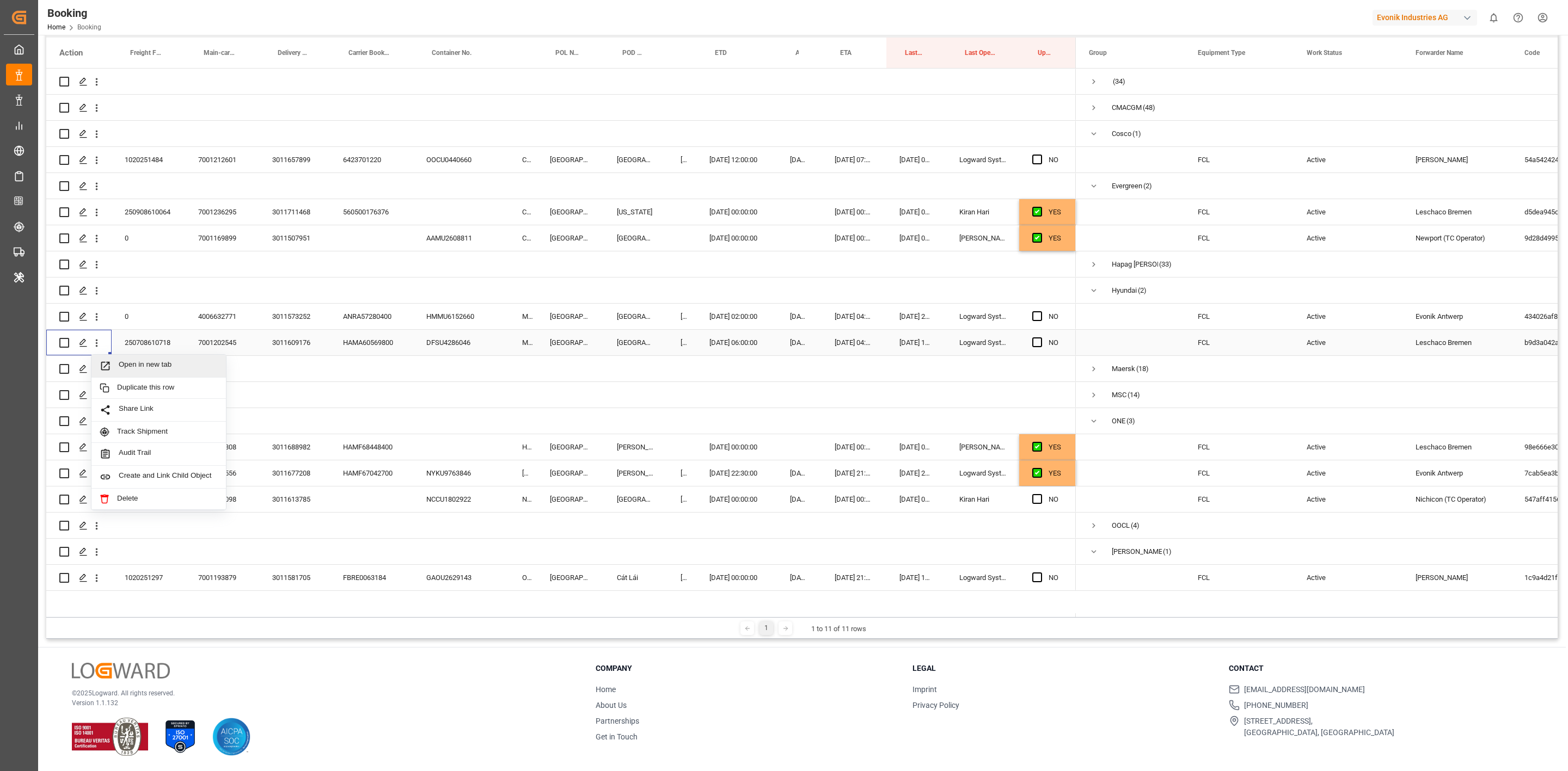
click at [122, 361] on span "Open in new tab" at bounding box center [168, 366] width 99 height 12
click at [904, 317] on div "16.09.2025 20:32:55" at bounding box center [916, 316] width 60 height 26
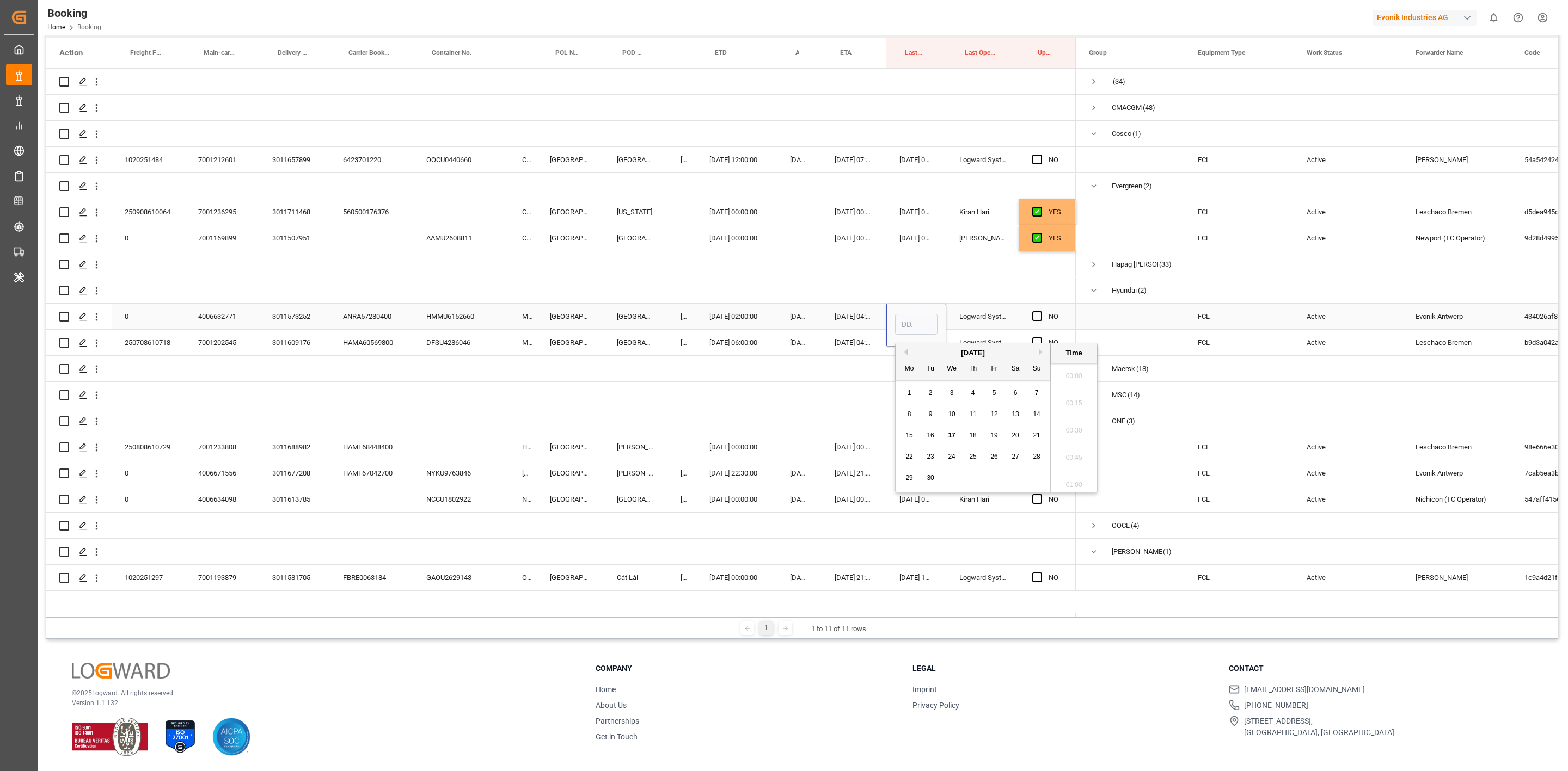
type input "16.09.2025 20:32"
click at [864, 320] on div "16.09.2025 04:00:00" at bounding box center [854, 316] width 65 height 26
click at [885, 430] on div "17" at bounding box center [887, 436] width 13 height 13
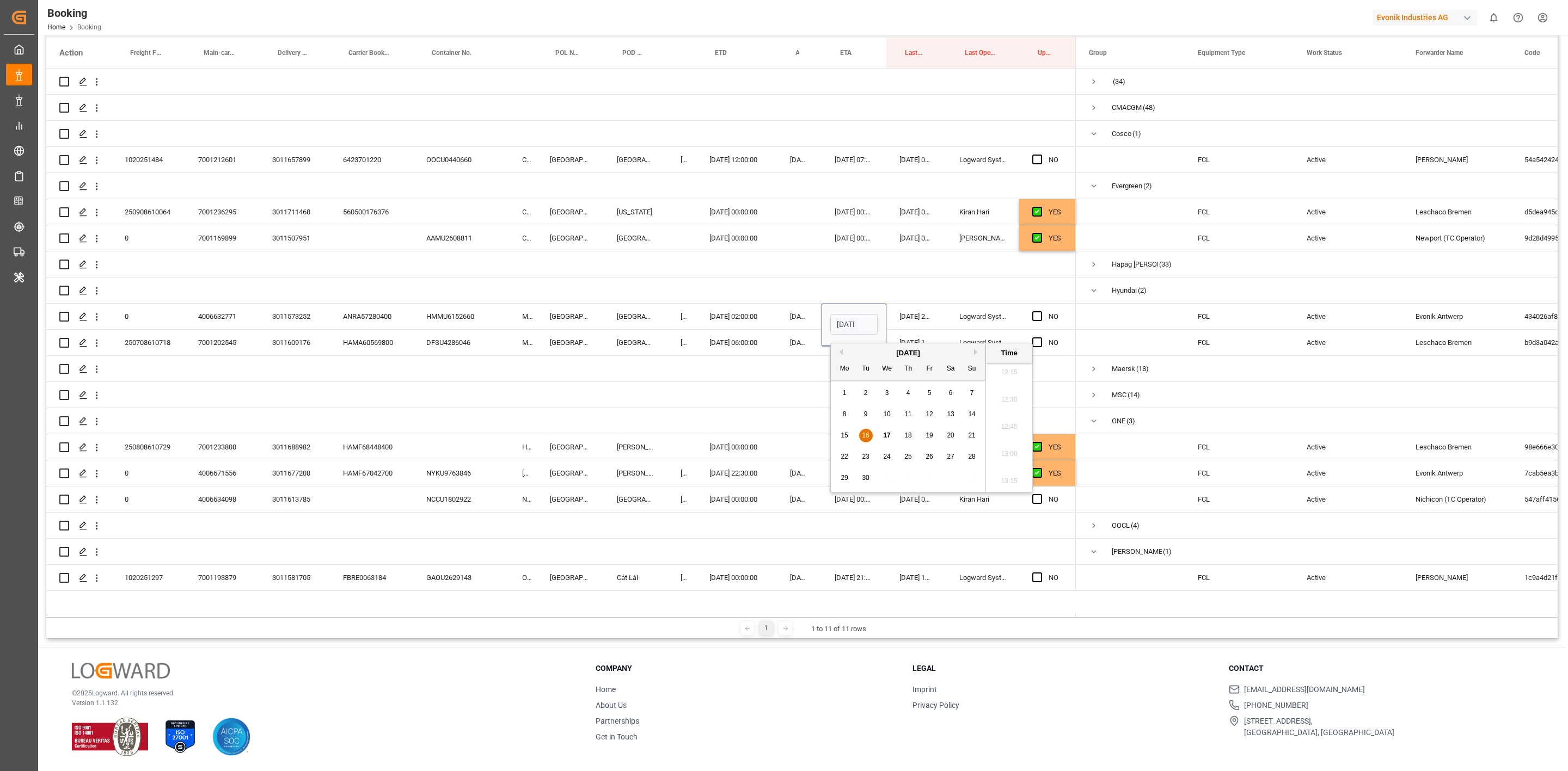
type input "17.09.2025 04:00"
click at [788, 391] on div "Press SPACE to select this row." at bounding box center [799, 395] width 44 height 26
click at [855, 323] on div "17.09.2025 04:00:00" at bounding box center [854, 316] width 65 height 26
click at [853, 338] on div "16.09.2025 04:00:00" at bounding box center [854, 343] width 65 height 26
click at [850, 317] on div "17.09.2025 04:00:00" at bounding box center [854, 316] width 65 height 26
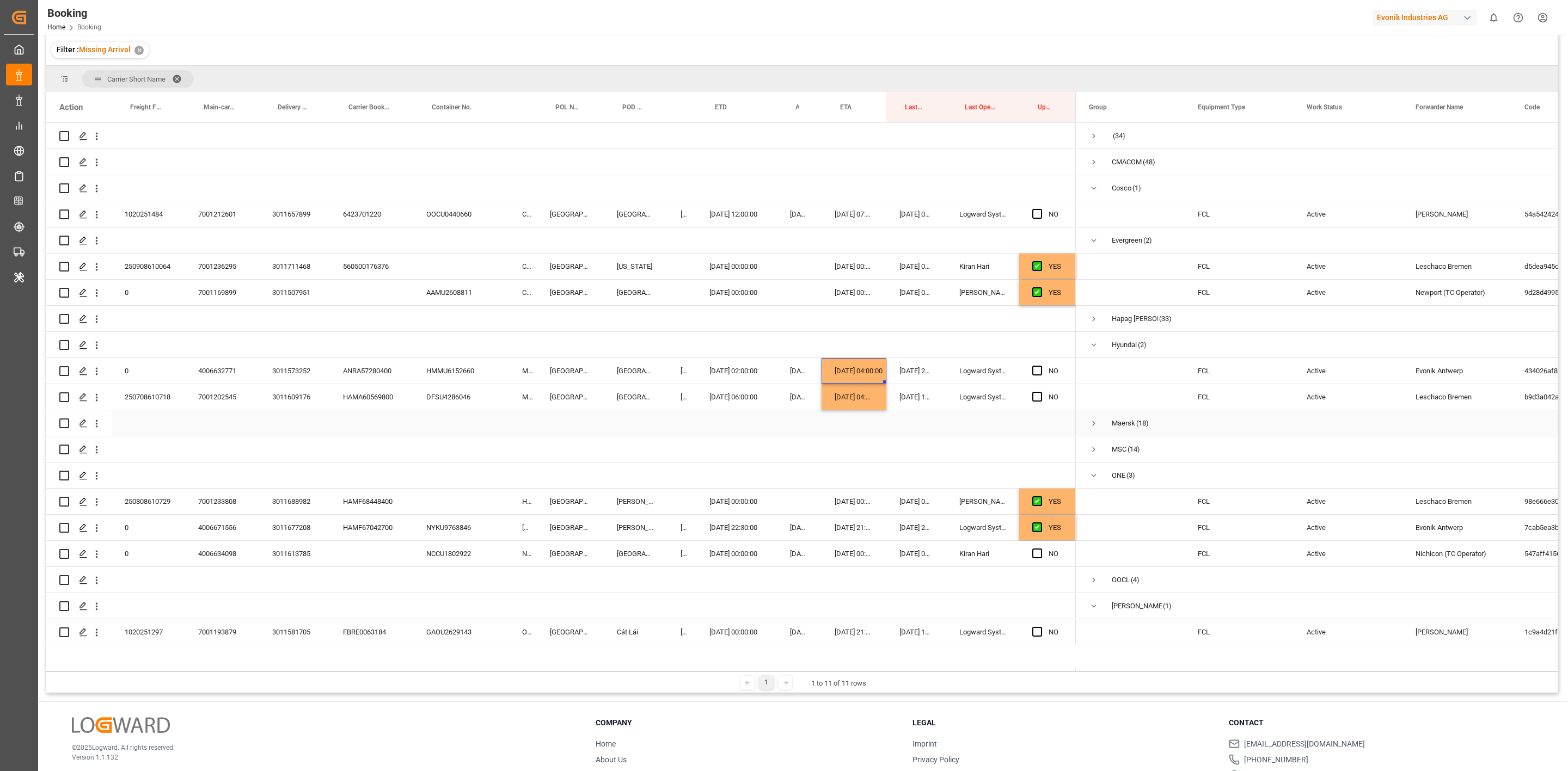
scroll to position [162, 0]
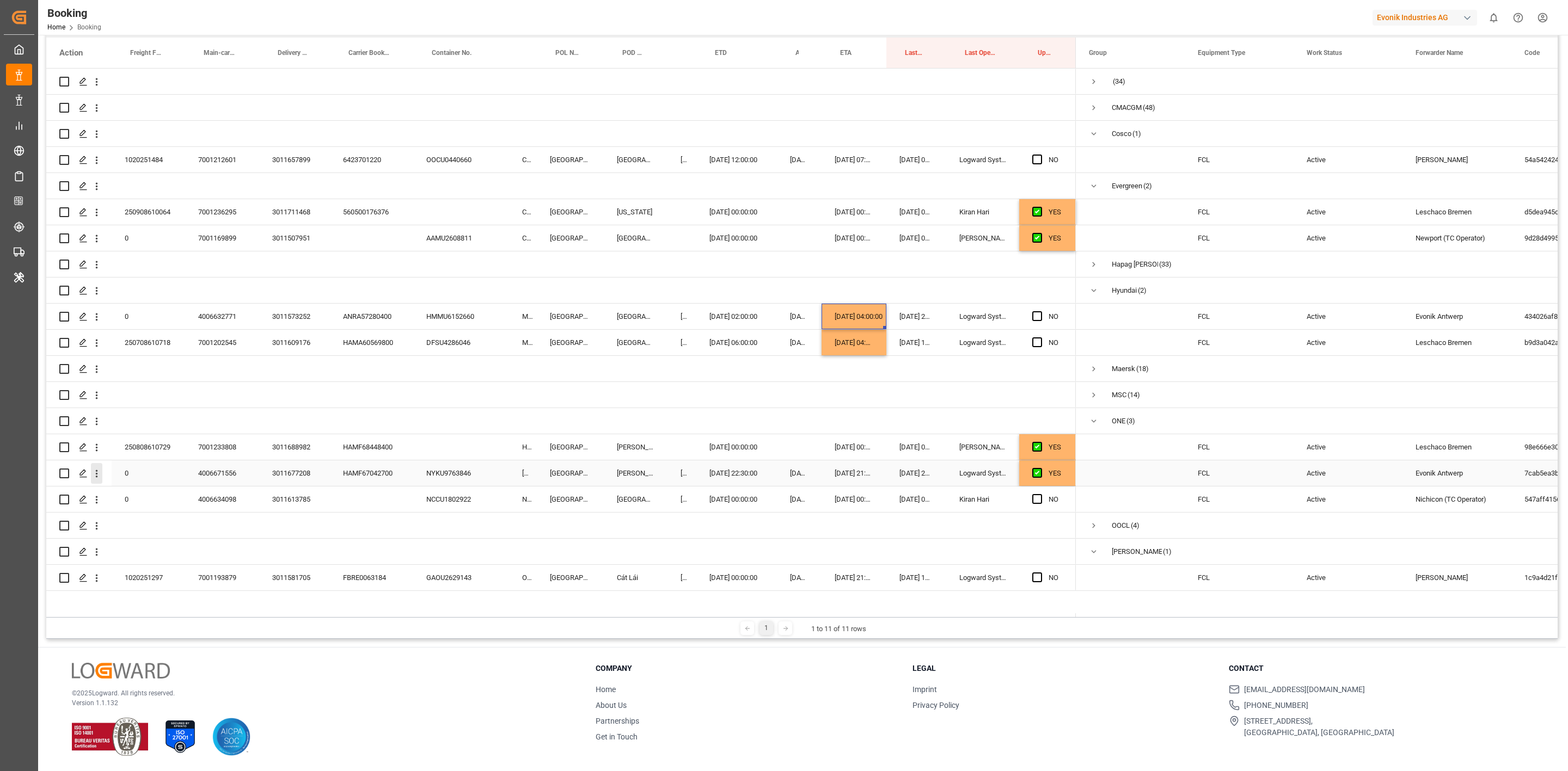
click at [101, 469] on icon "open menu" at bounding box center [96, 473] width 12 height 12
click at [119, 477] on div "Open in new tab" at bounding box center [158, 497] width 135 height 23
click at [911, 19] on div "Booking Home Booking Evonik Industries AG 0 Notifications Only show unread All …" at bounding box center [799, 17] width 1538 height 35
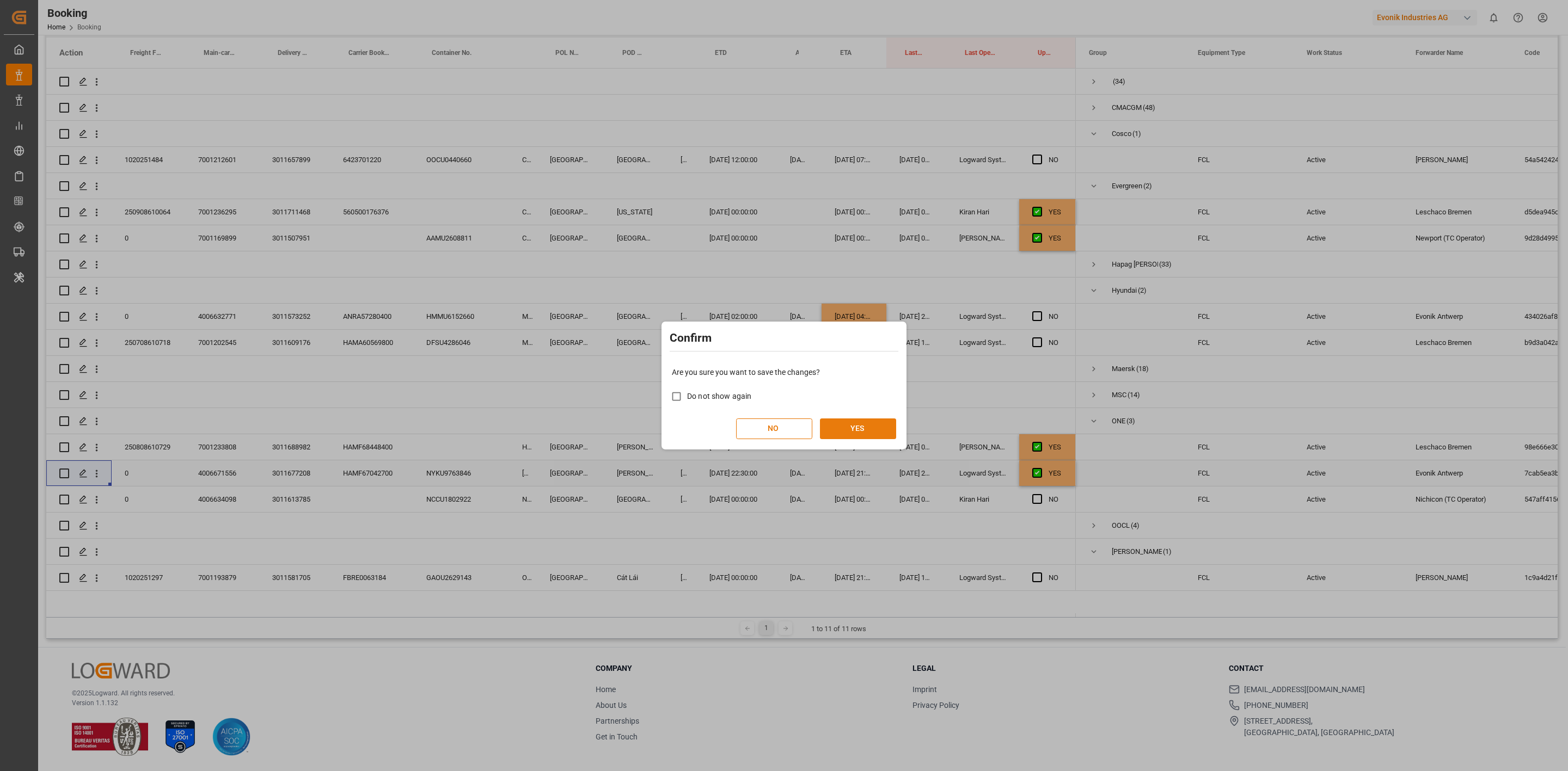
click at [866, 433] on button "YES" at bounding box center [858, 429] width 76 height 21
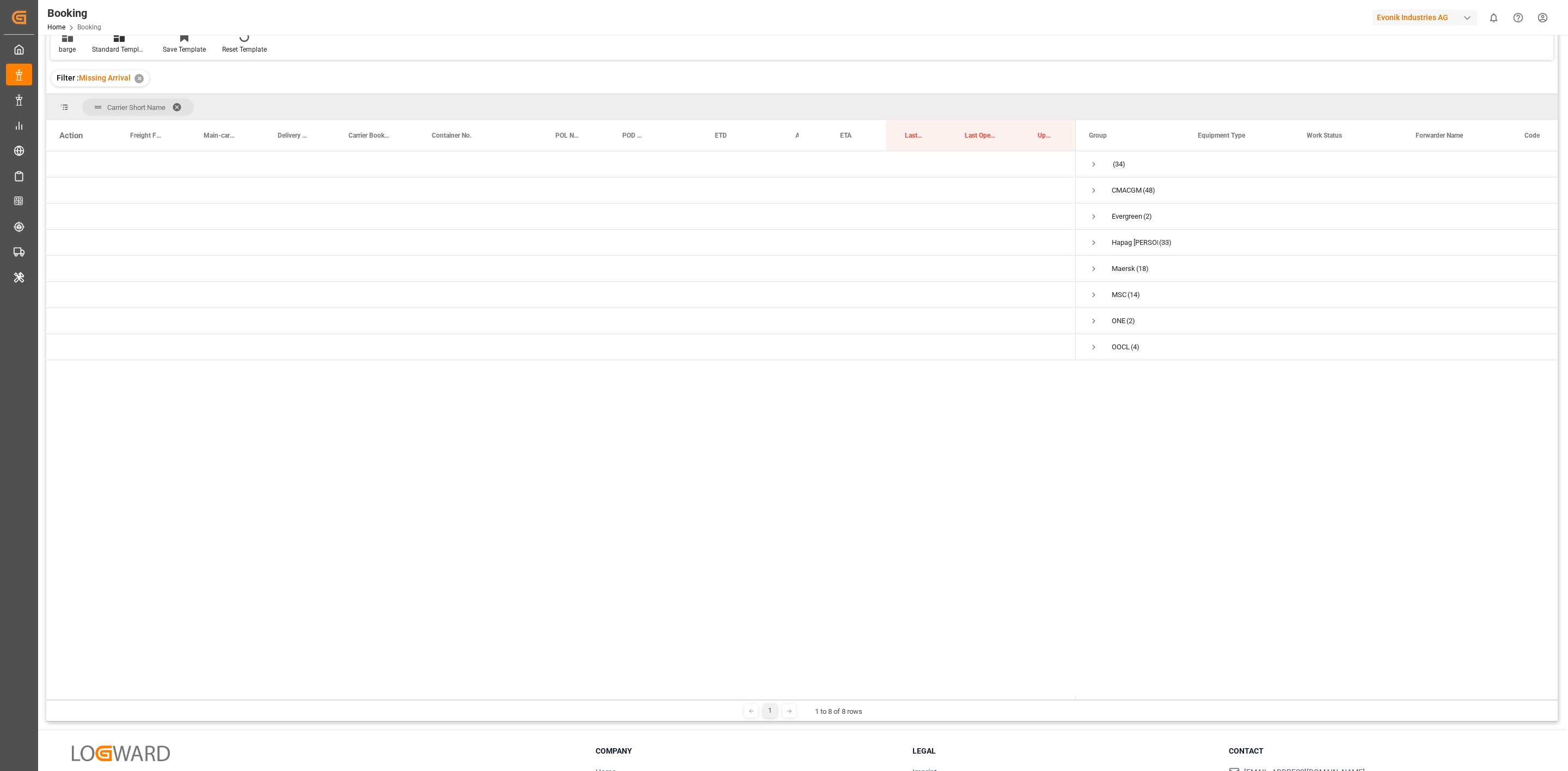
scroll to position [0, 0]
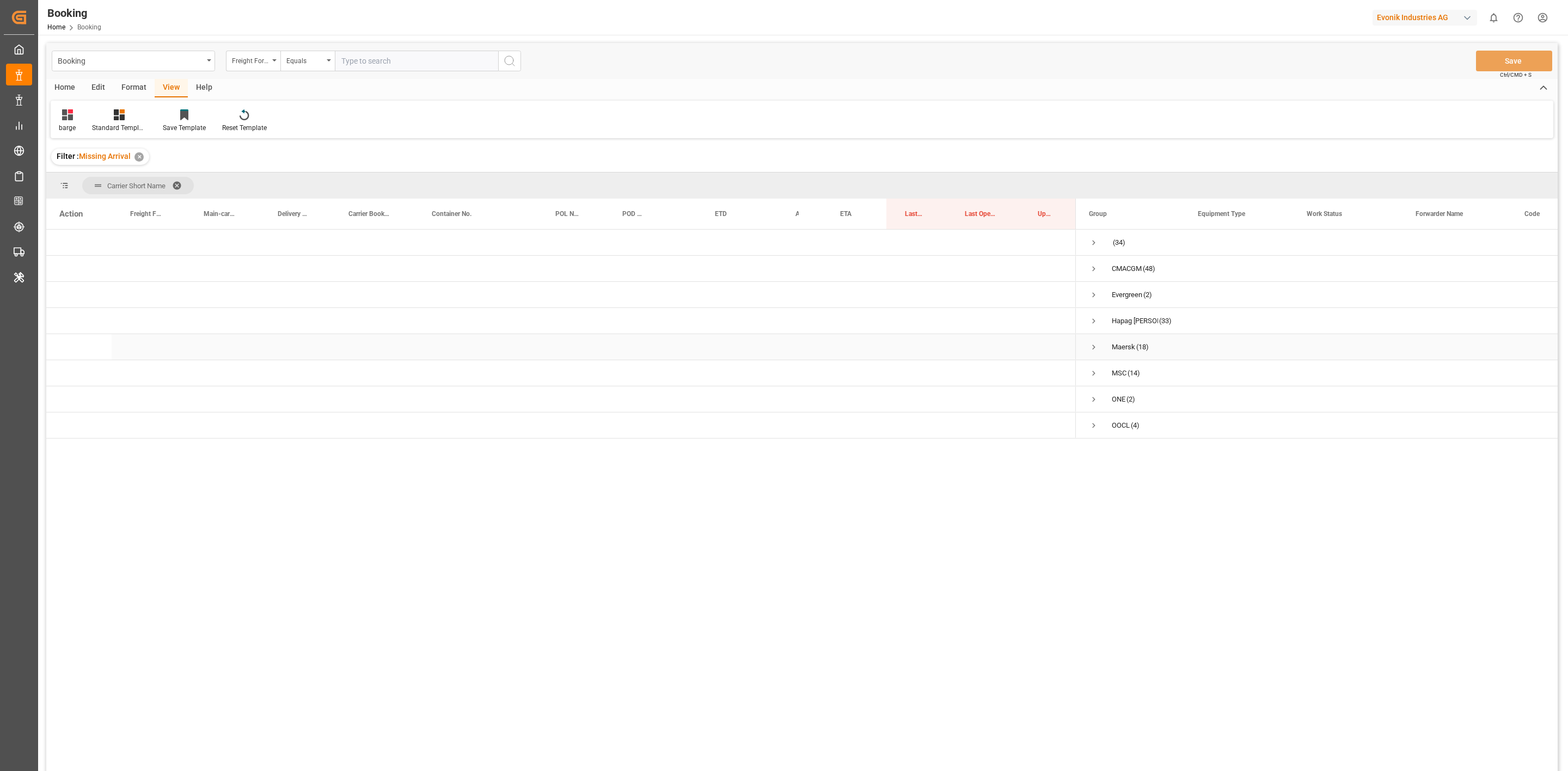
click at [1045, 349] on span "Press SPACE to select this row." at bounding box center [1094, 347] width 10 height 10
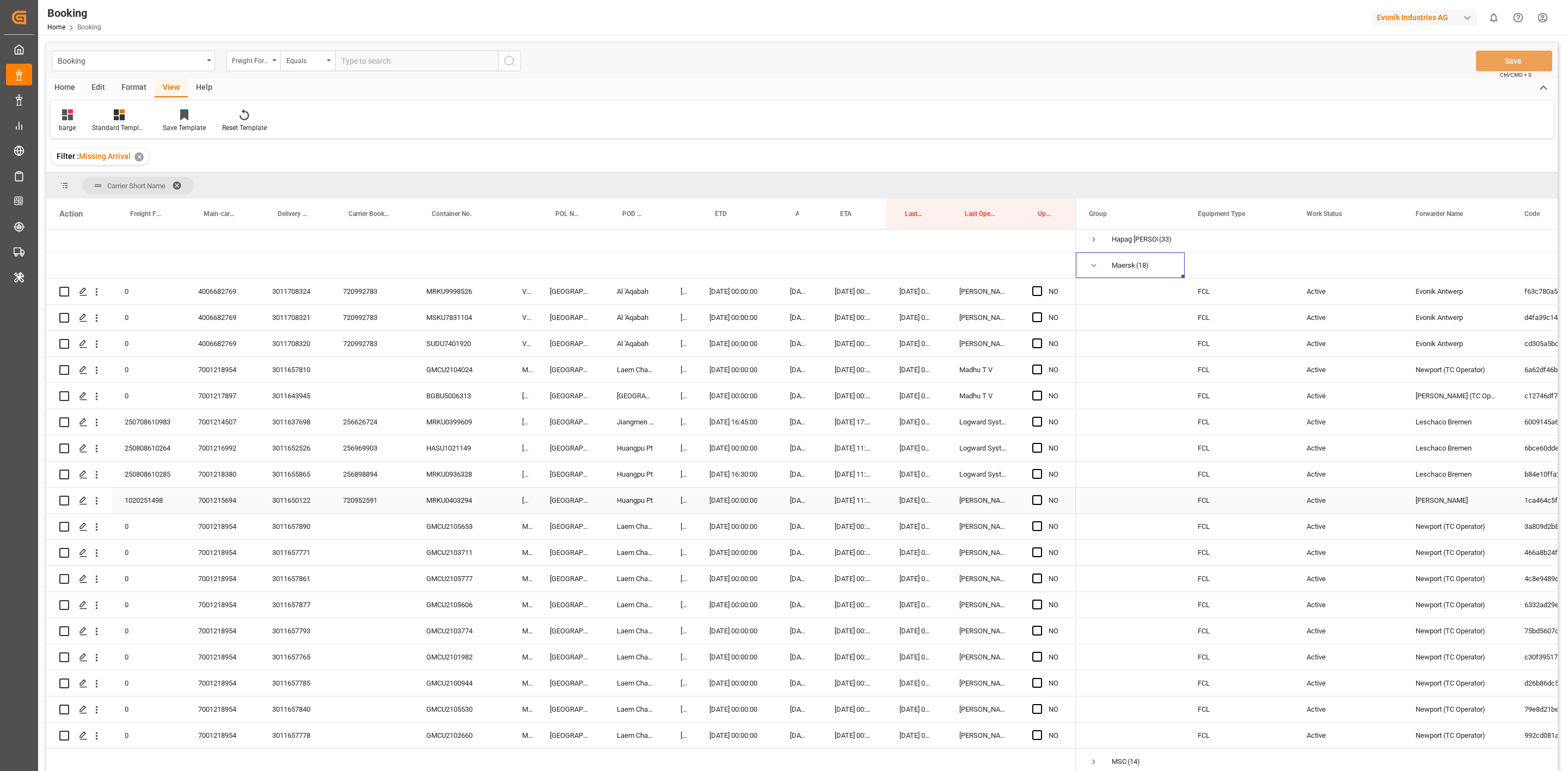
scroll to position [137, 0]
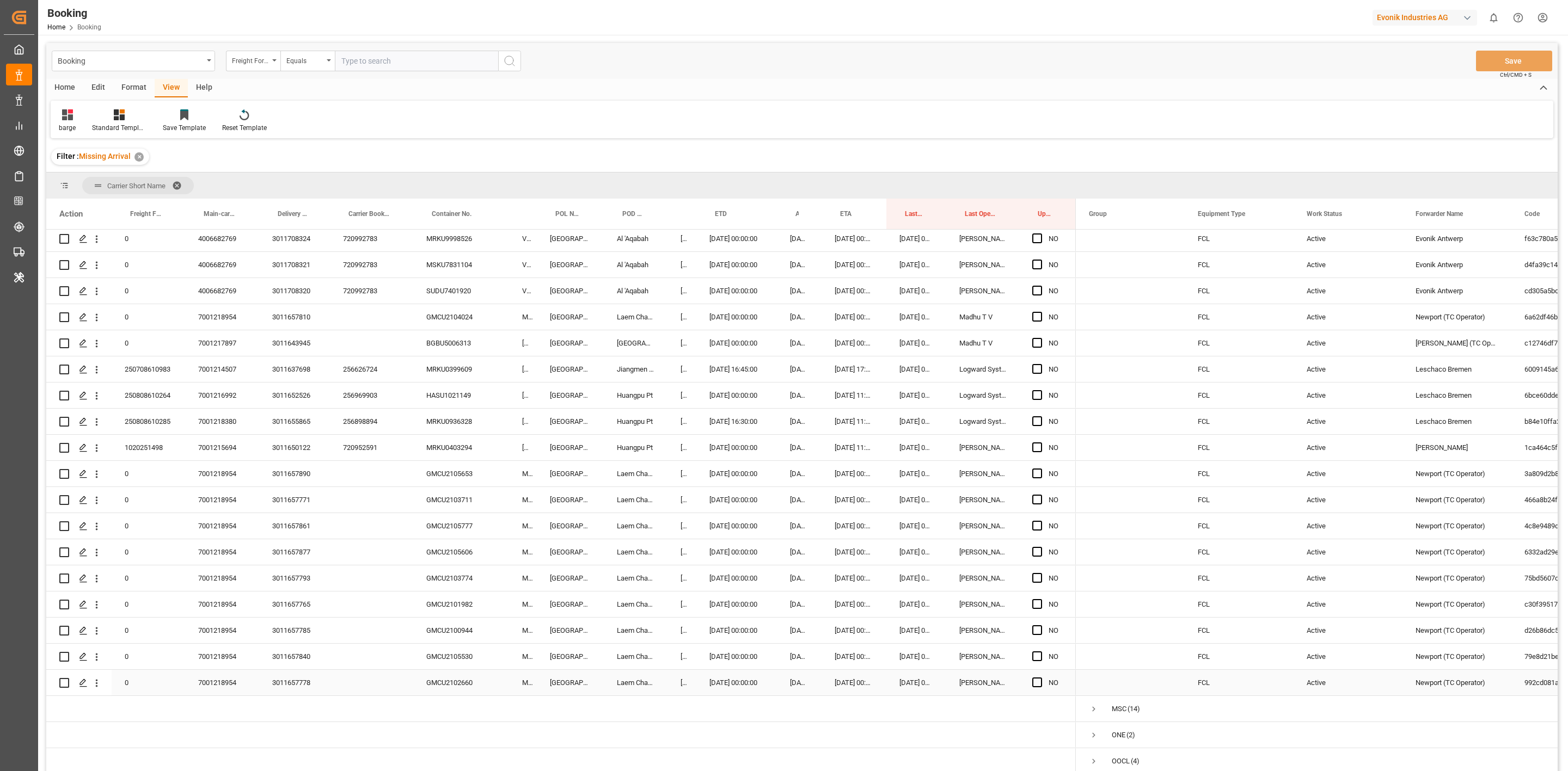
click at [469, 477] on div "GMCU2102660" at bounding box center [461, 683] width 96 height 26
click at [435, 477] on div "GMCU2105530" at bounding box center [461, 657] width 96 height 26
drag, startPoint x: 99, startPoint y: 655, endPoint x: 146, endPoint y: 670, distance: 49.3
click at [99, 477] on icon "open menu" at bounding box center [96, 657] width 12 height 12
click at [146, 477] on div "Open in new tab" at bounding box center [158, 678] width 135 height 23
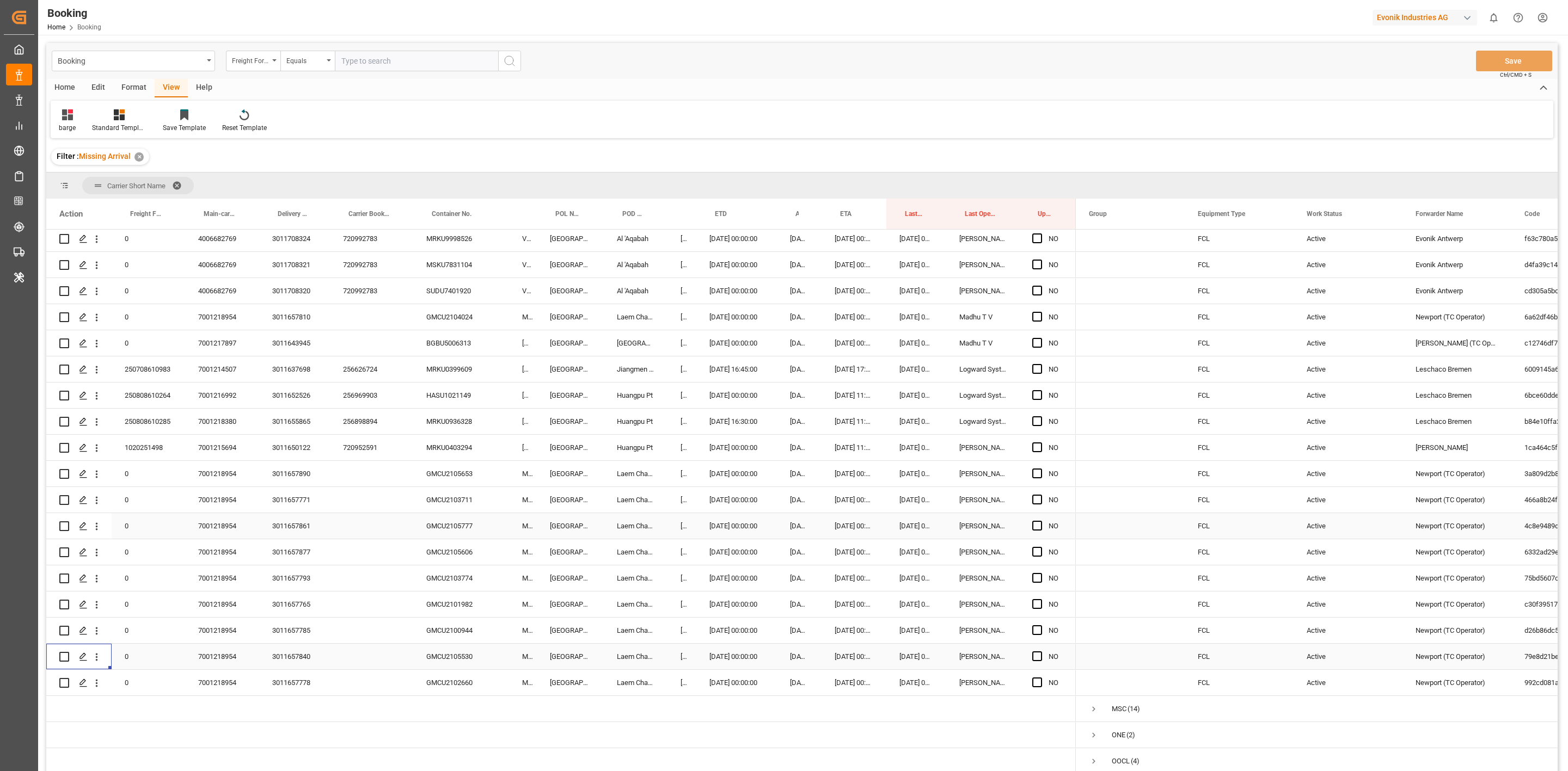
click at [203, 477] on div "7001218954" at bounding box center [222, 526] width 74 height 26
click at [1039, 471] on span "Press SPACE to select this row." at bounding box center [1037, 473] width 10 height 10
click at [1040, 469] on input "Press SPACE to select this row." at bounding box center [1040, 469] width 0 height 0
click at [1039, 477] on span "Press SPACE to select this row." at bounding box center [1037, 500] width 10 height 10
click at [1040, 477] on input "Press SPACE to select this row." at bounding box center [1040, 495] width 0 height 0
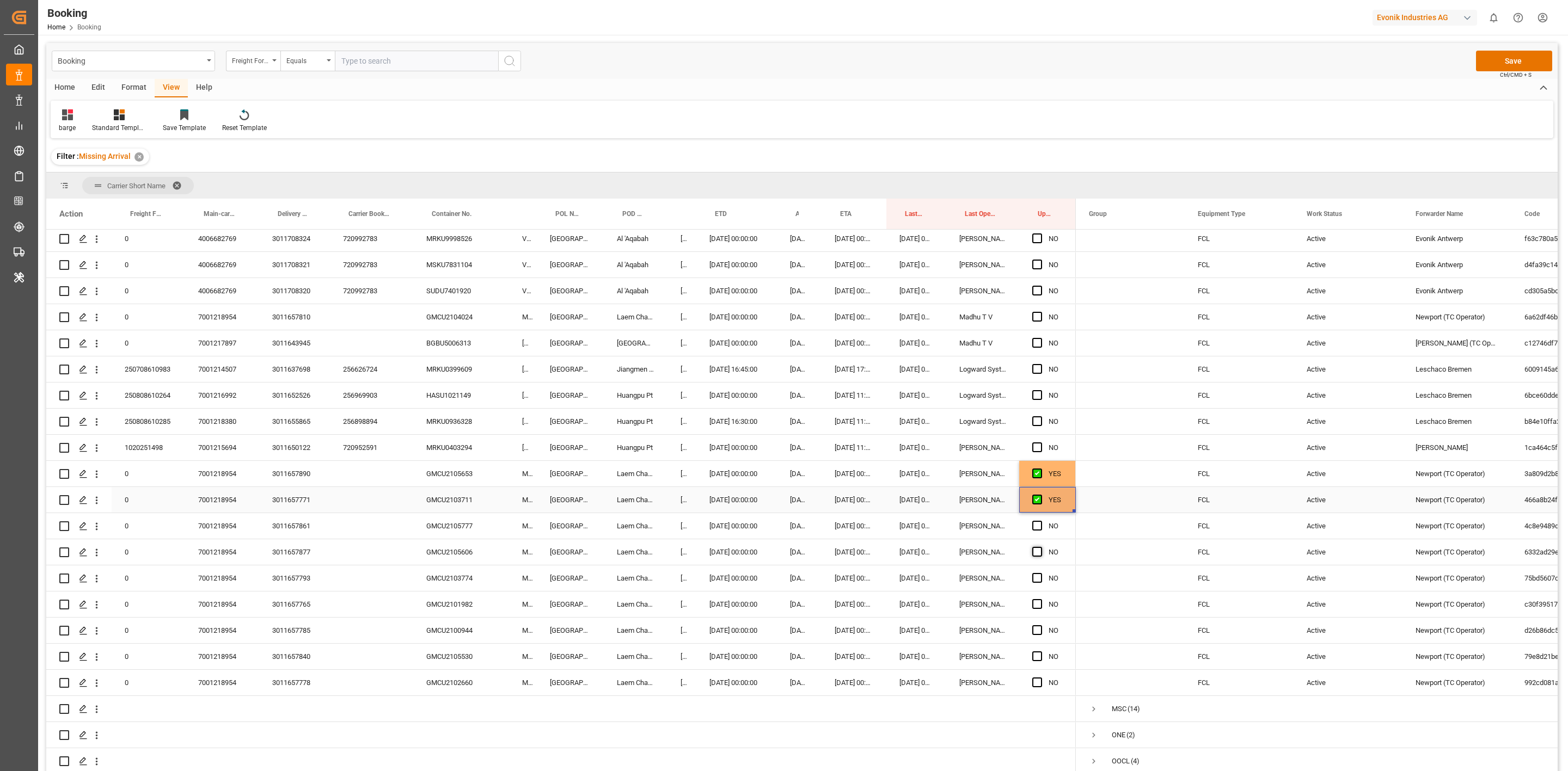
click at [1035, 477] on span "Press SPACE to select this row." at bounding box center [1037, 526] width 10 height 10
click at [1040, 477] on input "Press SPACE to select this row." at bounding box center [1040, 521] width 0 height 0
click at [1037, 477] on span "Press SPACE to select this row." at bounding box center [1037, 552] width 10 height 10
click at [1040, 477] on input "Press SPACE to select this row." at bounding box center [1040, 547] width 0 height 0
click at [1034, 477] on span "Press SPACE to select this row." at bounding box center [1037, 578] width 10 height 10
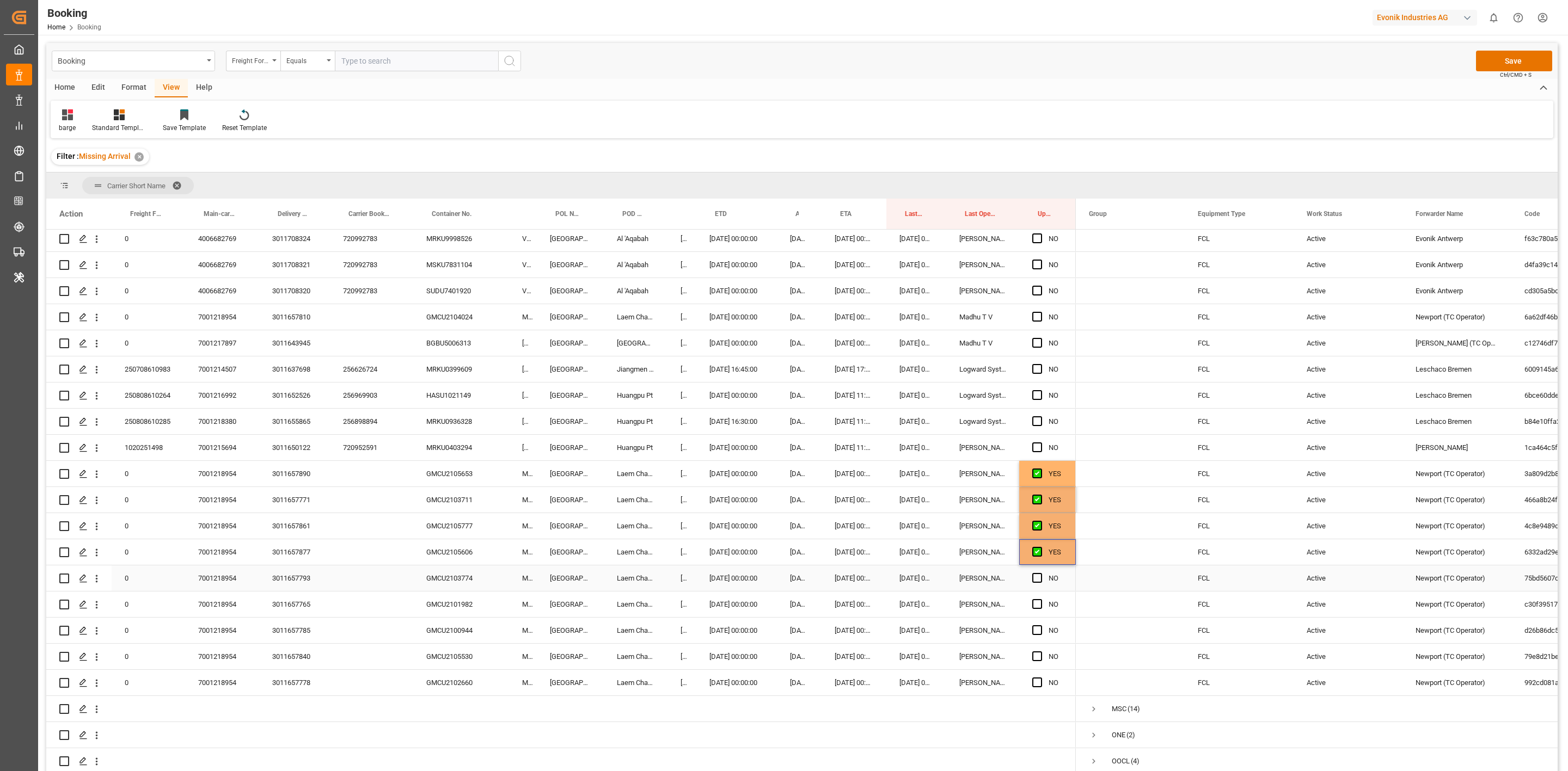
click at [1040, 477] on input "Press SPACE to select this row." at bounding box center [1040, 573] width 0 height 0
click at [1035, 477] on span "Press SPACE to select this row." at bounding box center [1037, 604] width 10 height 10
click at [1040, 477] on input "Press SPACE to select this row." at bounding box center [1040, 599] width 0 height 0
click at [1036, 477] on span "Press SPACE to select this row." at bounding box center [1037, 630] width 10 height 10
click at [1040, 477] on input "Press SPACE to select this row." at bounding box center [1040, 626] width 0 height 0
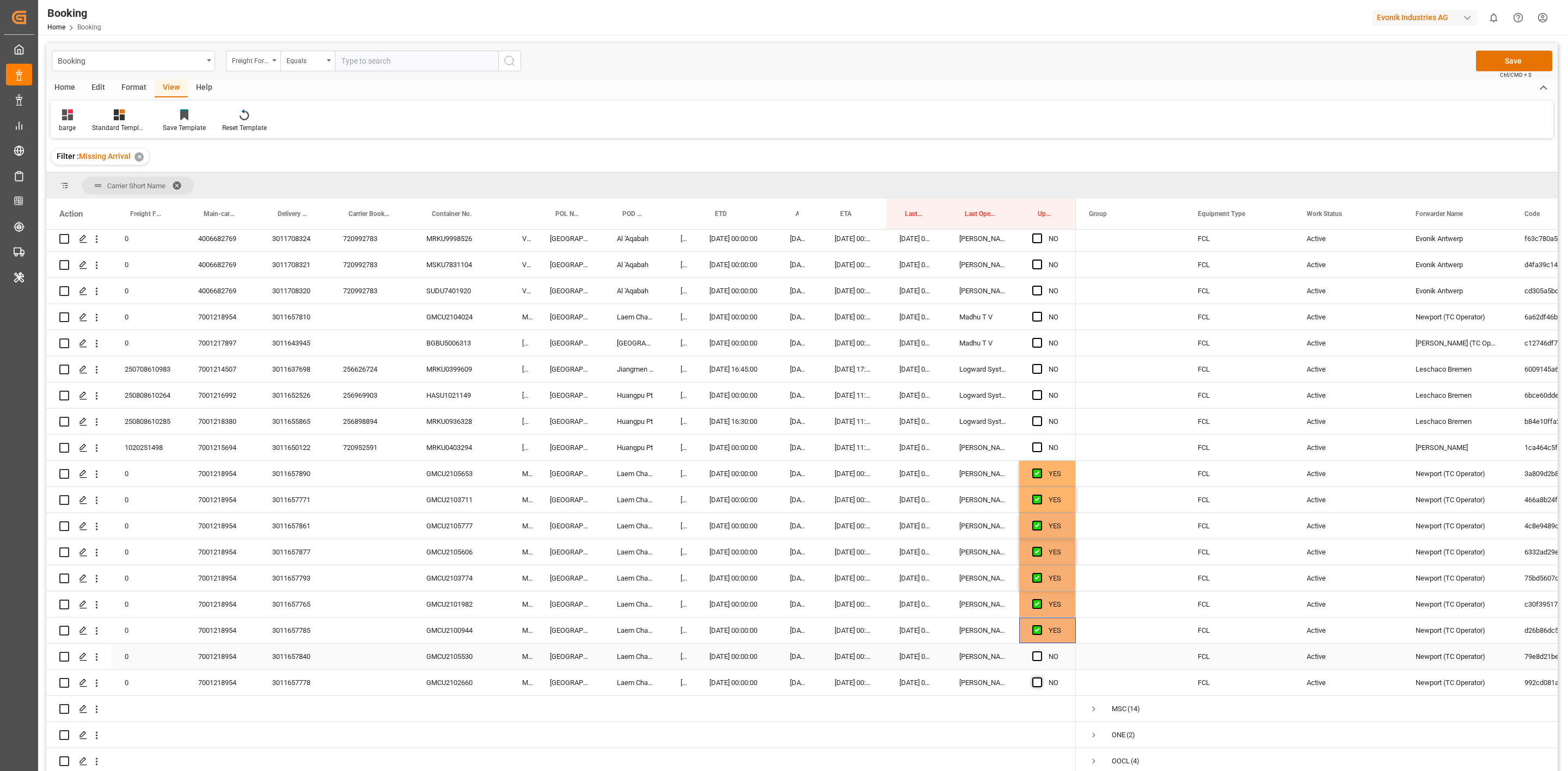
click at [1031, 477] on div "NO" at bounding box center [1047, 657] width 57 height 26
click at [1035, 477] on span "Press SPACE to select this row." at bounding box center [1037, 683] width 10 height 10
click at [1040, 477] on input "Press SPACE to select this row." at bounding box center [1040, 678] width 0 height 0
click at [1039, 477] on span "Press SPACE to select this row." at bounding box center [1037, 657] width 10 height 10
click at [1040, 477] on input "Press SPACE to select this row." at bounding box center [1040, 652] width 0 height 0
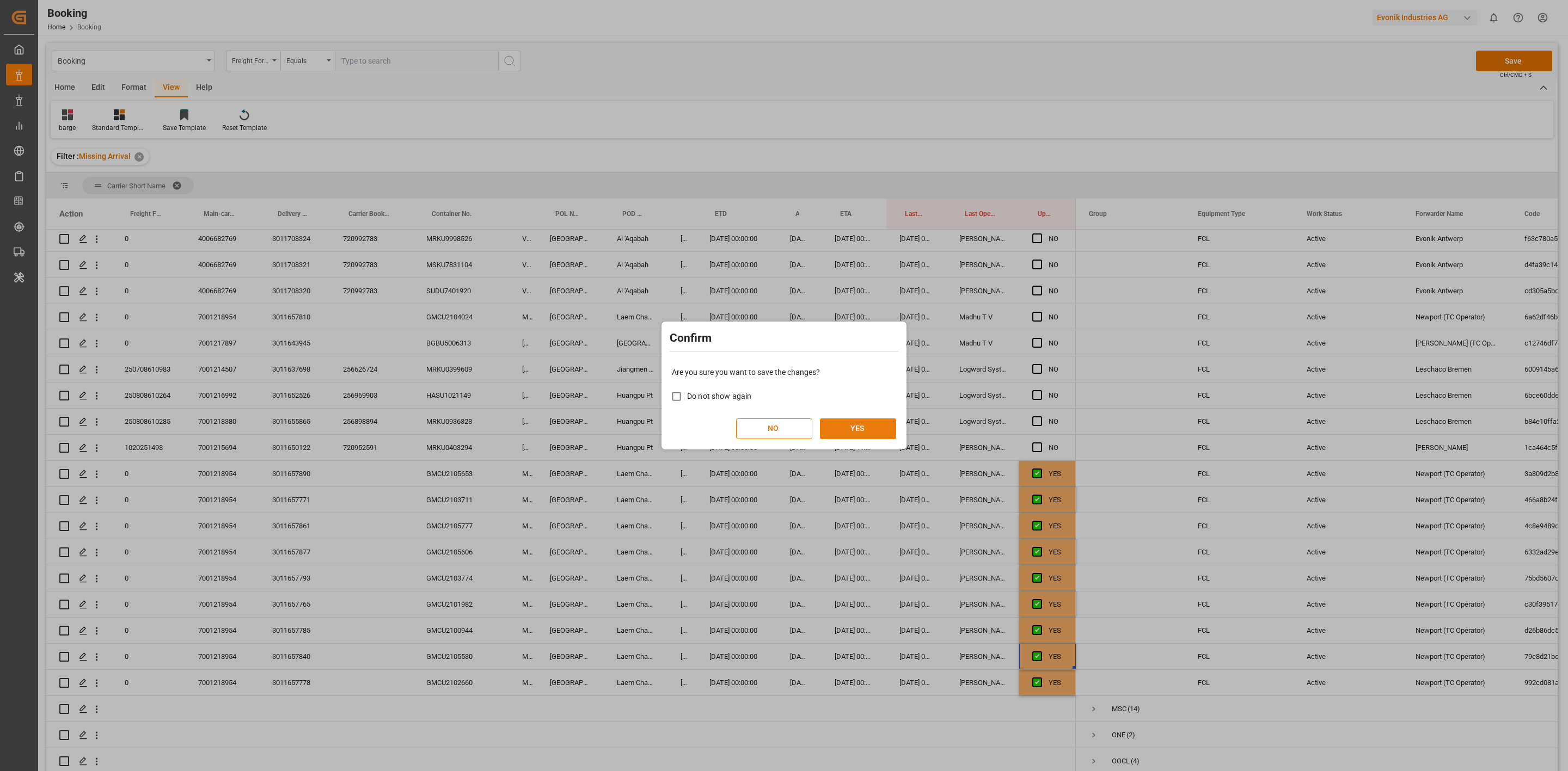
click at [854, 433] on button "YES" at bounding box center [858, 429] width 76 height 21
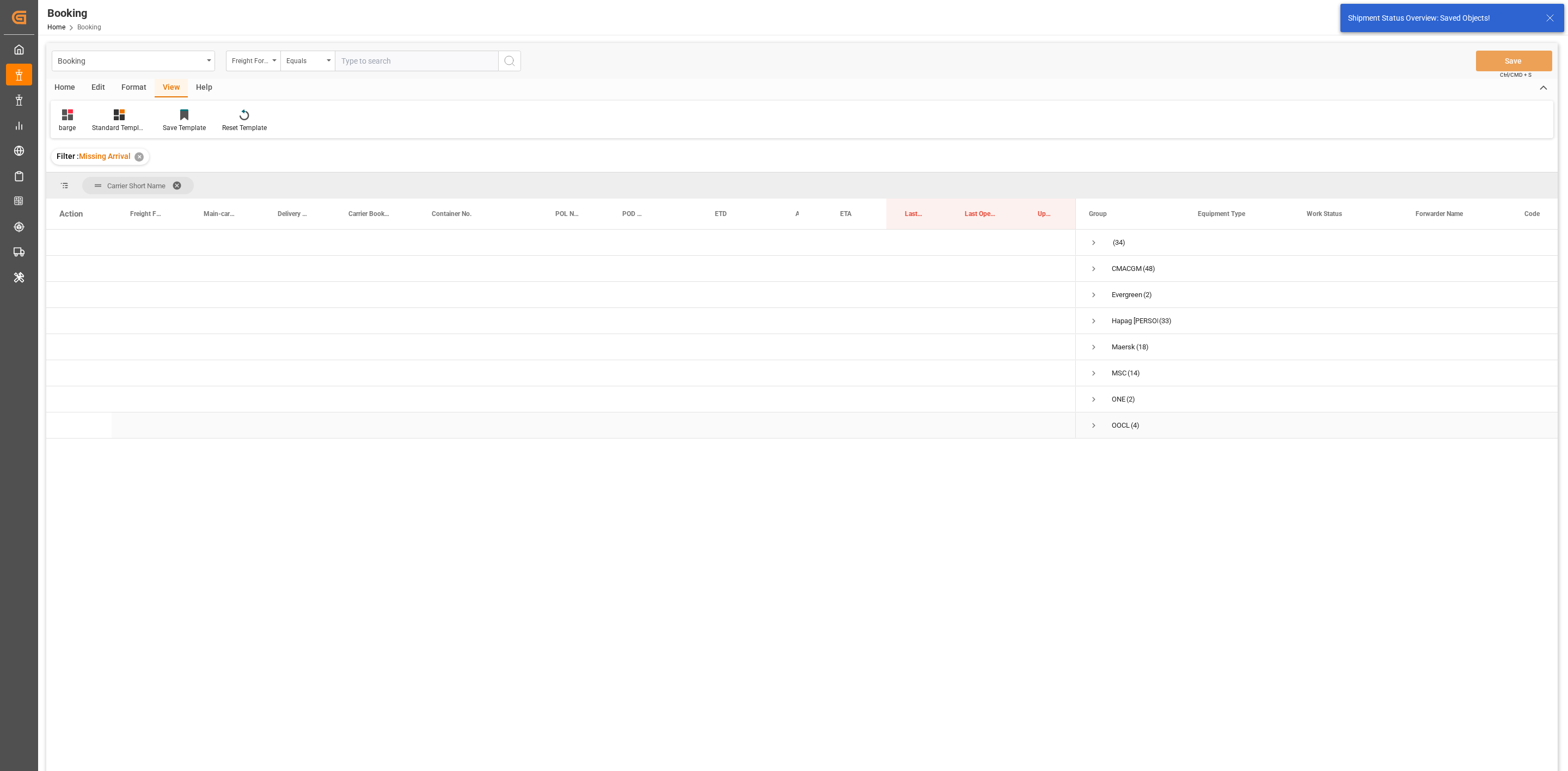
scroll to position [0, 0]
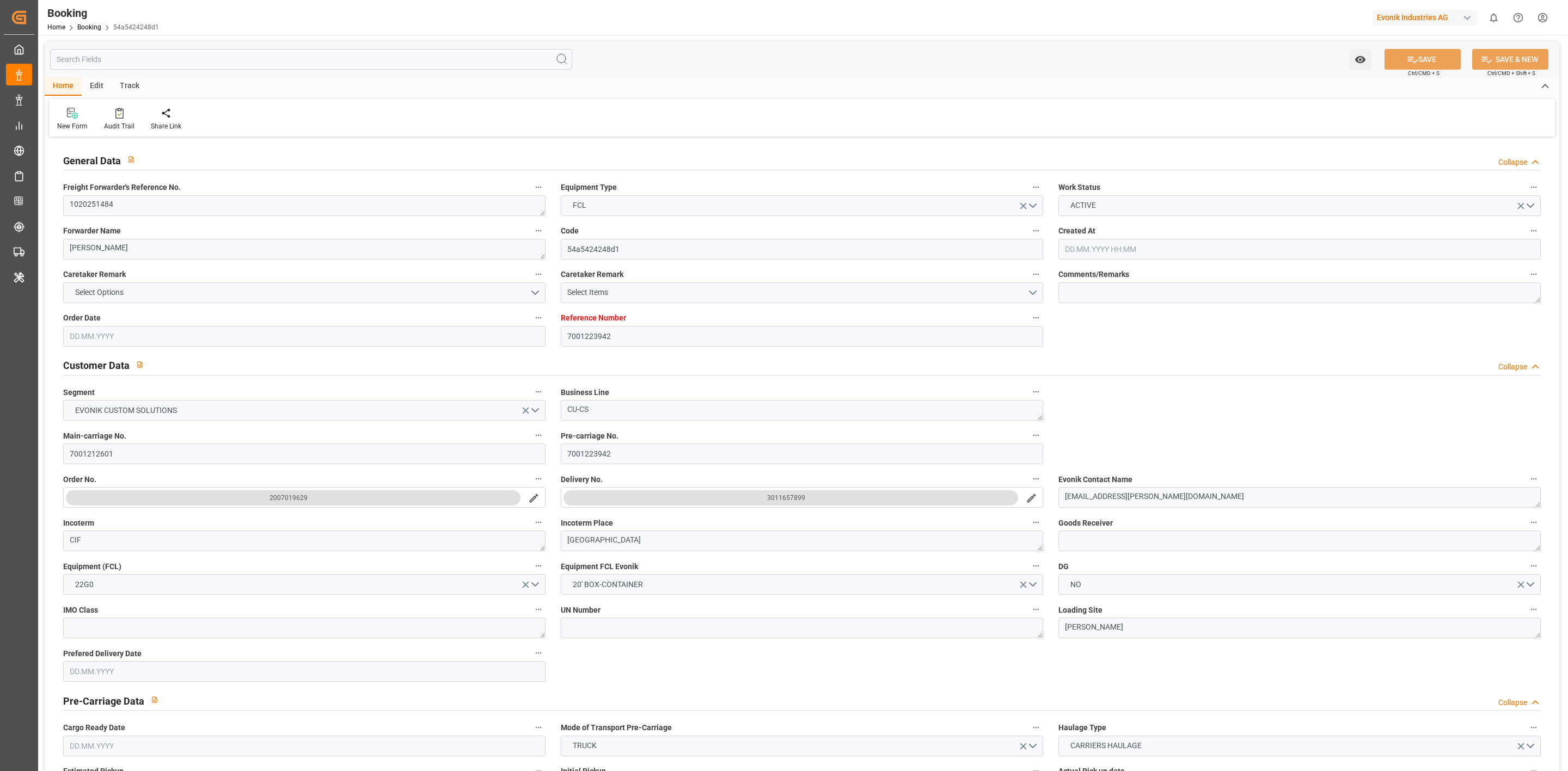
type input "7001223942"
type input "9839208"
type input "Cosco"
type input "COSCO Shipping Co. Ltd."
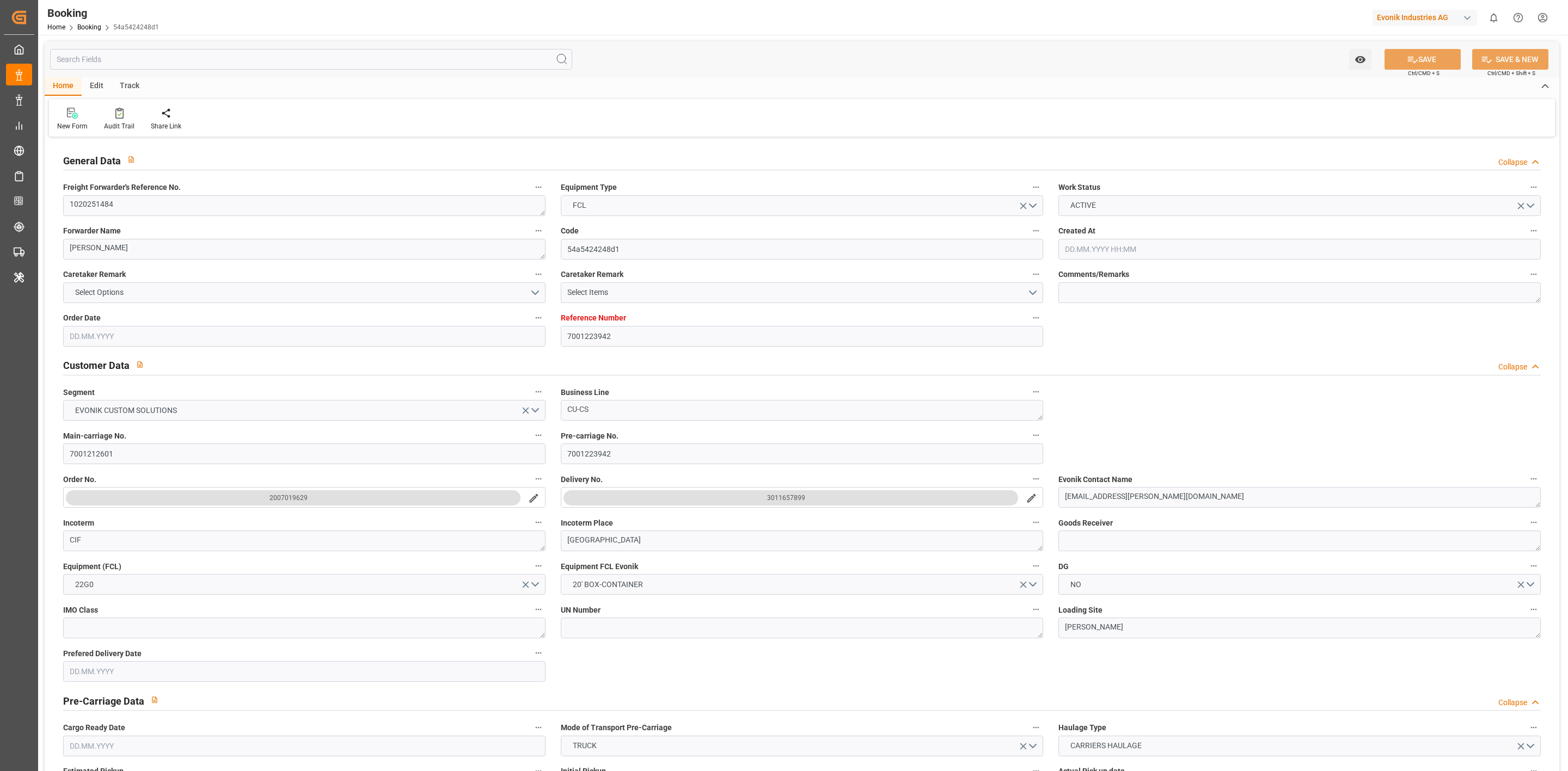
type input "BEANR"
type input "PHMNN"
type input "MYPKG"
type input "0"
type input "BEANR"
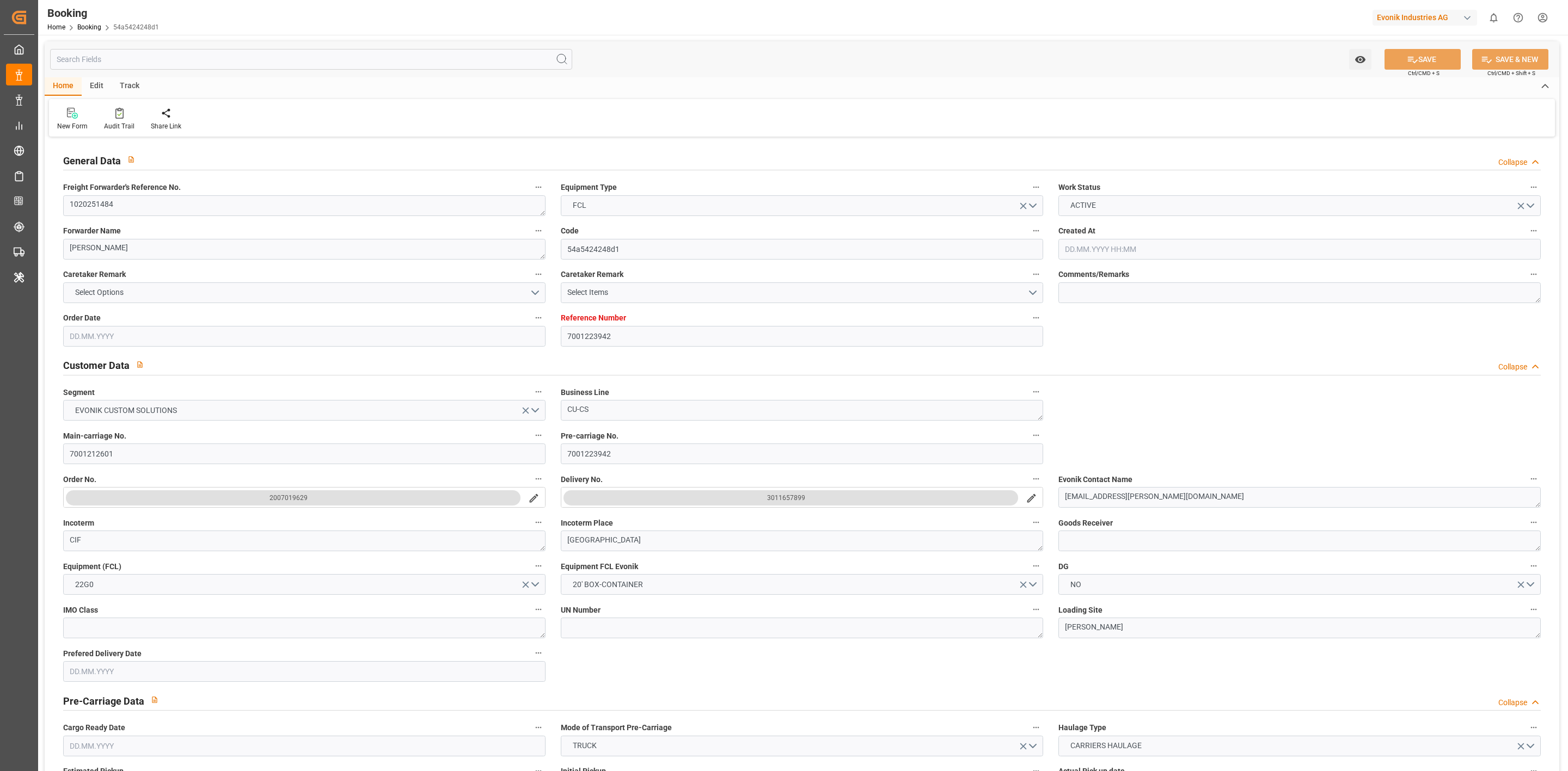
type input "PHMNL"
type input "9961374"
type input "16.07.2025 09:48"
type input "16.07.2025"
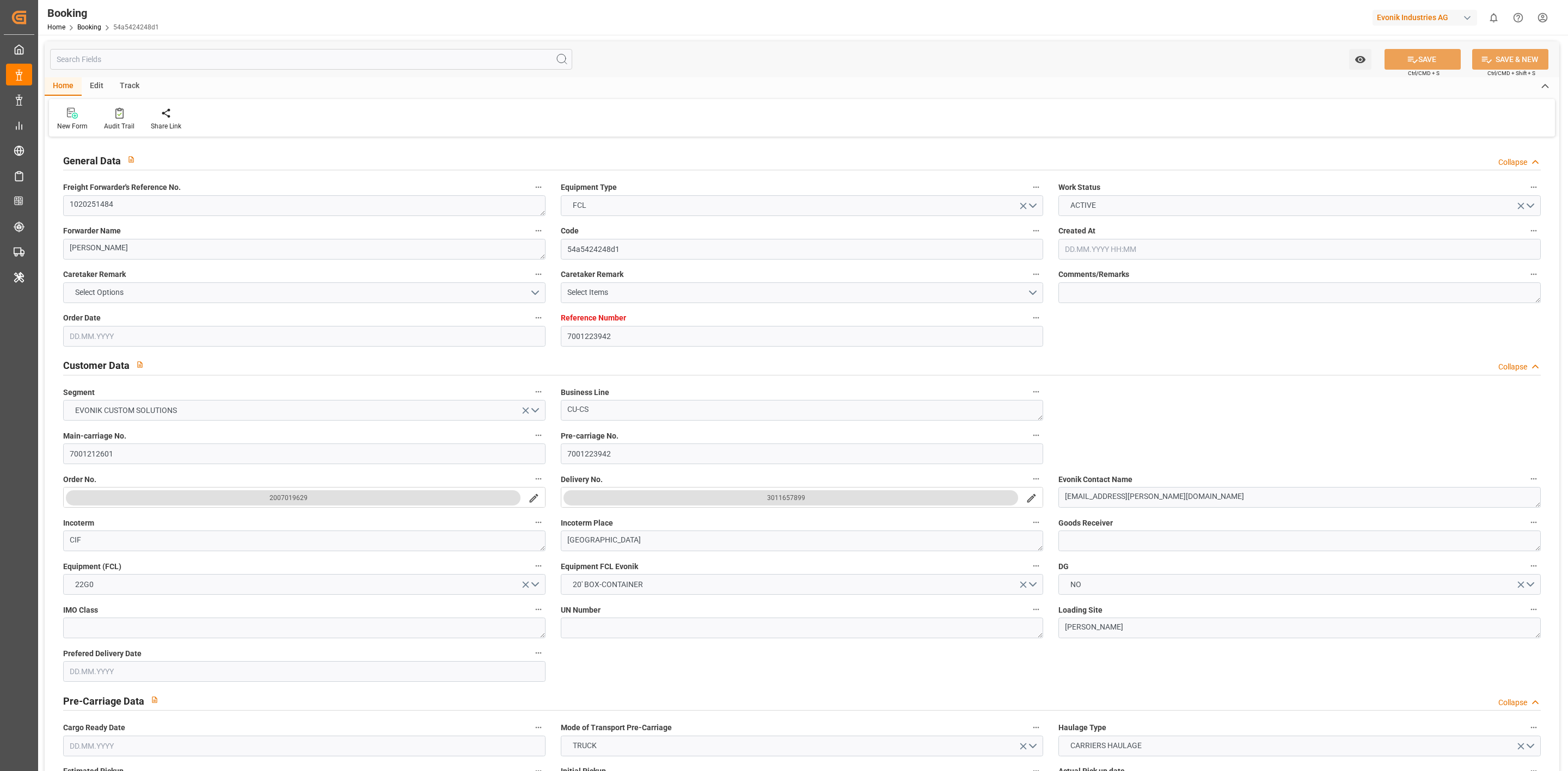
type input "19.09.2025"
type input "21.07.2025"
type input "03.08.2025 12:00"
type input "03.08.2025 00:00"
type input "03.08.2025 12:29"
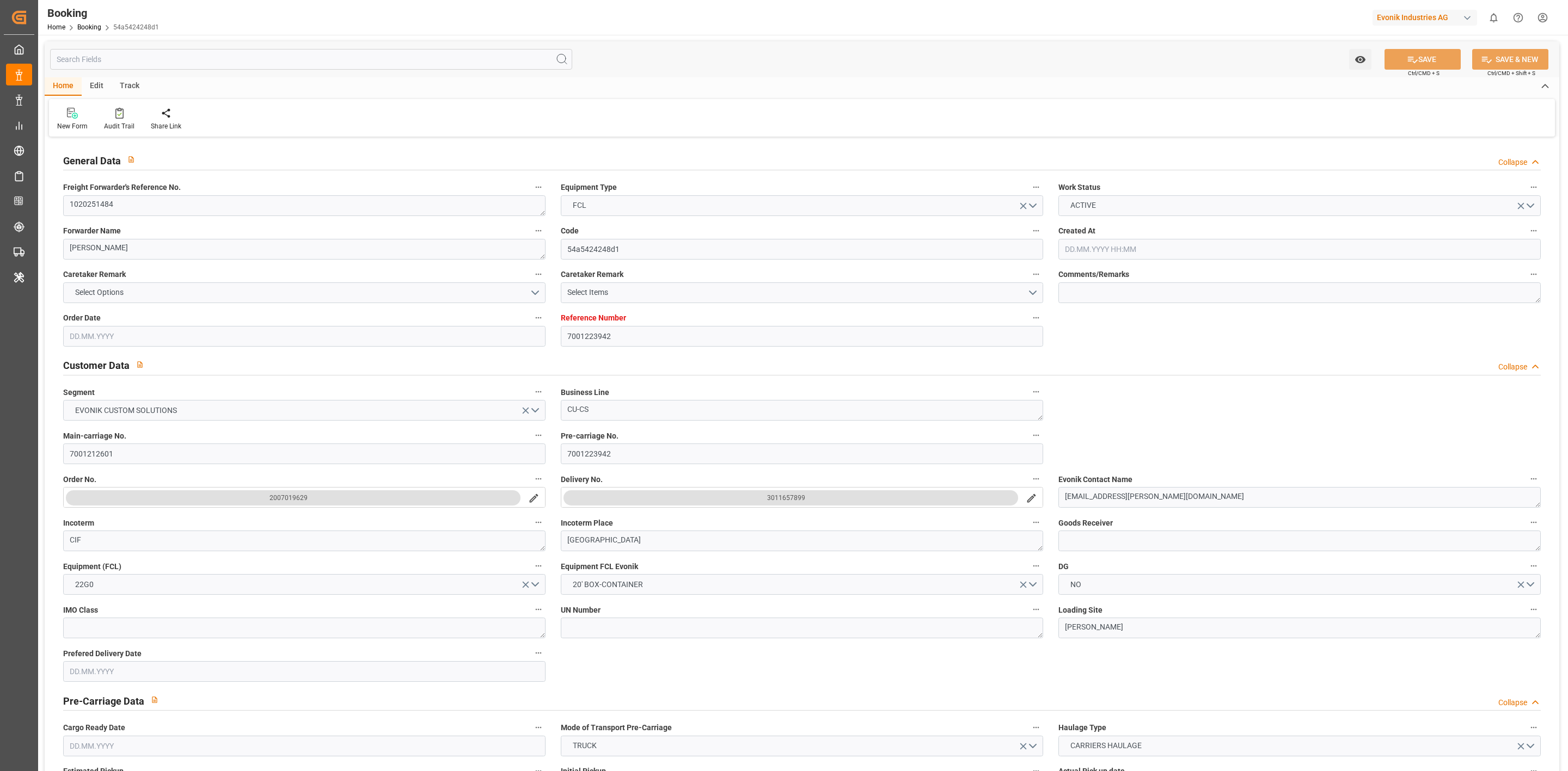
type input "01.08.2025 19:17"
type input "15.09.2025 07:00"
type input "15.09.2025 00:00"
type input "05.09.2025 10:00"
type input "05.09.2025 00:00"
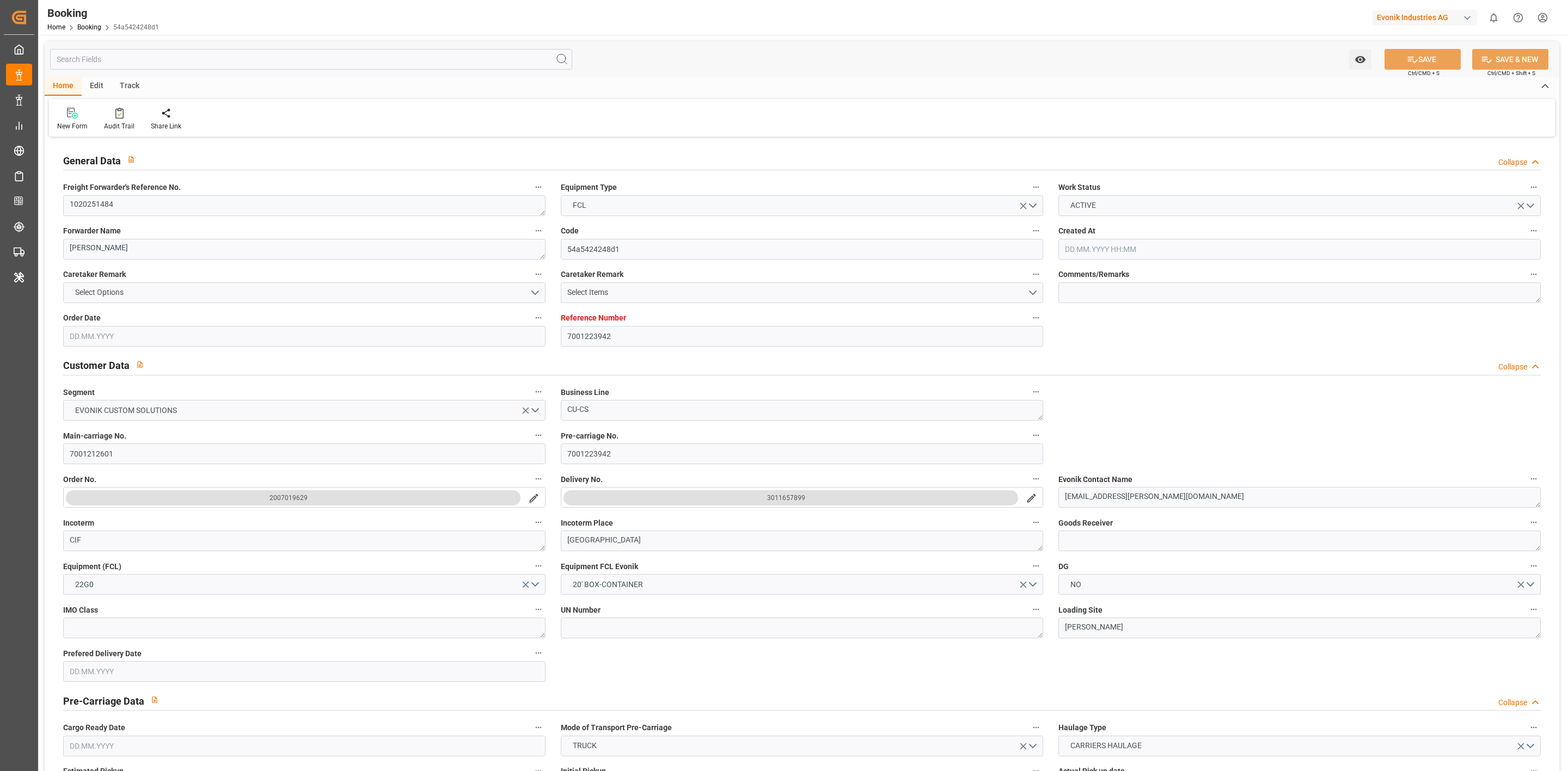
type input "05.09.2025 04:37"
type input "10.09.2025 08:00"
type input "10.09.2025 00:00"
type input "10.09.2025 21:59"
type input "19.08.2025"
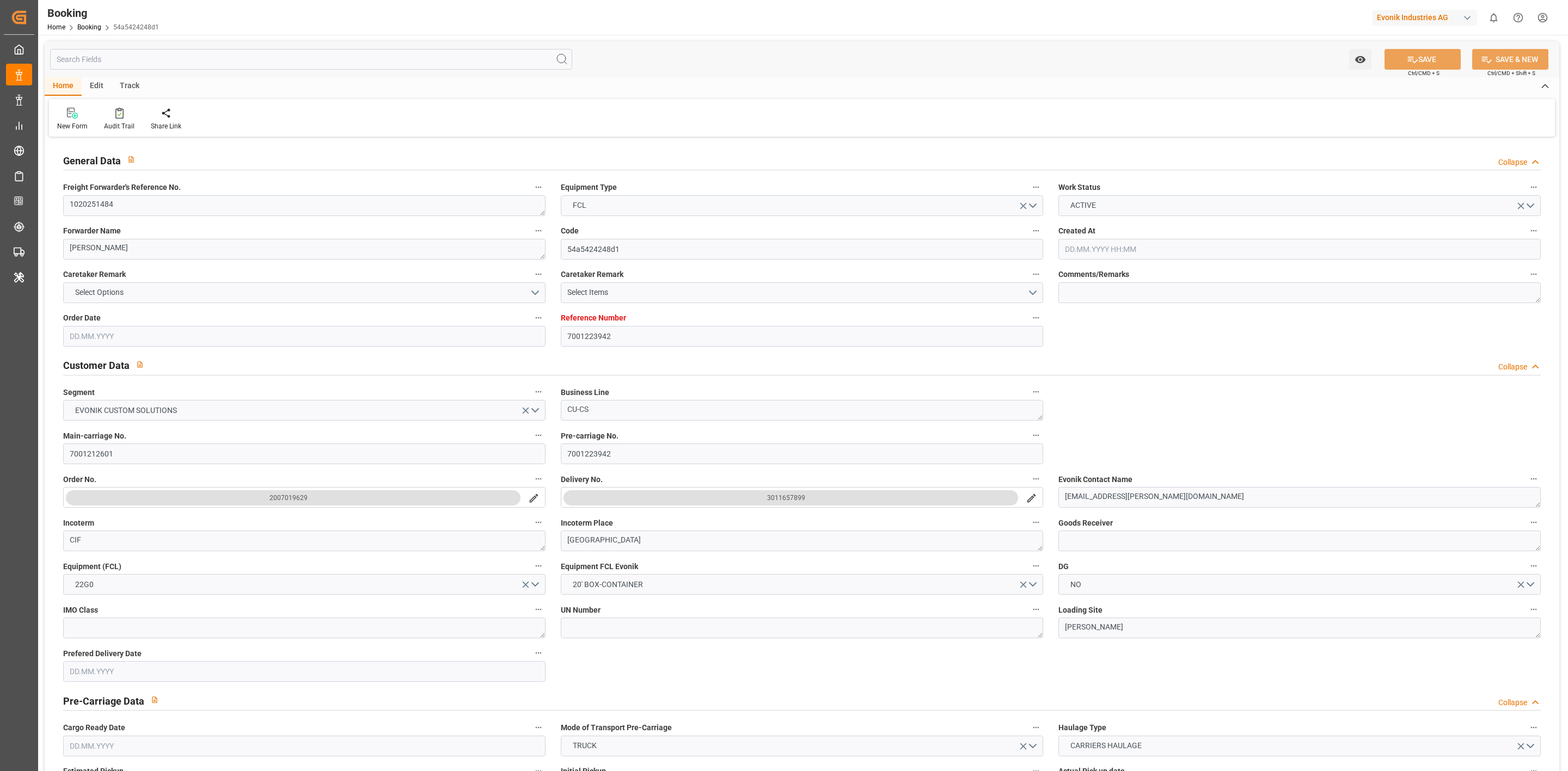
type input "17.09.2025 01:14"
type input "[DATE]"
type input "22.07.2025 14:42"
type input "02.08.2025 06:41"
type input "03.08.2025 12:00"
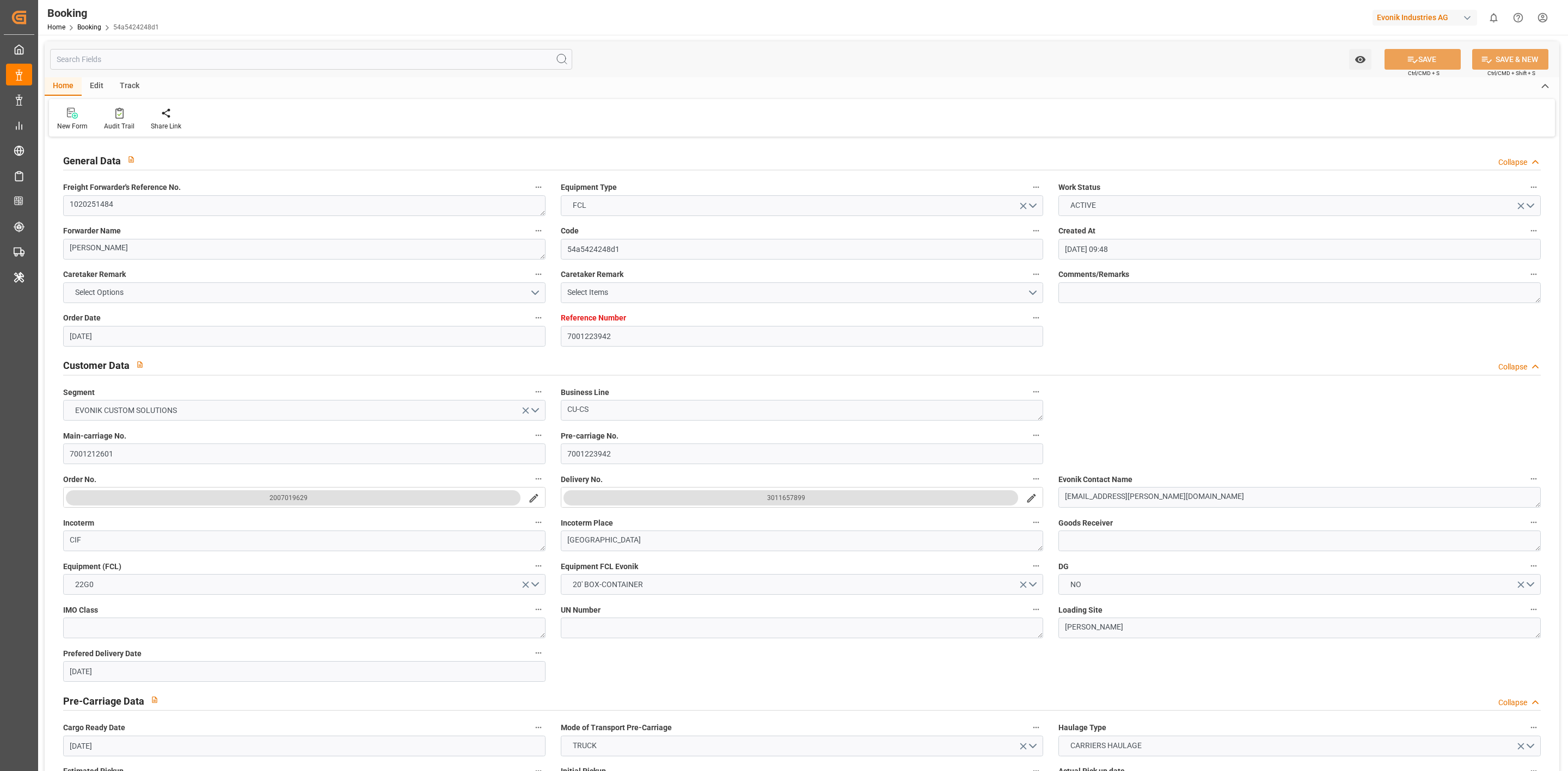
type input "03.08.2025 13:10"
type input "05.09.2025 10:00"
type input "05.09.2025 04:34"
type input "05.09.2025 13:40"
type input "10.09.2025 21:59"
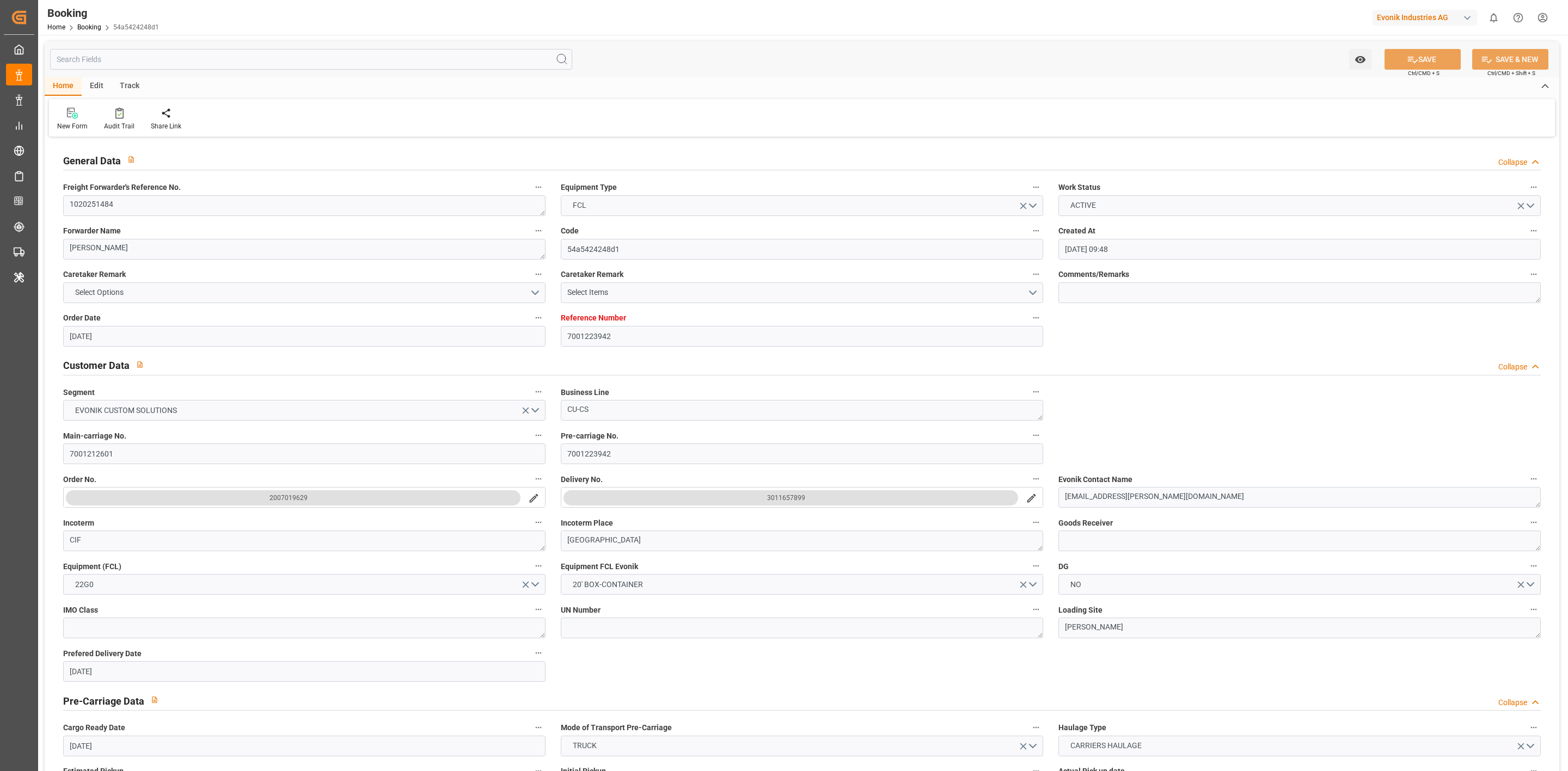
type input "10.09.2025 21:59"
type input "10.09.2025 08:00"
type input "06.09.2025 06:53"
type input "10.09.2025 12:24"
type input "15.09.2025 07:00"
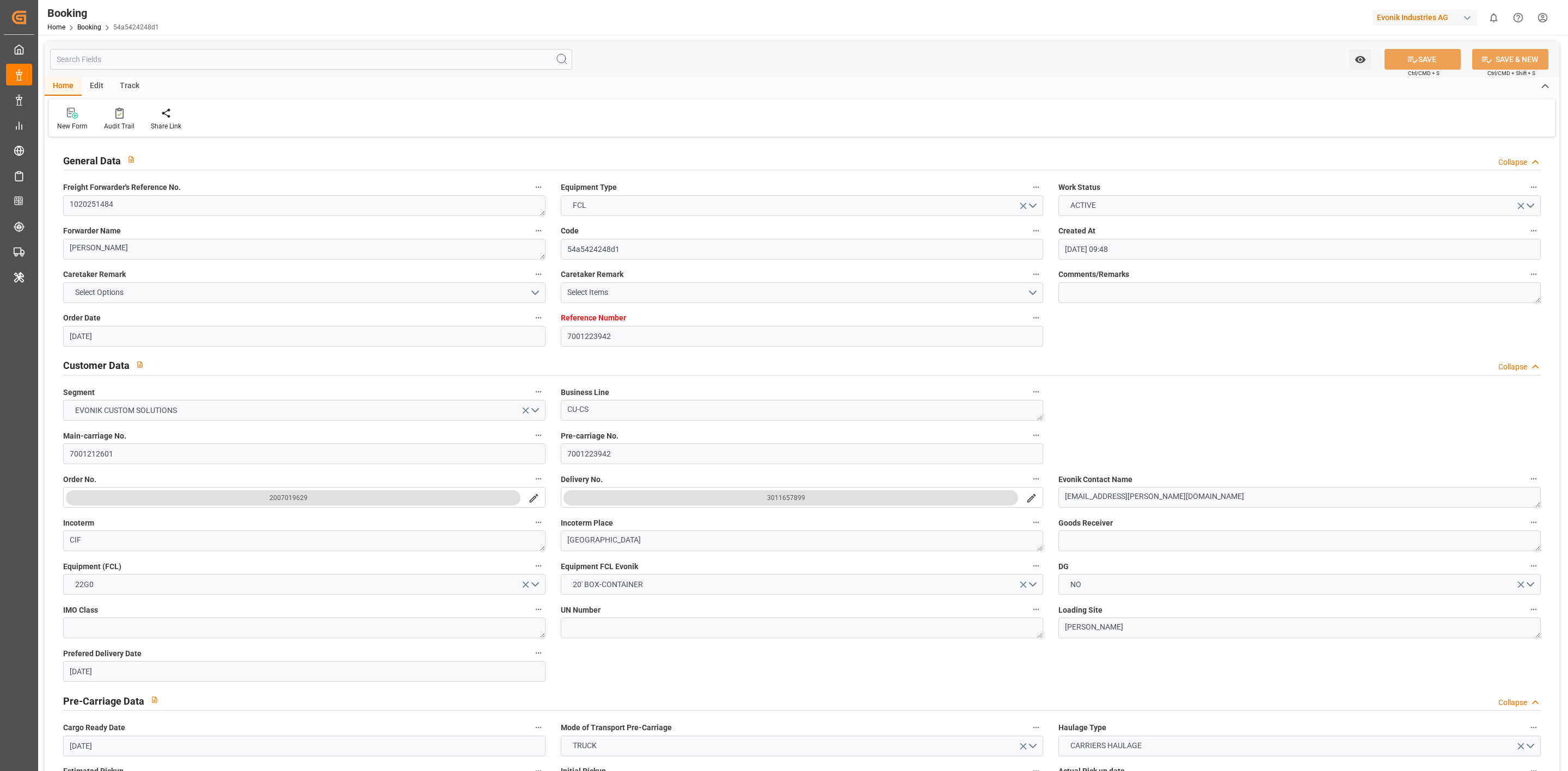
type input "17.09.2025 01:58"
type input "17.09.2025 23:06"
type input "21.09.2025 02:00"
type input "21.09.2025 23:06"
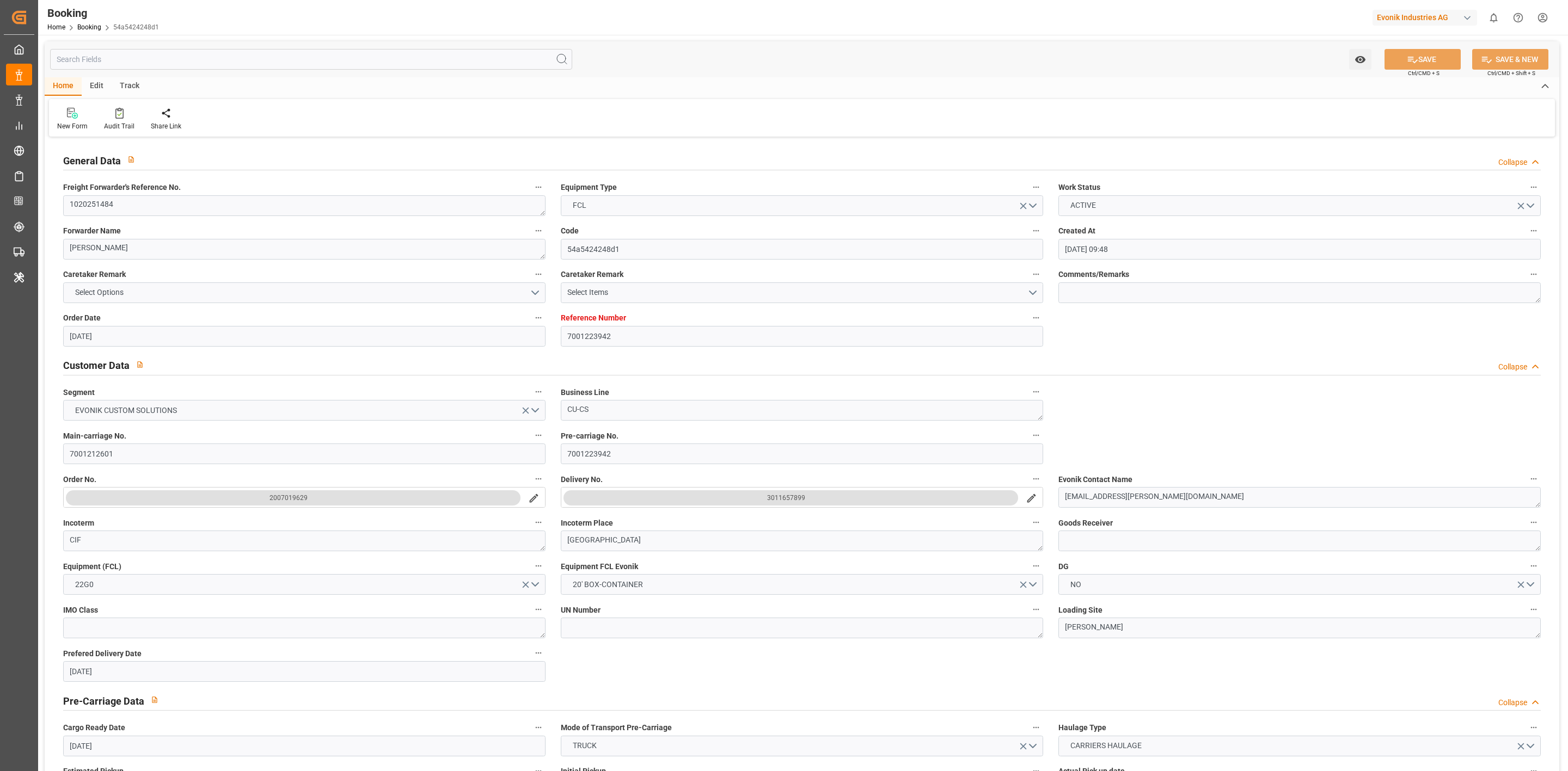
scroll to position [571, 0]
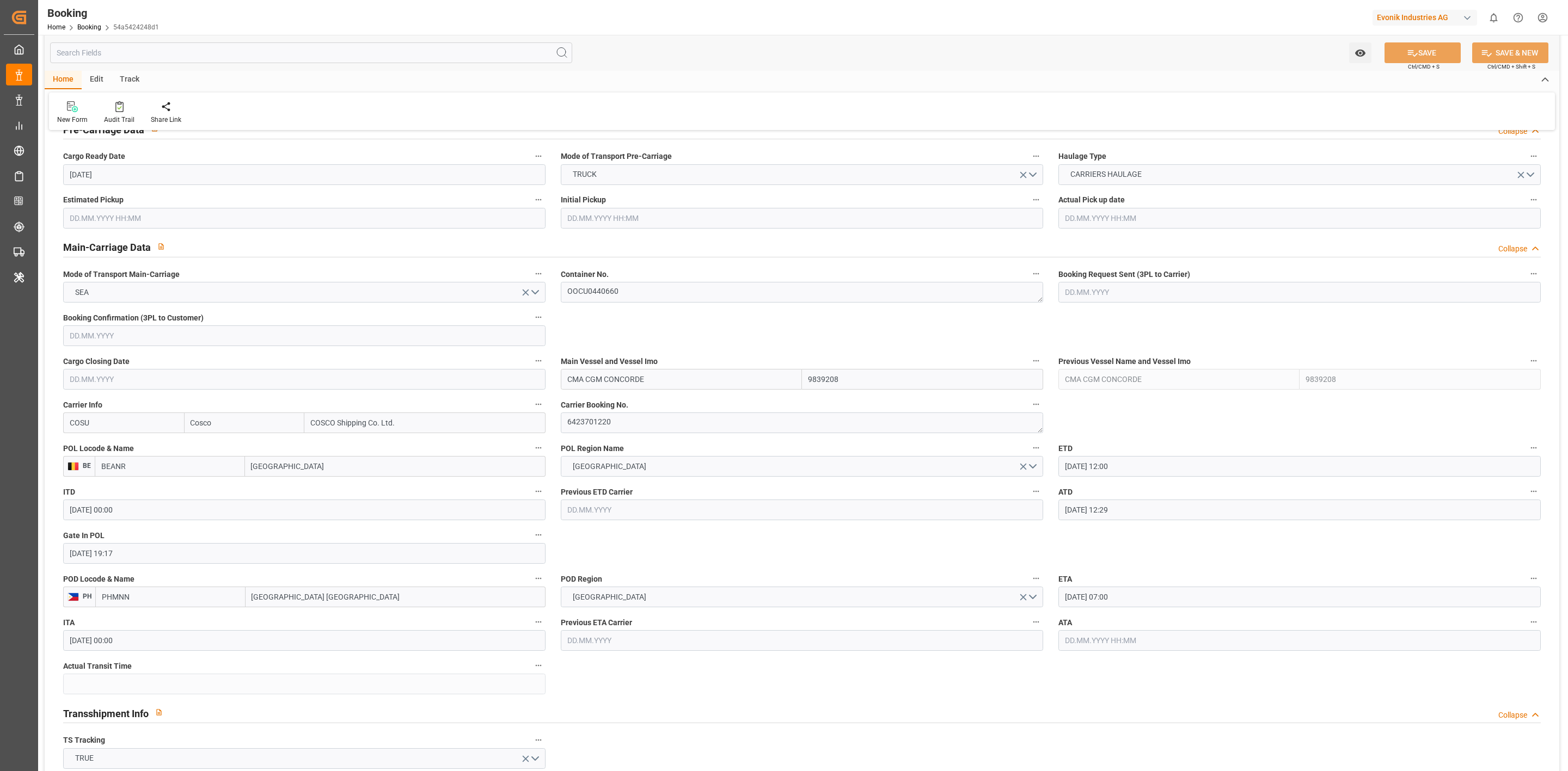
click at [1134, 647] on input "text" at bounding box center [1300, 641] width 482 height 21
click at [1118, 565] on span "17" at bounding box center [1115, 563] width 7 height 8
type input "17.09.2025 00:00"
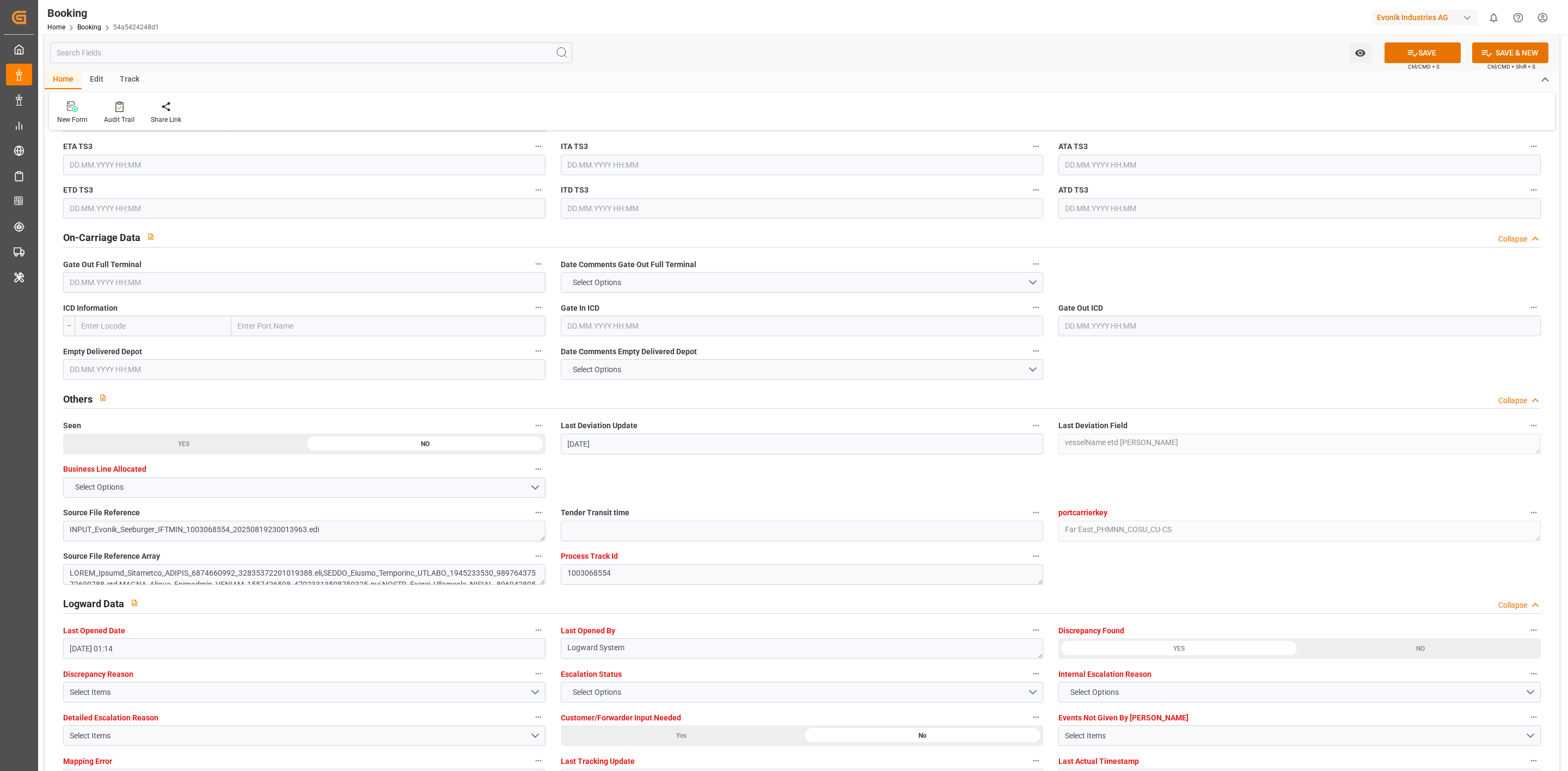
scroll to position [1715, 0]
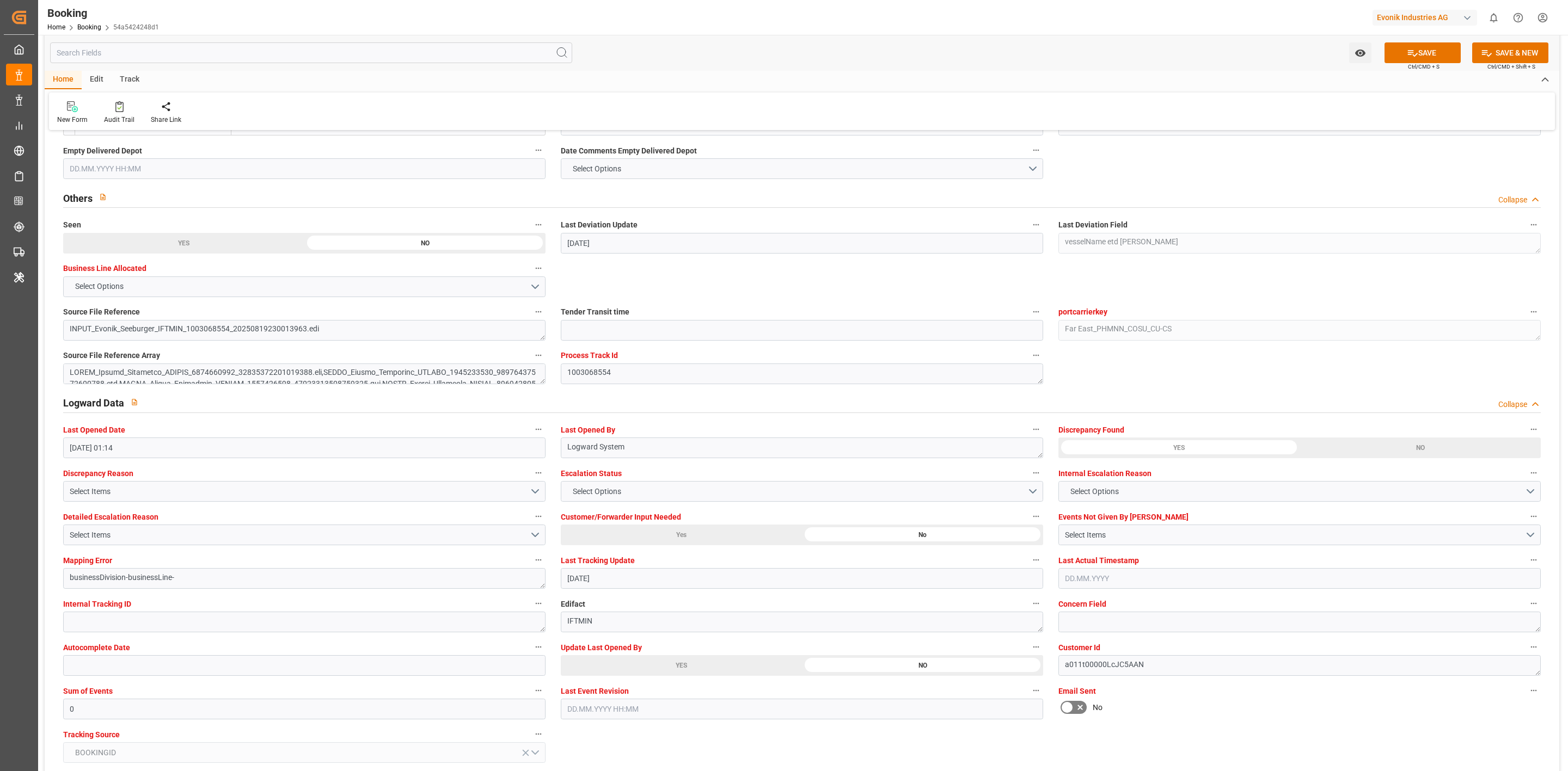
click at [1384, 41] on div "Watch Option SAVE Ctrl/CMD + S SAVE & NEW Ctrl/CMD + Shift + S" at bounding box center [802, 52] width 1514 height 36
click at [1394, 44] on button "SAVE" at bounding box center [1423, 53] width 76 height 21
type textarea "[PERSON_NAME]"
type input "45"
type input "17.09.2025 07:16"
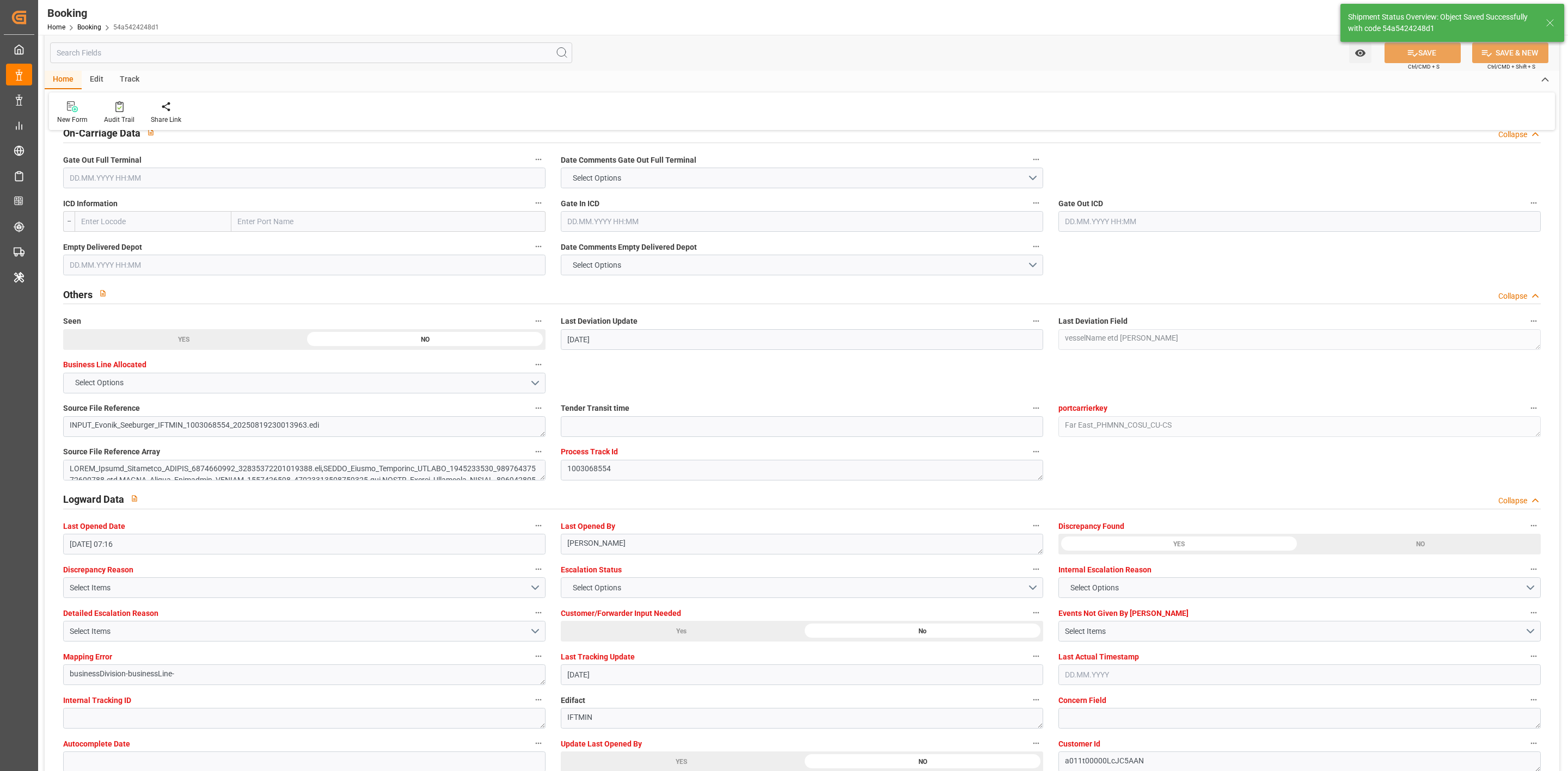
scroll to position [1470, 0]
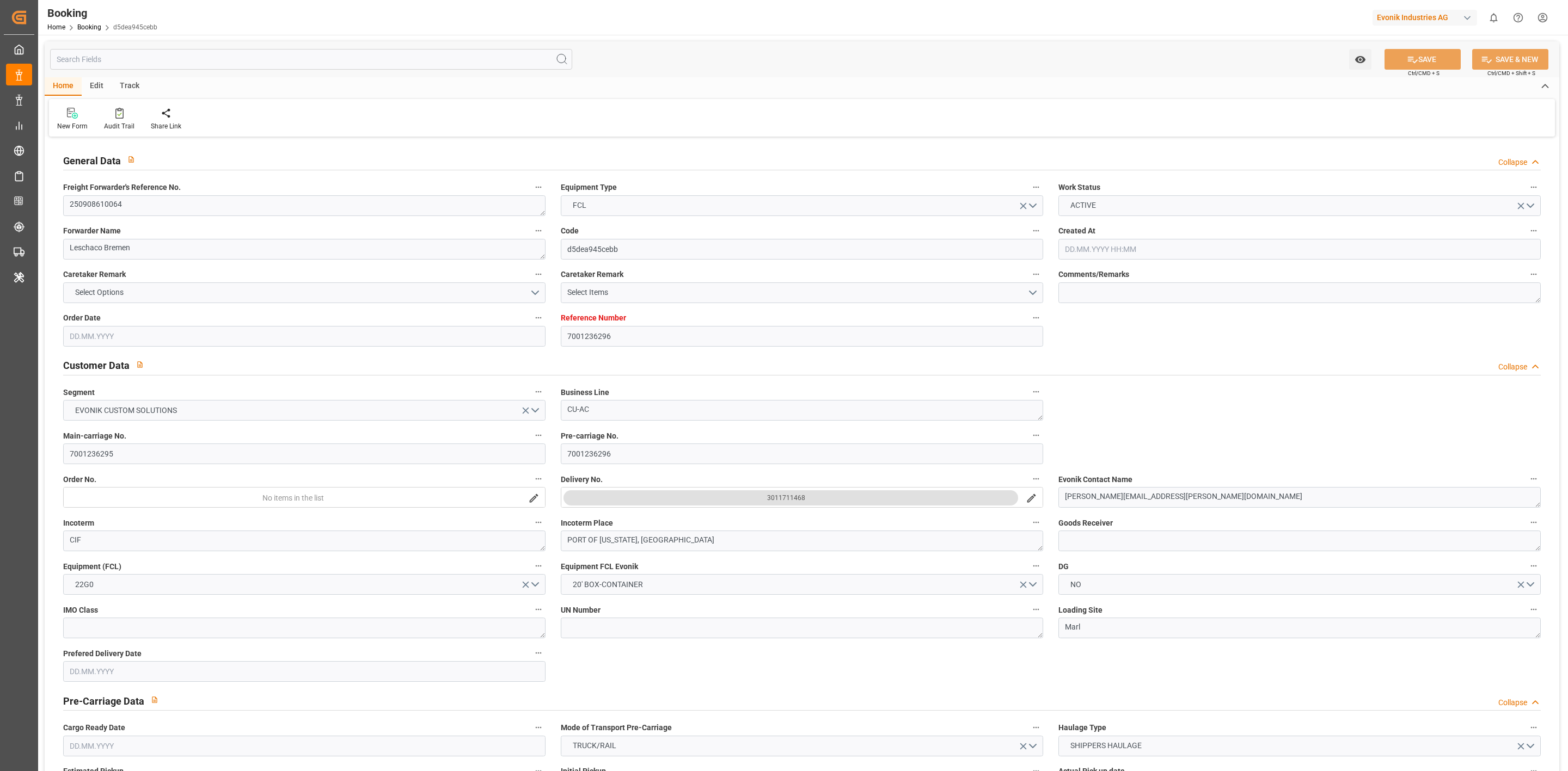
type input "7001236296"
type input "9299642"
type input "Evergreen"
type input "Evergreen Marine Corp."
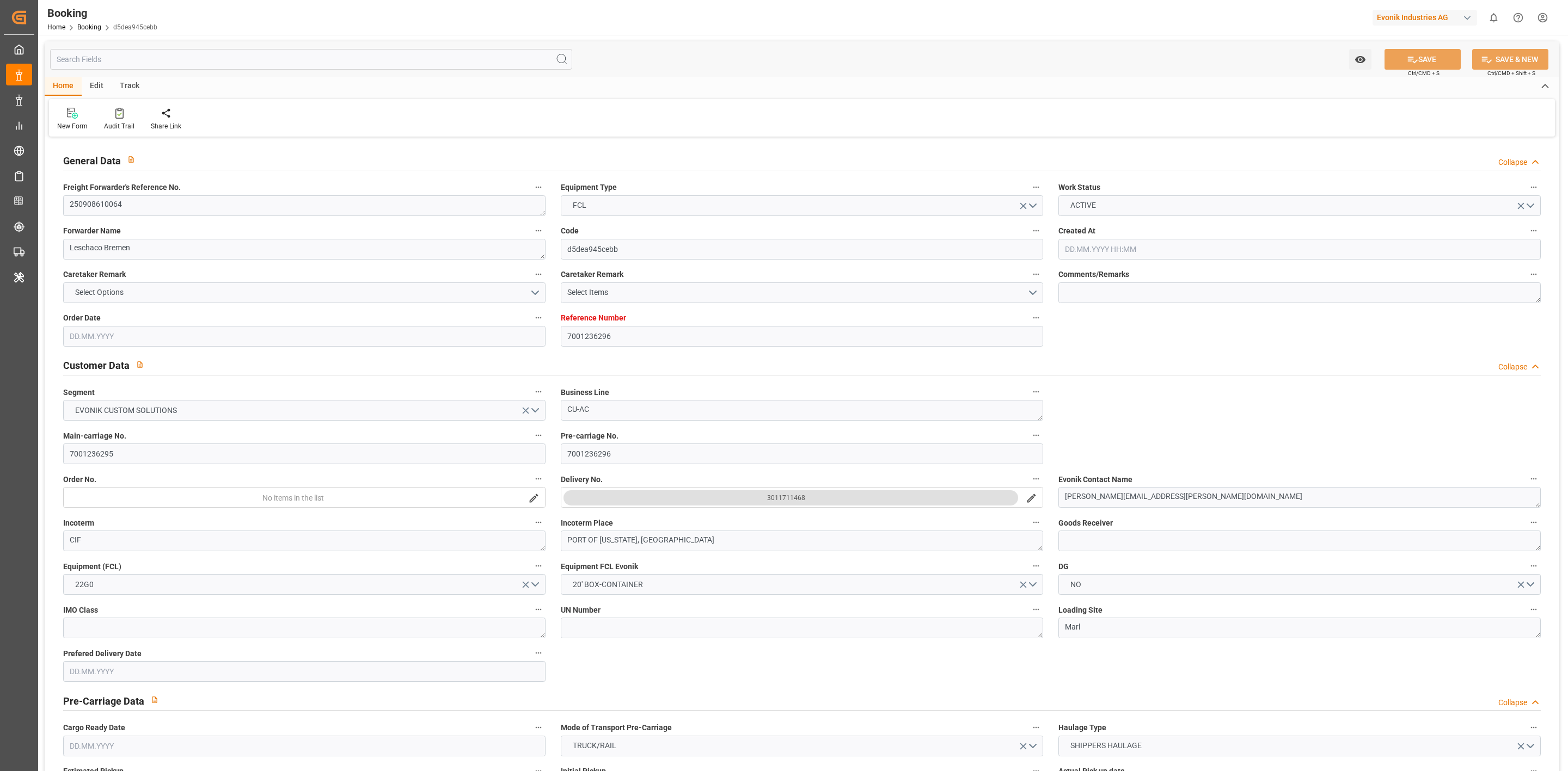
type input "NLRTM"
type input "USNYC"
type input "[DATE] 12:37"
type input "[DATE]"
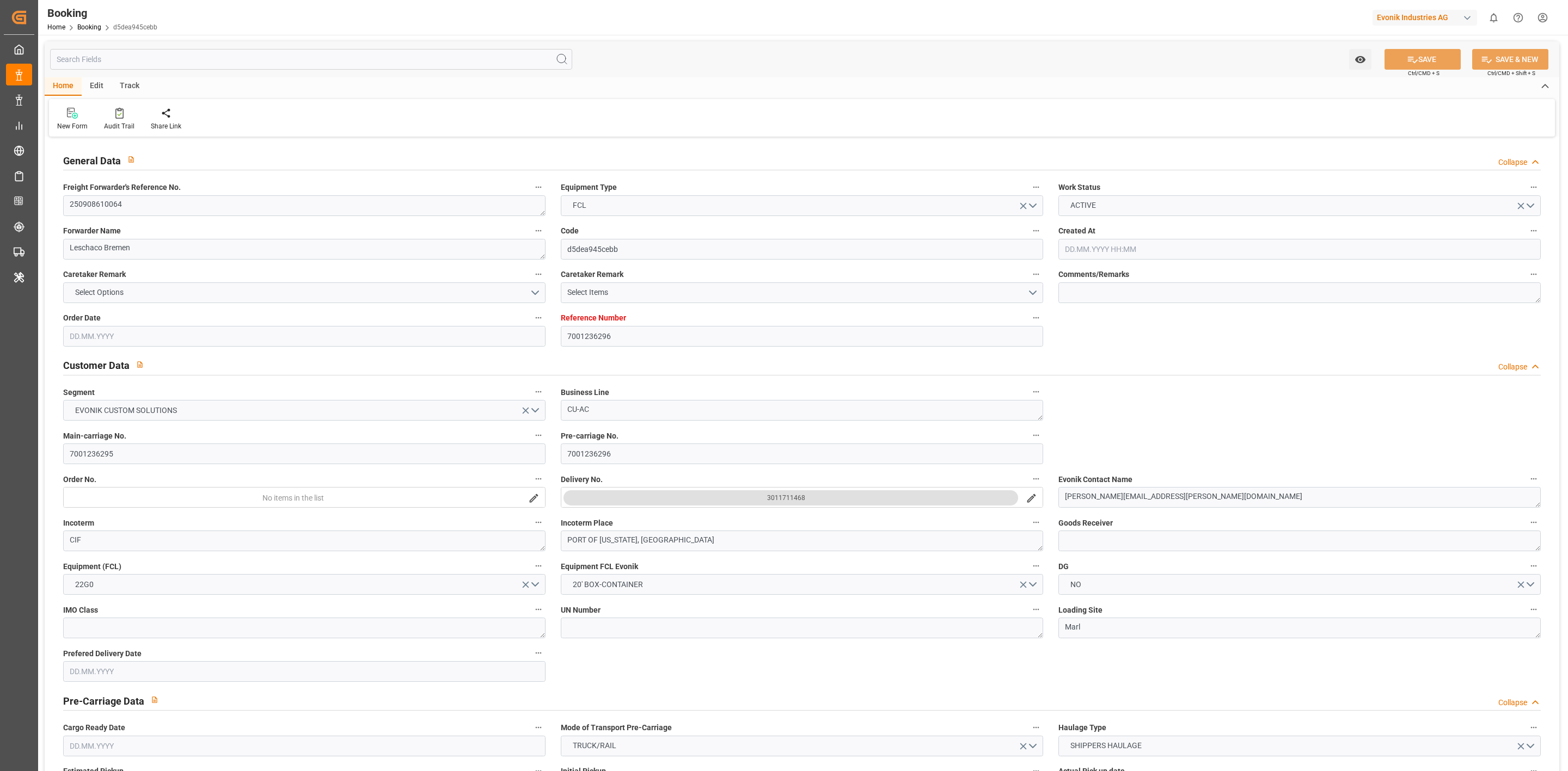
type input "[DATE]"
type input "[DATE] 00:00"
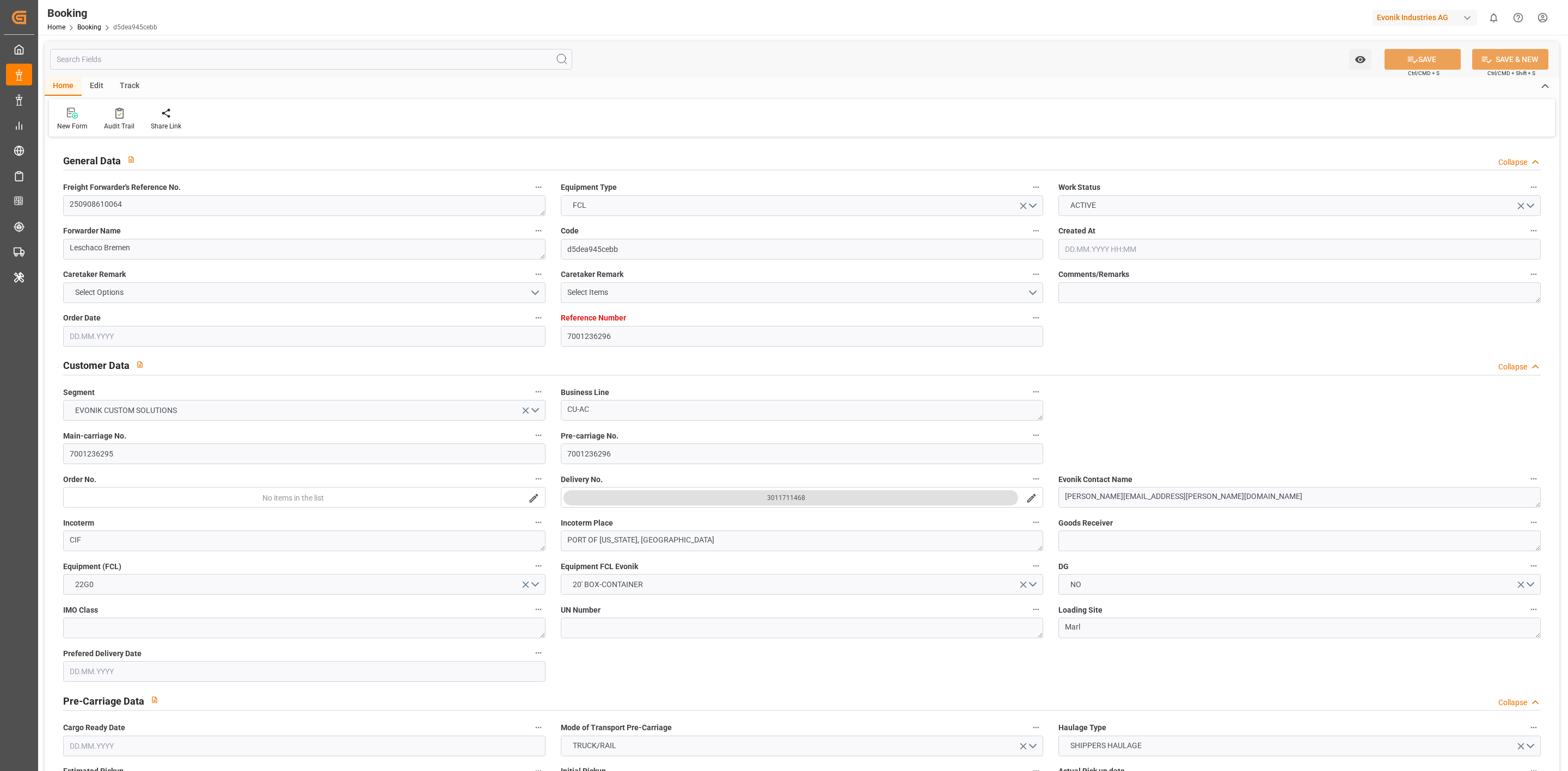
type input "[DATE] 00:00"
type input "[DATE]"
type input "[DATE] 07:08"
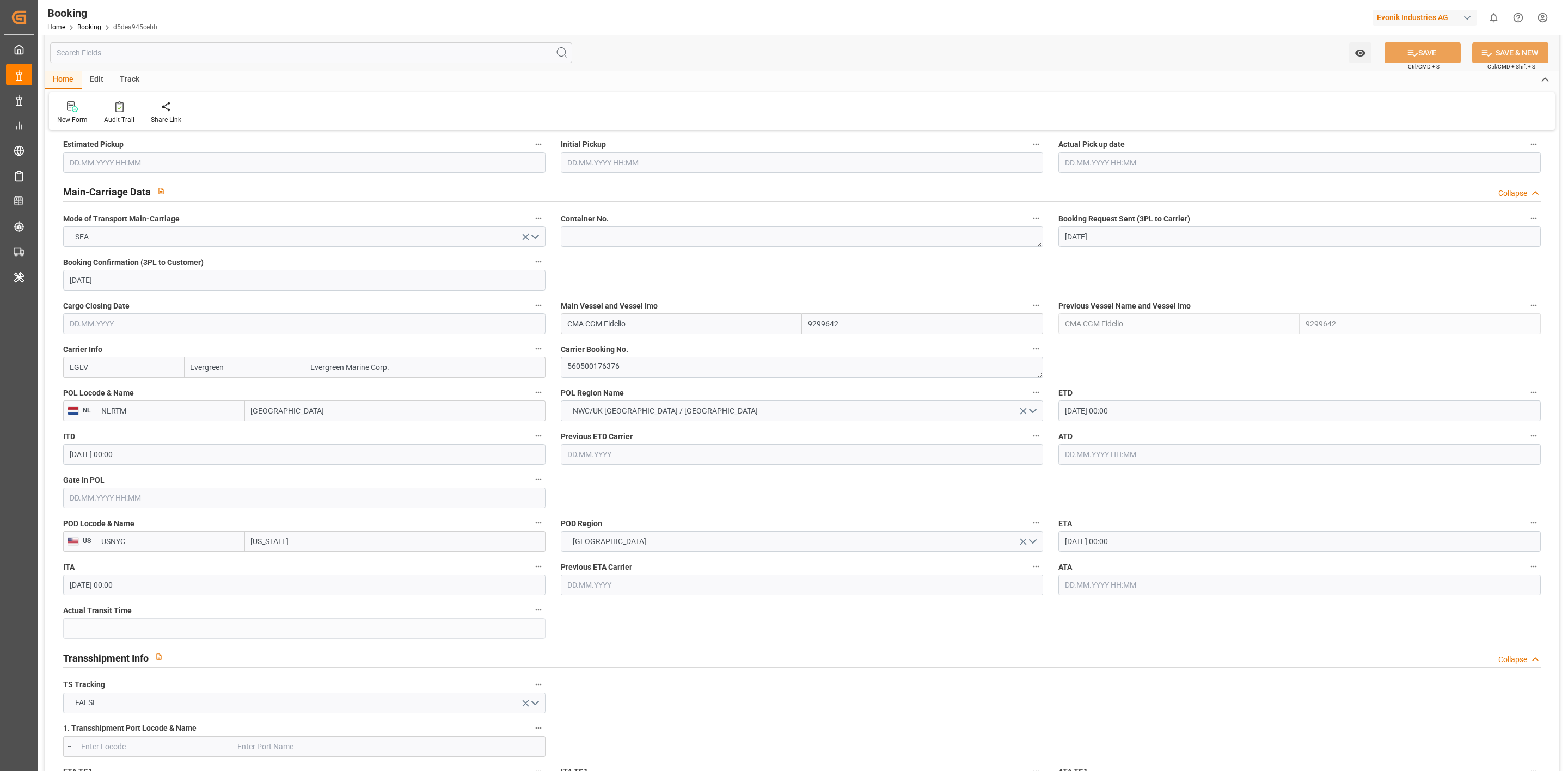
scroll to position [571, 0]
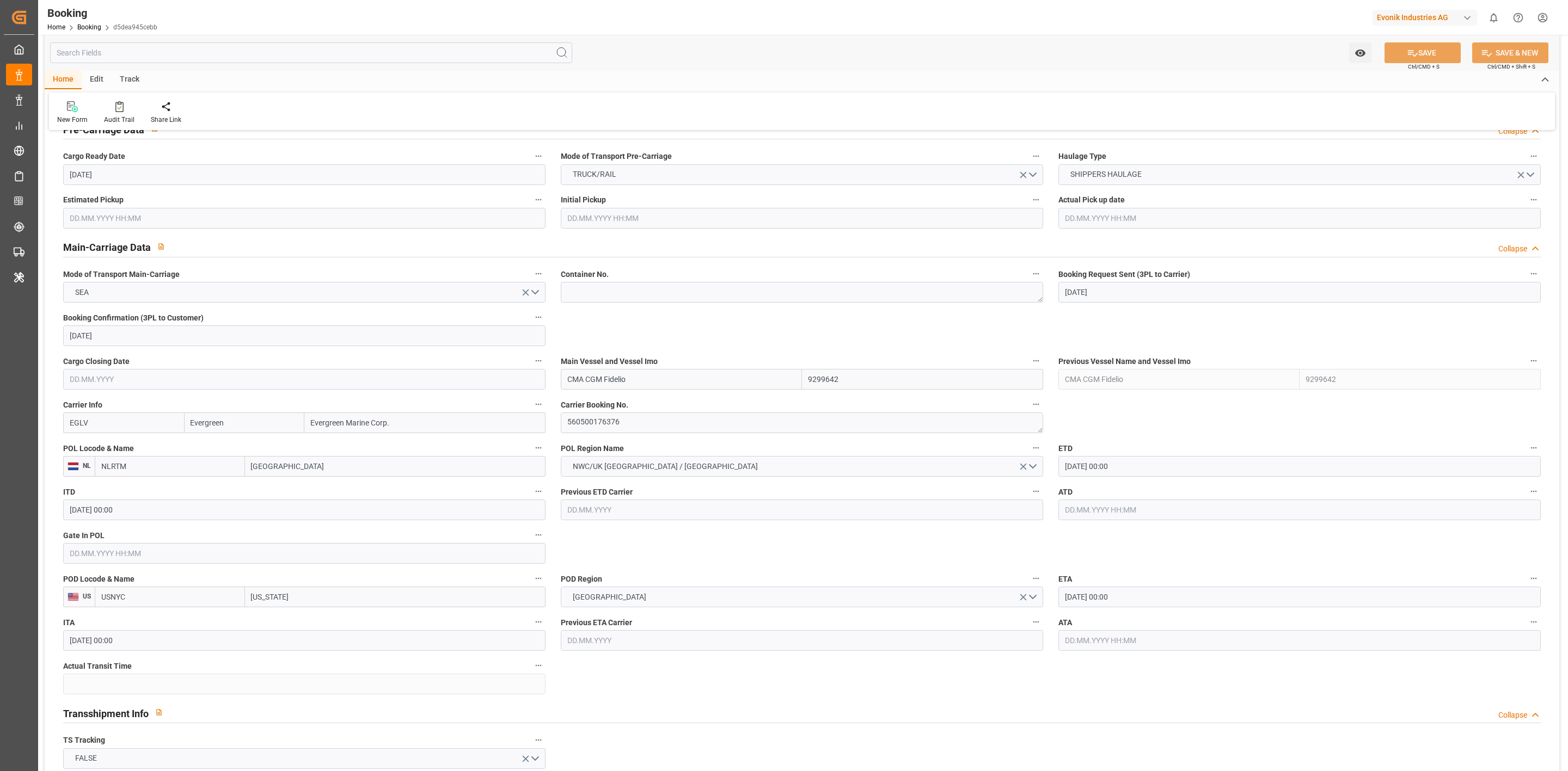
click at [622, 438] on div "POL Region Name [GEOGRAPHIC_DATA]/UK [GEOGRAPHIC_DATA] / [GEOGRAPHIC_DATA]" at bounding box center [802, 459] width 498 height 44
click at [622, 430] on textarea "560500176376" at bounding box center [802, 423] width 482 height 21
click at [623, 427] on textarea "560500176376" at bounding box center [802, 423] width 482 height 21
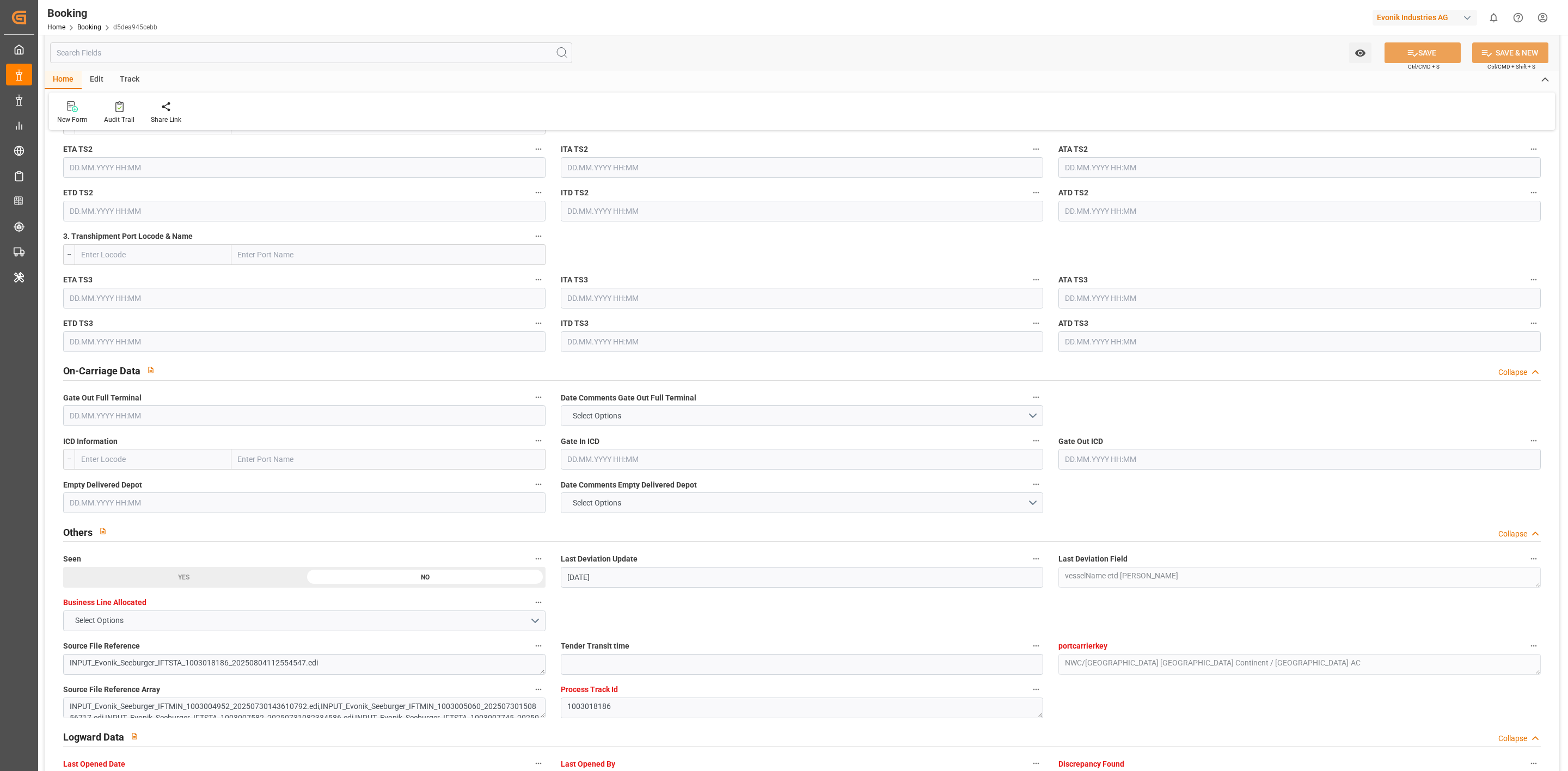
scroll to position [1633, 0]
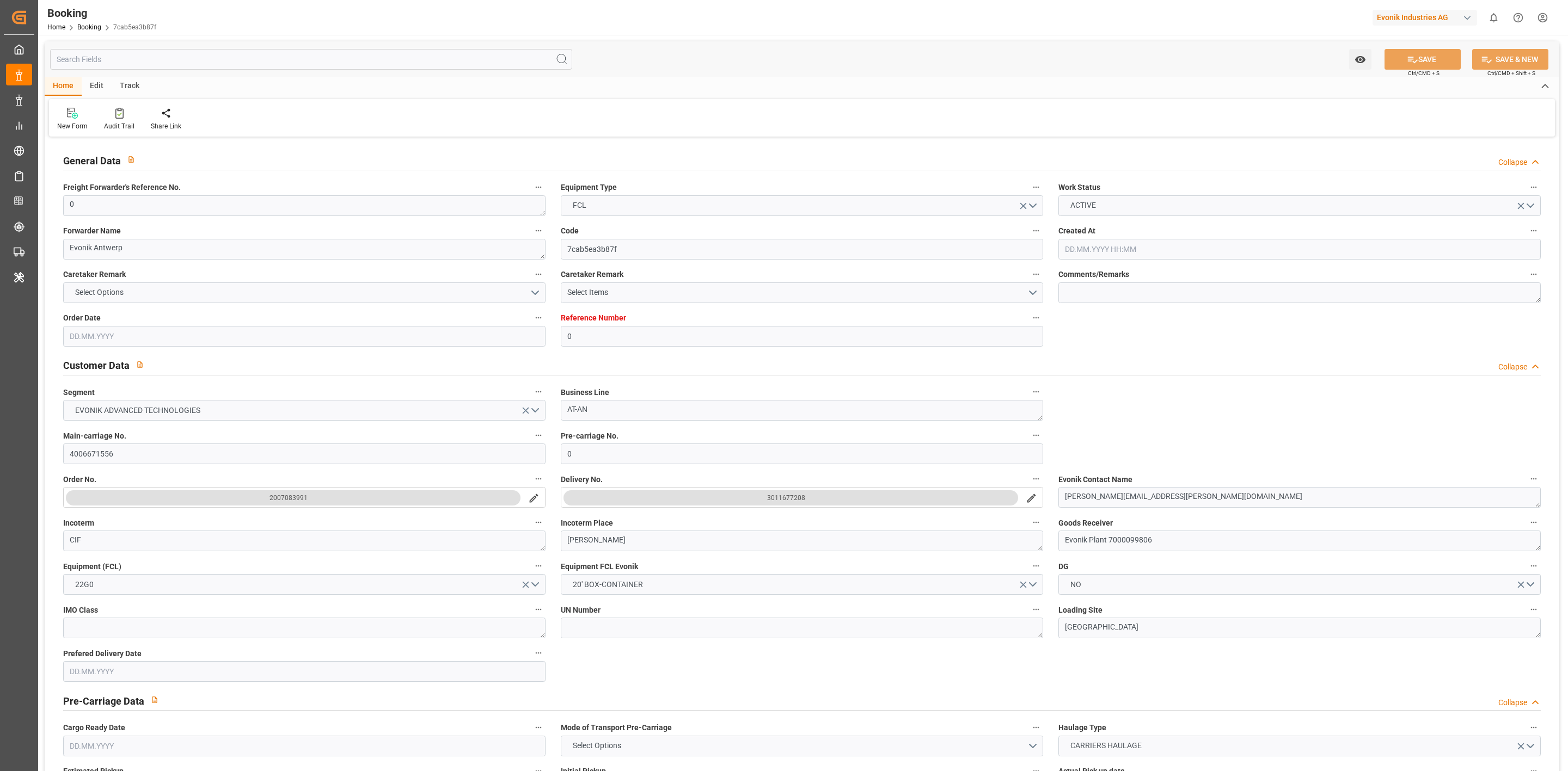
type input "0"
type input "9312573"
type input "ONE"
type input "Ocean Network Express"
type input "0"
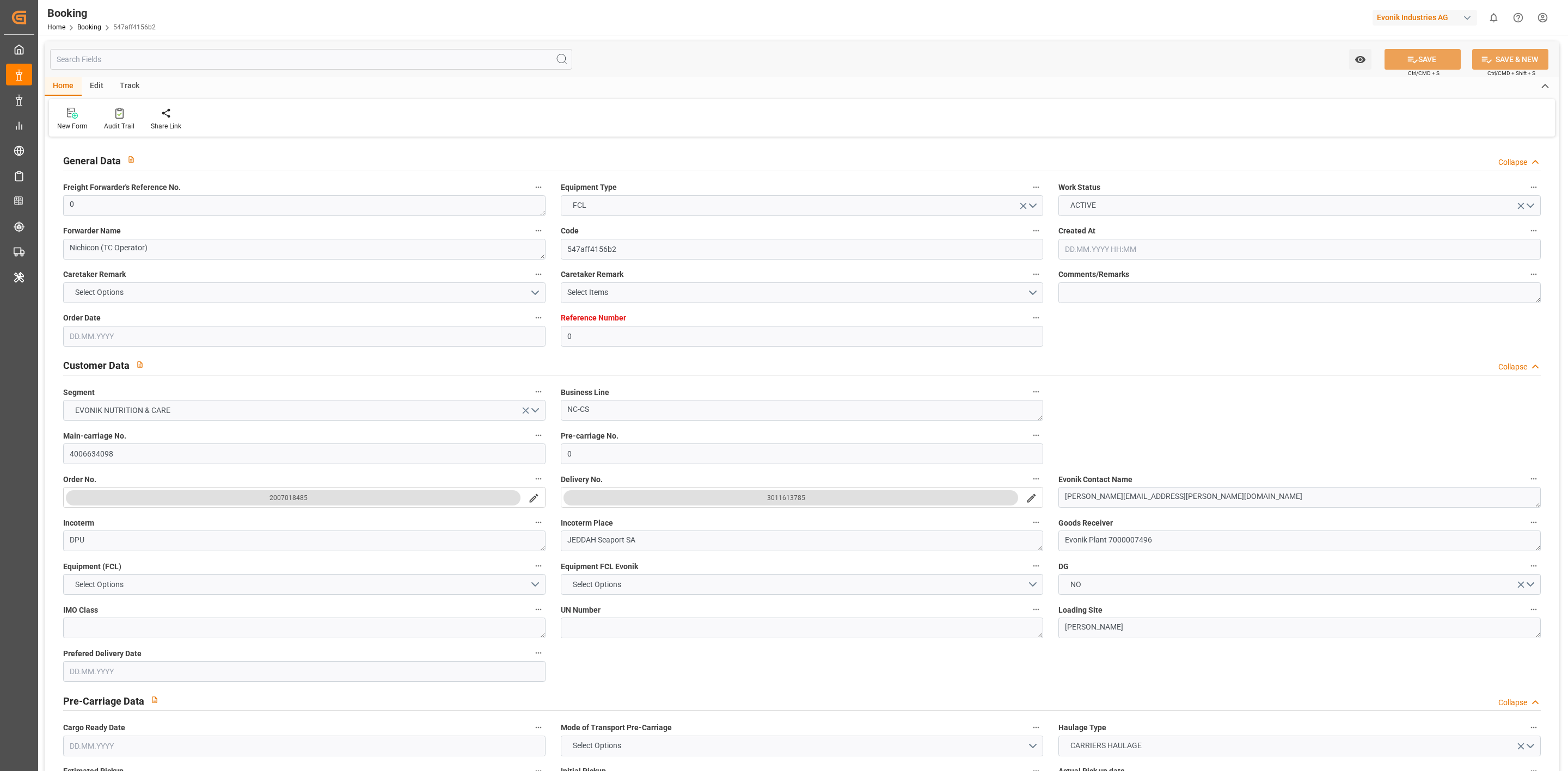
type input "9312810"
type input "ONE"
type input "Ocean Network Express"
type input "NLRTM"
type input "JPTYO"
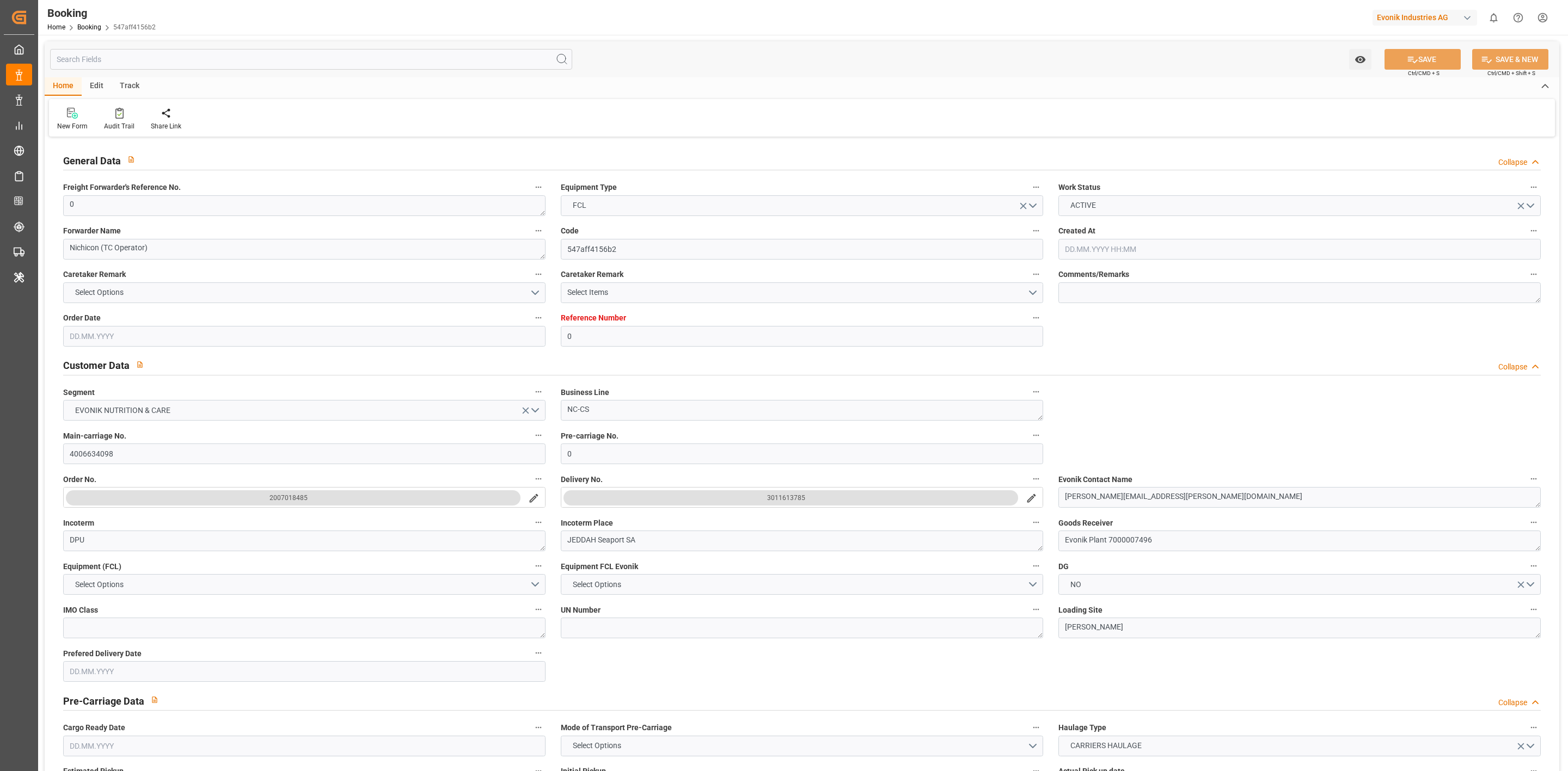
type input "0"
type input "25.06.2025 07:46"
type input "25.06.2025"
type input "23.07.2025"
type input "25.06.2025"
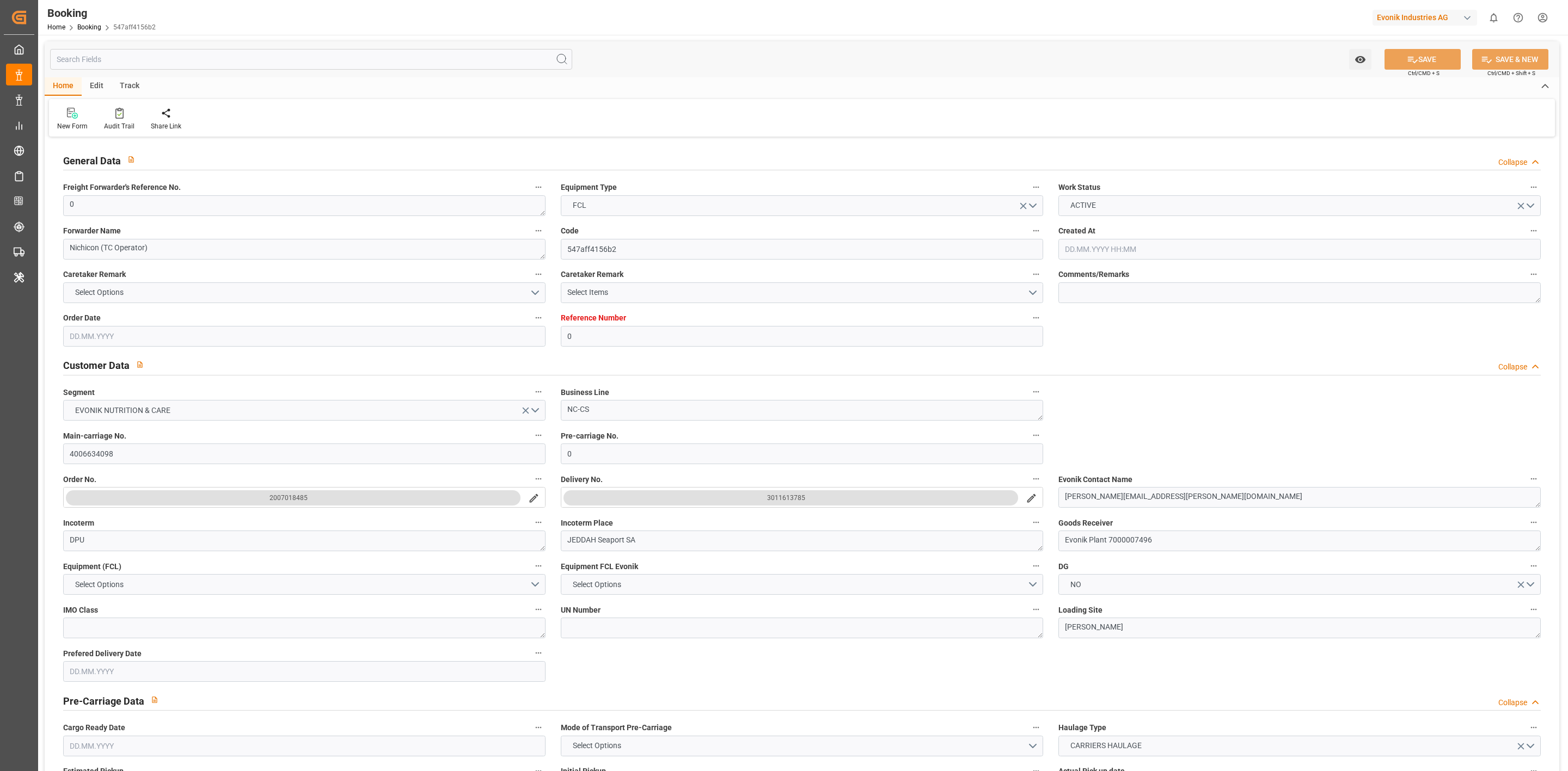
type input "20.07.2025 00:00"
type input "14.07.2025 00:00"
type input "11.09.2025 00:00"
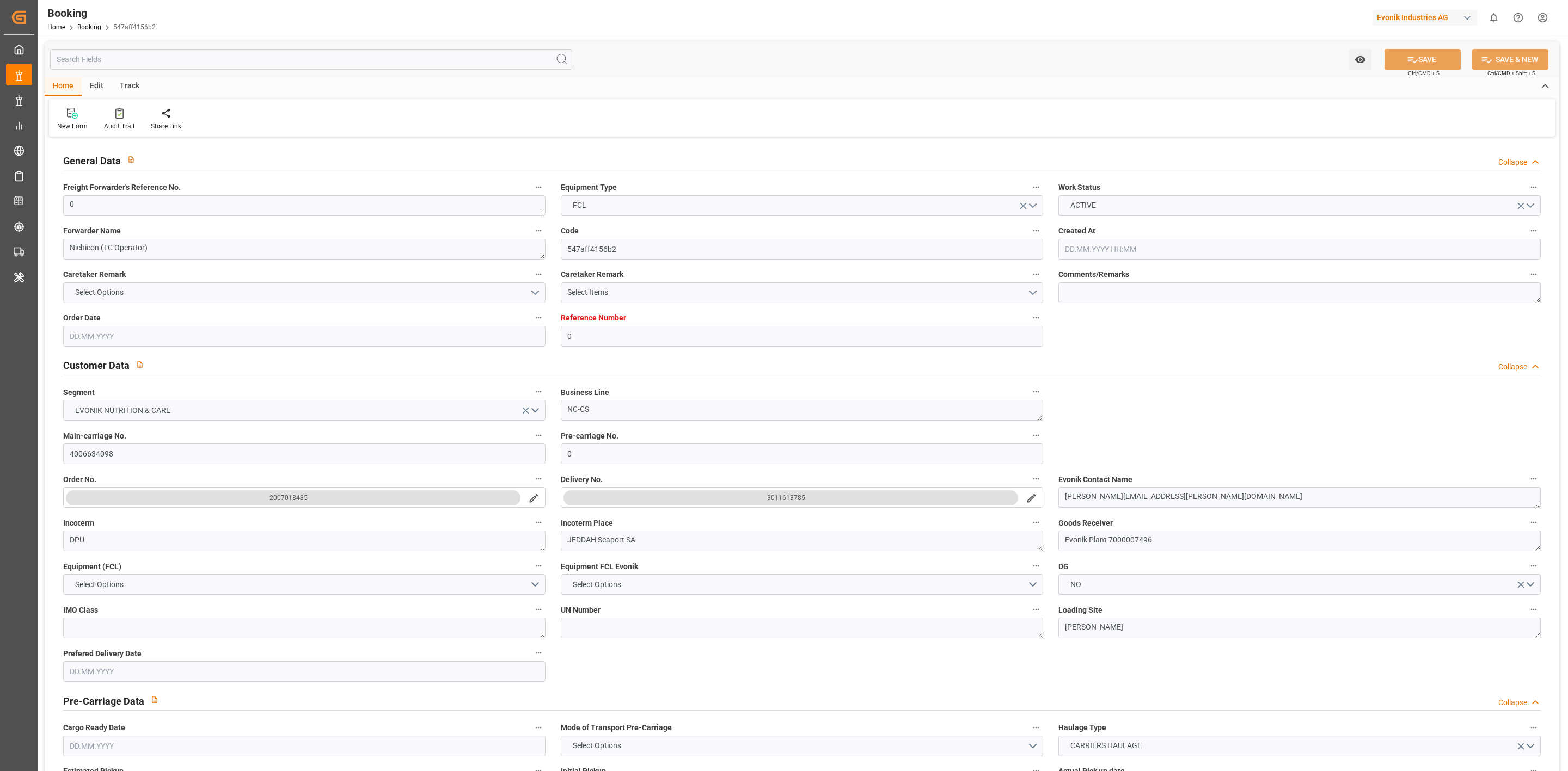
type input "11.09.2025 00:00"
type input "15.09.2025 07:19"
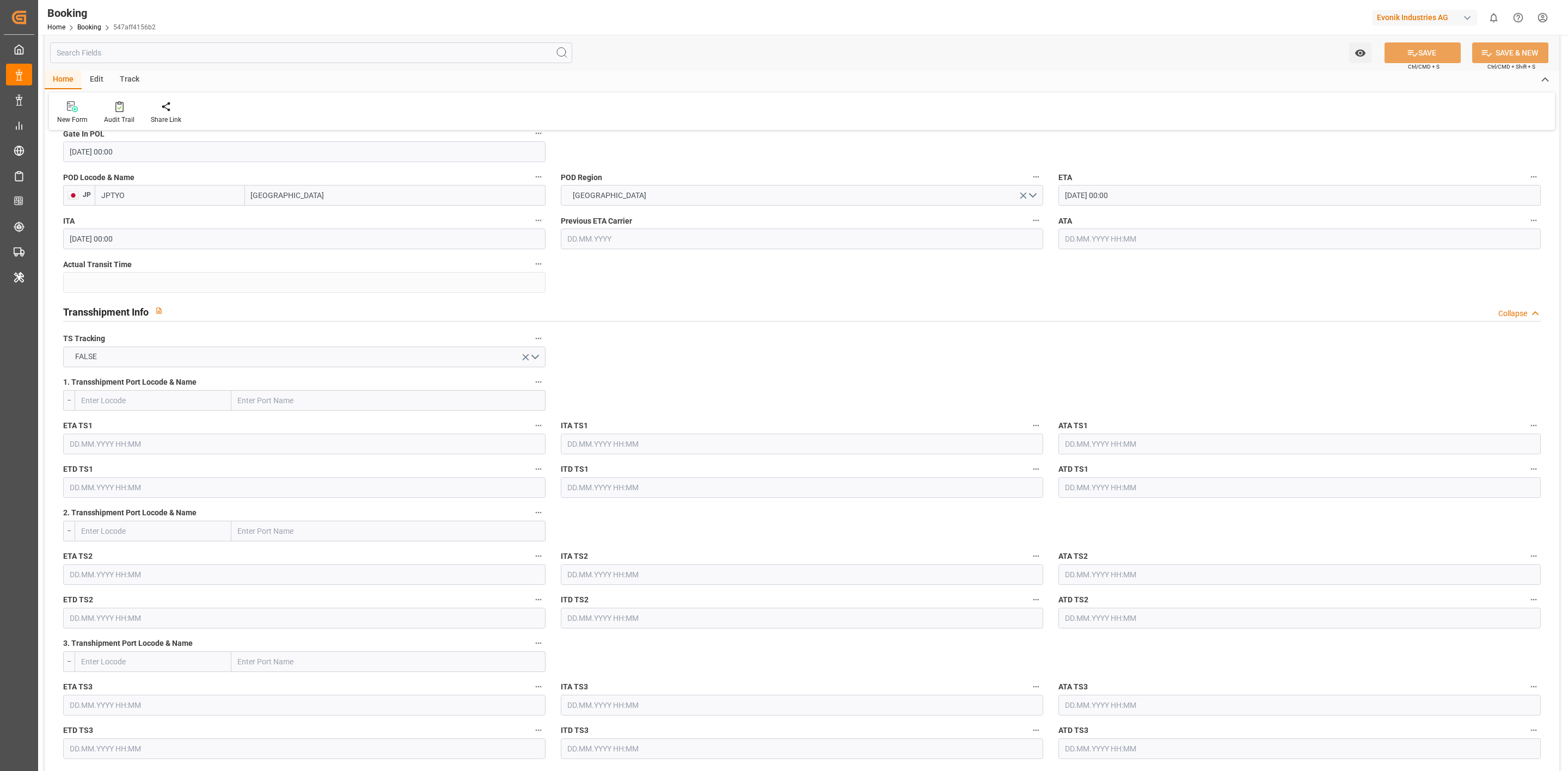
scroll to position [653, 0]
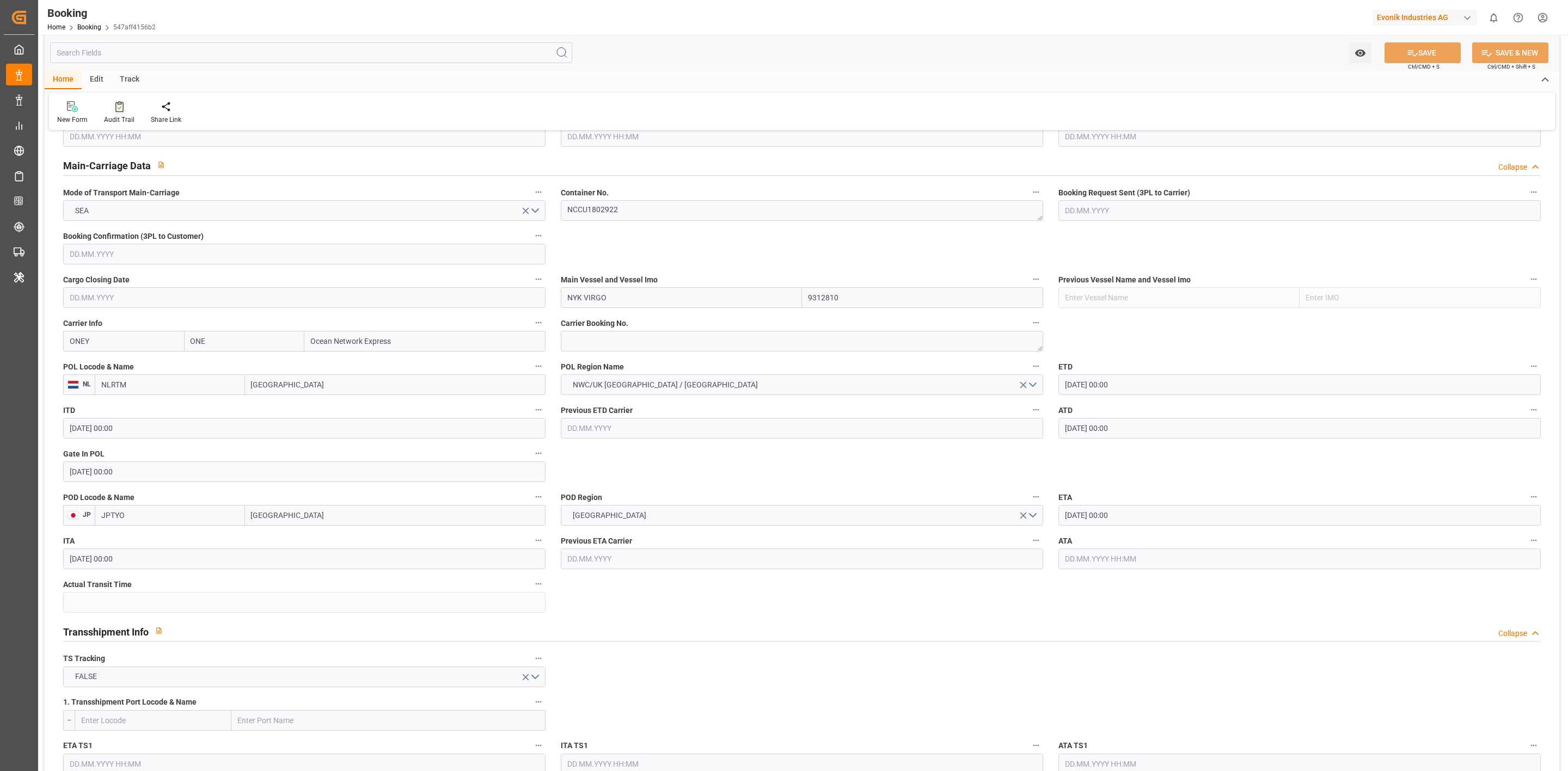
click at [120, 105] on icon at bounding box center [119, 106] width 8 height 11
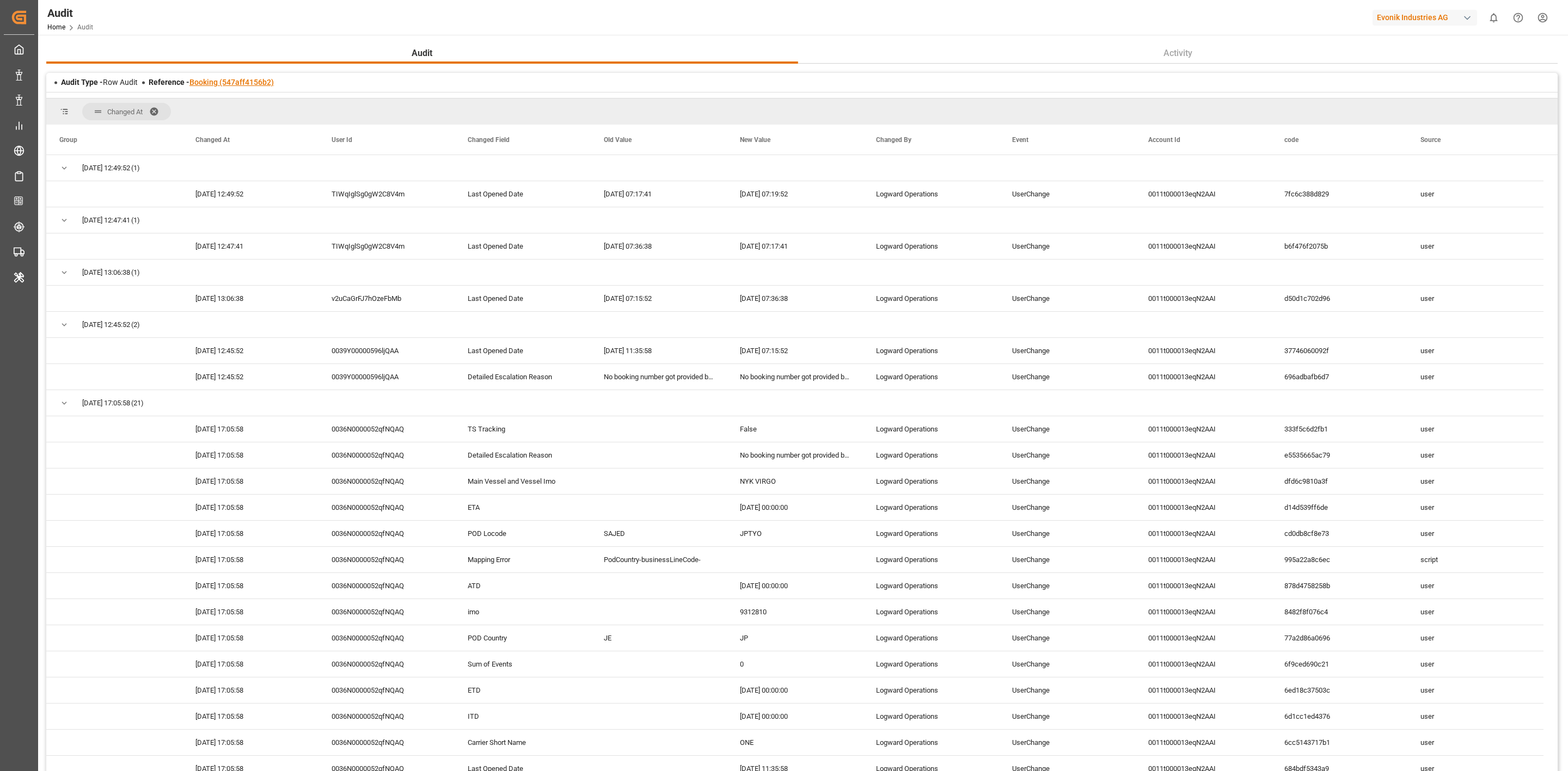
click at [248, 80] on link "Booking (547aff4156b2)" at bounding box center [231, 82] width 85 height 9
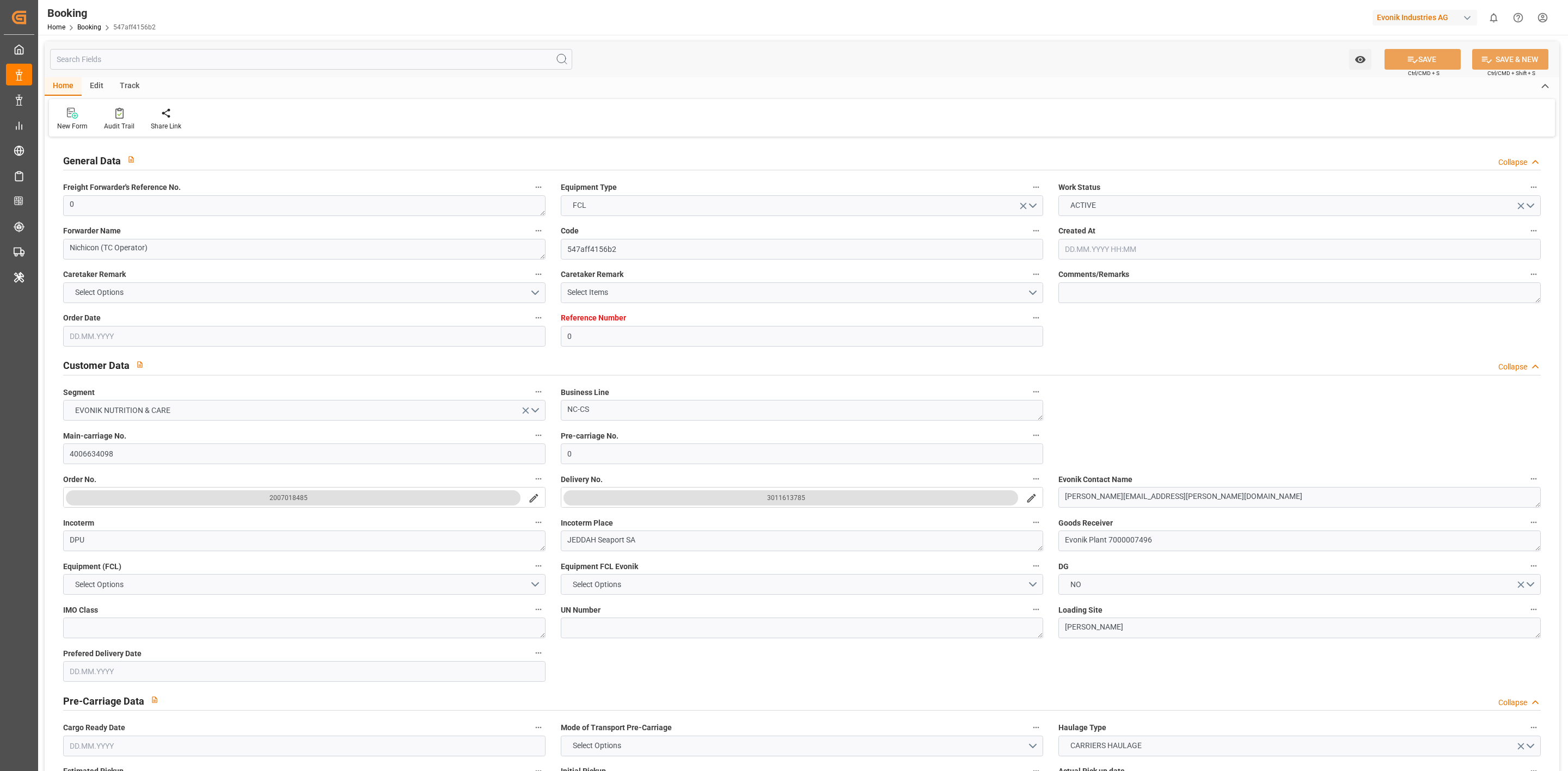
type input "0"
type input "9312810"
type input "ONE"
type input "Ocean Network Express"
type input "NLRTM"
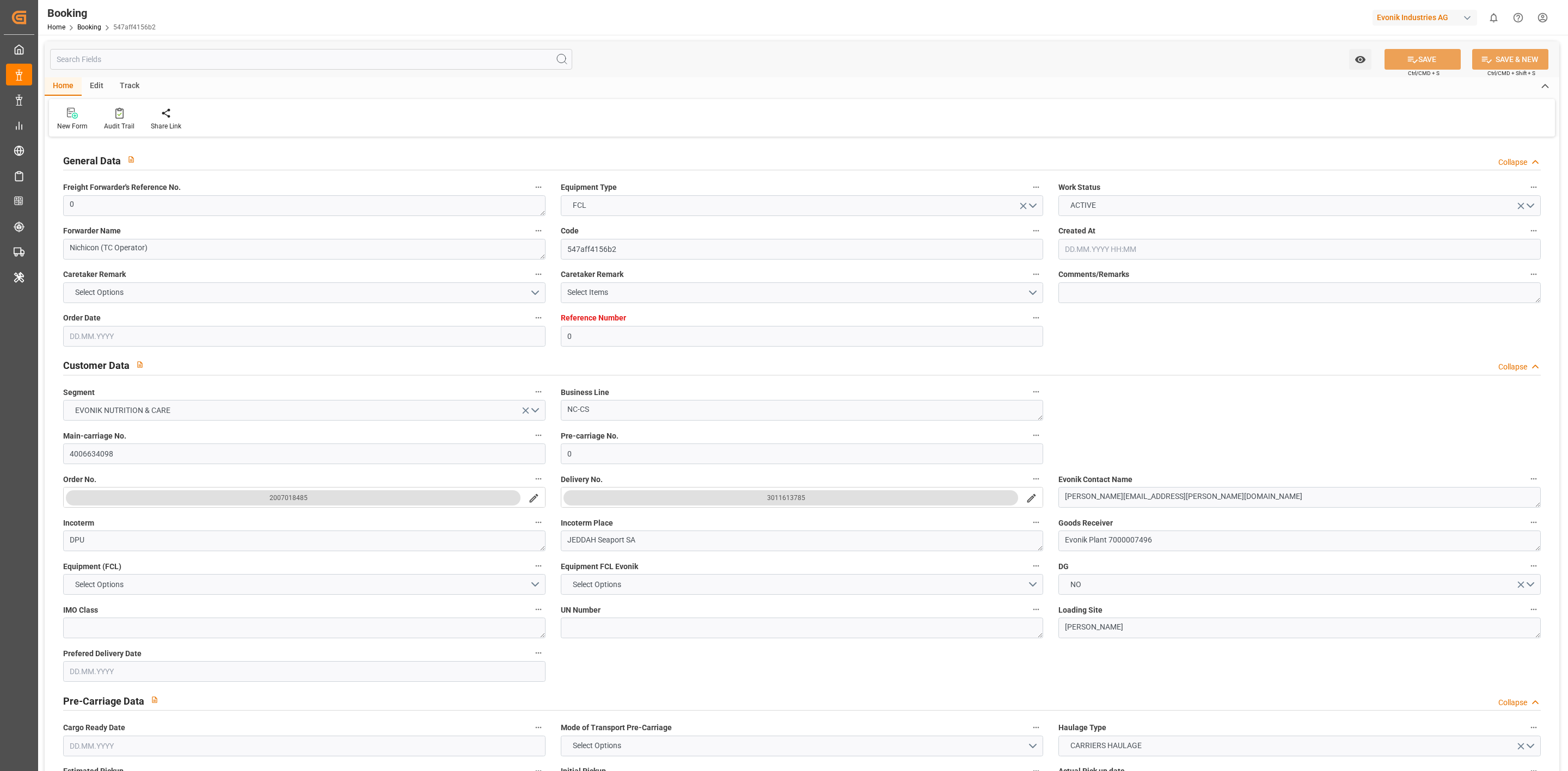
type input "JPTYO"
type input "0"
type input "25.06.2025 07:46"
type input "25.06.2025"
type input "23.07.2025"
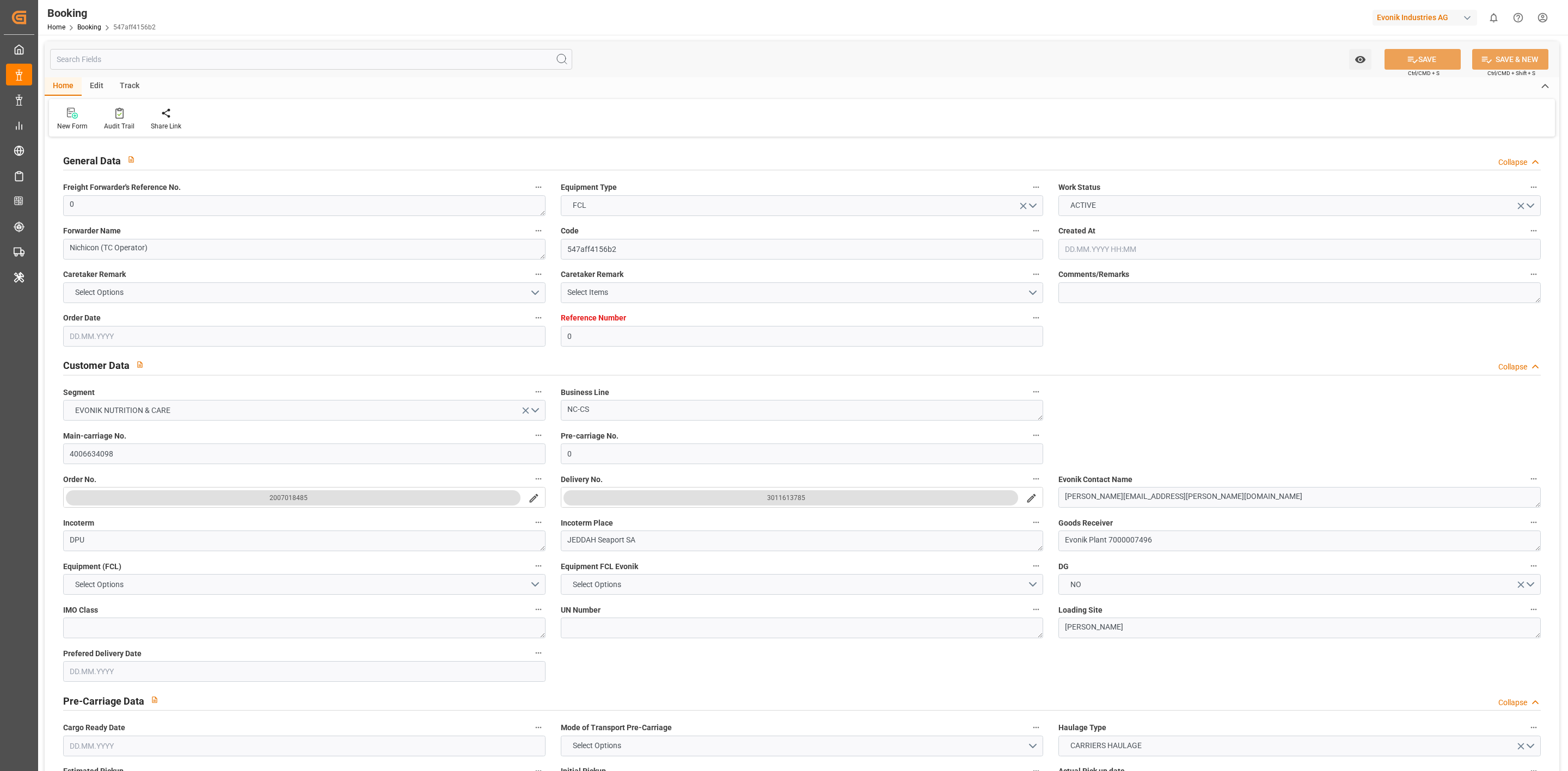
type input "25.06.2025"
type input "20.07.2025 00:00"
type input "14.07.2025 00:00"
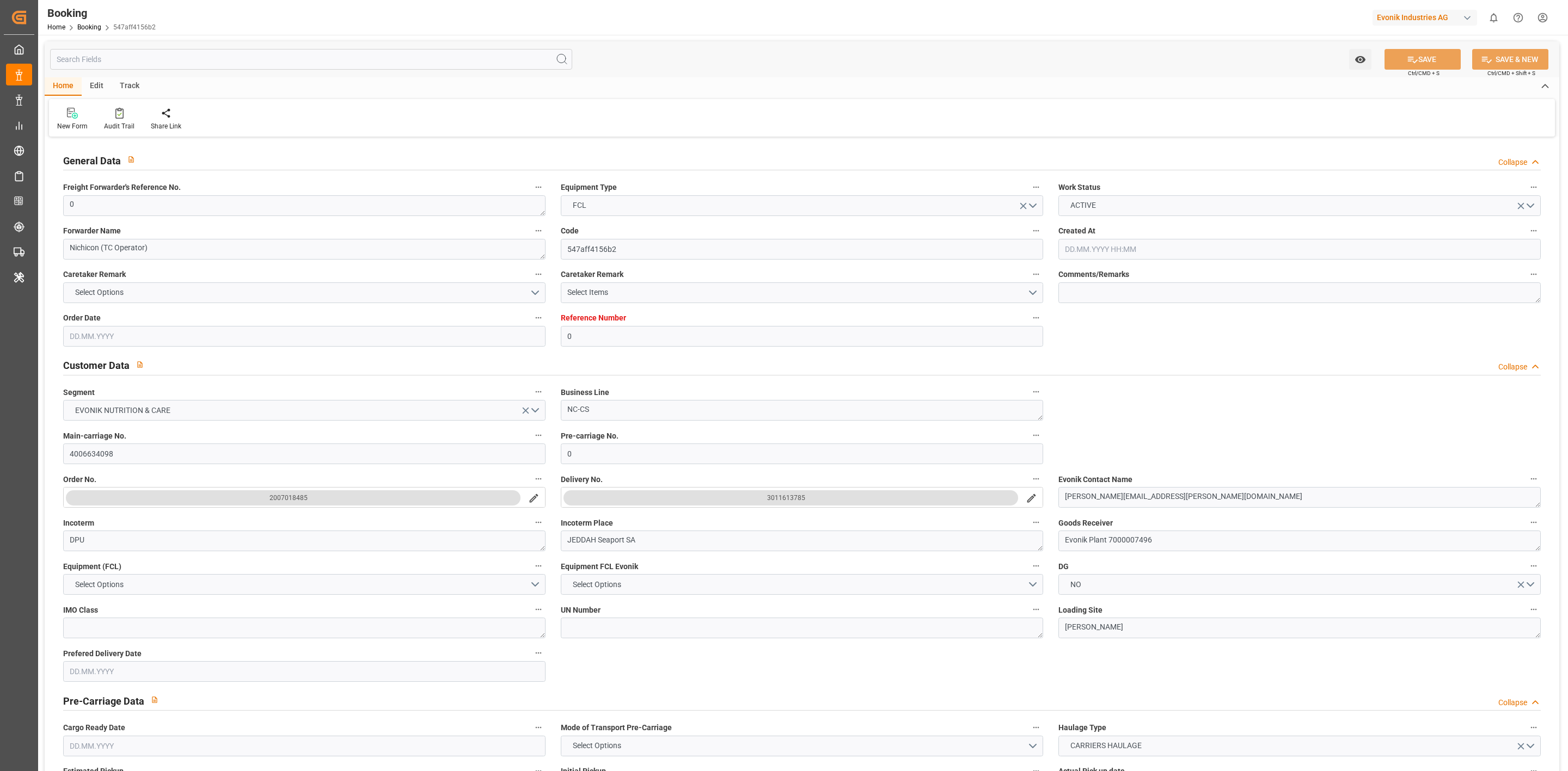
type input "11.09.2025 00:00"
type input "15.09.2025 07:19"
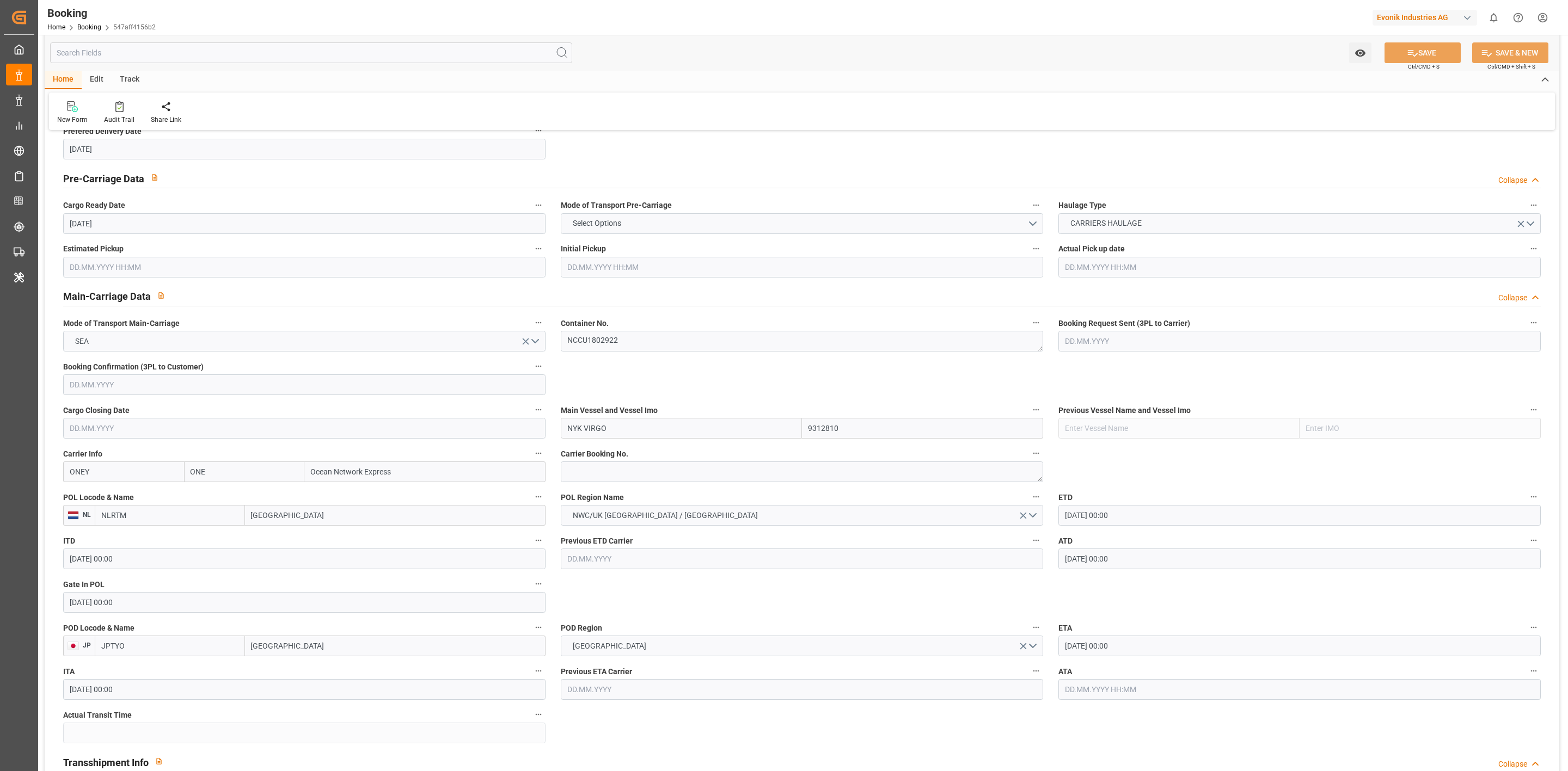
scroll to position [571, 0]
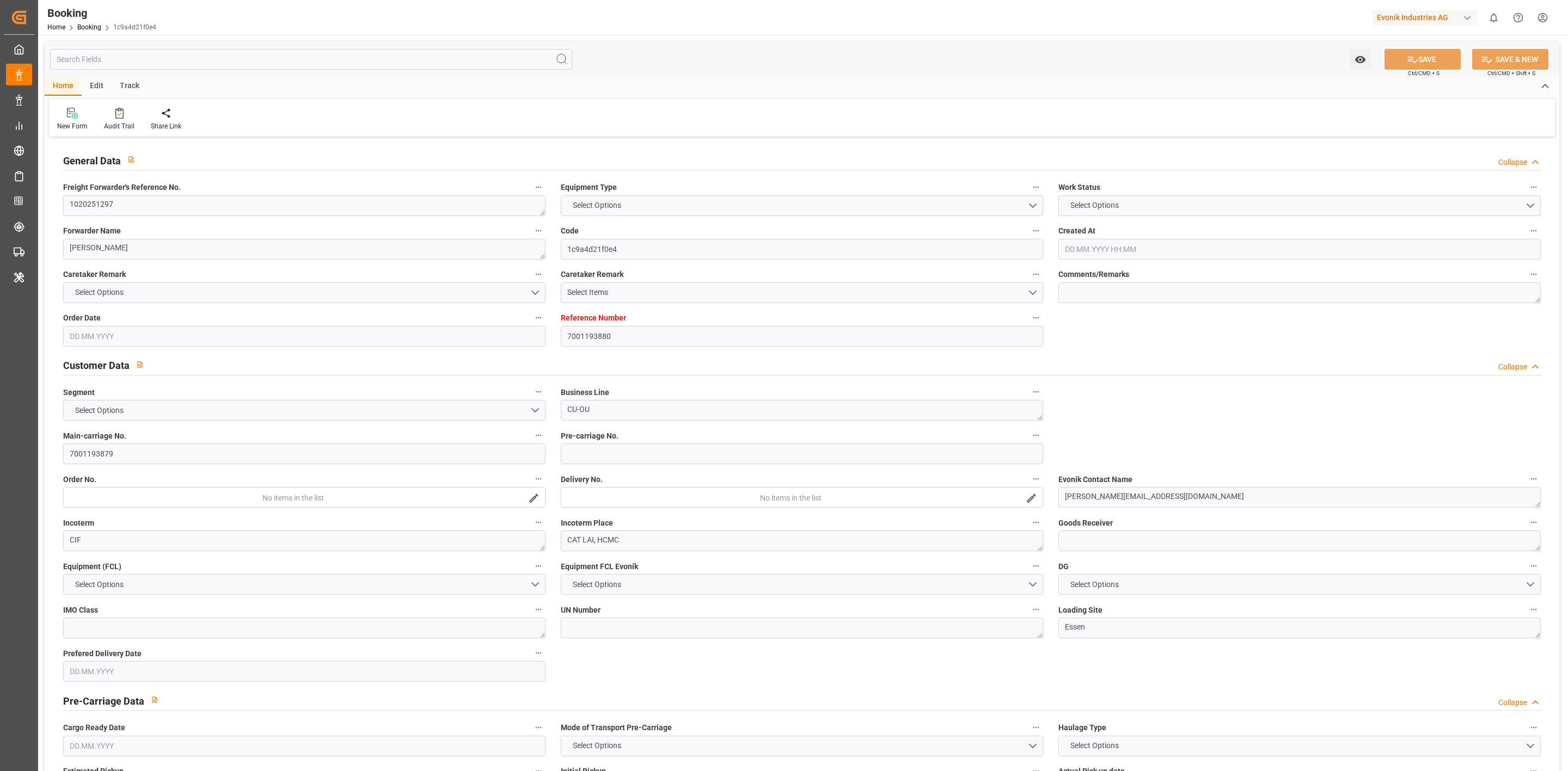
type textarea "1020251297"
type textarea "[PERSON_NAME]"
type input "1c9a4d21f0e4"
type input "7001193880"
type textarea "CU-OU"
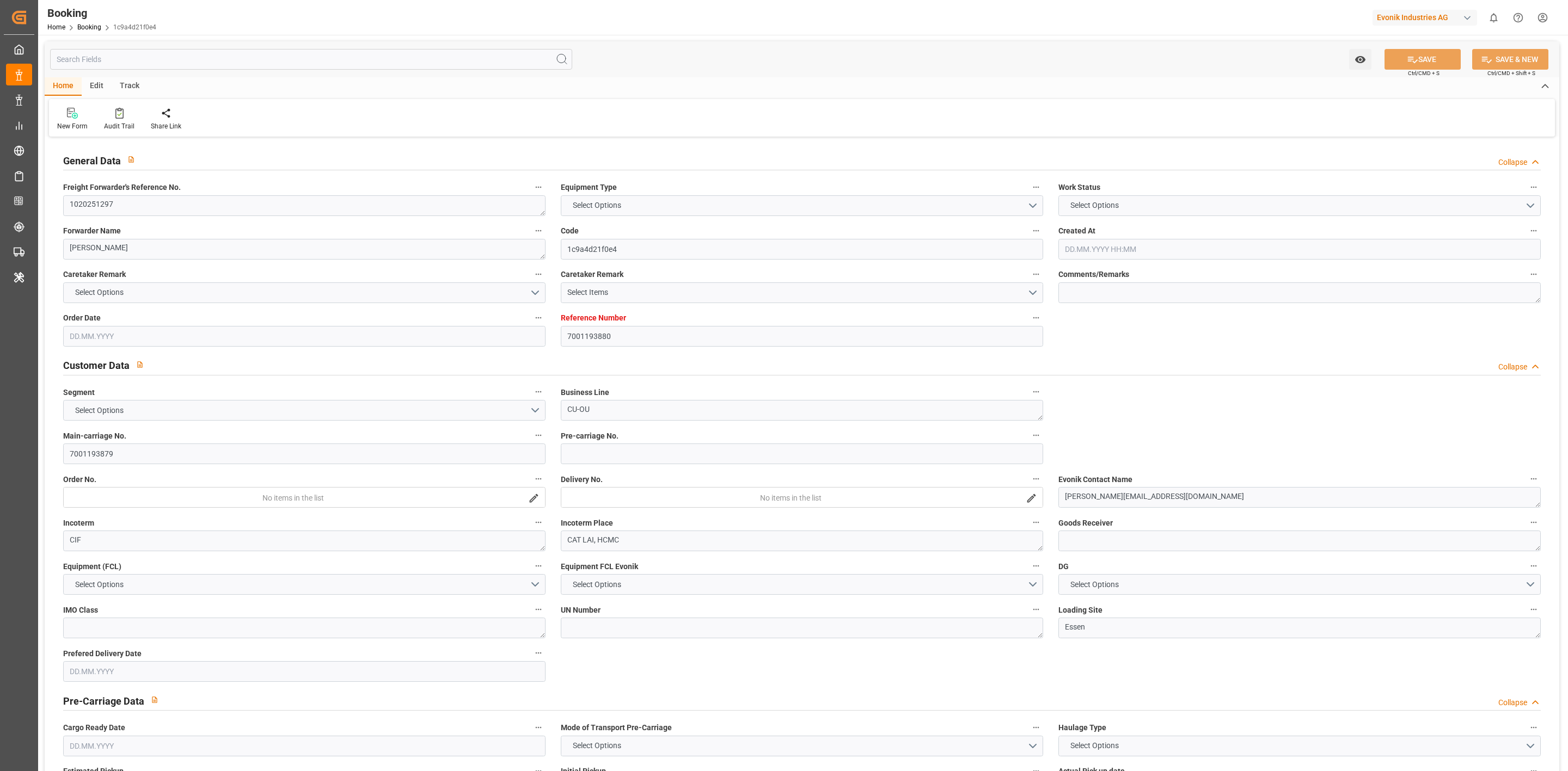
type input "7001193879"
type textarea "[PERSON_NAME][EMAIL_ADDRESS][DOMAIN_NAME]"
type textarea "CIF"
type textarea "CAT LAI, HCMC"
type textarea "Essen"
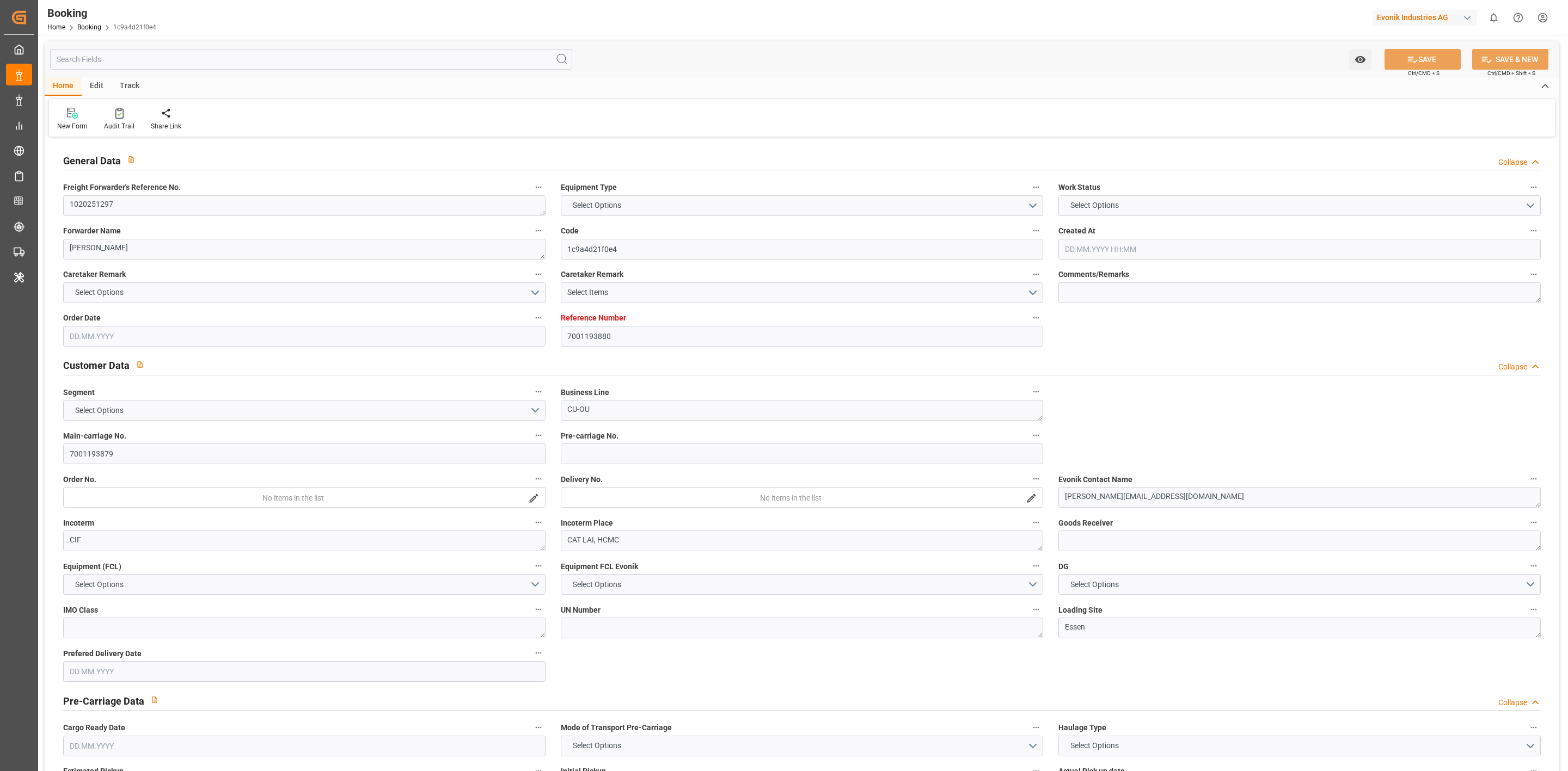
type textarea "GAOU2629143"
type input "ONE HAMMERSMITH"
type input "YMLU"
type textarea "FBRE0063184"
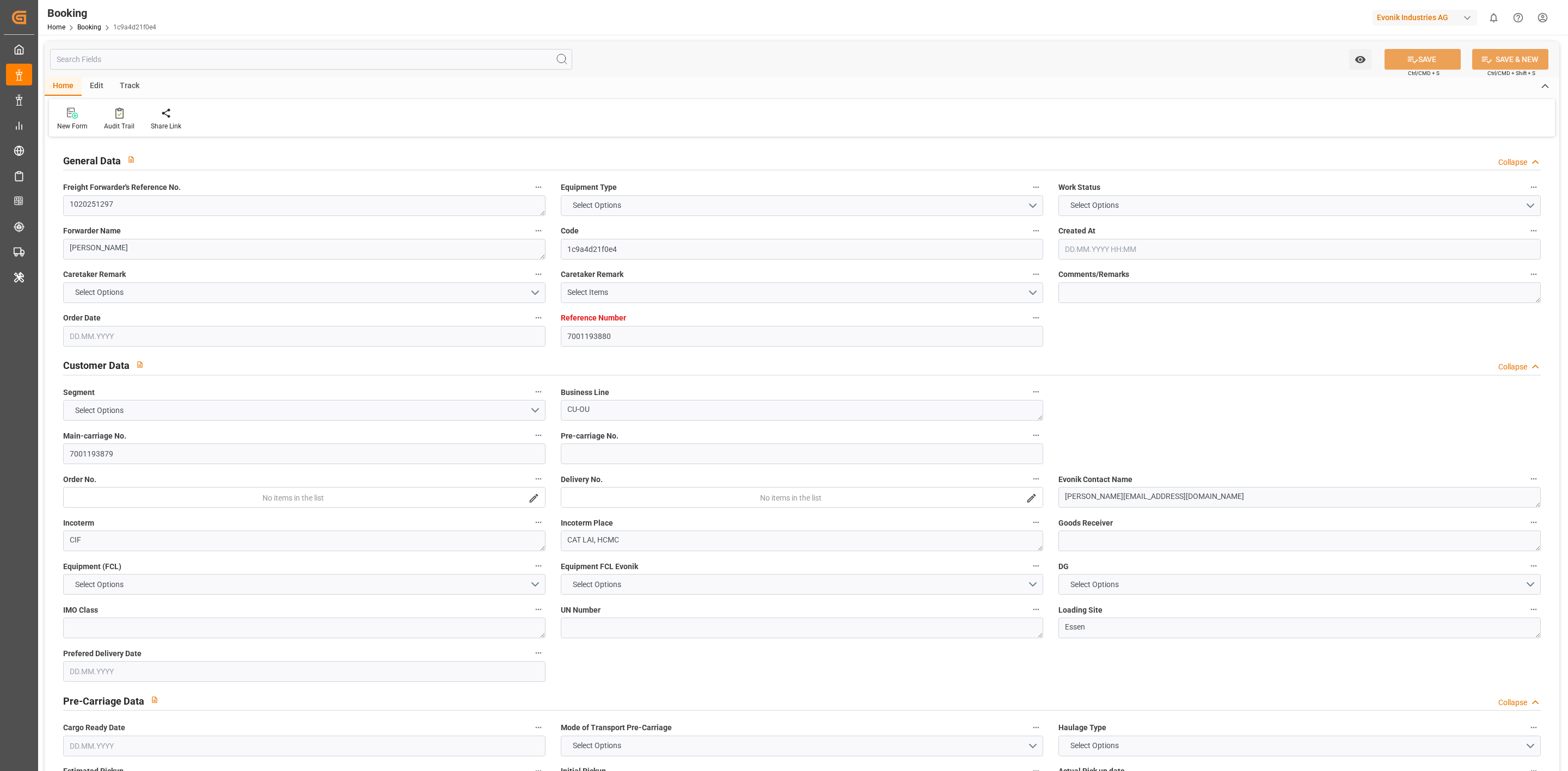
type input "[GEOGRAPHIC_DATA]"
type input "Cát Lái"
type input "[GEOGRAPHIC_DATA]"
type input "CAI MEP"
type textarea "vesselName etd [PERSON_NAME]"
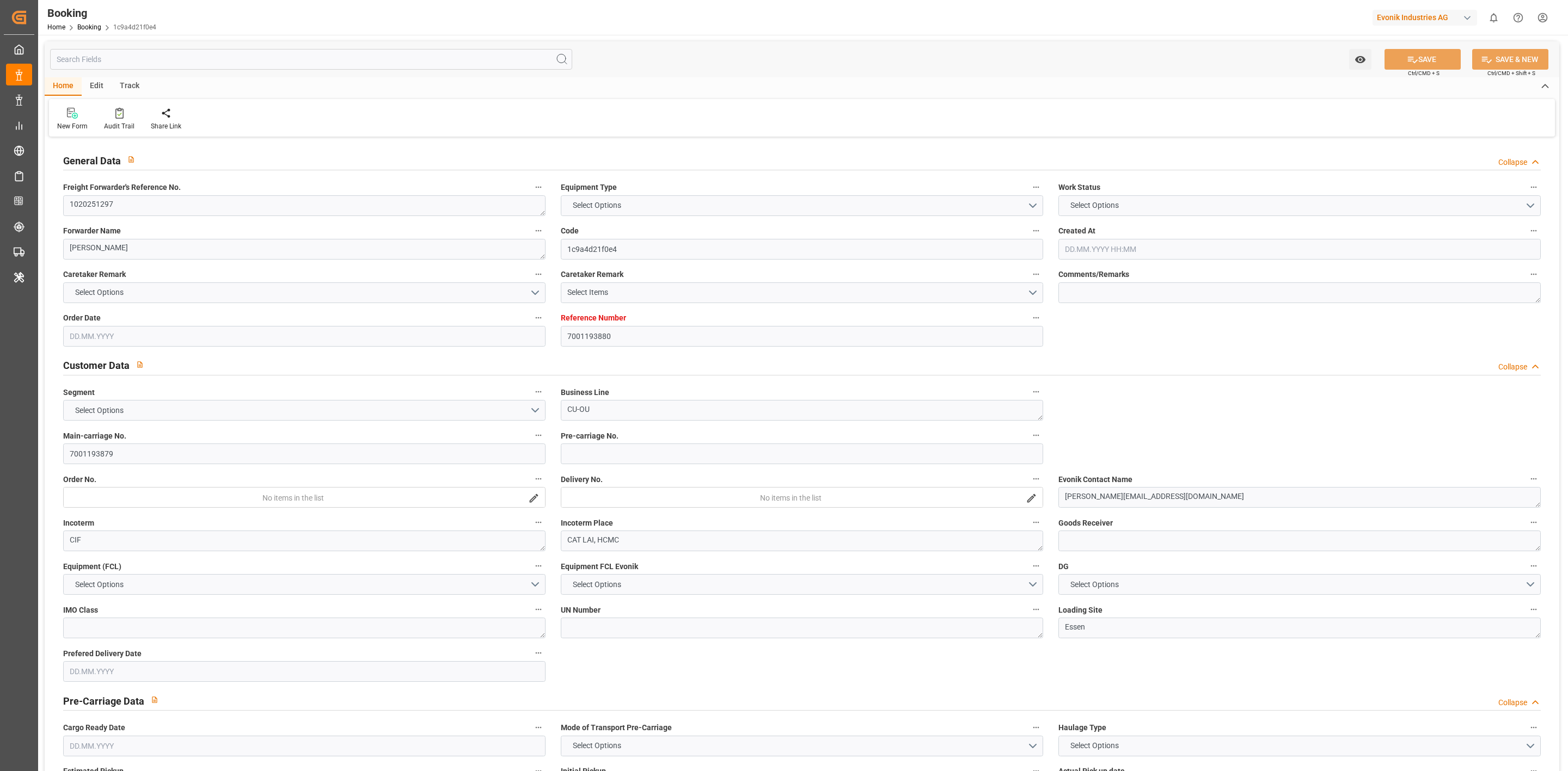
type textarea "INPUT_Evonik_Seeburger_IFTMIN_1003082168_20250823185801760.edi"
type textarea "NWC/[GEOGRAPHIC_DATA] [GEOGRAPHIC_DATA] Continent / [GEOGRAPHIC_DATA]-OU"
type textarea "INPUT_Evonik_Seeburger_IFTMIN_1002853356_20250612131336368.edi,INPUT_Evonik_See…"
type textarea "1003082168"
type textarea "Logward System"
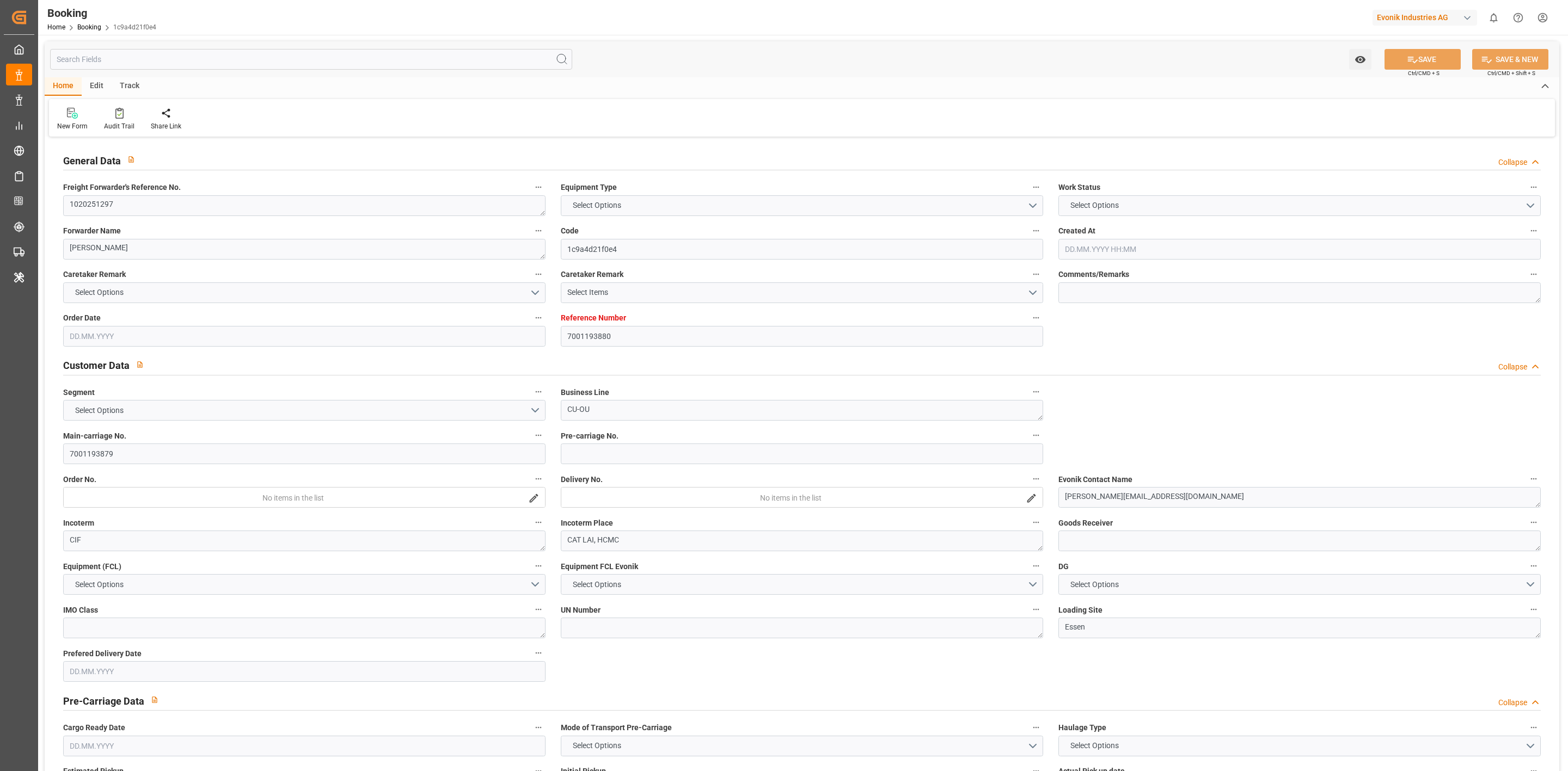
type textarea "Pod-businessLine-"
type textarea "IFTMIN"
type textarea "a011t00000LcJC5AAN"
type textarea "Yes"
type input "[GEOGRAPHIC_DATA]"
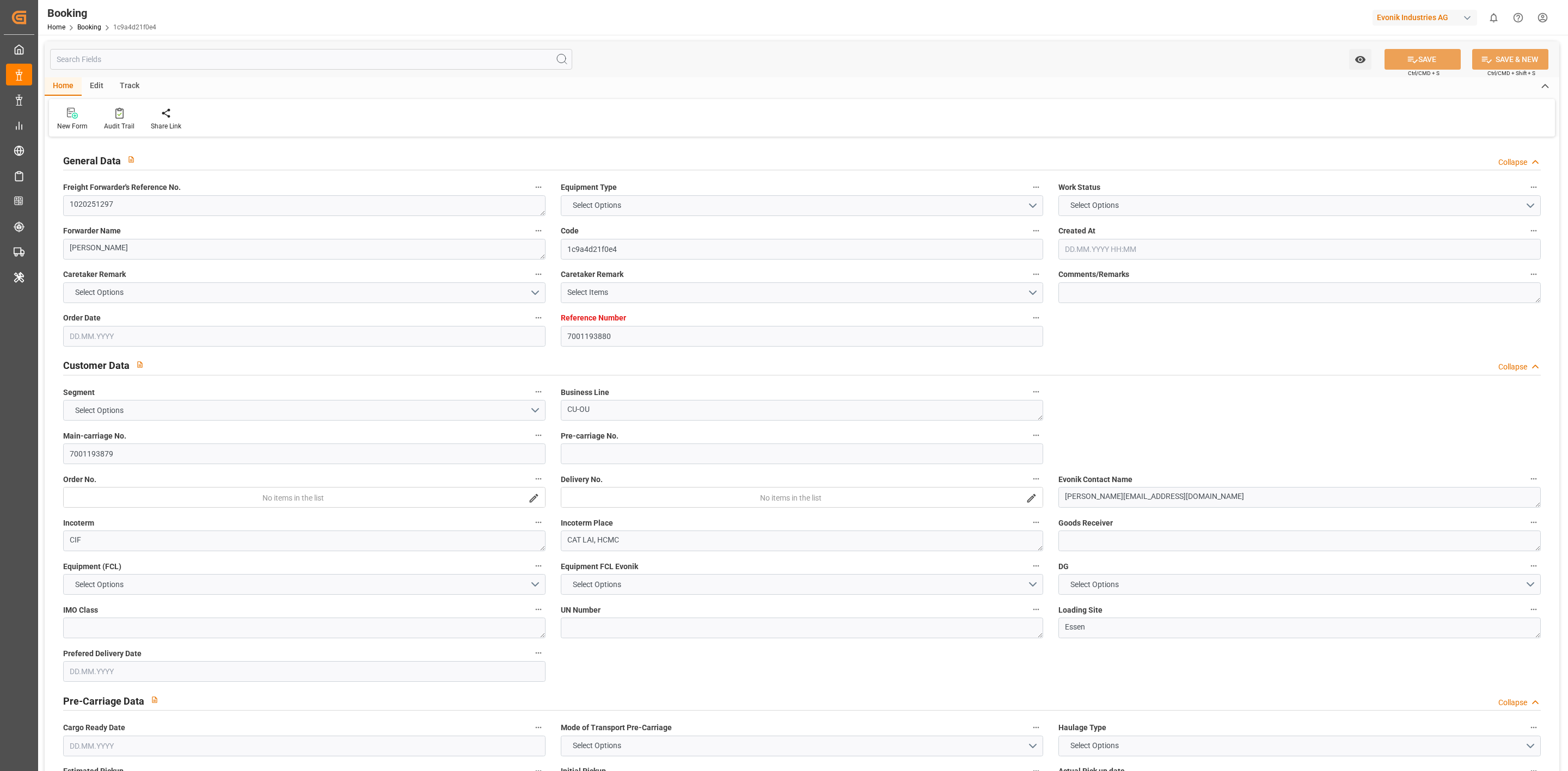
type input "CAI MEP INTERNATIONAL TERMINAL"
type input "[GEOGRAPHIC_DATA]"
type input "NL"
type input "TRUCK"
type input "087E"
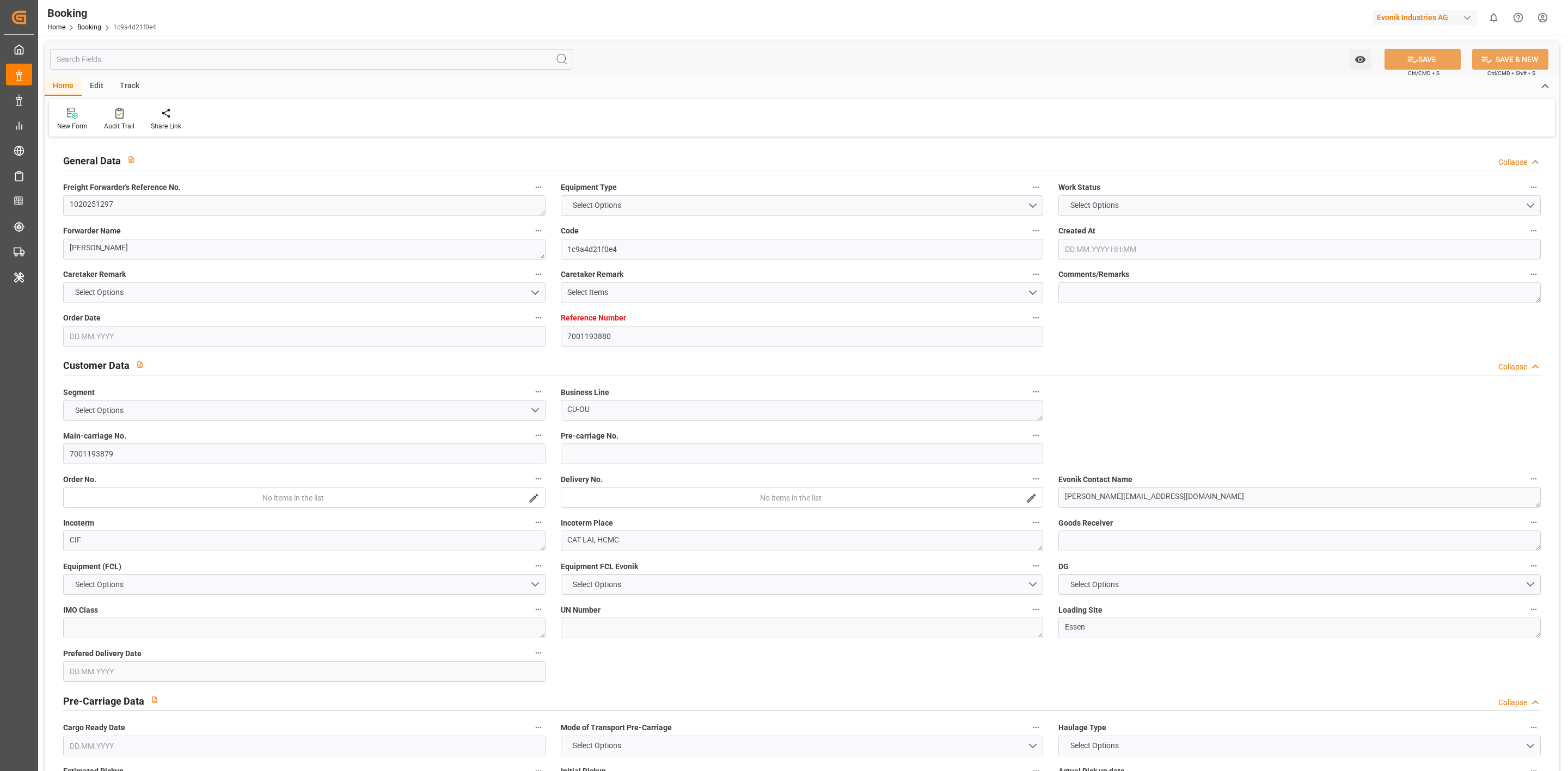
type input "VESSEL"
type input "YM [GEOGRAPHIC_DATA]"
type input "048E"
type input "YM [GEOGRAPHIC_DATA]"
type input "TRUCK"
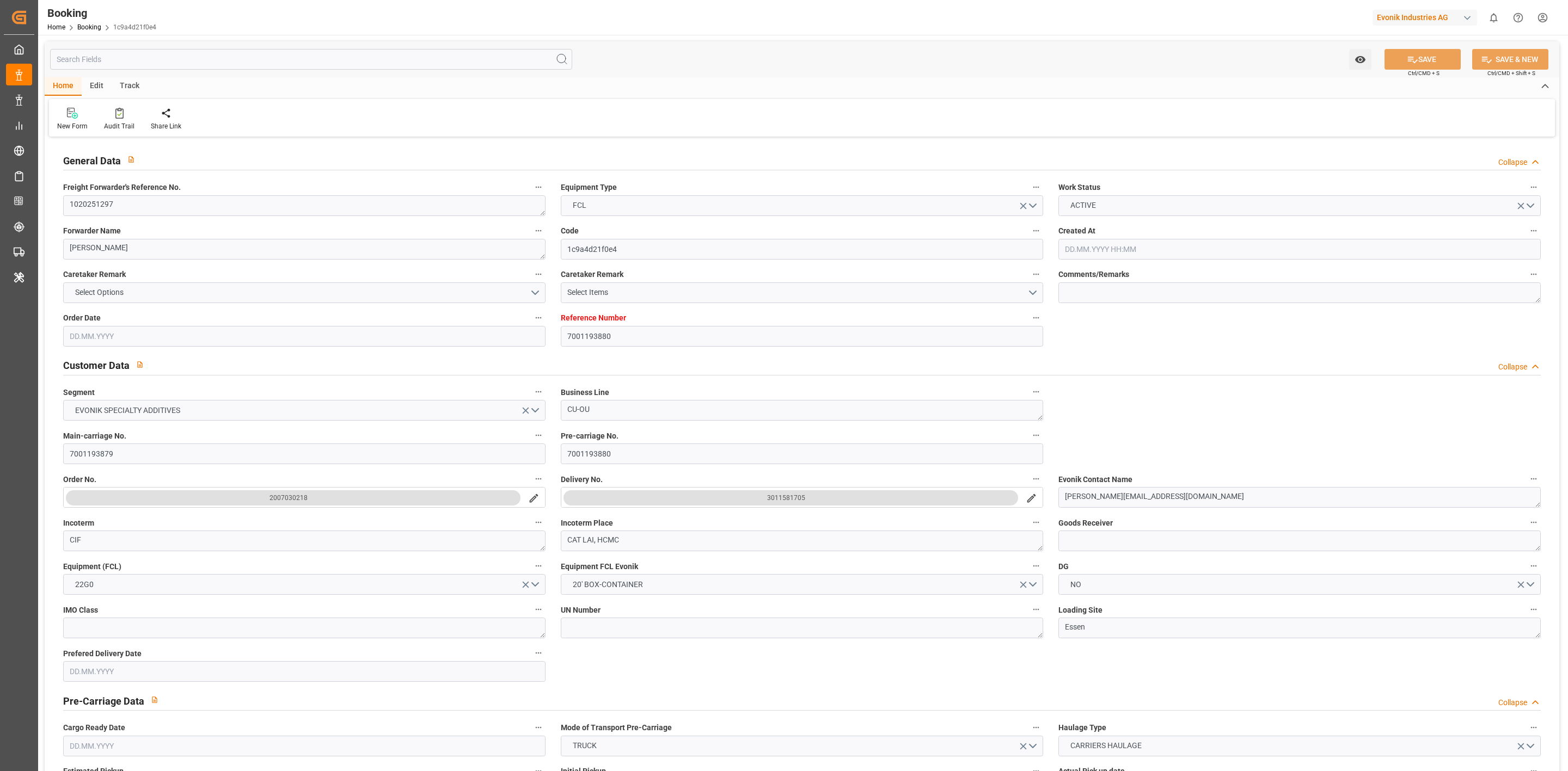
type input "7001193880"
type input "9395147"
type input "[PERSON_NAME]"
type input "[PERSON_NAME] Marine Transport Corp."
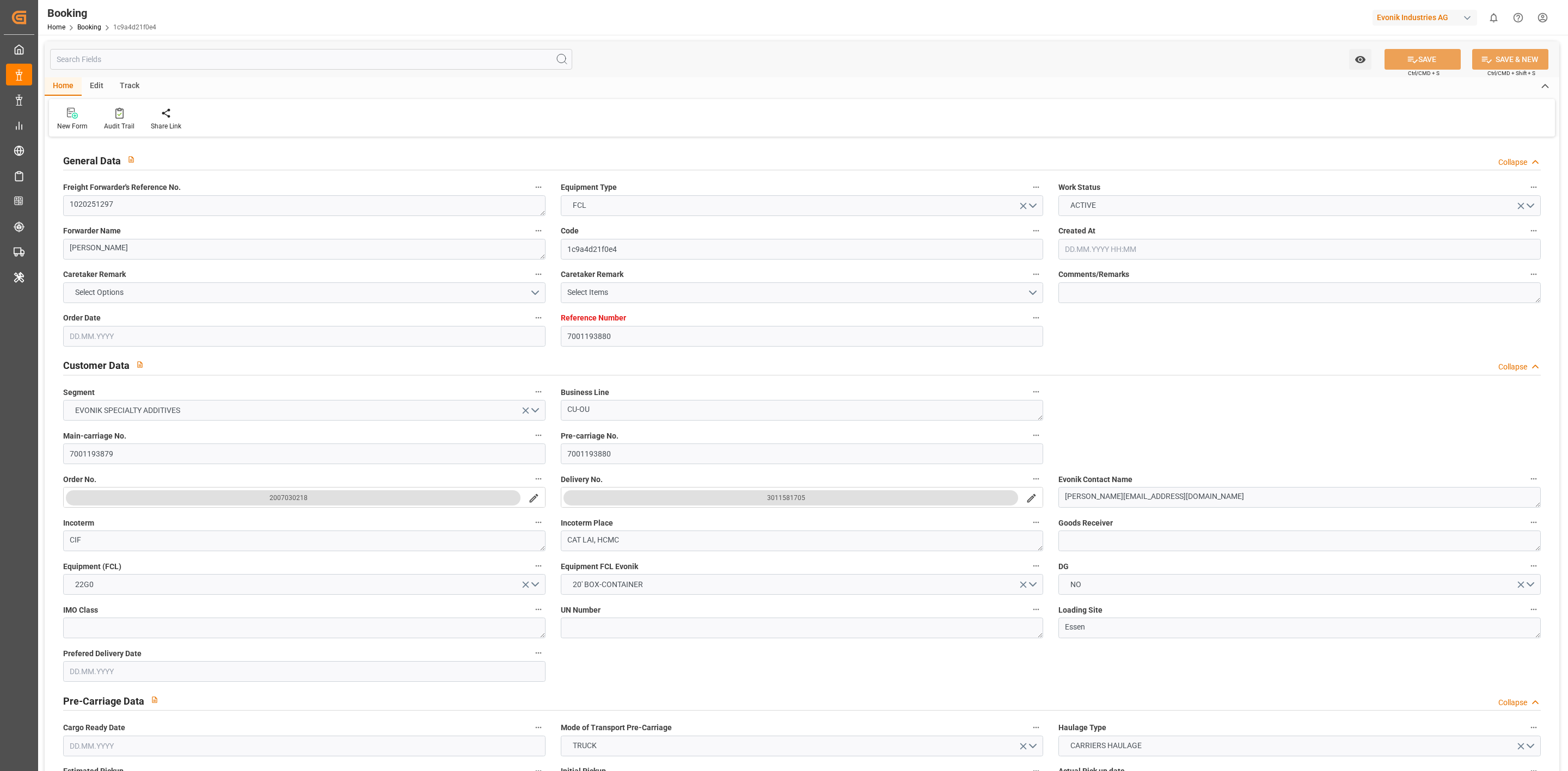
type input "NLRTM"
type input "VNCMT"
type input "SGSIN"
type input "VNCMT"
type input "0"
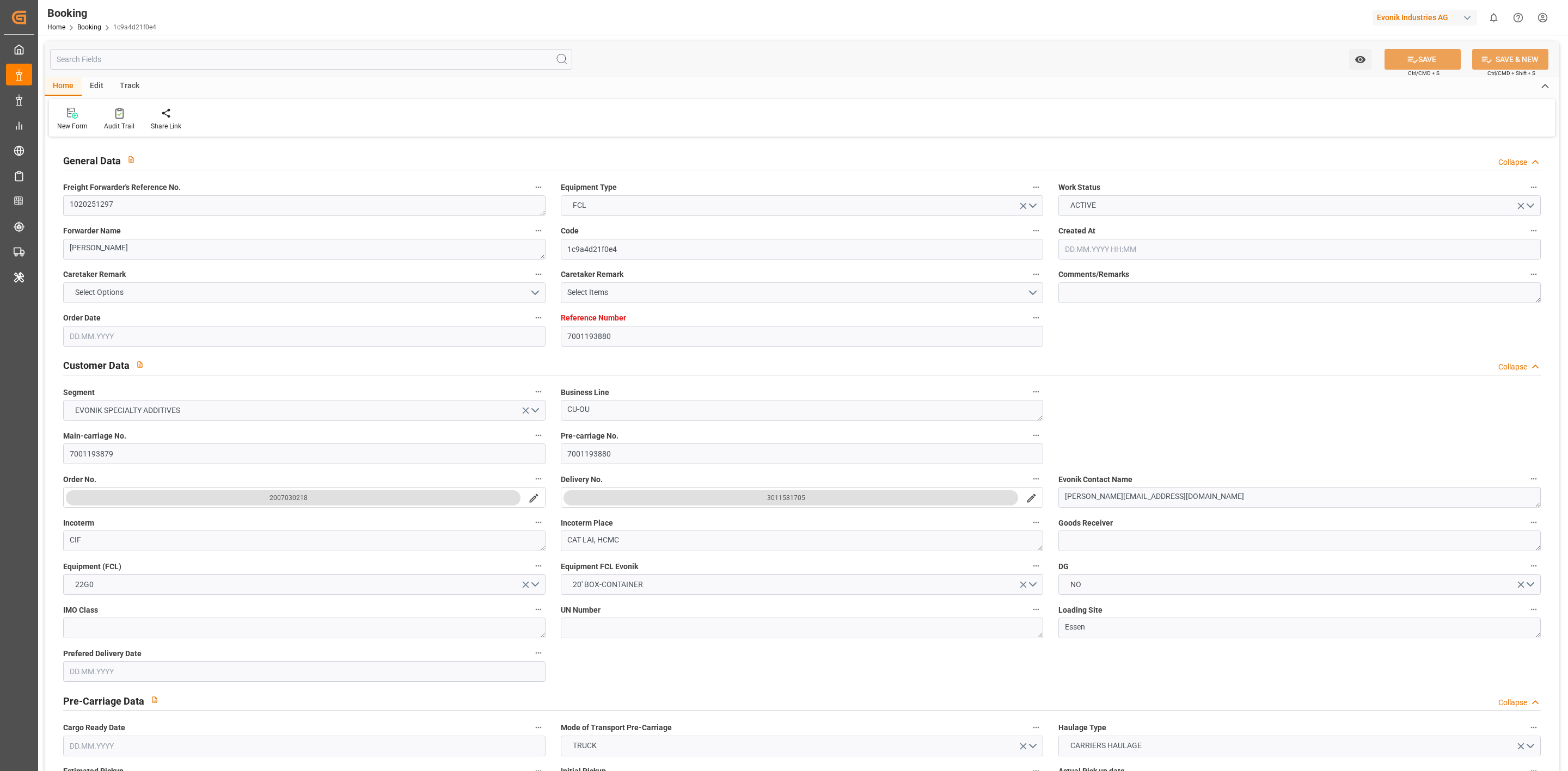
type input "NLRTM"
type input "VNCMT"
type input "9684665"
type input "[DATE] 11:16"
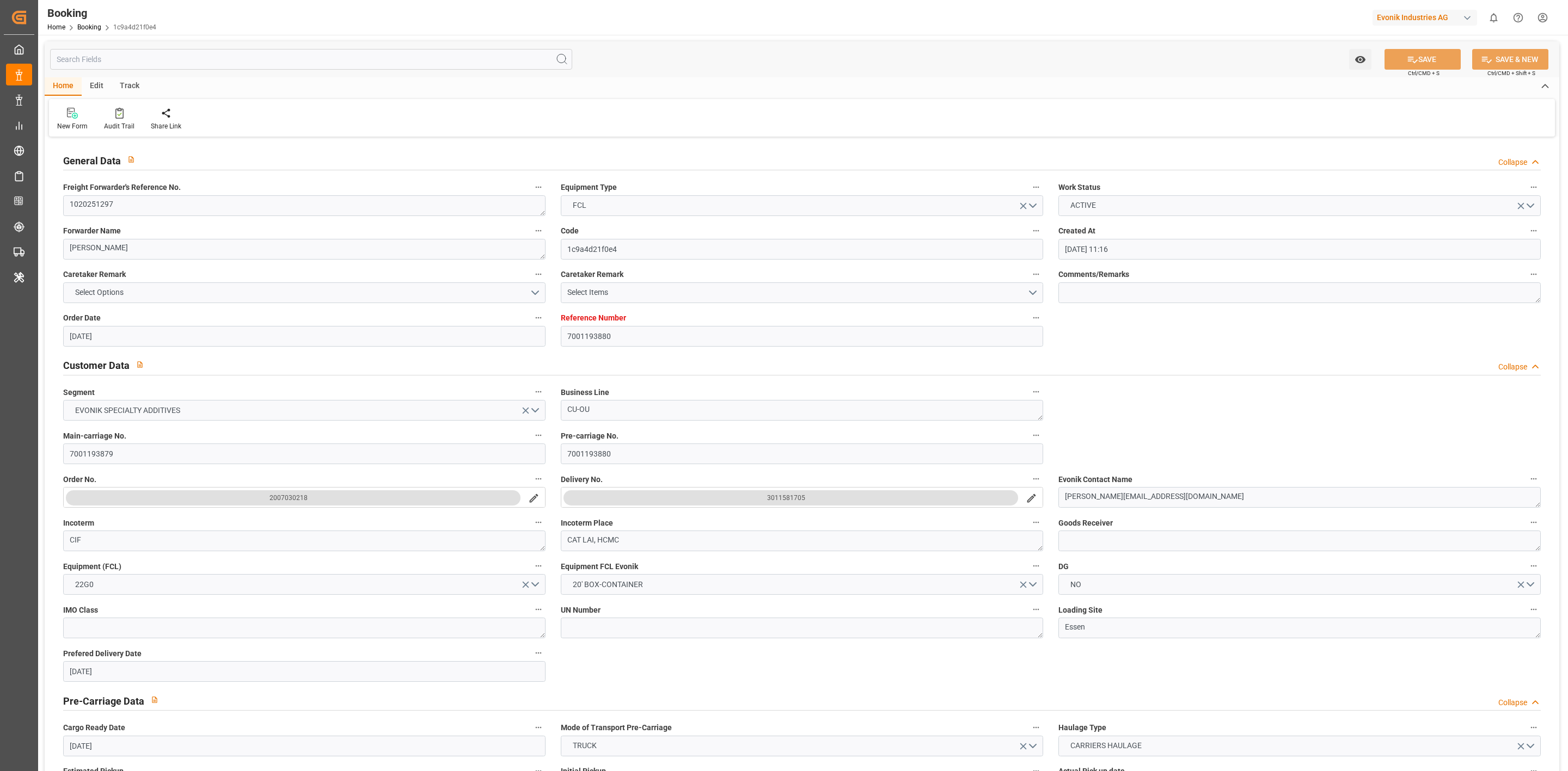
type input "[DATE]"
type input "[DATE] 00:00"
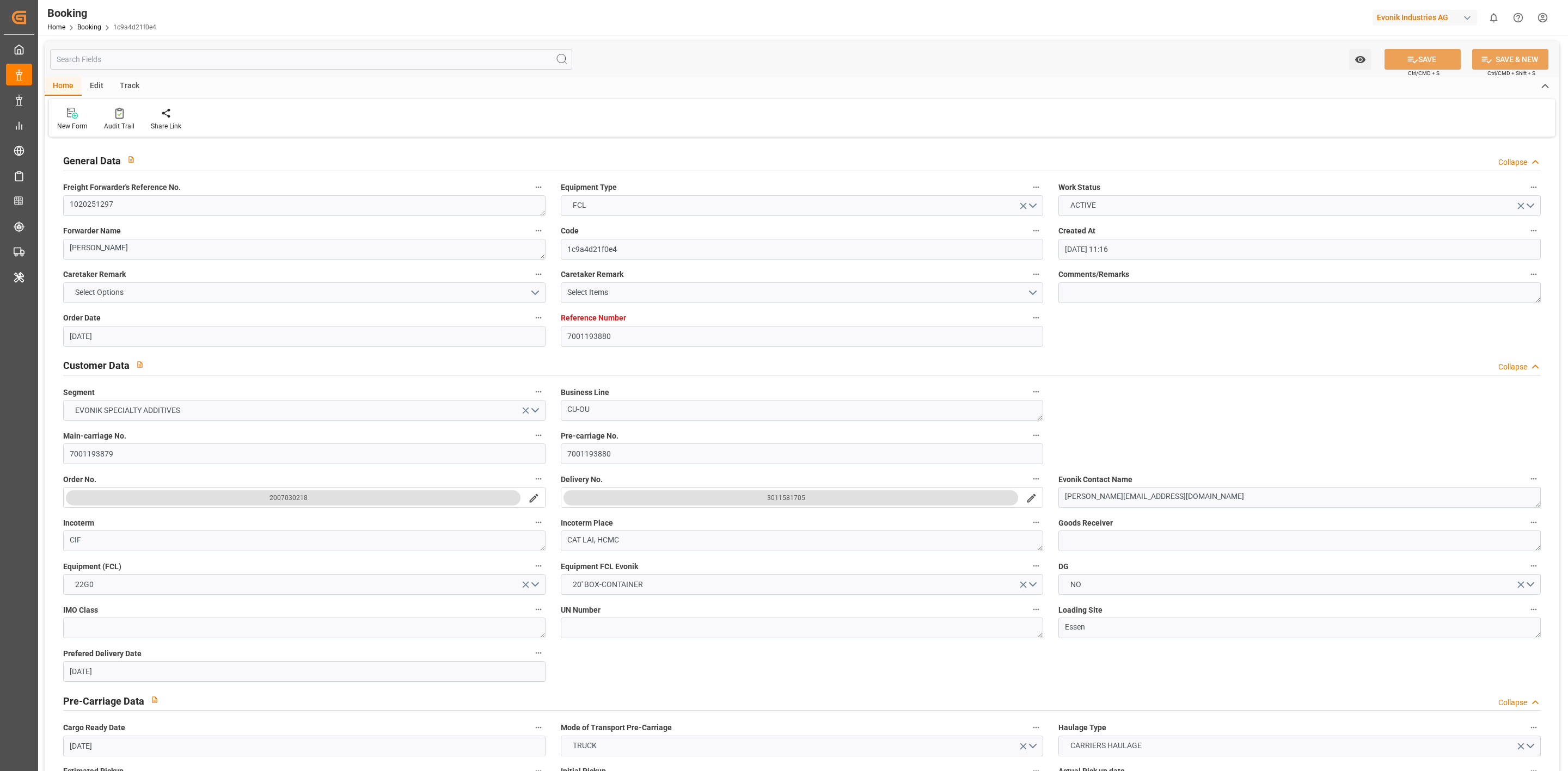
type input "[DATE] 00:00"
type input "[DATE] 23:48"
type input "[DATE] 05:53"
type input "[DATE] 21:00"
type input "[DATE] 00:00"
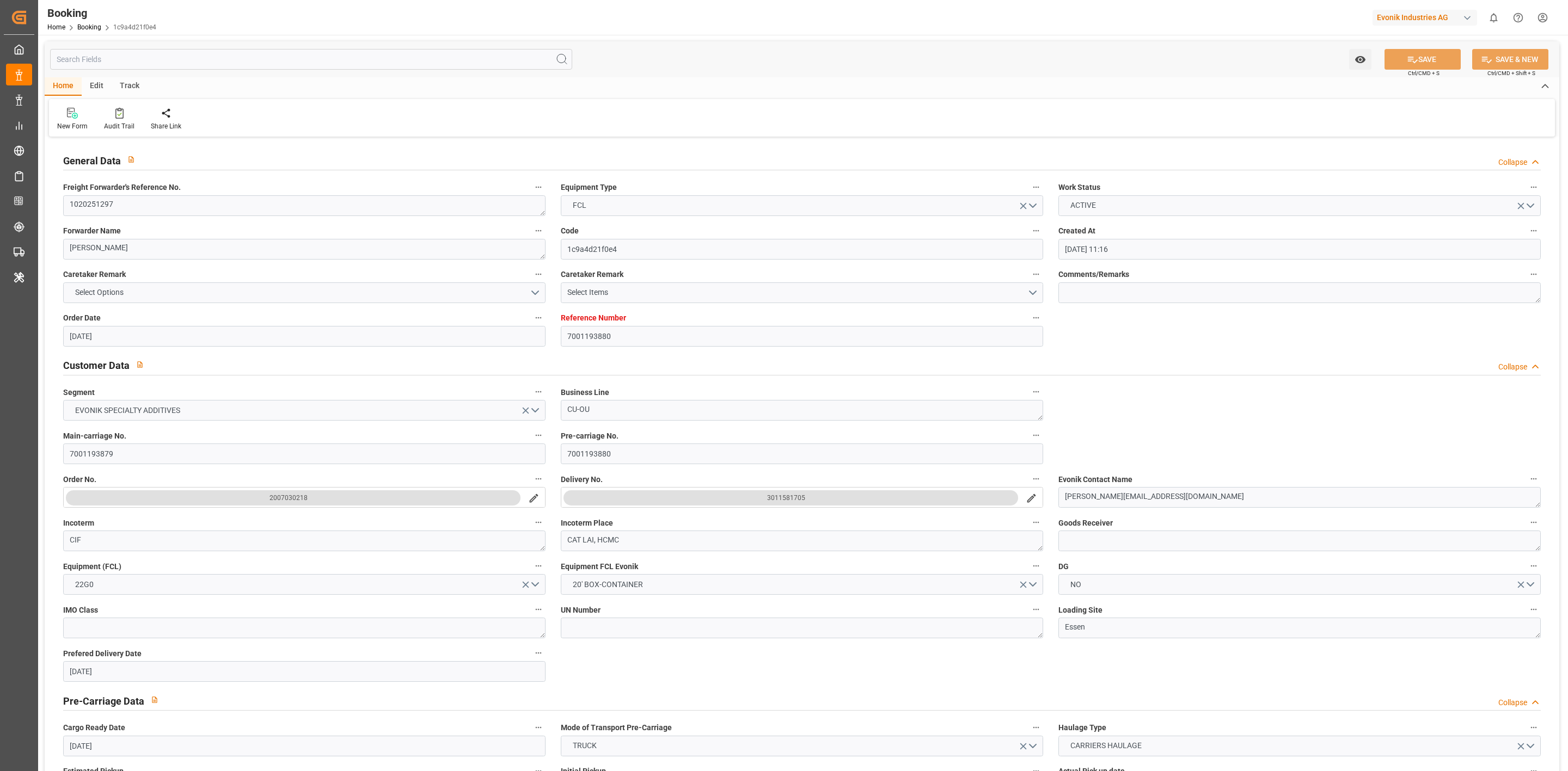
type input "[DATE] 00:00"
type input "[DATE] 10:40"
type input "[DATE] 00:00"
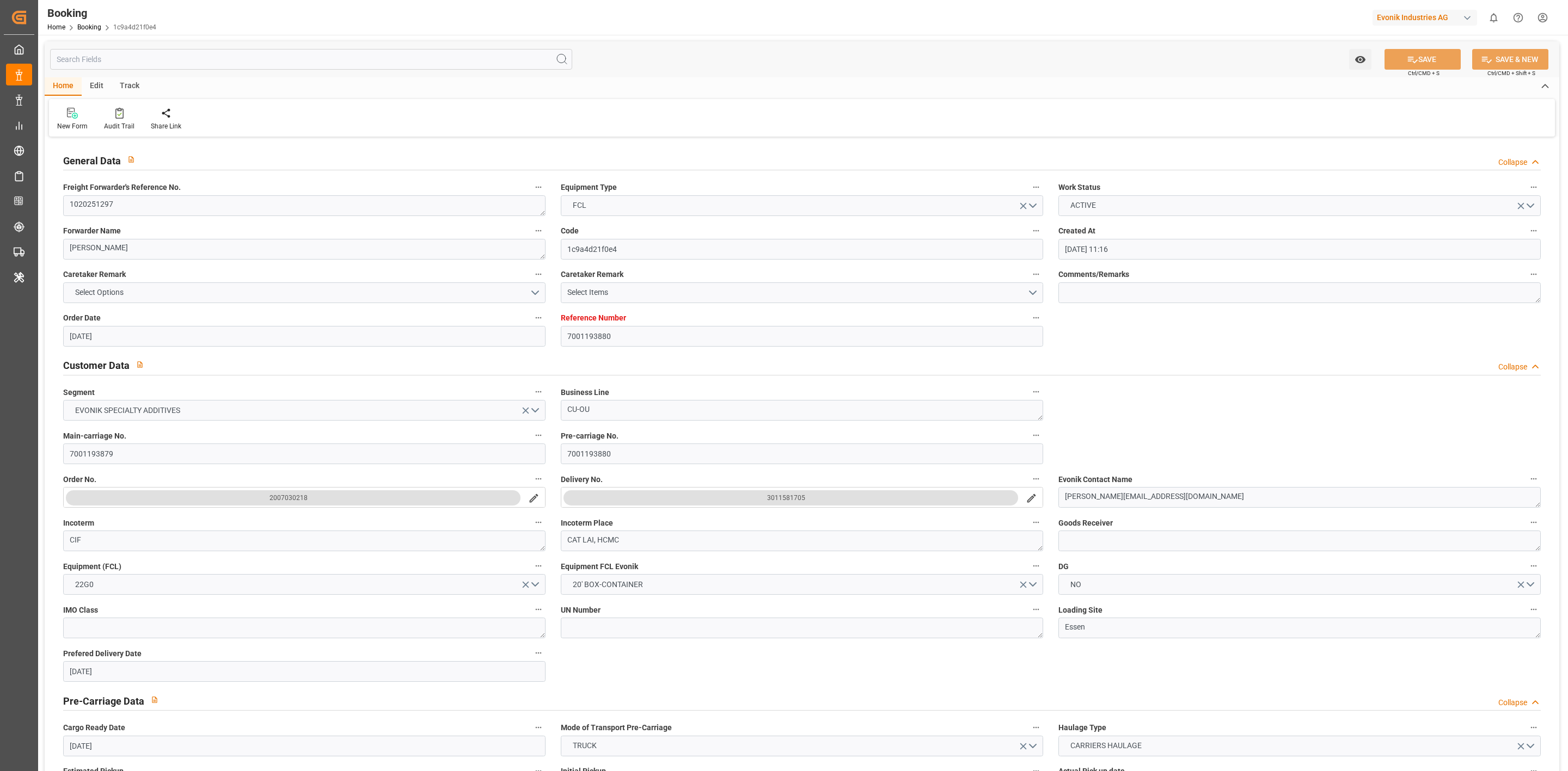
type input "[DATE] 17:30"
type input "[DATE] 00:00"
type input "[DATE] 14:30"
type input "[DATE] 00:00"
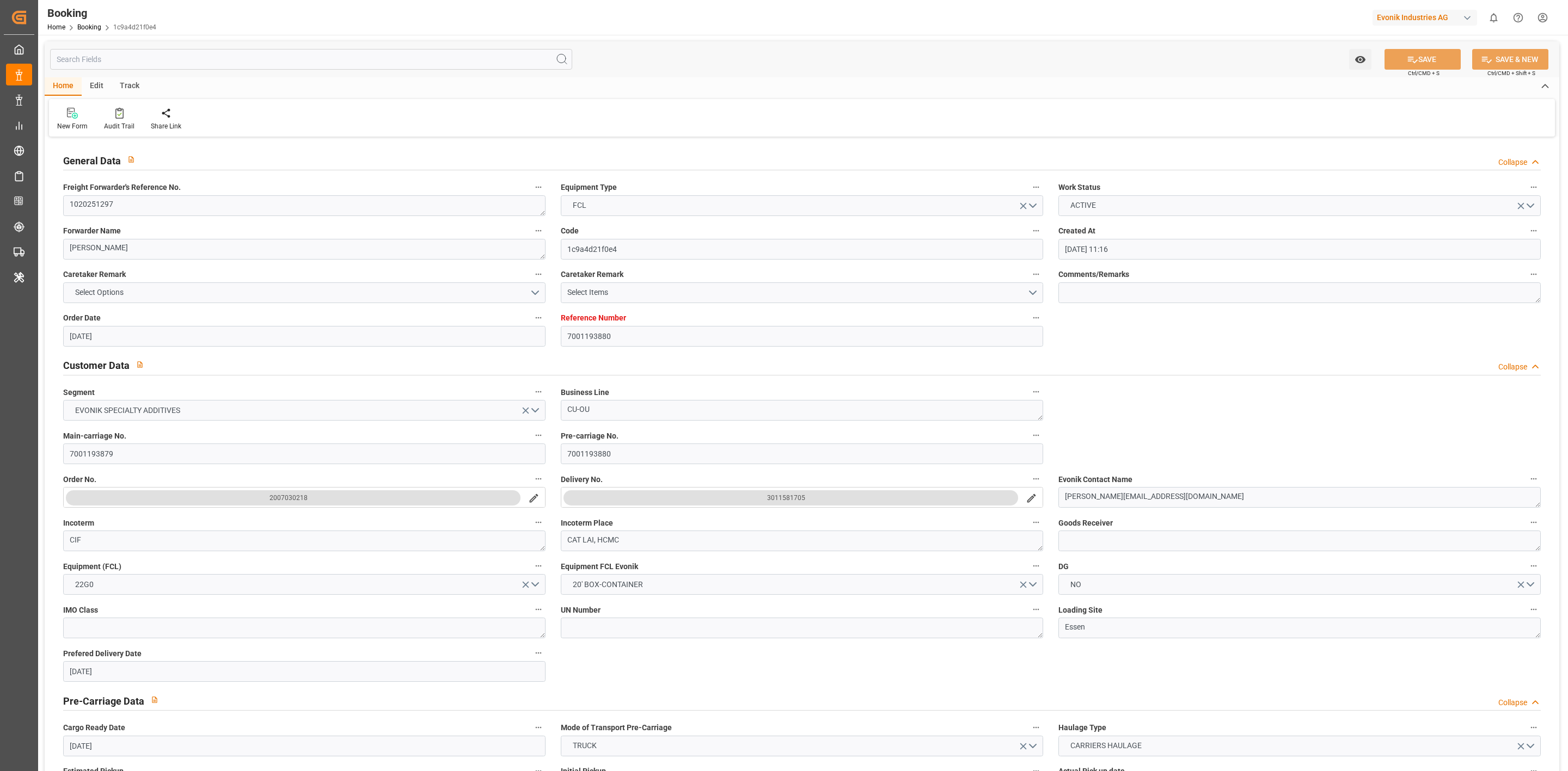
type input "[DATE] 00:00"
type input "[DATE]"
type input "[DATE] 18:18"
type input "[DATE]"
type input "[DATE] 18:07"
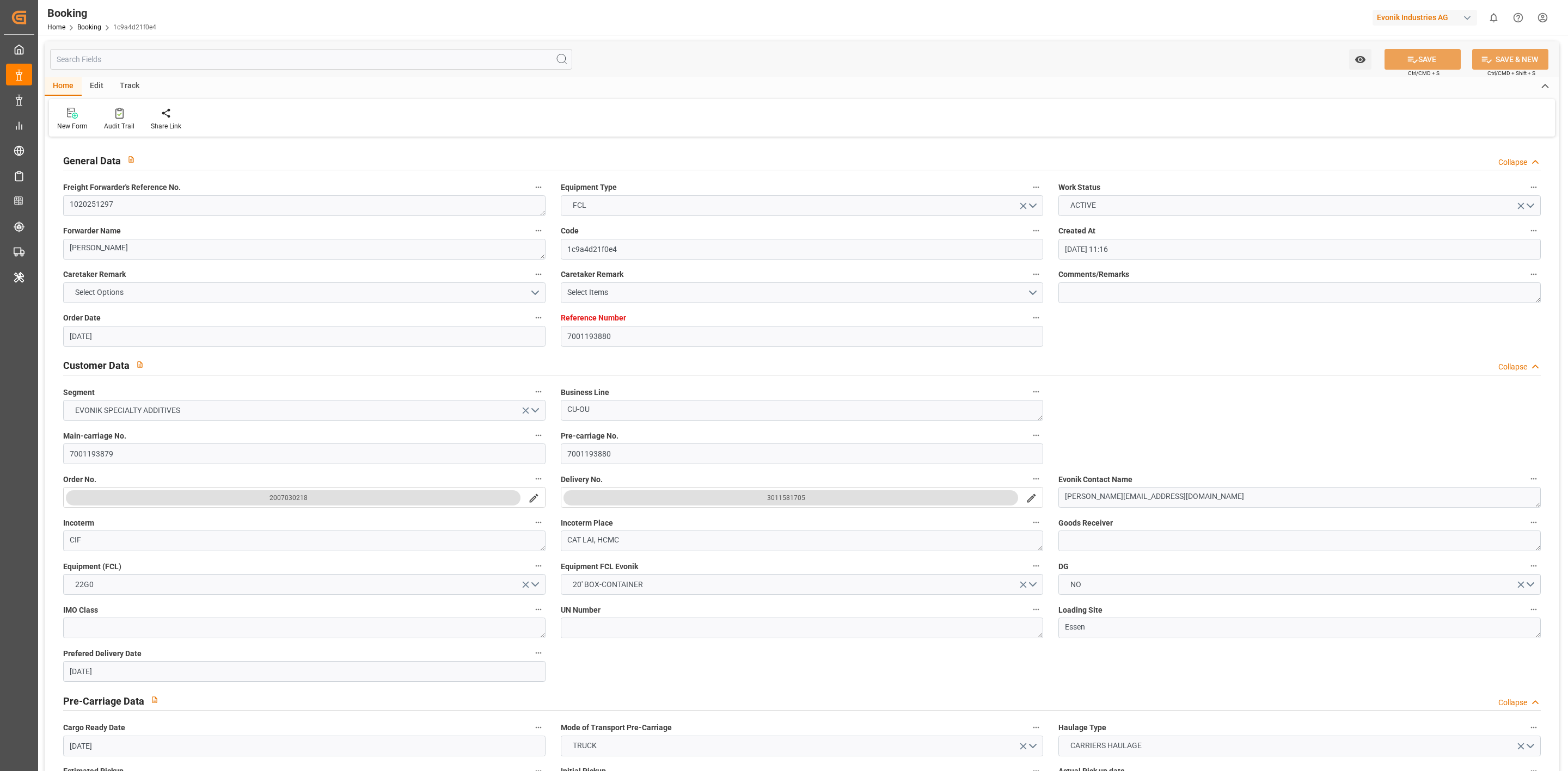
type input "[DATE] 11:16"
type input "[DATE] 00:32"
type input "[DATE] 09:59"
type input "[DATE] 04:51"
type input "[DATE] 09:46"
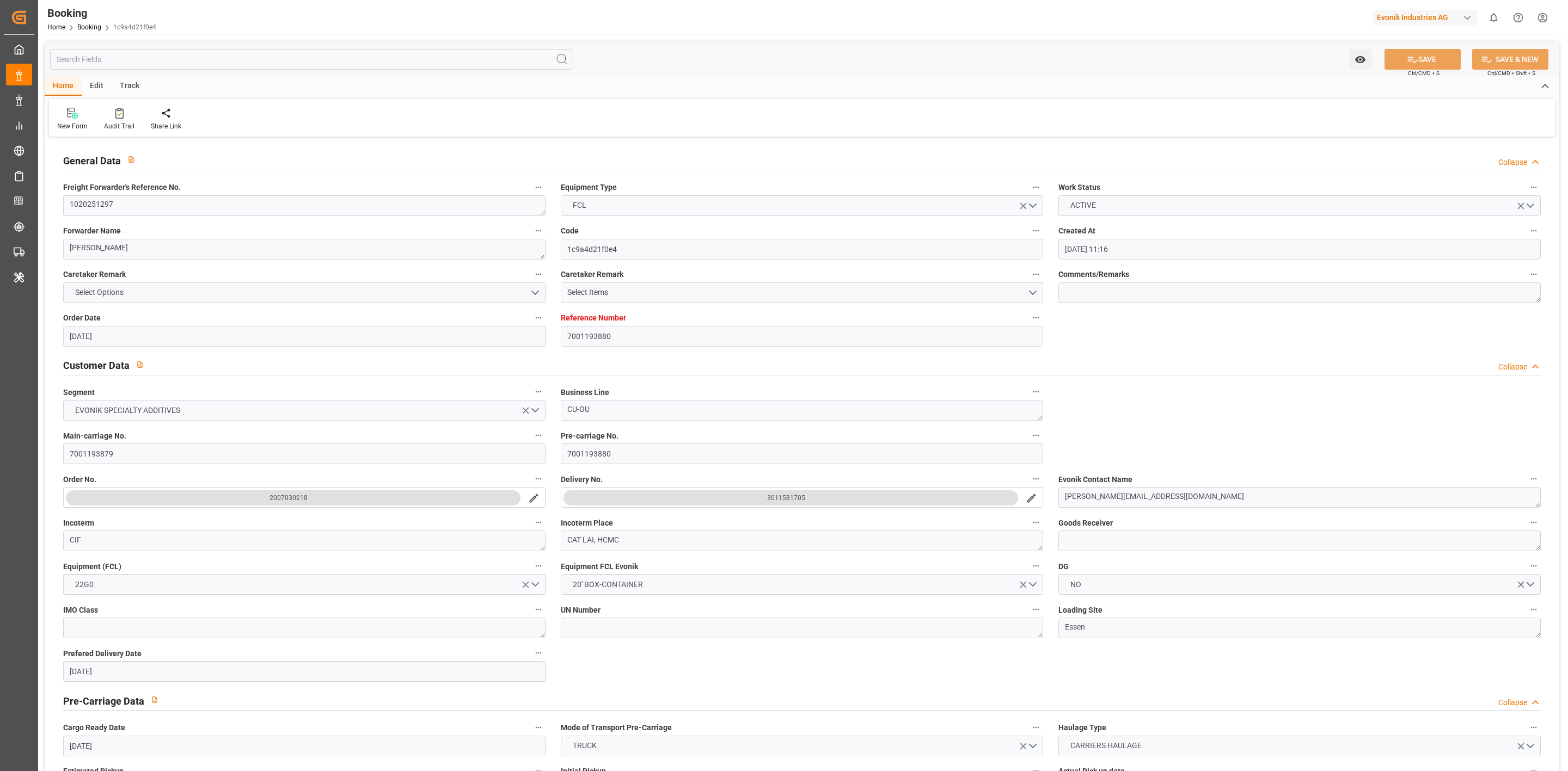
type input "[DATE] 06:45"
type input "[DATE] 22:32"
type input "[DATE] 21:00"
type input "[DATE] 13:45"
type input "[DATE] 03:59"
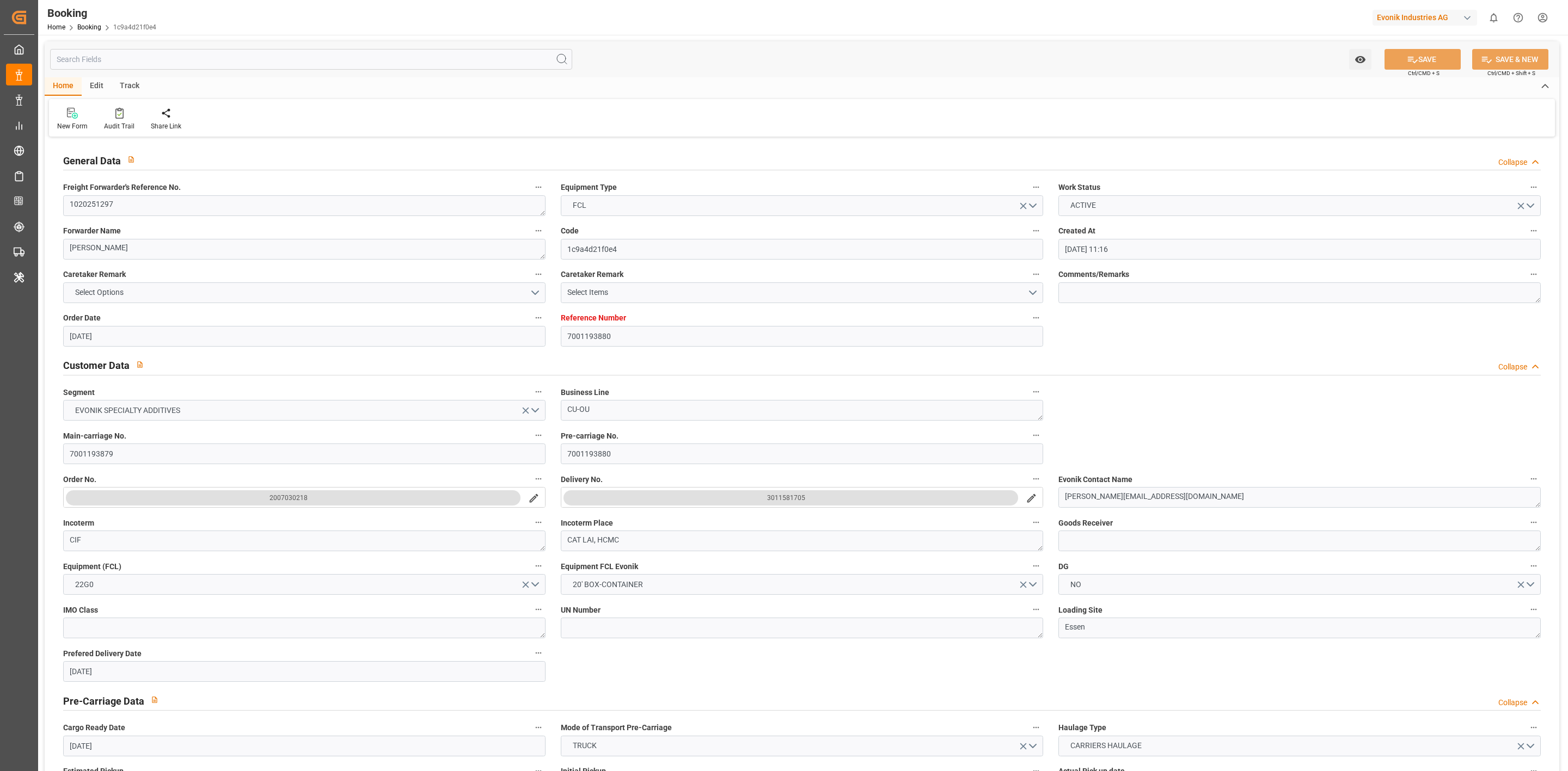
type input "[DATE] 05:32"
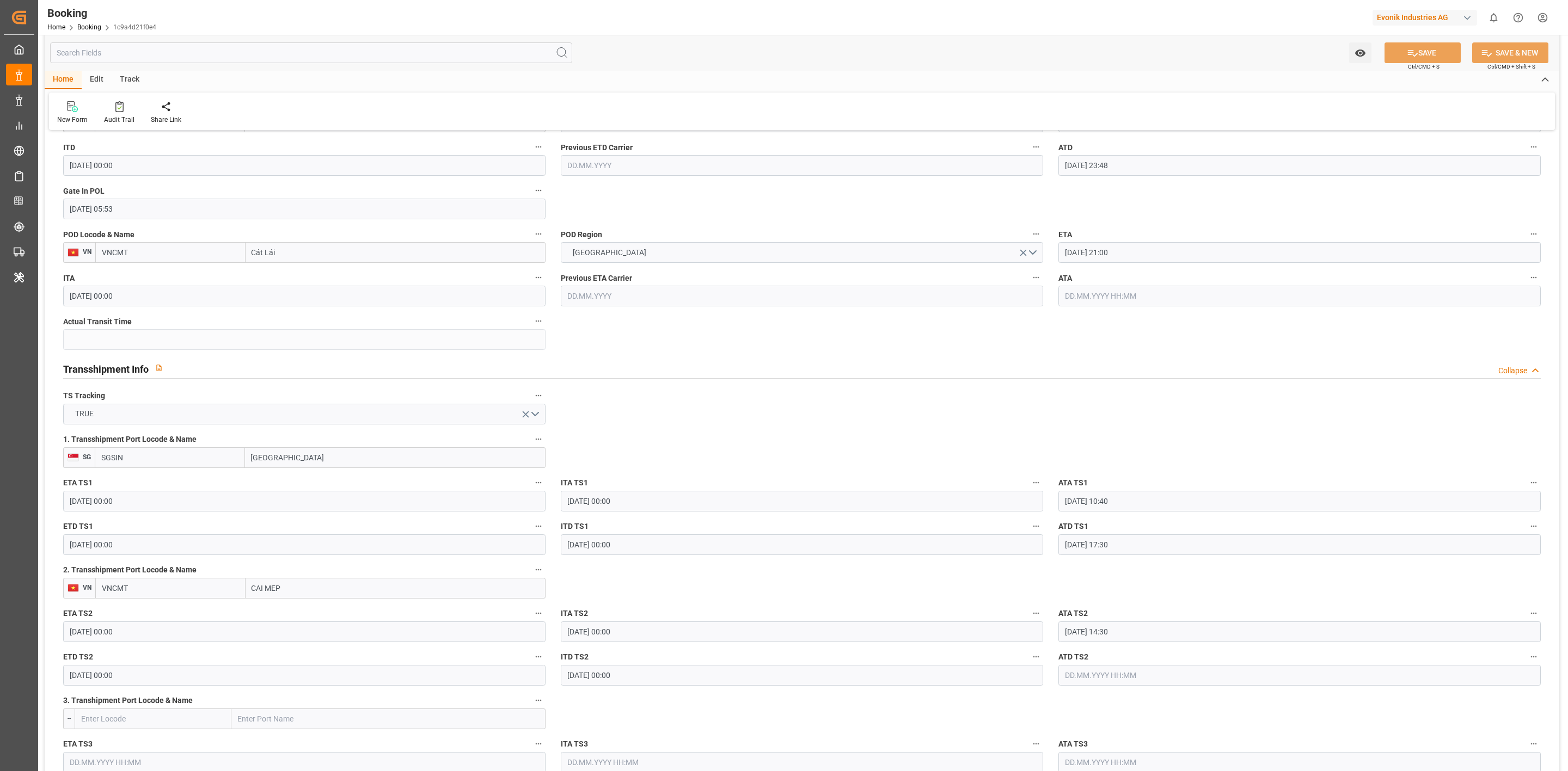
scroll to position [980, 0]
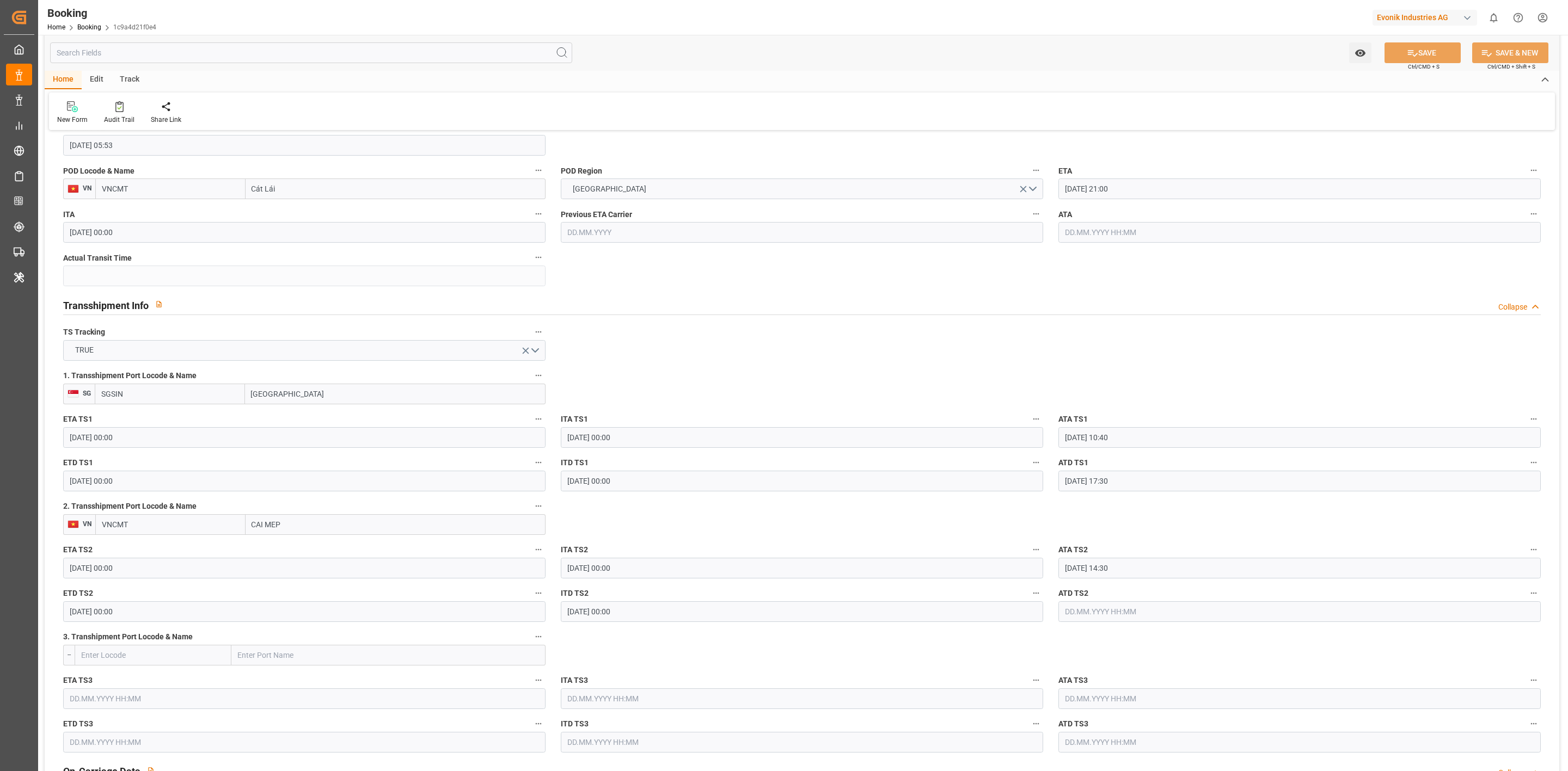
click at [1093, 606] on input "text" at bounding box center [1300, 612] width 482 height 21
click at [1101, 533] on div "15 16 17 18 19 20 21" at bounding box center [1136, 535] width 149 height 21
click at [1099, 534] on div "16" at bounding box center [1094, 535] width 13 height 13
type input "[DATE] 00:00"
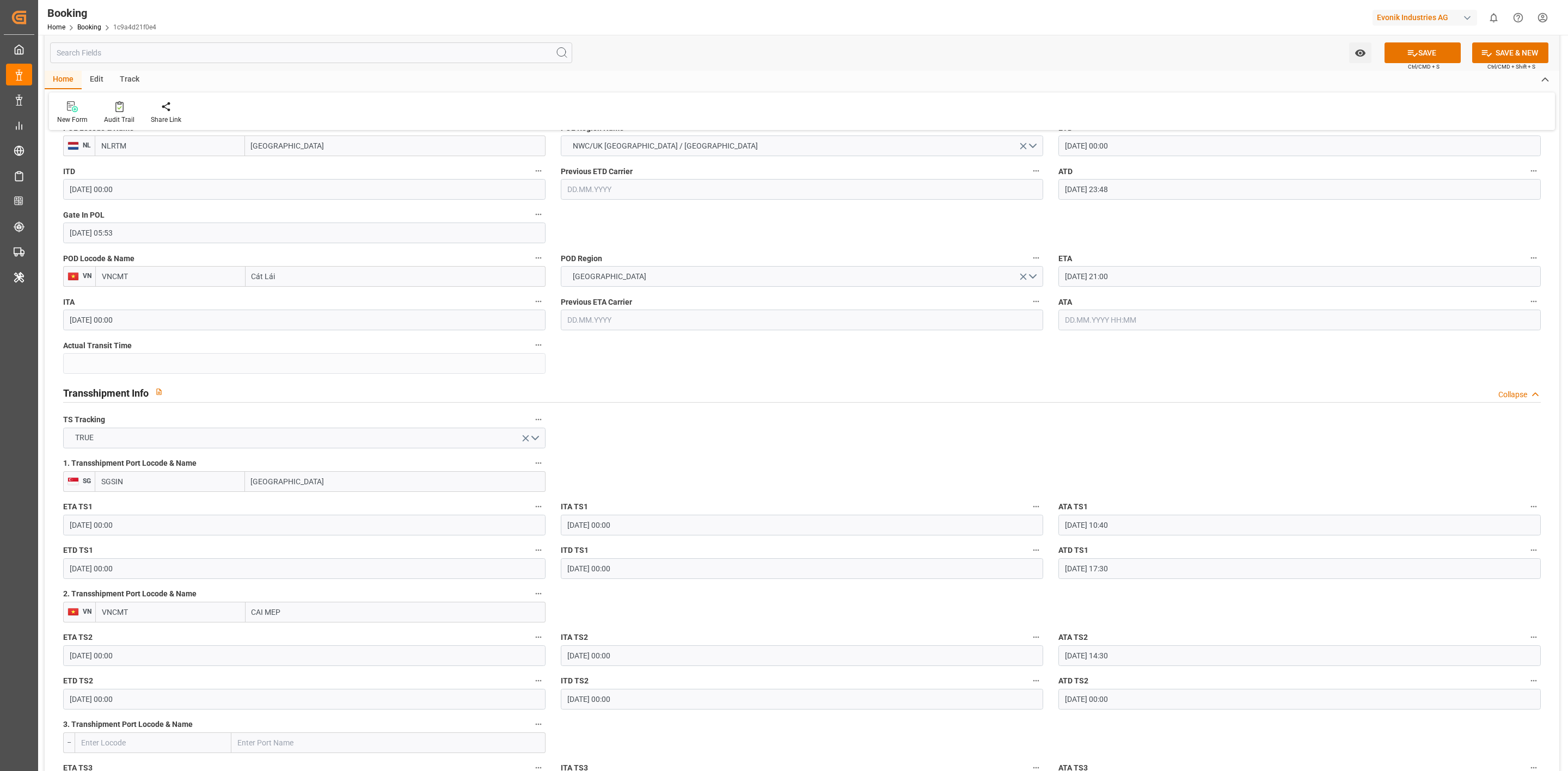
scroll to position [735, 0]
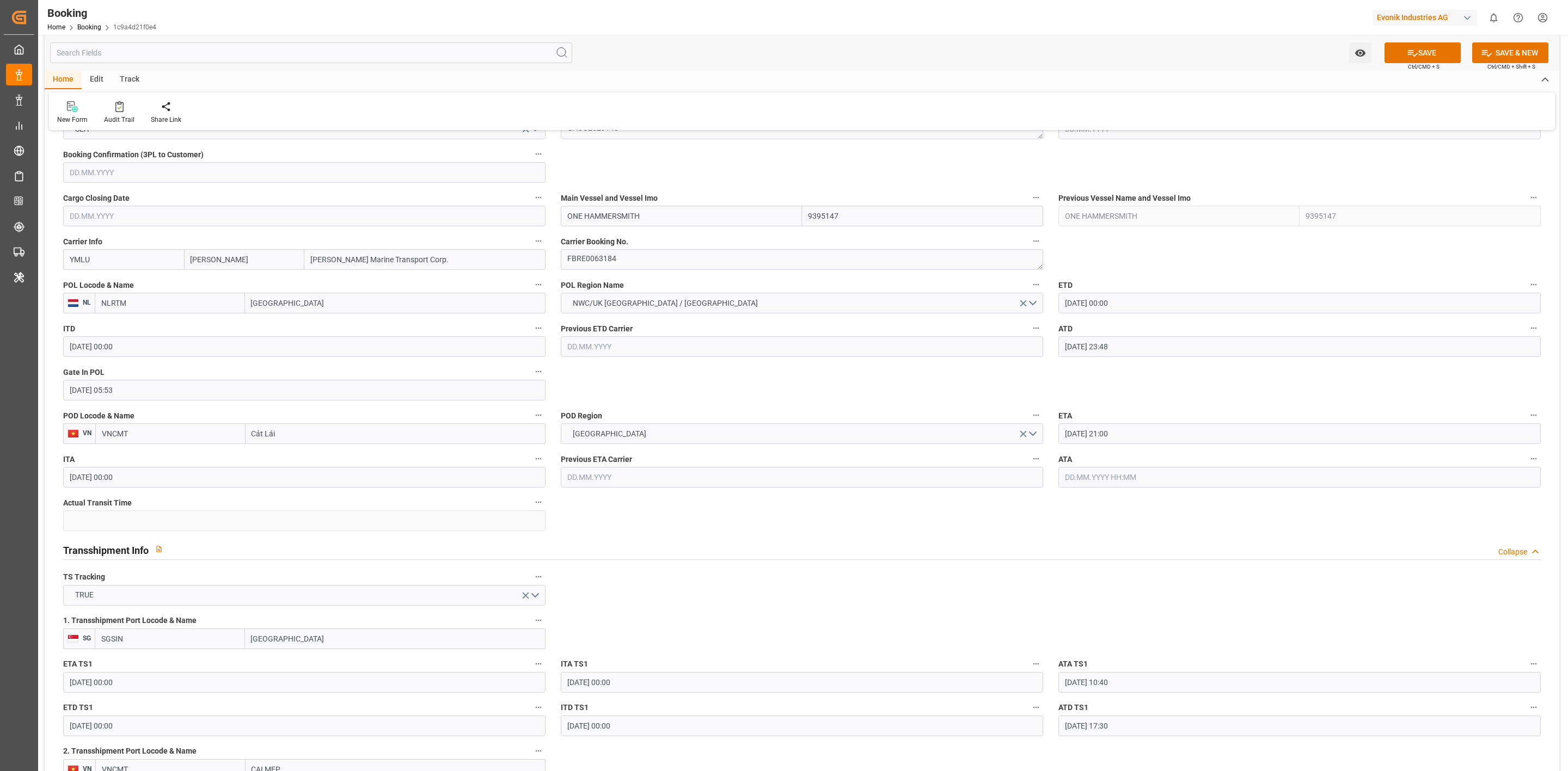
click at [1110, 426] on input "[DATE] 21:00" at bounding box center [1300, 434] width 482 height 21
click at [1139, 544] on span "18" at bounding box center [1136, 542] width 7 height 8
type input "[DATE] 21:00"
click at [915, 545] on div "Transshipment Info Collapse" at bounding box center [802, 549] width 1478 height 21
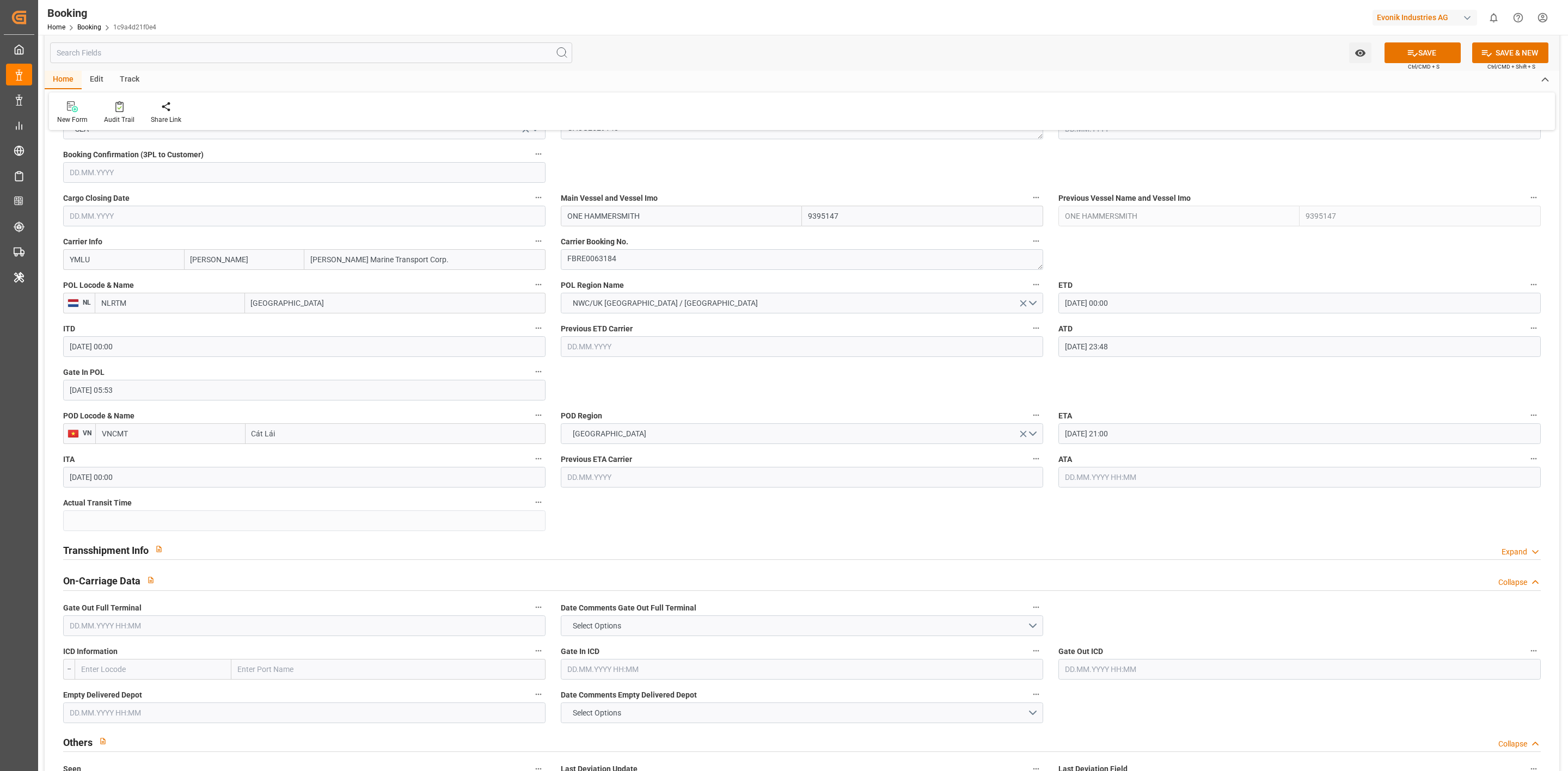
click at [915, 545] on div "Transshipment Info Expand" at bounding box center [802, 549] width 1478 height 21
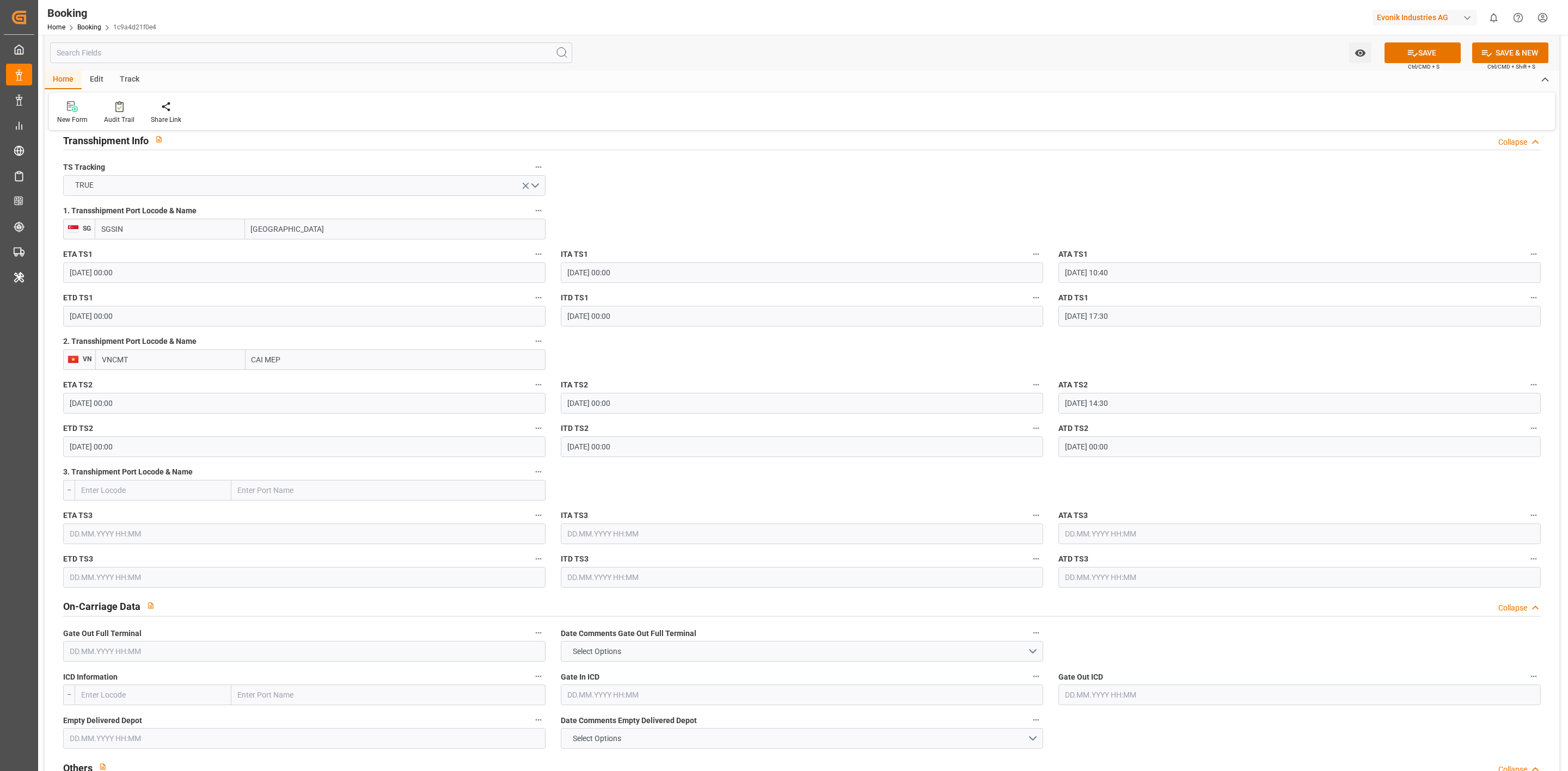
scroll to position [1143, 0]
click at [298, 358] on input "CAI MEP" at bounding box center [395, 361] width 300 height 21
click at [319, 405] on b "Cai Mep International Terminal" at bounding box center [304, 410] width 104 height 9
drag, startPoint x: 281, startPoint y: 359, endPoint x: 576, endPoint y: 366, distance: 295.1
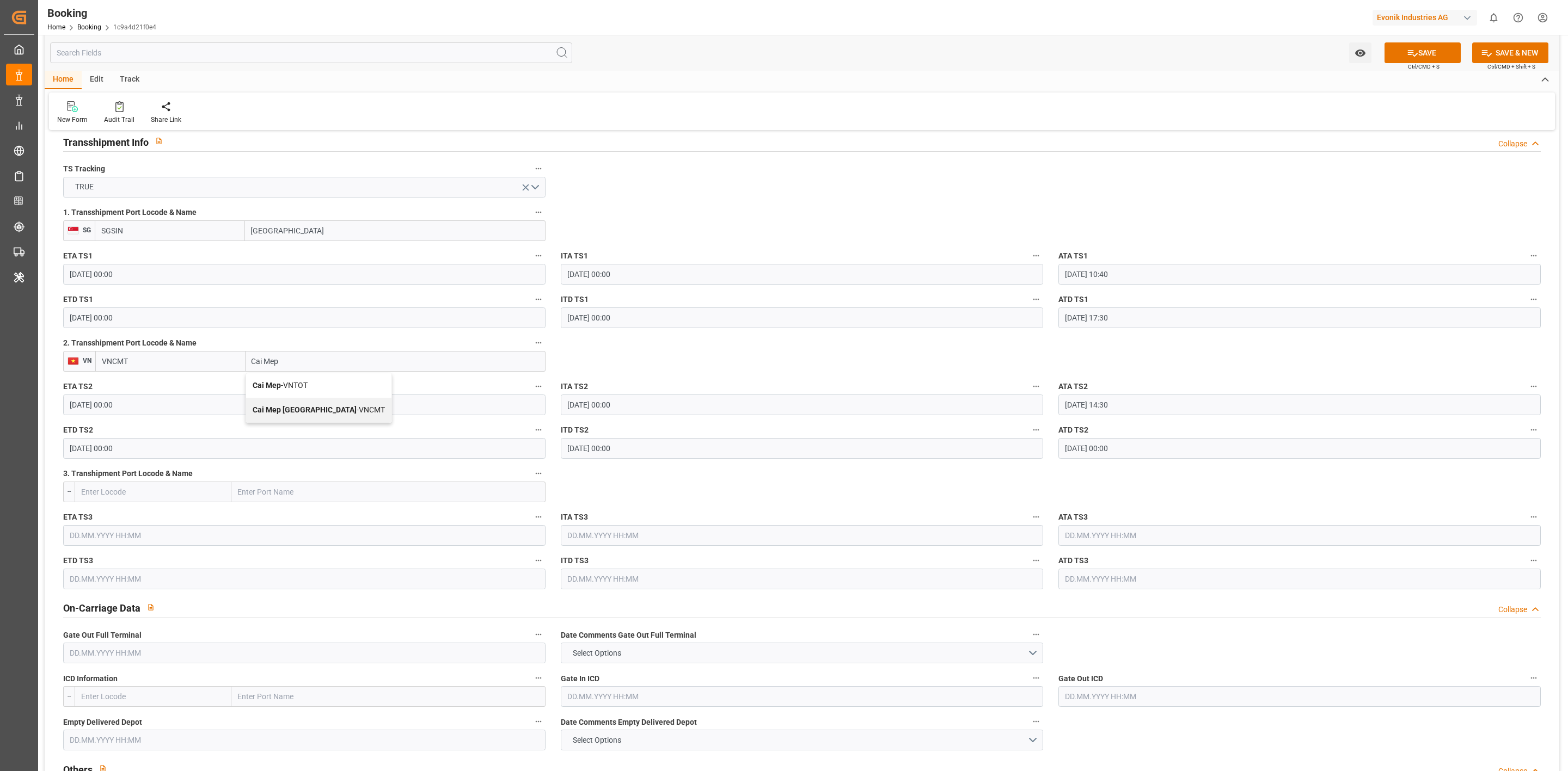
click at [313, 405] on b "Cai Mep International Terminal" at bounding box center [304, 410] width 104 height 9
type input "Cai Mep International Terminal"
click at [1442, 46] on button "SAVE" at bounding box center [1423, 53] width 76 height 21
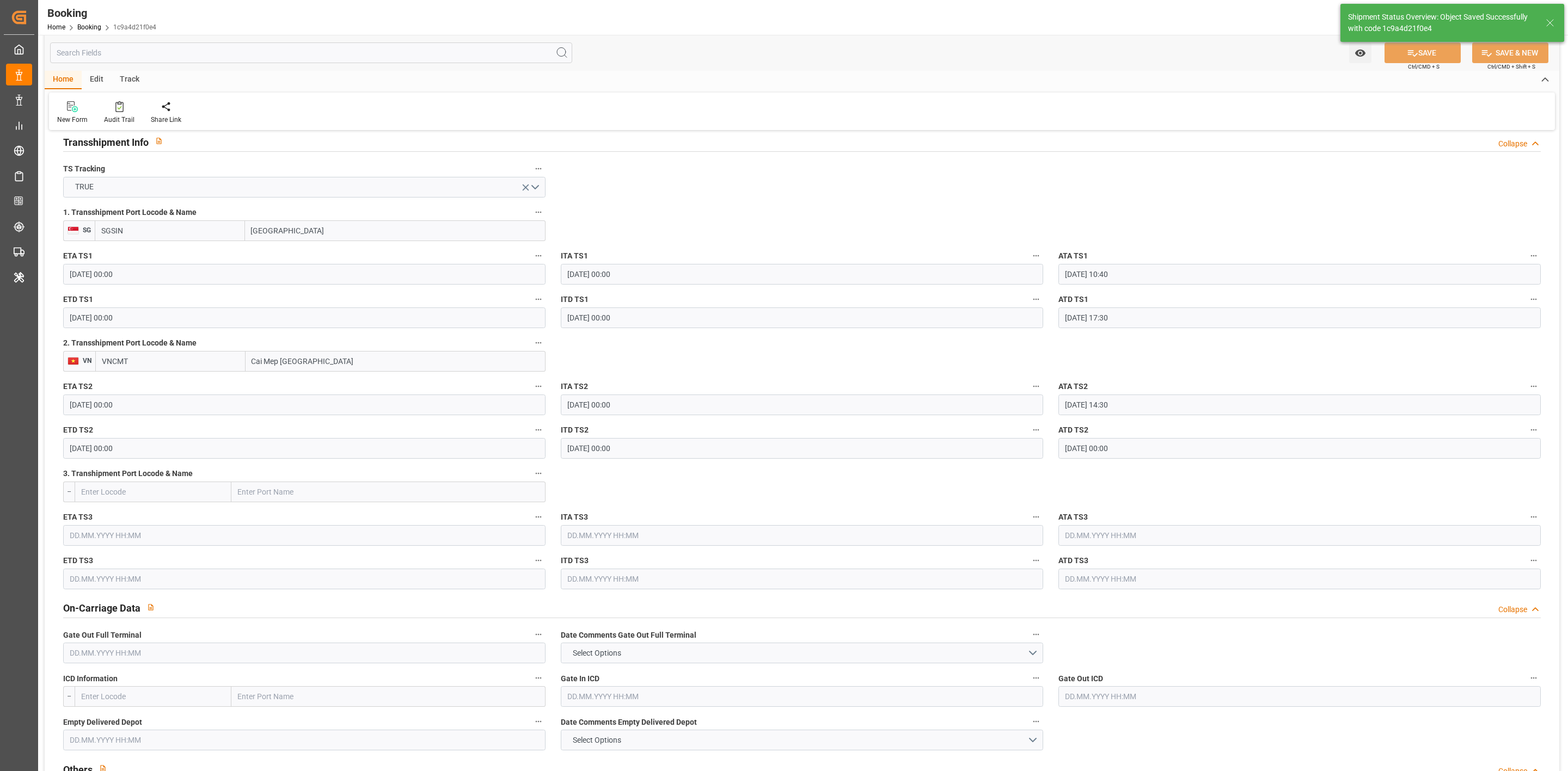
type textarea "sateesh godewar"
type input "17.09.2025 07:25"
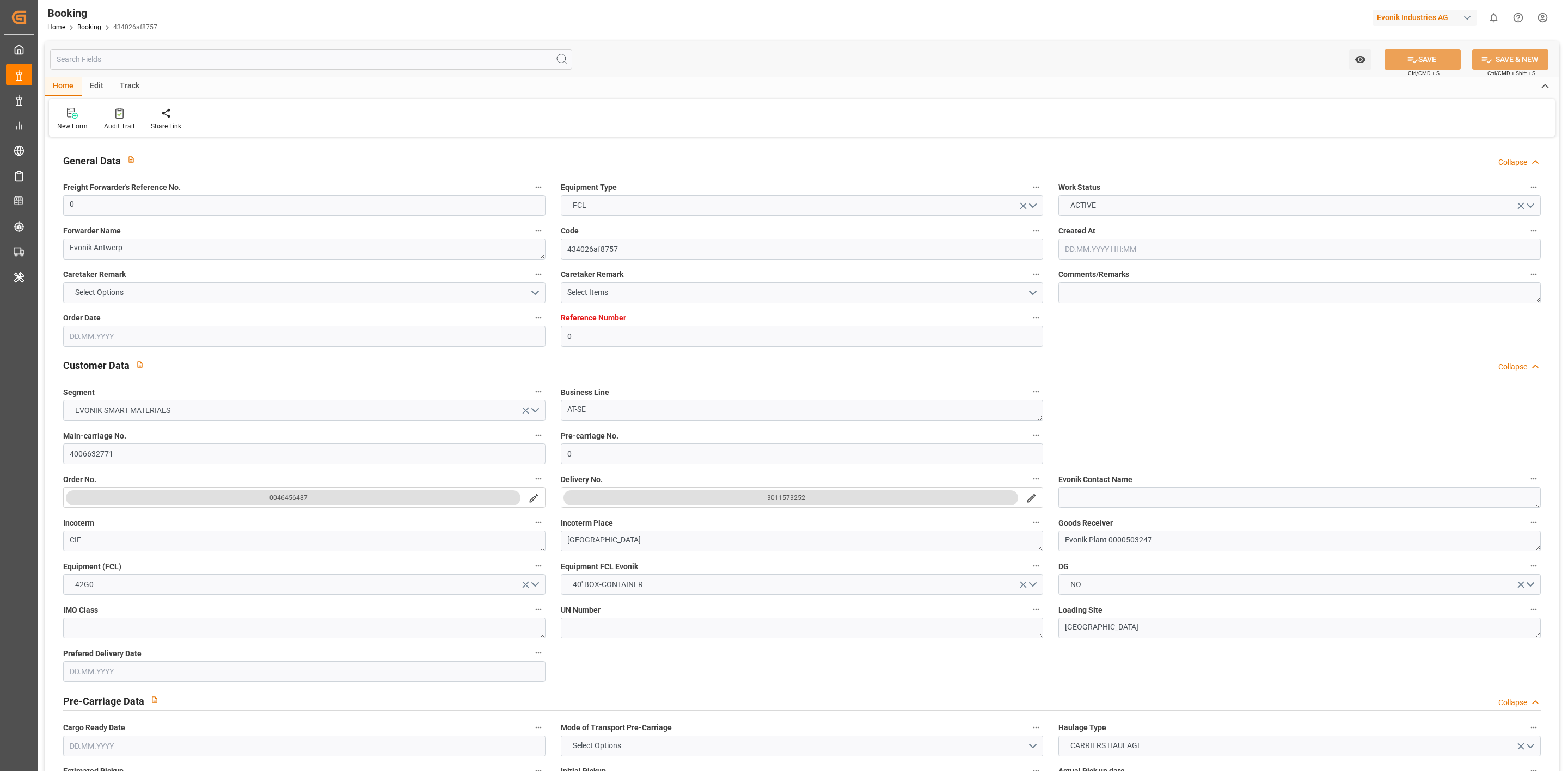
type input "0"
type input "9987287"
type input "Hyundai"
type input "Hyundai Merchant Marine [DOMAIN_NAME]."
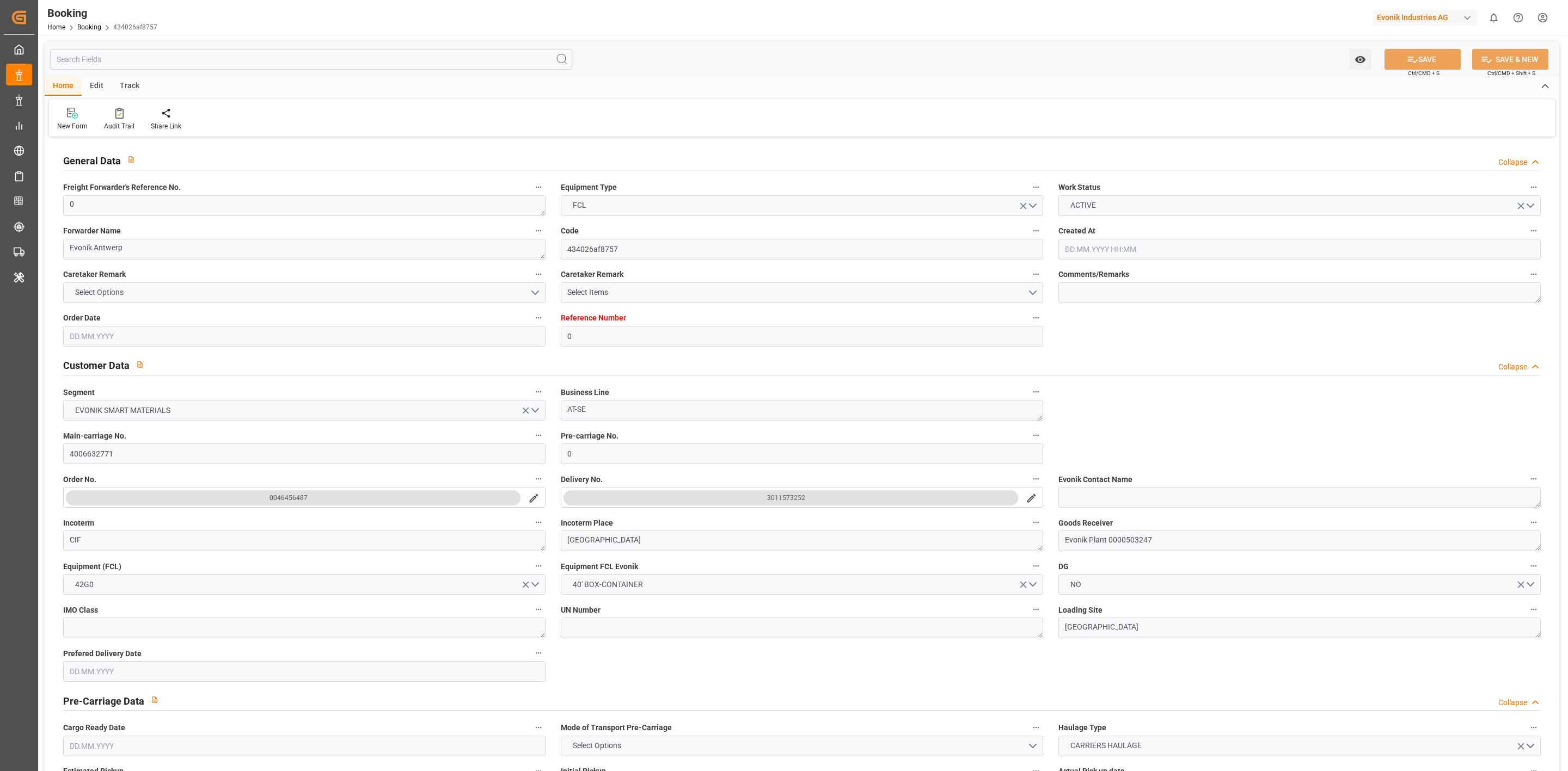
type input "BEANR"
type input "CNSGH"
type input "AEAUH"
type input "0"
type input "BEANR"
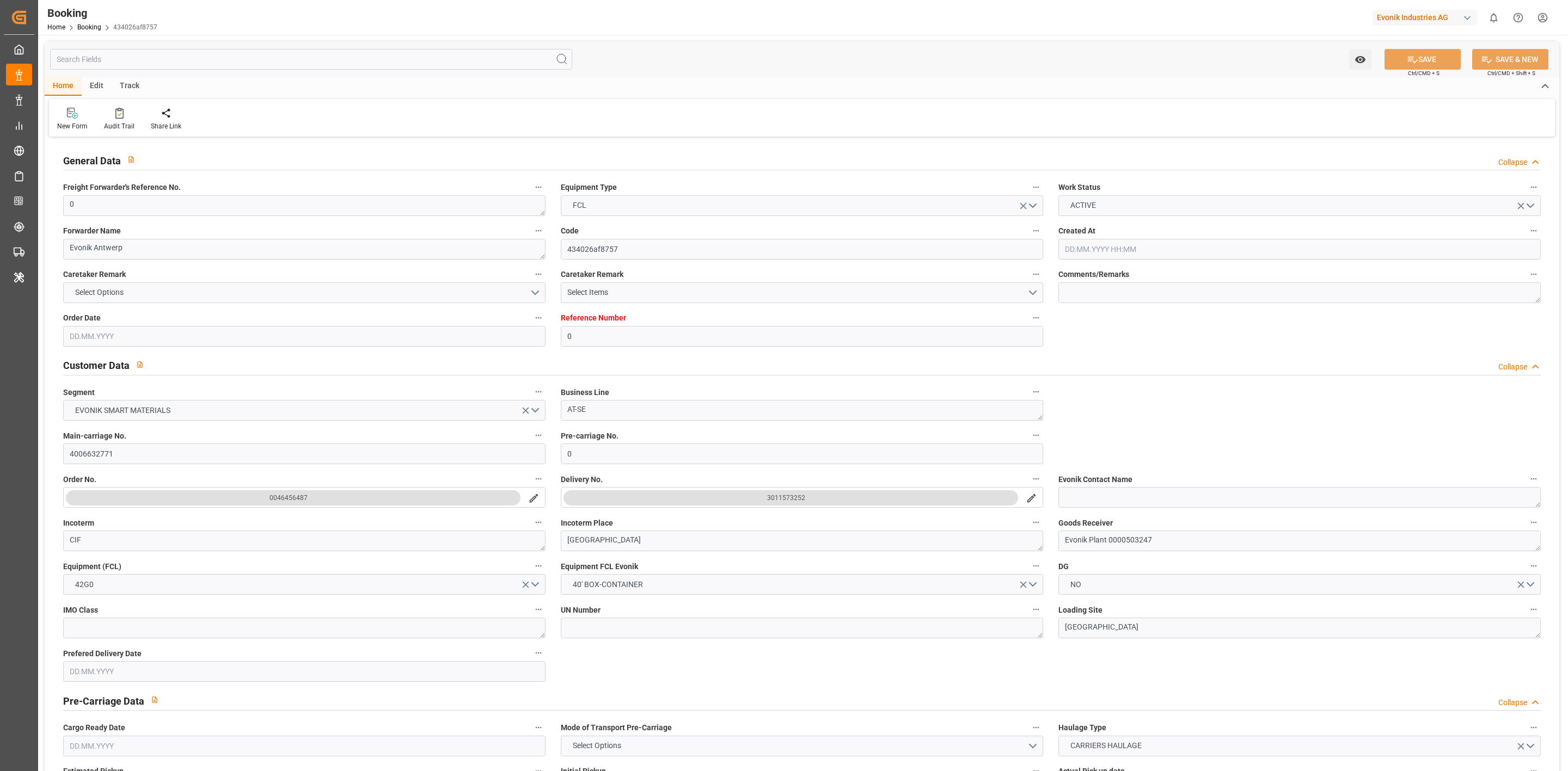
type input "CNSHG"
type input "9404675"
type input "9987287"
type input "24.06.2025 14:06"
type input "[DATE]"
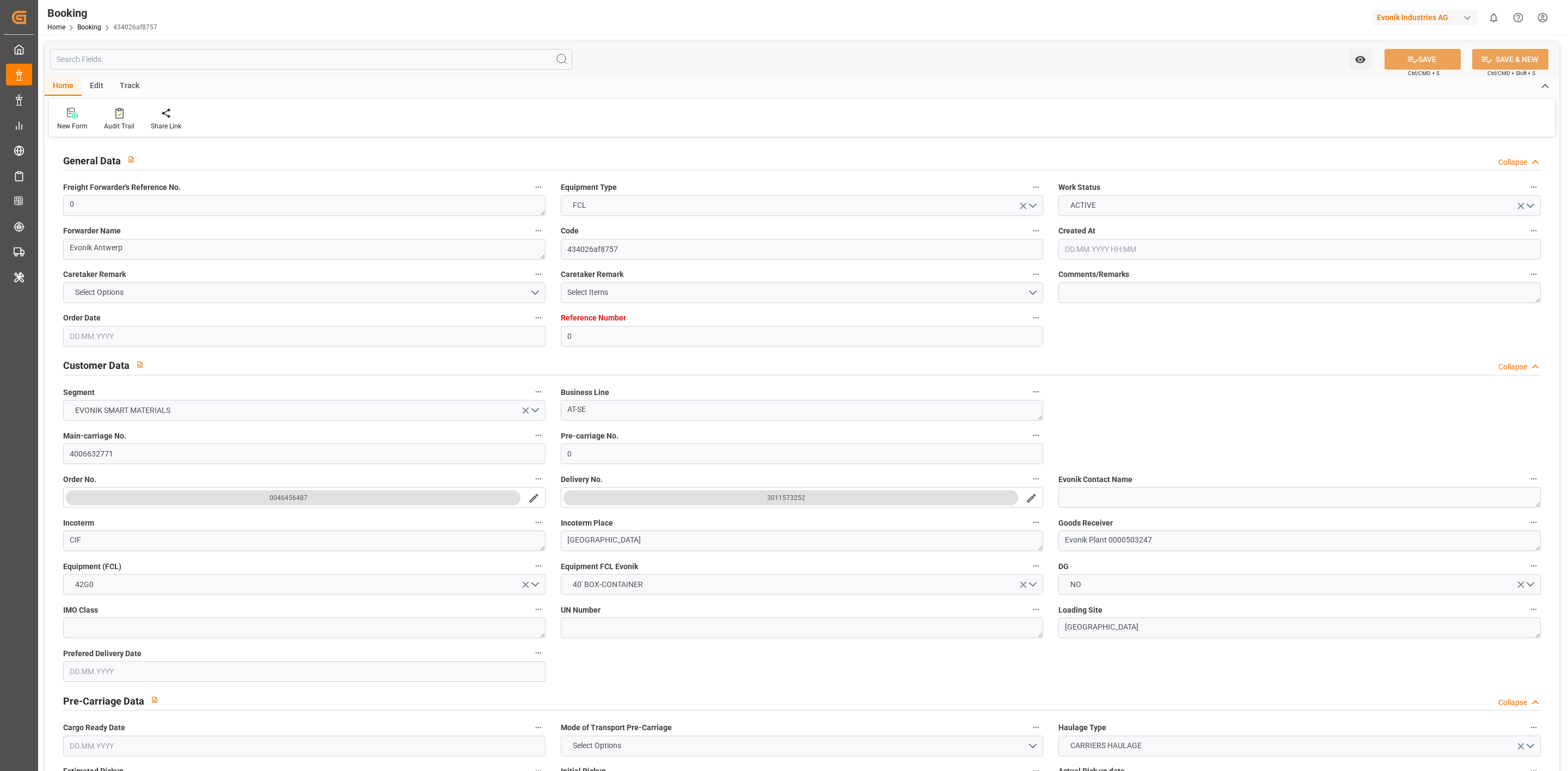
type input "23.08.2025"
type input "08.07.2025"
type input "19.07.2025 02:00"
type input "19.07.2025 00:00"
type input "19.07.2025 20:28"
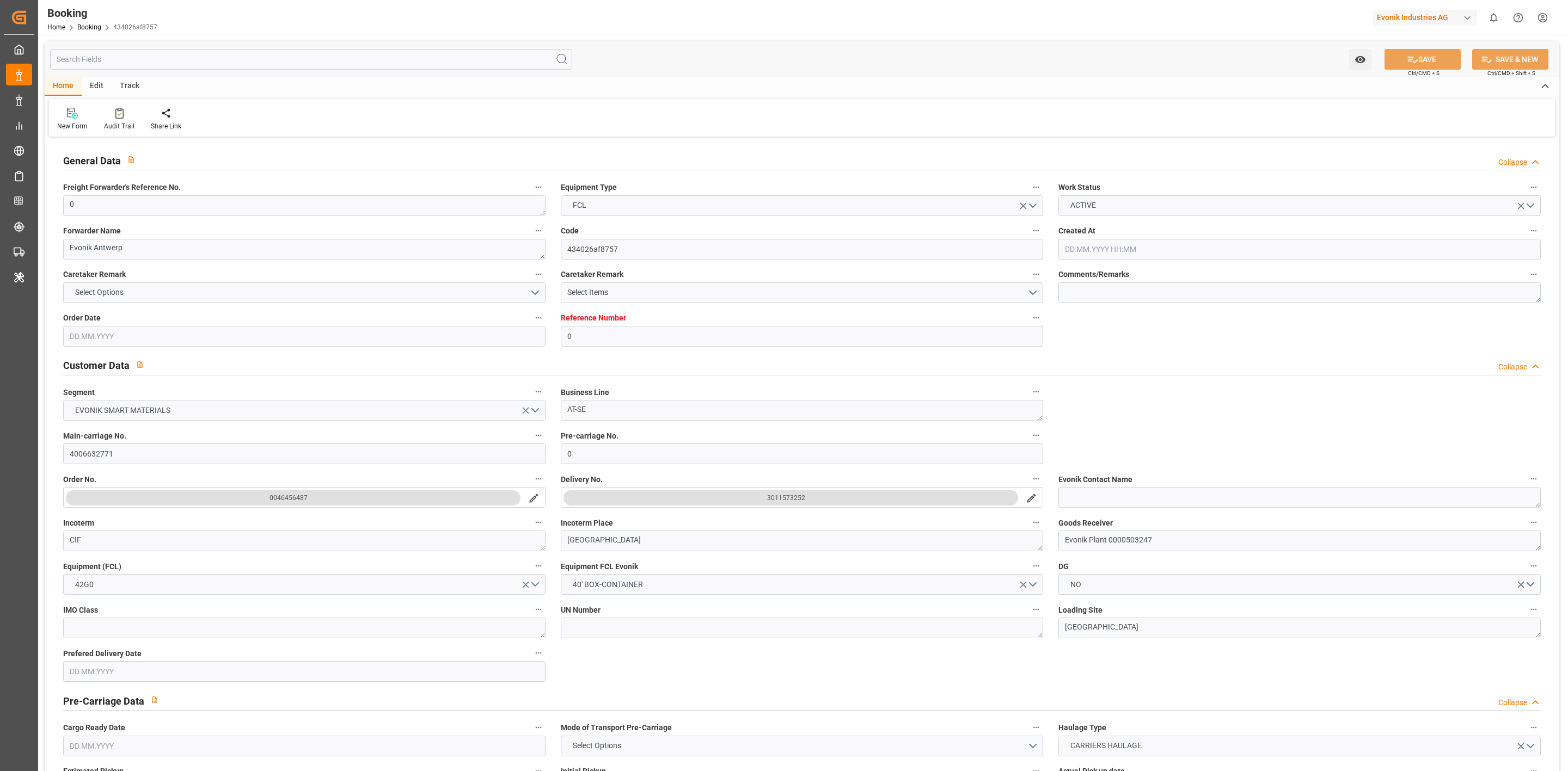
type input "14.07.2025 09:21"
type input "16.09.2025 04:00"
type input "21.09.2025 00:00"
type input "18.08.2025 22:11"
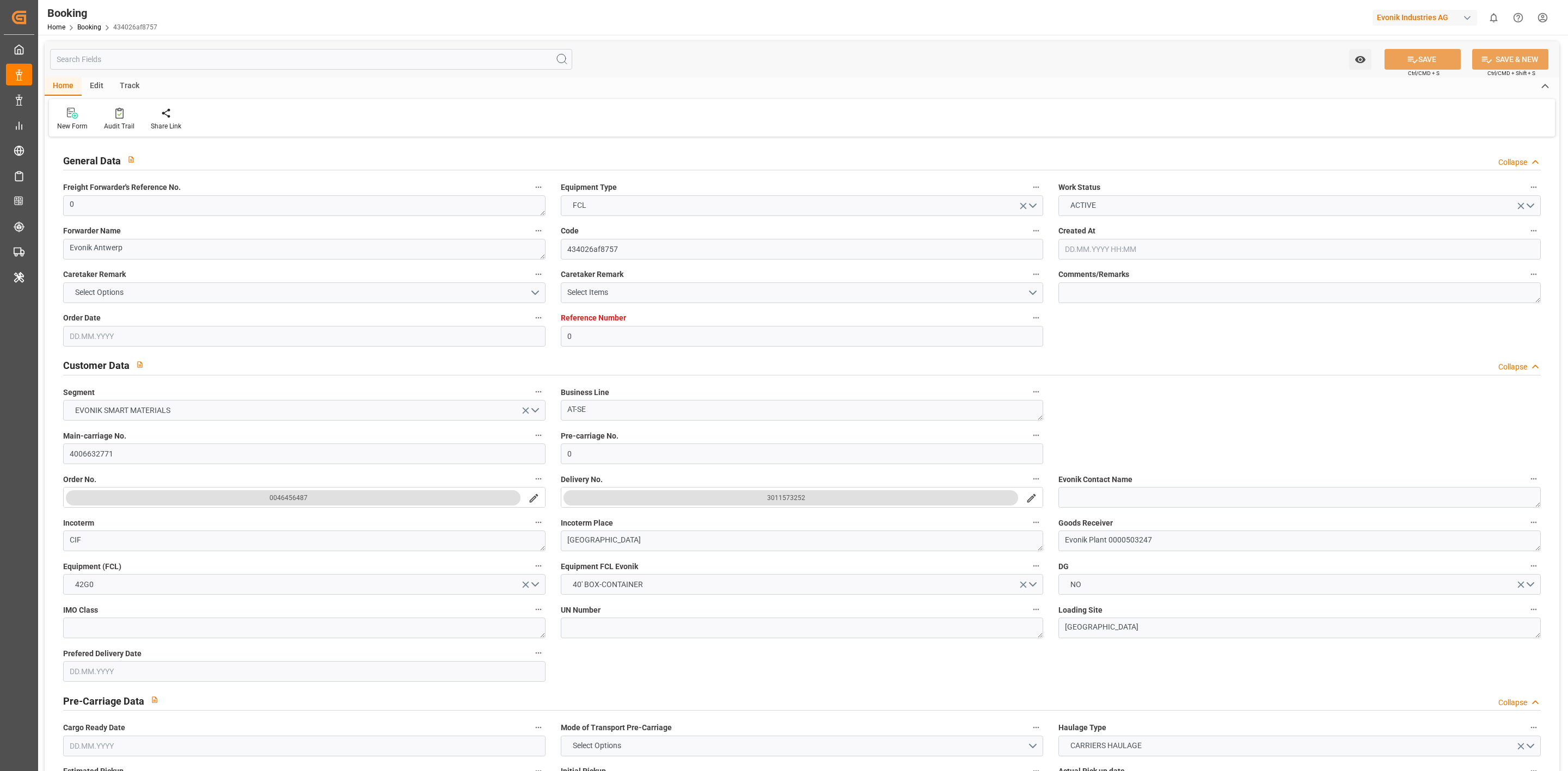
type input "18.08.2025 22:11"
type input "23.08.2025 06:00"
type input "23.08.2025 00:00"
type input "16.09.2025 20:32"
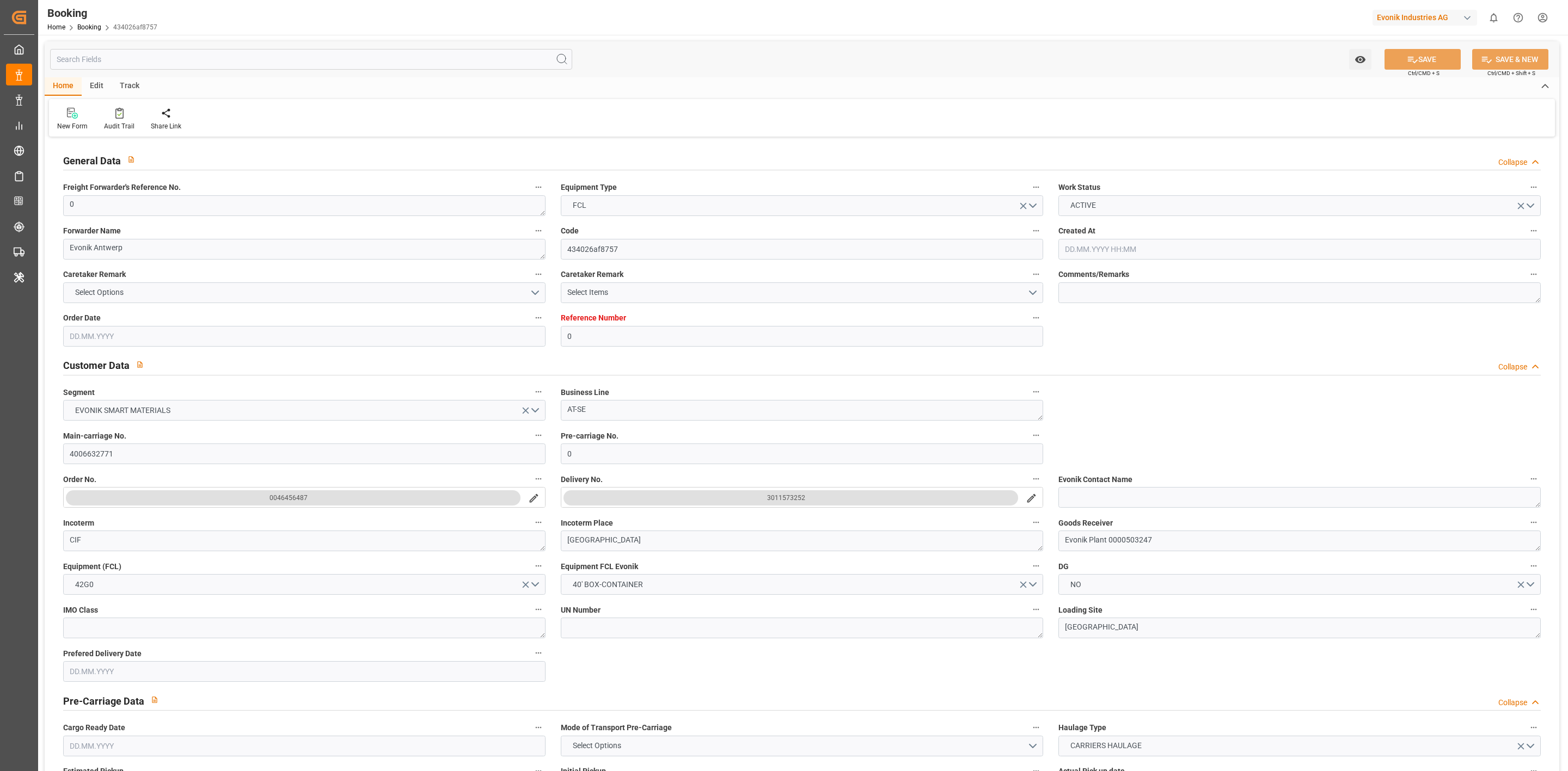
type input "16.09.2025"
type input "01.09.2025"
type input "11.07.2025 12:16"
type input "18.07.2025 15:45"
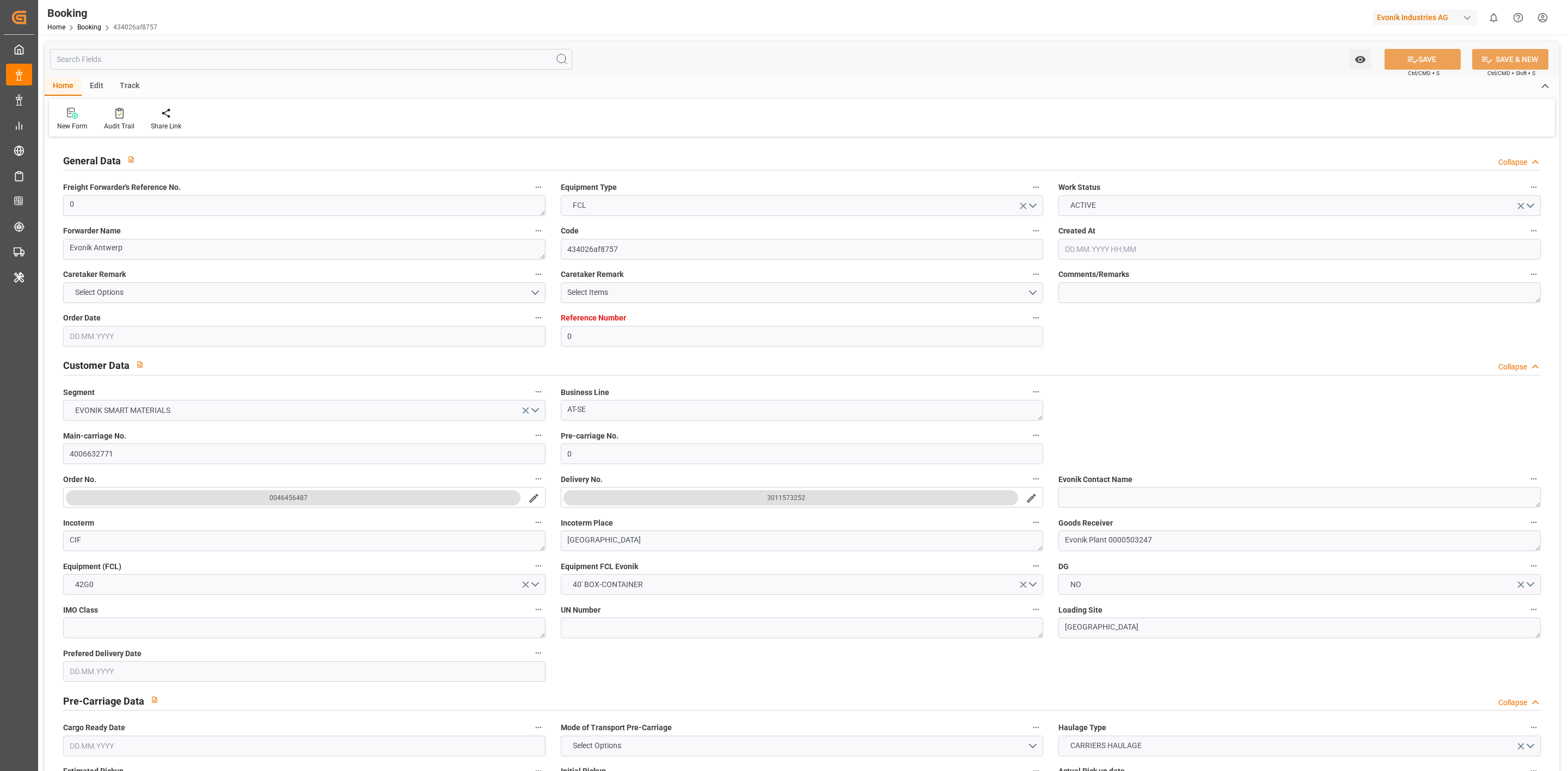
type input "19.07.2025 03:29"
type input "17.07.2025 20:03"
type input "19.07.2025 22:19"
type input "19.08.2025 01:57"
type input "19.08.2025 11:11"
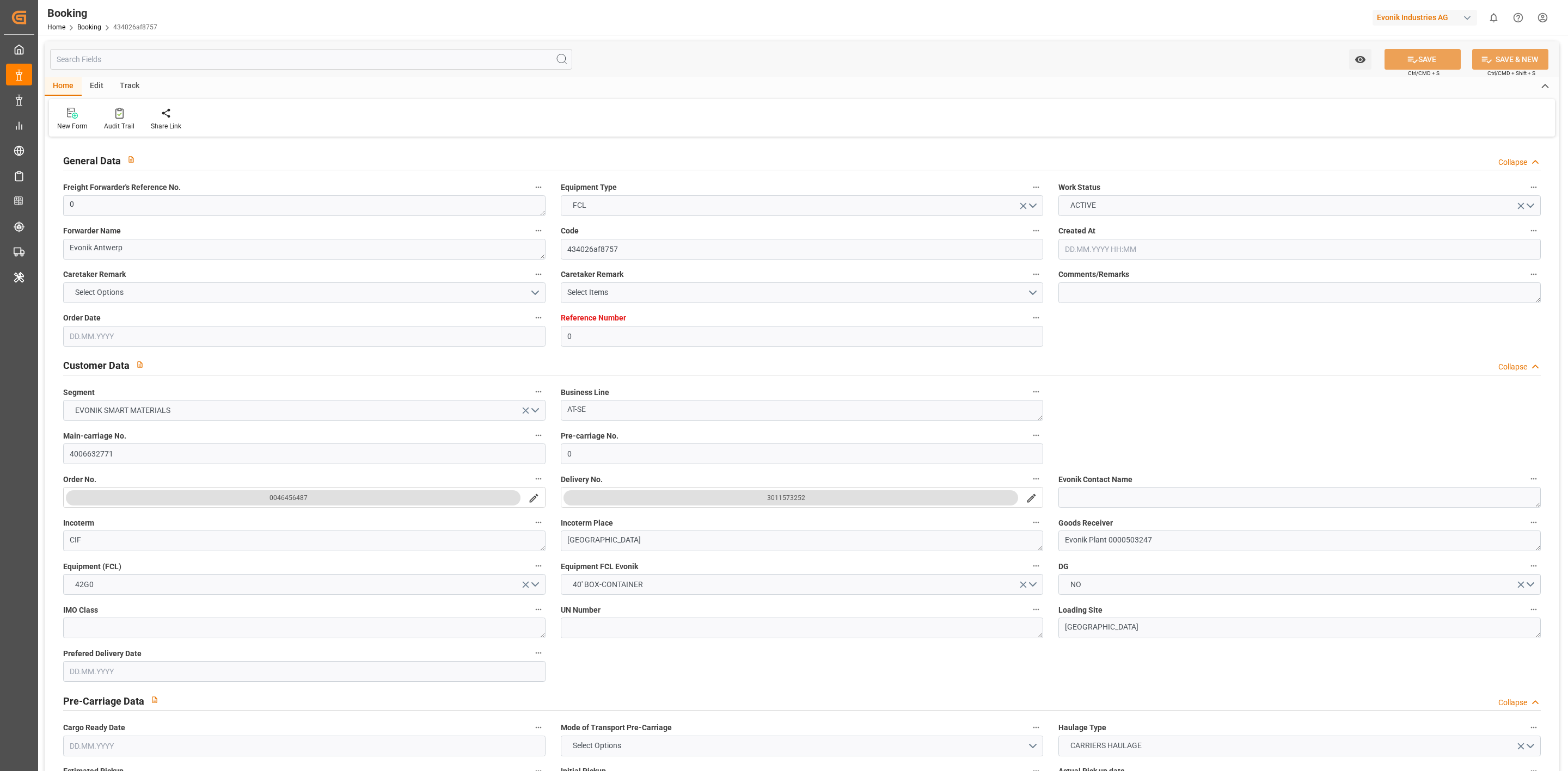
type input "19.08.2025 11:11"
type input "22.08.2025 17:00"
type input "23.08.2025 06:00"
type input "16.09.2025 04:00"
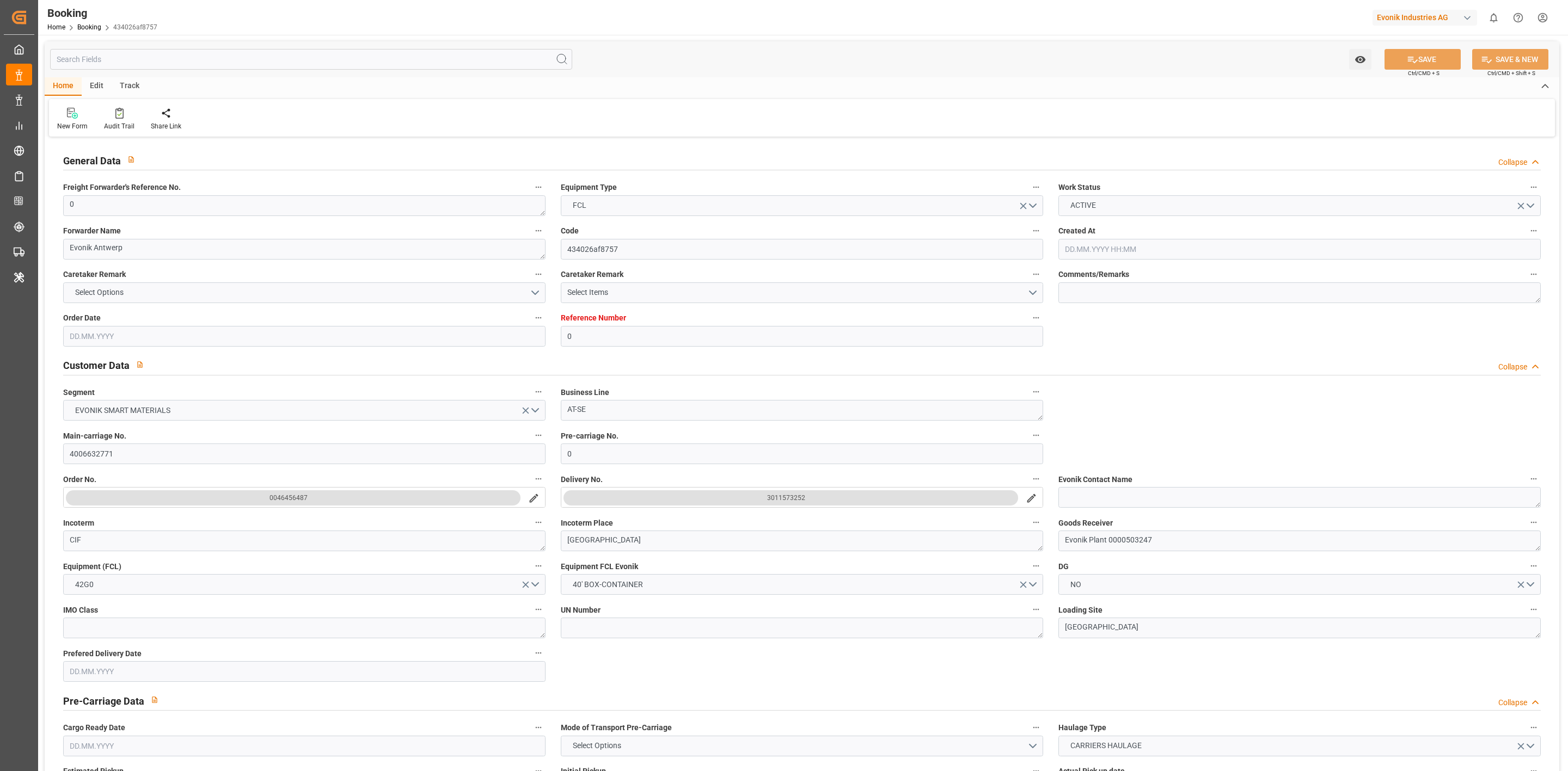
type input "16.09.2025 13:08"
type input "16.09.2025 08:57"
type input "21.09.2025 16:00"
type input "18.09.2025 09:57"
type input "23.09.2025 04:00"
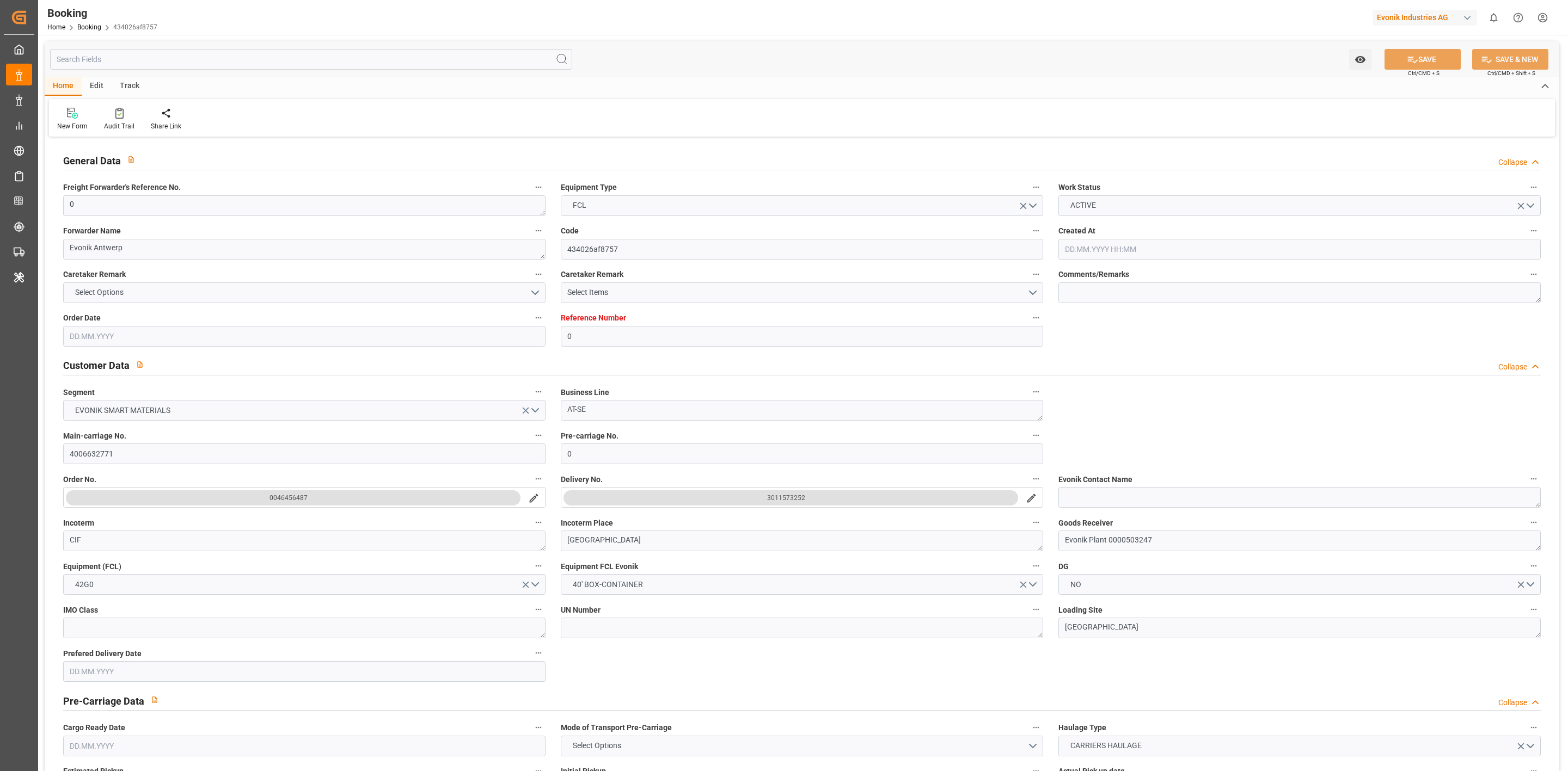
type input "20.09.2025 08:57"
type input "18.09.2025 21:57"
type input "23.09.2025 16:00"
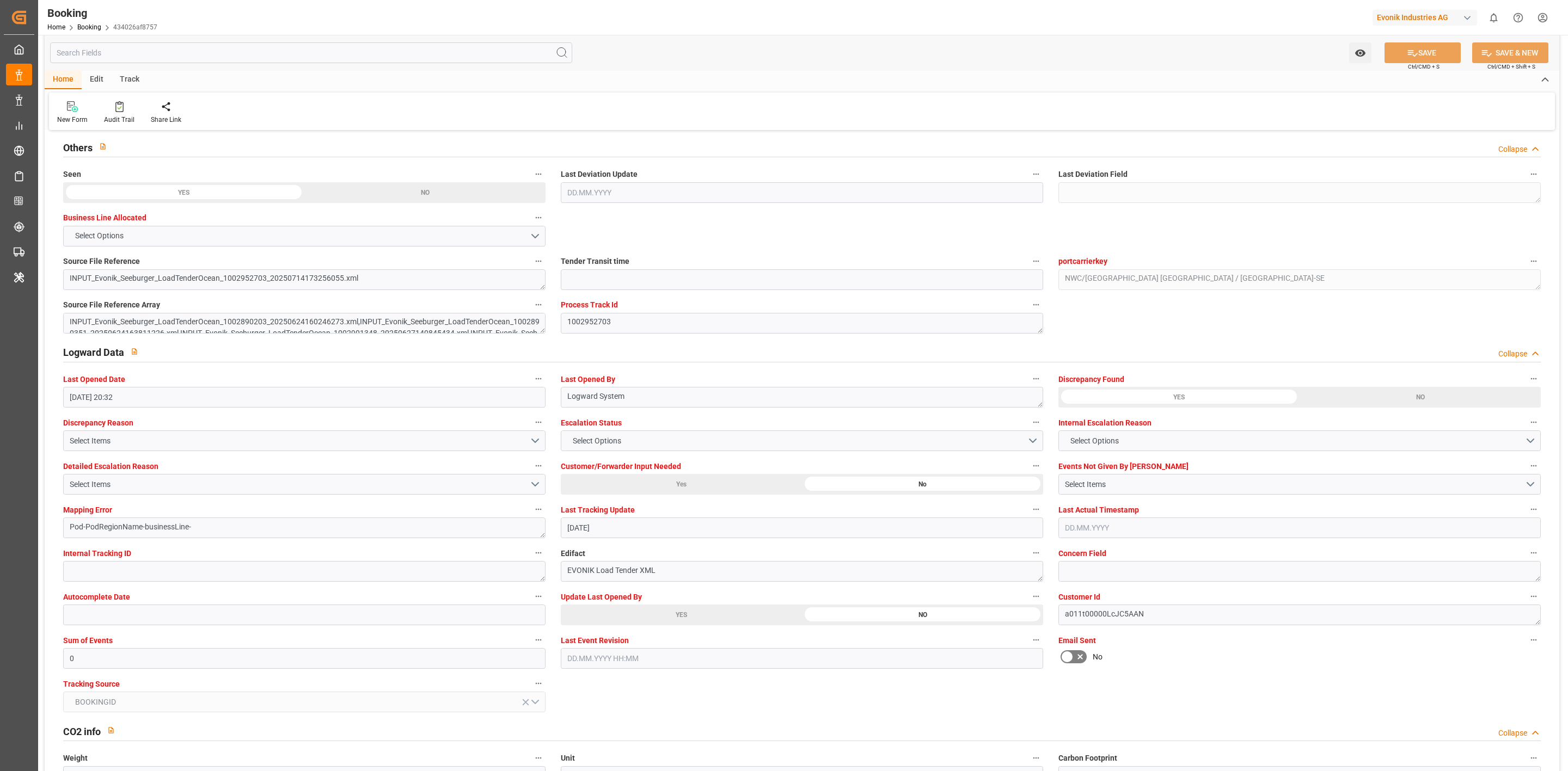
scroll to position [1878, 0]
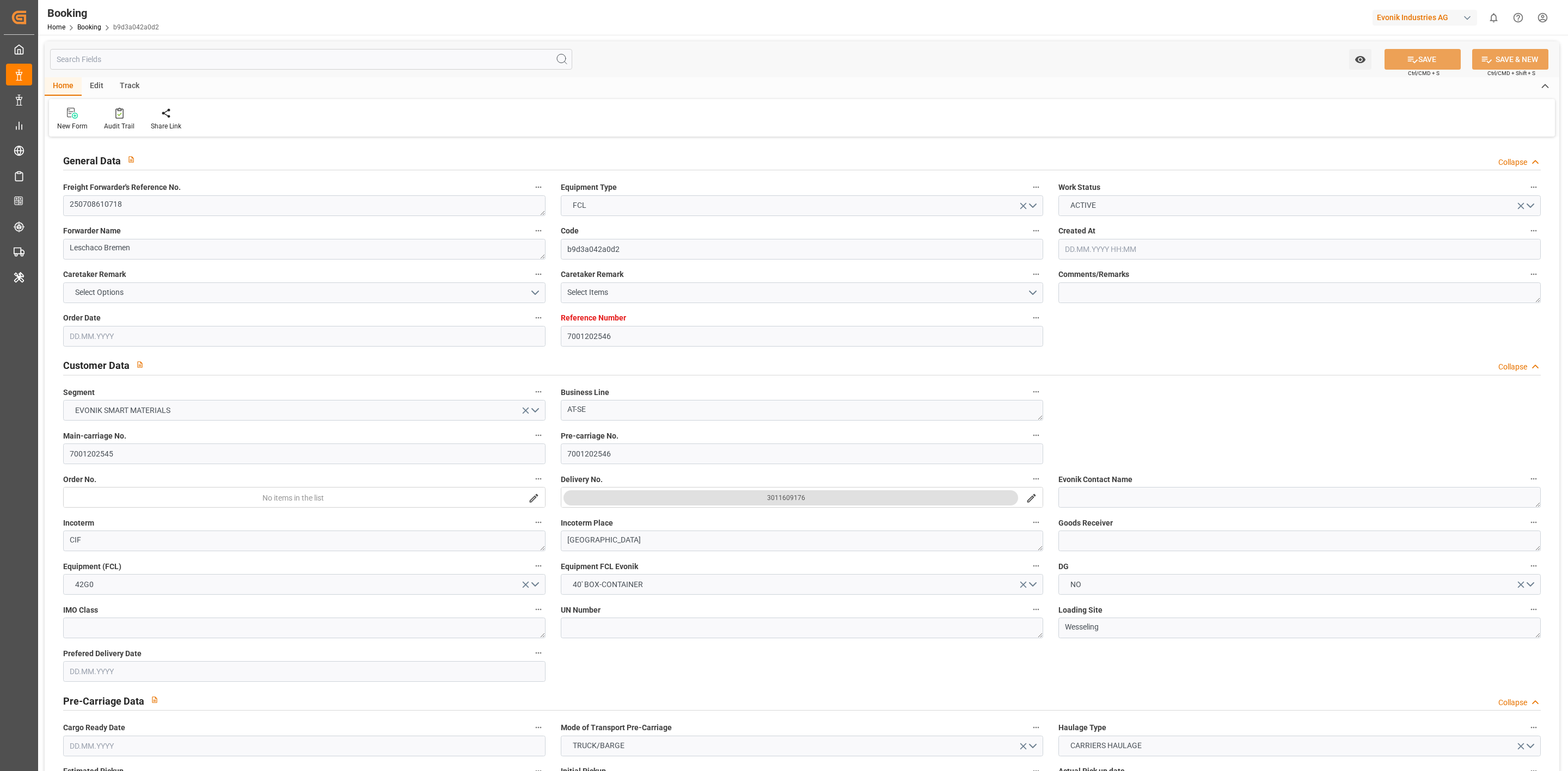
type input "7001202546"
type input "9987287"
type input "Hyundai"
type input "Hyundai Merchant Marine [DOMAIN_NAME]."
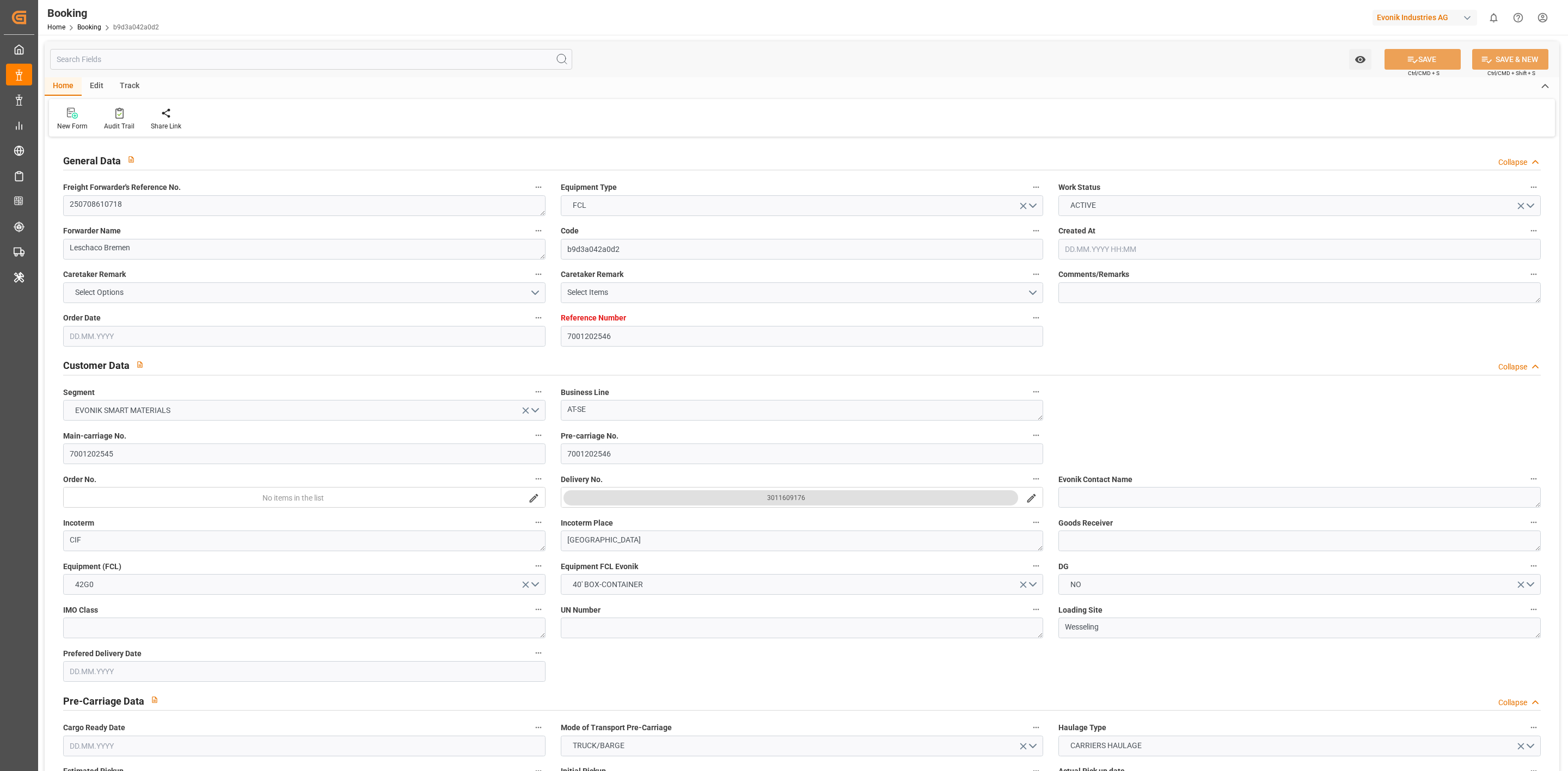
type input "NLRTM"
type input "CNSGH"
type input "AEAUH"
type input "0"
type input "NLRTM"
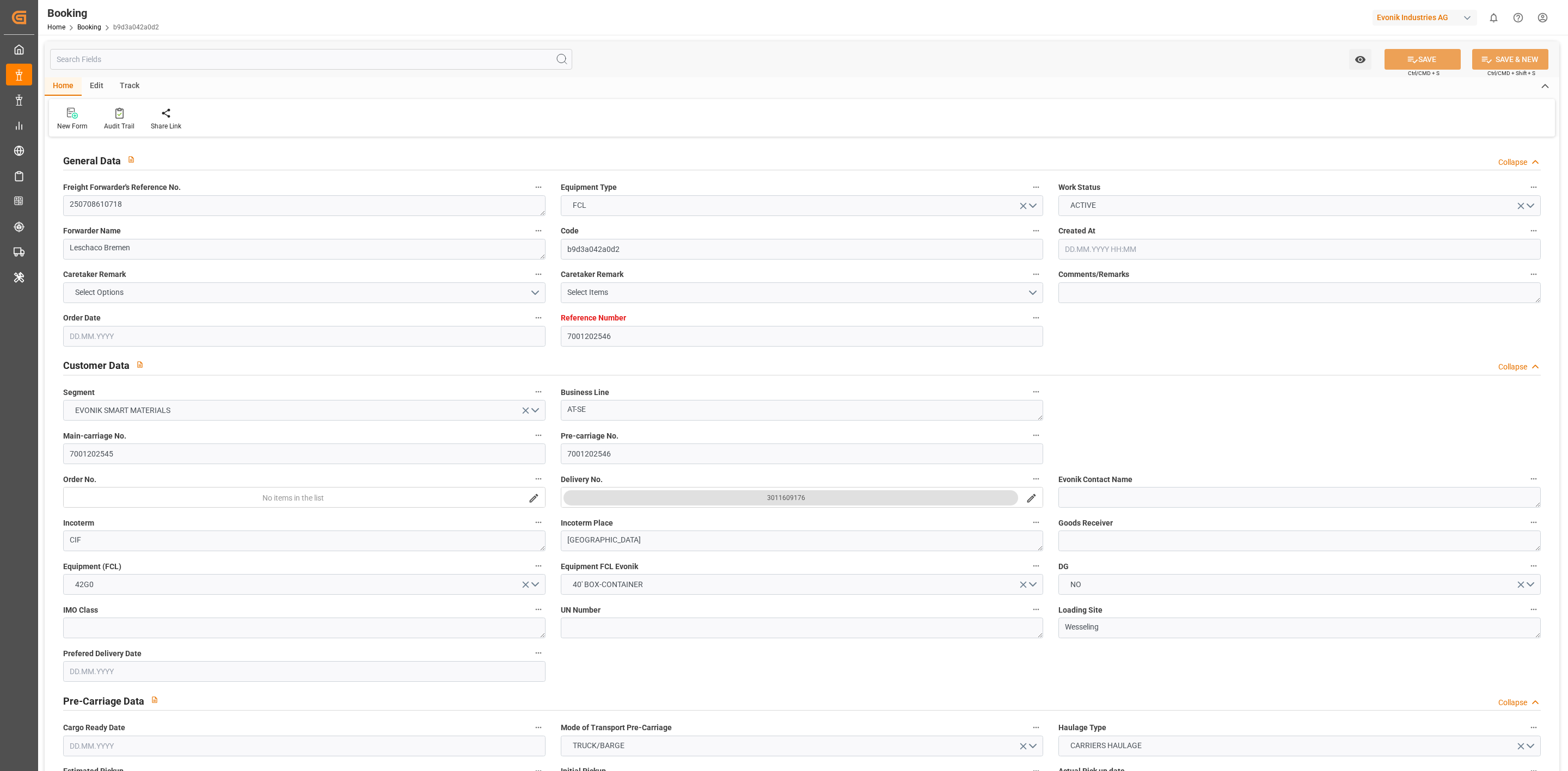
type input "CNSHG"
type input "9404675"
type input "9987287"
type input "[DATE] 06:27"
type input "[DATE]"
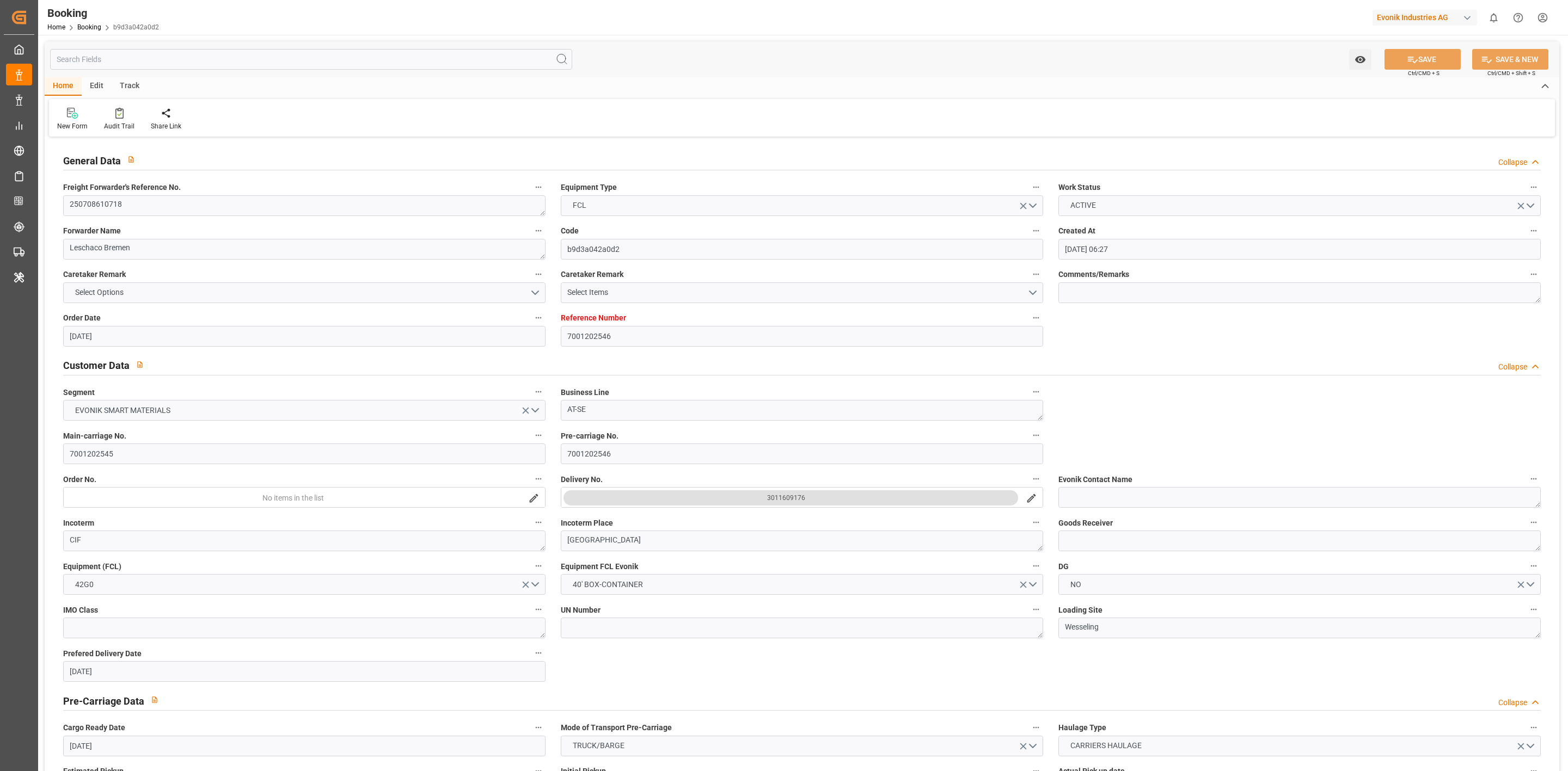
type input "[DATE]"
type input "[DATE] 21:43"
type input "[DATE] 17:00"
type input "[DATE]"
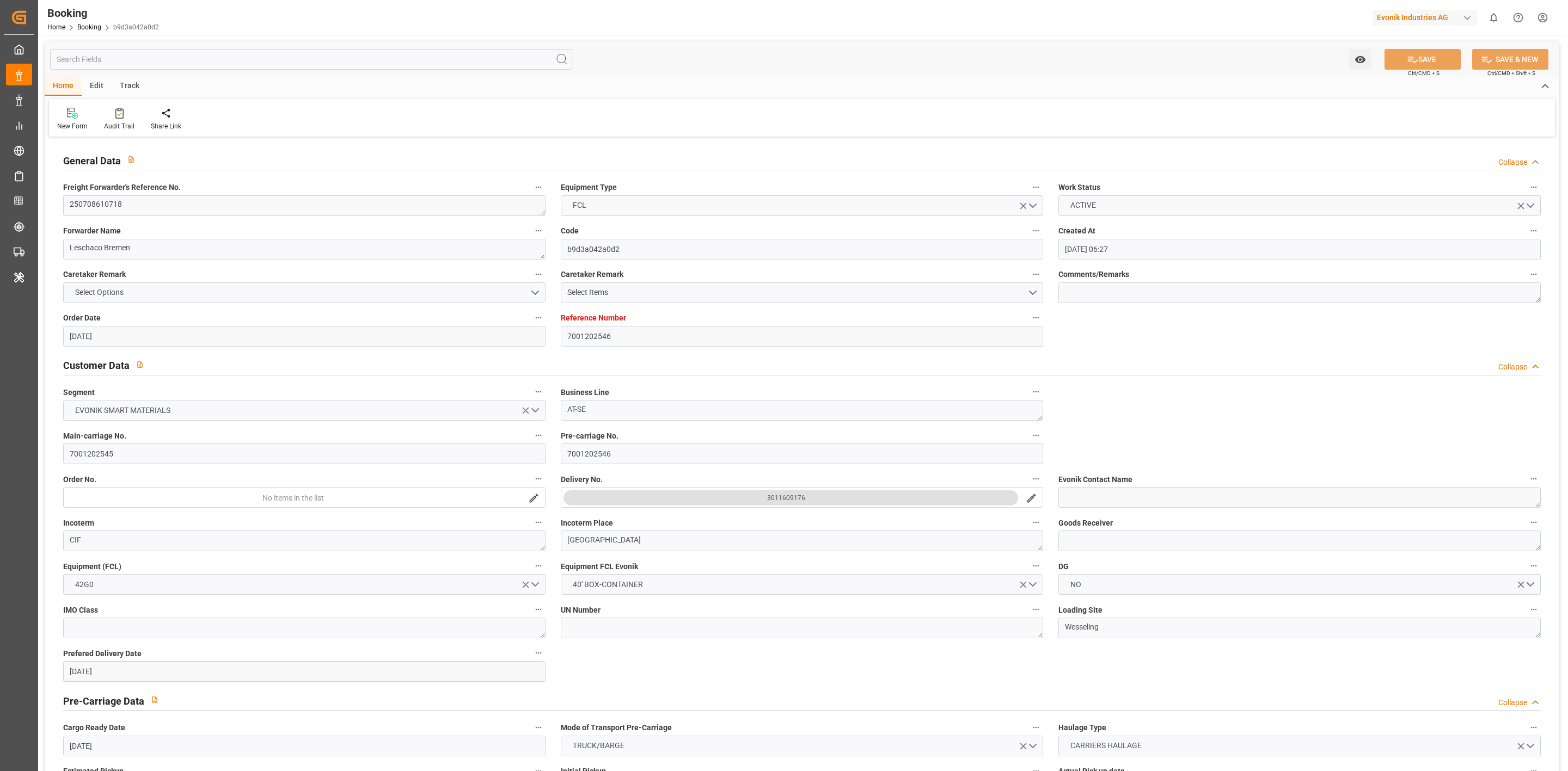
type input "[DATE]"
type input "[DATE] 06:00"
type input "[DATE] 00:00"
type input "[DATE] 18:59"
type input "[DATE] 09:15"
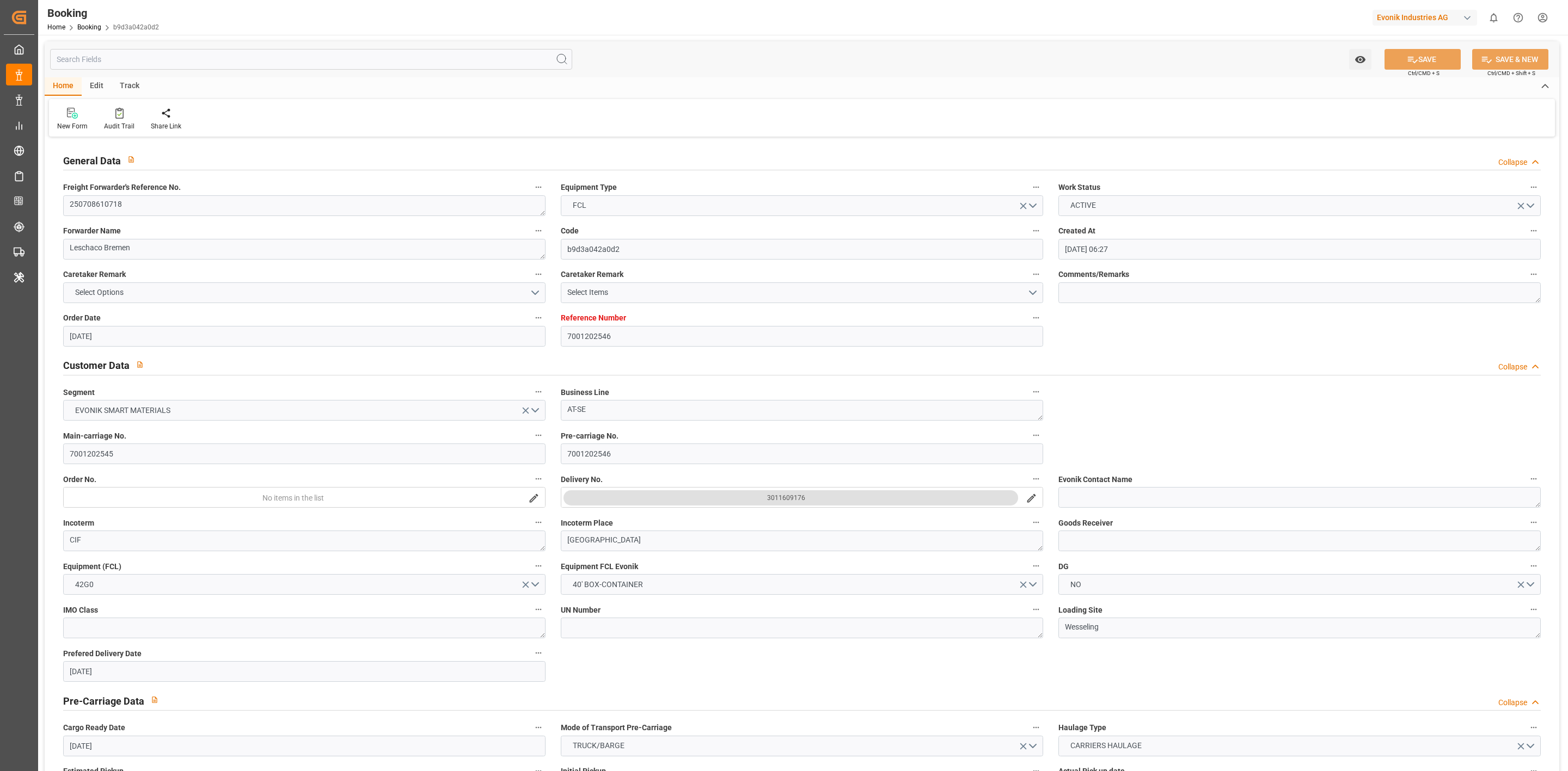
type input "[DATE] 04:00"
type input "[DATE] 05:30"
type input "[DATE] 22:11"
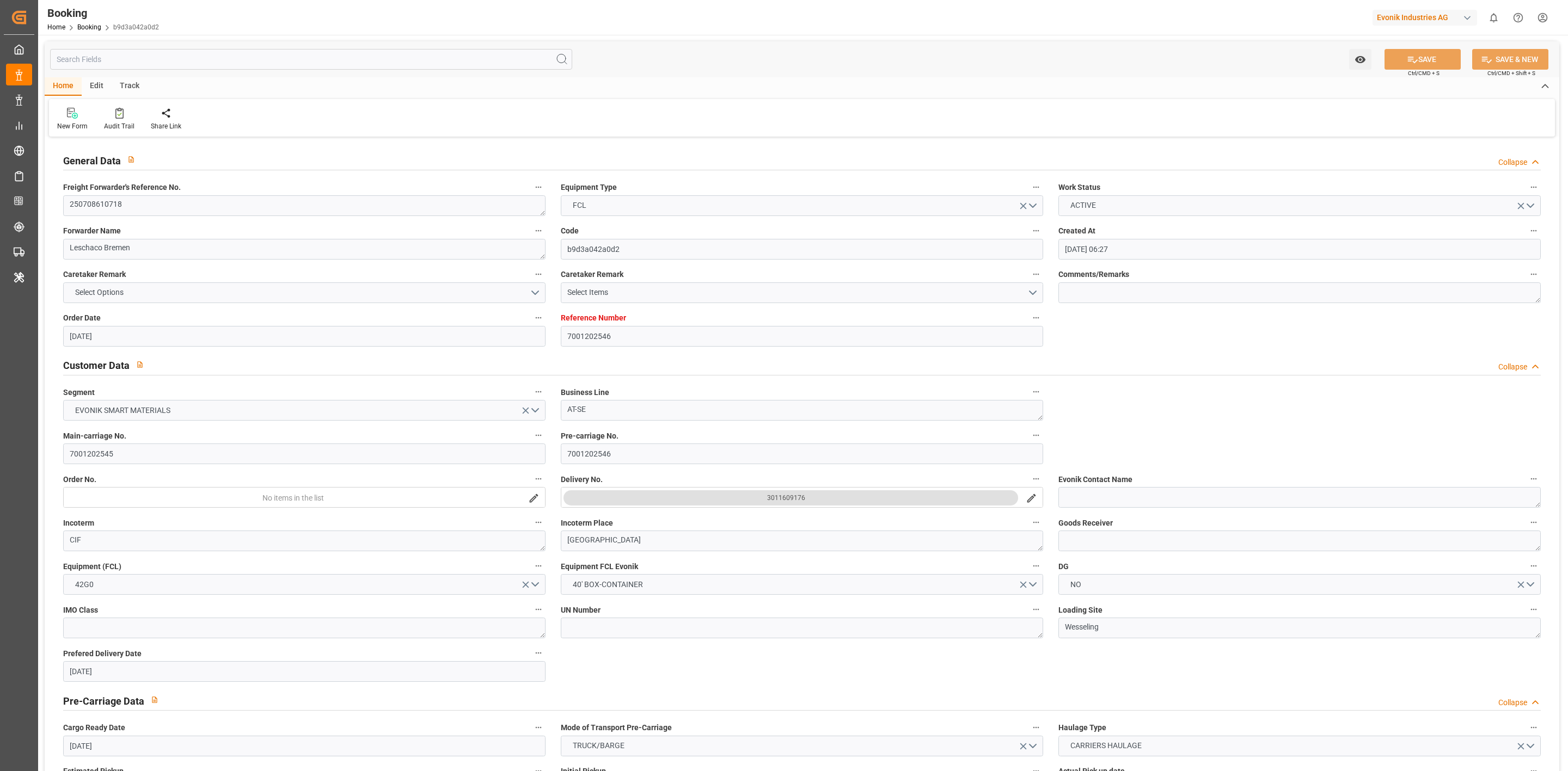
type input "[DATE] 06:00"
type input "[DATE] 00:00"
type input "[DATE]"
type input "[DATE] 13:19"
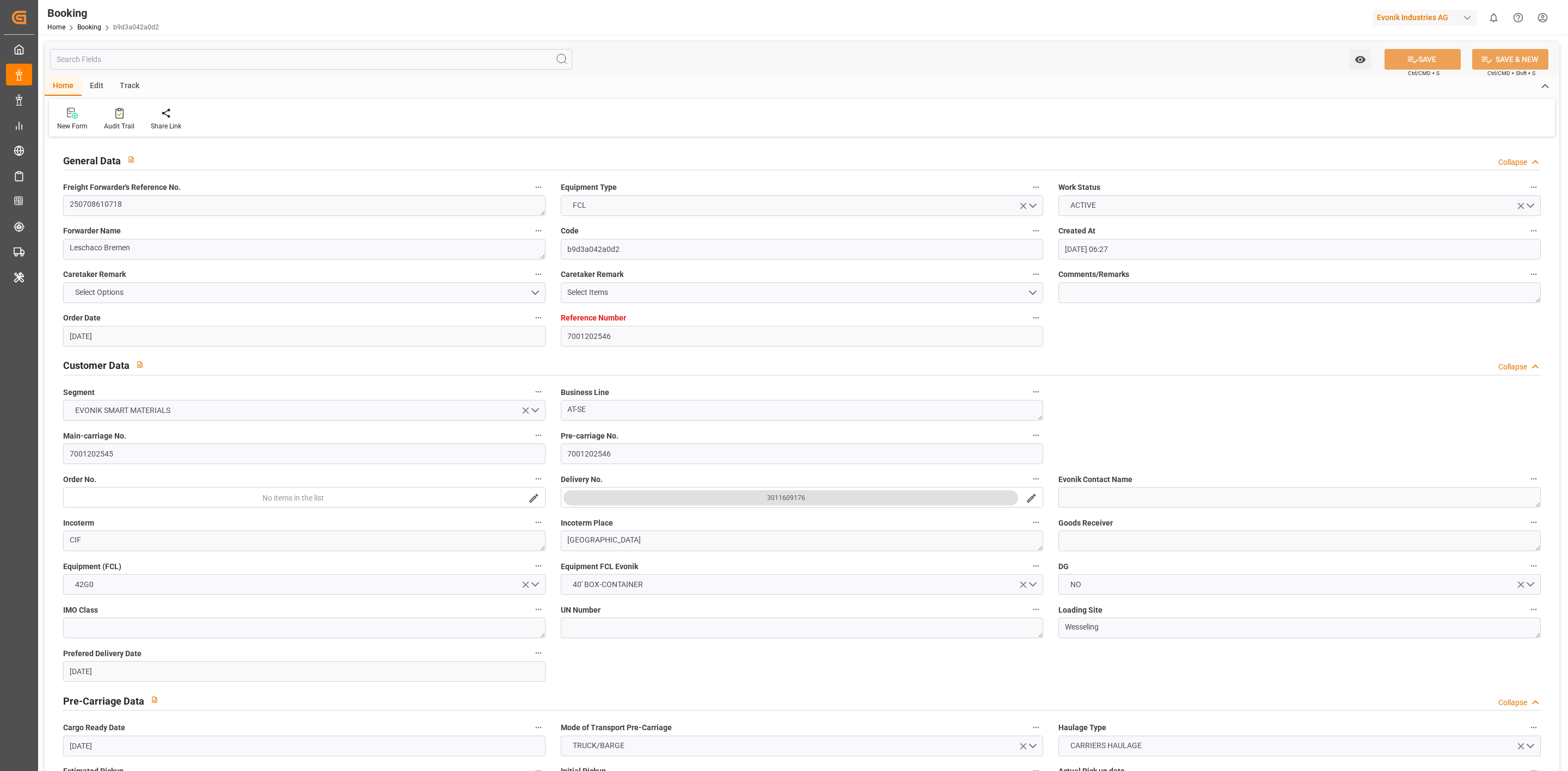
type input "[DATE]"
type input "[DATE] 10:41"
type input "[DATE] 20:00"
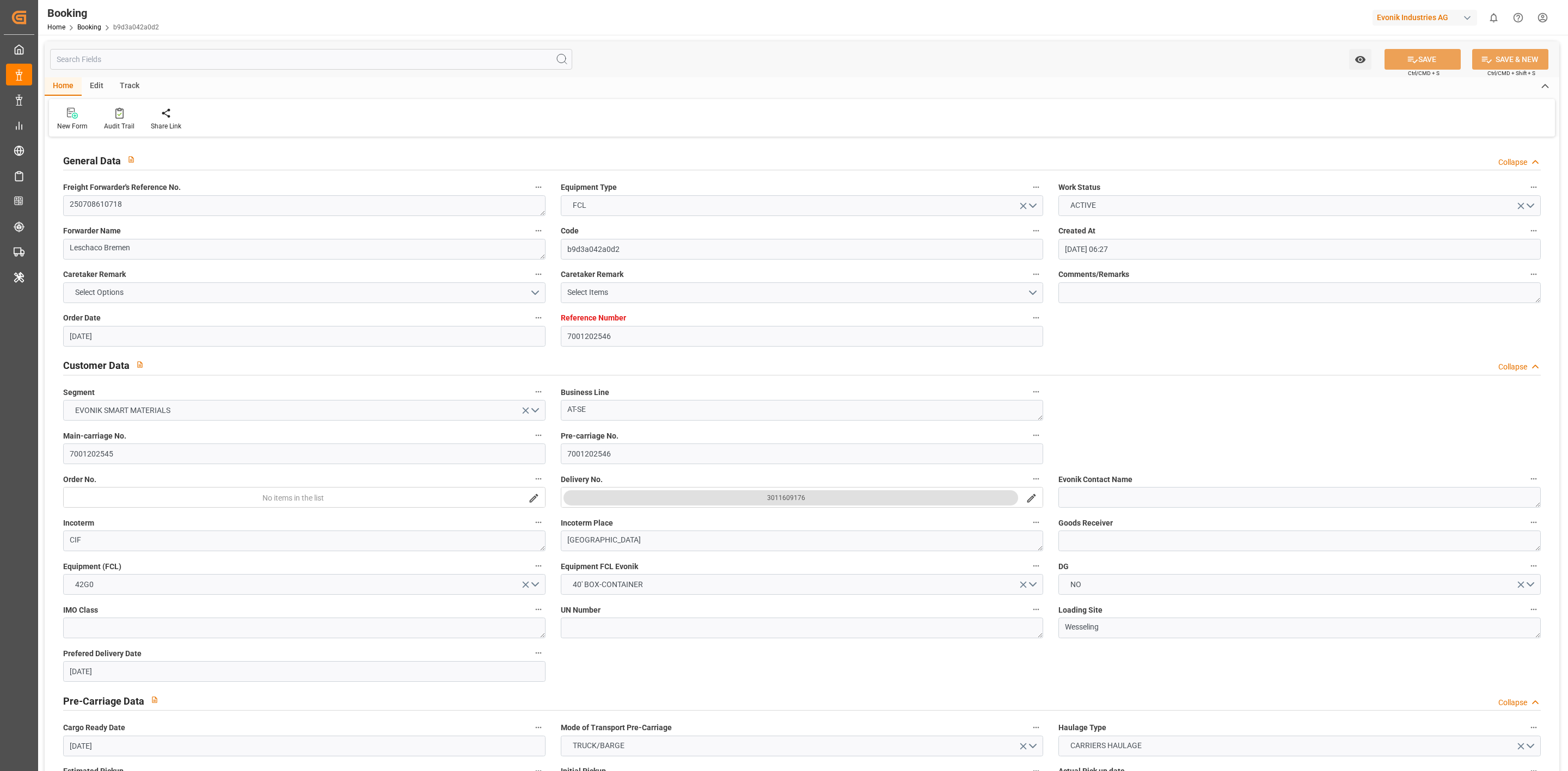
type input "[DATE] 22:30"
type input "[DATE] 08:37"
type input "[DATE] 04:14"
type input "[DATE] 21:00"
type input "[DATE] 20:19"
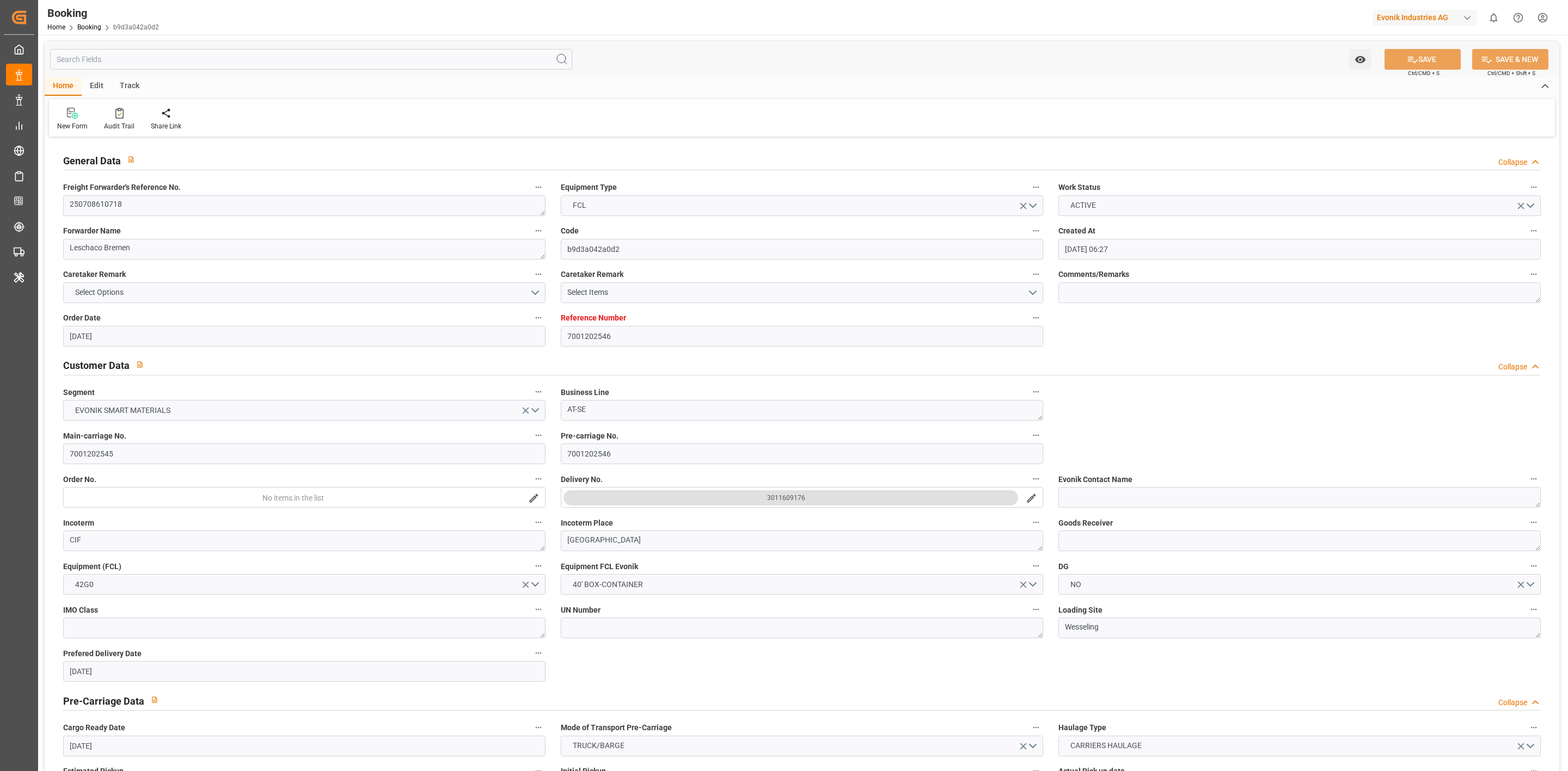
type input "[DATE] 11:11"
type input "[DATE] 17:00"
type input "[DATE] 06:00"
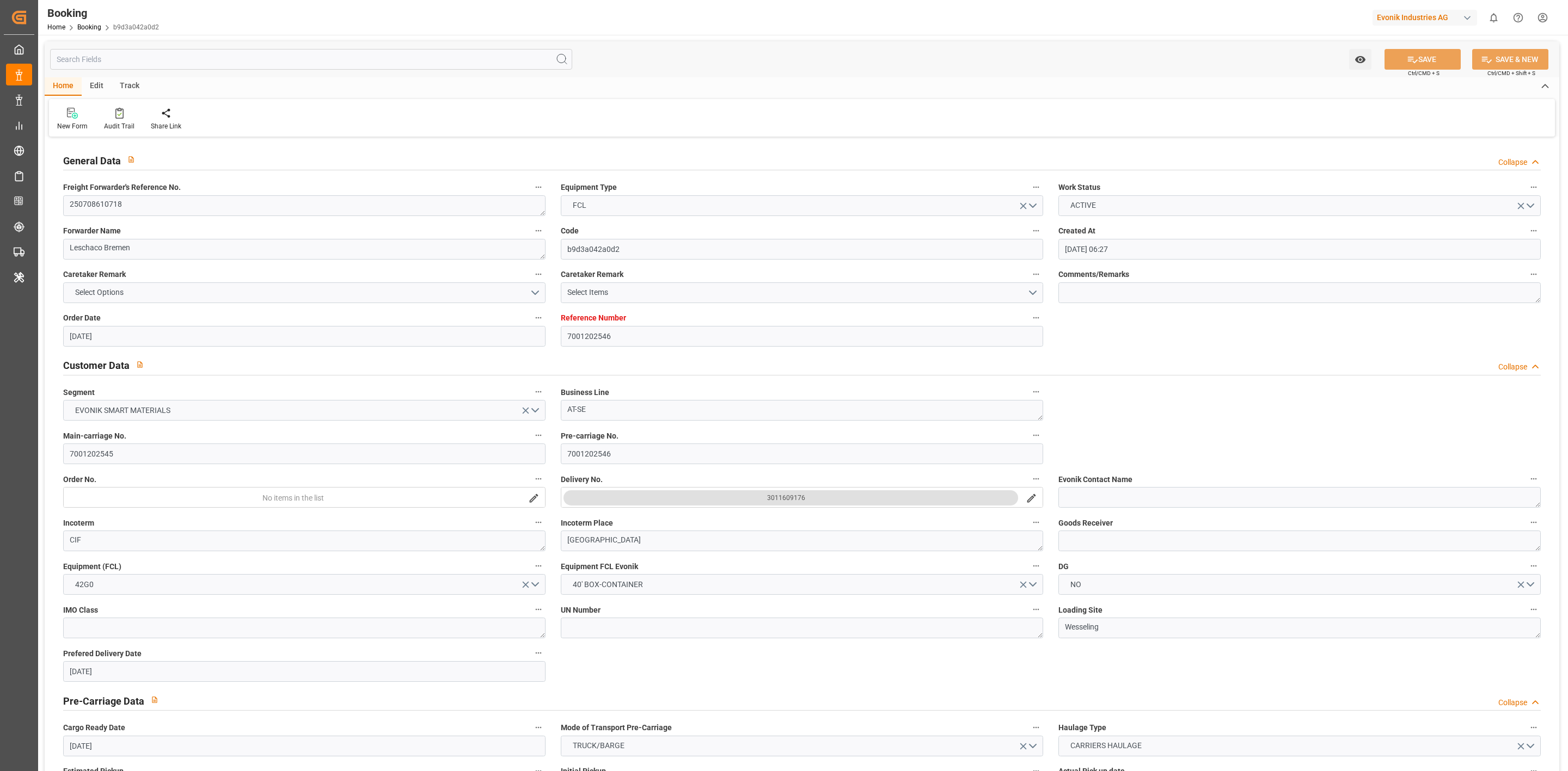
type input "[DATE] 04:00"
type input "[DATE] 13:08"
type input "[DATE] 08:57"
type input "[DATE] 16:00"
type input "[DATE] 09:57"
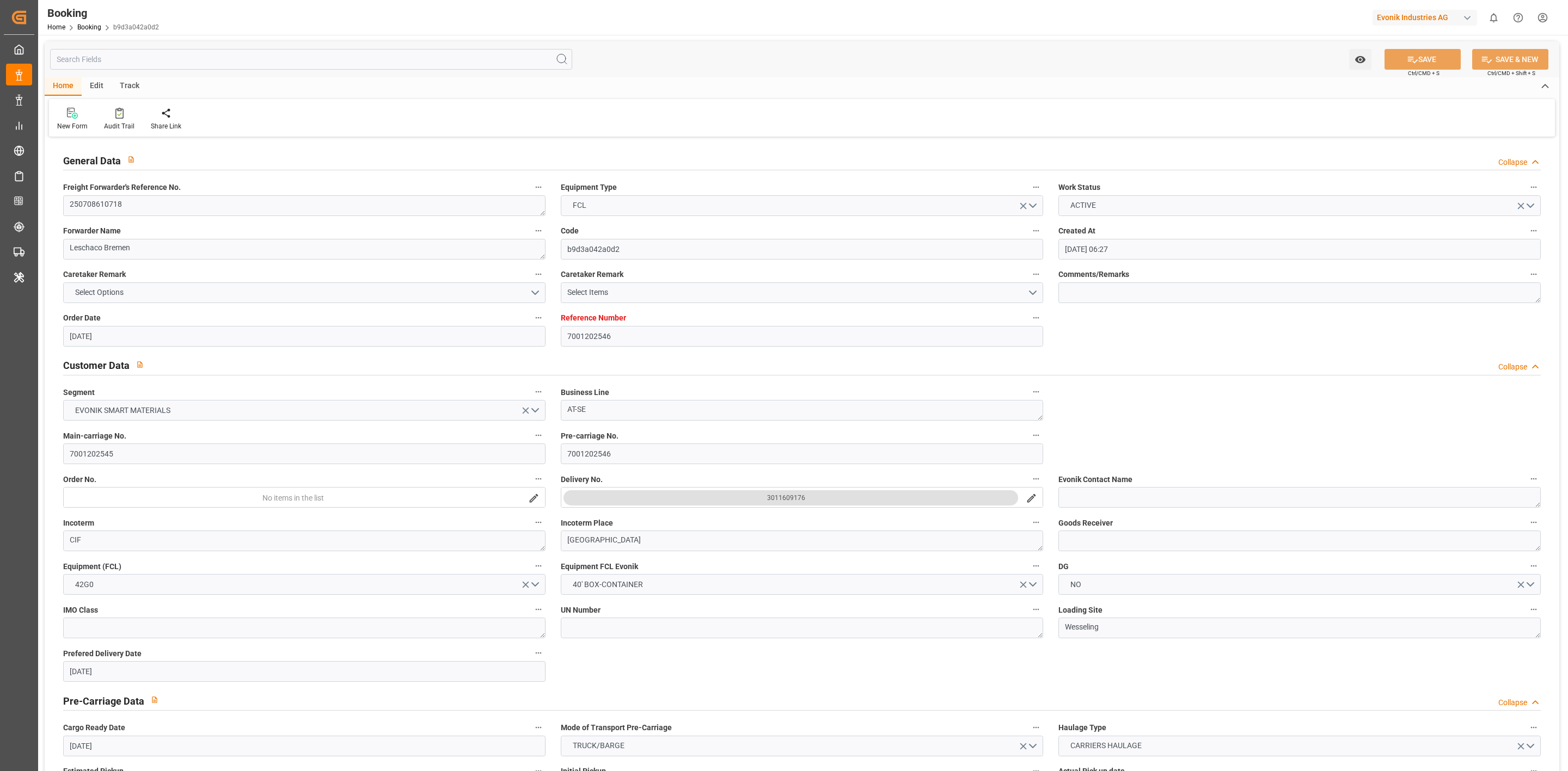
type input "[DATE] 04:00"
type input "[DATE] 08:57"
type input "[DATE] 01:57"
type input "[DATE] 20:00"
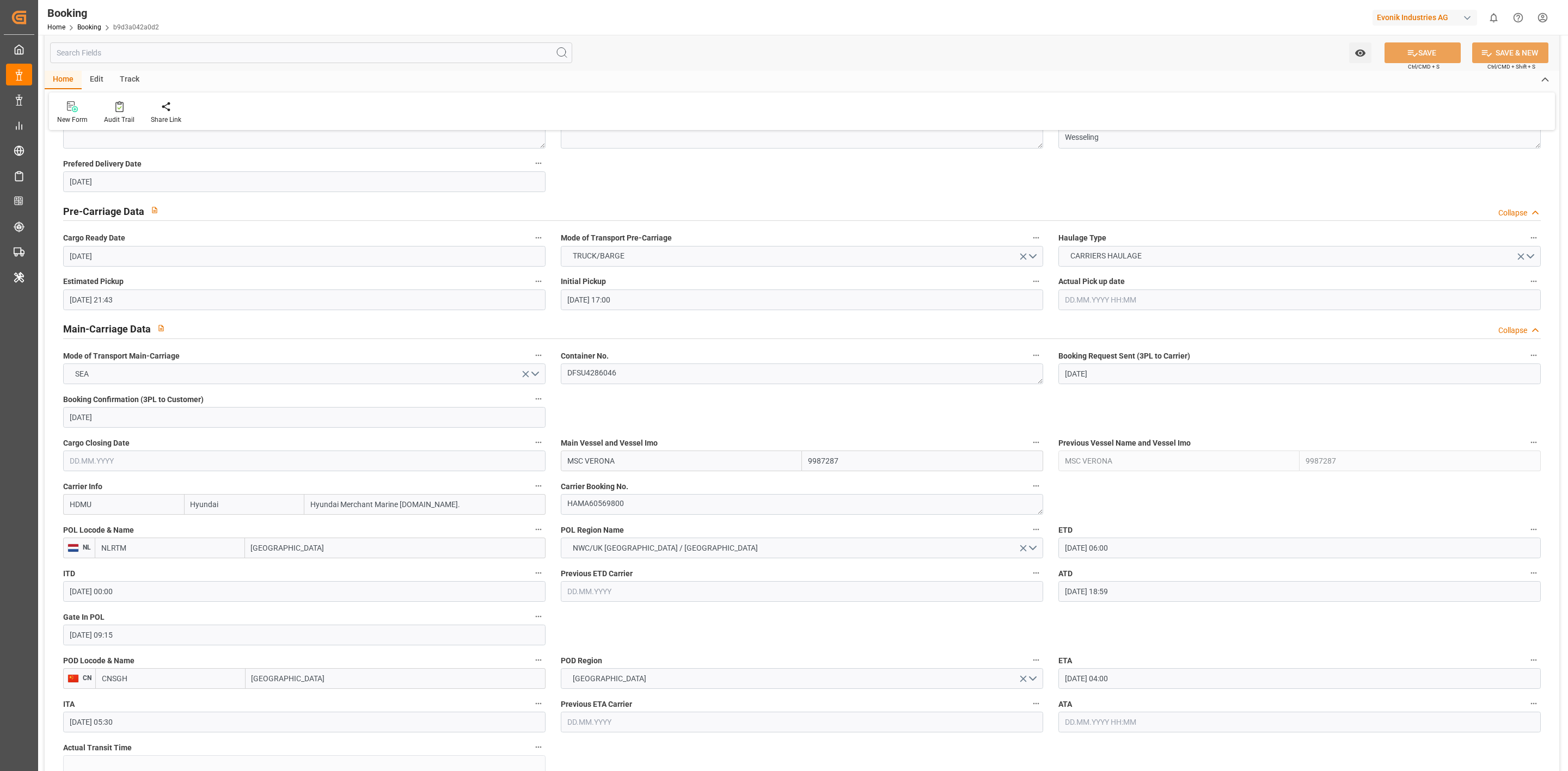
scroll to position [1143, 0]
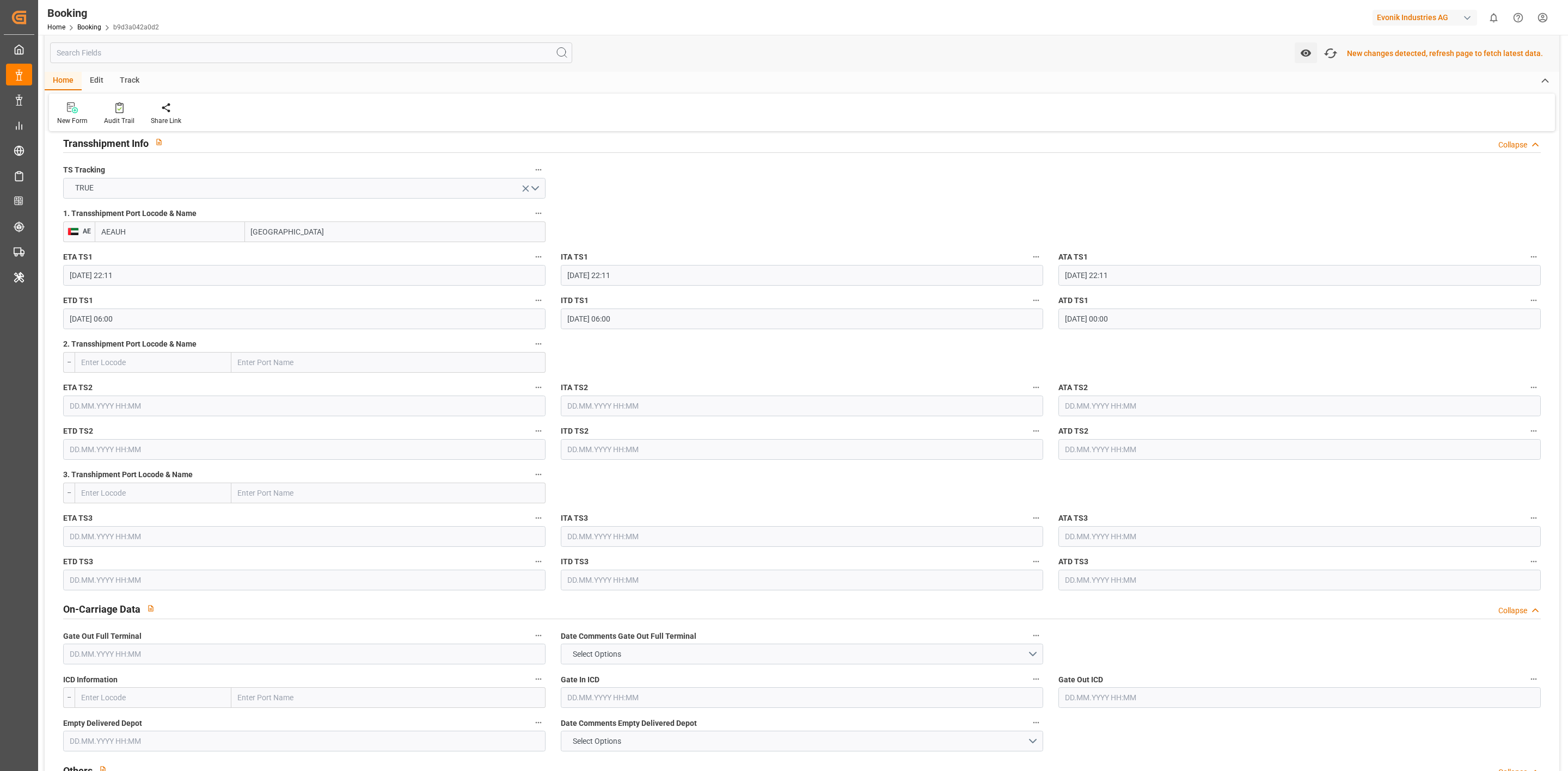
click at [780, 44] on div "Watch Option Fetch latest updates New changes detected, refresh page to fetch l…" at bounding box center [802, 53] width 1514 height 37
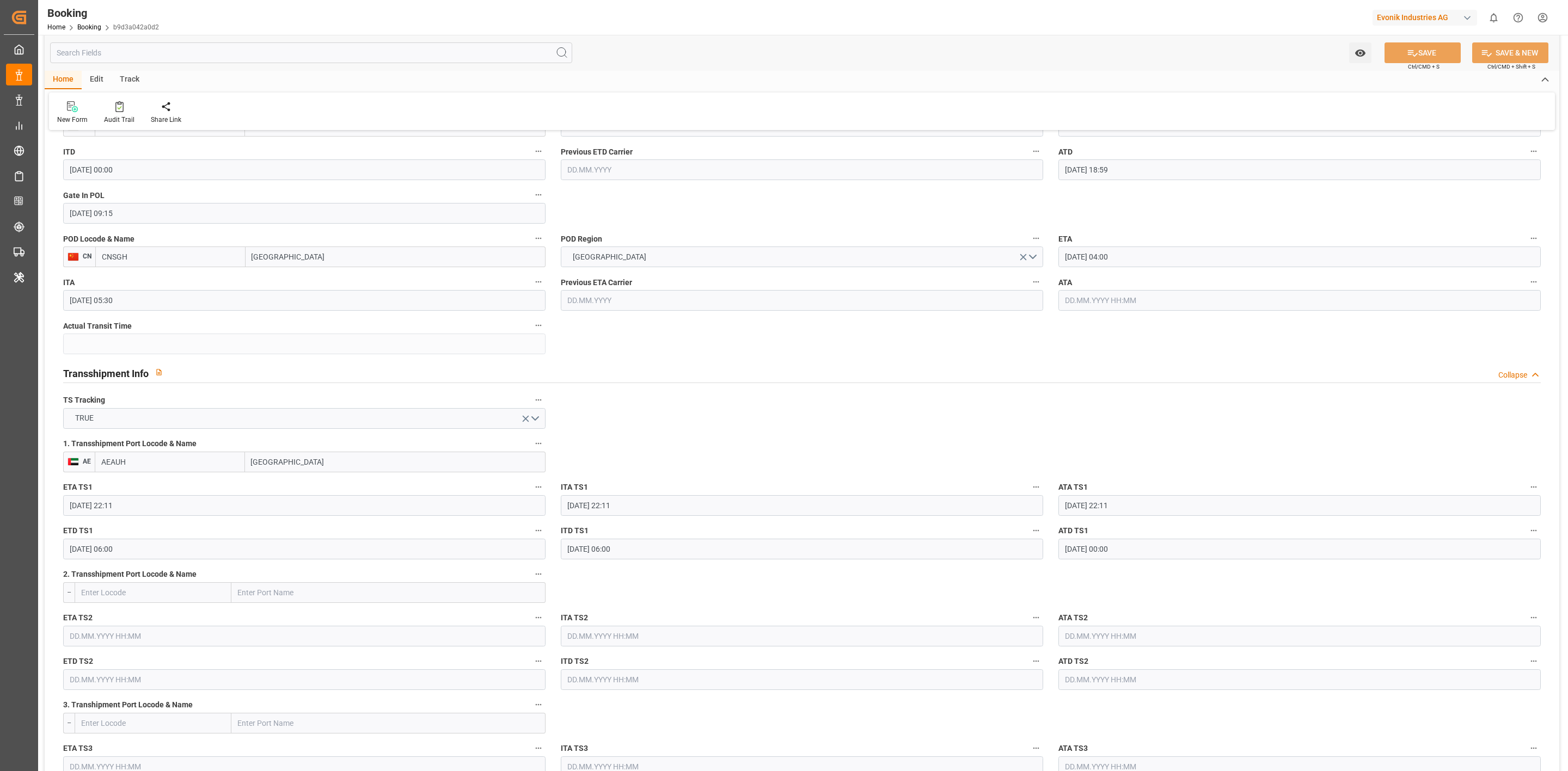
scroll to position [817, 0]
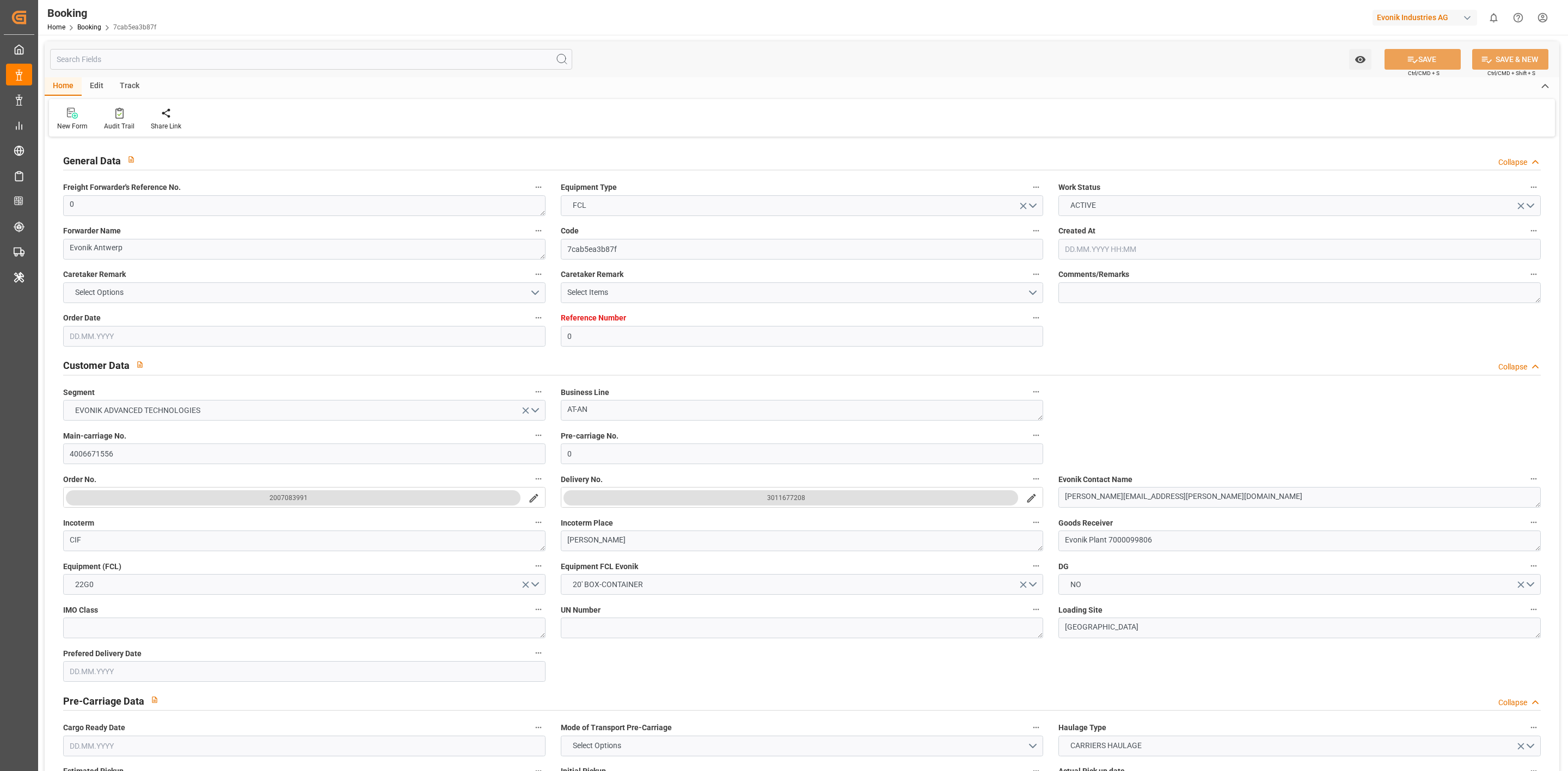
type input "0"
type input "9312573"
type input "ONE"
type input "Ocean Network Express"
type input "BEANR"
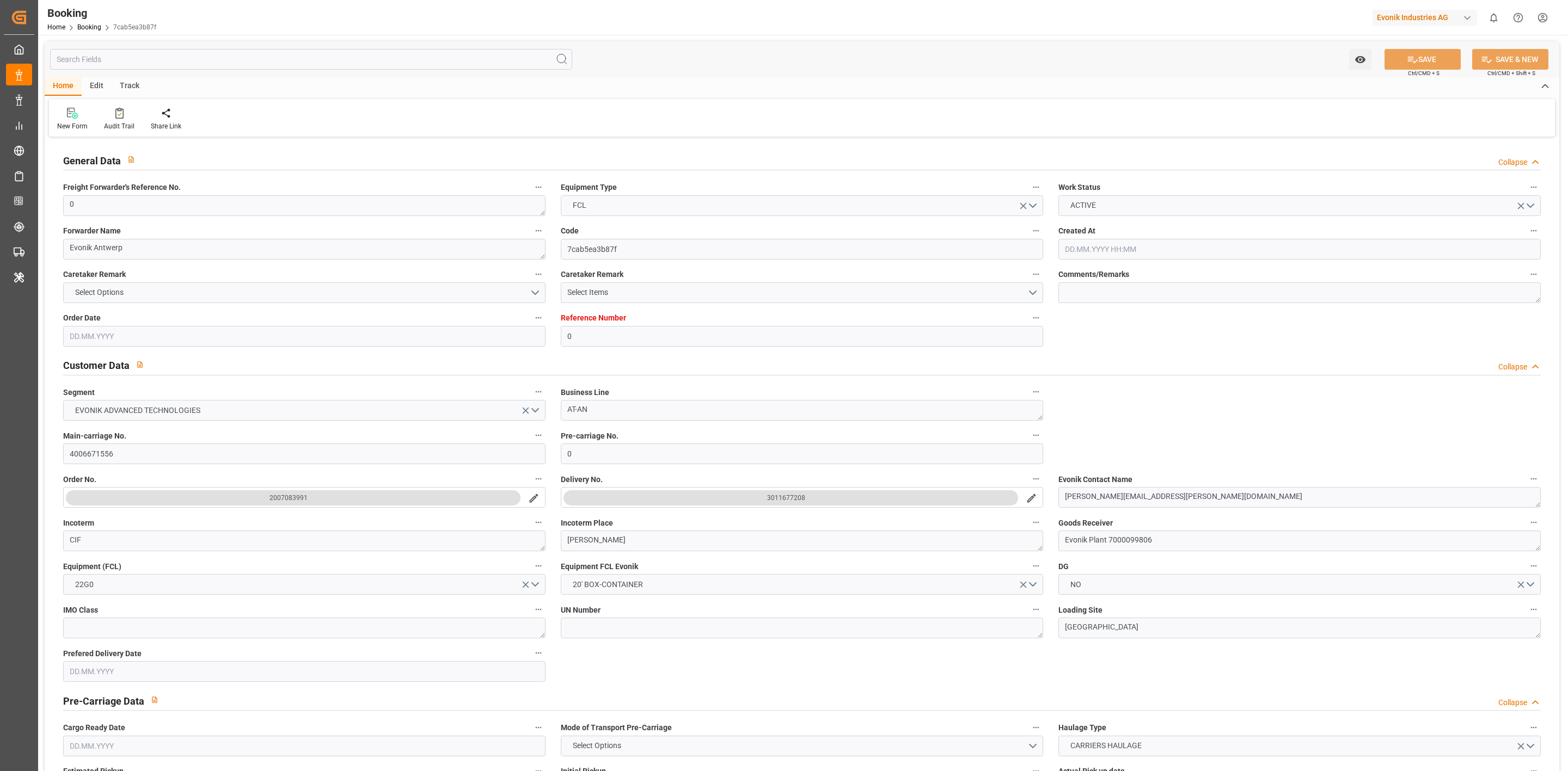
type input "PYASU"
type input "ARBUE"
type input "0"
type input "BEANR"
type input "PYASU"
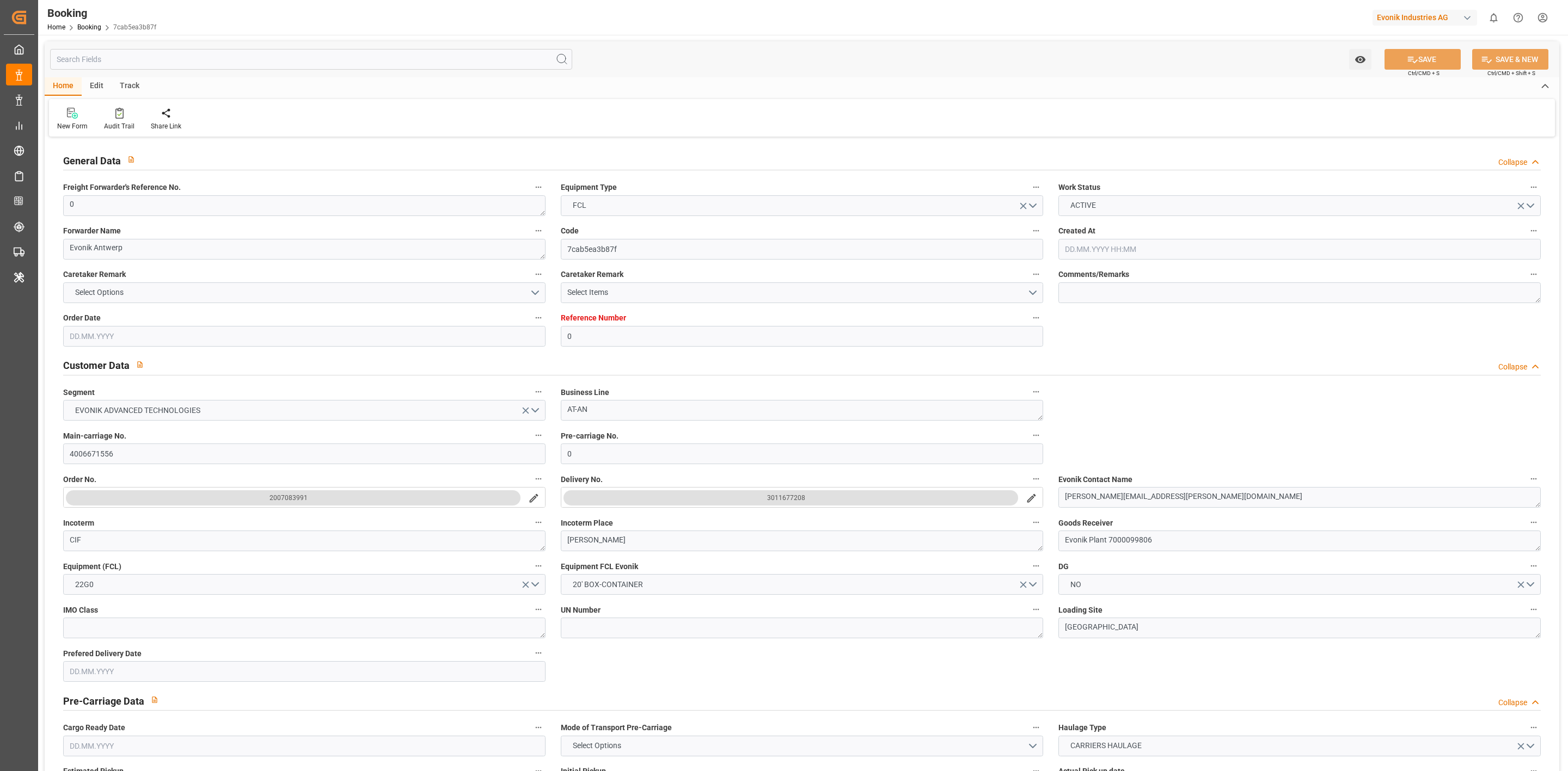
type input "[DATE] 11:16"
type input "[DATE]"
type input "[DATE] 22:30"
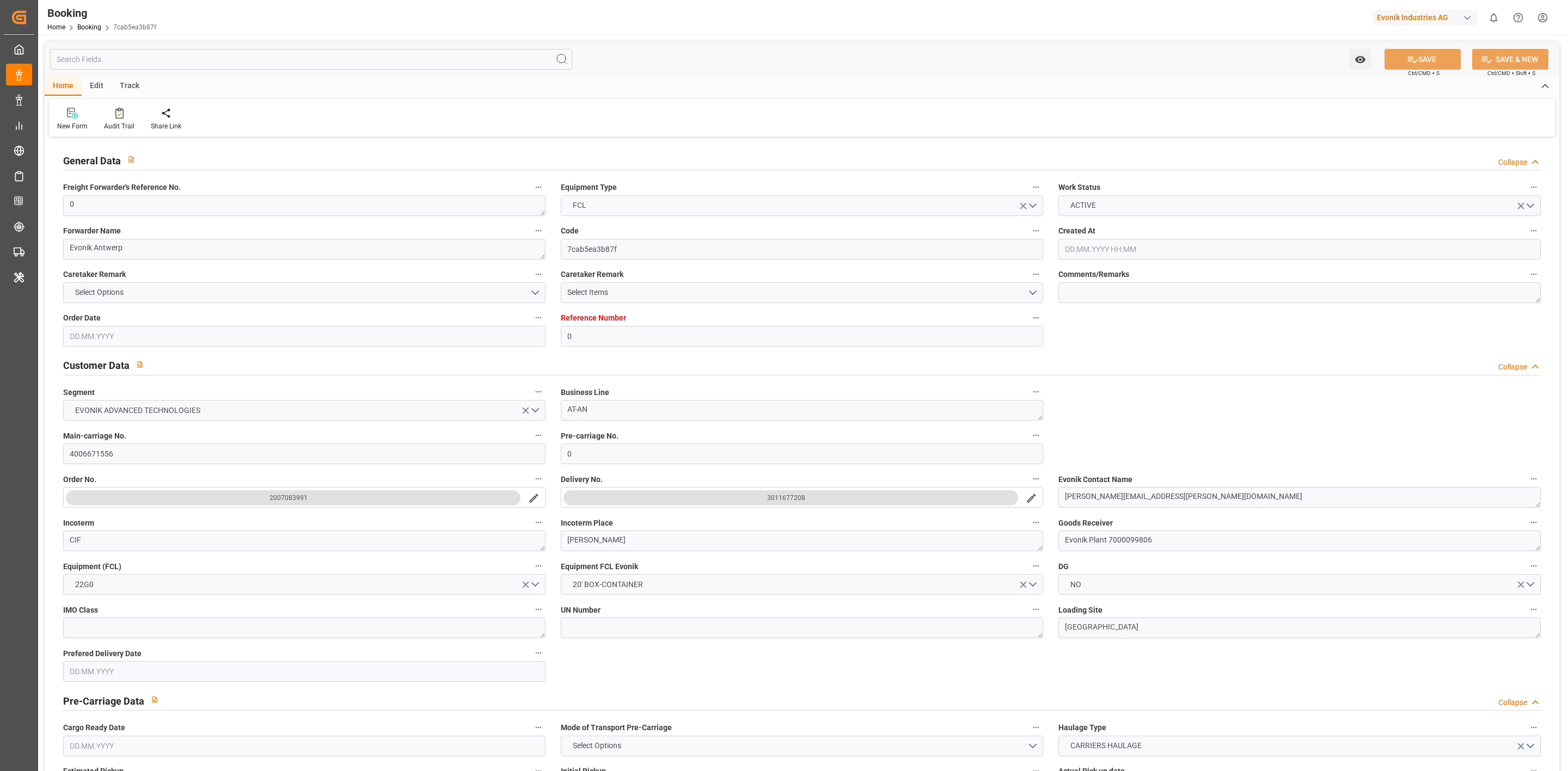
type input "[DATE] 00:00"
type input "[DATE] 19:35"
type input "[DATE] 11:44"
type input "[DATE] 21:00"
type input "[DATE] 00:00"
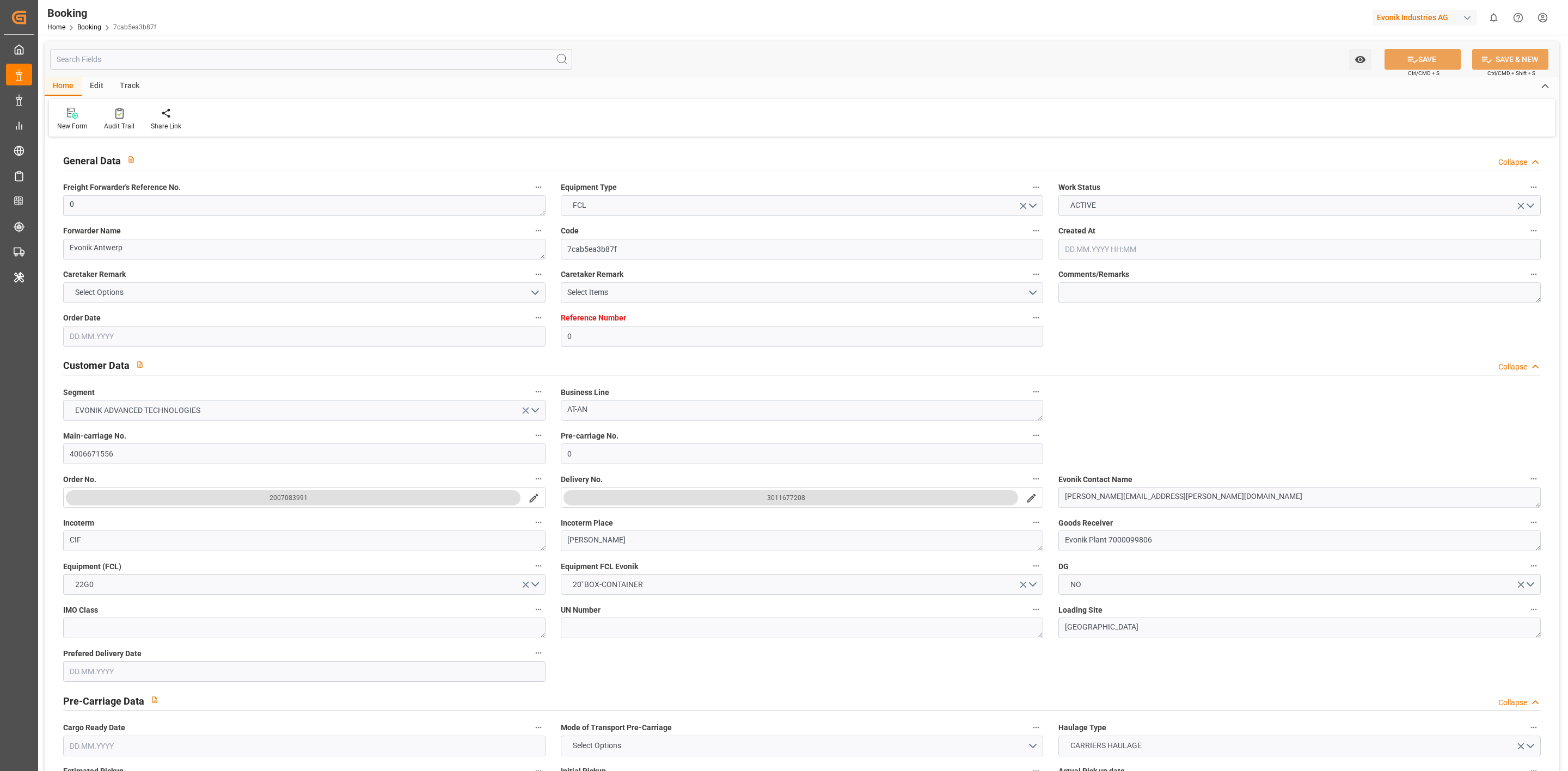
type input "[DATE] 19:00"
type input "[DATE] 00:00"
type input "[DATE] 21:10"
type input "[DATE] 18:00"
type input "[DATE] 00:00"
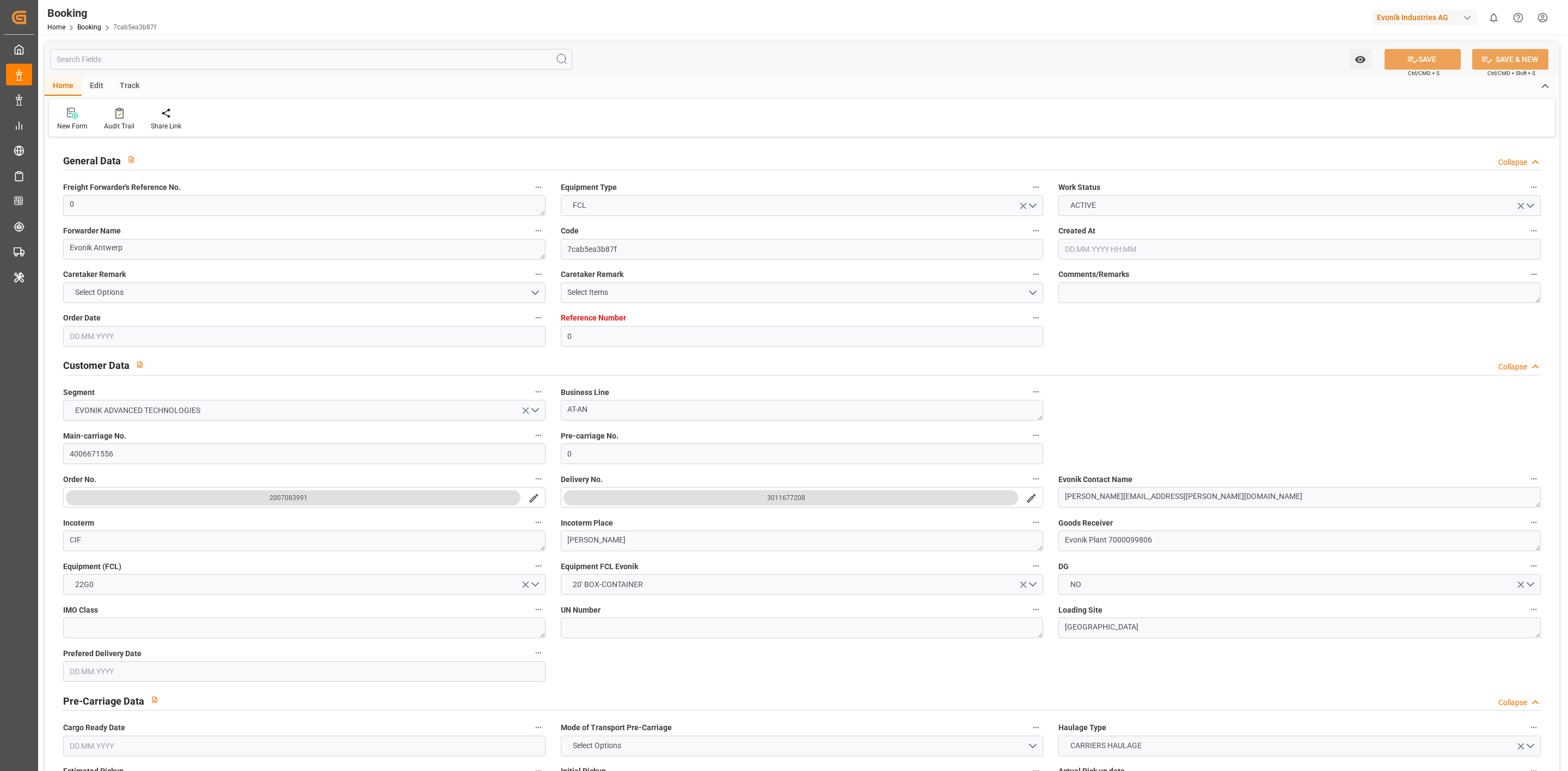
type input "[DATE] 07:21"
type input "[DATE]"
type input "[DATE] 06:41"
type input "[DATE] 21:34"
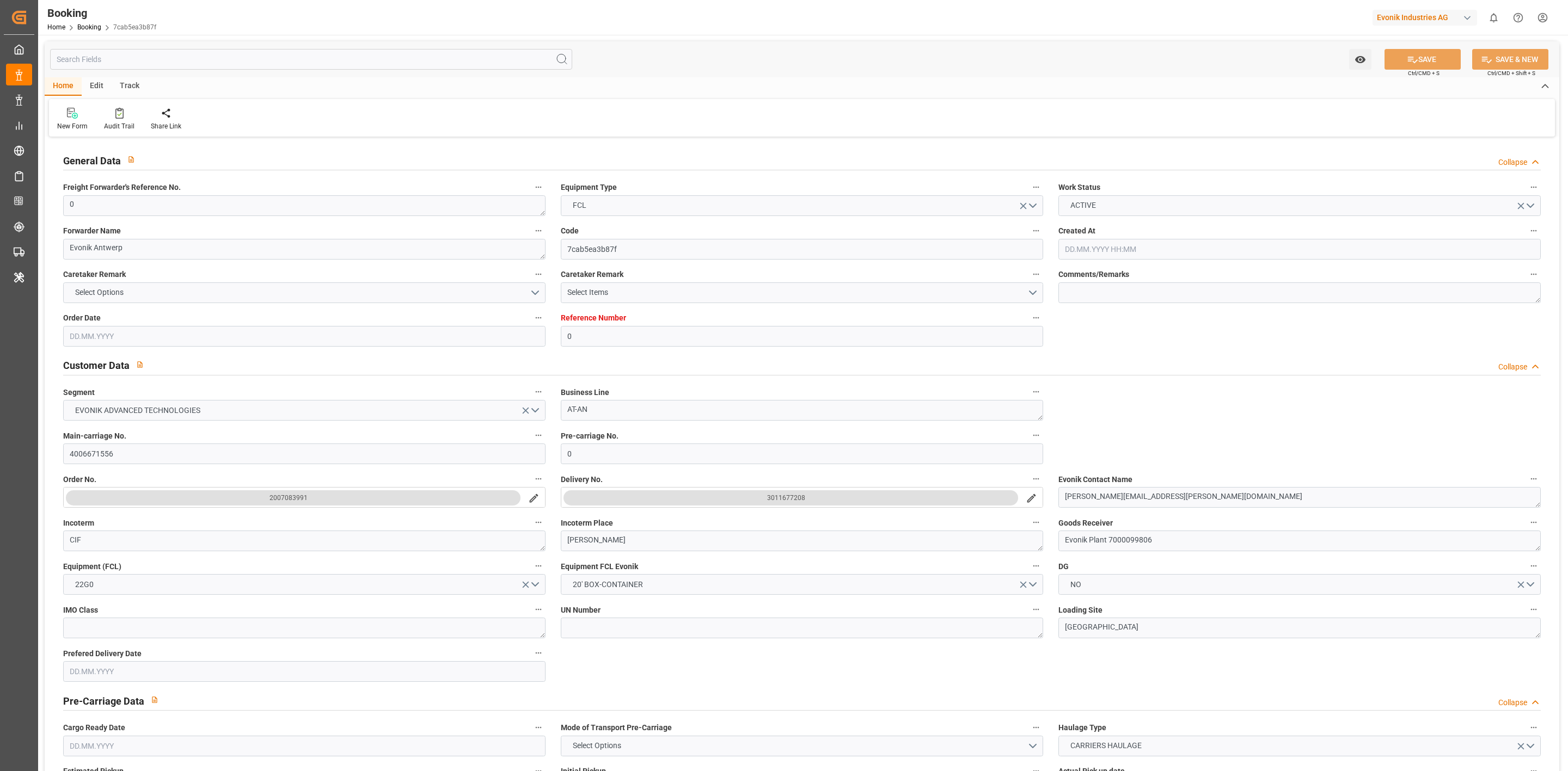
type input "[DATE] 07:34"
type input "[DATE] 16:00"
type input "[DATE] 19:50"
type input "[DATE] 19:00"
type input "[DATE] 21:03"
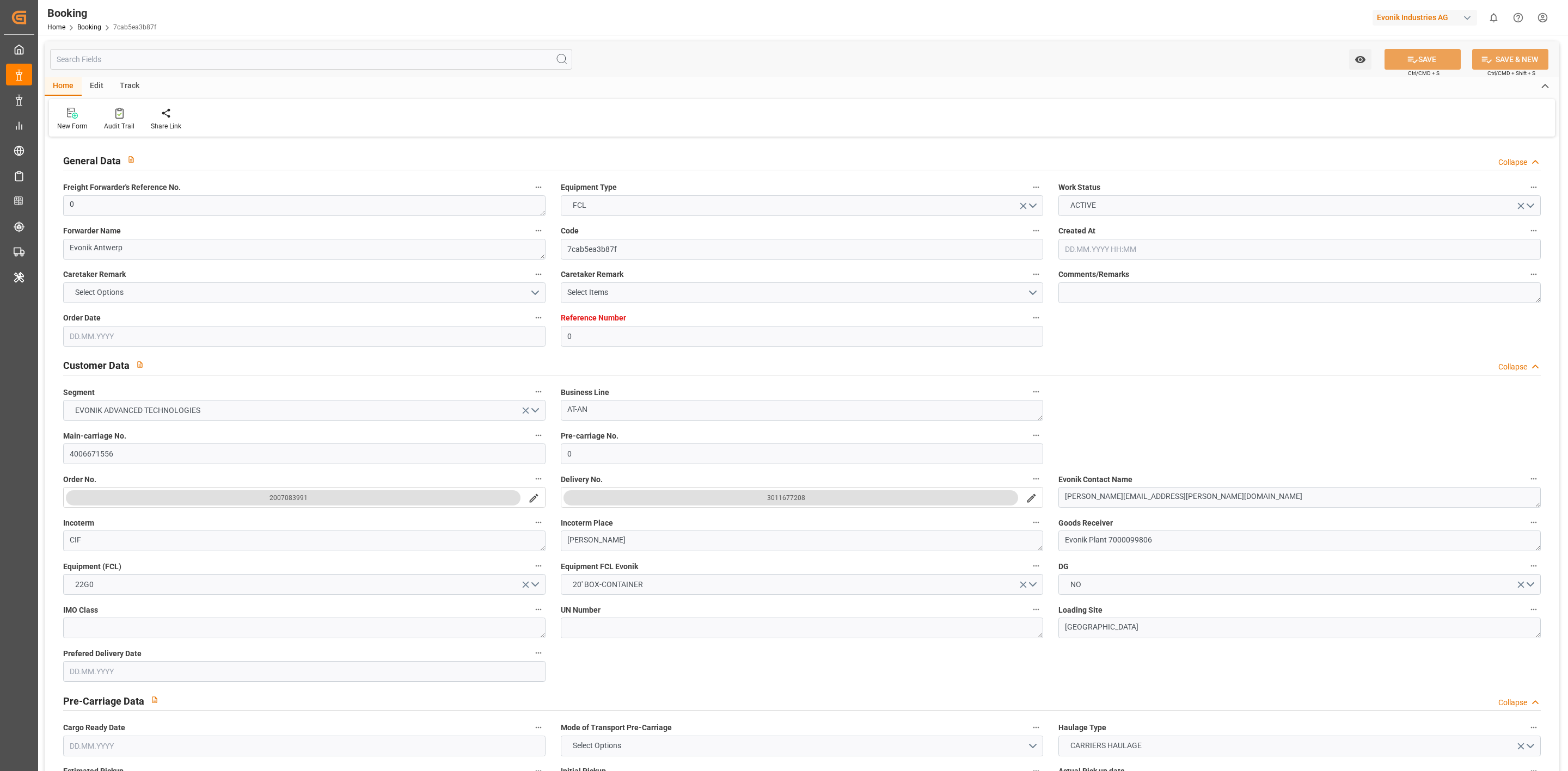
type input "[DATE] 20:30"
type input "[DATE] 02:36"
type input "[DATE] 00:07"
type input "[DATE] 17:07"
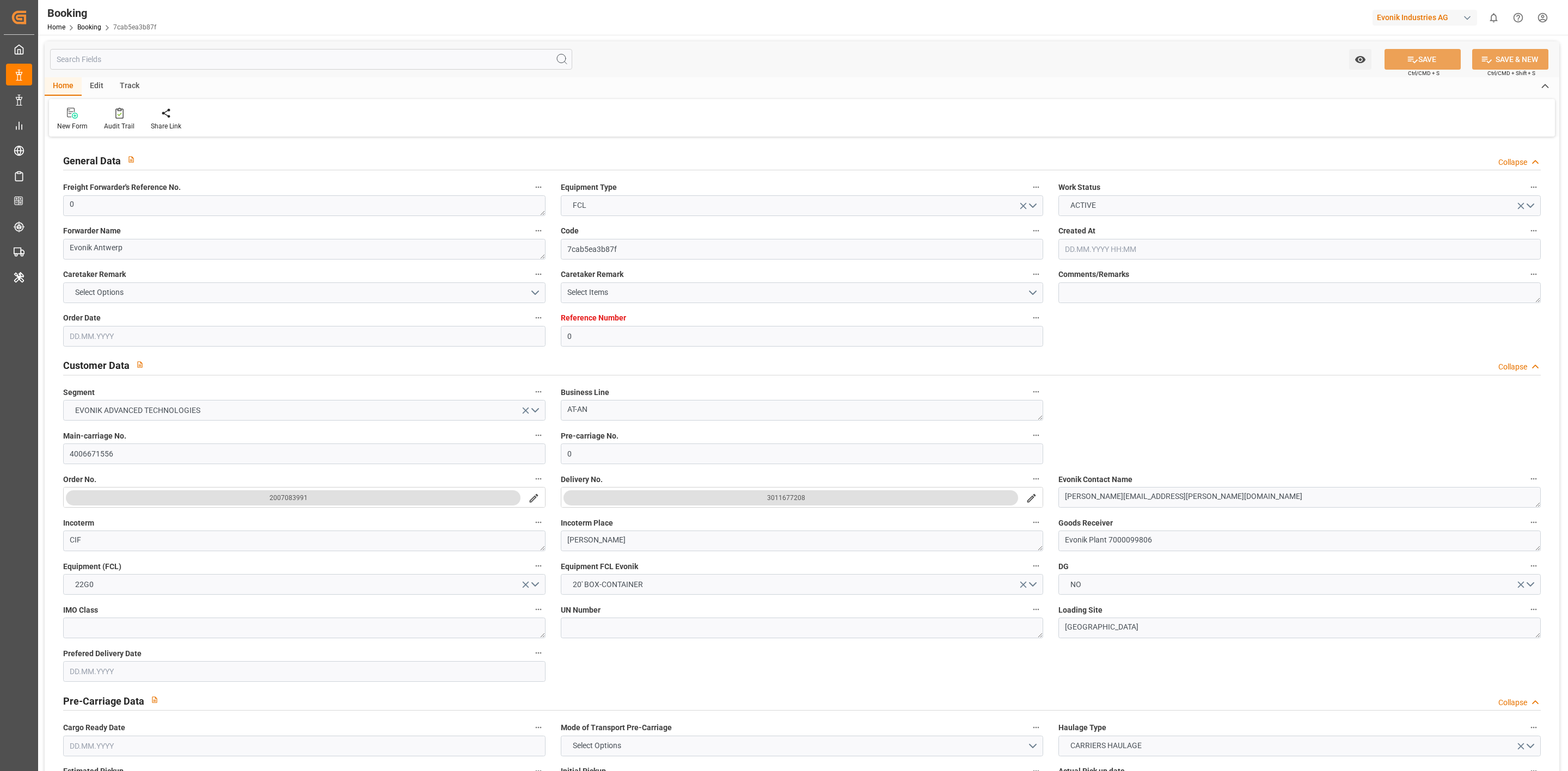
type input "[DATE] 17:07"
type input "[DATE] 18:00"
type input "[DATE] 21:00"
type input "[DATE] 12:47"
type input "[DATE] 22:30"
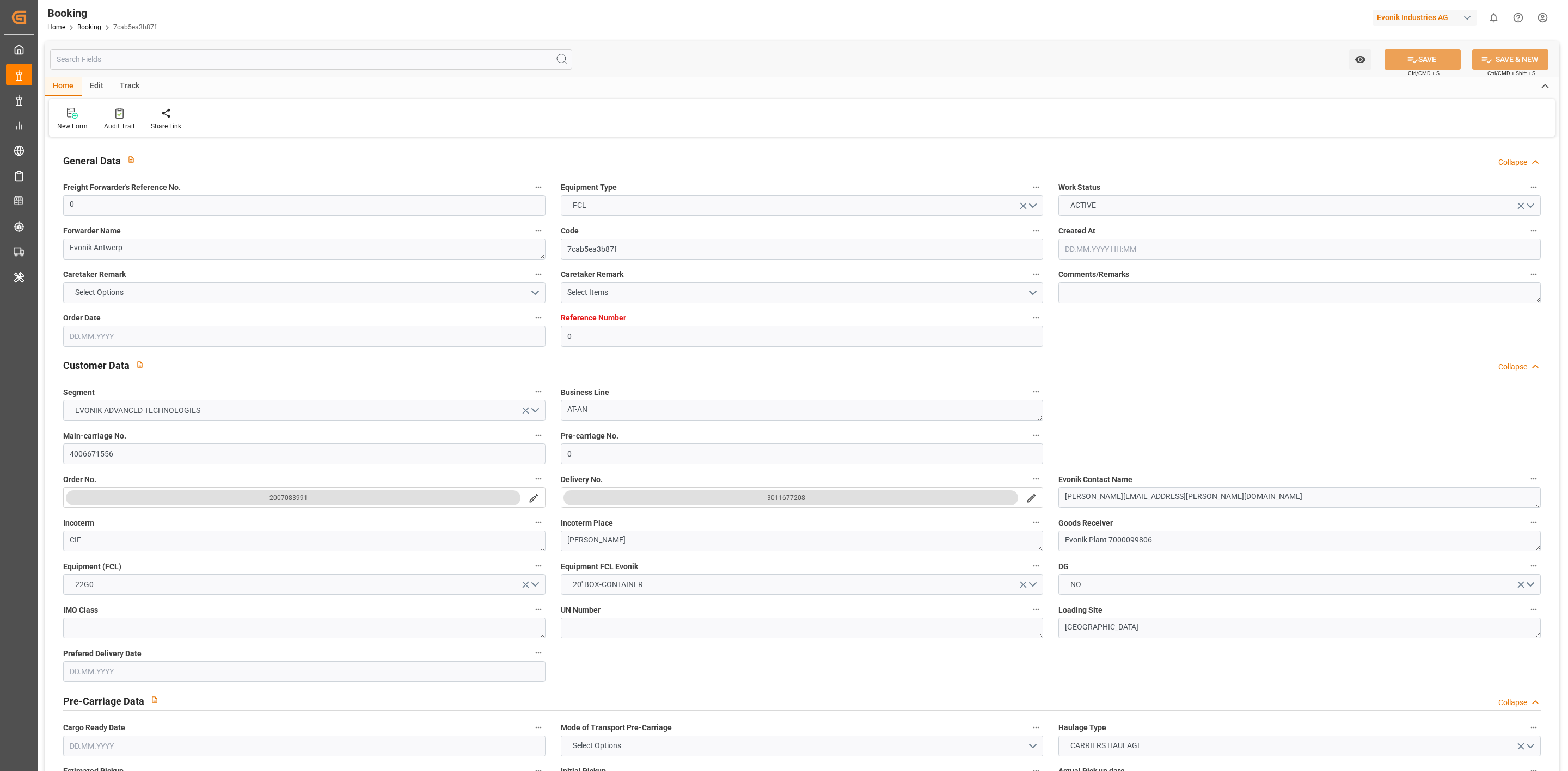
type input "[DATE] 22:30"
type input "[DATE] 03:00"
type input "[DATE] 22:30"
type input "[DATE] 12:00"
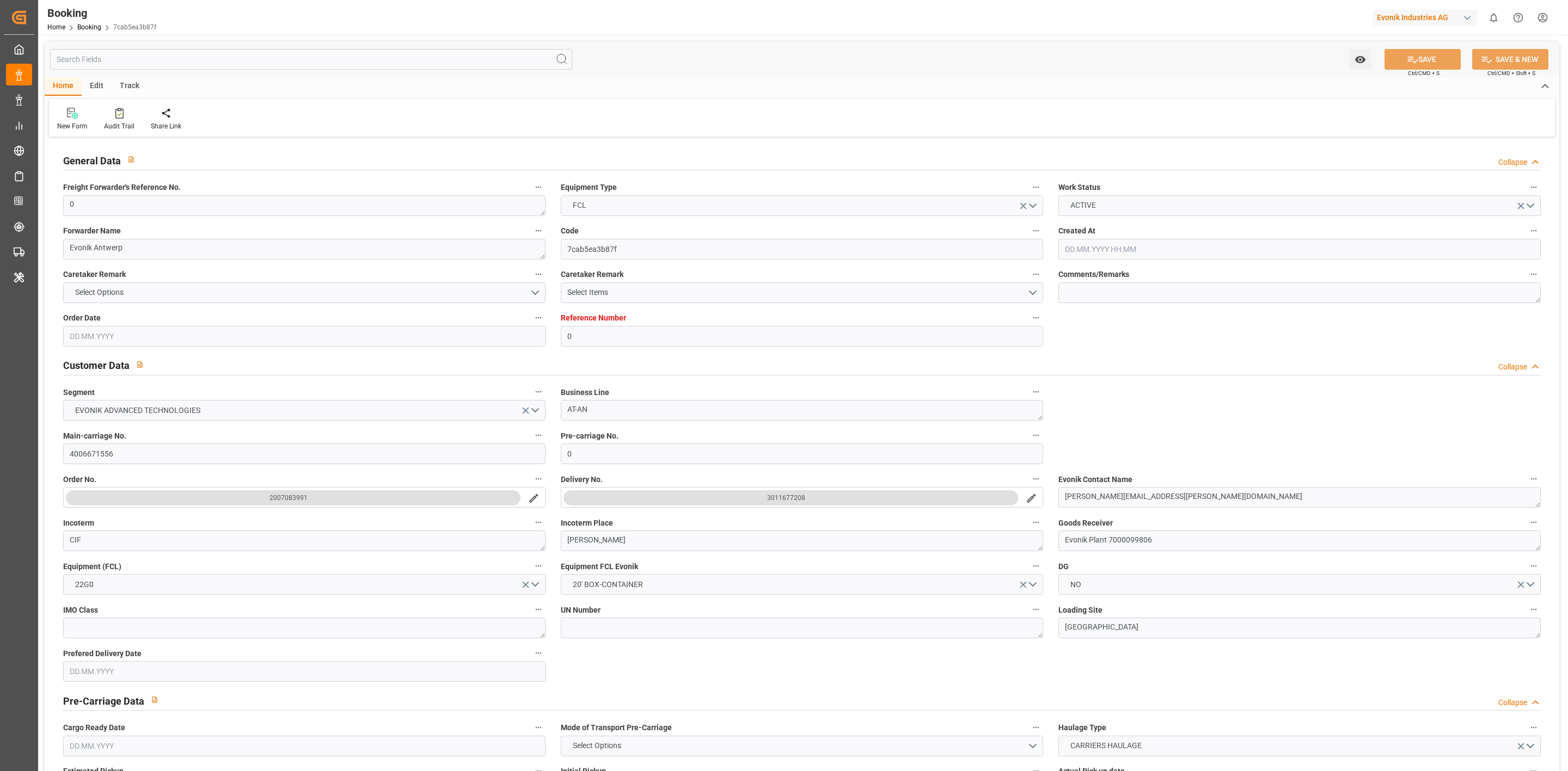
type input "[DATE] 12:00"
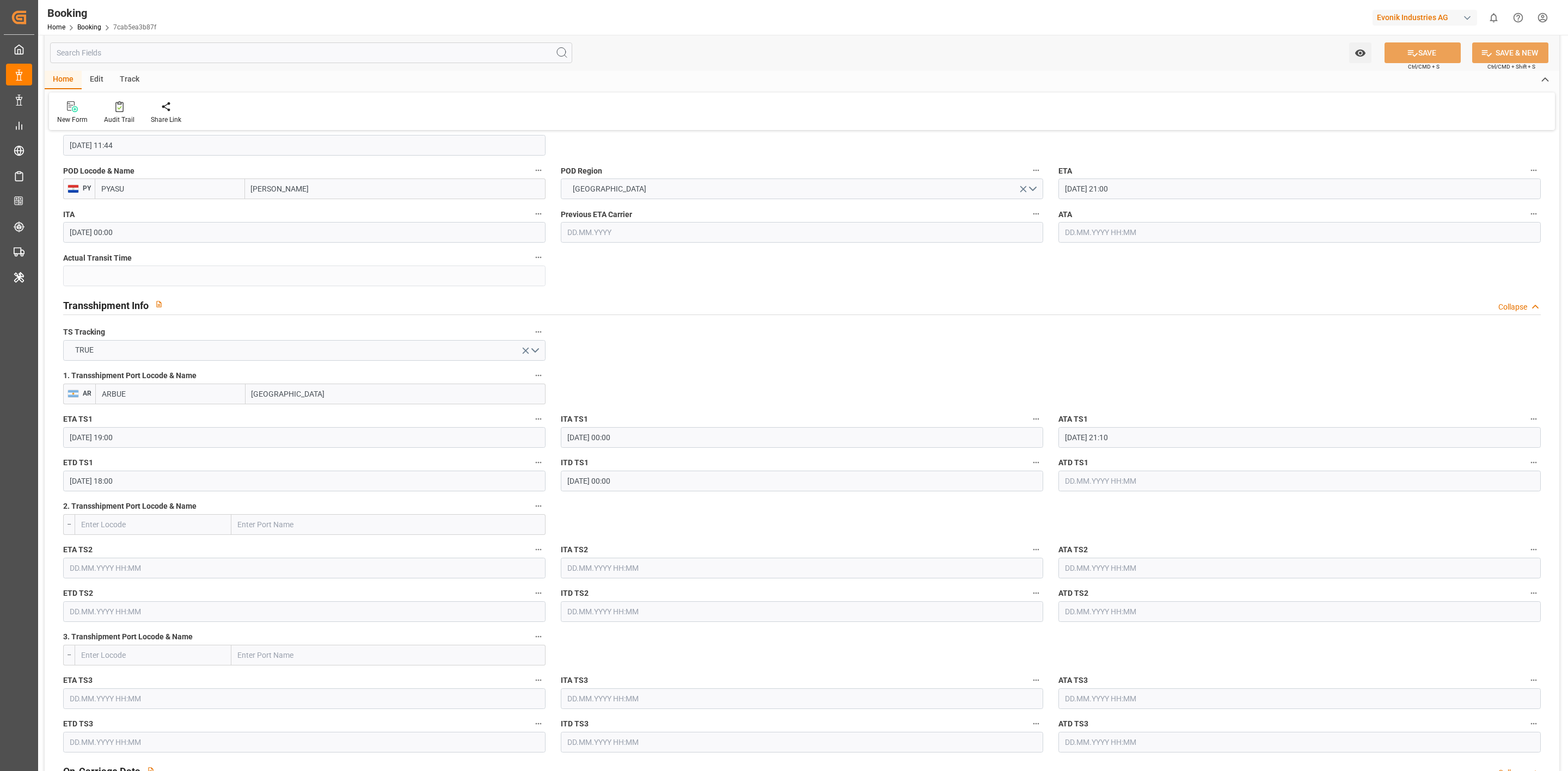
scroll to position [2041, 0]
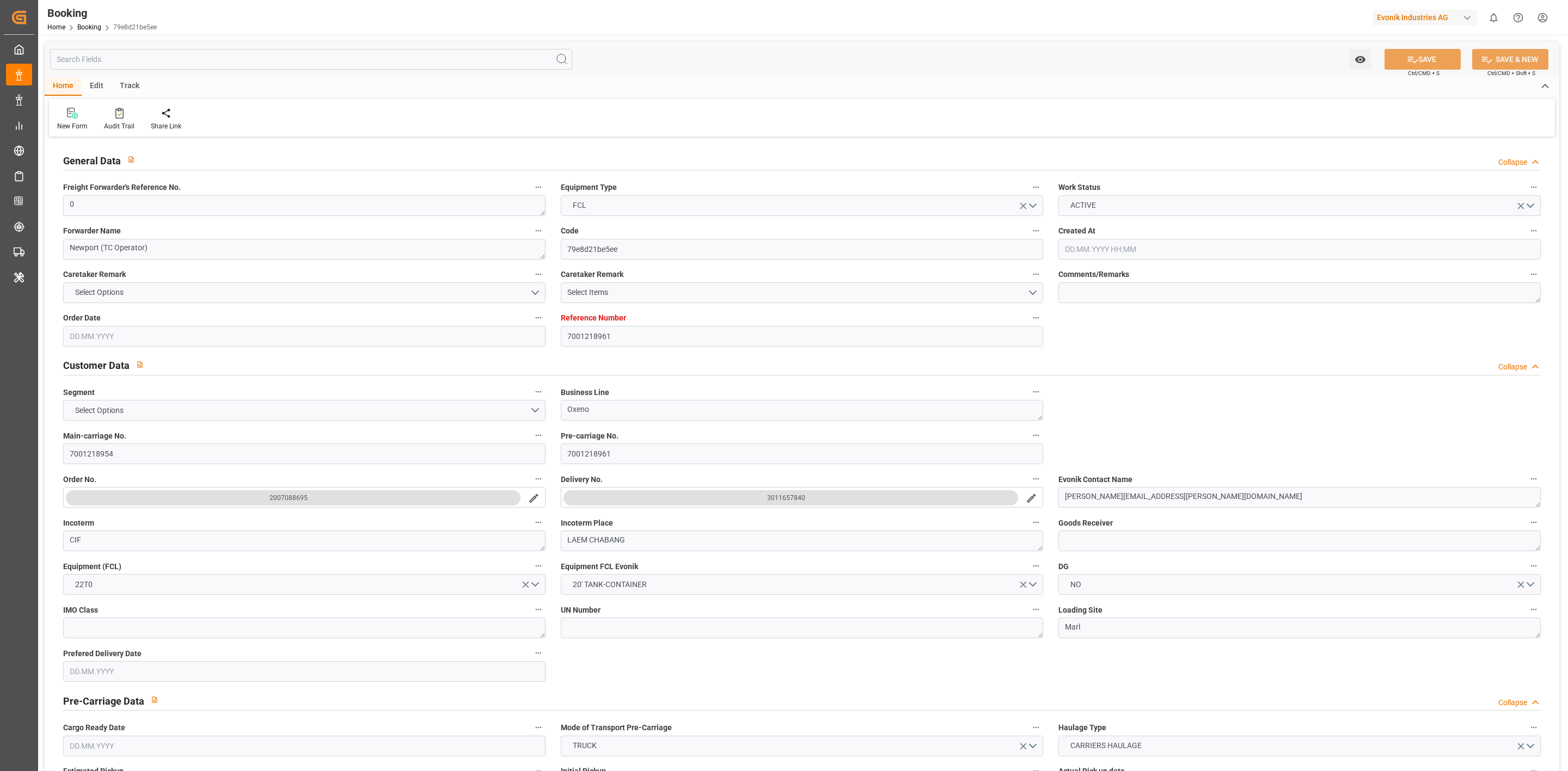
type input "7001218961"
type input "9619995"
type input "Maersk"
type input "Maersk Line AS"
type input "NLRTM"
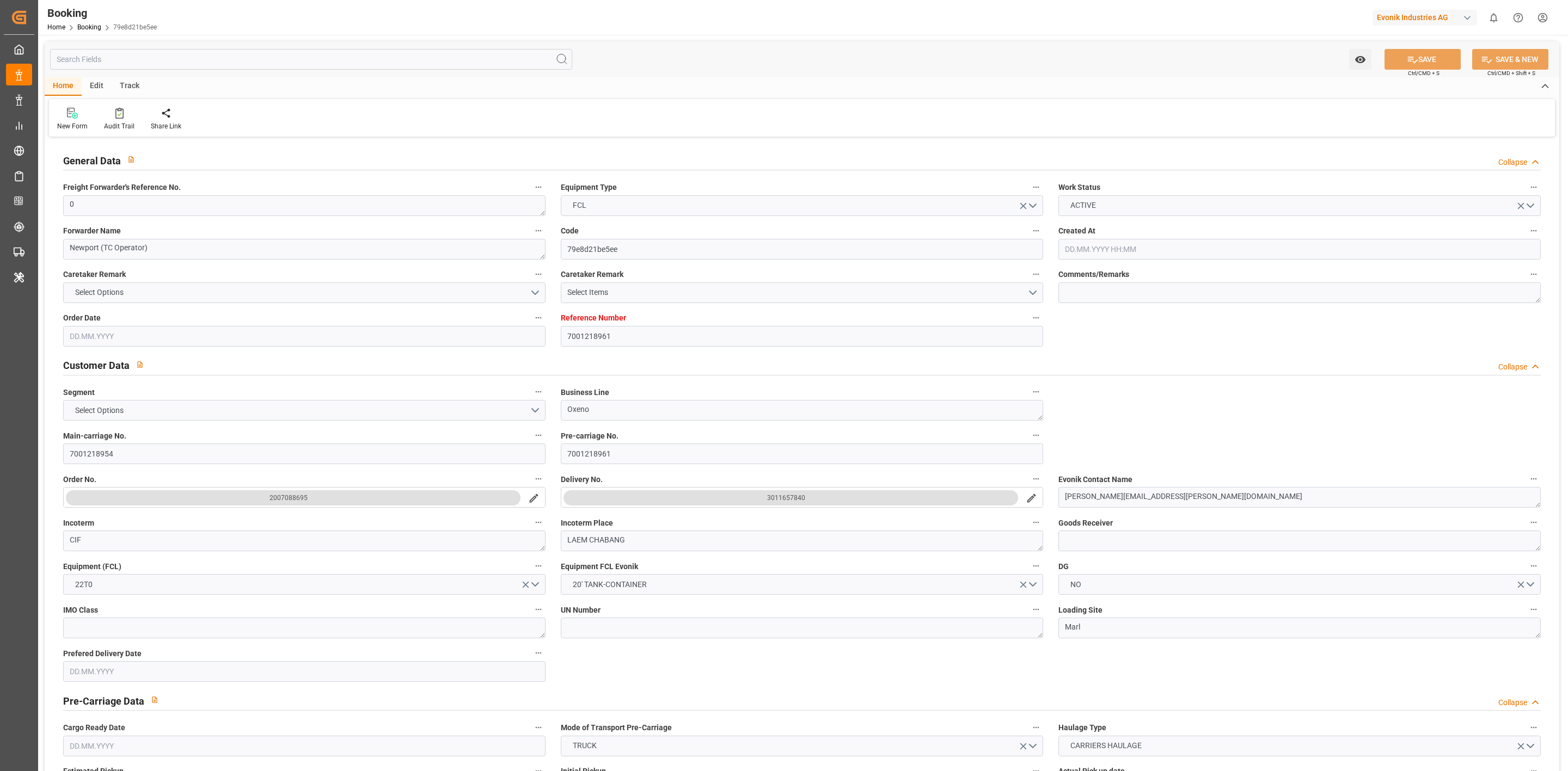
type input "THLCH"
type input "MYTPP"
type input "0"
type input "[DATE] 09:35"
type input "[DATE]"
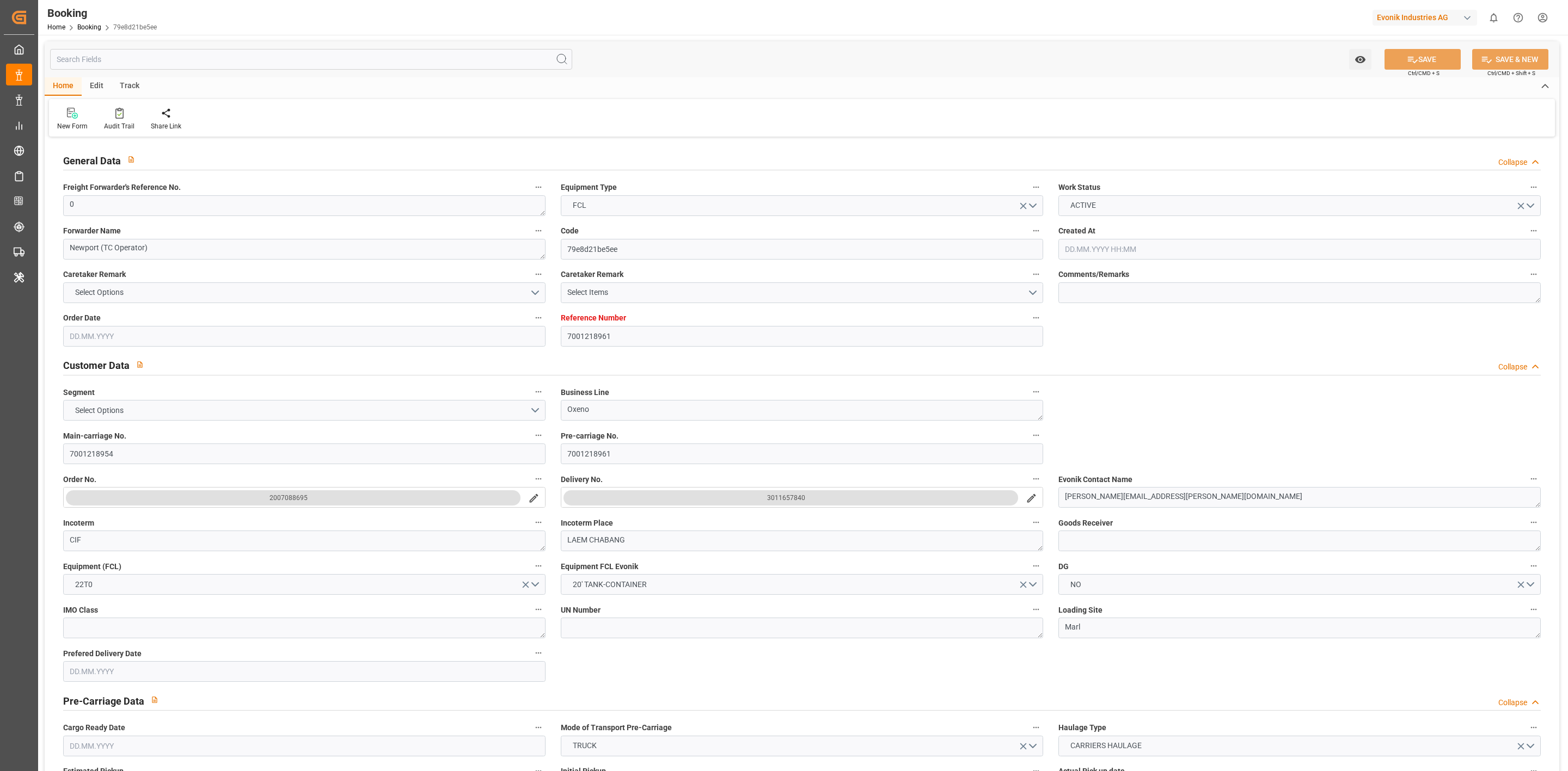
type input "[DATE]"
type input "[DATE] 00:00"
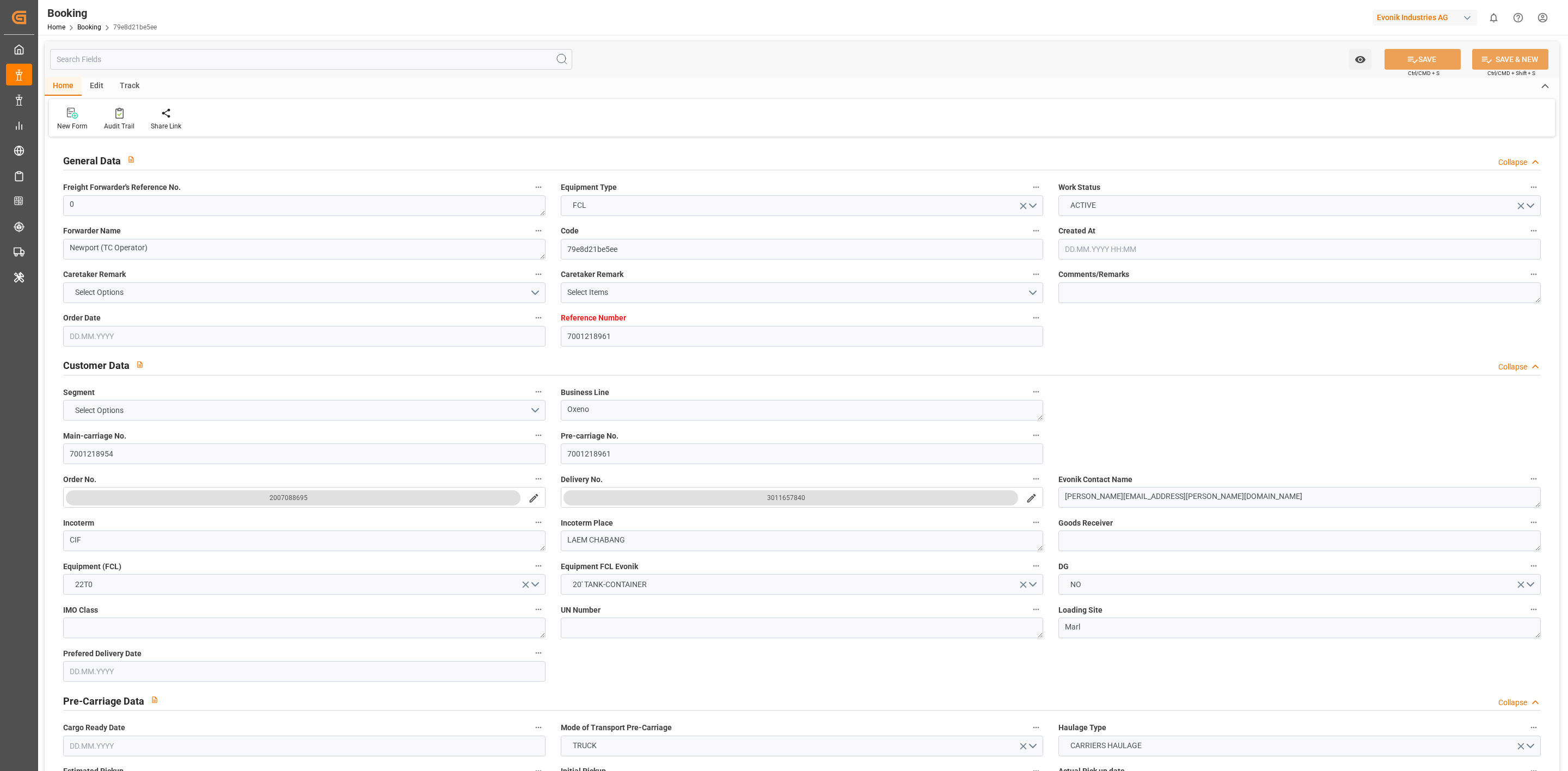
type input "[DATE] 00:00"
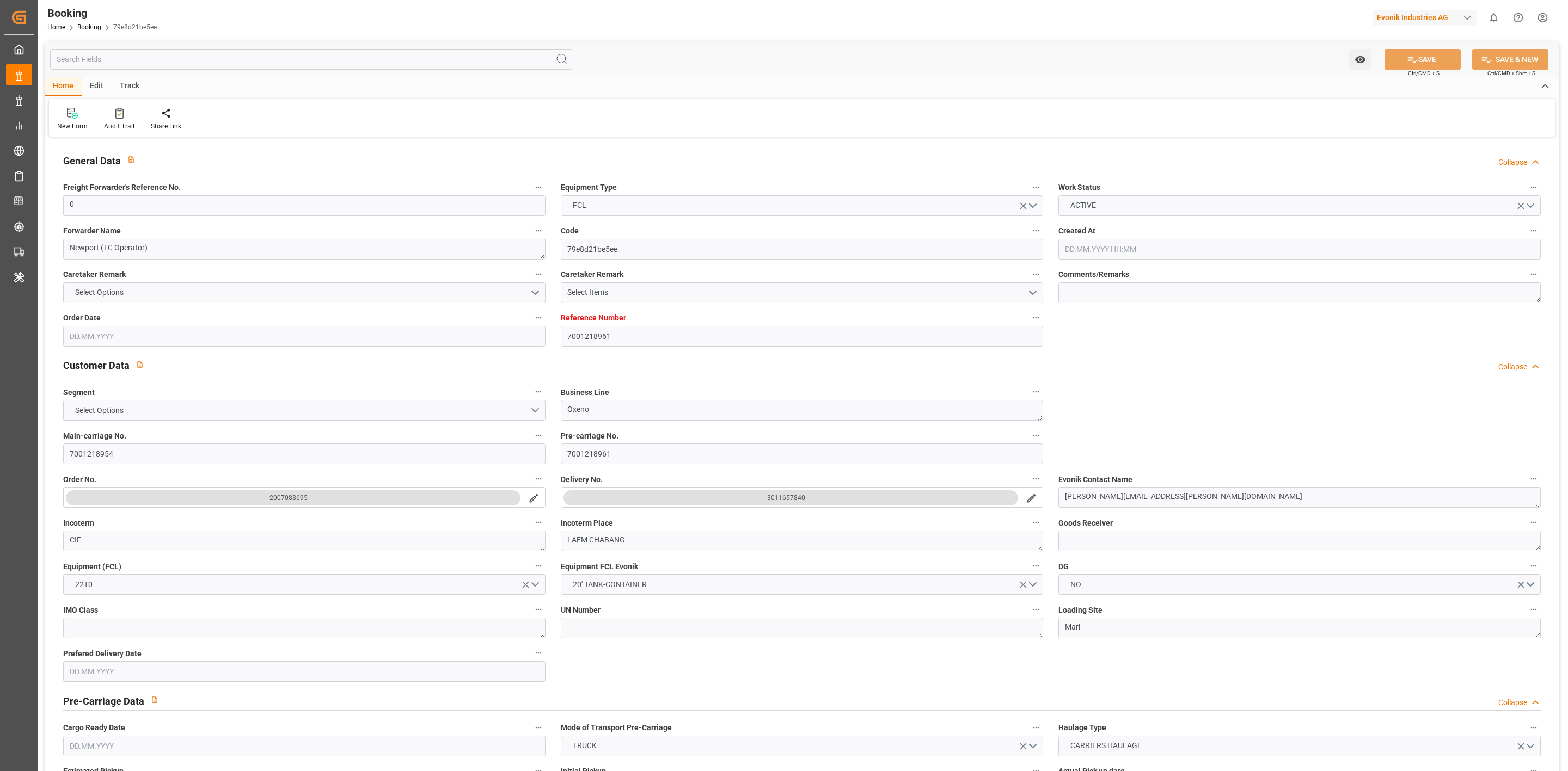
type input "[DATE] 00:00"
type input "[DATE]"
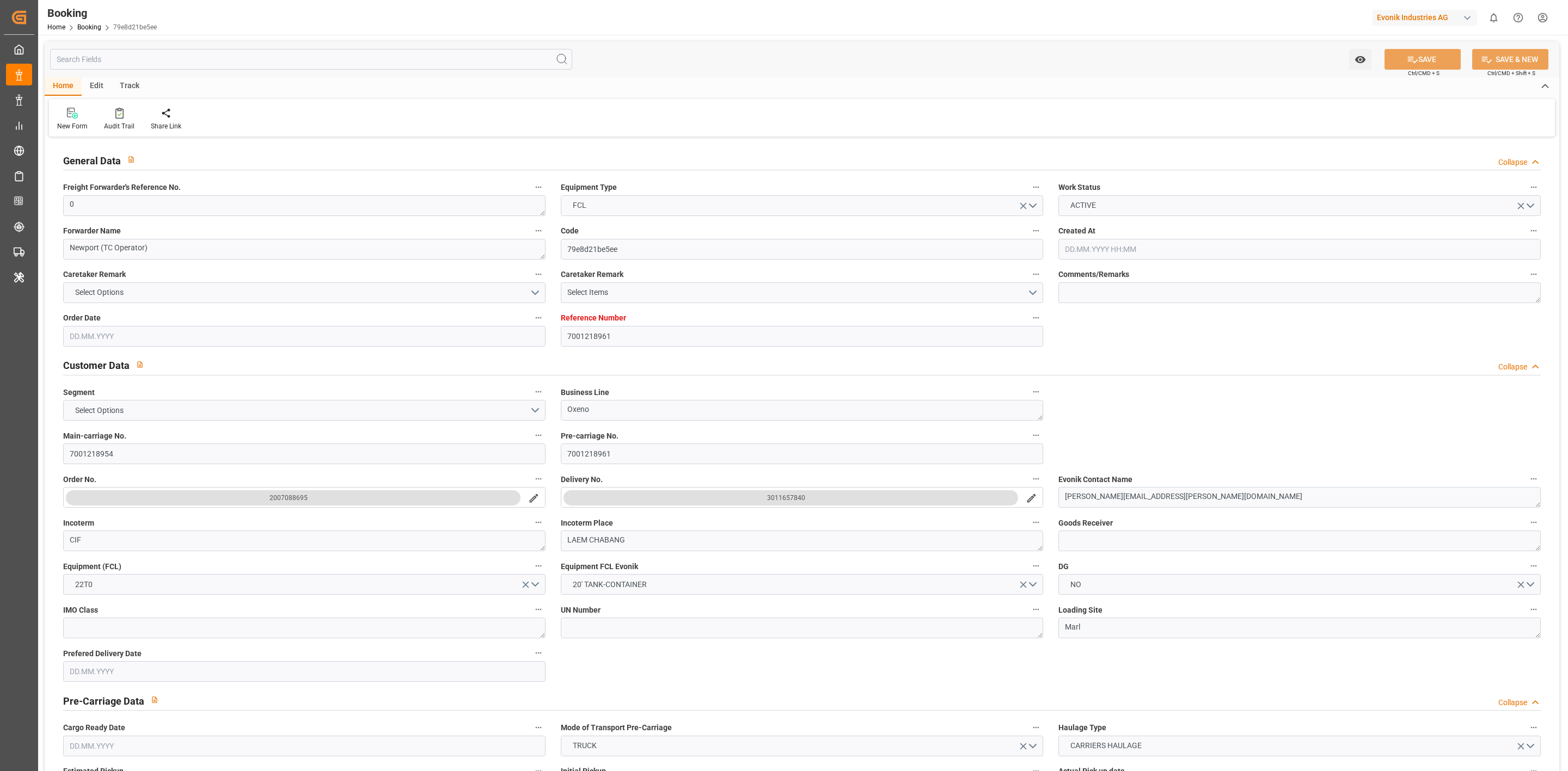
type input "[DATE] 07:41"
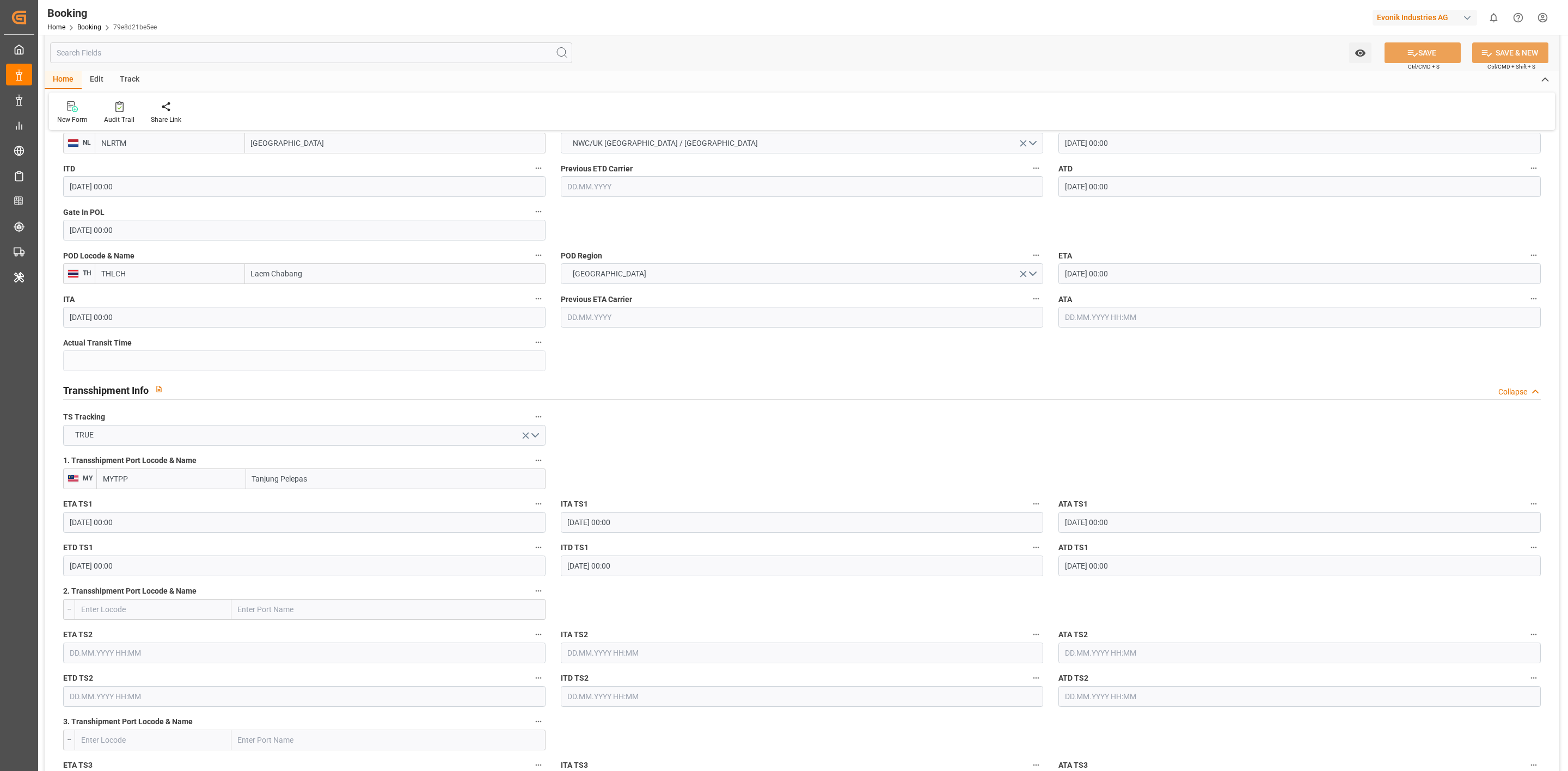
scroll to position [898, 0]
